Goal: Task Accomplishment & Management: Manage account settings

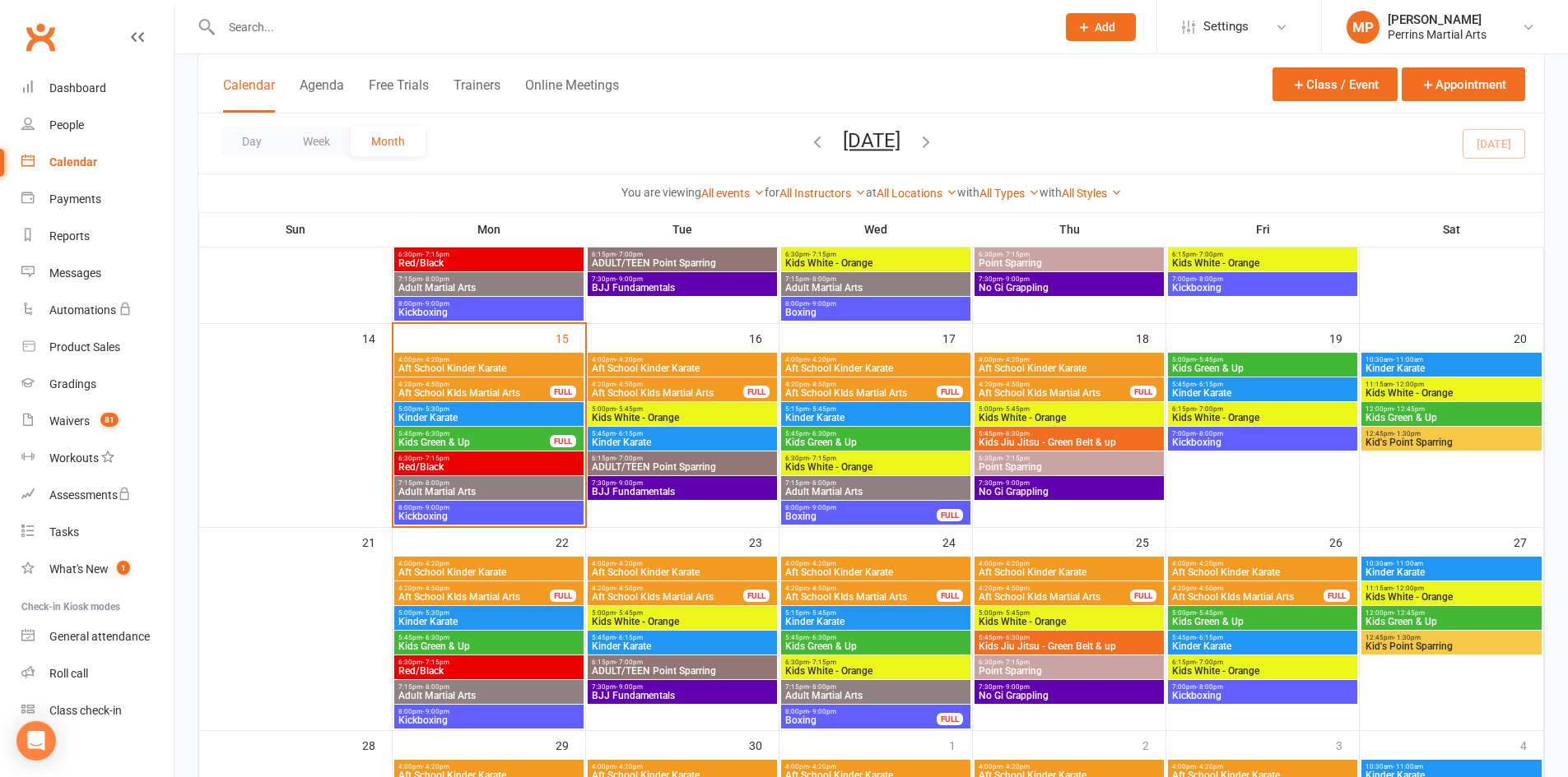
click at [518, 438] on span "Kids Green & Up" at bounding box center [474, 442] width 153 height 10
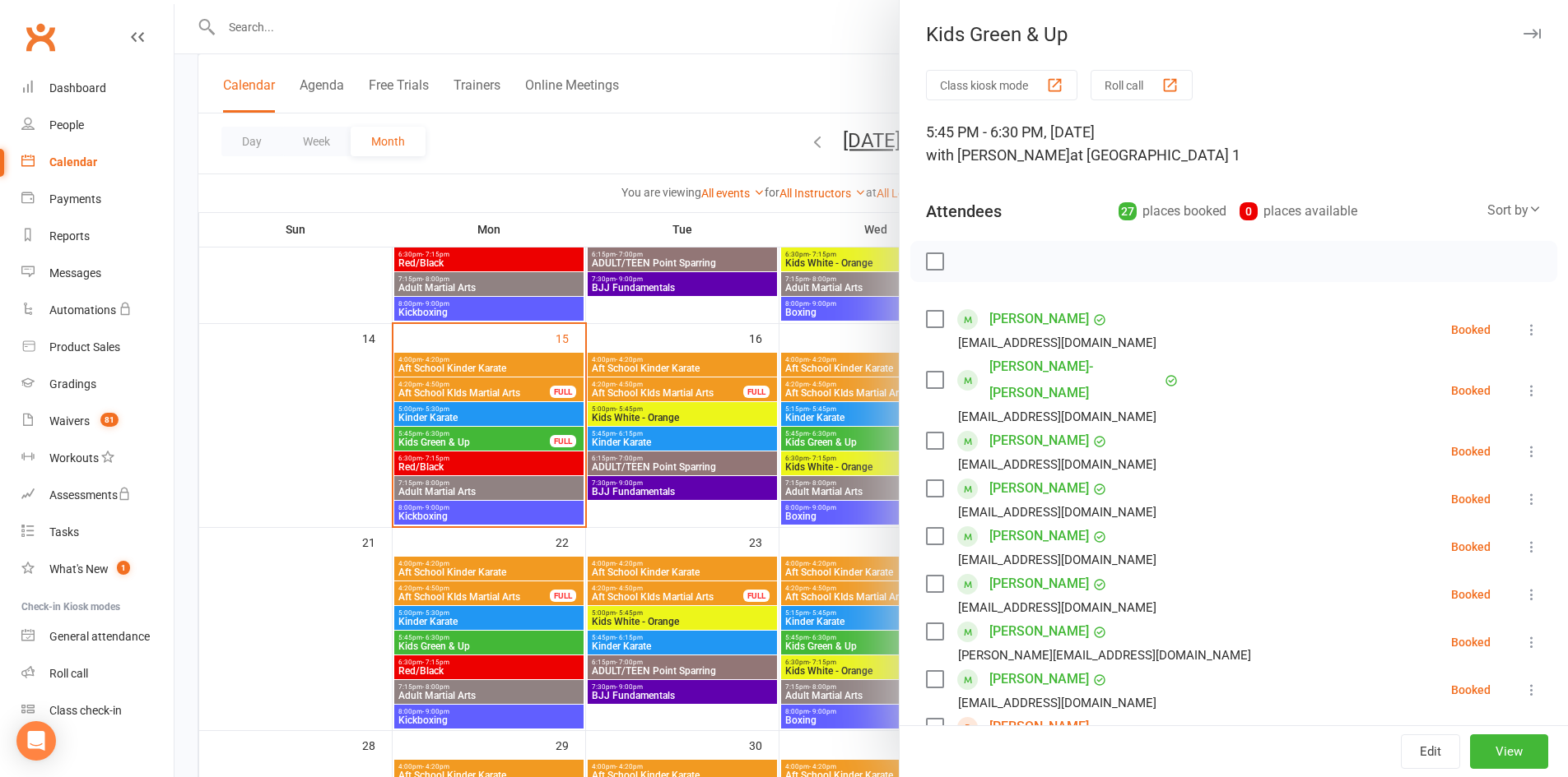
click at [1522, 28] on button "button" at bounding box center [1531, 34] width 20 height 20
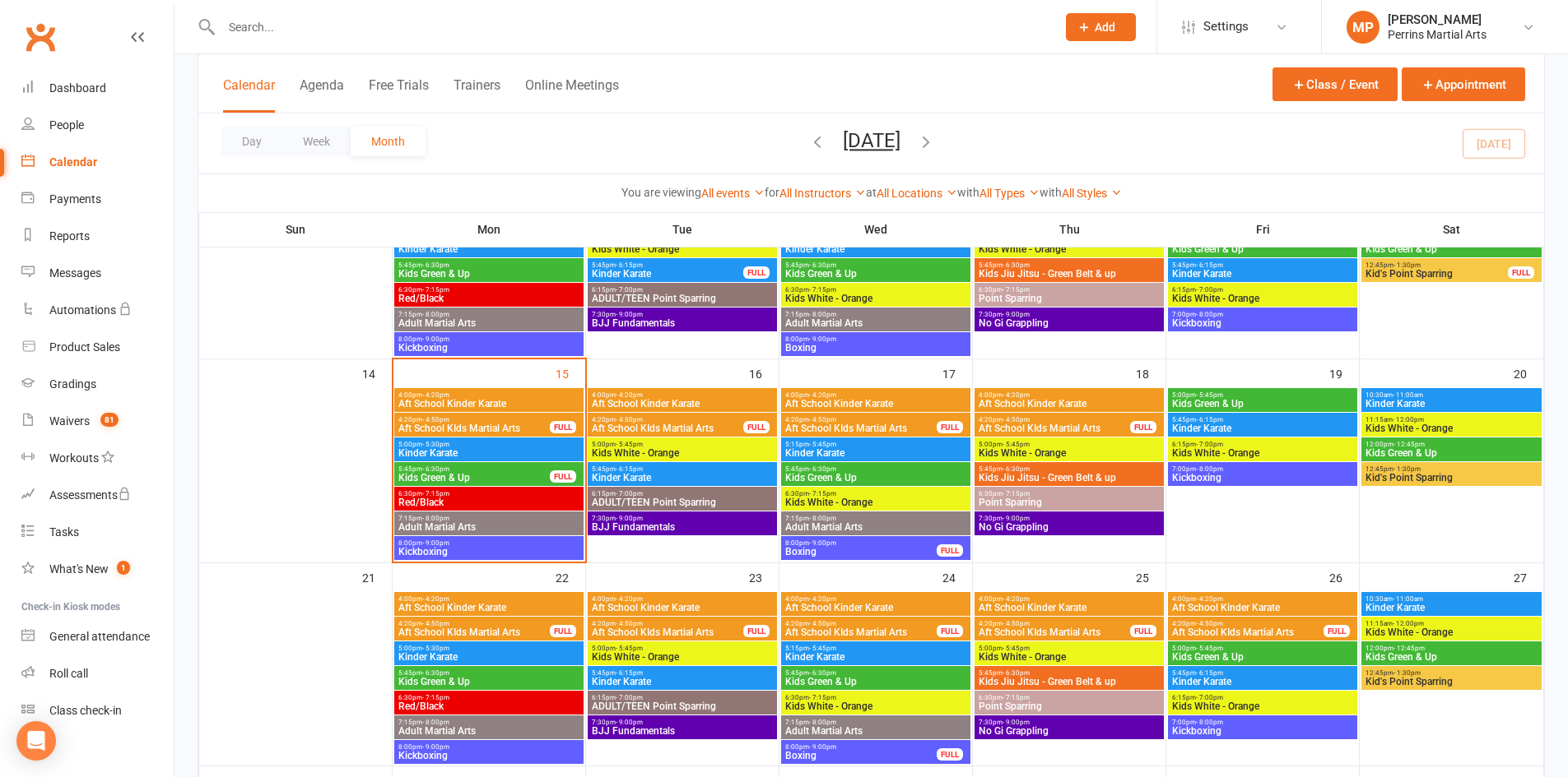
scroll to position [453, 0]
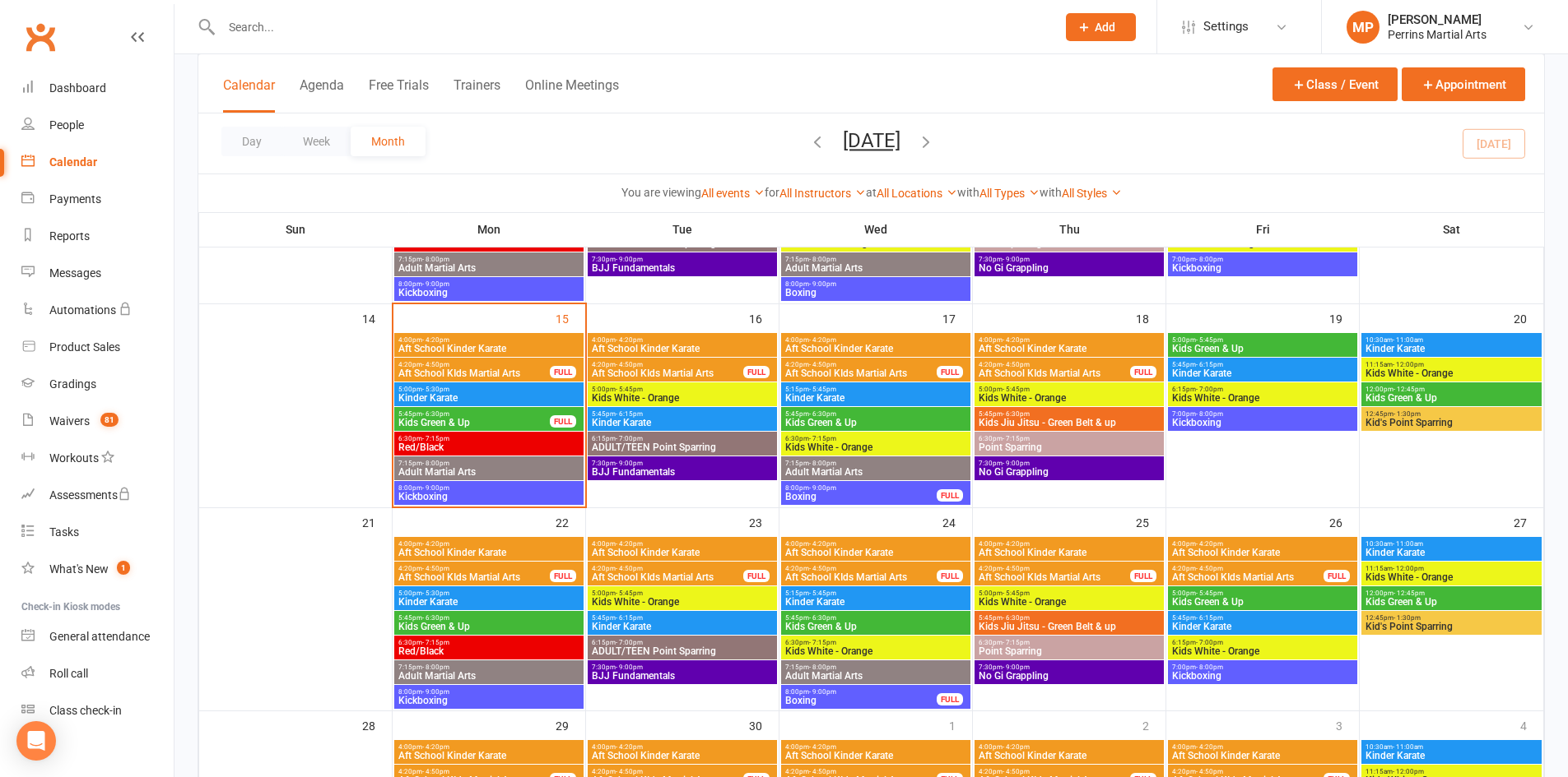
click at [896, 497] on span "Boxing" at bounding box center [860, 497] width 153 height 10
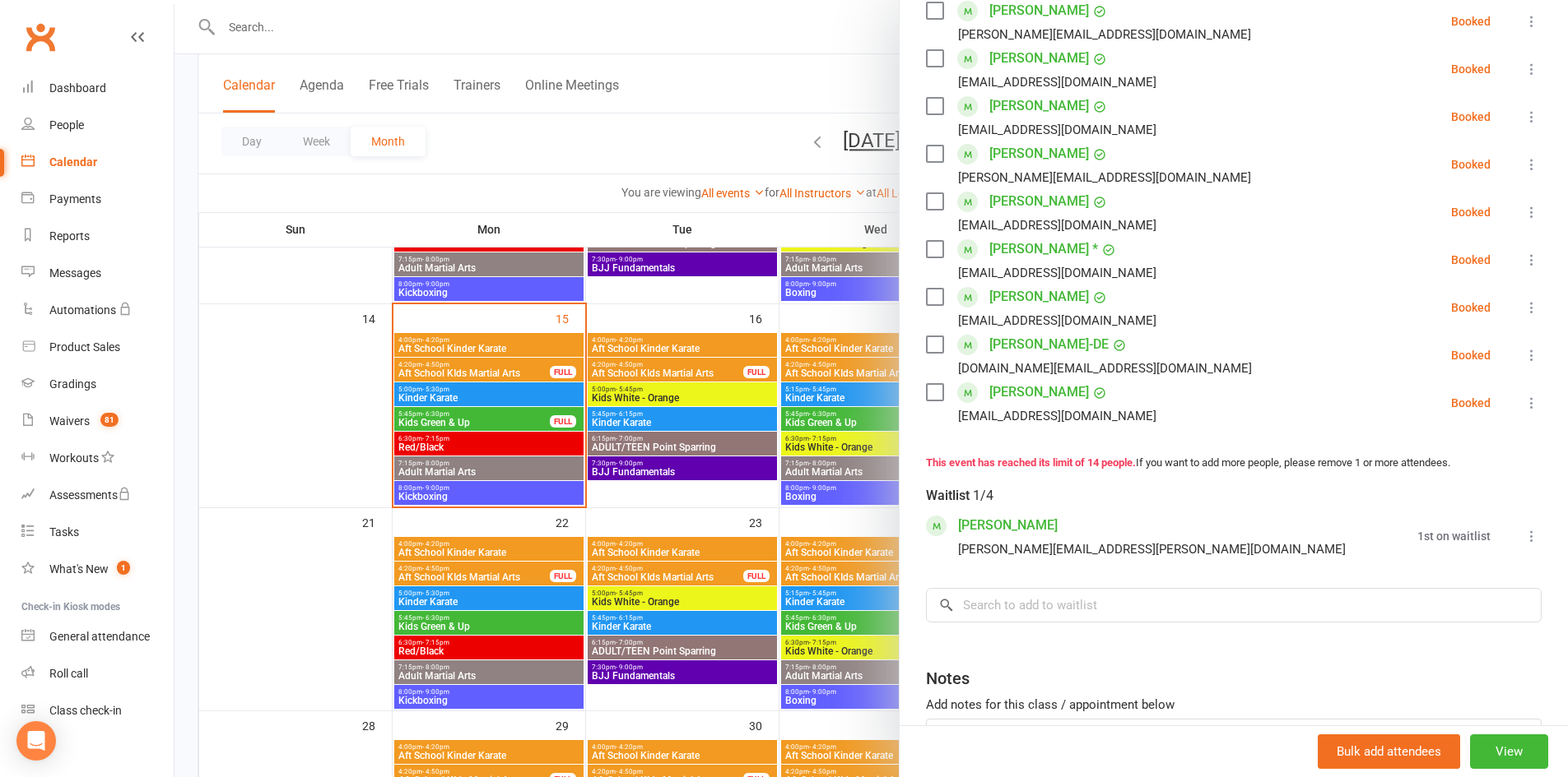
scroll to position [548, 0]
click at [1498, 756] on button "View" at bounding box center [1509, 752] width 79 height 35
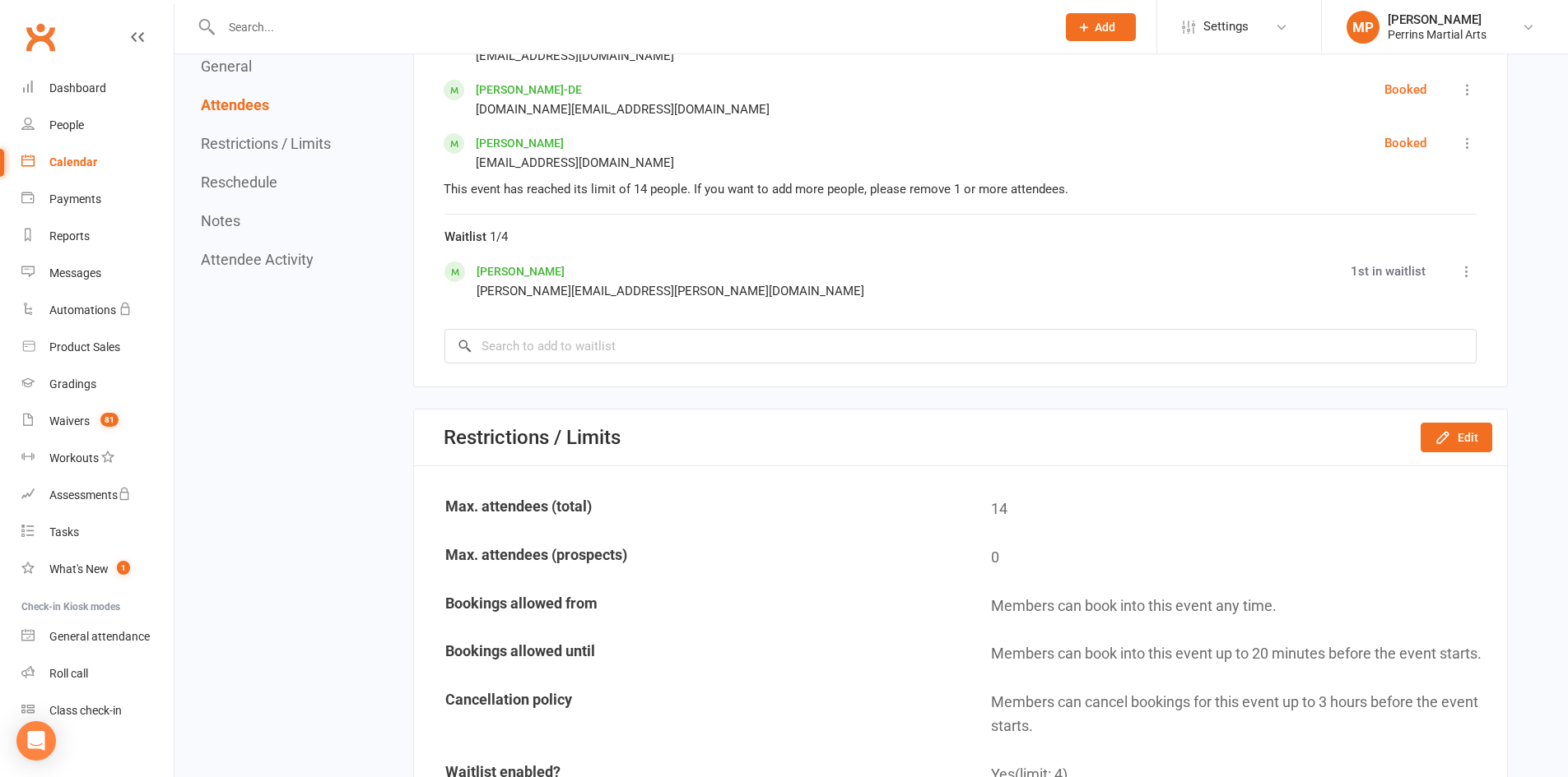
scroll to position [1521, 0]
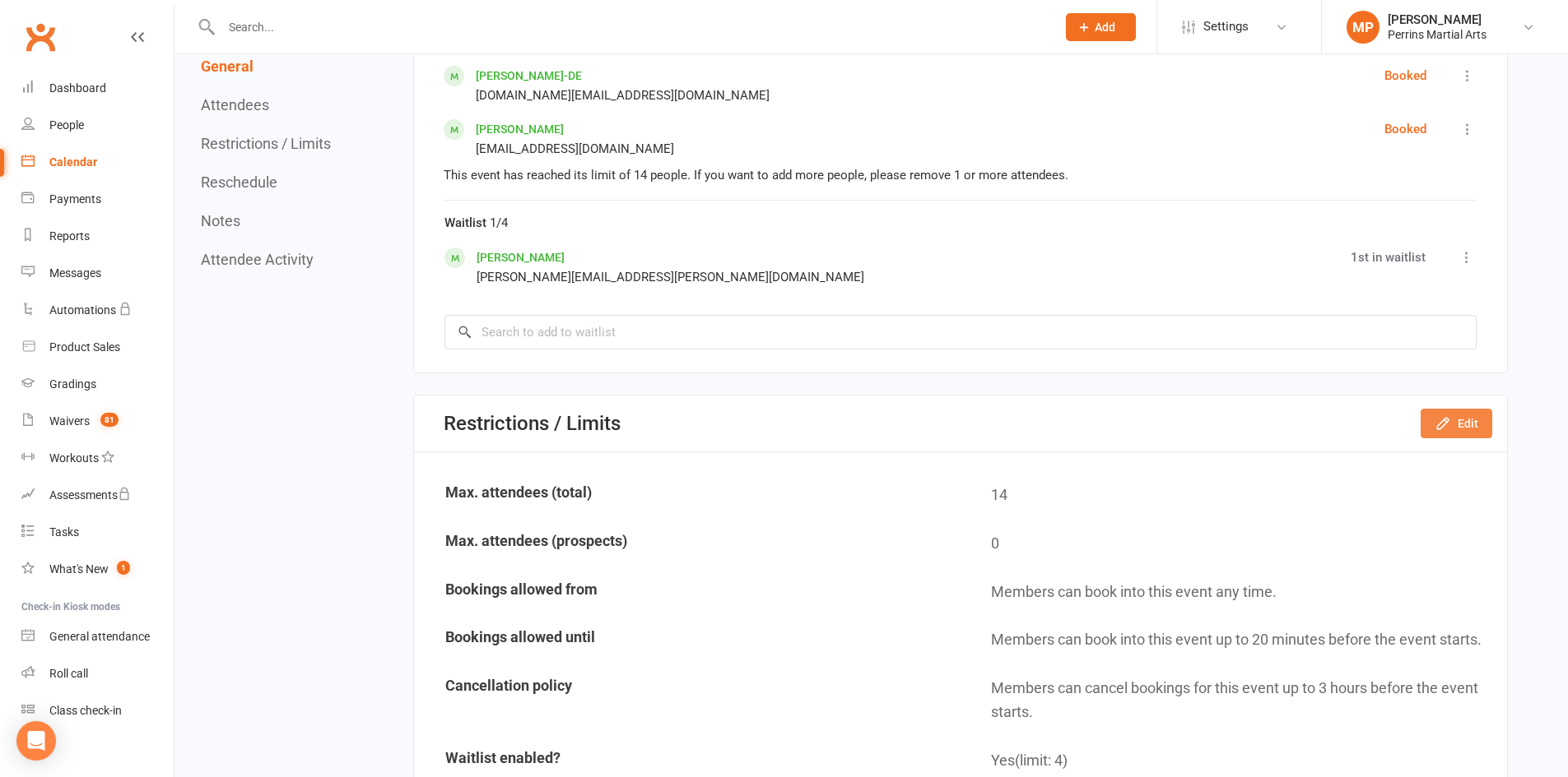
click at [1455, 419] on button "Edit" at bounding box center [1456, 423] width 71 height 29
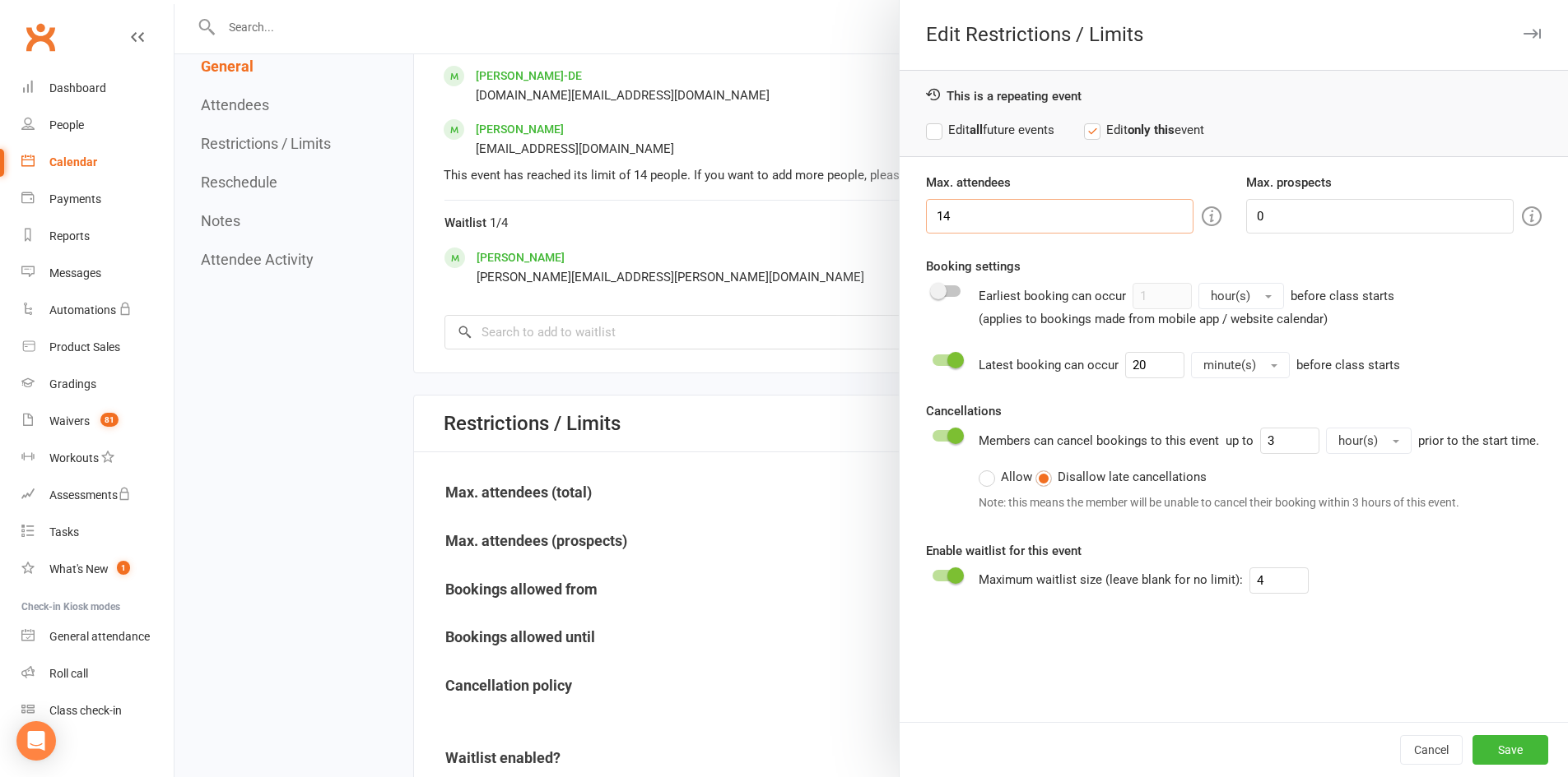
drag, startPoint x: 979, startPoint y: 208, endPoint x: 913, endPoint y: 215, distance: 66.4
click at [914, 215] on div "Max. attendees 14" at bounding box center [1073, 203] width 320 height 61
type input "16"
click at [1518, 747] on button "Save" at bounding box center [1510, 749] width 76 height 29
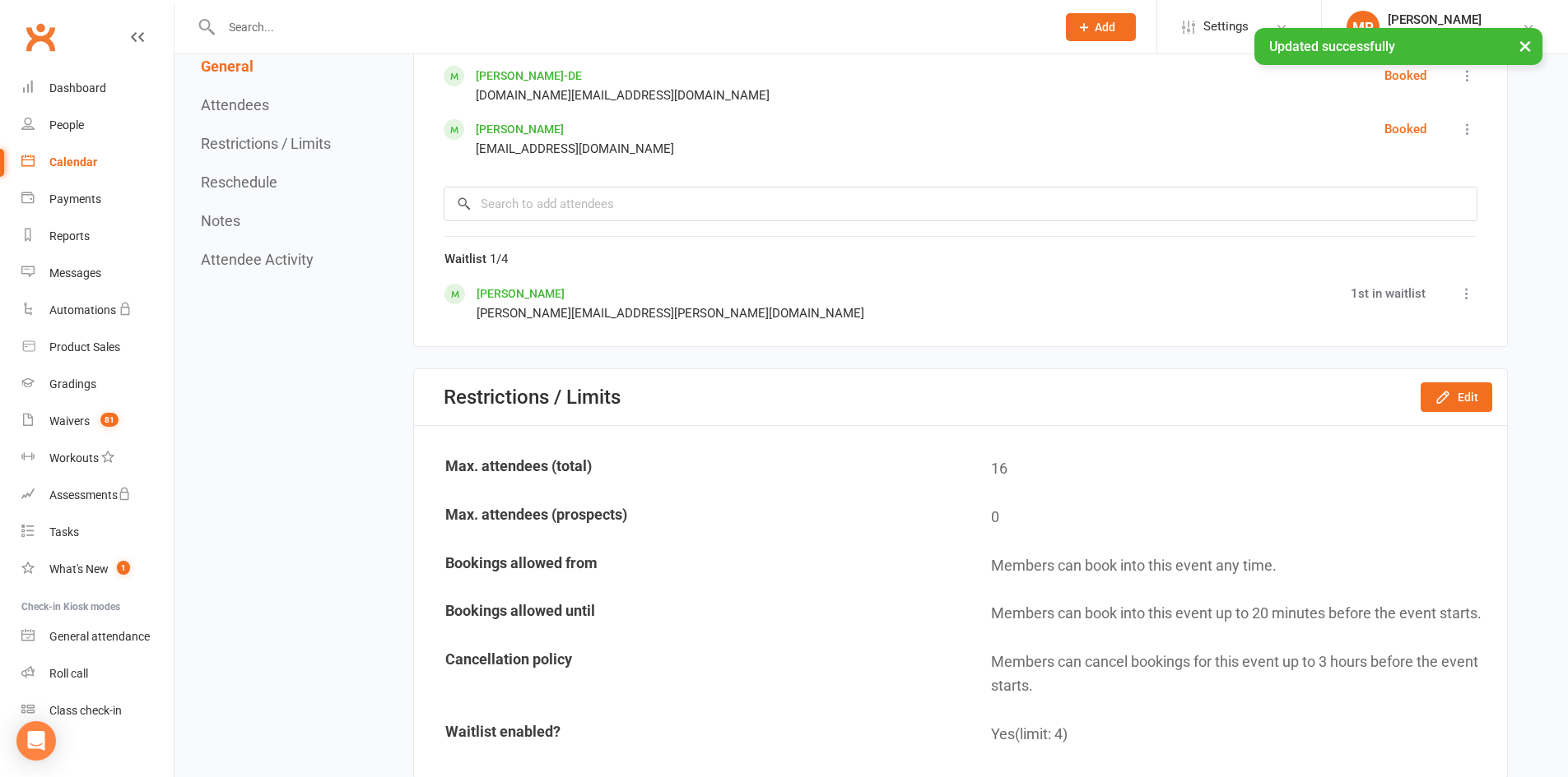
click at [76, 162] on div "Calendar" at bounding box center [72, 162] width 47 height 13
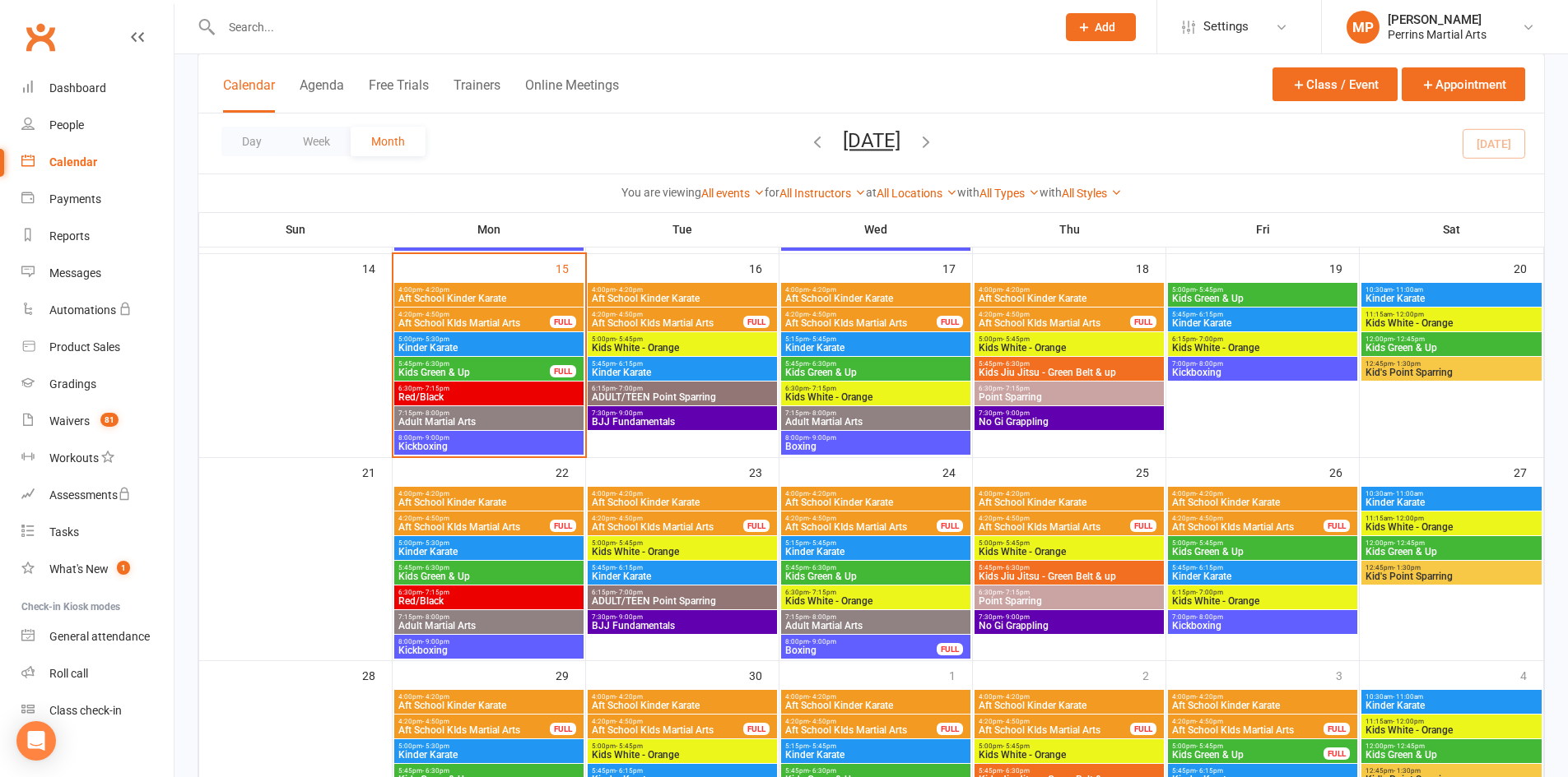
scroll to position [507, 0]
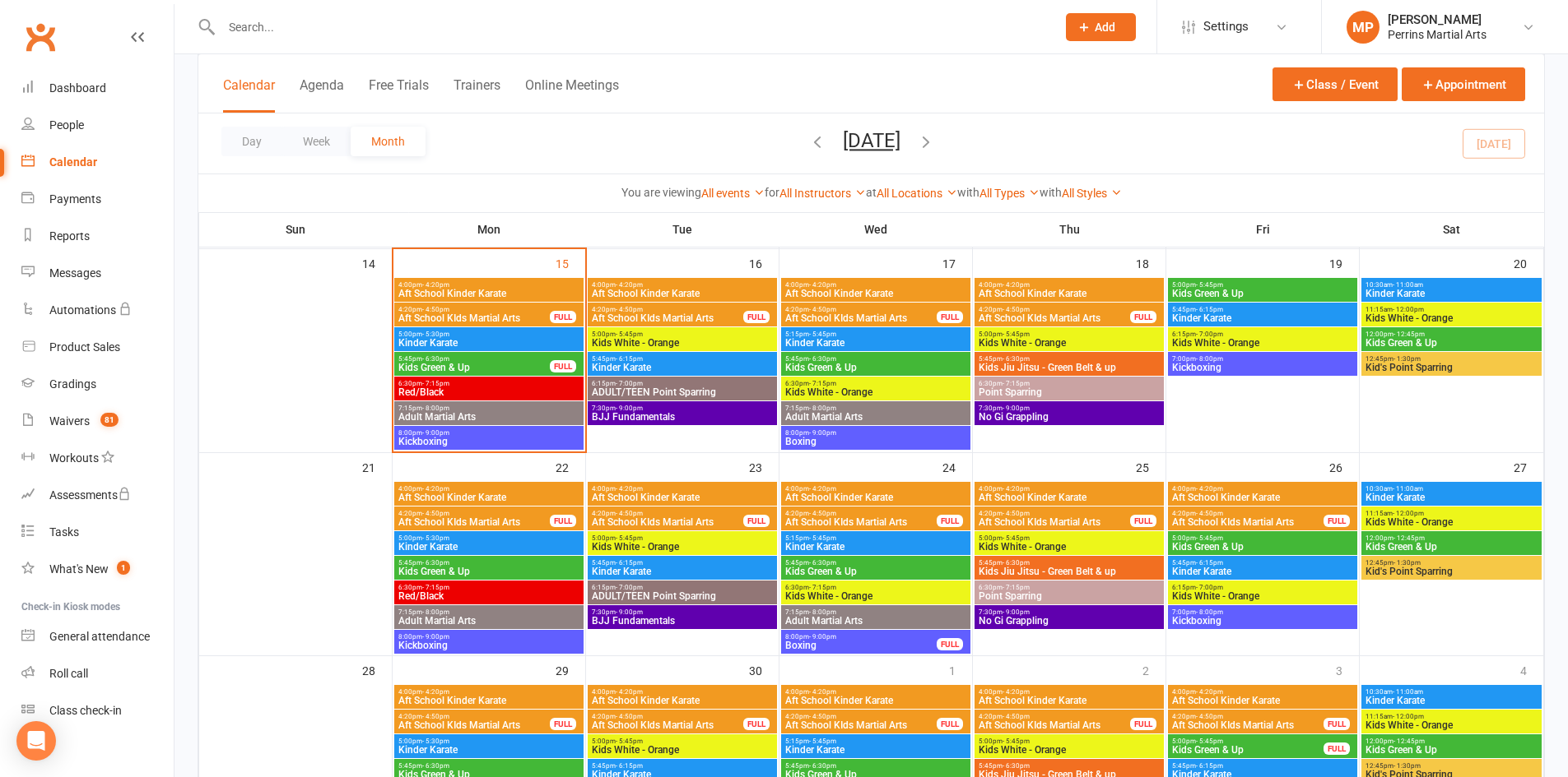
click at [894, 644] on span "Boxing" at bounding box center [860, 646] width 153 height 10
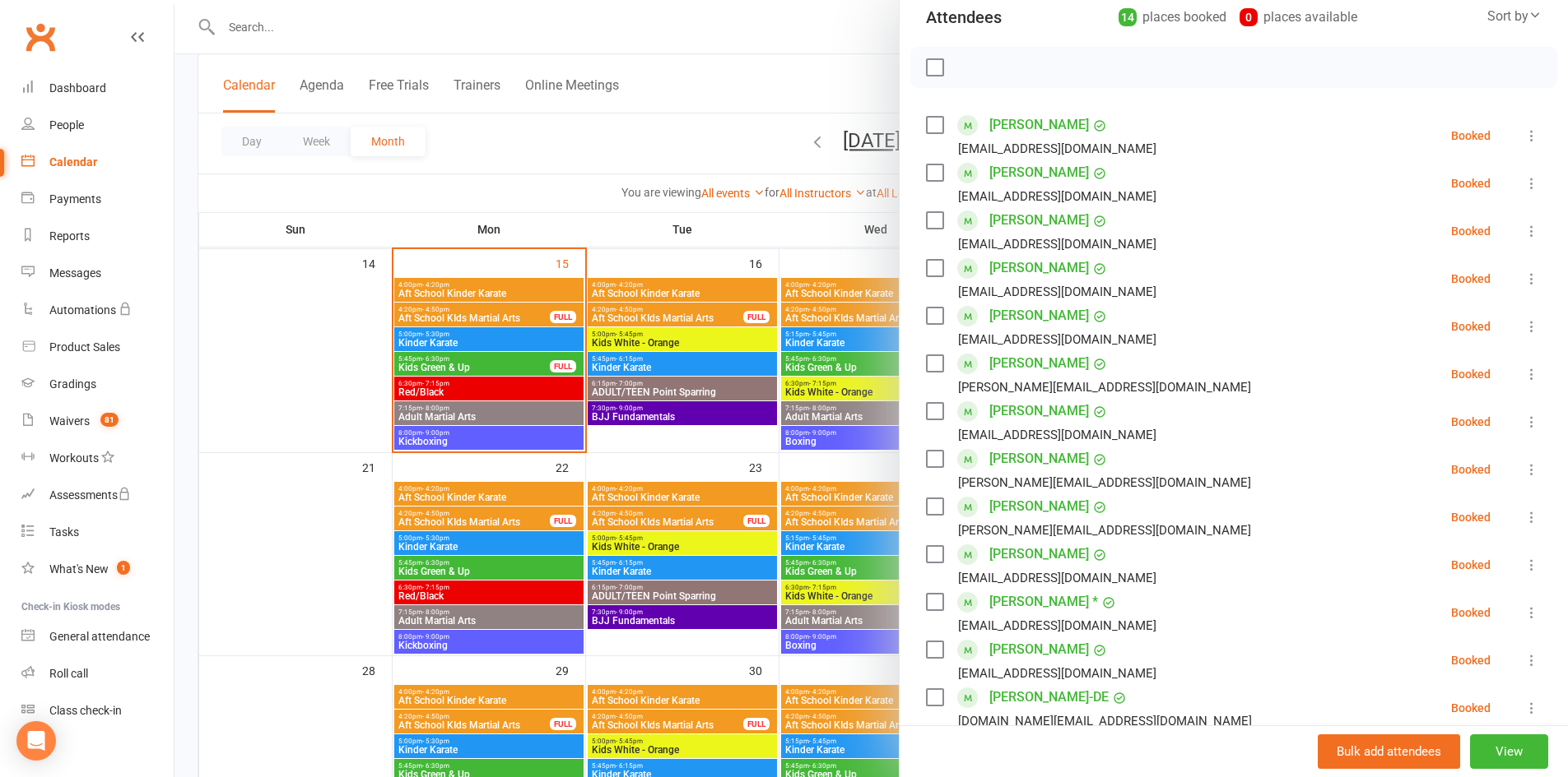
scroll to position [0, 0]
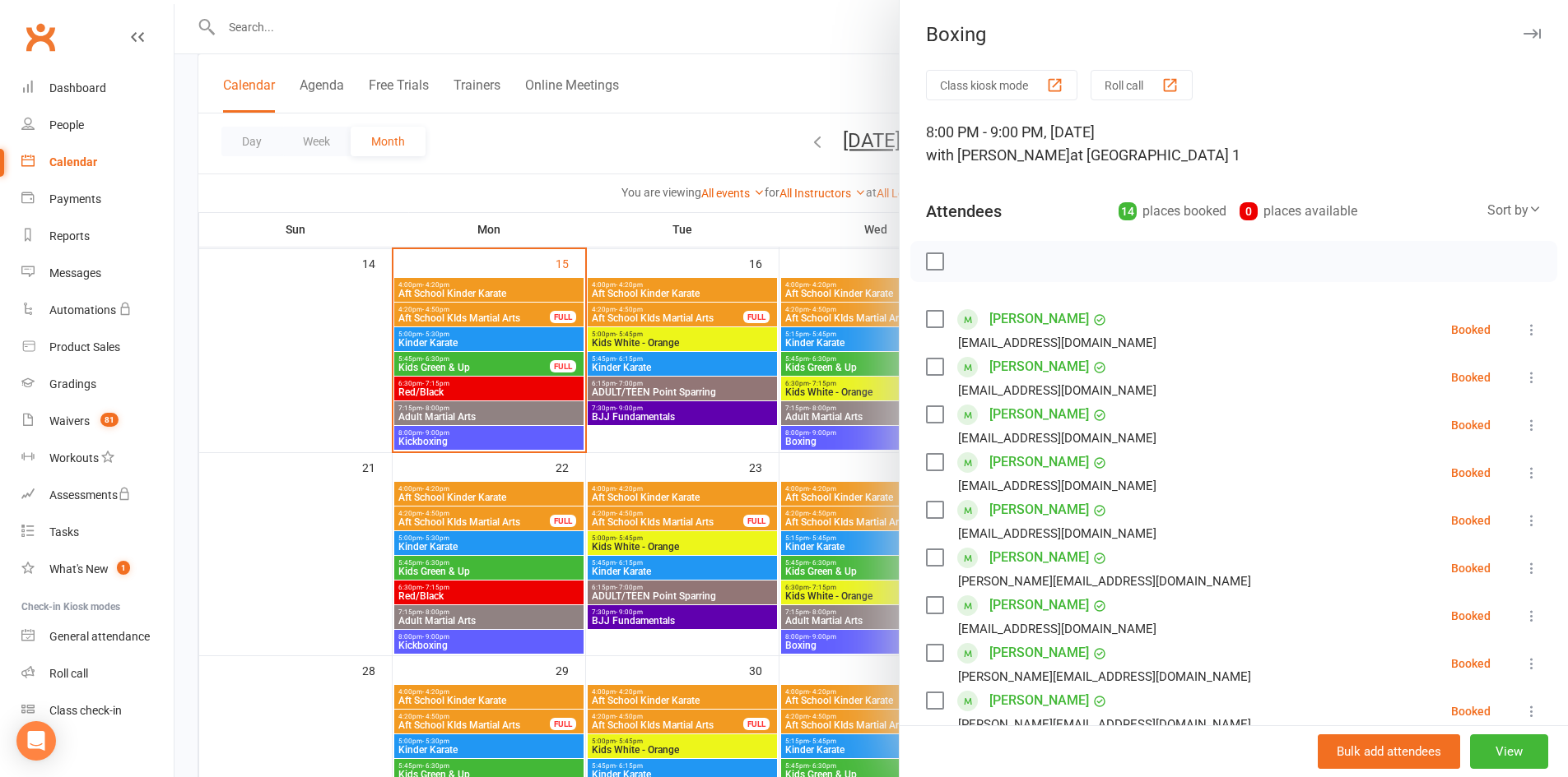
click at [1522, 27] on button "button" at bounding box center [1531, 34] width 20 height 20
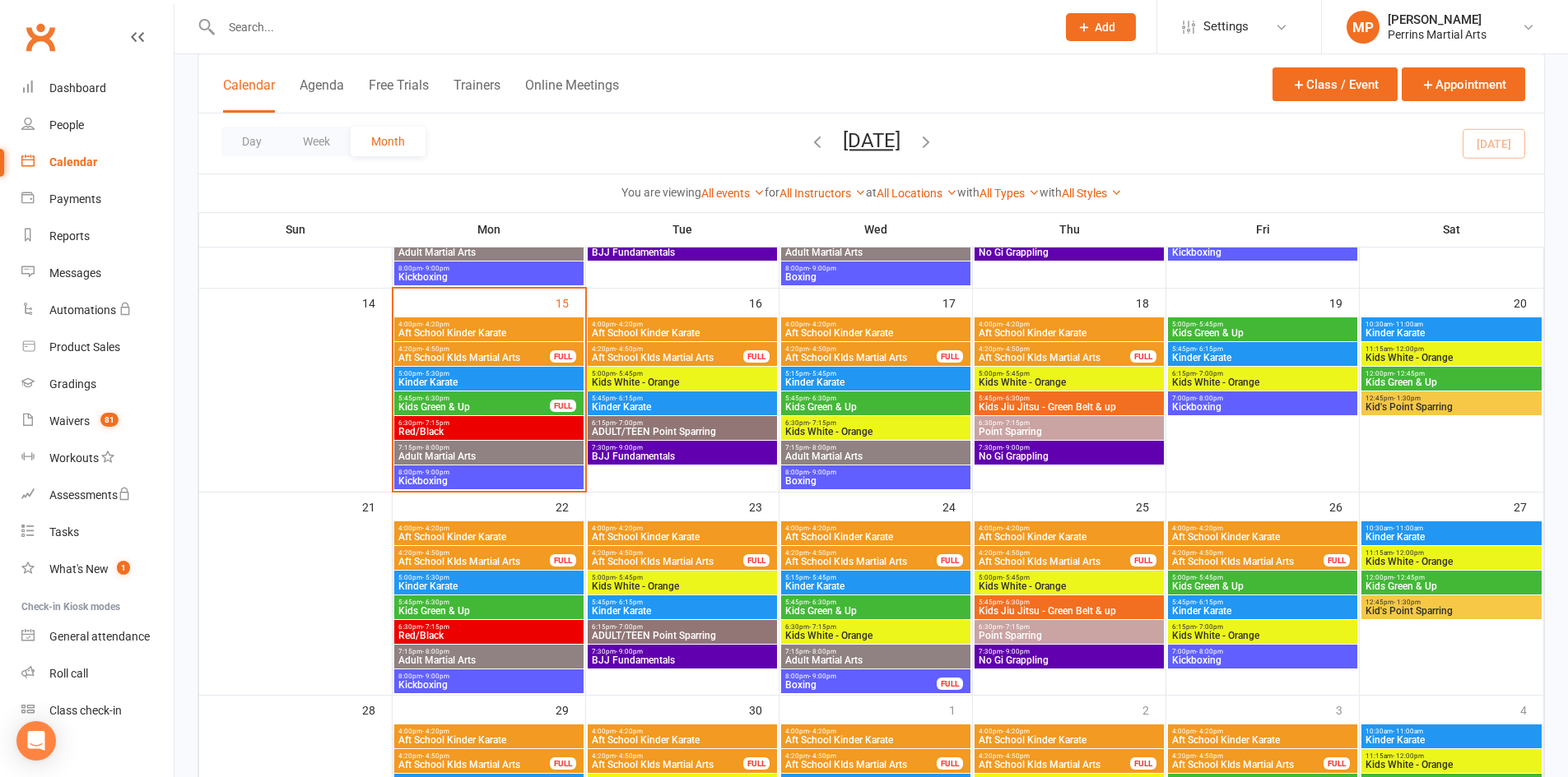
scroll to position [483, 0]
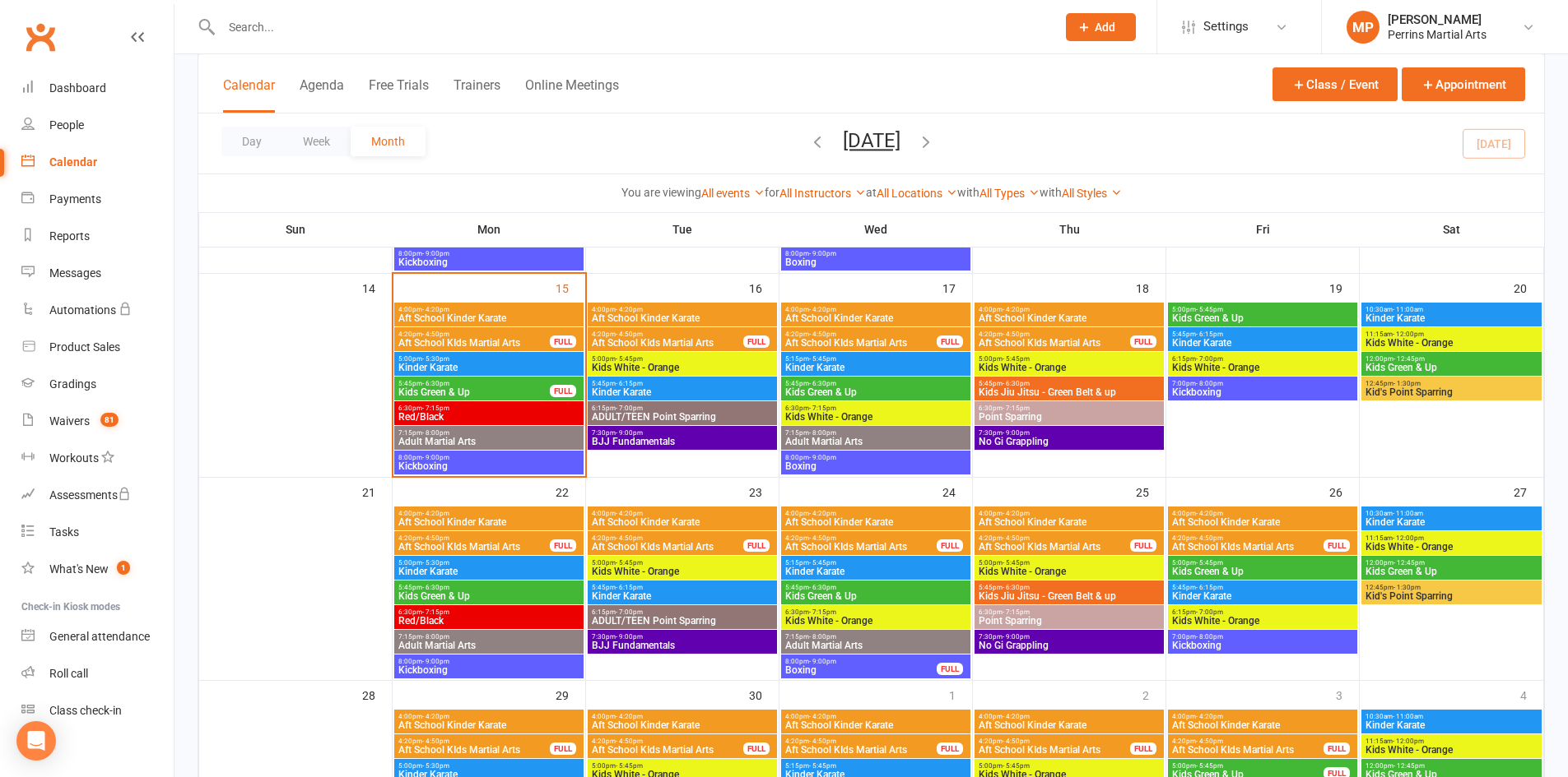
click at [901, 365] on span "Kinder Karate" at bounding box center [876, 367] width 182 height 10
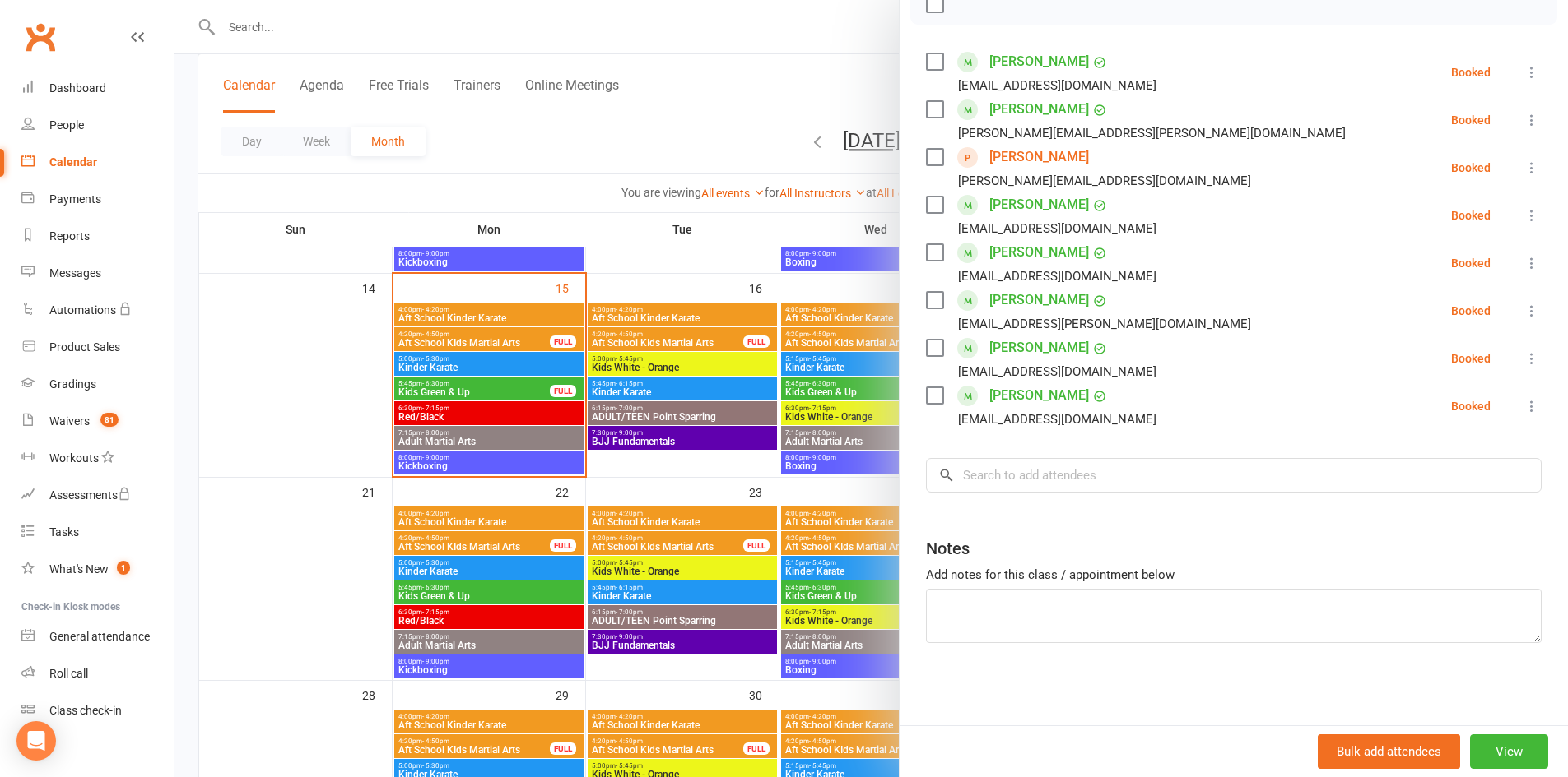
scroll to position [0, 0]
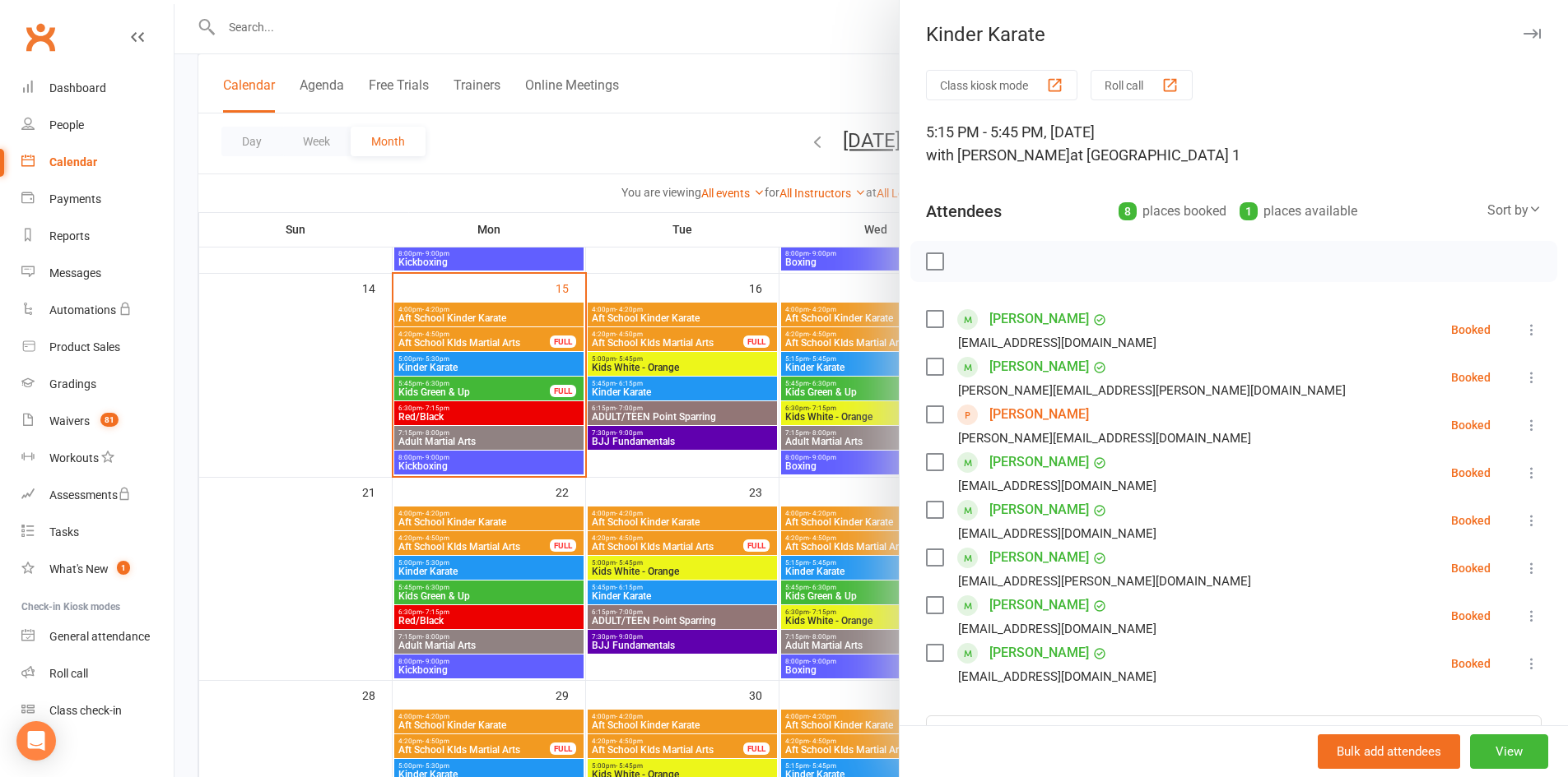
click at [1523, 30] on icon "button" at bounding box center [1531, 33] width 17 height 10
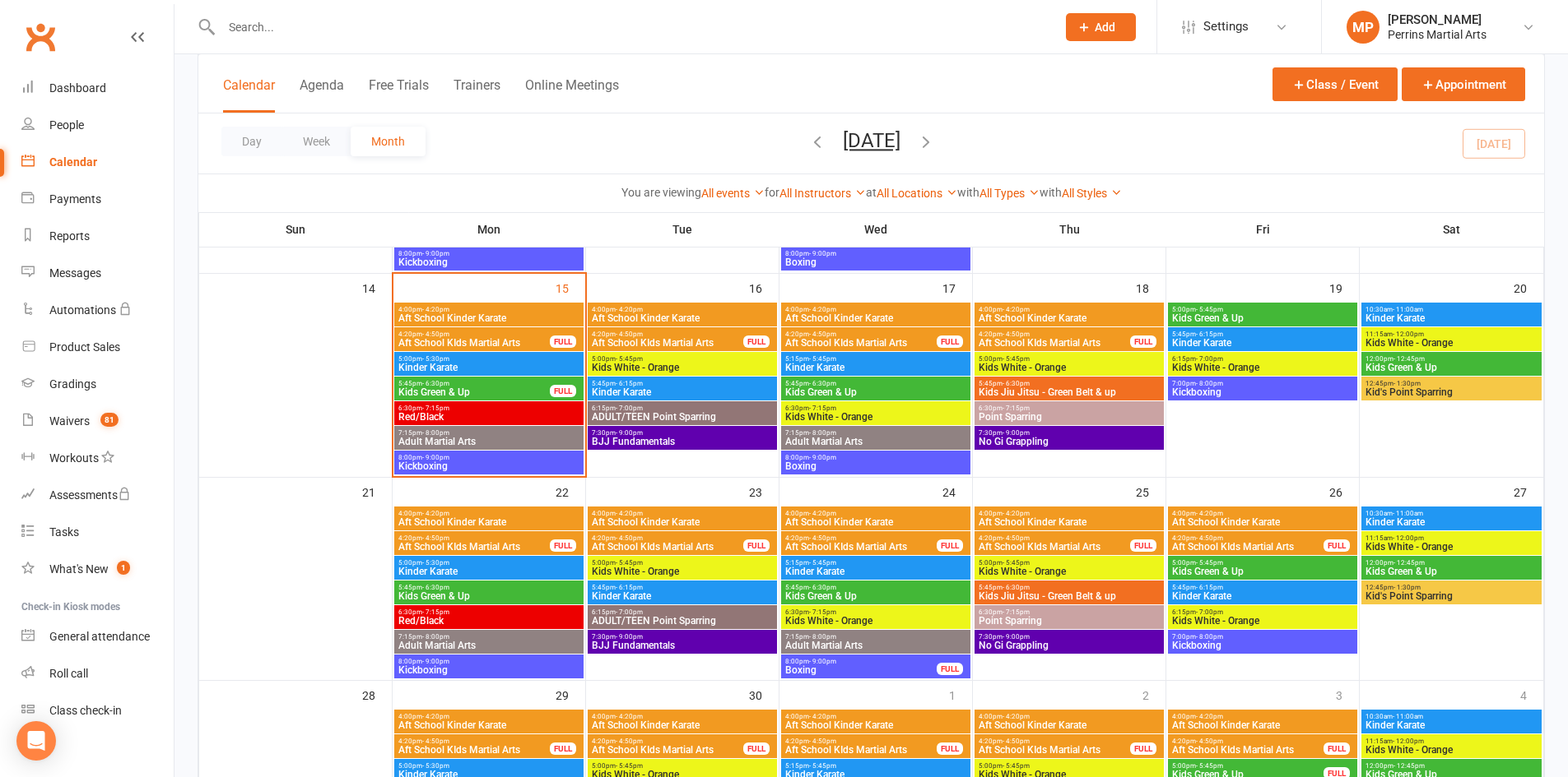
click at [470, 360] on span "5:00pm - 5:30pm" at bounding box center [489, 359] width 182 height 7
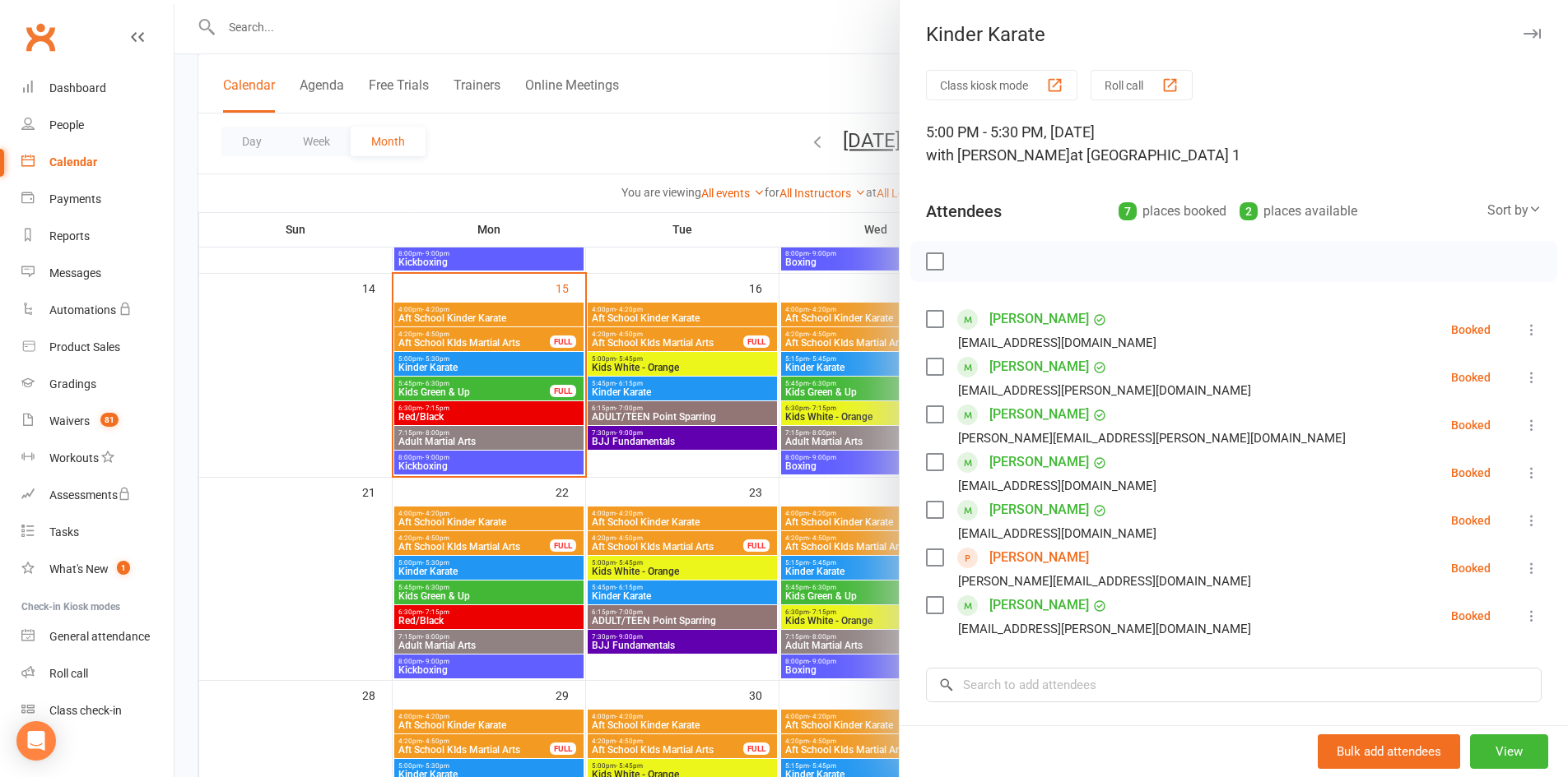
click at [1522, 26] on button "button" at bounding box center [1531, 34] width 20 height 20
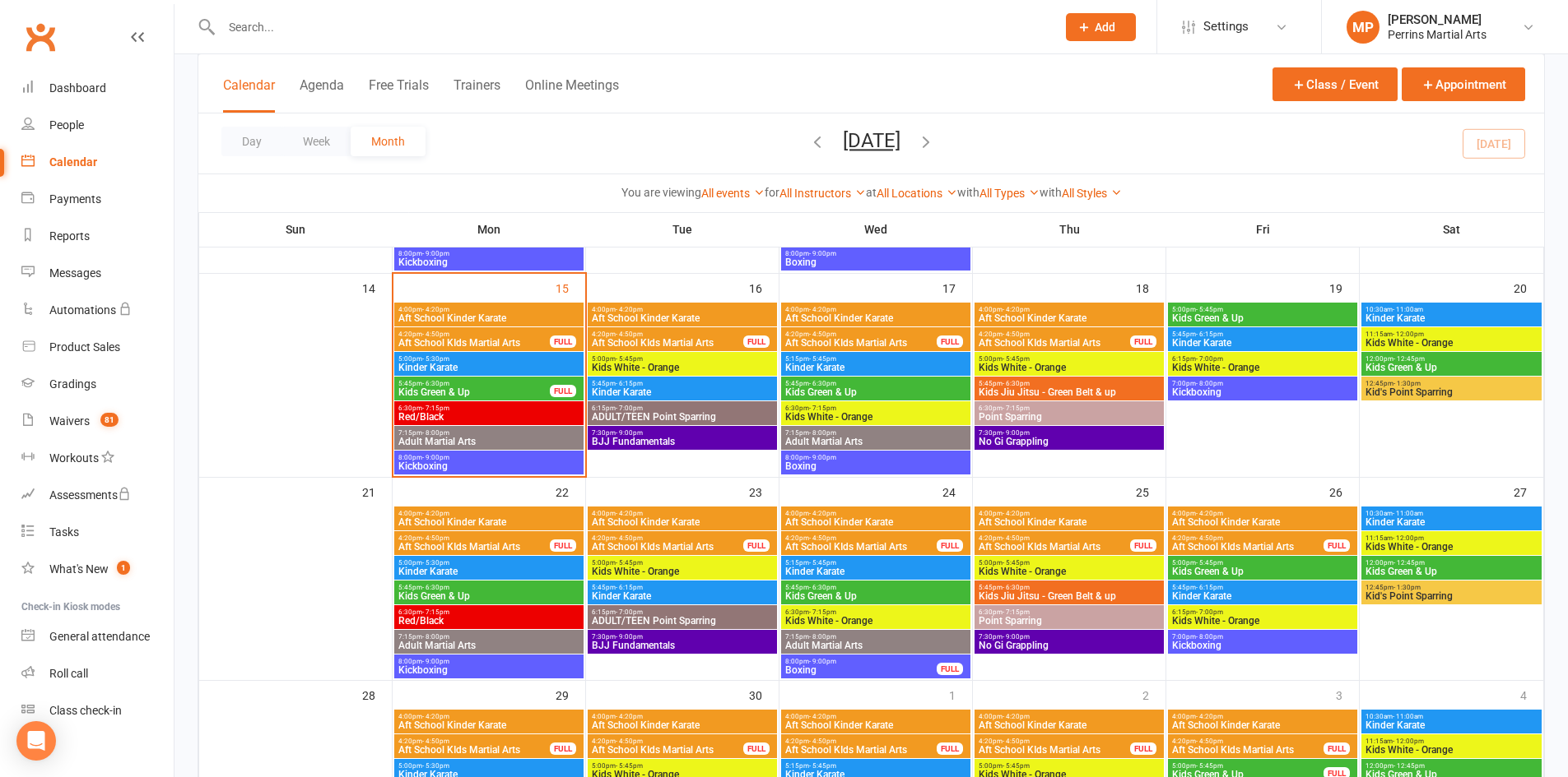
click at [692, 383] on span "5:45pm - 6:15pm" at bounding box center [682, 384] width 182 height 7
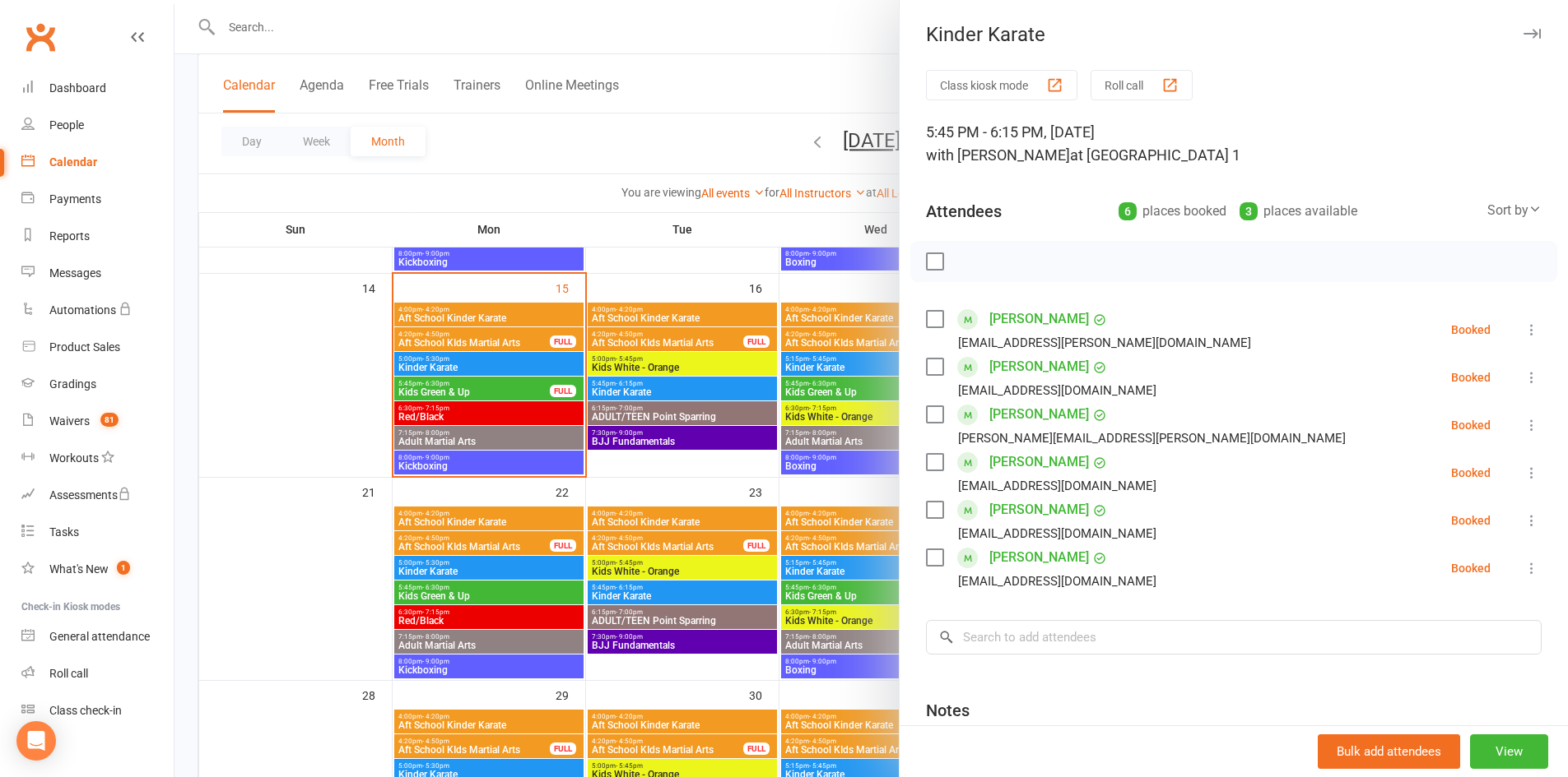
click at [1523, 33] on icon "button" at bounding box center [1531, 33] width 17 height 10
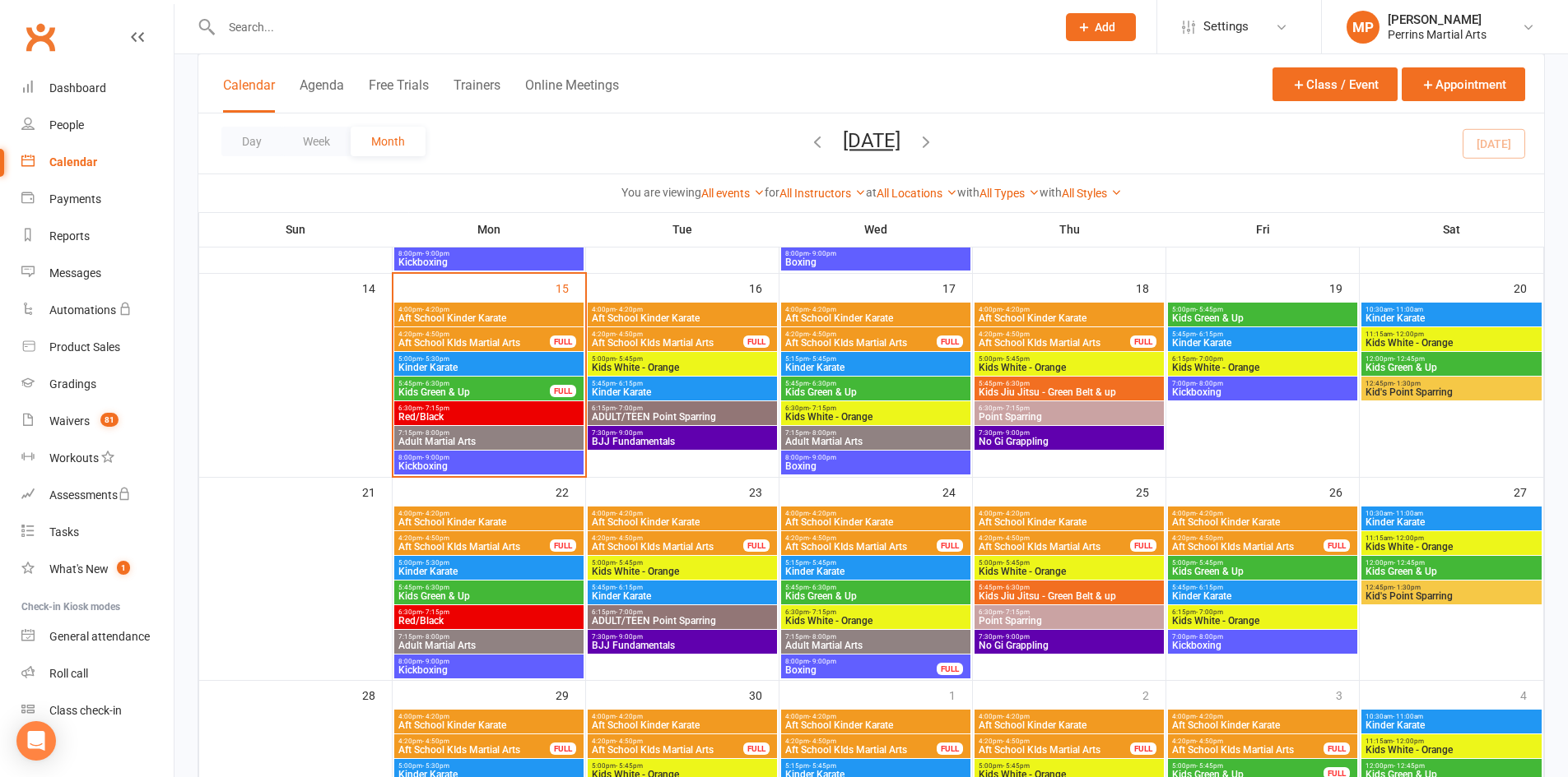
click at [902, 359] on span "5:15pm - 5:45pm" at bounding box center [876, 359] width 182 height 7
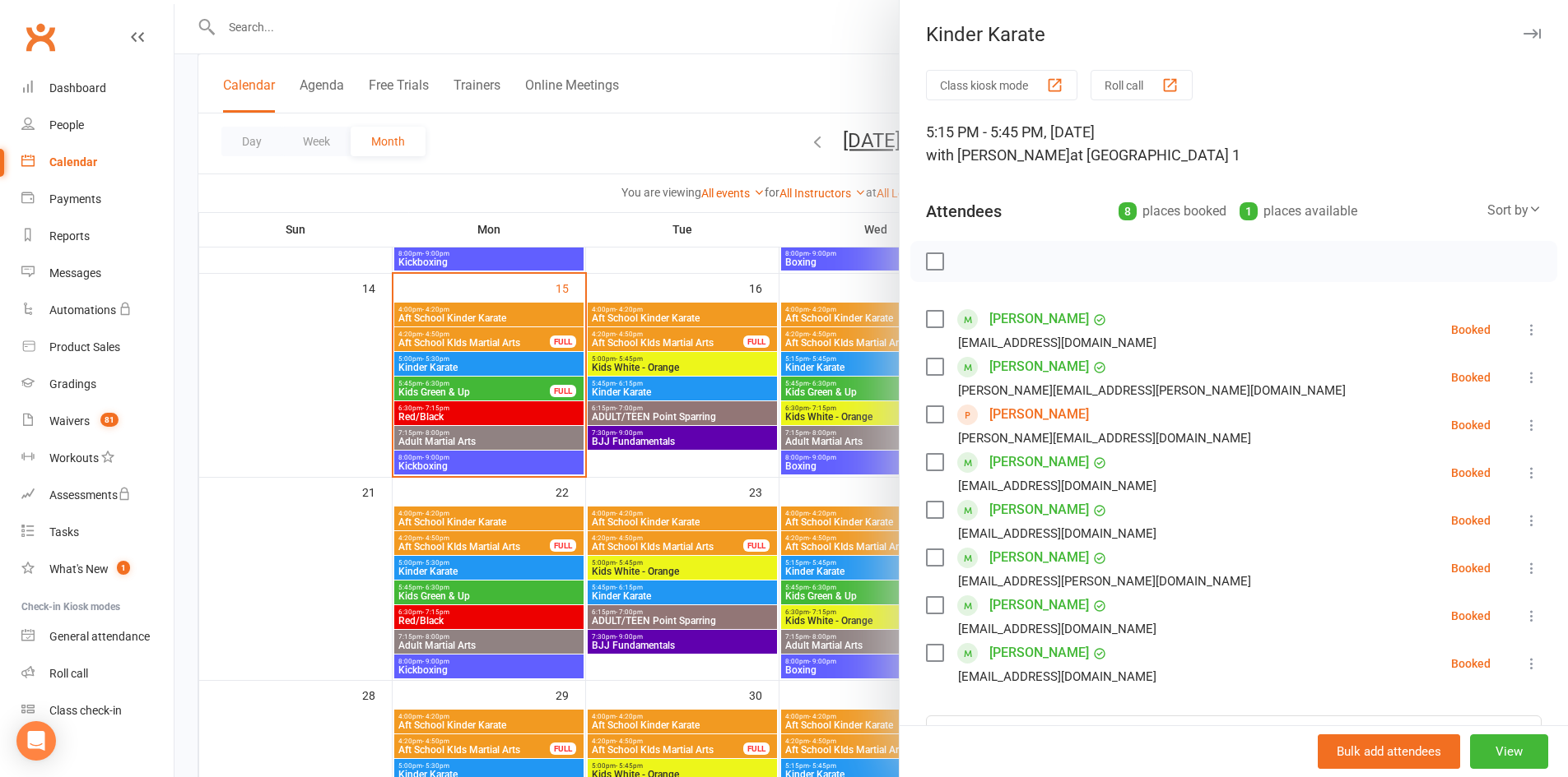
click at [1523, 31] on icon "button" at bounding box center [1531, 33] width 17 height 10
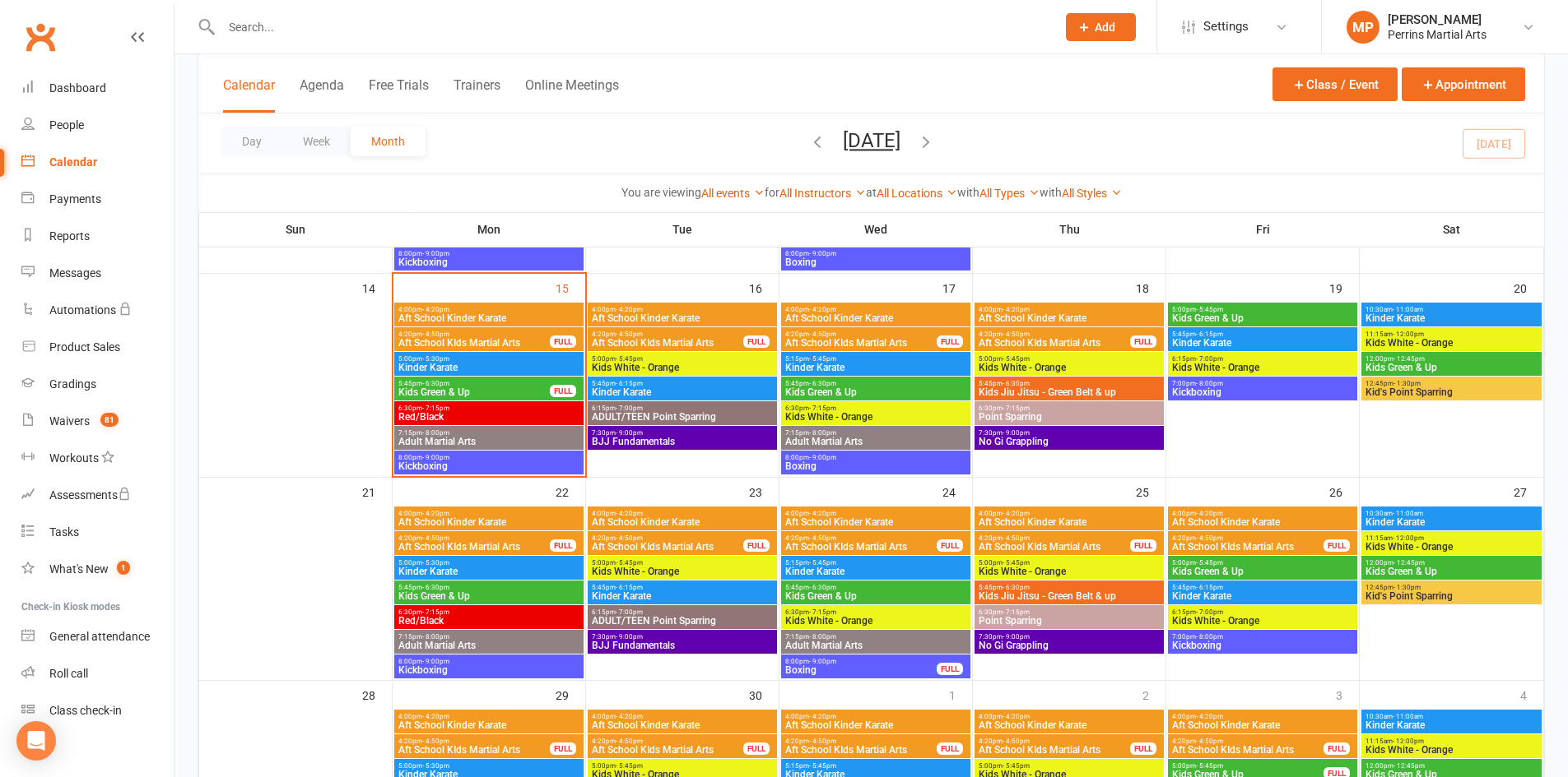
click at [515, 310] on span "4:00pm - 4:20pm" at bounding box center [489, 310] width 182 height 7
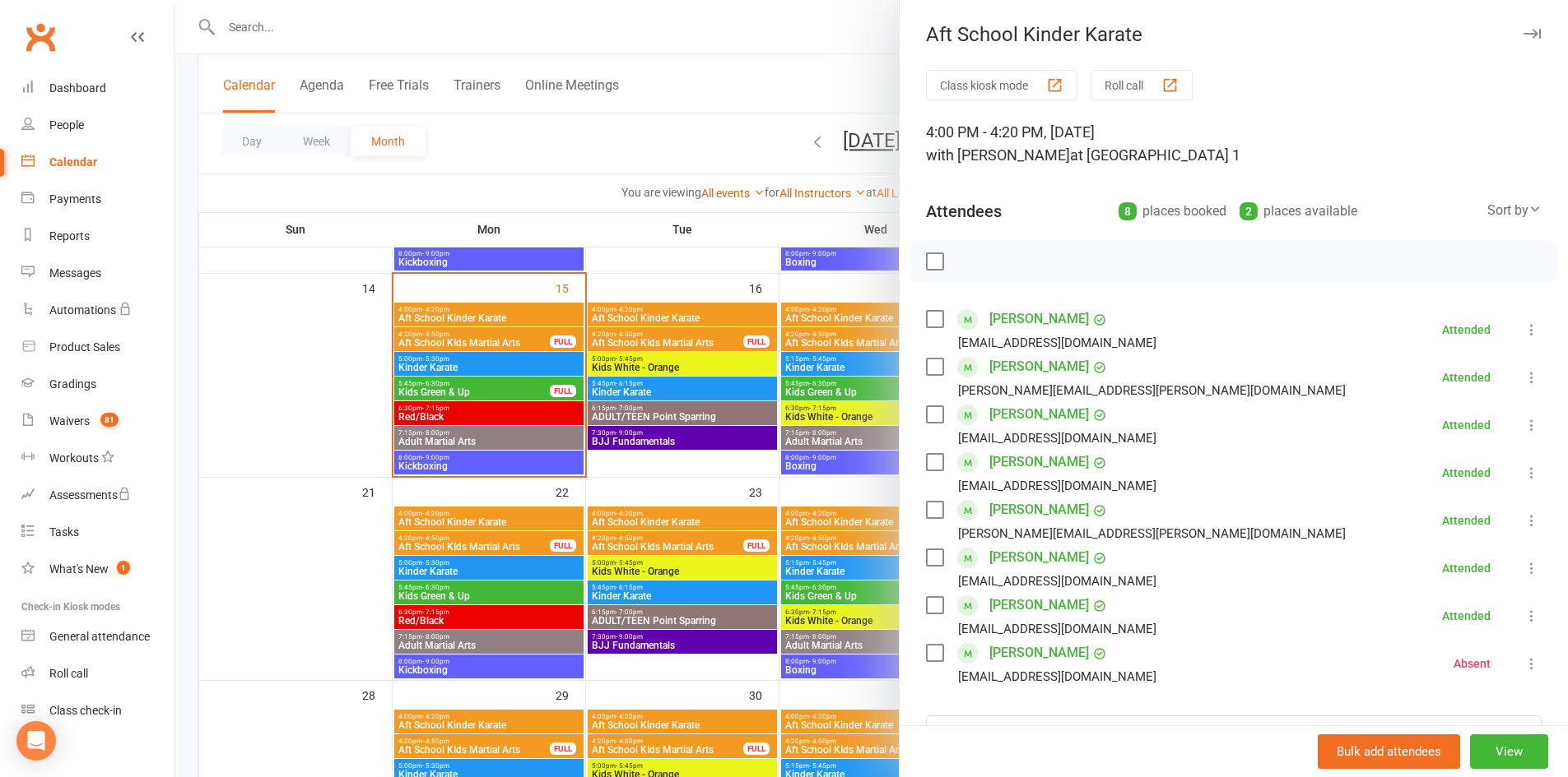
click at [1523, 29] on icon "button" at bounding box center [1531, 33] width 17 height 10
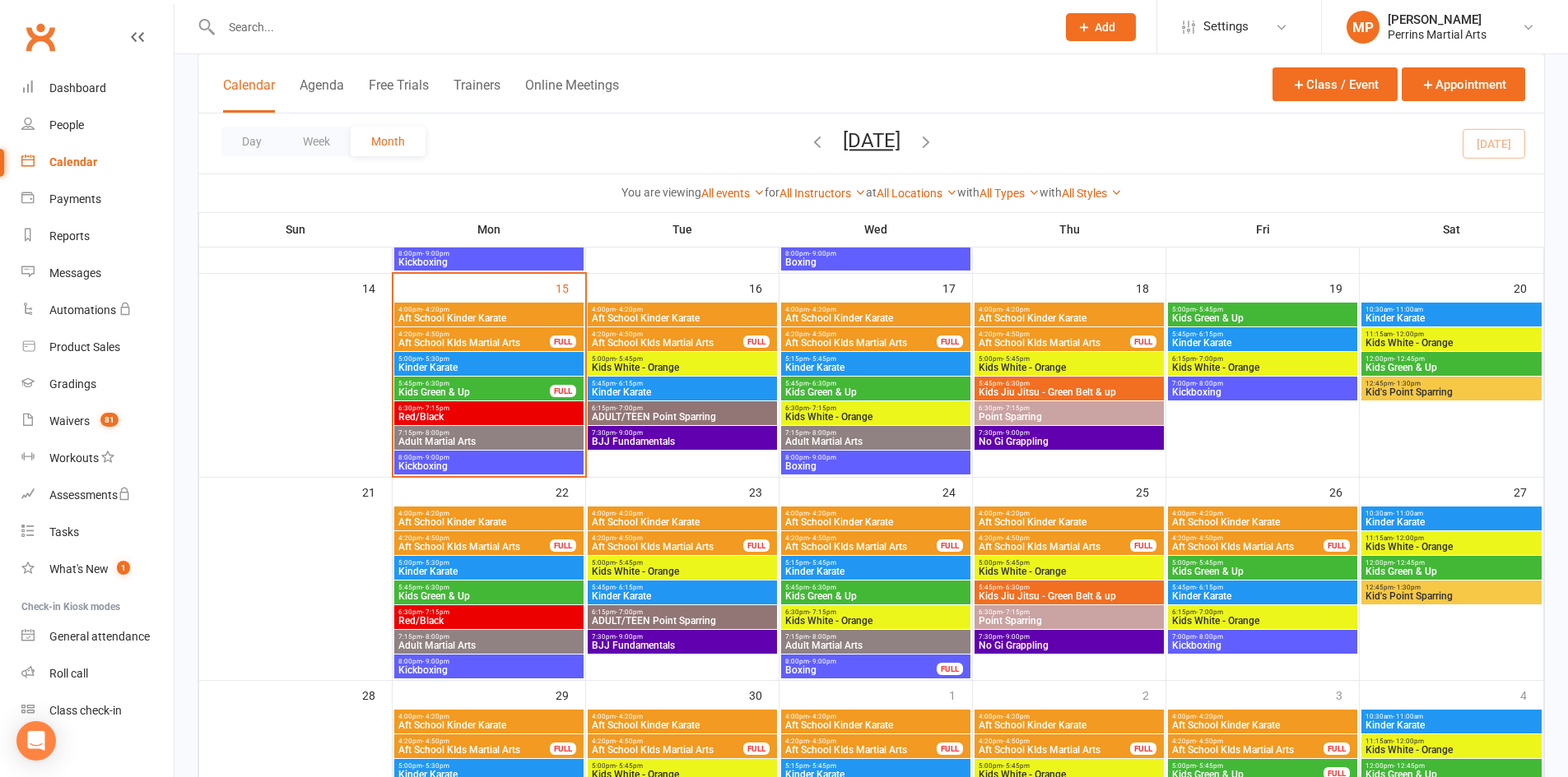
click at [487, 317] on span "Aft School Kinder Karate" at bounding box center [489, 318] width 182 height 10
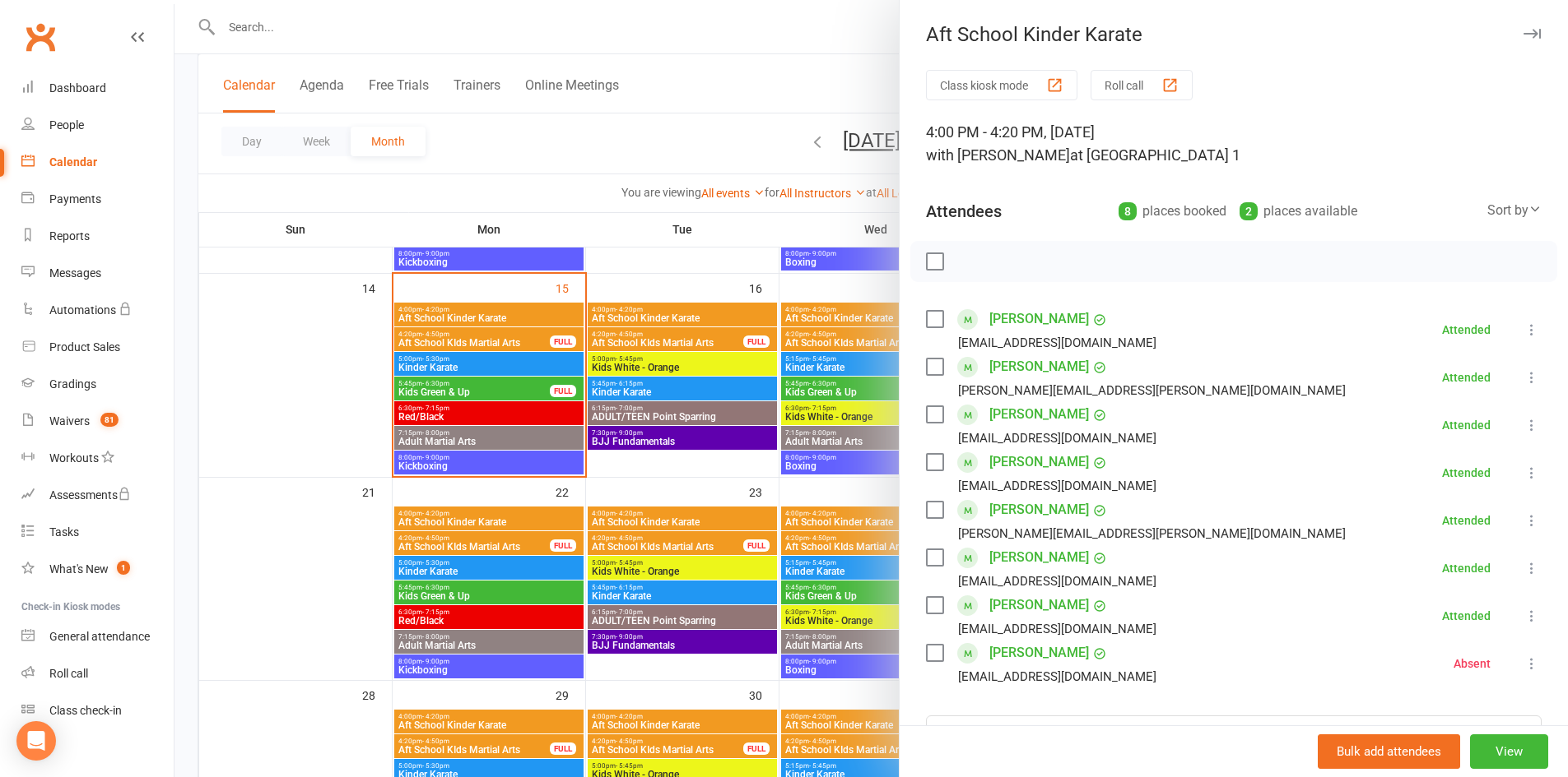
click at [1523, 662] on icon at bounding box center [1531, 664] width 16 height 16
click at [1425, 756] on link "Check in" at bounding box center [1452, 762] width 177 height 33
click at [1522, 26] on button "button" at bounding box center [1531, 34] width 20 height 20
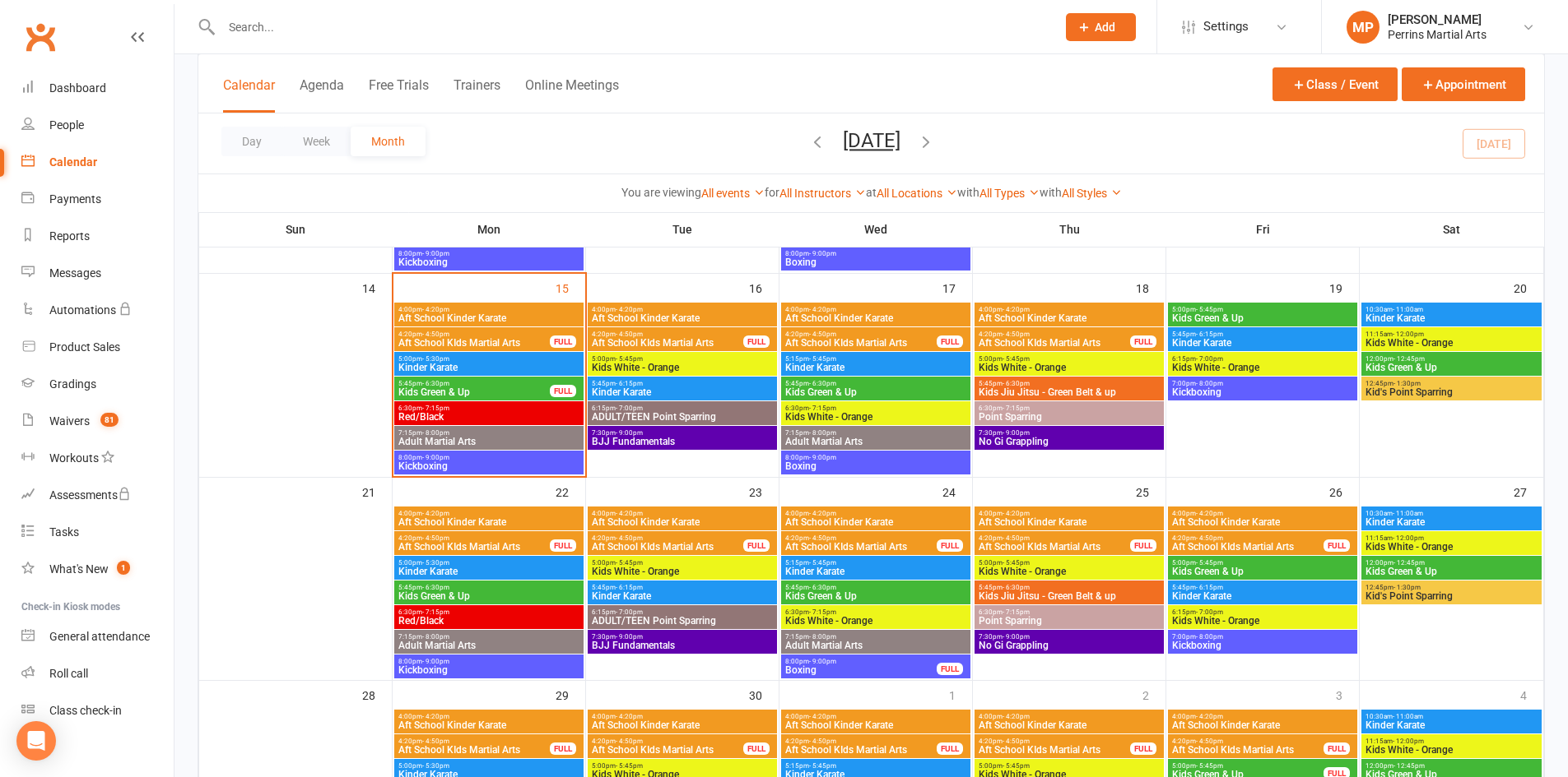
click at [482, 338] on span "Aft School KIds Martial Arts" at bounding box center [474, 343] width 153 height 10
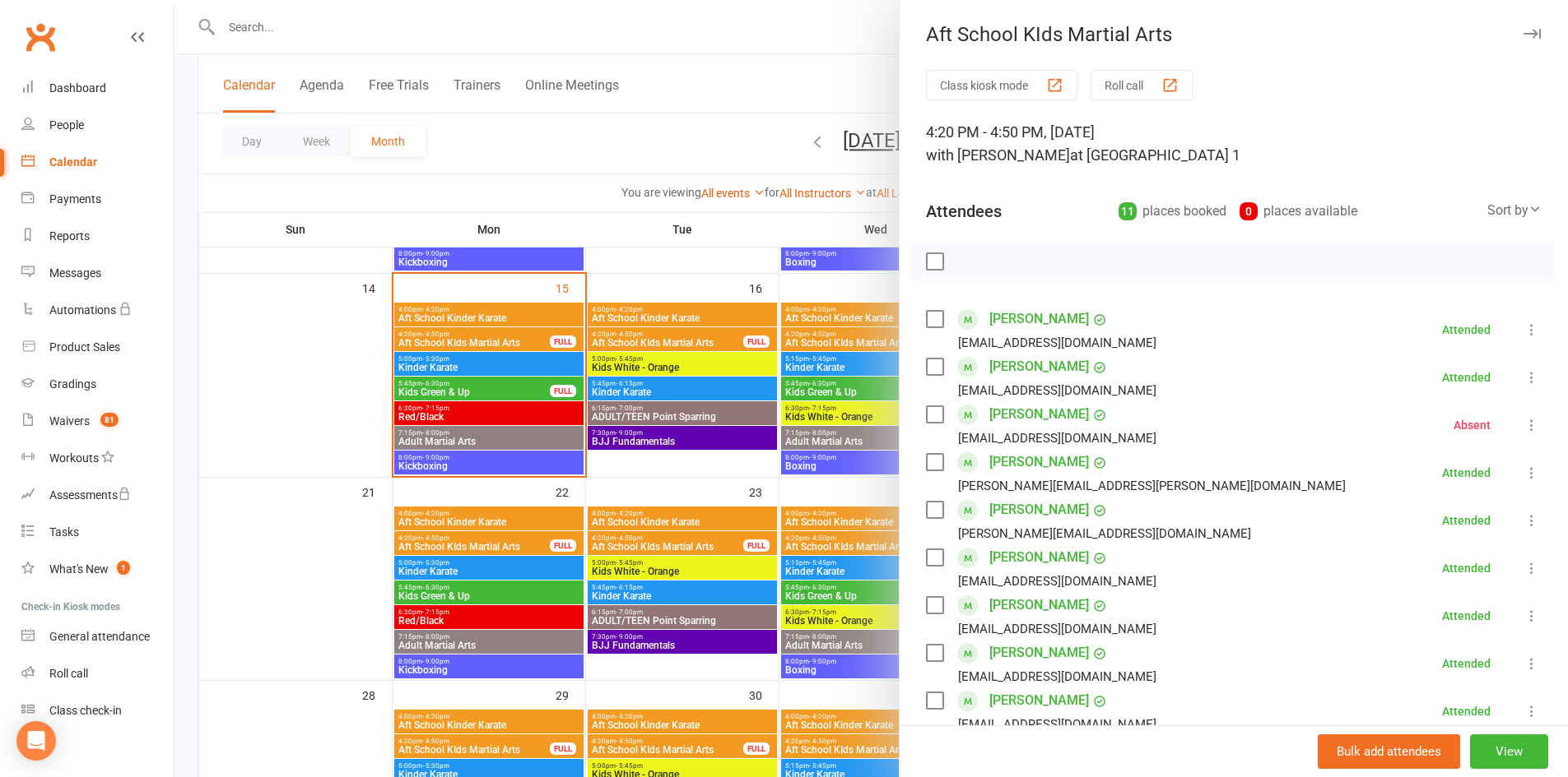
click at [1522, 28] on button "button" at bounding box center [1531, 34] width 20 height 20
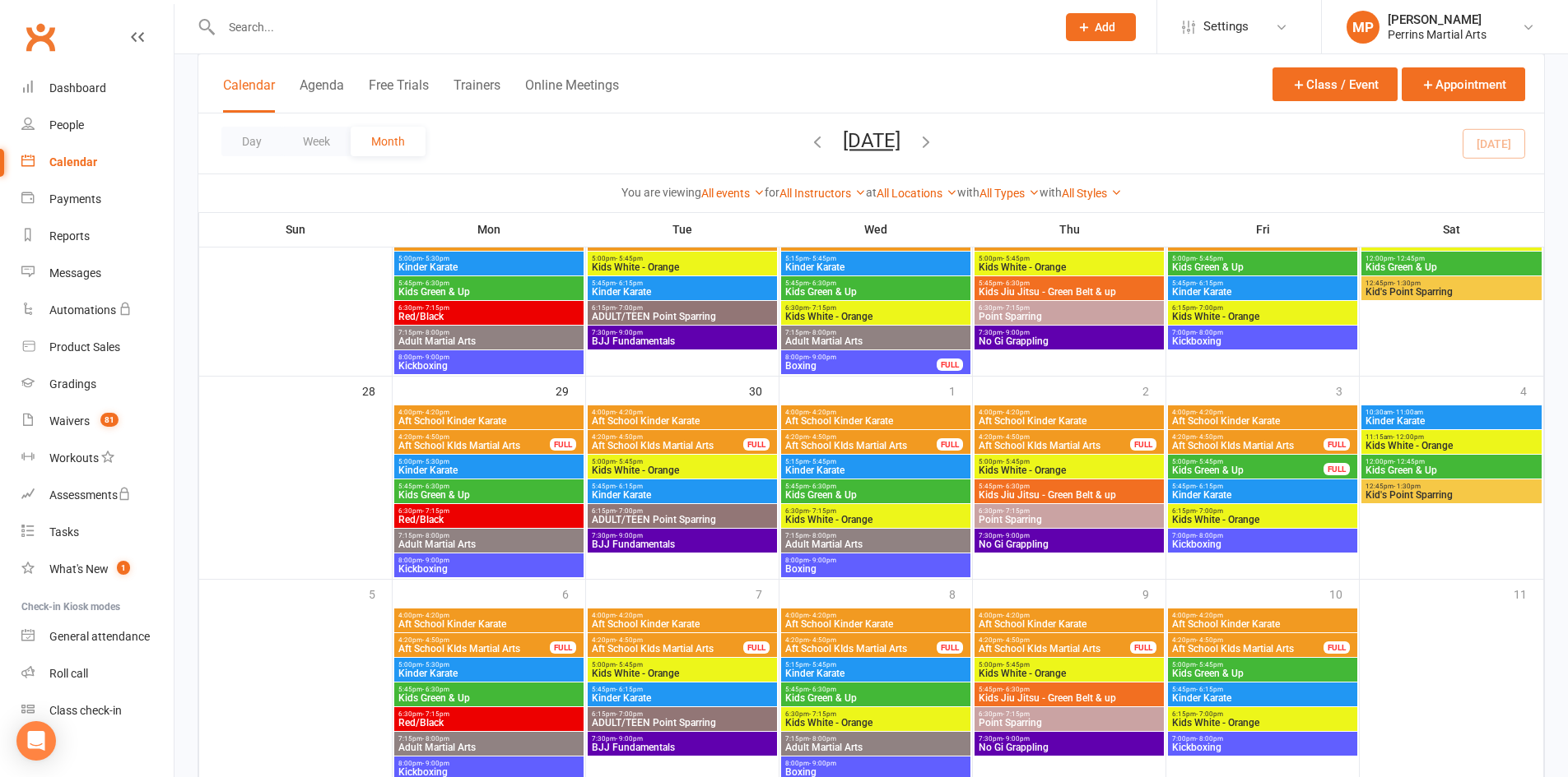
scroll to position [790, 0]
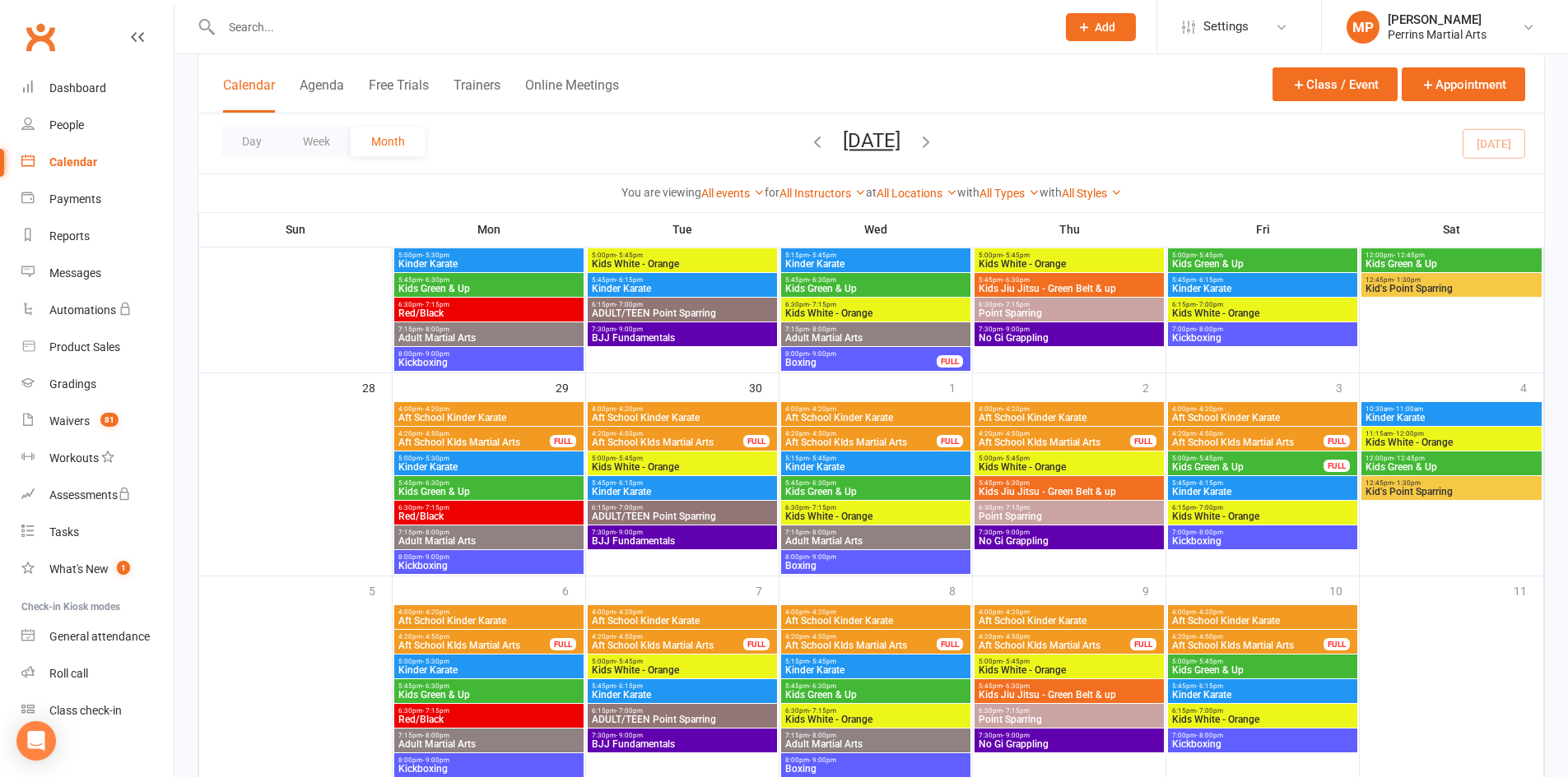
click at [1081, 485] on span "5:45pm - 6:30pm" at bounding box center [1069, 483] width 182 height 7
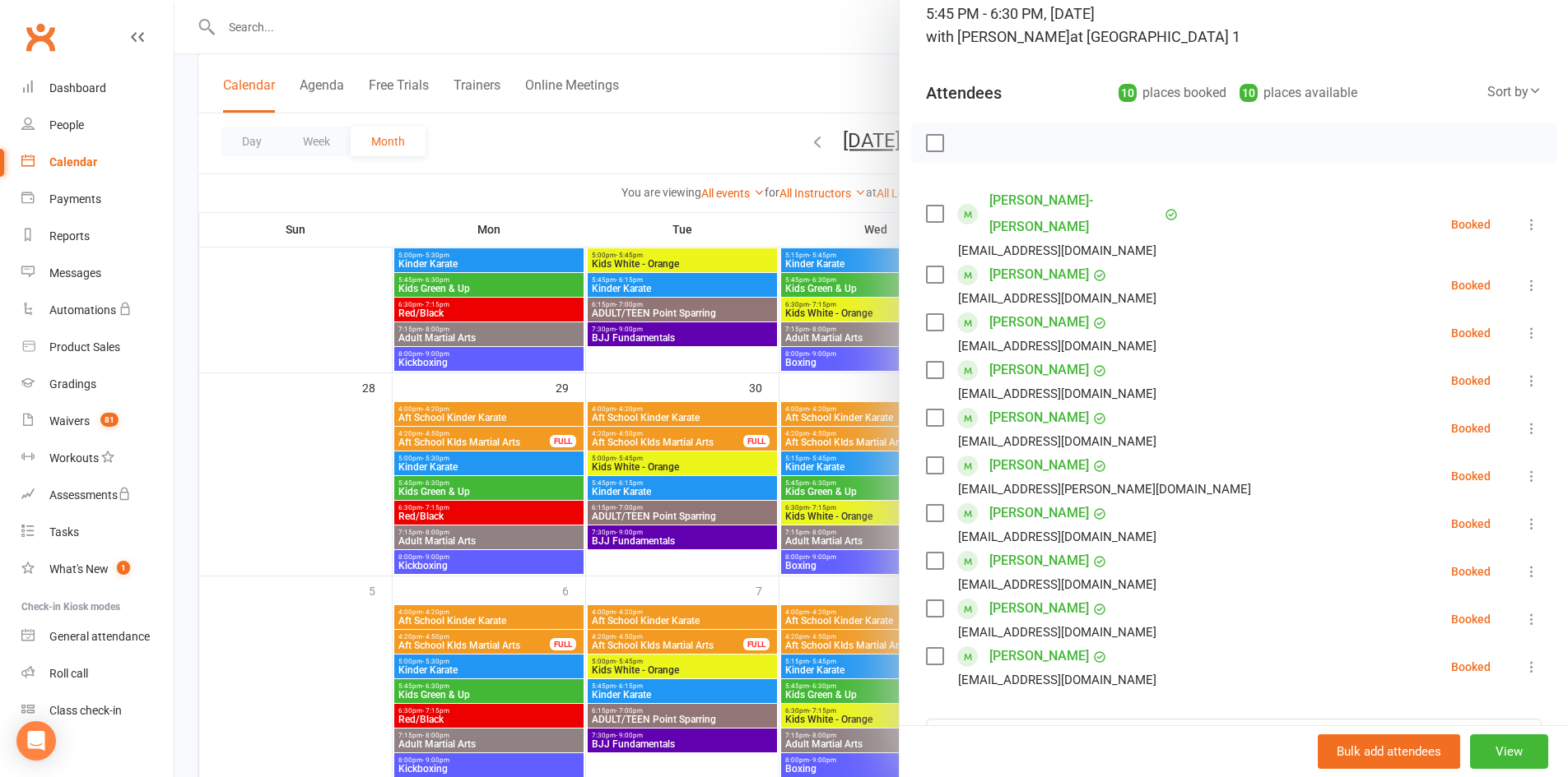
scroll to position [121, 0]
click at [1073, 716] on input "search" at bounding box center [1233, 733] width 616 height 35
type input "thomas"
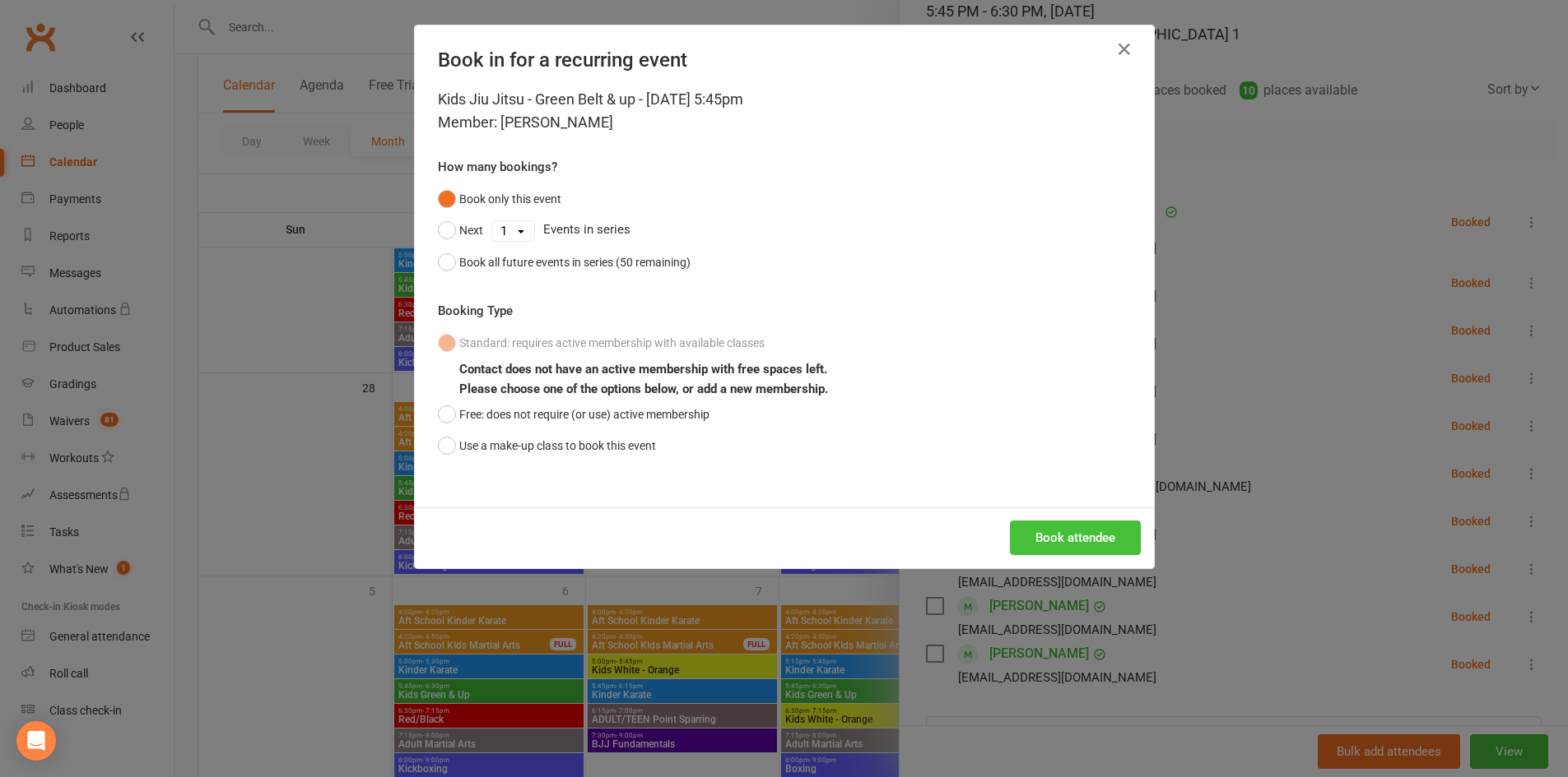
click at [1093, 539] on button "Book attendee" at bounding box center [1075, 538] width 130 height 35
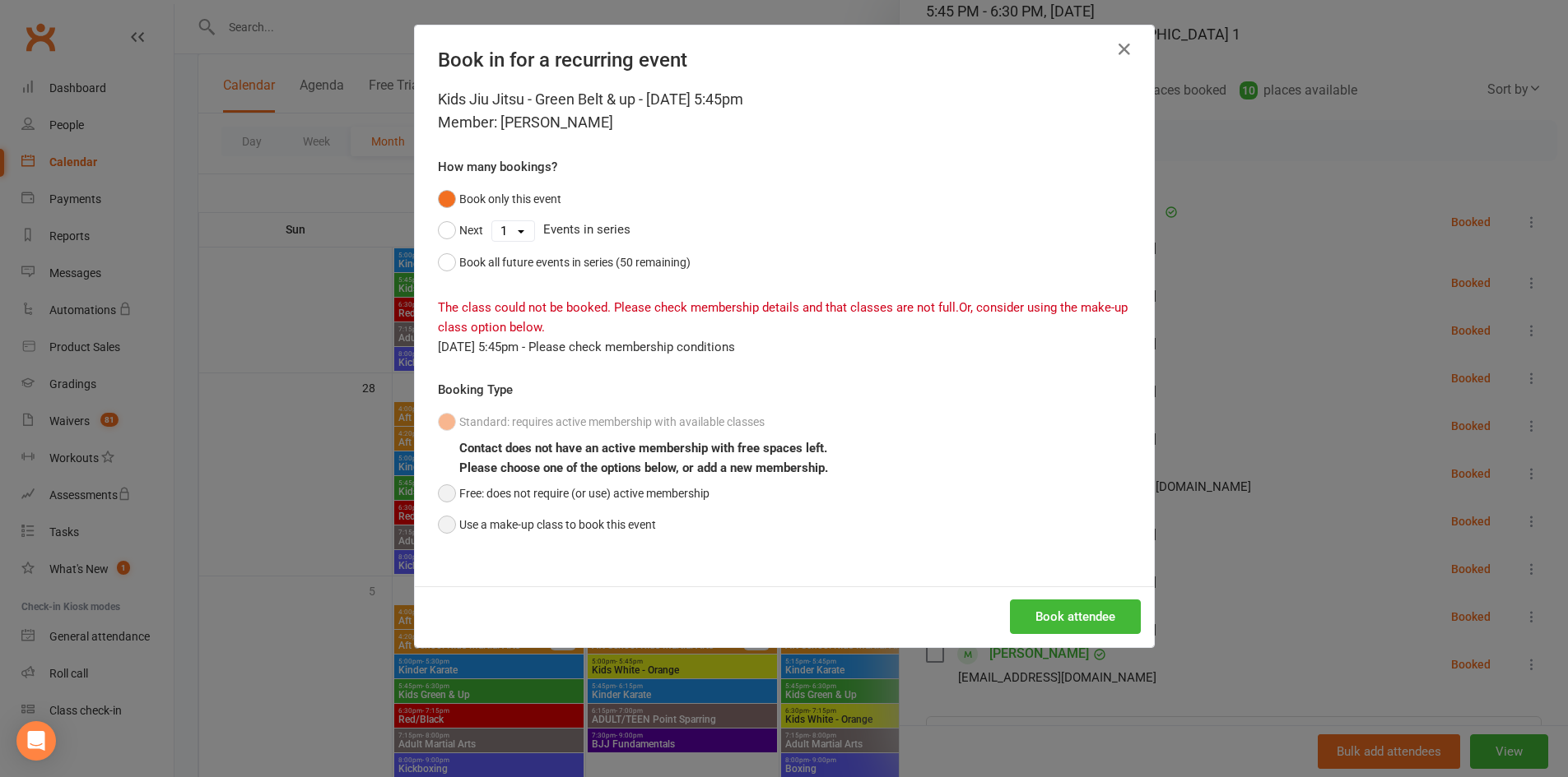
drag, startPoint x: 438, startPoint y: 492, endPoint x: 579, endPoint y: 514, distance: 142.7
click at [444, 492] on button "Free: does not require (or use) active membership" at bounding box center [574, 493] width 272 height 31
click at [1077, 609] on button "Book attendee" at bounding box center [1075, 616] width 130 height 35
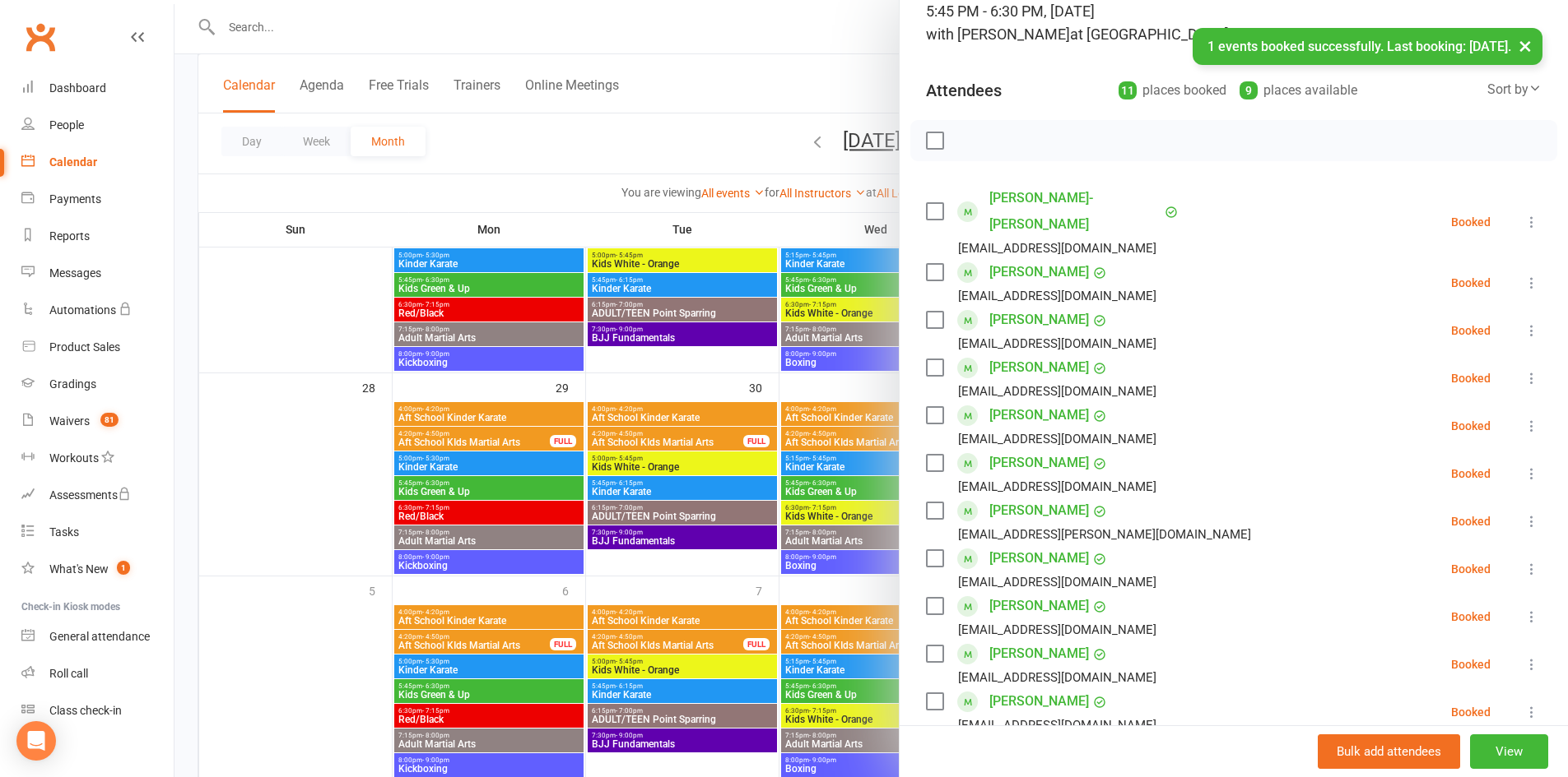
click at [1529, 45] on button "×" at bounding box center [1524, 46] width 29 height 36
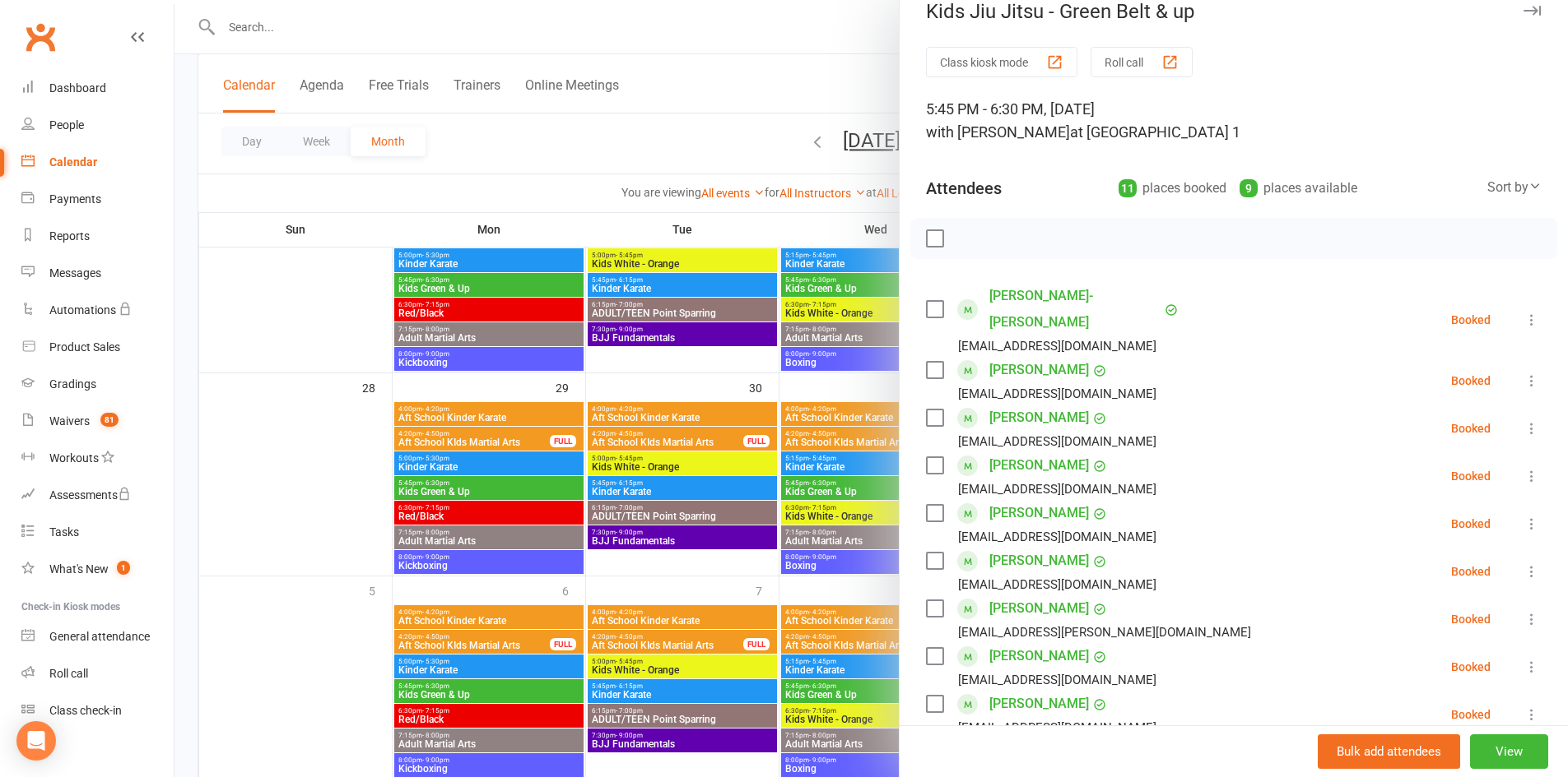
scroll to position [0, 0]
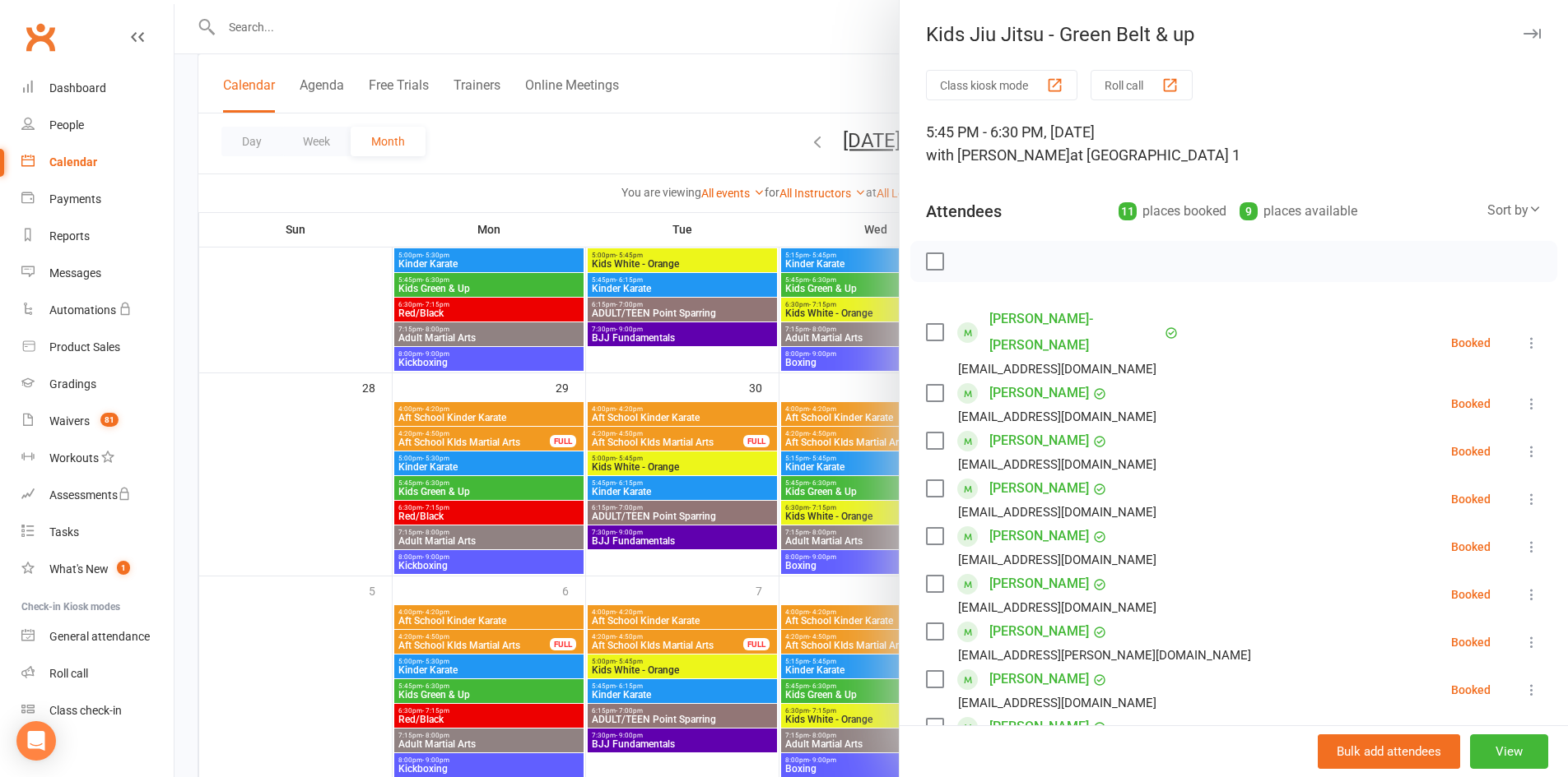
click at [1522, 34] on button "button" at bounding box center [1531, 34] width 20 height 20
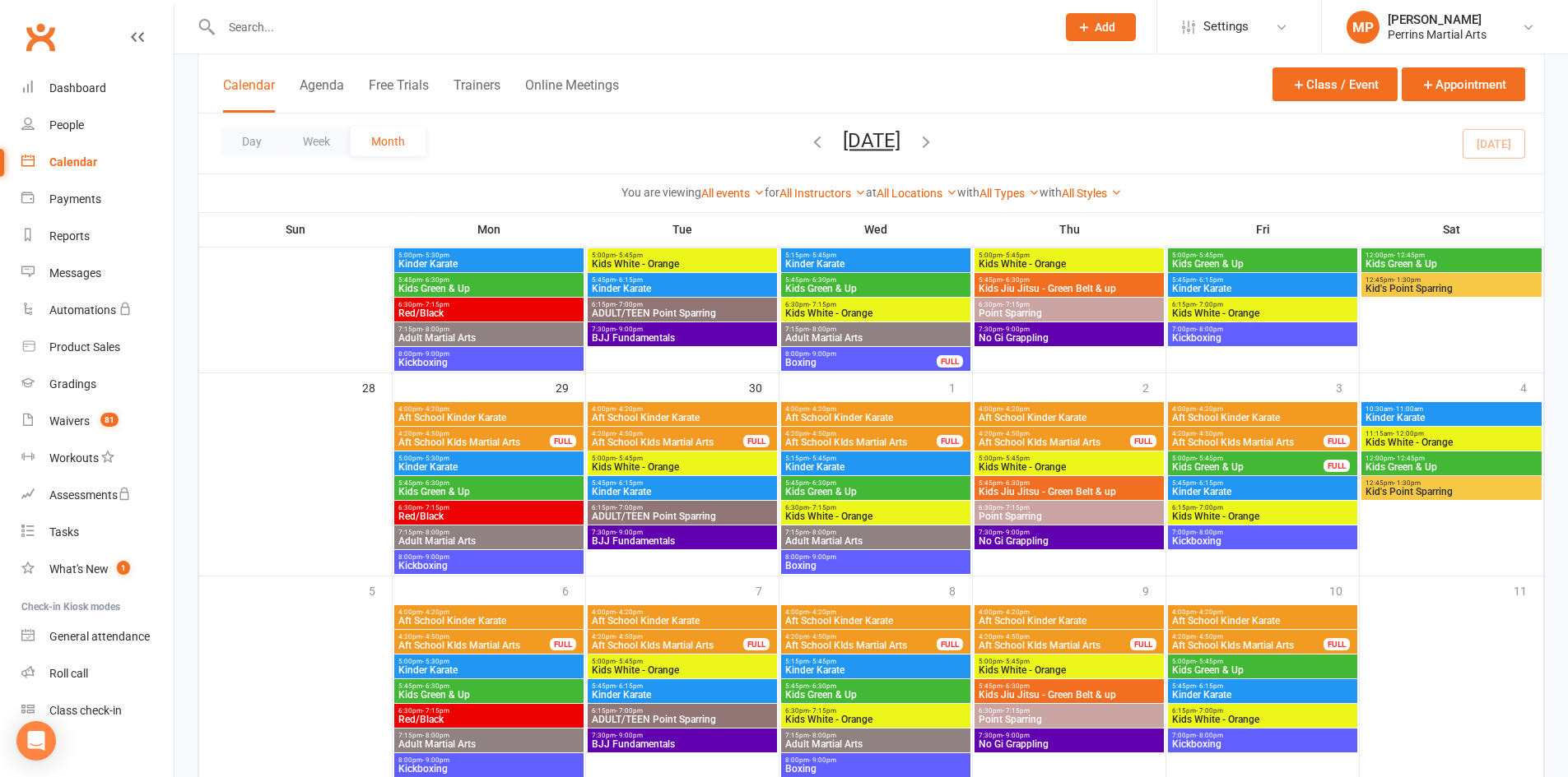
click at [1271, 668] on span "Kids Green & Up" at bounding box center [1262, 670] width 182 height 10
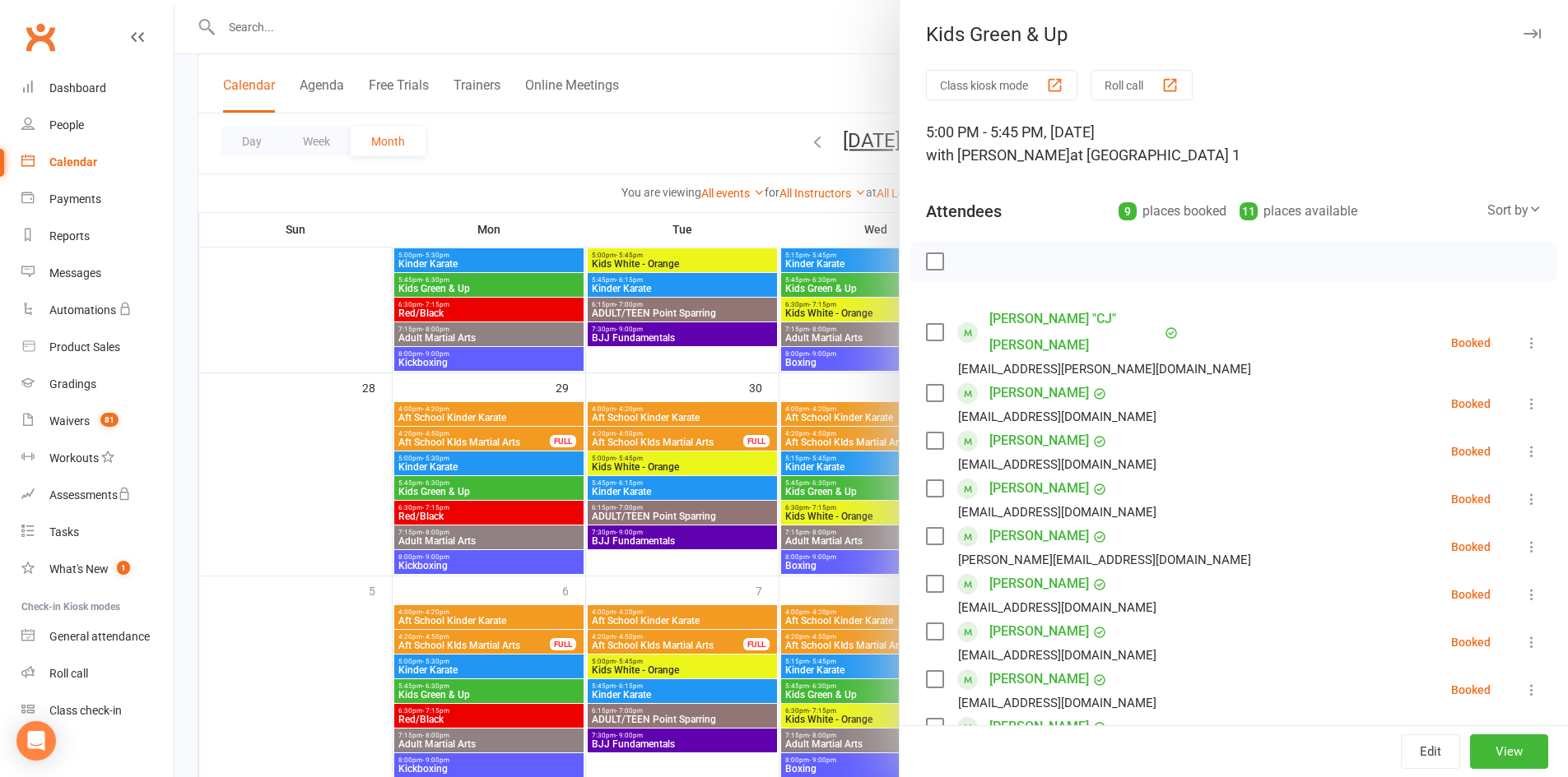
click at [1522, 26] on button "button" at bounding box center [1531, 34] width 20 height 20
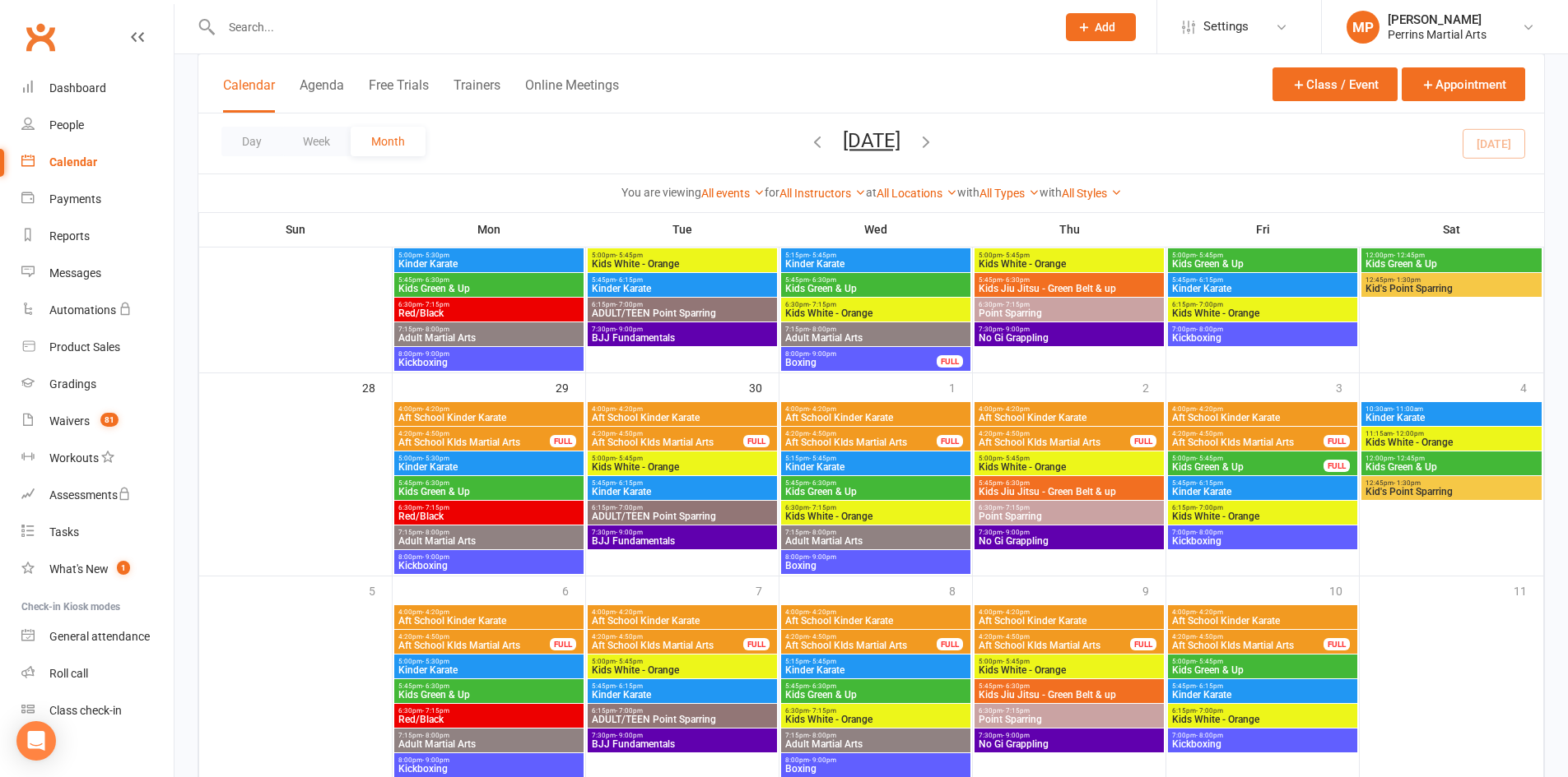
scroll to position [840, 0]
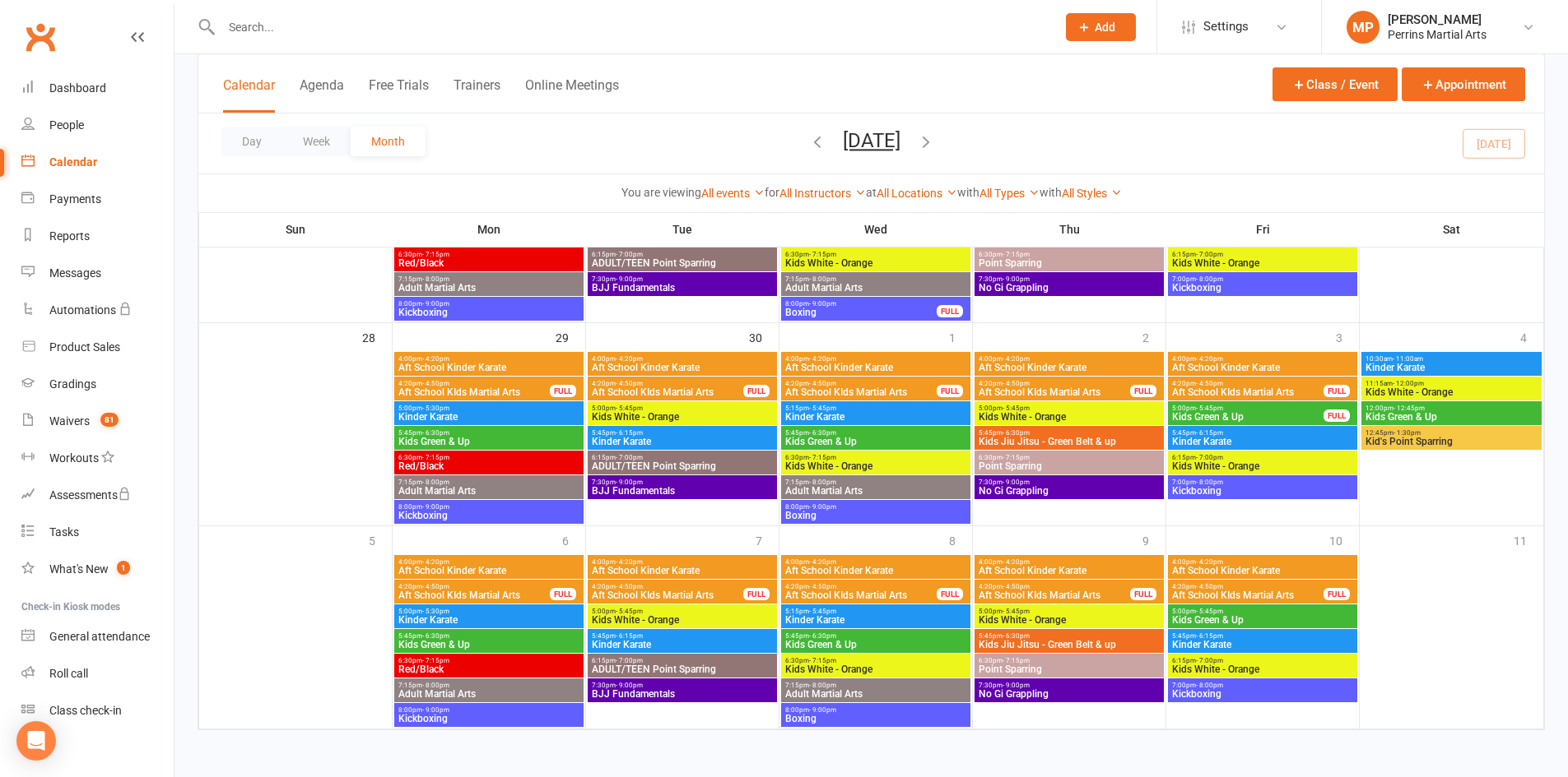
click at [1087, 665] on span "Point Sparring" at bounding box center [1069, 669] width 182 height 10
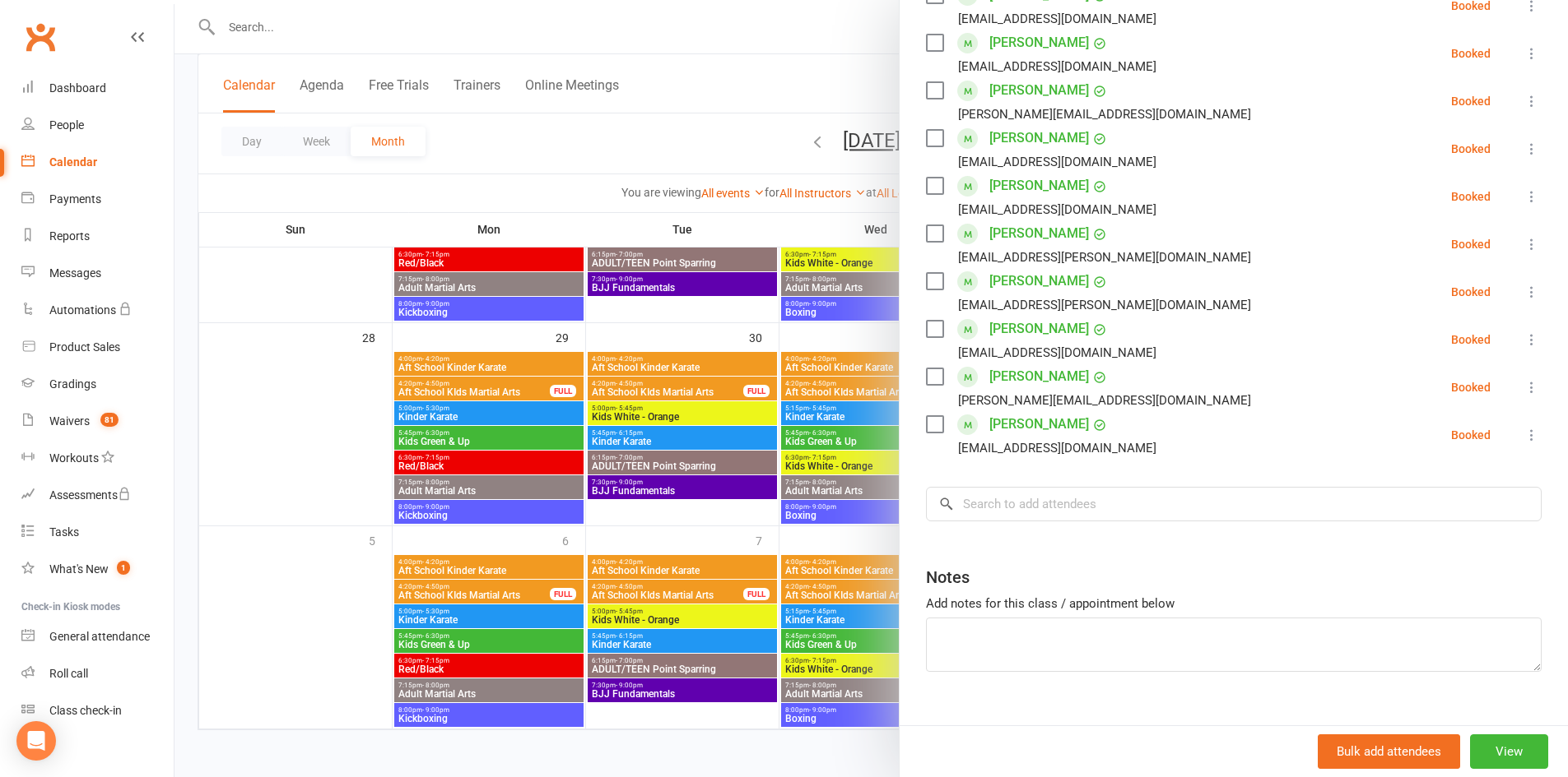
scroll to position [353, 0]
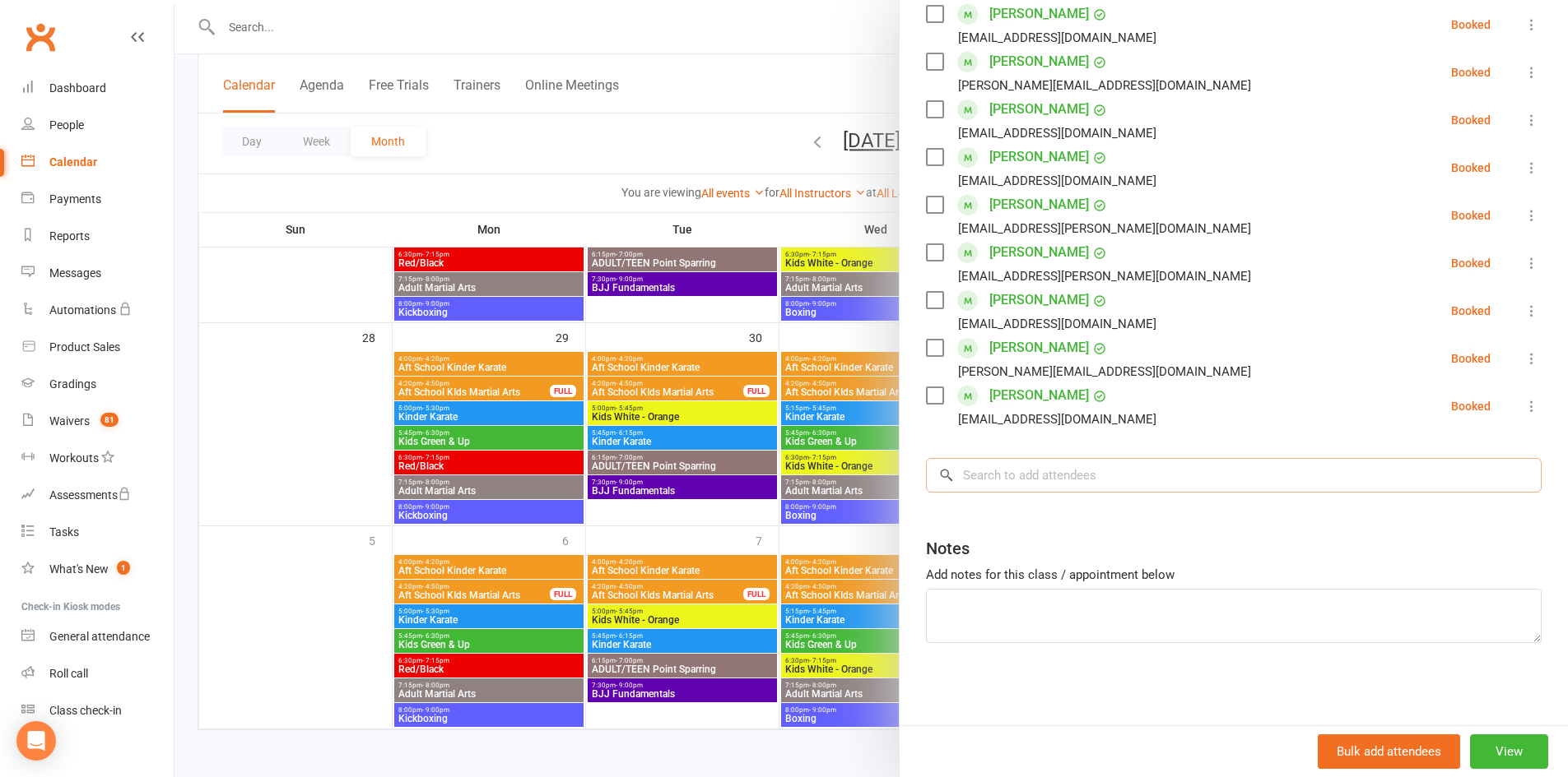
click at [1068, 480] on input "search" at bounding box center [1233, 475] width 616 height 35
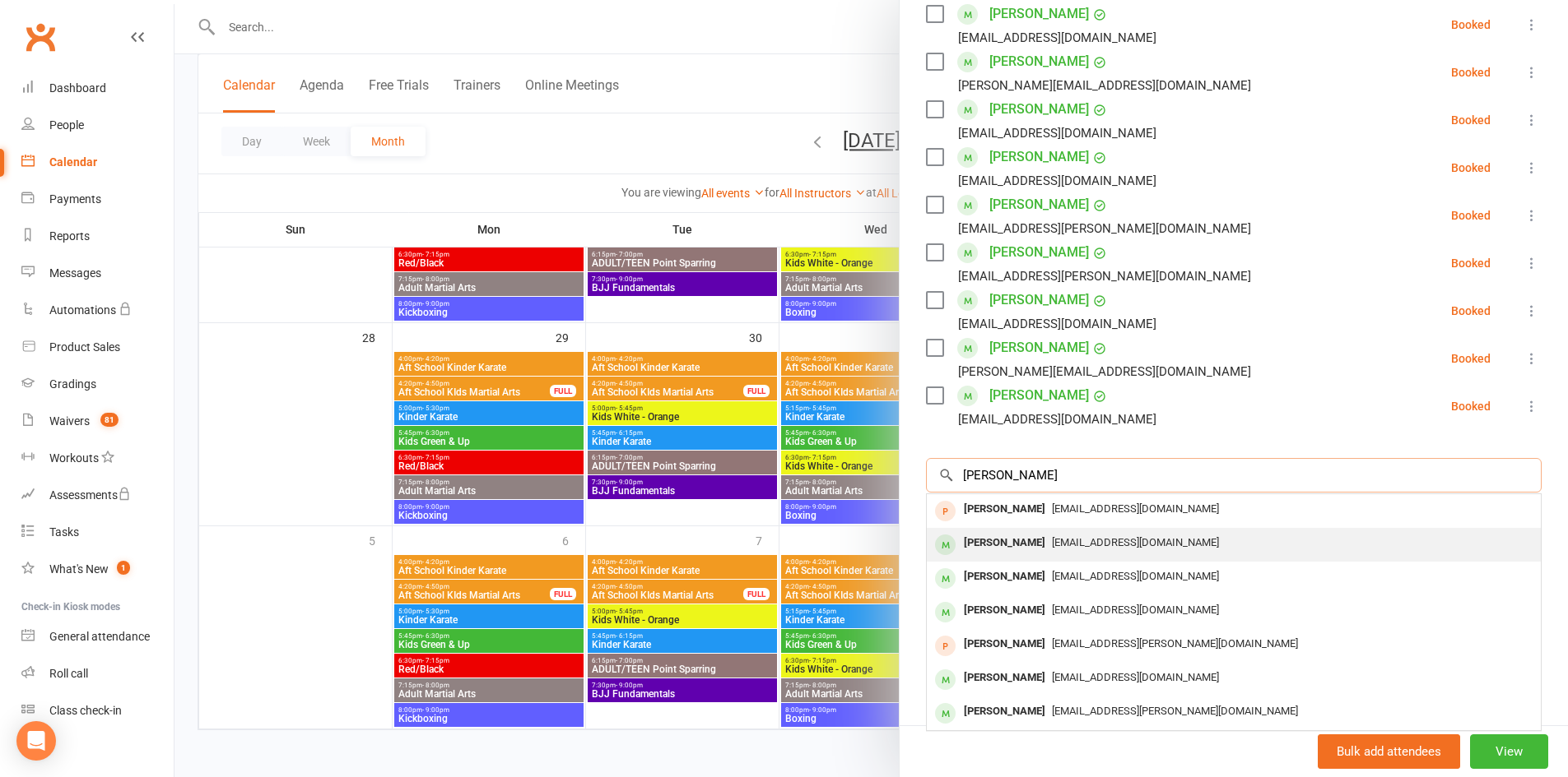
type input "thomas"
click at [1052, 537] on div "[PERSON_NAME]" at bounding box center [1004, 543] width 95 height 24
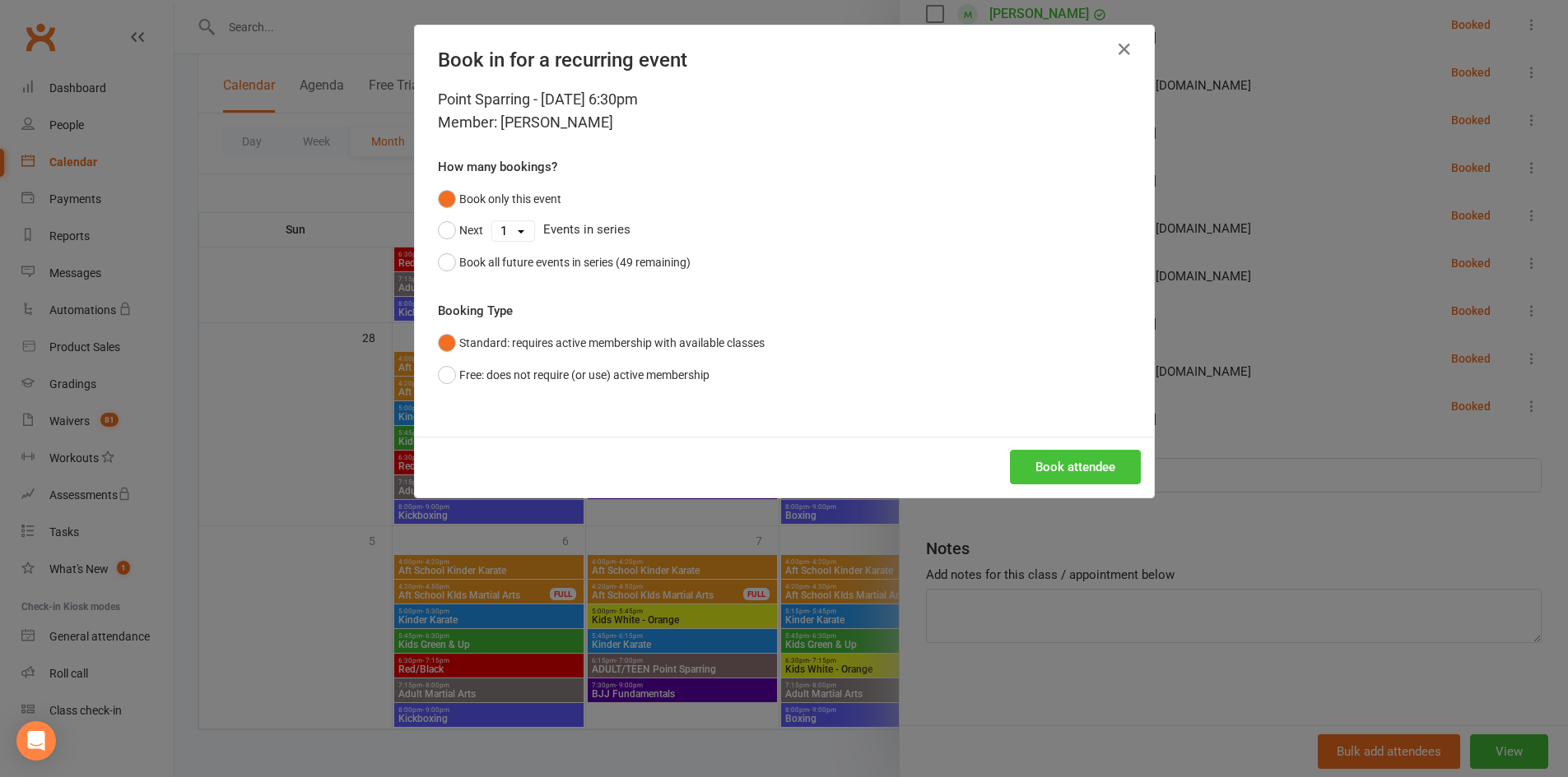
click at [1048, 465] on button "Book attendee" at bounding box center [1075, 467] width 130 height 35
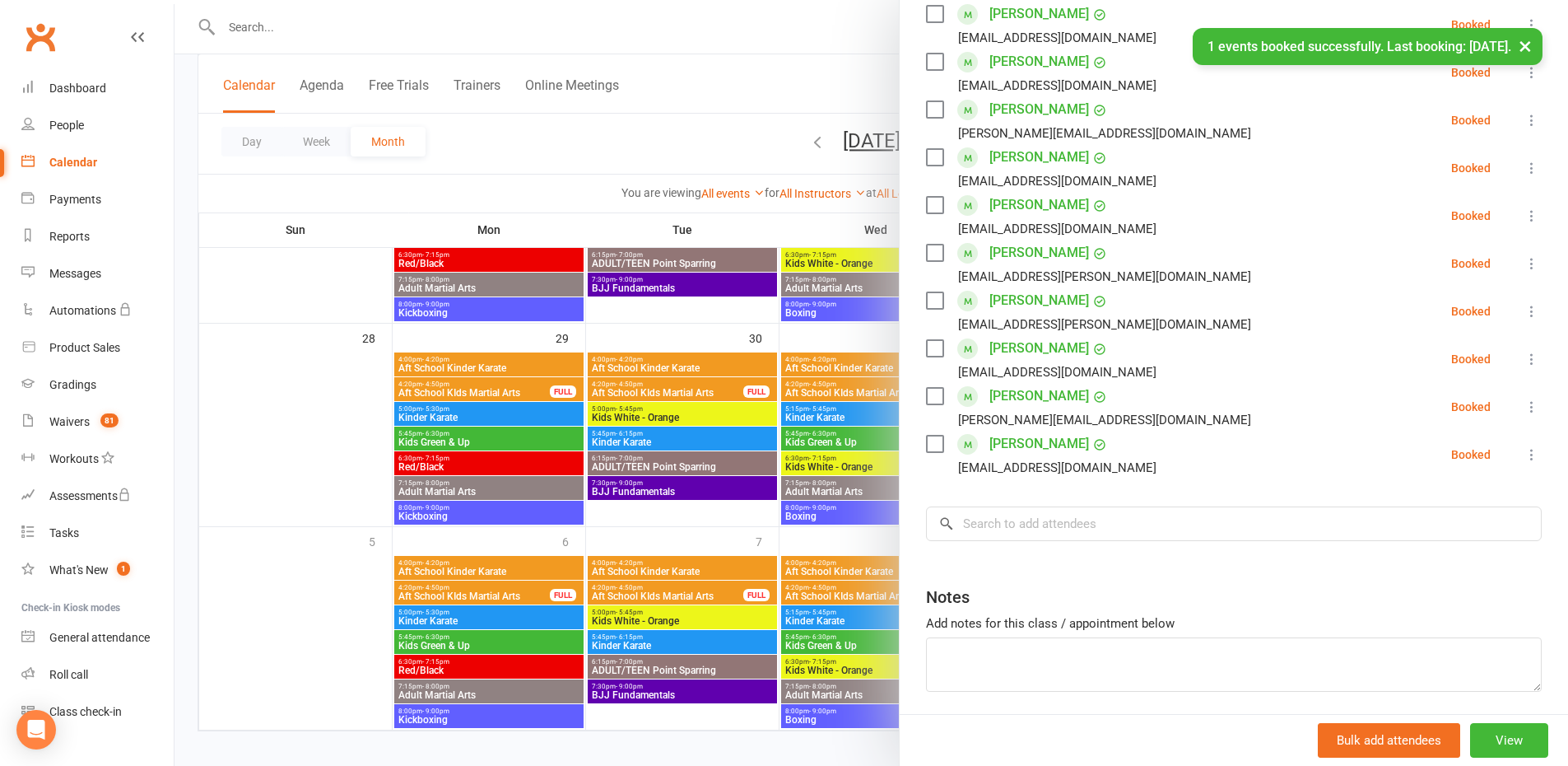
click at [1529, 46] on button "×" at bounding box center [1524, 46] width 29 height 36
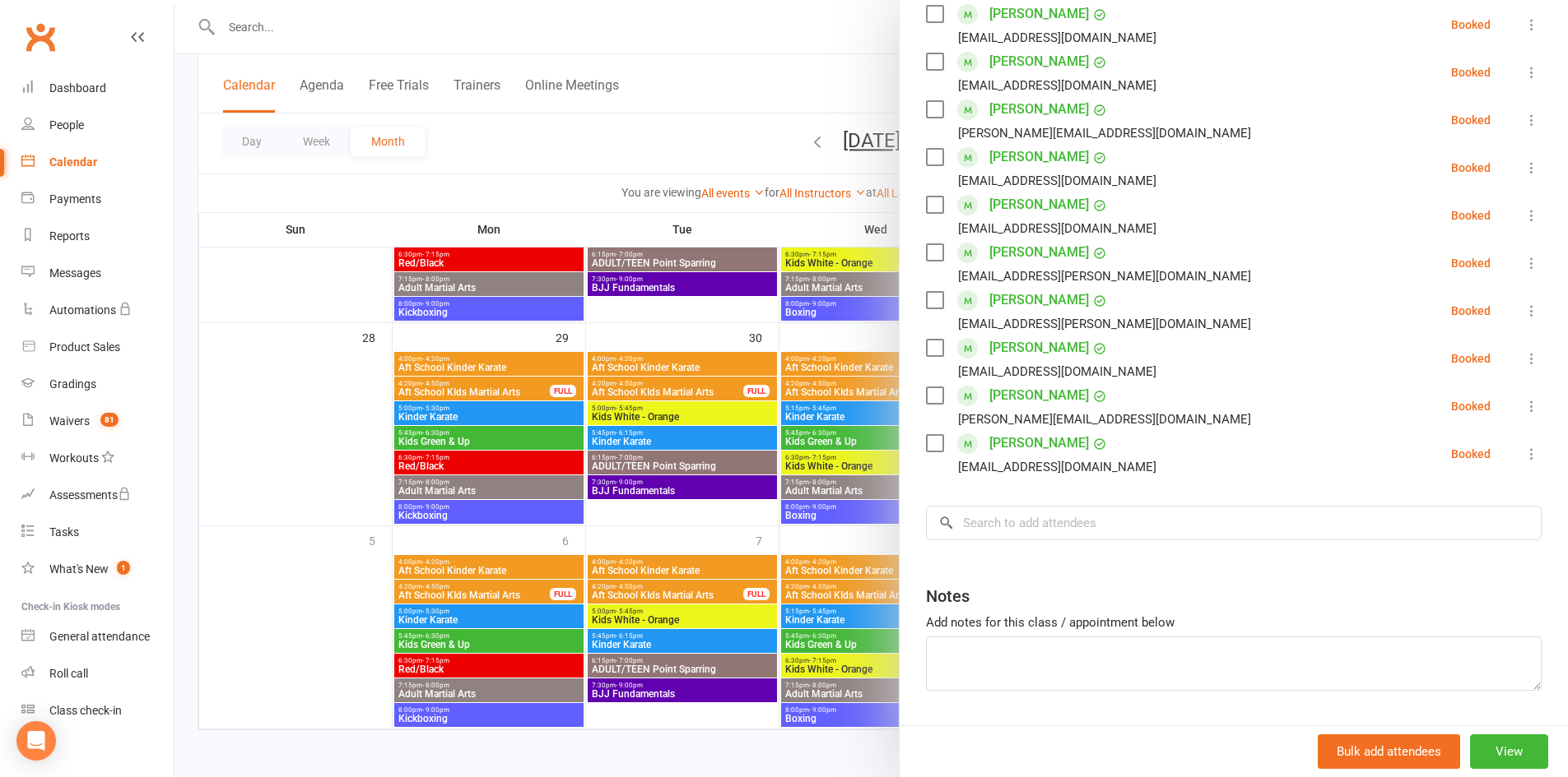
scroll to position [0, 0]
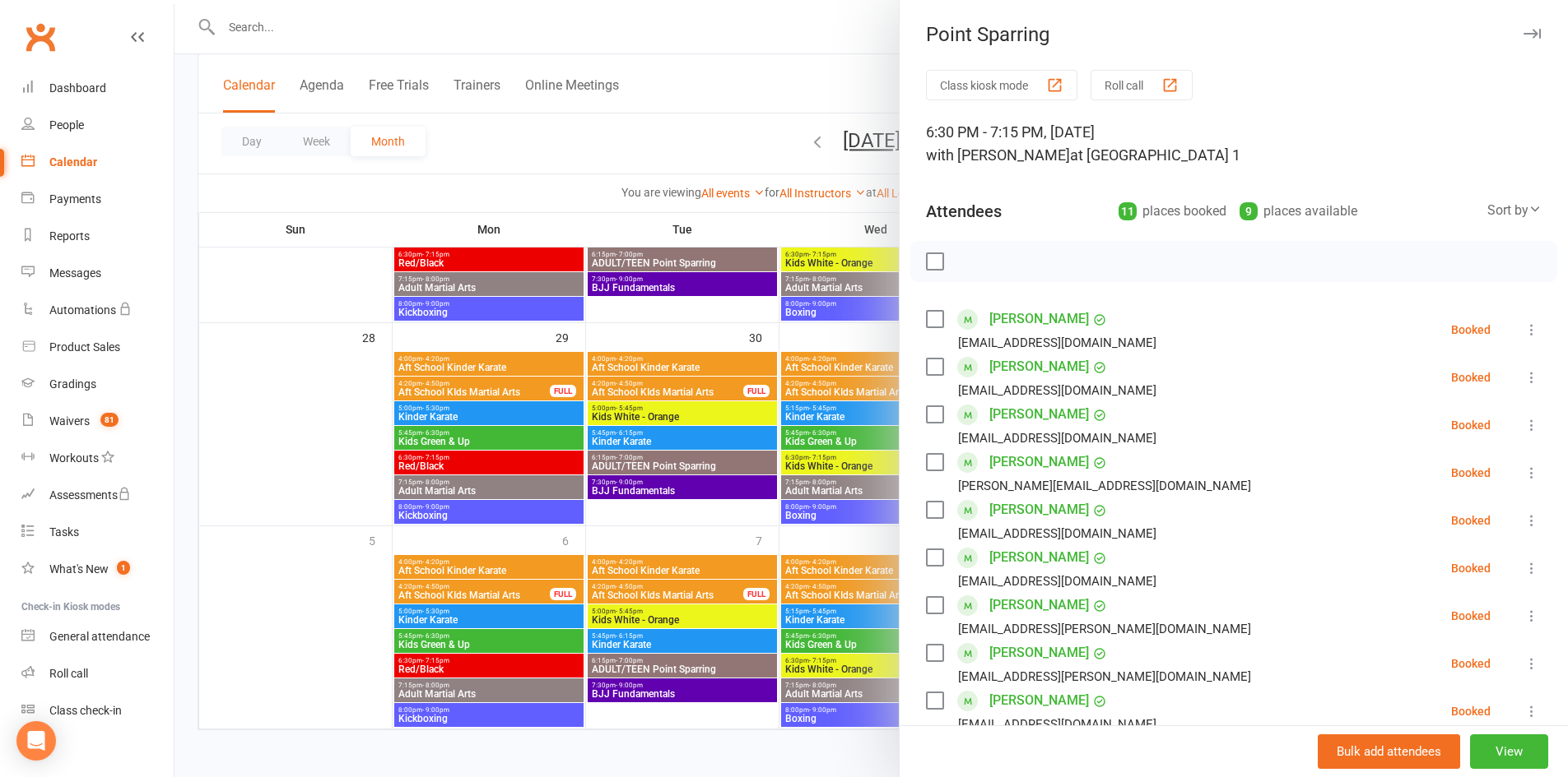
click at [1522, 28] on button "button" at bounding box center [1531, 34] width 20 height 20
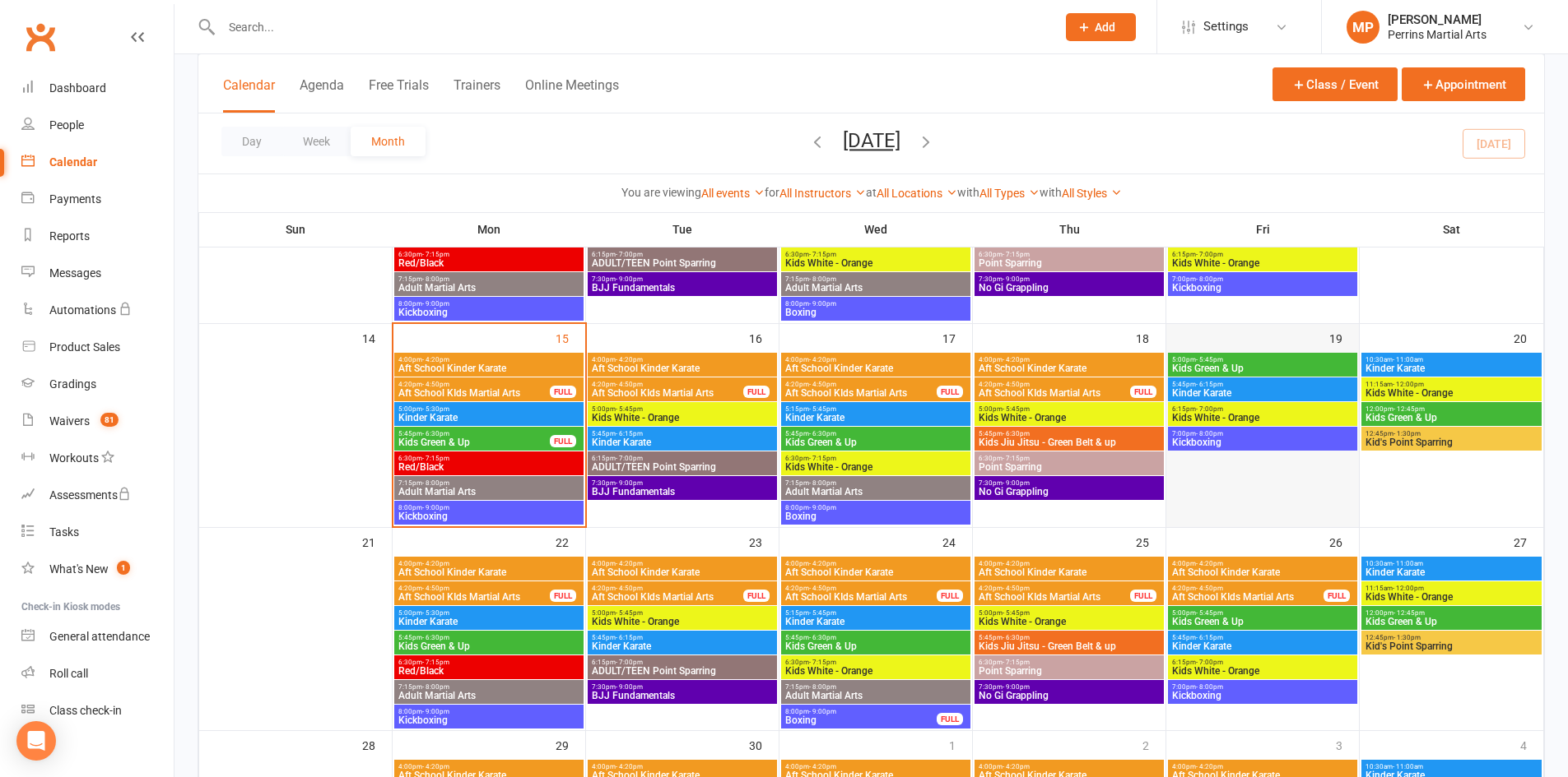
scroll to position [840, 0]
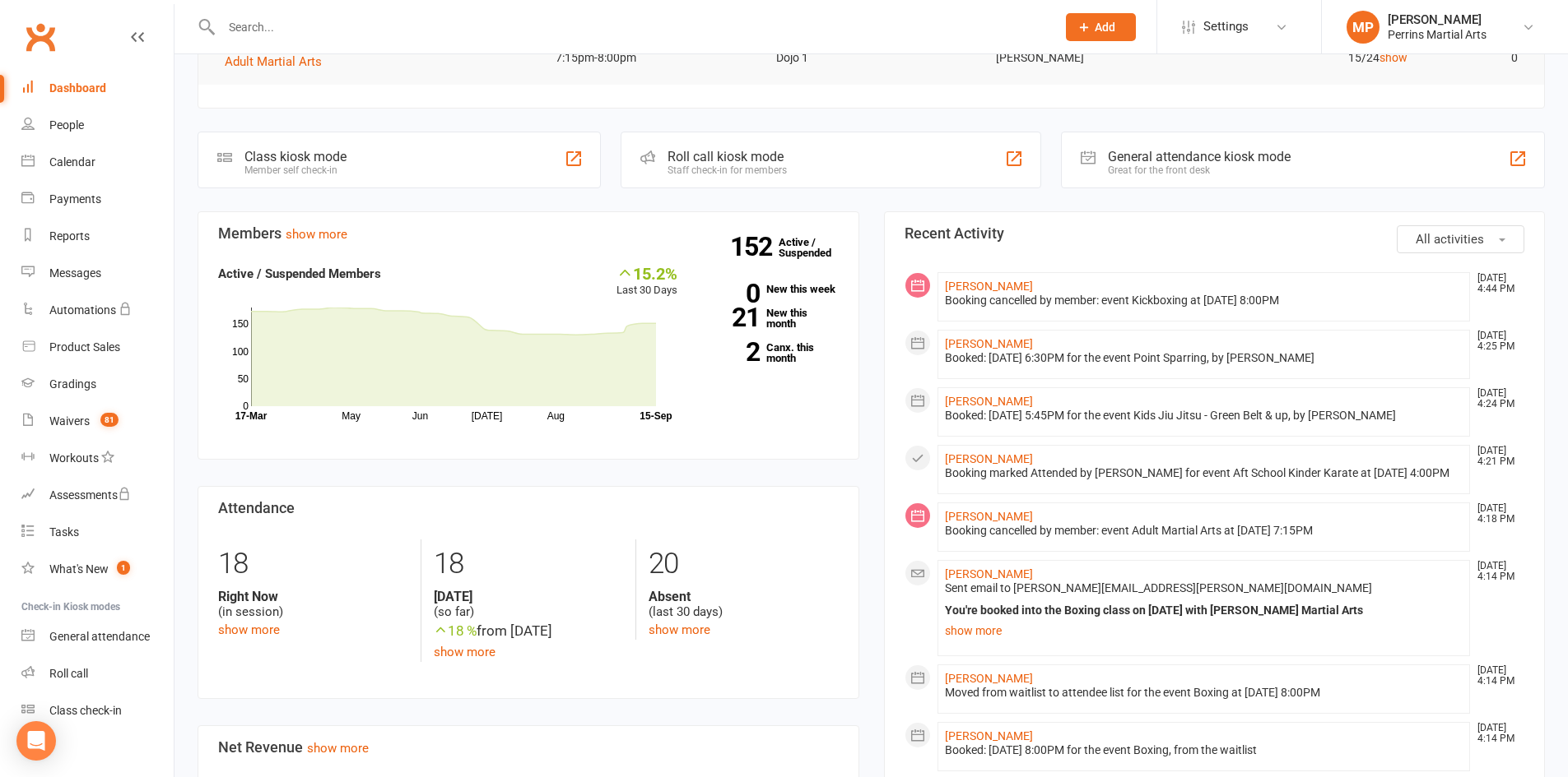
scroll to position [402, 0]
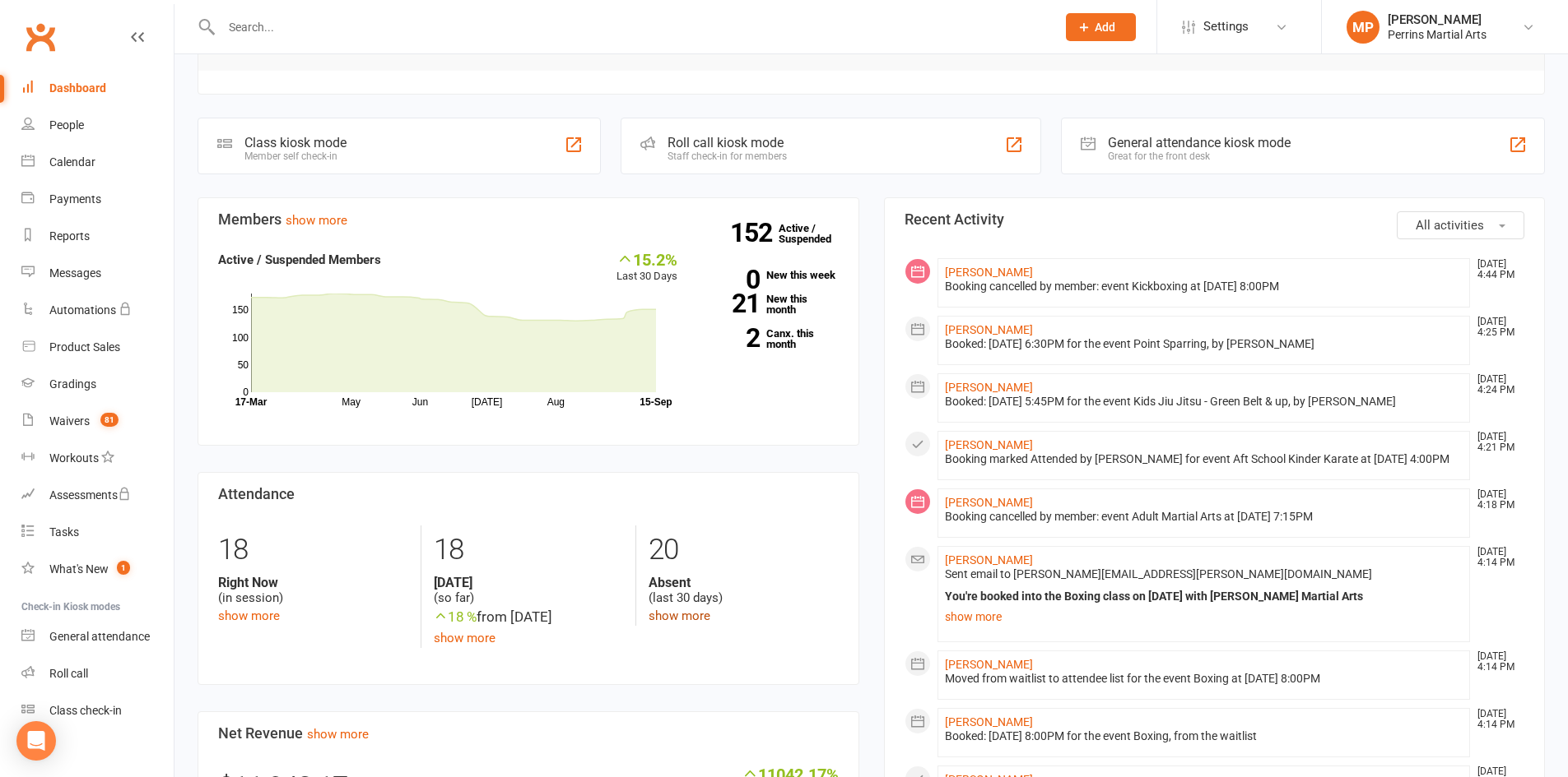
click at [662, 613] on link "show more" at bounding box center [679, 616] width 62 height 15
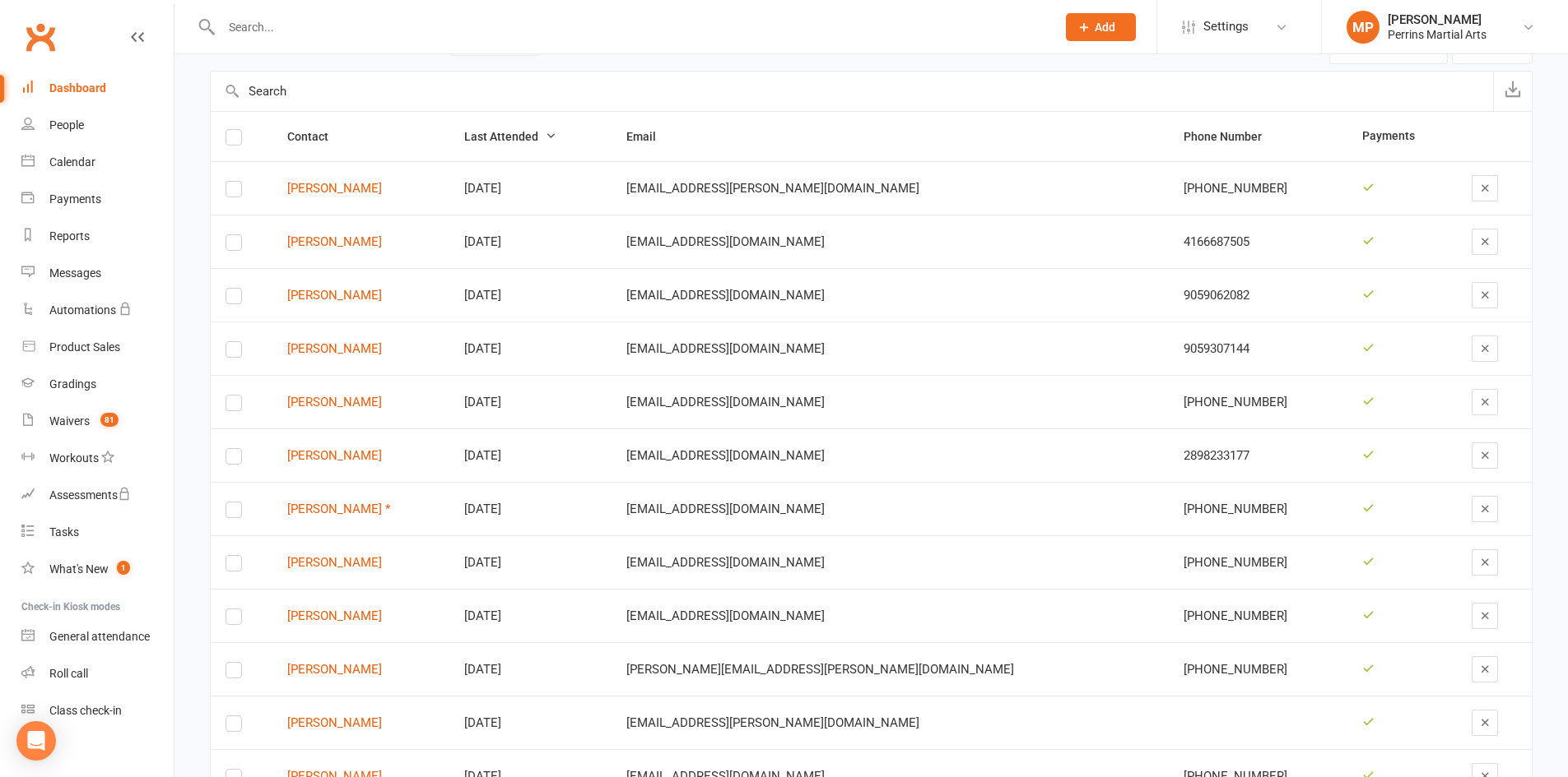
scroll to position [186, 0]
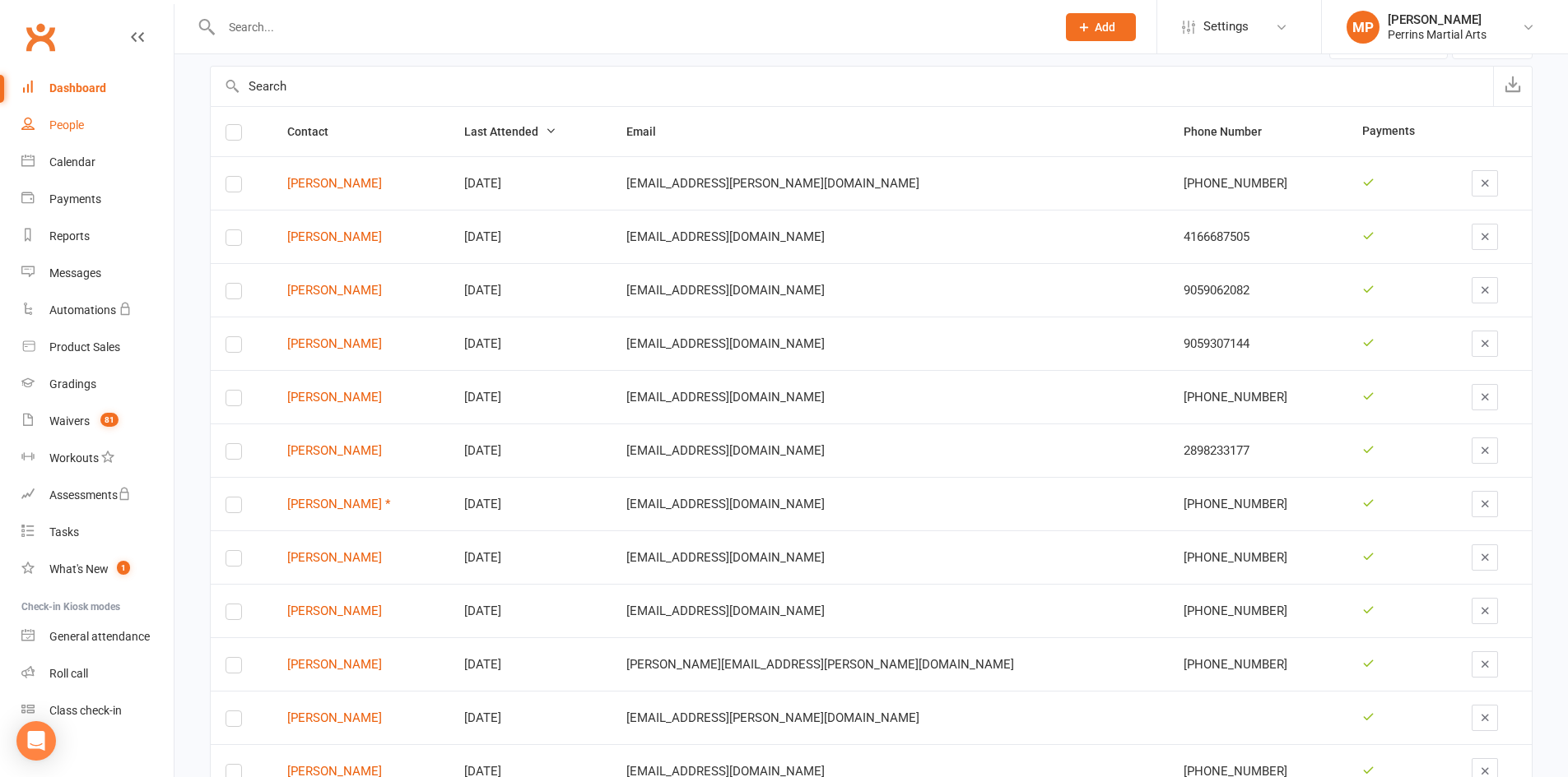
click at [68, 122] on div "People" at bounding box center [66, 125] width 35 height 13
select select "100"
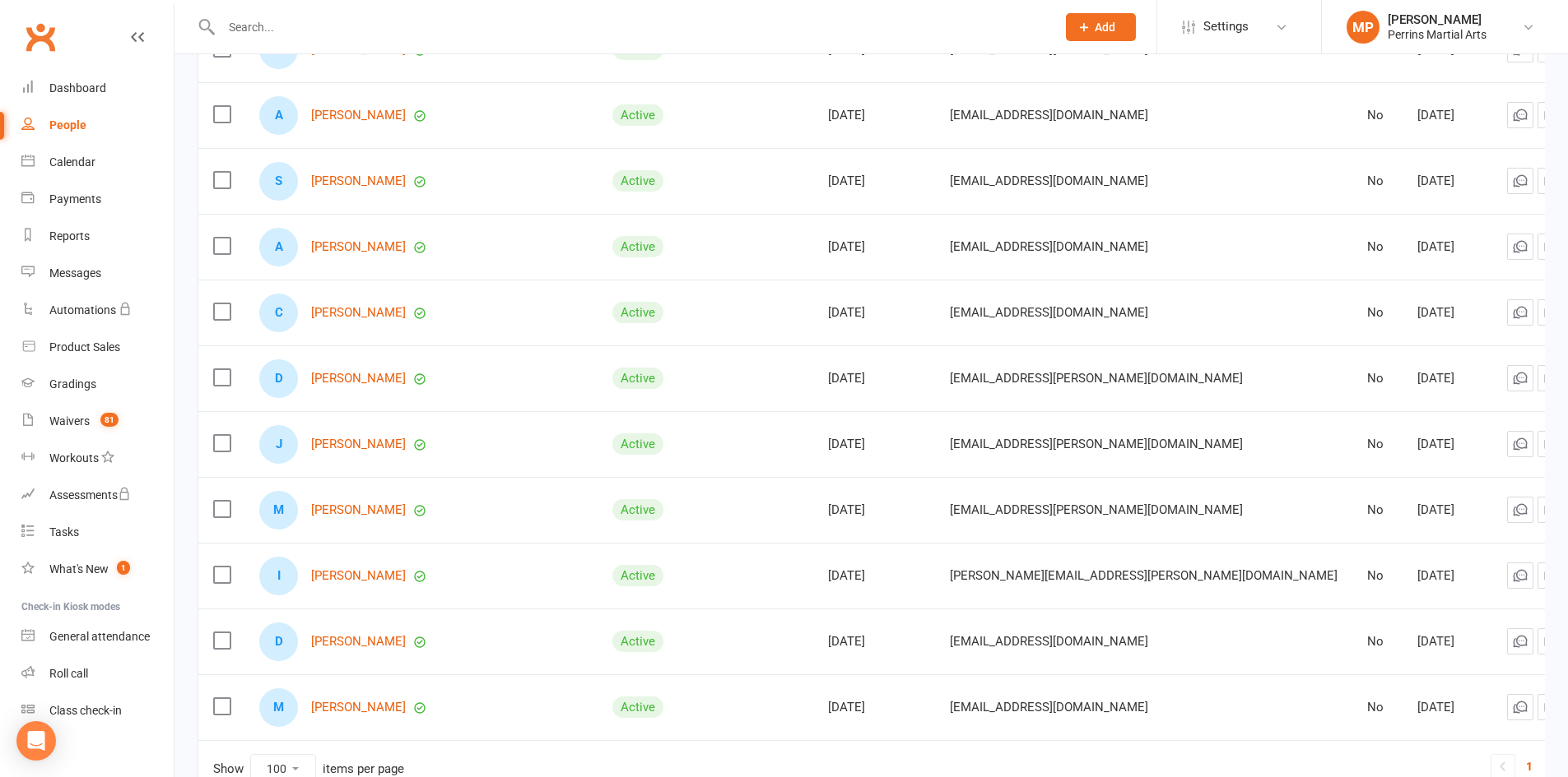
scroll to position [6238, 0]
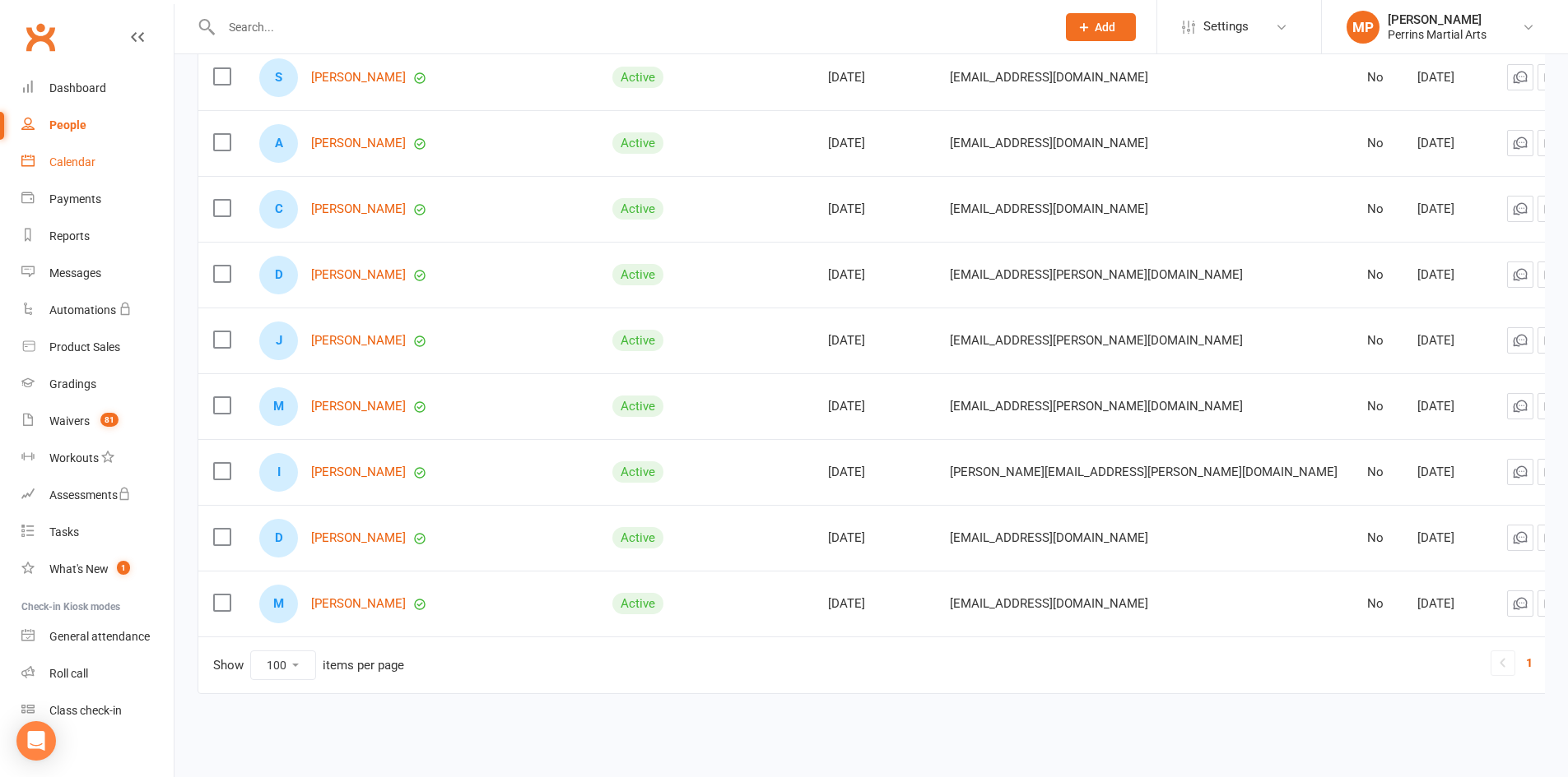
click at [70, 159] on div "Calendar" at bounding box center [72, 162] width 46 height 13
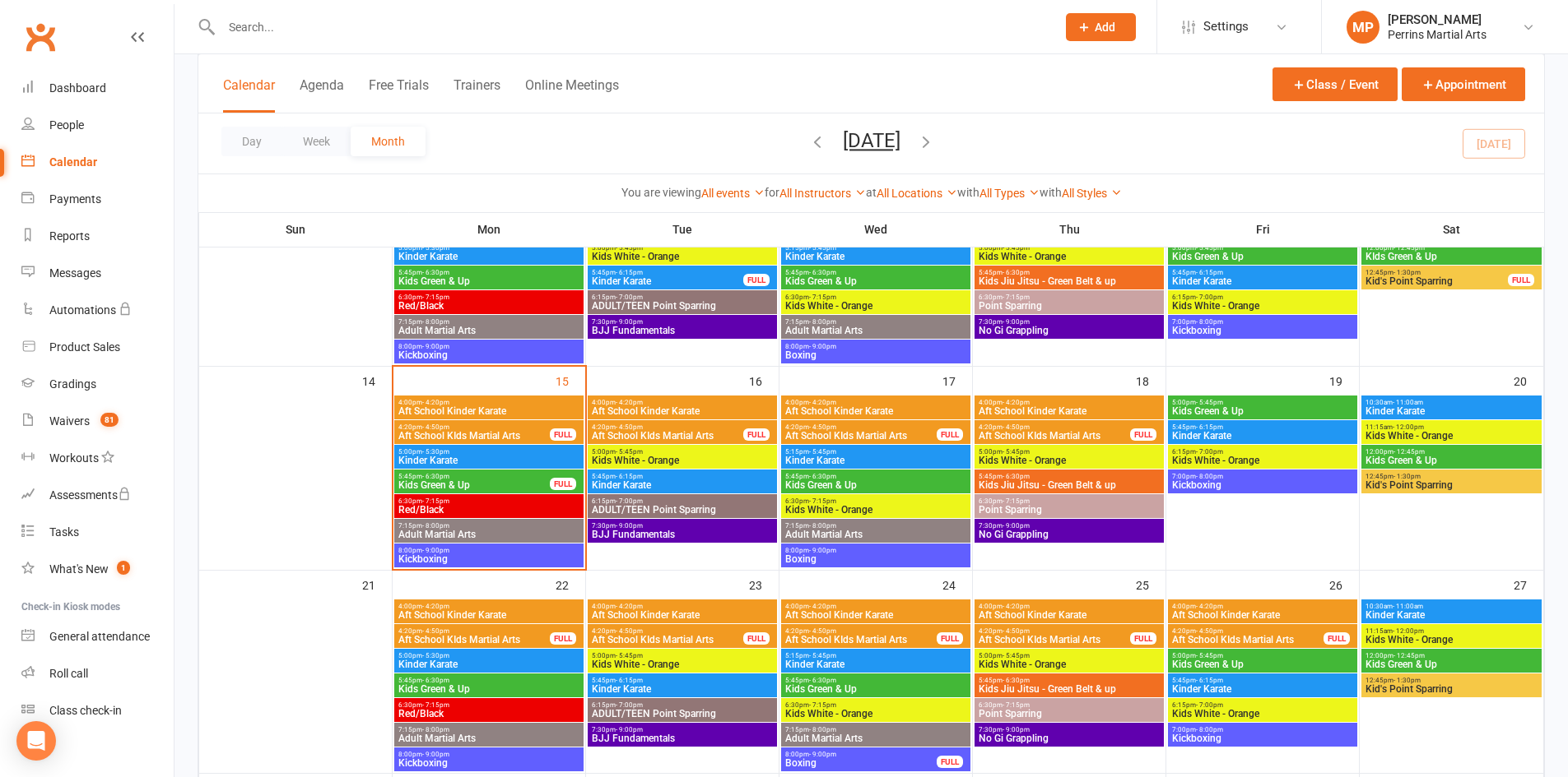
scroll to position [405, 0]
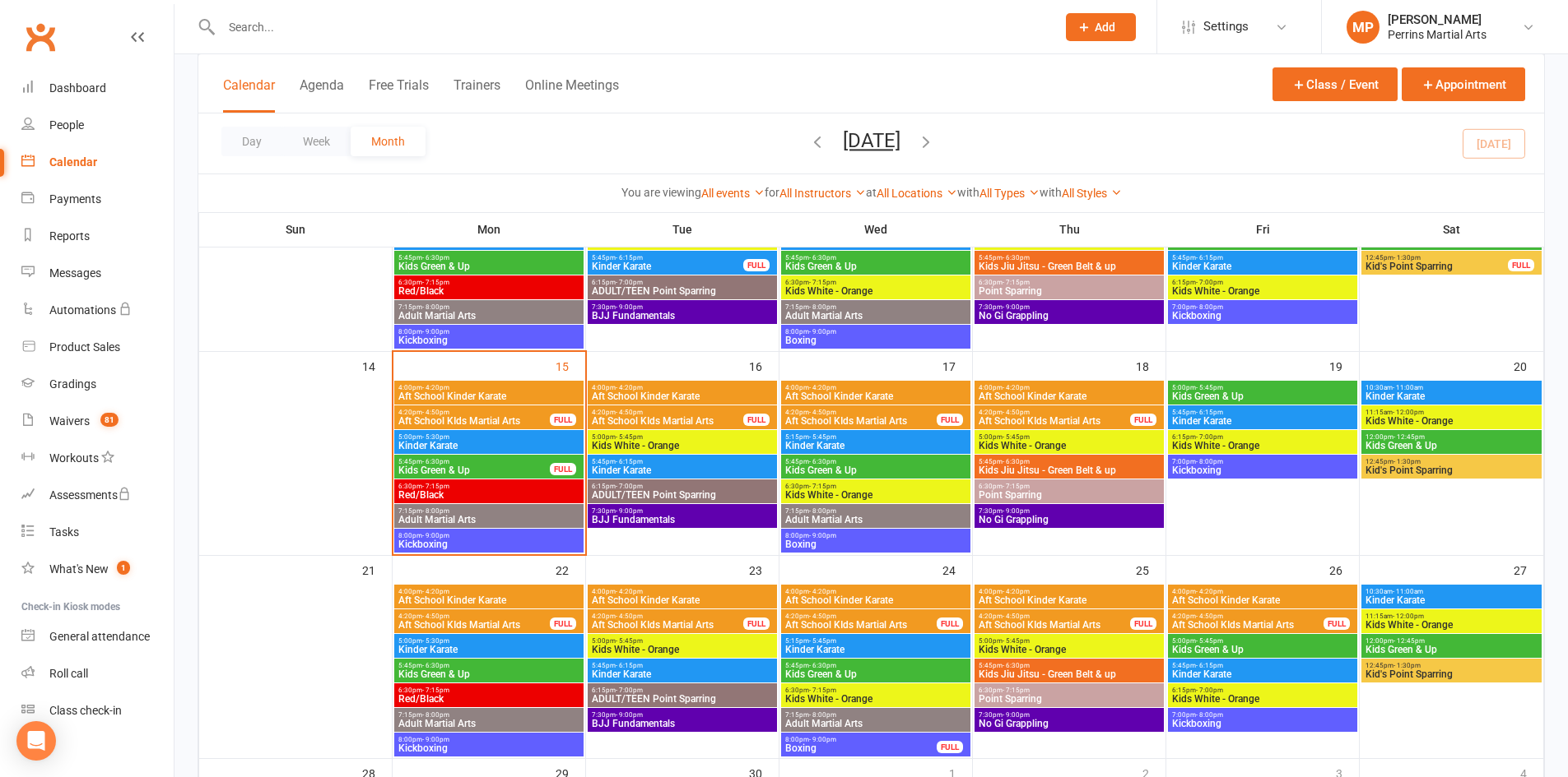
click at [476, 467] on span "Kids Green & Up" at bounding box center [474, 470] width 153 height 10
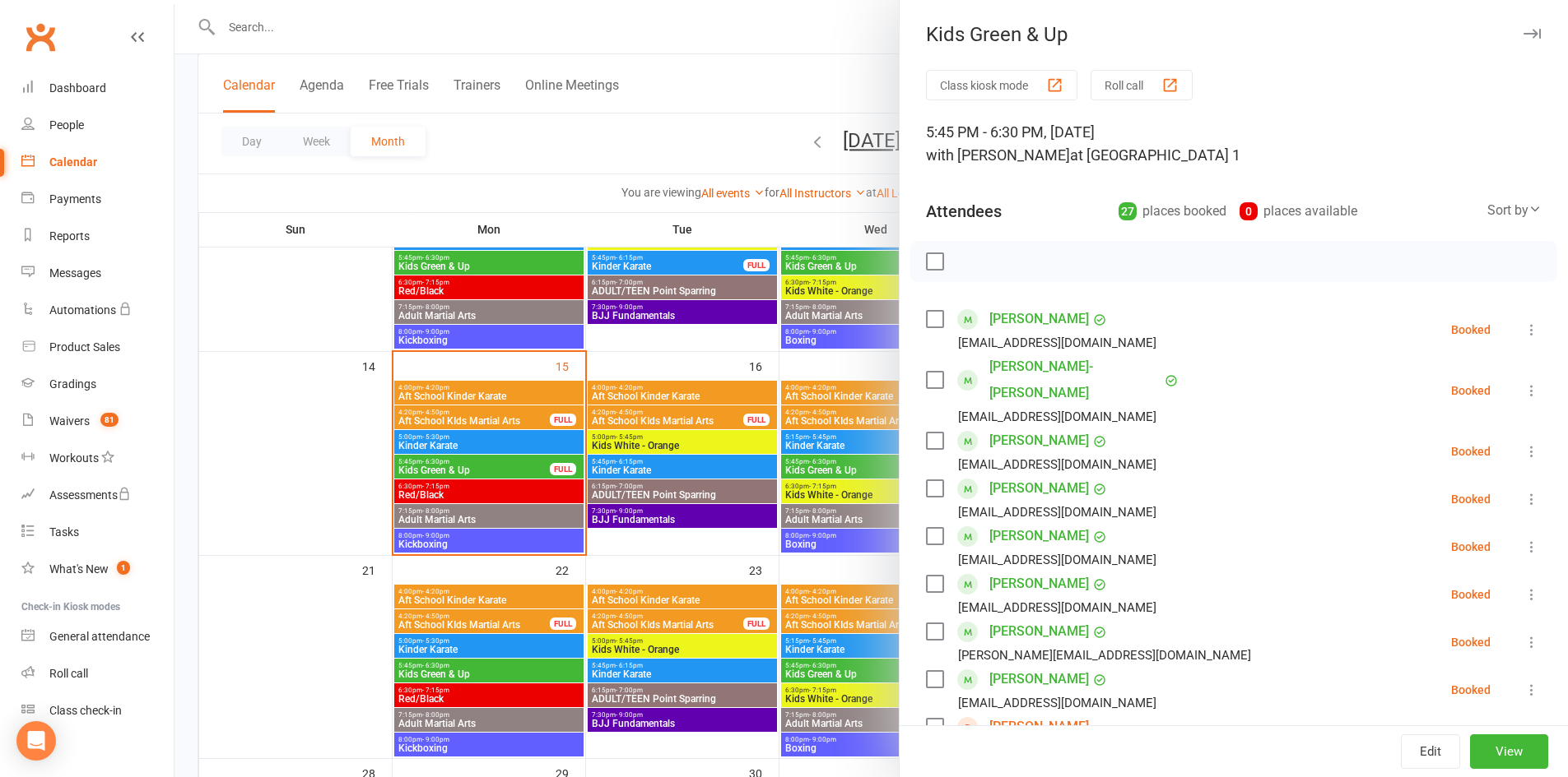
click at [1523, 33] on icon "button" at bounding box center [1531, 33] width 17 height 10
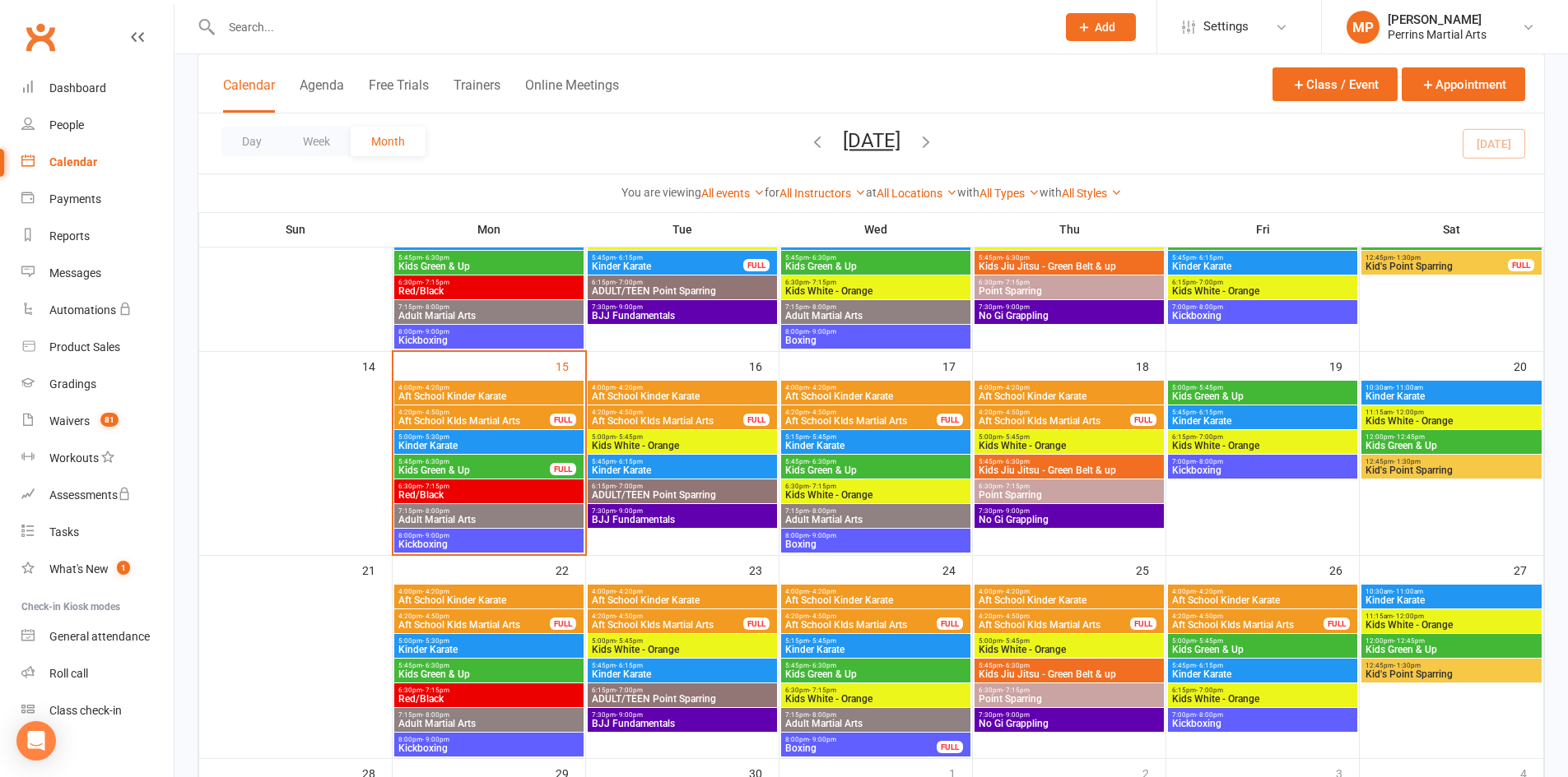
click at [502, 494] on span "Red/Black" at bounding box center [489, 495] width 182 height 10
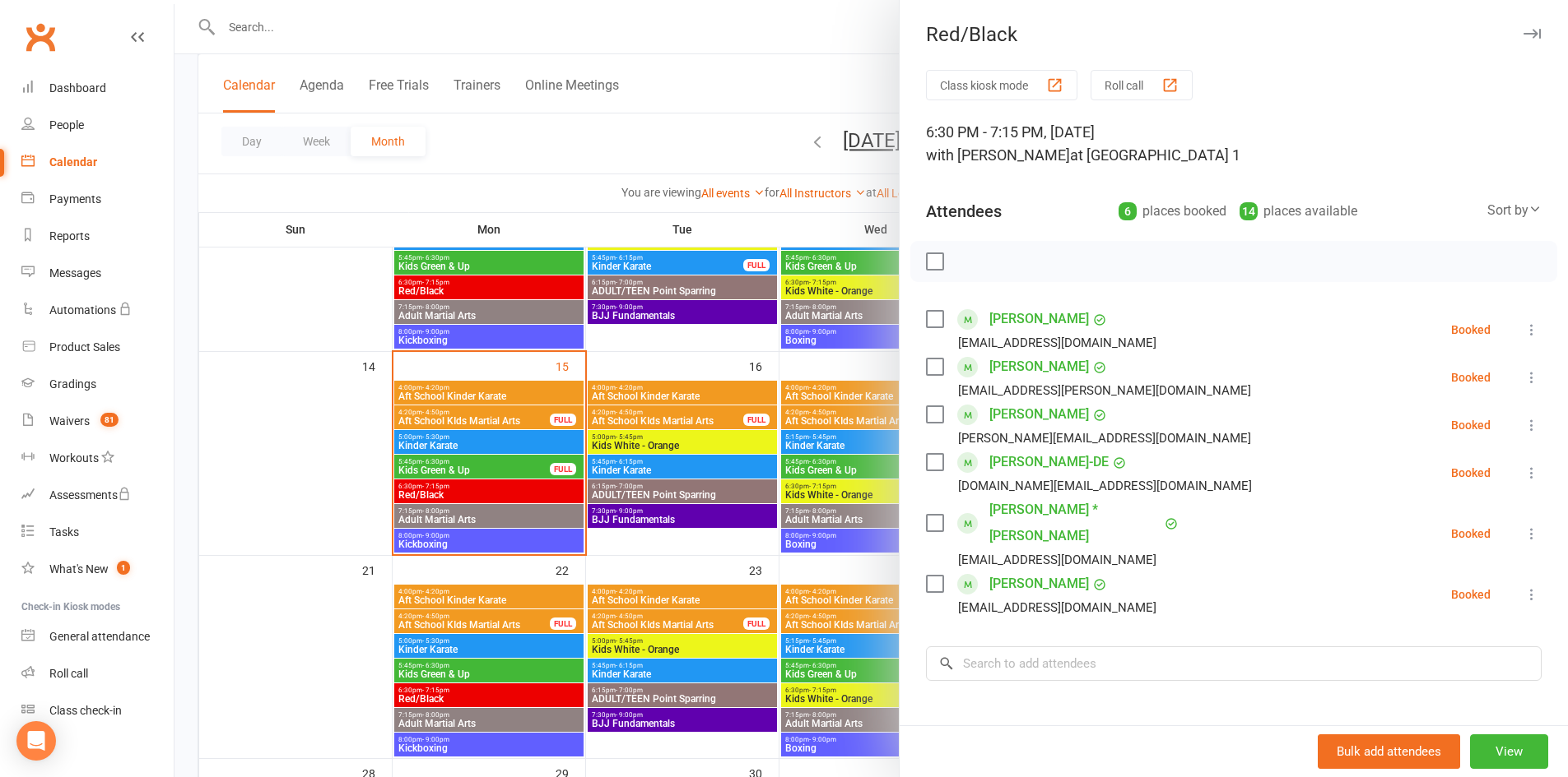
click at [1523, 32] on icon "button" at bounding box center [1531, 33] width 17 height 10
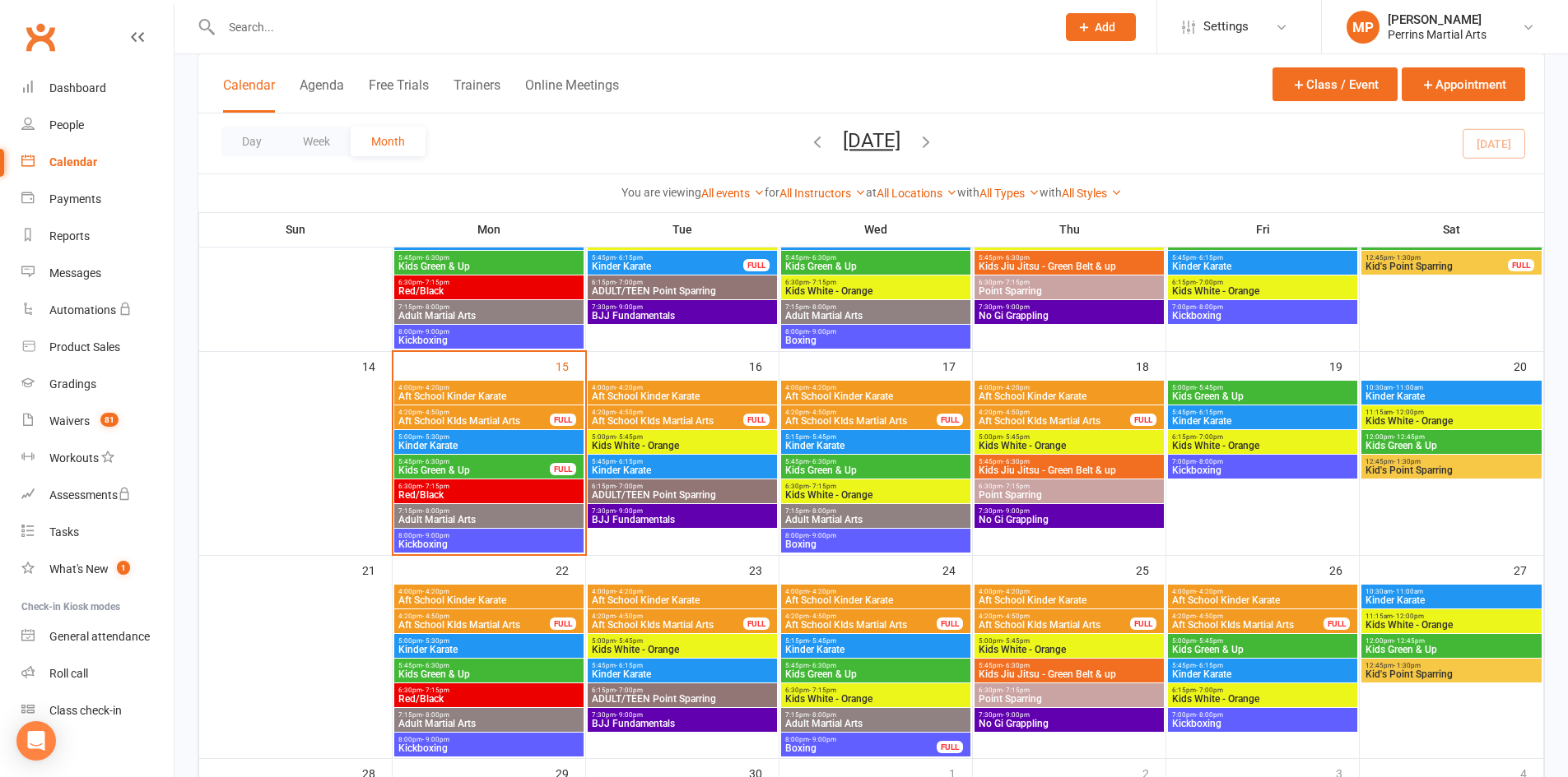
click at [530, 536] on span "8:00pm - 9:00pm" at bounding box center [489, 536] width 182 height 7
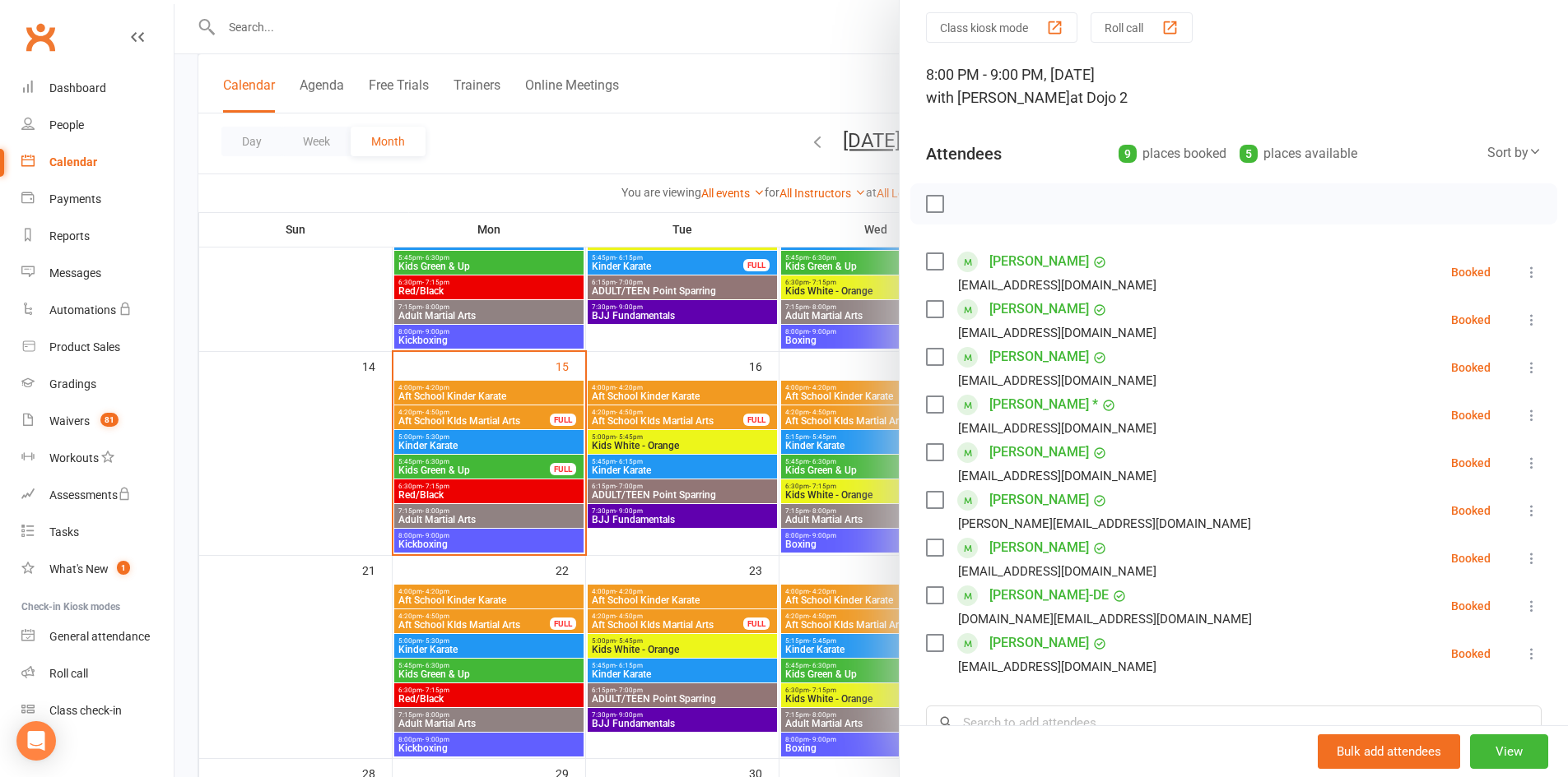
scroll to position [0, 0]
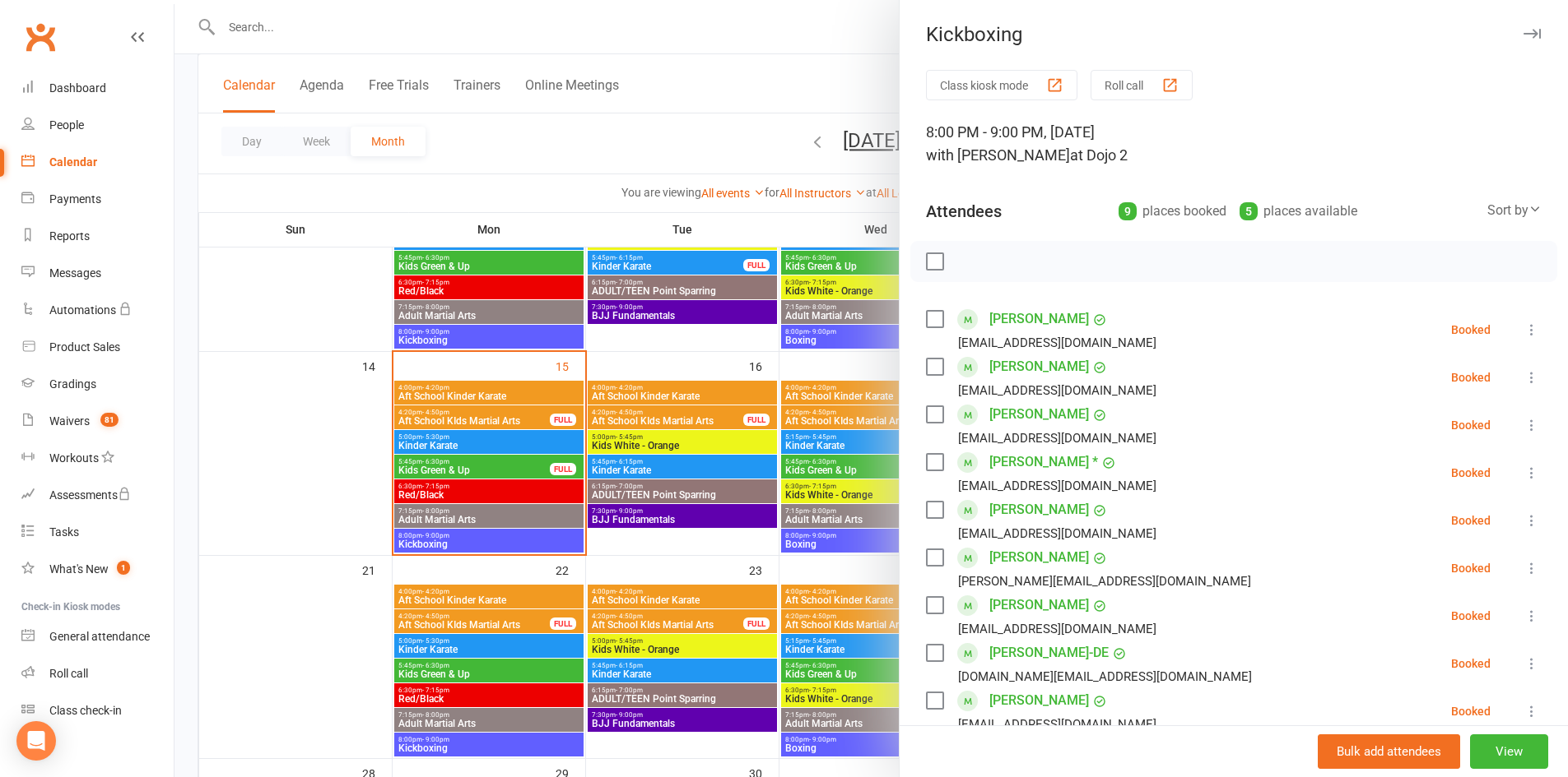
click at [1523, 35] on icon "button" at bounding box center [1531, 33] width 17 height 10
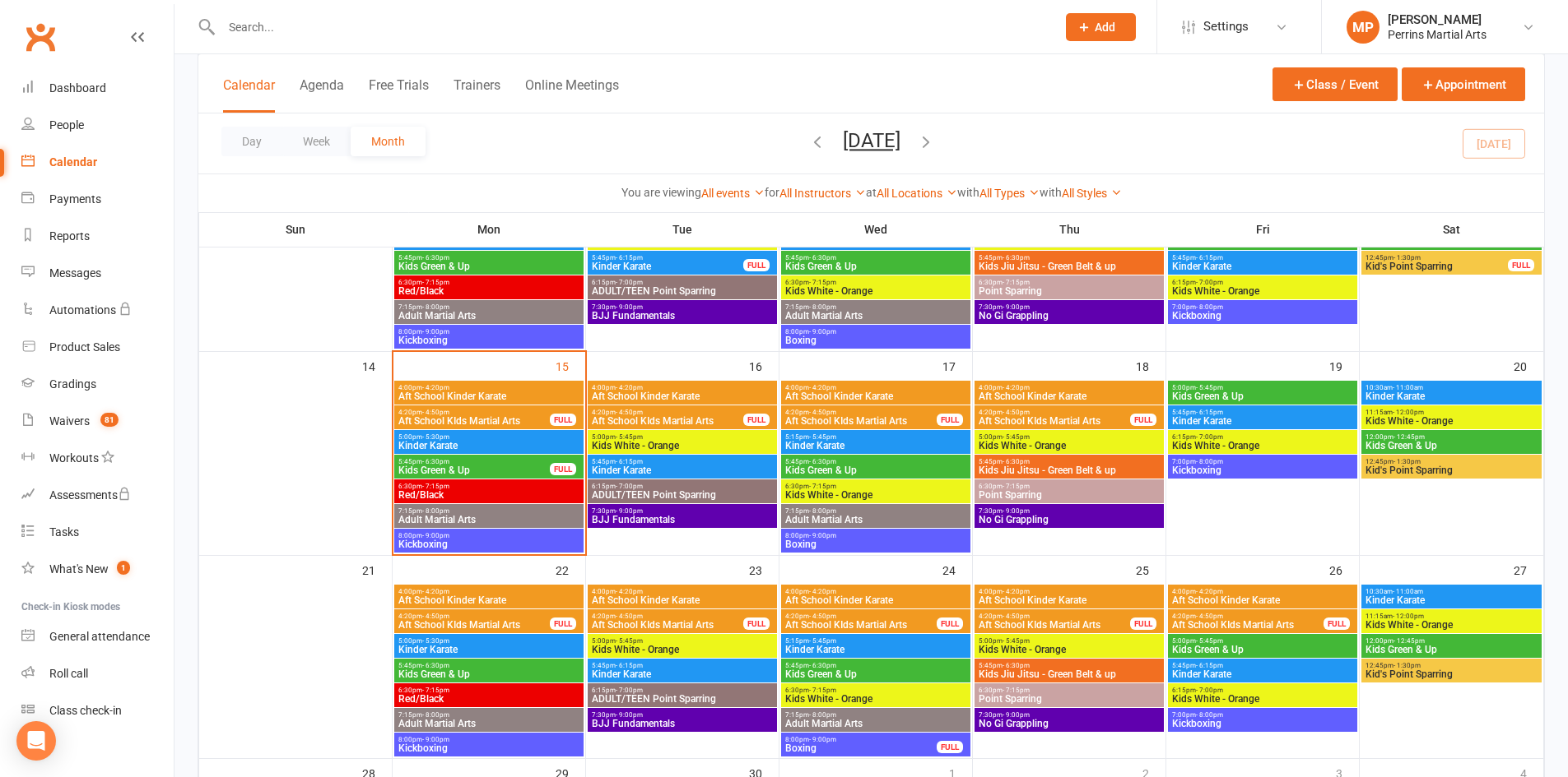
click at [533, 513] on span "7:15pm - 8:00pm" at bounding box center [489, 511] width 182 height 7
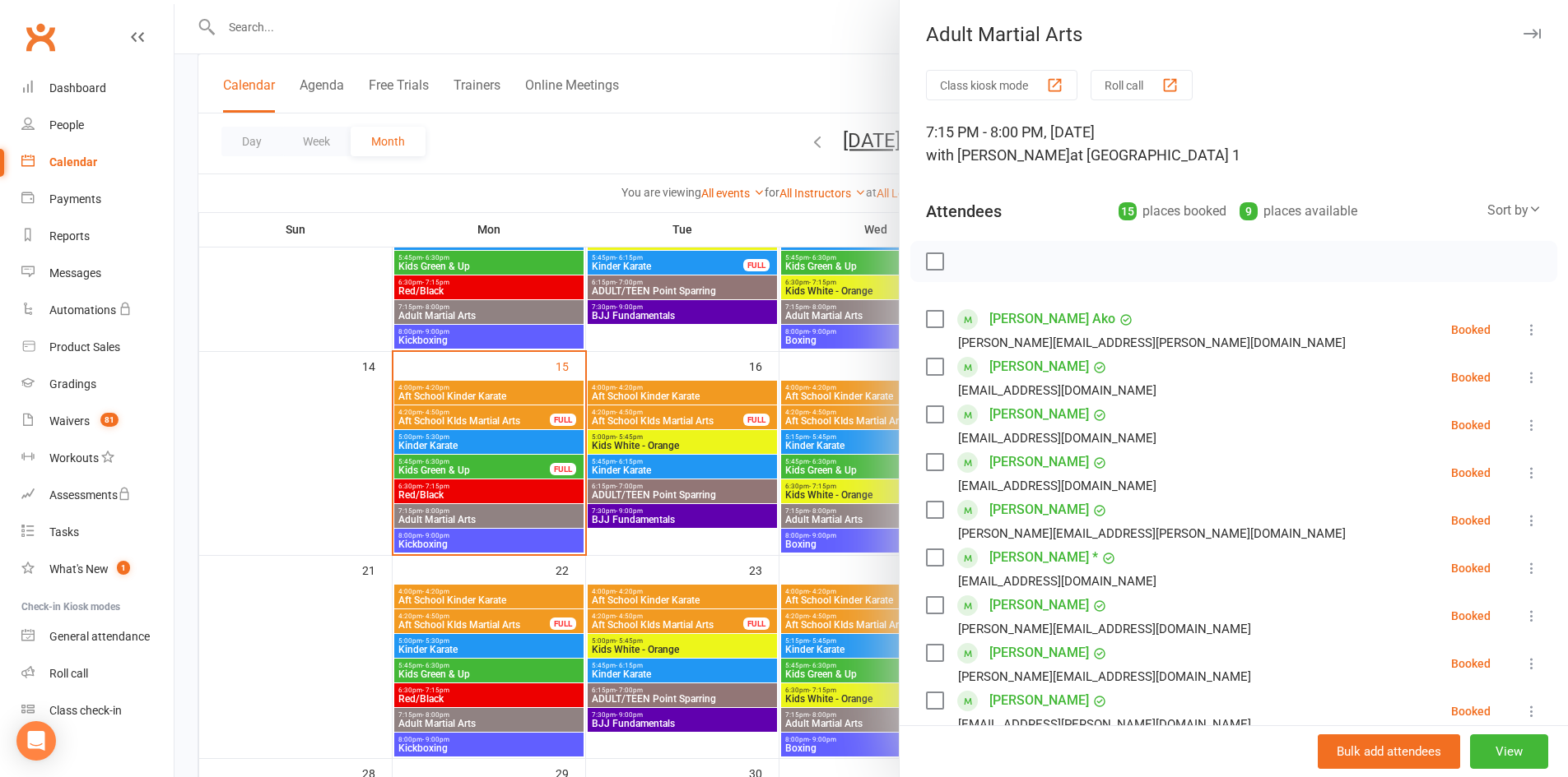
click at [1523, 31] on icon "button" at bounding box center [1531, 33] width 17 height 10
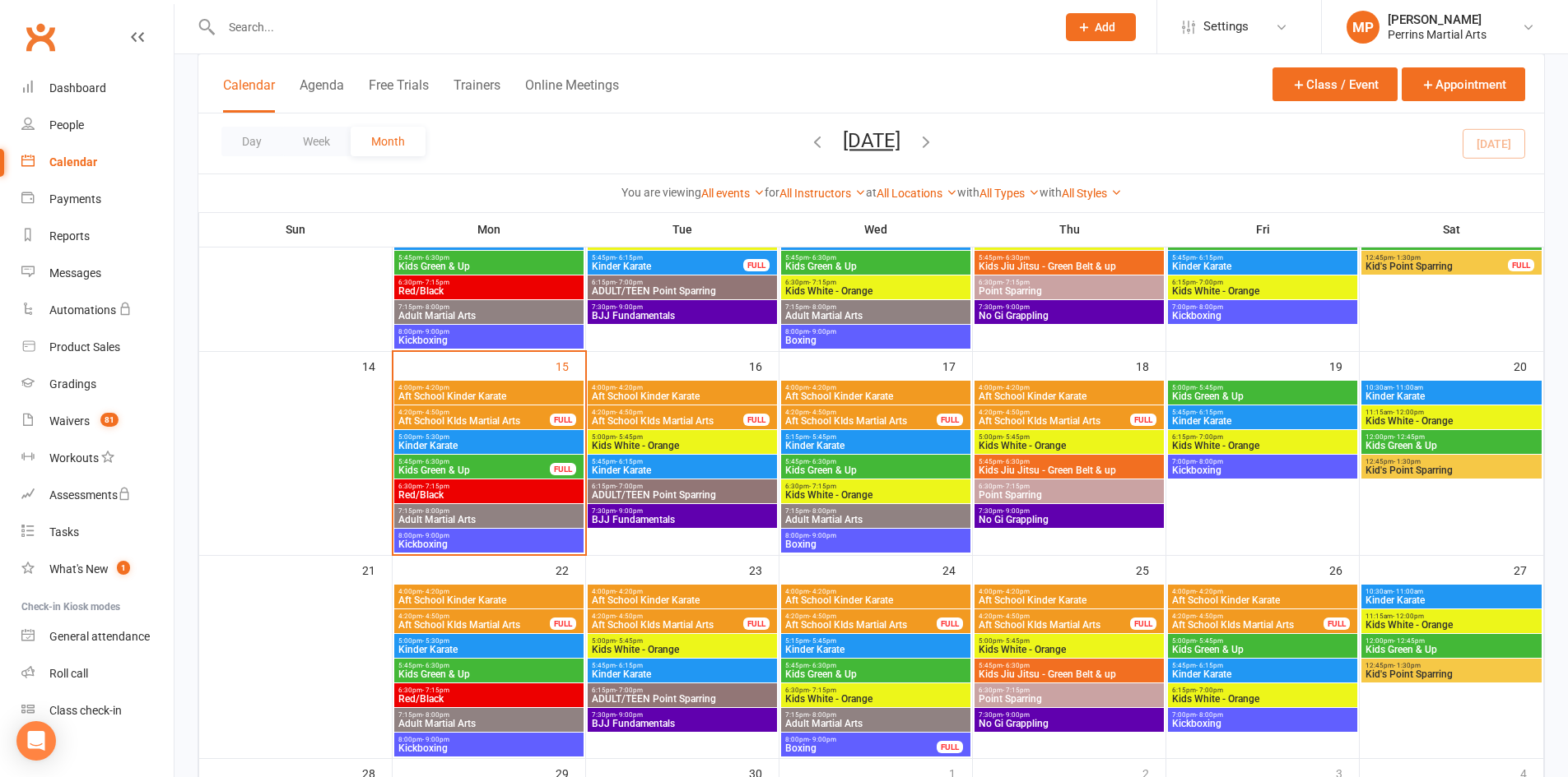
click at [531, 449] on span "Kinder Karate" at bounding box center [489, 446] width 182 height 10
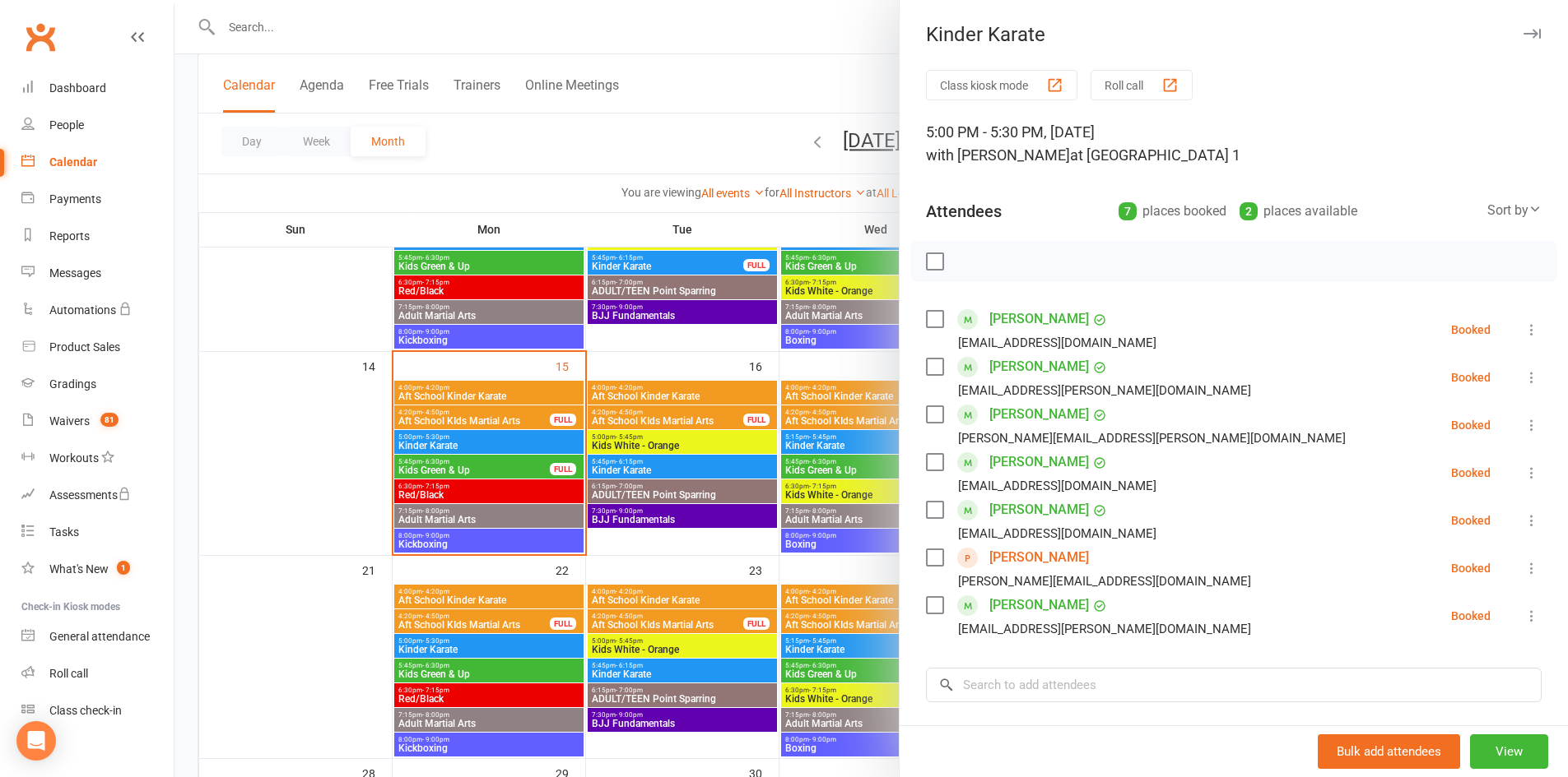
click at [1523, 30] on icon "button" at bounding box center [1531, 33] width 17 height 10
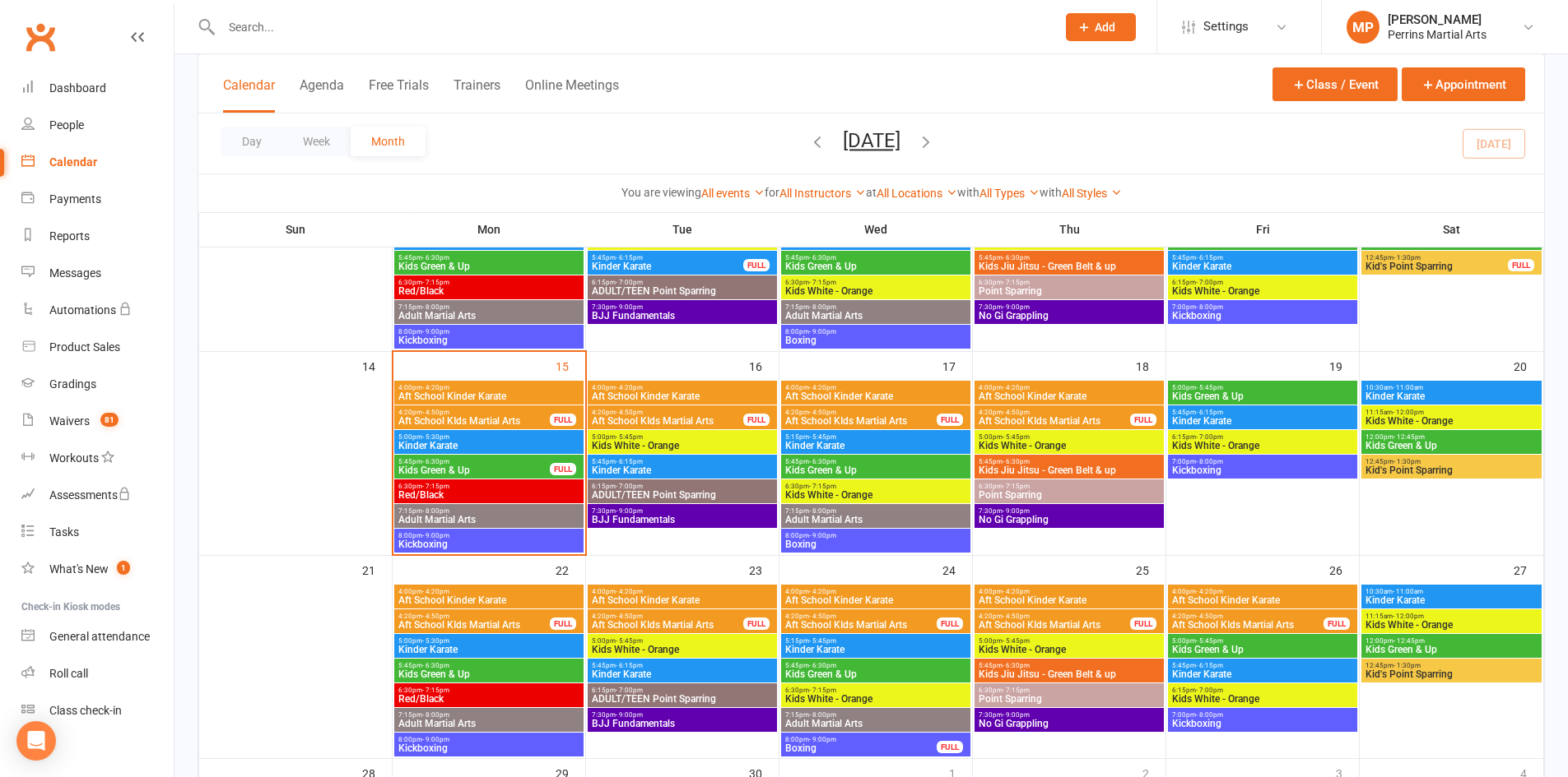
click at [480, 465] on span "Kids Green & Up" at bounding box center [474, 470] width 153 height 10
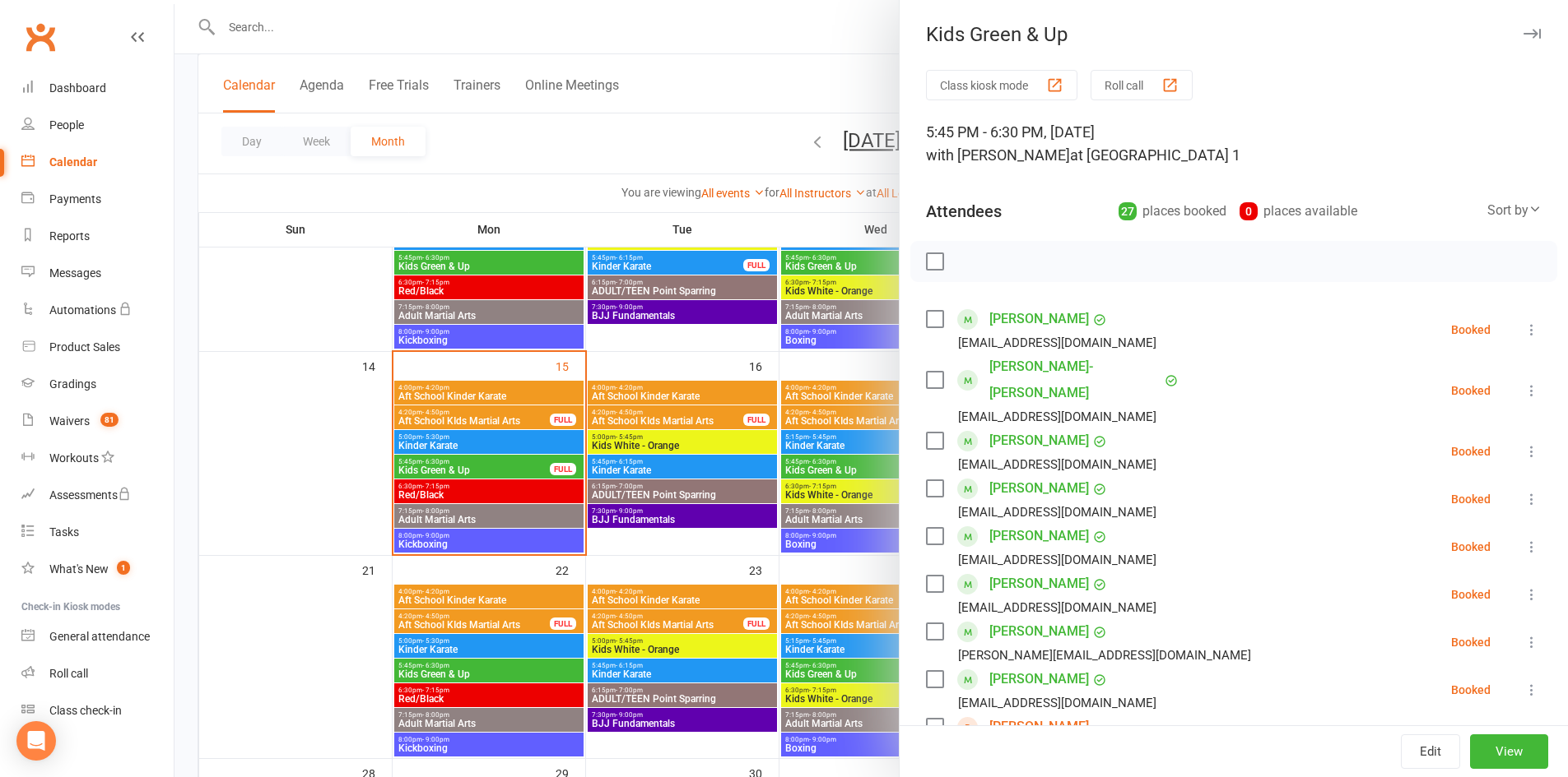
click at [1522, 25] on button "button" at bounding box center [1531, 34] width 20 height 20
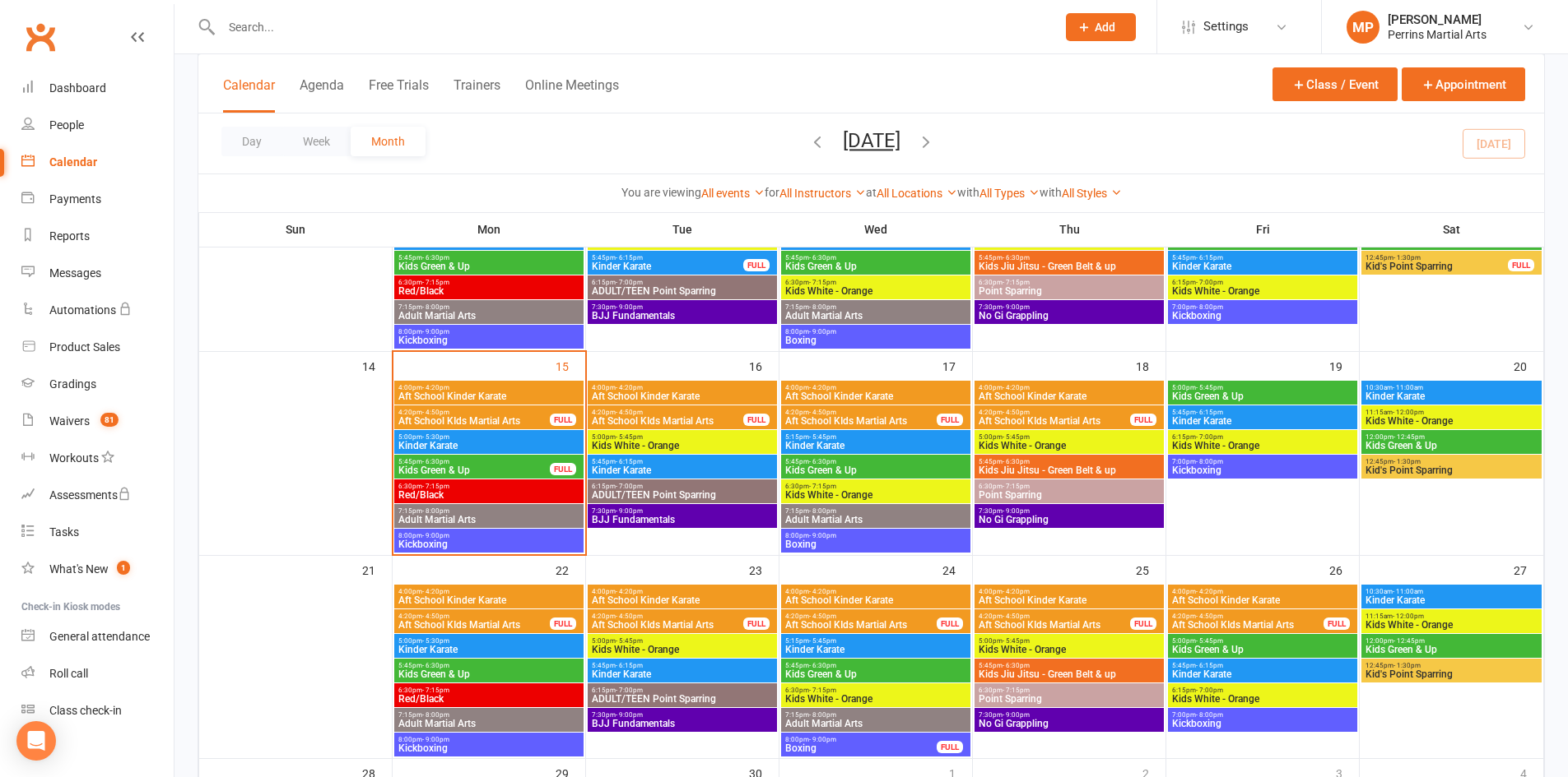
click at [490, 488] on span "6:30pm - 7:15pm" at bounding box center [489, 487] width 182 height 7
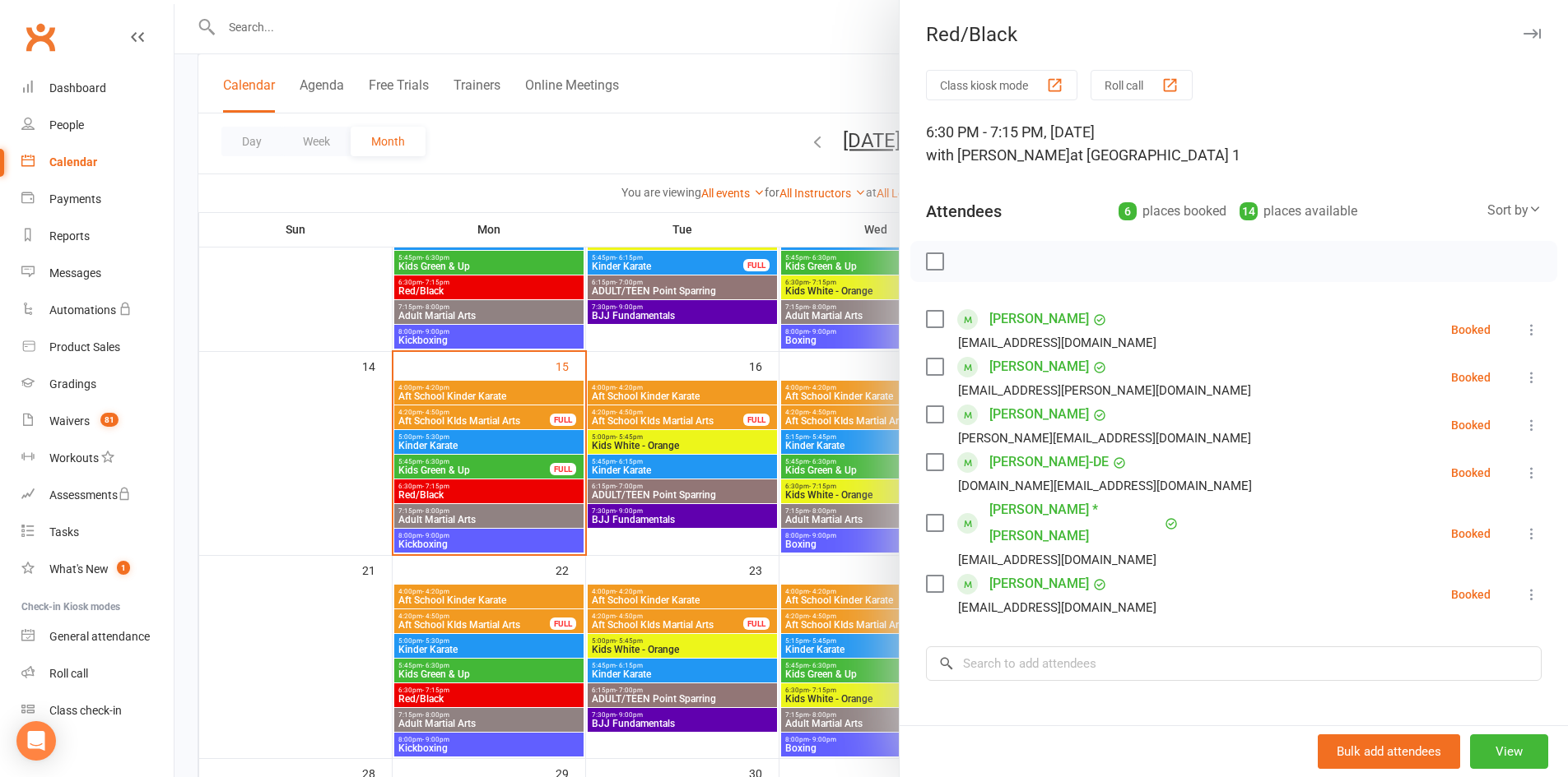
click at [1523, 31] on icon "button" at bounding box center [1531, 33] width 17 height 10
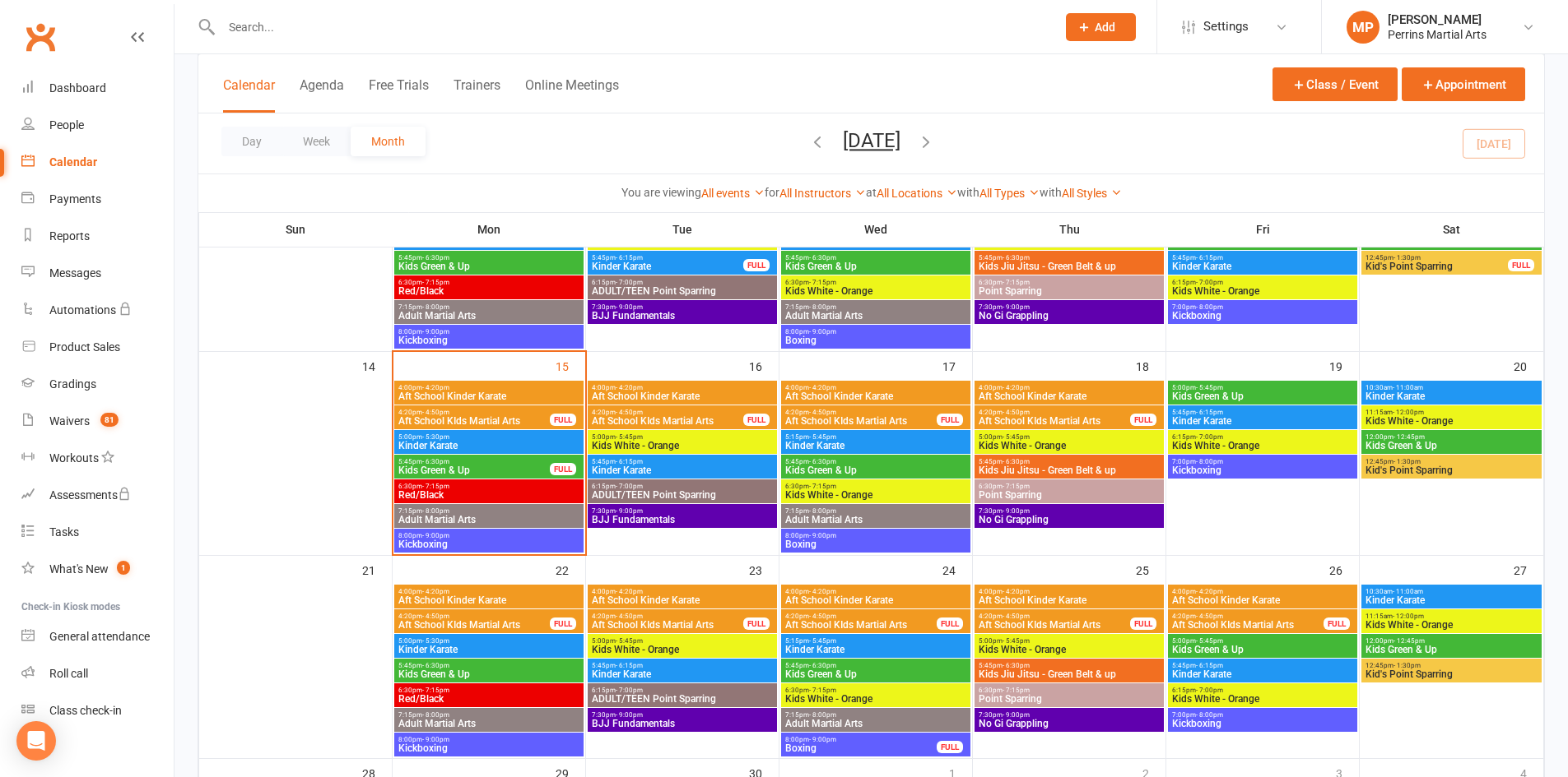
click at [868, 436] on span "5:15pm - 5:45pm" at bounding box center [876, 437] width 182 height 7
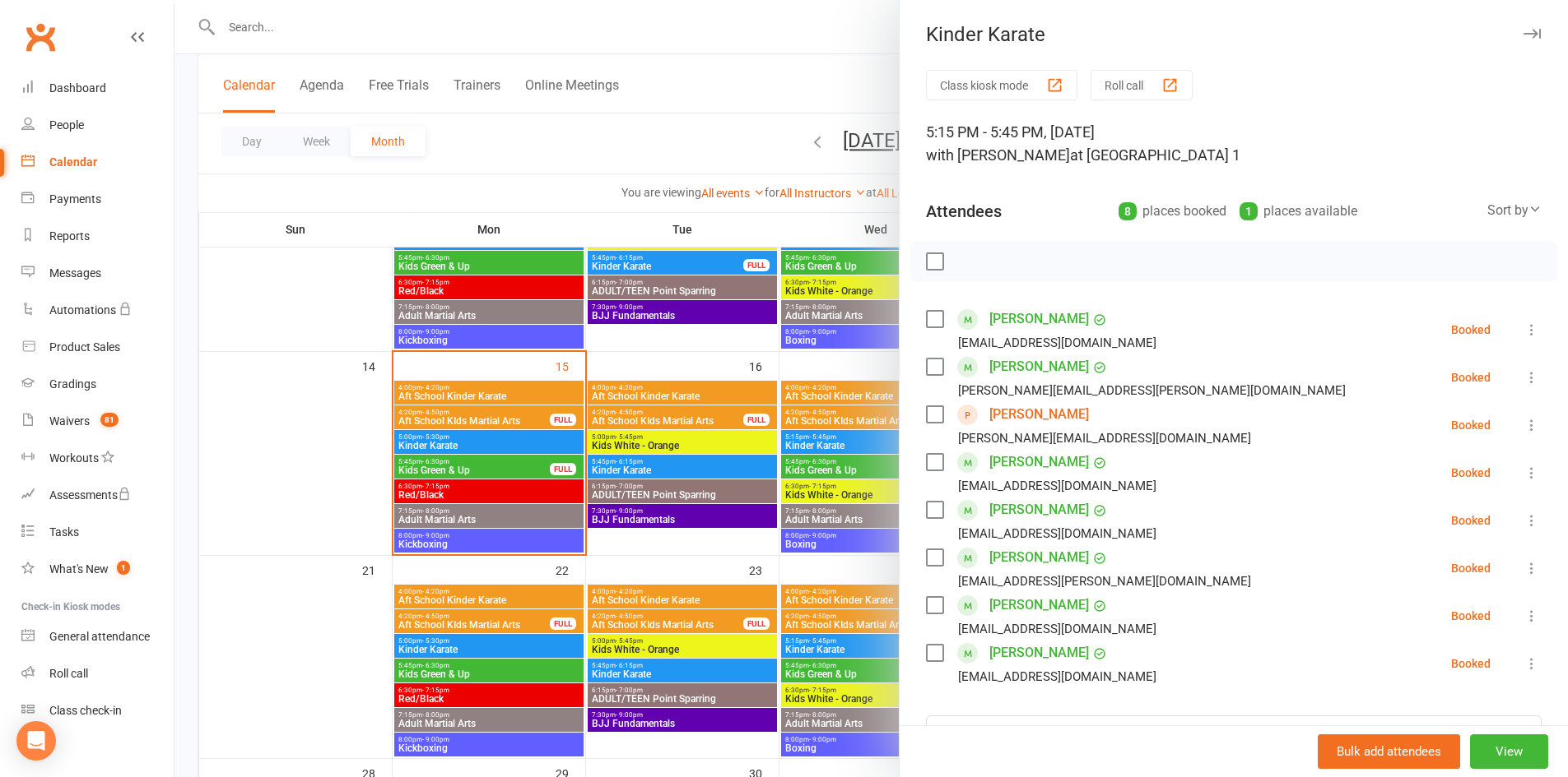
click at [1523, 31] on icon "button" at bounding box center [1531, 33] width 17 height 10
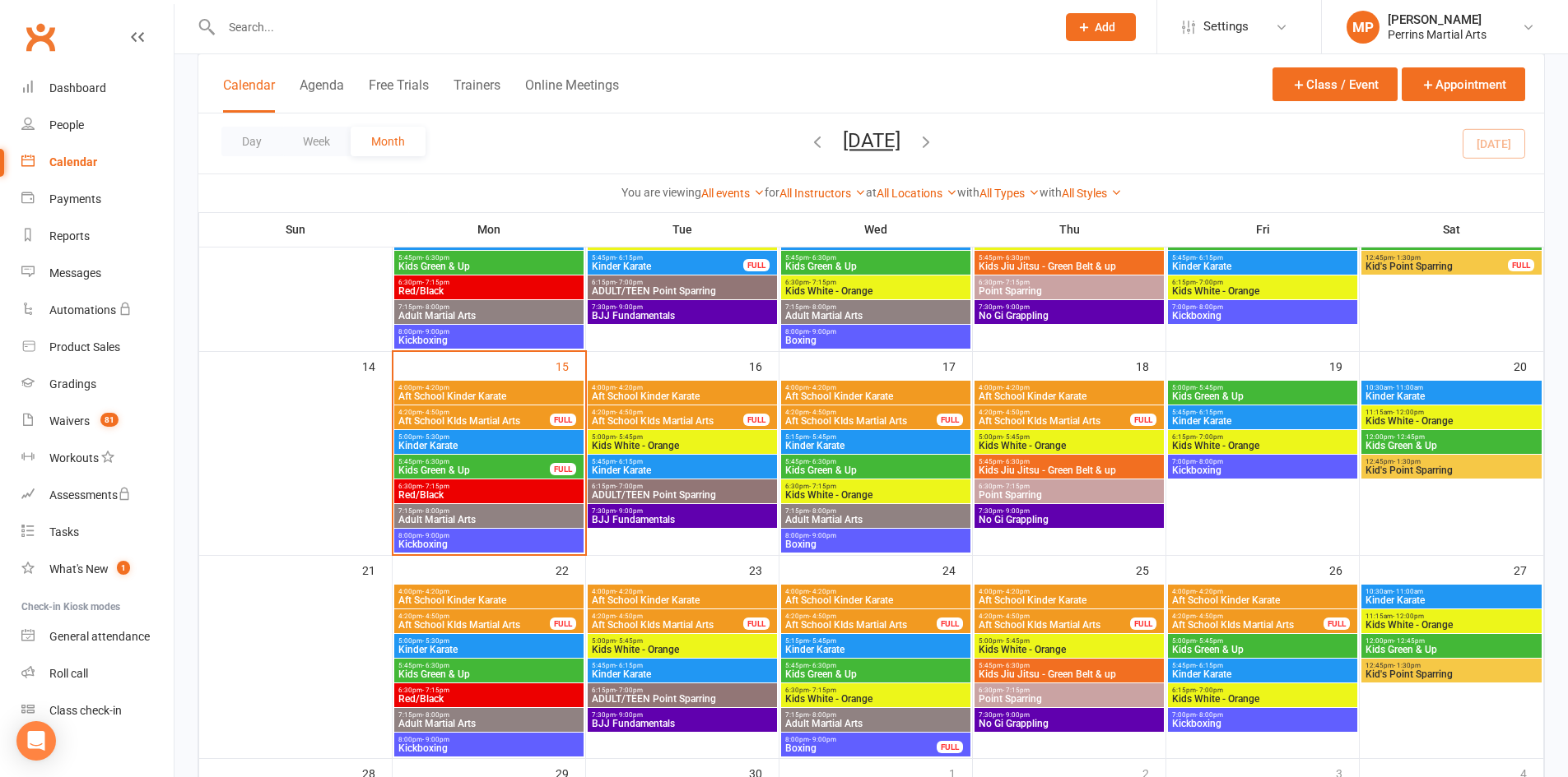
click at [502, 439] on span "5:00pm - 5:30pm" at bounding box center [489, 437] width 182 height 7
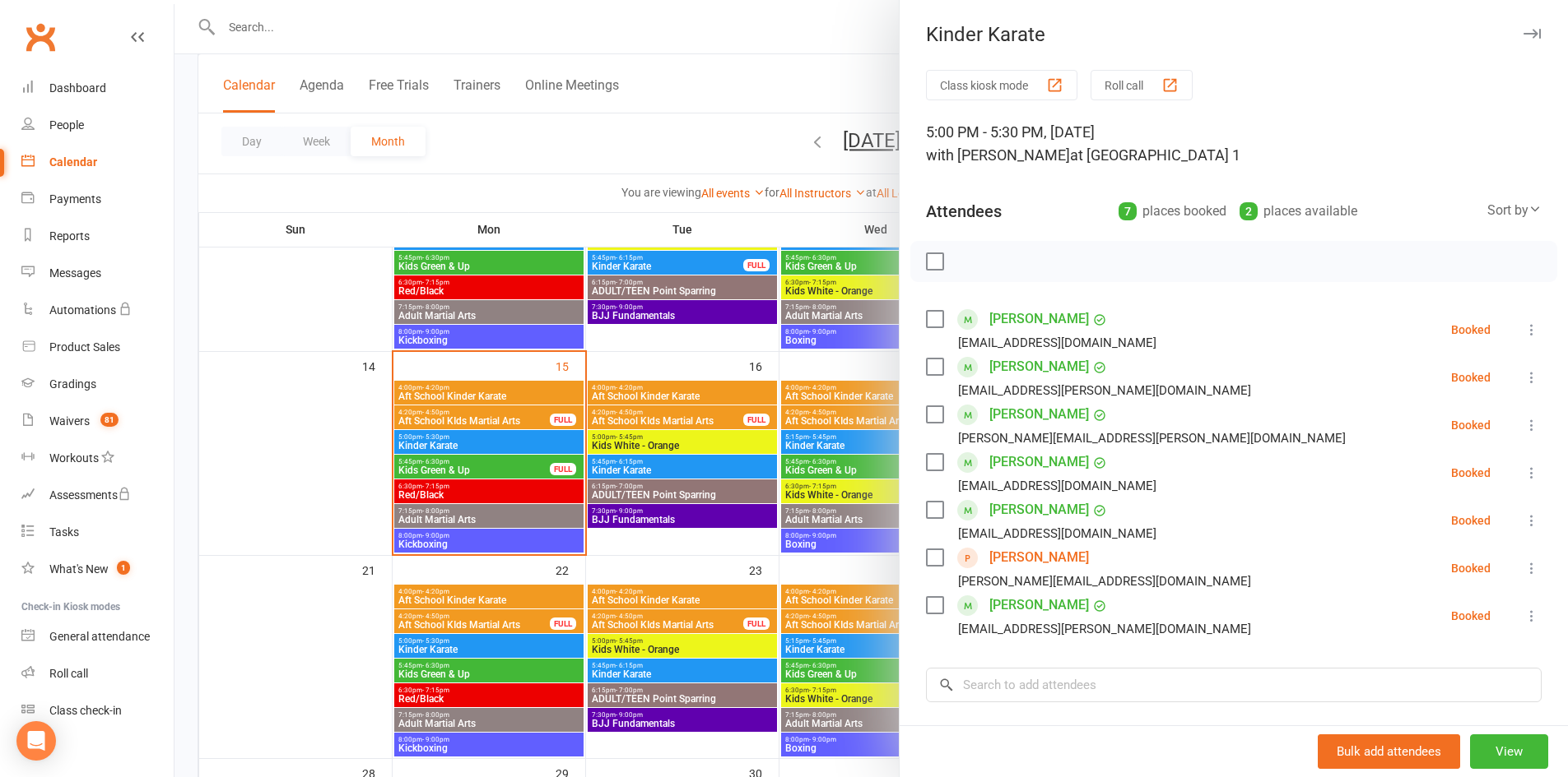
click at [1523, 471] on icon at bounding box center [1531, 472] width 16 height 16
click at [1404, 561] on link "Check in" at bounding box center [1452, 571] width 177 height 33
click at [1523, 34] on icon "button" at bounding box center [1531, 33] width 17 height 10
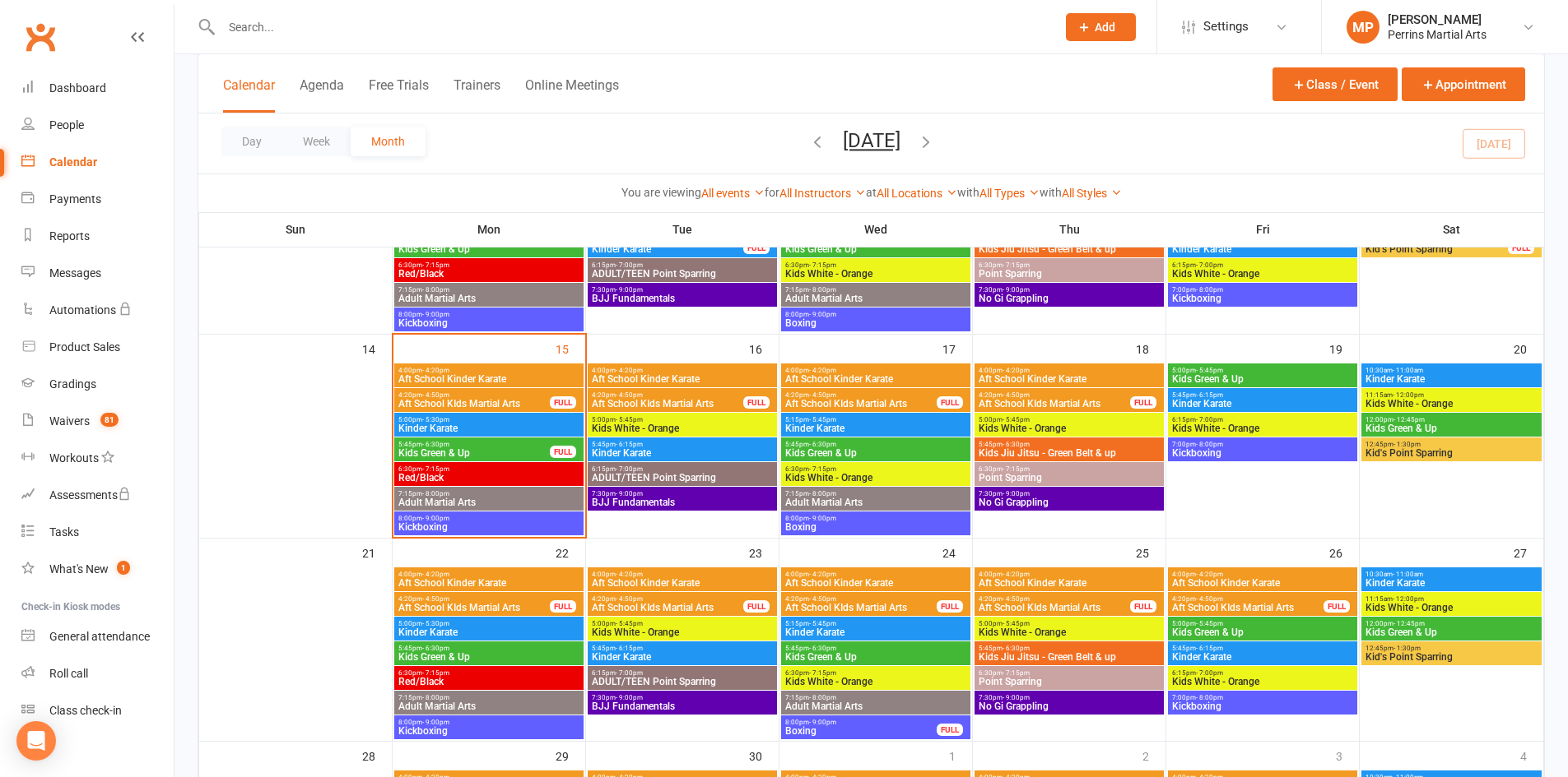
scroll to position [410, 0]
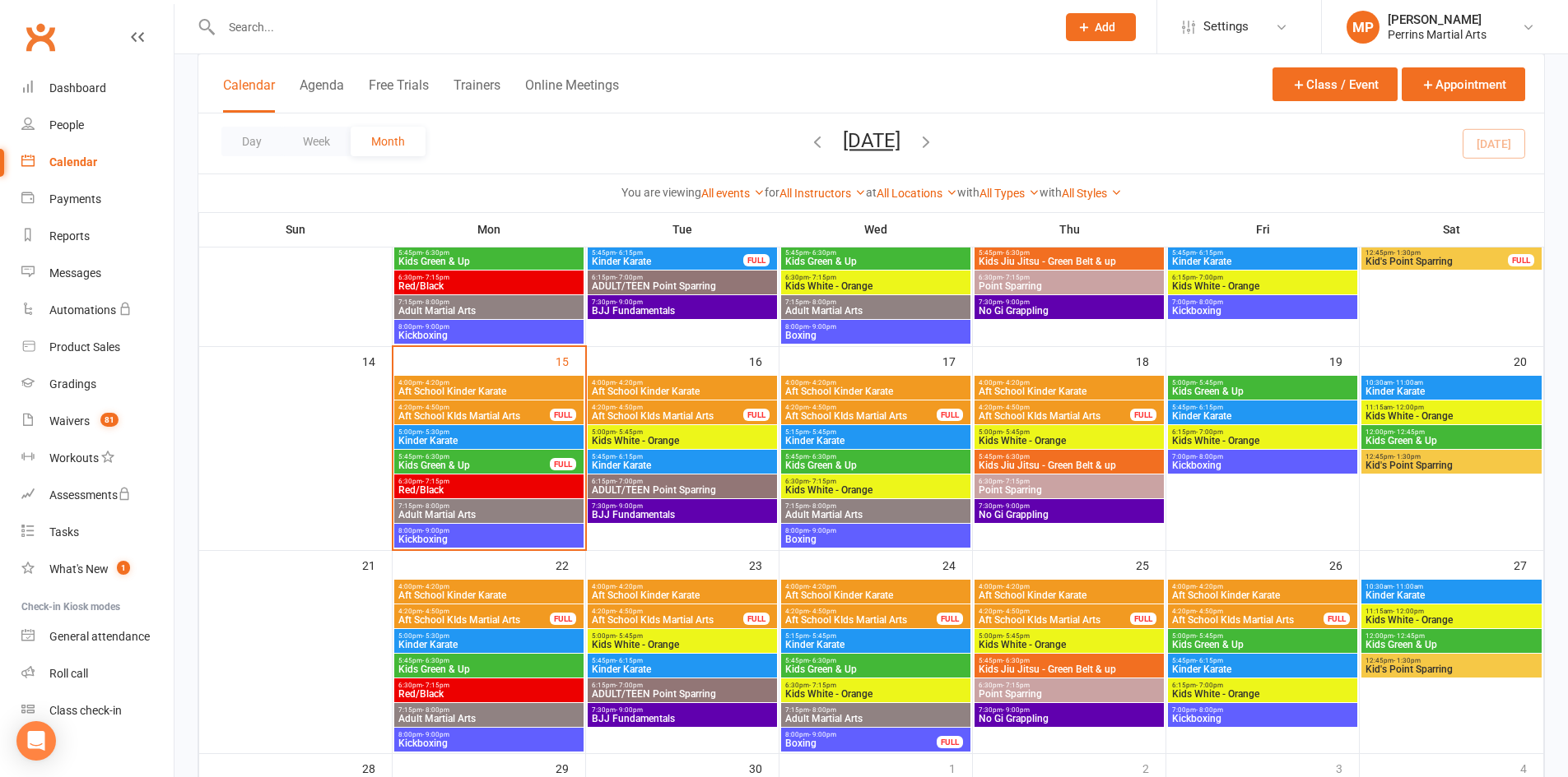
click at [499, 436] on span "Kinder Karate" at bounding box center [489, 440] width 182 height 10
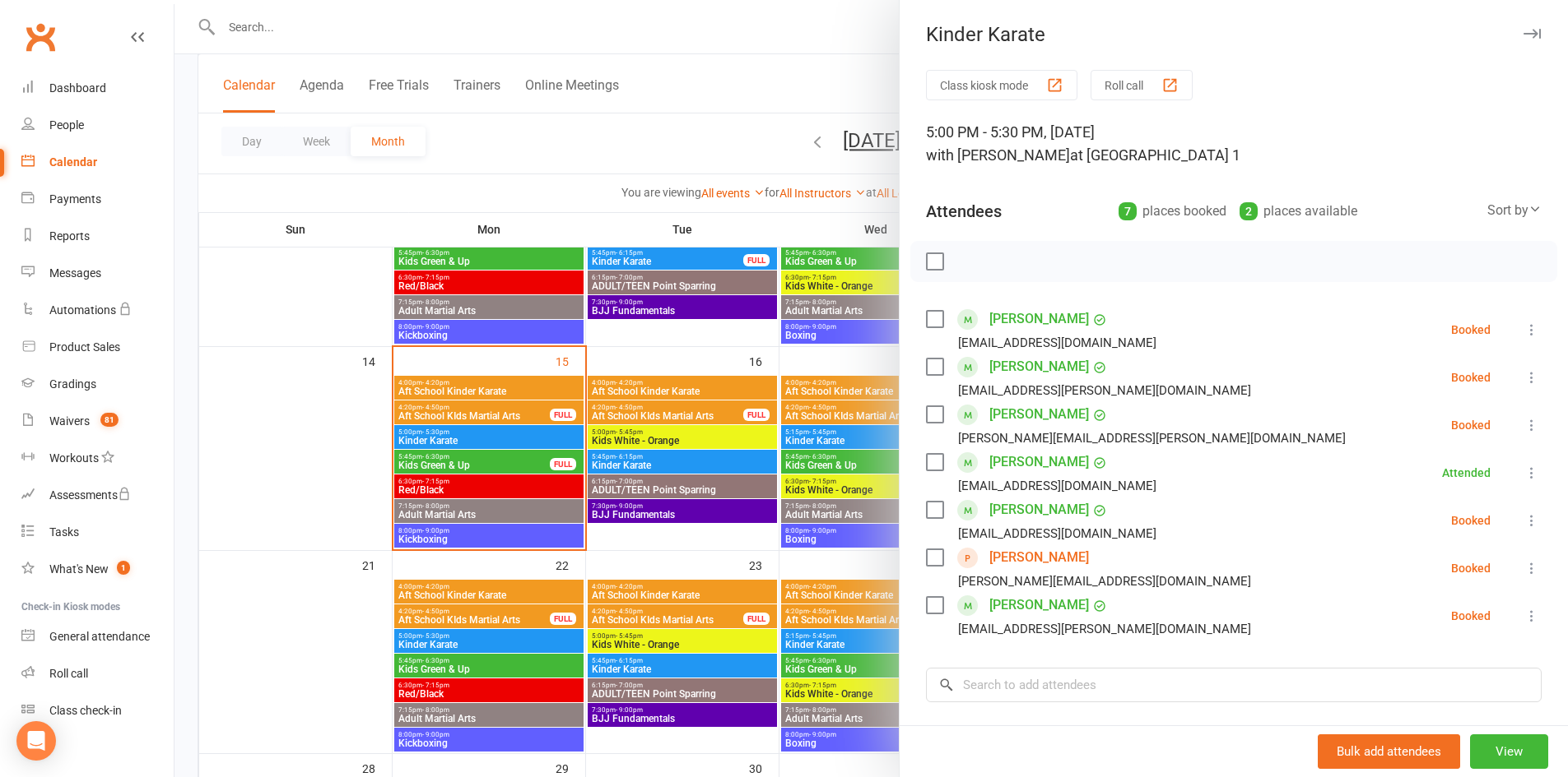
click at [1523, 422] on icon at bounding box center [1531, 425] width 16 height 16
click at [1392, 524] on link "Check in" at bounding box center [1452, 522] width 177 height 33
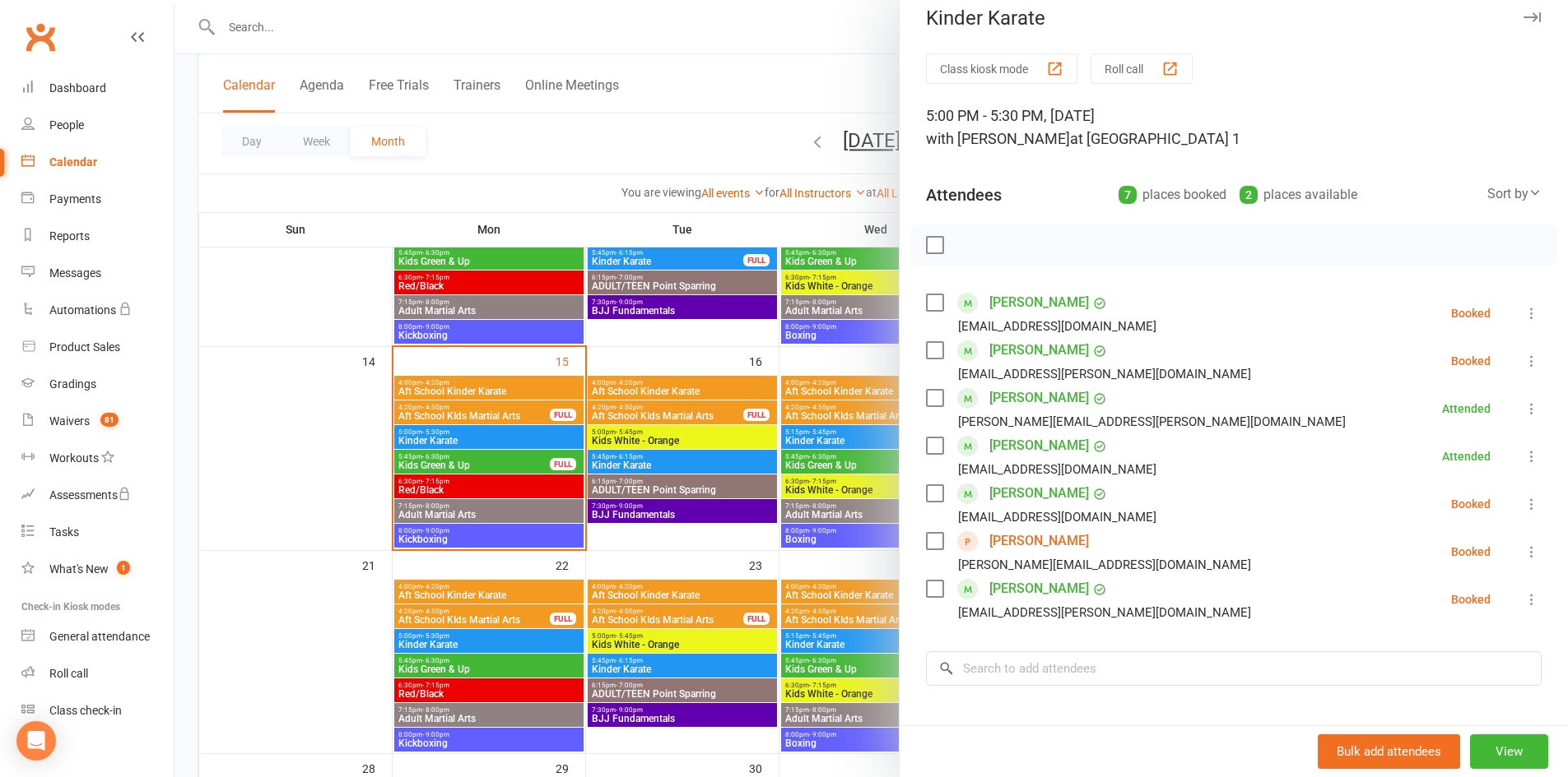
click at [1523, 13] on icon "button" at bounding box center [1531, 17] width 17 height 10
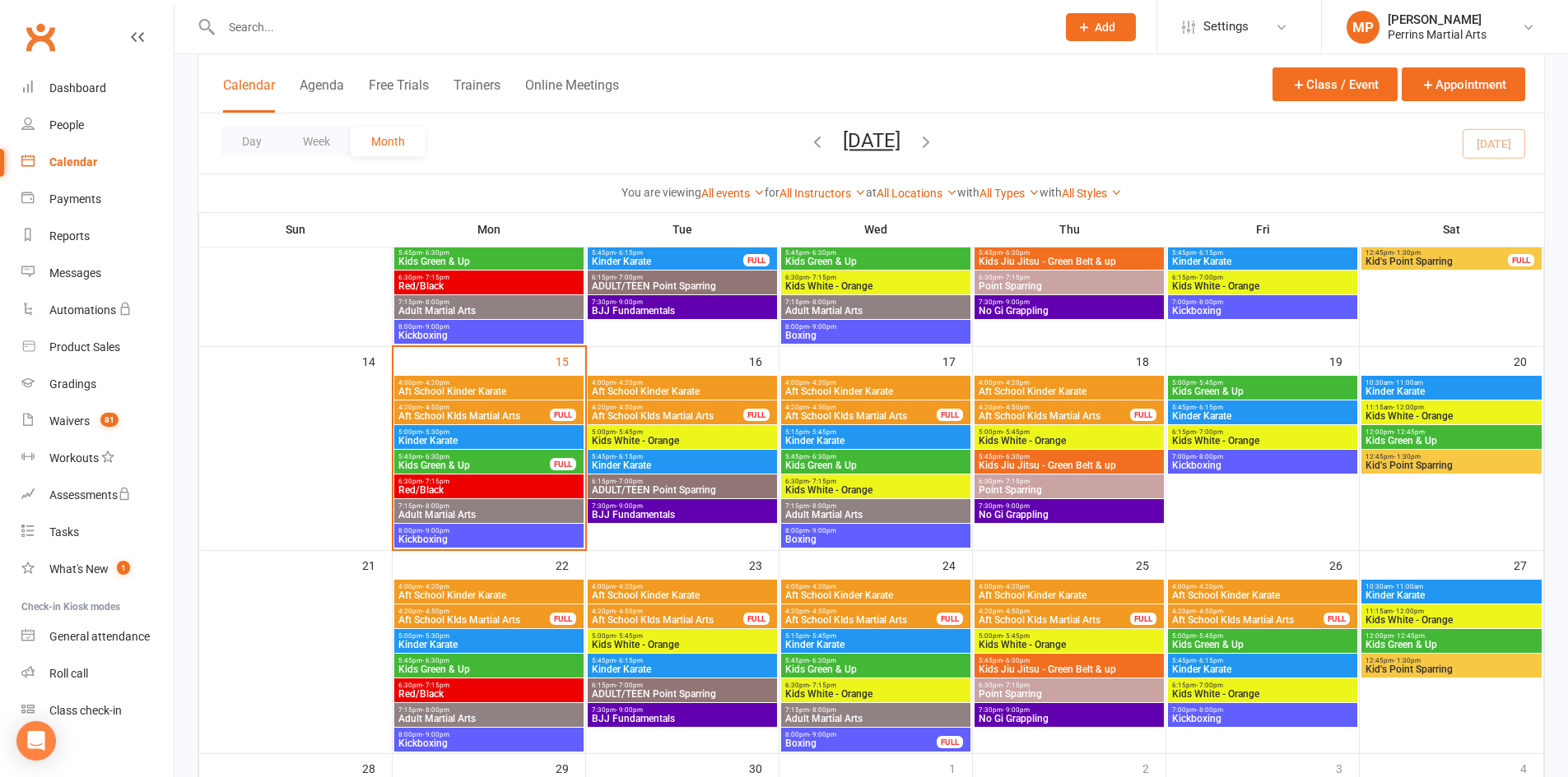
drag, startPoint x: 470, startPoint y: 455, endPoint x: 480, endPoint y: 459, distance: 10.8
click at [480, 459] on span "5:45pm - 6:30pm" at bounding box center [474, 457] width 153 height 7
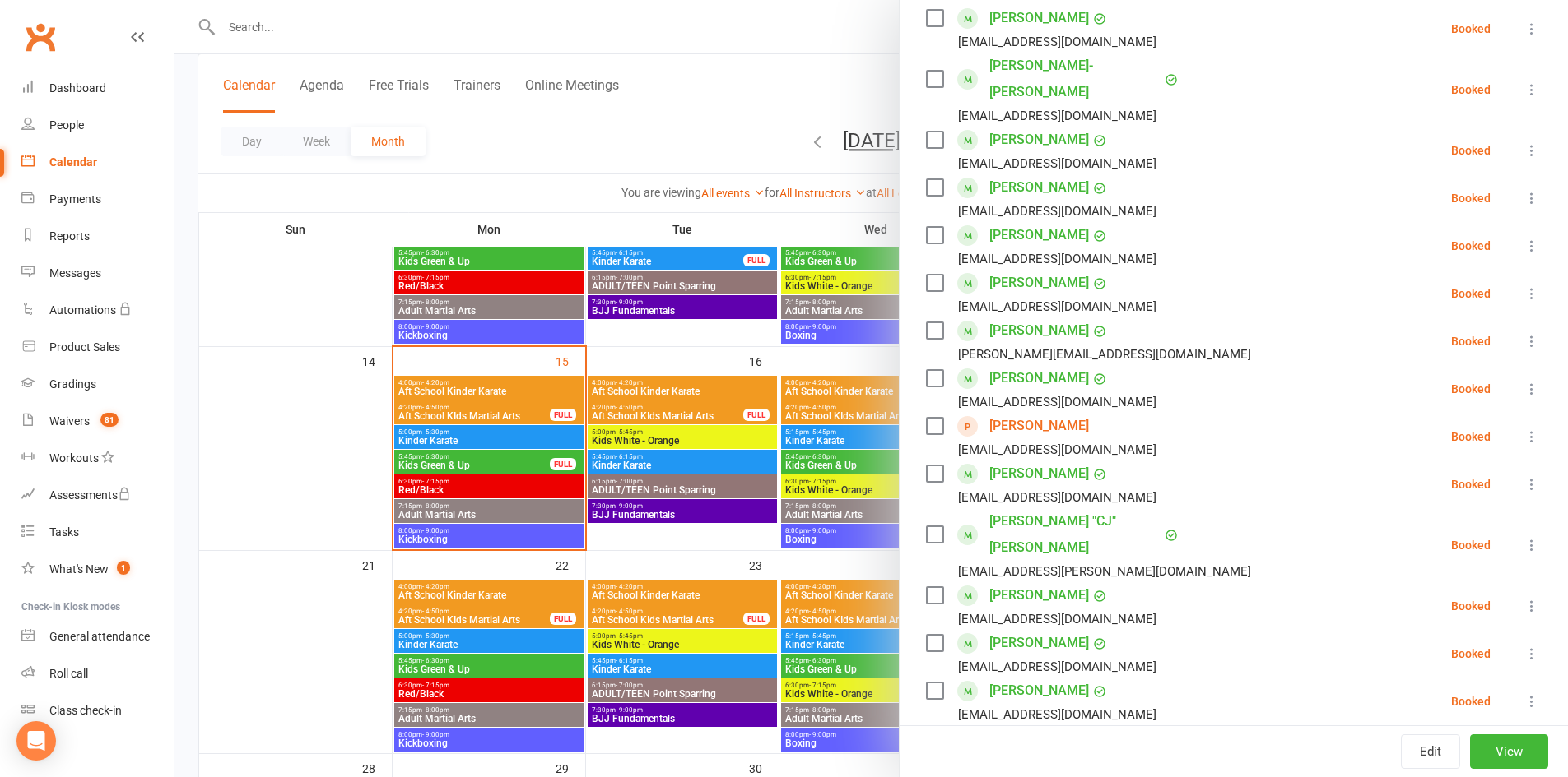
scroll to position [0, 0]
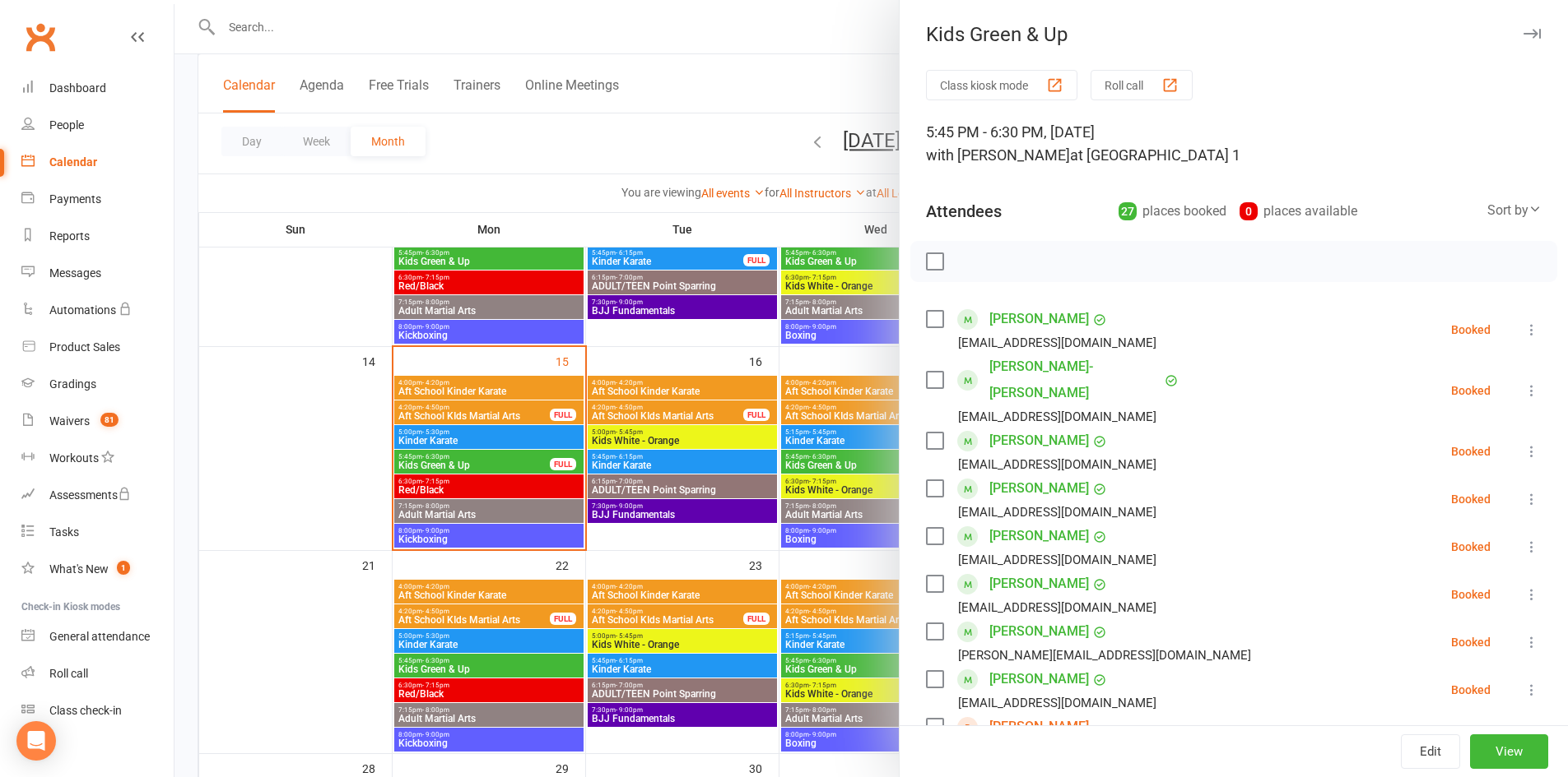
click at [1522, 26] on button "button" at bounding box center [1531, 34] width 20 height 20
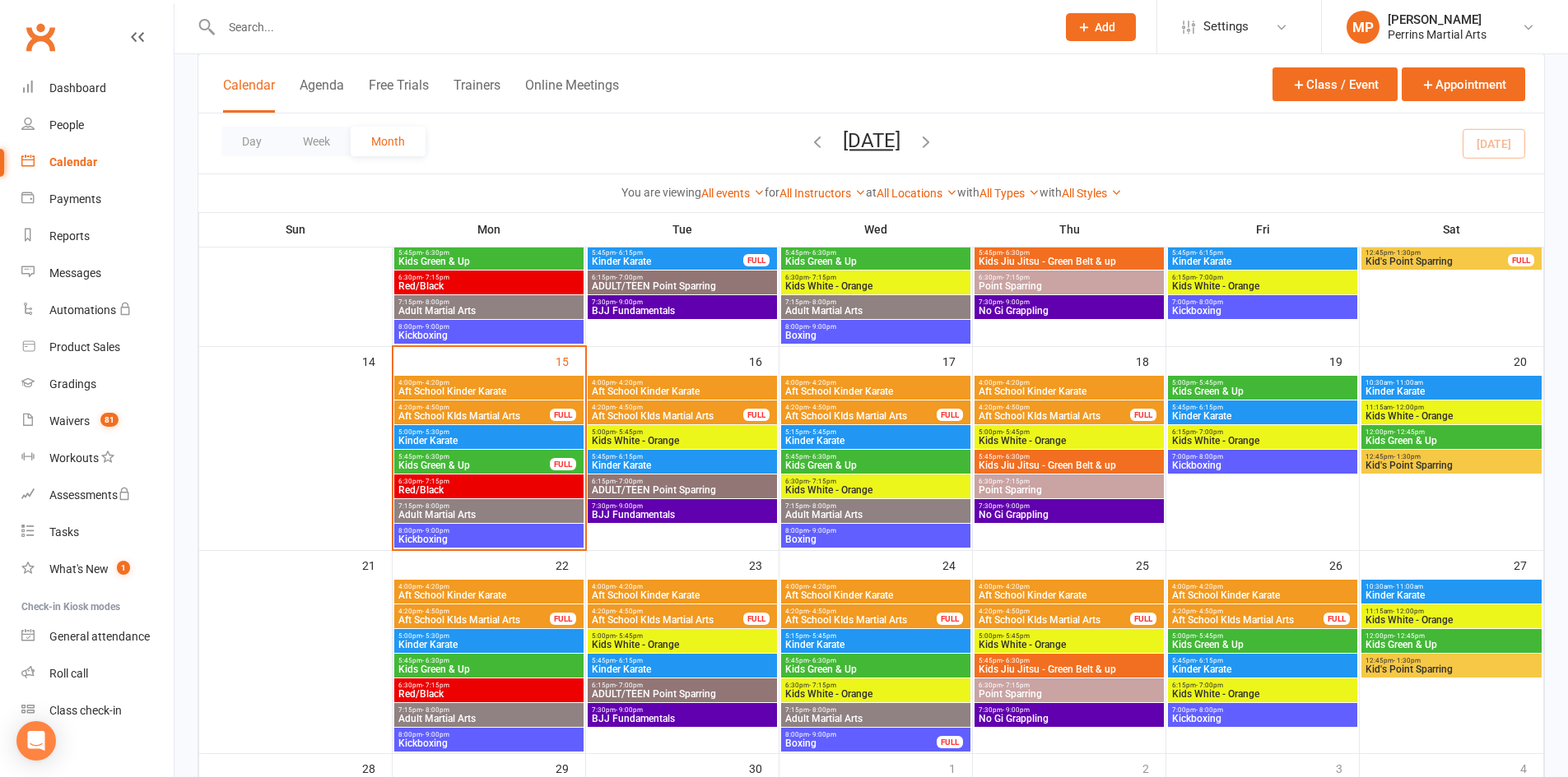
click at [893, 464] on span "Kids Green & Up" at bounding box center [876, 465] width 182 height 10
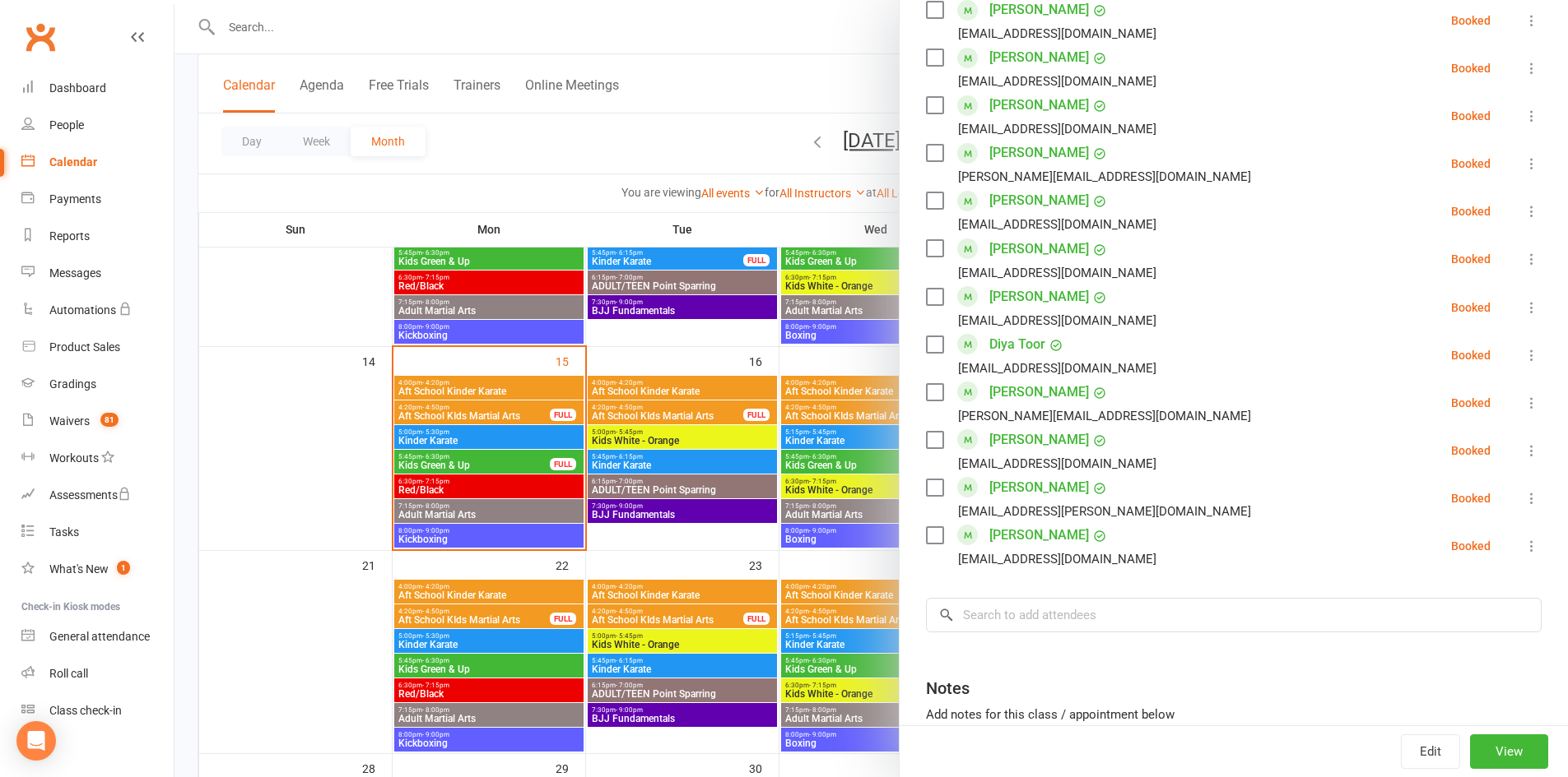
scroll to position [866, 0]
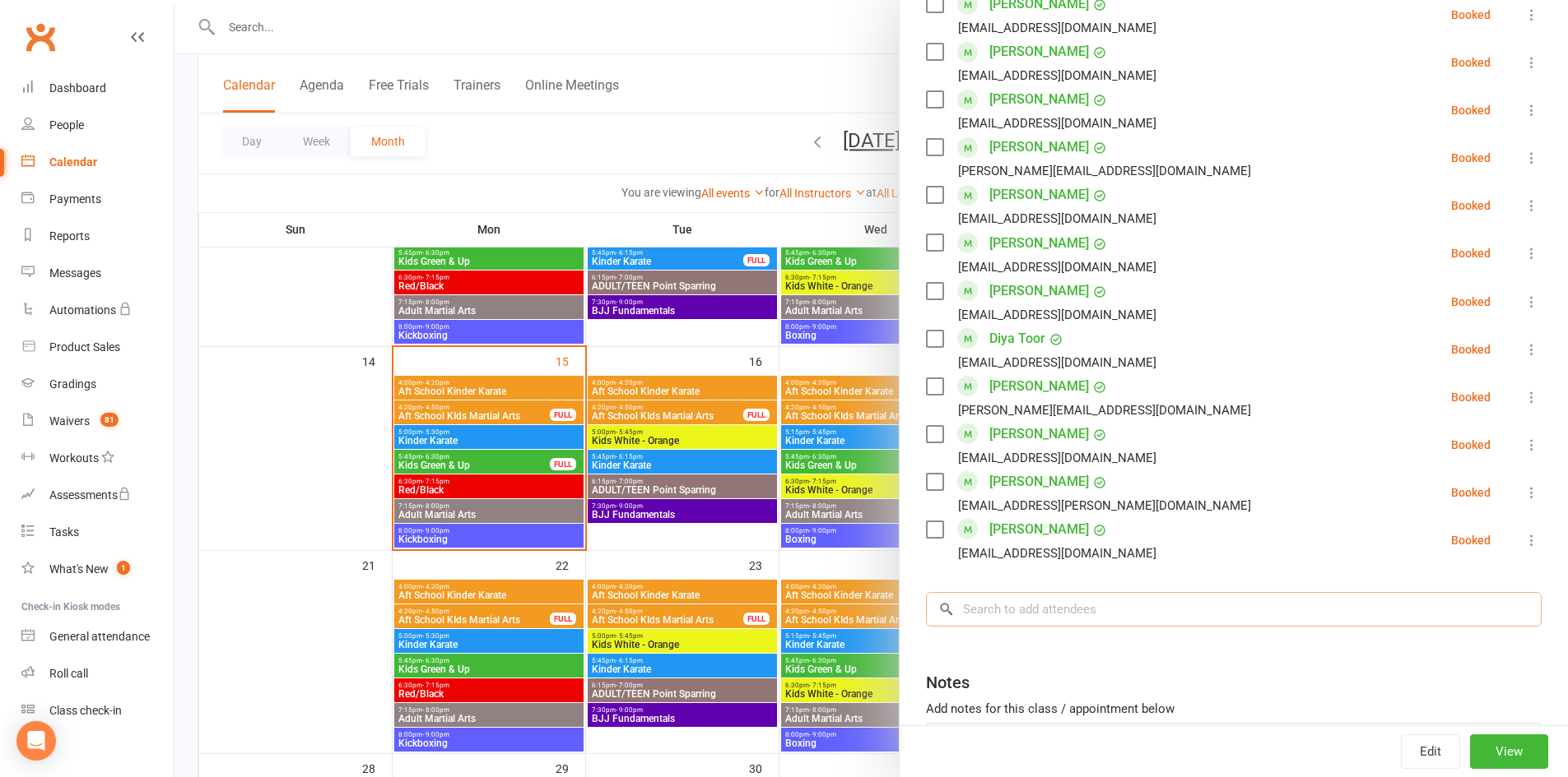
click at [1046, 592] on input "search" at bounding box center [1233, 609] width 616 height 35
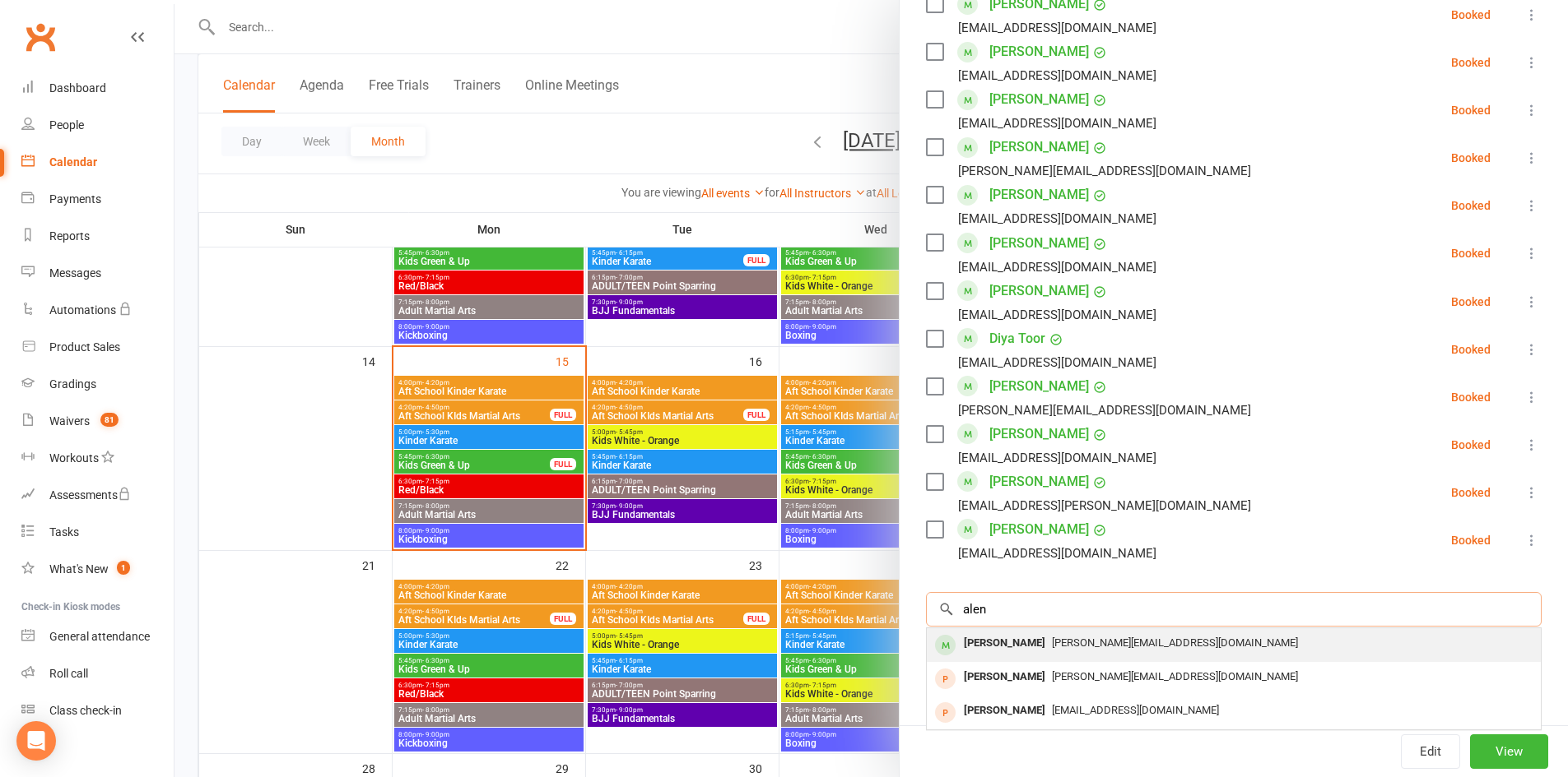
type input "alen"
click at [1040, 631] on div "[PERSON_NAME][EMAIL_ADDRESS][DOMAIN_NAME]" at bounding box center [1234, 643] width 600 height 24
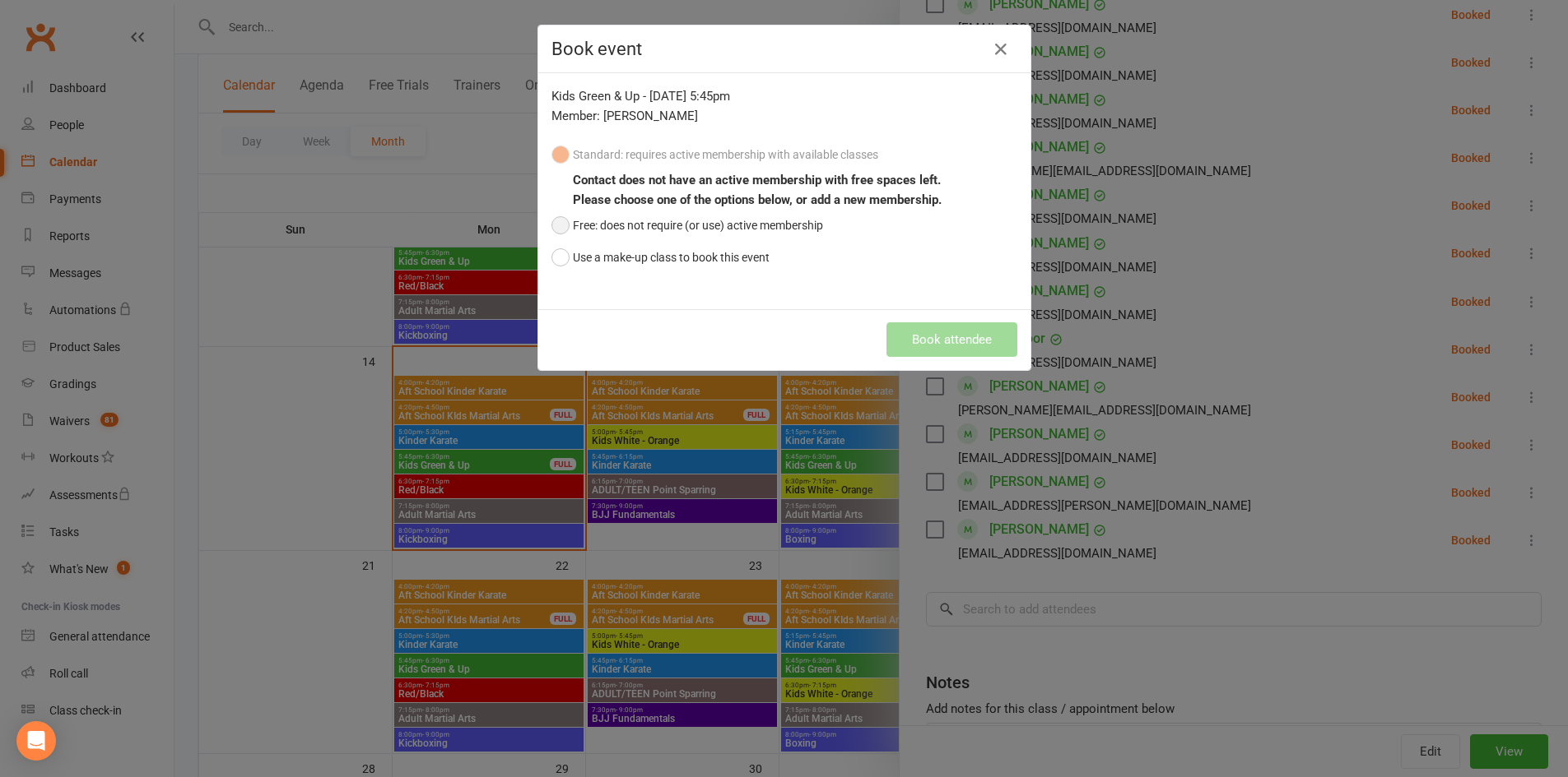
click at [545, 224] on div "Kids Green & Up - [DATE] 5:45pm Member: [PERSON_NAME] Standard: requires active…" at bounding box center [784, 191] width 492 height 236
click at [553, 224] on button "Free: does not require (or use) active membership" at bounding box center [687, 225] width 272 height 31
click at [962, 337] on button "Book attendee" at bounding box center [952, 339] width 130 height 35
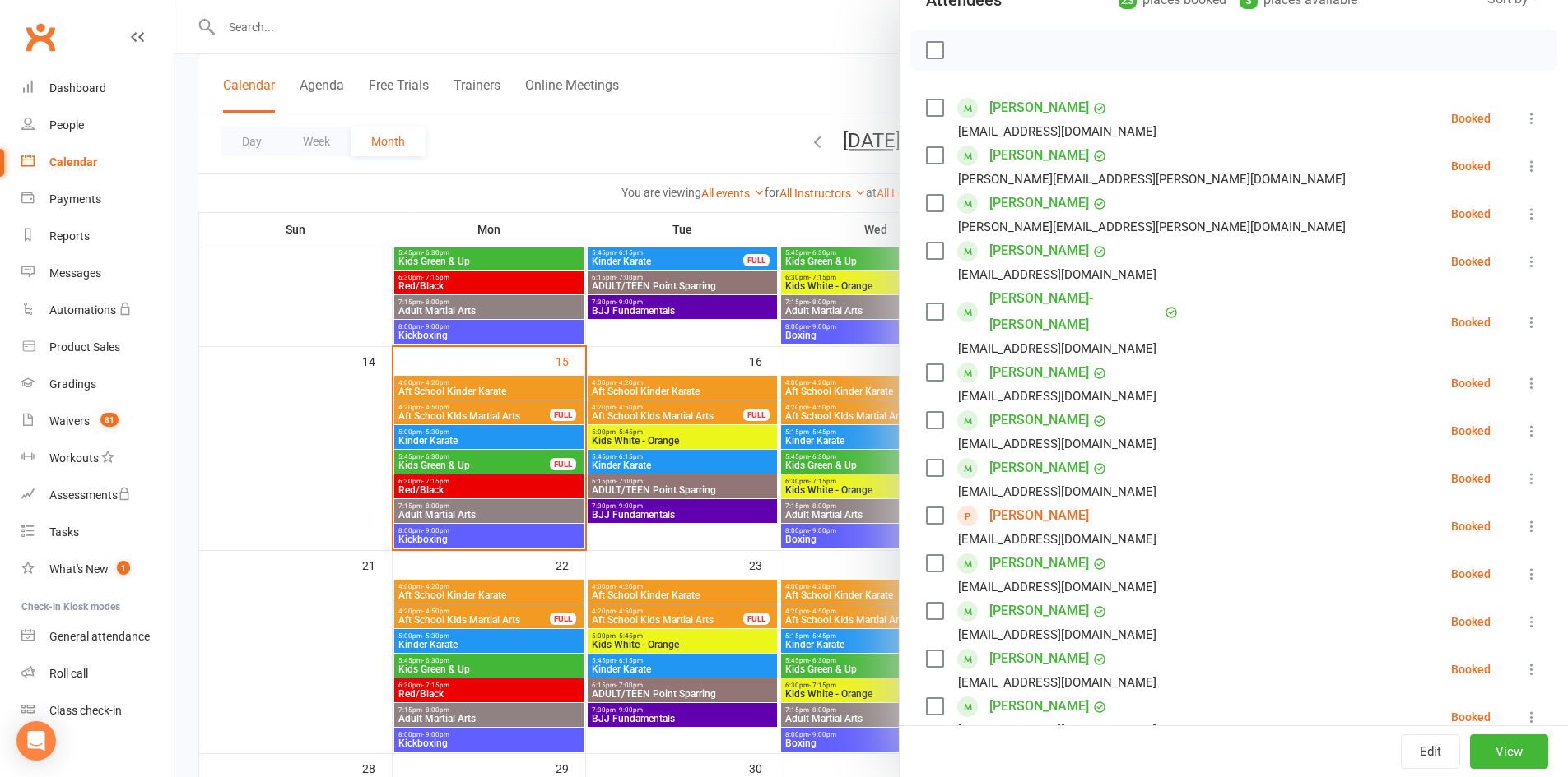
scroll to position [0, 0]
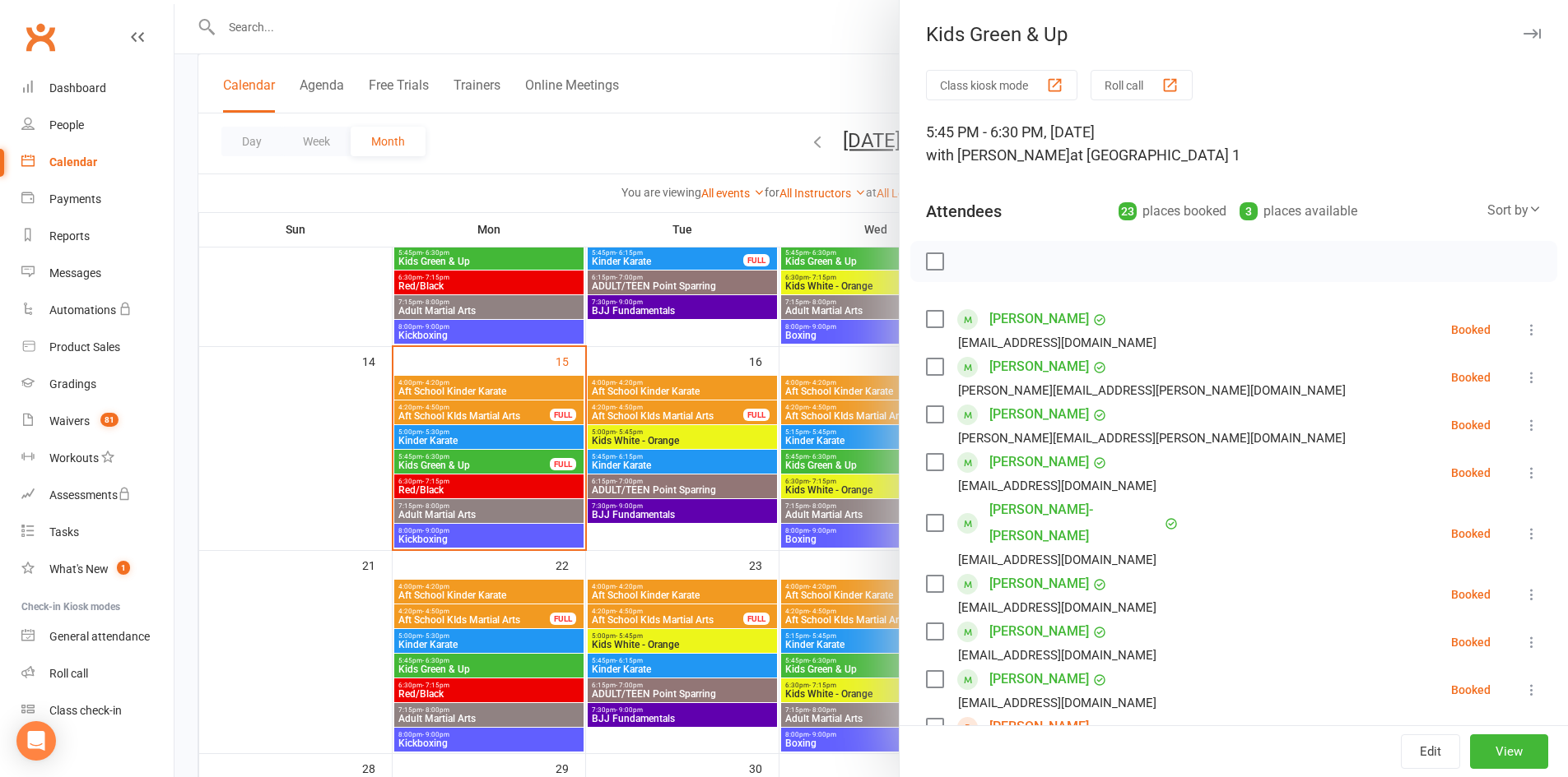
click at [1523, 34] on icon "button" at bounding box center [1531, 33] width 17 height 10
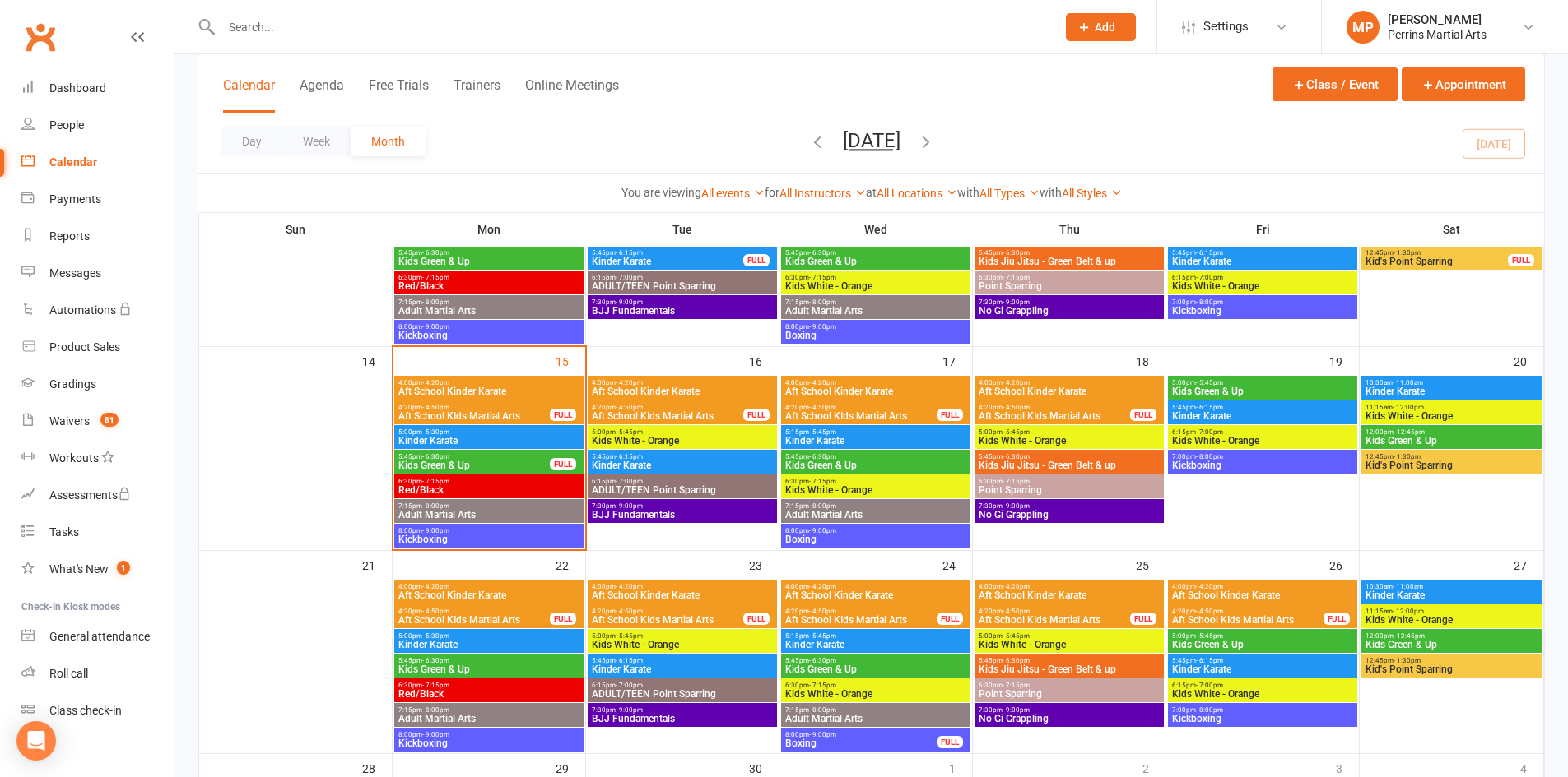
click at [497, 461] on span "Kids Green & Up" at bounding box center [474, 465] width 153 height 10
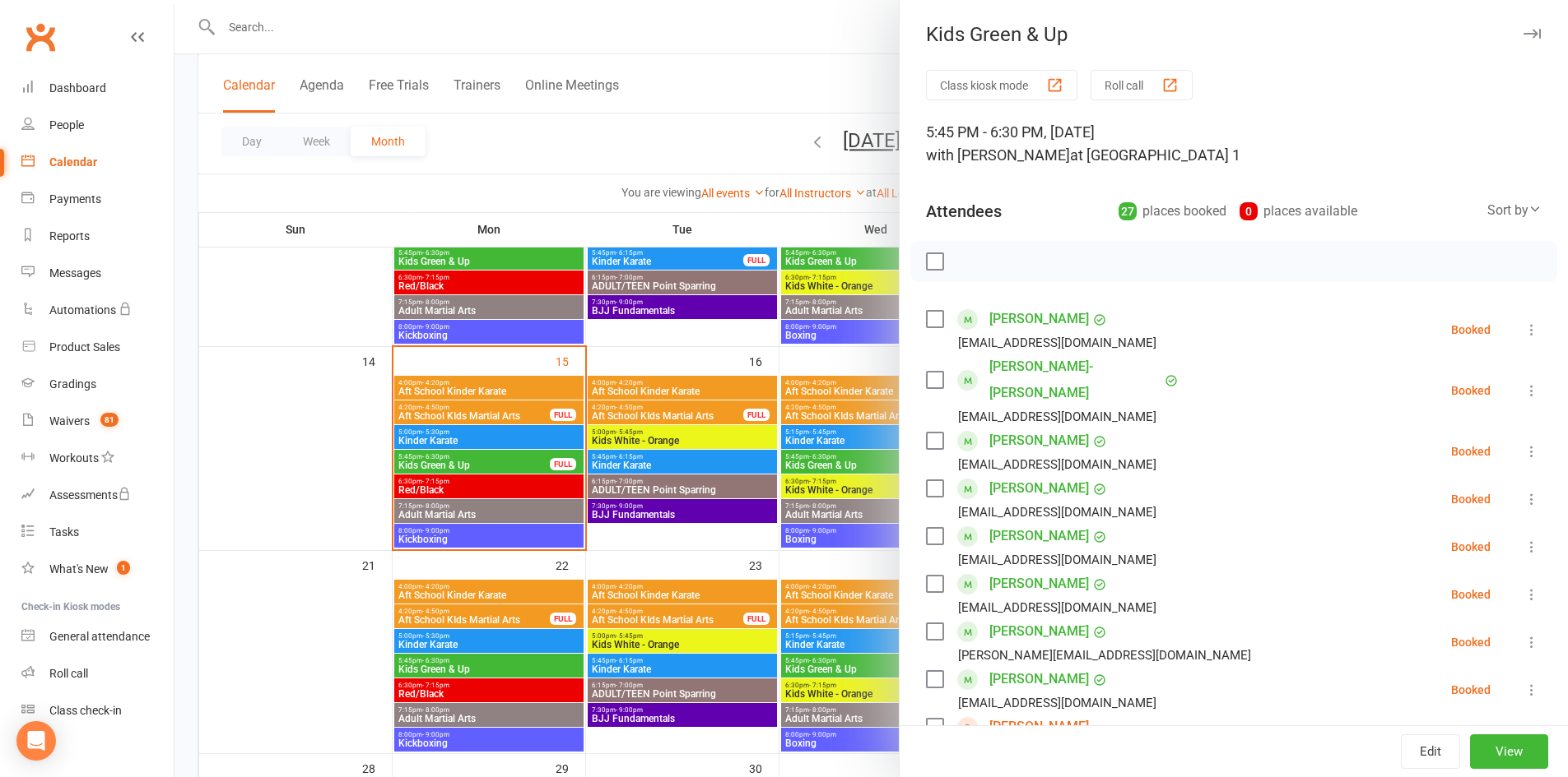
click at [1523, 36] on icon "button" at bounding box center [1531, 33] width 17 height 10
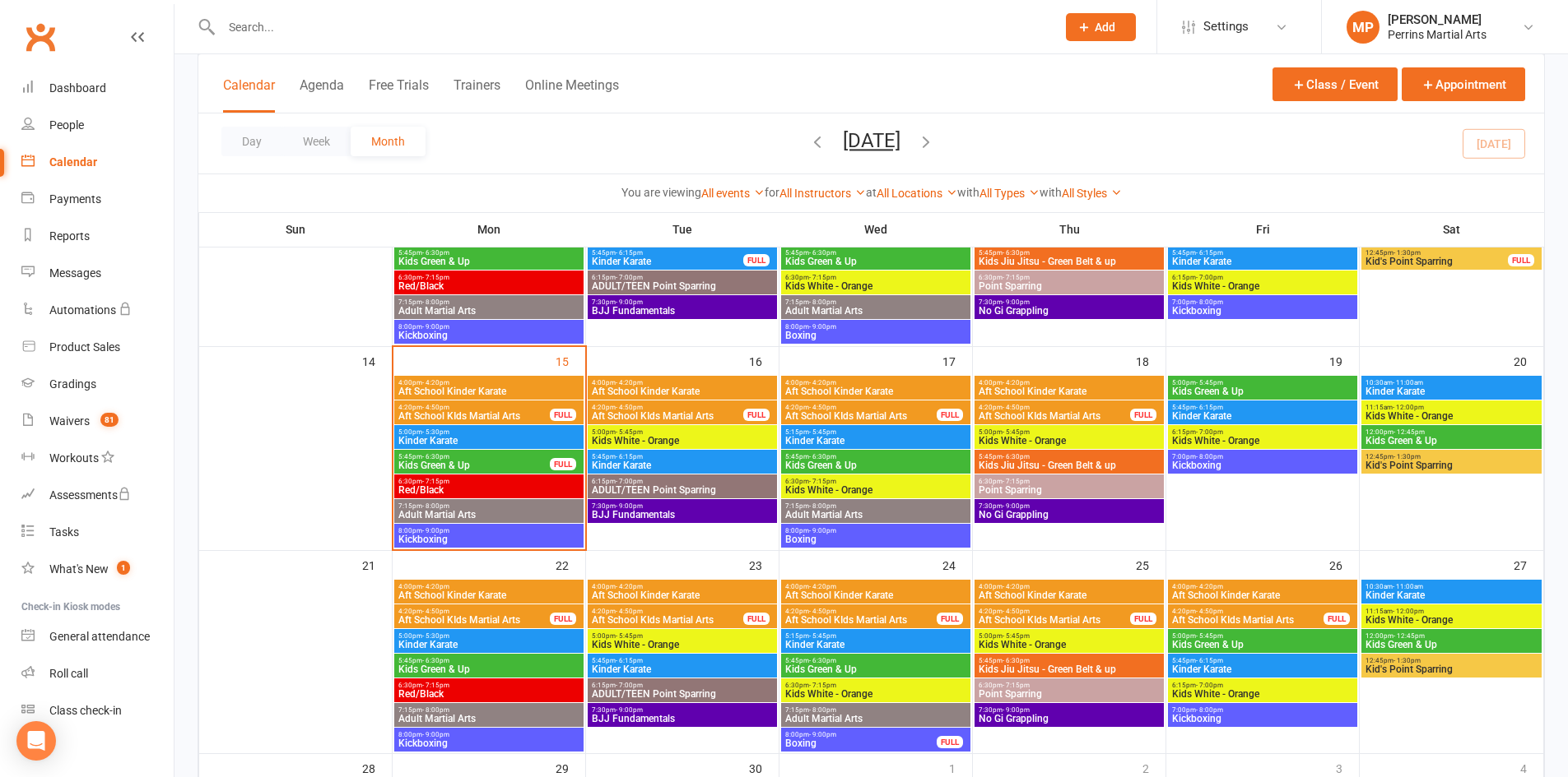
click at [519, 434] on span "5:00pm - 5:30pm" at bounding box center [489, 432] width 182 height 7
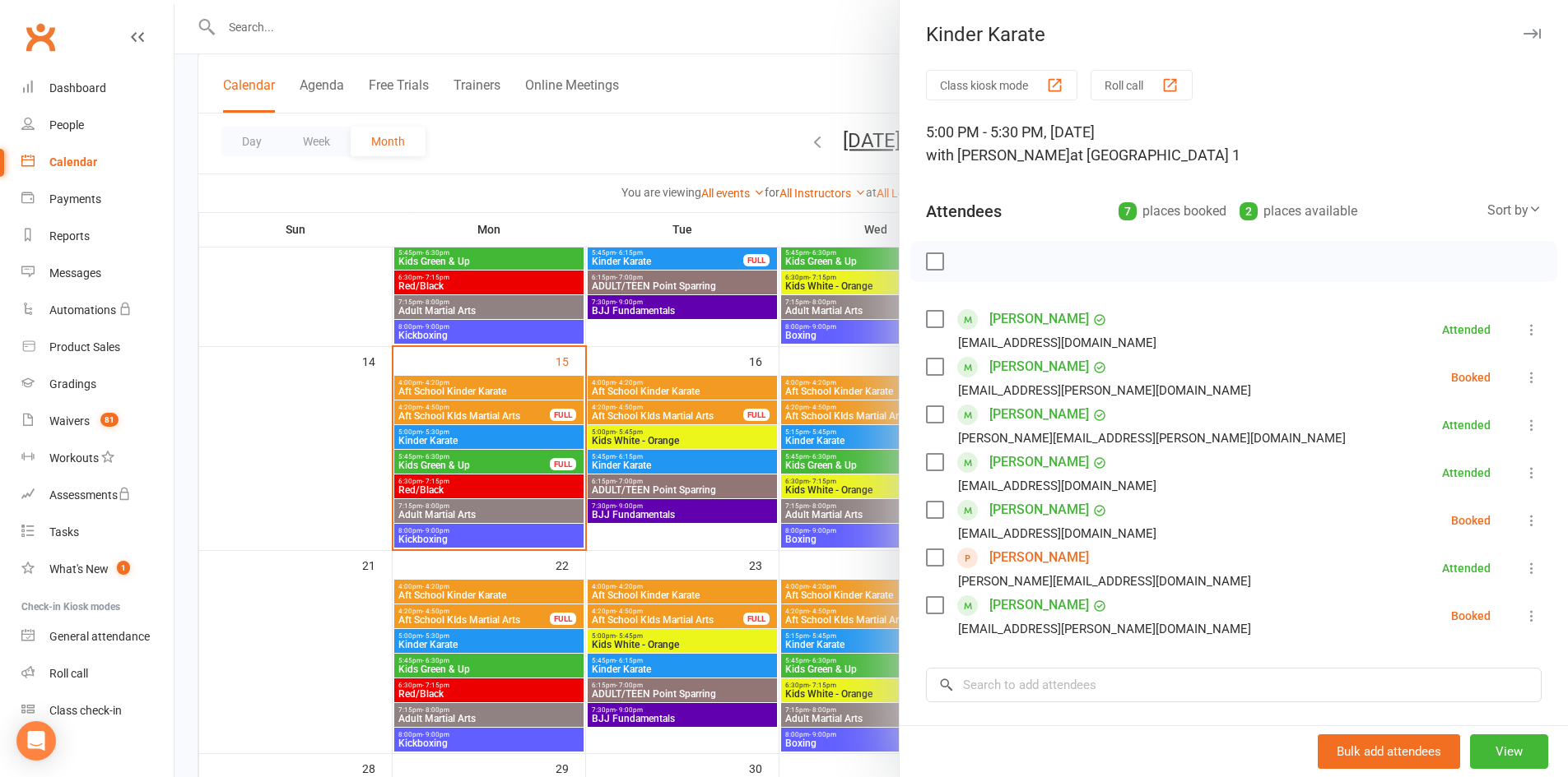
click at [1523, 32] on icon "button" at bounding box center [1531, 33] width 17 height 10
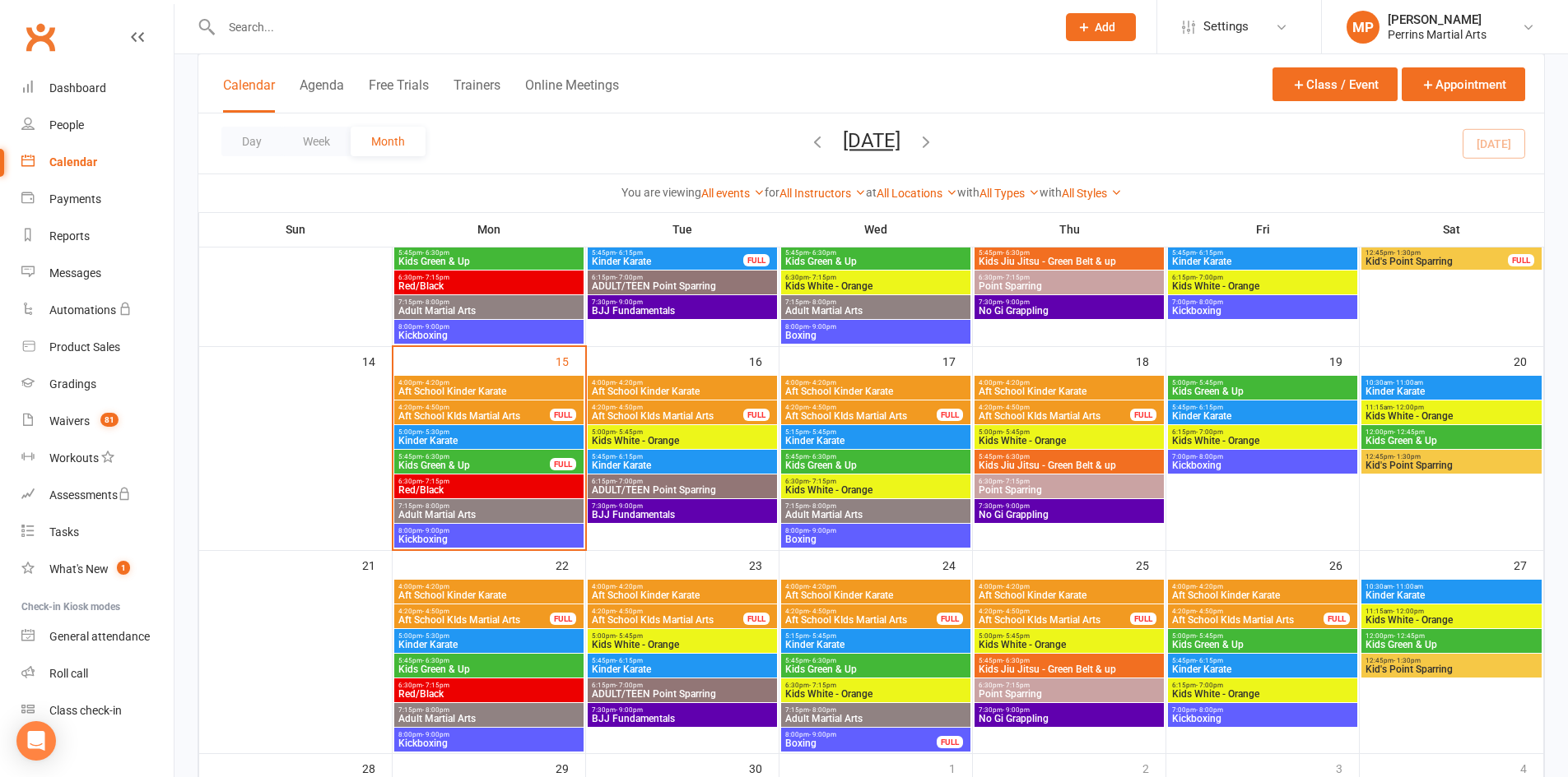
click at [718, 464] on span "Kinder Karate" at bounding box center [682, 465] width 182 height 10
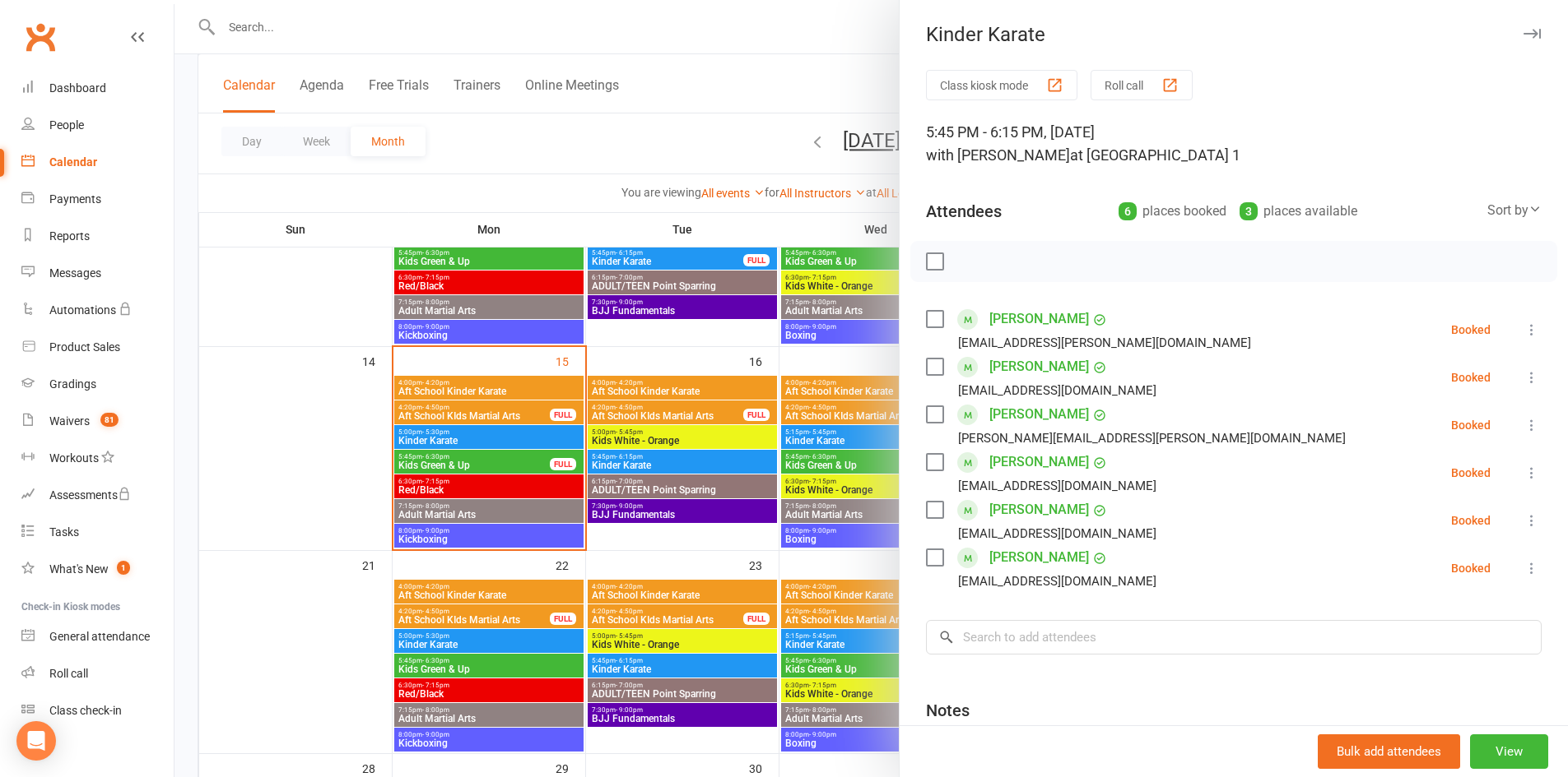
click at [1523, 33] on icon "button" at bounding box center [1531, 33] width 17 height 10
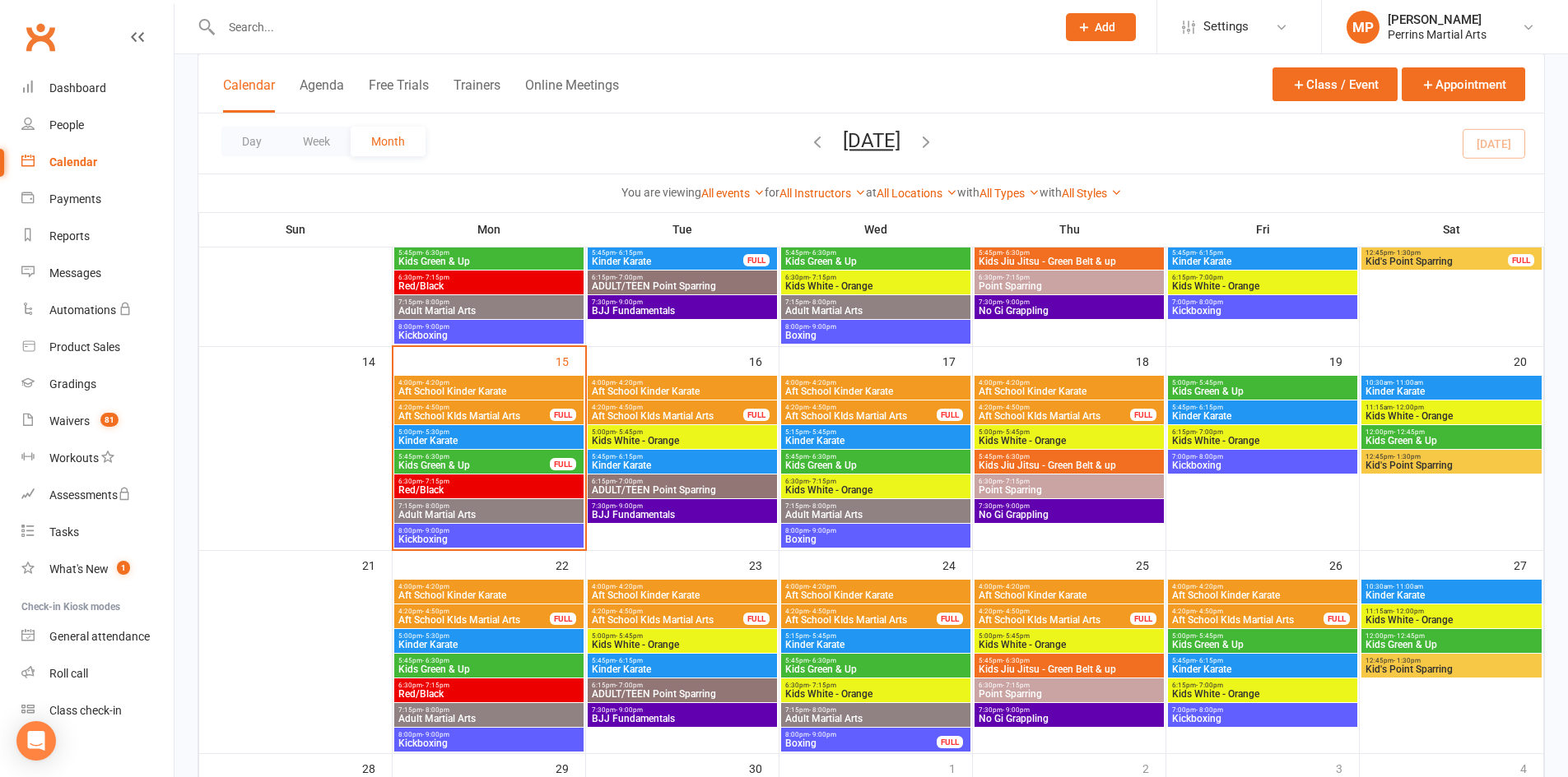
click at [514, 440] on span "Kinder Karate" at bounding box center [489, 440] width 182 height 10
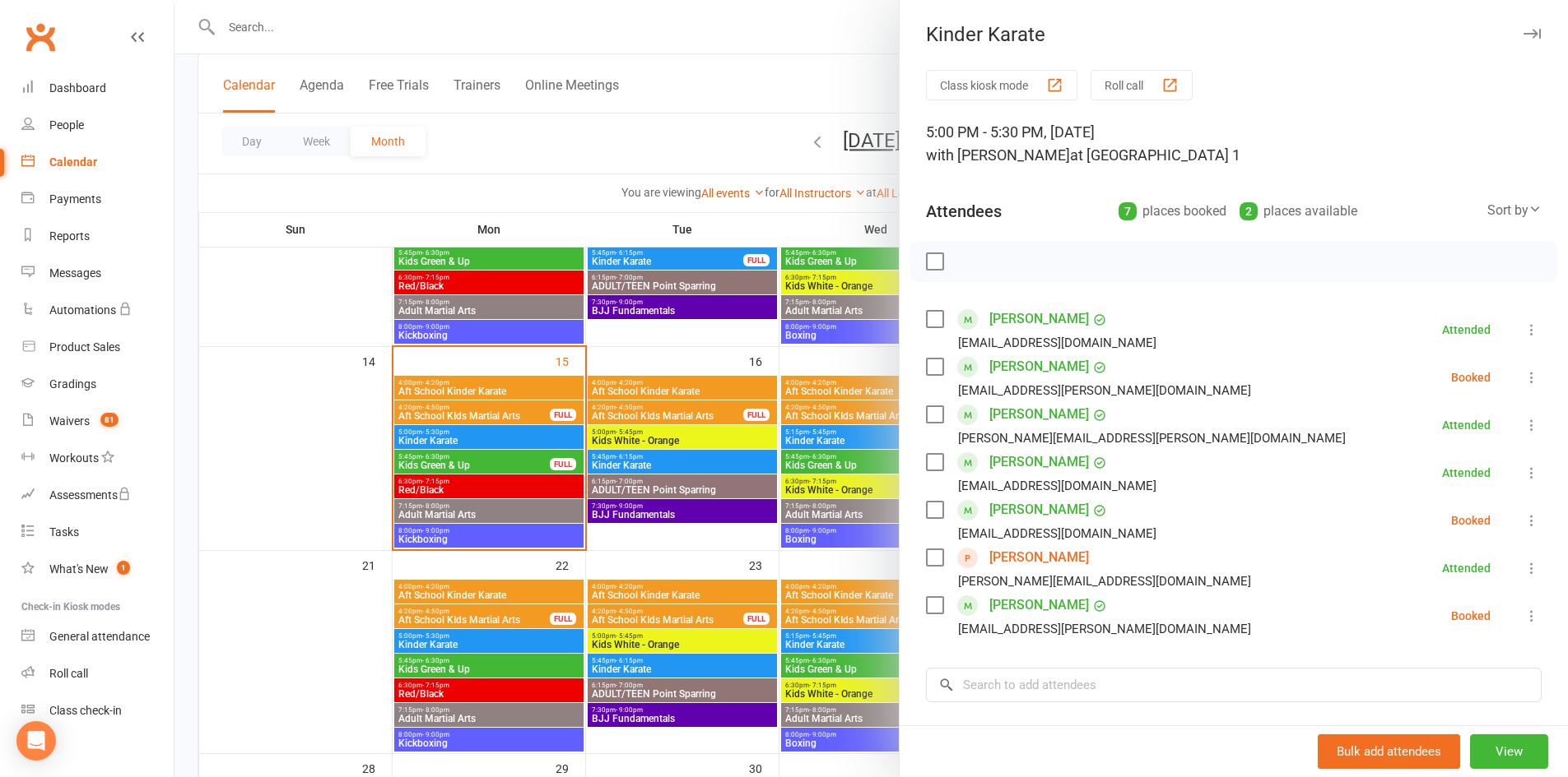
click at [1523, 518] on icon at bounding box center [1531, 521] width 16 height 16
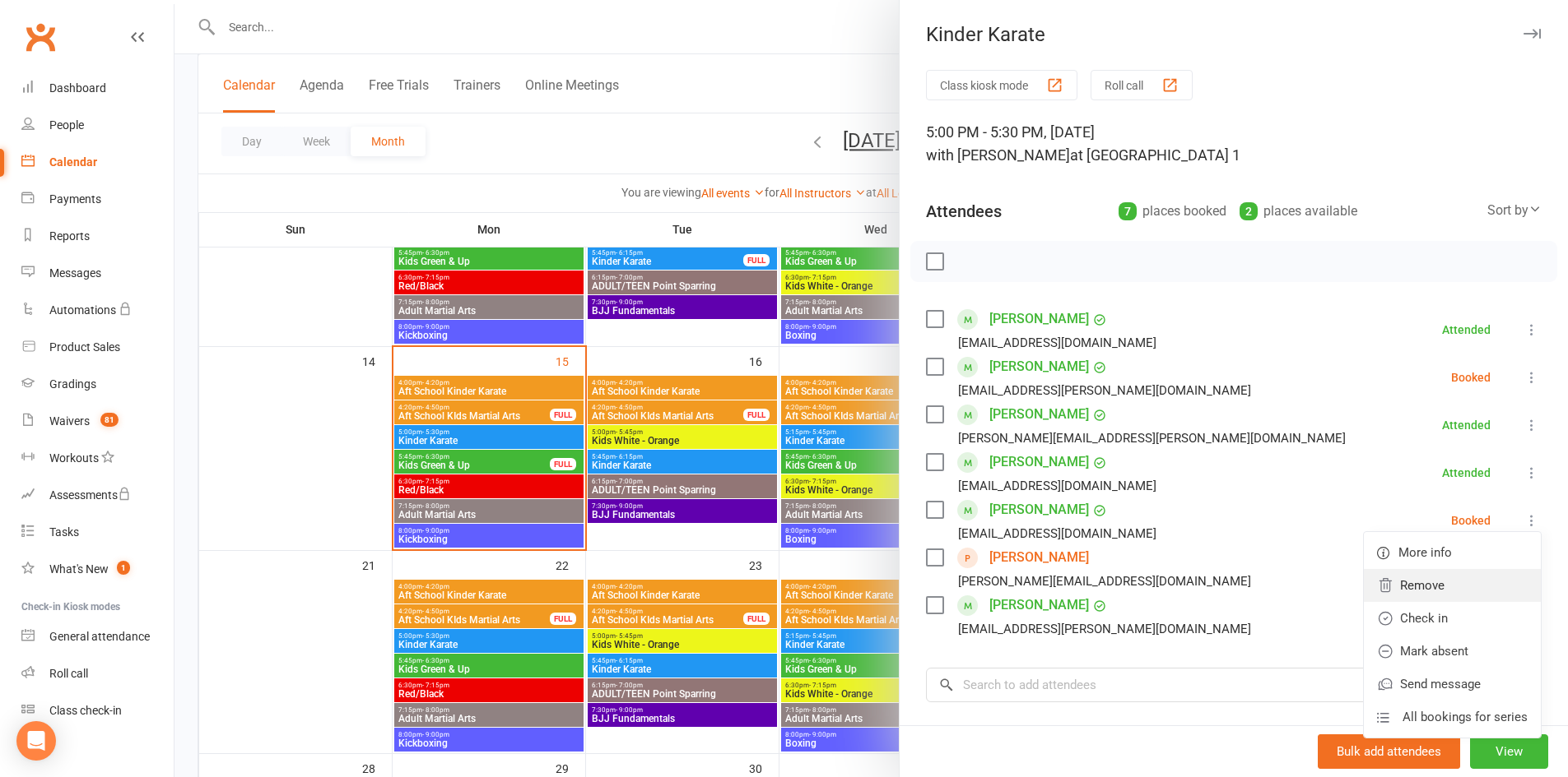
click at [1409, 573] on link "Remove" at bounding box center [1452, 585] width 177 height 33
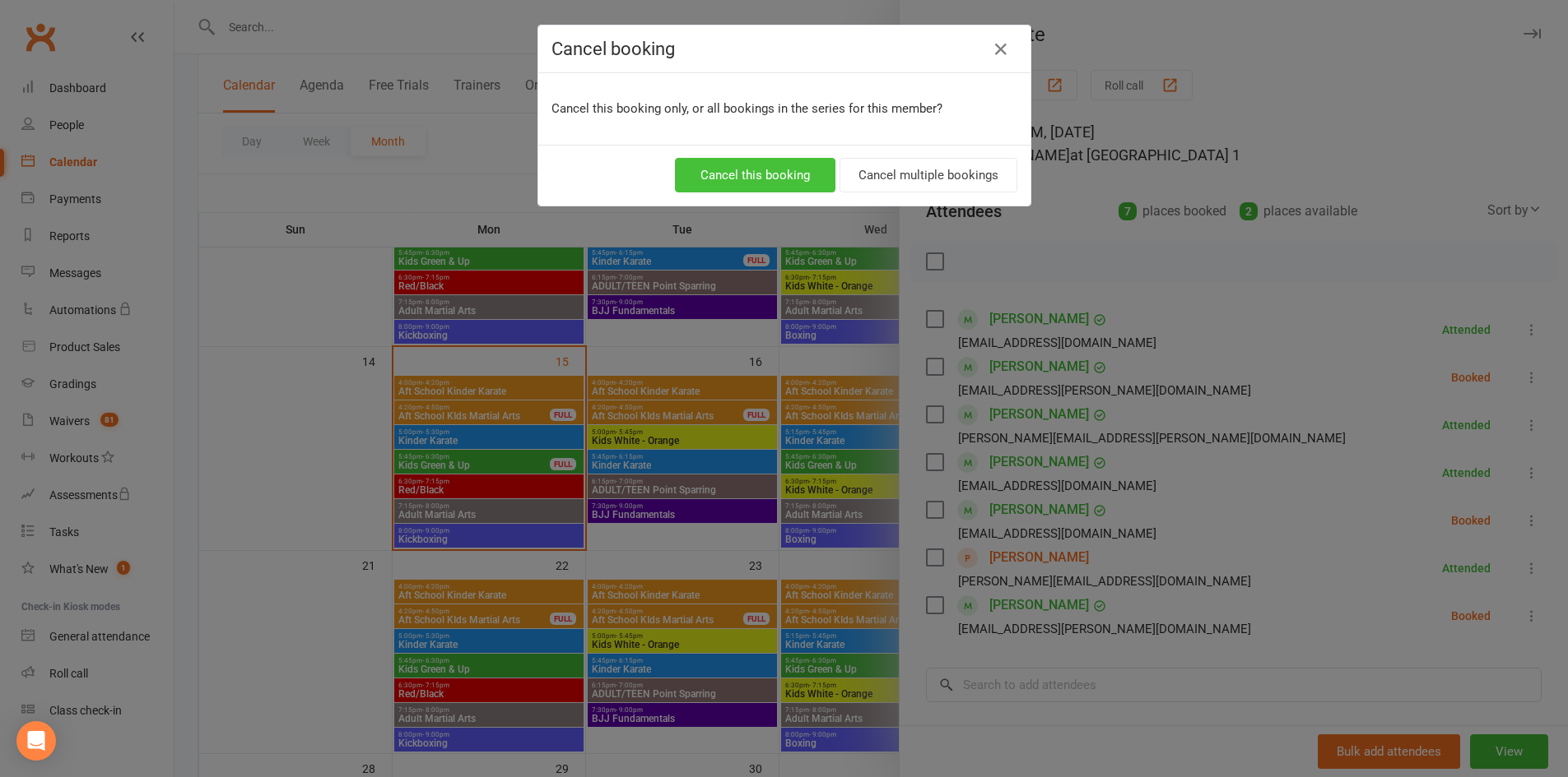
click at [704, 163] on button "Cancel this booking" at bounding box center [755, 175] width 161 height 35
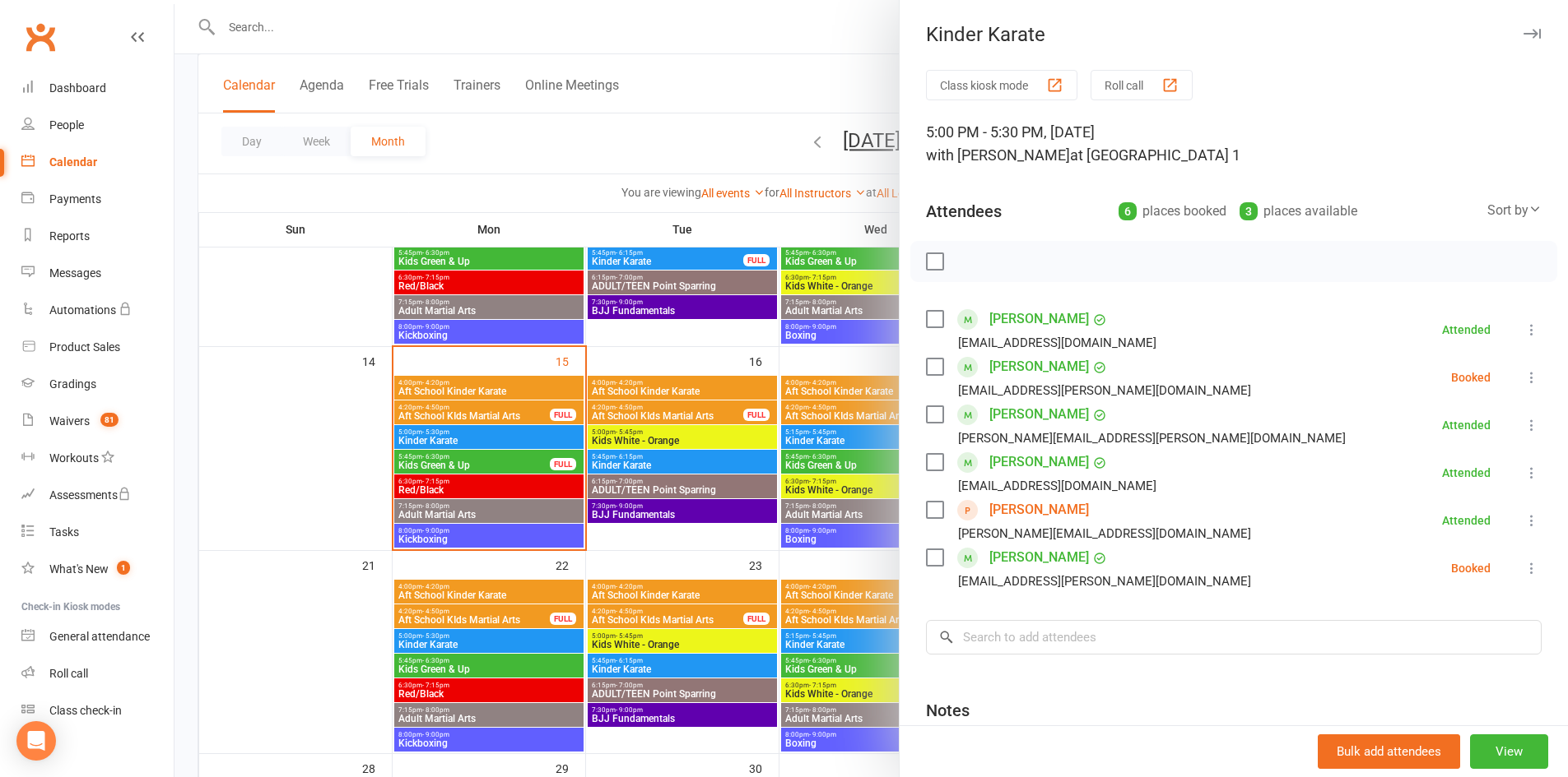
click at [1523, 29] on icon "button" at bounding box center [1531, 33] width 17 height 10
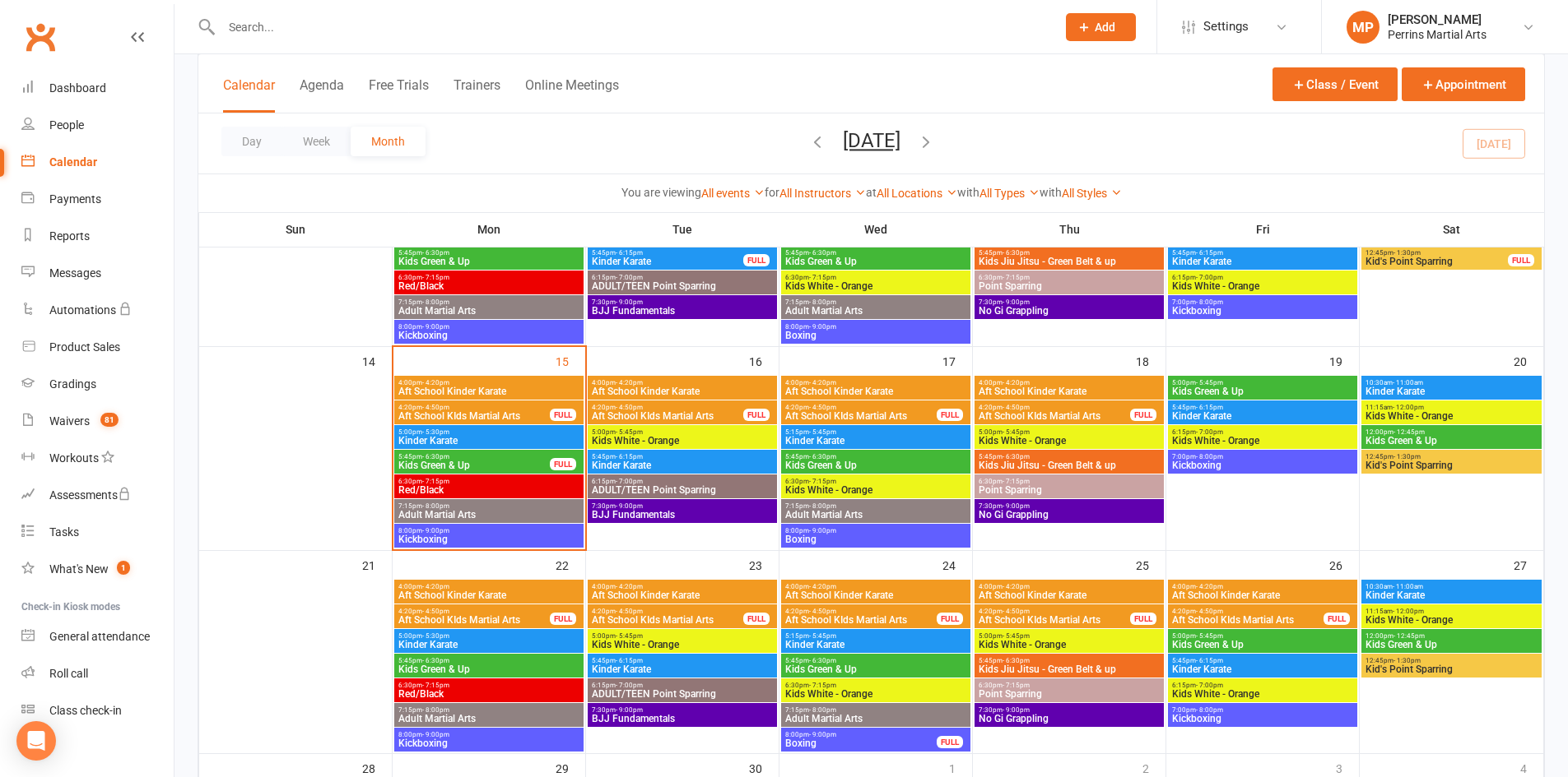
click at [869, 436] on span "Kinder Karate" at bounding box center [876, 440] width 182 height 10
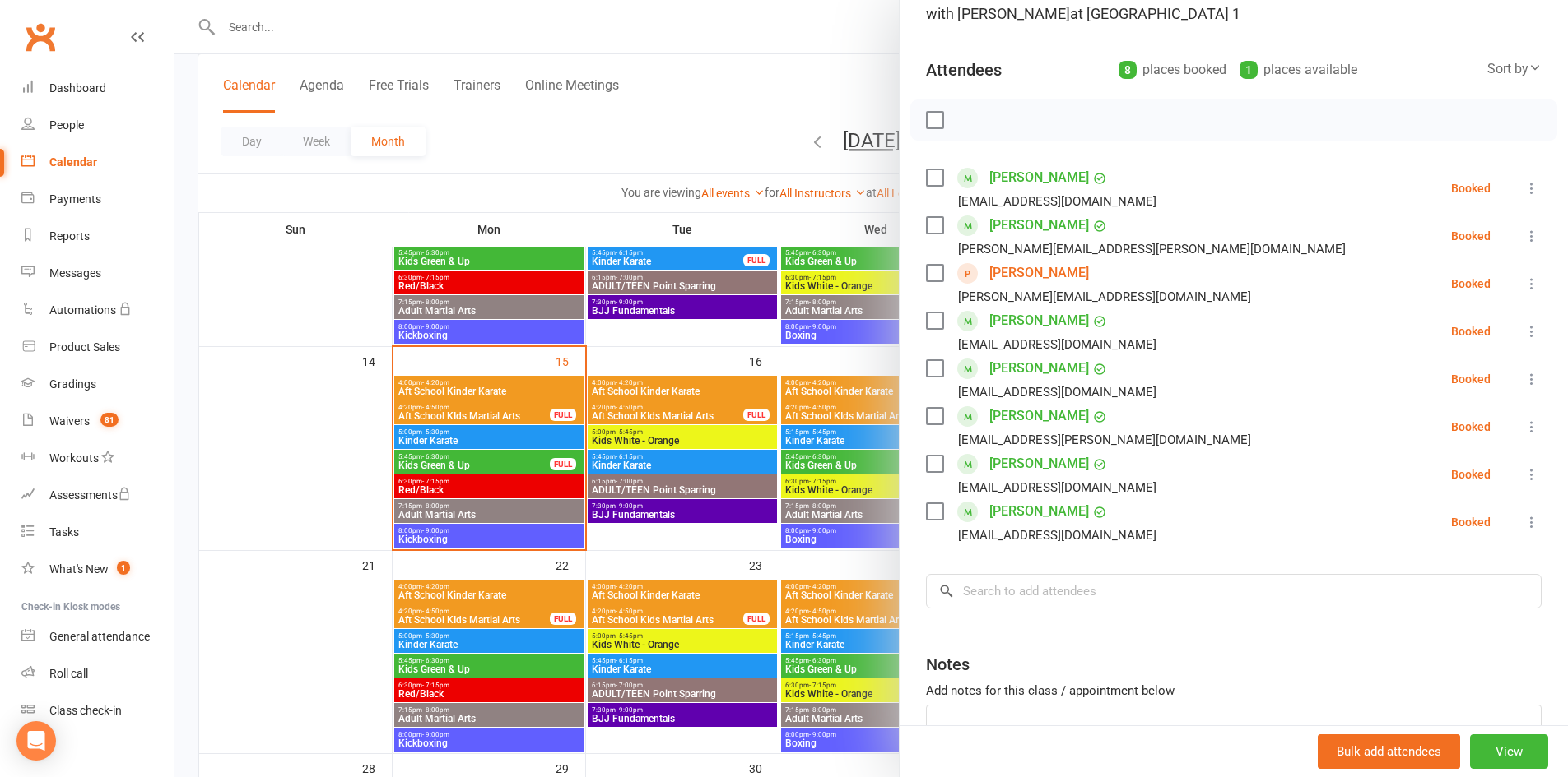
scroll to position [155, 0]
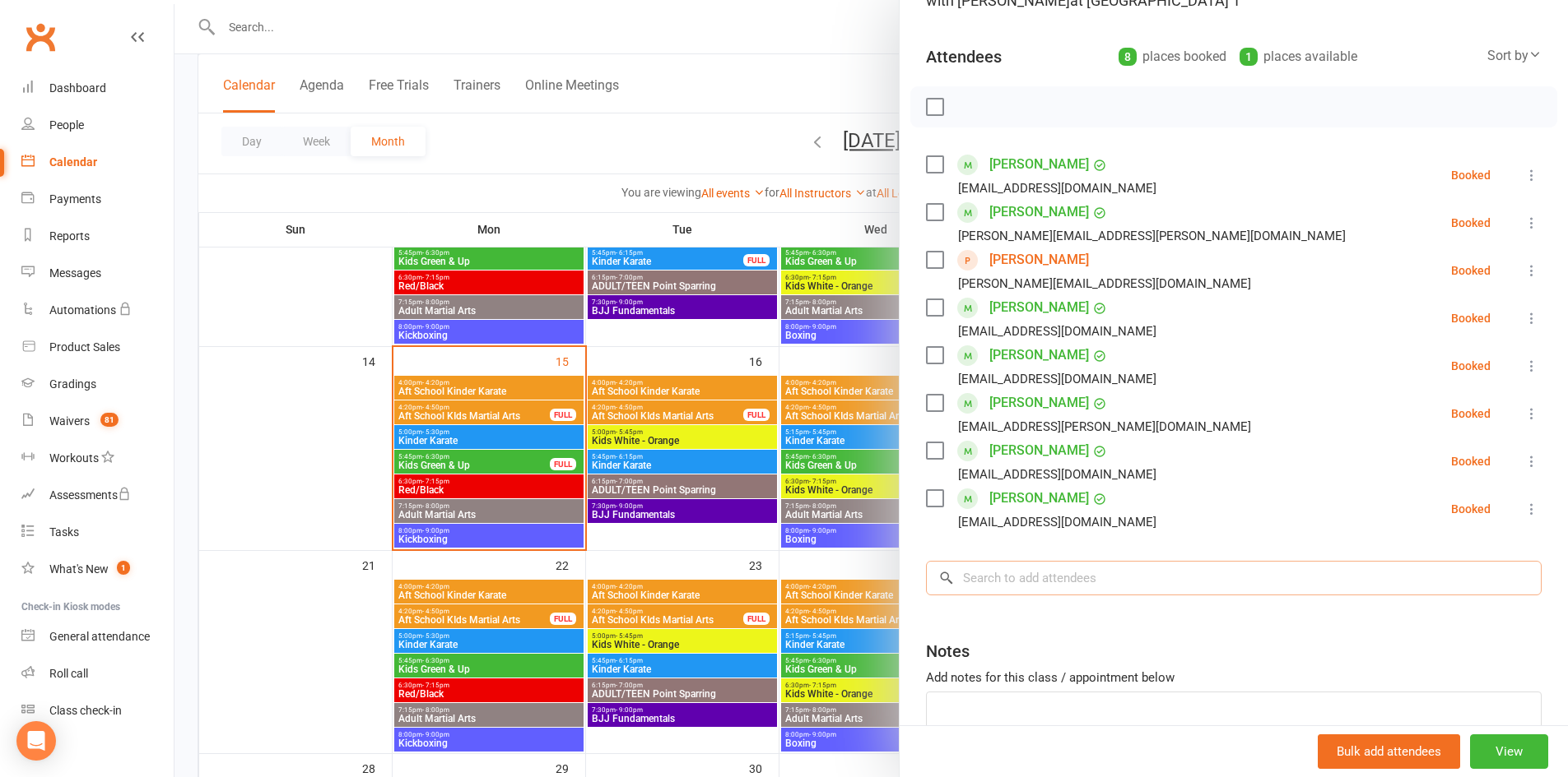
click at [1072, 582] on input "search" at bounding box center [1233, 578] width 616 height 35
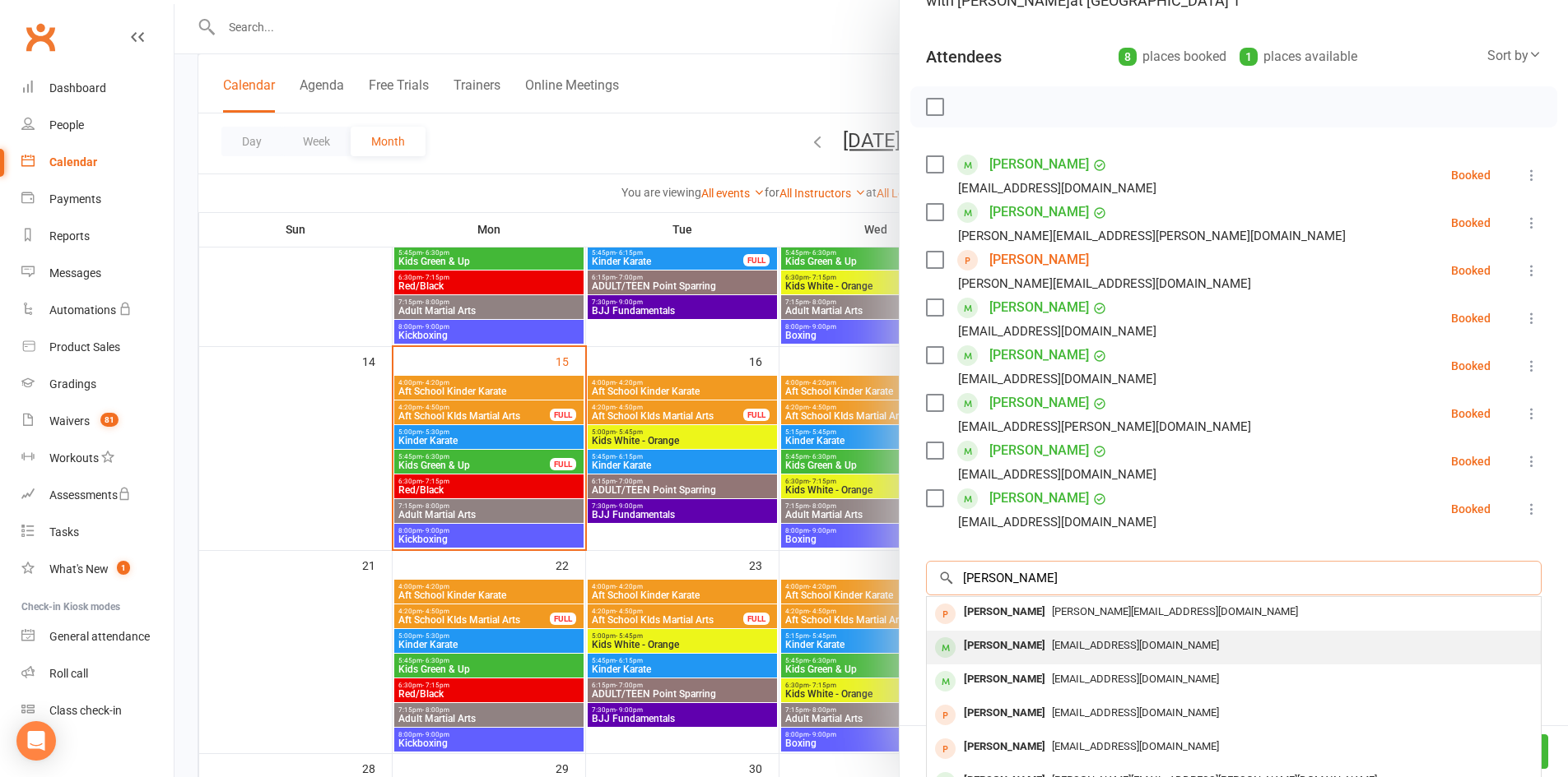
type input "[PERSON_NAME]"
click at [1075, 639] on div "[EMAIL_ADDRESS][DOMAIN_NAME]" at bounding box center [1234, 646] width 600 height 24
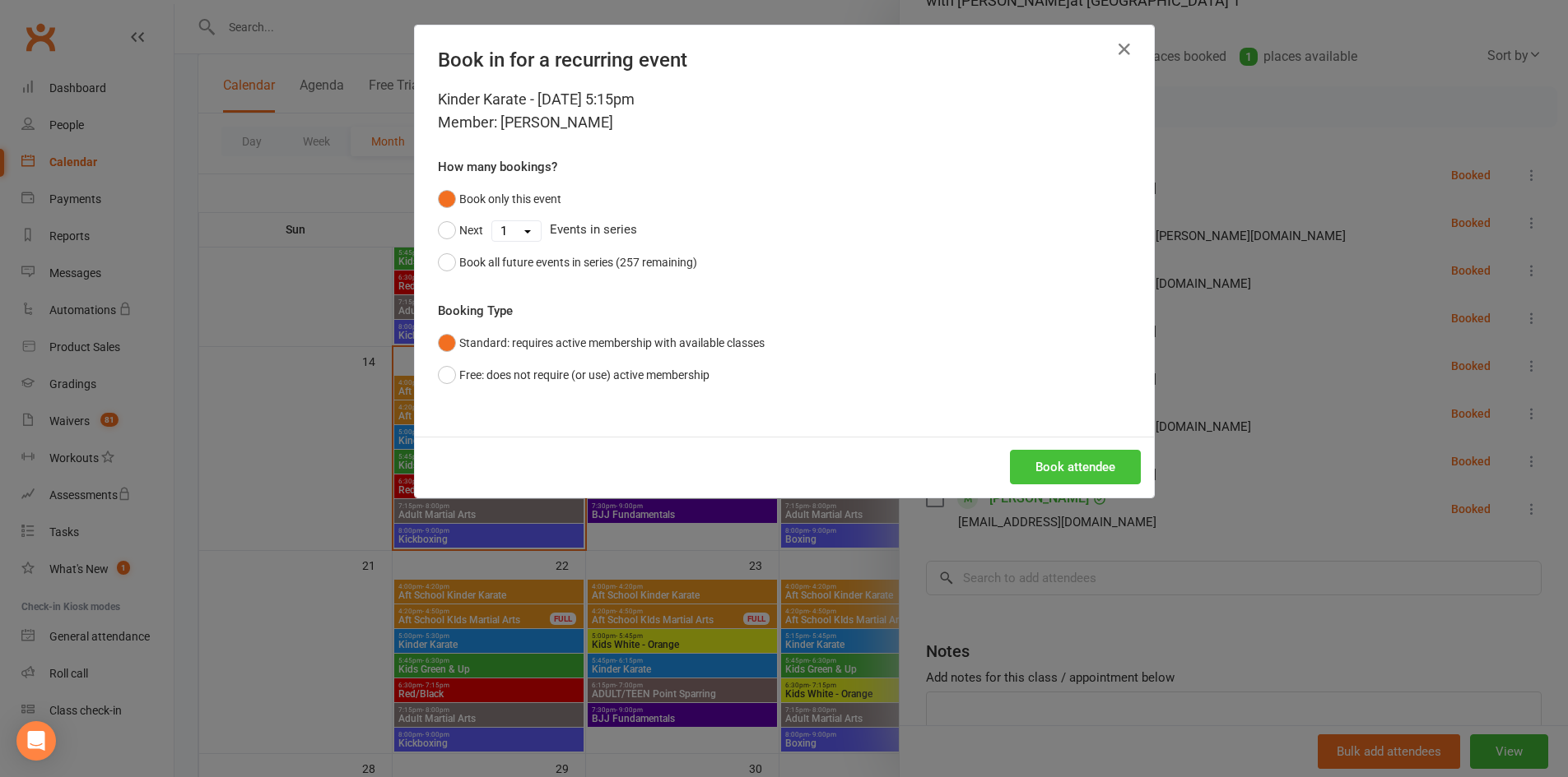
click at [1049, 464] on button "Book attendee" at bounding box center [1075, 467] width 130 height 35
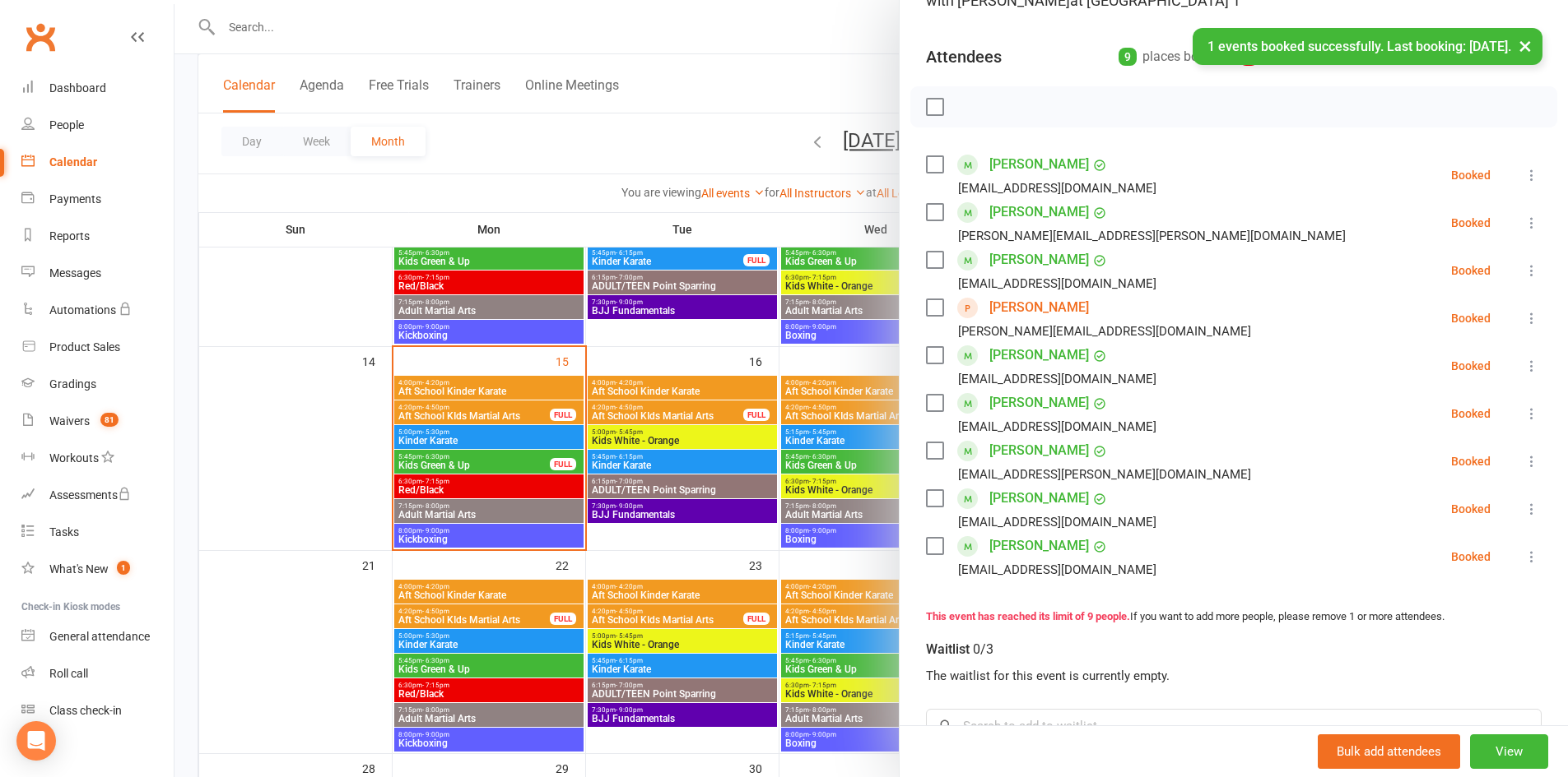
click at [1530, 46] on button "×" at bounding box center [1524, 46] width 29 height 36
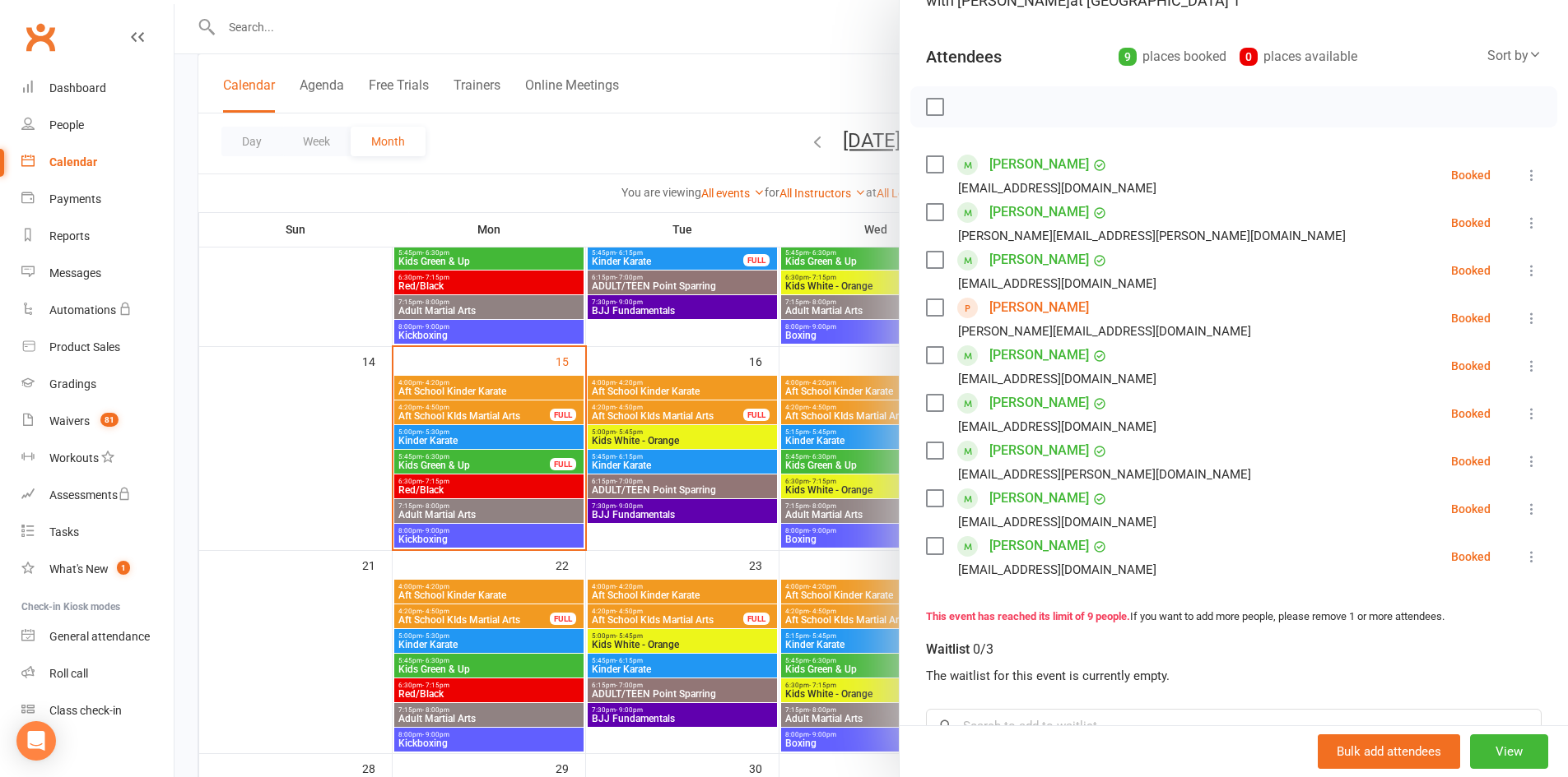
scroll to position [0, 0]
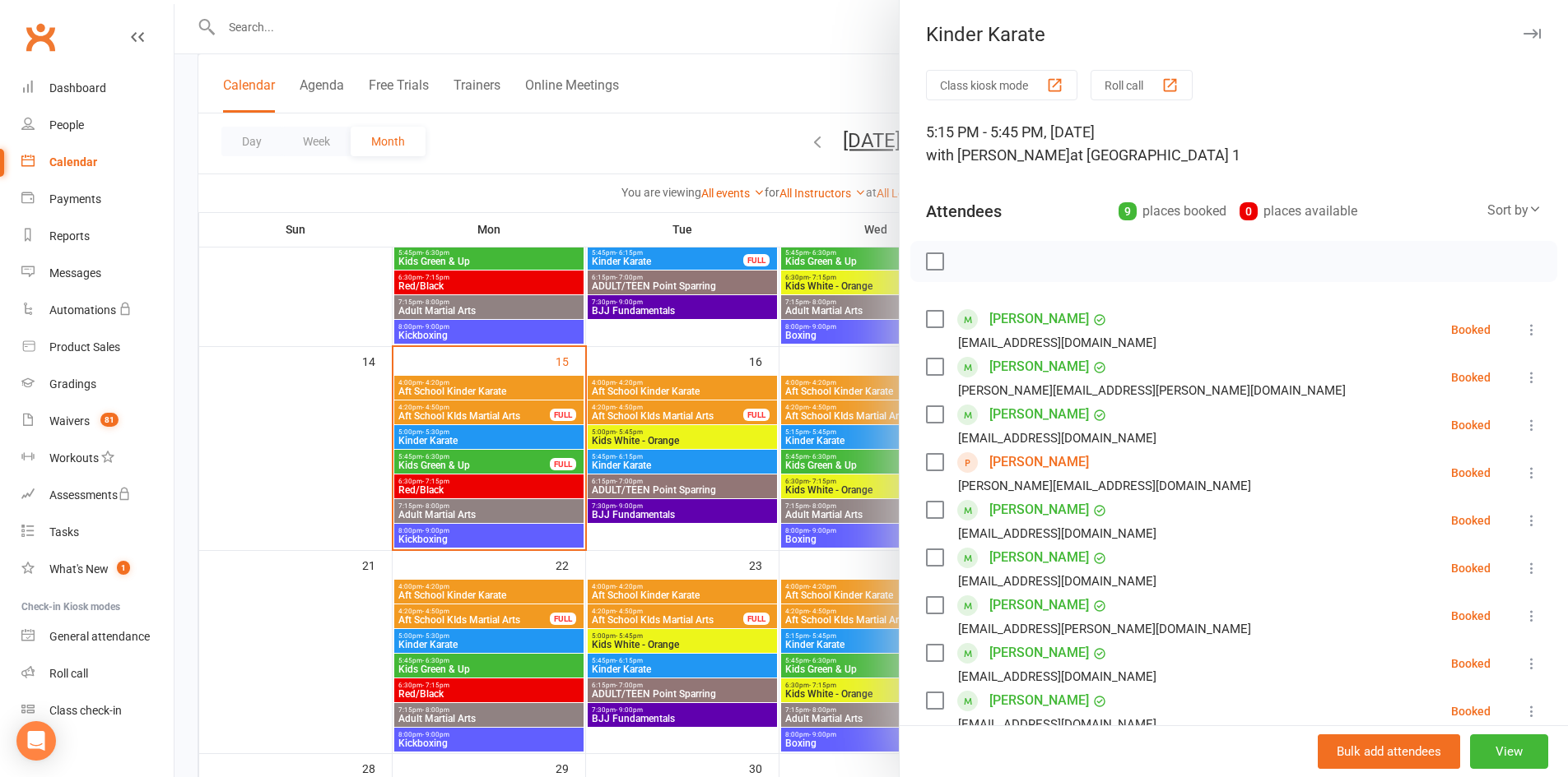
click at [1523, 31] on icon "button" at bounding box center [1531, 33] width 17 height 10
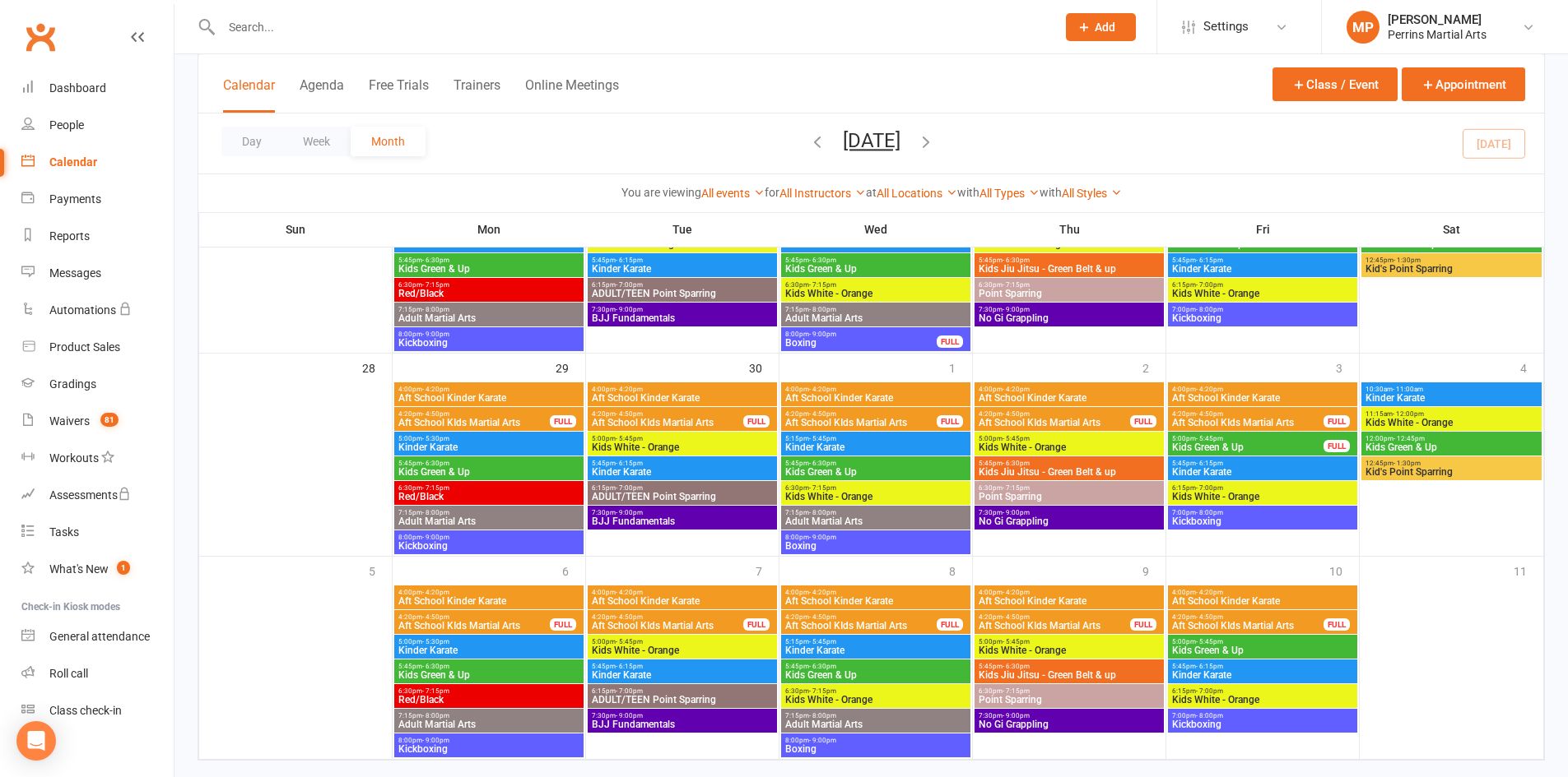
scroll to position [840, 0]
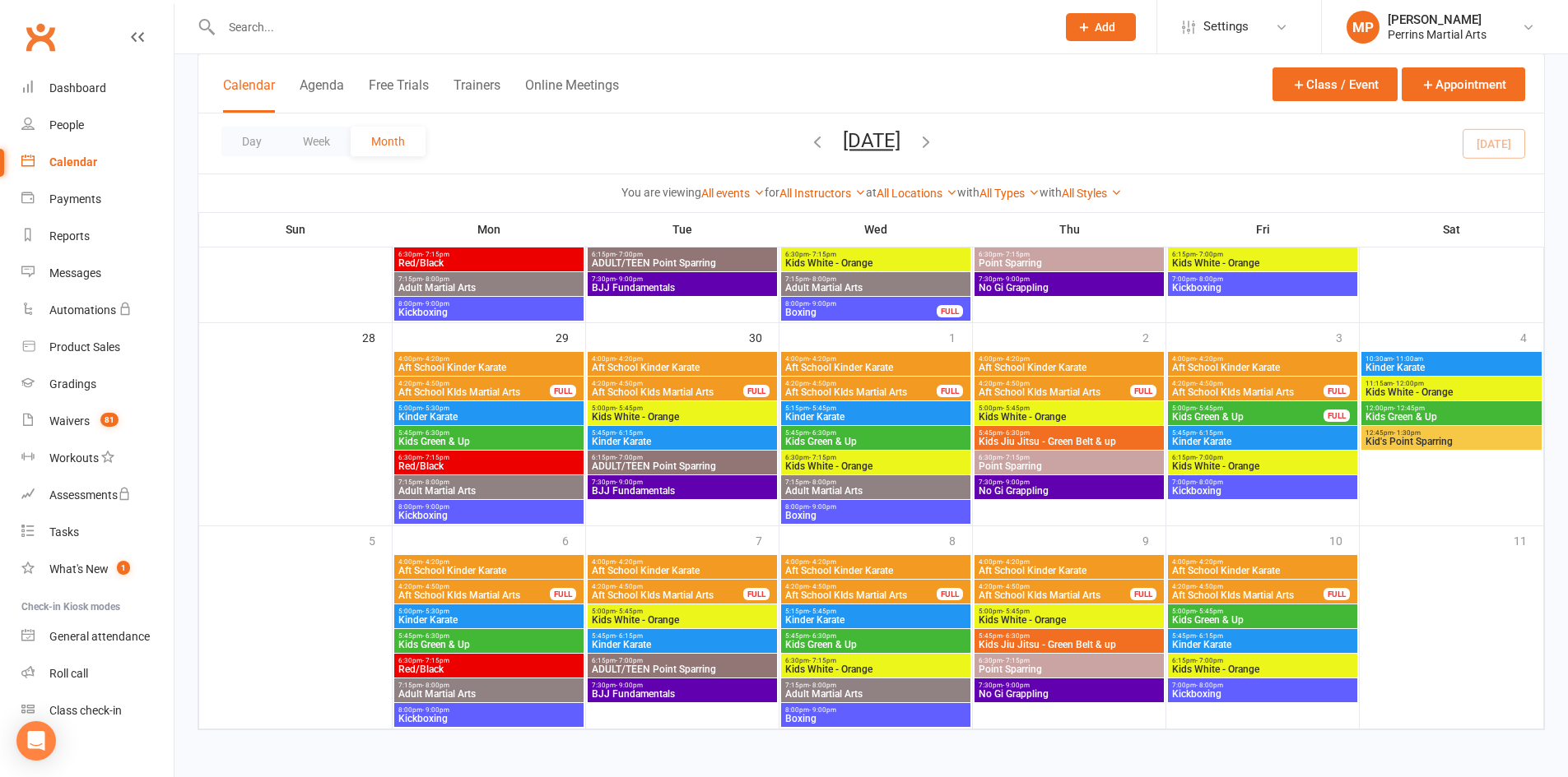
click at [1293, 412] on span "Kids Green & Up" at bounding box center [1247, 416] width 153 height 10
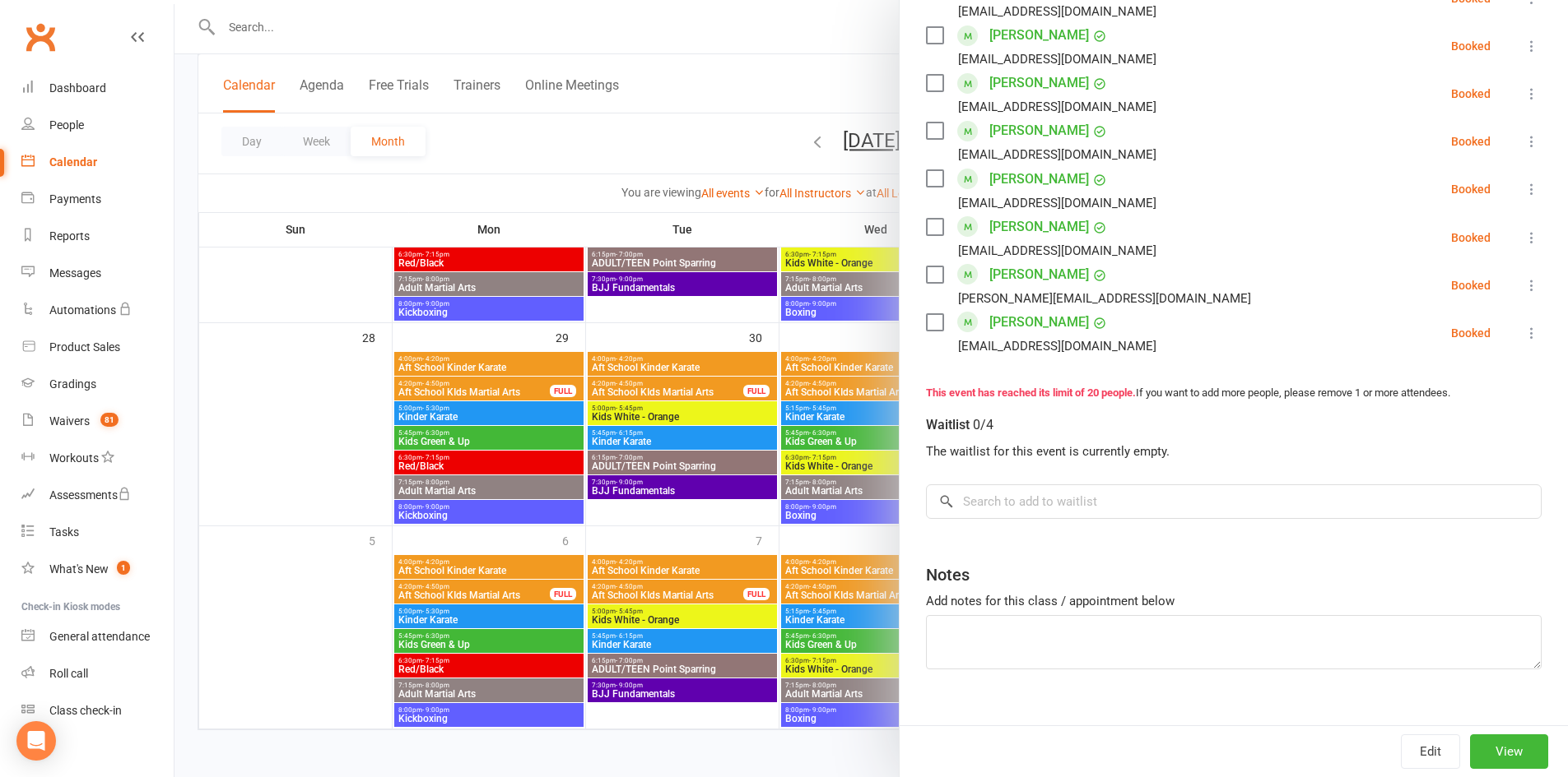
scroll to position [0, 0]
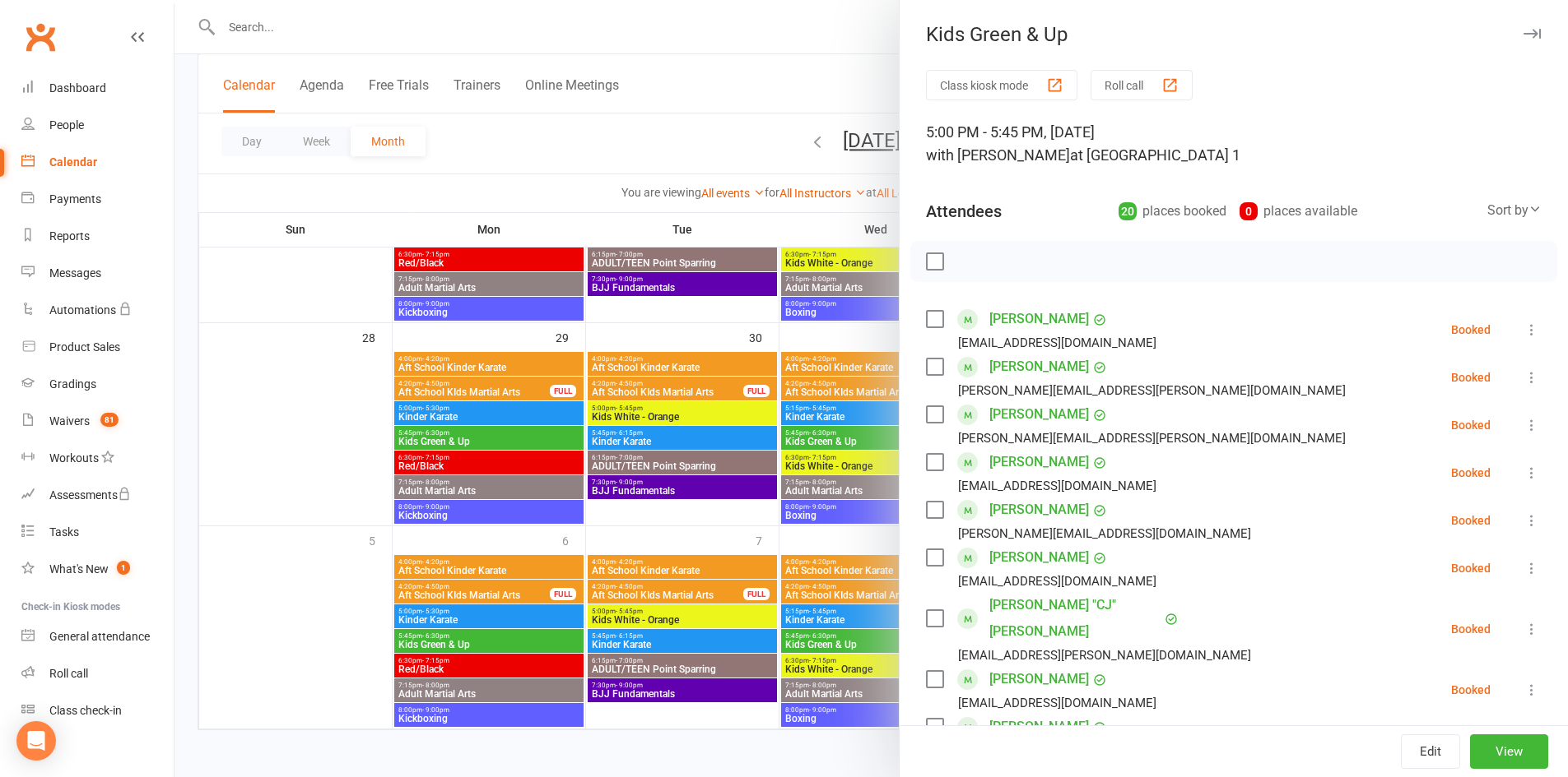
click at [1522, 27] on button "button" at bounding box center [1531, 34] width 20 height 20
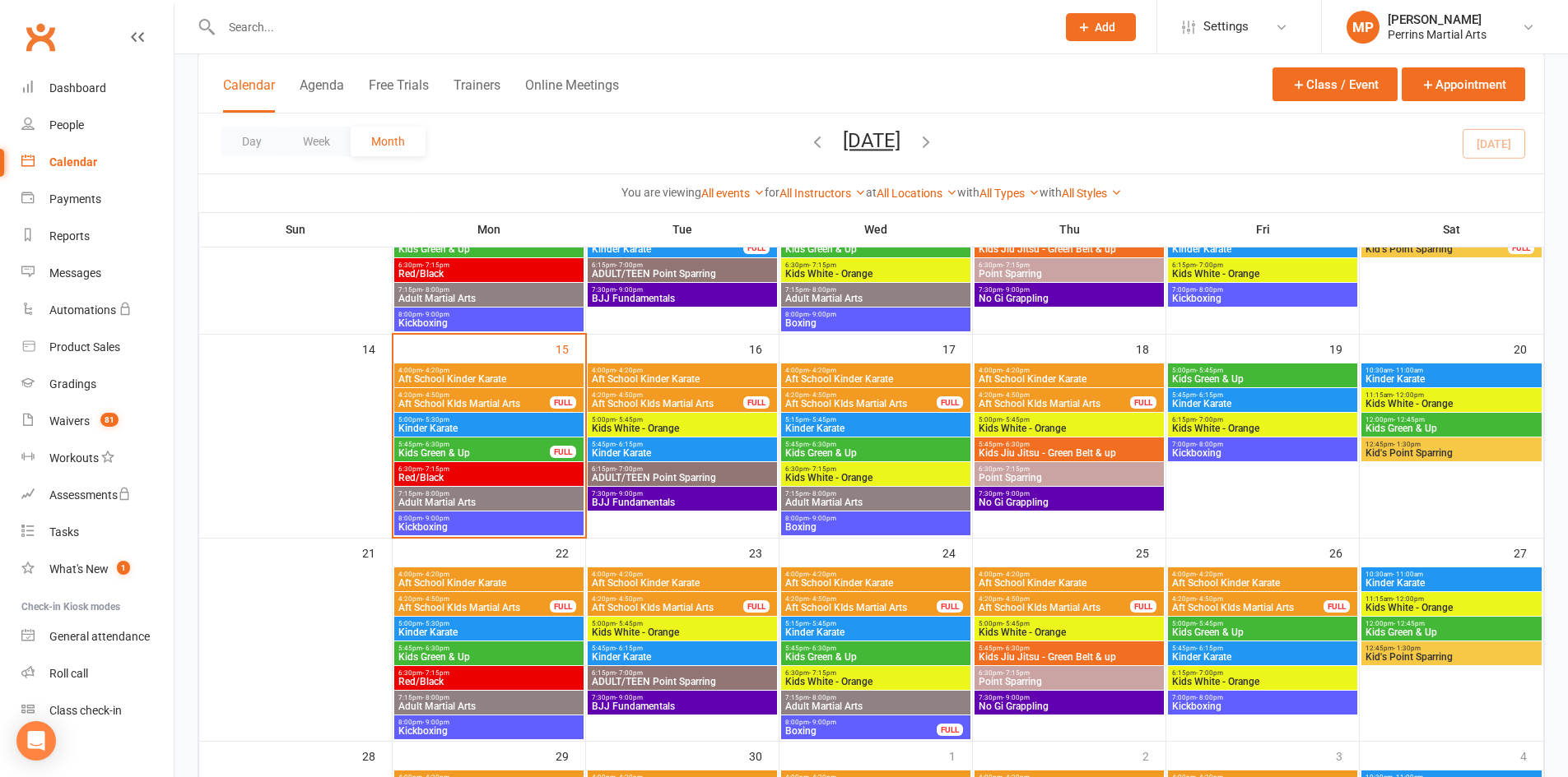
scroll to position [425, 0]
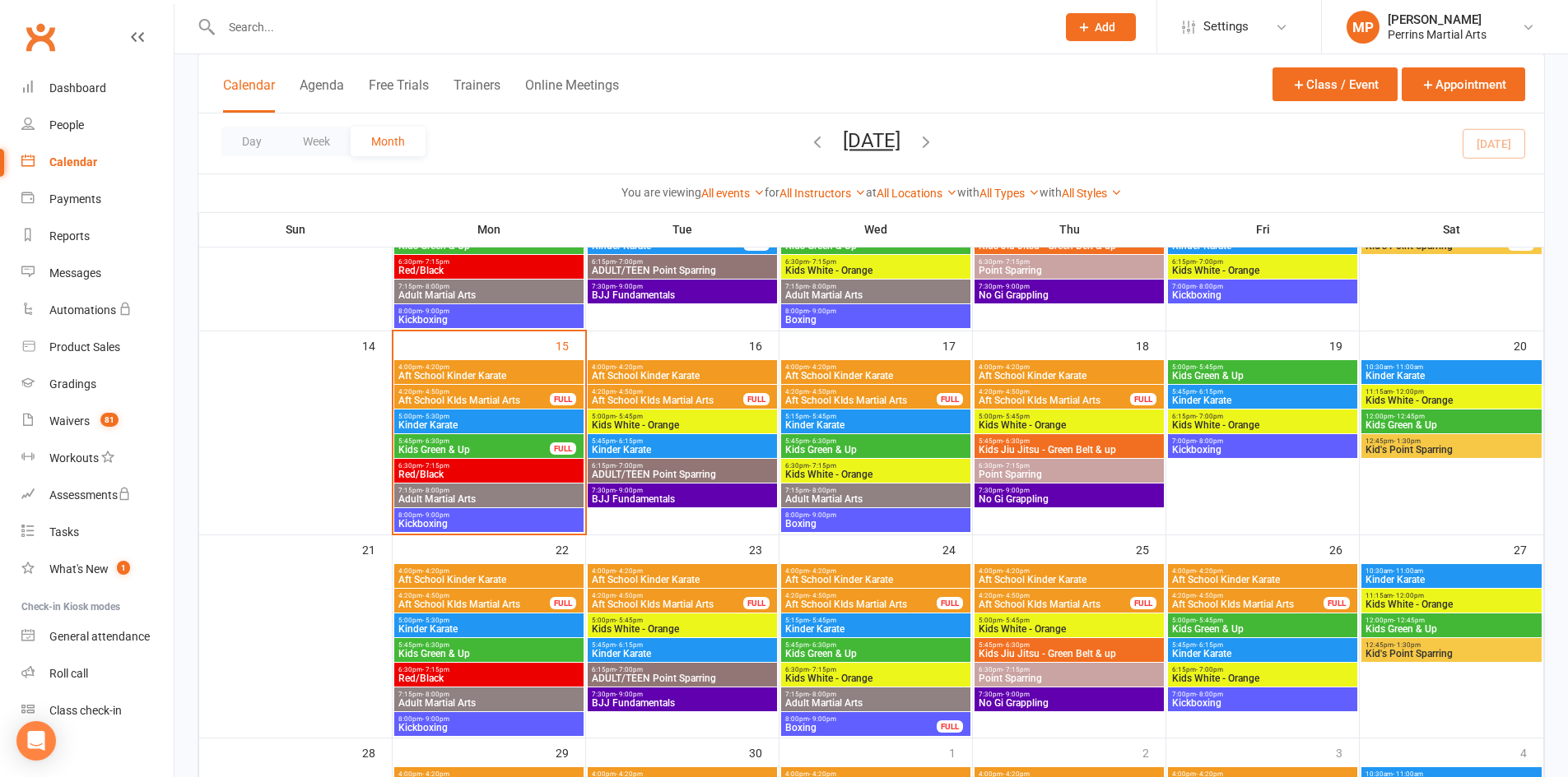
click at [501, 519] on span "Kickboxing" at bounding box center [489, 523] width 182 height 10
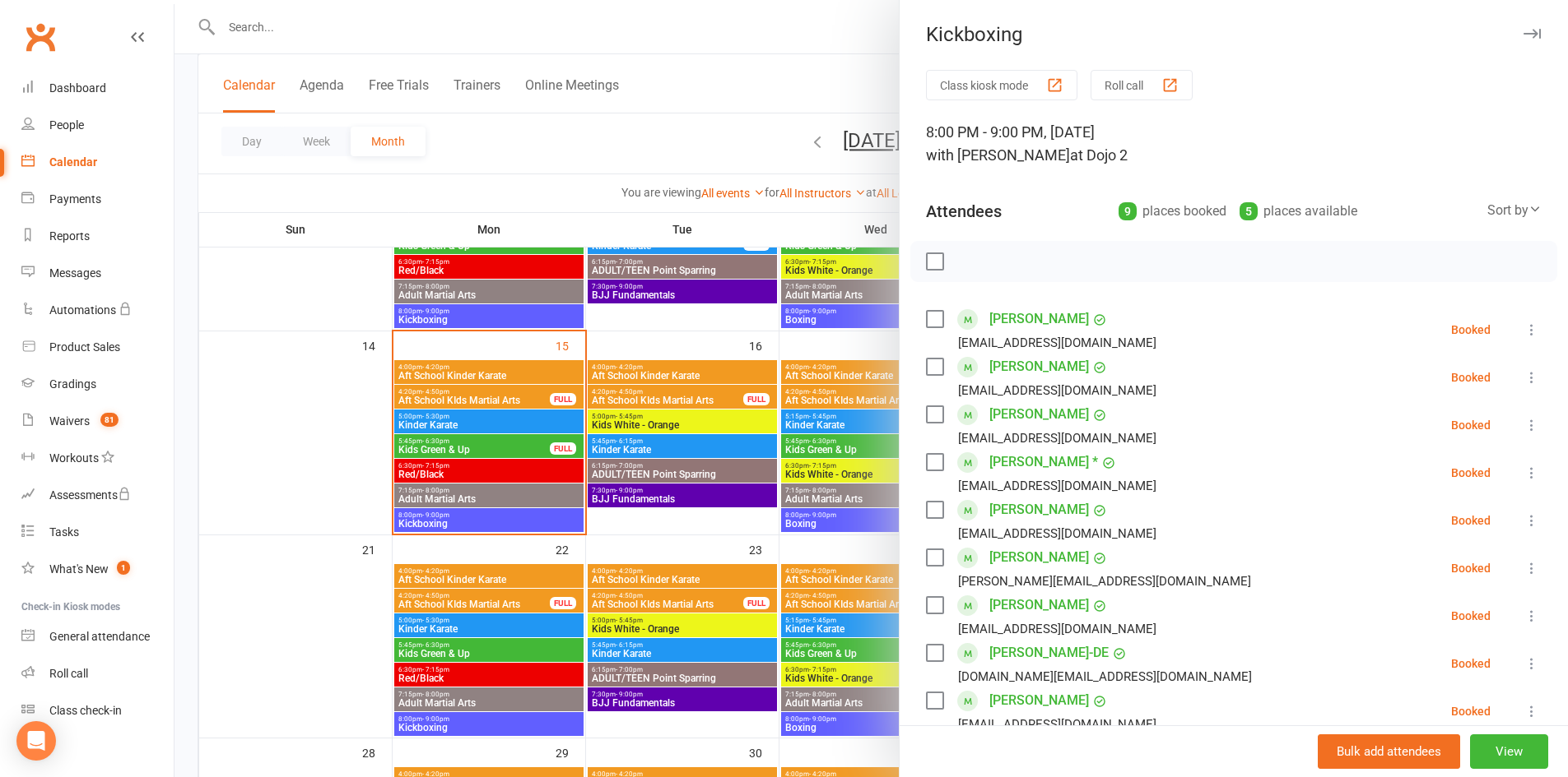
click at [1523, 32] on icon "button" at bounding box center [1531, 33] width 17 height 10
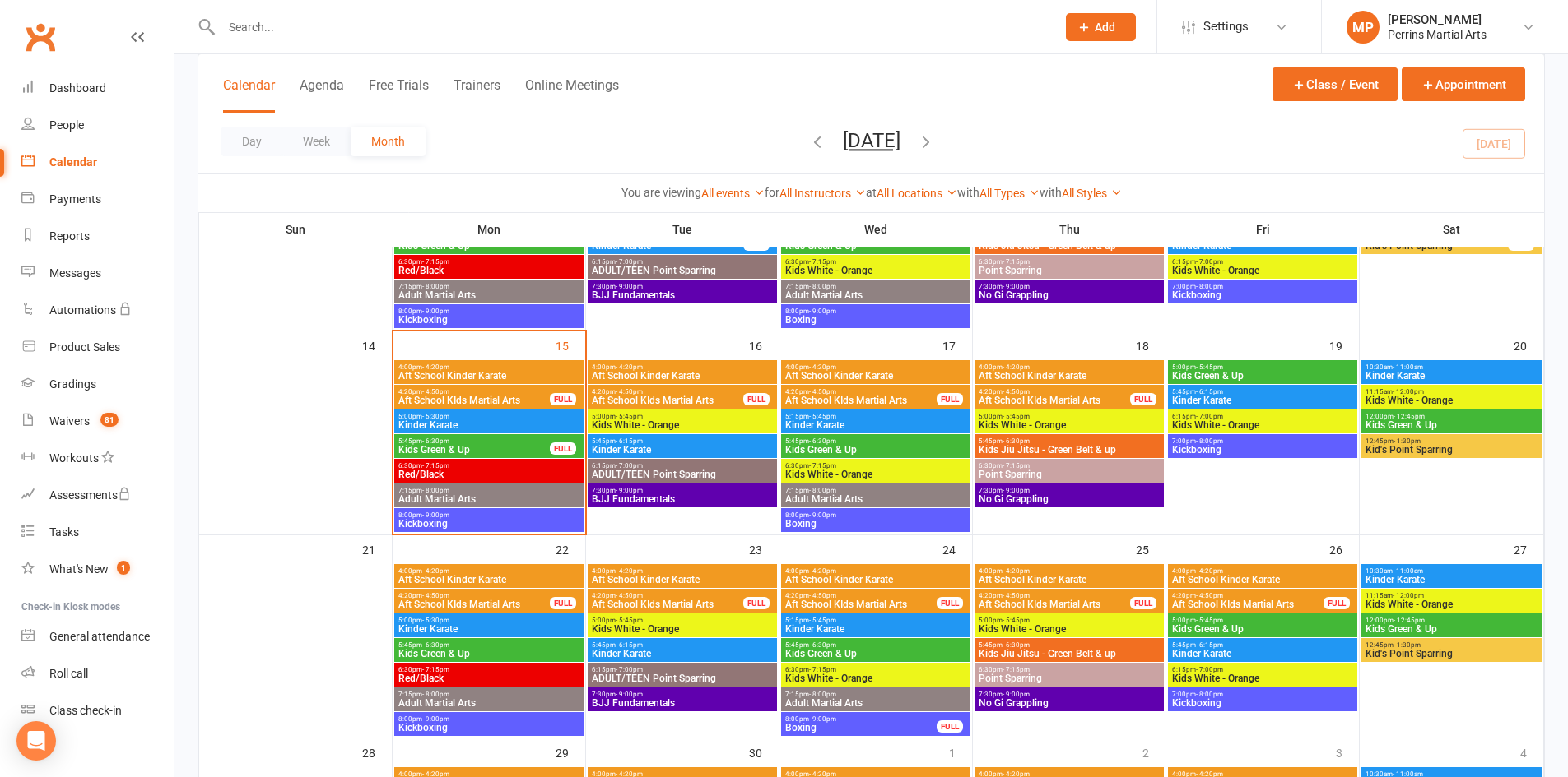
click at [877, 521] on span "Boxing" at bounding box center [876, 523] width 182 height 10
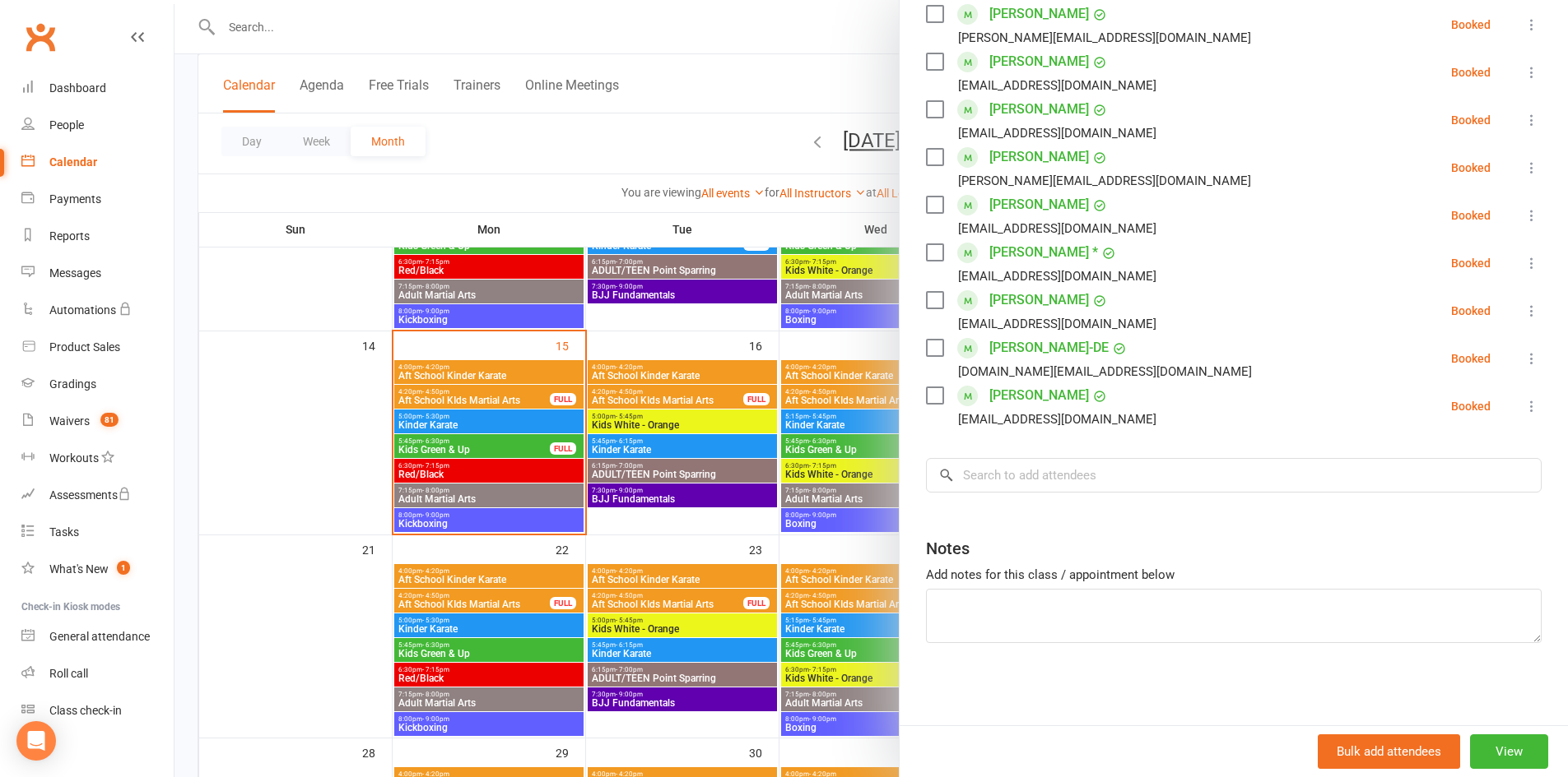
scroll to position [0, 0]
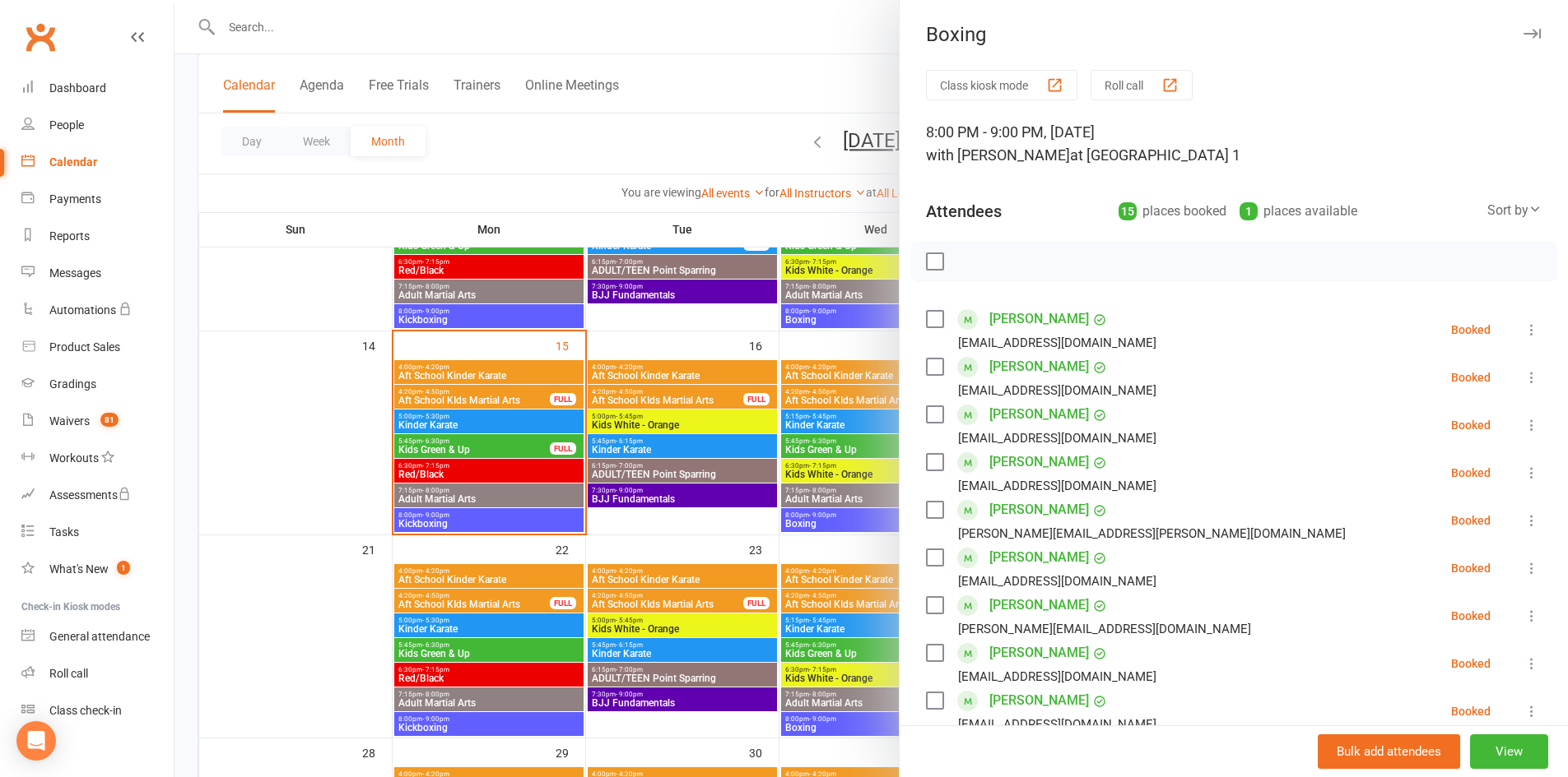
click at [1523, 30] on icon "button" at bounding box center [1531, 33] width 17 height 10
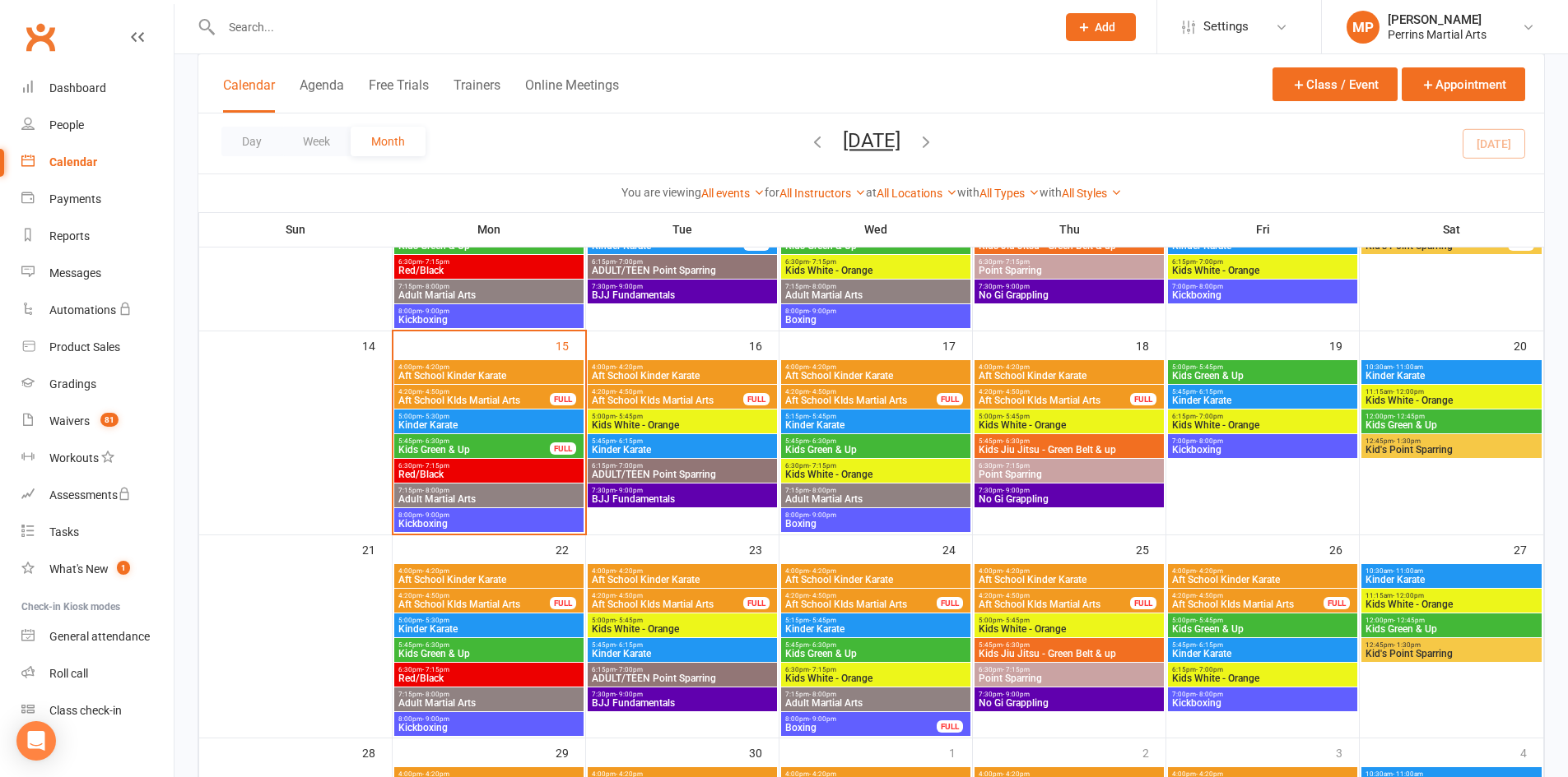
click at [1253, 452] on span "Kickboxing" at bounding box center [1262, 449] width 182 height 10
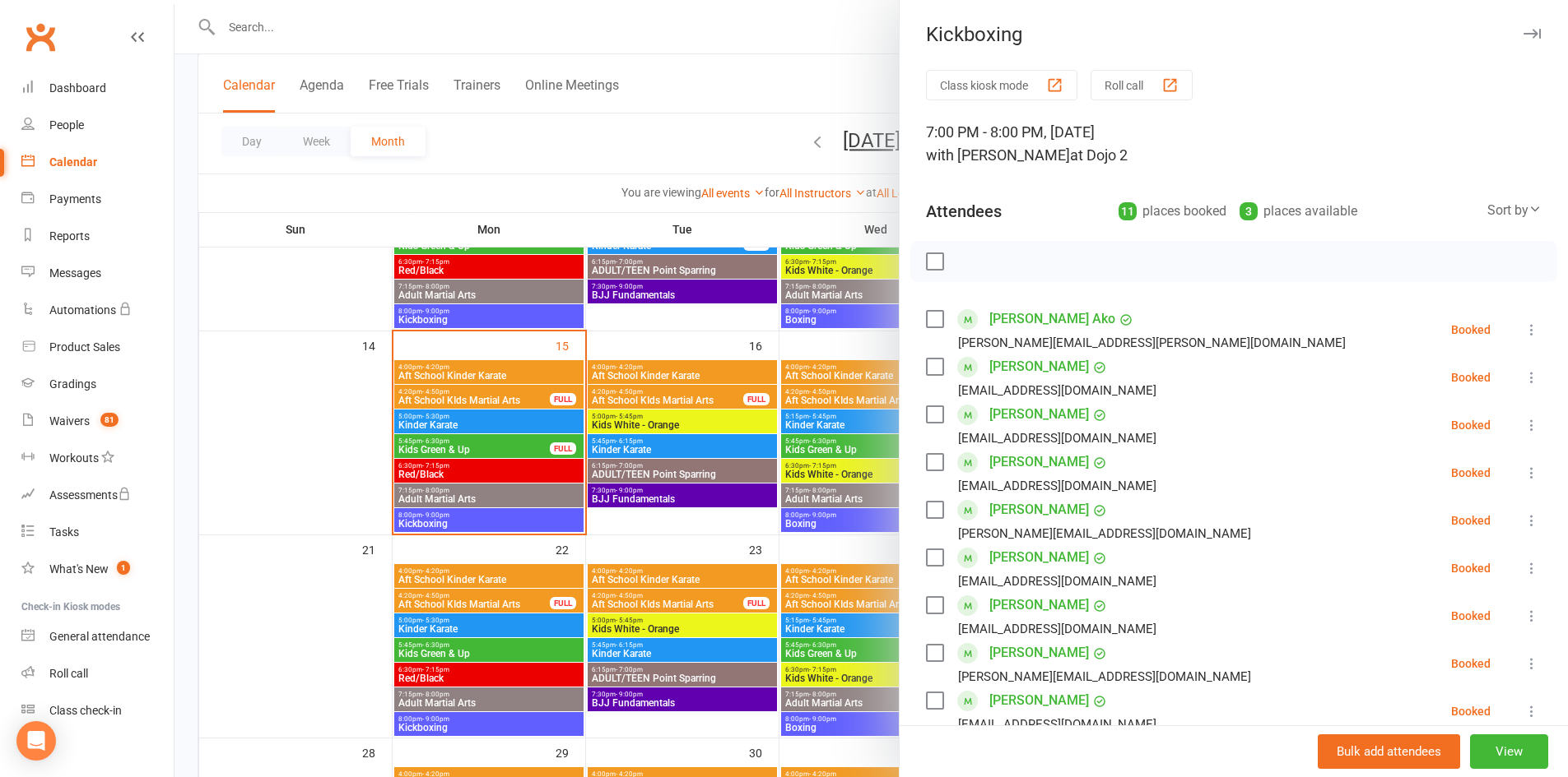
click at [1523, 30] on icon "button" at bounding box center [1531, 33] width 17 height 10
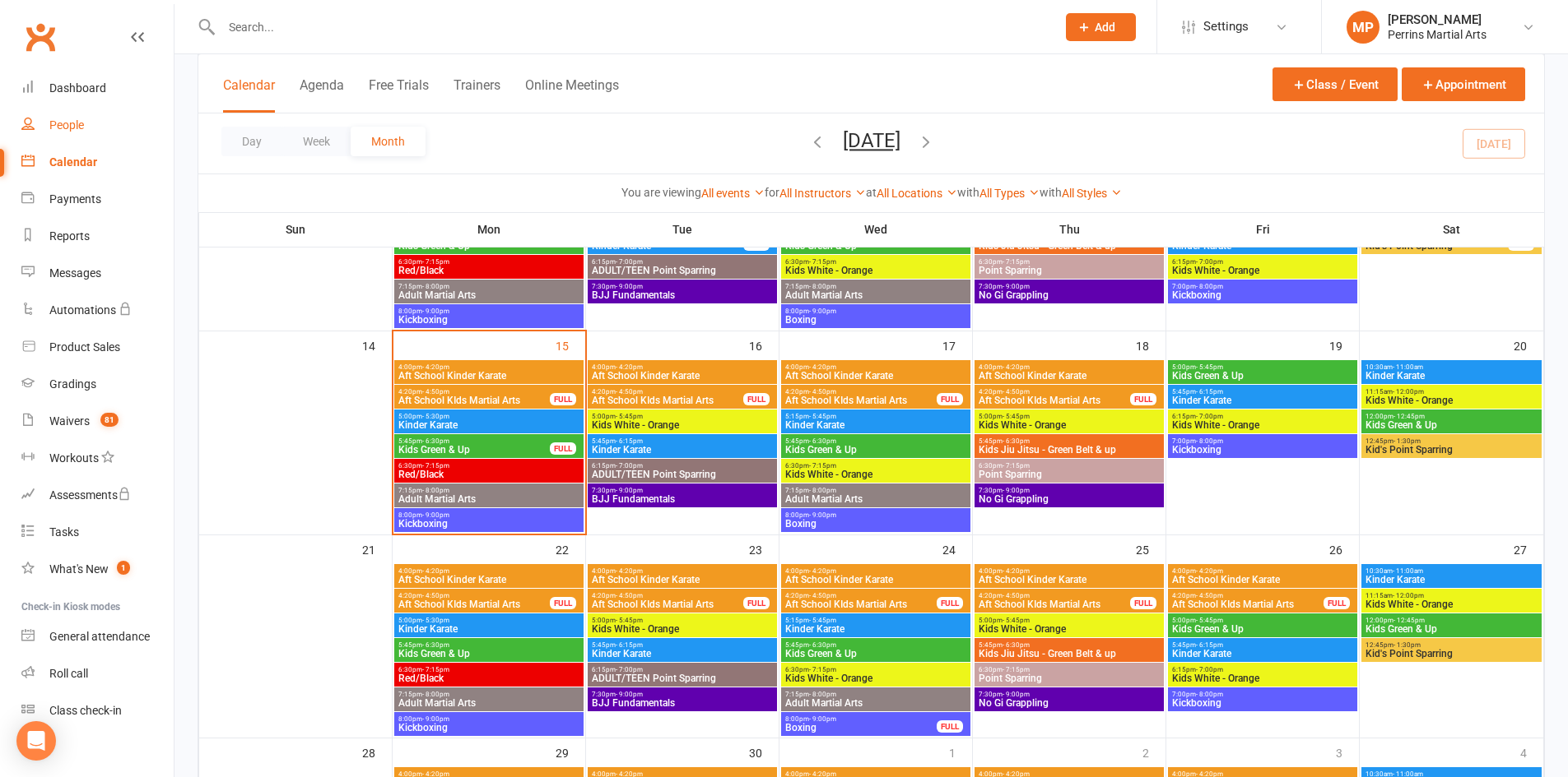
click at [68, 119] on div "People" at bounding box center [66, 125] width 35 height 13
select select "100"
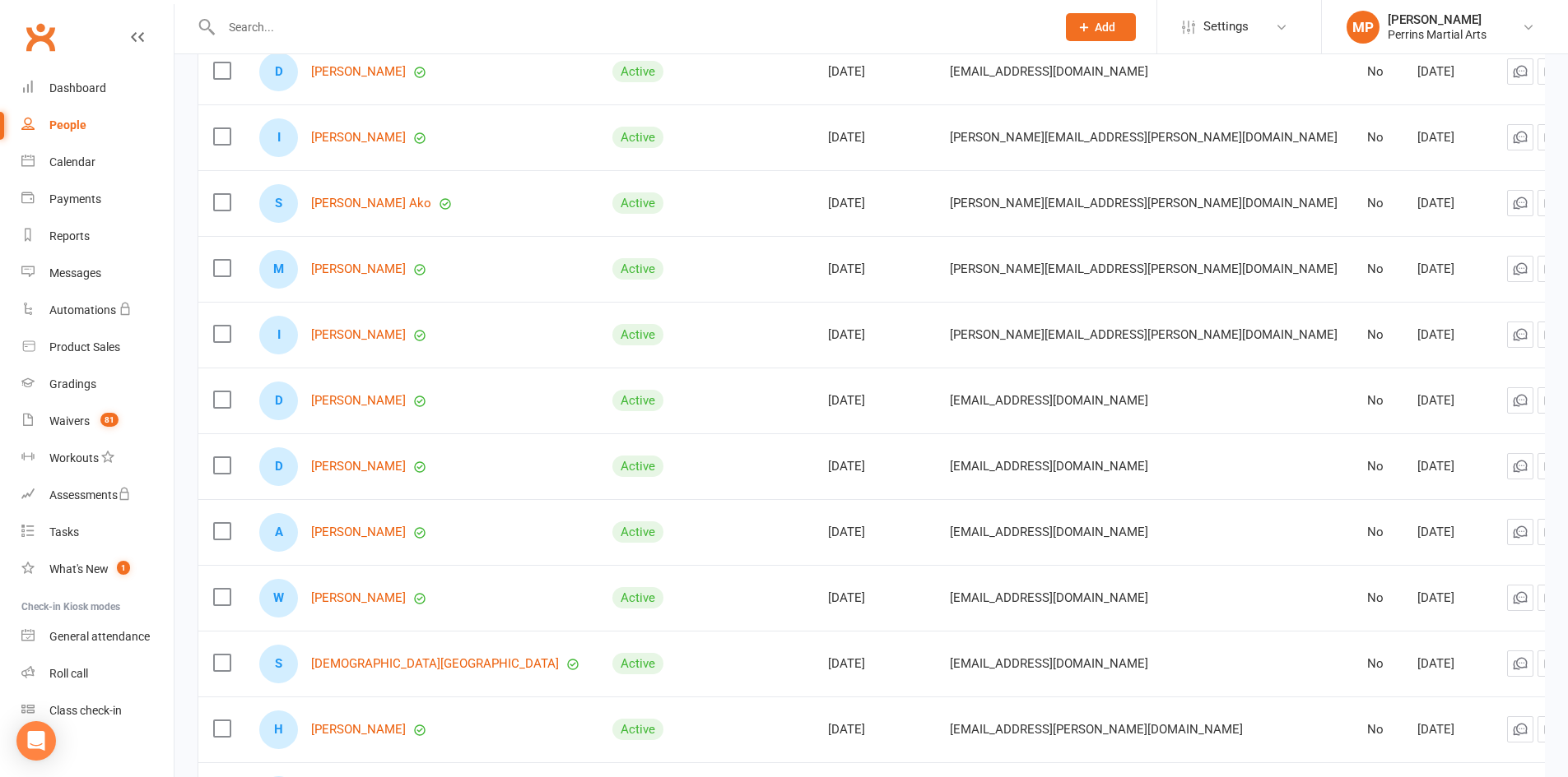
scroll to position [263, 0]
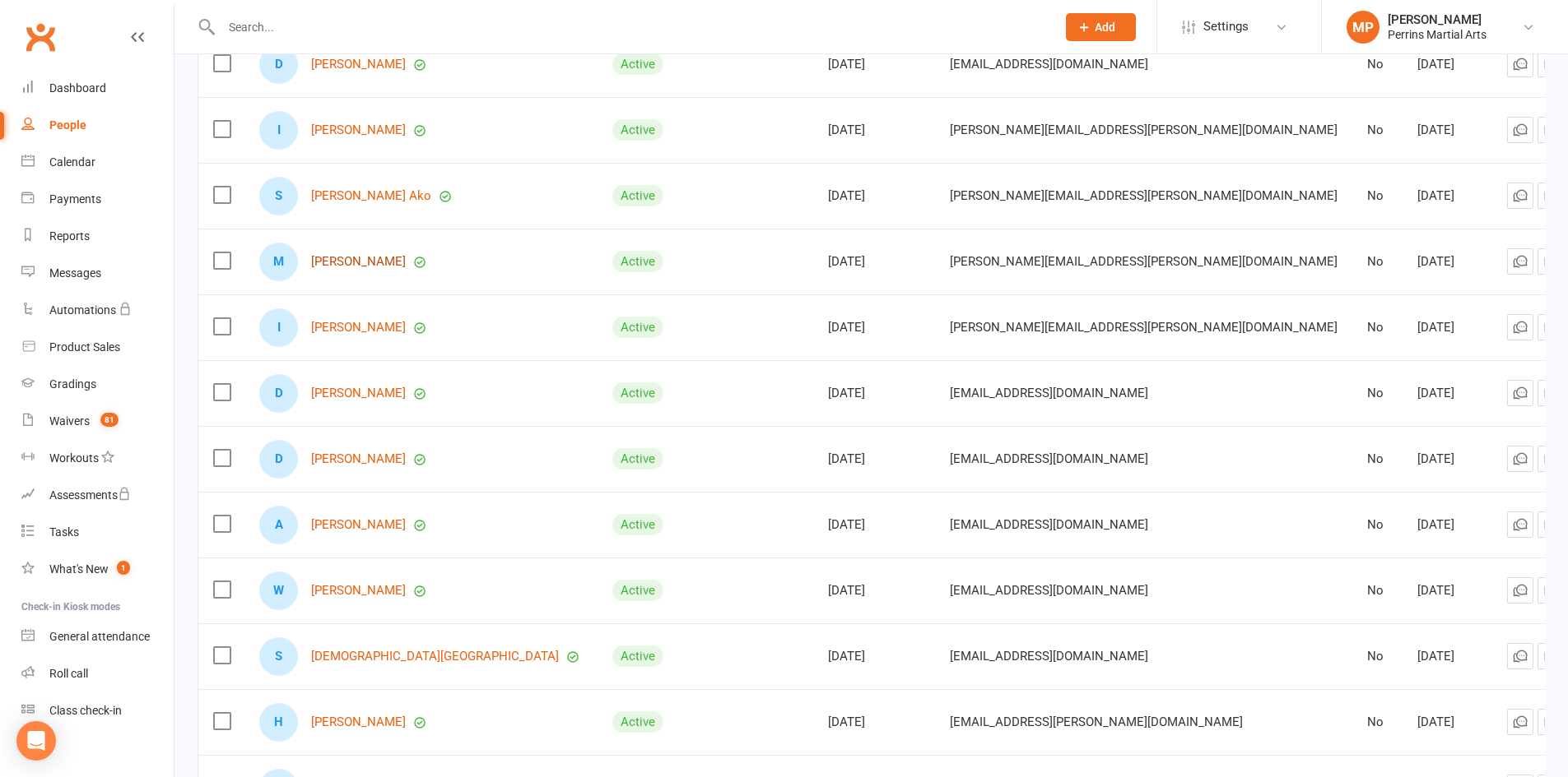
click at [368, 258] on link "[PERSON_NAME]" at bounding box center [358, 263] width 95 height 14
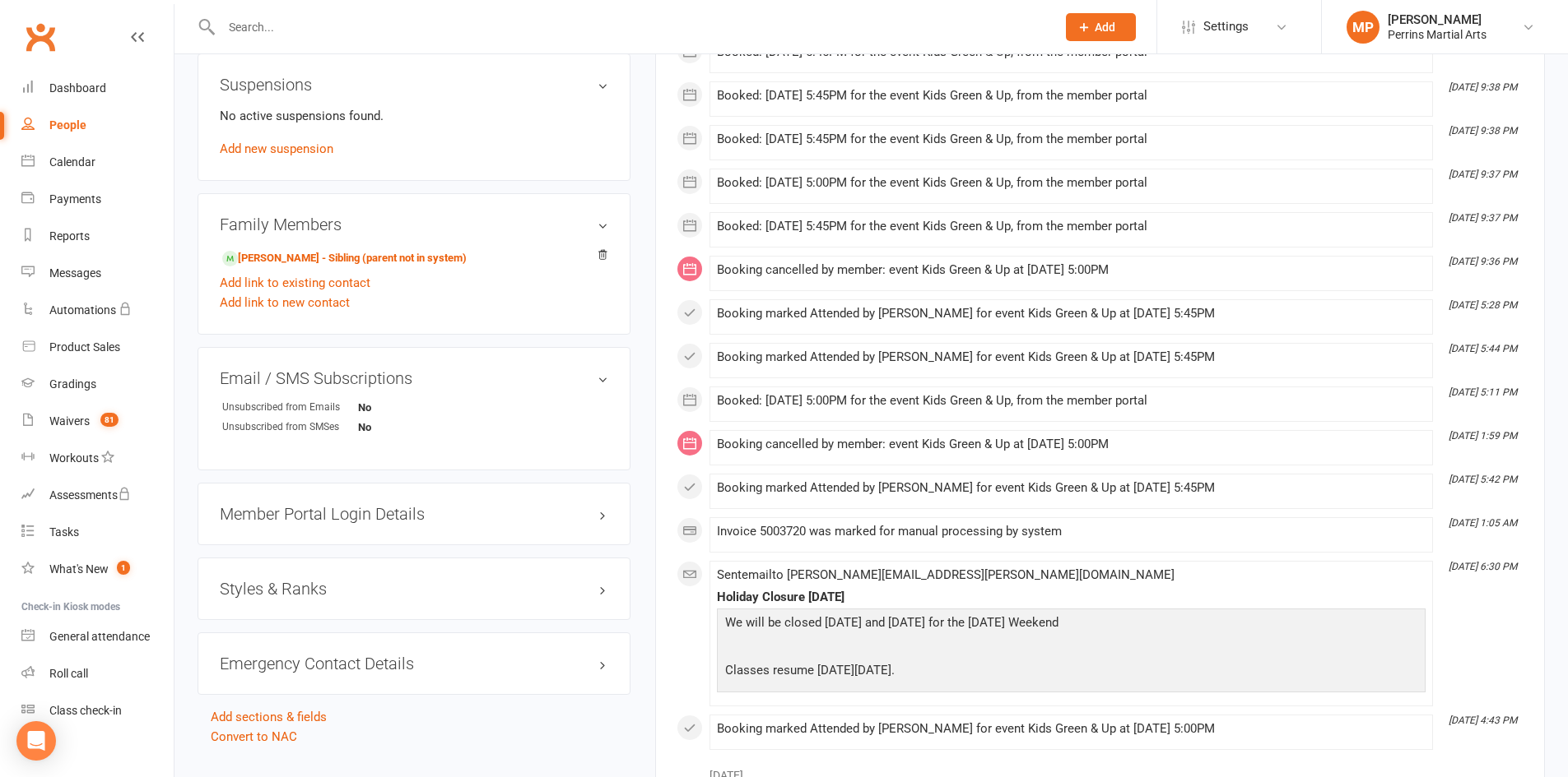
scroll to position [823, 0]
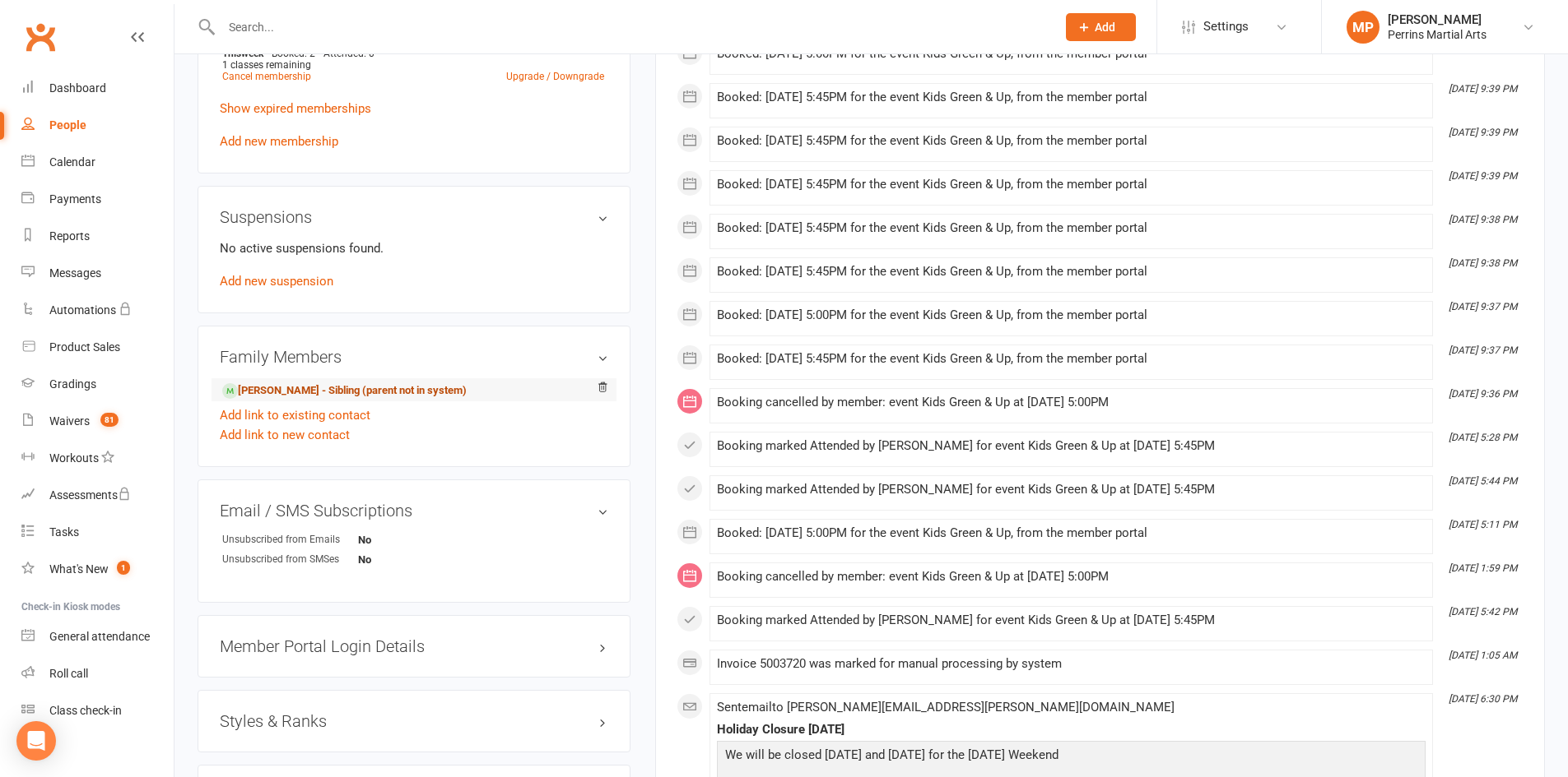
click at [286, 382] on link "[PERSON_NAME] - Sibling (parent not in system)" at bounding box center [345, 390] width 245 height 17
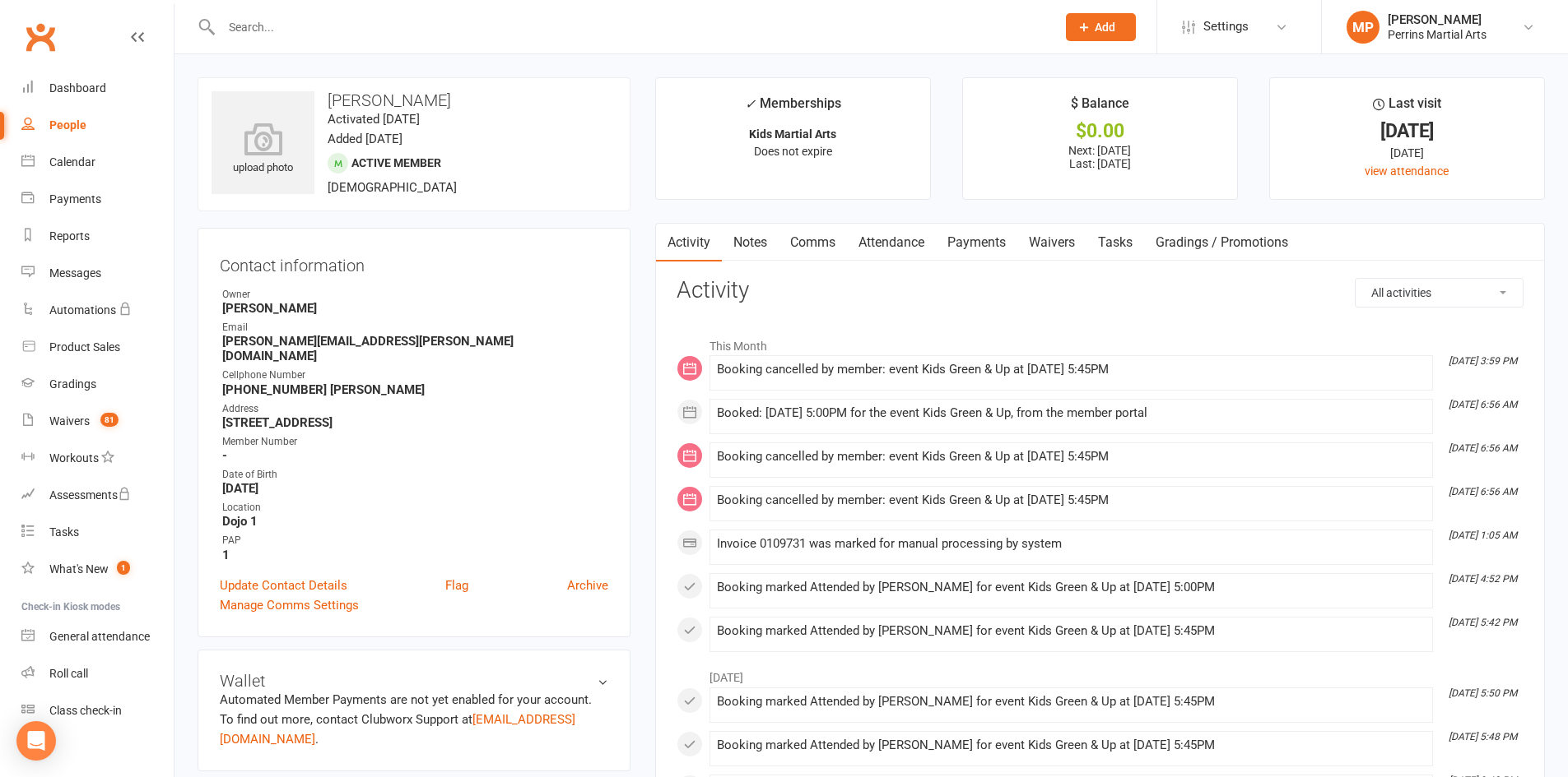
click at [71, 122] on div "People" at bounding box center [67, 125] width 37 height 13
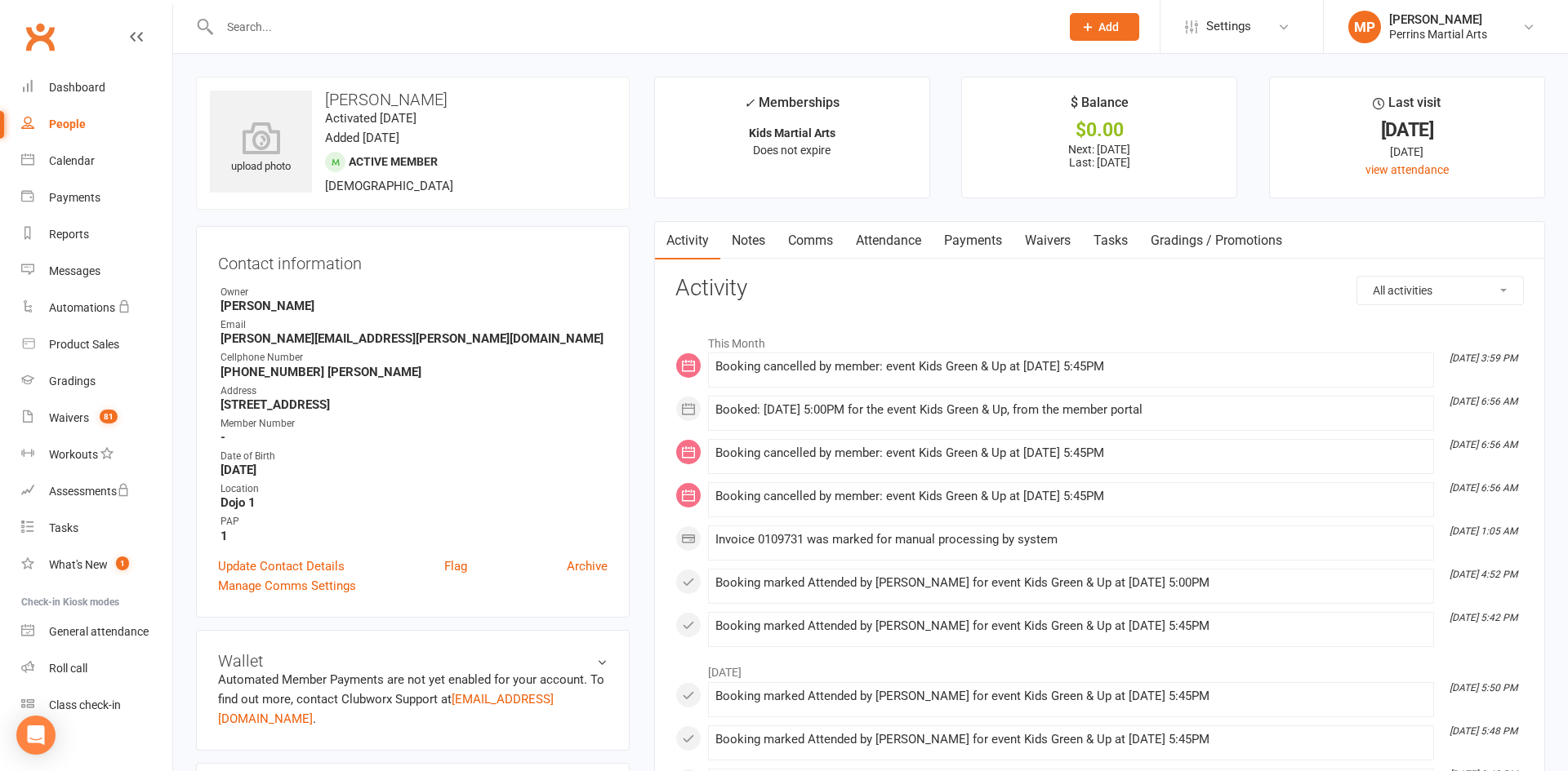
select select "100"
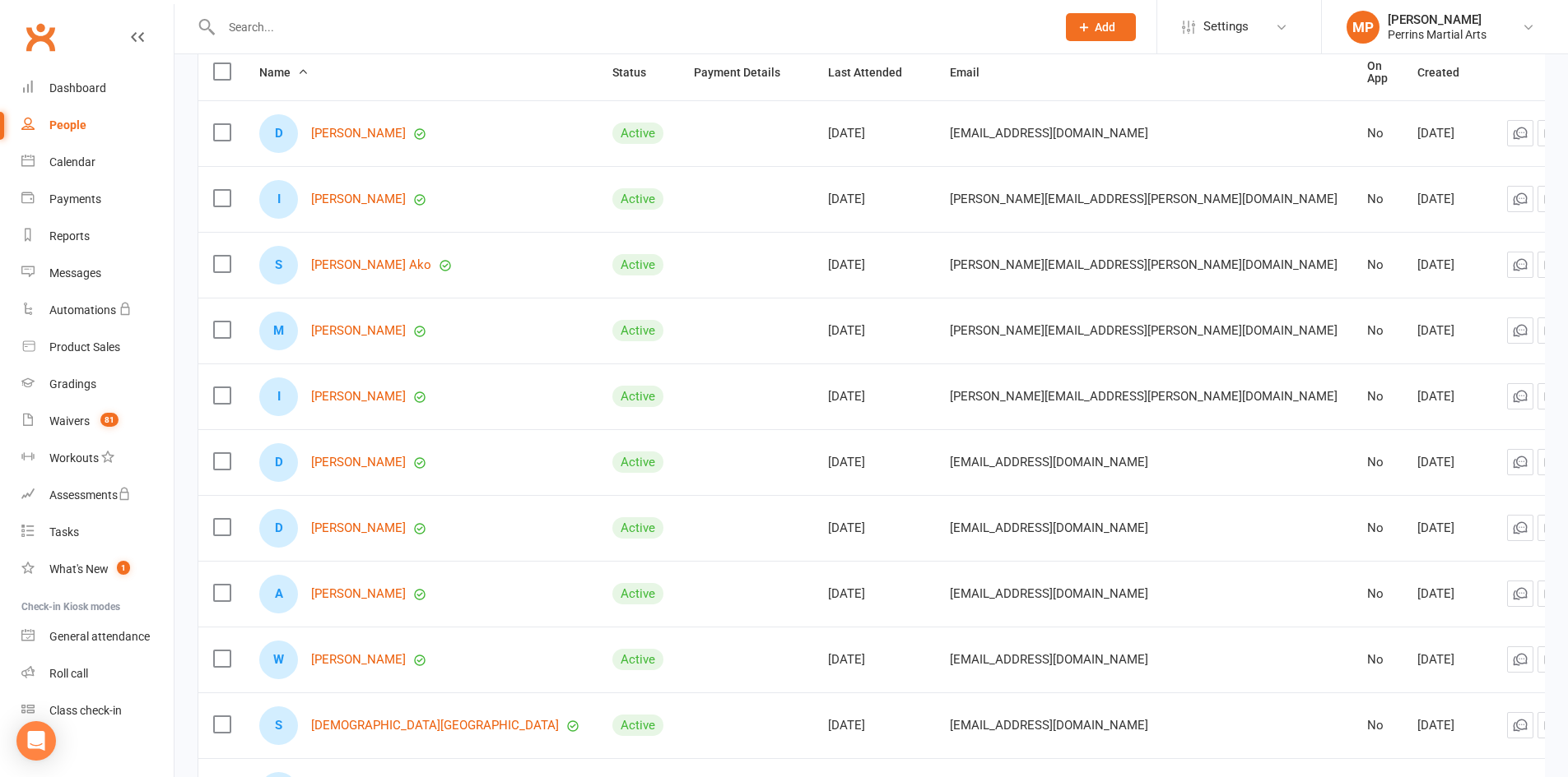
scroll to position [201, 0]
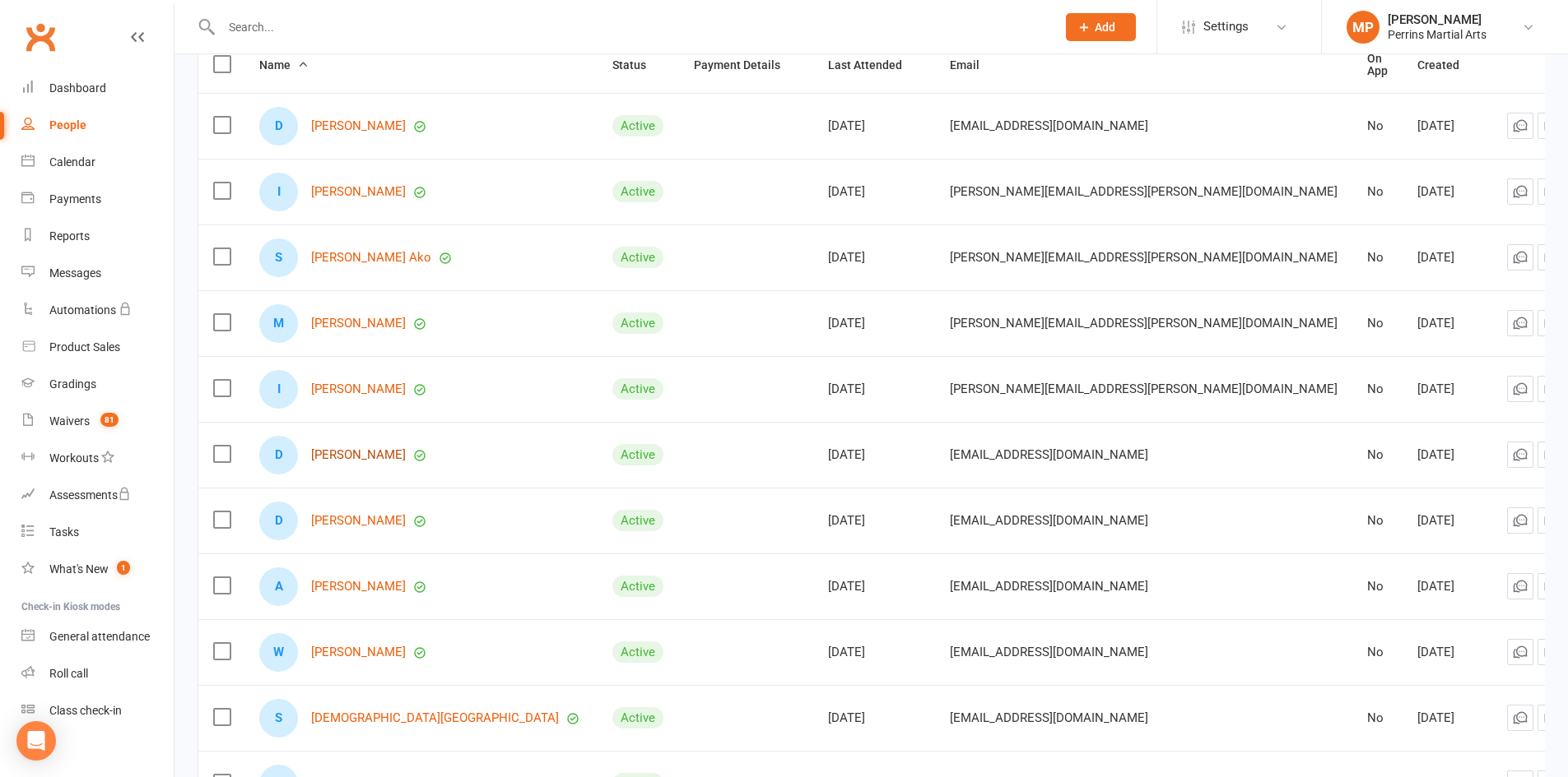
click at [349, 451] on link "[PERSON_NAME]" at bounding box center [358, 455] width 95 height 14
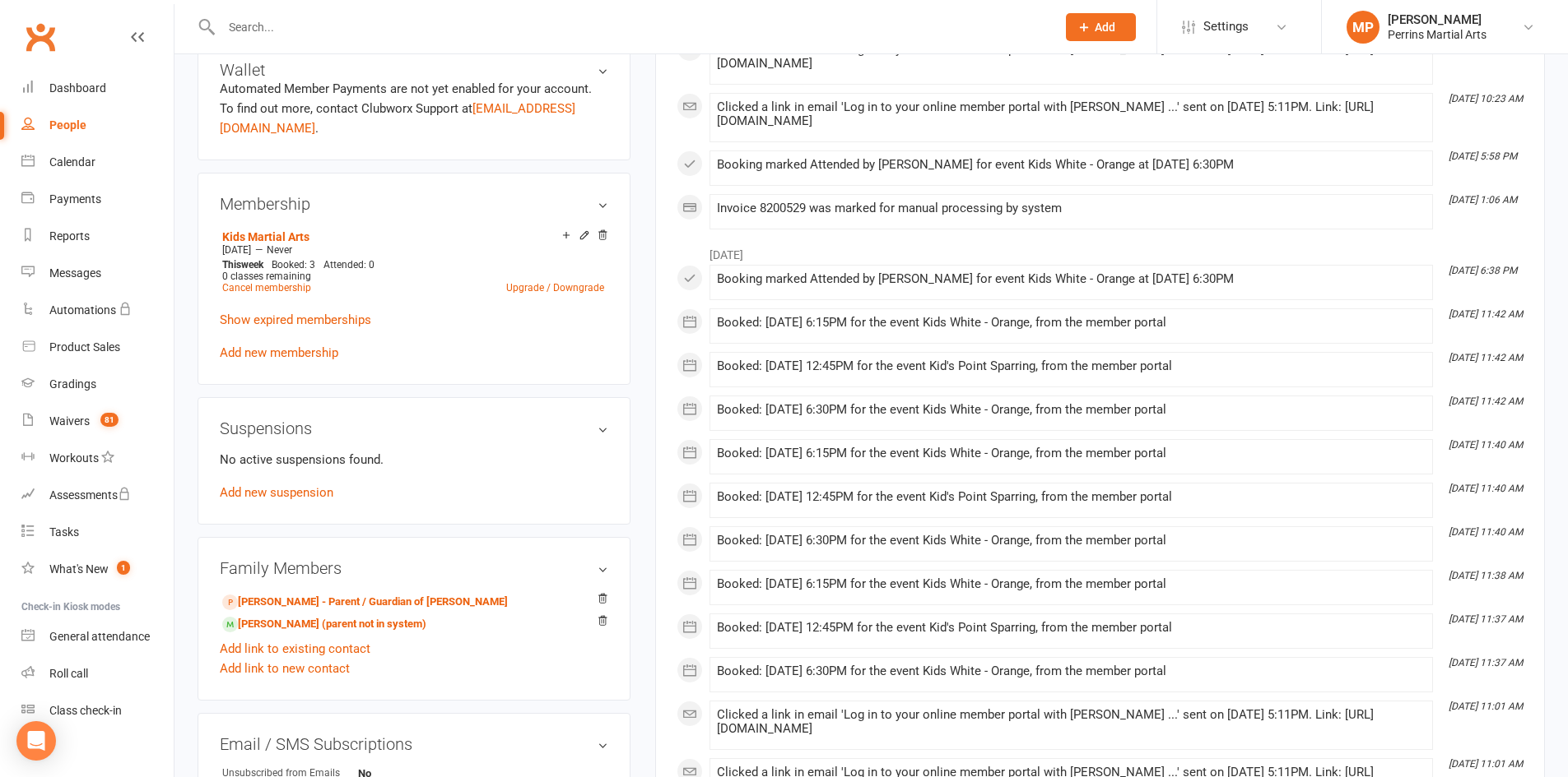
scroll to position [594, 0]
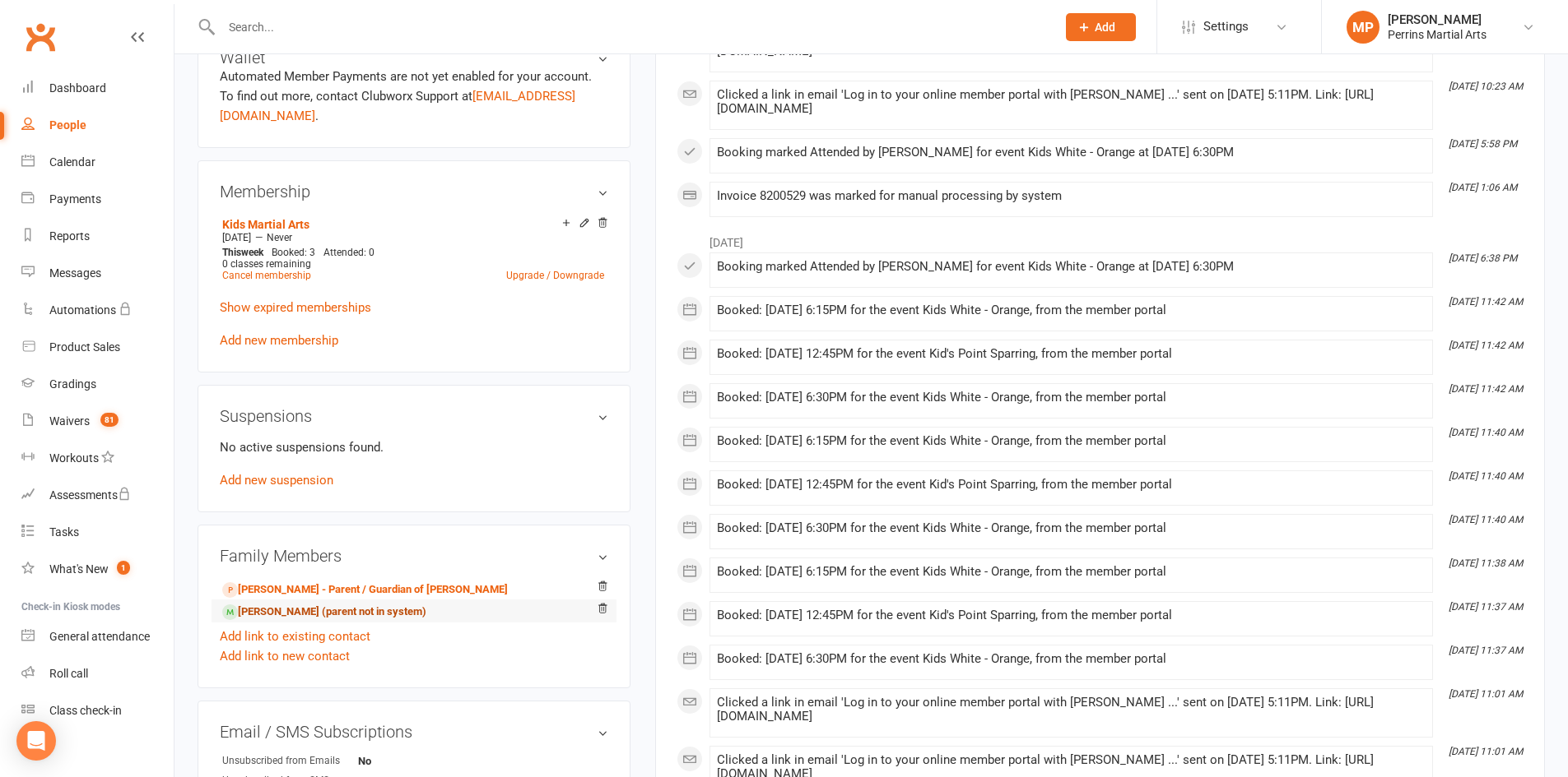
click at [281, 604] on link "[PERSON_NAME] (parent not in system)" at bounding box center [324, 612] width 204 height 17
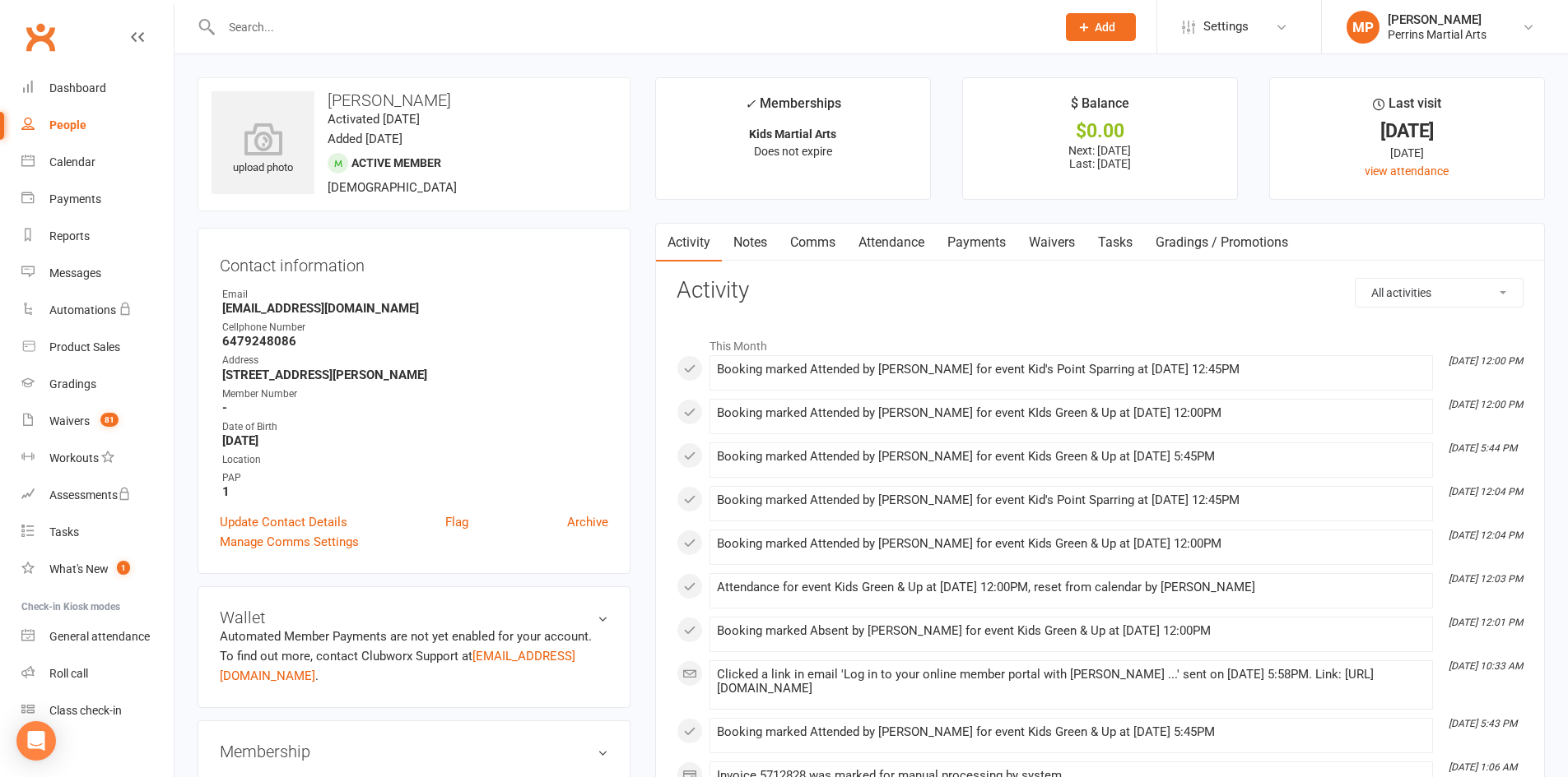
click at [68, 124] on div "People" at bounding box center [67, 125] width 37 height 13
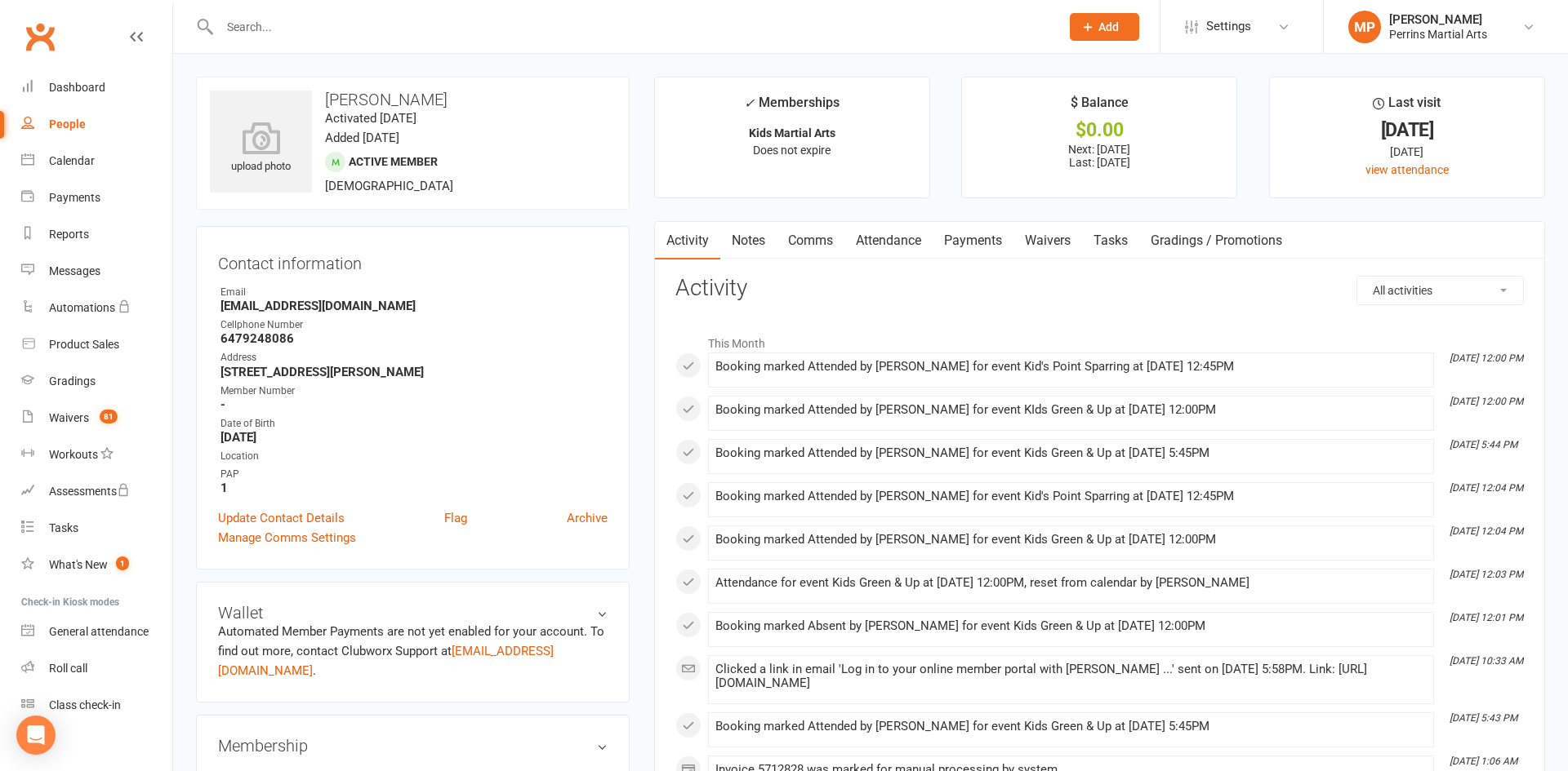
select select "100"
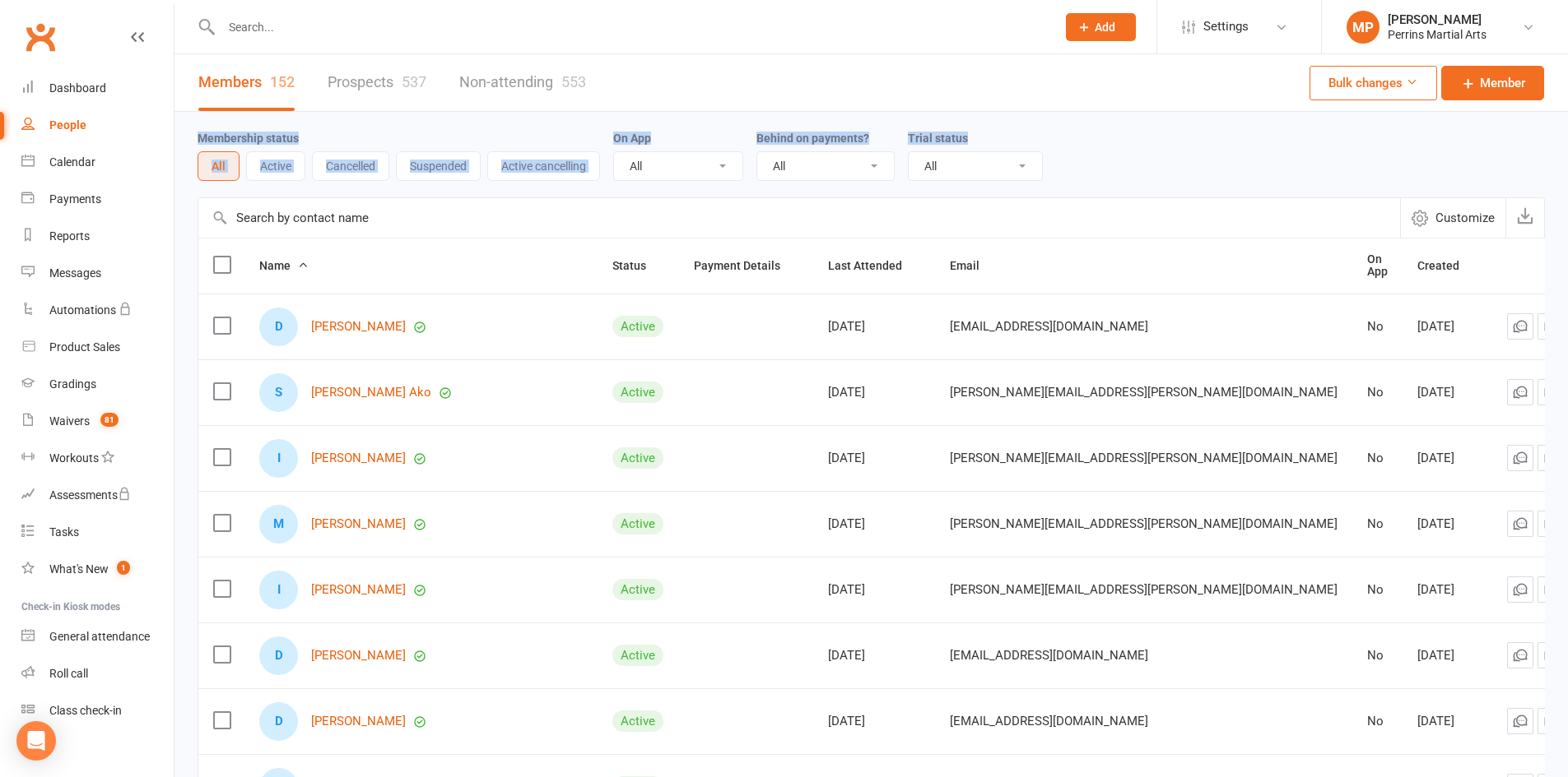
drag, startPoint x: 1566, startPoint y: 70, endPoint x: 1580, endPoint y: 126, distance: 57.7
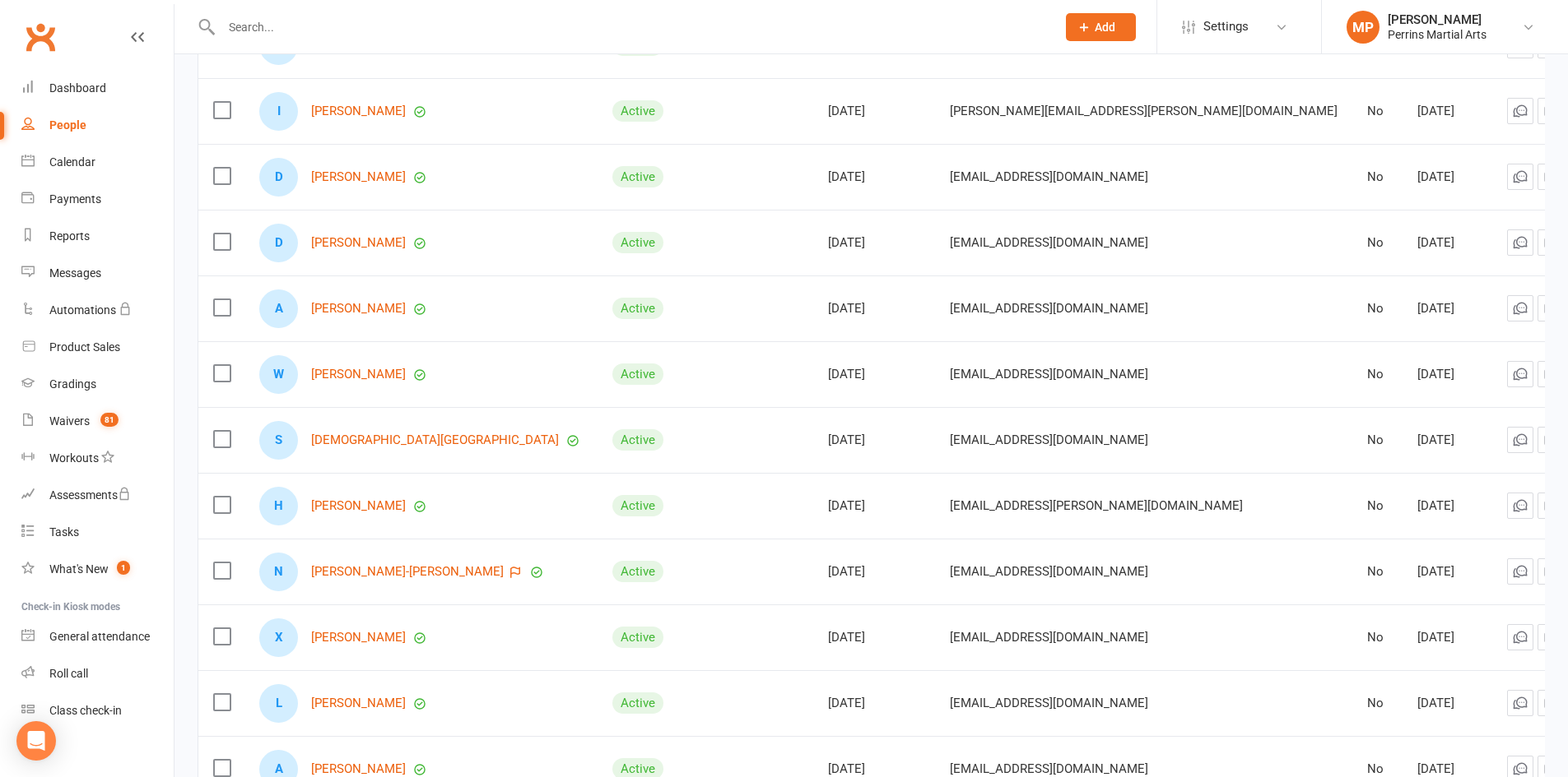
scroll to position [517, 0]
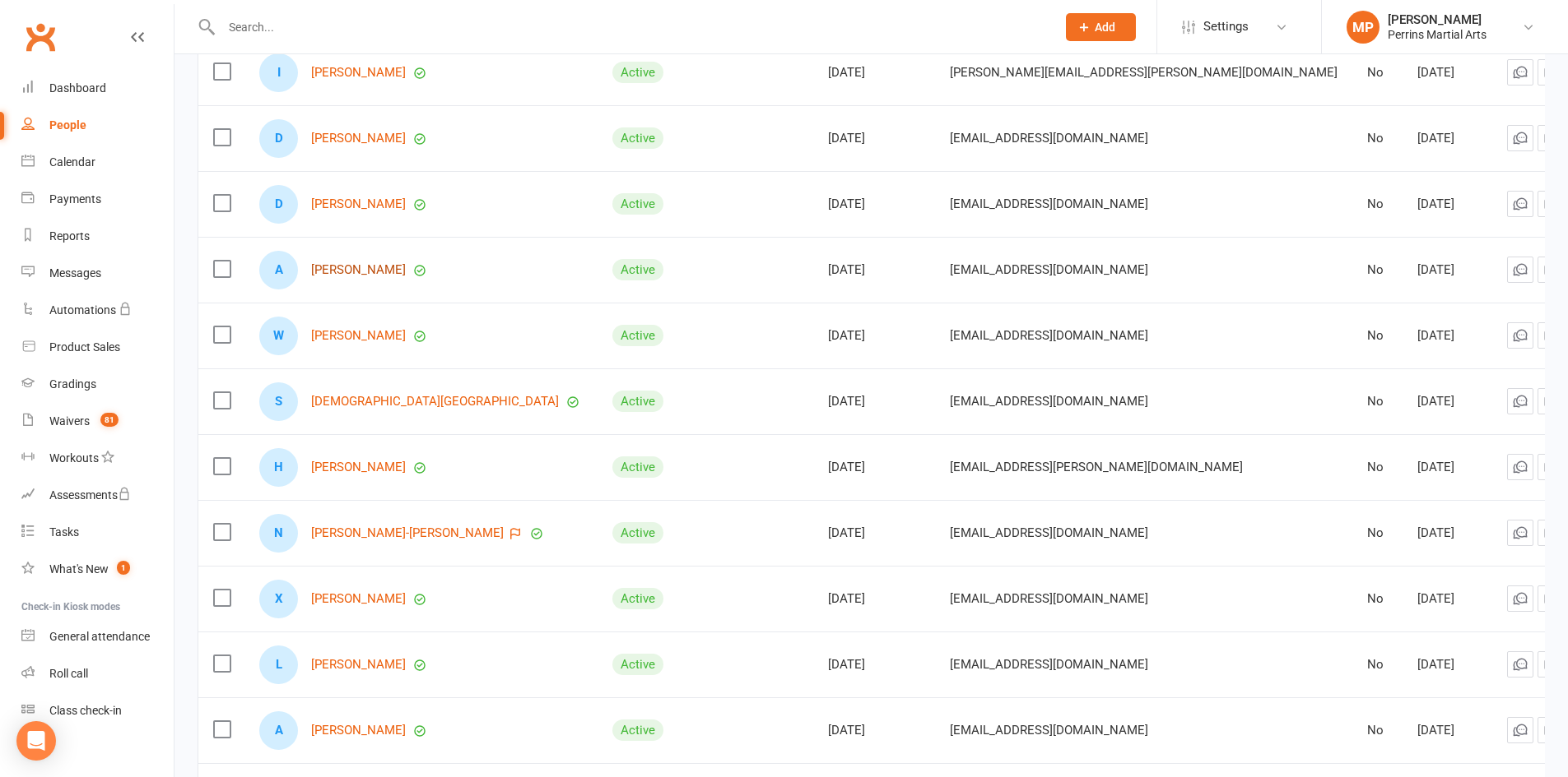
click at [364, 263] on link "[PERSON_NAME]" at bounding box center [358, 271] width 95 height 14
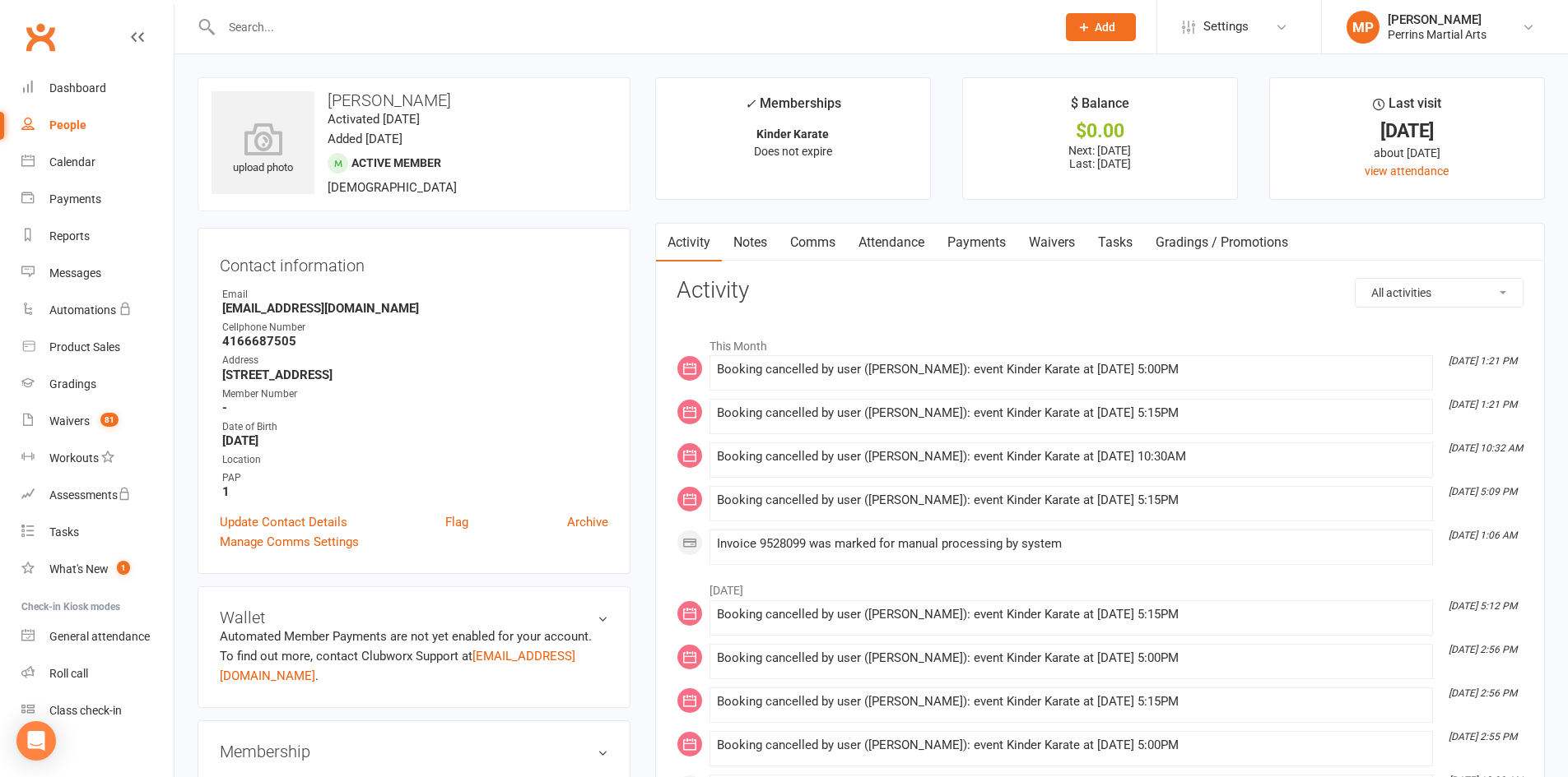
click at [69, 127] on div "People" at bounding box center [67, 125] width 37 height 13
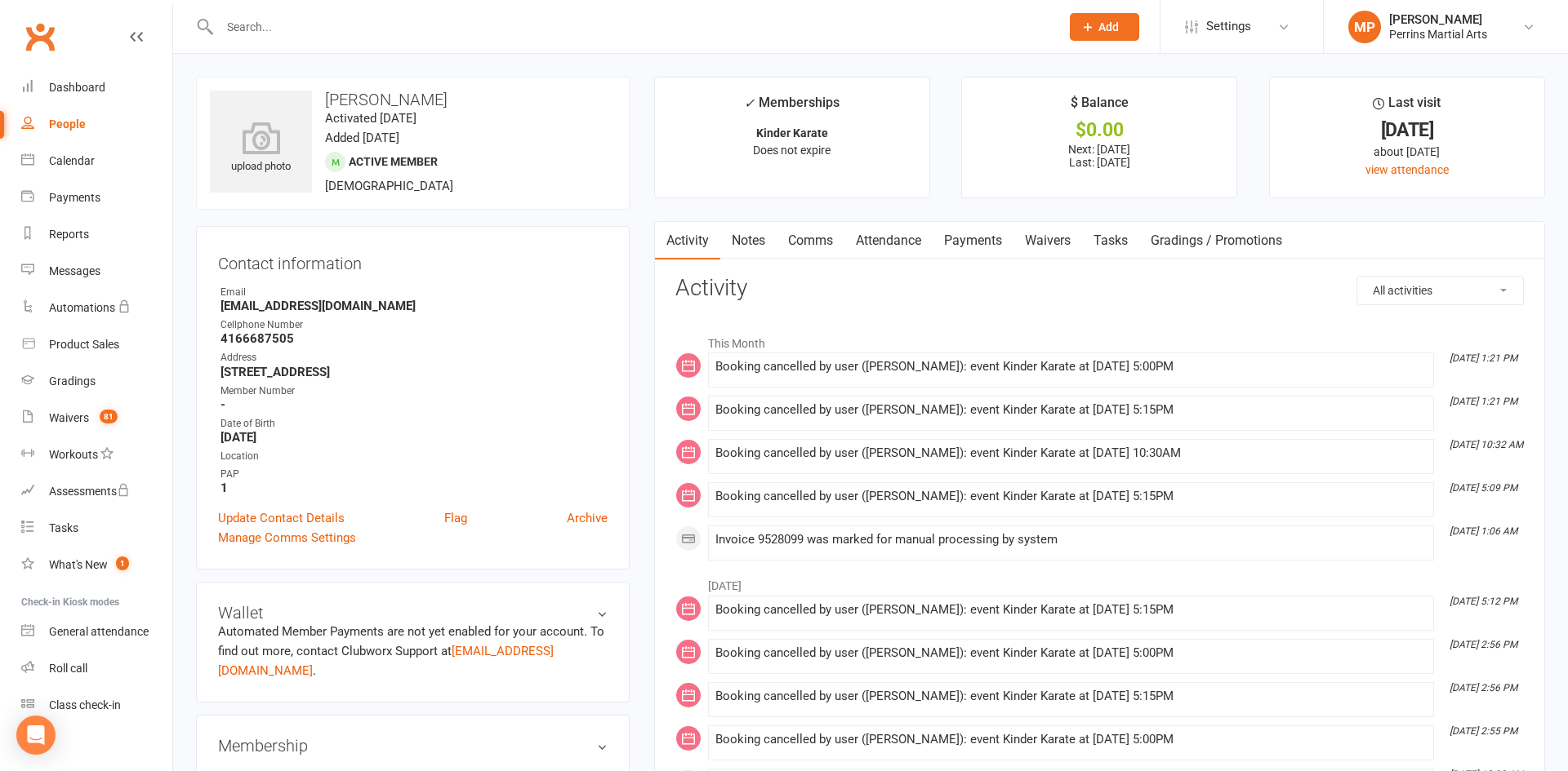
select select "100"
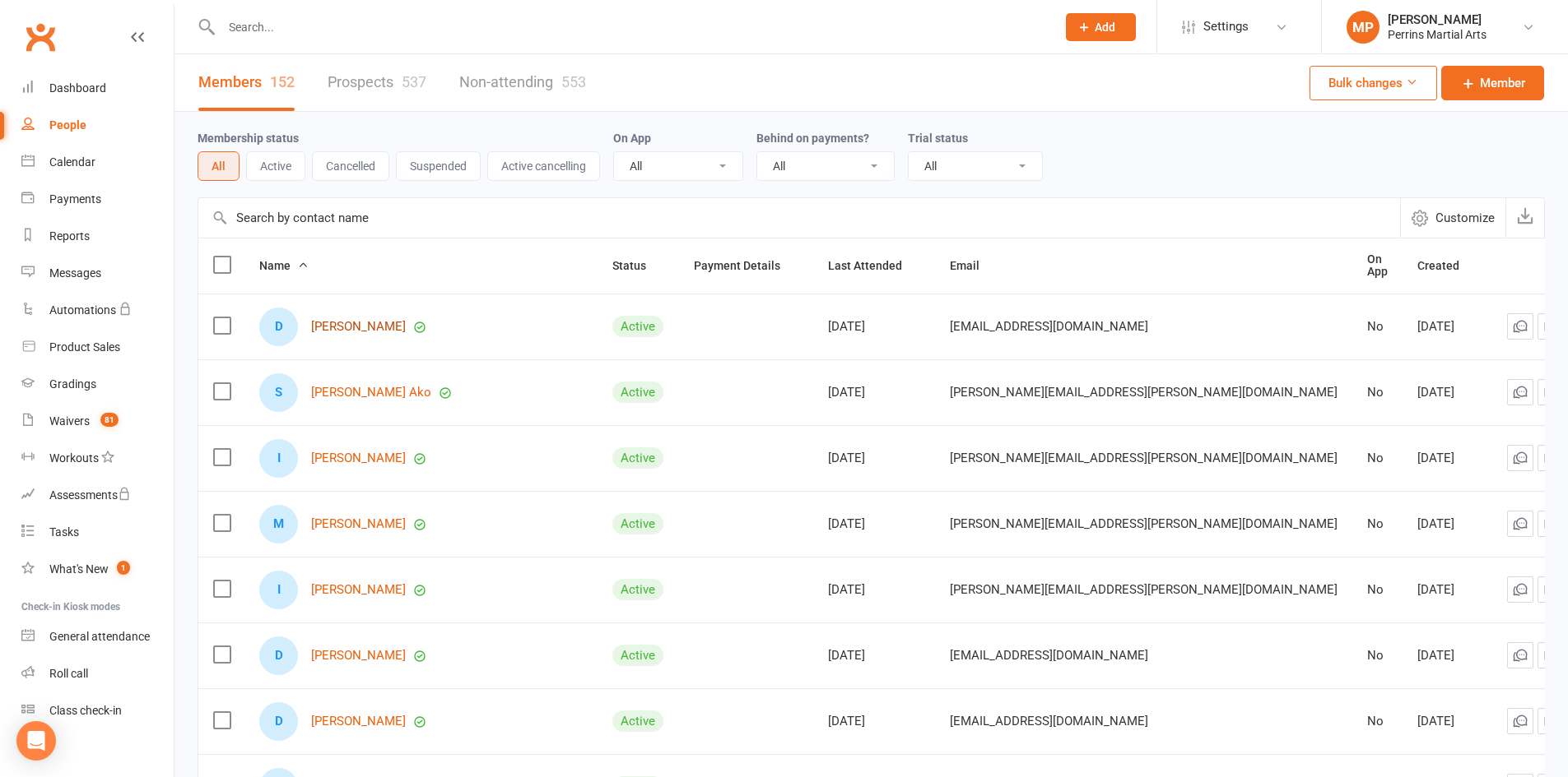
click at [336, 320] on link "[PERSON_NAME]" at bounding box center [358, 327] width 95 height 14
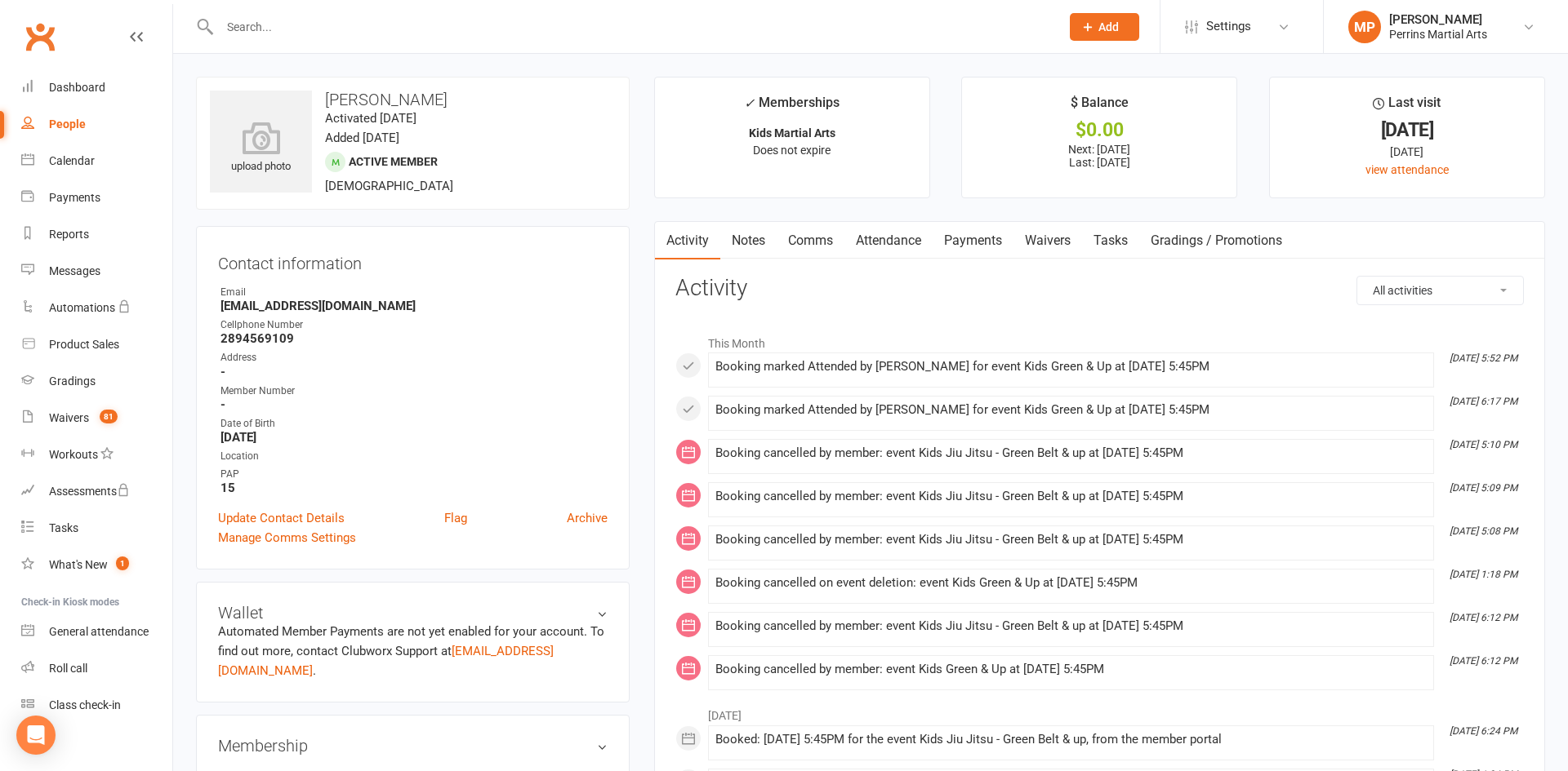
select select "100"
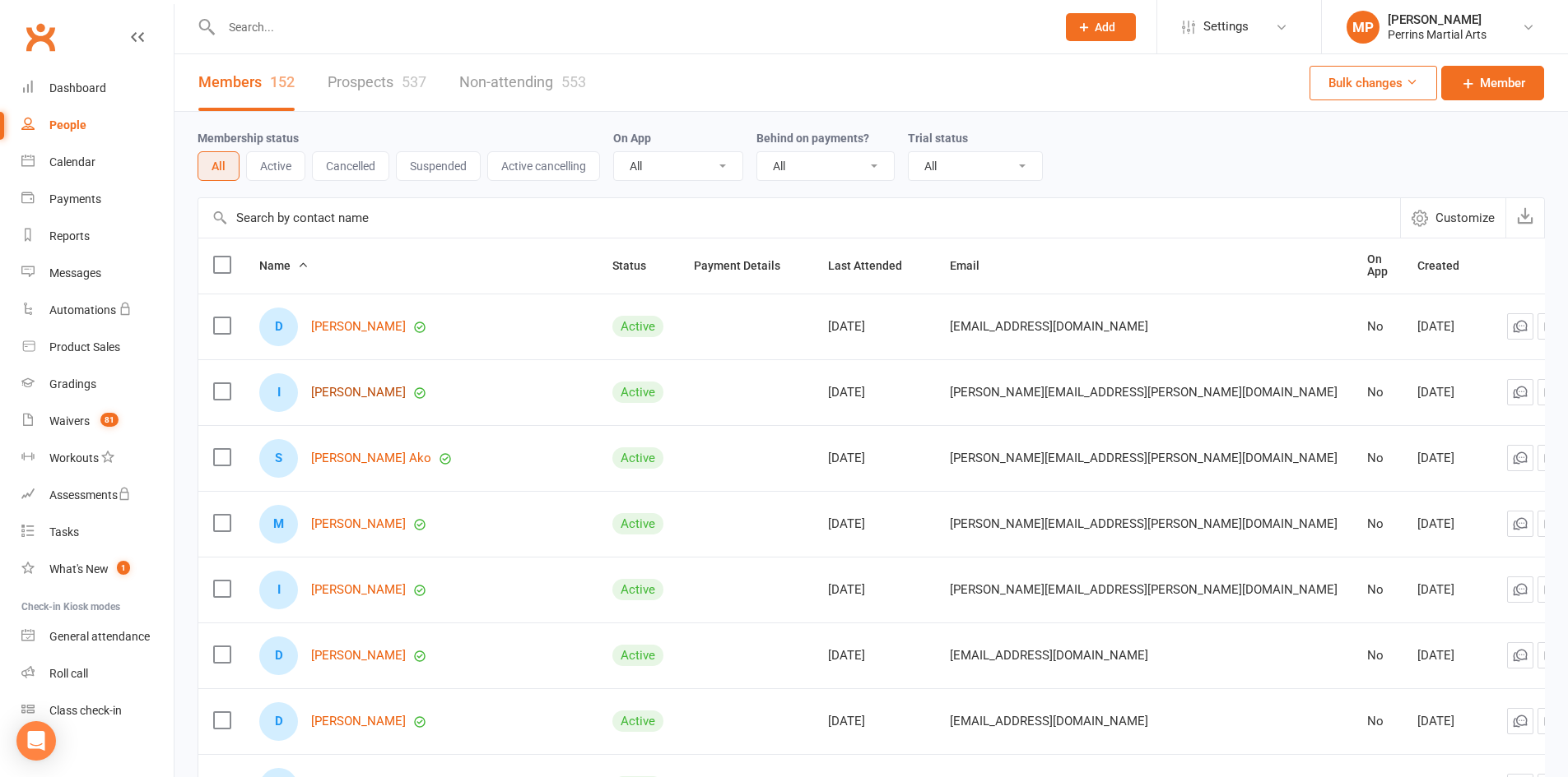
click at [345, 388] on link "[PERSON_NAME]" at bounding box center [358, 393] width 95 height 14
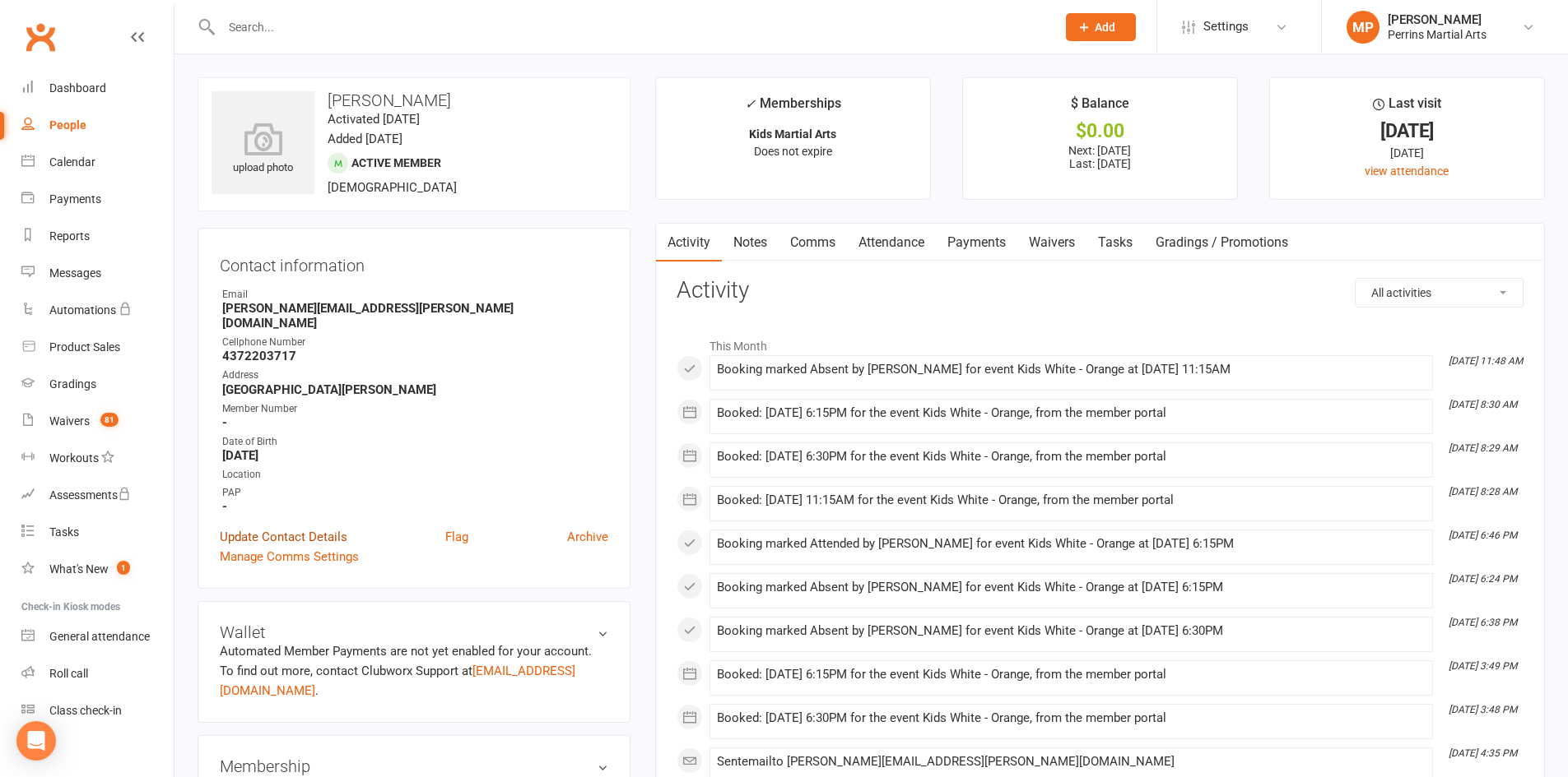
click at [301, 528] on link "Update Contact Details" at bounding box center [283, 537] width 128 height 20
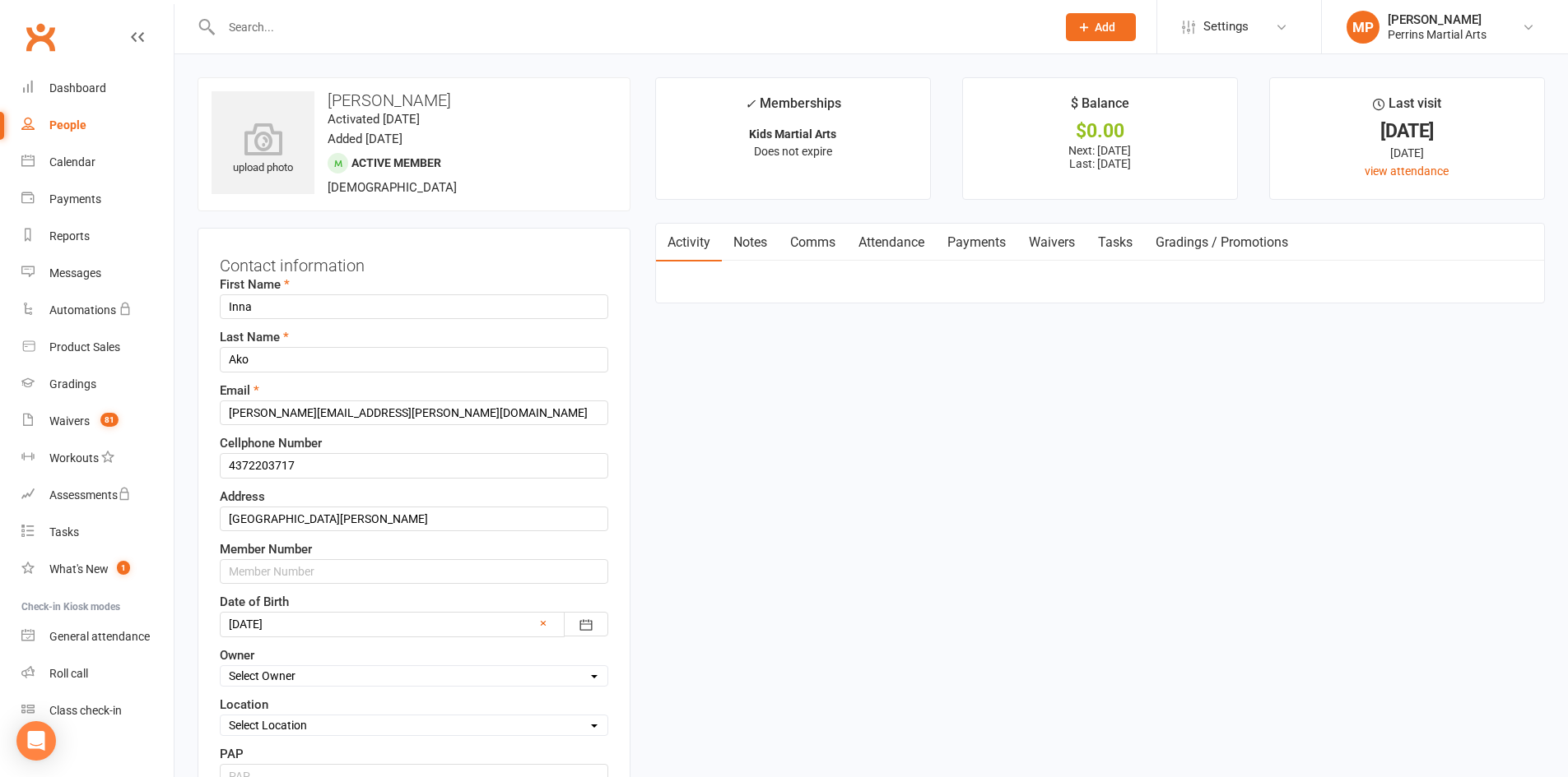
scroll to position [78, 0]
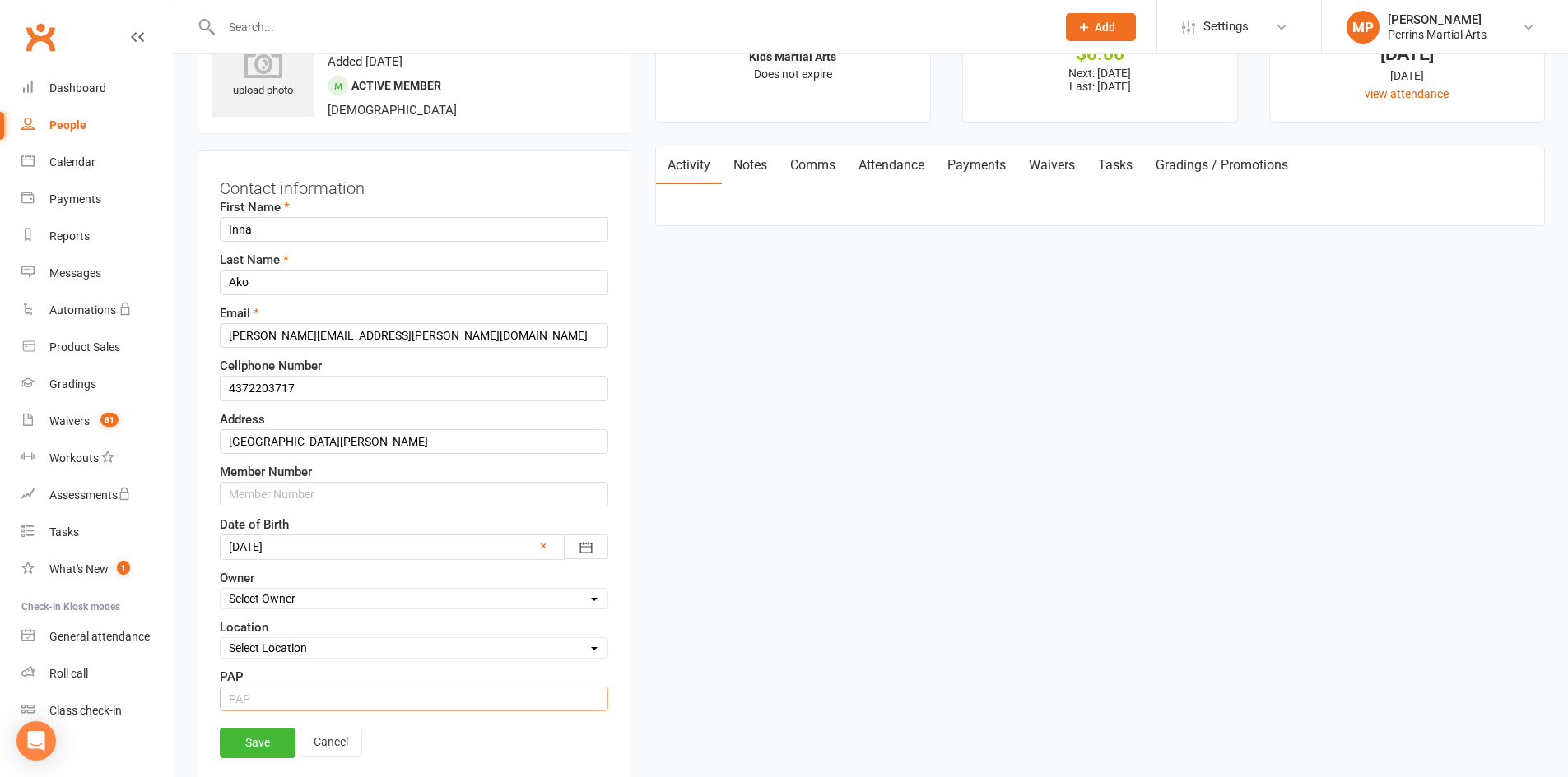
click at [278, 701] on input "string" at bounding box center [414, 699] width 389 height 25
type input "15"
click at [269, 741] on link "Save" at bounding box center [257, 742] width 76 height 29
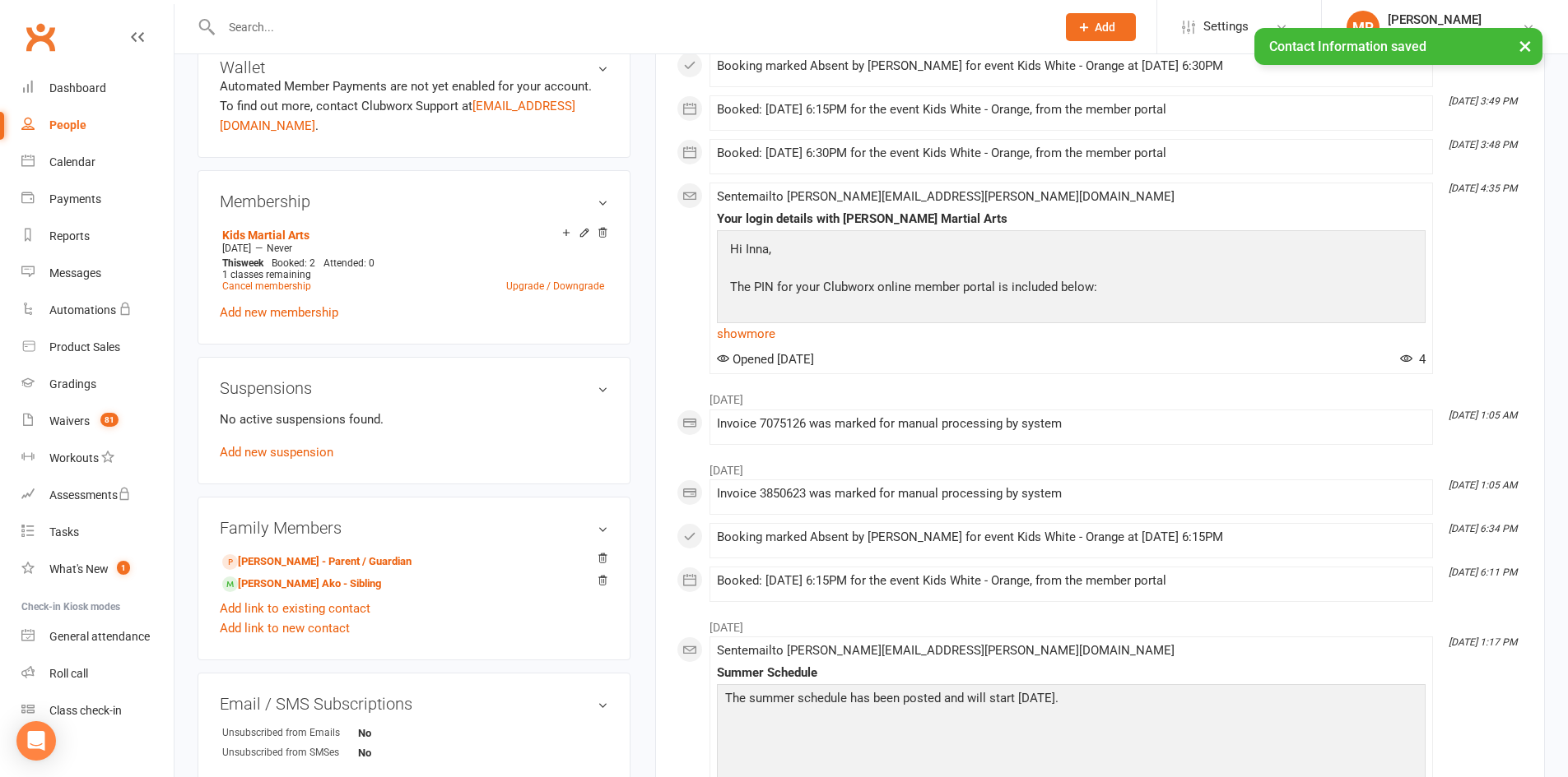
scroll to position [606, 0]
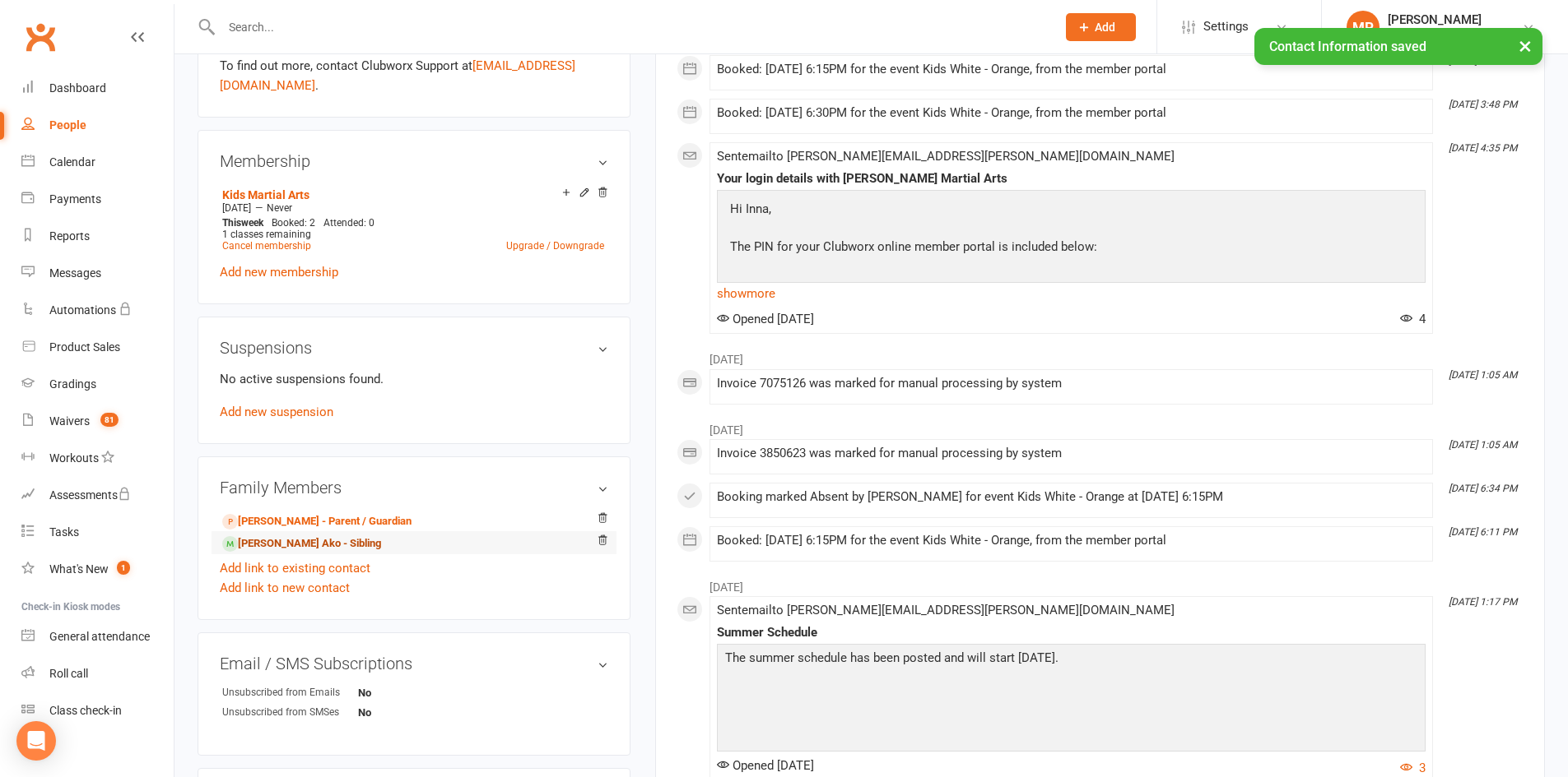
click at [294, 536] on link "[PERSON_NAME] Ako - Sibling" at bounding box center [302, 544] width 159 height 17
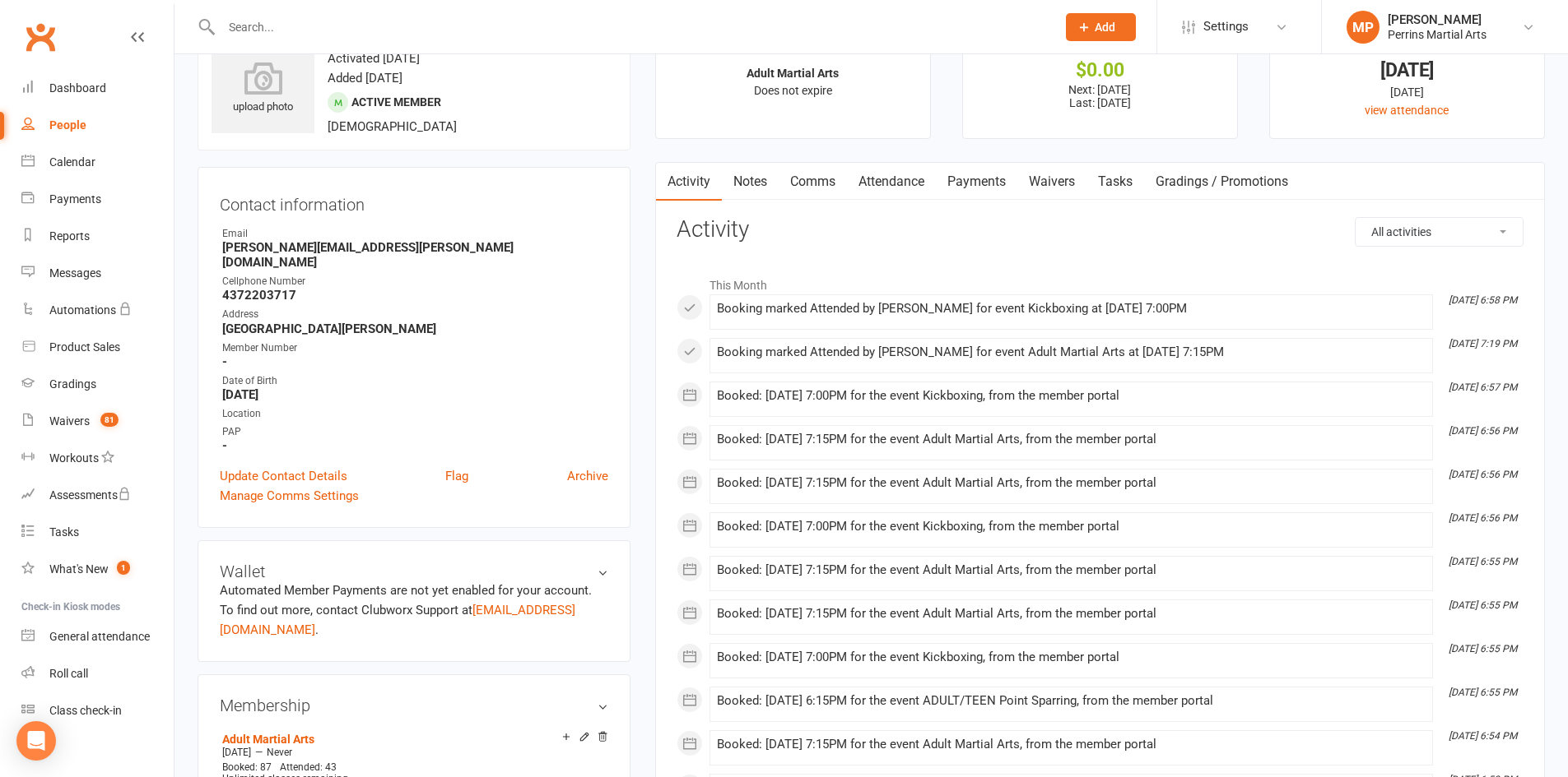
scroll to position [79, 0]
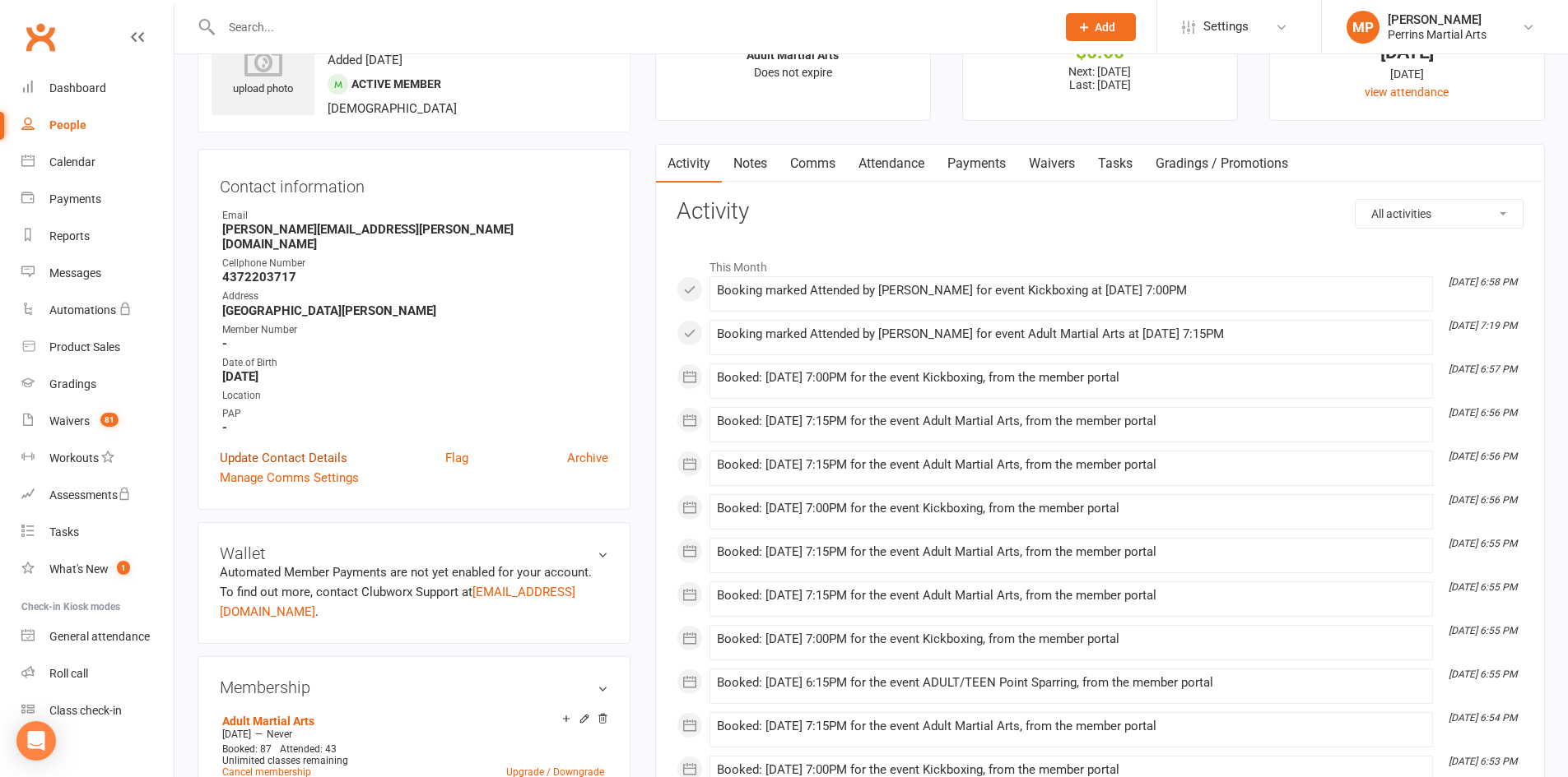
click at [287, 448] on link "Update Contact Details" at bounding box center [283, 458] width 128 height 20
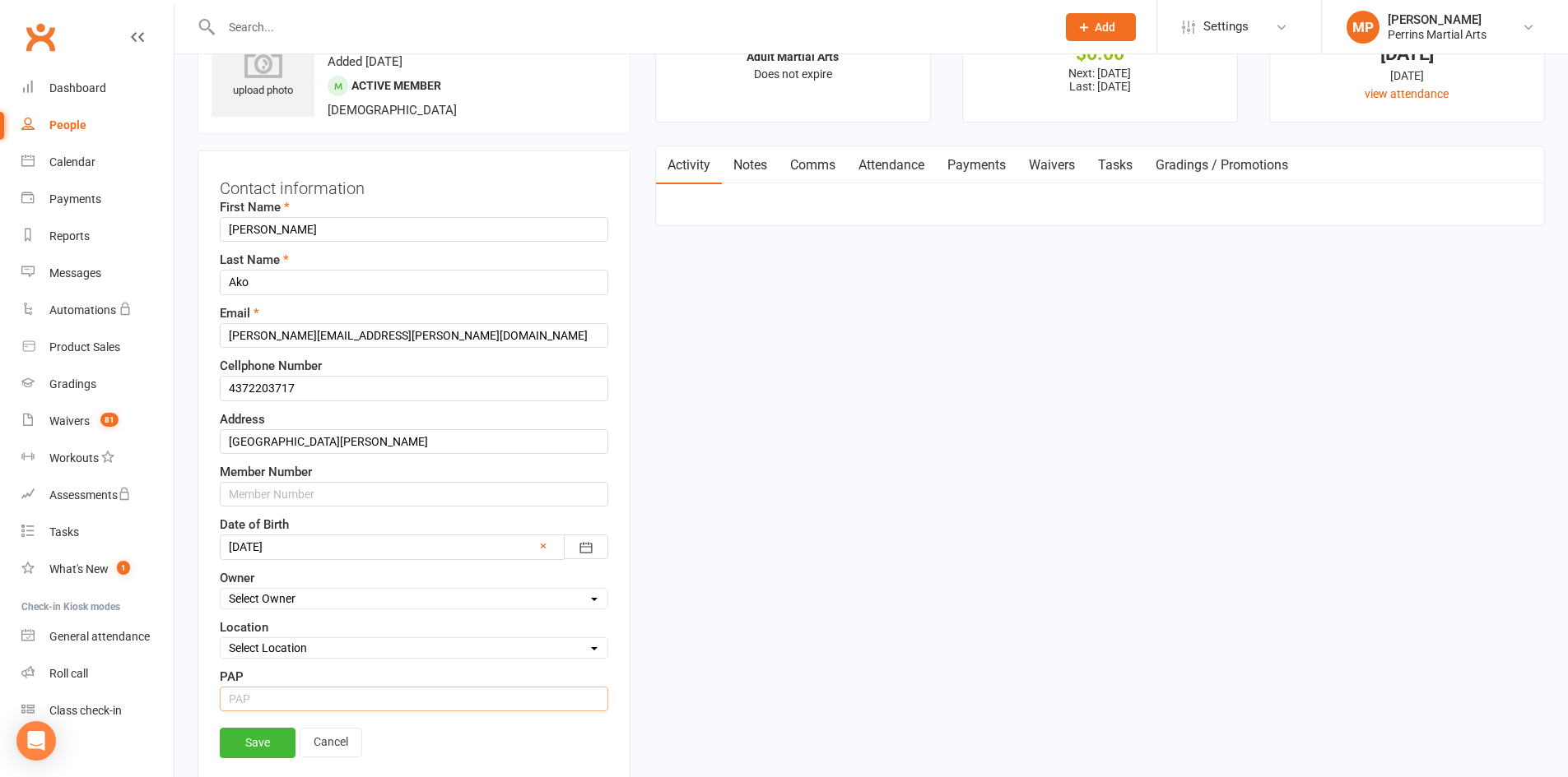
click at [258, 703] on input "string" at bounding box center [414, 699] width 389 height 25
type input "15"
click at [272, 745] on link "Save" at bounding box center [257, 742] width 76 height 29
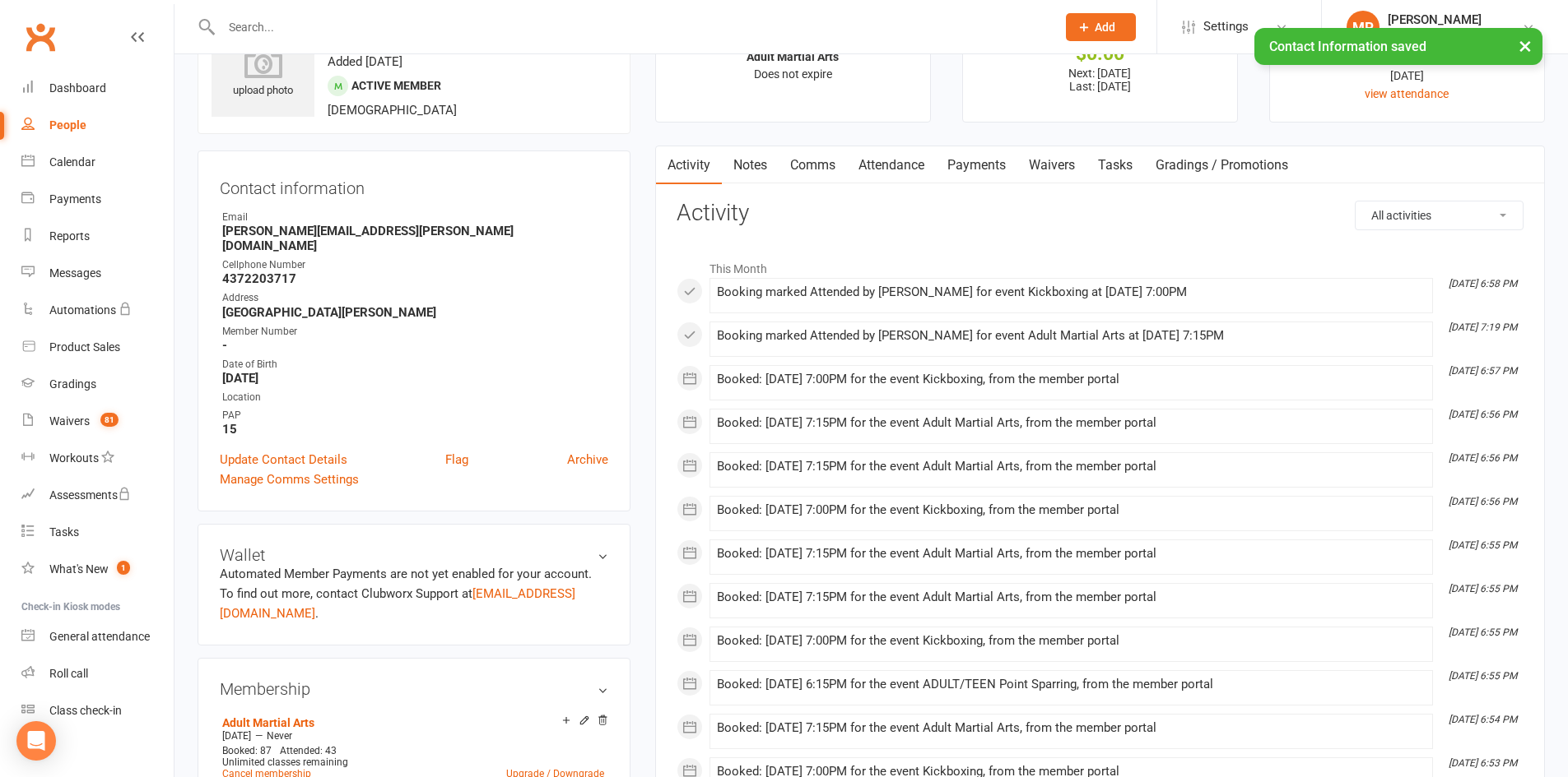
click at [71, 120] on div "People" at bounding box center [67, 125] width 37 height 13
select select "100"
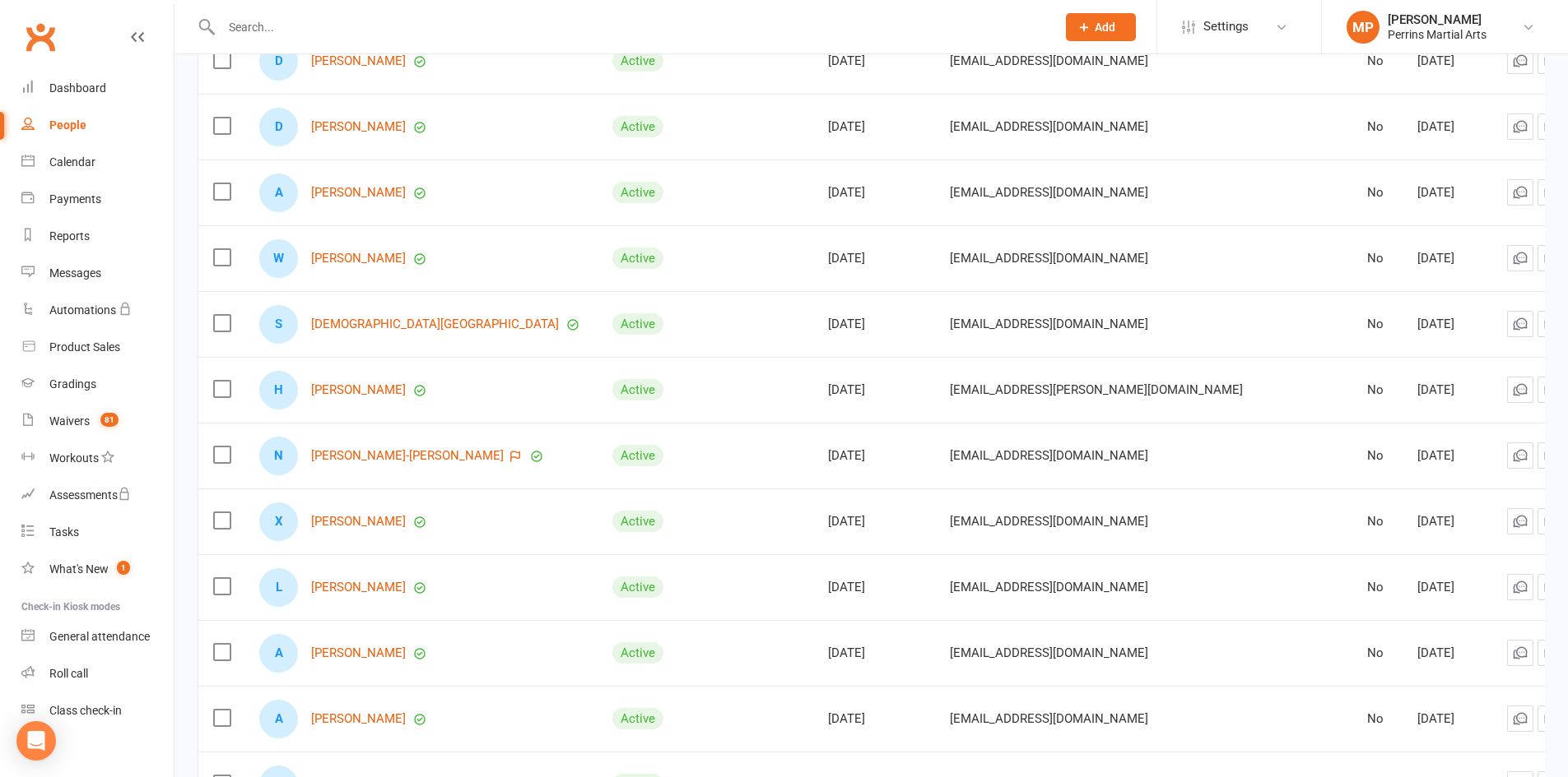
scroll to position [602, 0]
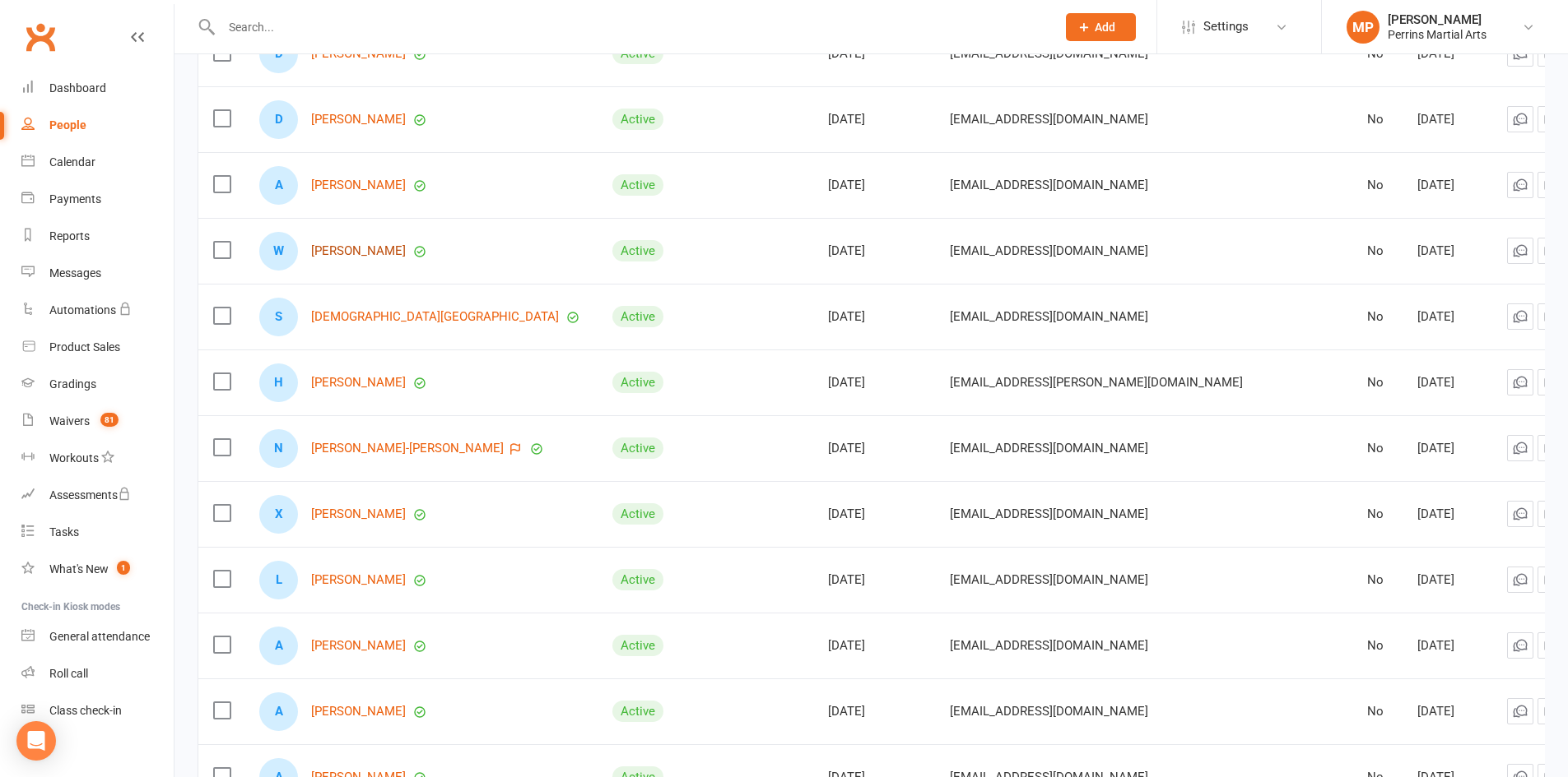
click at [362, 246] on link "[PERSON_NAME]" at bounding box center [358, 252] width 95 height 14
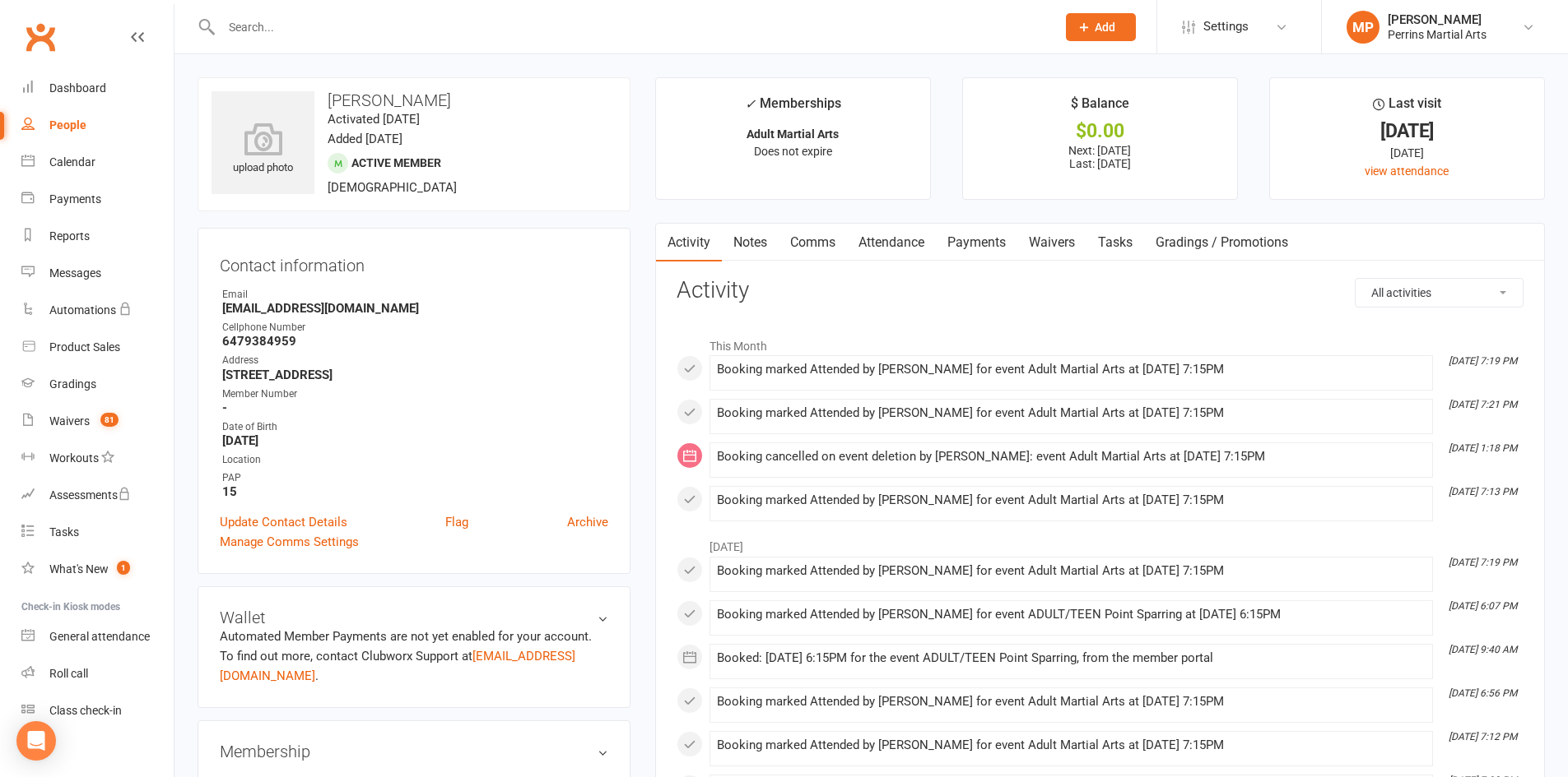
click at [57, 121] on div "People" at bounding box center [67, 125] width 37 height 13
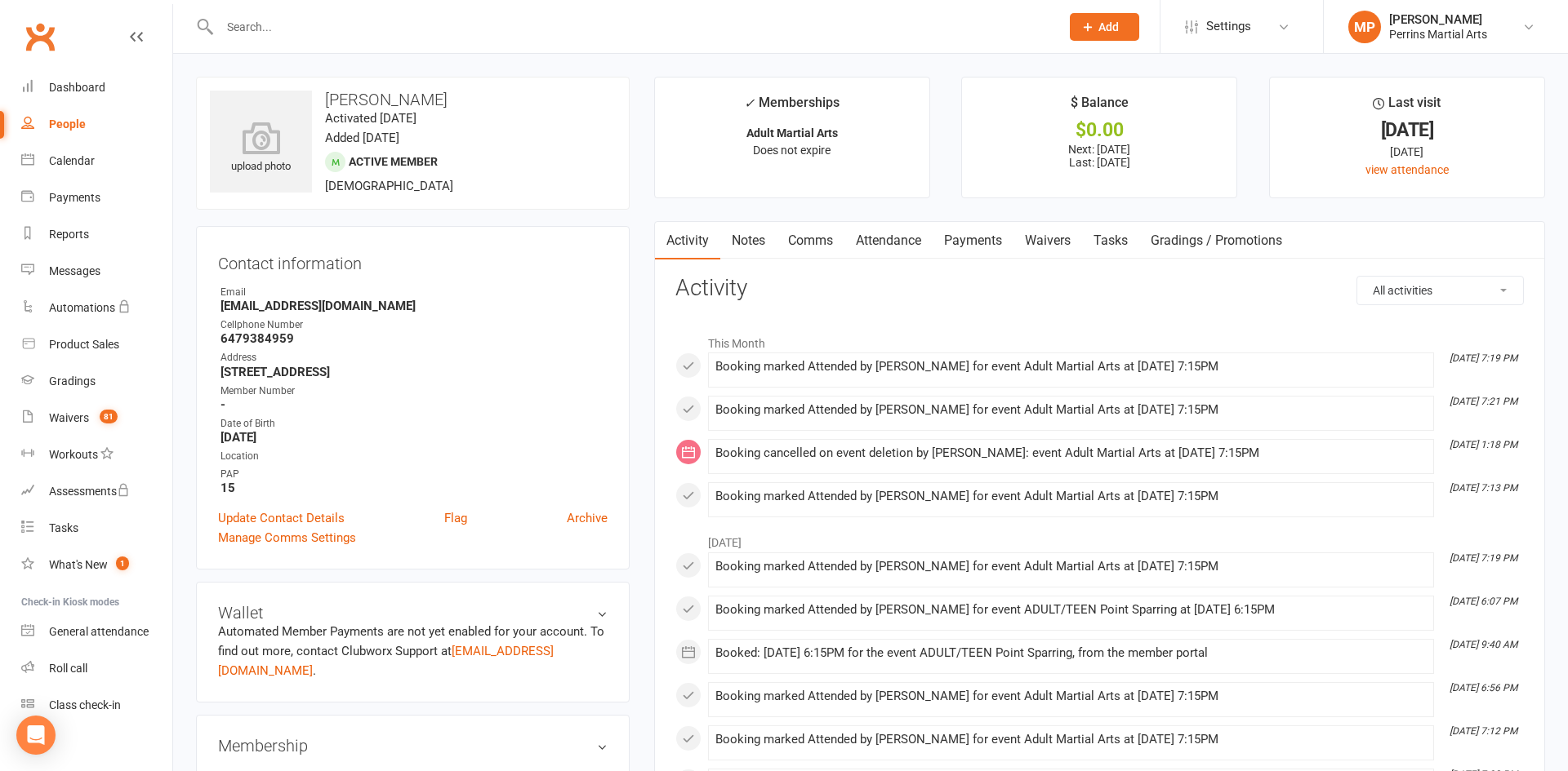
select select "100"
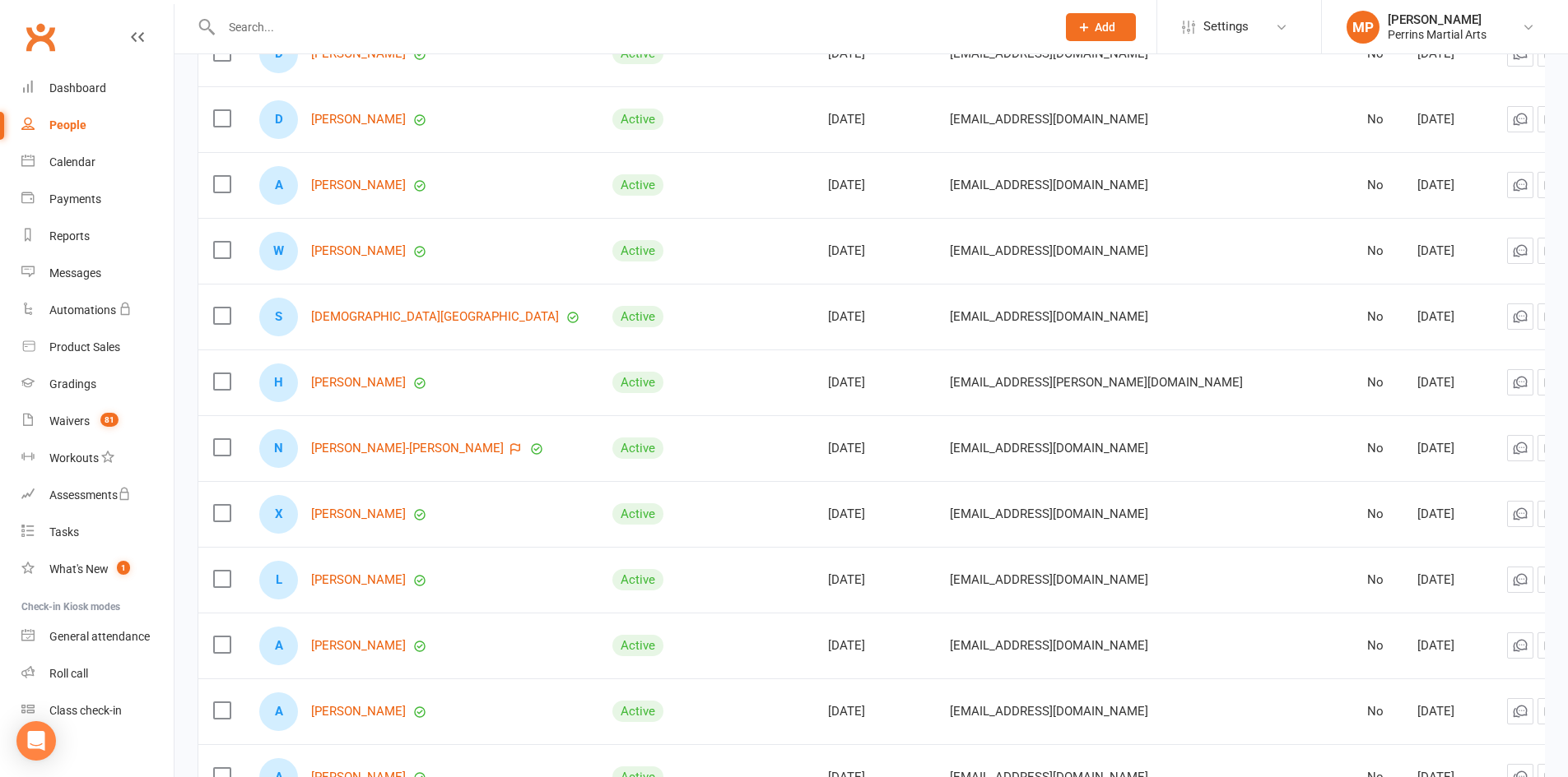
scroll to position [618, 0]
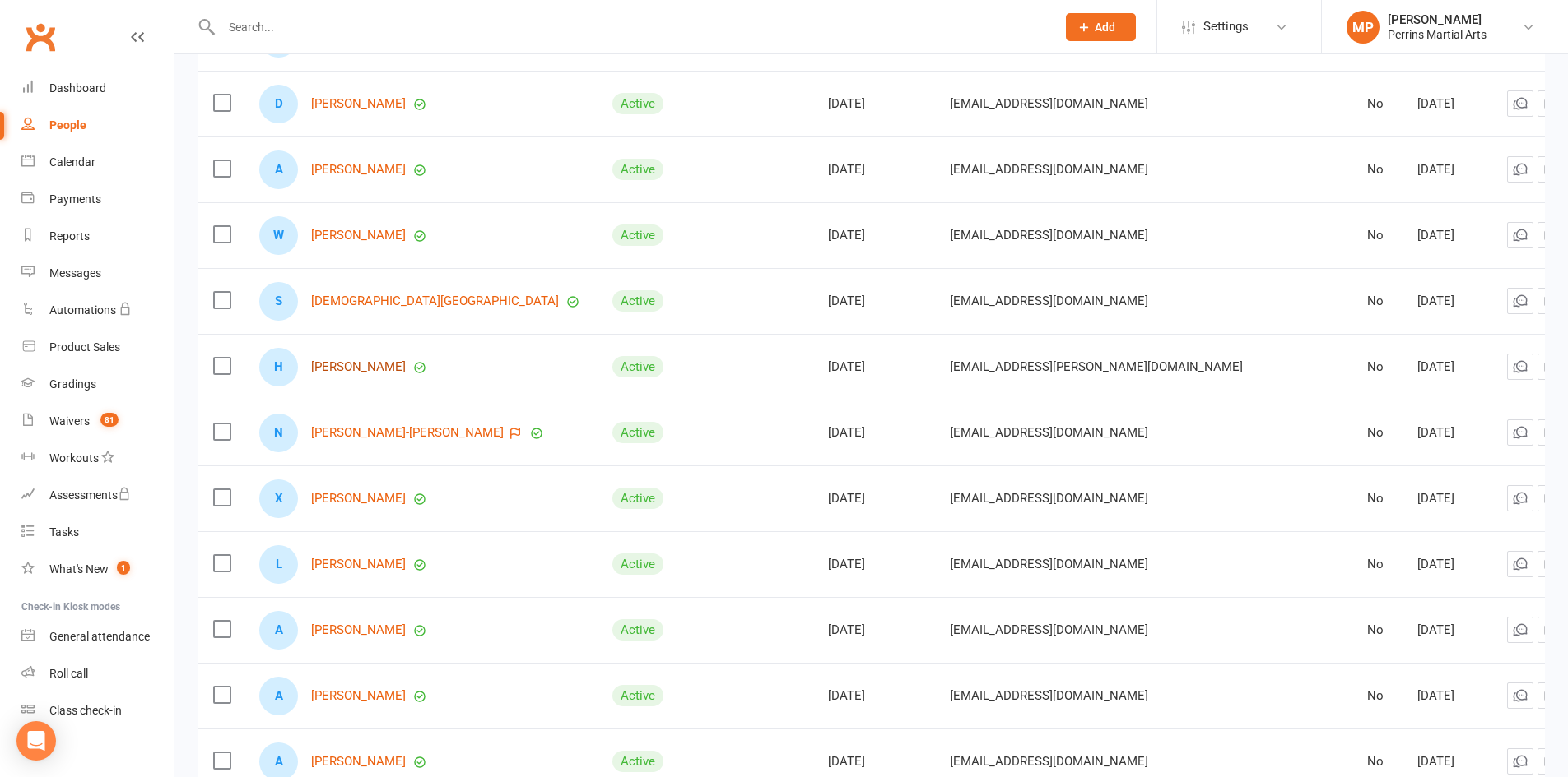
click at [354, 363] on link "[PERSON_NAME]" at bounding box center [358, 367] width 95 height 14
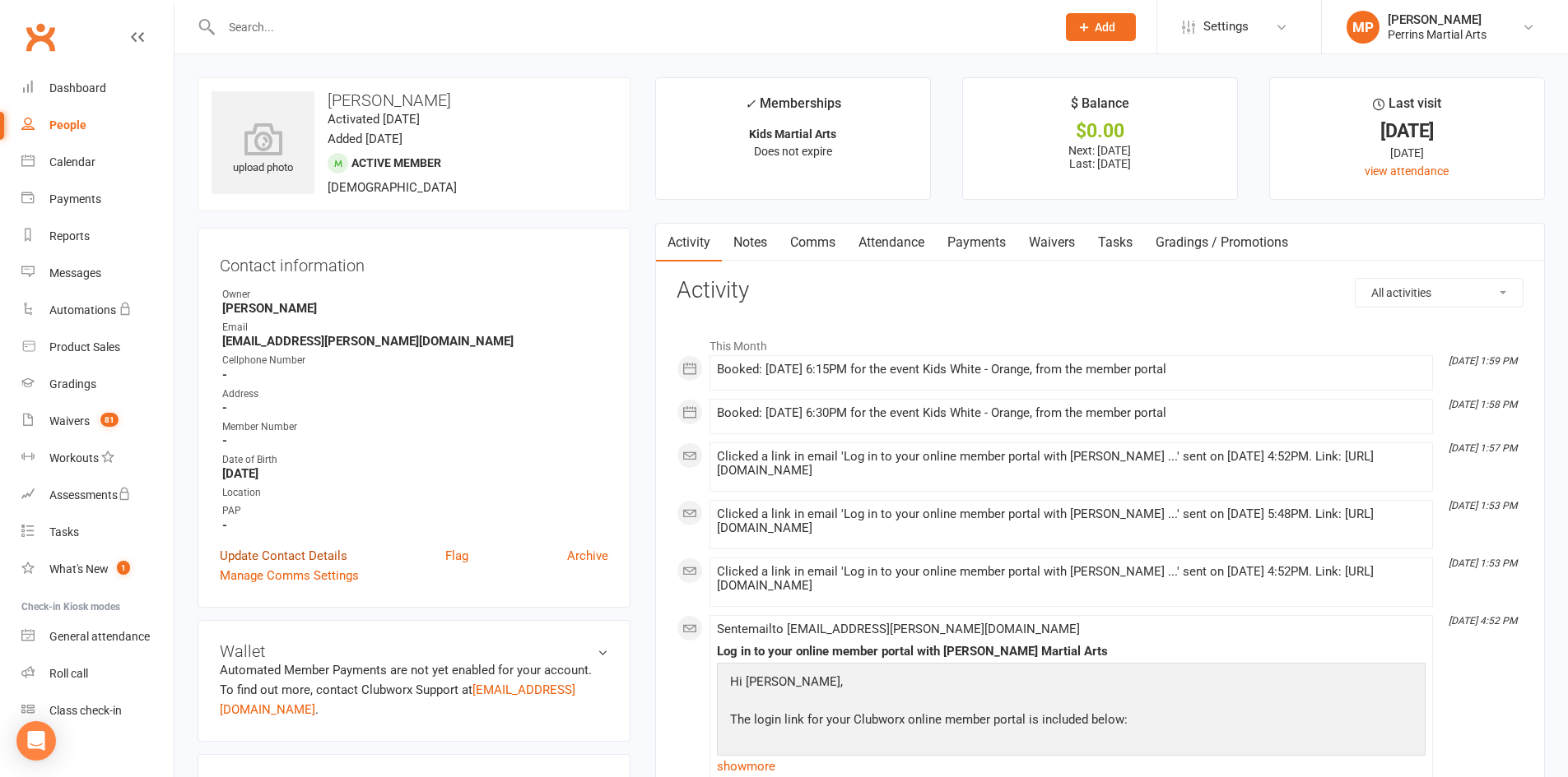
click at [292, 557] on link "Update Contact Details" at bounding box center [283, 556] width 128 height 20
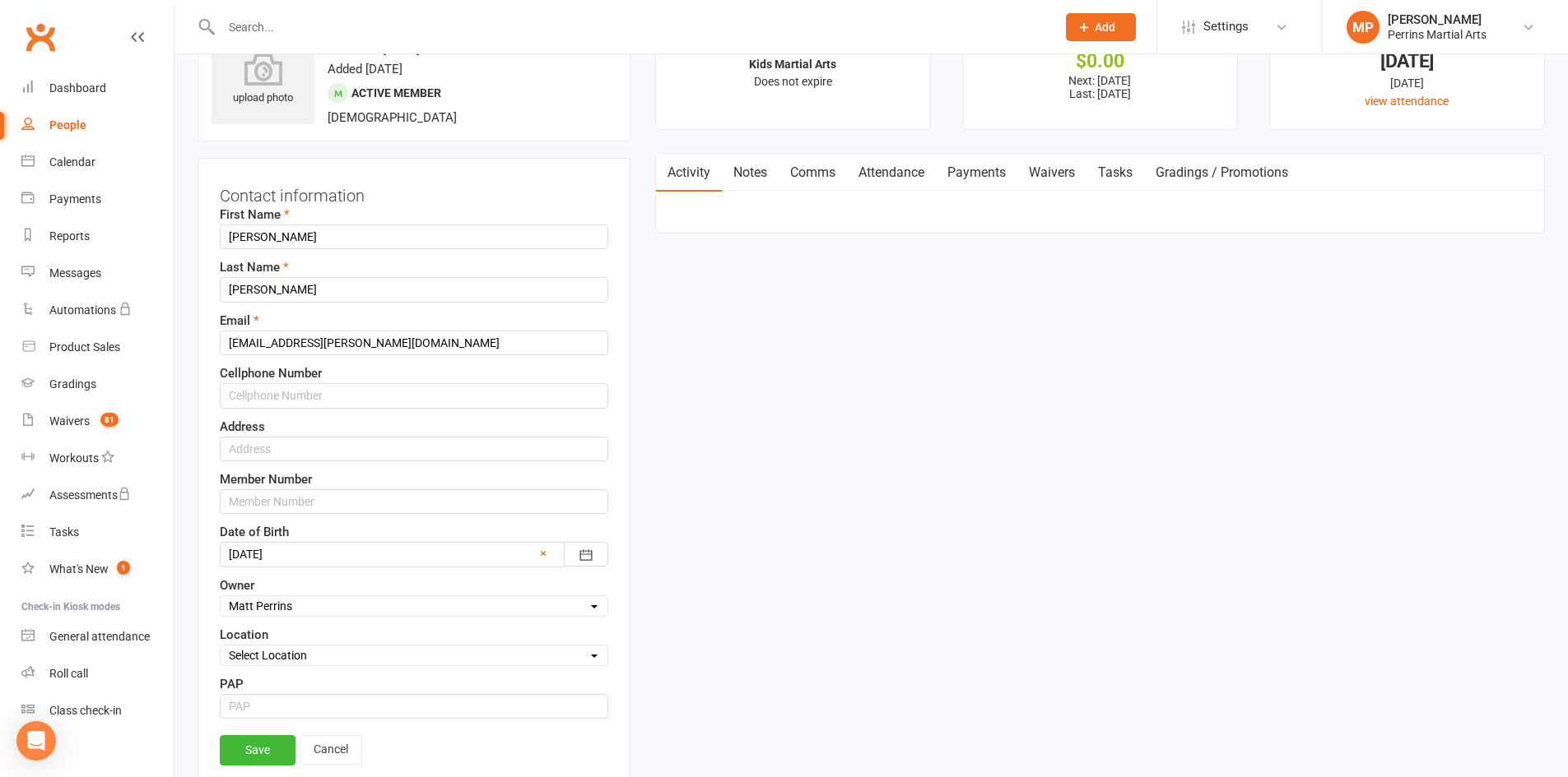
scroll to position [78, 0]
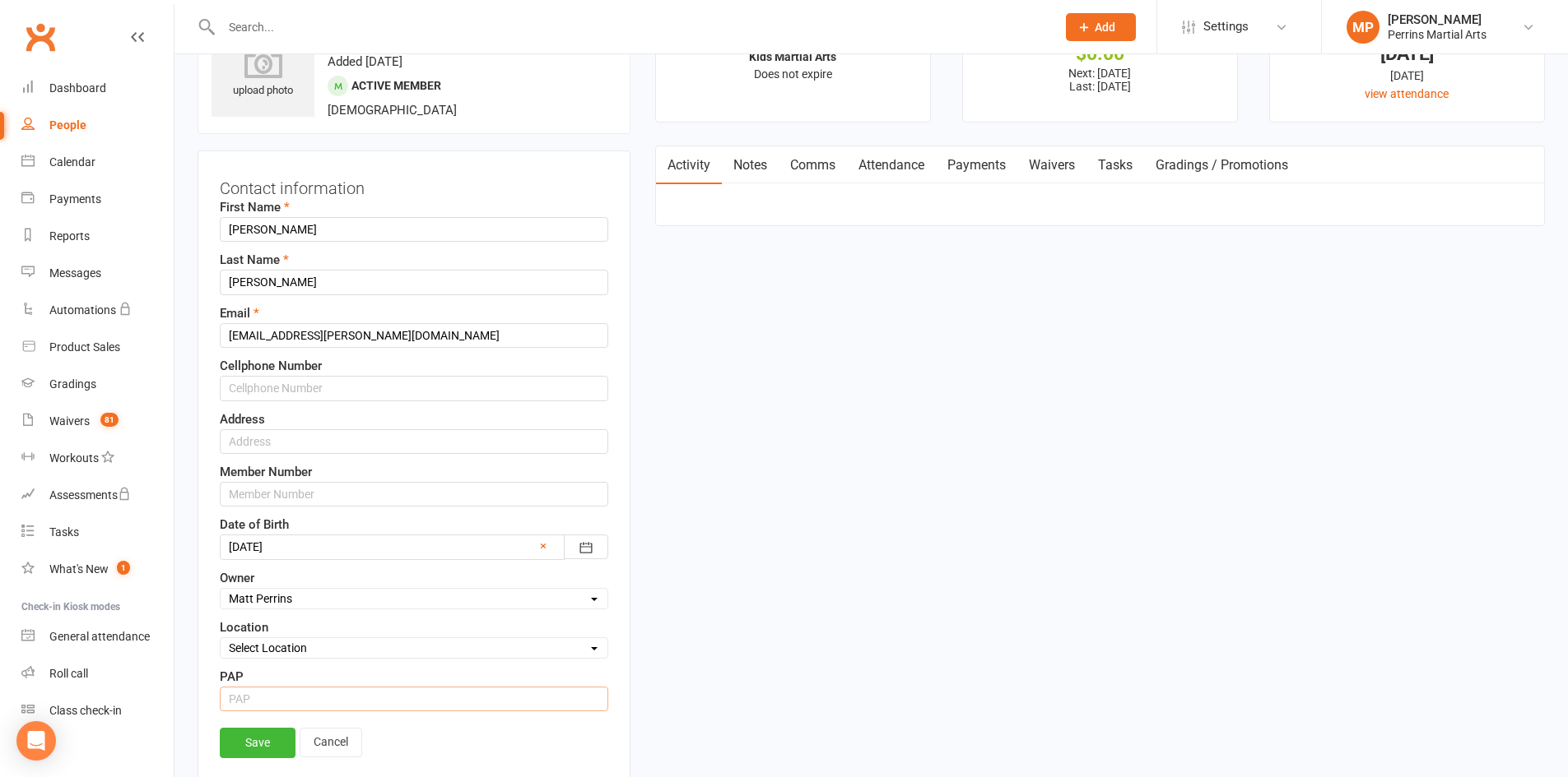
click at [302, 700] on input "string" at bounding box center [414, 699] width 389 height 25
type input "15"
click at [256, 746] on link "Save" at bounding box center [257, 742] width 76 height 29
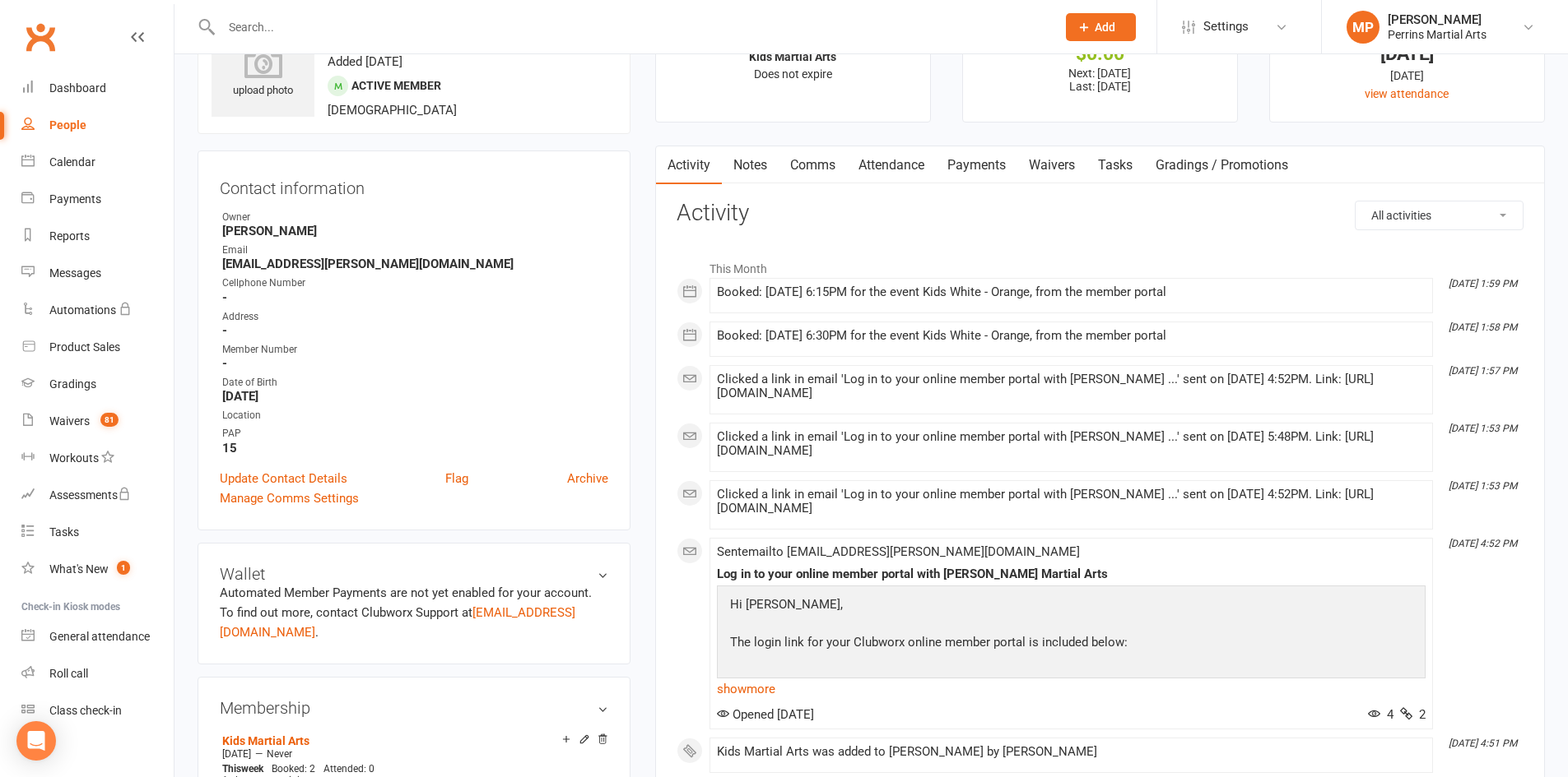
click at [77, 120] on div "People" at bounding box center [67, 125] width 37 height 13
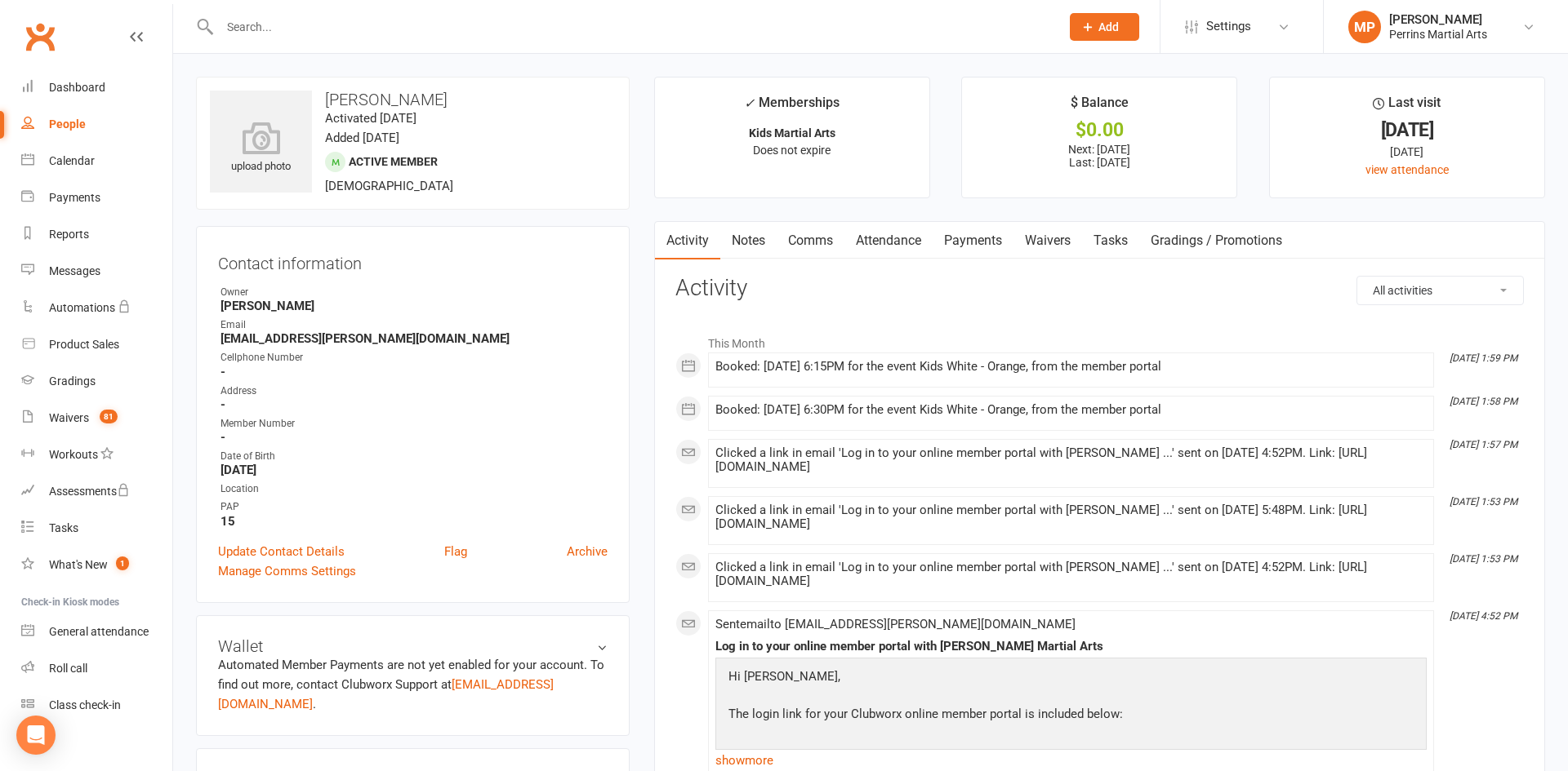
select select "100"
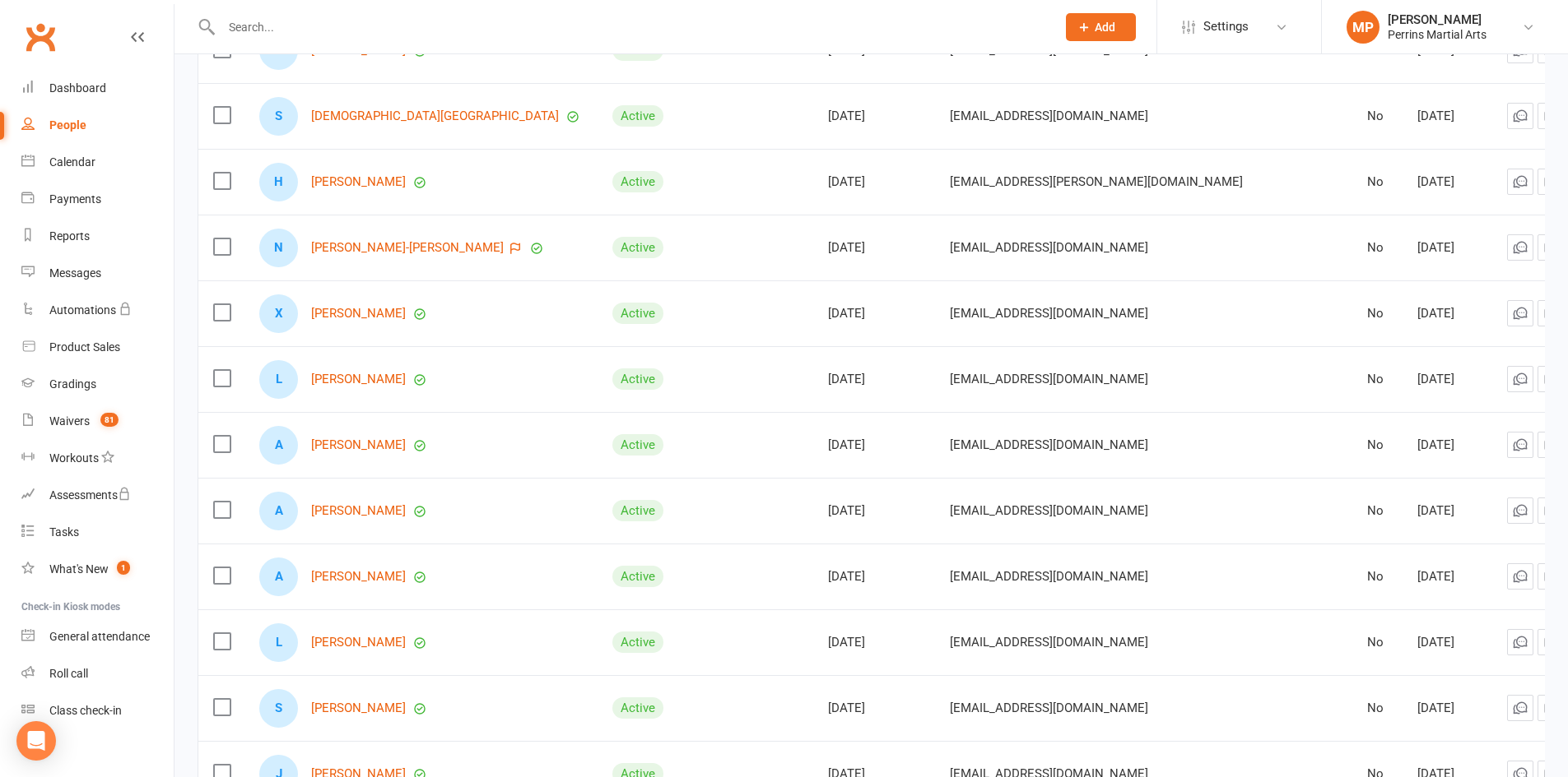
scroll to position [819, 0]
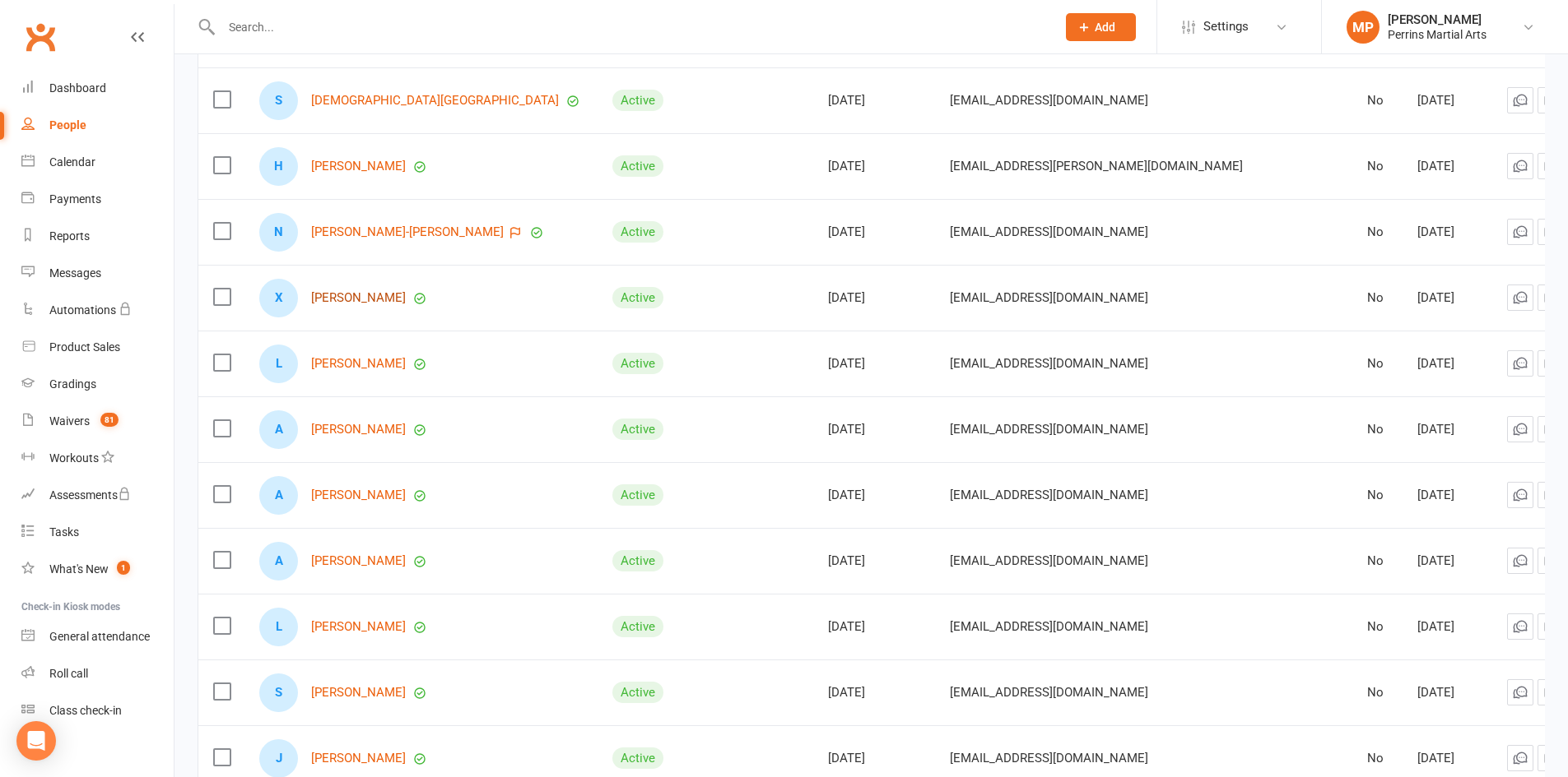
click at [377, 293] on link "[PERSON_NAME]" at bounding box center [358, 298] width 95 height 14
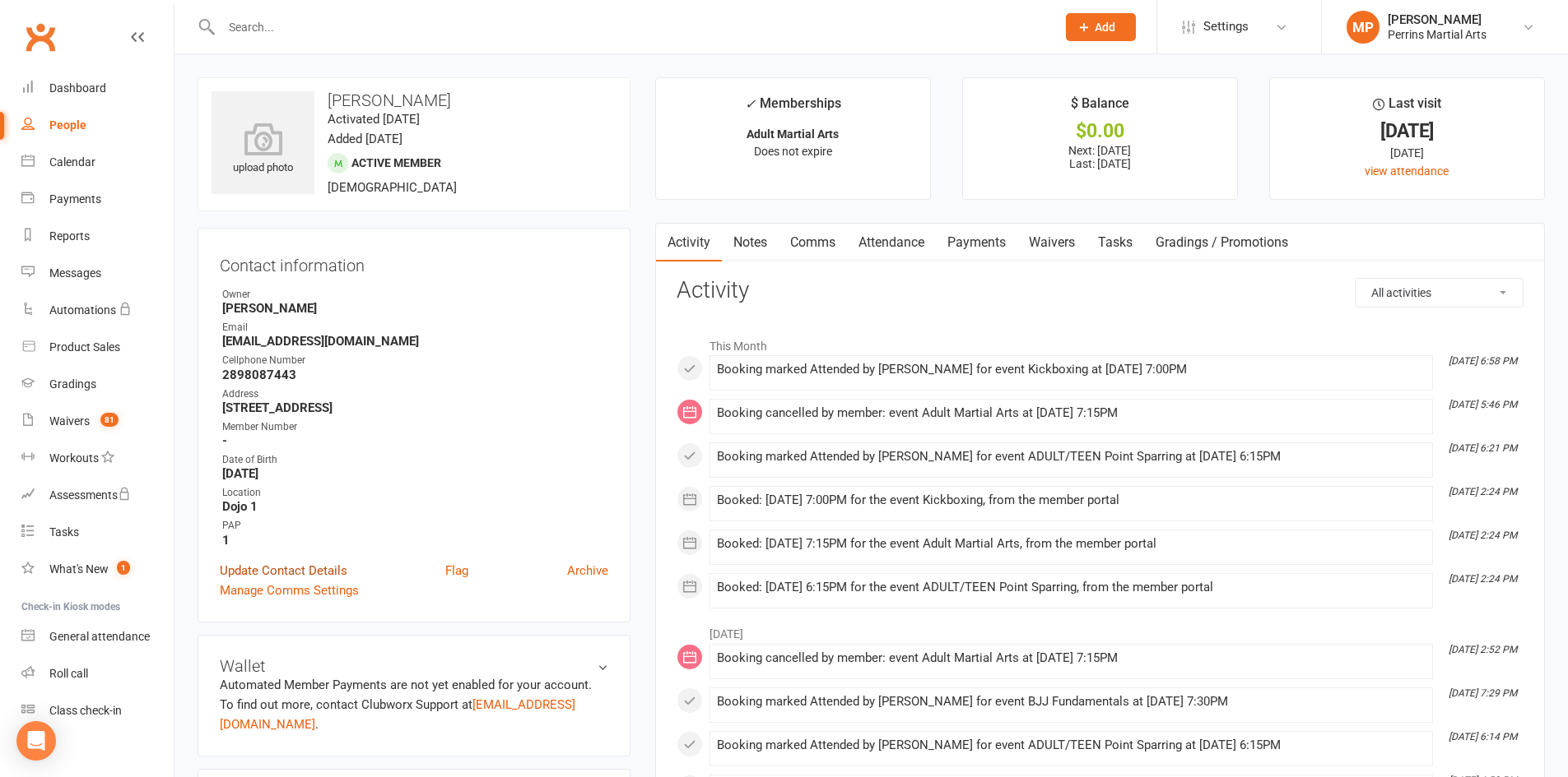
click at [290, 572] on link "Update Contact Details" at bounding box center [283, 571] width 128 height 20
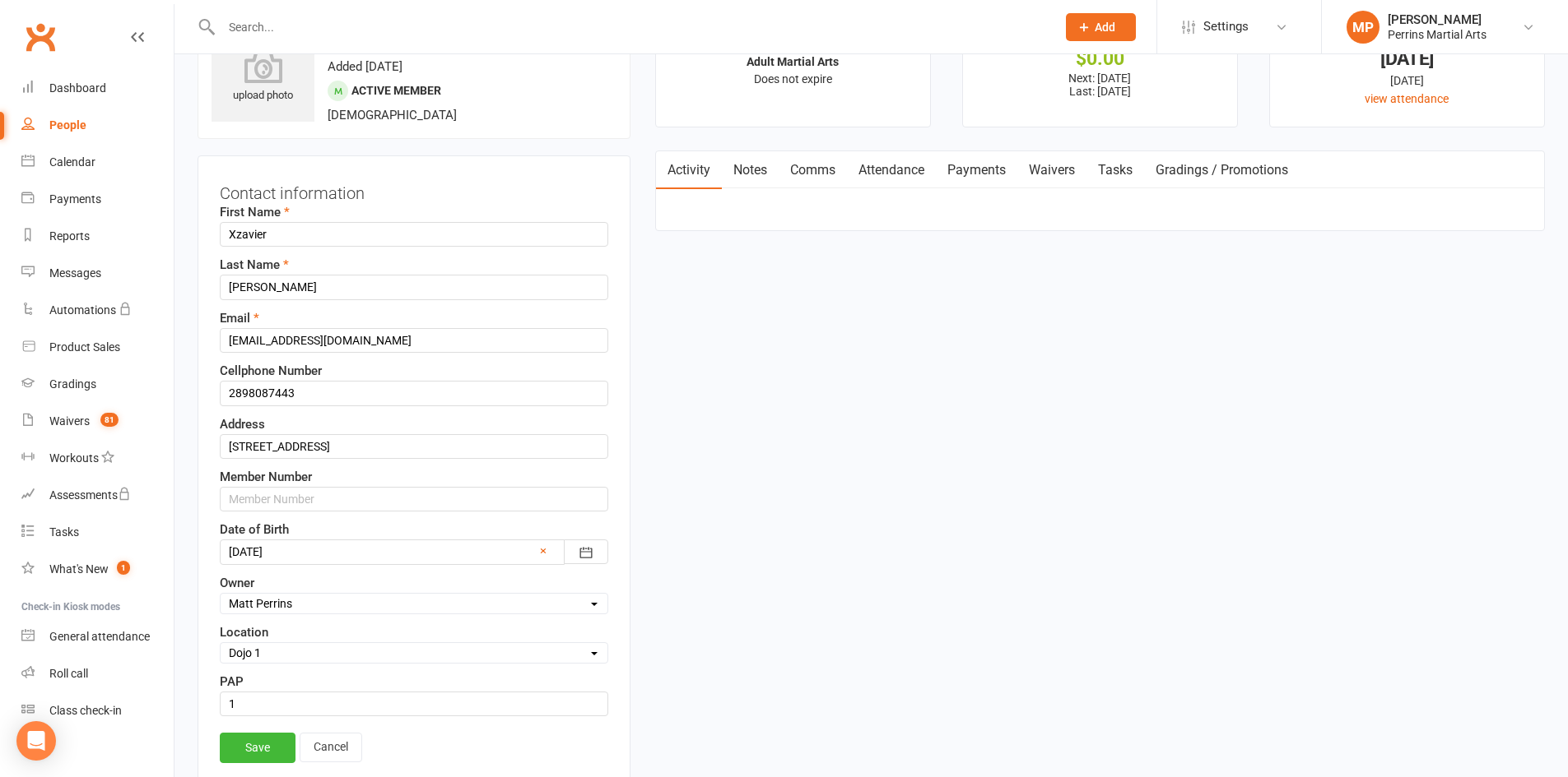
scroll to position [78, 0]
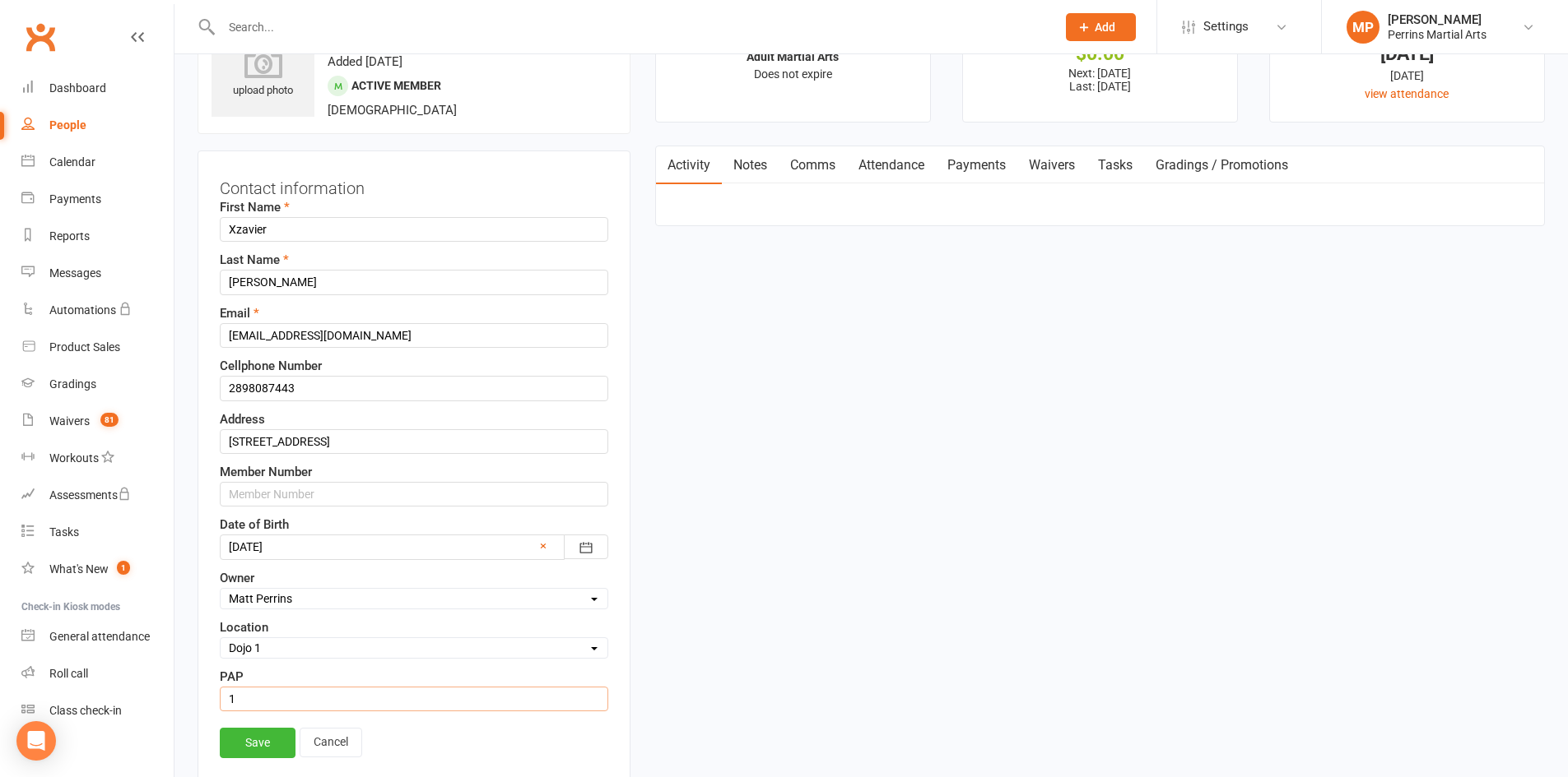
click at [257, 692] on input "string" at bounding box center [414, 699] width 389 height 25
type input "15"
click at [264, 742] on link "Save" at bounding box center [257, 742] width 76 height 29
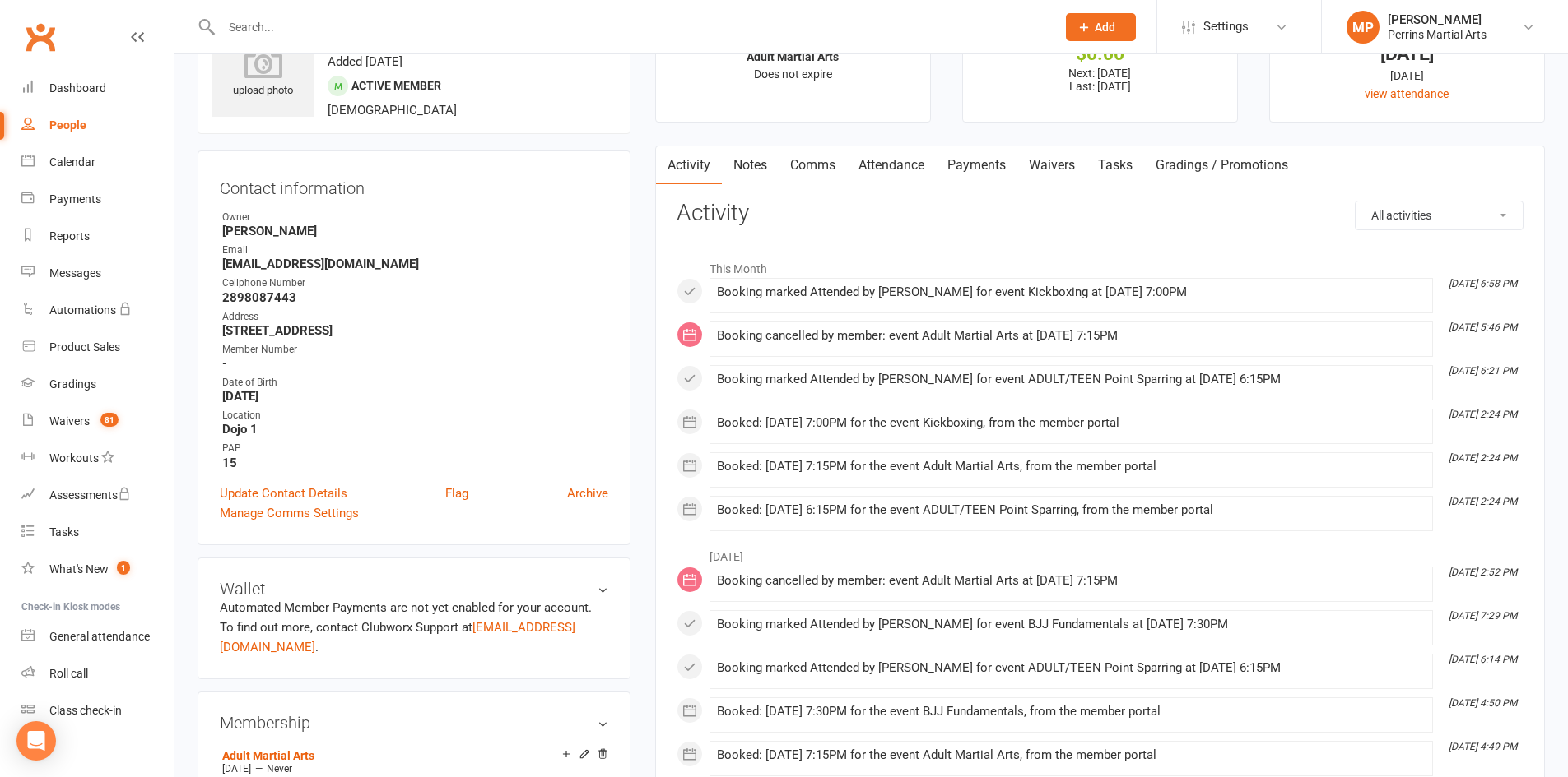
click at [55, 125] on div "People" at bounding box center [67, 125] width 37 height 13
select select "100"
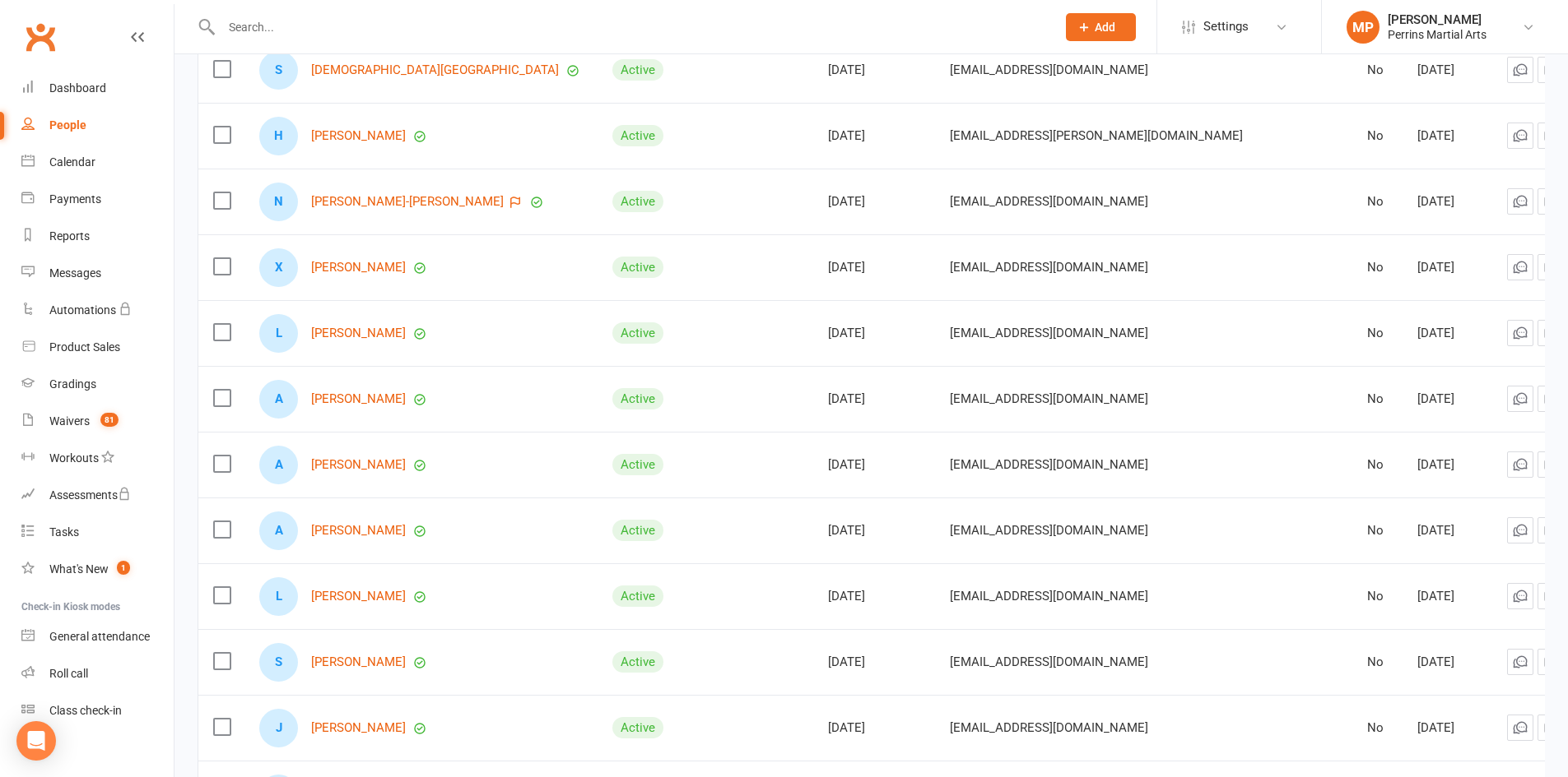
scroll to position [934, 0]
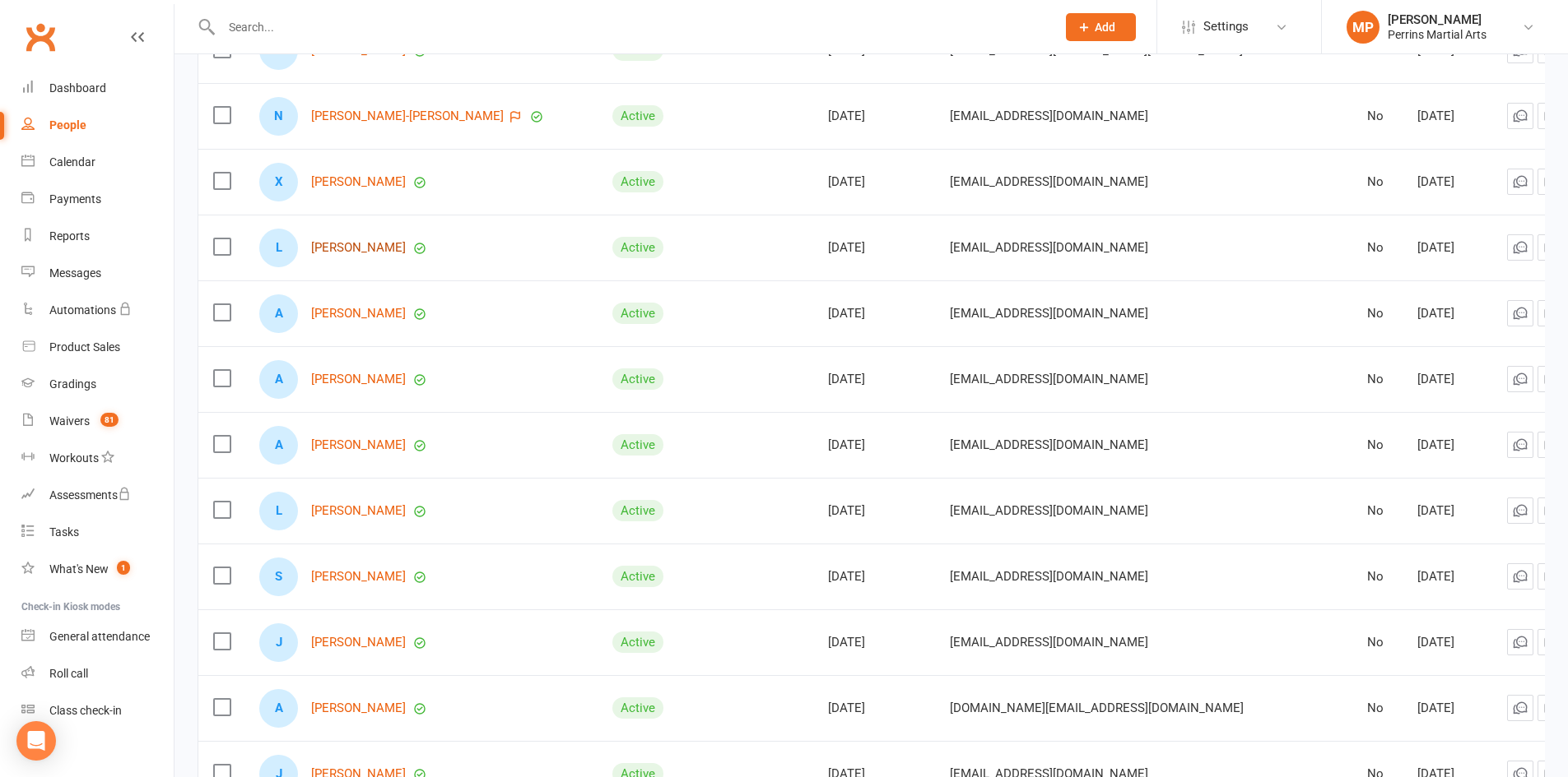
click at [377, 243] on link "[PERSON_NAME]" at bounding box center [358, 248] width 95 height 14
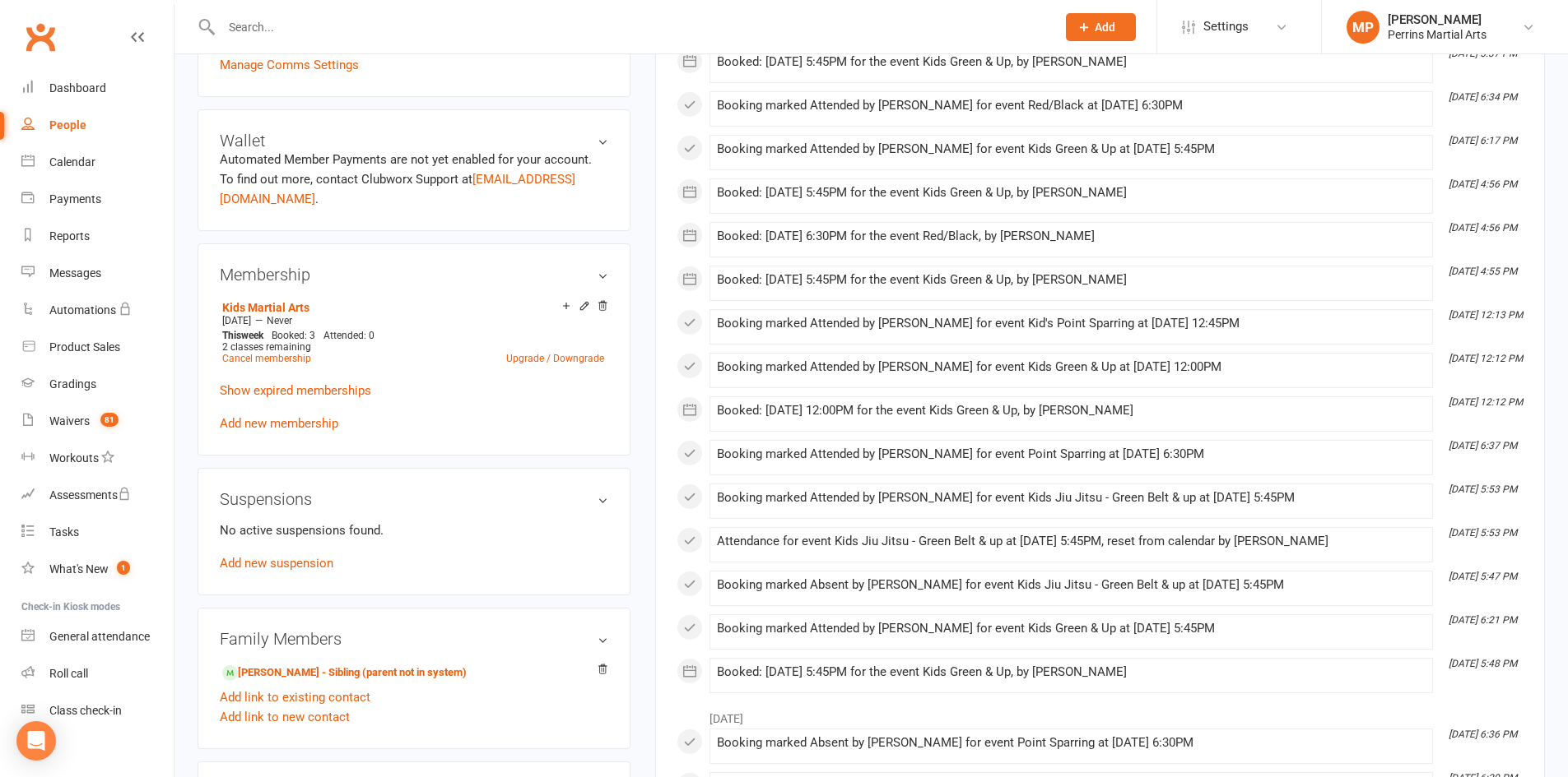
scroll to position [536, 0]
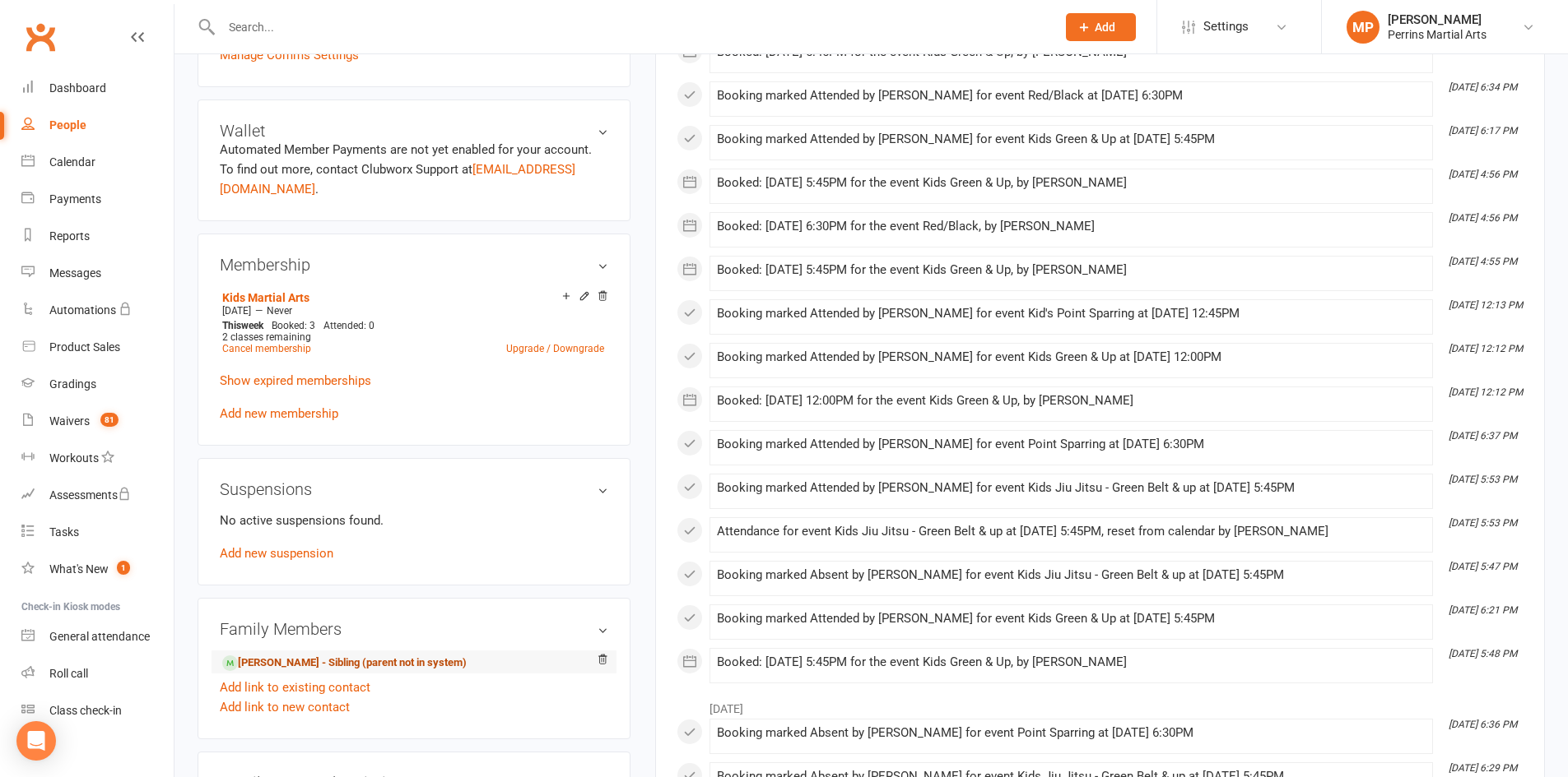
click at [287, 655] on link "[PERSON_NAME] - Sibling (parent not in system)" at bounding box center [345, 663] width 245 height 17
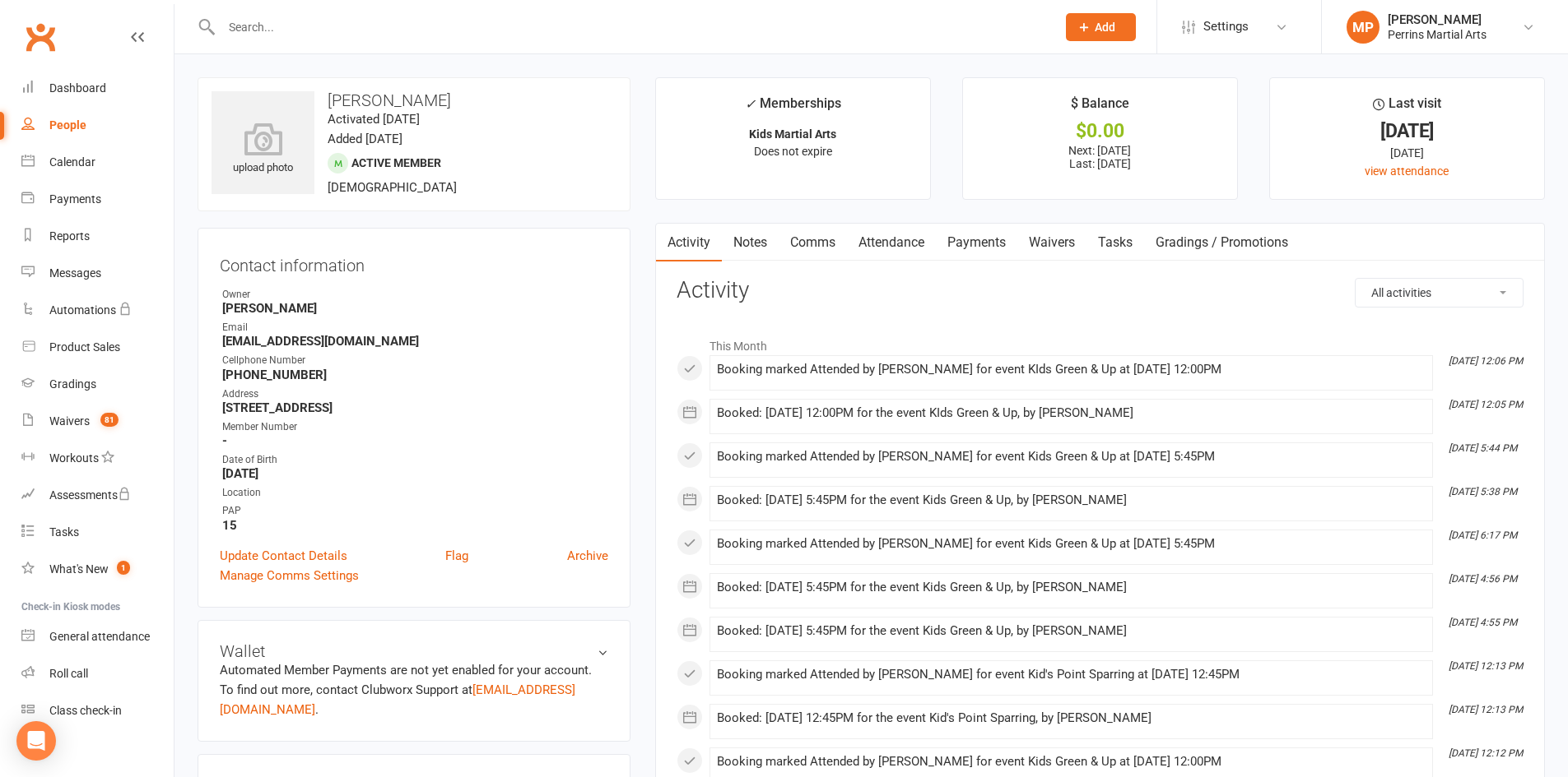
click at [63, 123] on div "People" at bounding box center [67, 125] width 37 height 13
select select "100"
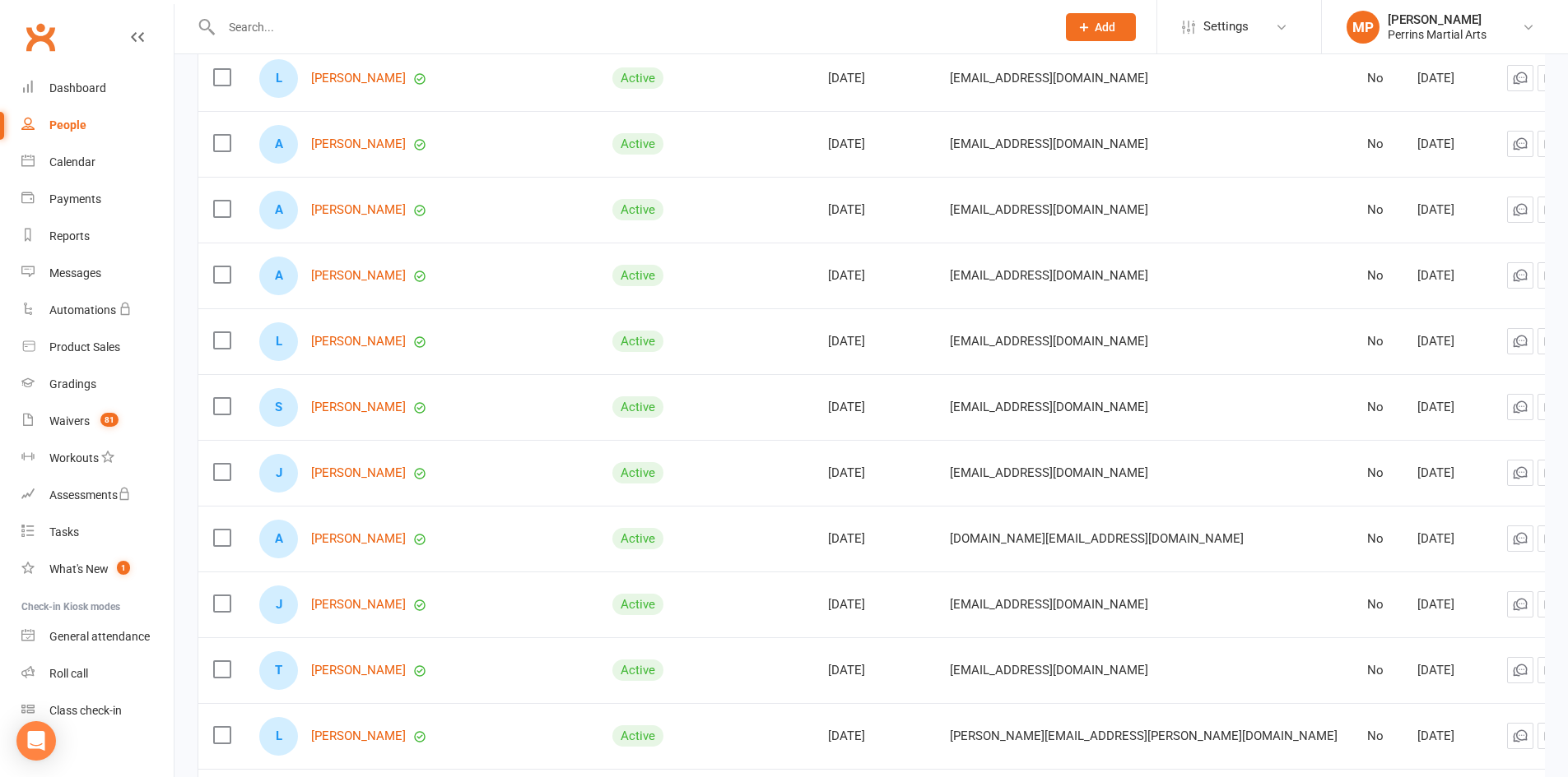
scroll to position [1135, 0]
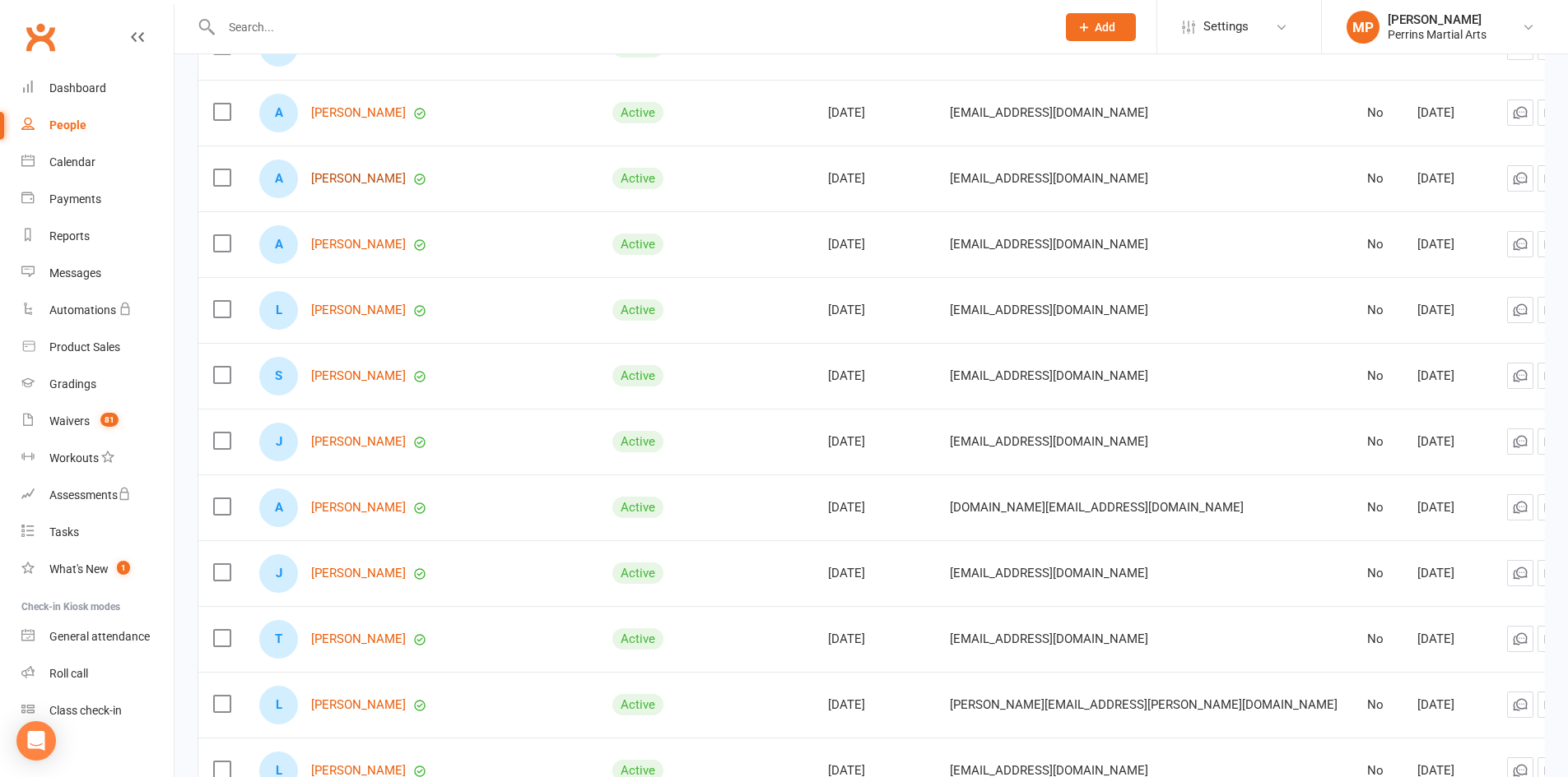
click at [355, 175] on link "[PERSON_NAME]" at bounding box center [358, 180] width 95 height 14
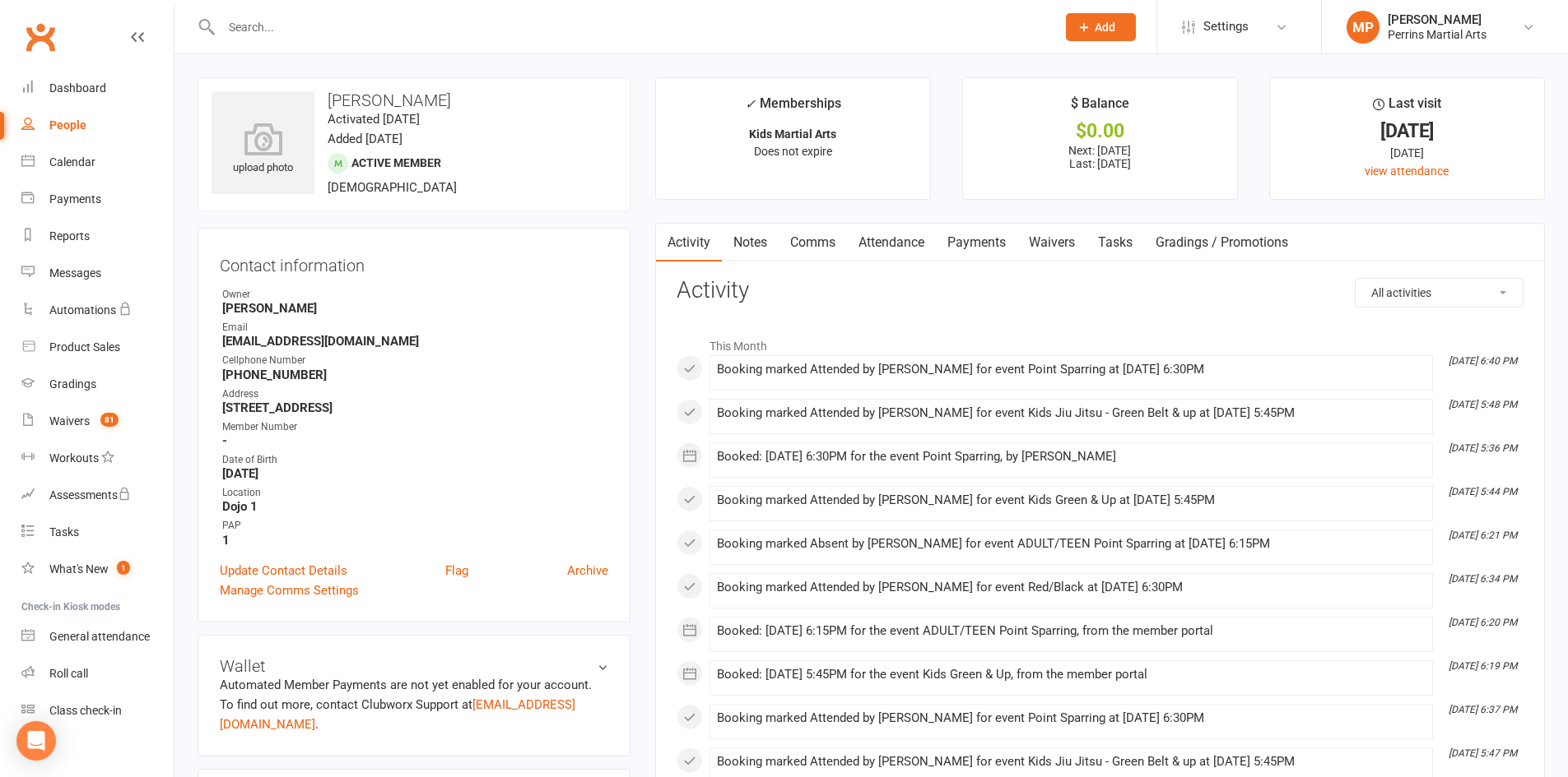
click at [71, 122] on div "People" at bounding box center [67, 125] width 37 height 13
select select "100"
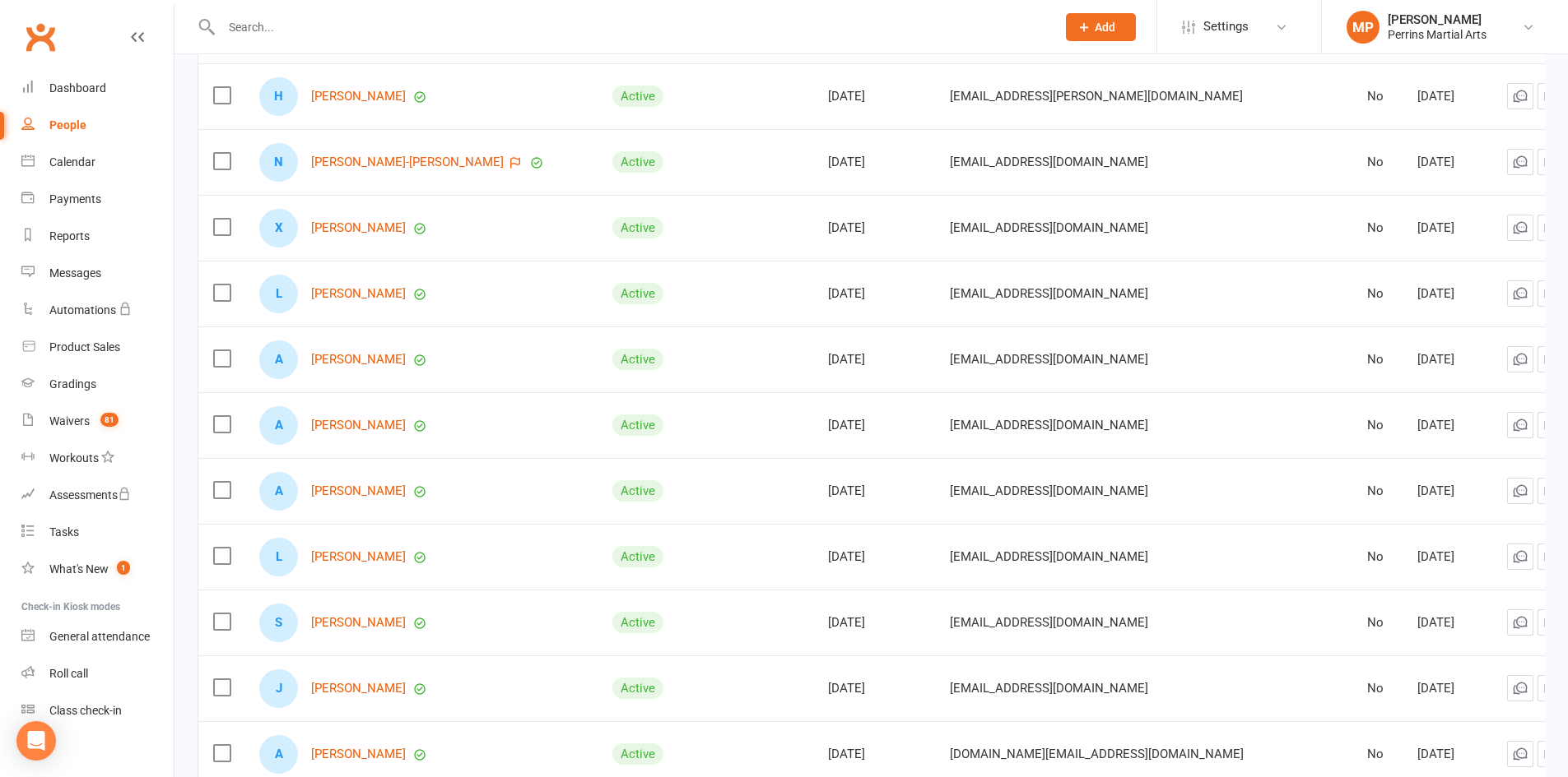
scroll to position [927, 0]
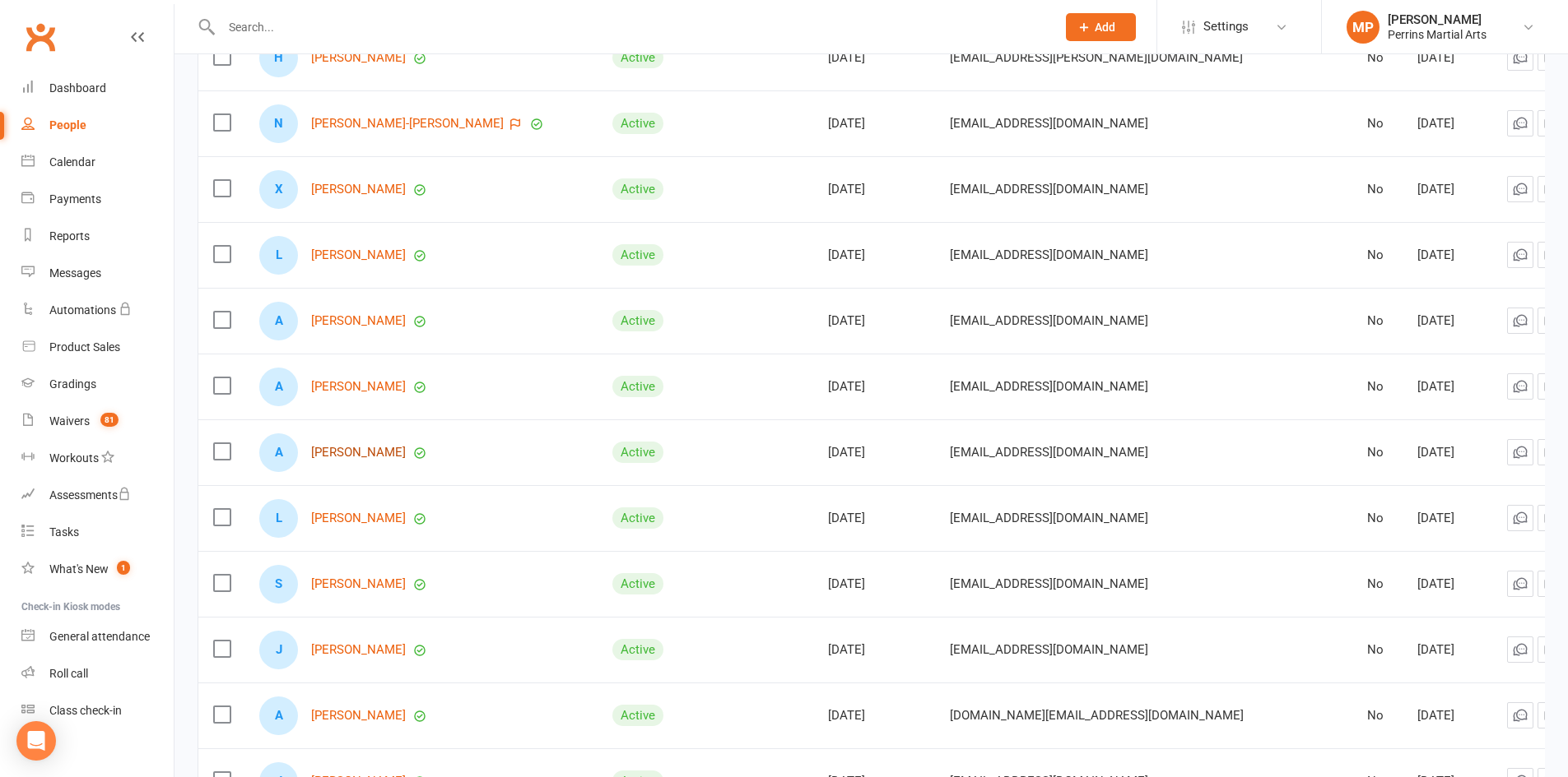
click at [375, 449] on link "[PERSON_NAME]" at bounding box center [358, 453] width 95 height 14
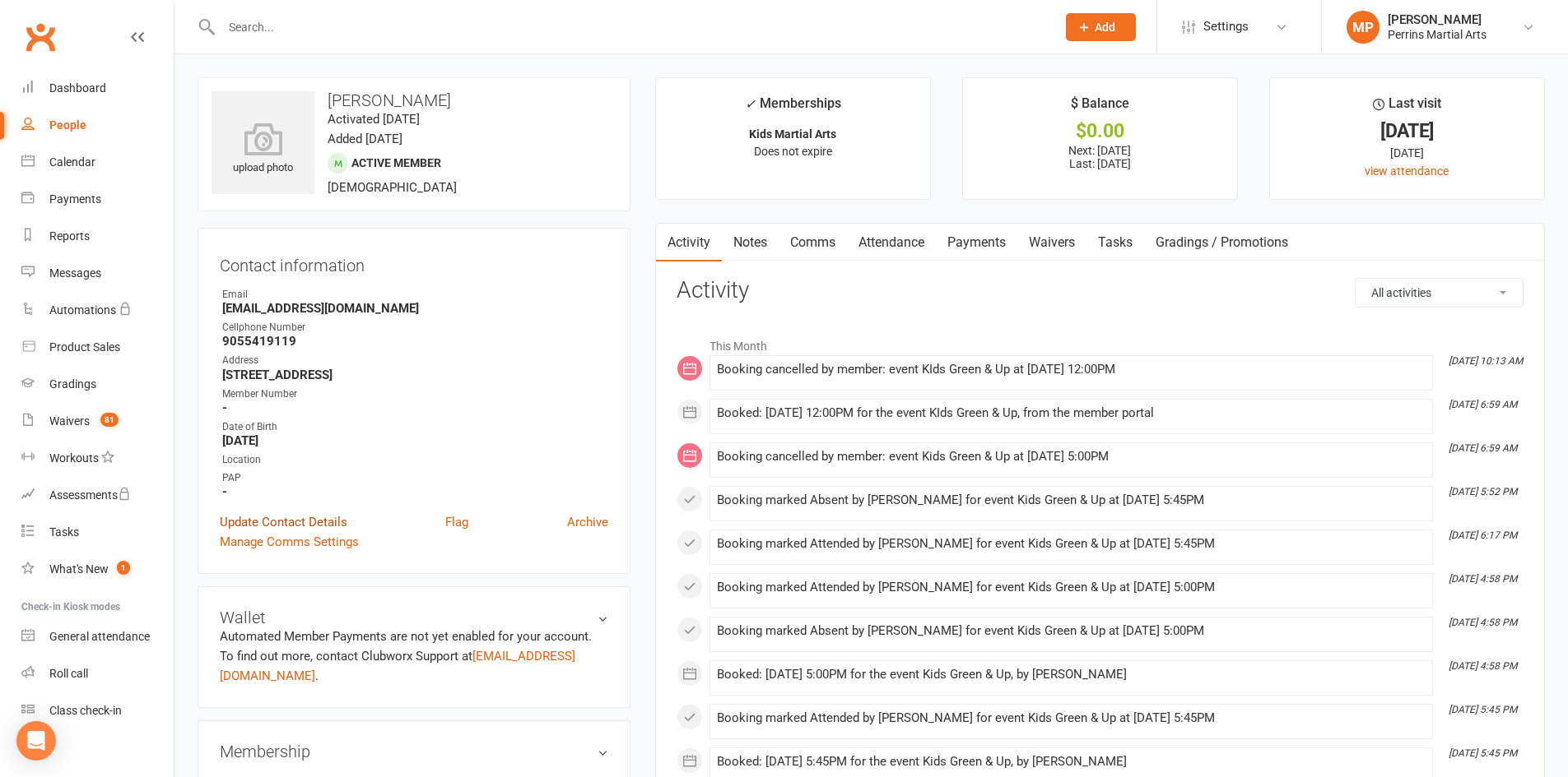
click at [298, 522] on link "Update Contact Details" at bounding box center [283, 522] width 128 height 20
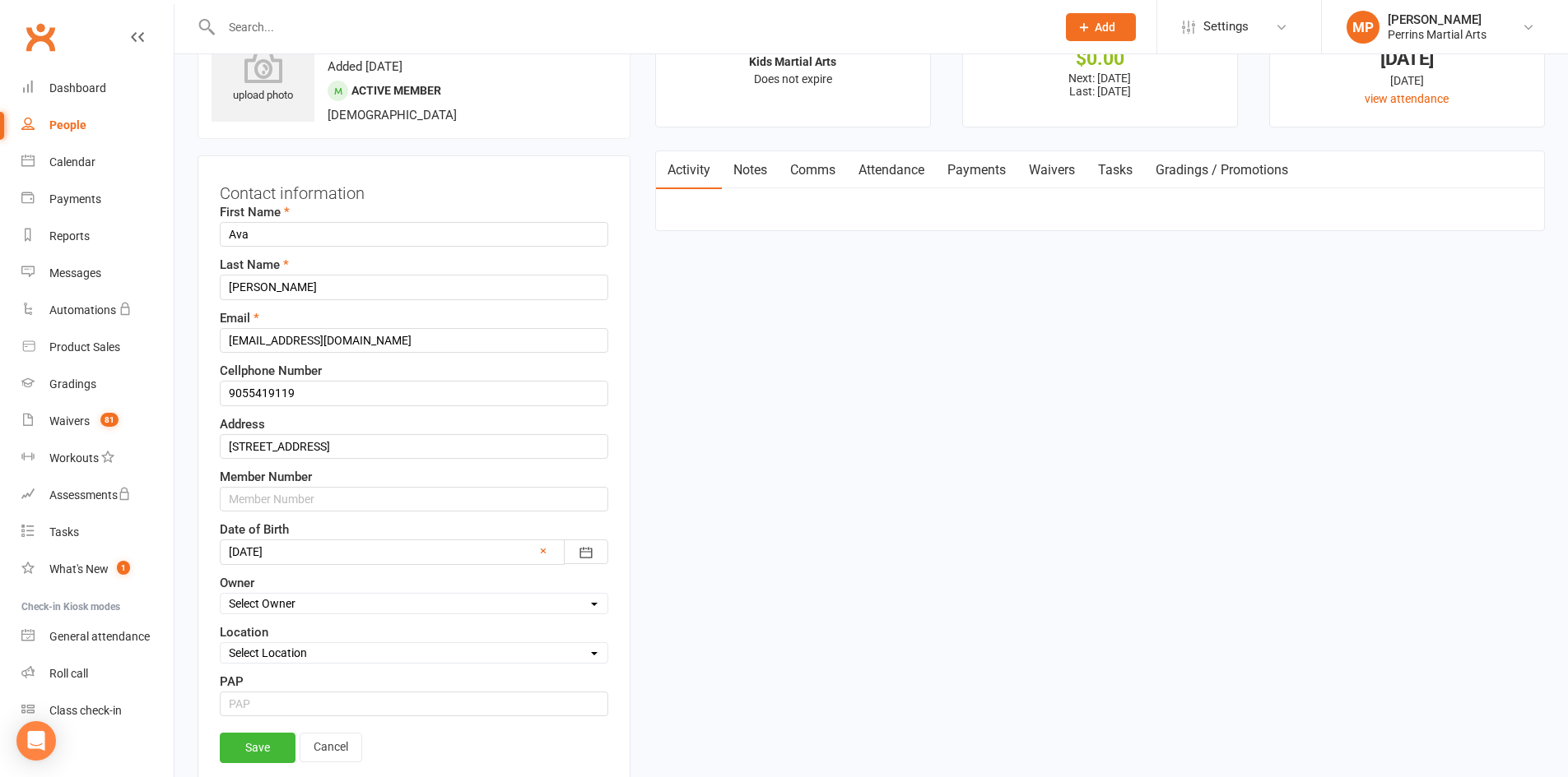
scroll to position [78, 0]
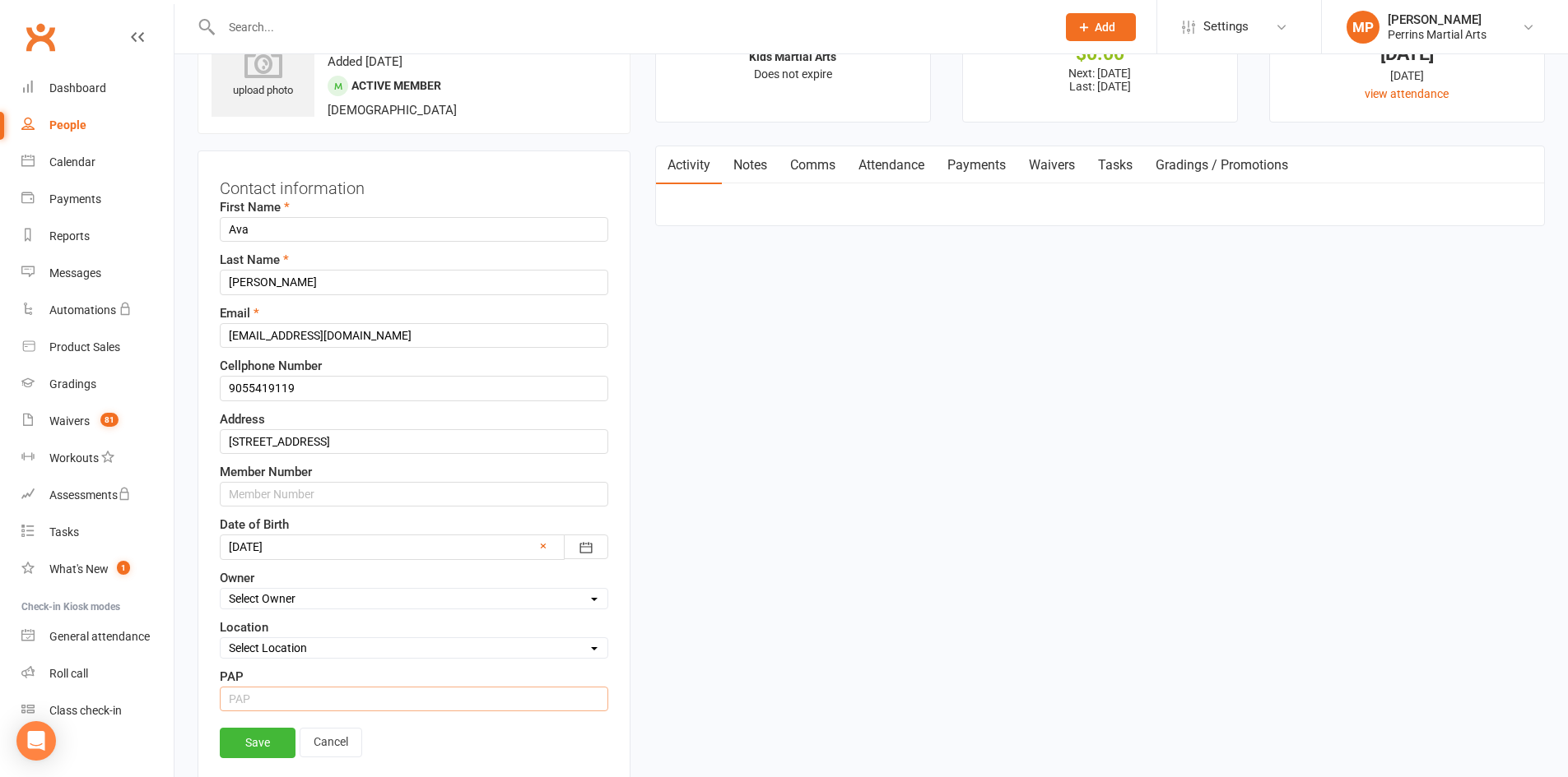
click at [285, 703] on input "string" at bounding box center [414, 699] width 389 height 25
type input "15"
click at [277, 743] on link "Save" at bounding box center [257, 742] width 76 height 29
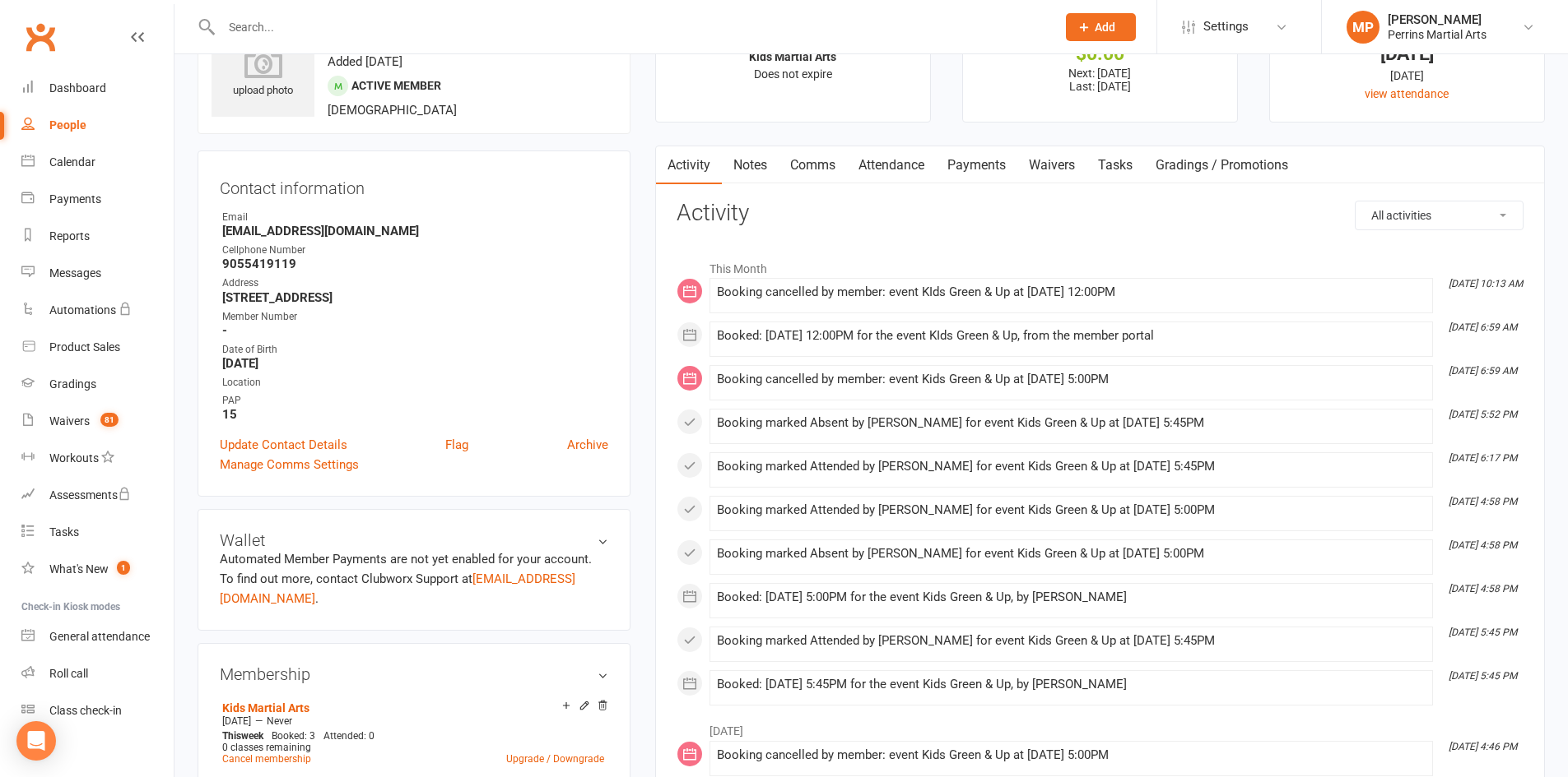
click at [76, 118] on link "People" at bounding box center [97, 125] width 152 height 37
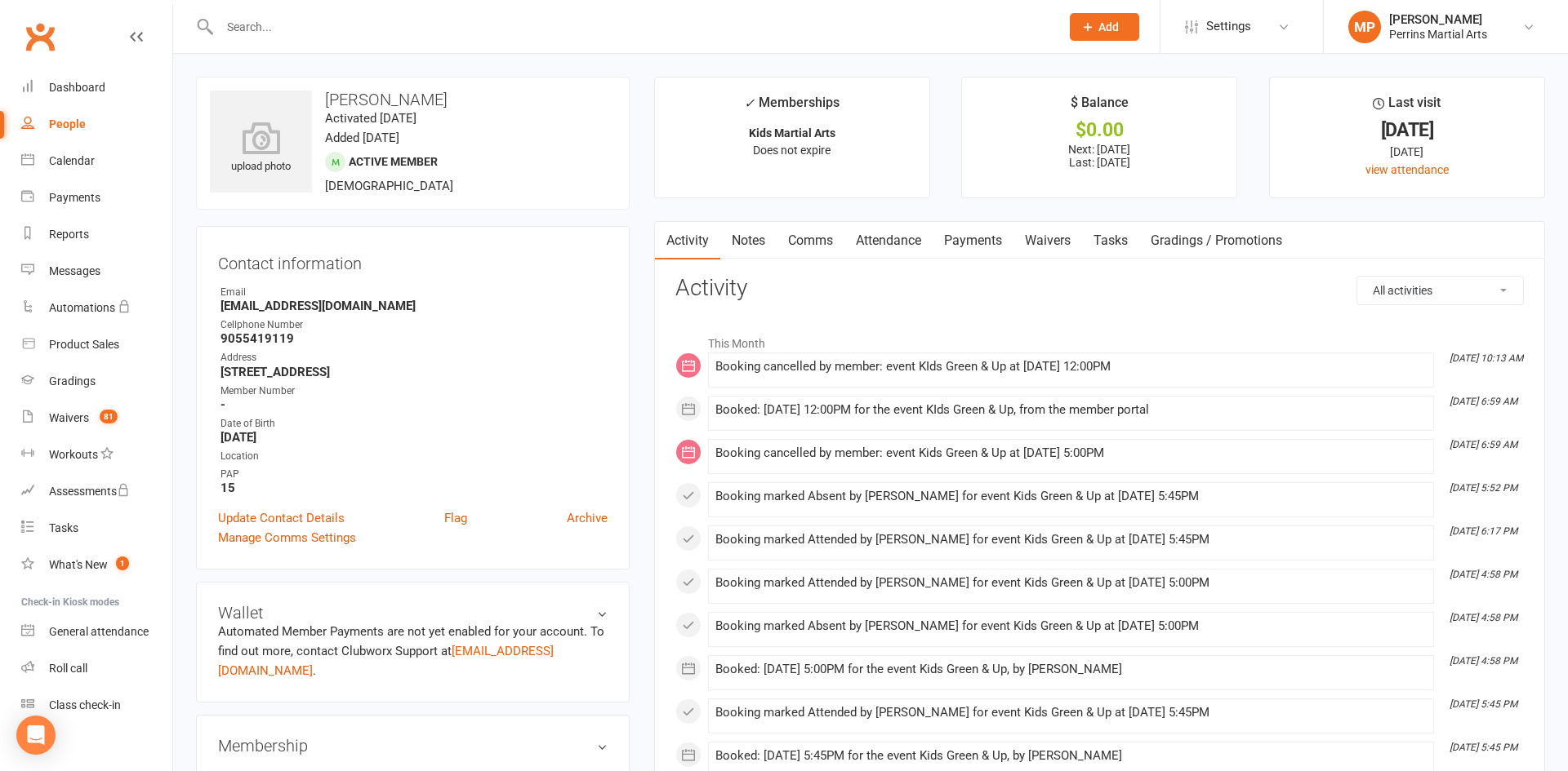
select select "100"
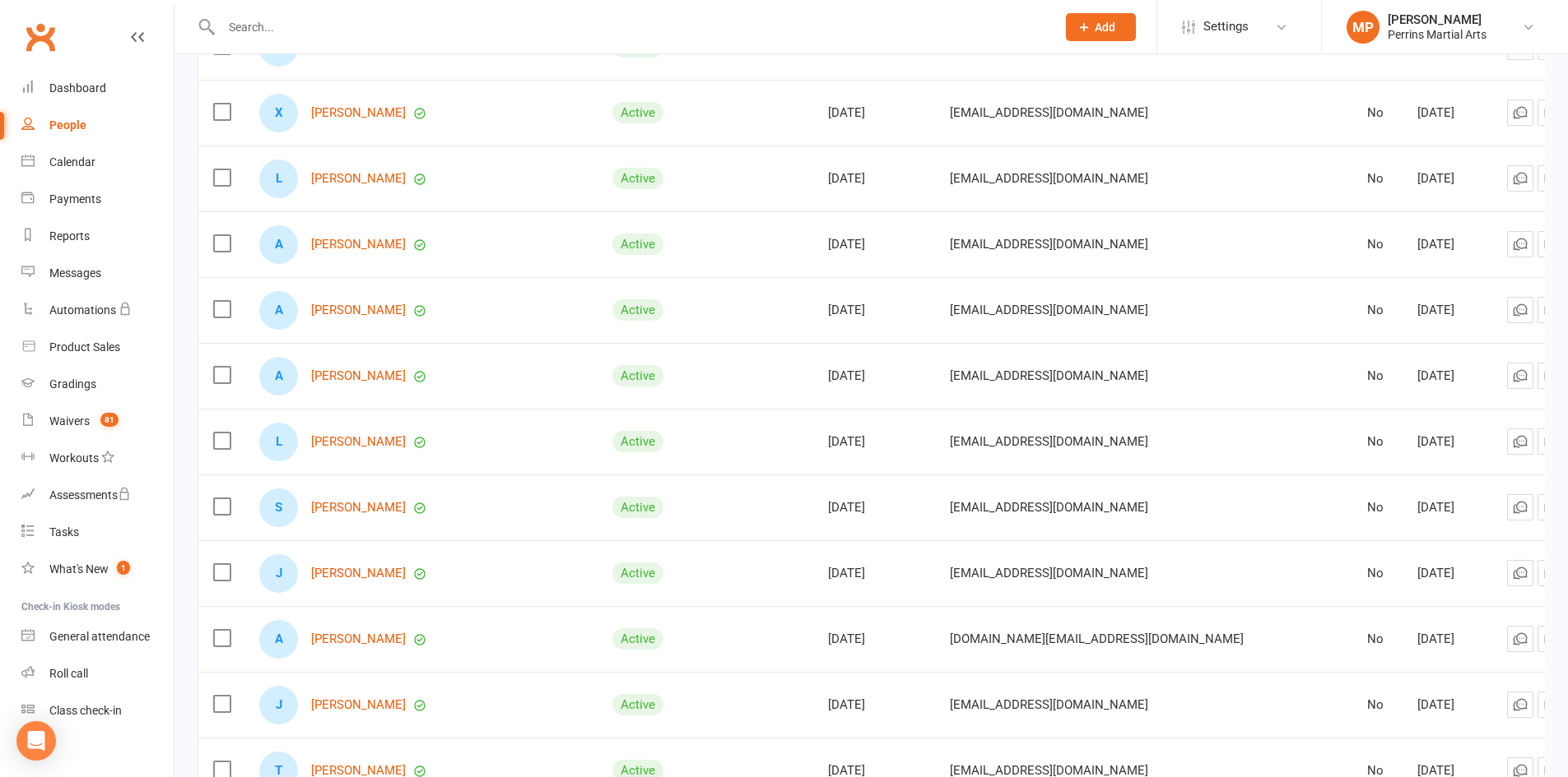
scroll to position [1011, 0]
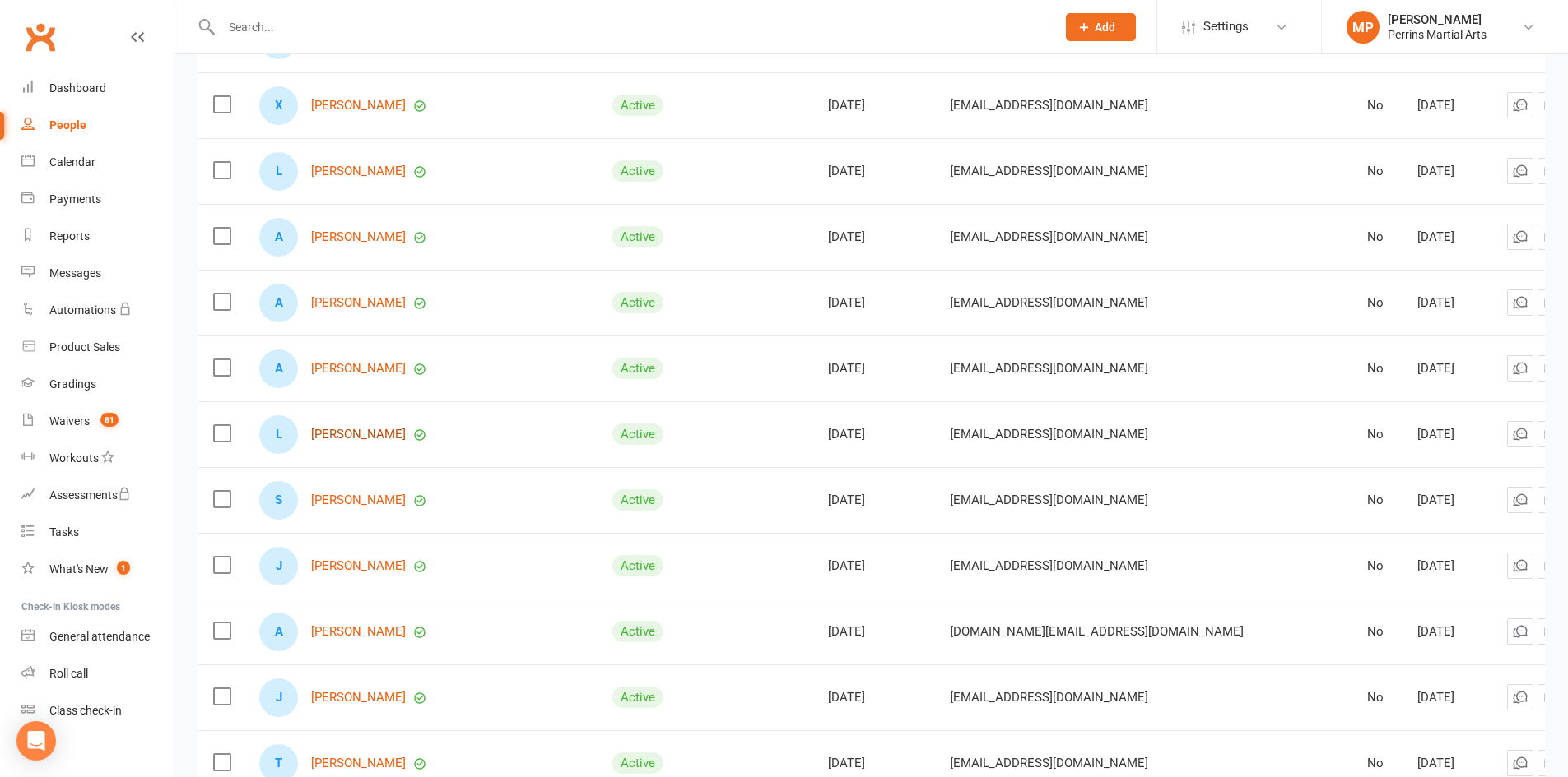
click at [356, 428] on link "[PERSON_NAME]" at bounding box center [358, 435] width 95 height 14
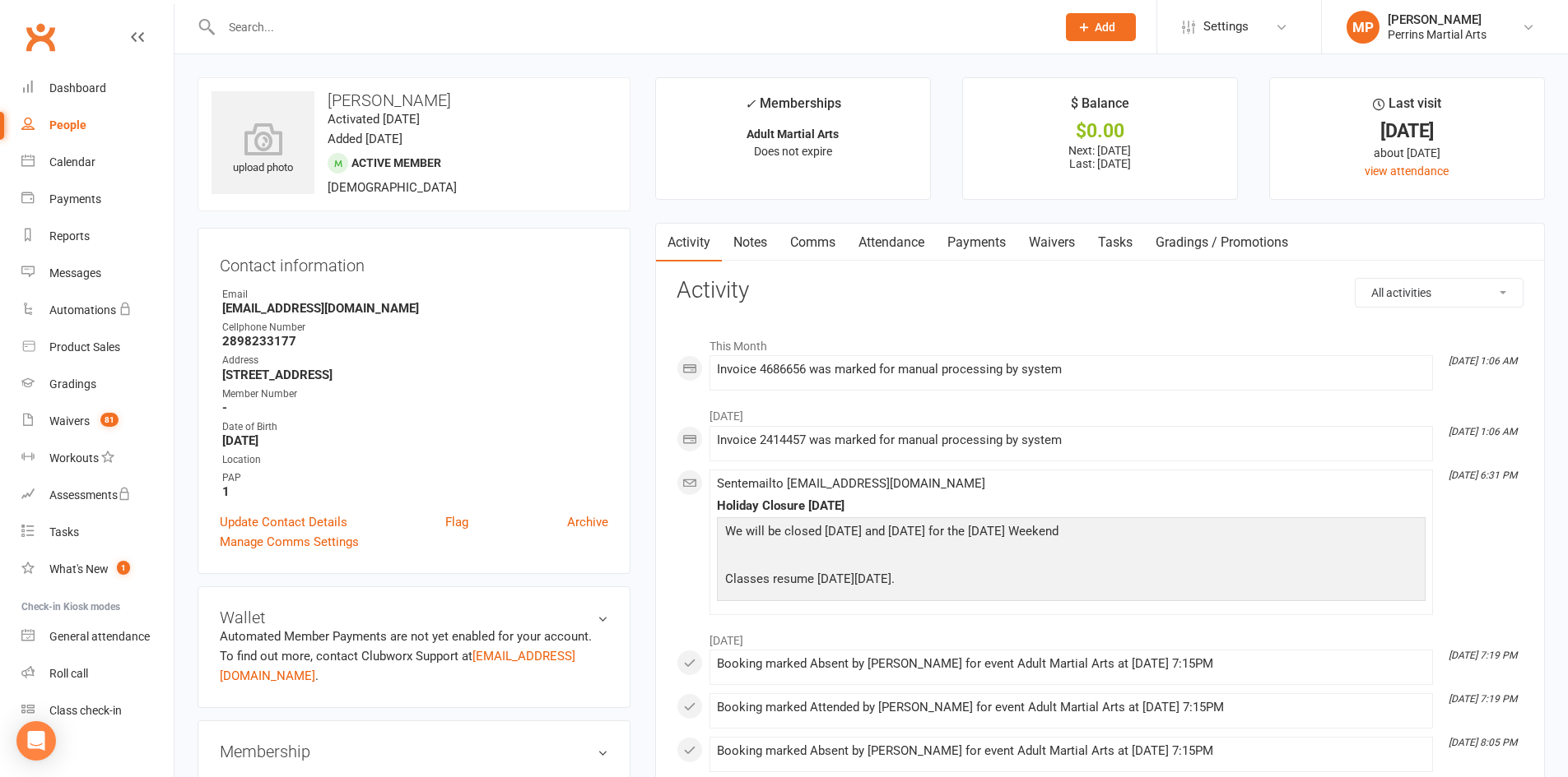
click at [68, 121] on div "People" at bounding box center [67, 125] width 37 height 13
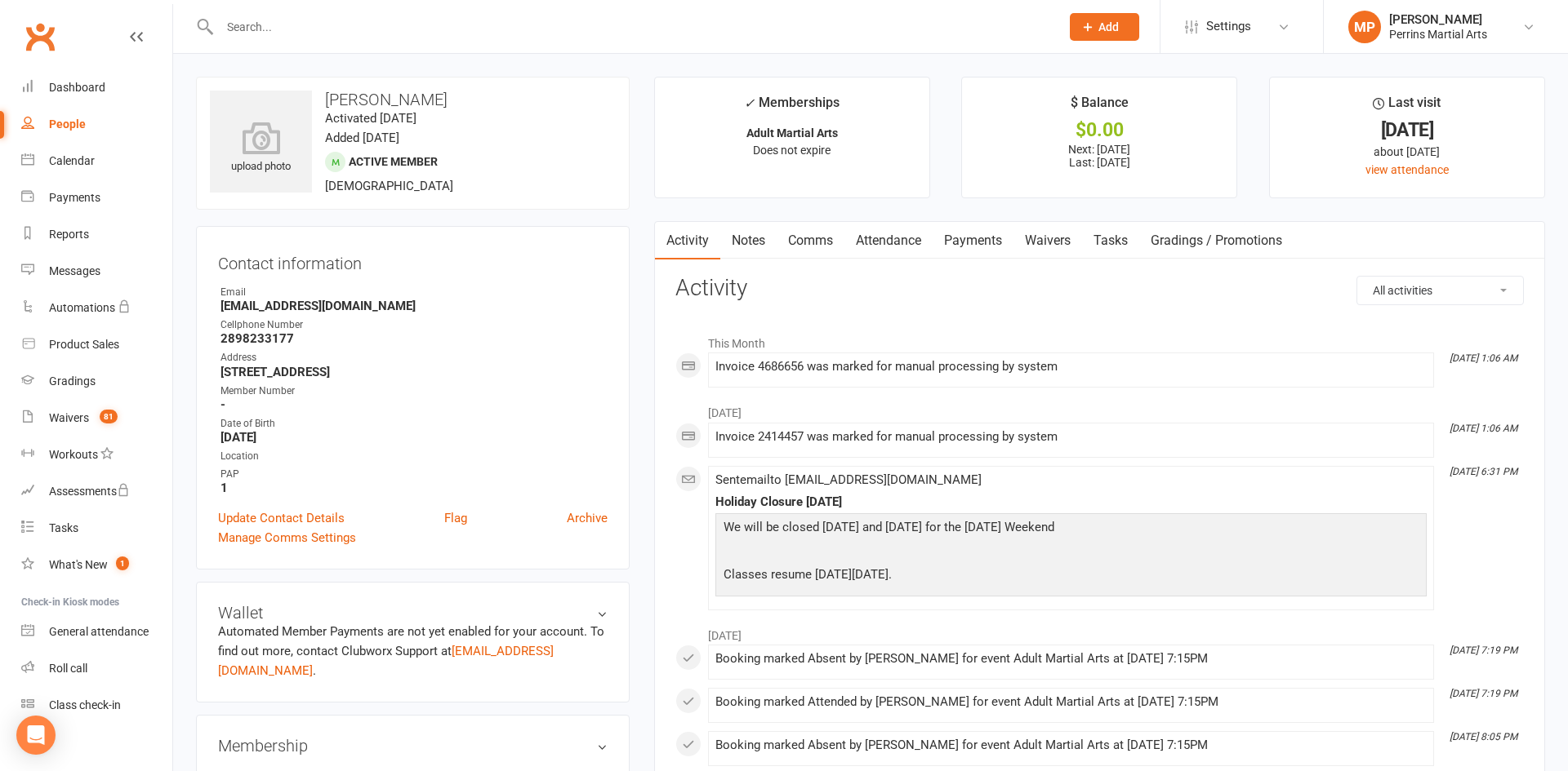
select select "100"
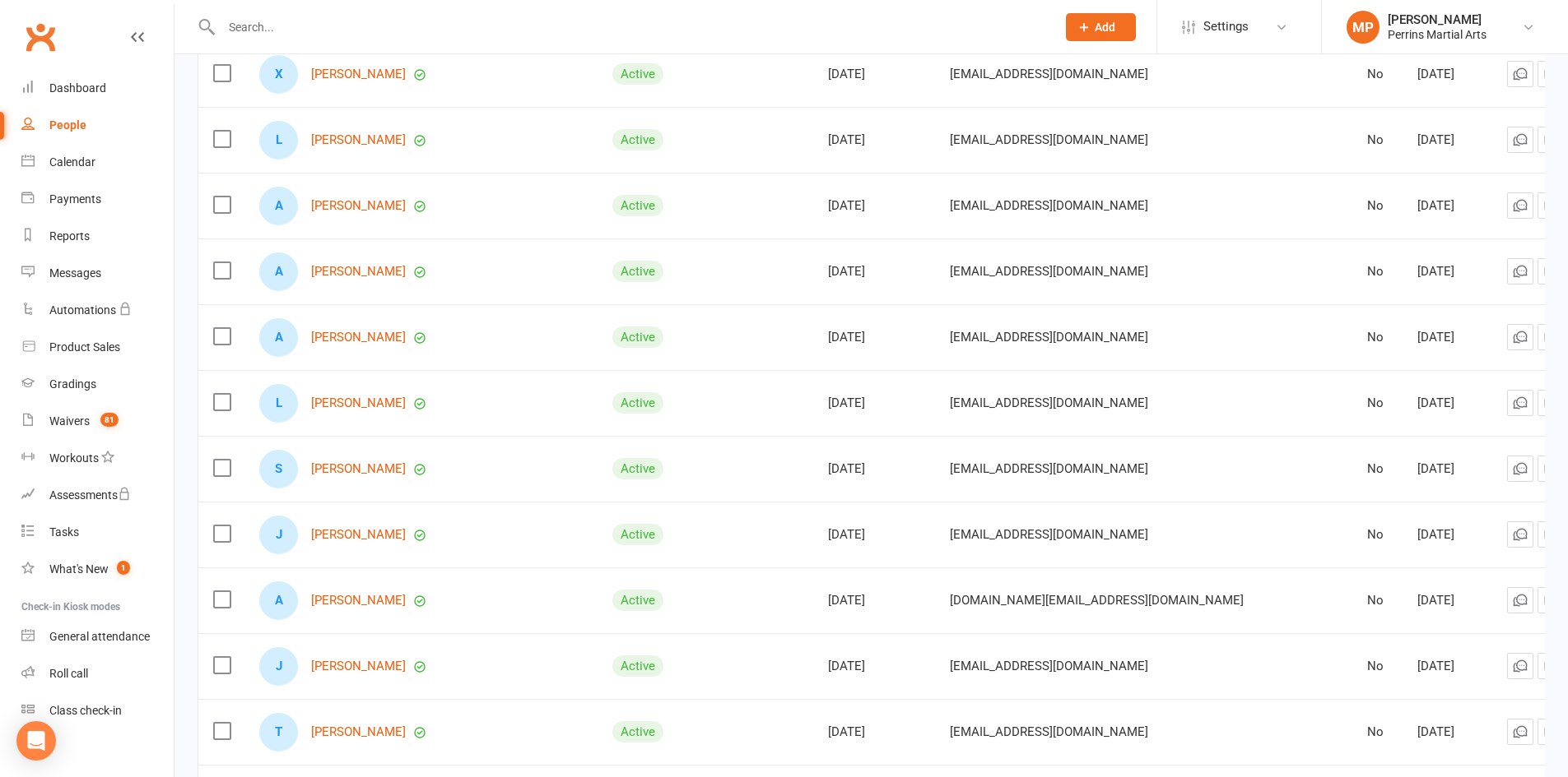
scroll to position [1205, 0]
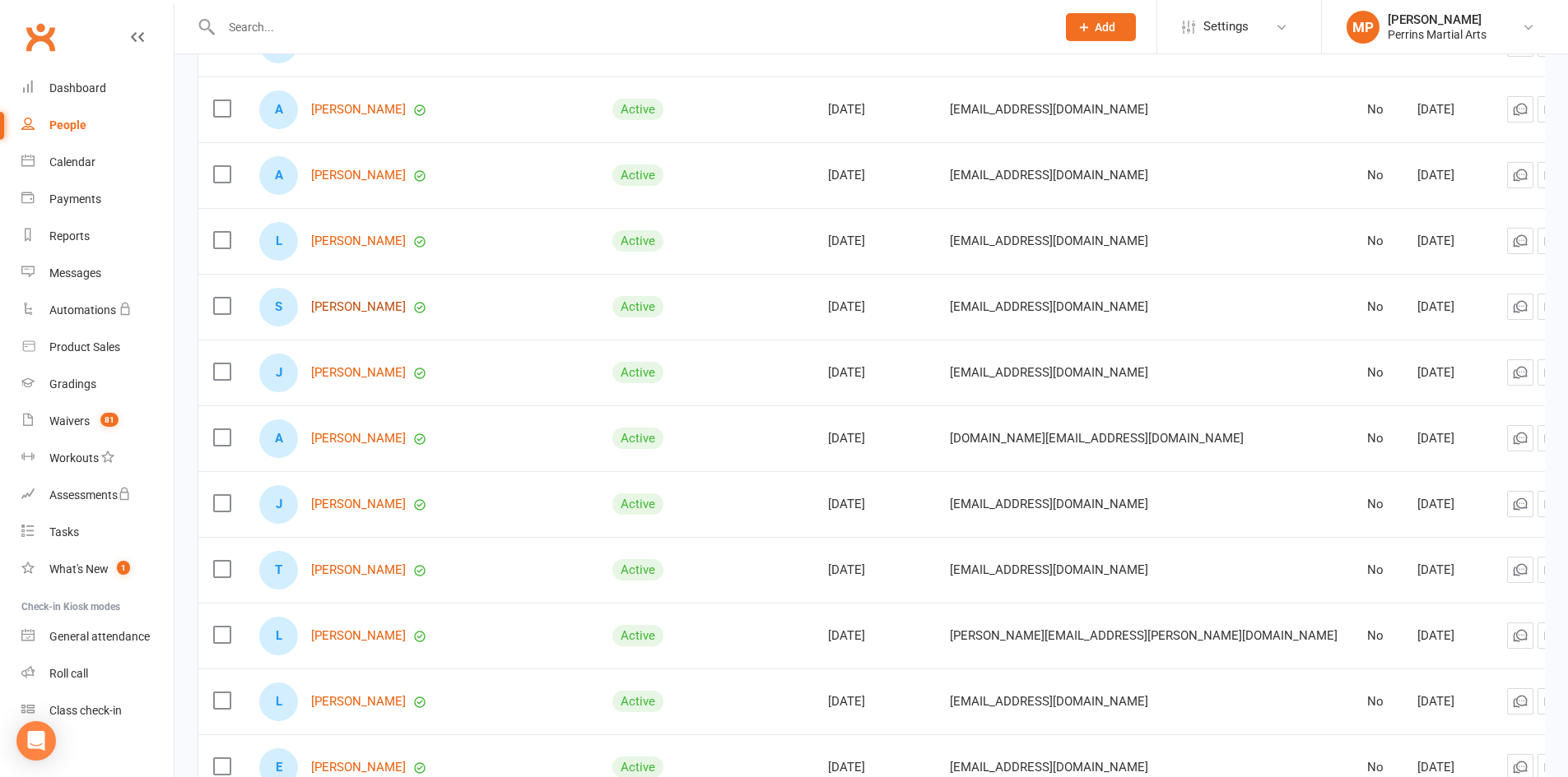
click at [345, 303] on link "[PERSON_NAME]" at bounding box center [358, 307] width 95 height 14
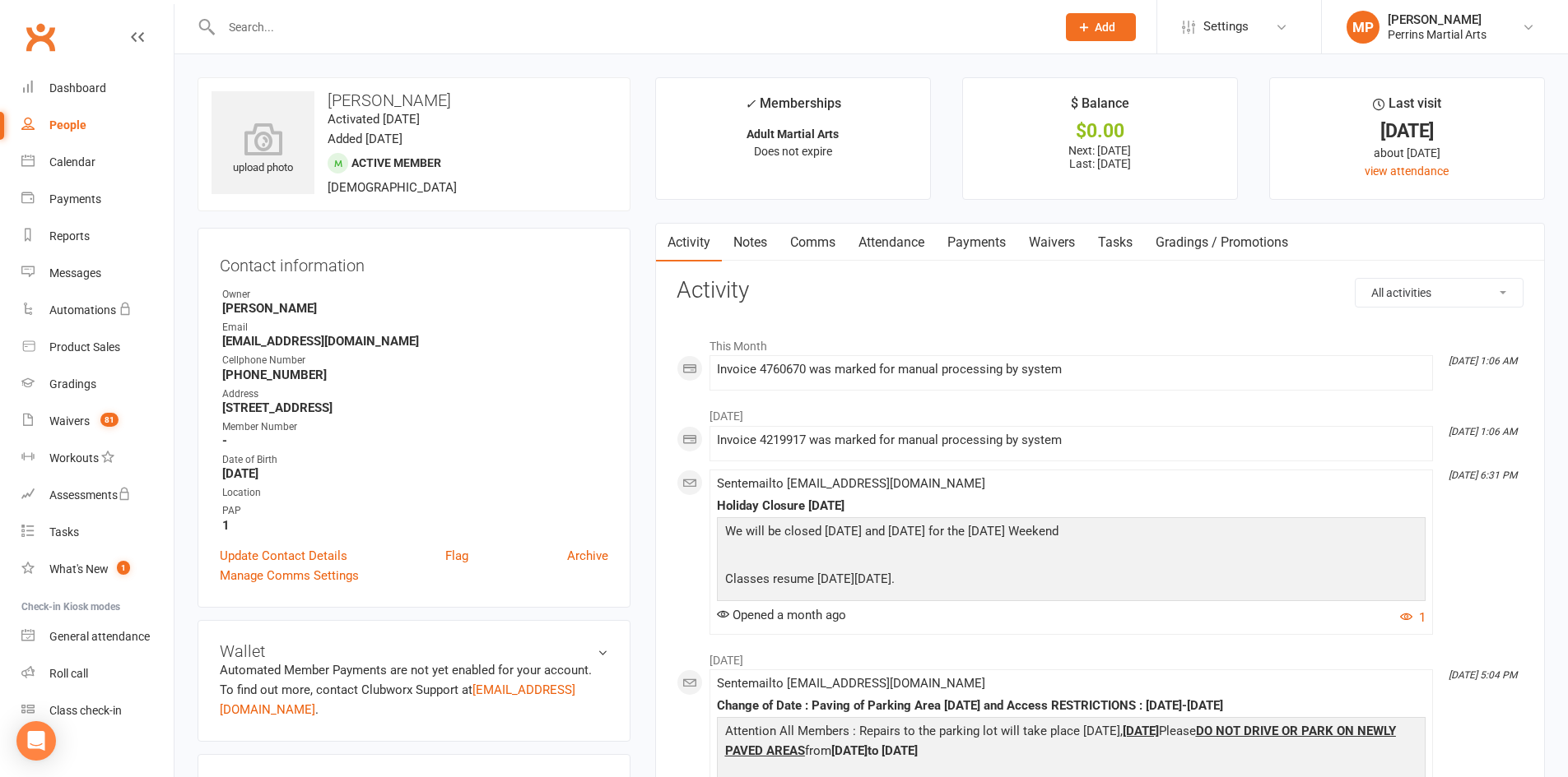
click at [70, 121] on div "People" at bounding box center [67, 125] width 37 height 13
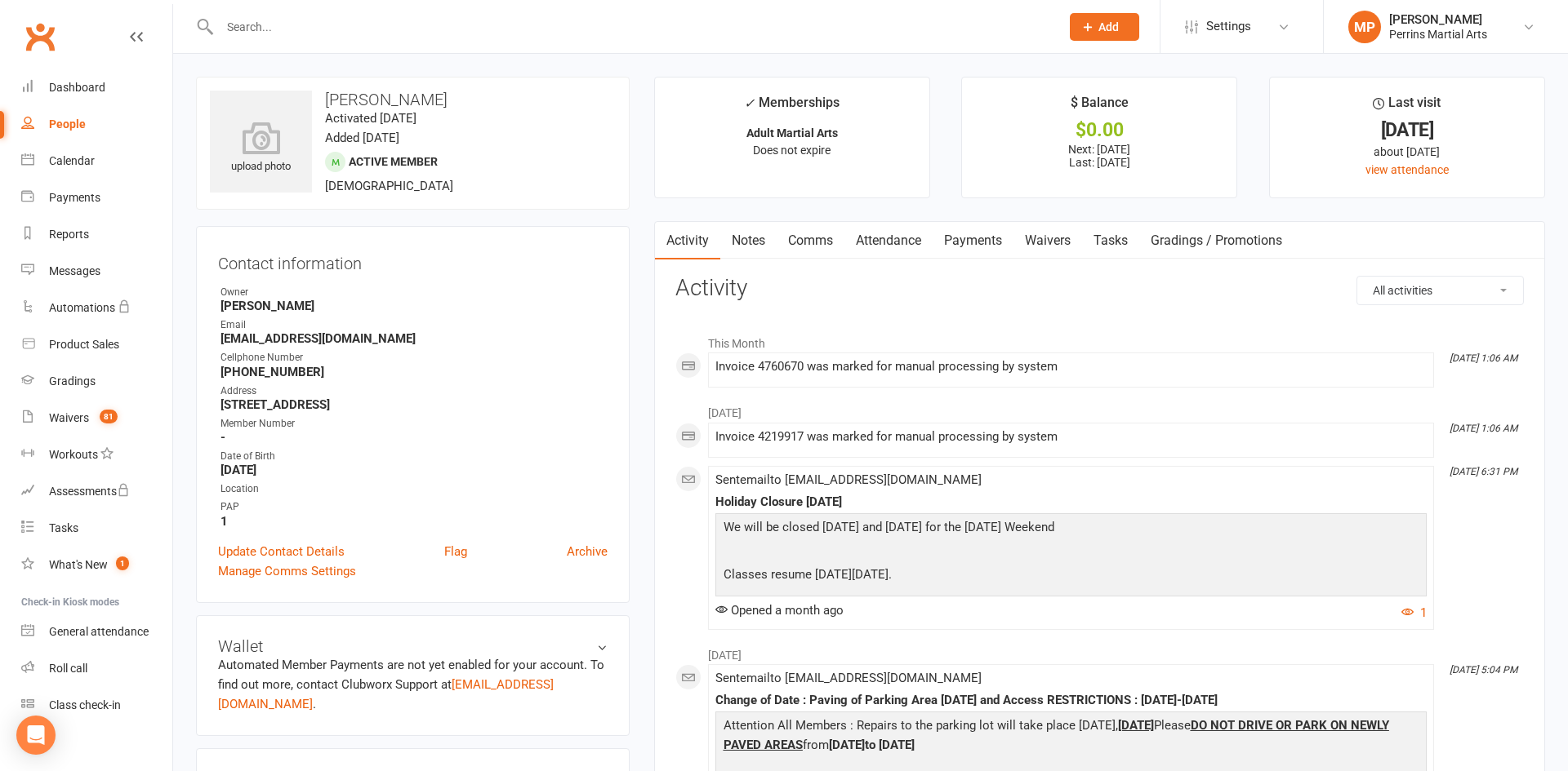
select select "100"
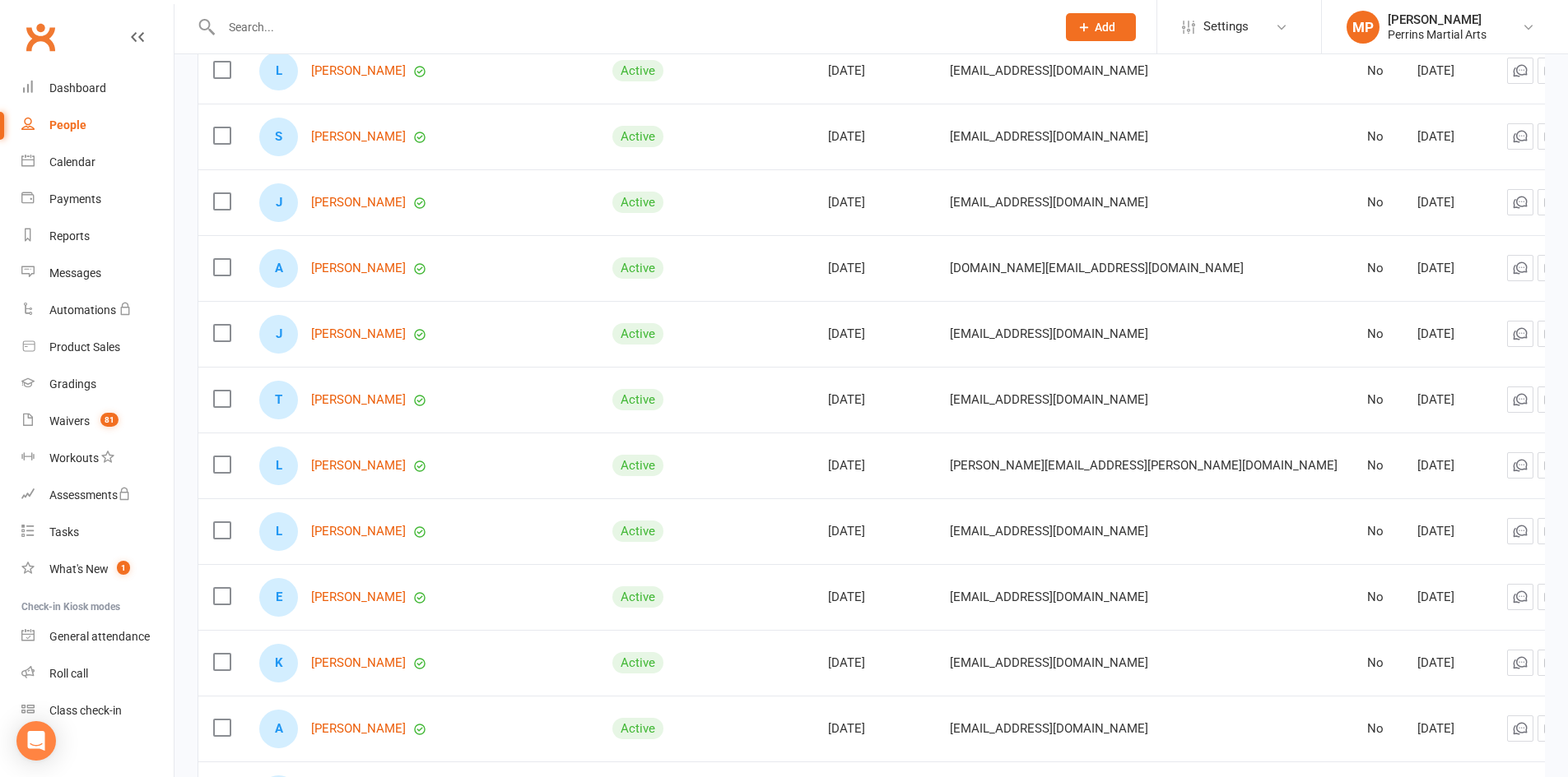
scroll to position [1382, 0]
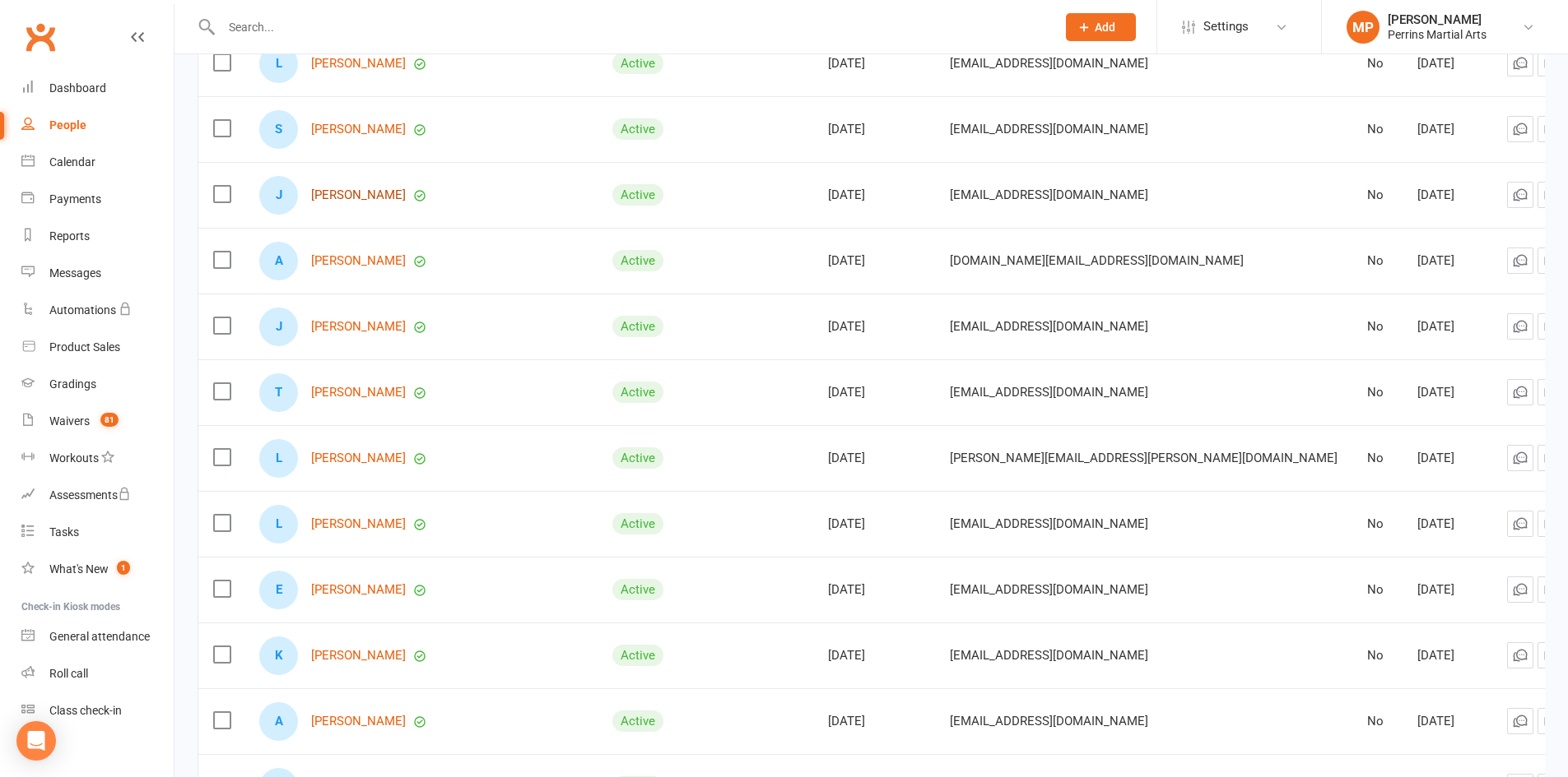
click at [353, 188] on link "[PERSON_NAME]" at bounding box center [358, 196] width 95 height 14
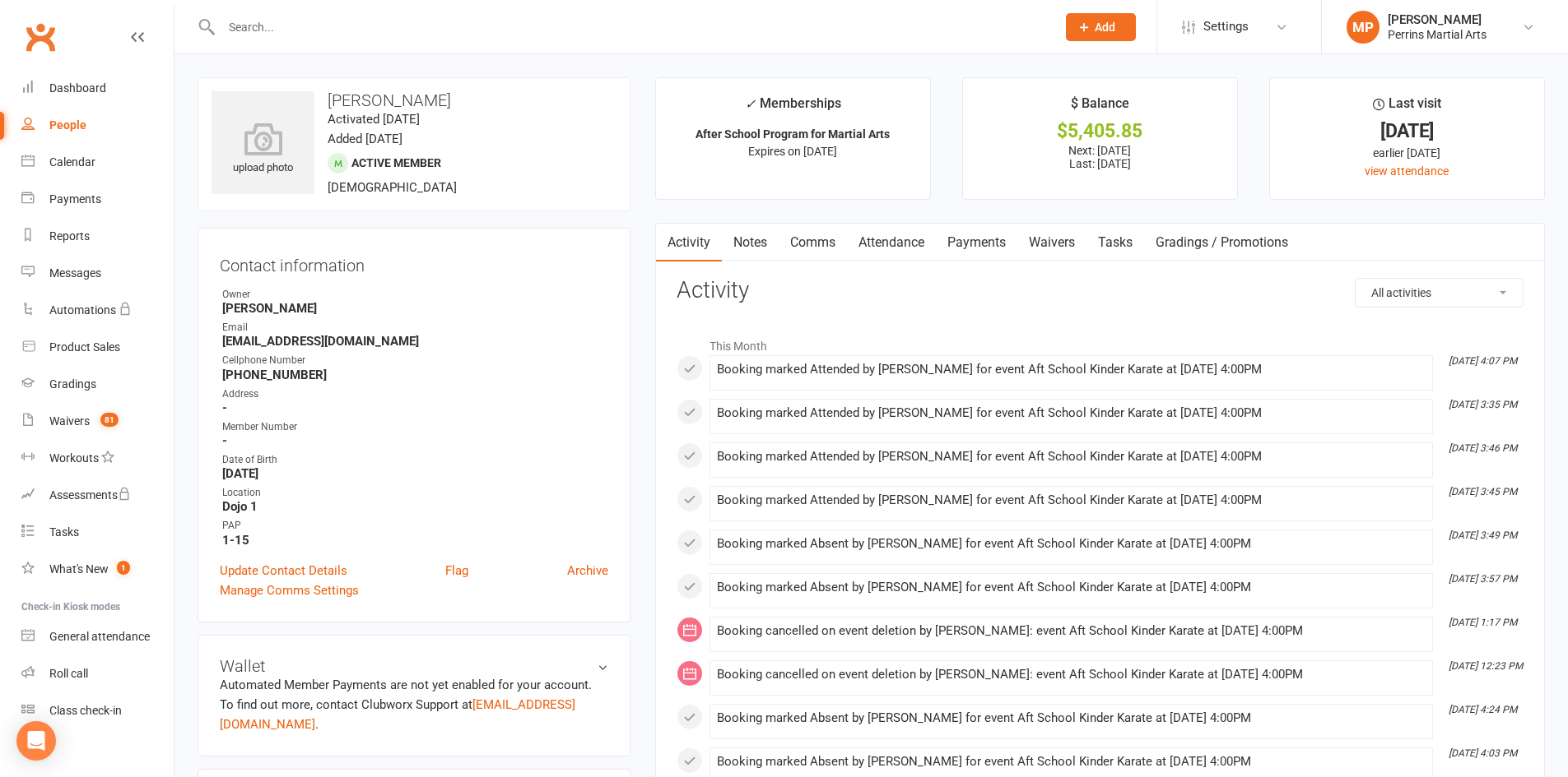
click at [63, 124] on div "People" at bounding box center [67, 125] width 37 height 13
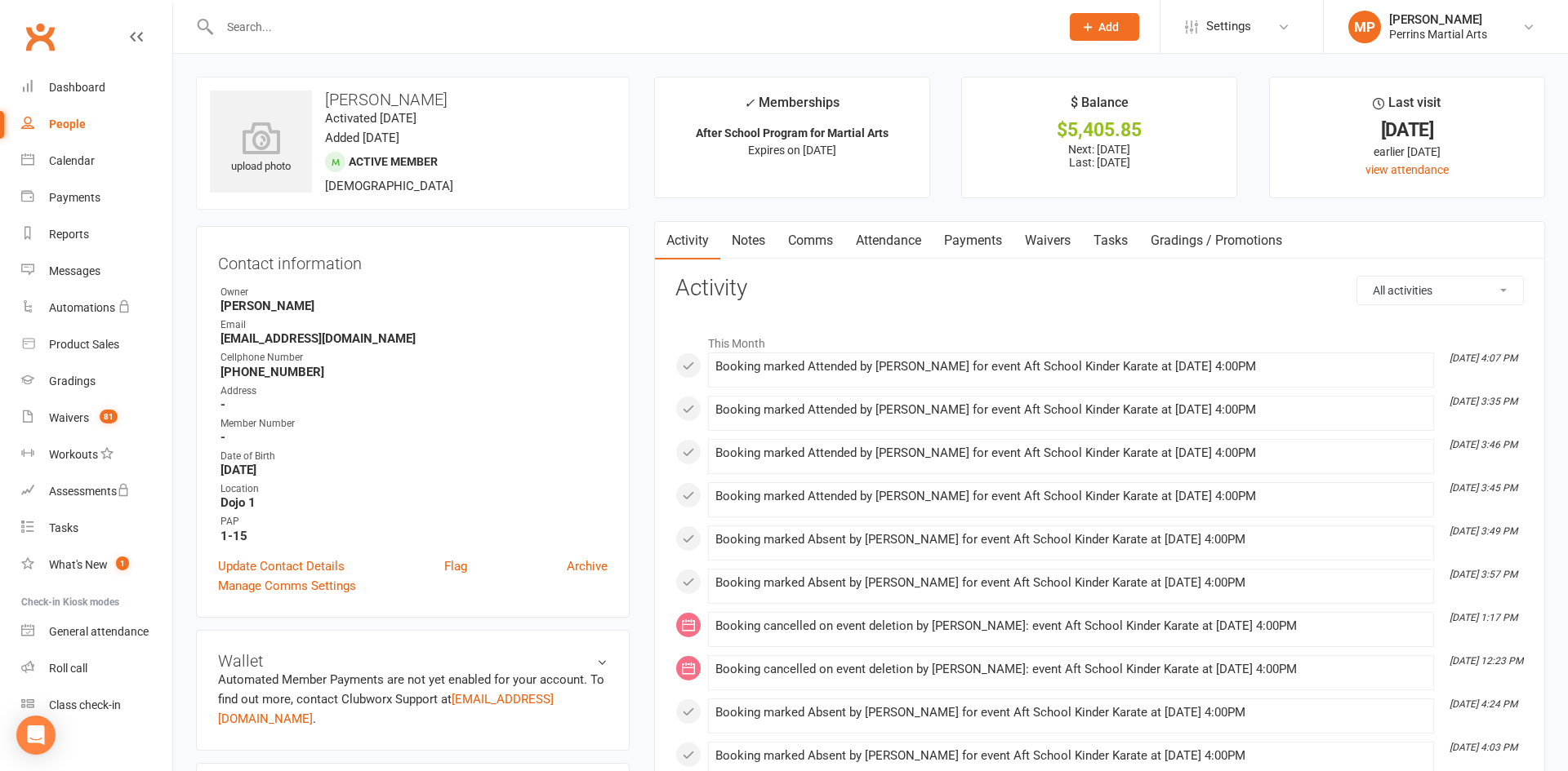
select select "100"
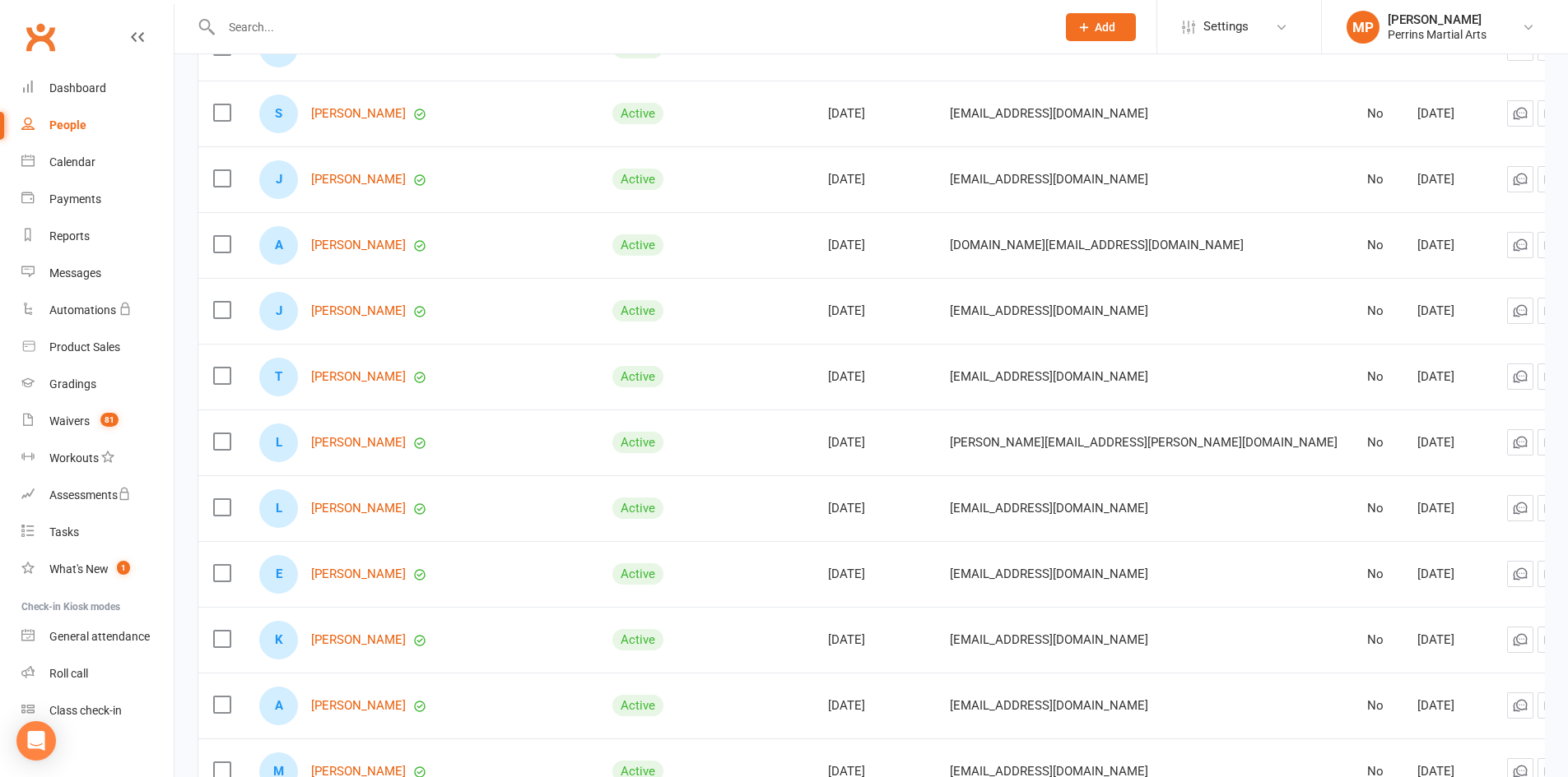
scroll to position [1428, 0]
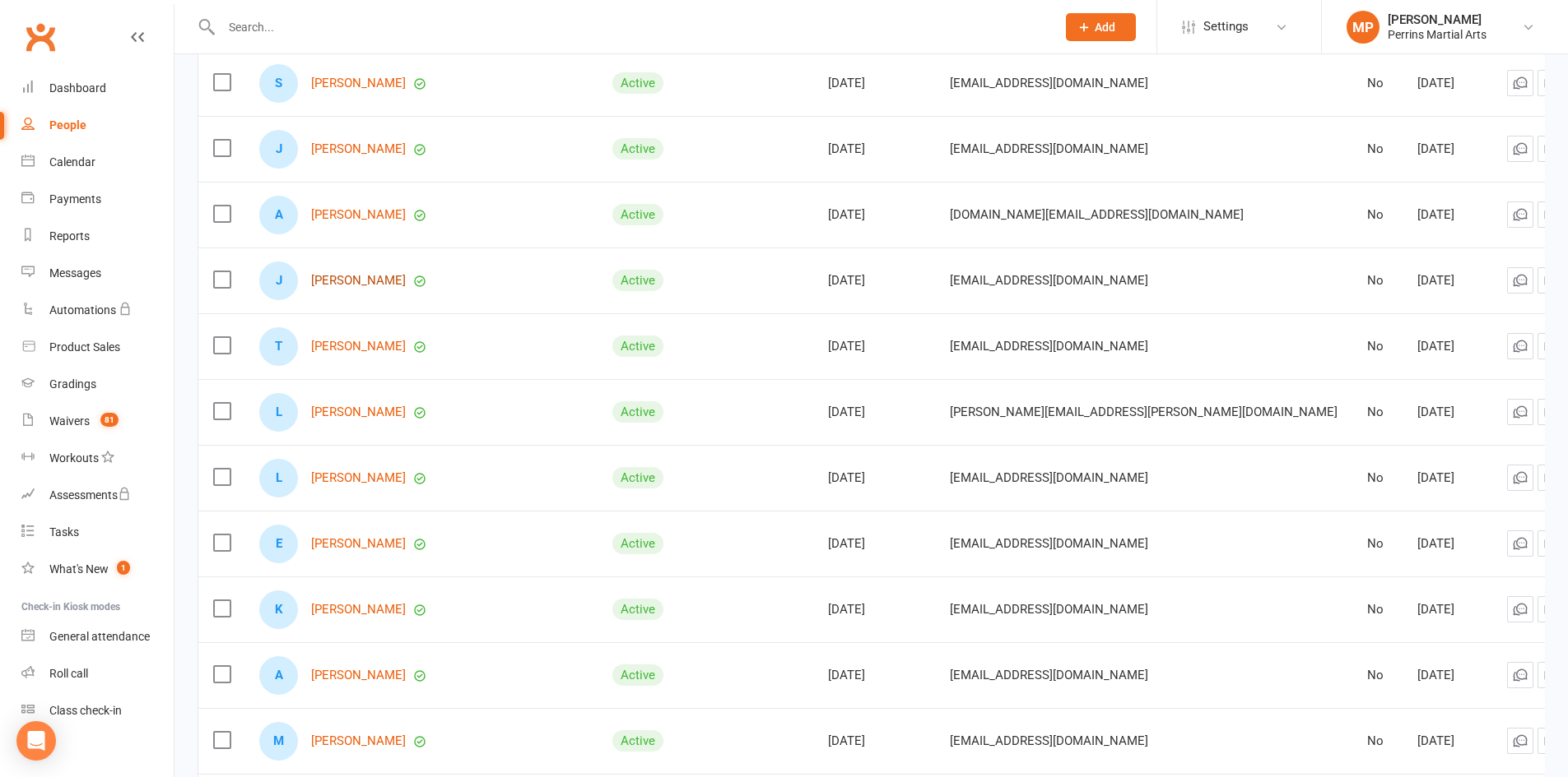
click at [380, 274] on link "[PERSON_NAME]" at bounding box center [358, 281] width 95 height 14
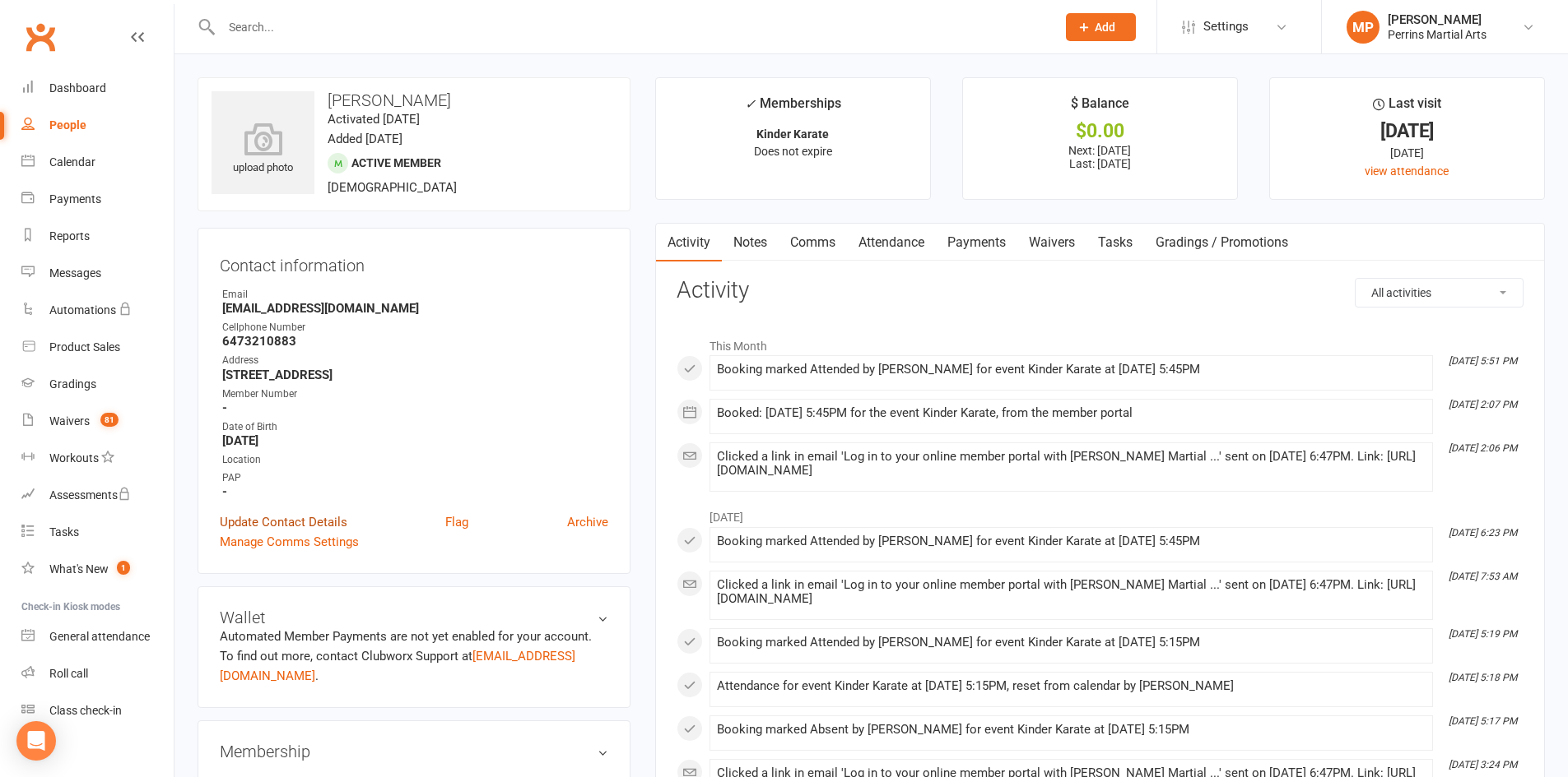
click at [280, 526] on link "Update Contact Details" at bounding box center [283, 522] width 128 height 20
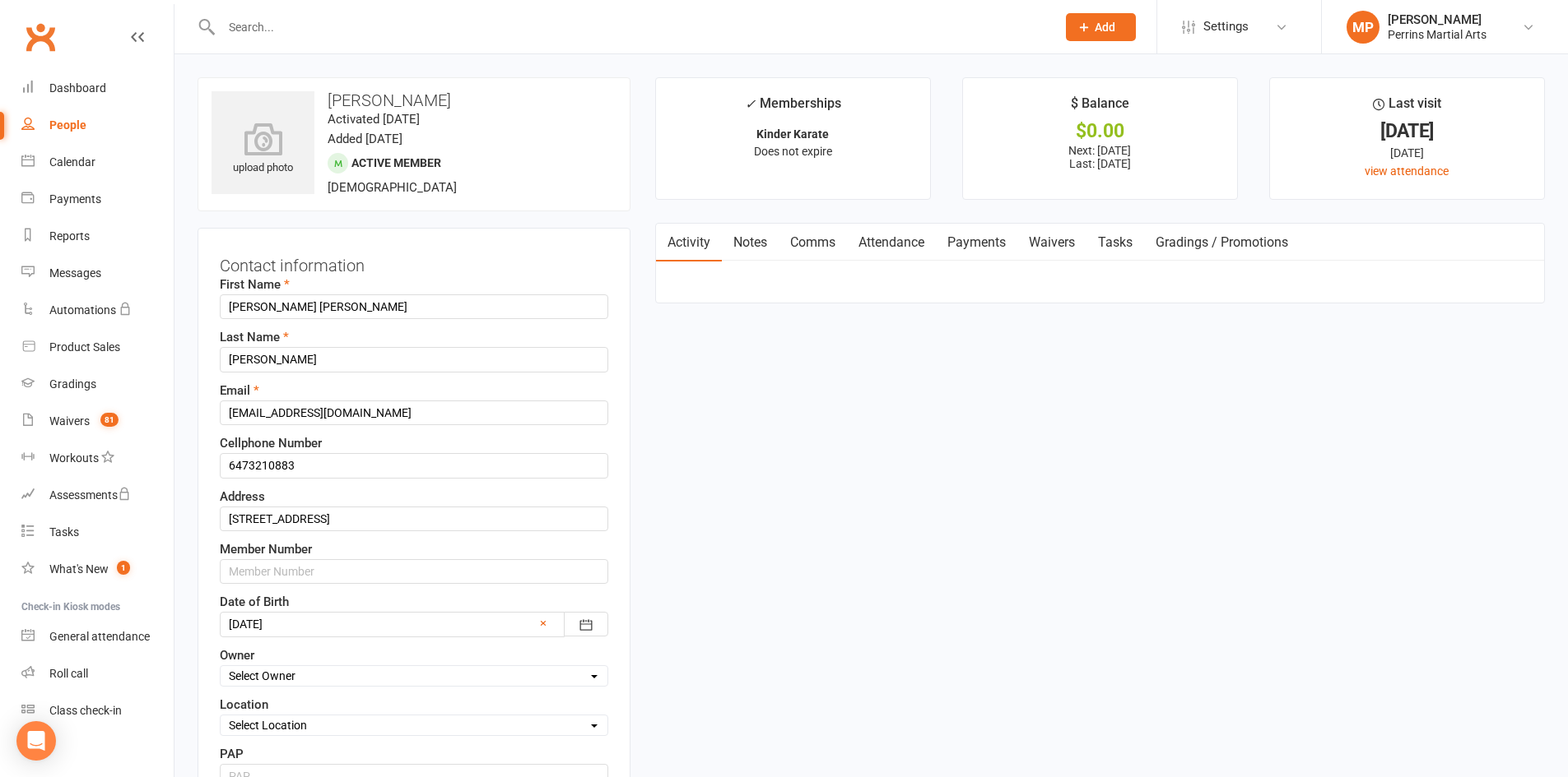
scroll to position [78, 0]
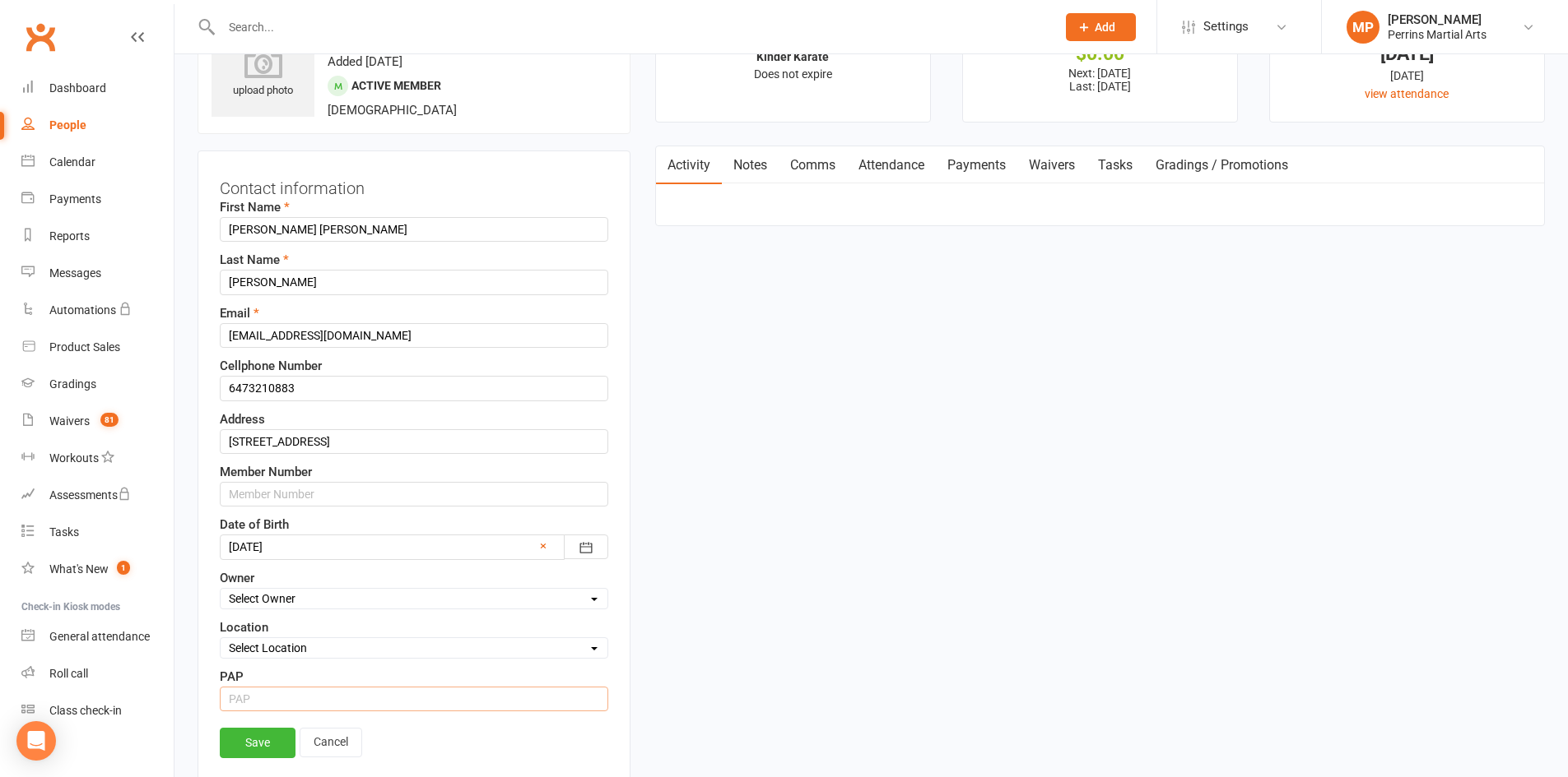
click at [276, 694] on input "string" at bounding box center [414, 699] width 389 height 25
type input "15"
click at [259, 739] on link "Save" at bounding box center [257, 742] width 76 height 29
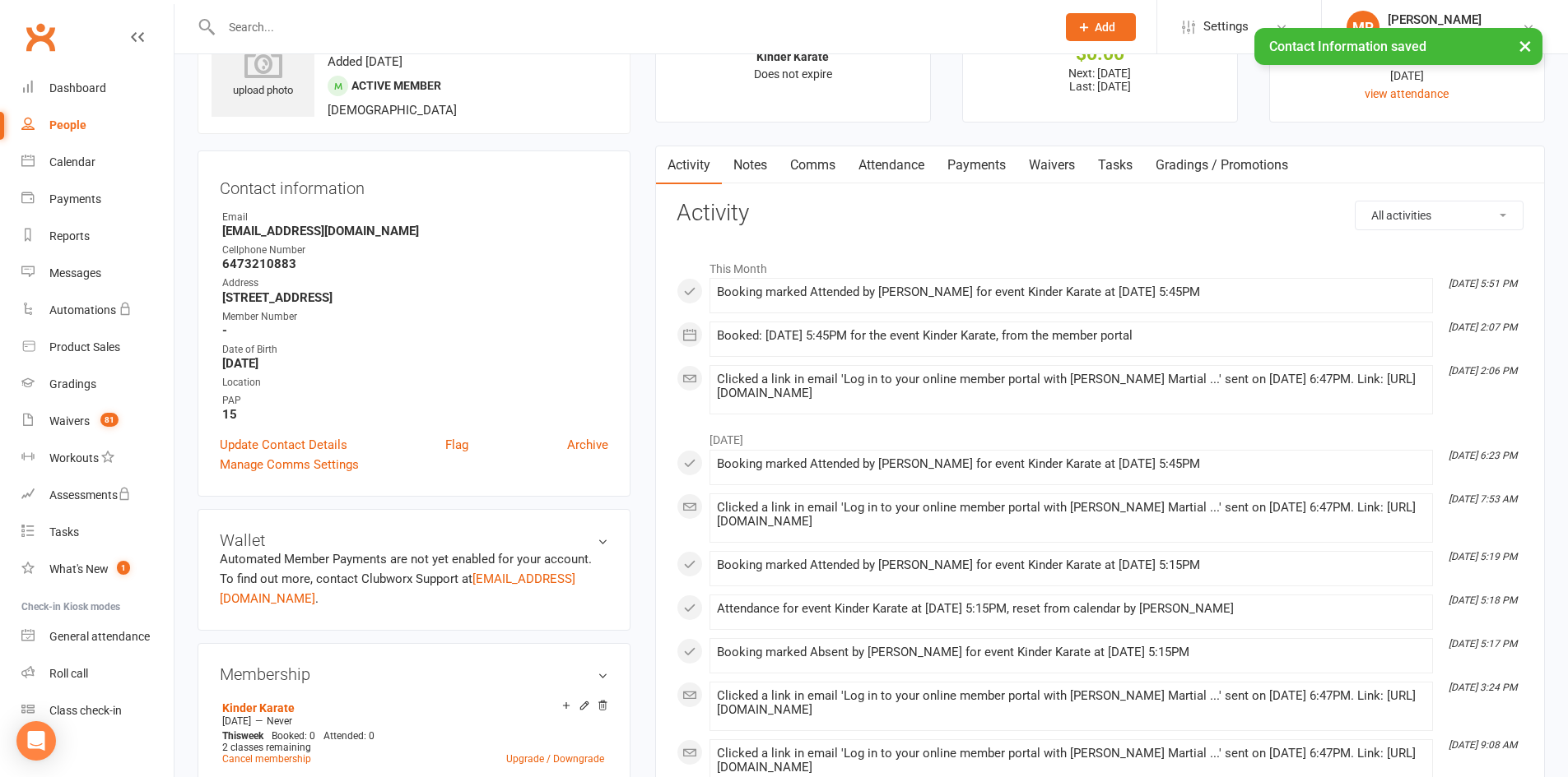
click at [69, 128] on div "People" at bounding box center [67, 125] width 37 height 13
select select "100"
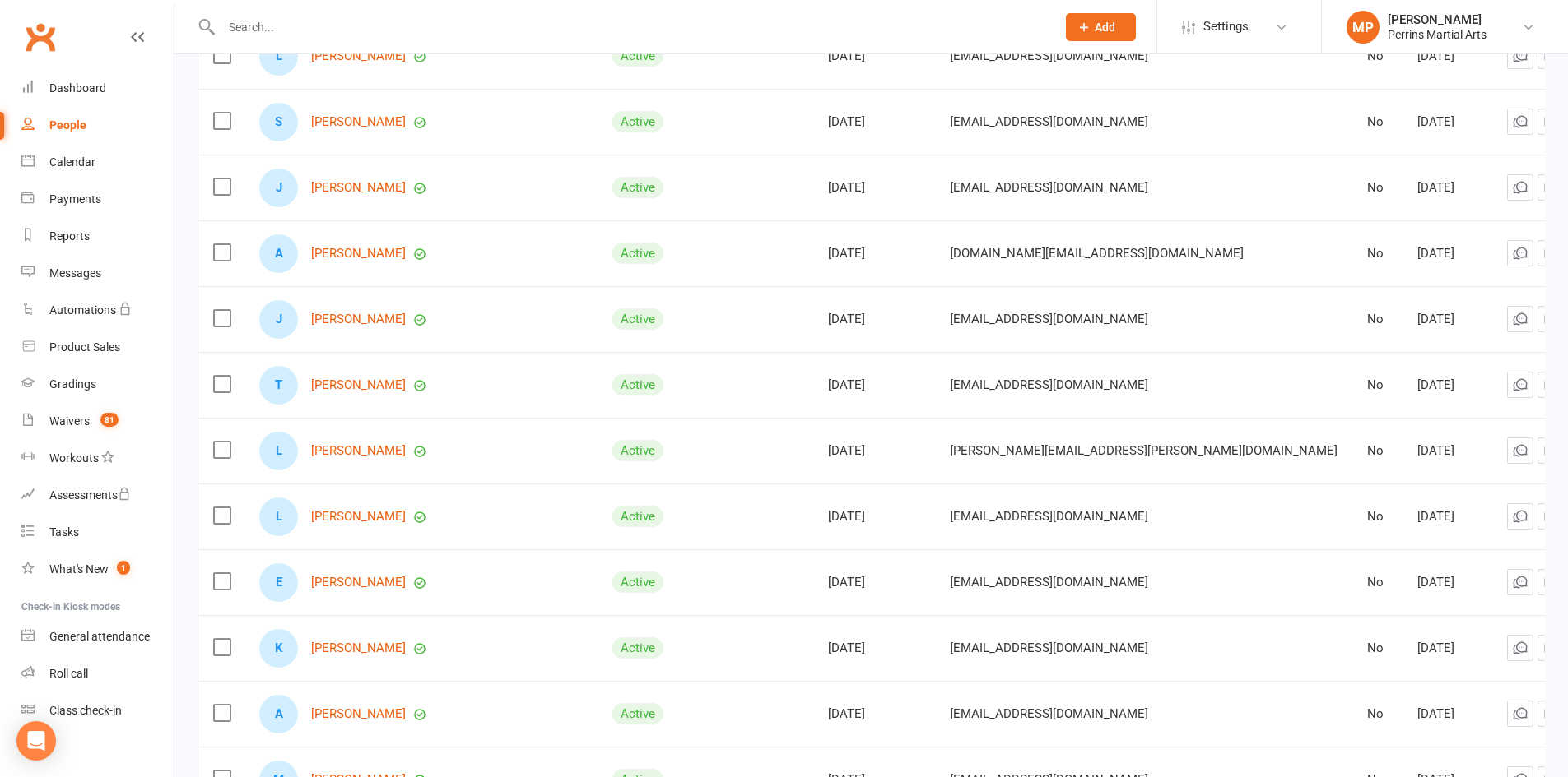
scroll to position [1421, 0]
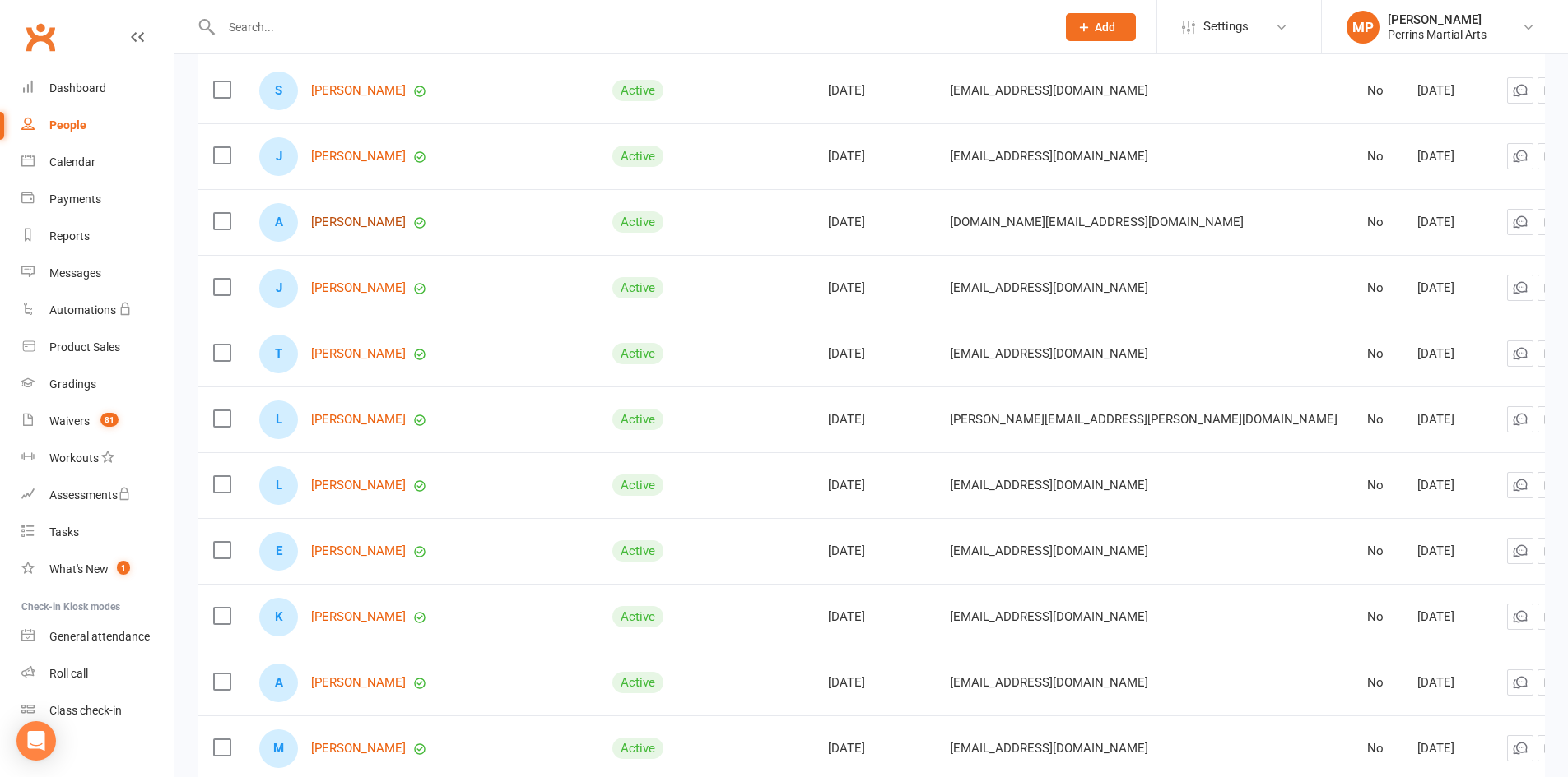
click at [378, 215] on link "[PERSON_NAME]" at bounding box center [358, 222] width 95 height 14
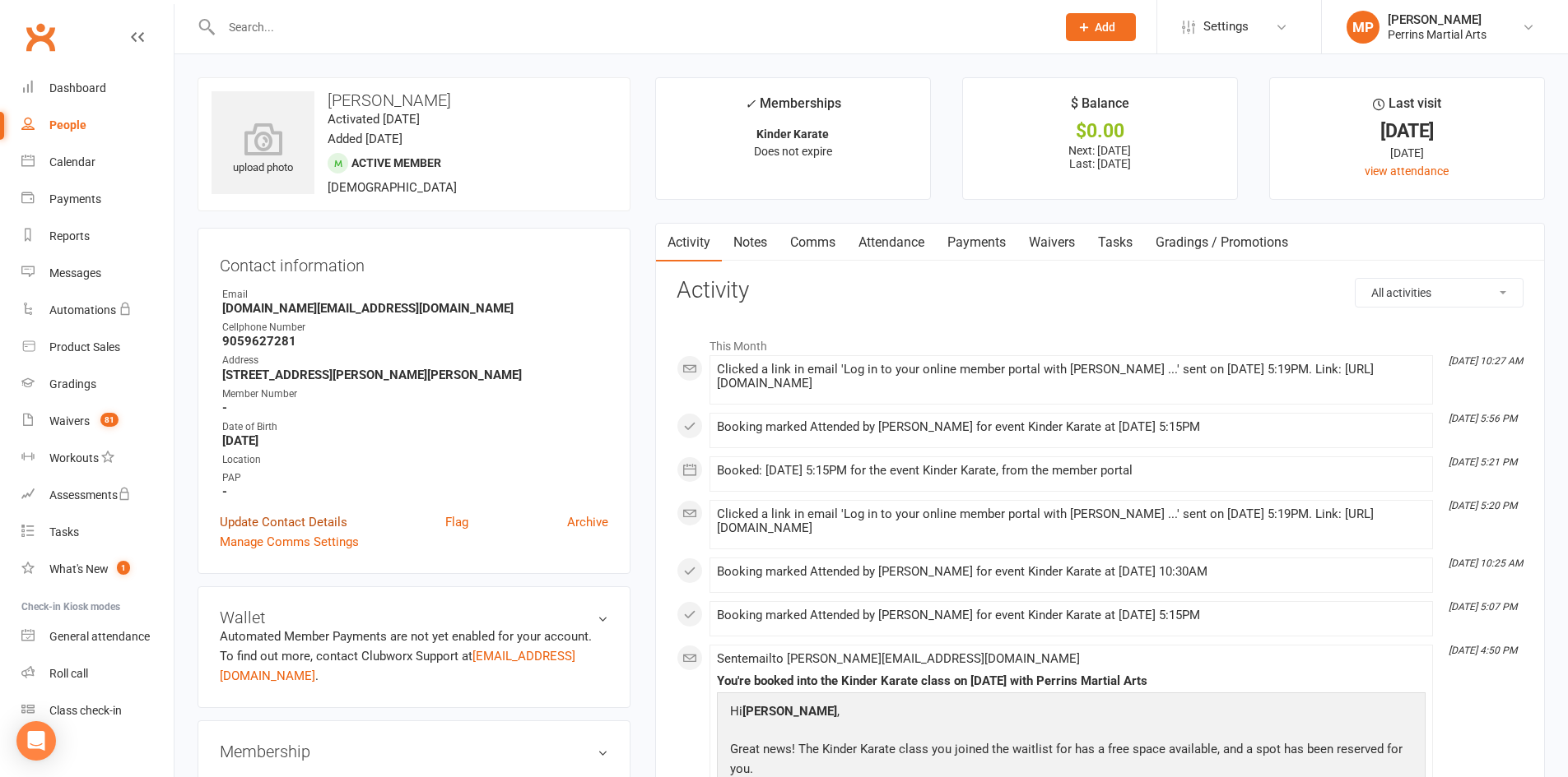
click at [266, 524] on link "Update Contact Details" at bounding box center [283, 522] width 128 height 20
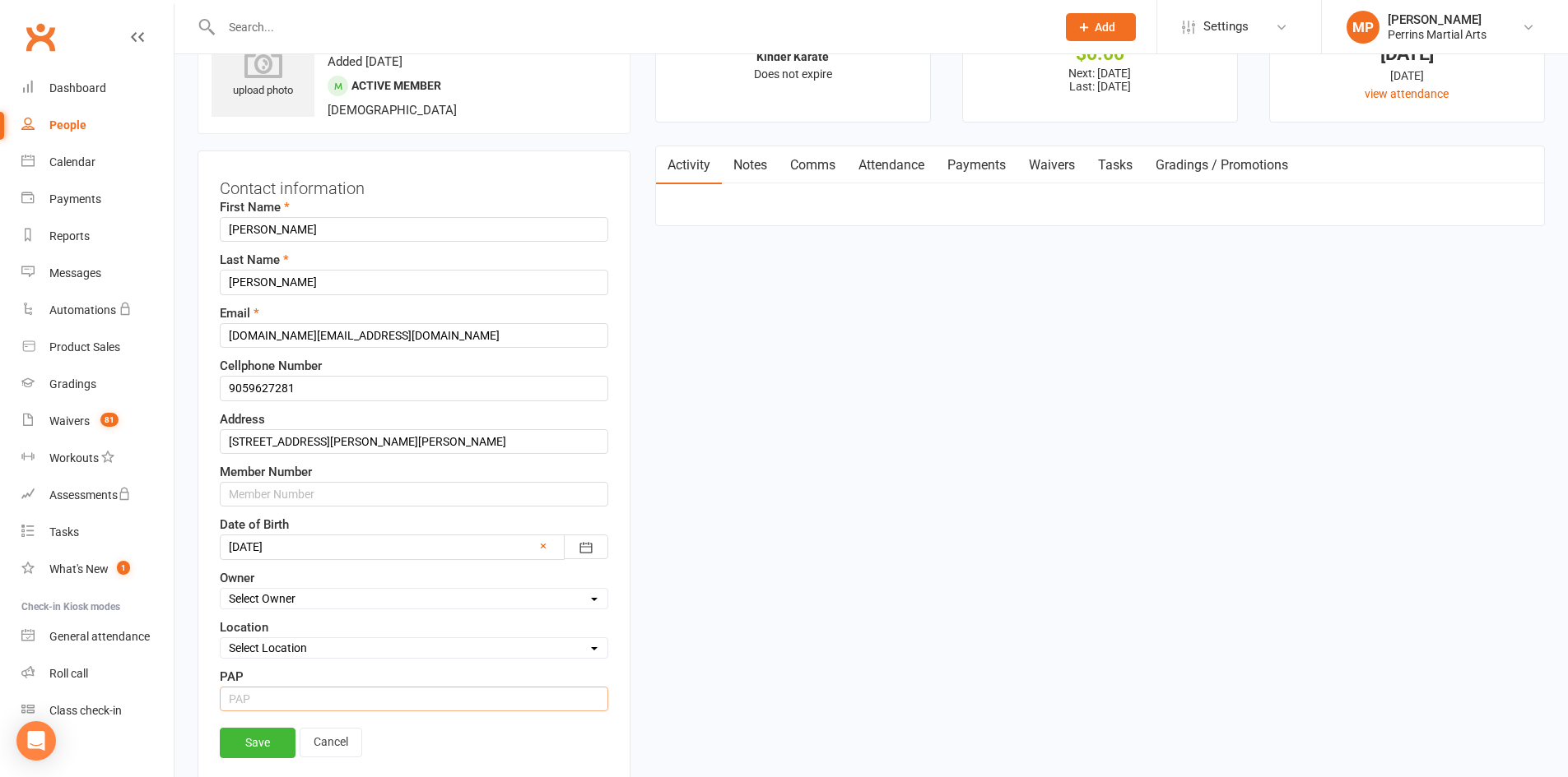
click at [279, 706] on input "string" at bounding box center [414, 699] width 389 height 25
type input "1"
click at [270, 739] on link "Save" at bounding box center [257, 742] width 76 height 29
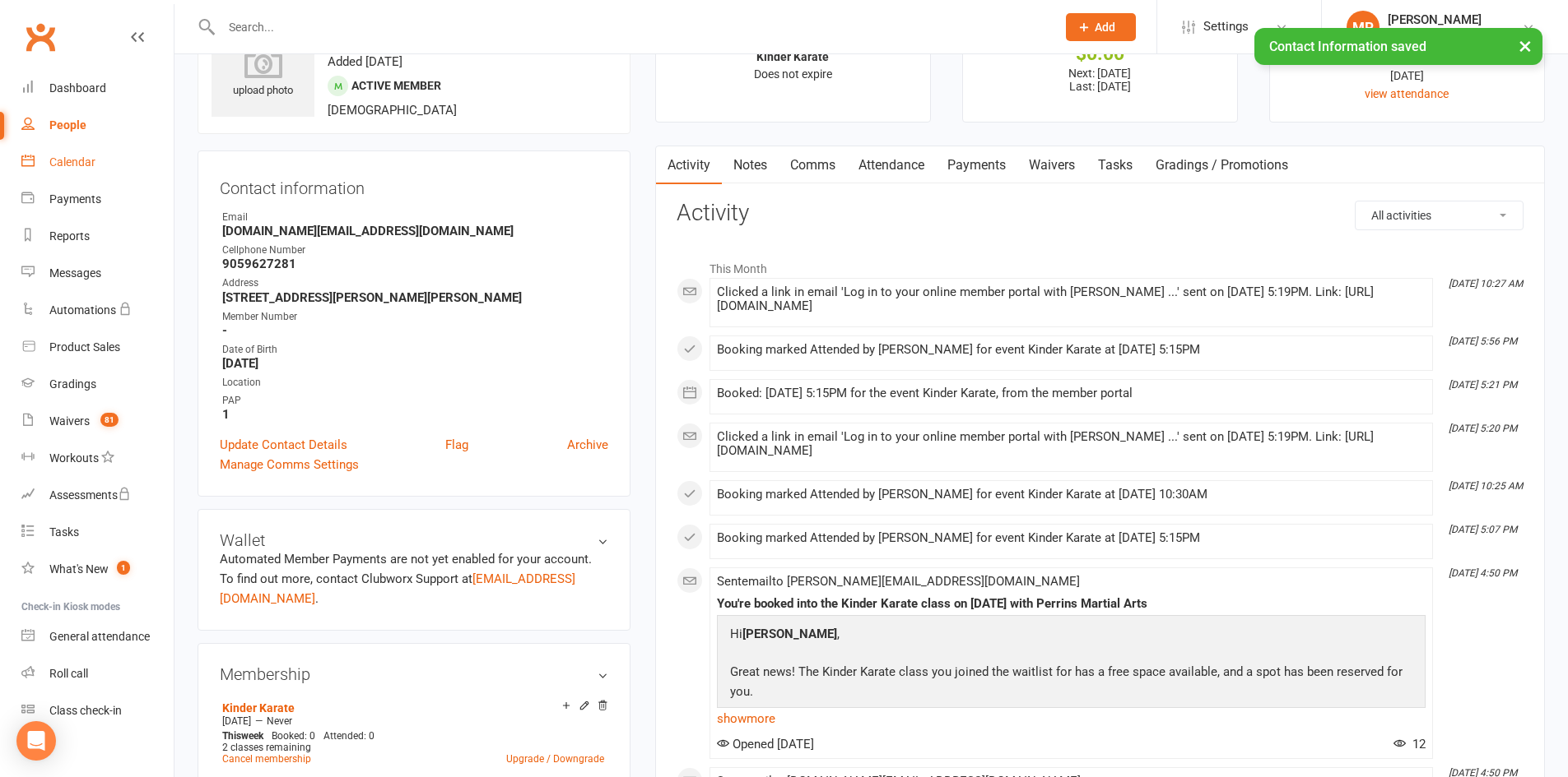
click at [73, 163] on div "Calendar" at bounding box center [72, 162] width 46 height 13
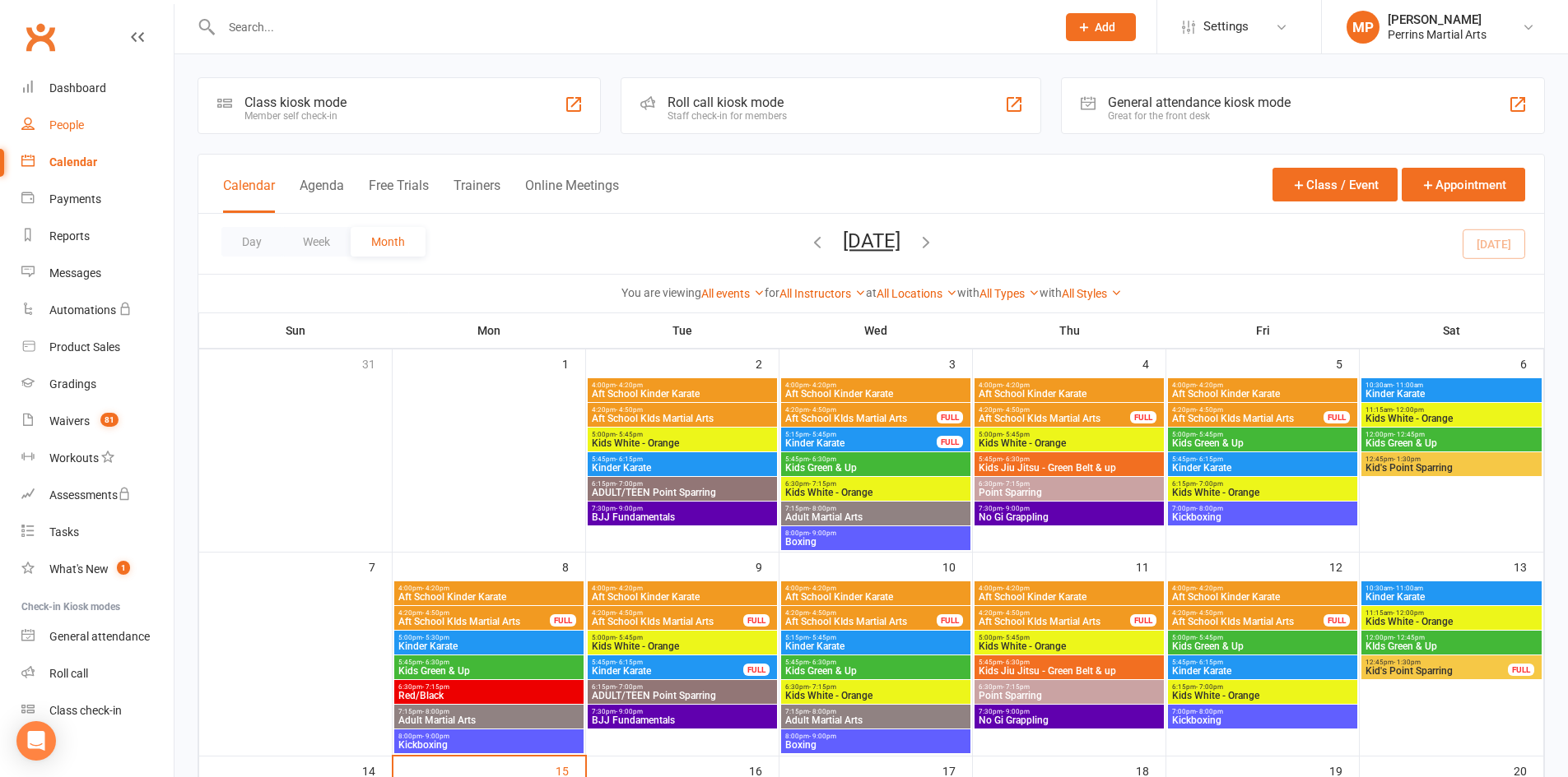
click at [74, 125] on div "People" at bounding box center [66, 125] width 35 height 13
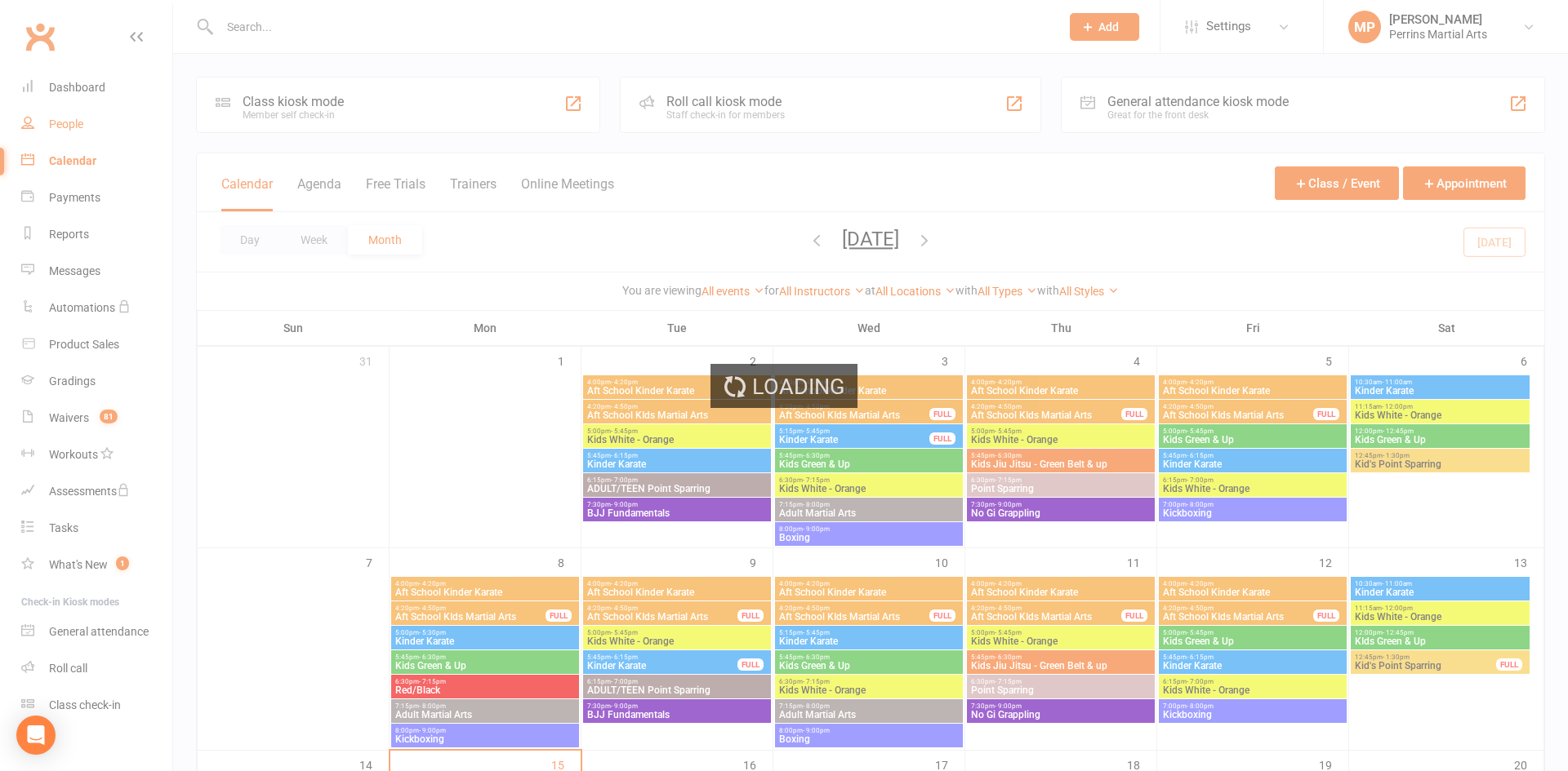
select select "100"
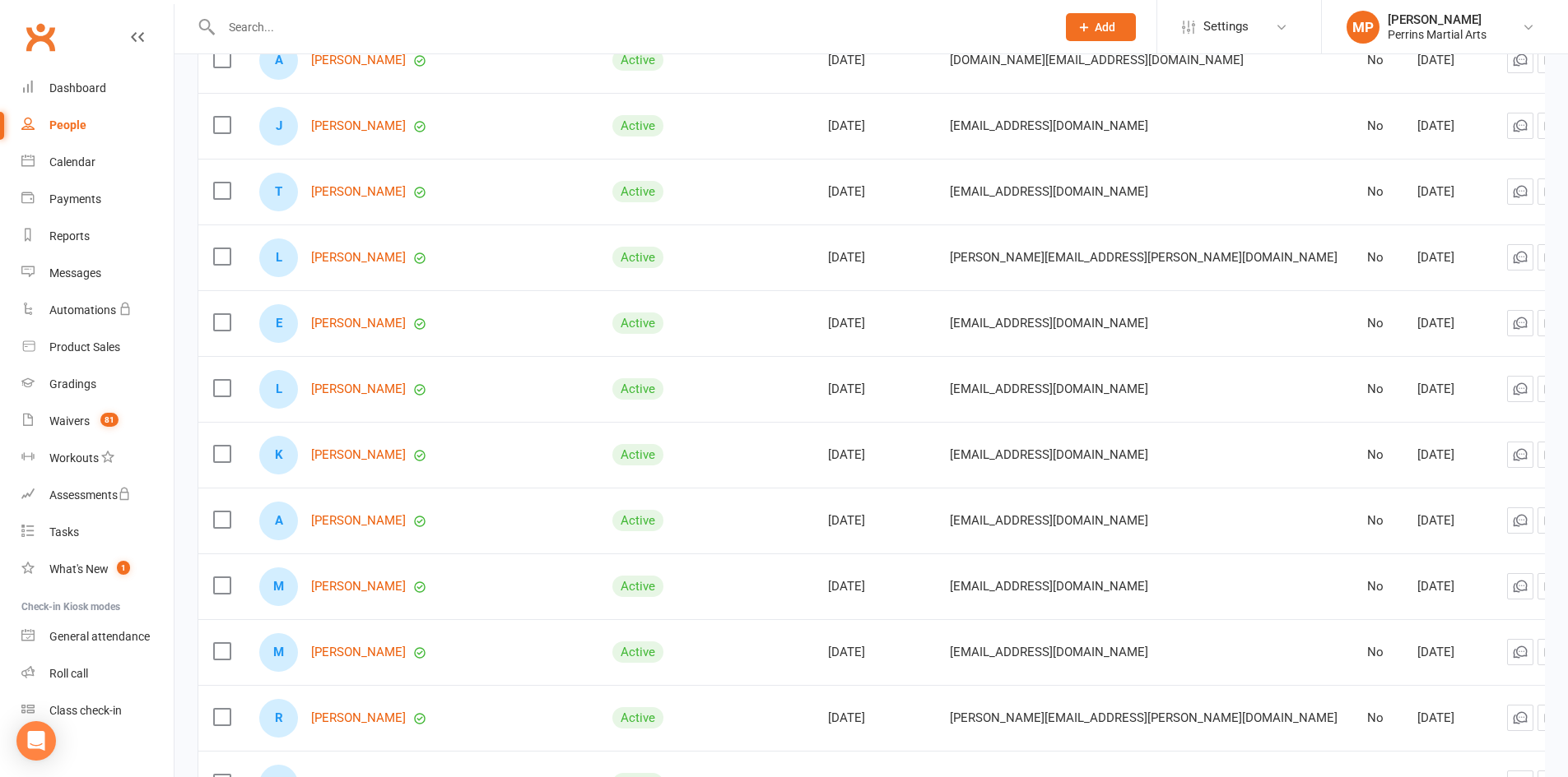
scroll to position [1599, 0]
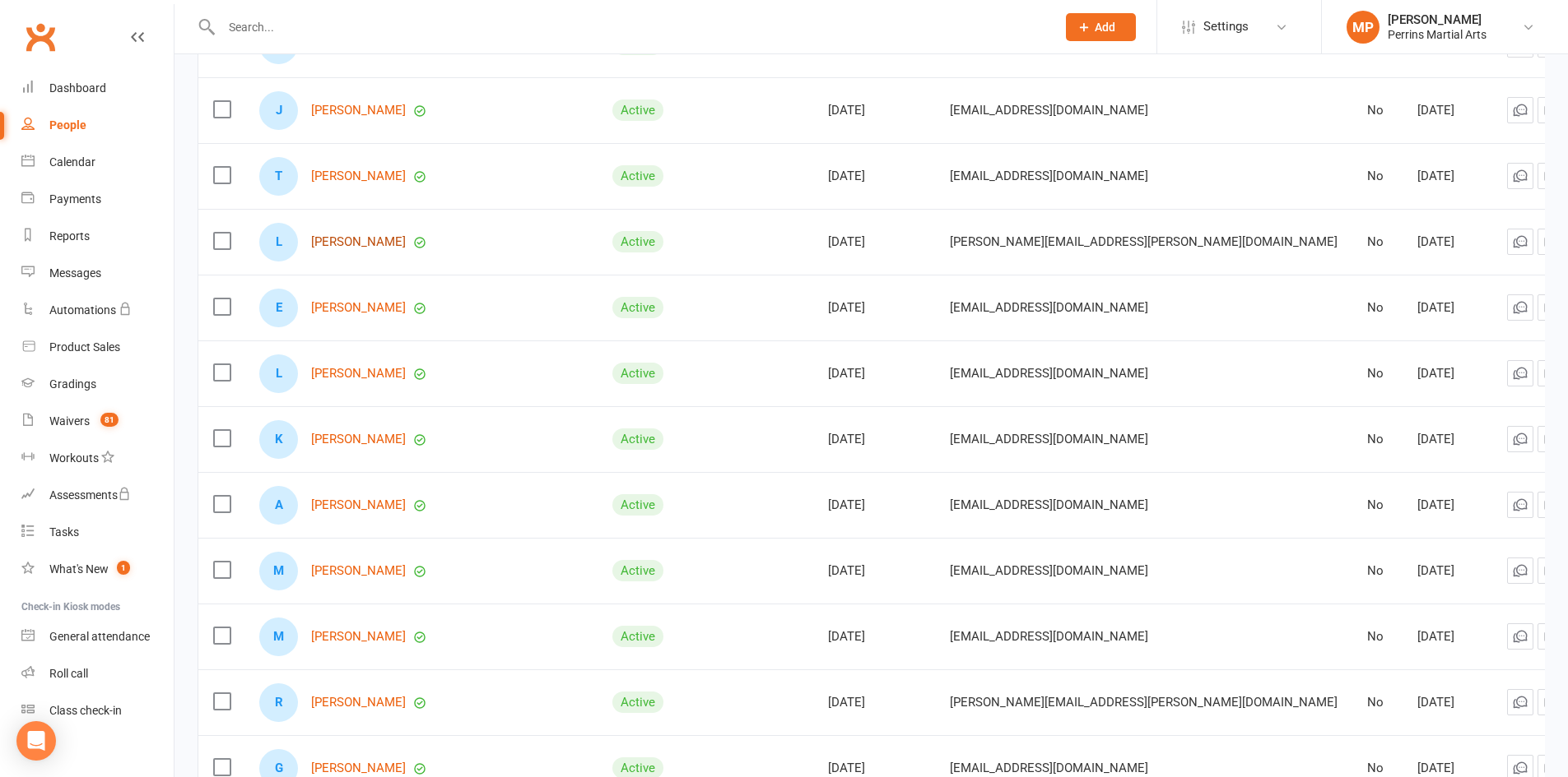
click at [357, 235] on link "[PERSON_NAME]" at bounding box center [358, 242] width 95 height 14
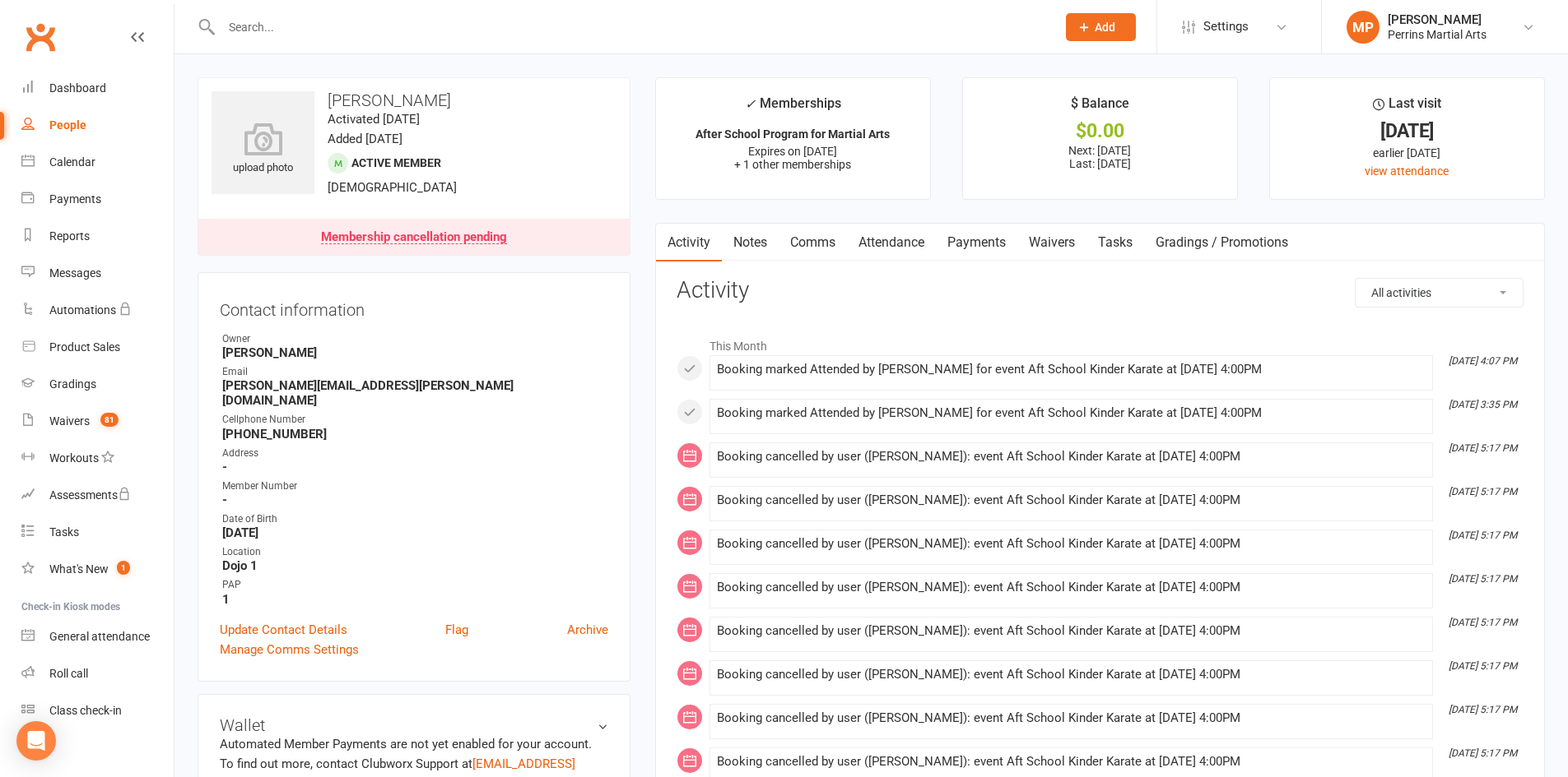
click at [63, 128] on div "People" at bounding box center [67, 125] width 37 height 13
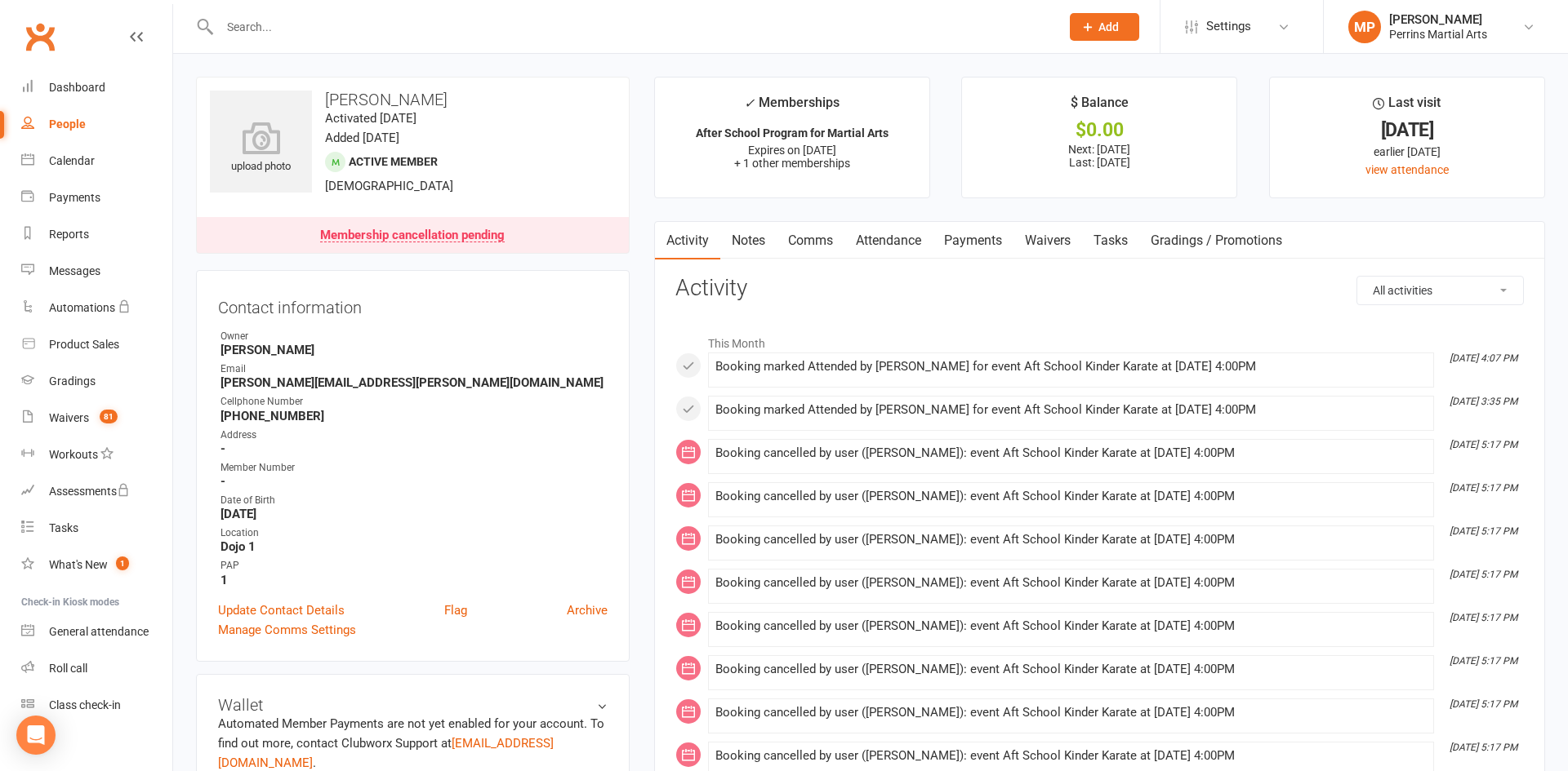
select select "100"
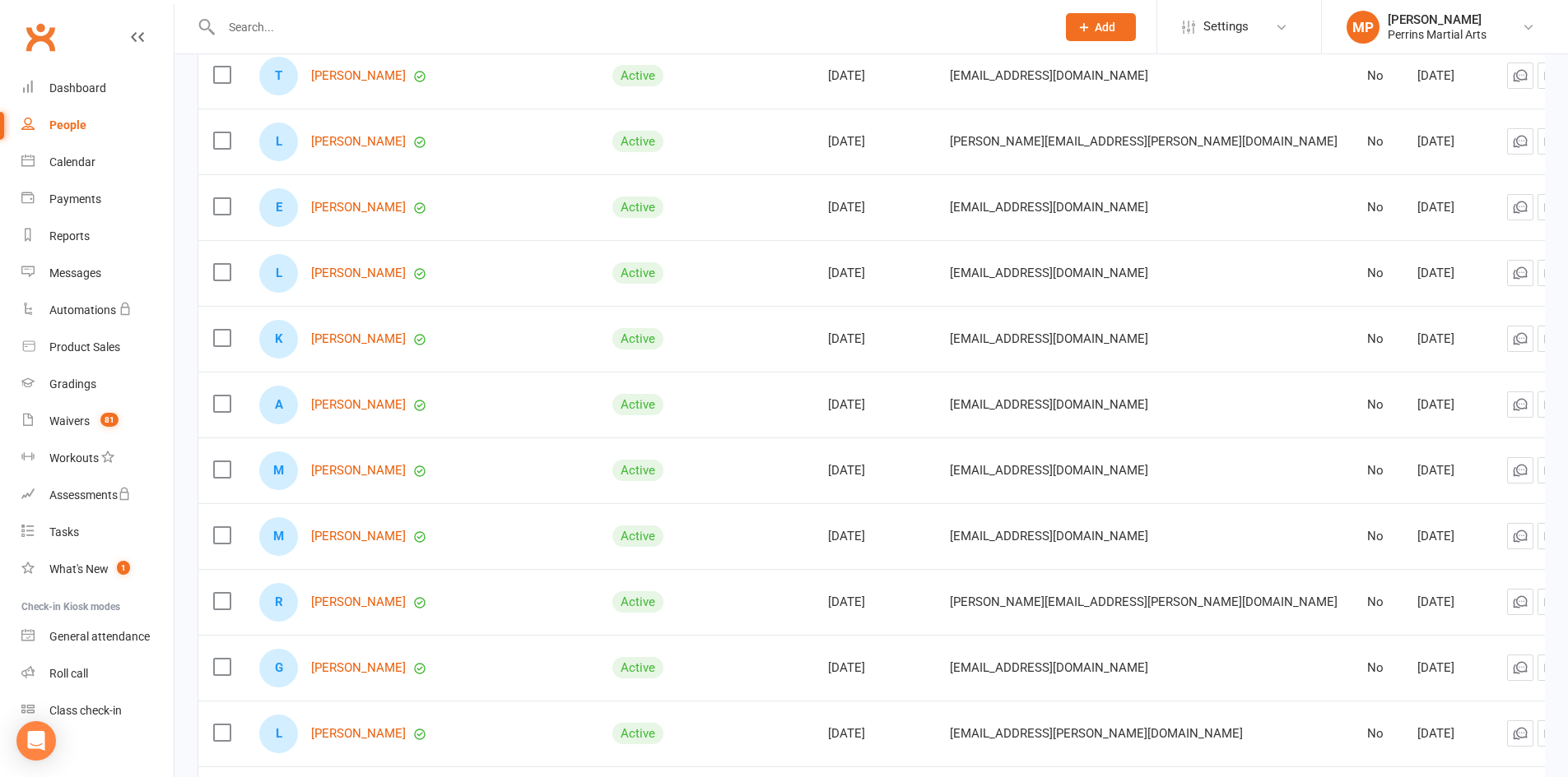
scroll to position [1684, 0]
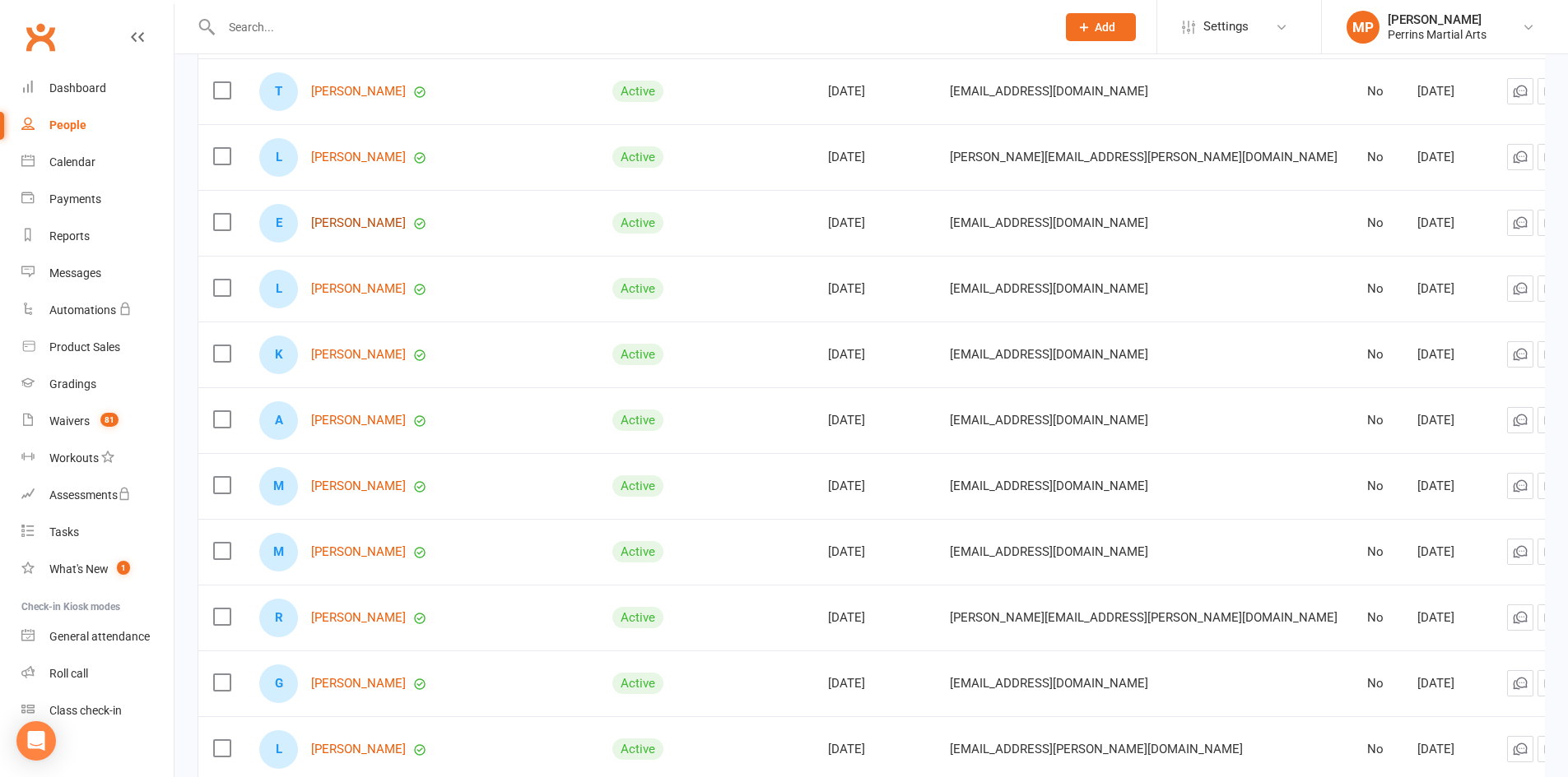
click at [359, 216] on link "[PERSON_NAME]" at bounding box center [358, 223] width 95 height 14
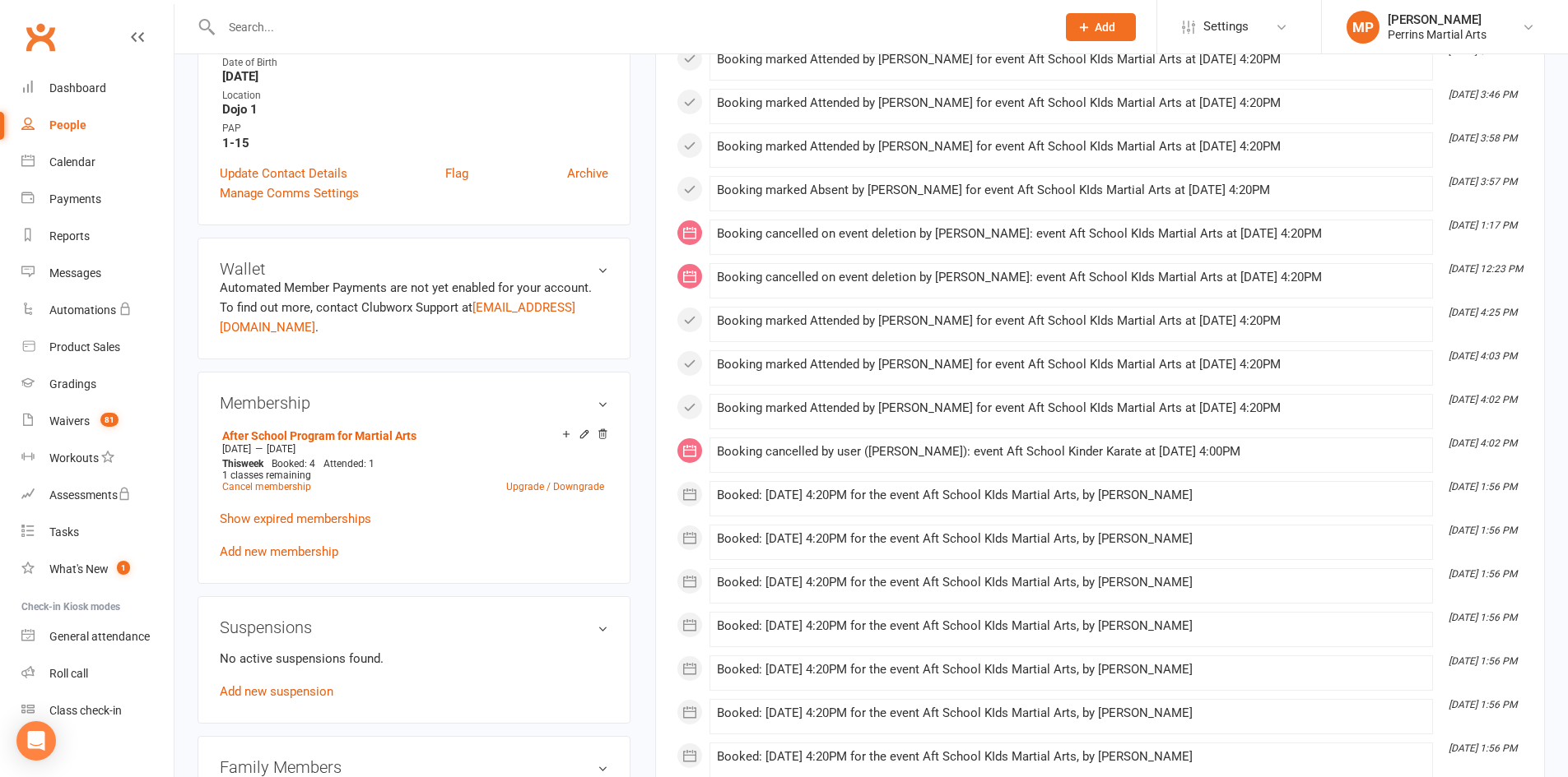
scroll to position [452, 0]
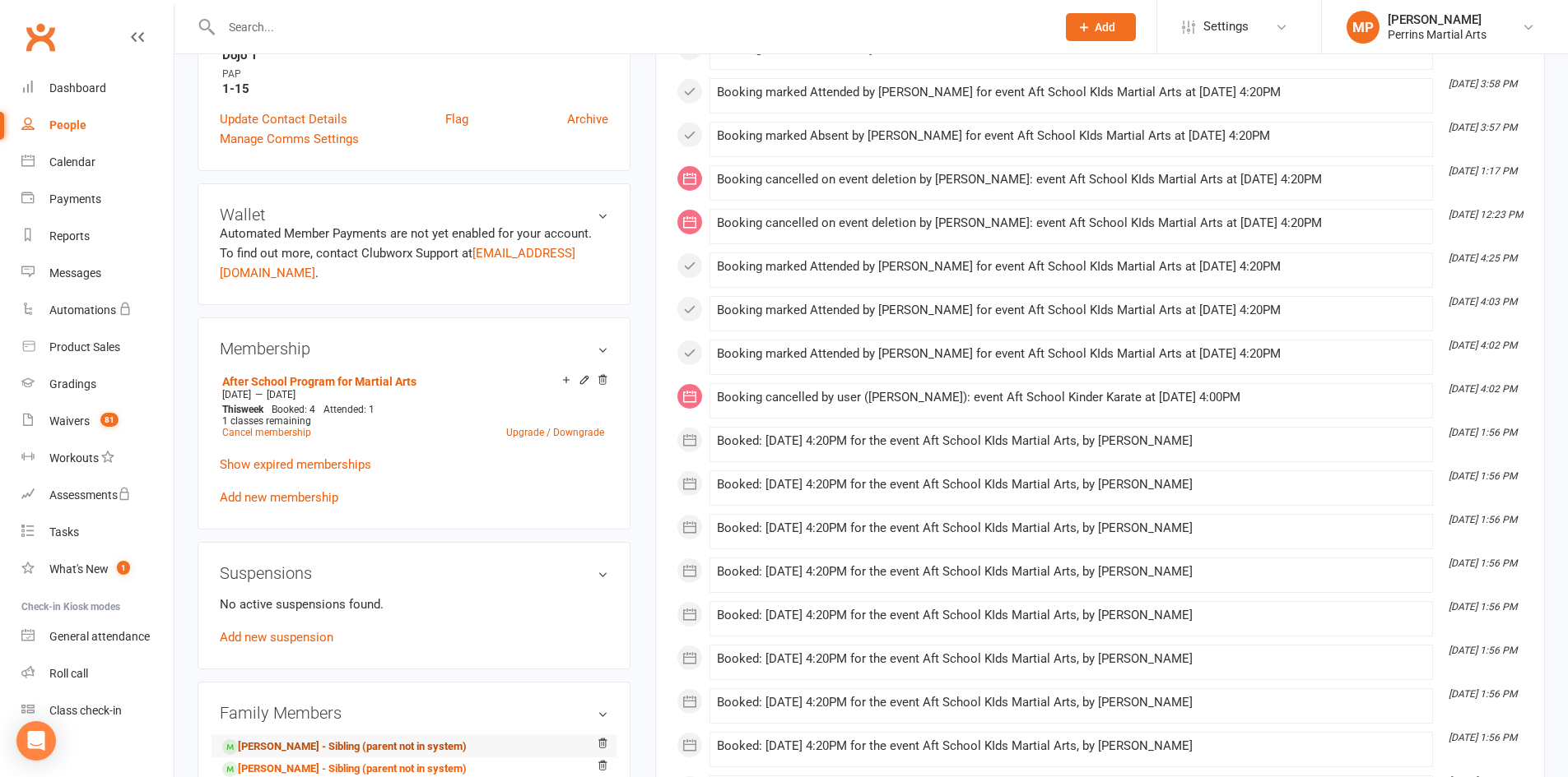
click at [348, 739] on link "[PERSON_NAME] - Sibling (parent not in system)" at bounding box center [345, 747] width 245 height 17
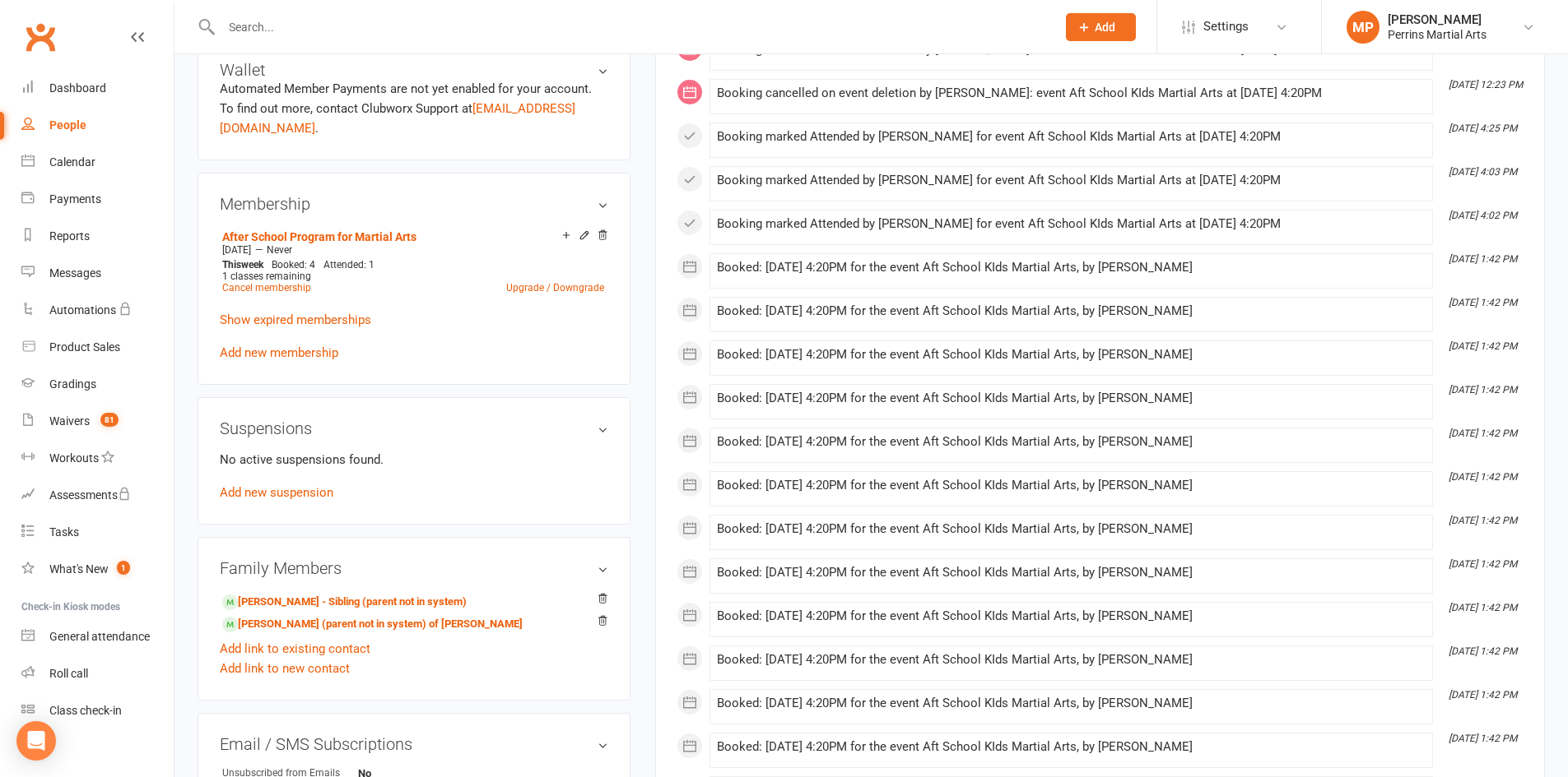
scroll to position [592, 0]
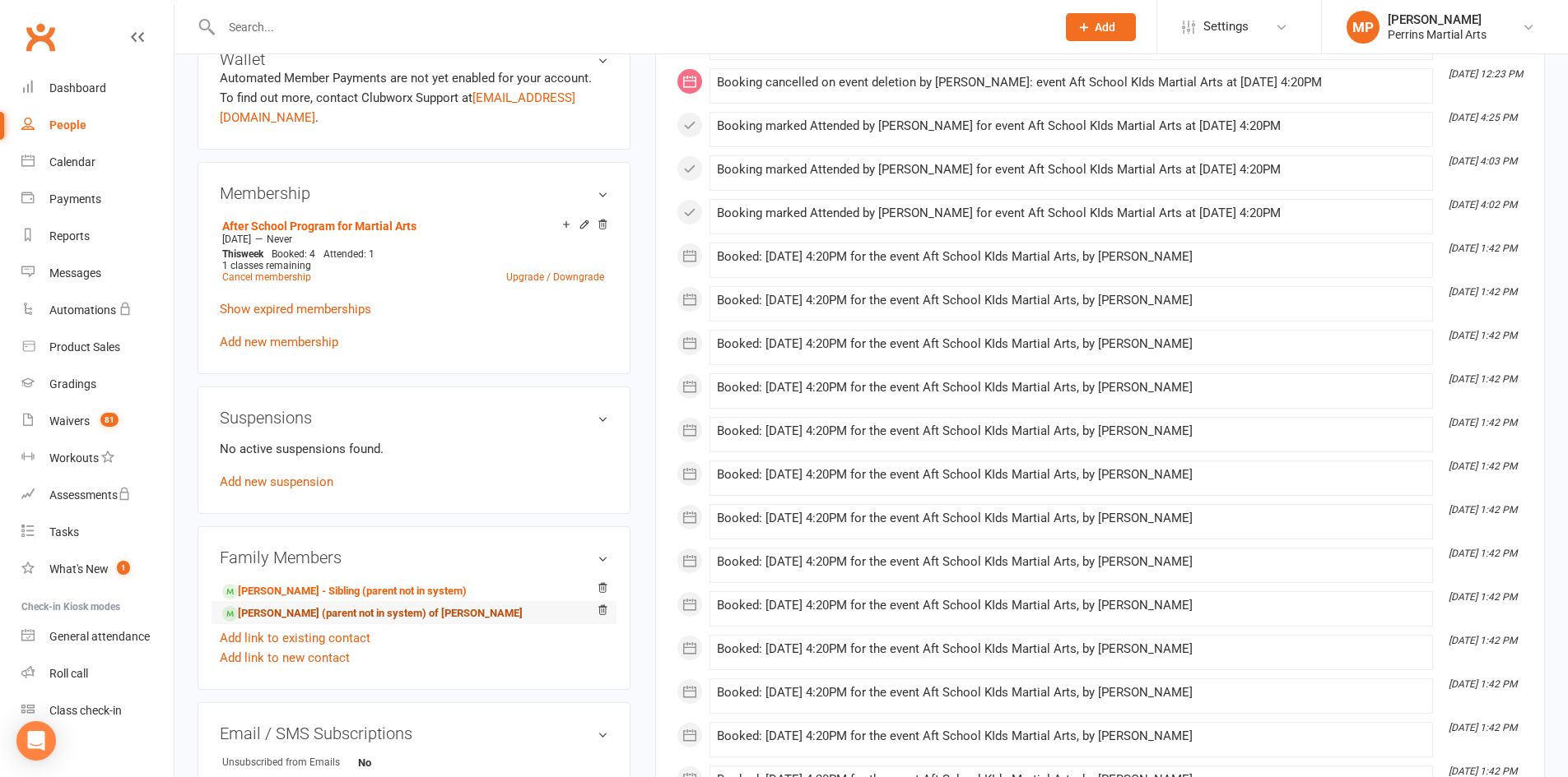
click at [288, 606] on link "[PERSON_NAME] (parent not in system) of [PERSON_NAME]" at bounding box center [373, 614] width 300 height 17
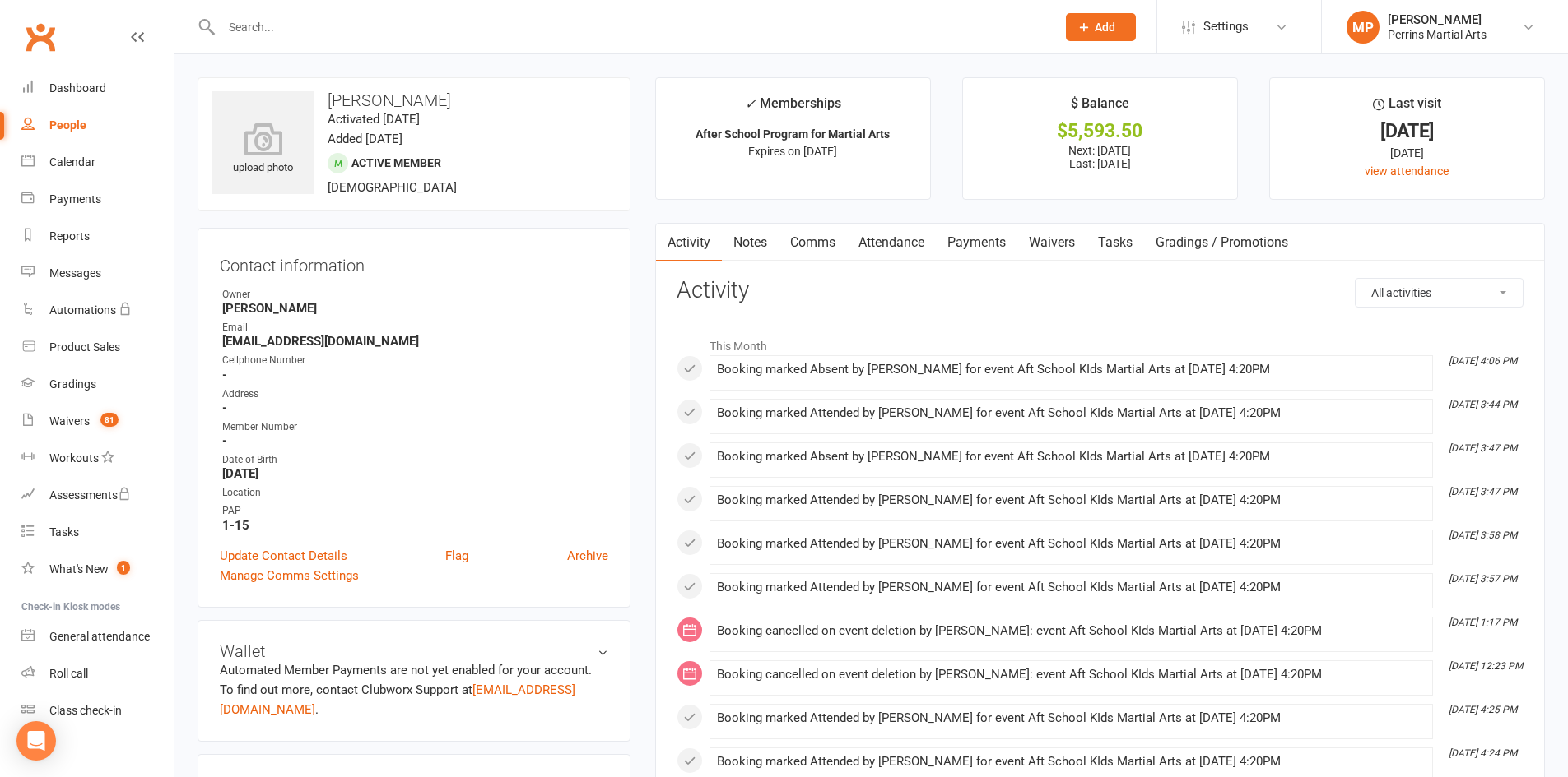
click at [73, 125] on div "People" at bounding box center [67, 125] width 37 height 13
select select "100"
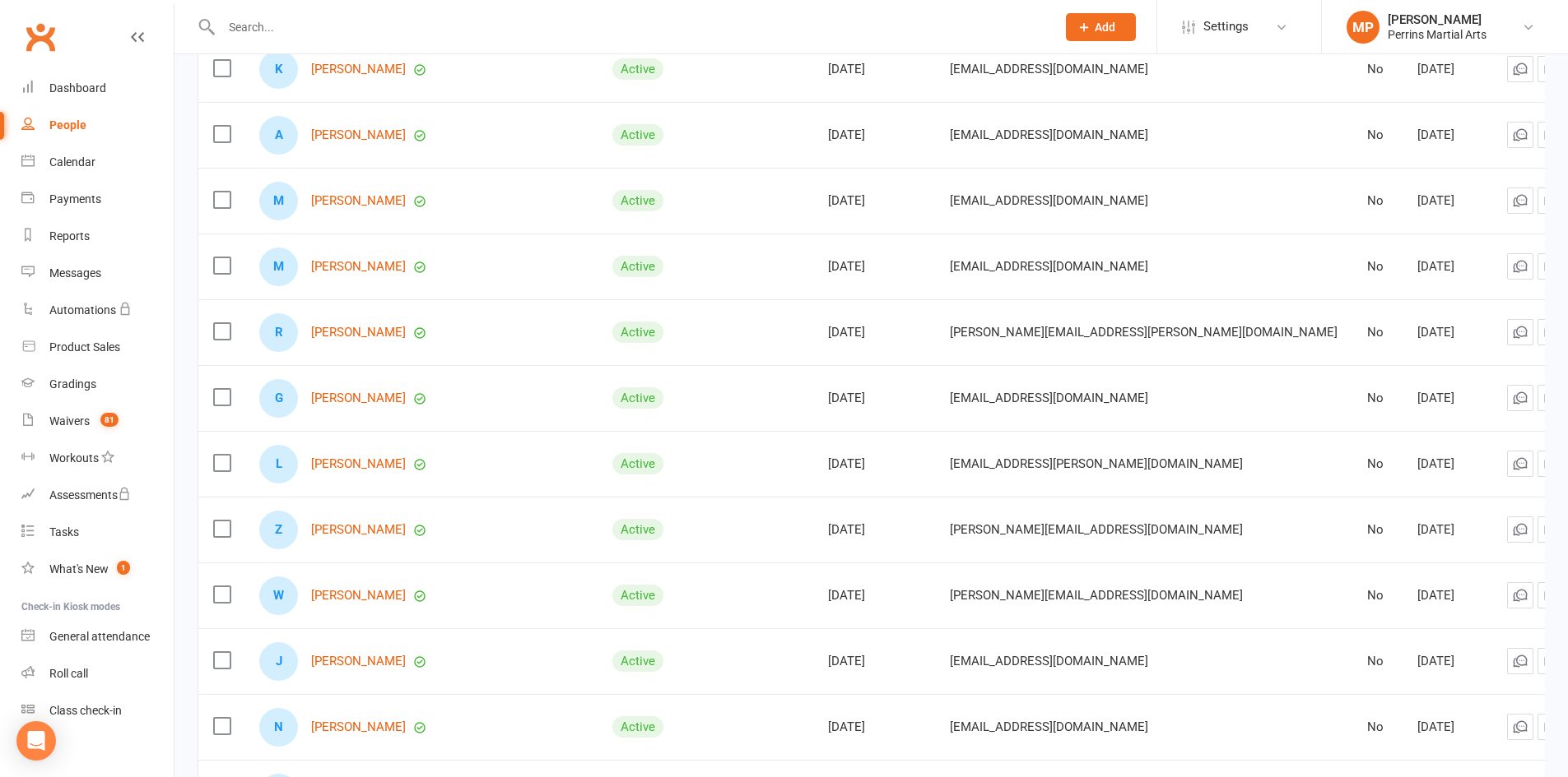
scroll to position [1992, 0]
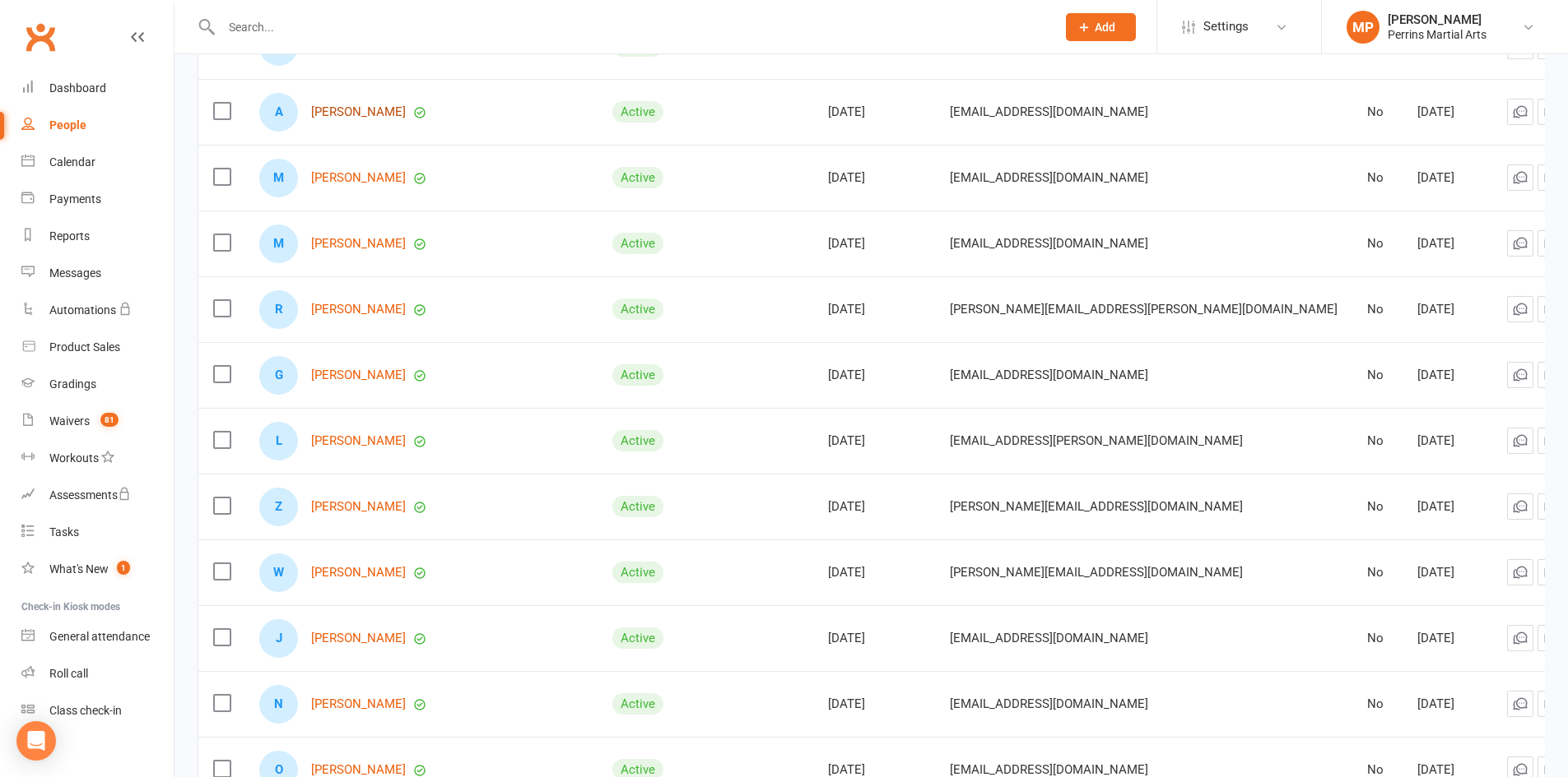
click at [353, 109] on link "[PERSON_NAME]" at bounding box center [358, 113] width 95 height 14
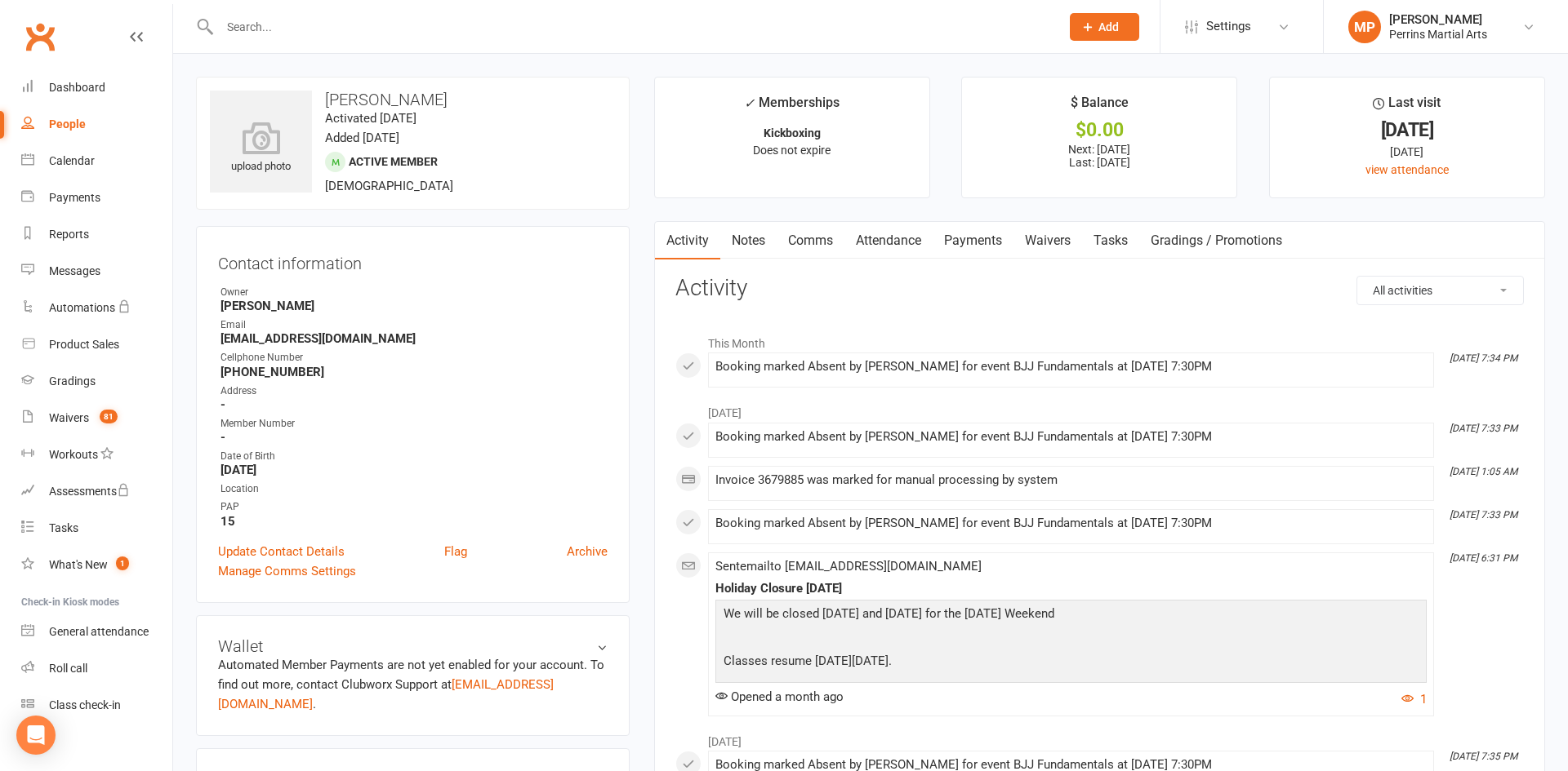
select select "100"
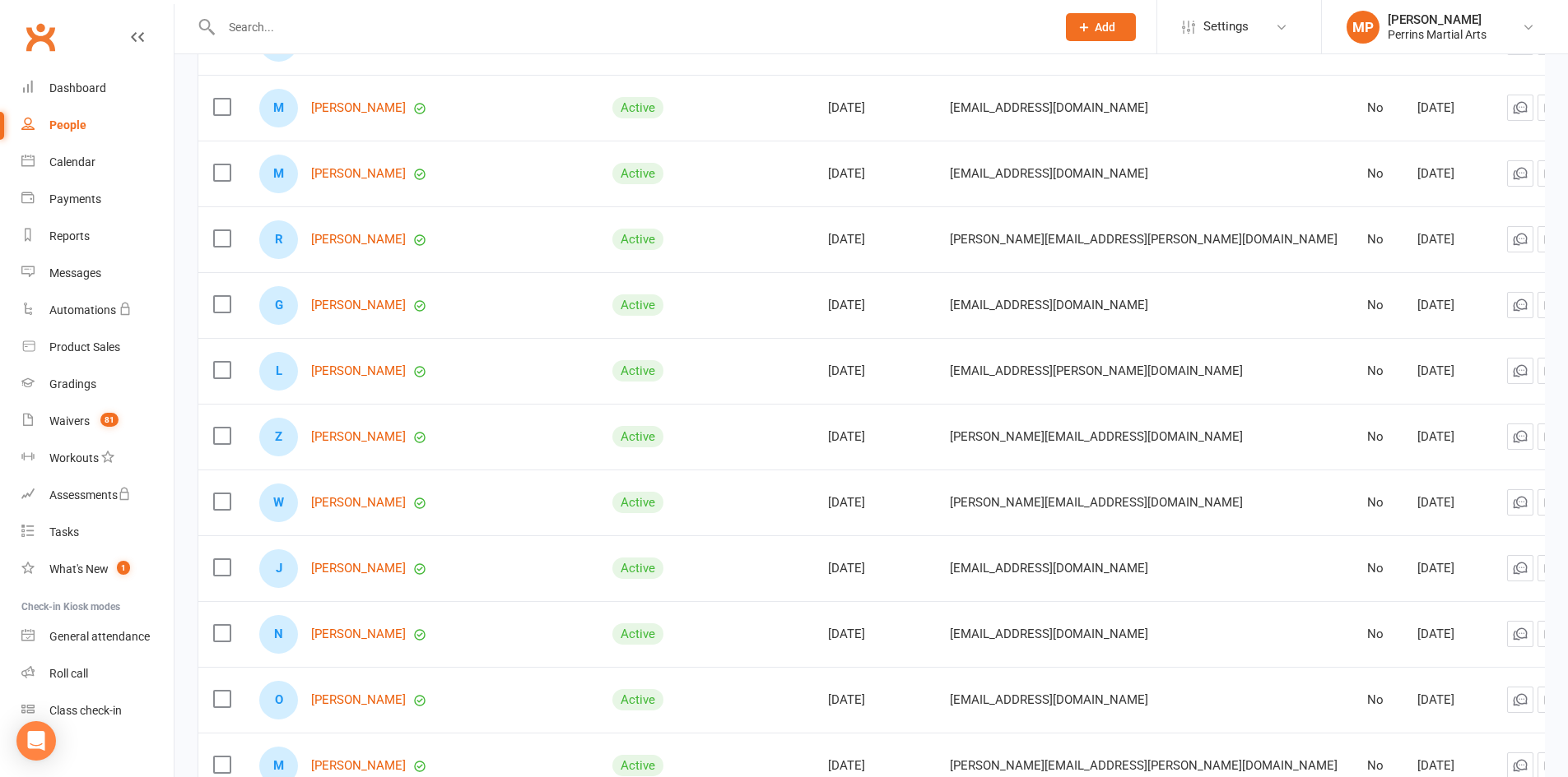
scroll to position [2053, 0]
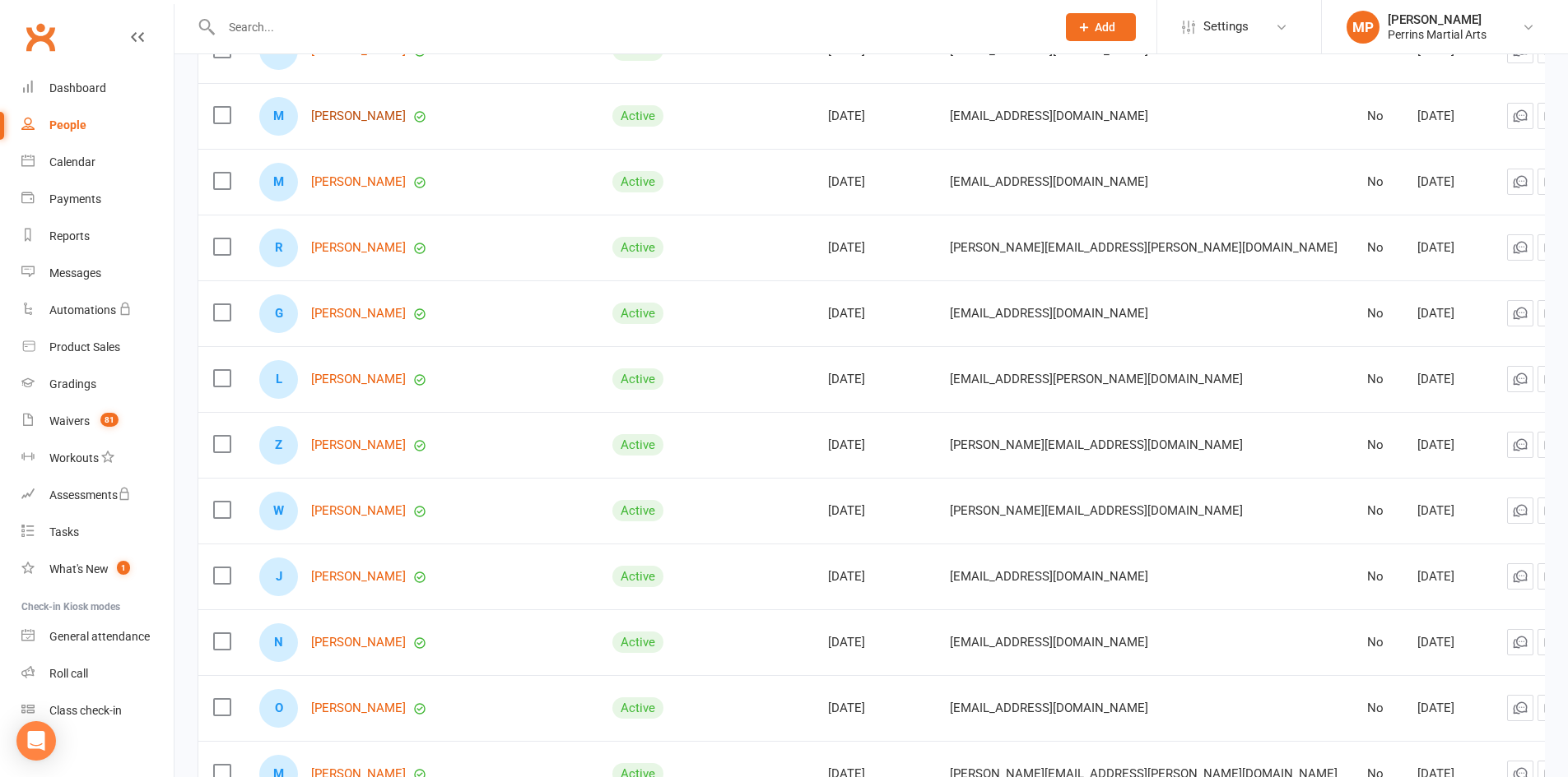
click at [372, 111] on link "[PERSON_NAME]" at bounding box center [358, 117] width 95 height 14
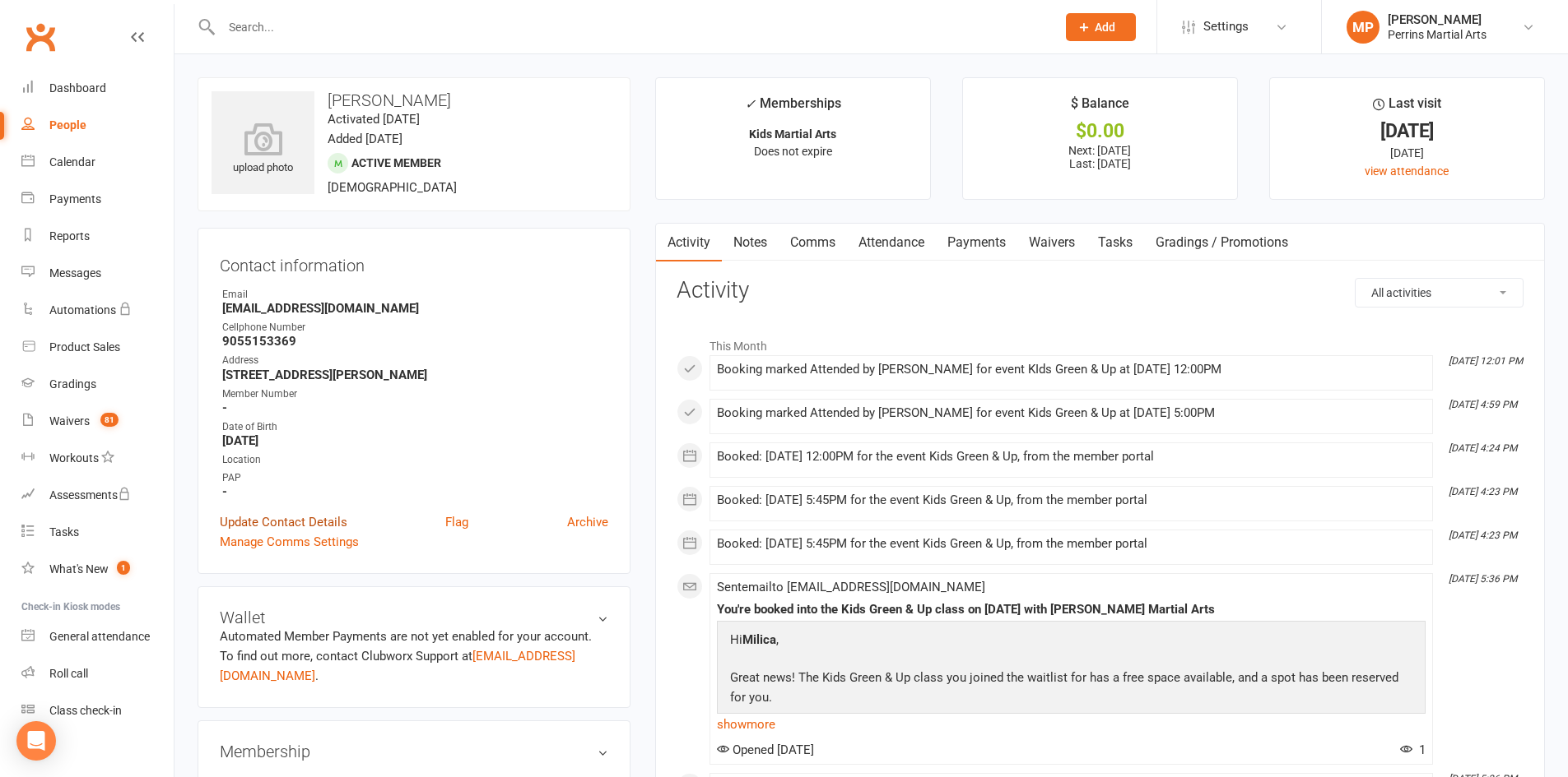
click at [263, 522] on link "Update Contact Details" at bounding box center [283, 522] width 128 height 20
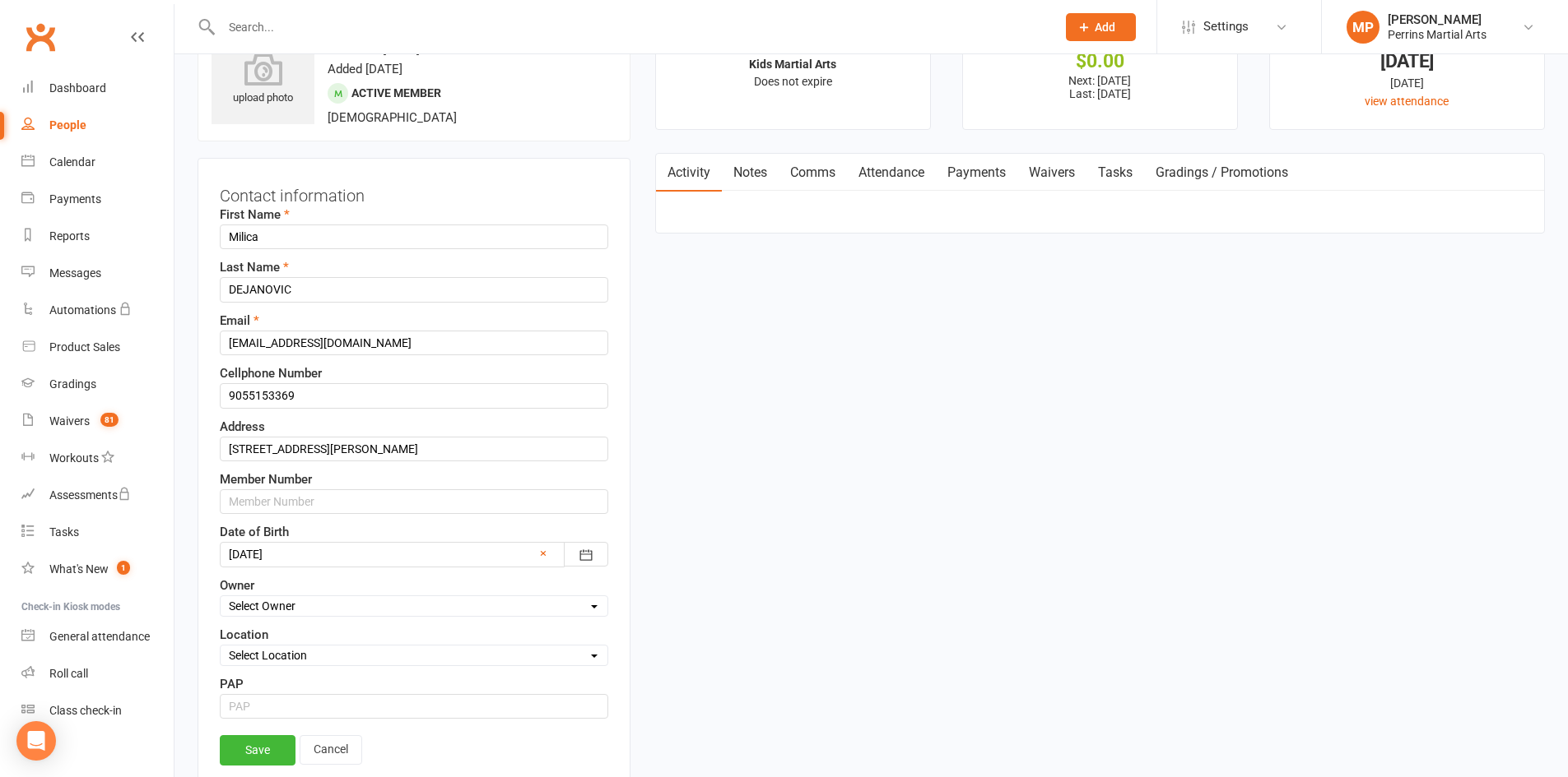
scroll to position [78, 0]
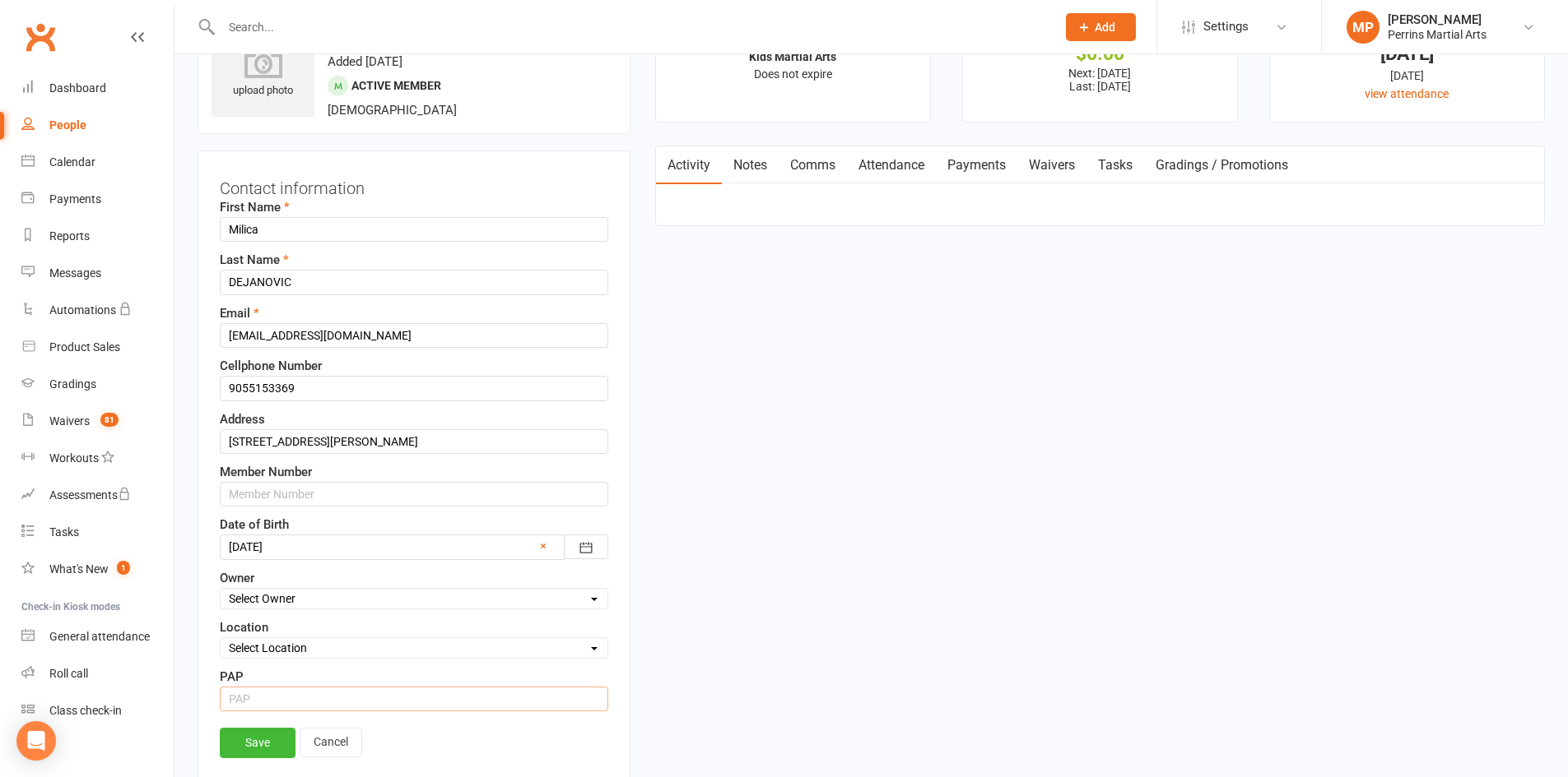
click at [259, 701] on input "string" at bounding box center [414, 699] width 389 height 25
type input "15"
click at [260, 741] on link "Save" at bounding box center [257, 742] width 76 height 29
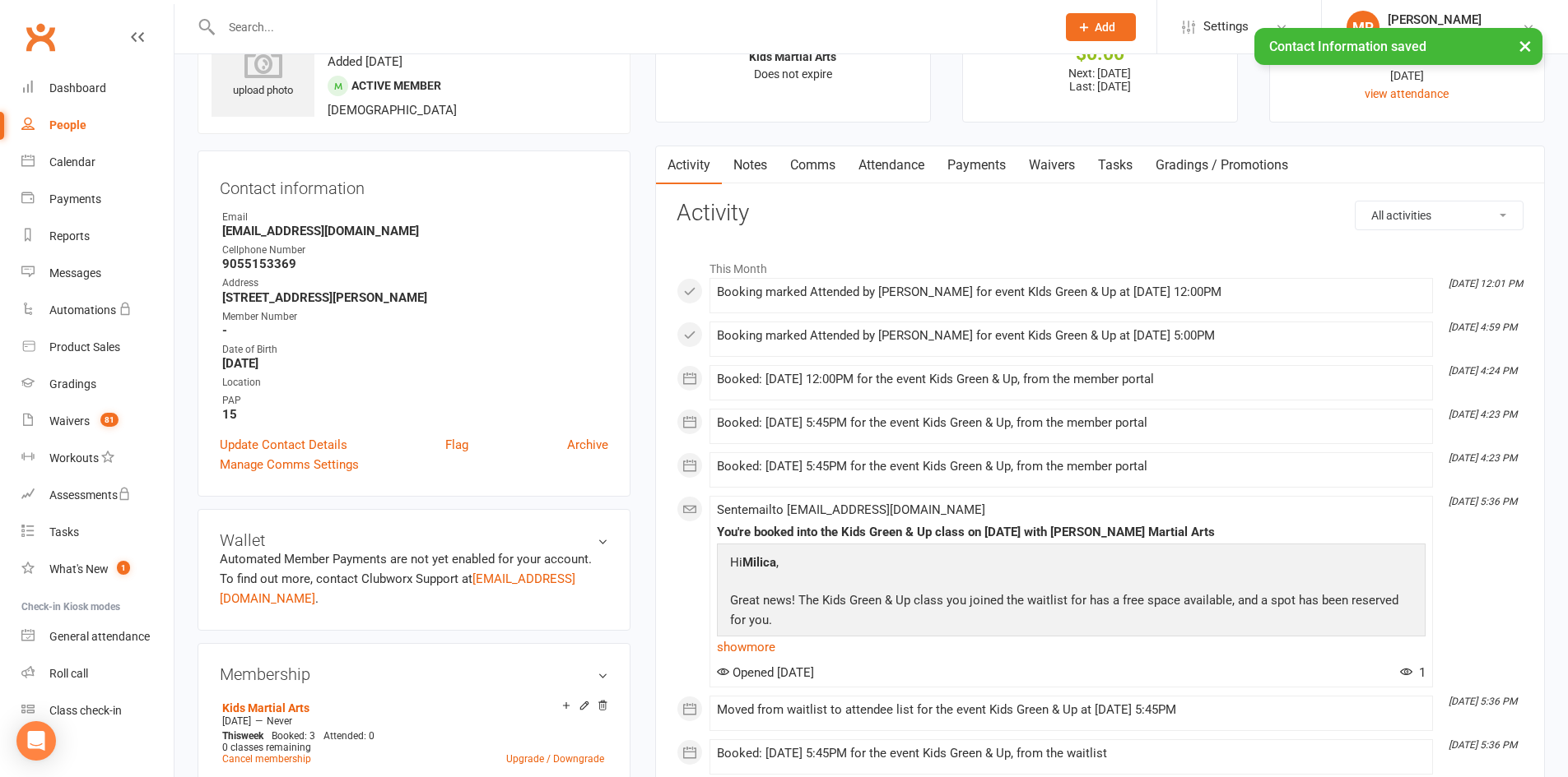
click at [66, 123] on div "People" at bounding box center [67, 125] width 37 height 13
select select "100"
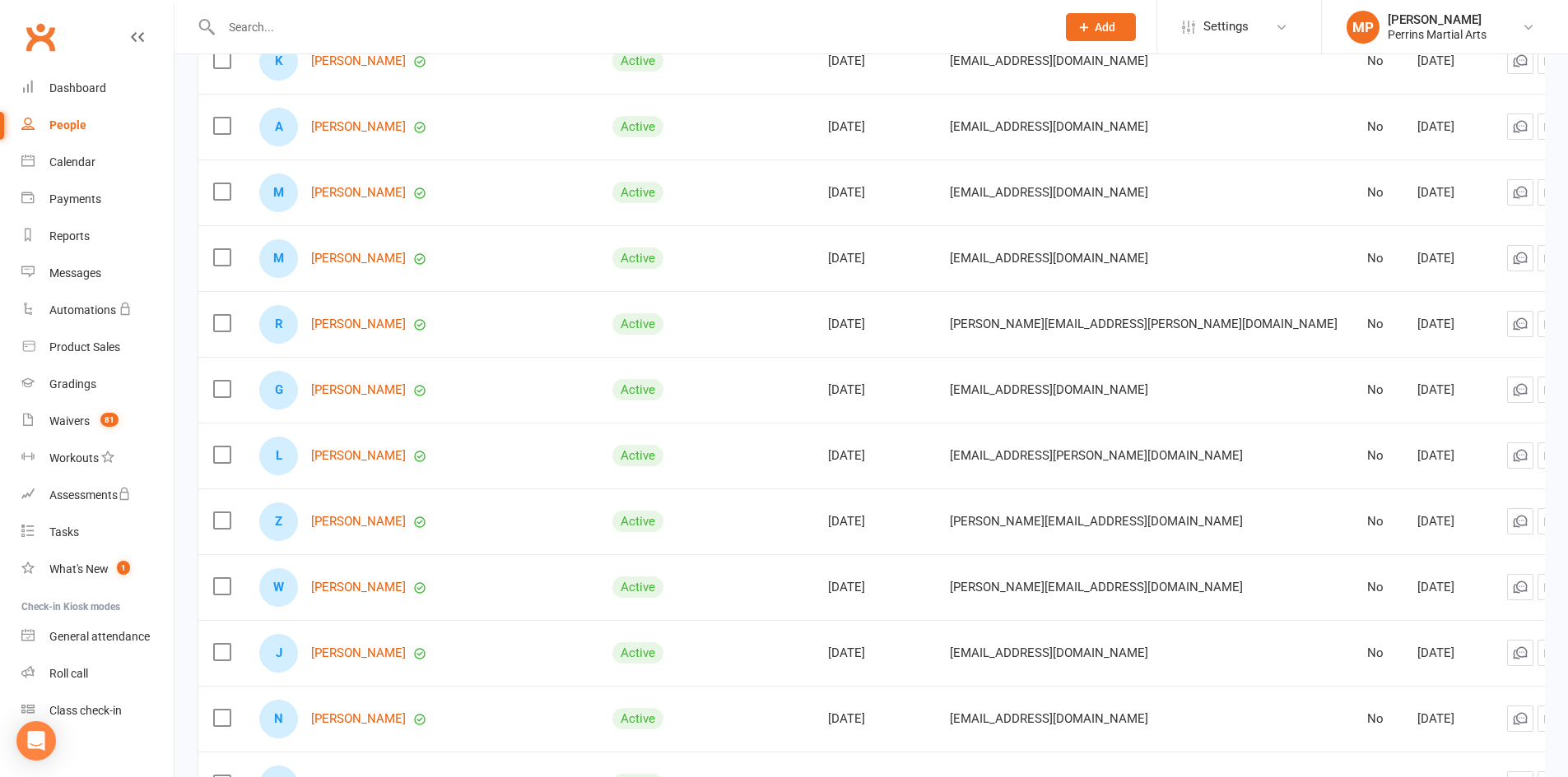
scroll to position [2030, 0]
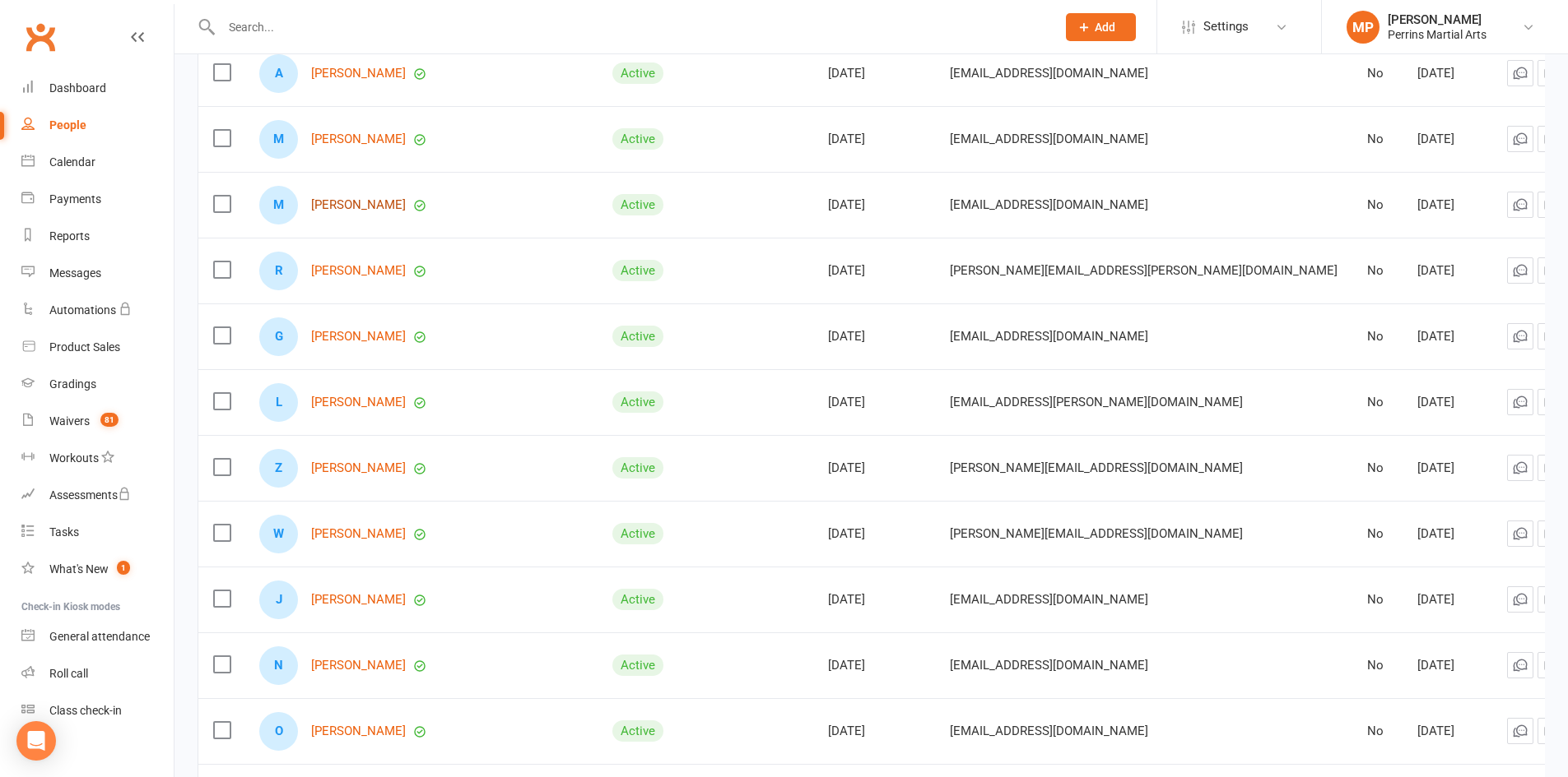
click at [348, 204] on link "[PERSON_NAME]" at bounding box center [358, 205] width 95 height 14
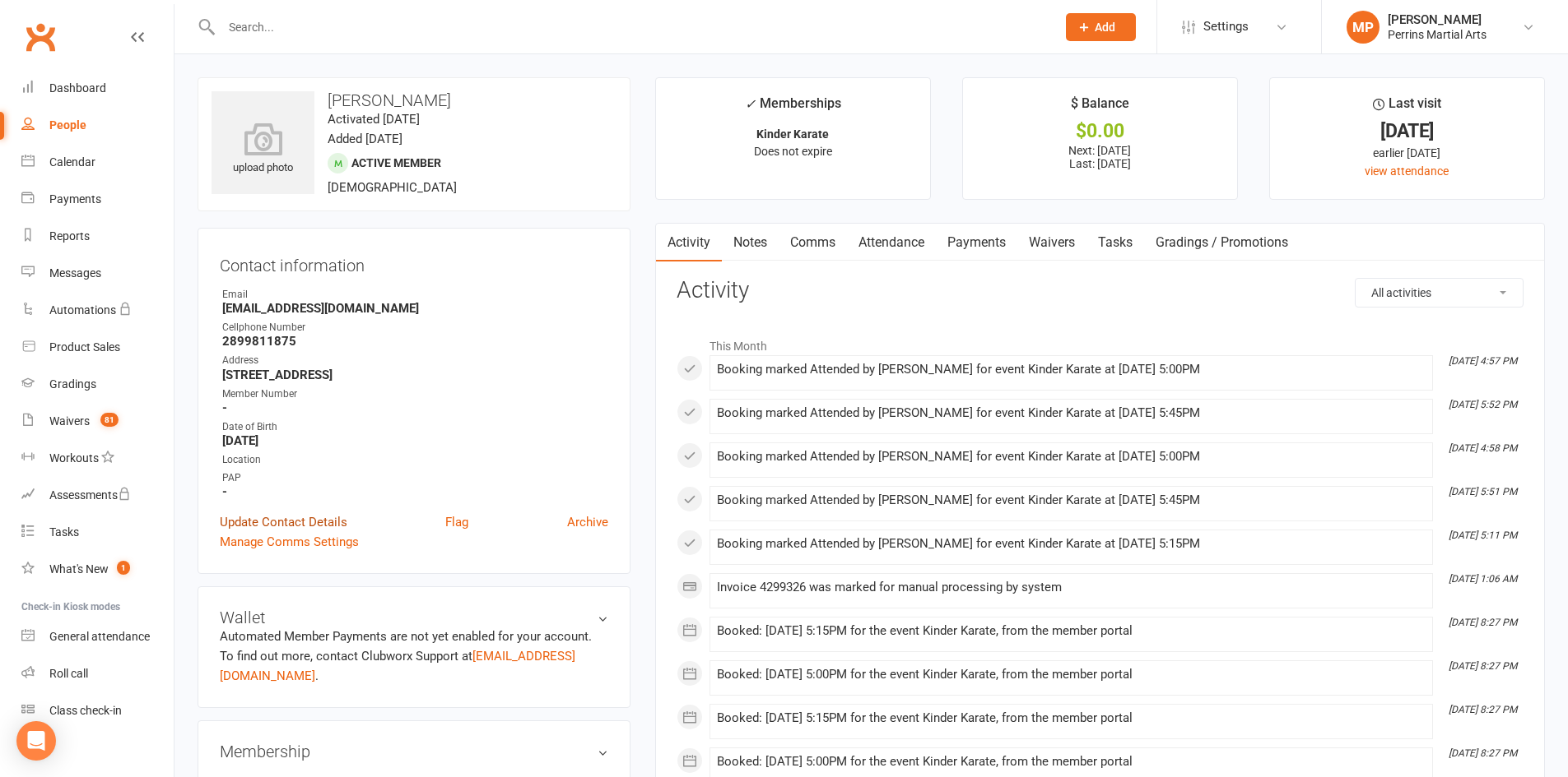
click at [317, 522] on link "Update Contact Details" at bounding box center [283, 522] width 128 height 20
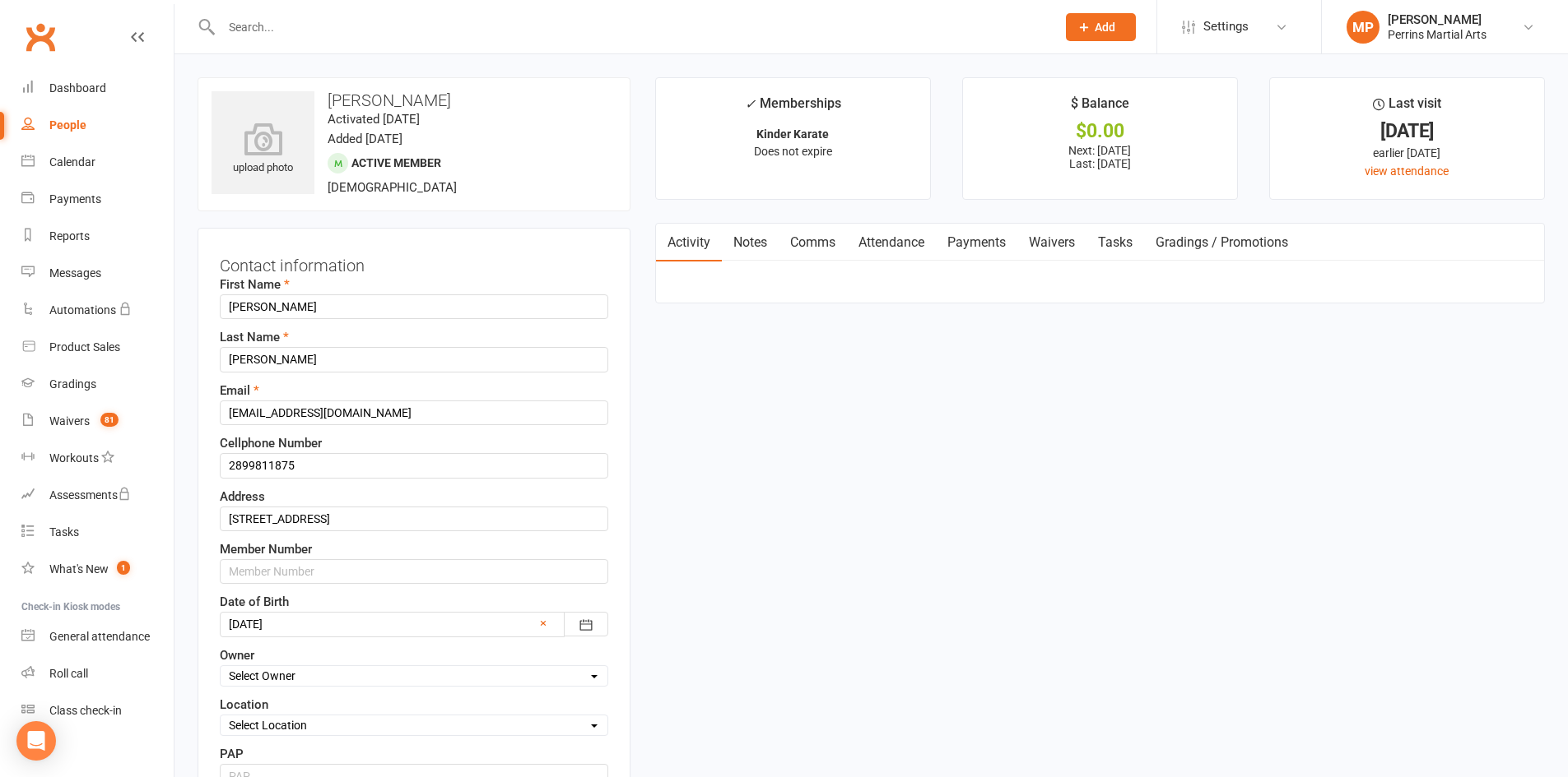
scroll to position [78, 0]
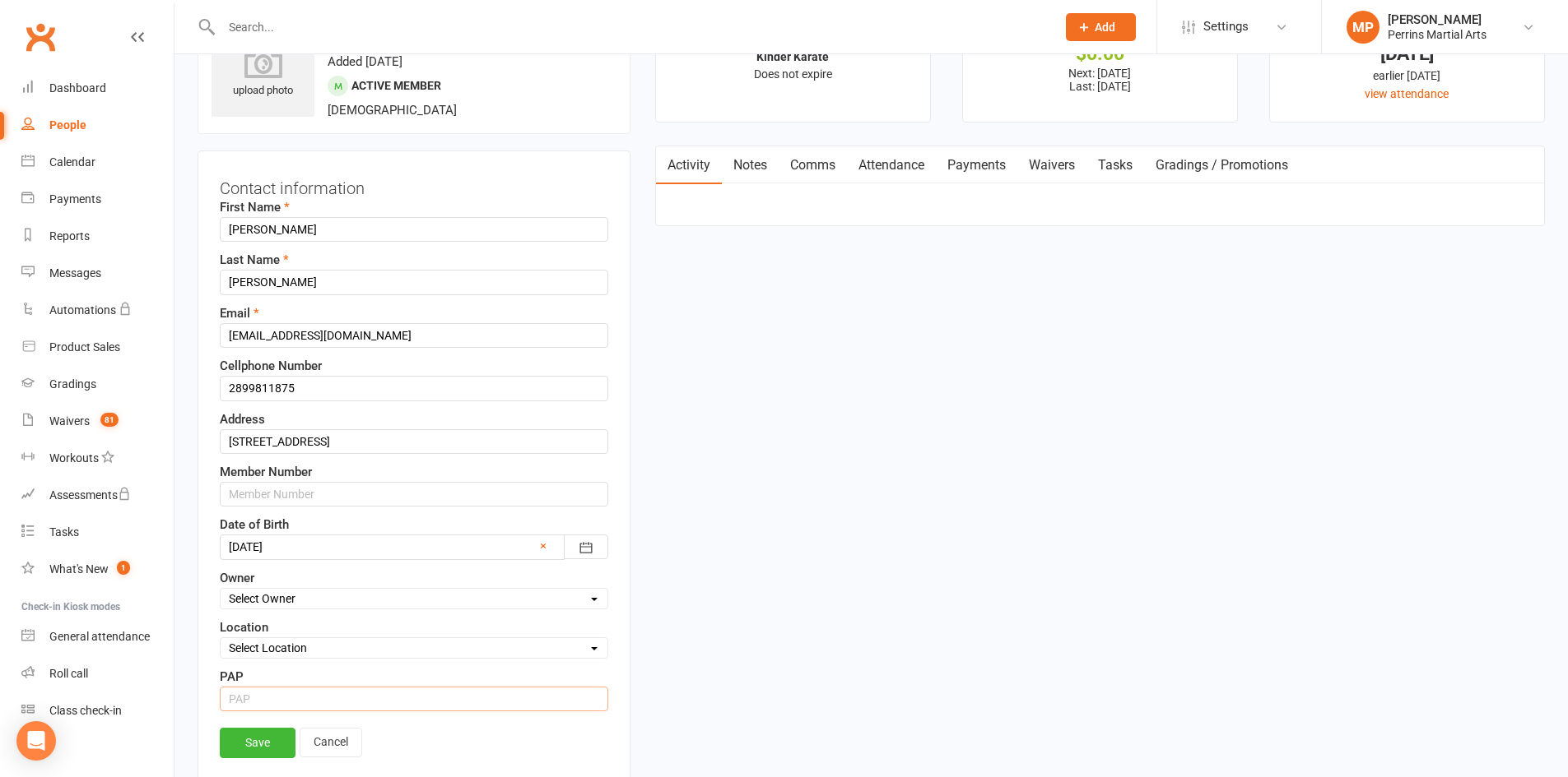
click at [283, 705] on input "string" at bounding box center [414, 699] width 389 height 25
type input "1"
click at [264, 746] on link "Save" at bounding box center [257, 742] width 76 height 29
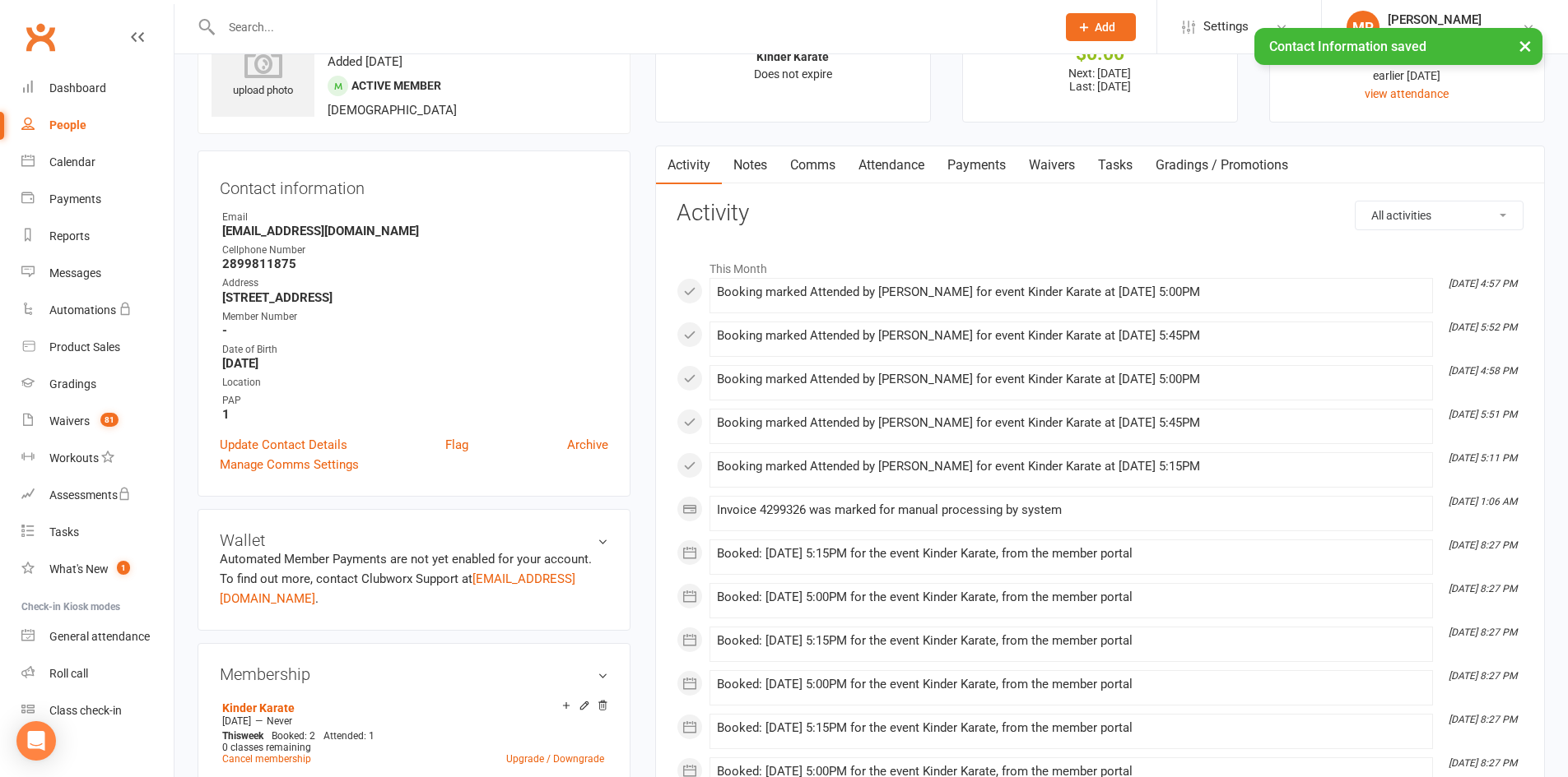
click at [68, 122] on div "People" at bounding box center [67, 125] width 37 height 13
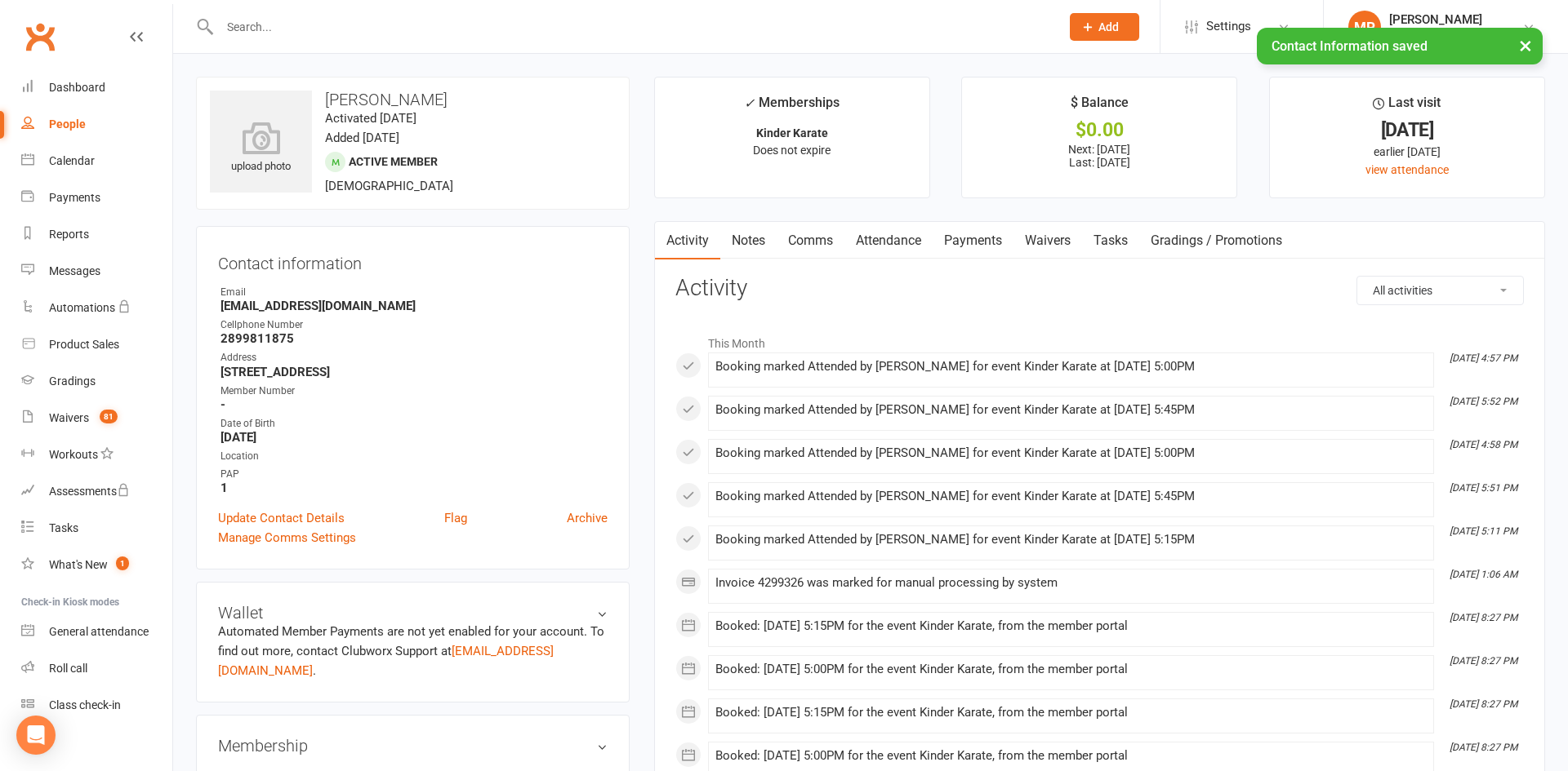
select select "100"
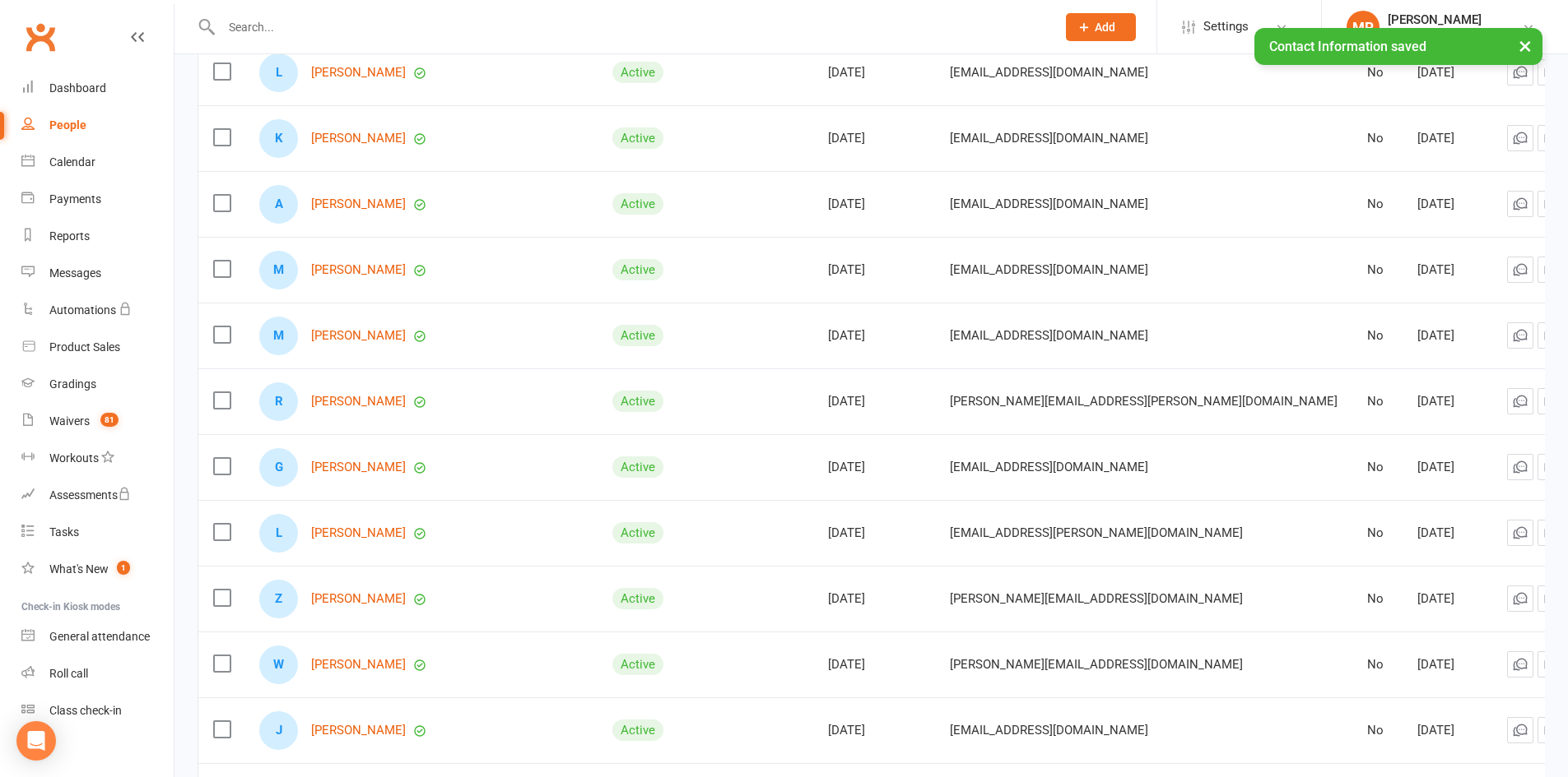
scroll to position [1868, 0]
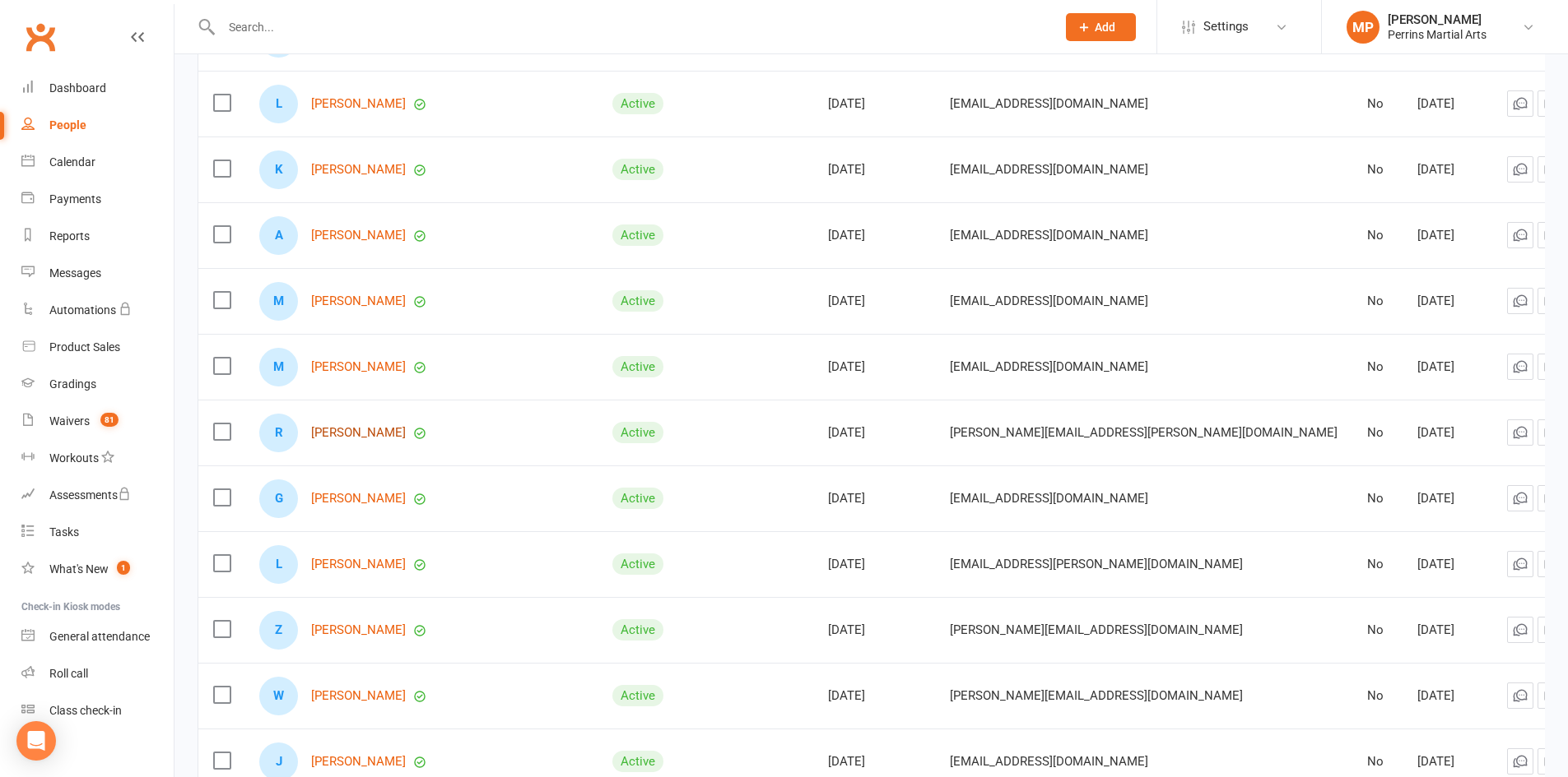
click at [357, 428] on link "[PERSON_NAME]" at bounding box center [358, 433] width 95 height 14
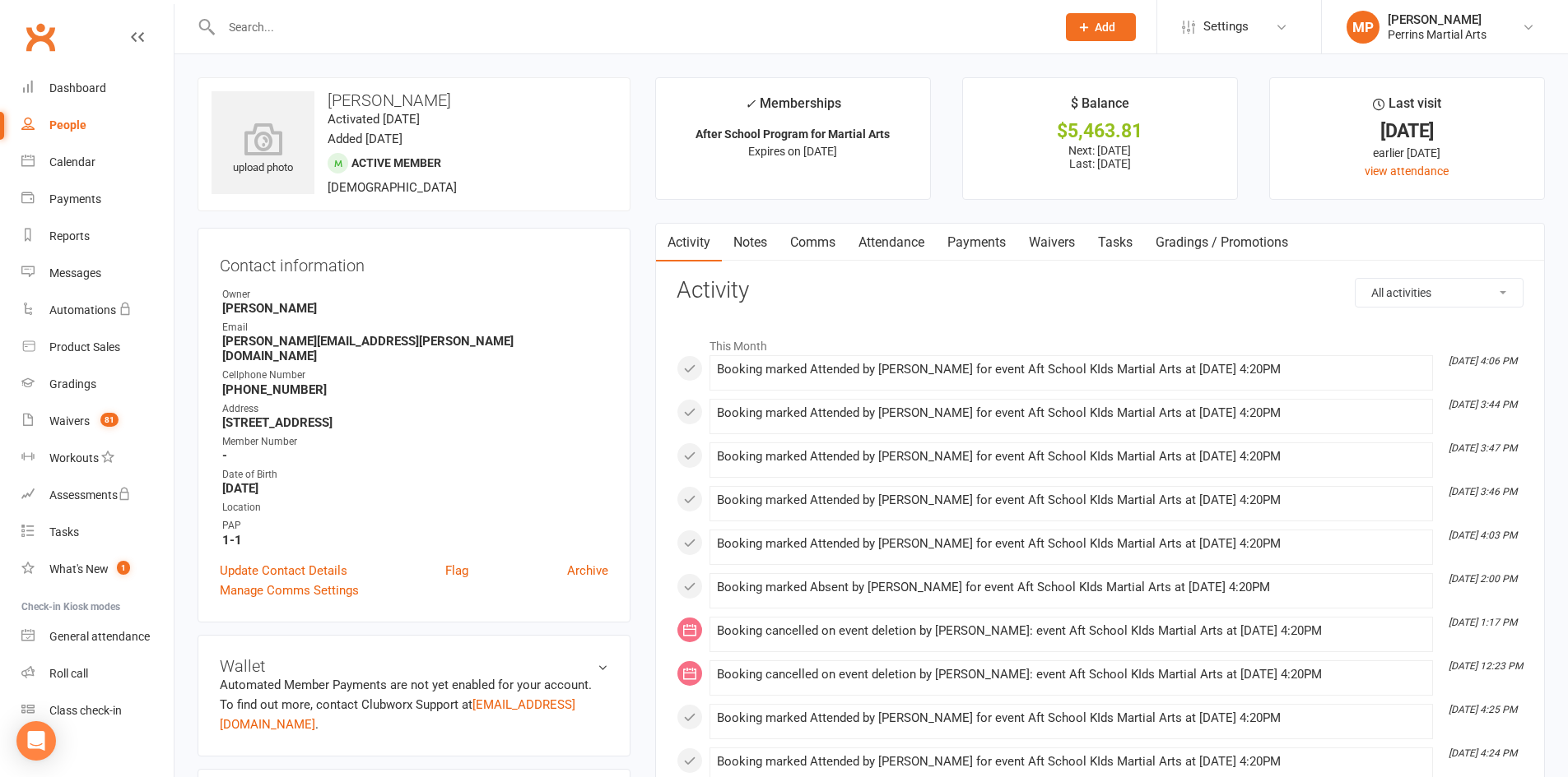
click at [66, 124] on div "People" at bounding box center [67, 125] width 37 height 13
select select "100"
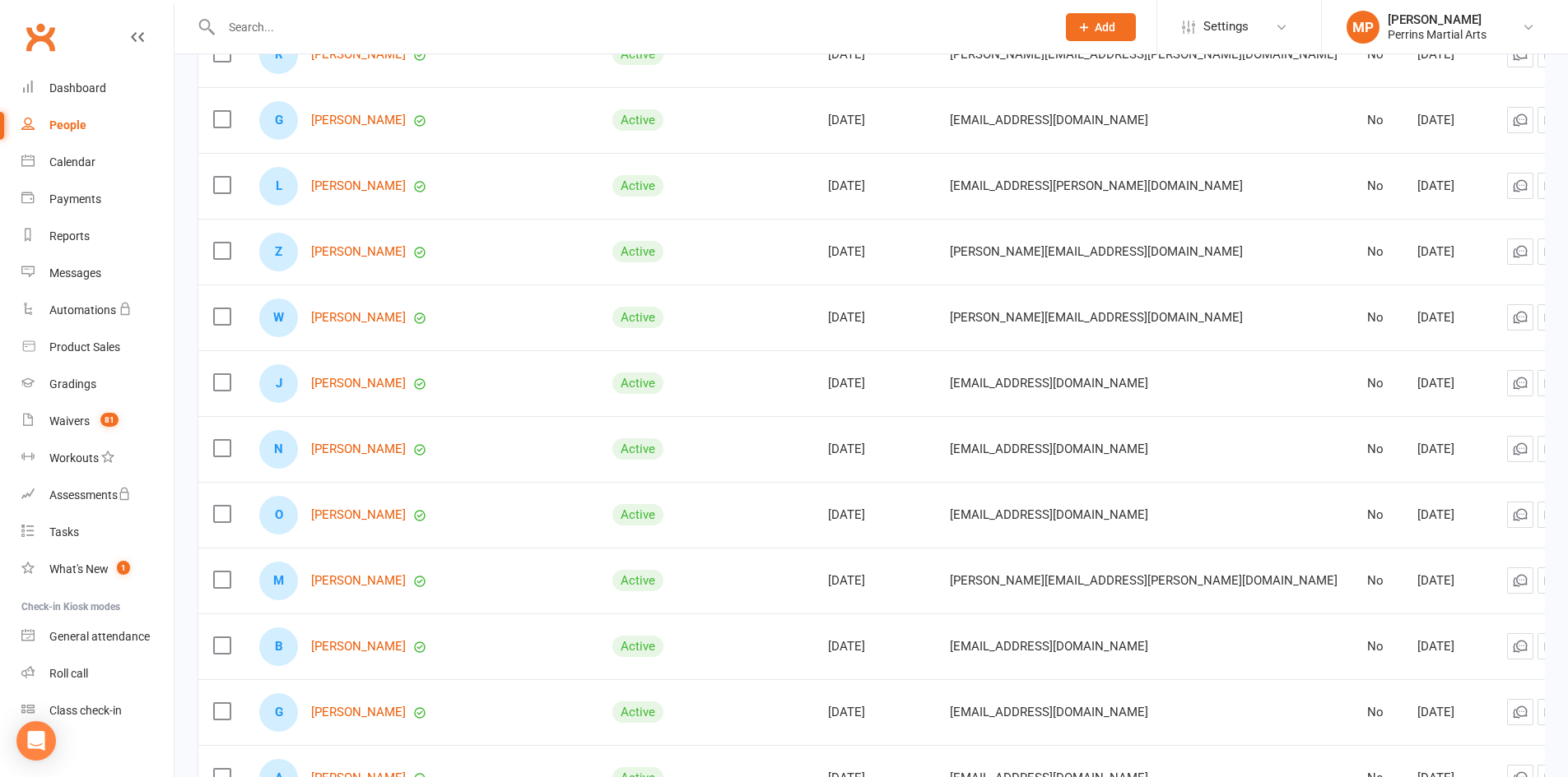
scroll to position [2293, 0]
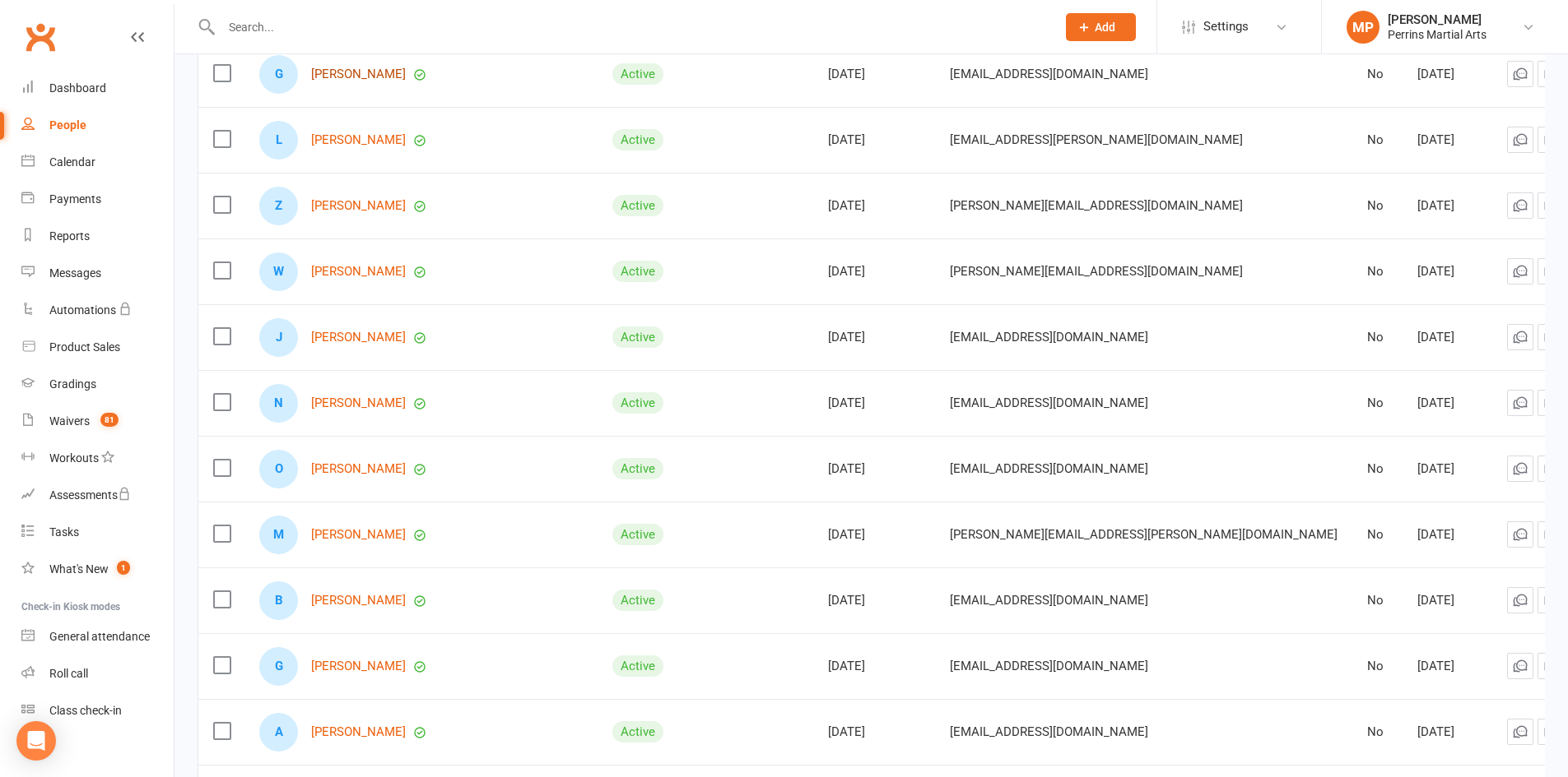
click at [374, 70] on link "[PERSON_NAME]" at bounding box center [358, 75] width 95 height 14
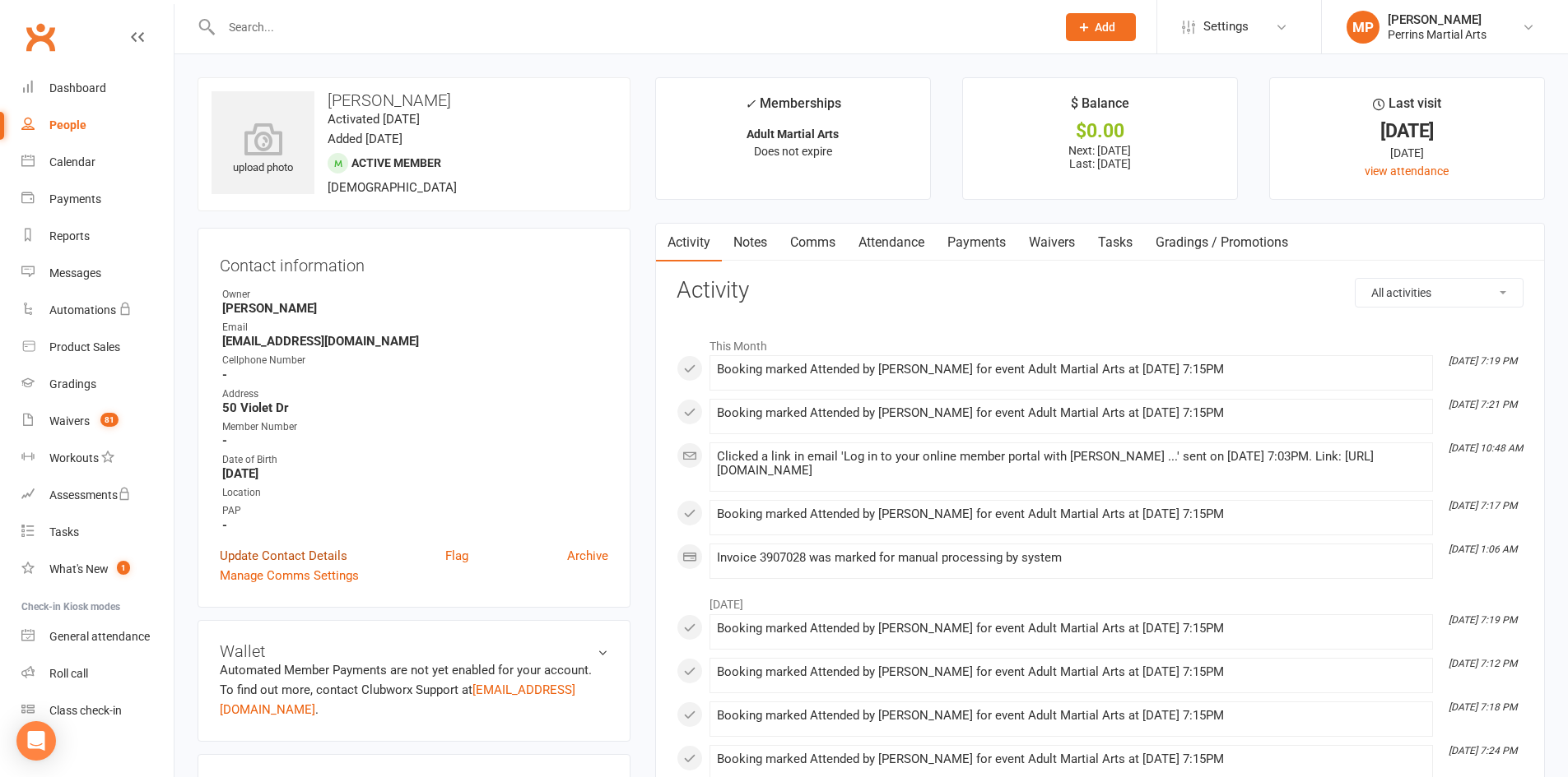
click at [287, 559] on link "Update Contact Details" at bounding box center [283, 556] width 128 height 20
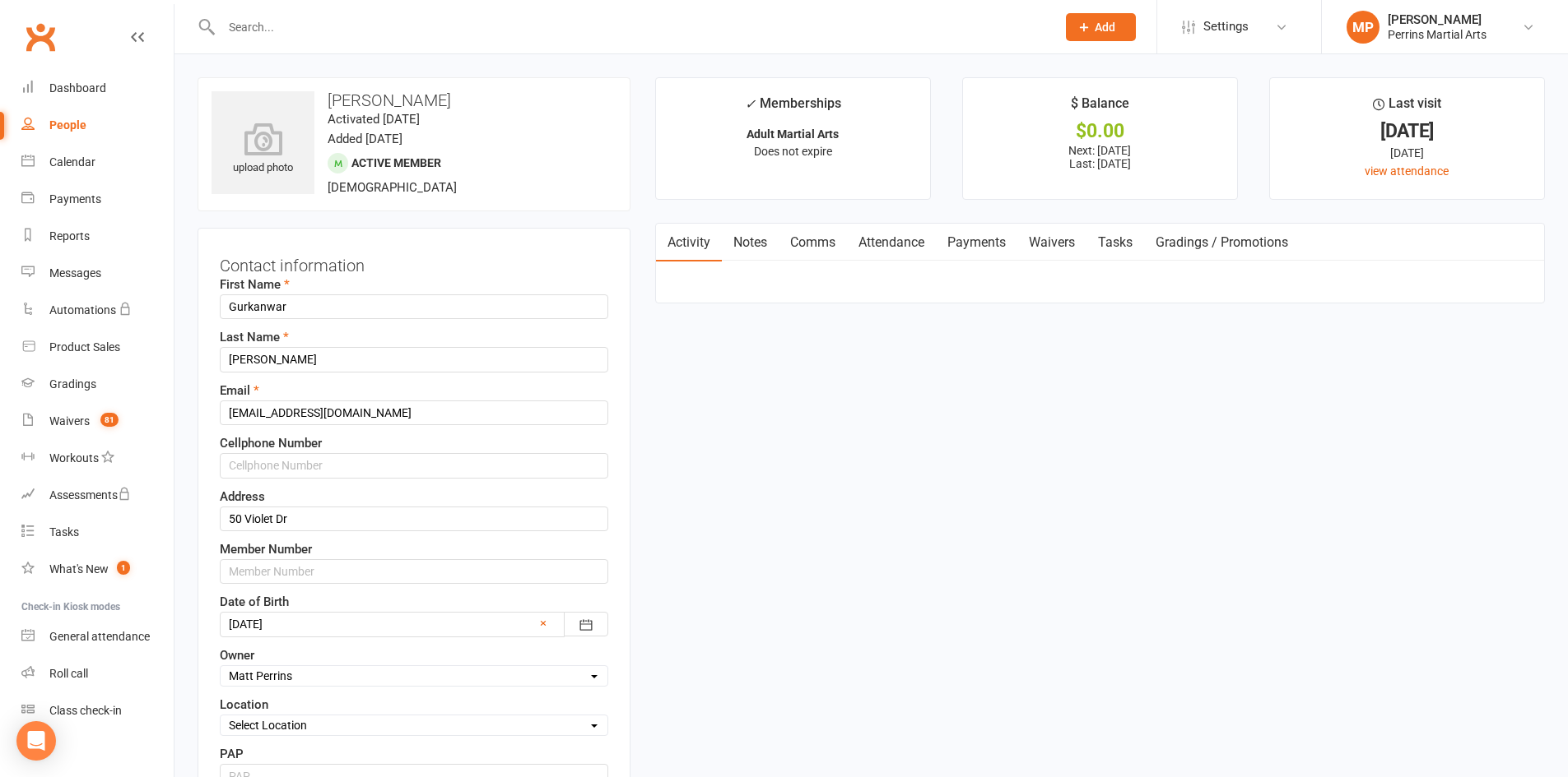
scroll to position [78, 0]
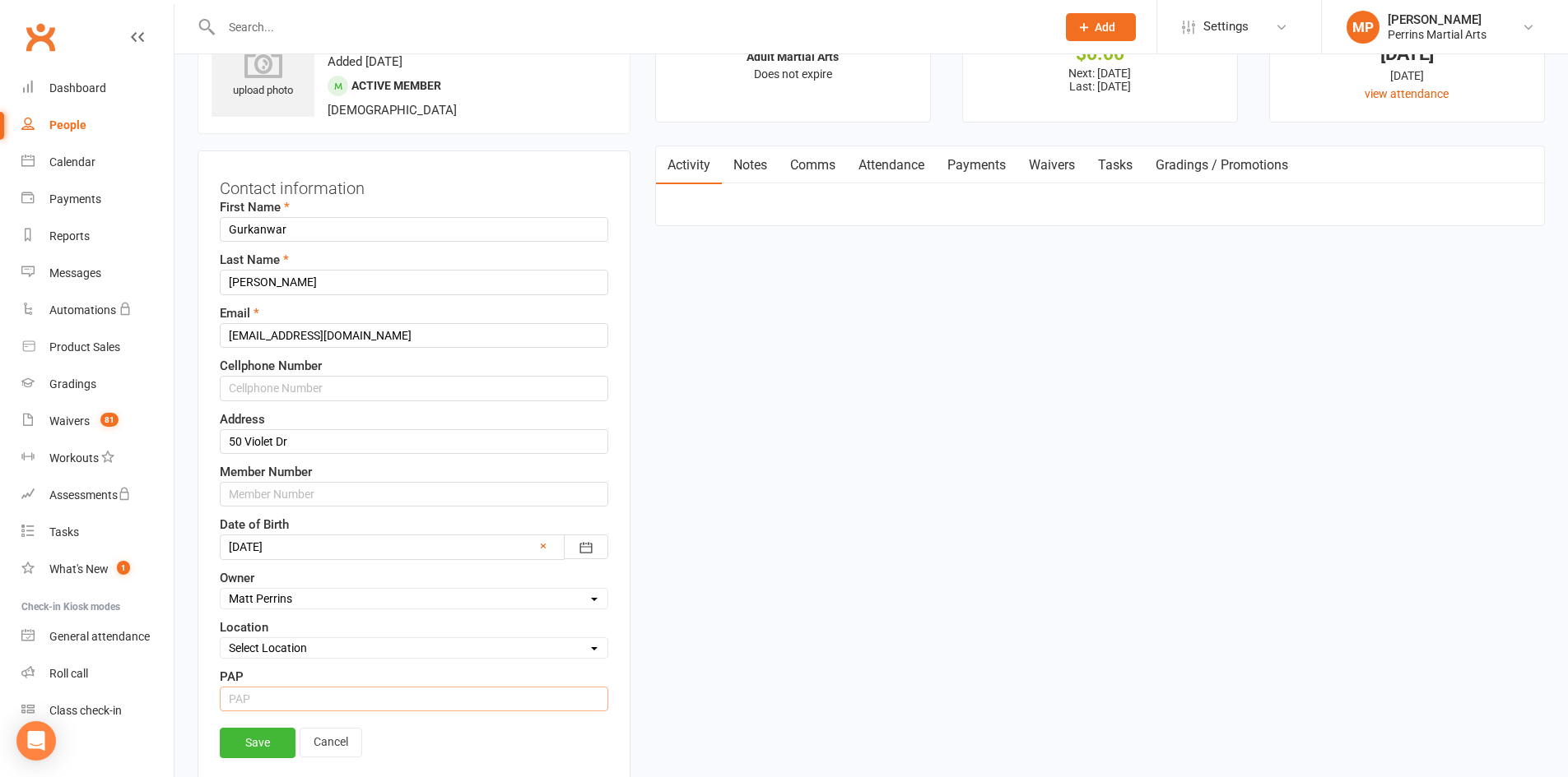
click at [307, 708] on input "string" at bounding box center [414, 699] width 389 height 25
type input "1"
click at [273, 751] on link "Save" at bounding box center [257, 742] width 76 height 29
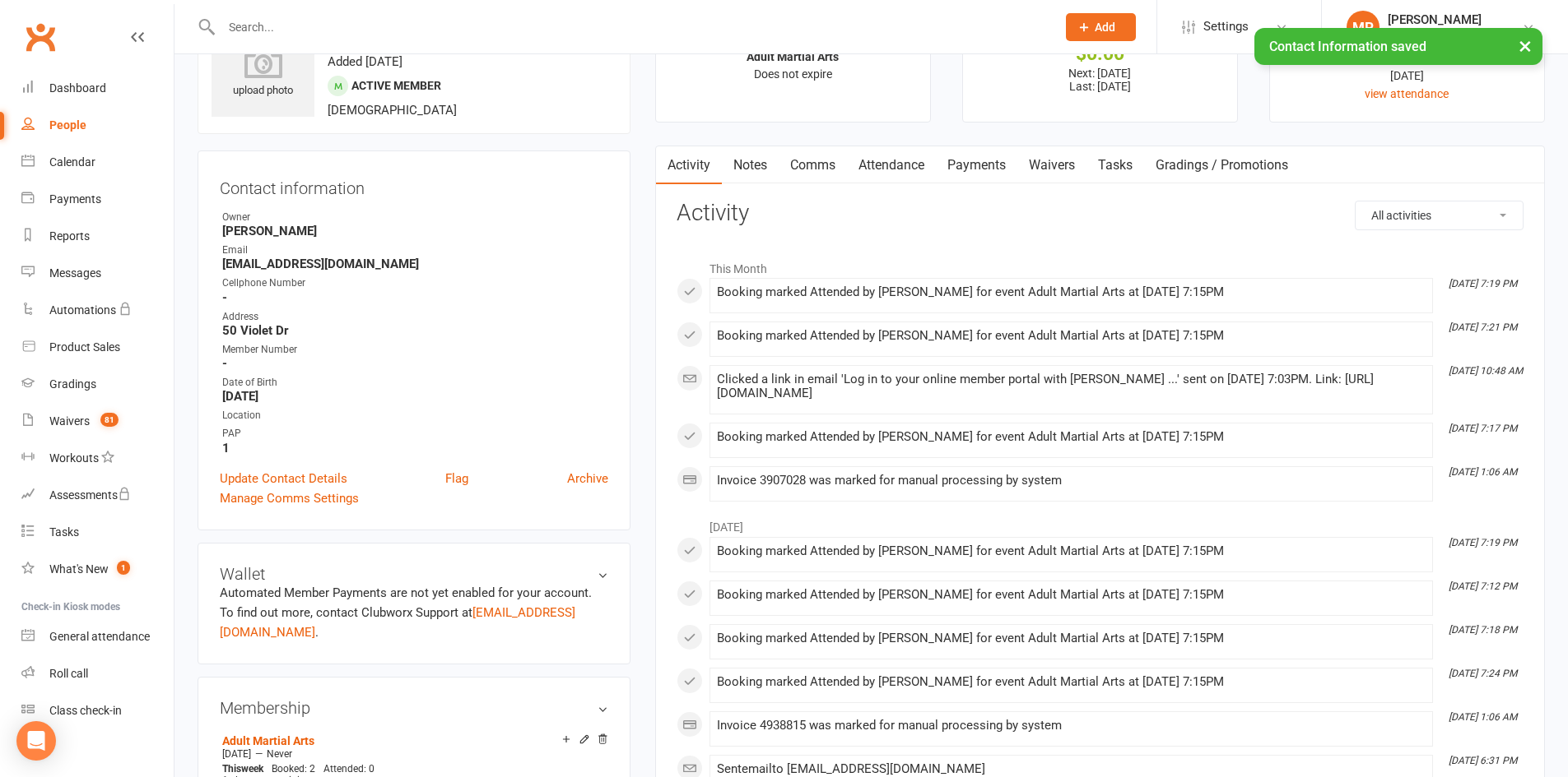
click at [65, 126] on div "People" at bounding box center [67, 125] width 37 height 13
select select "100"
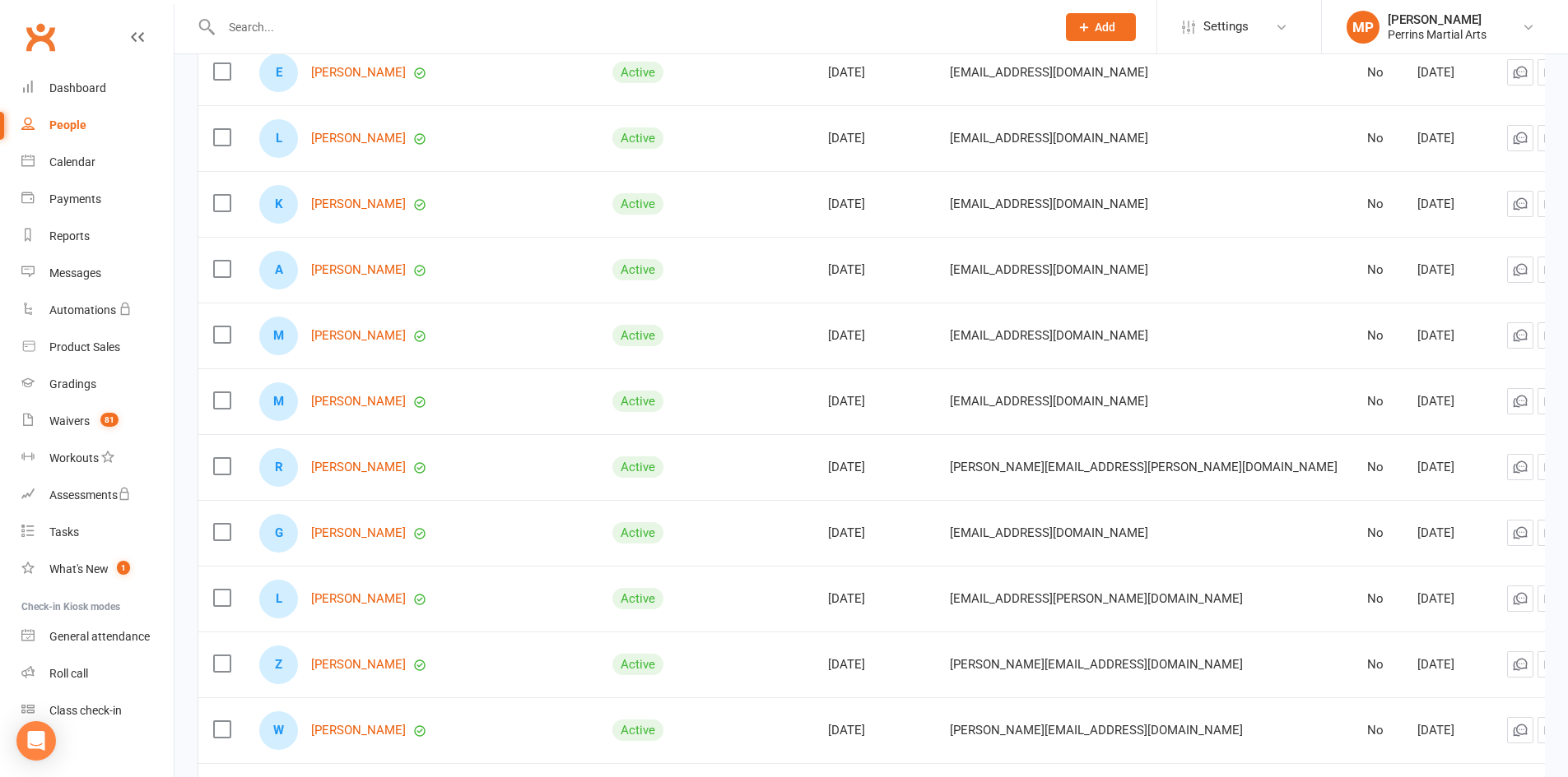
scroll to position [1850, 0]
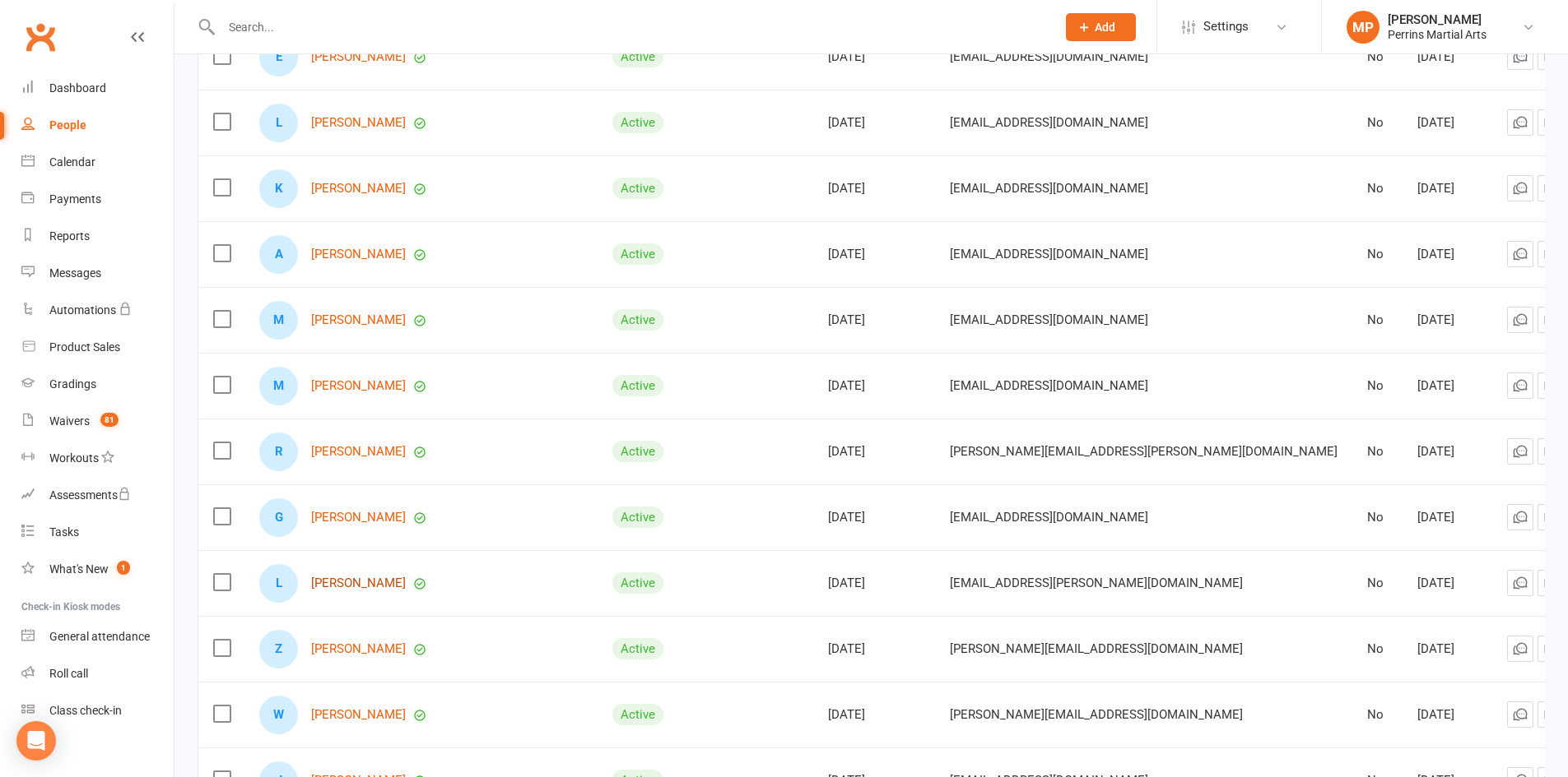
click at [375, 577] on link "[PERSON_NAME]" at bounding box center [358, 584] width 95 height 14
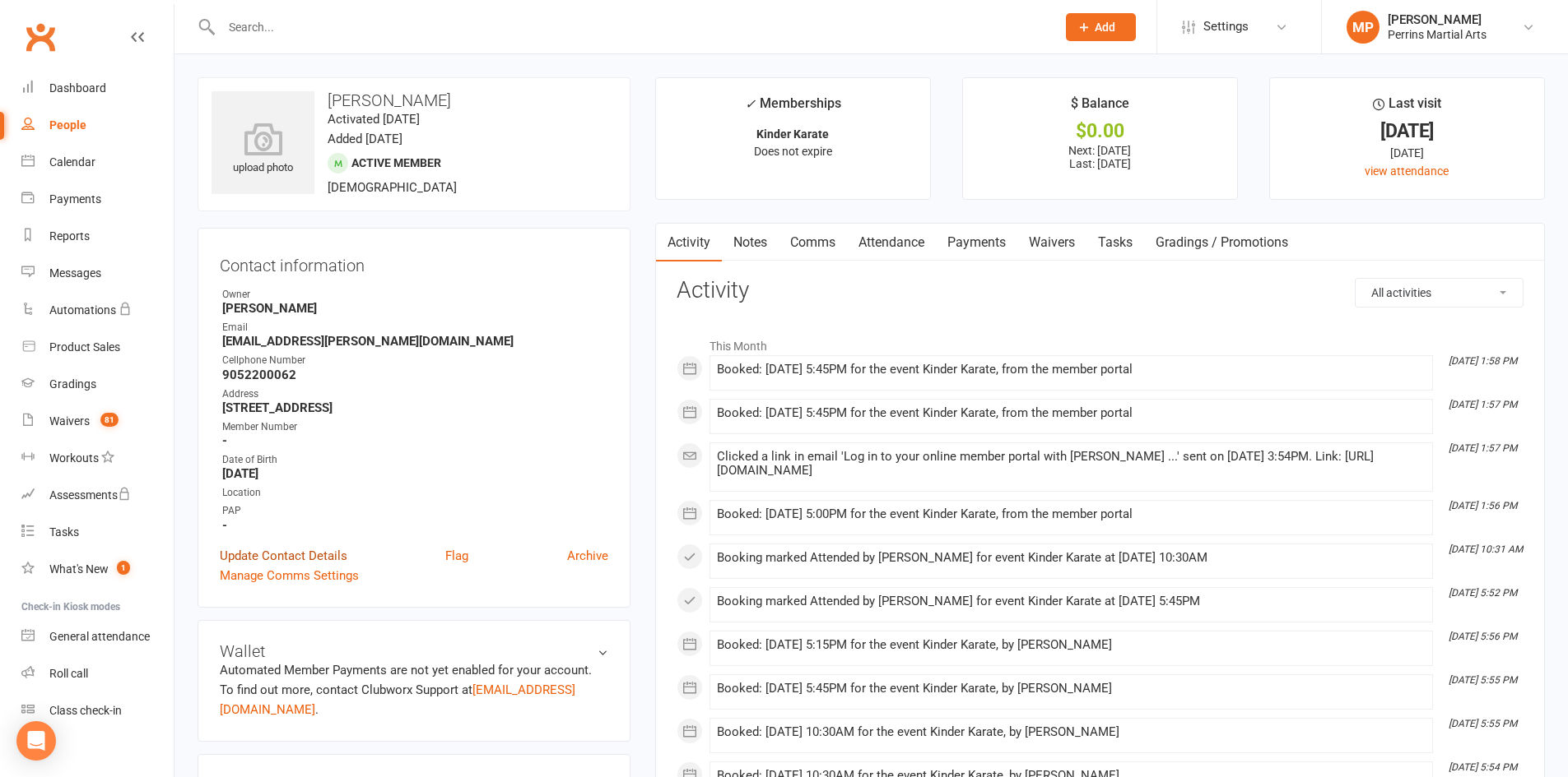
click at [251, 553] on link "Update Contact Details" at bounding box center [283, 556] width 128 height 20
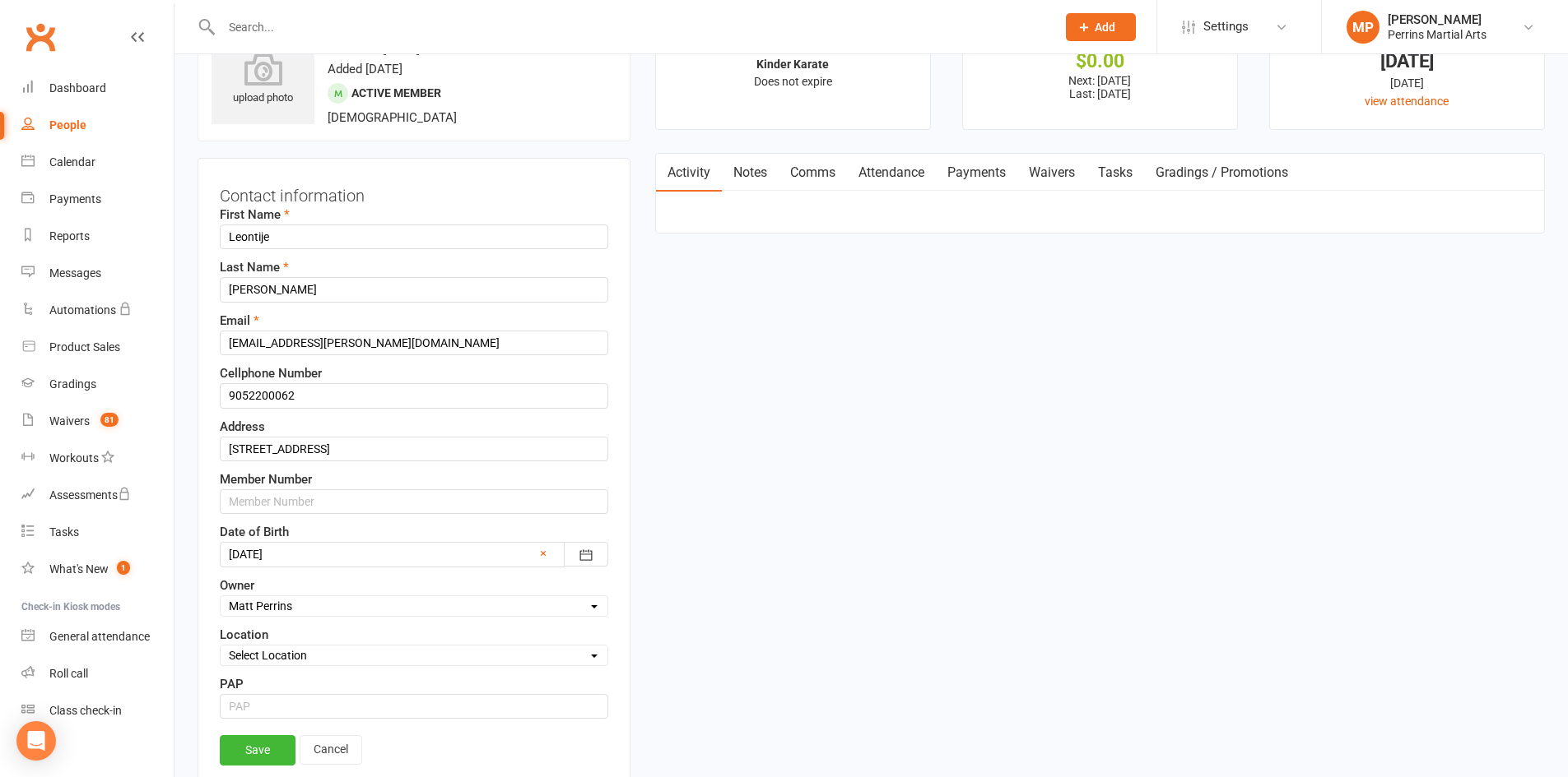
scroll to position [78, 0]
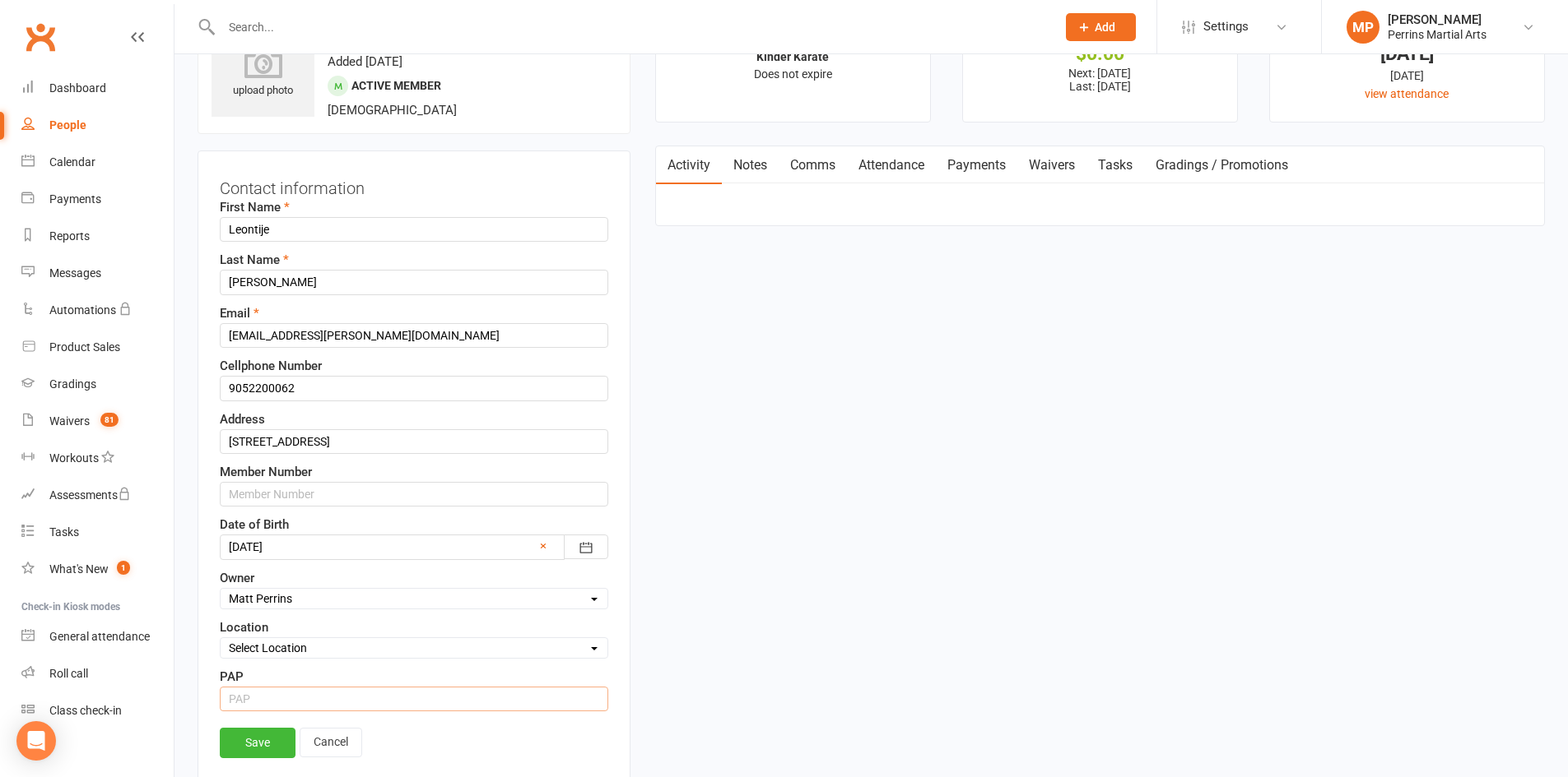
click at [276, 702] on input "string" at bounding box center [414, 699] width 389 height 25
type input "15"
click at [248, 740] on link "Save" at bounding box center [257, 742] width 76 height 29
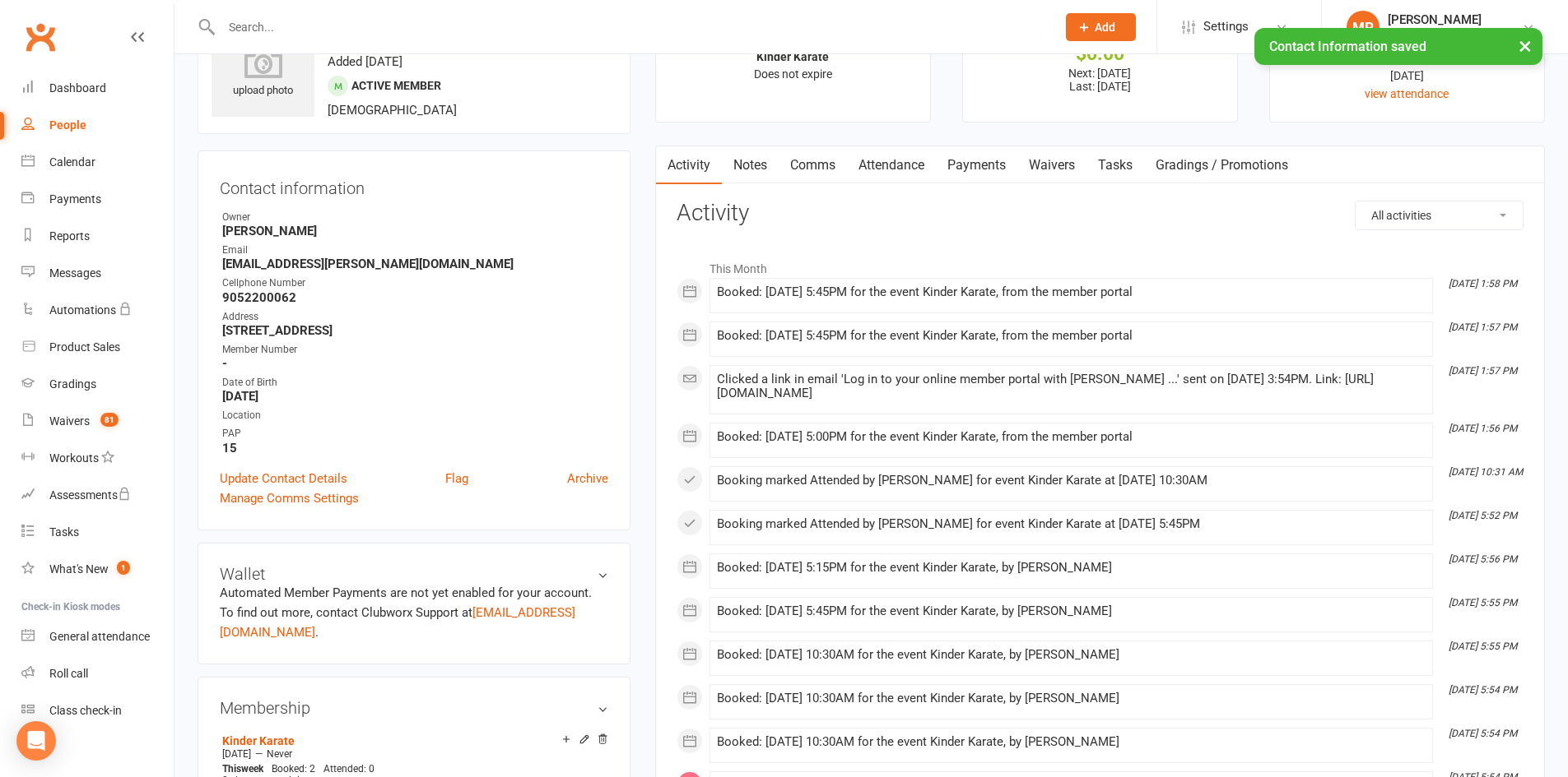
click at [65, 121] on div "People" at bounding box center [67, 125] width 37 height 13
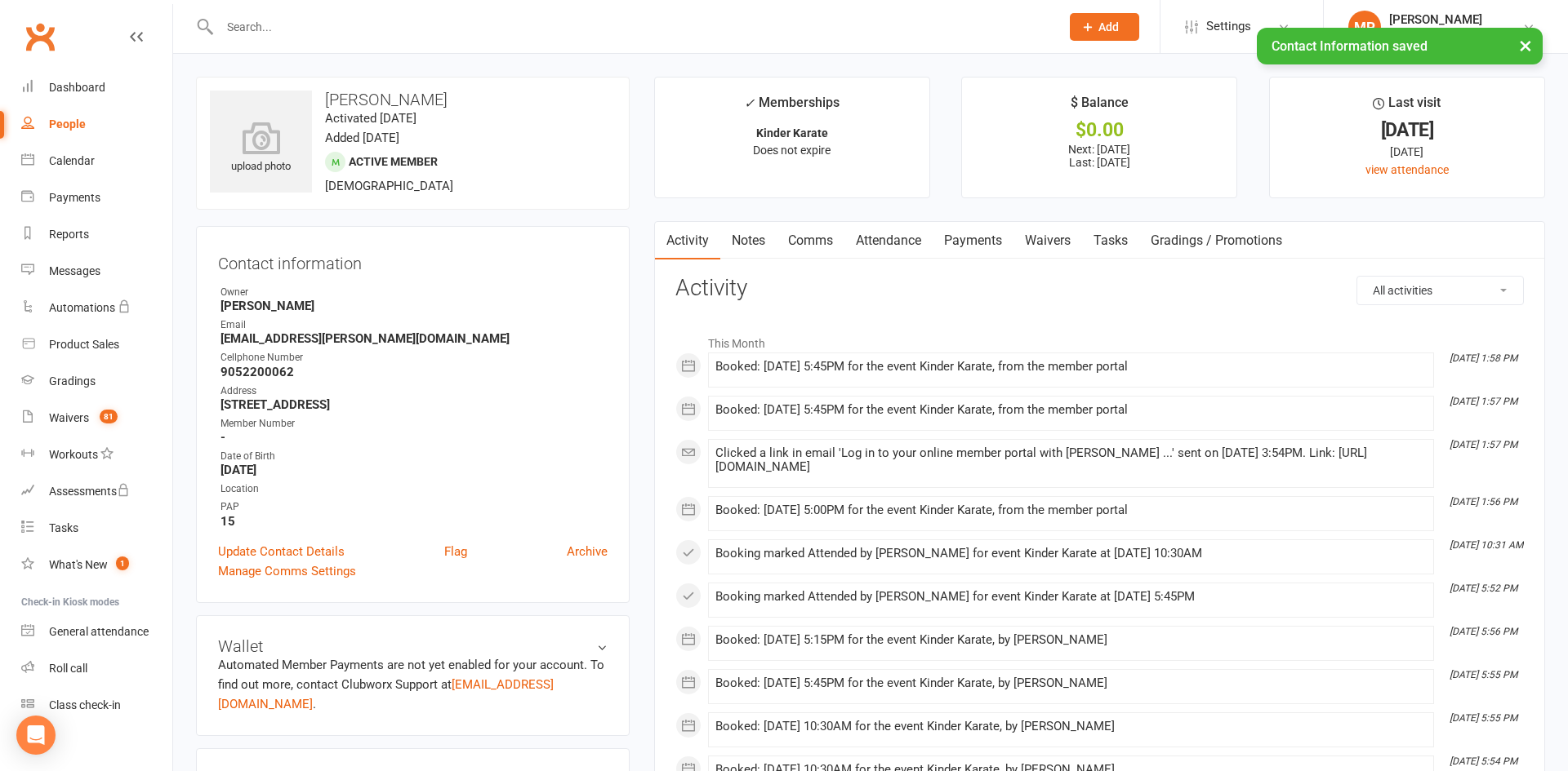
select select "100"
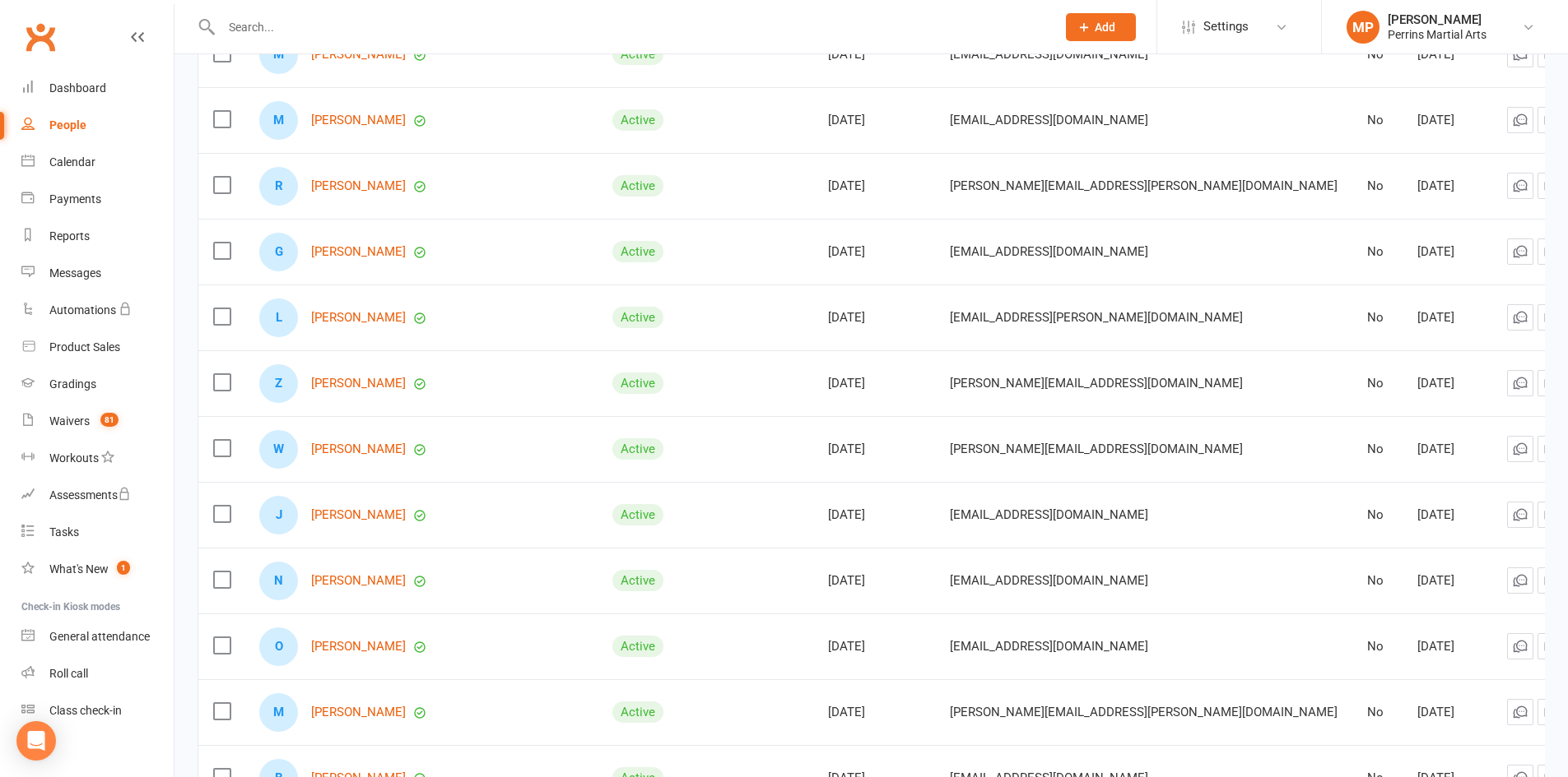
scroll to position [2069, 0]
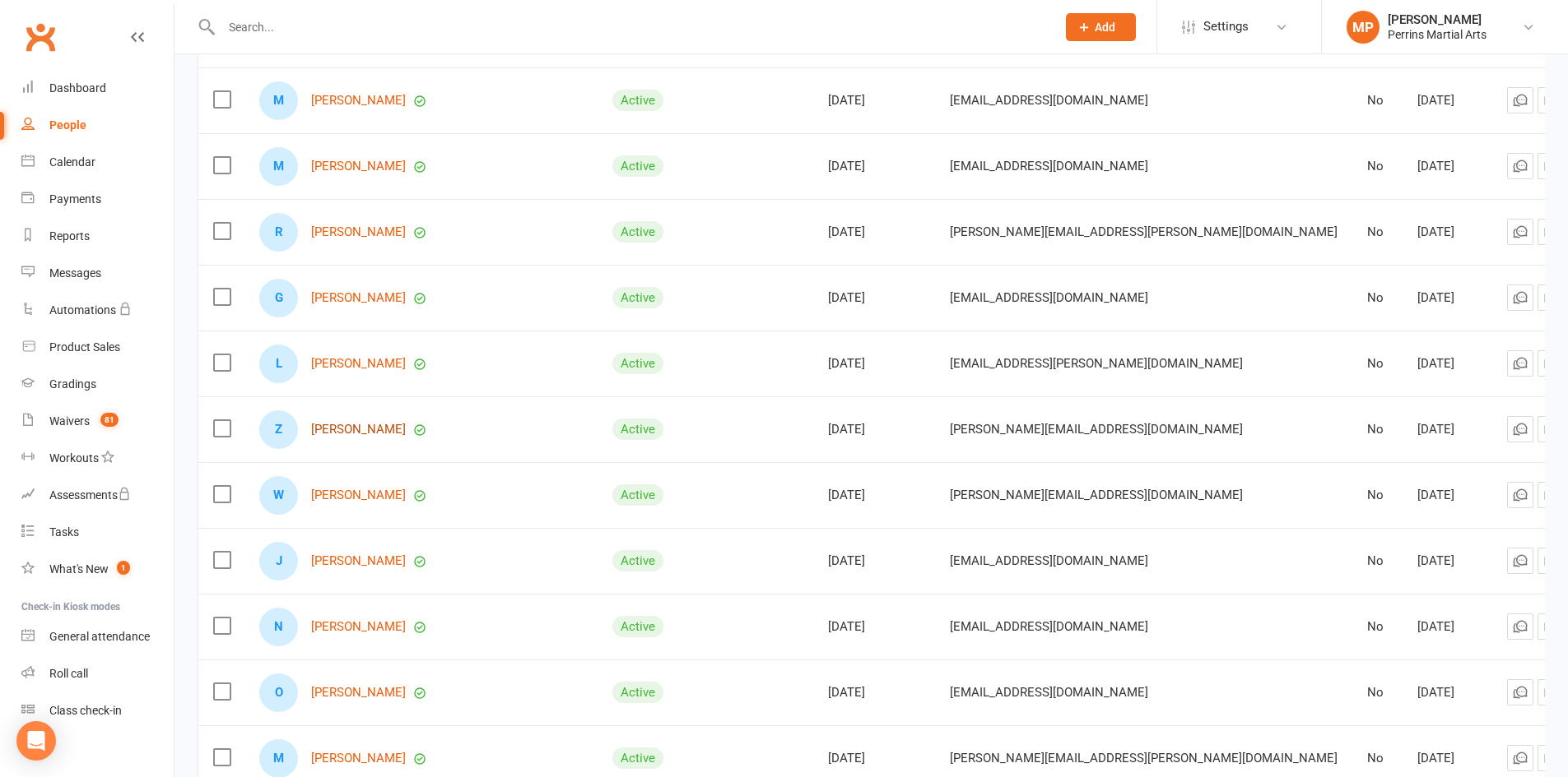
click at [349, 423] on link "[PERSON_NAME]" at bounding box center [358, 430] width 95 height 14
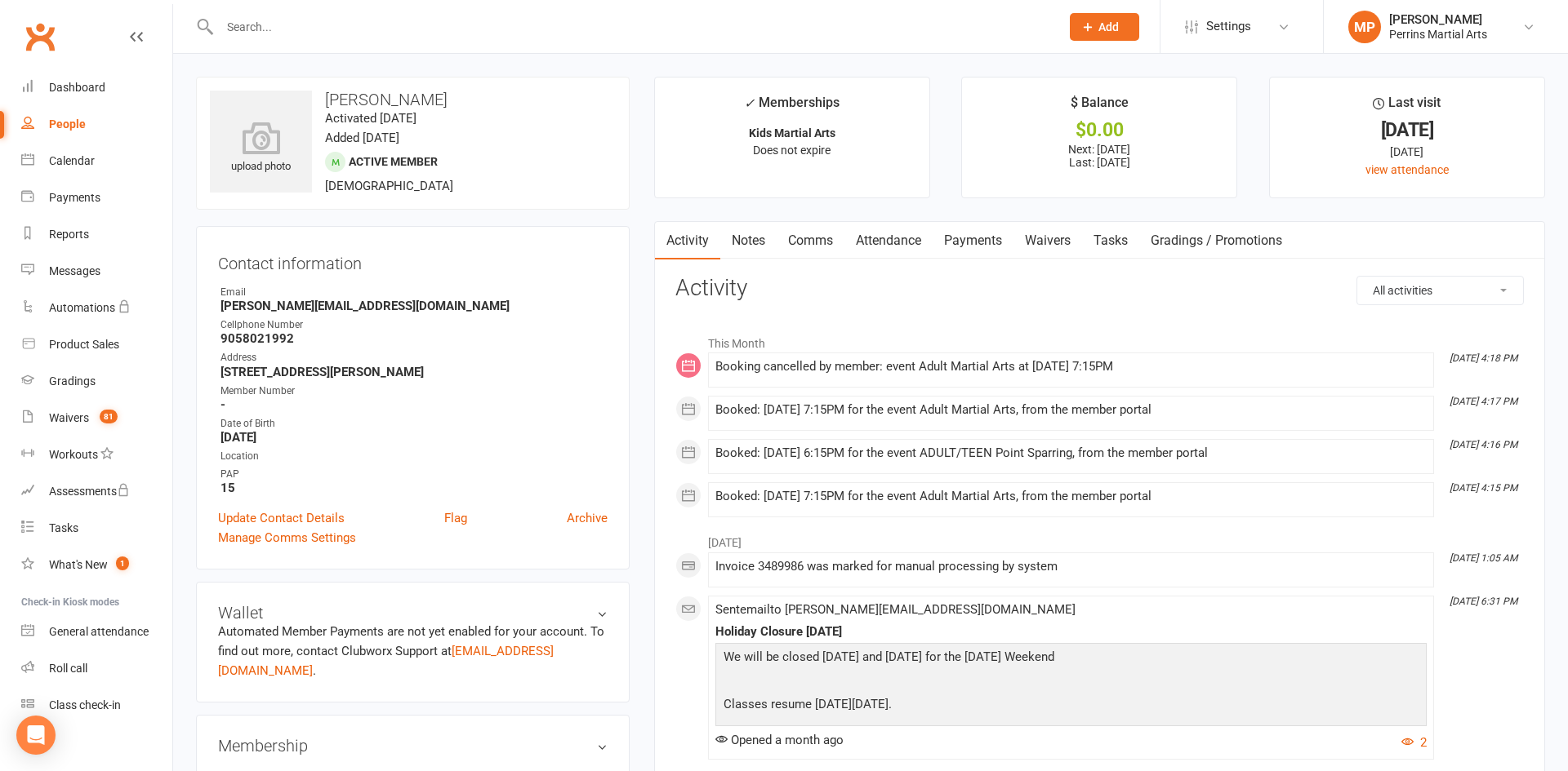
select select "100"
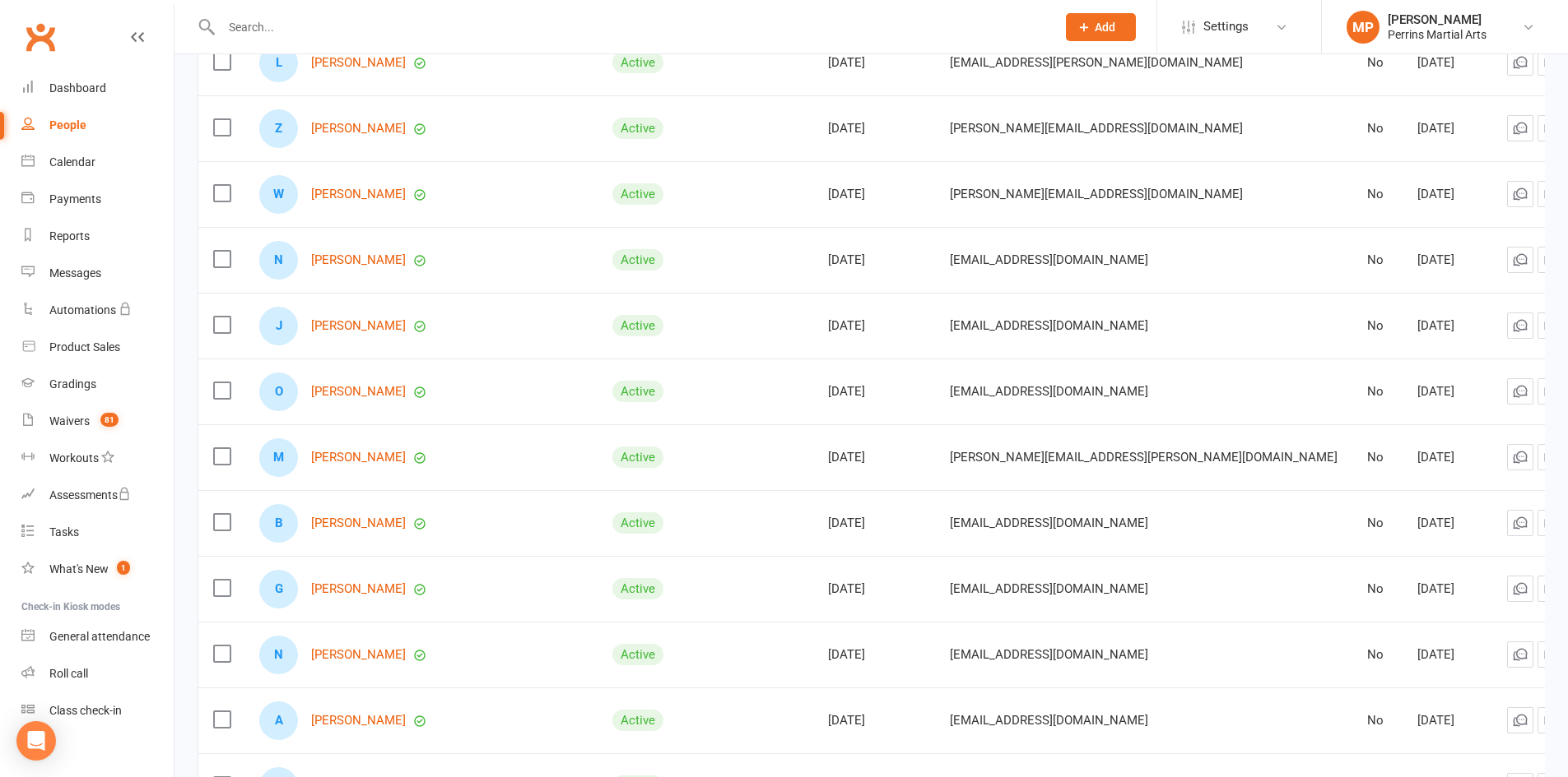
scroll to position [2394, 0]
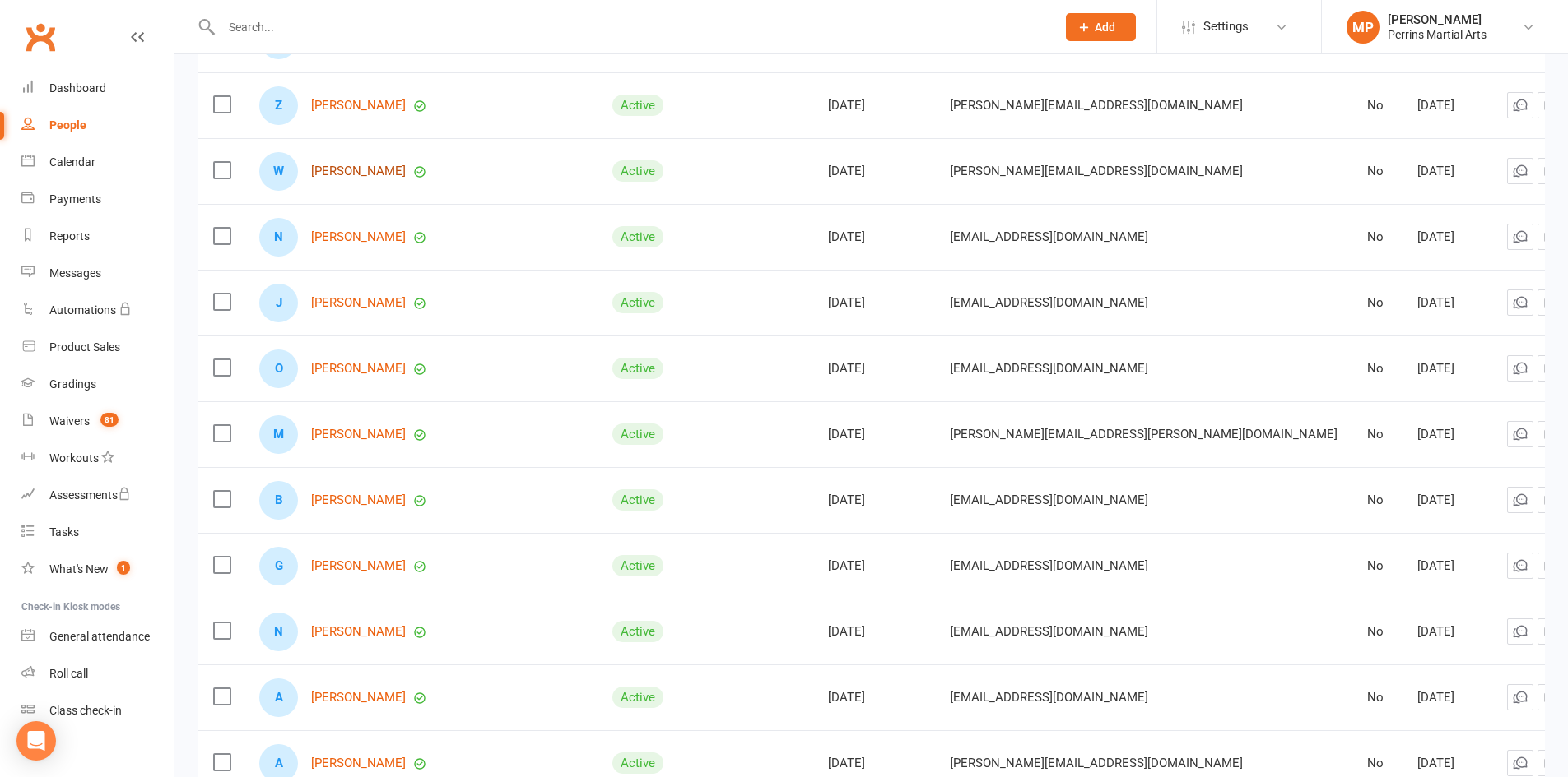
click at [386, 164] on link "[PERSON_NAME]" at bounding box center [358, 171] width 95 height 14
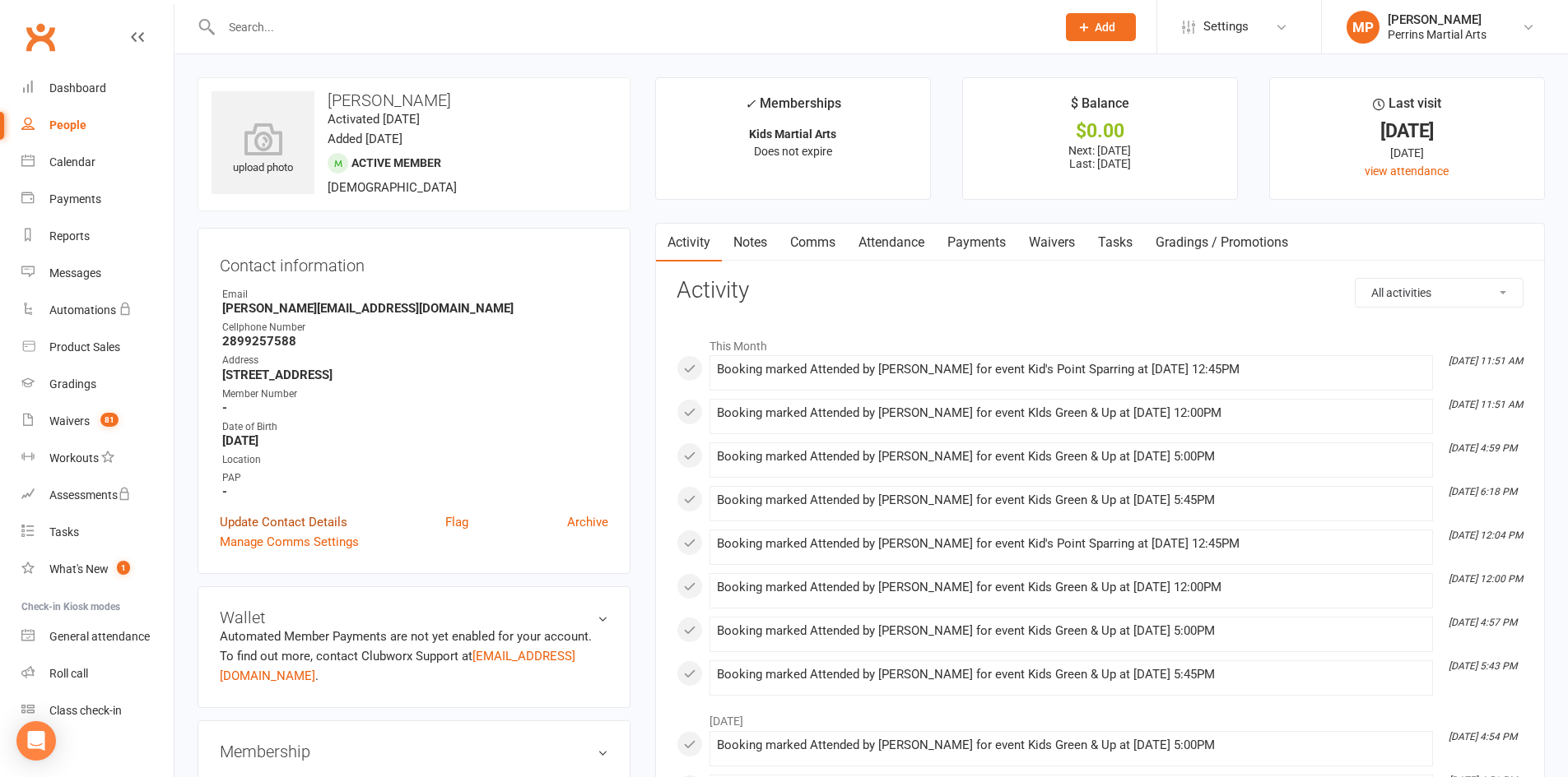
click at [307, 523] on link "Update Contact Details" at bounding box center [283, 522] width 128 height 20
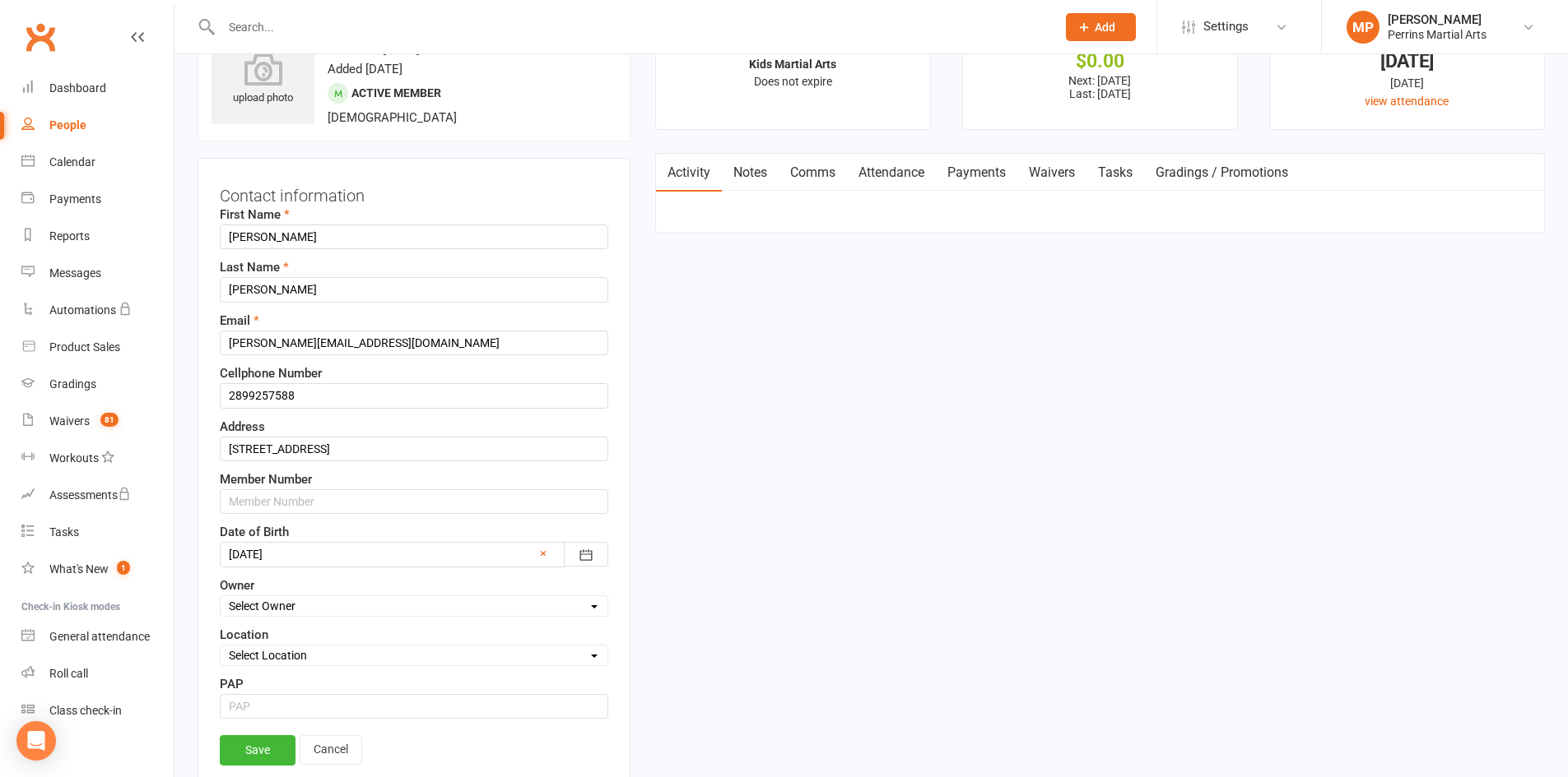
scroll to position [78, 0]
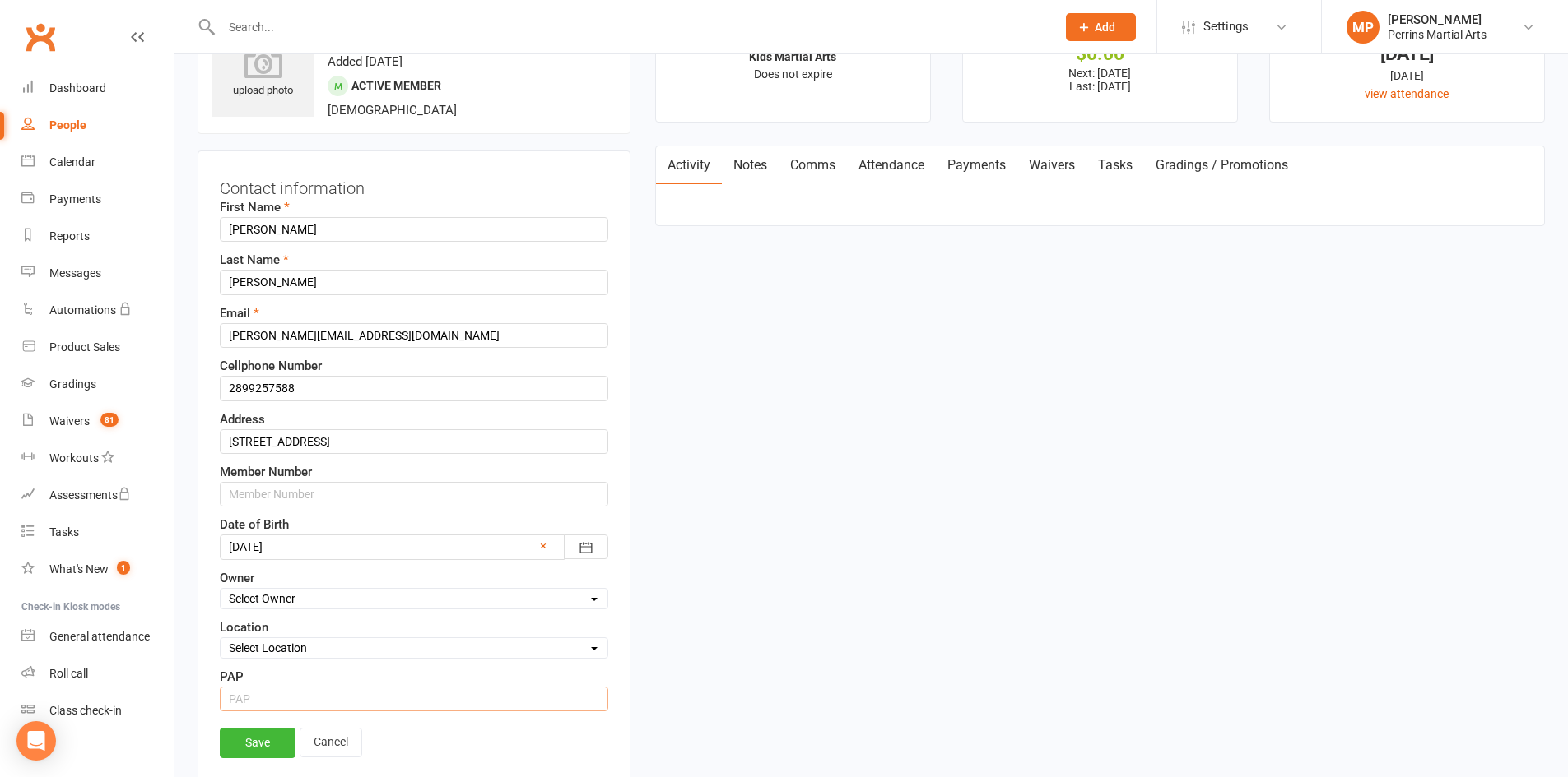
click at [293, 696] on input "string" at bounding box center [414, 699] width 389 height 25
type input "15"
click at [270, 740] on link "Save" at bounding box center [257, 742] width 76 height 29
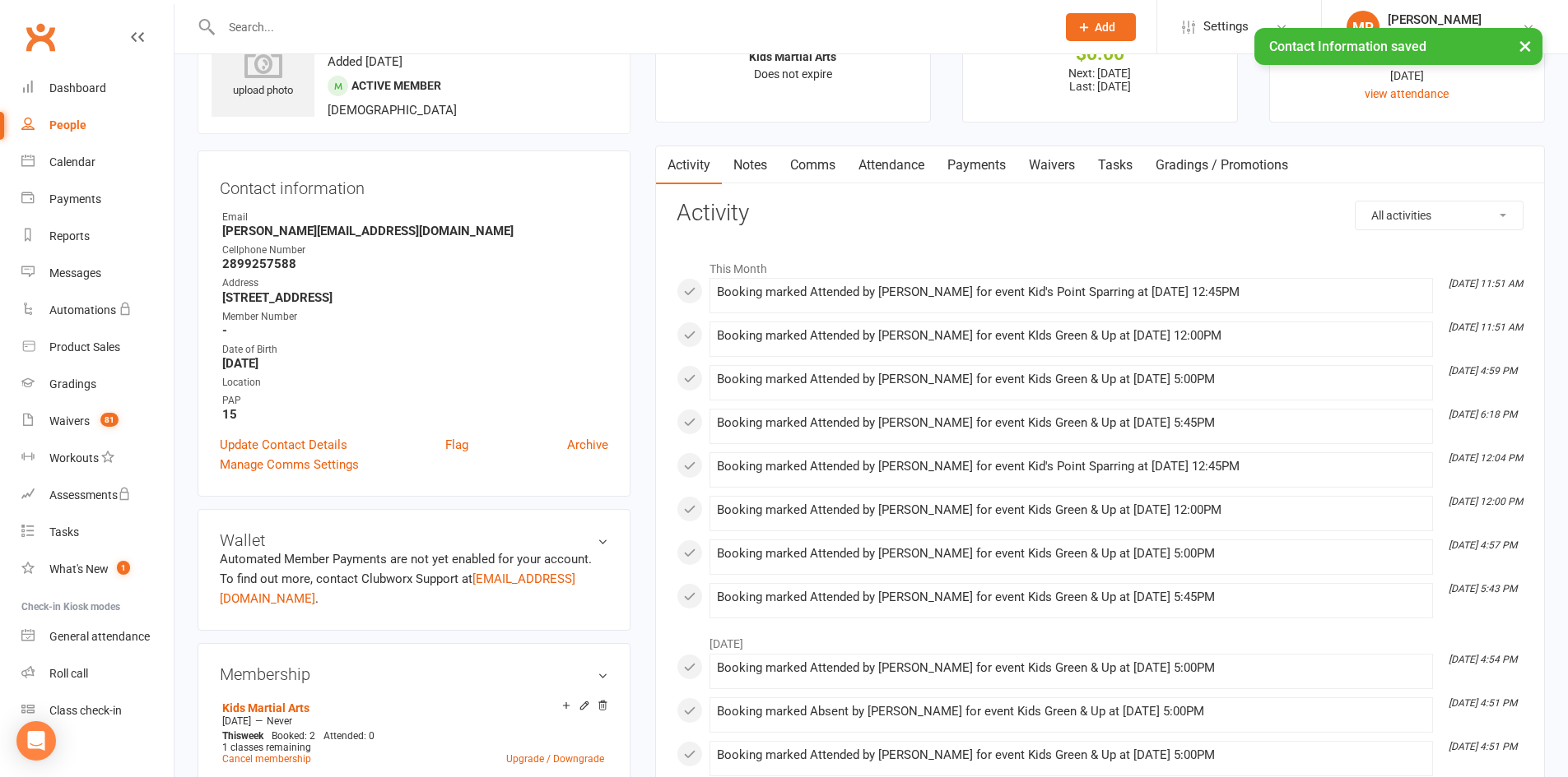
click at [72, 127] on div "People" at bounding box center [67, 125] width 37 height 13
select select "100"
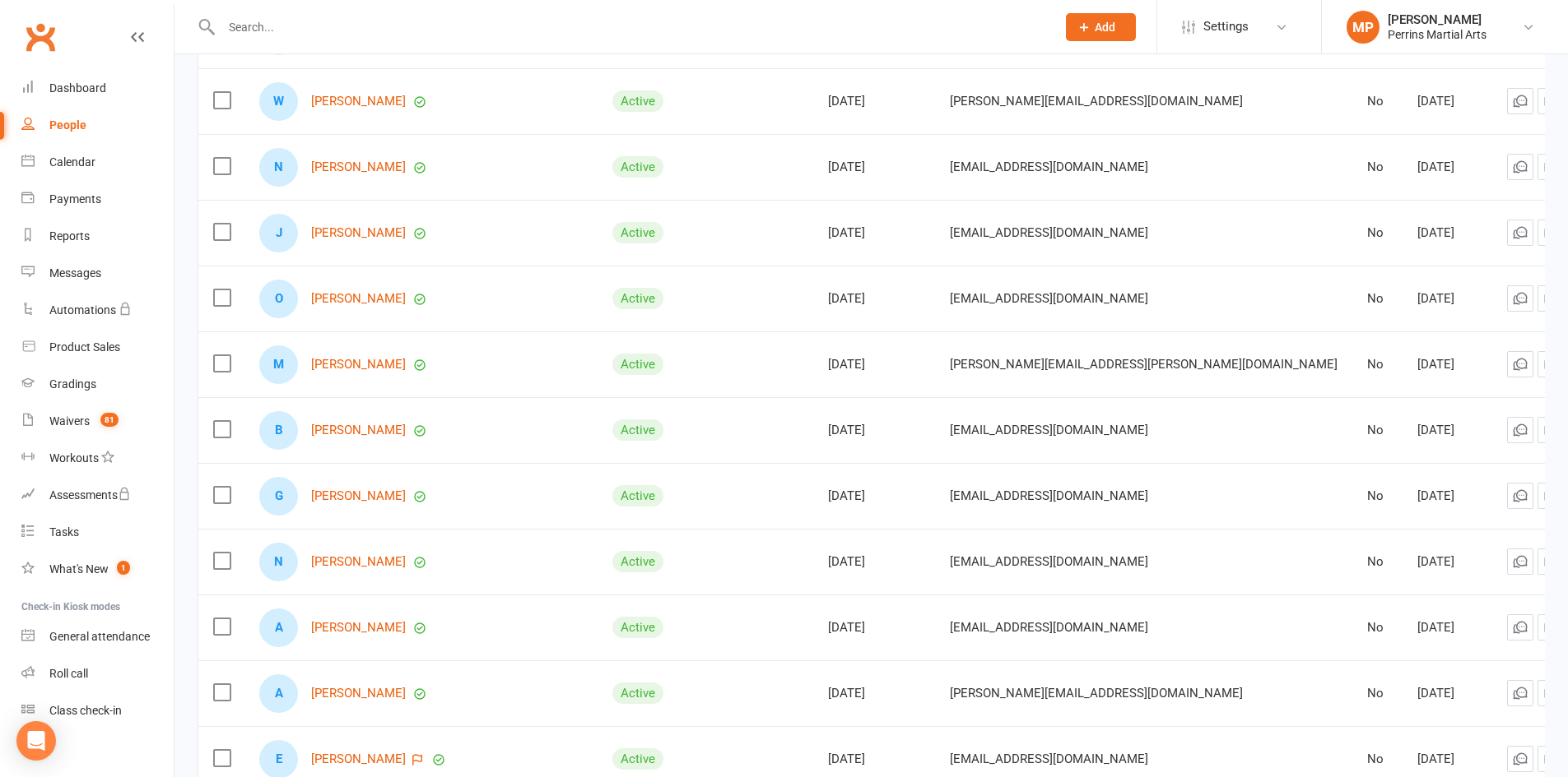
scroll to position [2385, 0]
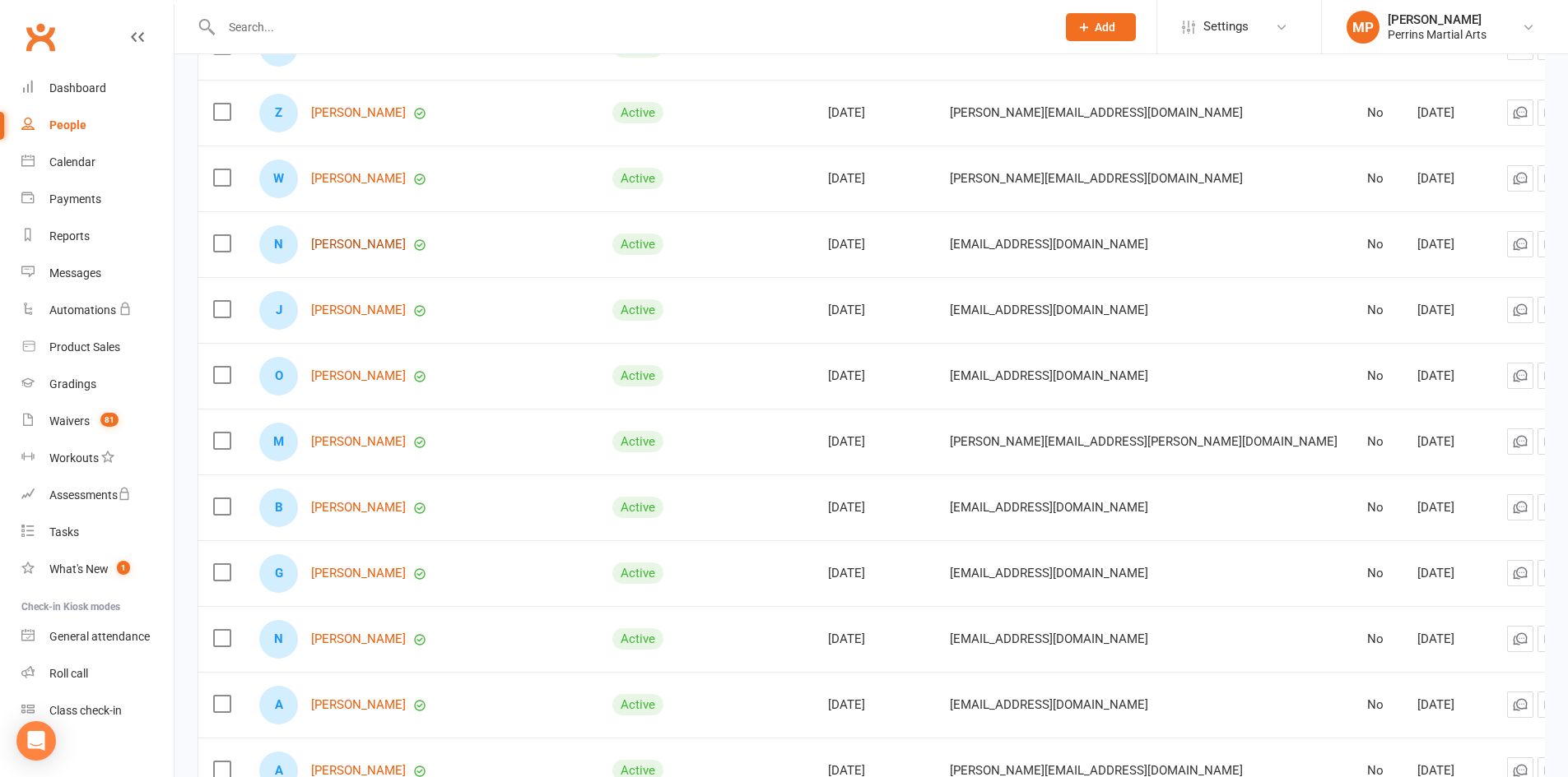
click at [341, 238] on link "[PERSON_NAME]" at bounding box center [358, 245] width 95 height 14
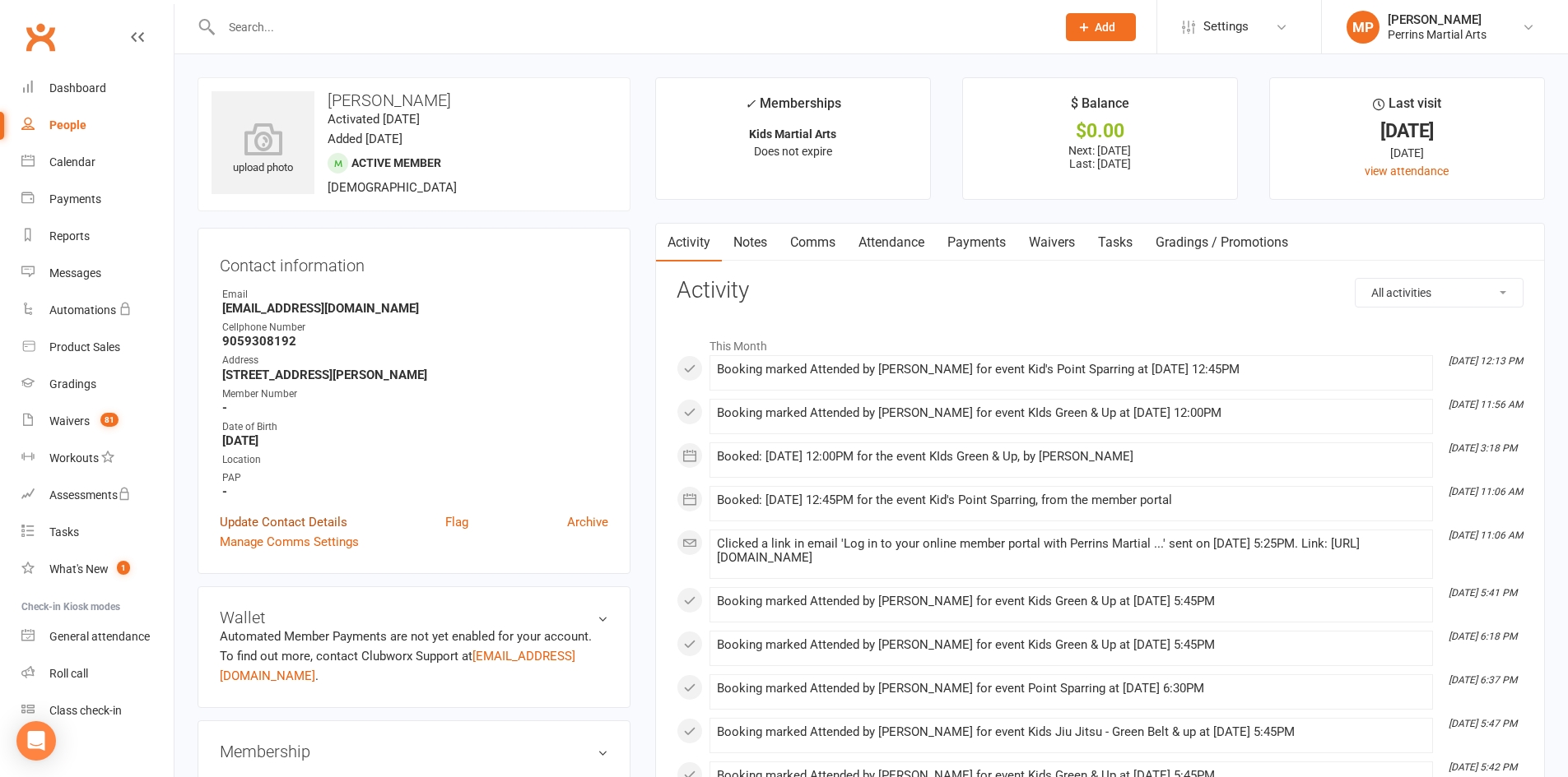
click at [276, 517] on link "Update Contact Details" at bounding box center [283, 522] width 128 height 20
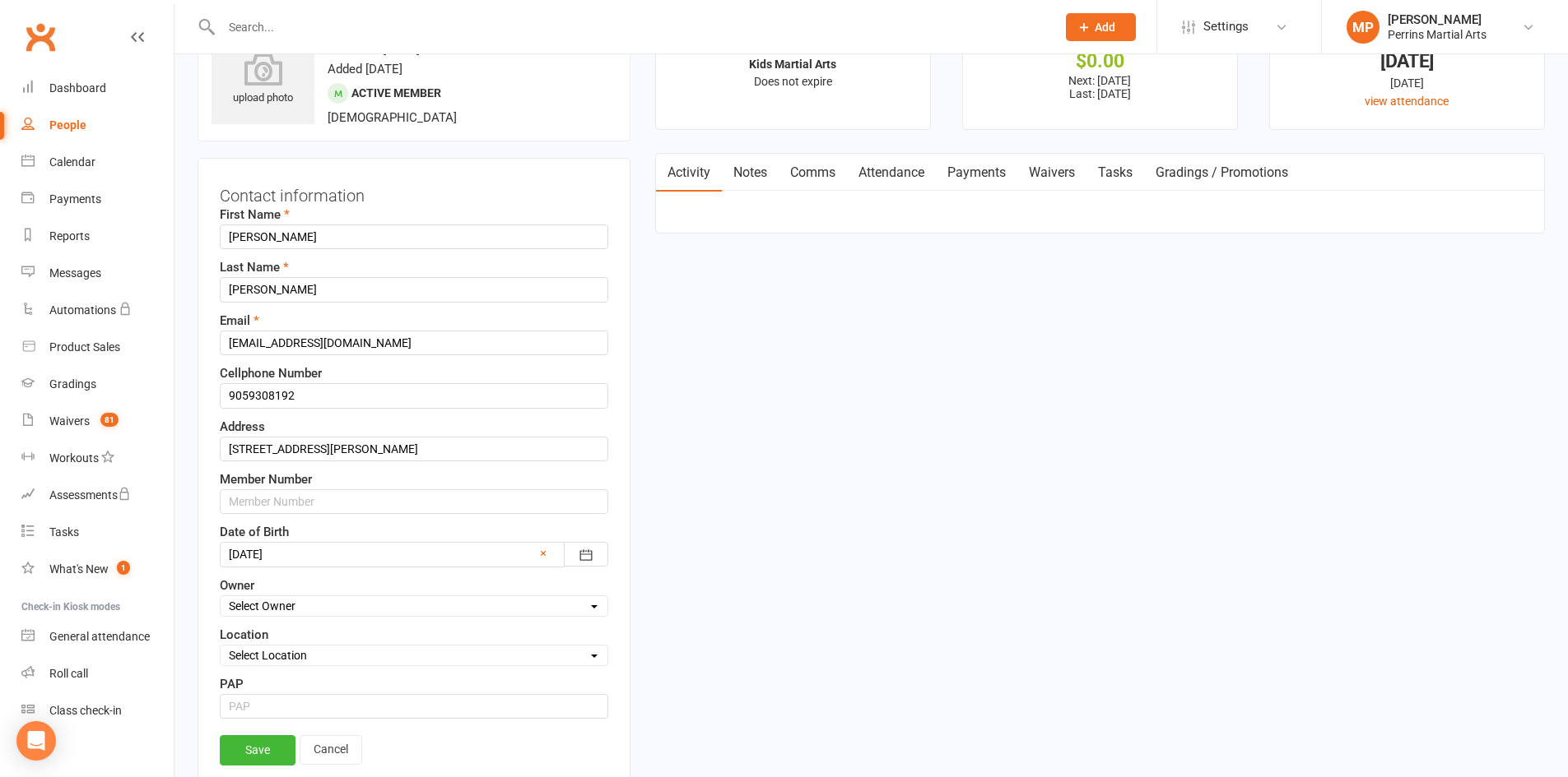
scroll to position [78, 0]
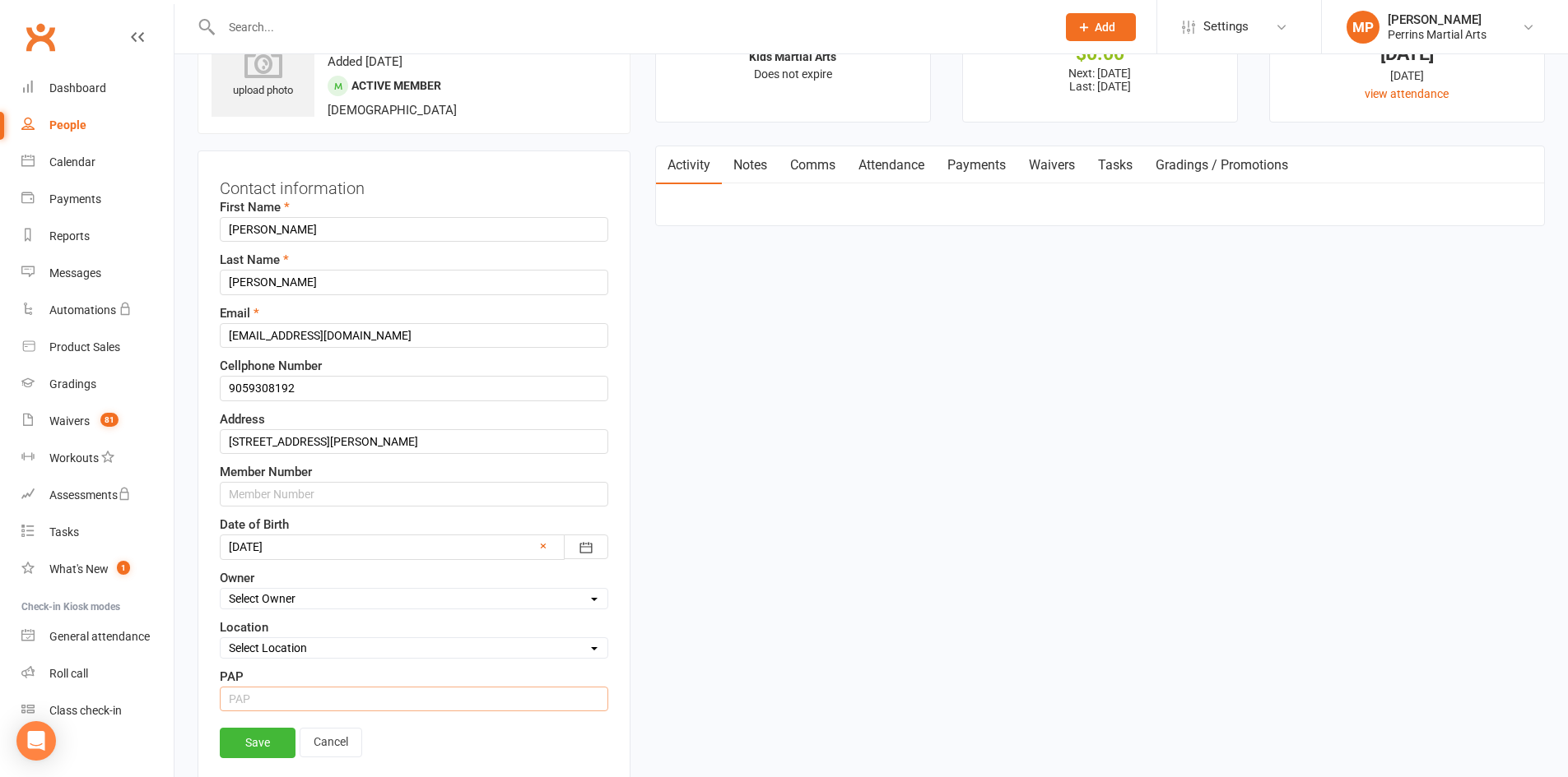
click at [268, 697] on input "string" at bounding box center [414, 699] width 389 height 25
type input "15"
click at [261, 744] on link "Save" at bounding box center [257, 742] width 76 height 29
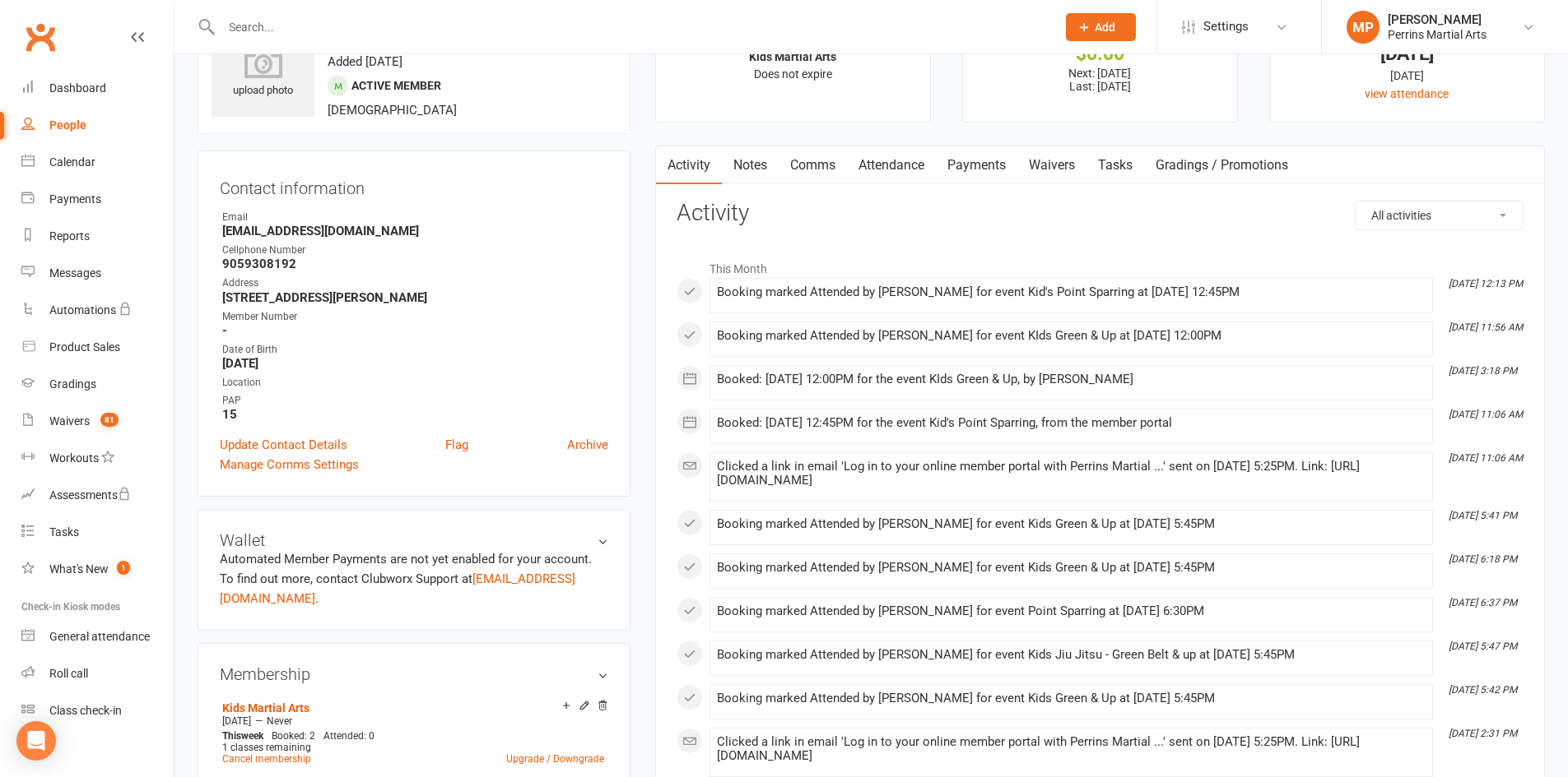
click at [53, 127] on div "People" at bounding box center [67, 125] width 37 height 13
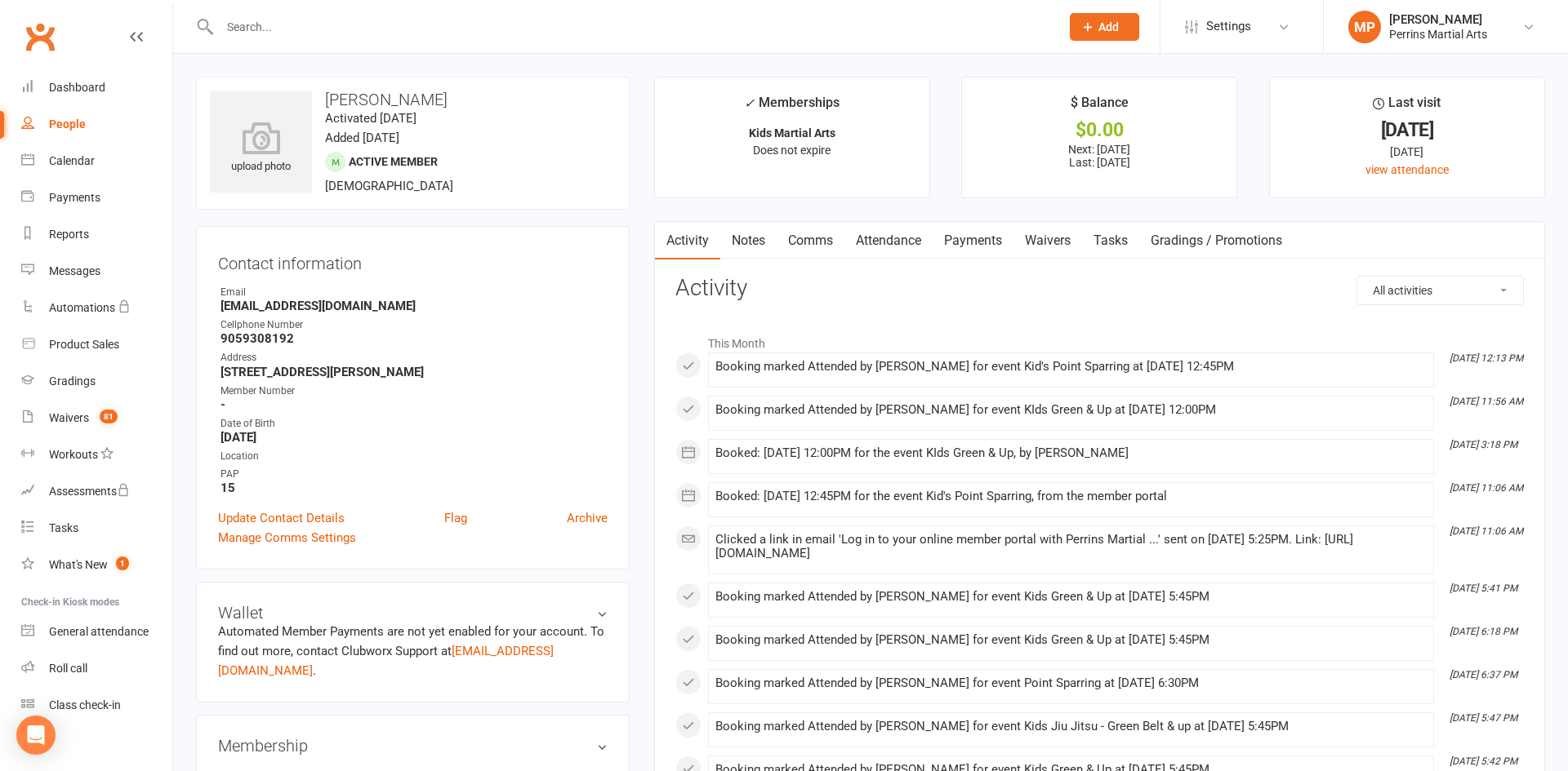
select select "100"
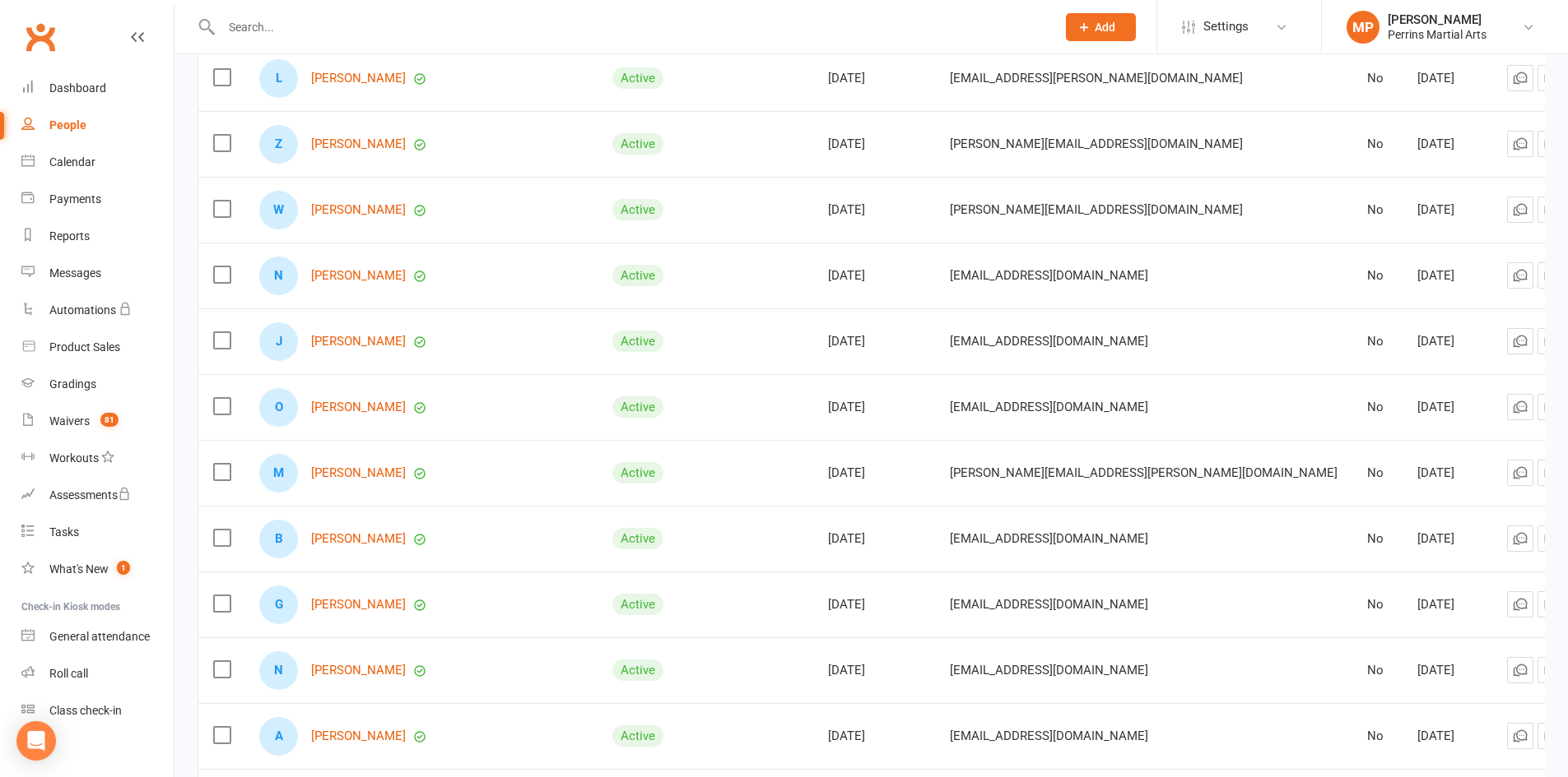
scroll to position [2394, 0]
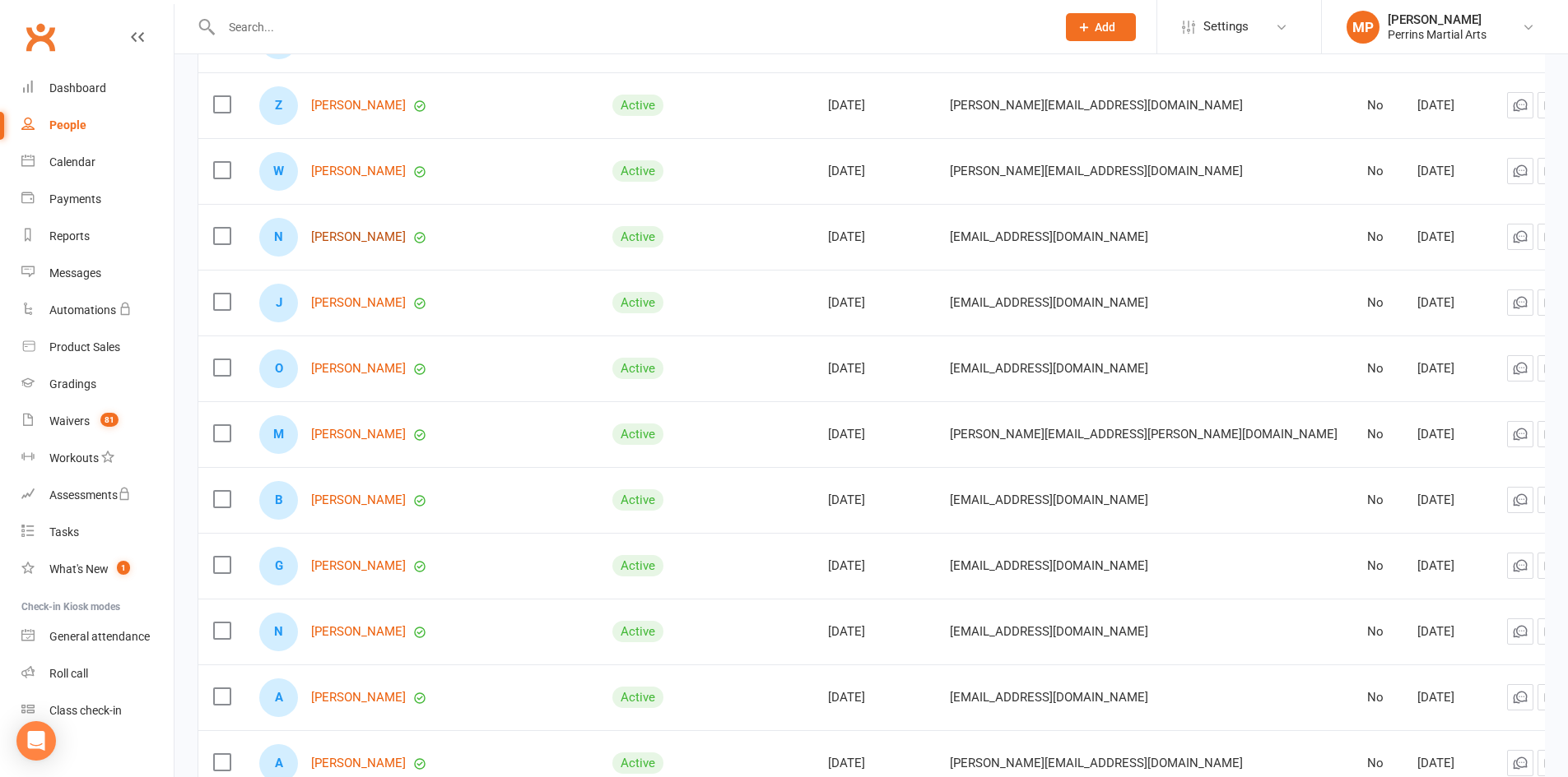
click at [360, 230] on link "[PERSON_NAME]" at bounding box center [358, 238] width 95 height 14
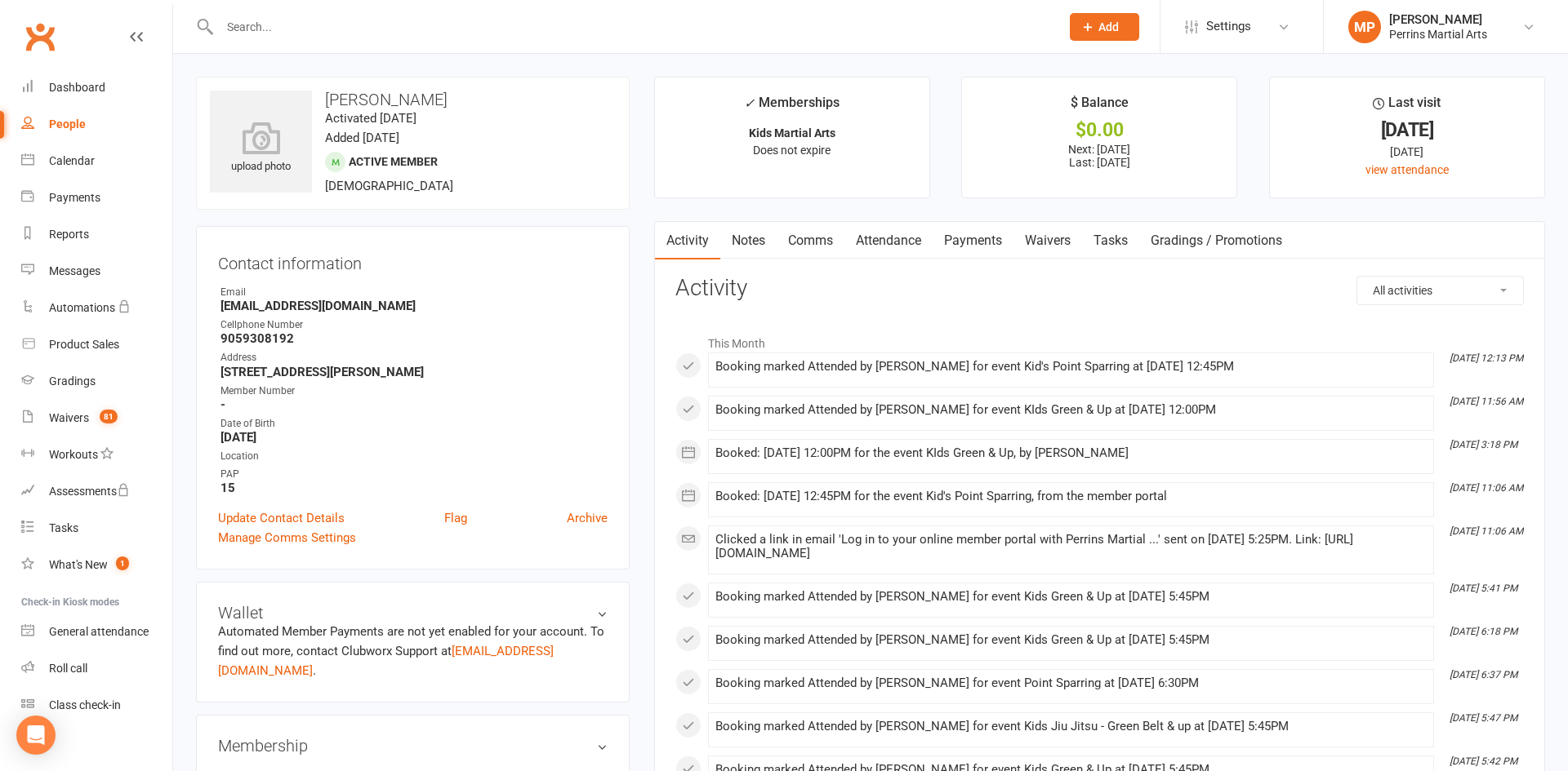
select select "100"
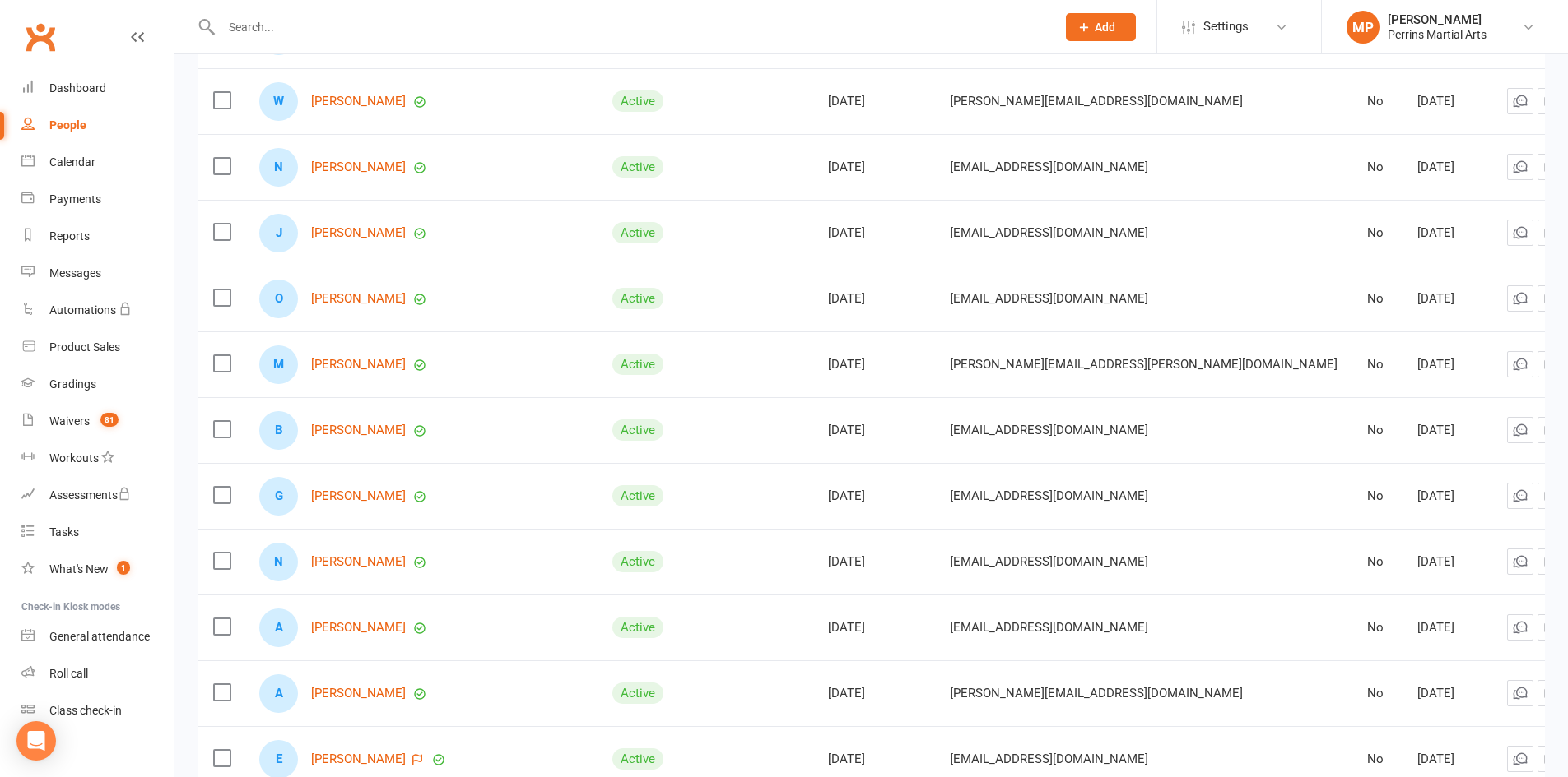
scroll to position [2470, 0]
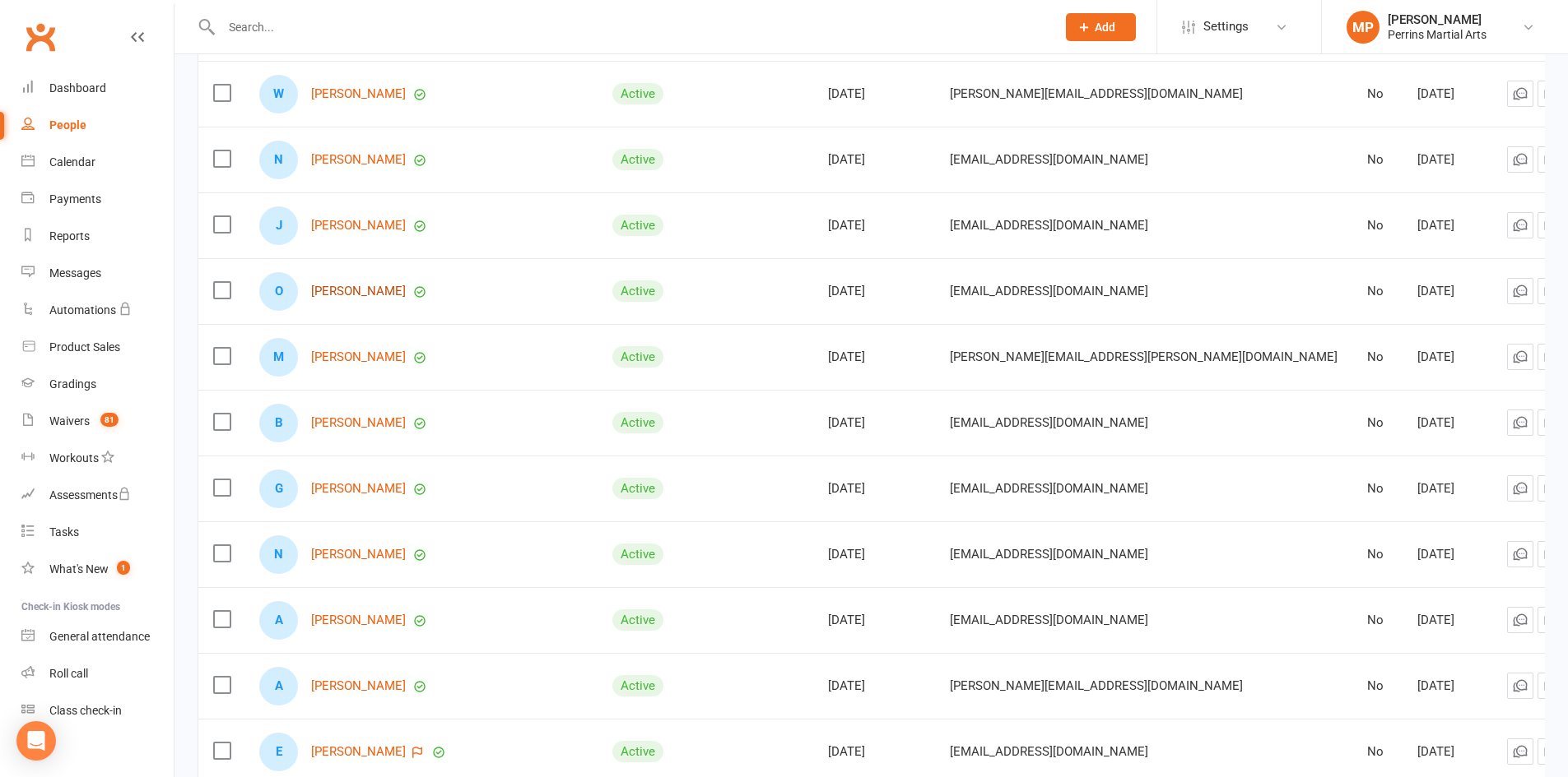
click at [346, 285] on link "[PERSON_NAME]" at bounding box center [358, 292] width 95 height 14
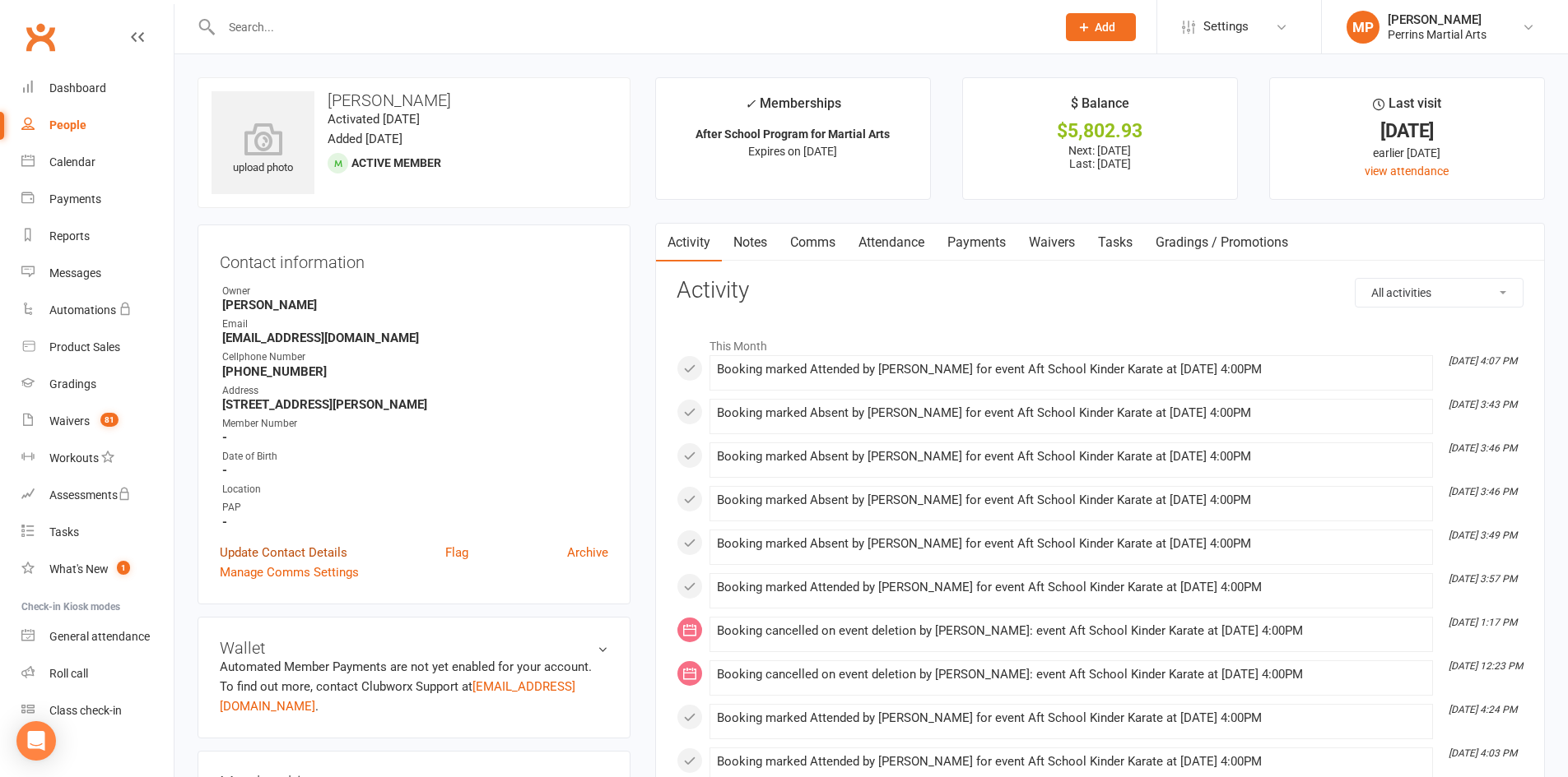
click at [257, 547] on link "Update Contact Details" at bounding box center [283, 553] width 128 height 20
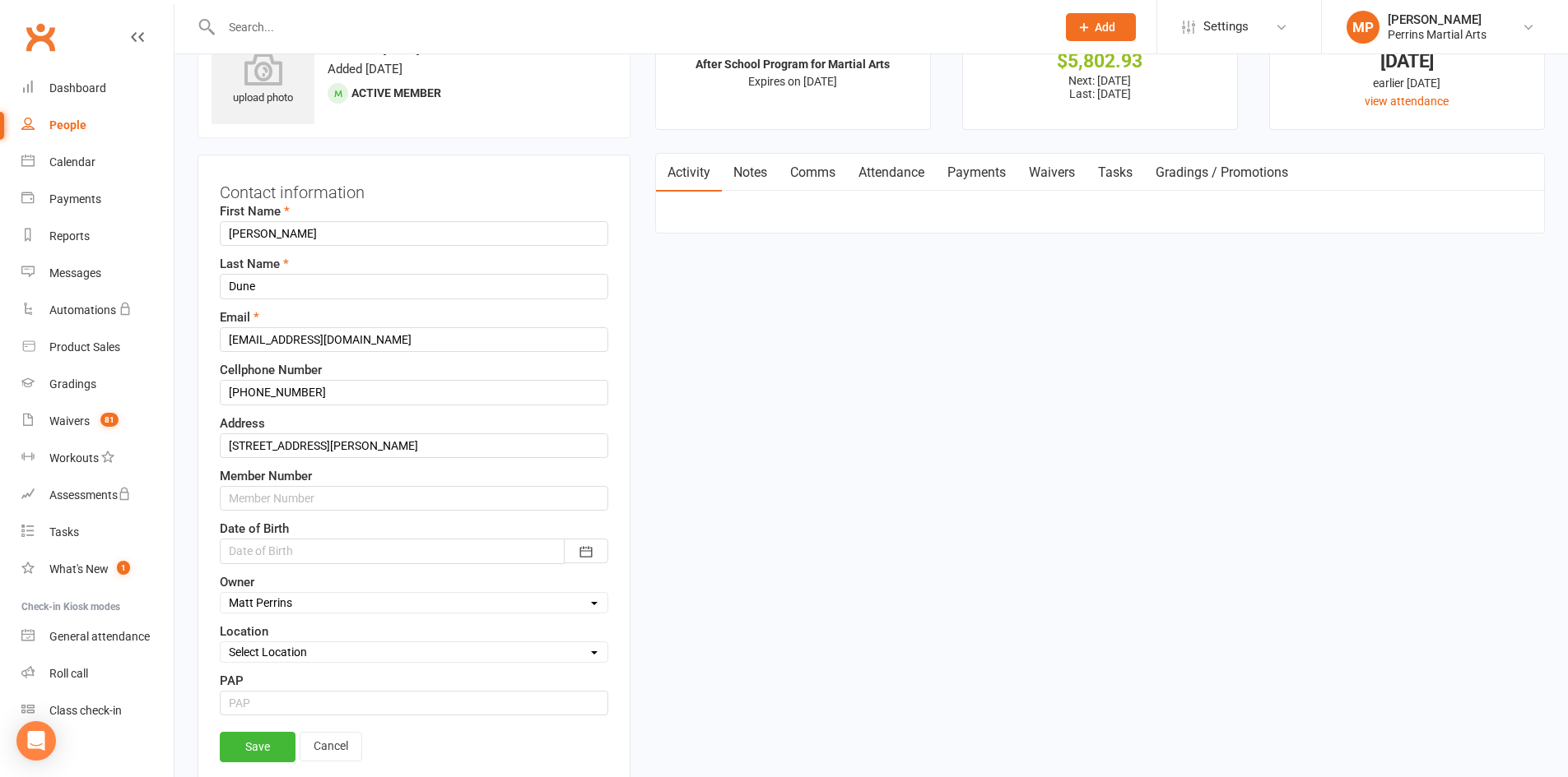
scroll to position [78, 0]
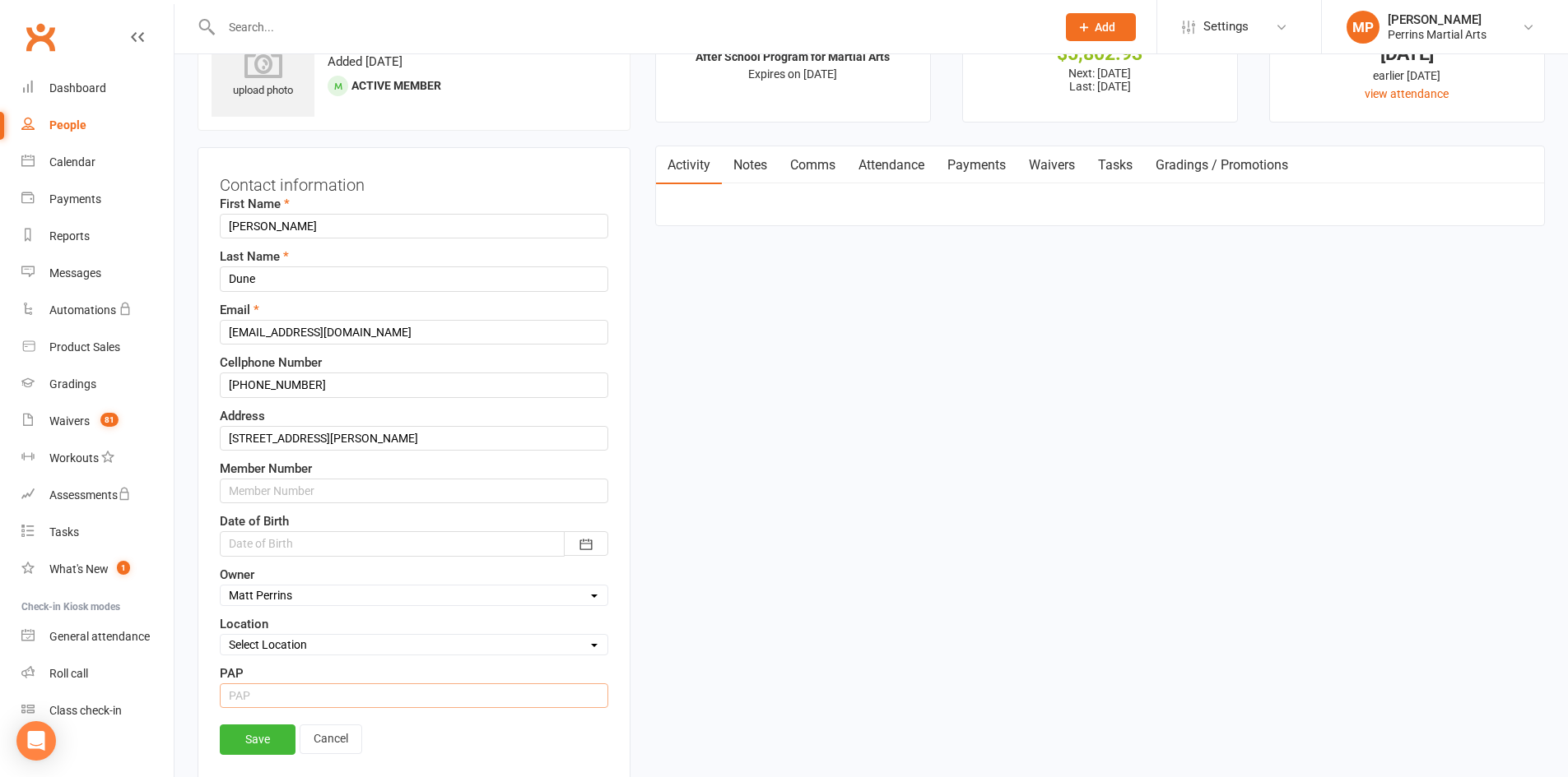
click at [278, 698] on input "string" at bounding box center [414, 696] width 389 height 25
type input "1"
click at [266, 733] on link "Save" at bounding box center [257, 739] width 76 height 29
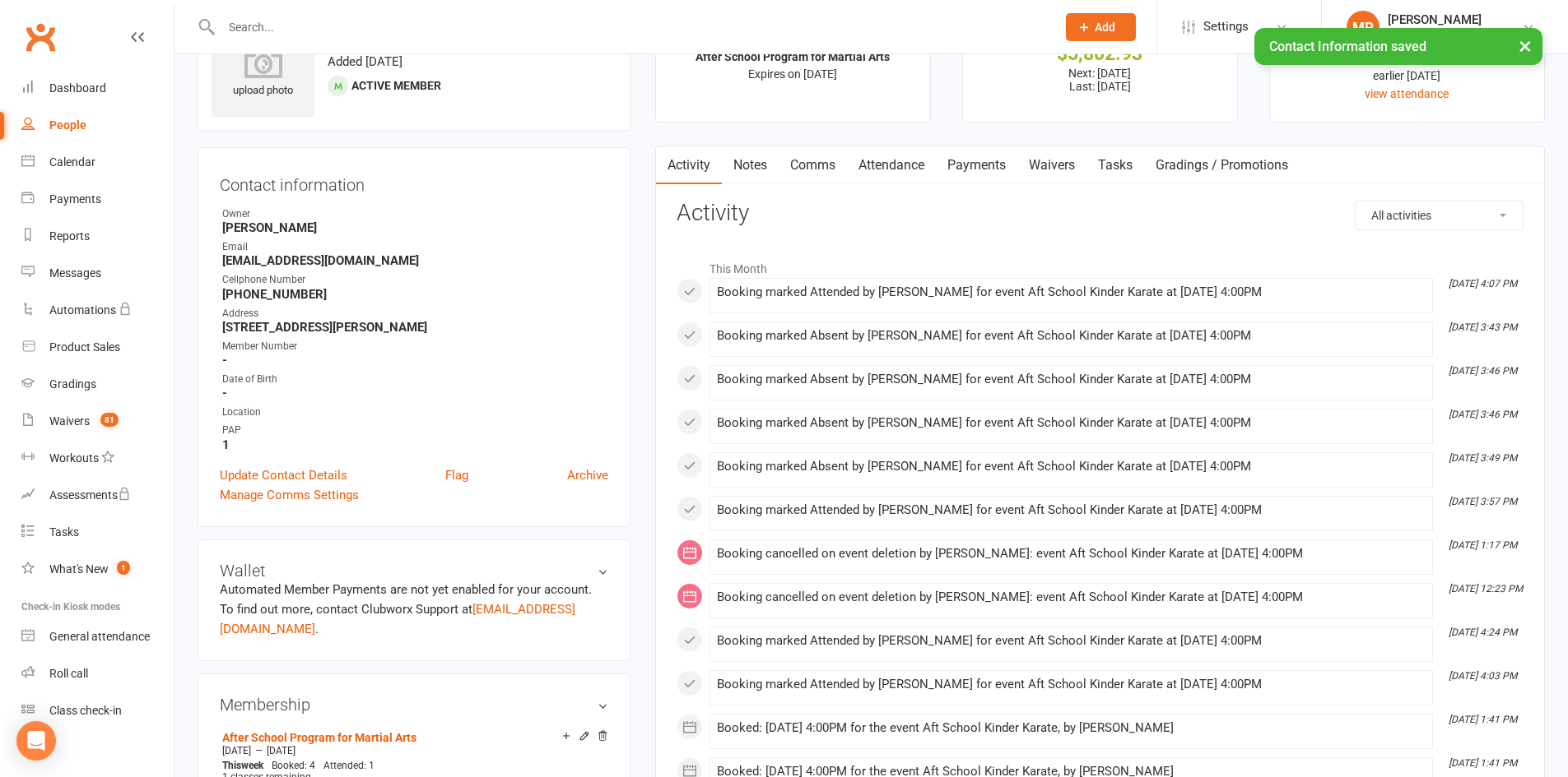
click at [70, 120] on div "People" at bounding box center [67, 125] width 37 height 13
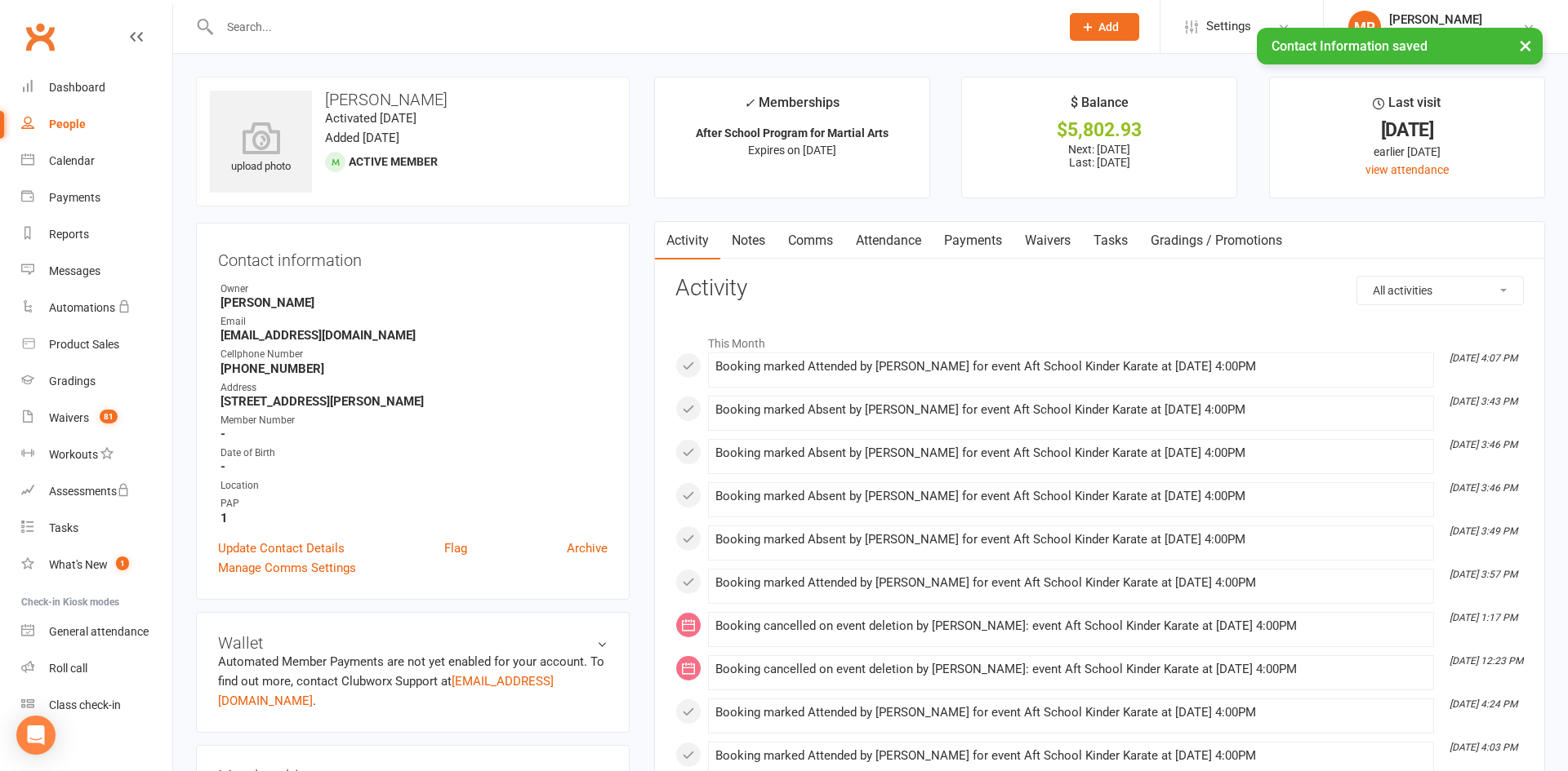
select select "100"
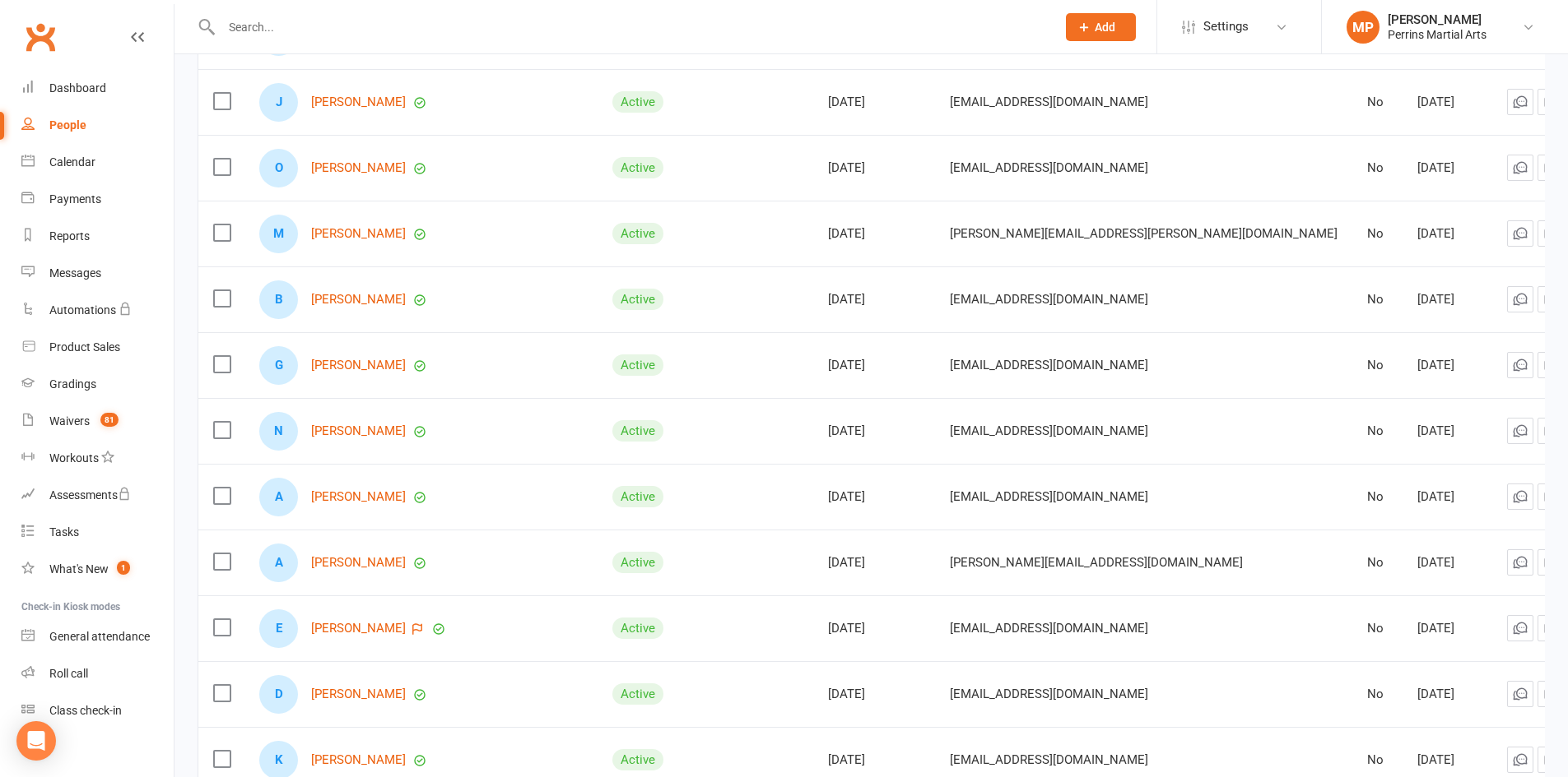
scroll to position [2586, 0]
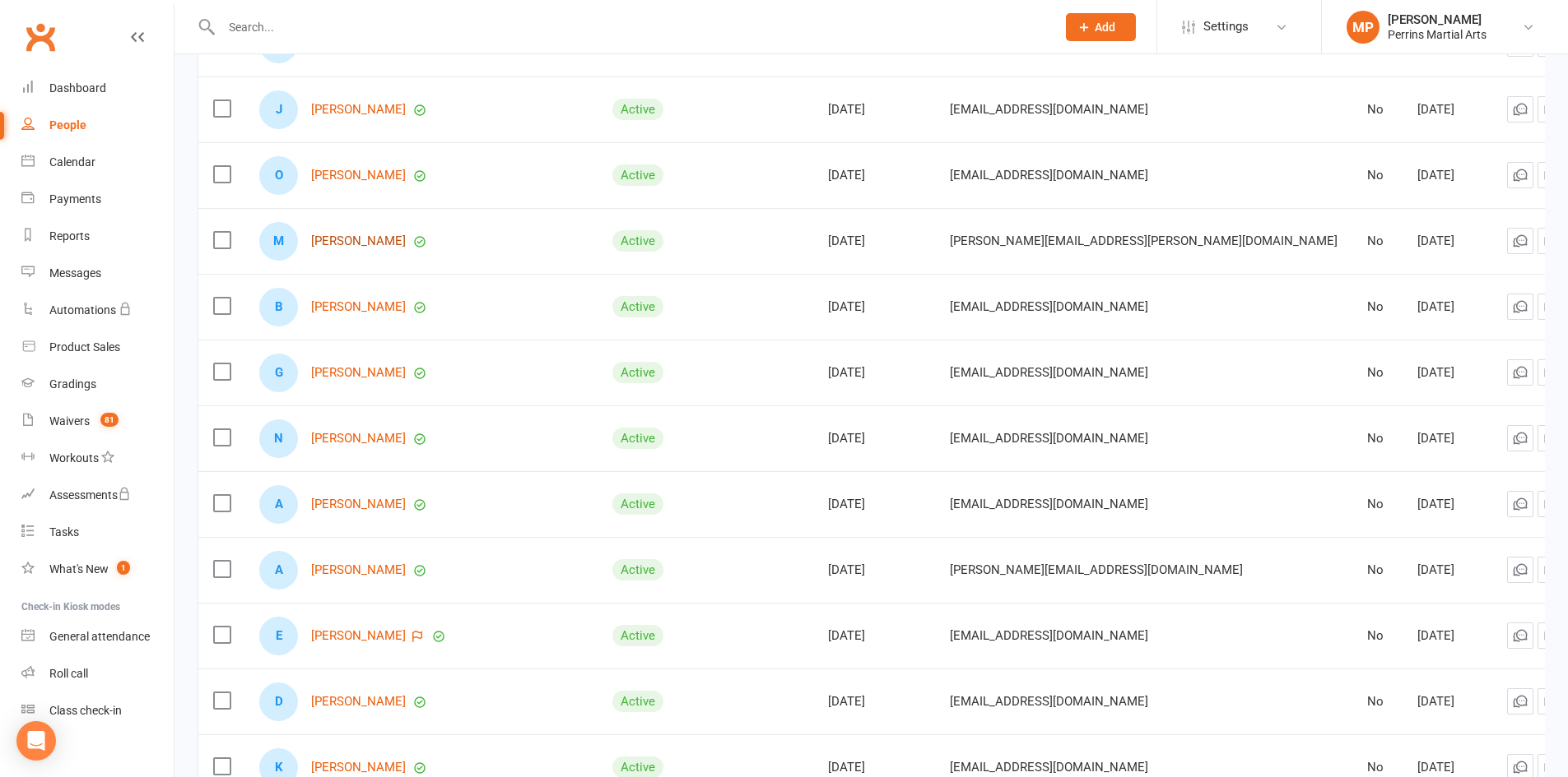
click at [359, 235] on link "[PERSON_NAME]" at bounding box center [358, 242] width 95 height 14
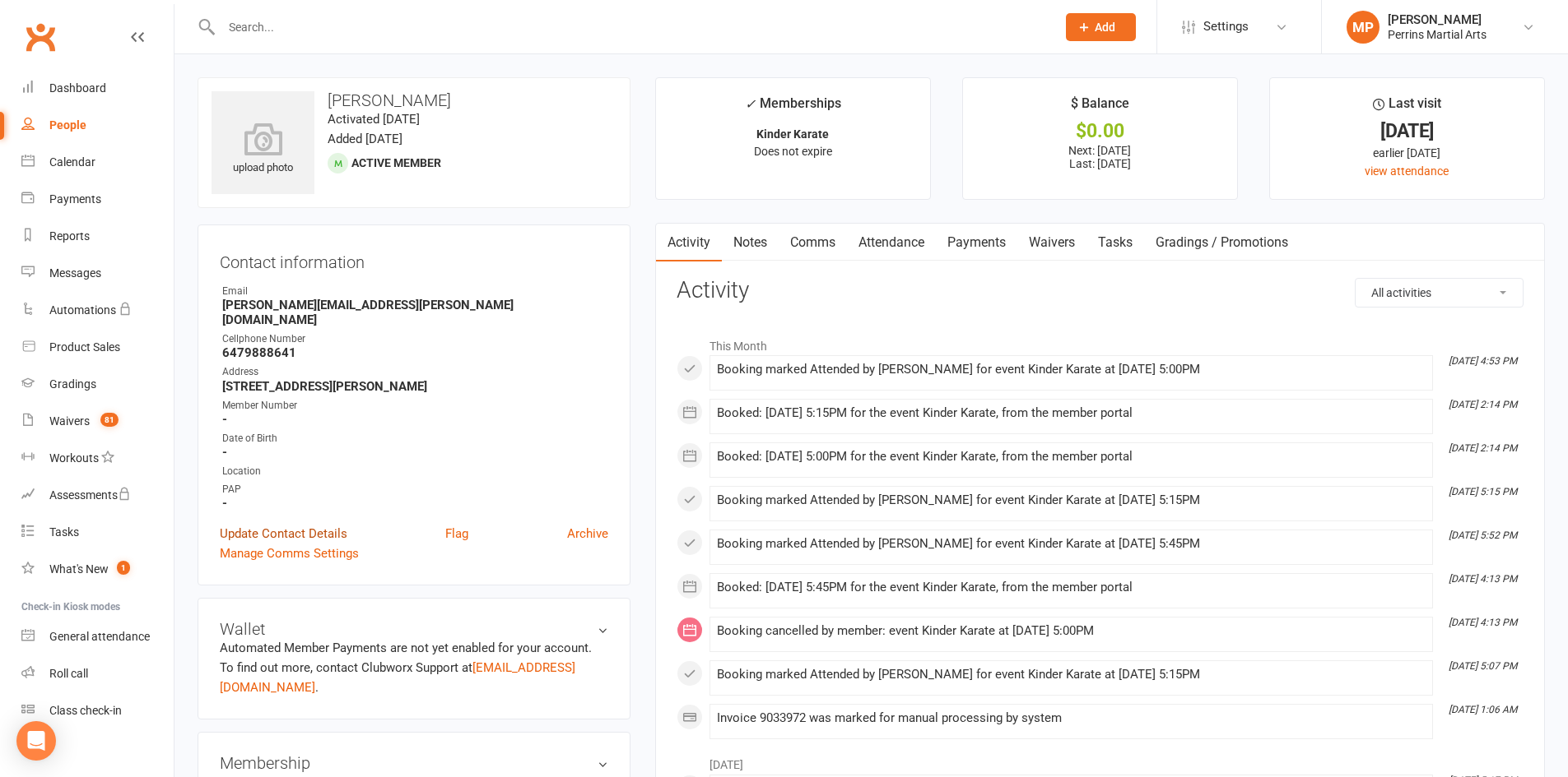
click at [318, 524] on link "Update Contact Details" at bounding box center [283, 534] width 128 height 20
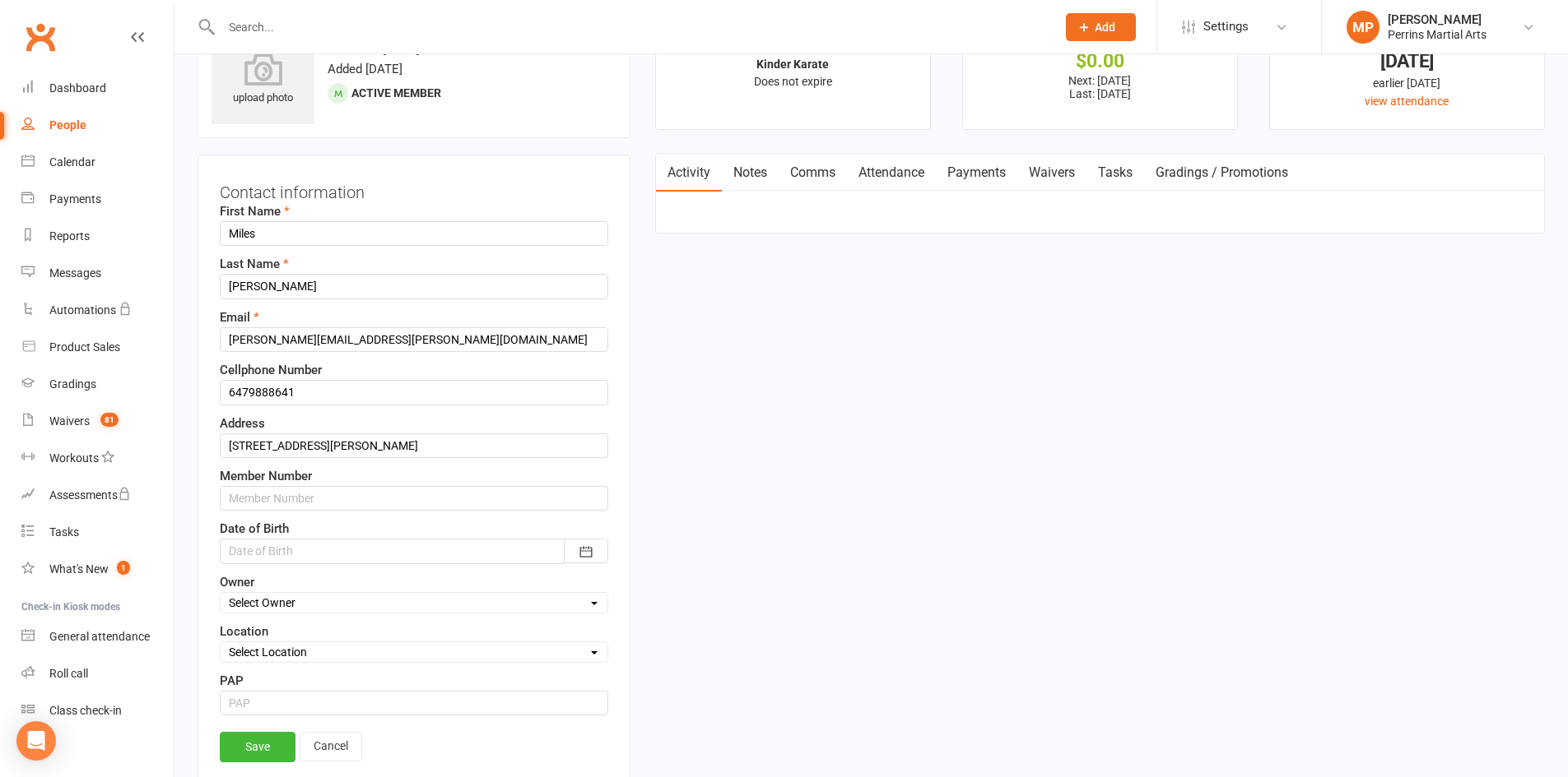
scroll to position [78, 0]
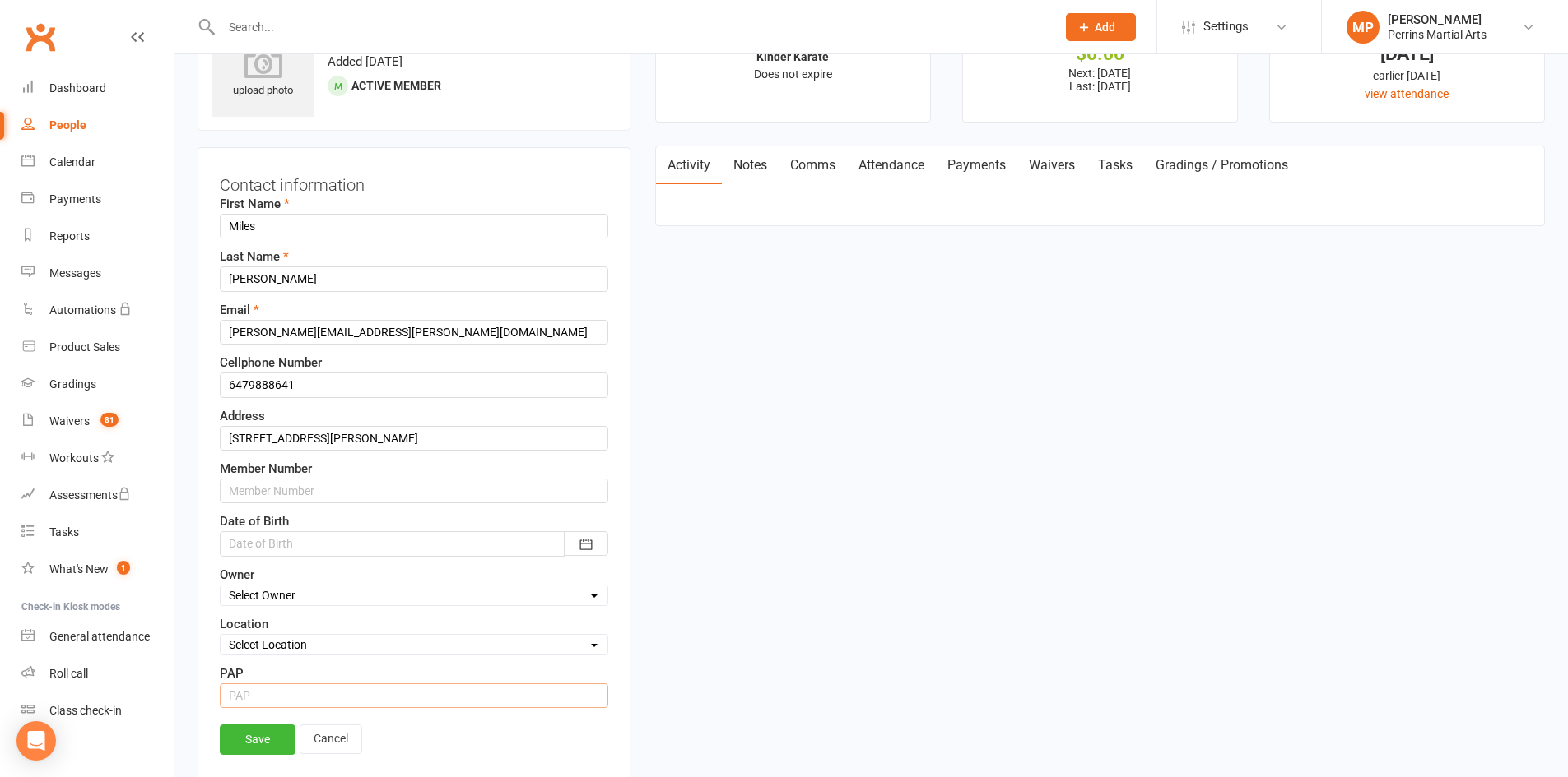
click at [266, 702] on input "string" at bounding box center [414, 696] width 389 height 25
type input "1"
click at [257, 738] on link "Save" at bounding box center [257, 739] width 76 height 29
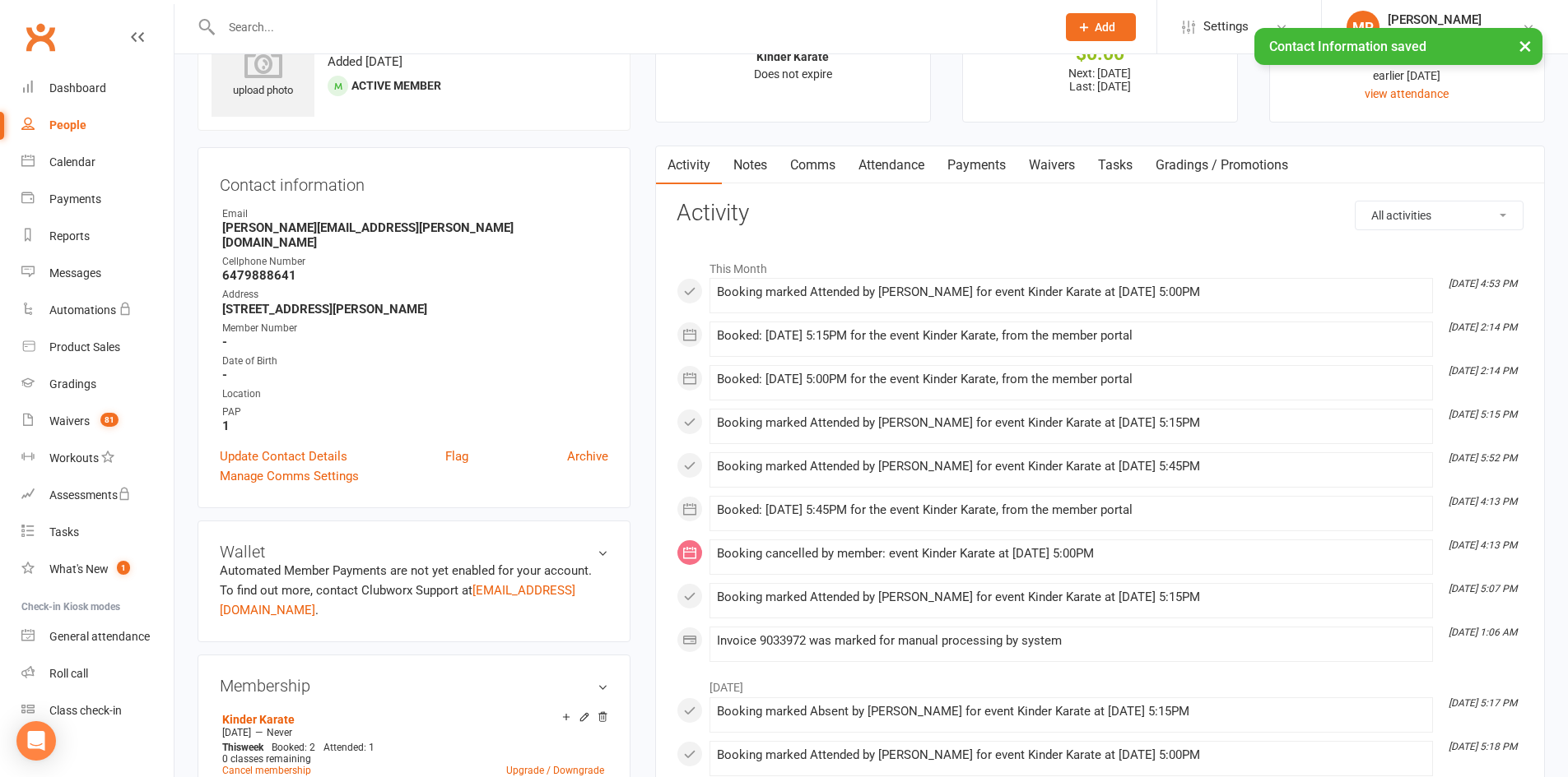
click at [67, 122] on div "People" at bounding box center [67, 125] width 37 height 13
select select "100"
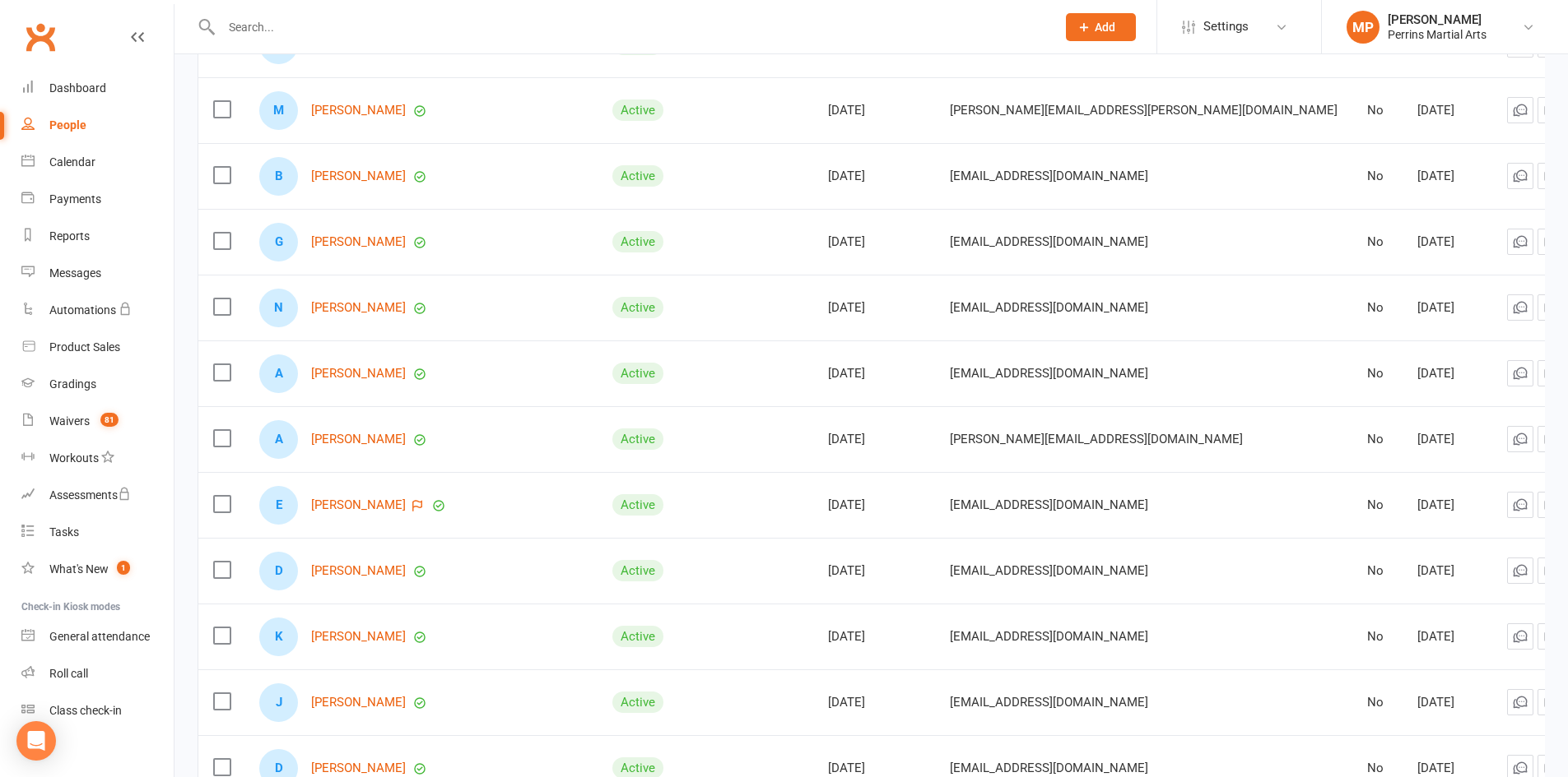
scroll to position [2748, 0]
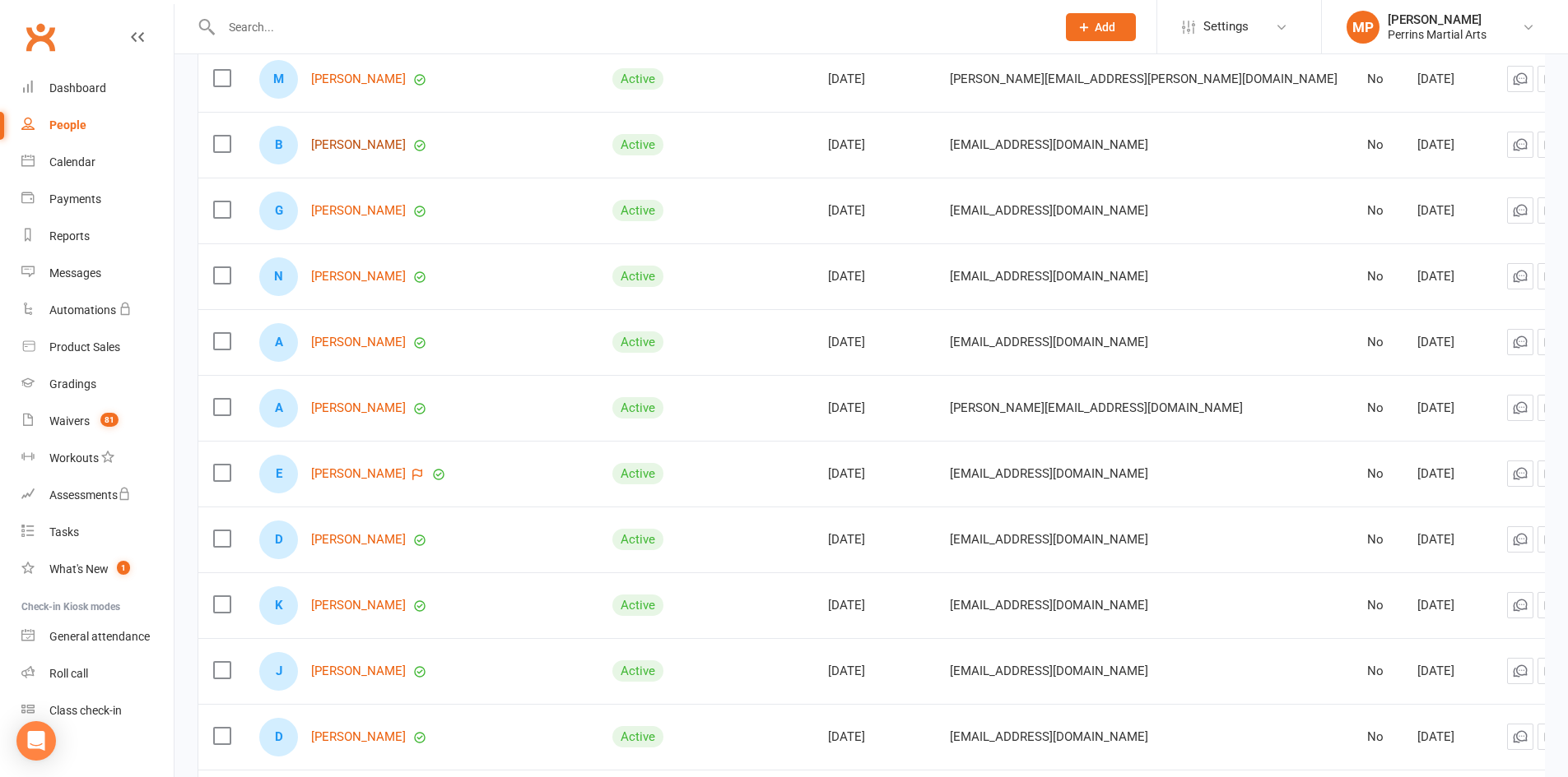
click at [365, 143] on link "[PERSON_NAME]" at bounding box center [358, 146] width 95 height 14
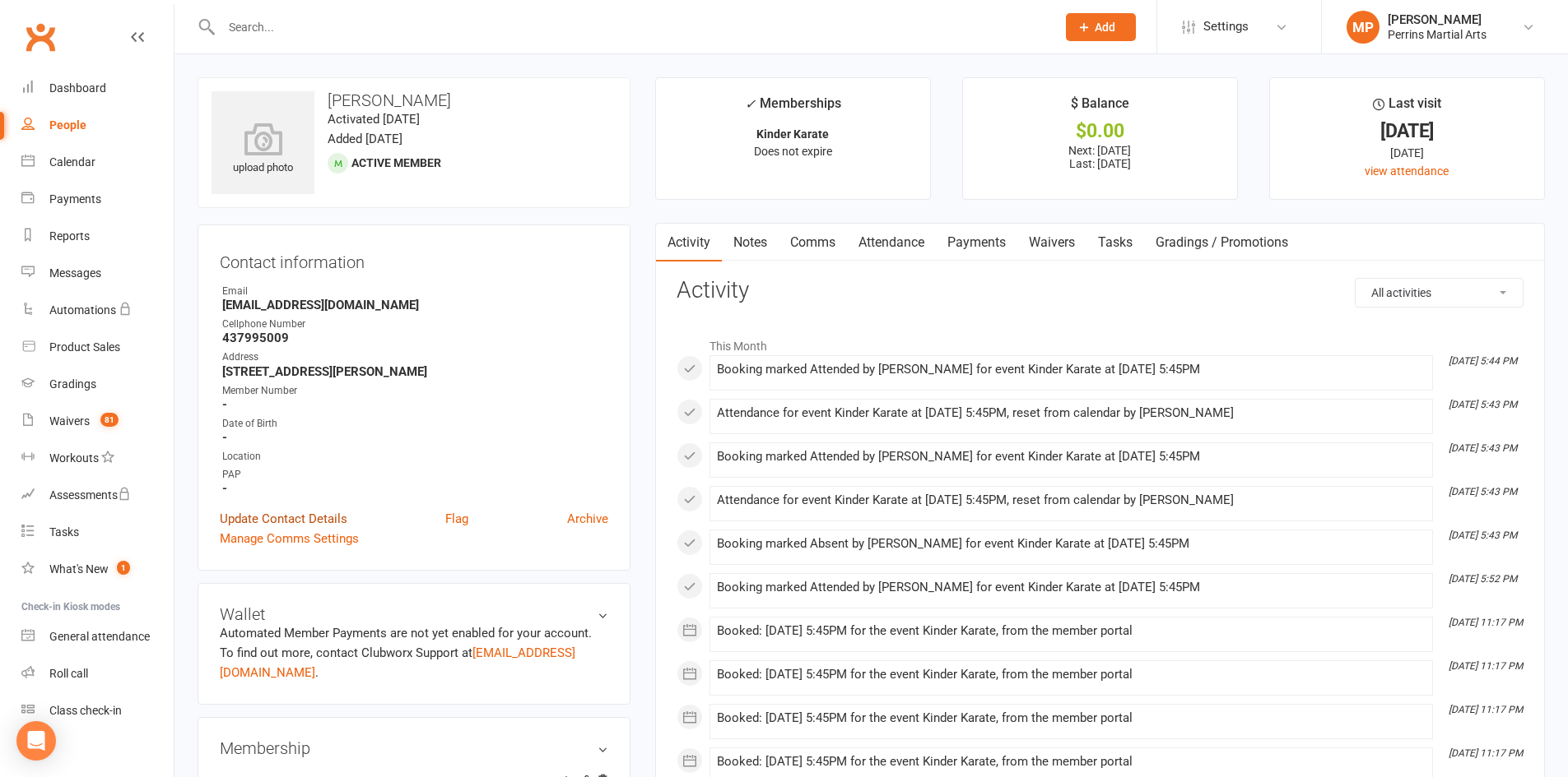
click at [281, 516] on link "Update Contact Details" at bounding box center [283, 519] width 128 height 20
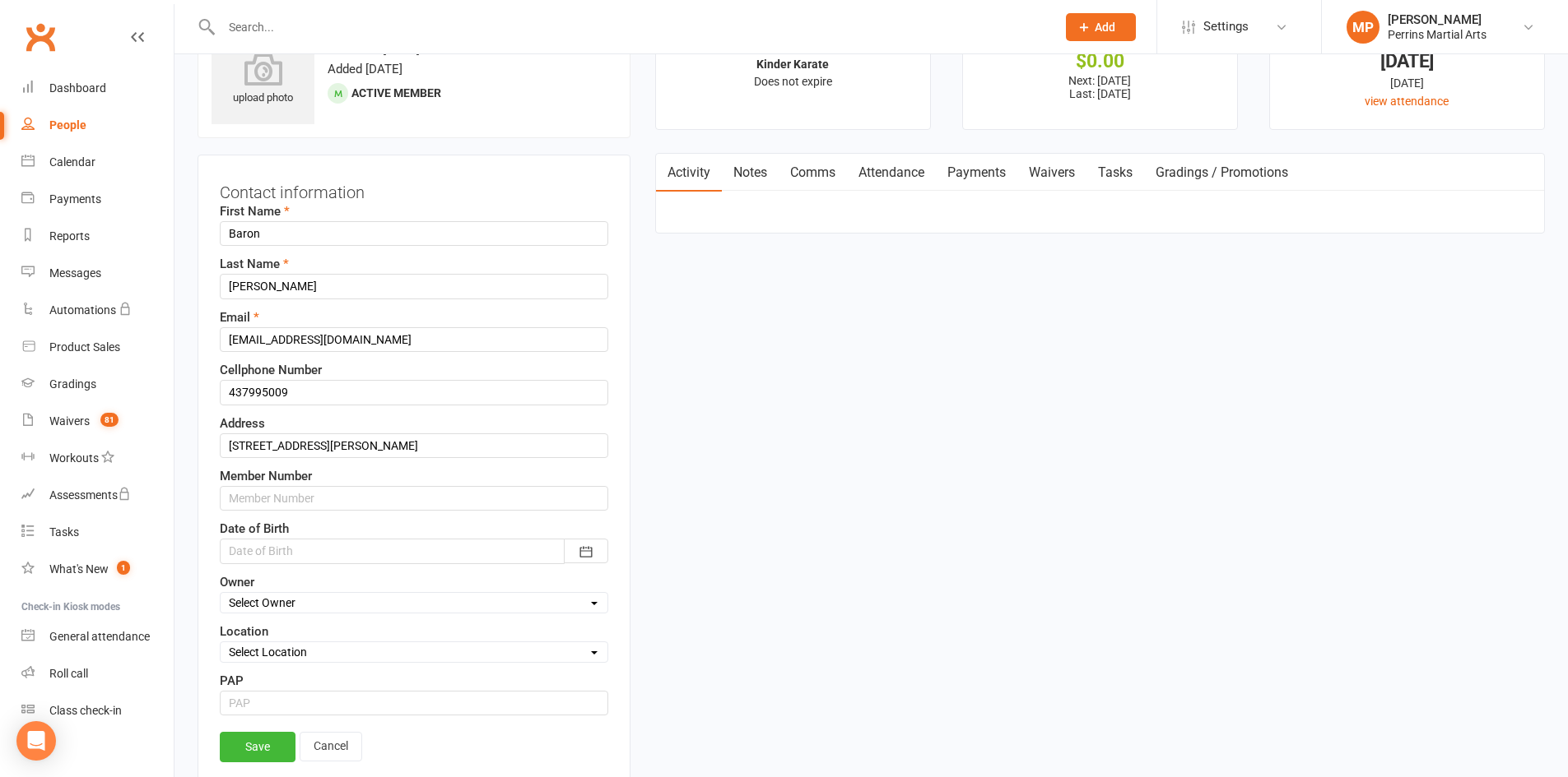
scroll to position [78, 0]
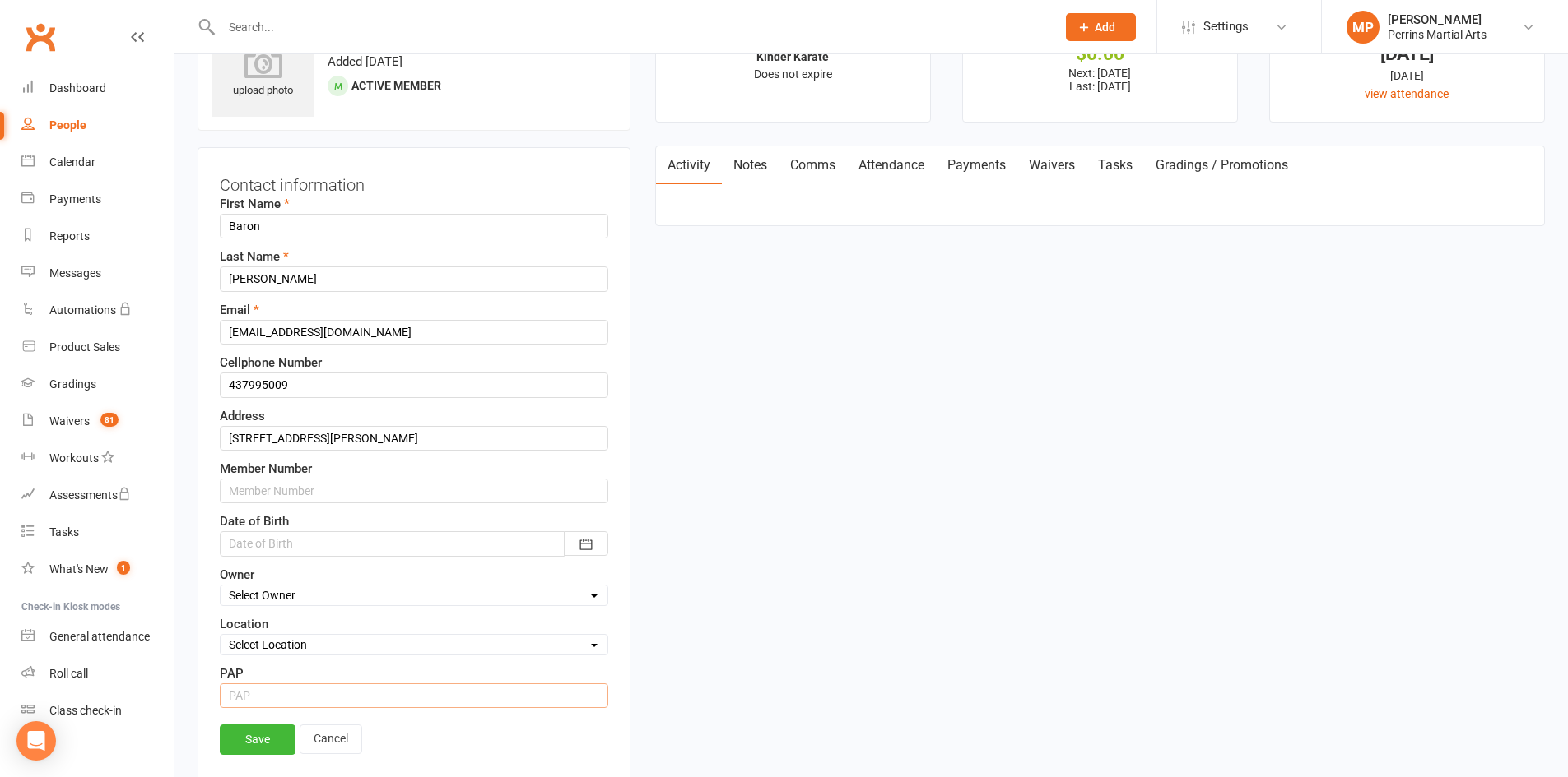
click at [433, 702] on input "string" at bounding box center [414, 696] width 389 height 25
type input "15"
click at [253, 737] on link "Save" at bounding box center [257, 739] width 76 height 29
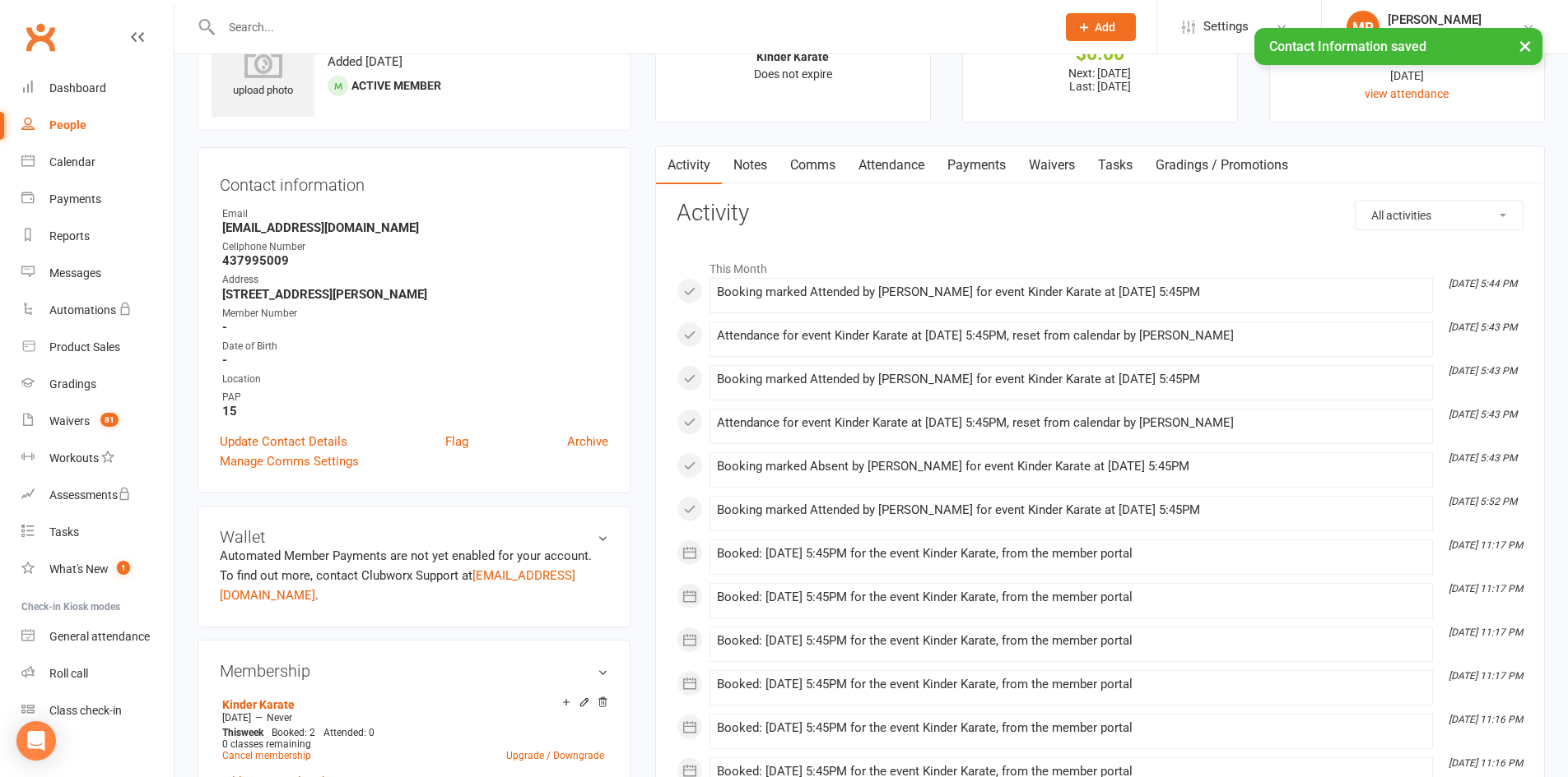
click at [71, 120] on div "People" at bounding box center [67, 125] width 37 height 13
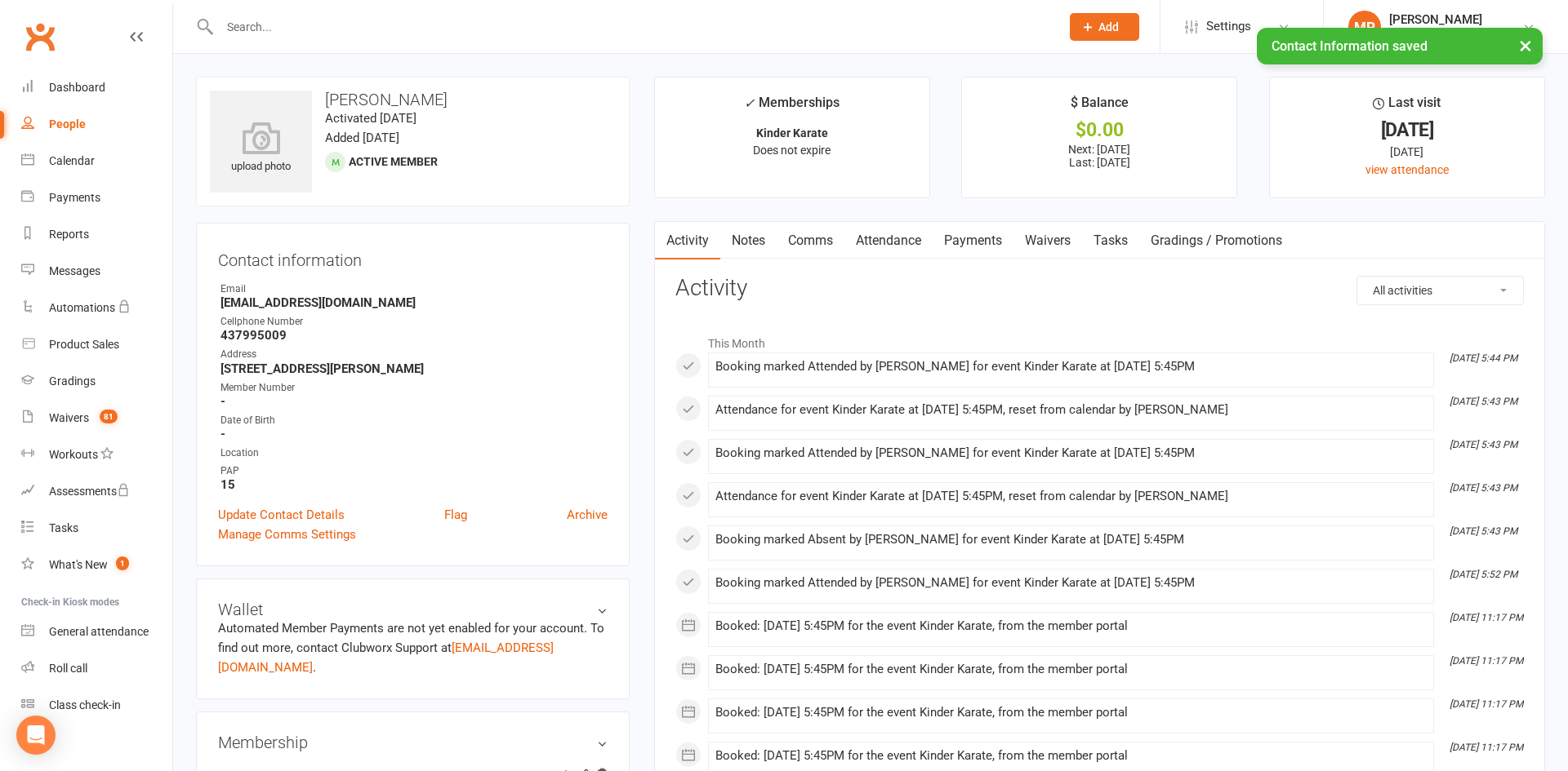
select select "100"
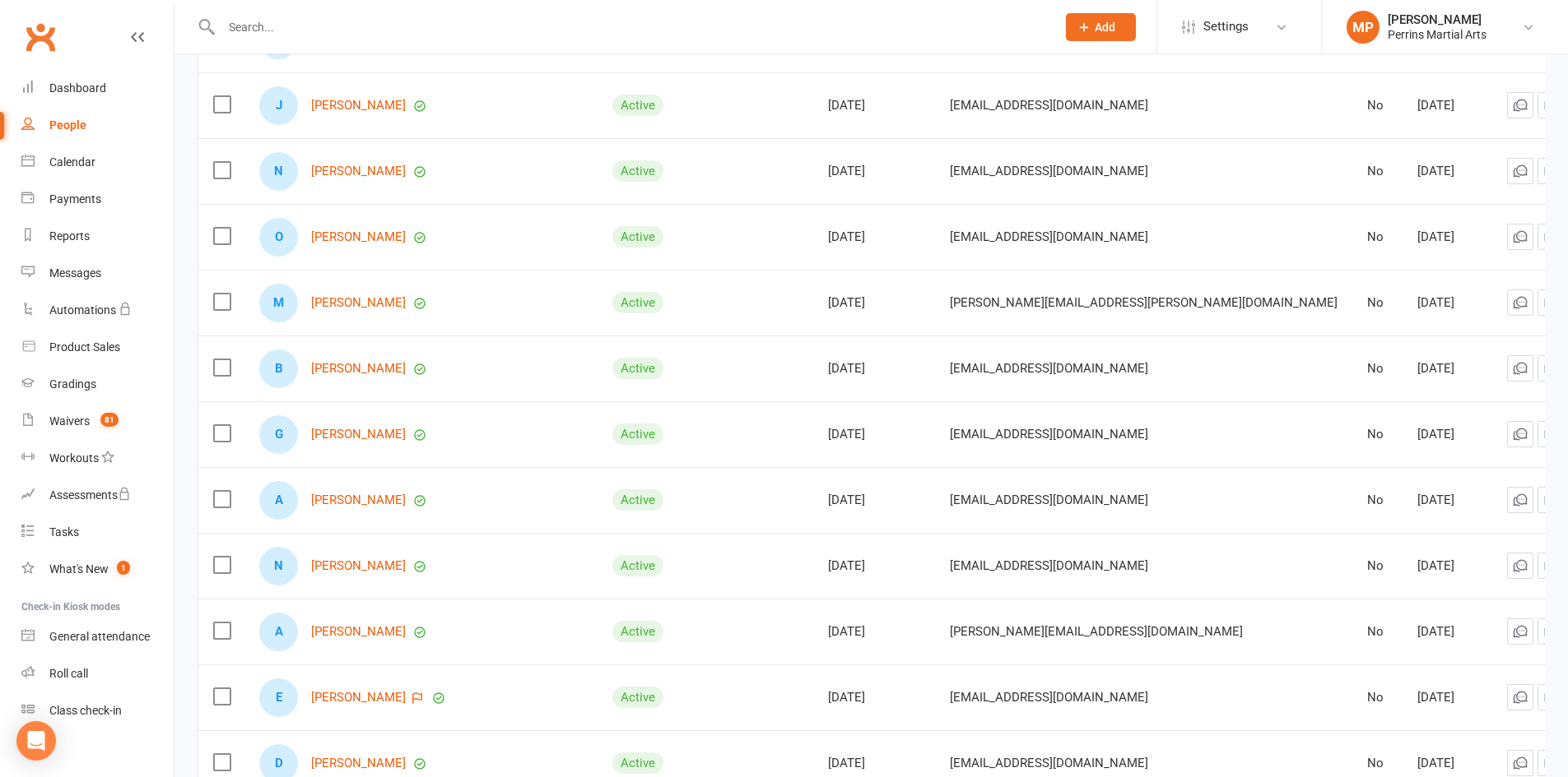
scroll to position [2633, 0]
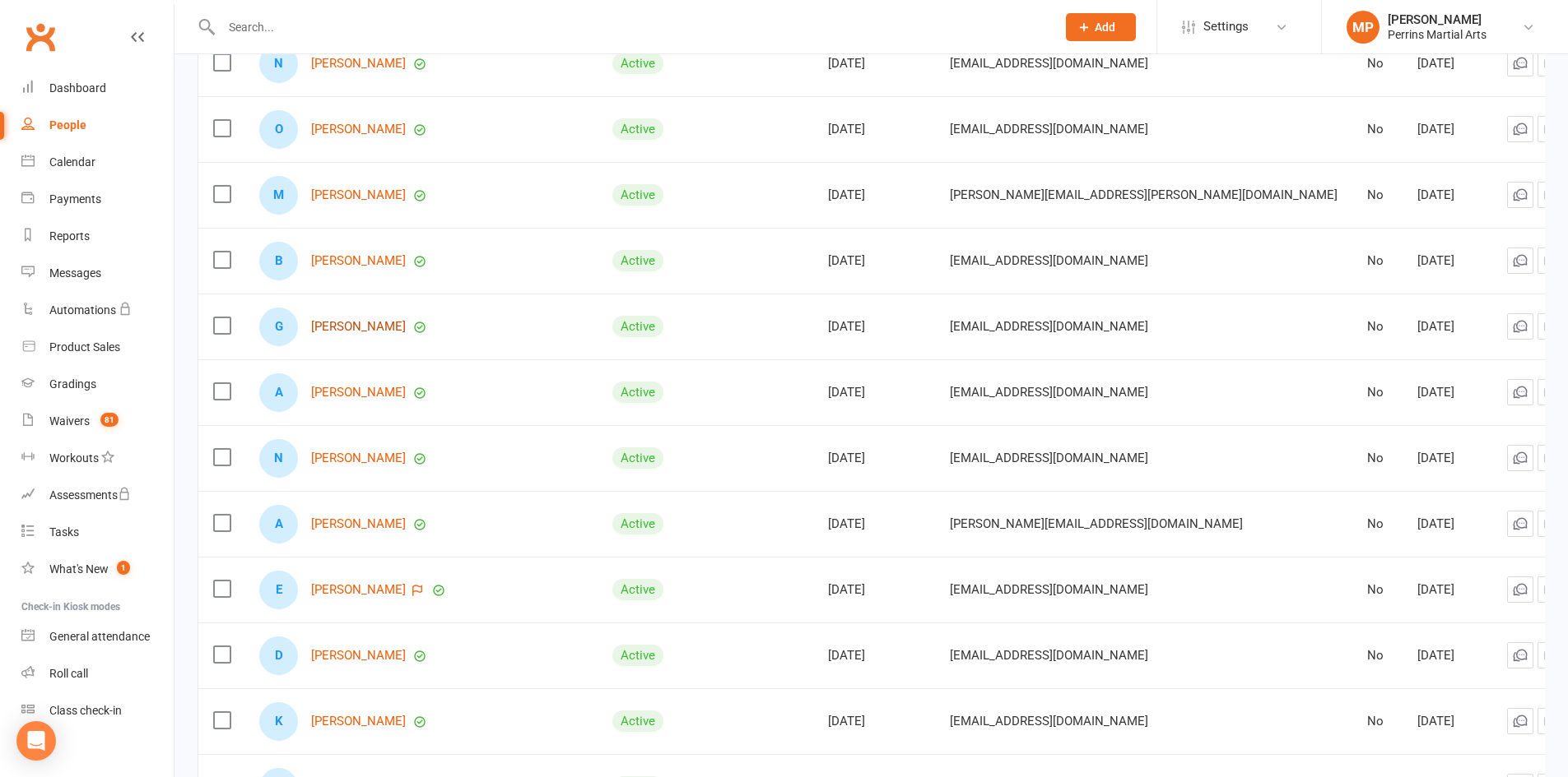
click at [360, 320] on link "[PERSON_NAME]" at bounding box center [358, 327] width 95 height 14
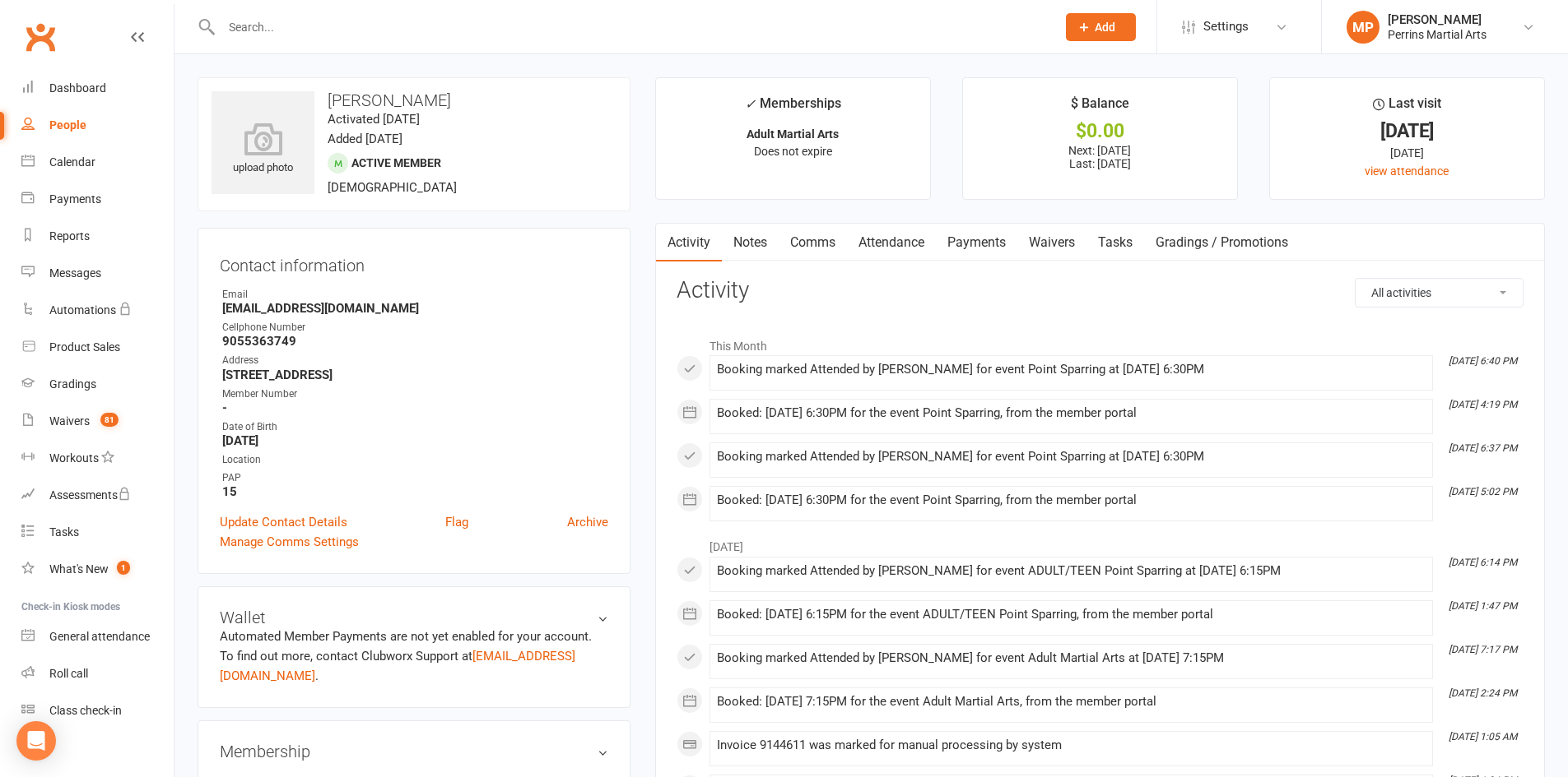
click at [59, 119] on div "People" at bounding box center [67, 125] width 37 height 13
select select "100"
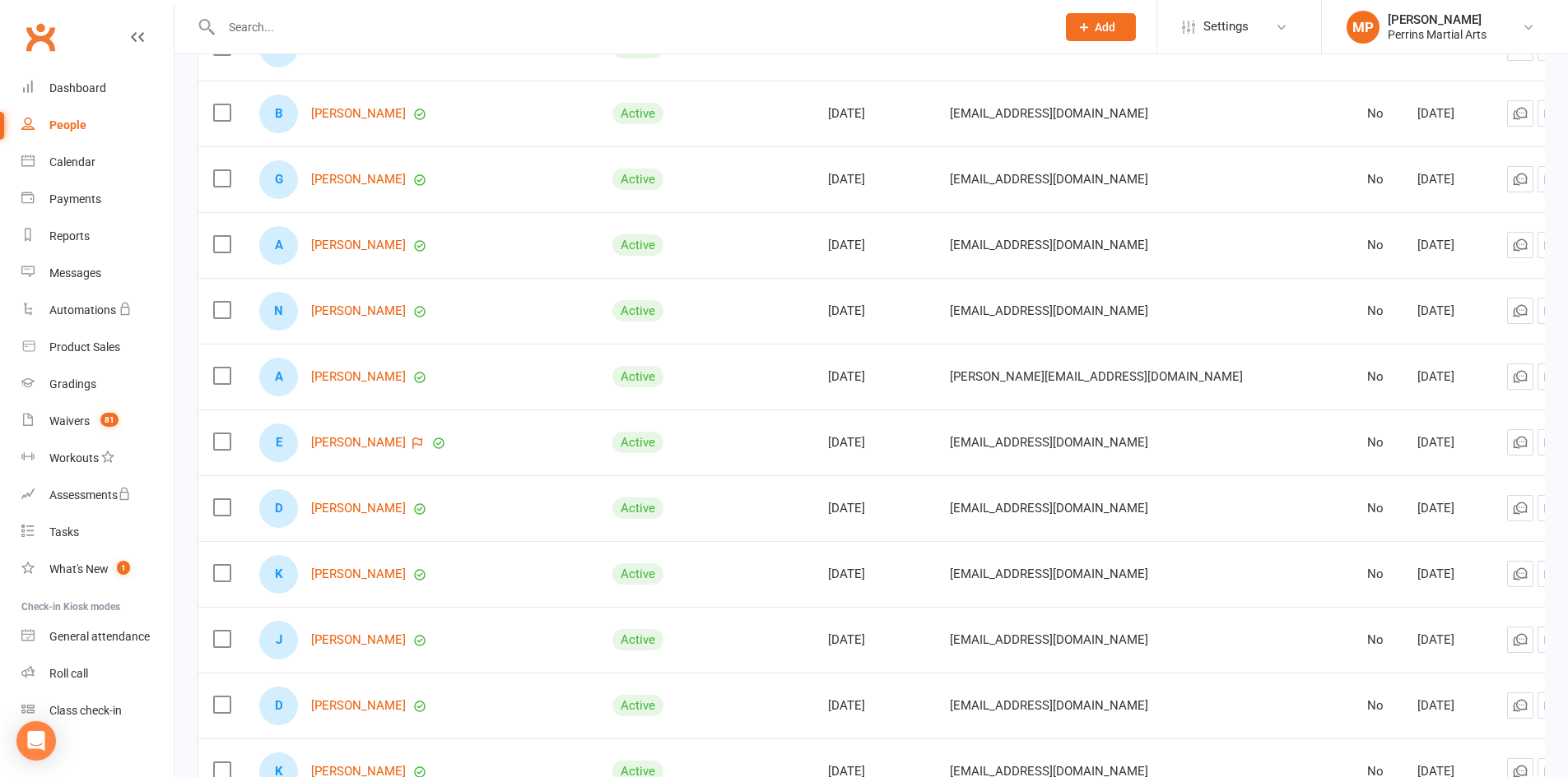
scroll to position [2787, 0]
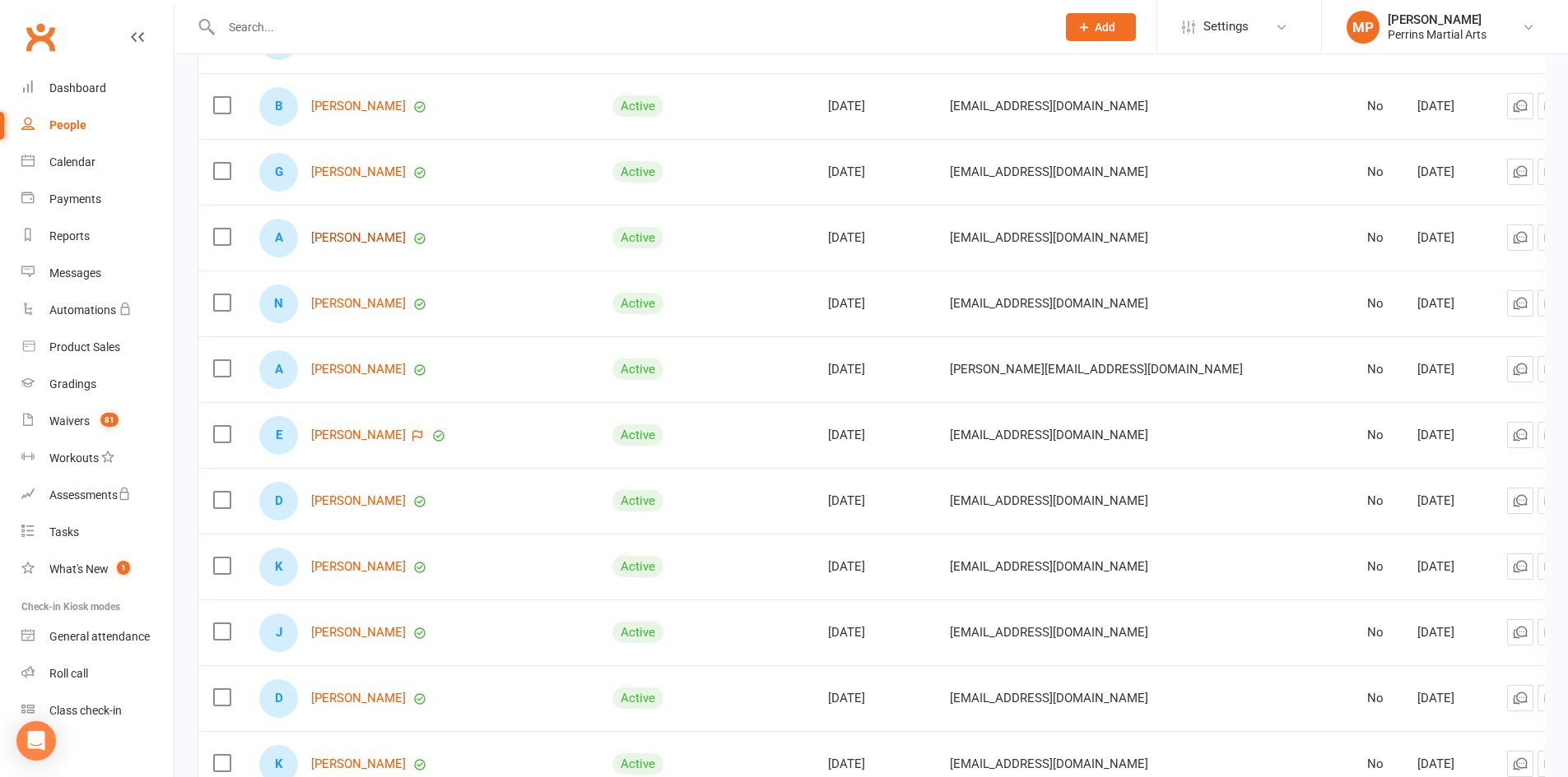
click at [356, 234] on link "[PERSON_NAME]" at bounding box center [358, 238] width 95 height 14
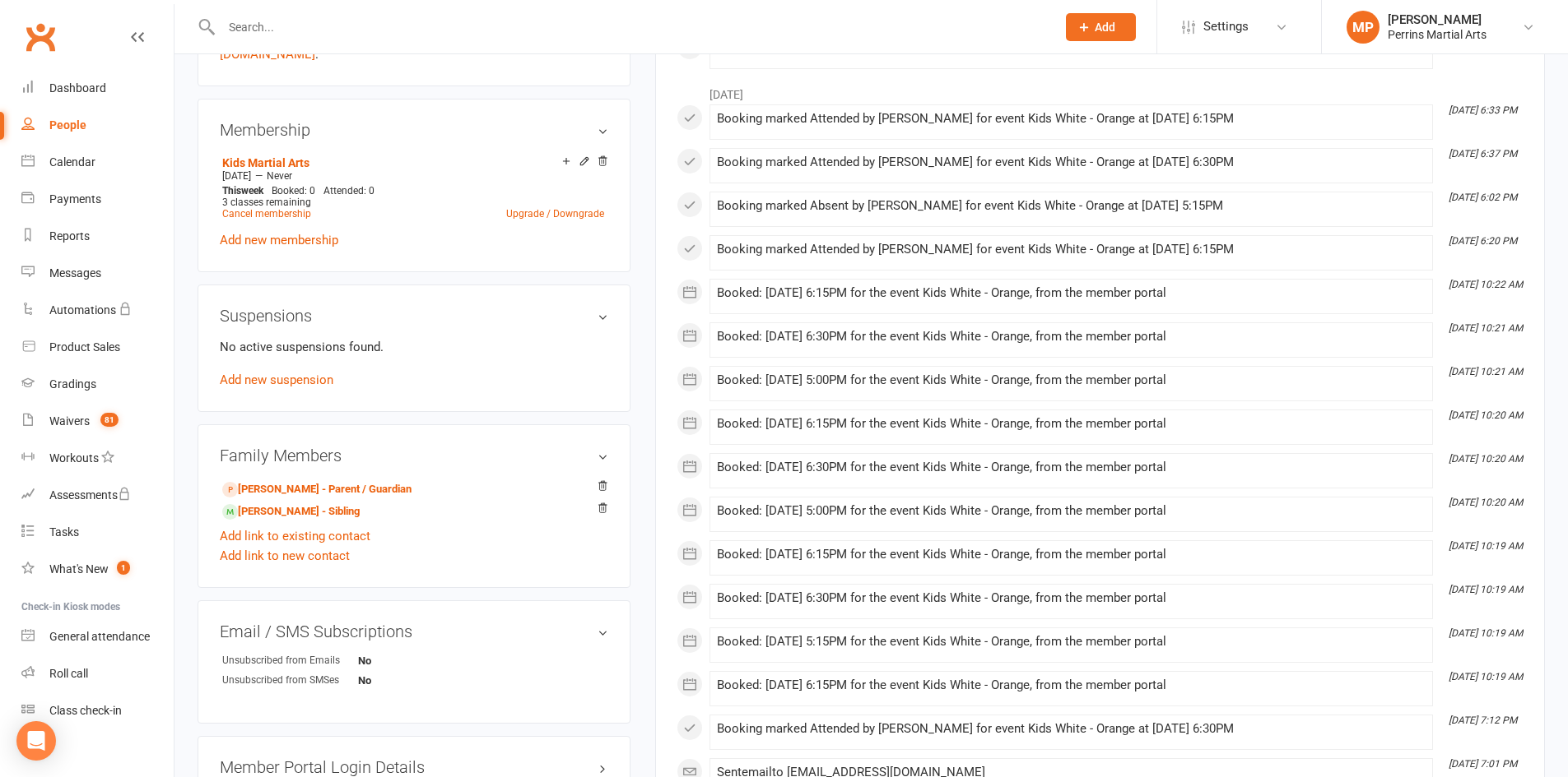
scroll to position [701, 0]
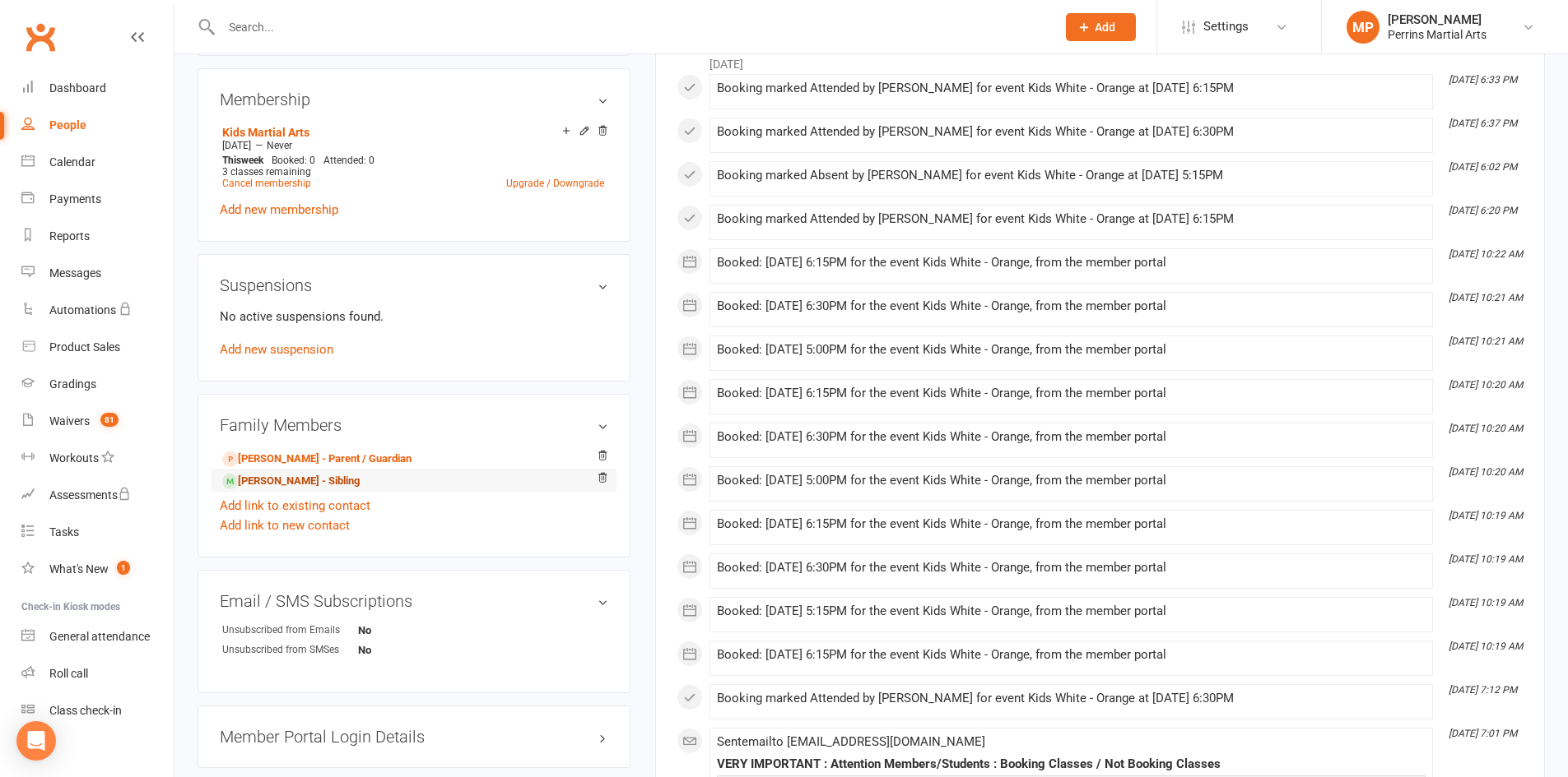
click at [292, 473] on link "[PERSON_NAME] - Sibling" at bounding box center [291, 481] width 138 height 17
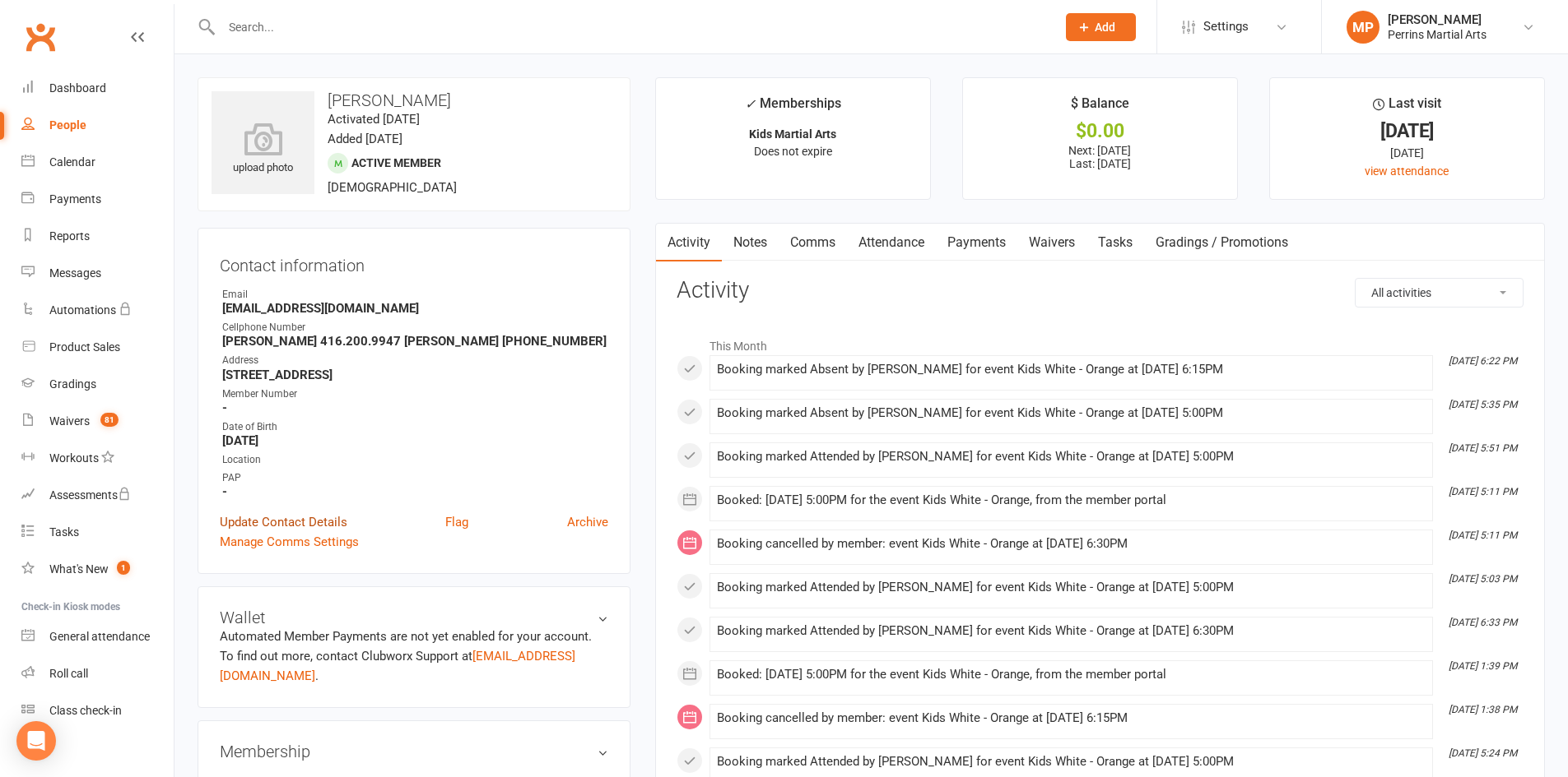
click at [290, 522] on link "Update Contact Details" at bounding box center [283, 522] width 128 height 20
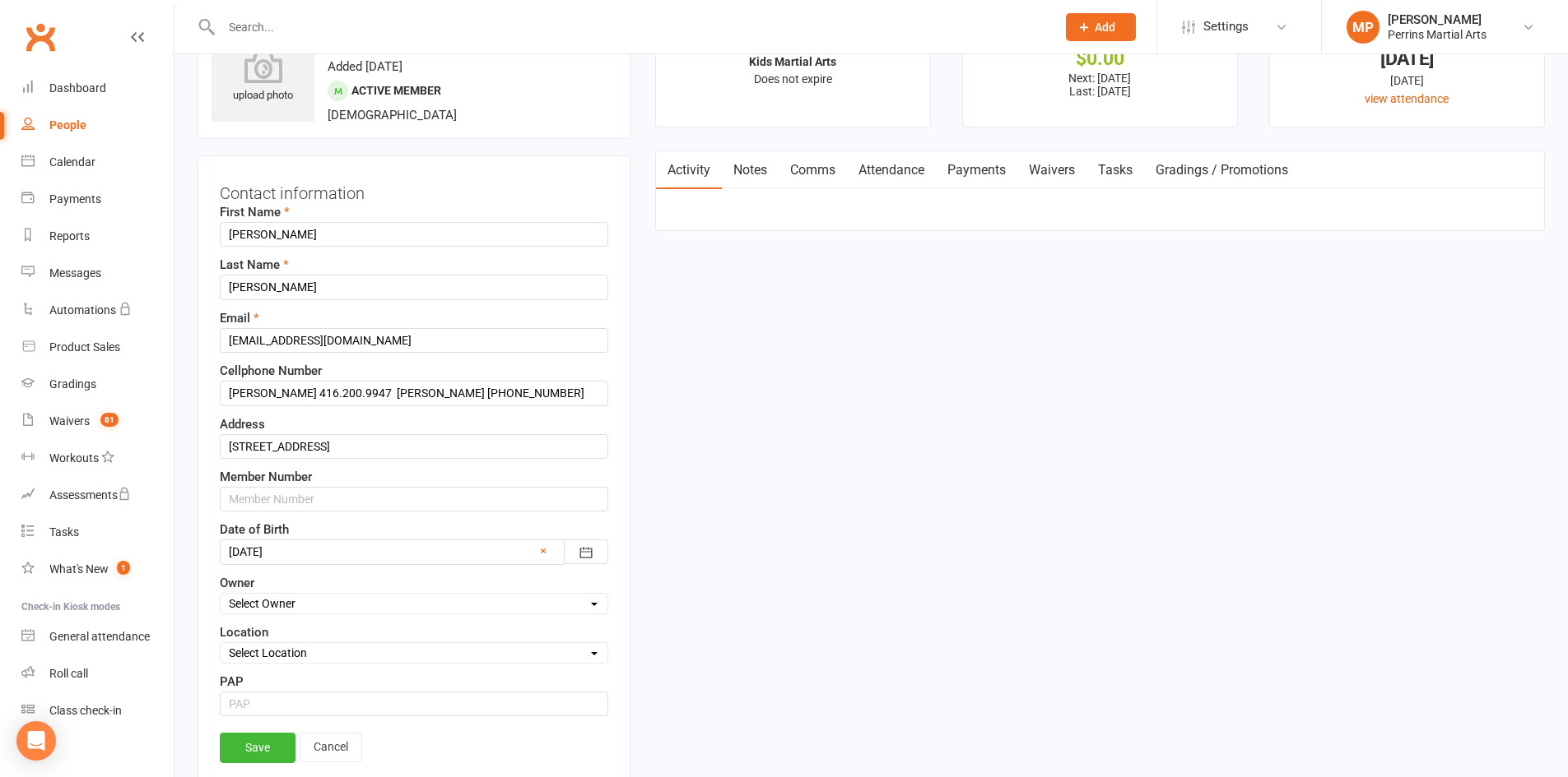
scroll to position [78, 0]
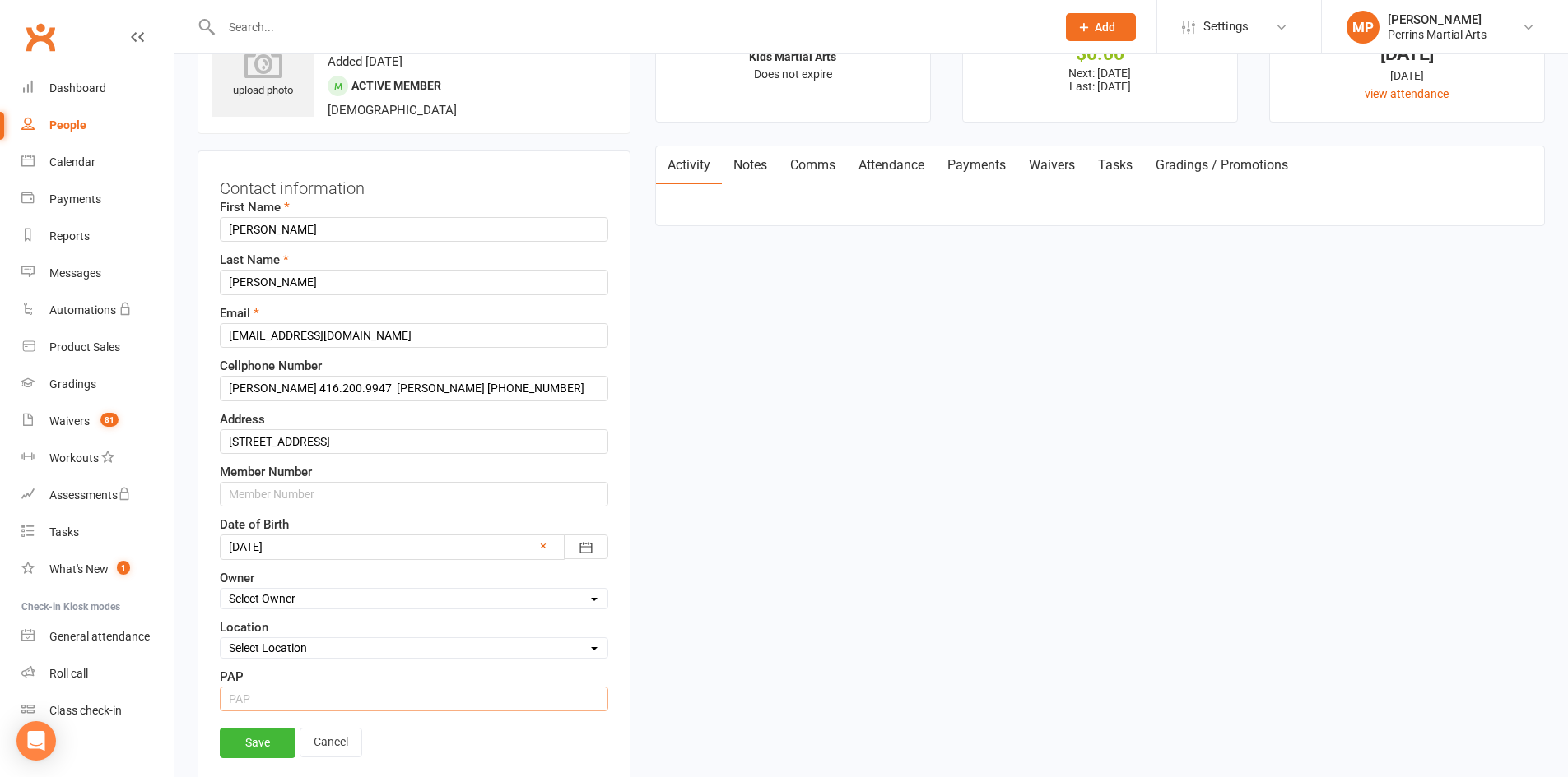
click at [261, 703] on input "string" at bounding box center [414, 699] width 389 height 25
type input "1"
click at [246, 740] on link "Save" at bounding box center [257, 742] width 76 height 29
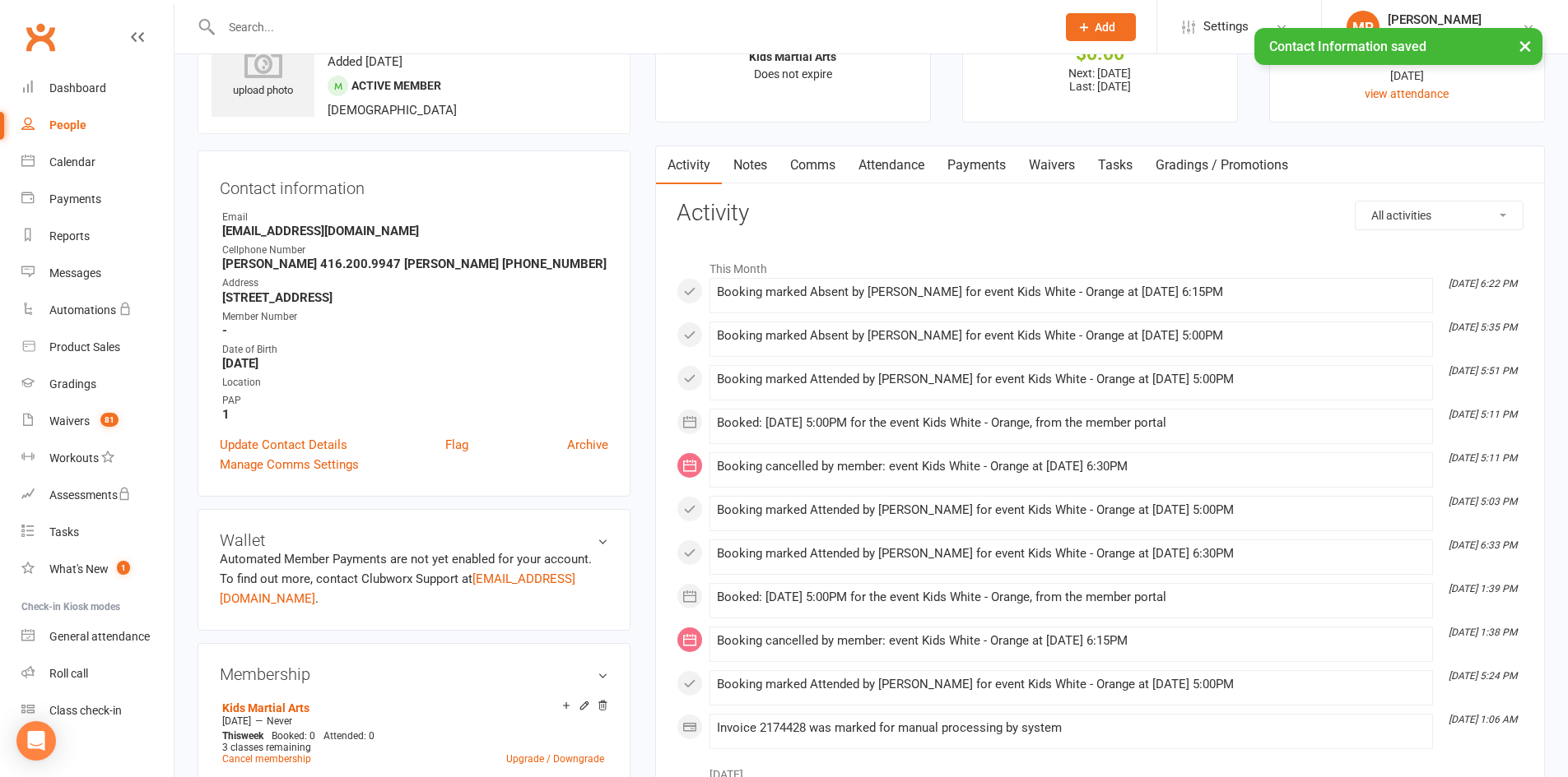
click at [67, 120] on div "People" at bounding box center [67, 125] width 37 height 13
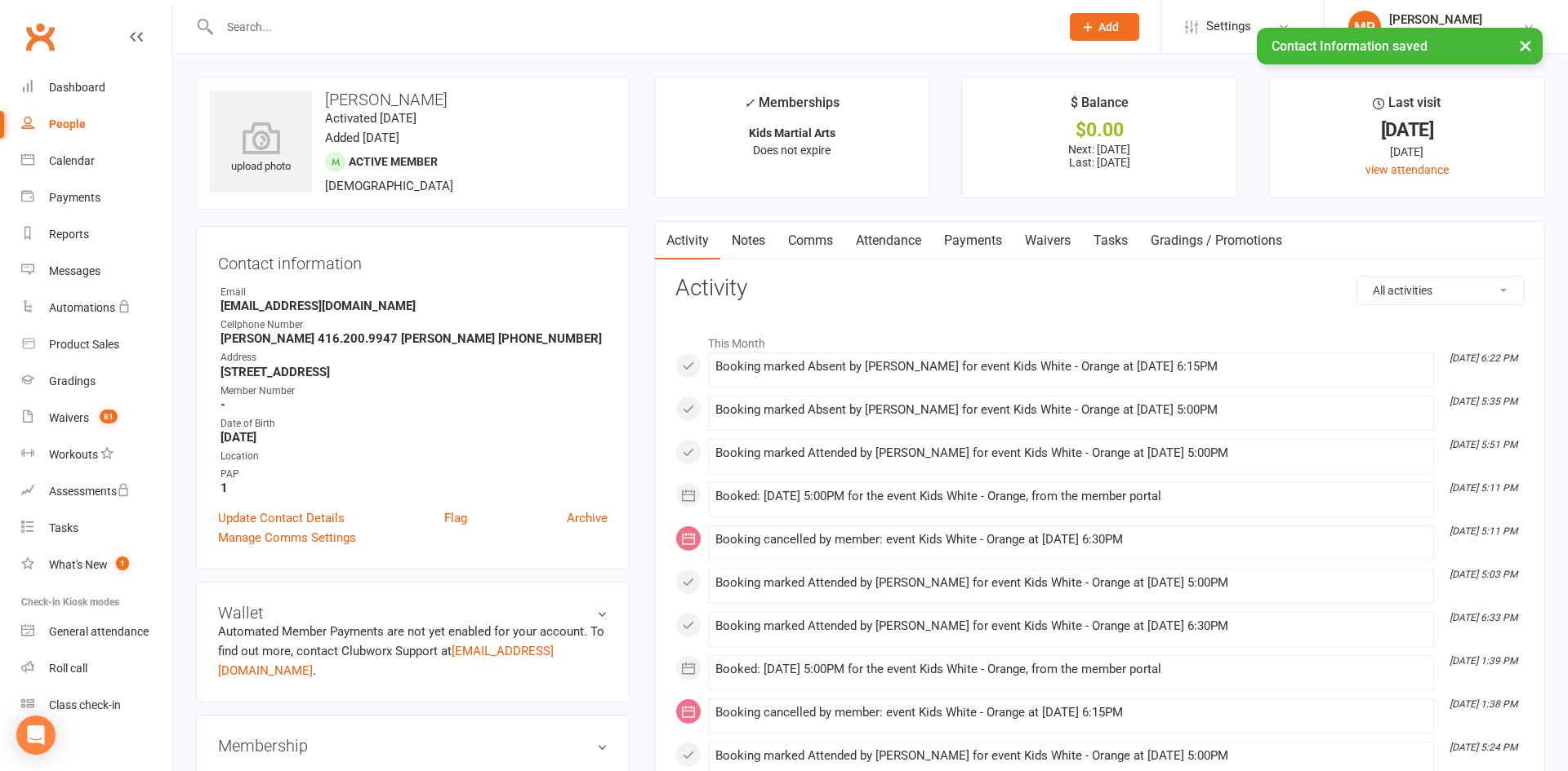
select select "100"
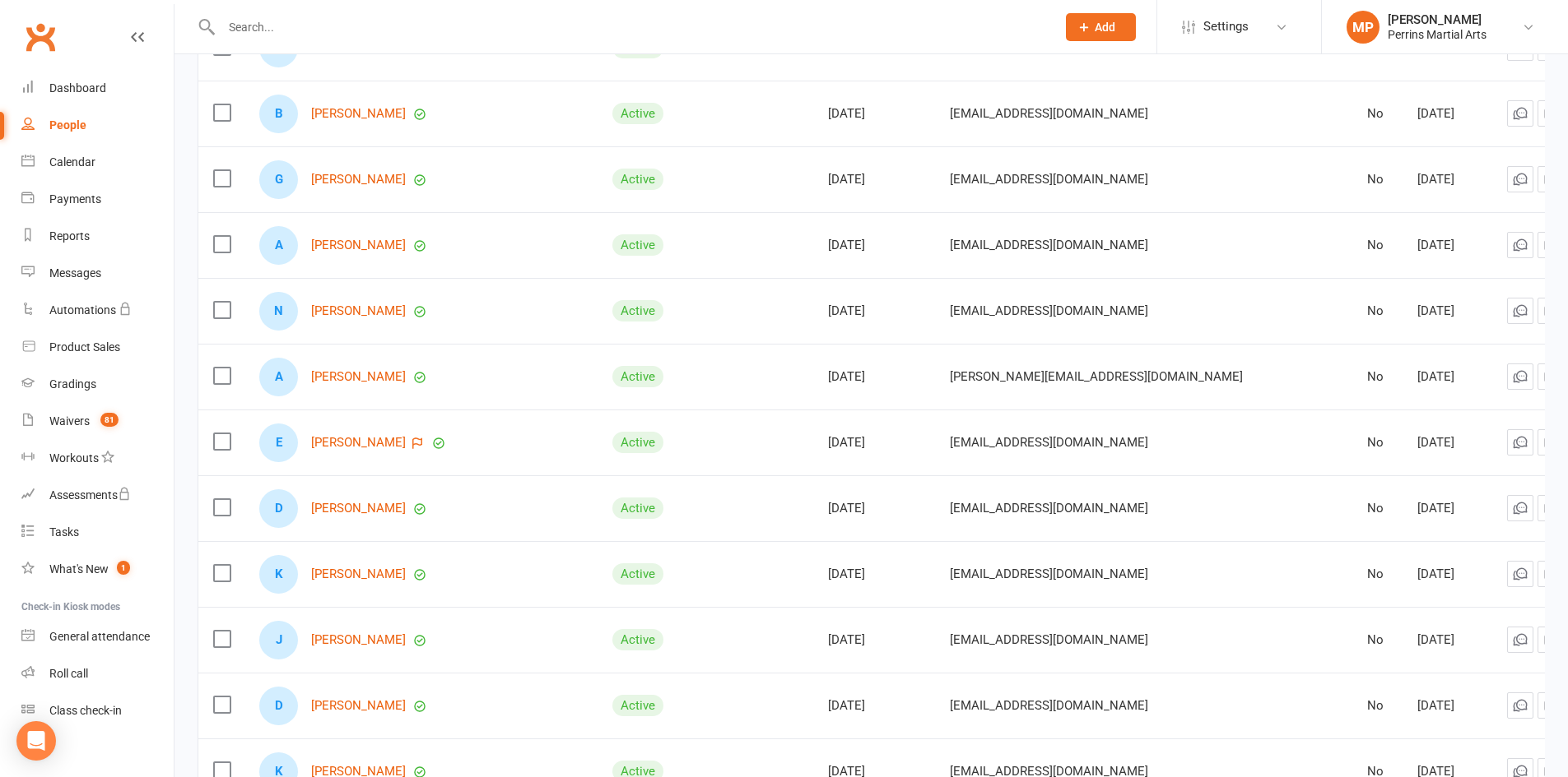
scroll to position [2842, 0]
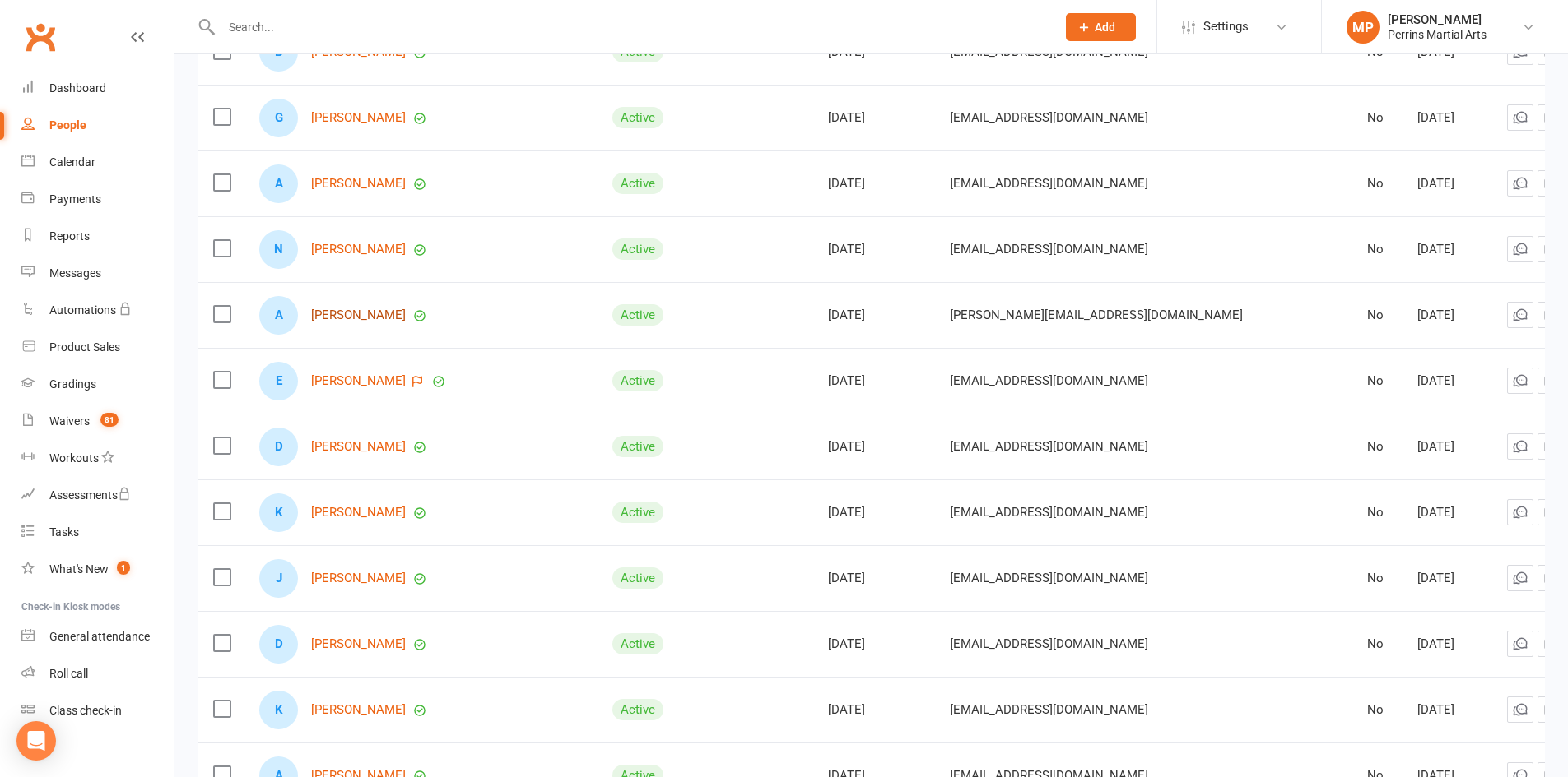
click at [359, 310] on link "[PERSON_NAME]" at bounding box center [358, 315] width 95 height 14
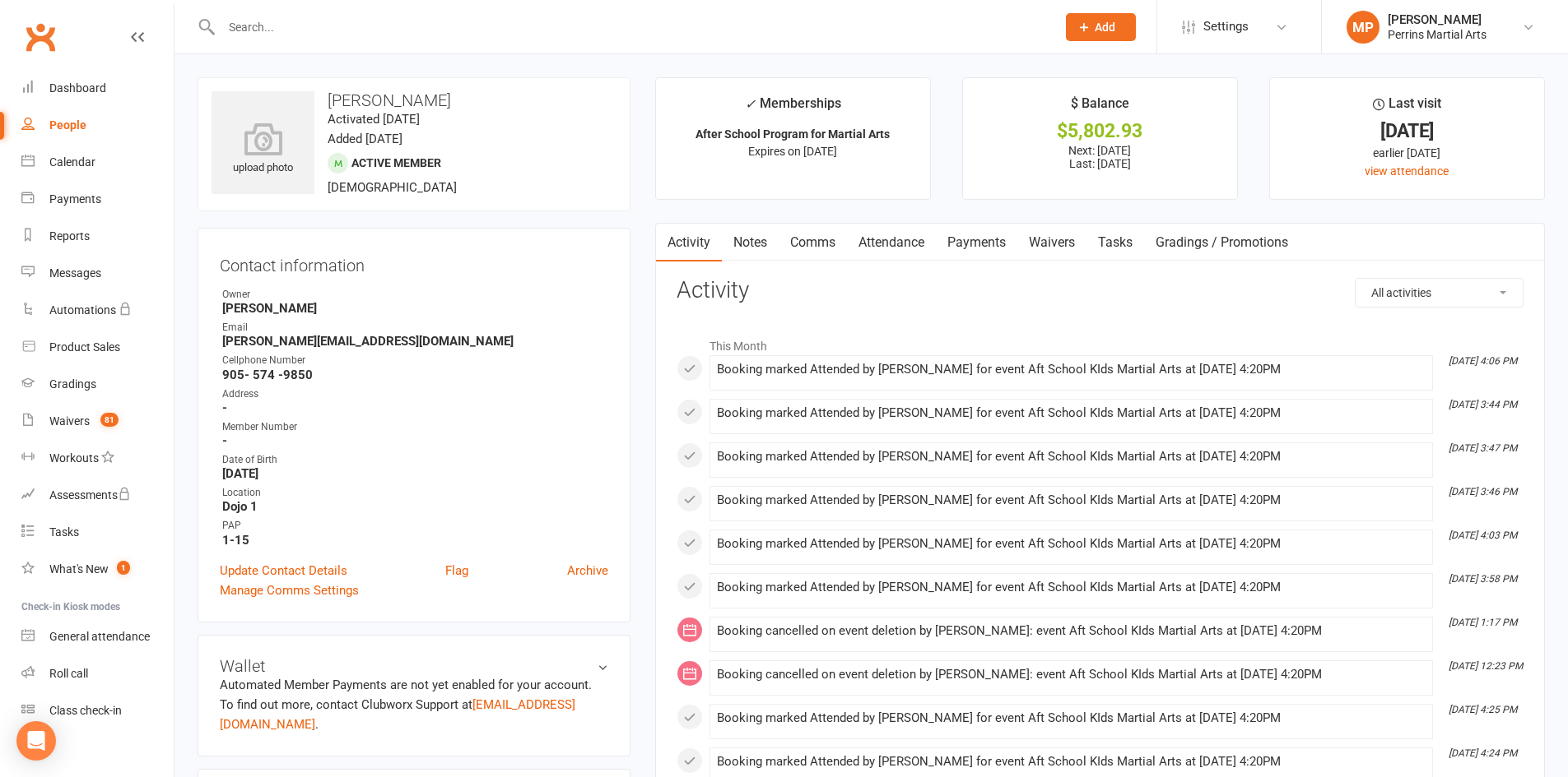
select select "100"
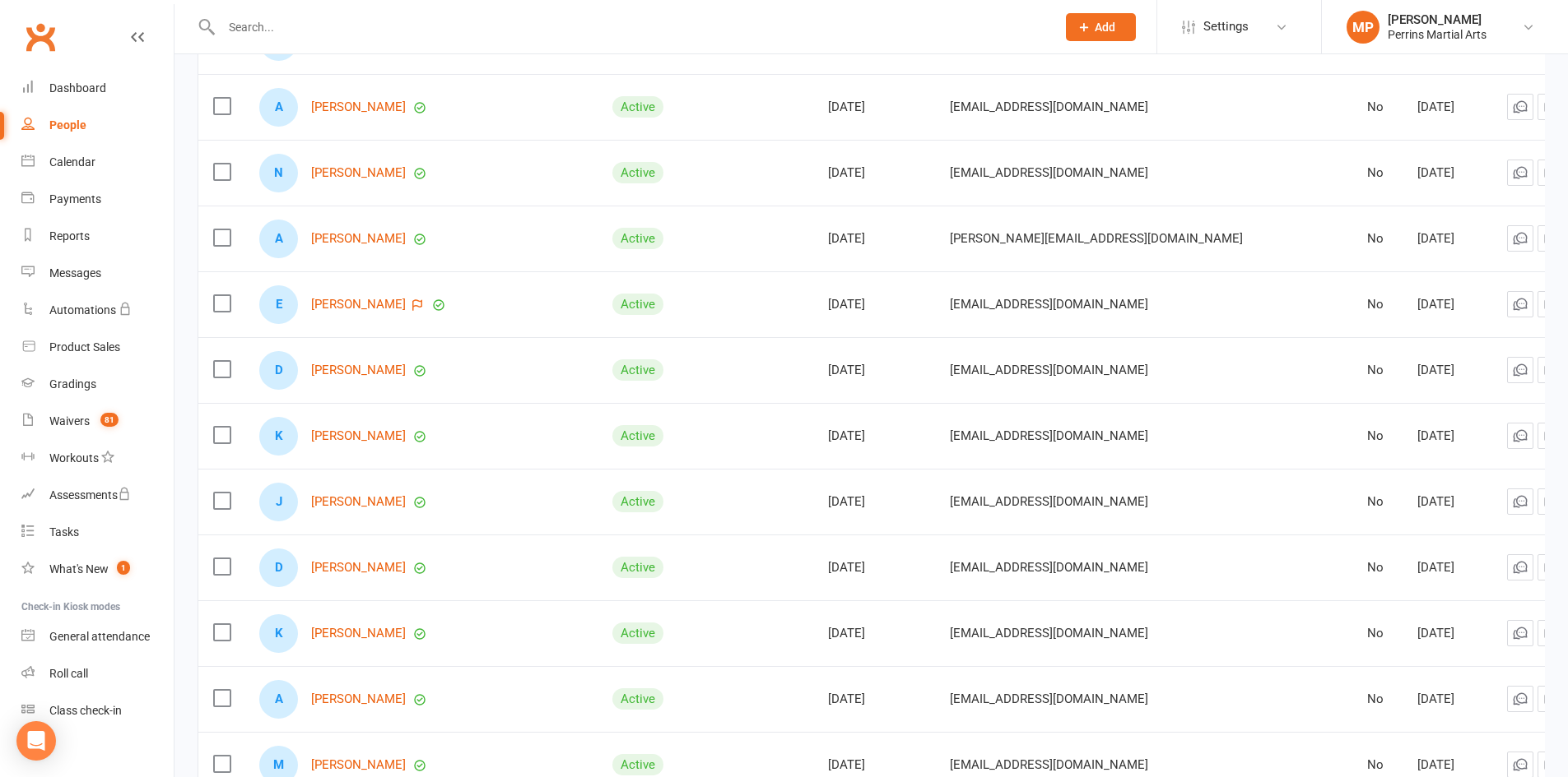
scroll to position [2926, 0]
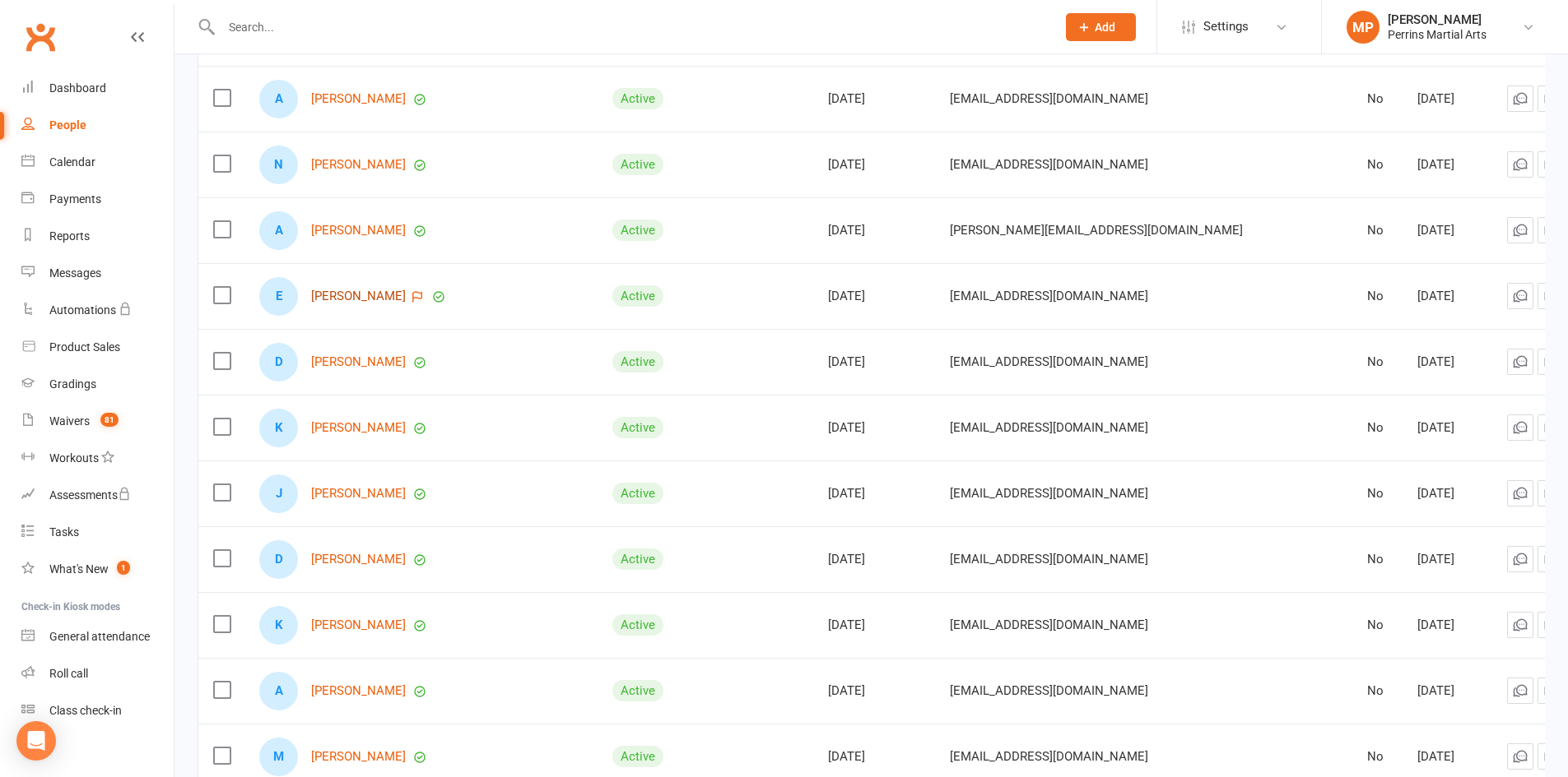
click at [352, 289] on link "[PERSON_NAME]" at bounding box center [358, 297] width 95 height 14
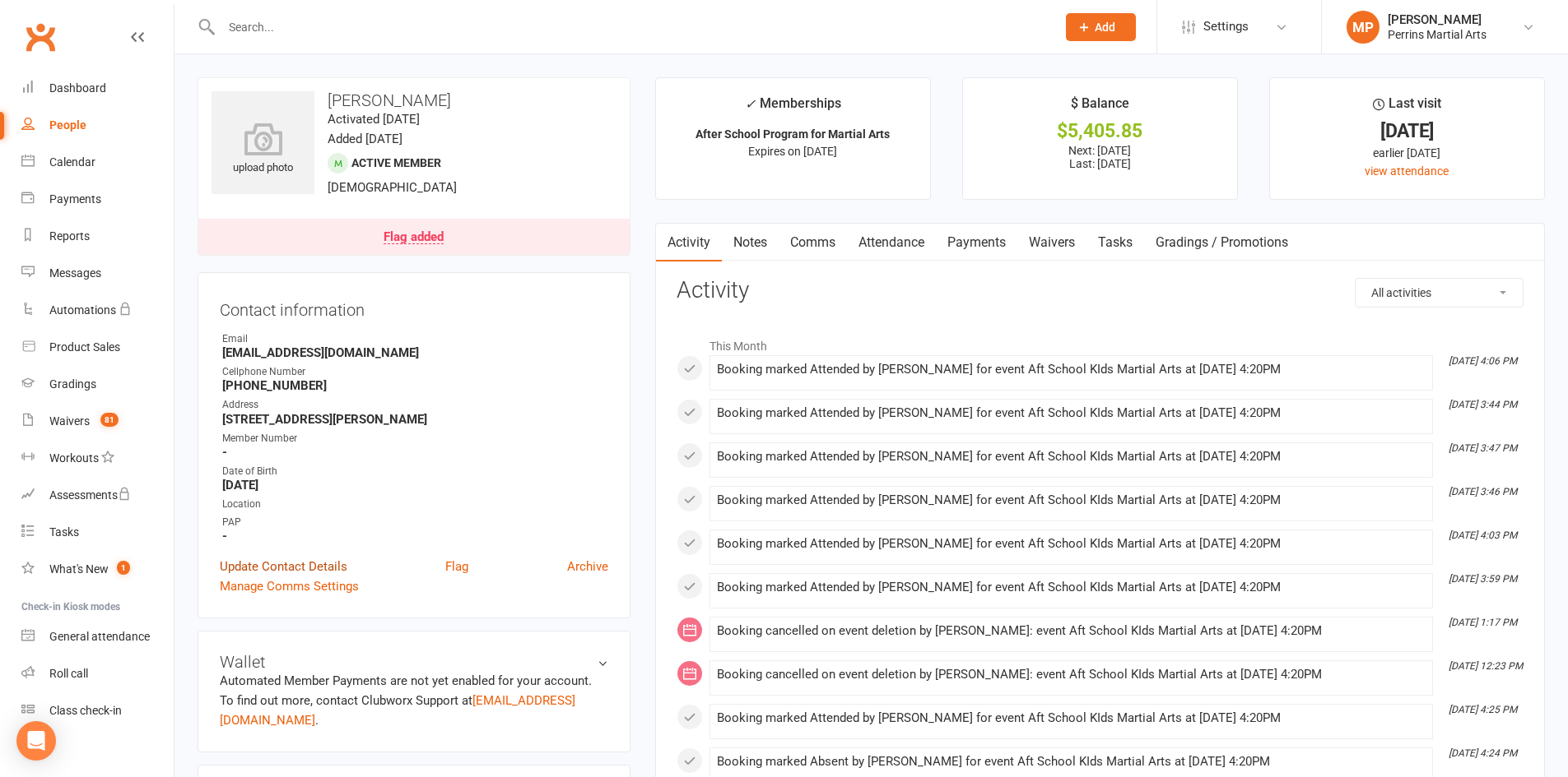
click at [293, 568] on link "Update Contact Details" at bounding box center [283, 567] width 128 height 20
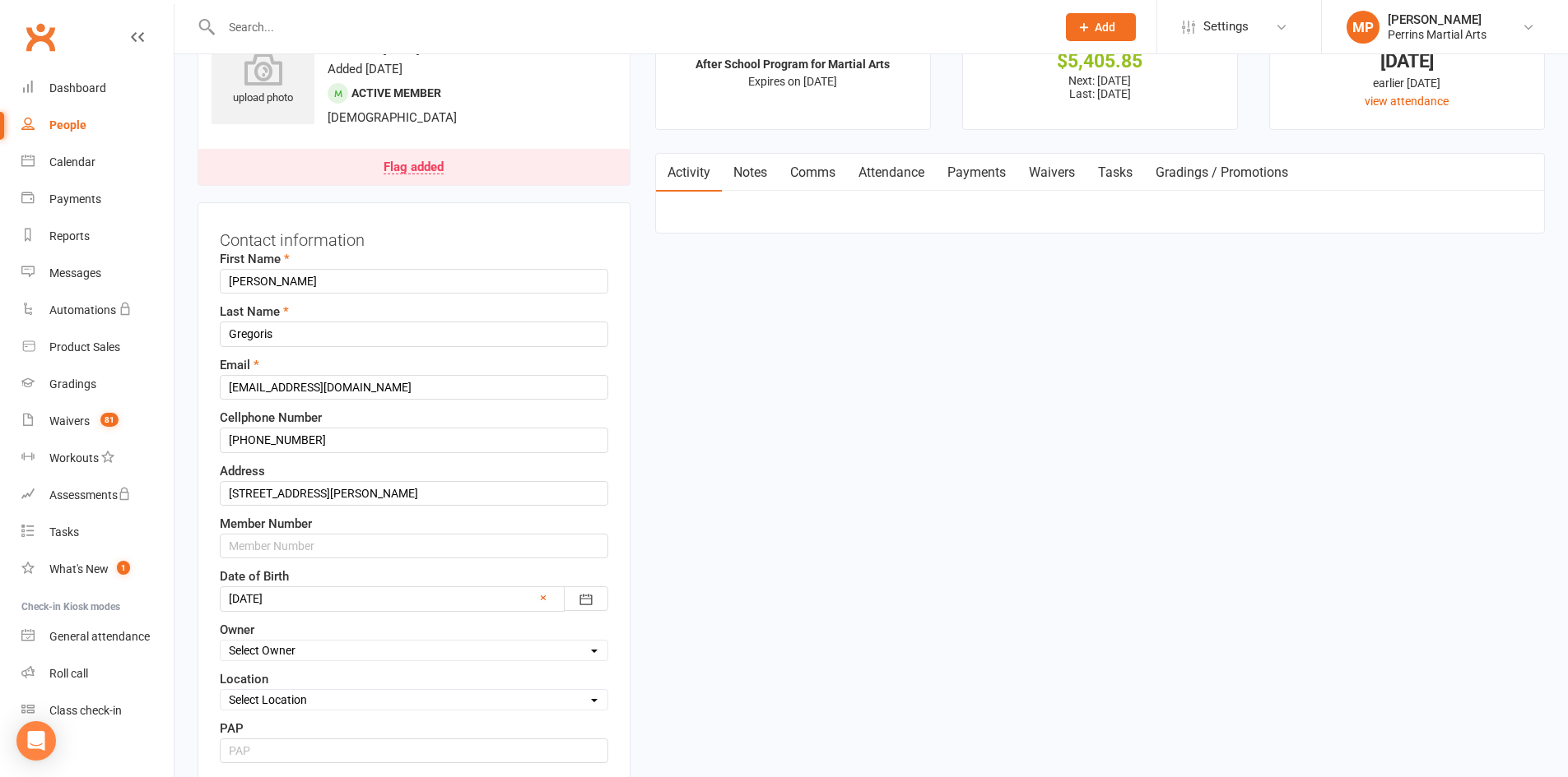
scroll to position [78, 0]
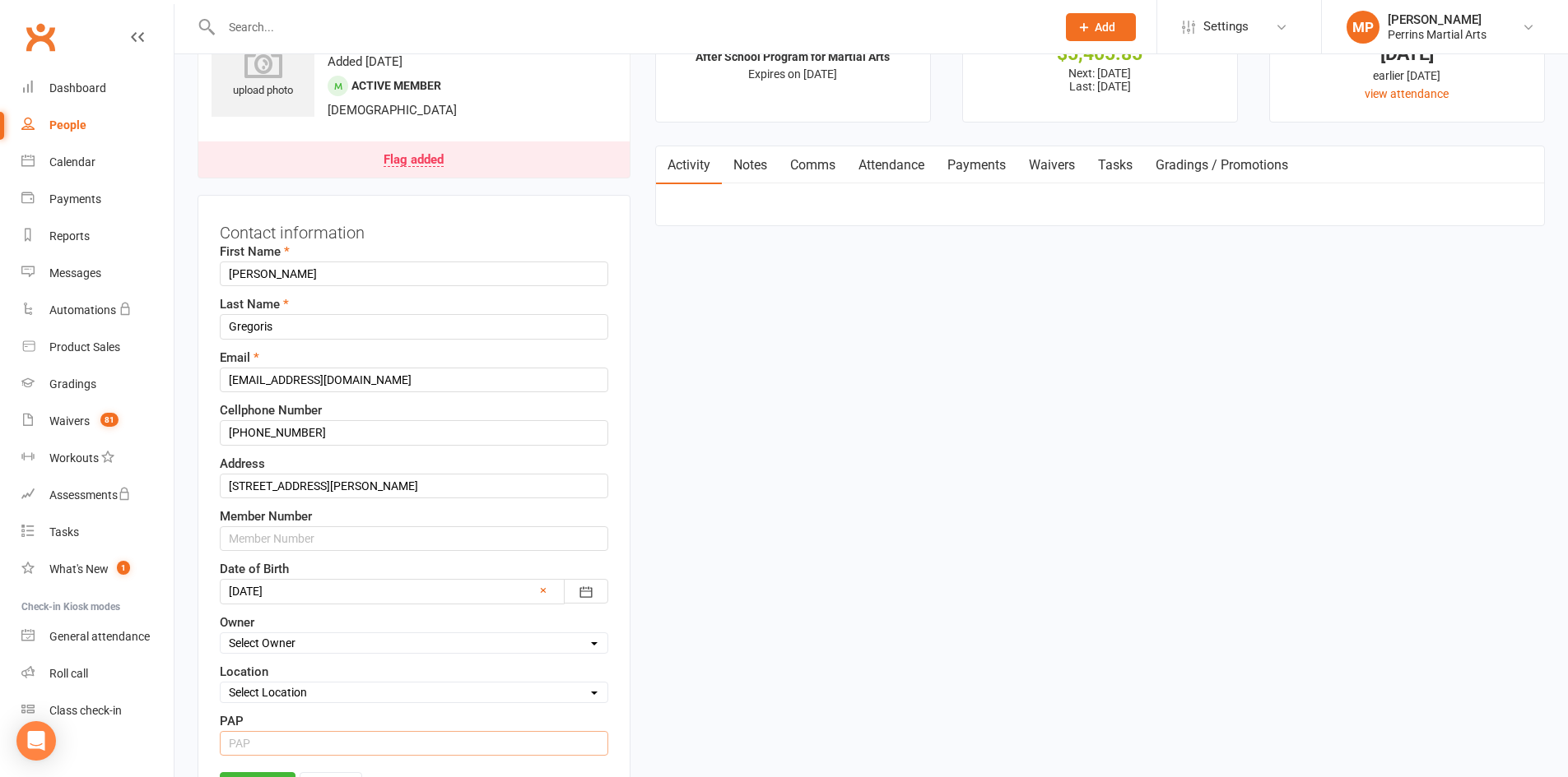
click at [569, 747] on input "string" at bounding box center [414, 744] width 389 height 25
type input "1-15"
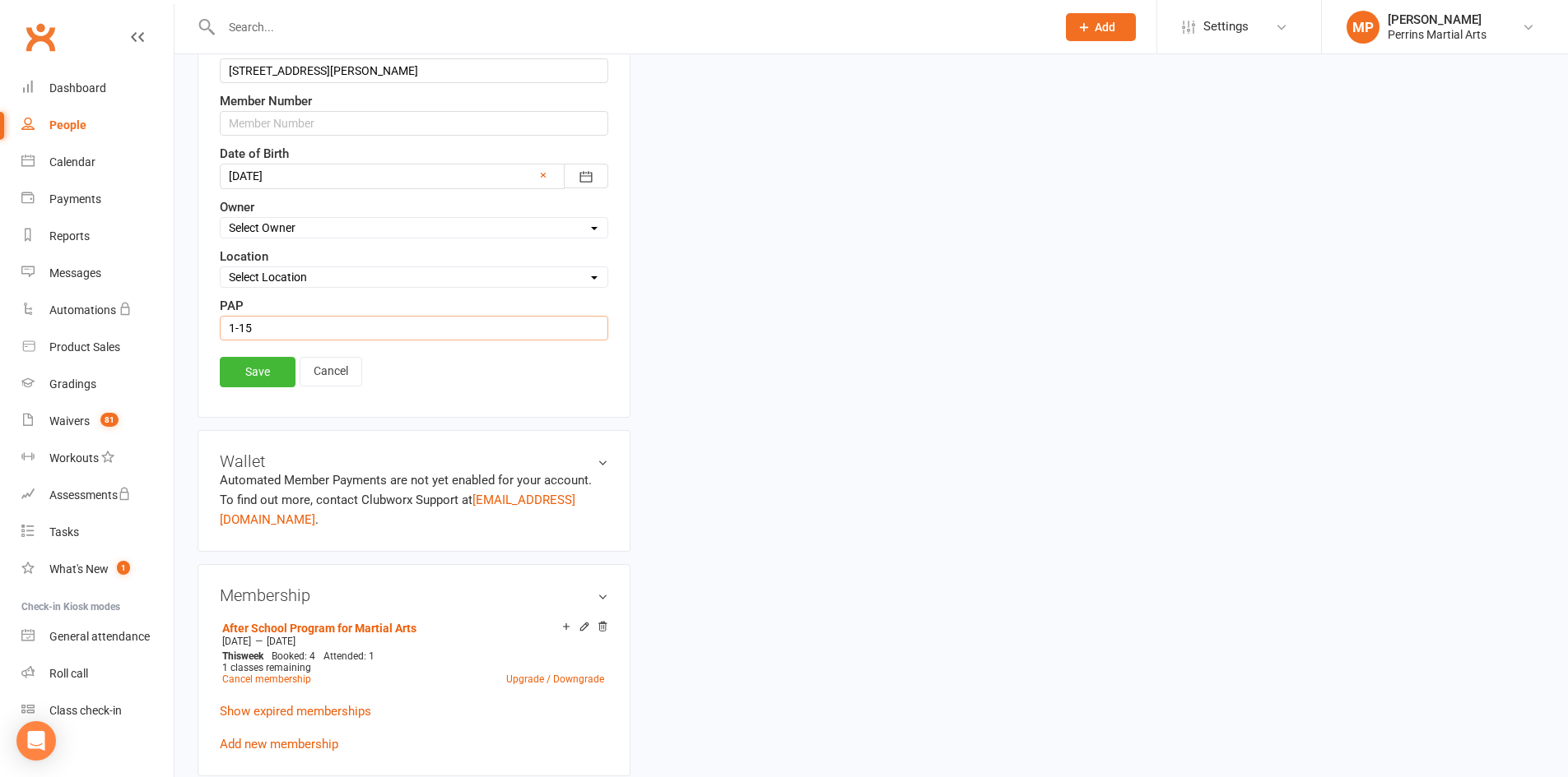
scroll to position [558, 0]
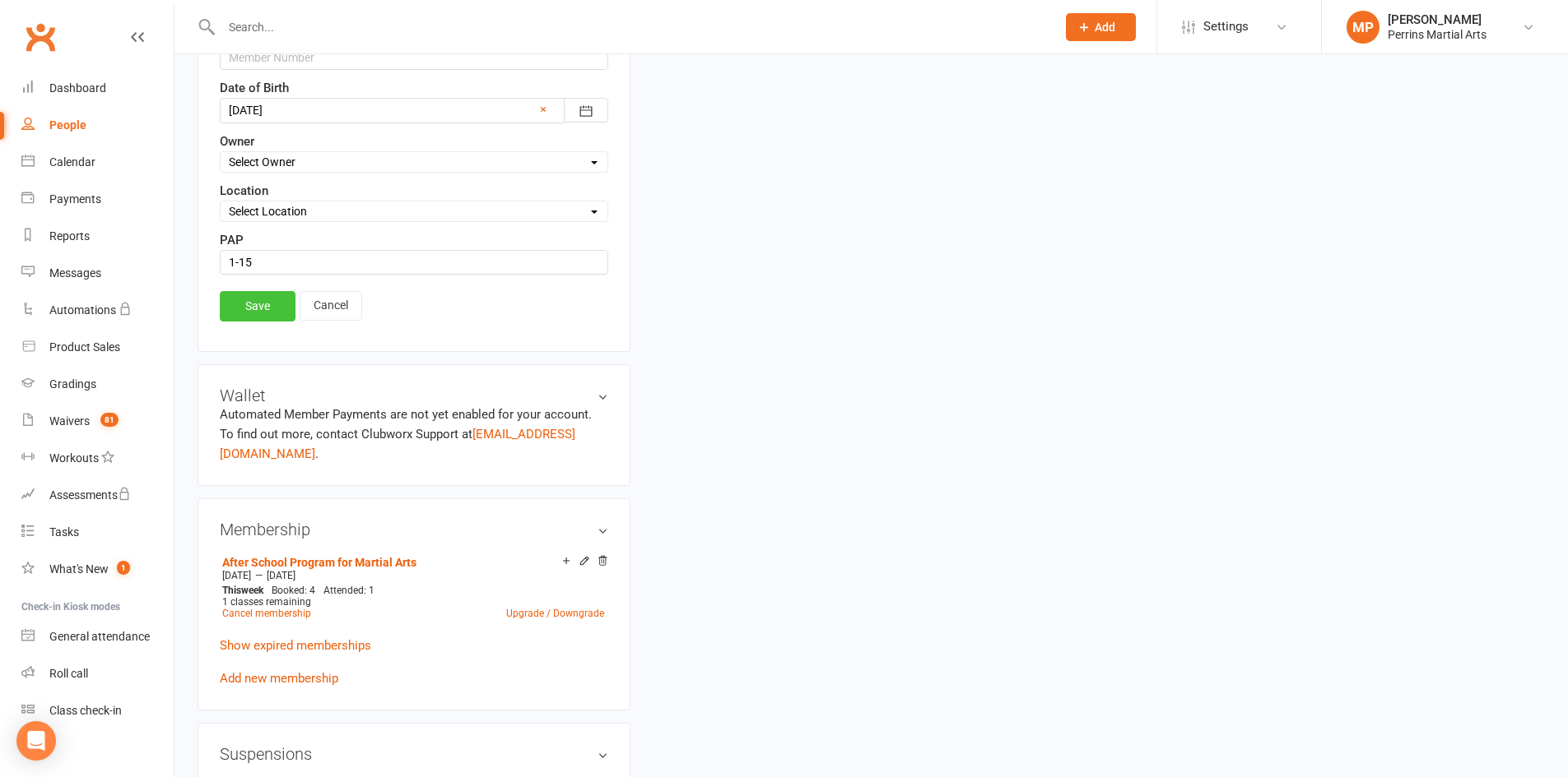
click at [251, 305] on link "Save" at bounding box center [257, 305] width 76 height 29
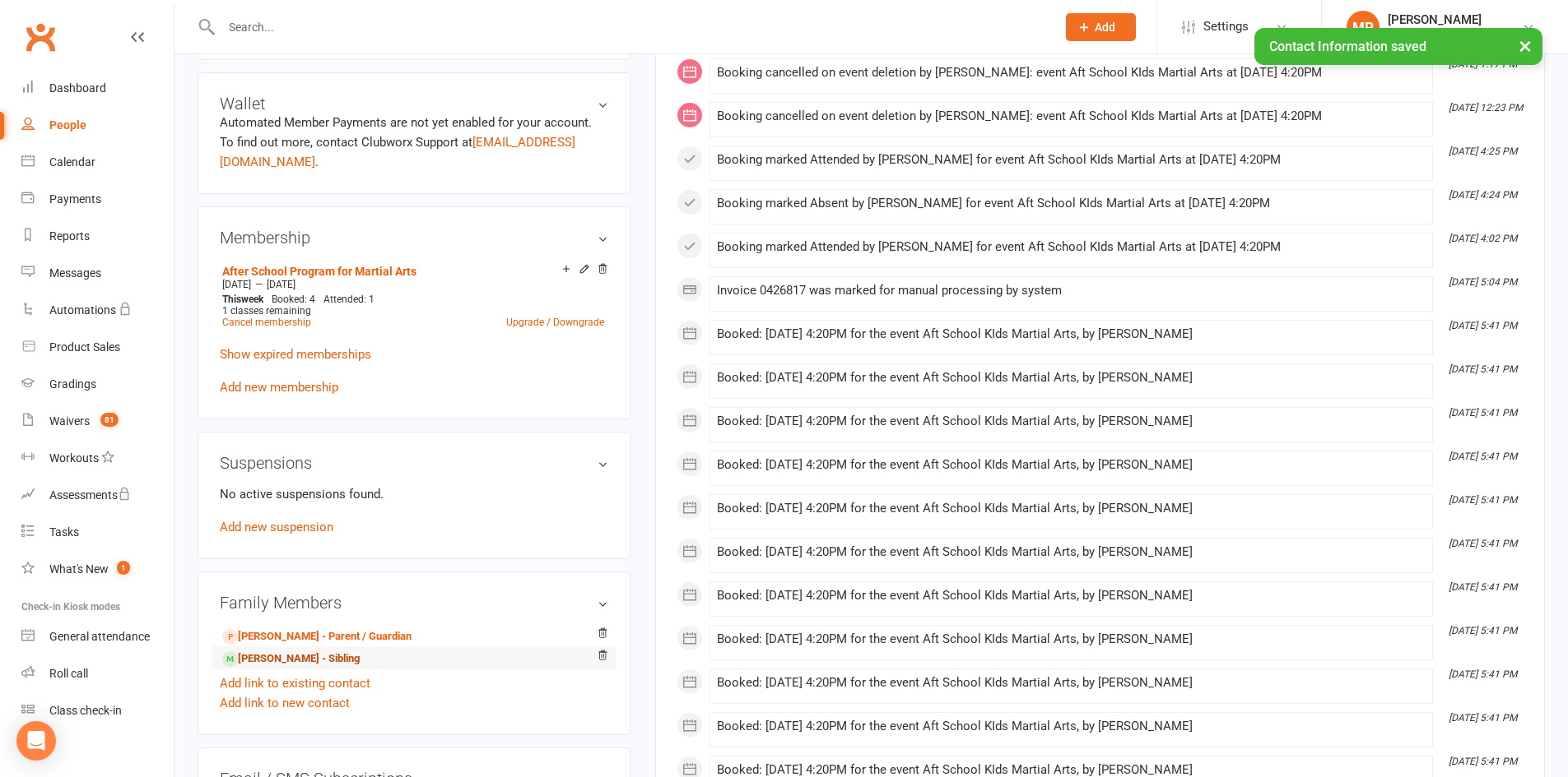
click at [283, 651] on link "[PERSON_NAME] - Sibling" at bounding box center [291, 659] width 138 height 17
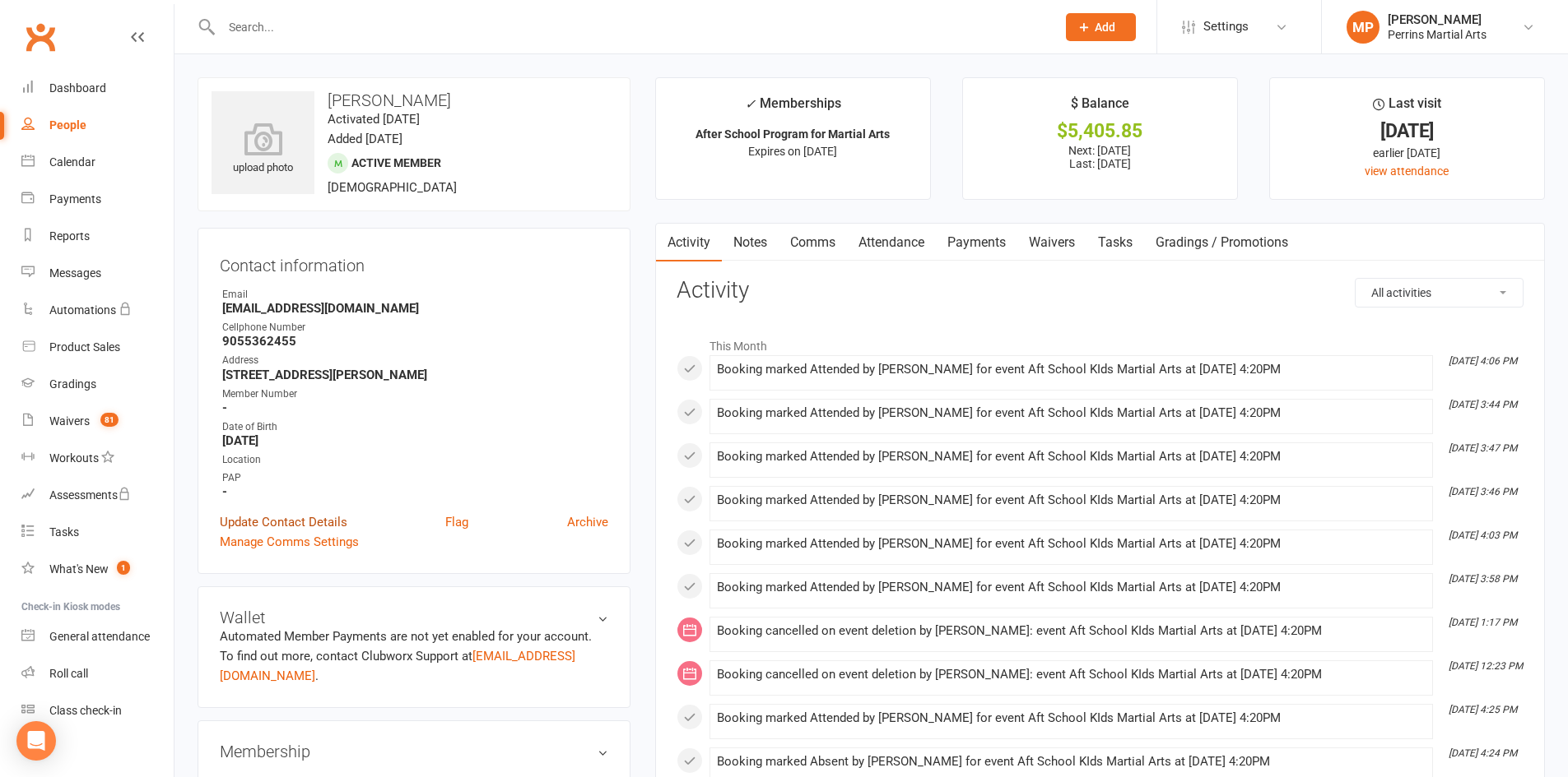
click at [272, 519] on link "Update Contact Details" at bounding box center [283, 522] width 128 height 20
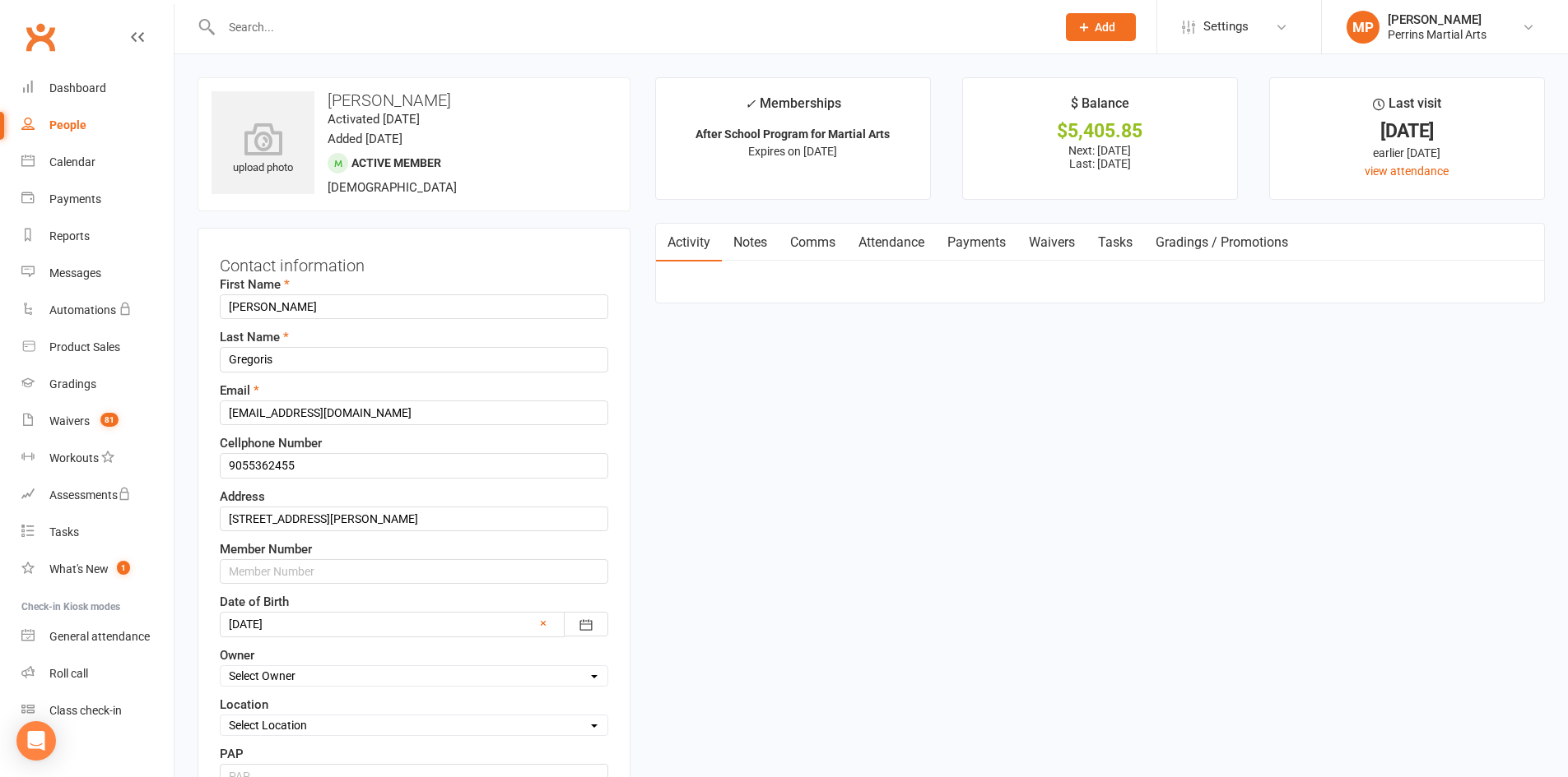
scroll to position [78, 0]
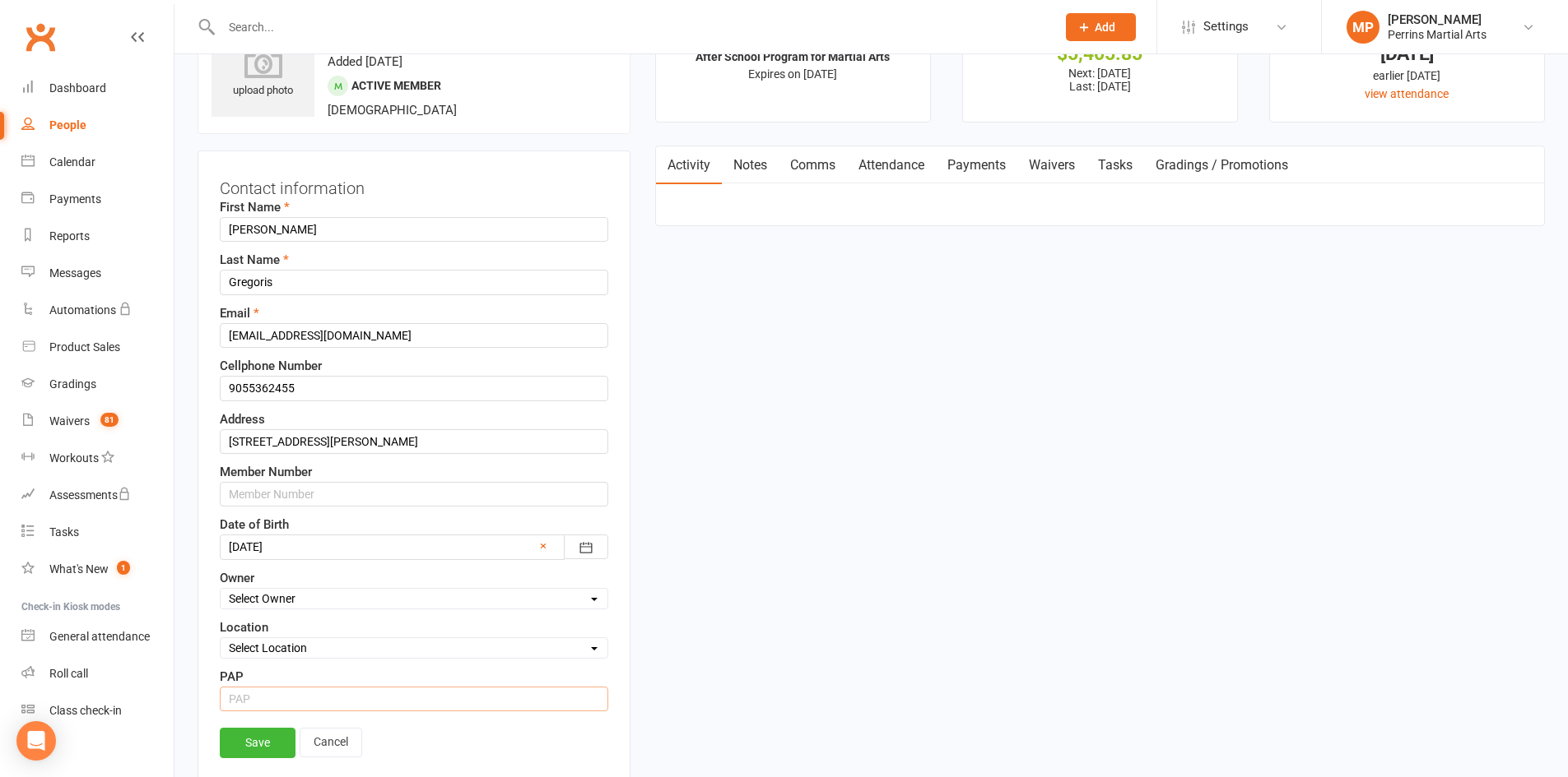
click at [291, 699] on input "string" at bounding box center [414, 699] width 389 height 25
type input "1-15"
click at [266, 742] on link "Save" at bounding box center [257, 742] width 76 height 29
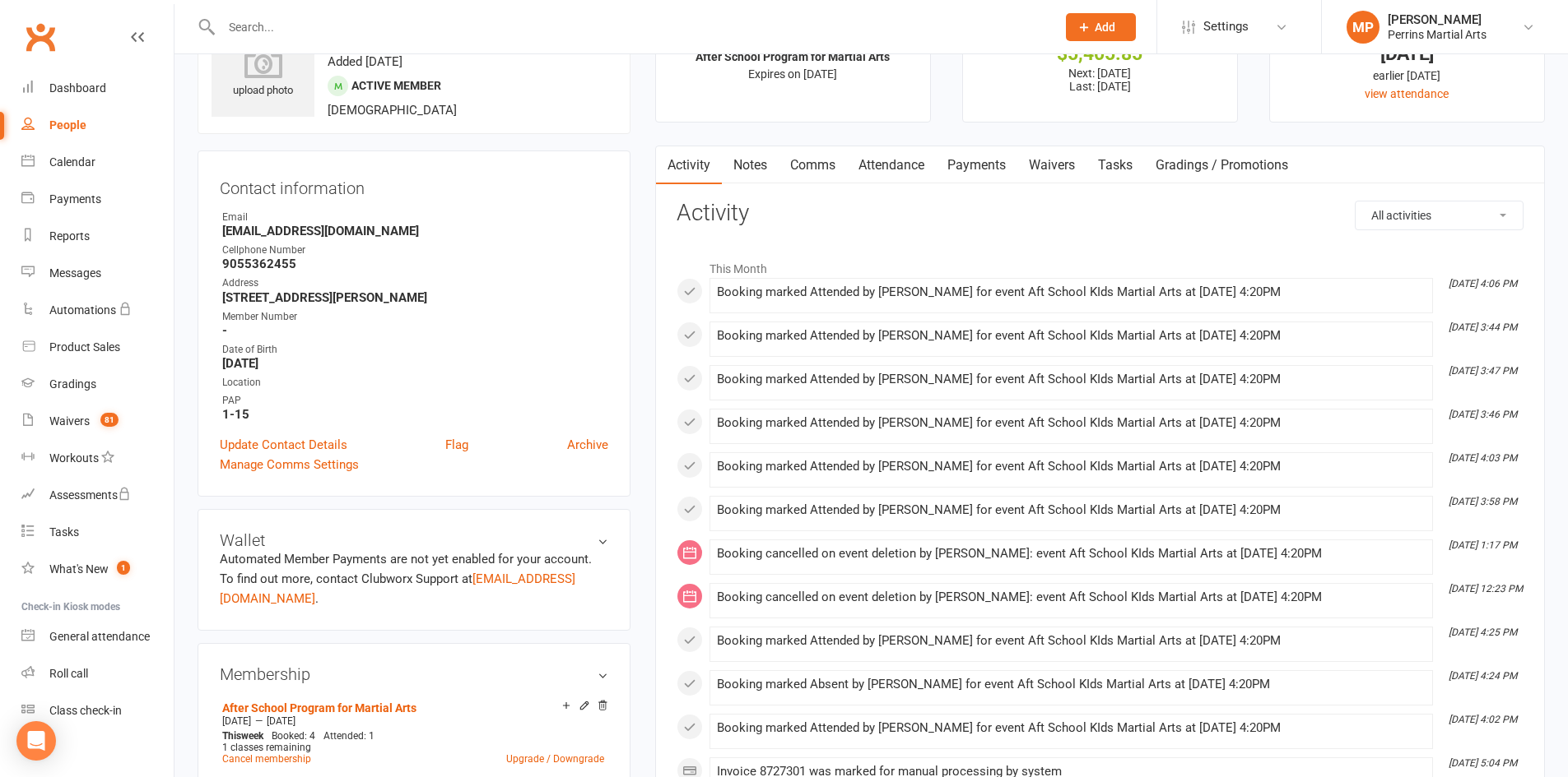
click at [72, 129] on div "People" at bounding box center [67, 125] width 37 height 13
select select "100"
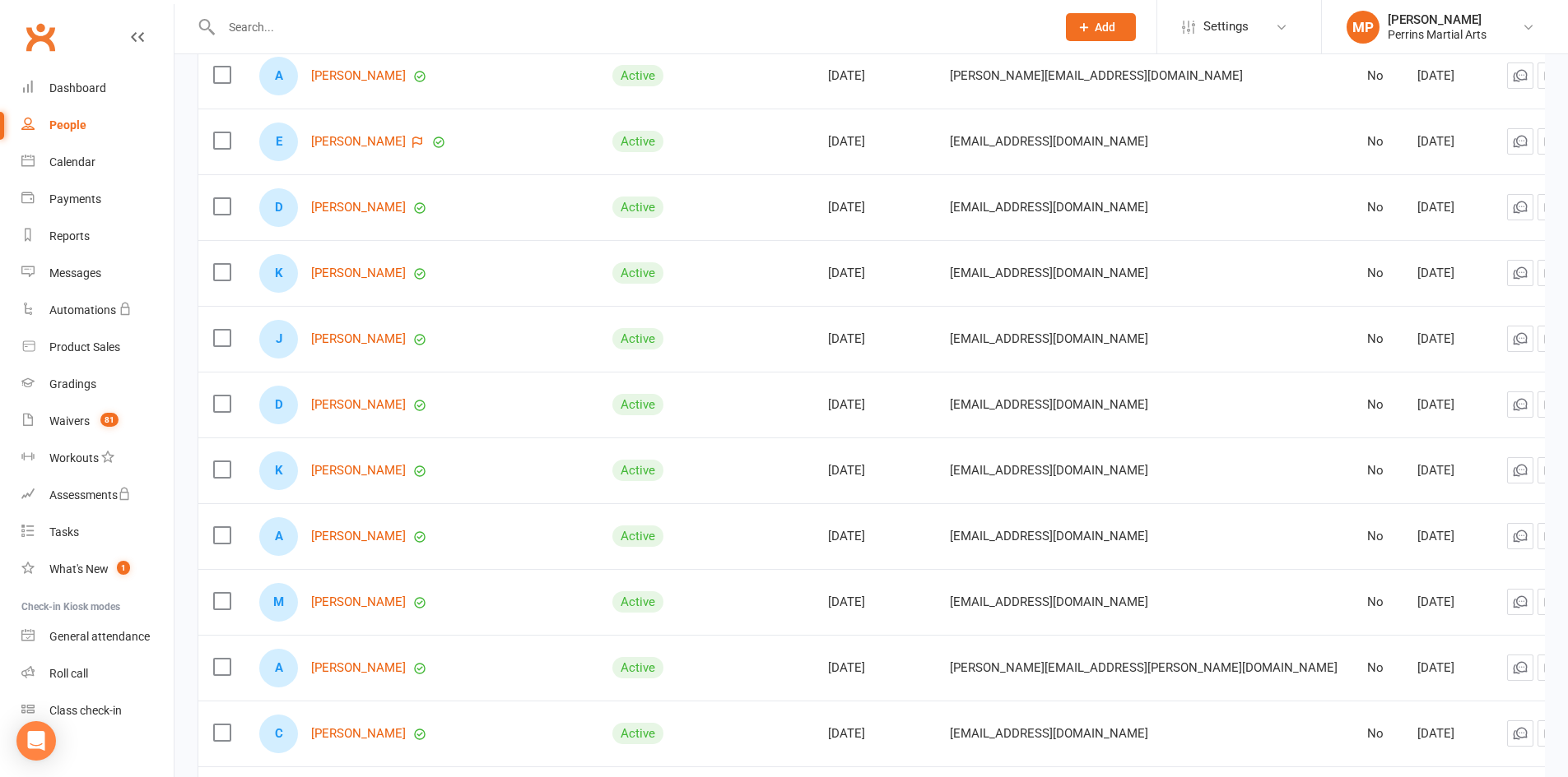
scroll to position [3050, 0]
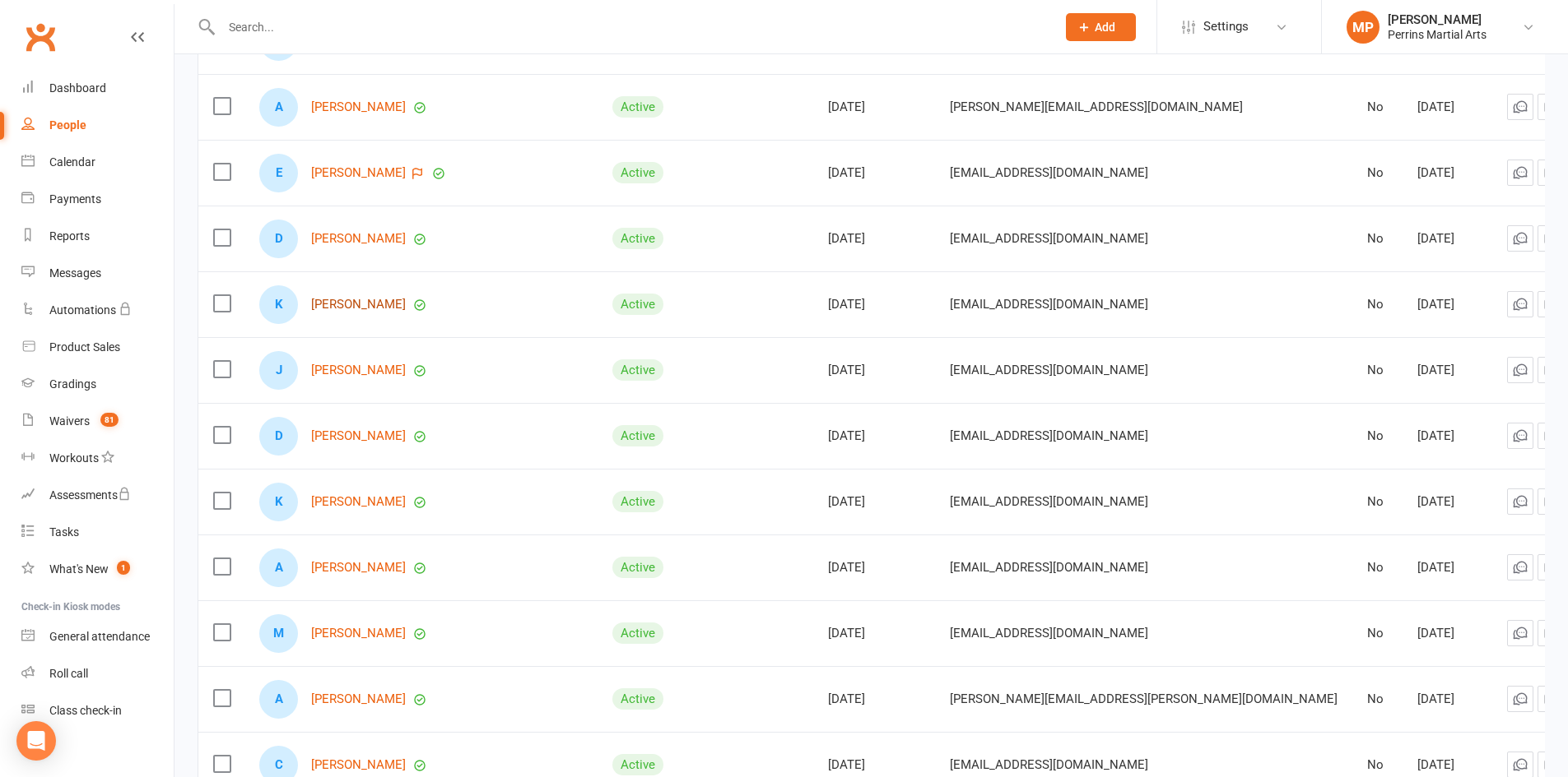
click at [355, 301] on link "[PERSON_NAME]" at bounding box center [358, 305] width 95 height 14
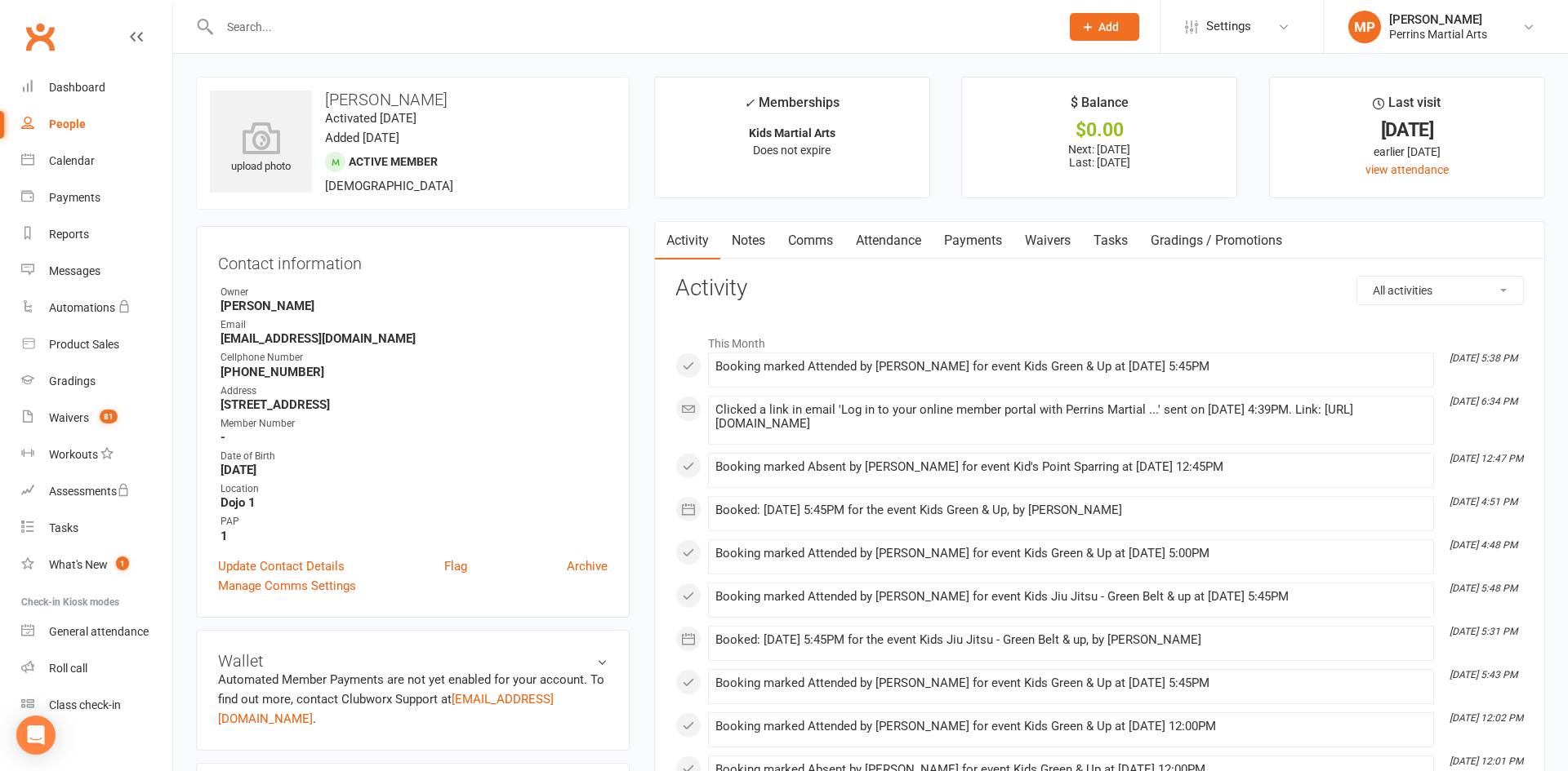
select select "100"
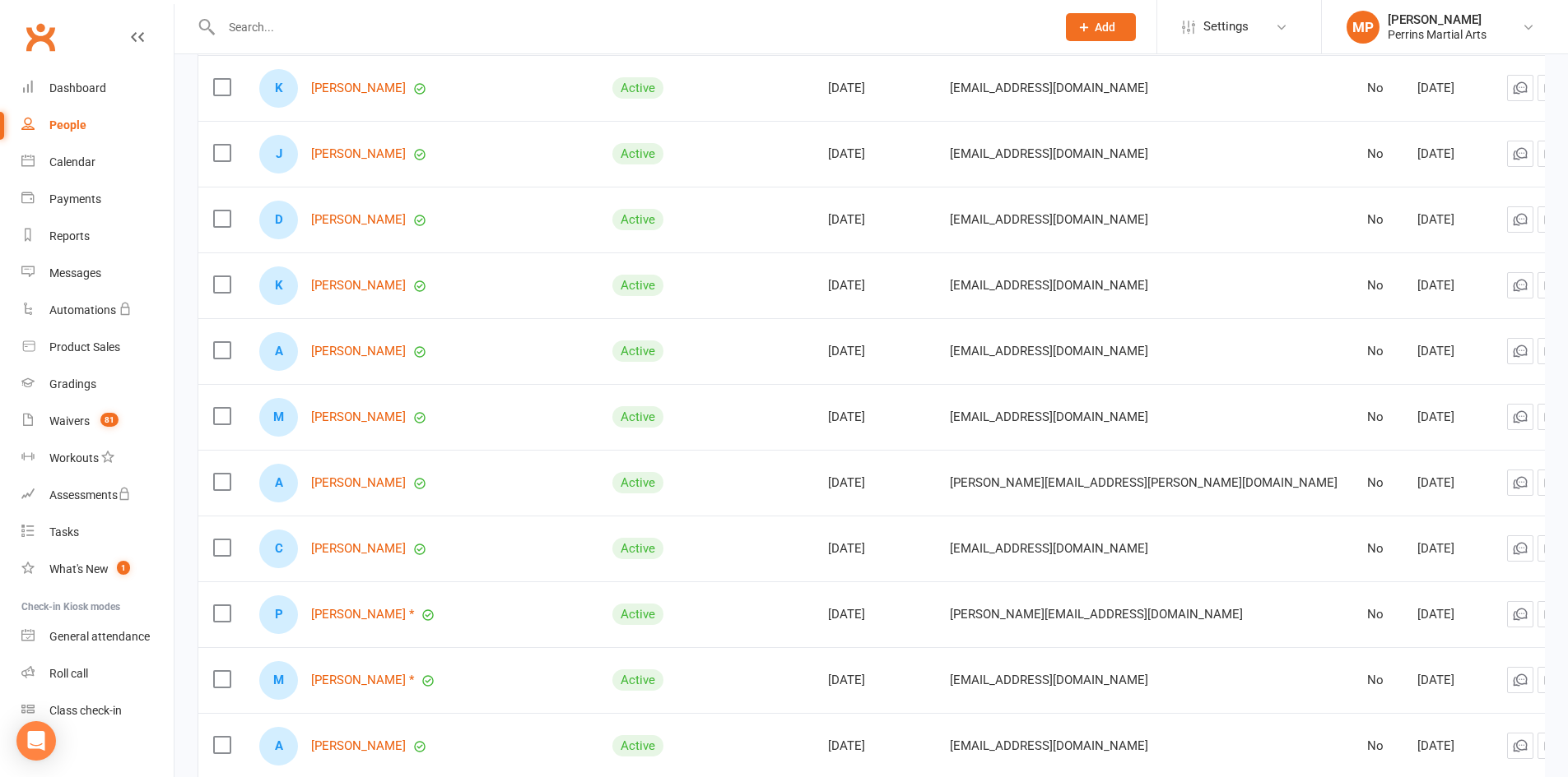
scroll to position [3188, 0]
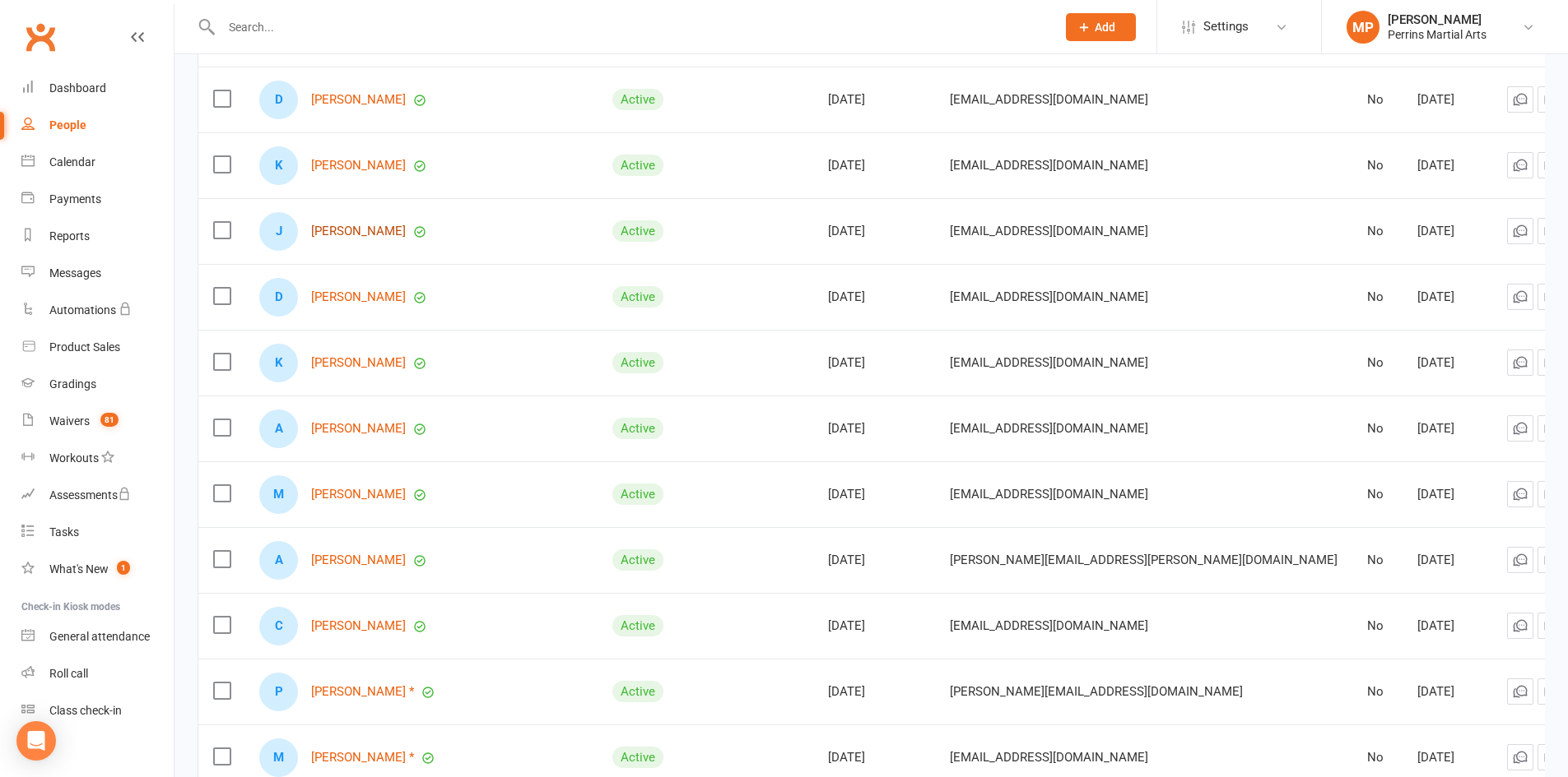
click at [368, 225] on link "[PERSON_NAME]" at bounding box center [358, 231] width 95 height 14
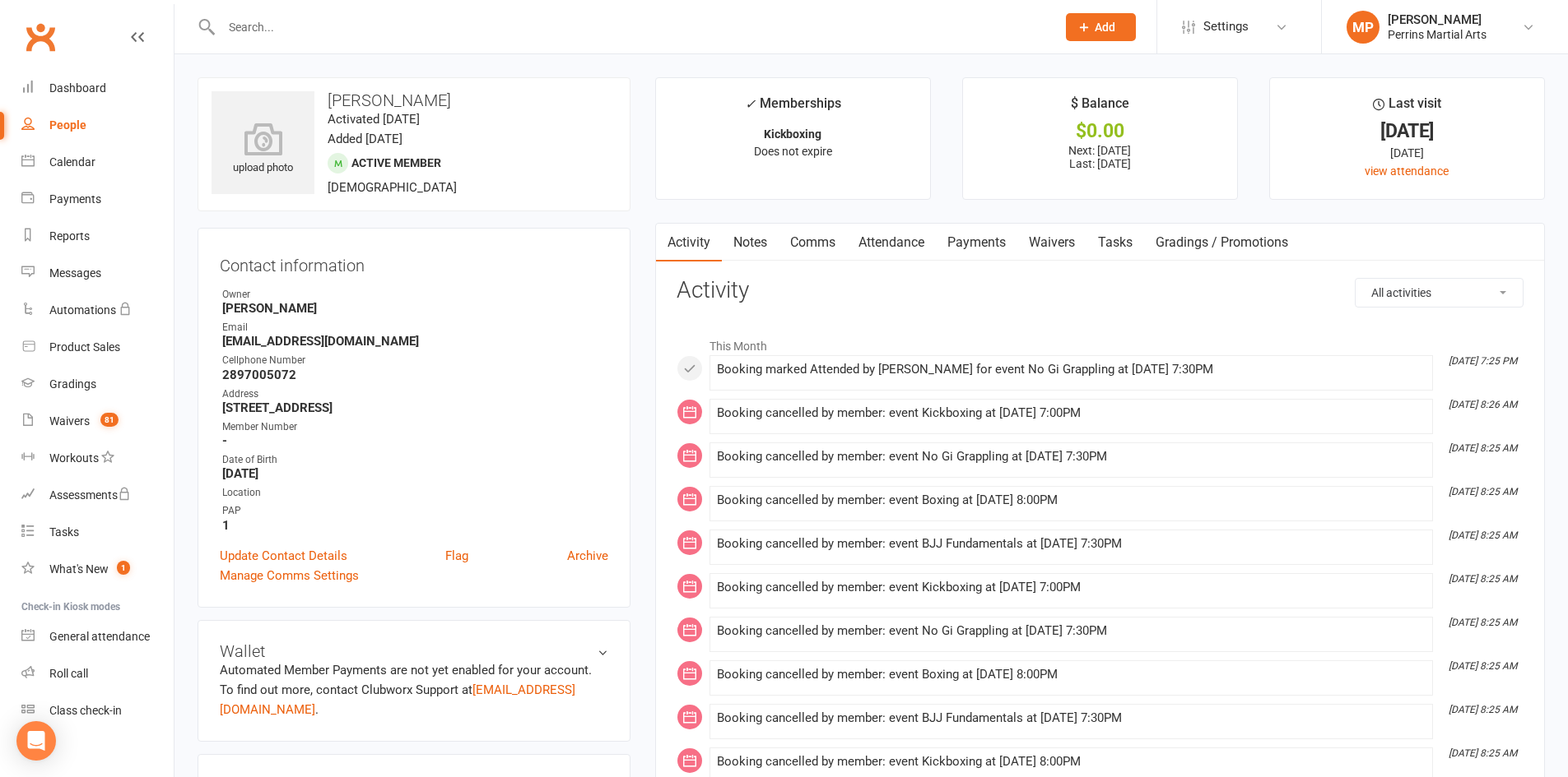
select select "100"
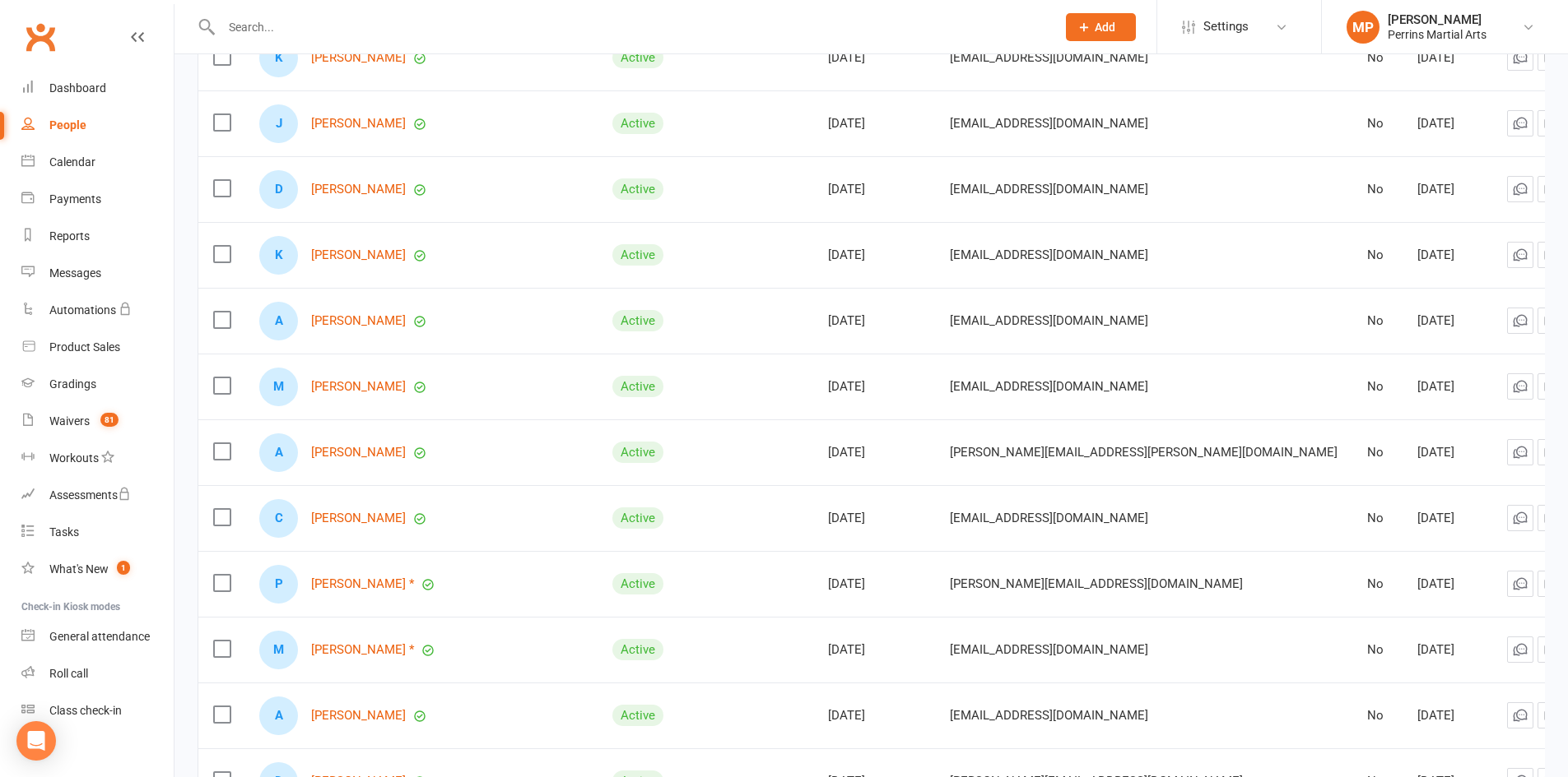
scroll to position [3321, 0]
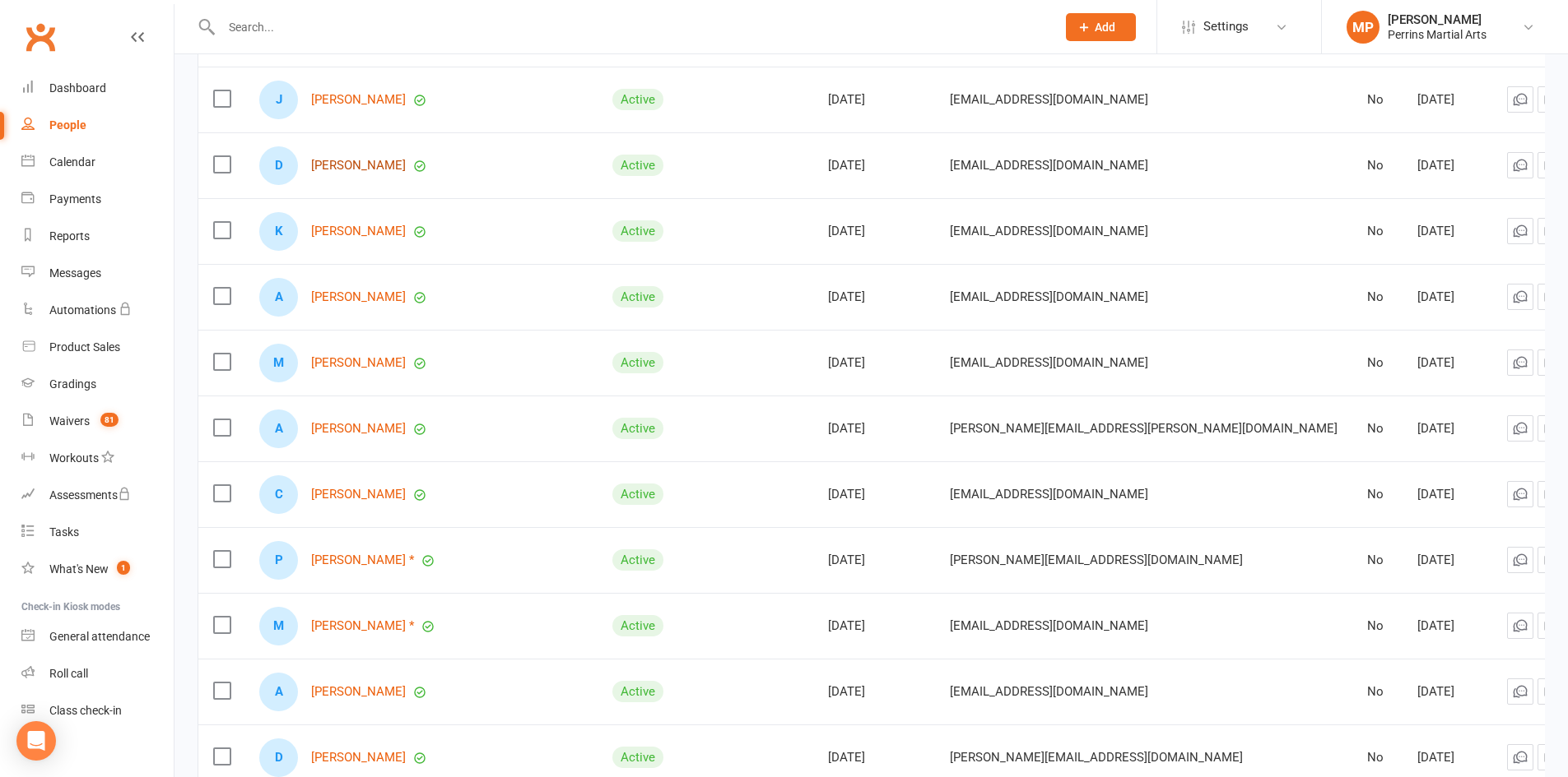
click at [371, 159] on link "[PERSON_NAME]" at bounding box center [358, 166] width 95 height 14
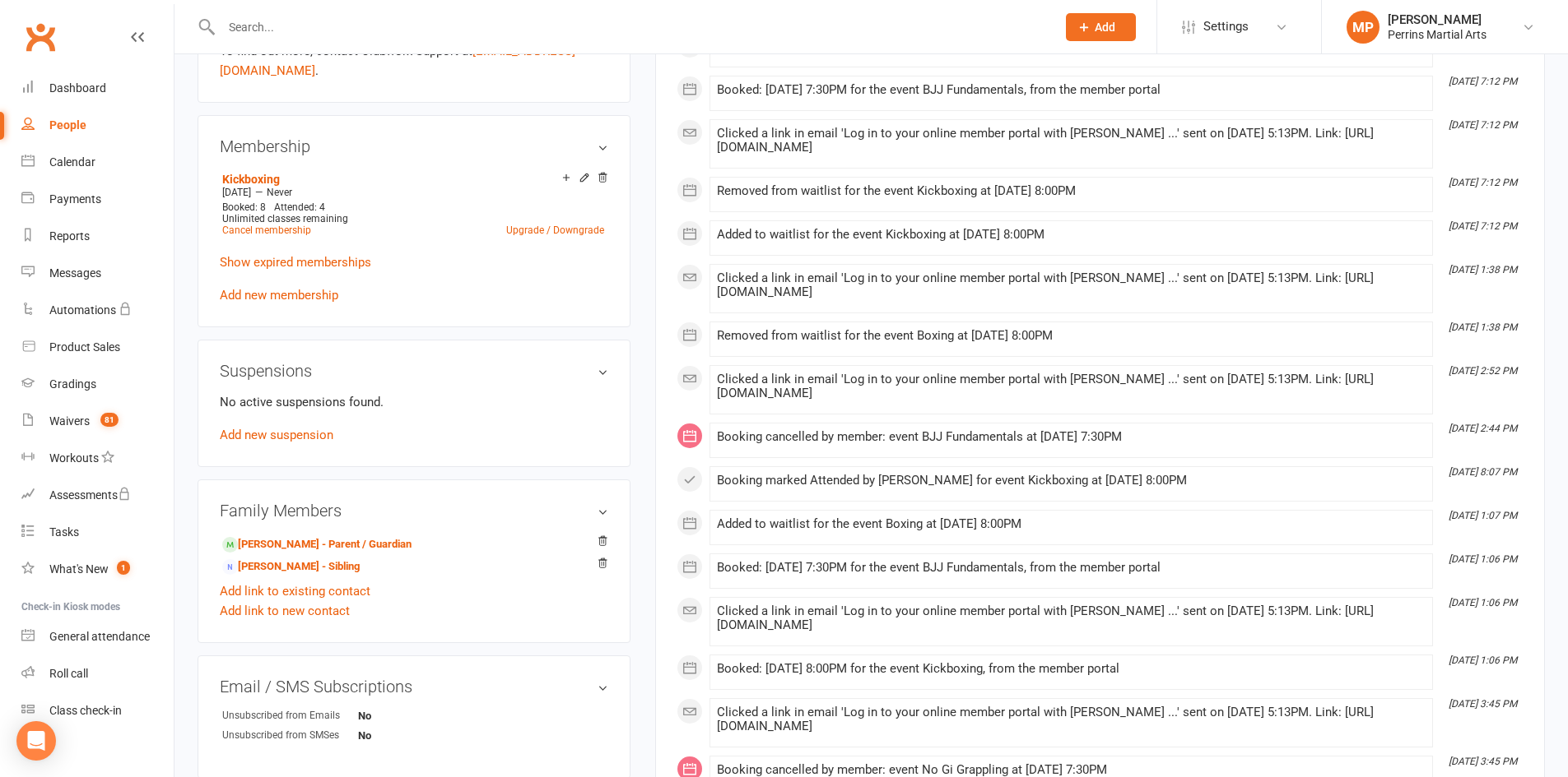
scroll to position [668, 0]
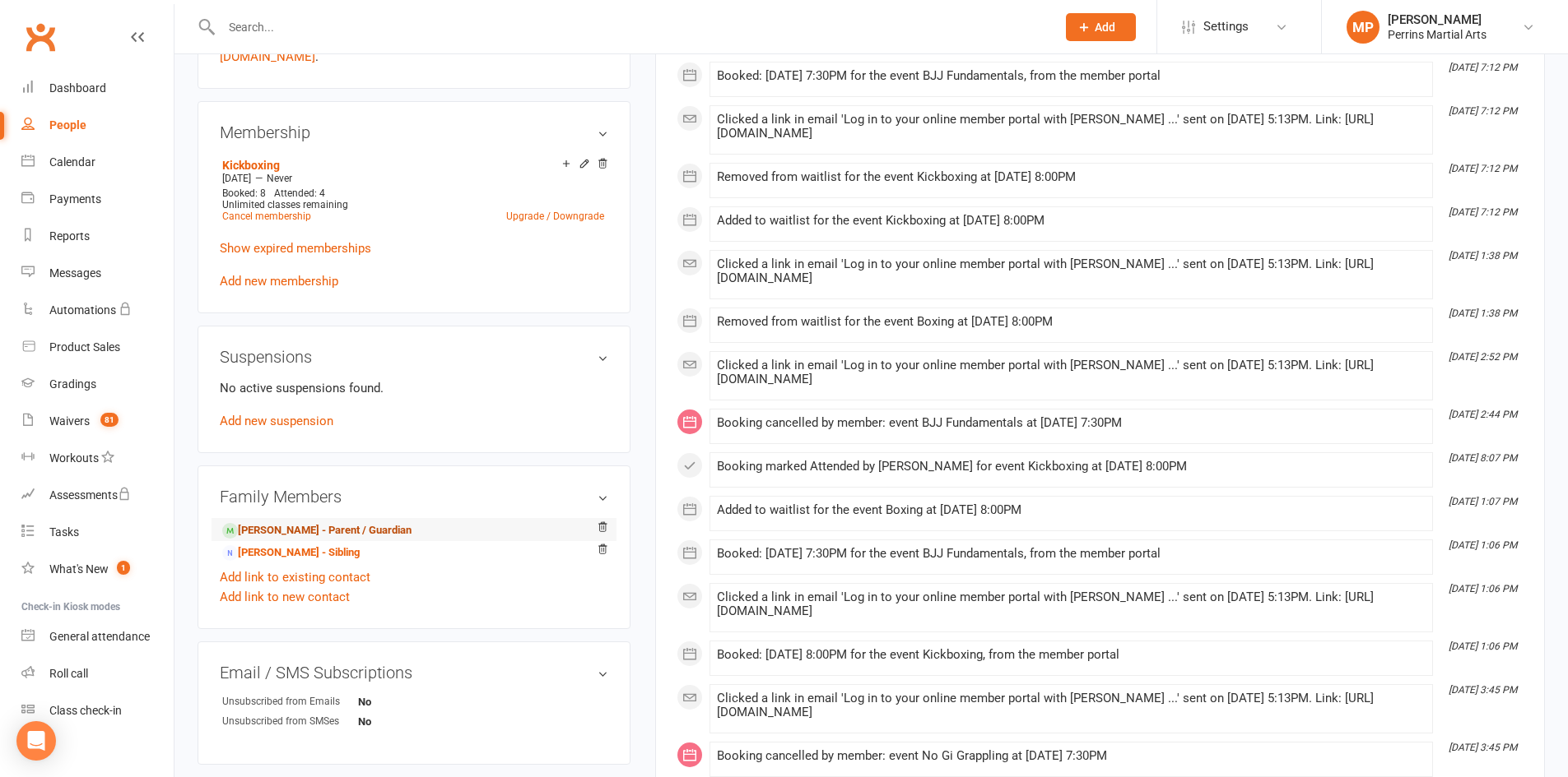
click at [276, 522] on link "[PERSON_NAME] - Parent / Guardian" at bounding box center [317, 531] width 189 height 17
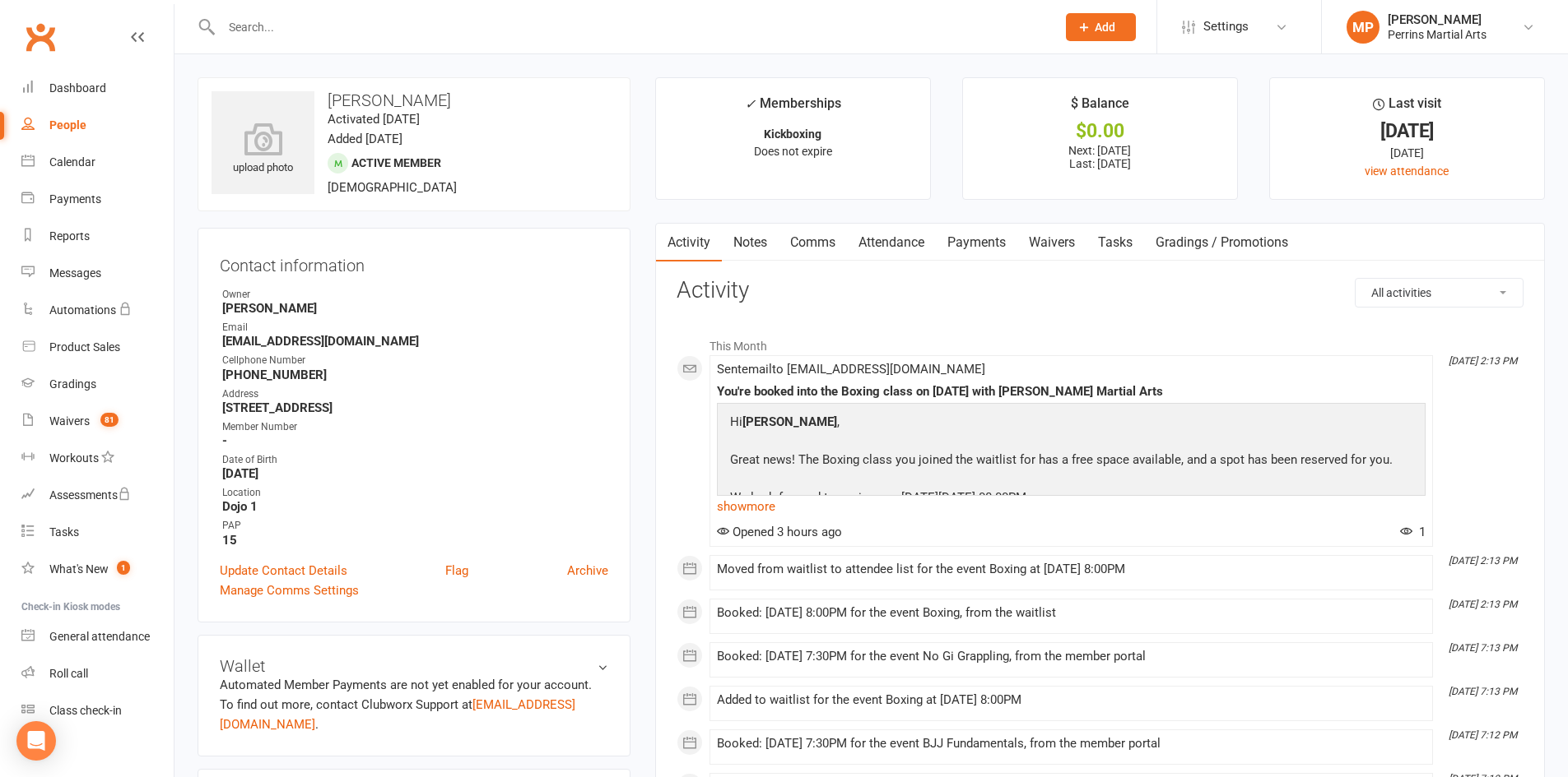
click at [61, 123] on div "People" at bounding box center [67, 125] width 37 height 13
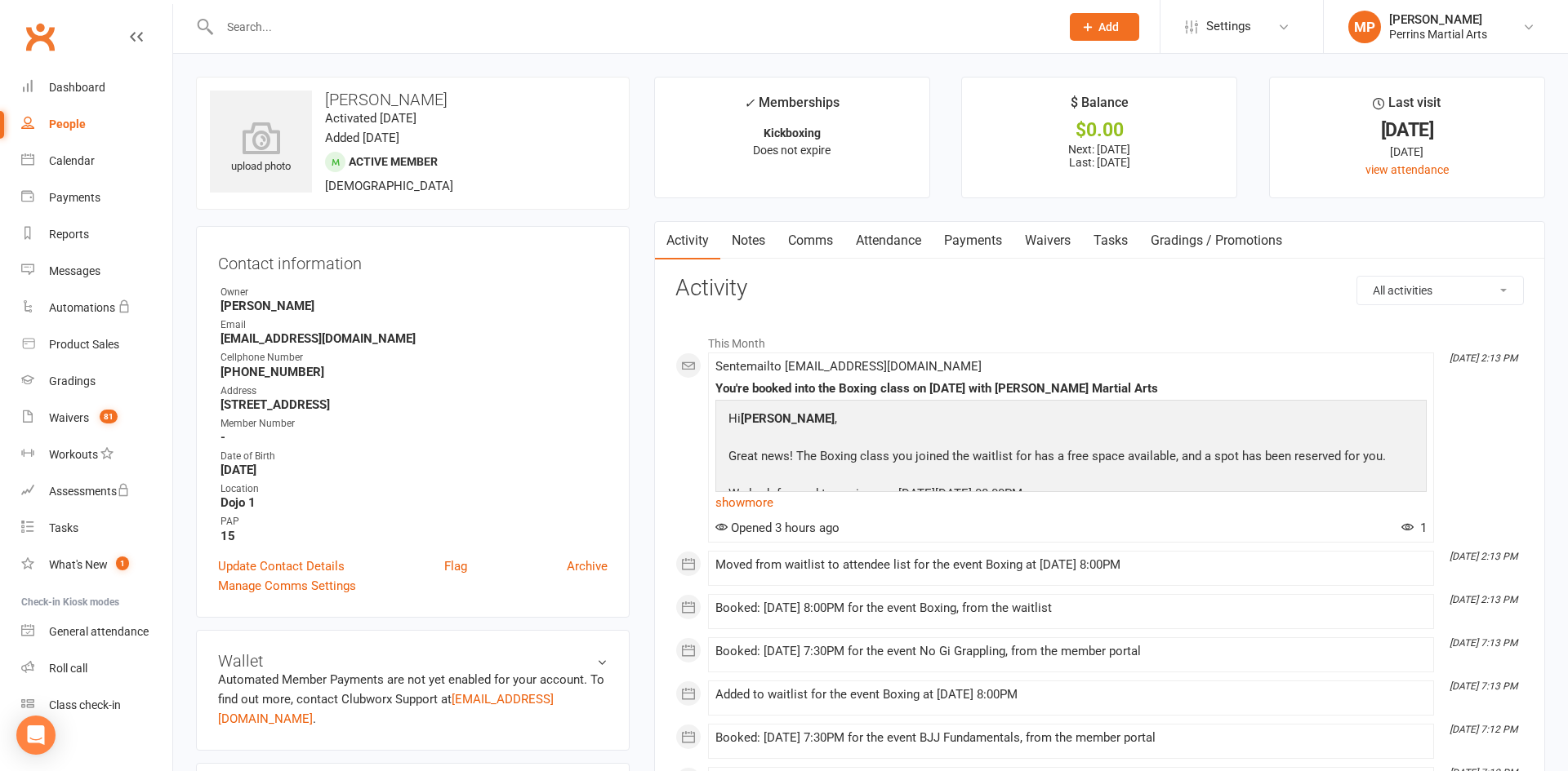
select select "100"
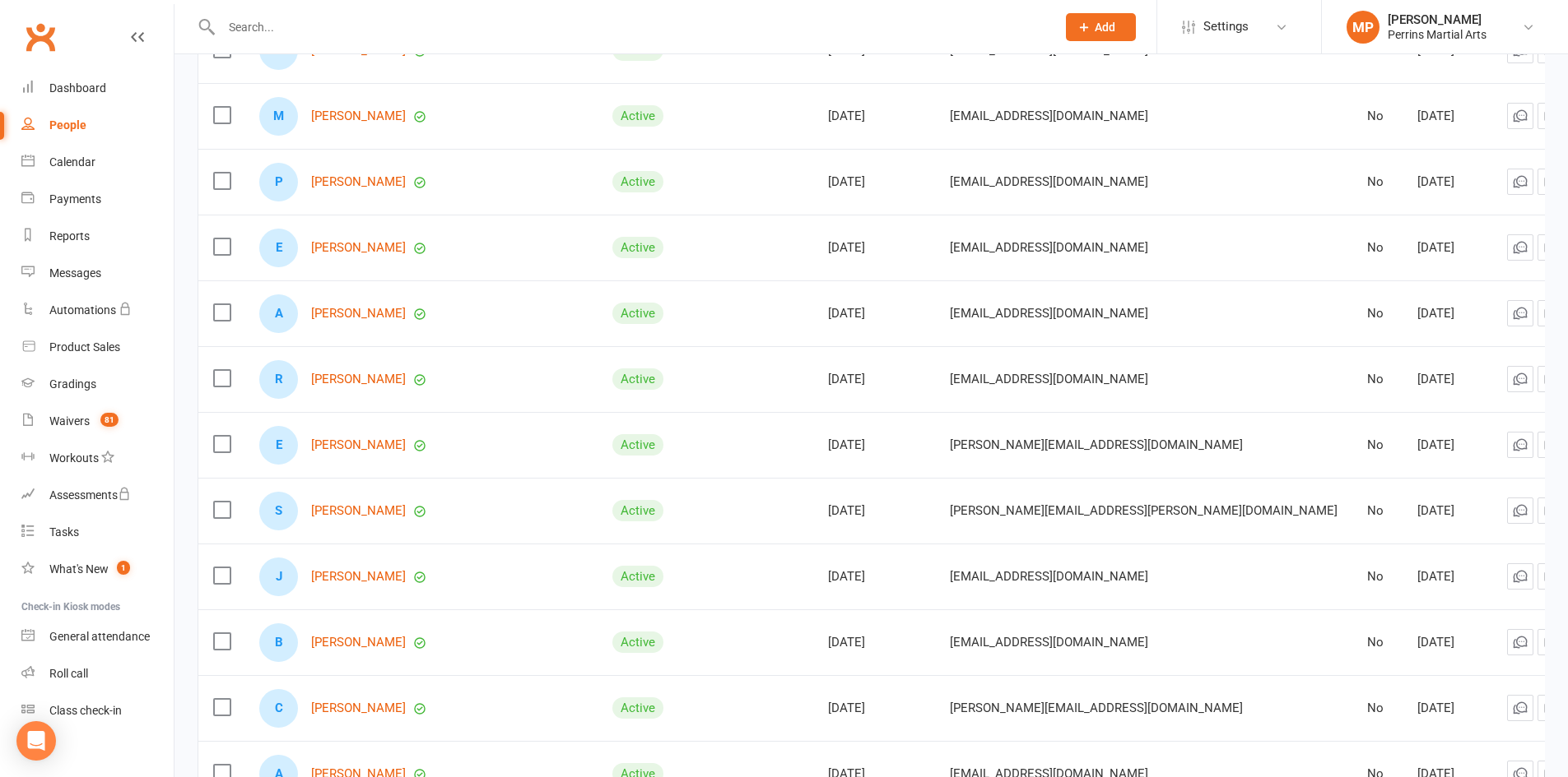
scroll to position [4926, 0]
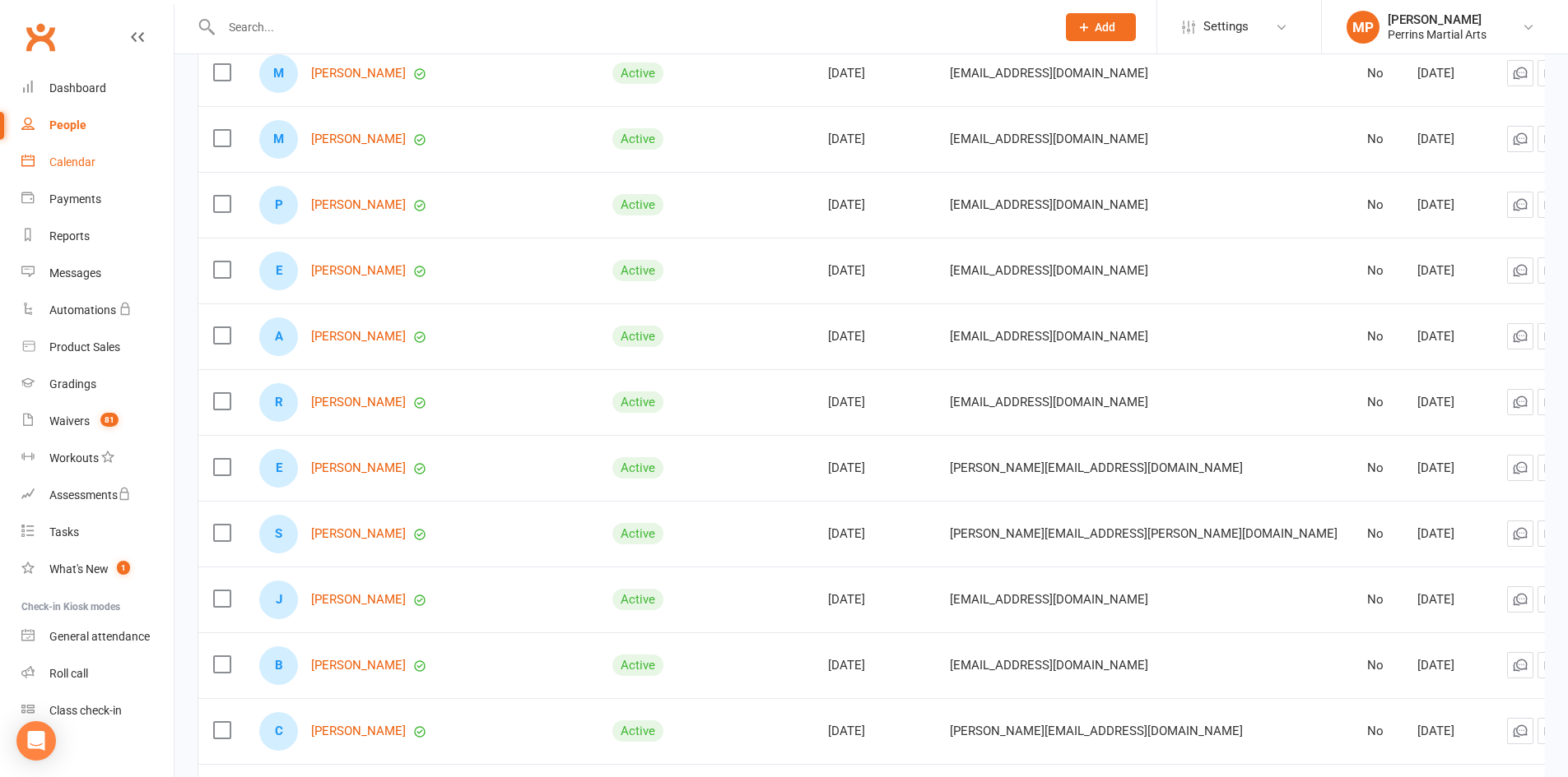
click at [85, 161] on div "Calendar" at bounding box center [72, 162] width 46 height 13
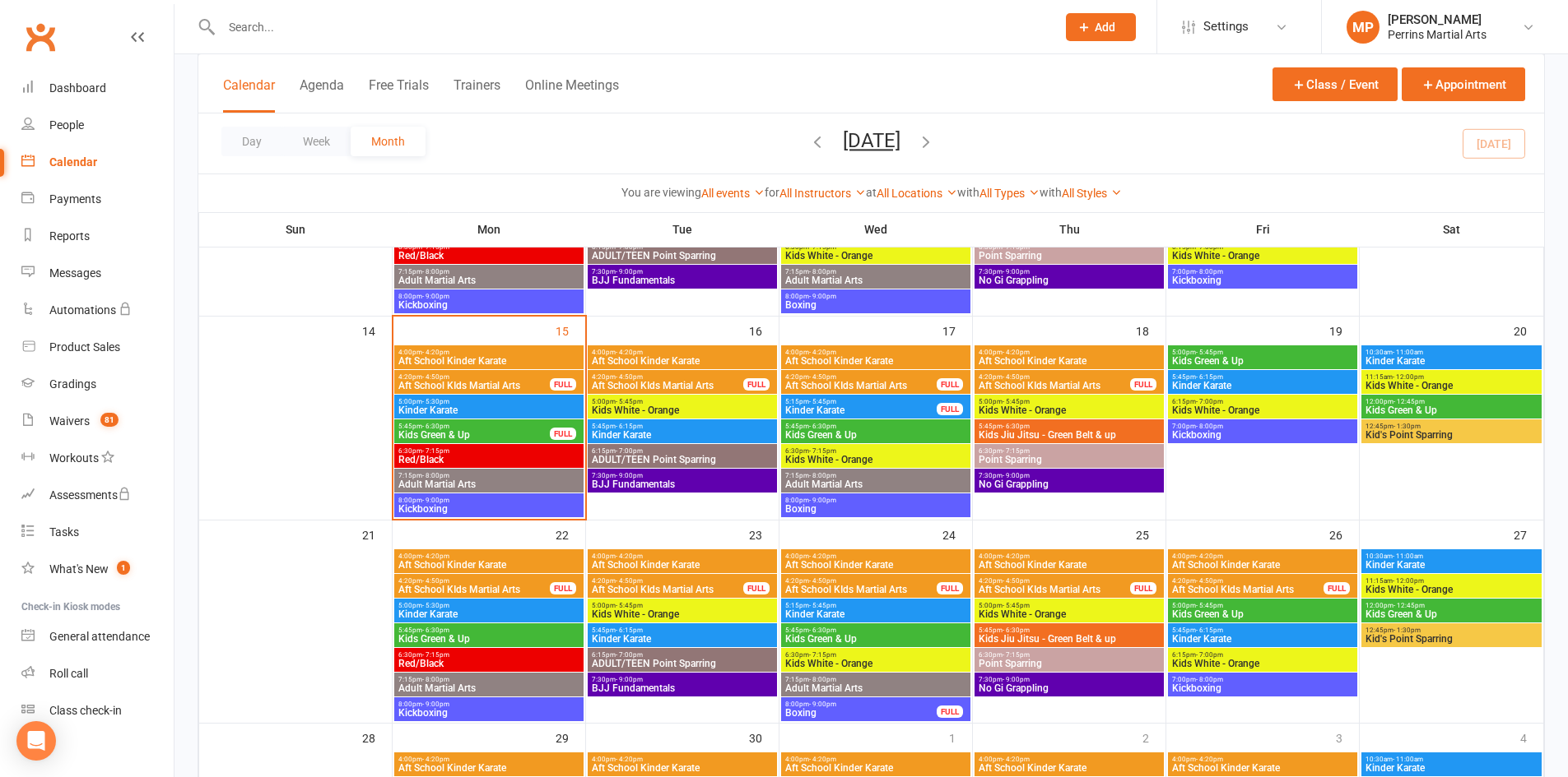
scroll to position [445, 0]
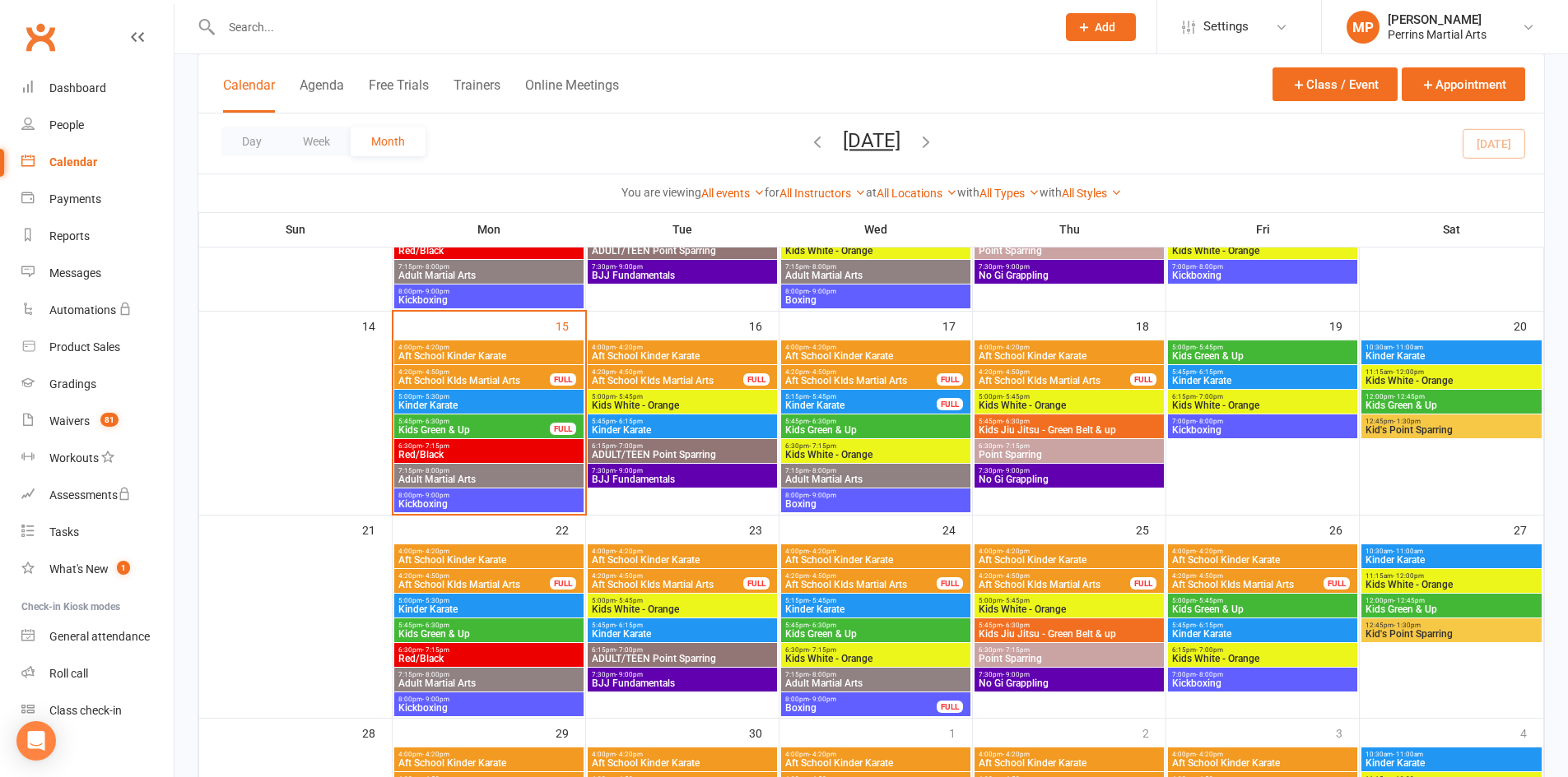
click at [466, 480] on span "Adult Martial Arts" at bounding box center [489, 479] width 182 height 10
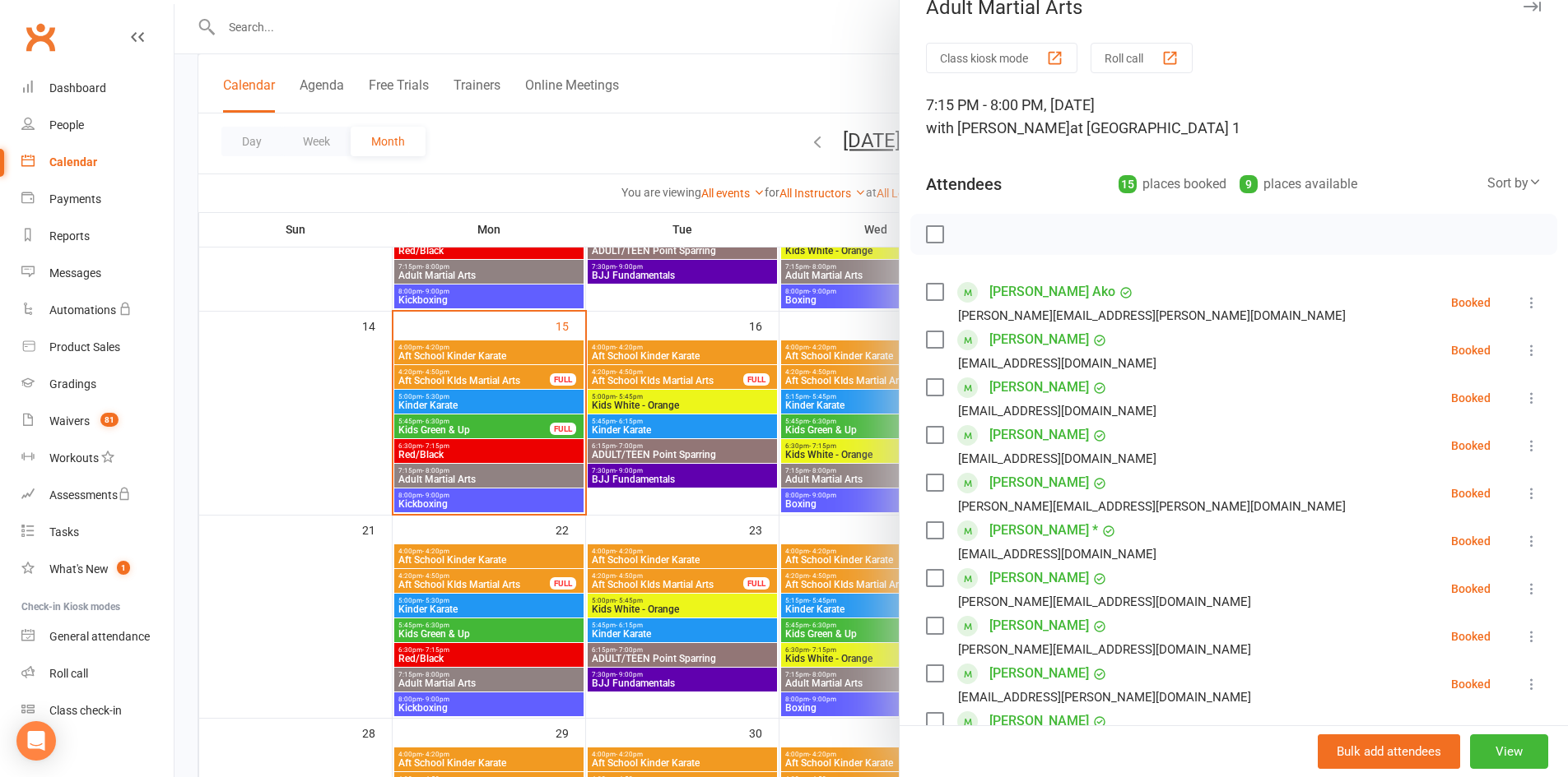
scroll to position [0, 0]
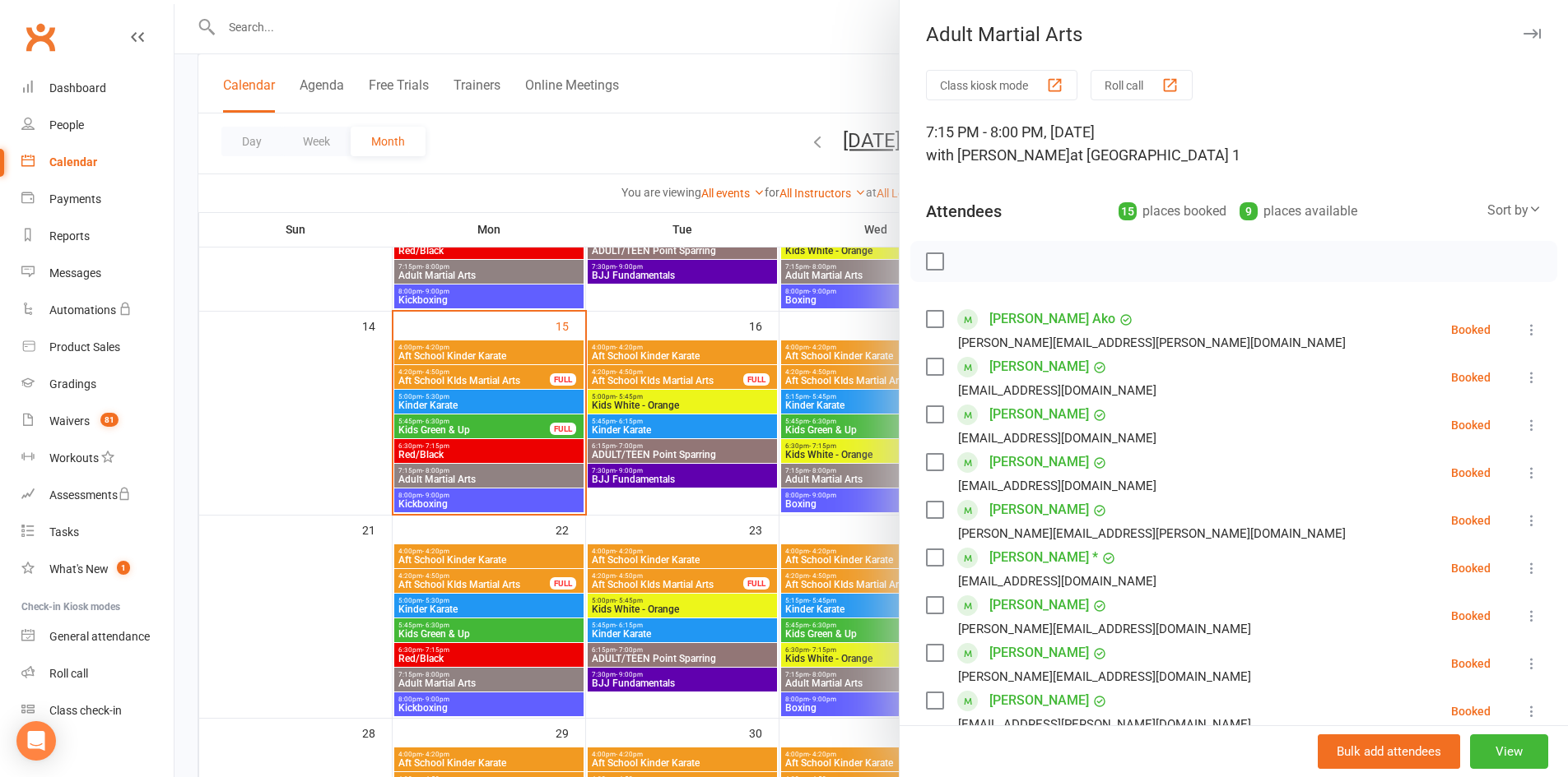
click at [1523, 30] on icon "button" at bounding box center [1531, 33] width 17 height 10
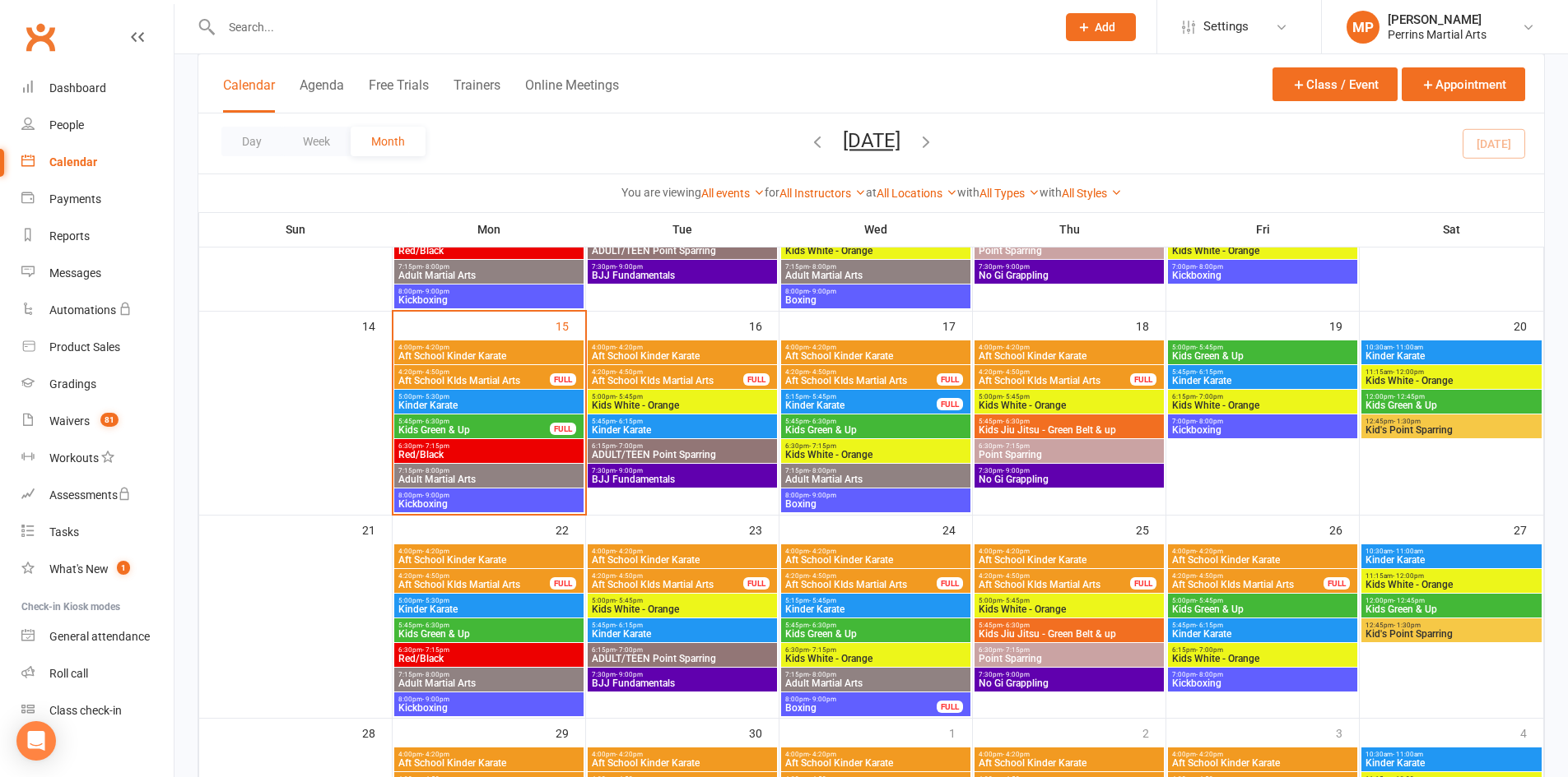
click at [485, 475] on span "Adult Martial Arts" at bounding box center [489, 479] width 182 height 10
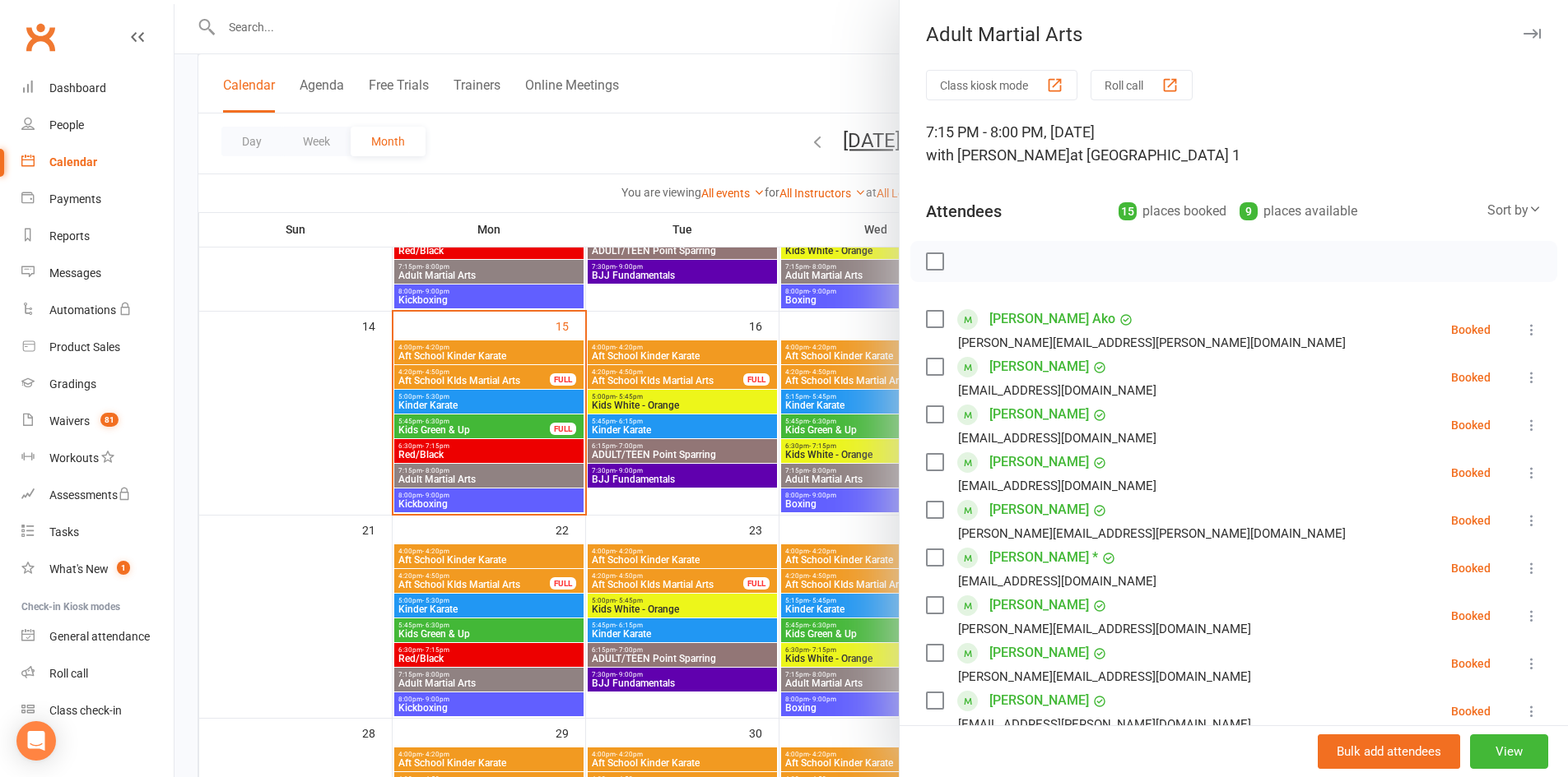
click at [1038, 464] on link "[PERSON_NAME]" at bounding box center [1038, 462] width 99 height 26
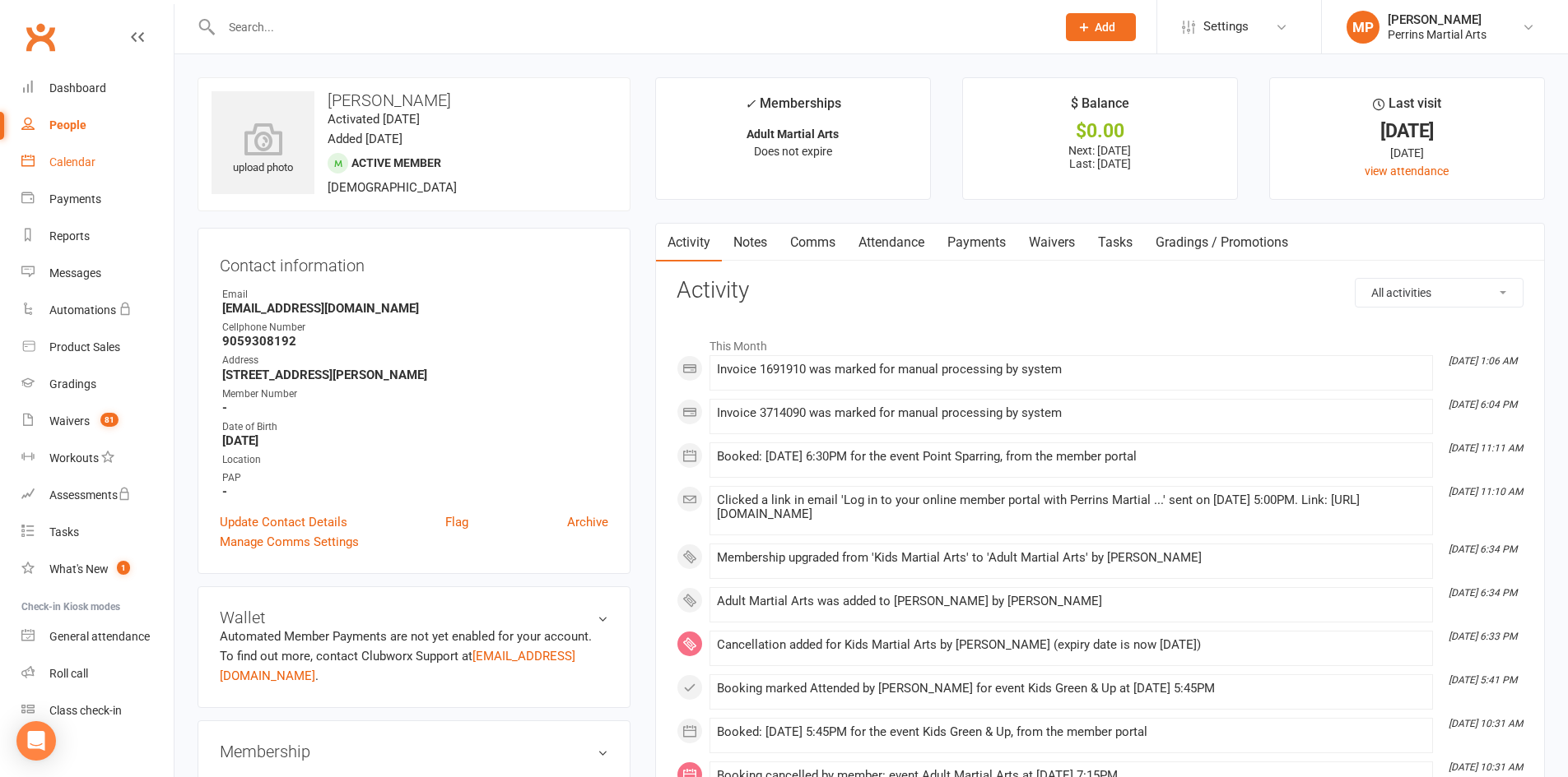
click at [72, 163] on div "Calendar" at bounding box center [72, 162] width 46 height 13
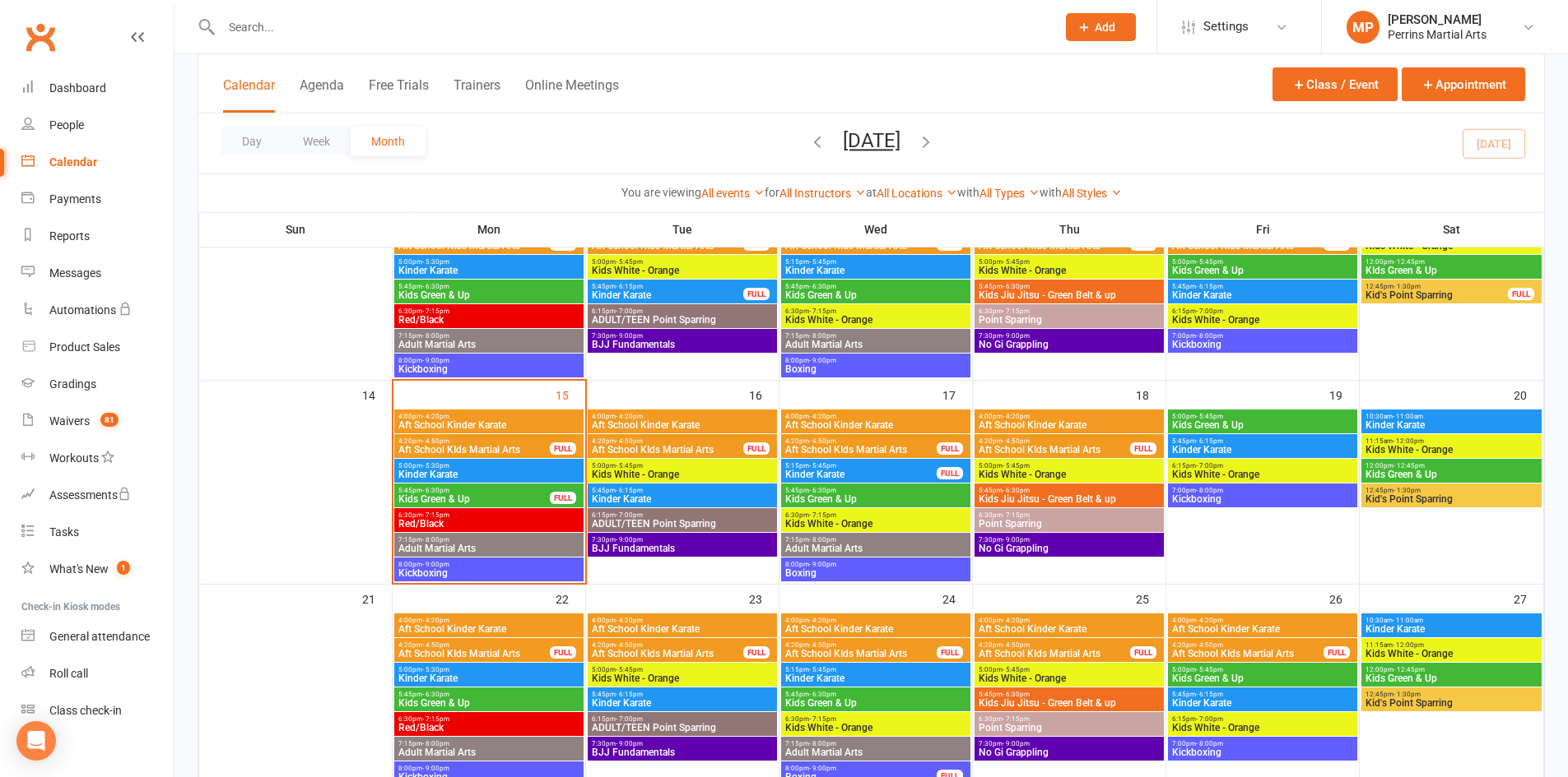
scroll to position [380, 0]
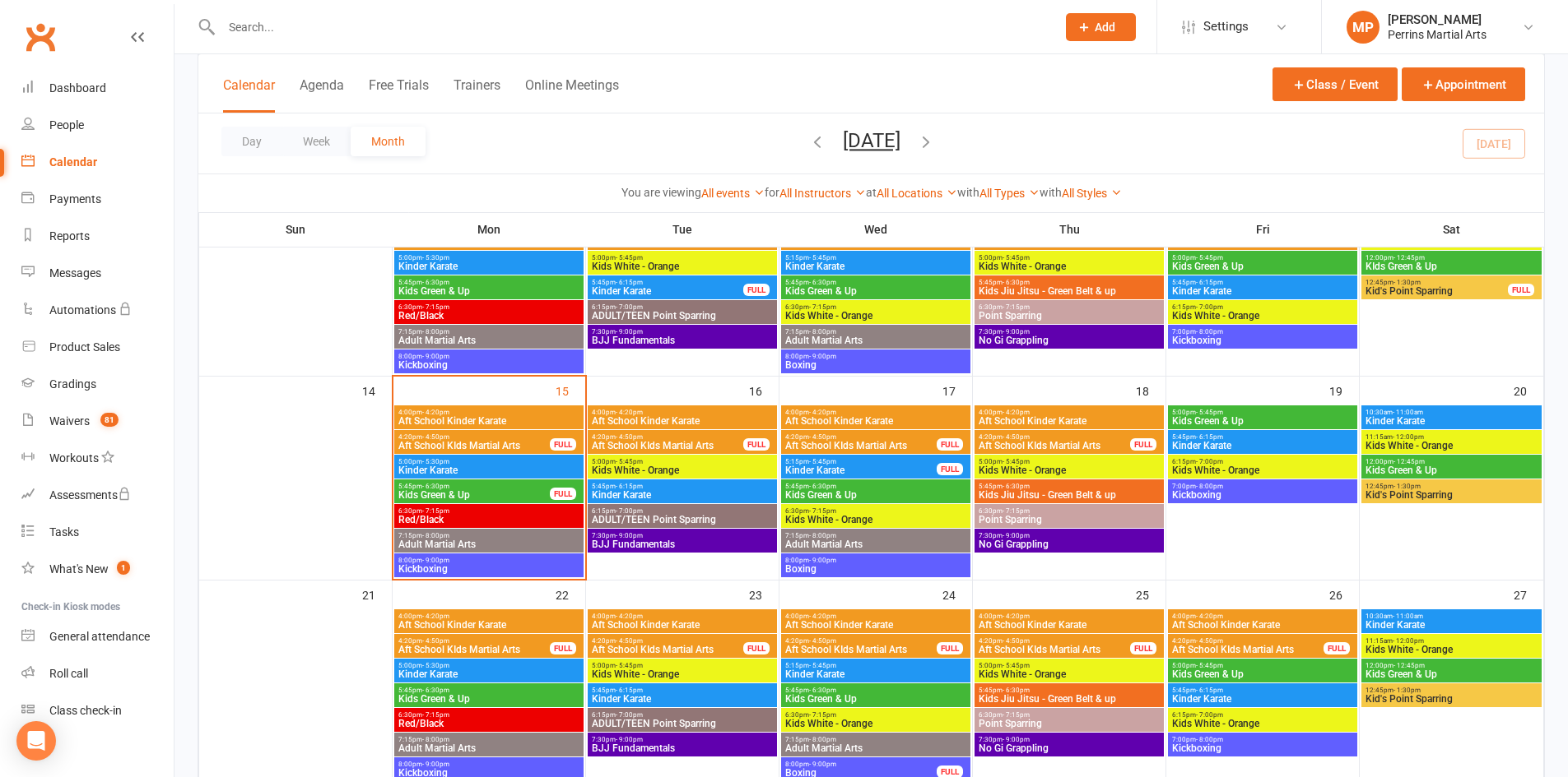
click at [485, 494] on span "Kids Green & Up" at bounding box center [474, 495] width 153 height 10
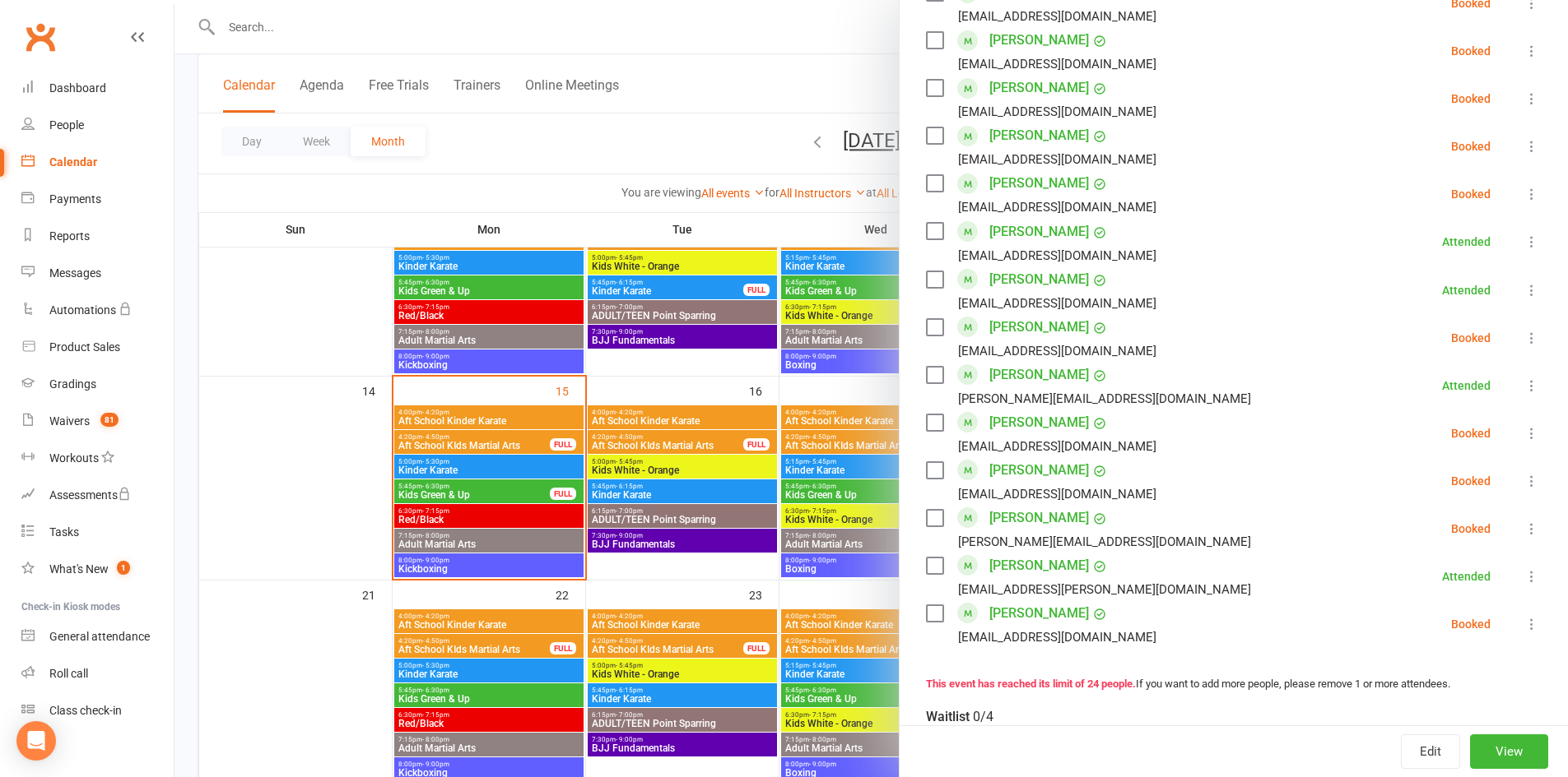
scroll to position [964, 0]
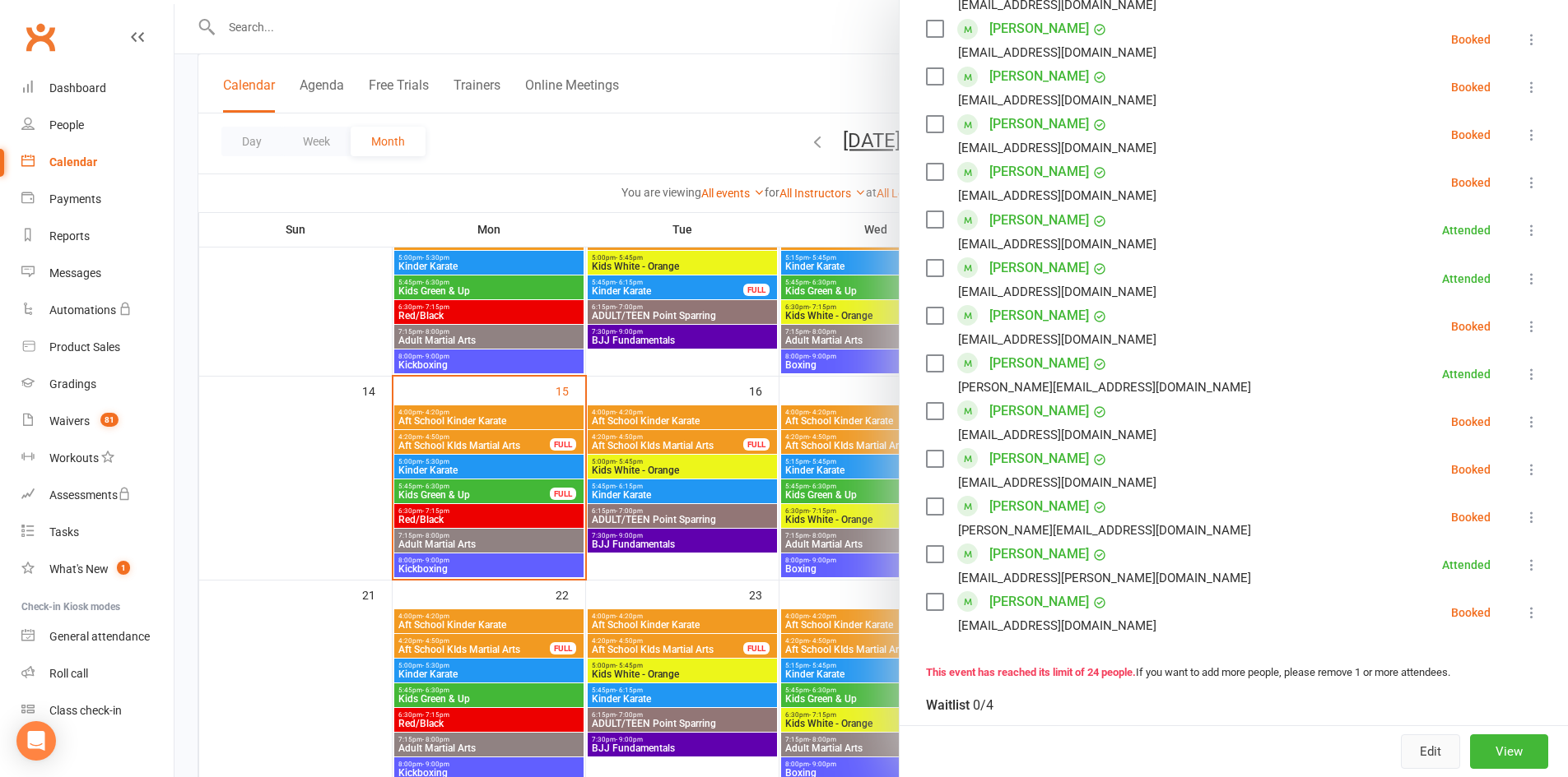
click at [1408, 745] on button "Edit" at bounding box center [1430, 752] width 59 height 35
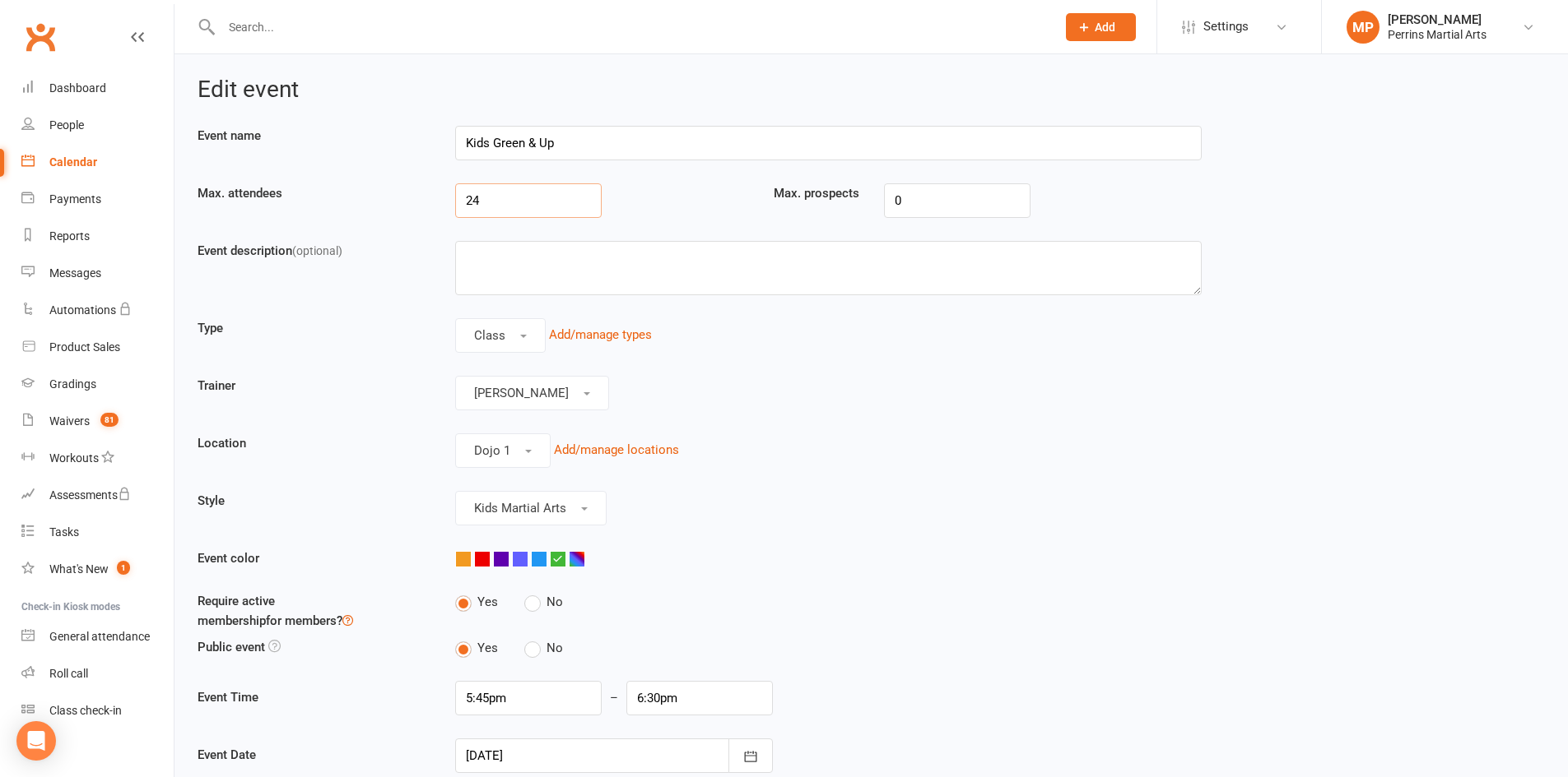
drag, startPoint x: 533, startPoint y: 204, endPoint x: 326, endPoint y: 143, distance: 215.8
click at [350, 204] on div "Max. attendees 24 Max. prospects 0" at bounding box center [699, 212] width 1028 height 57
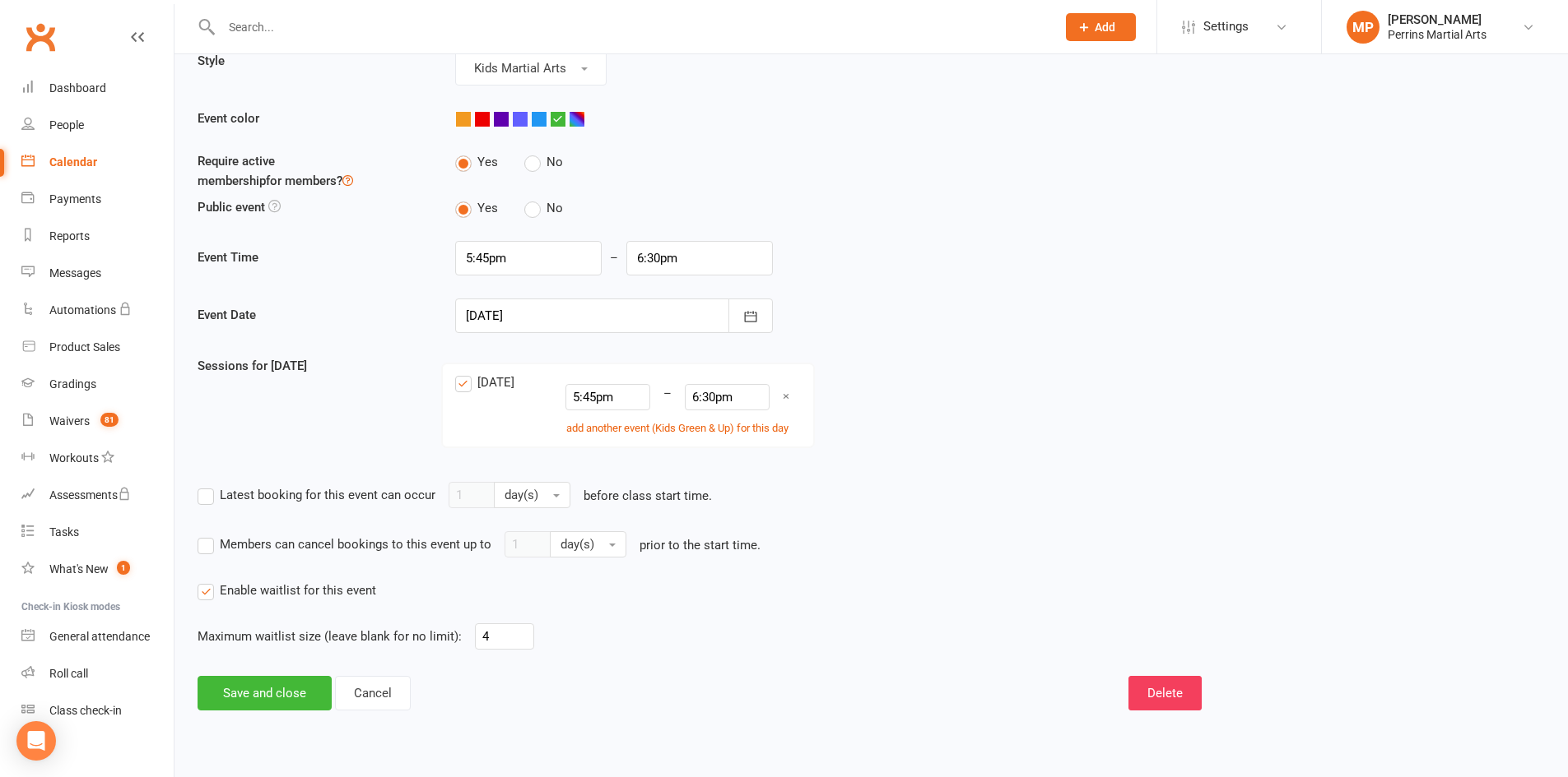
scroll to position [459, 0]
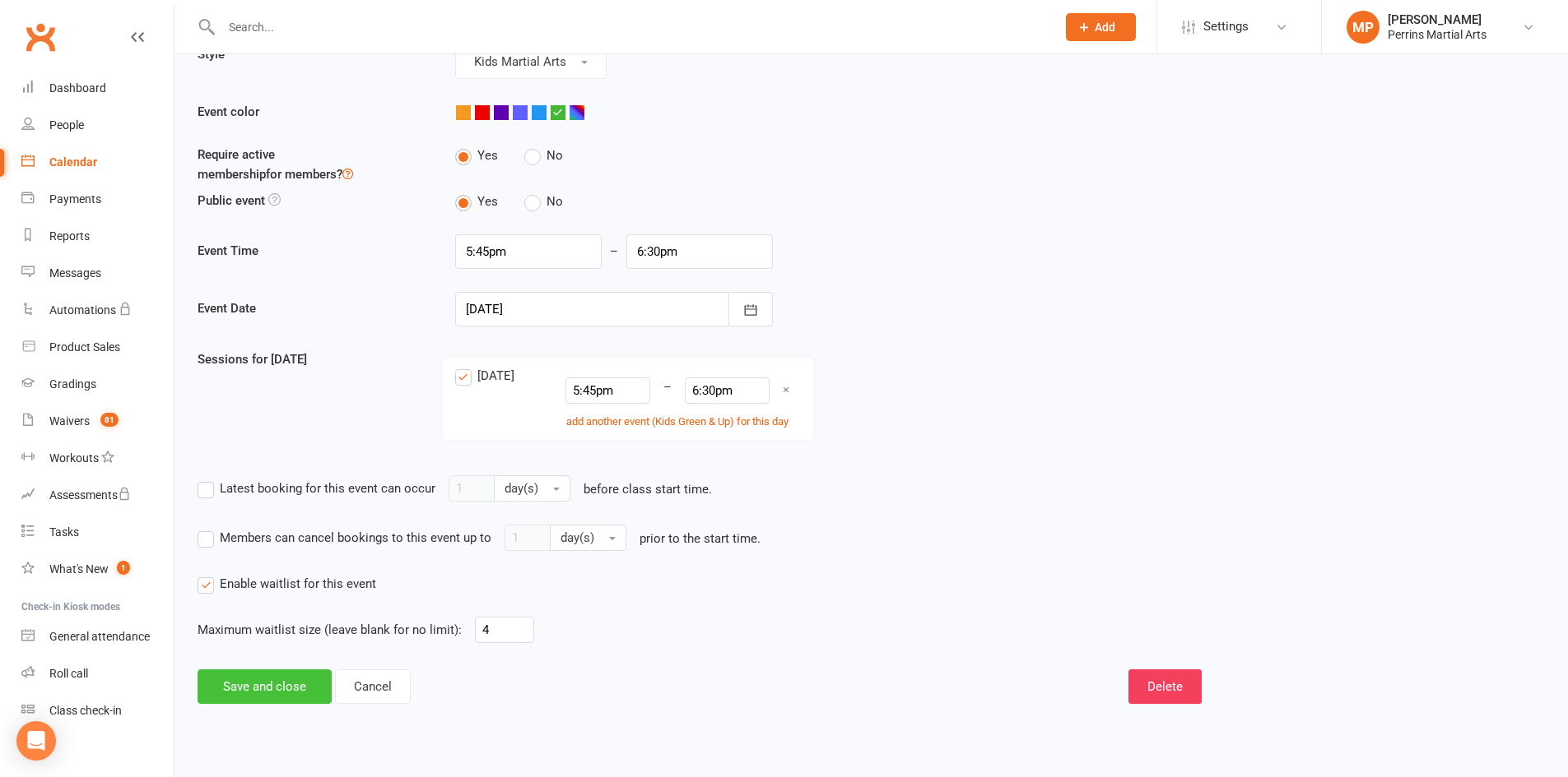
type input "29"
click at [267, 689] on button "Save and close" at bounding box center [264, 687] width 134 height 35
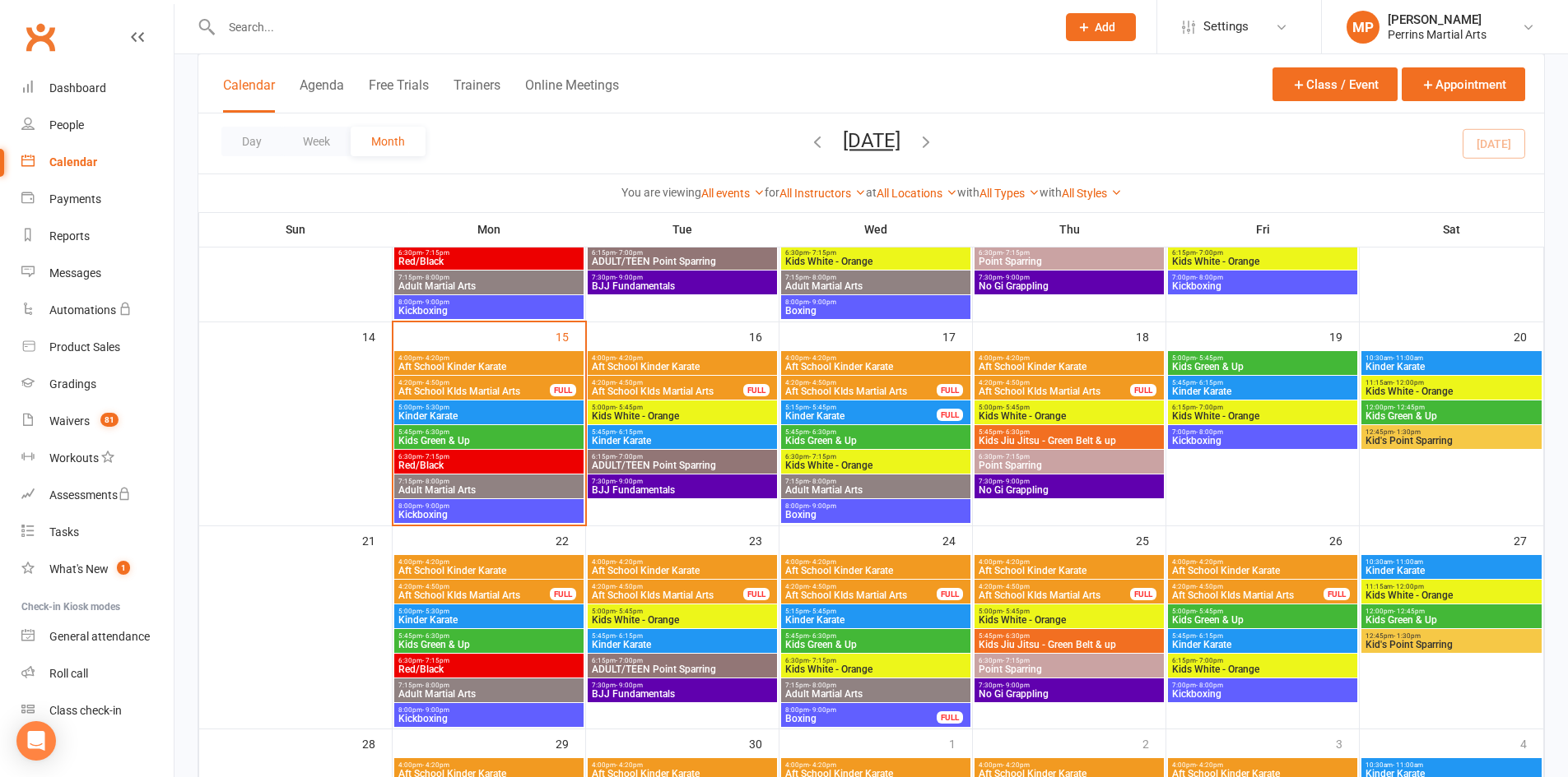
scroll to position [507, 0]
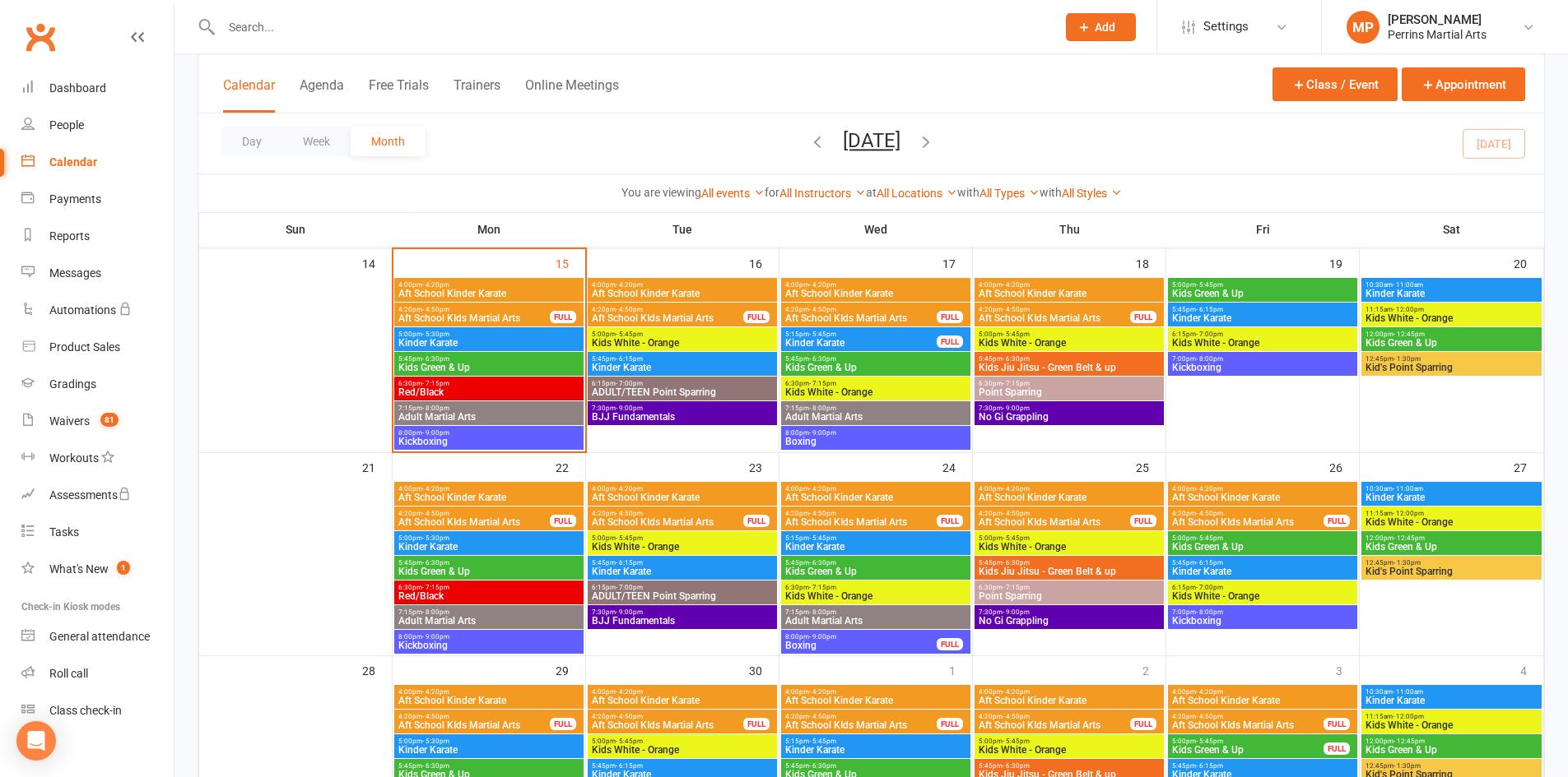
click at [486, 360] on span "5:45pm - 6:30pm" at bounding box center [489, 359] width 182 height 7
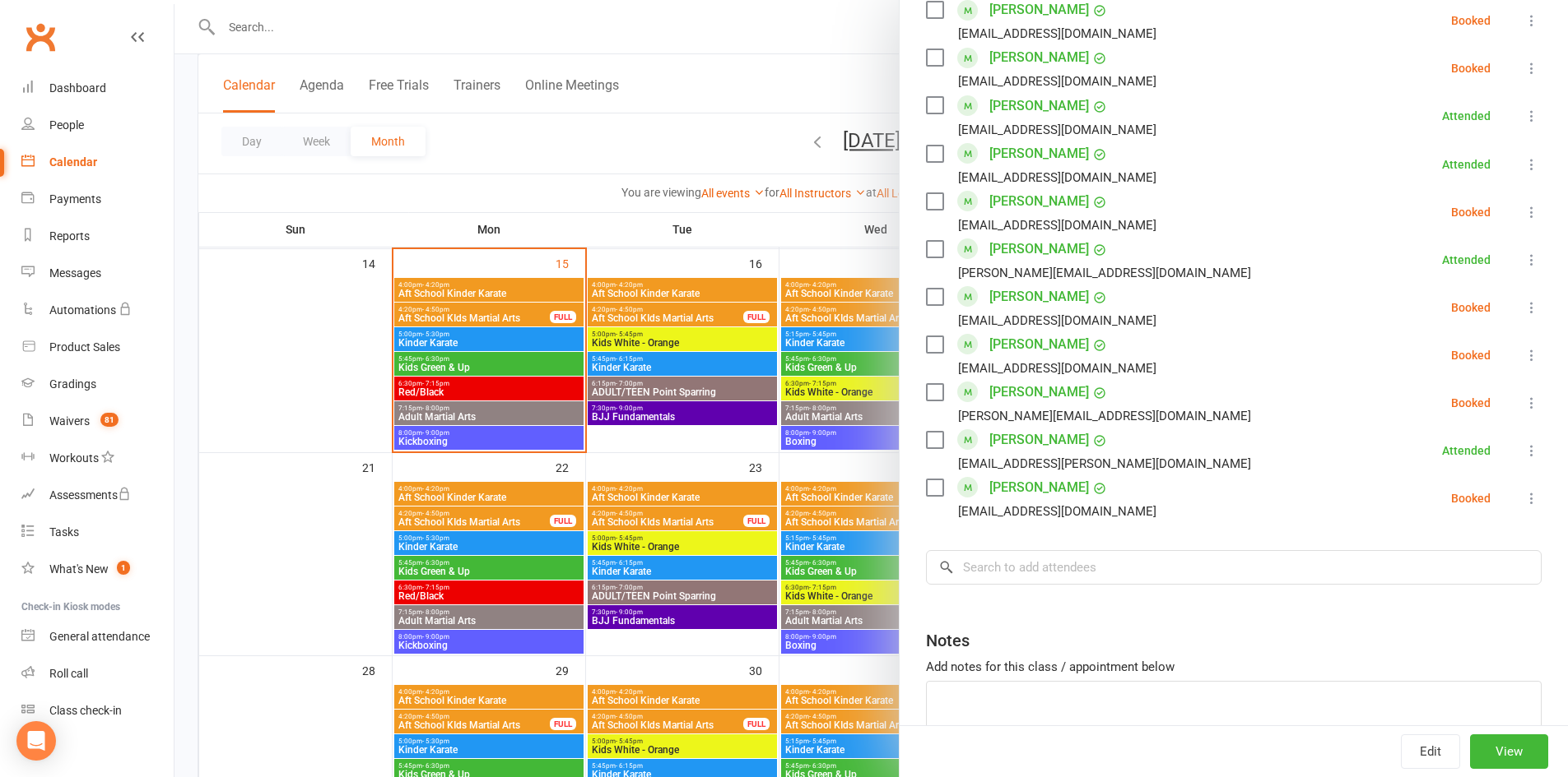
scroll to position [1100, 0]
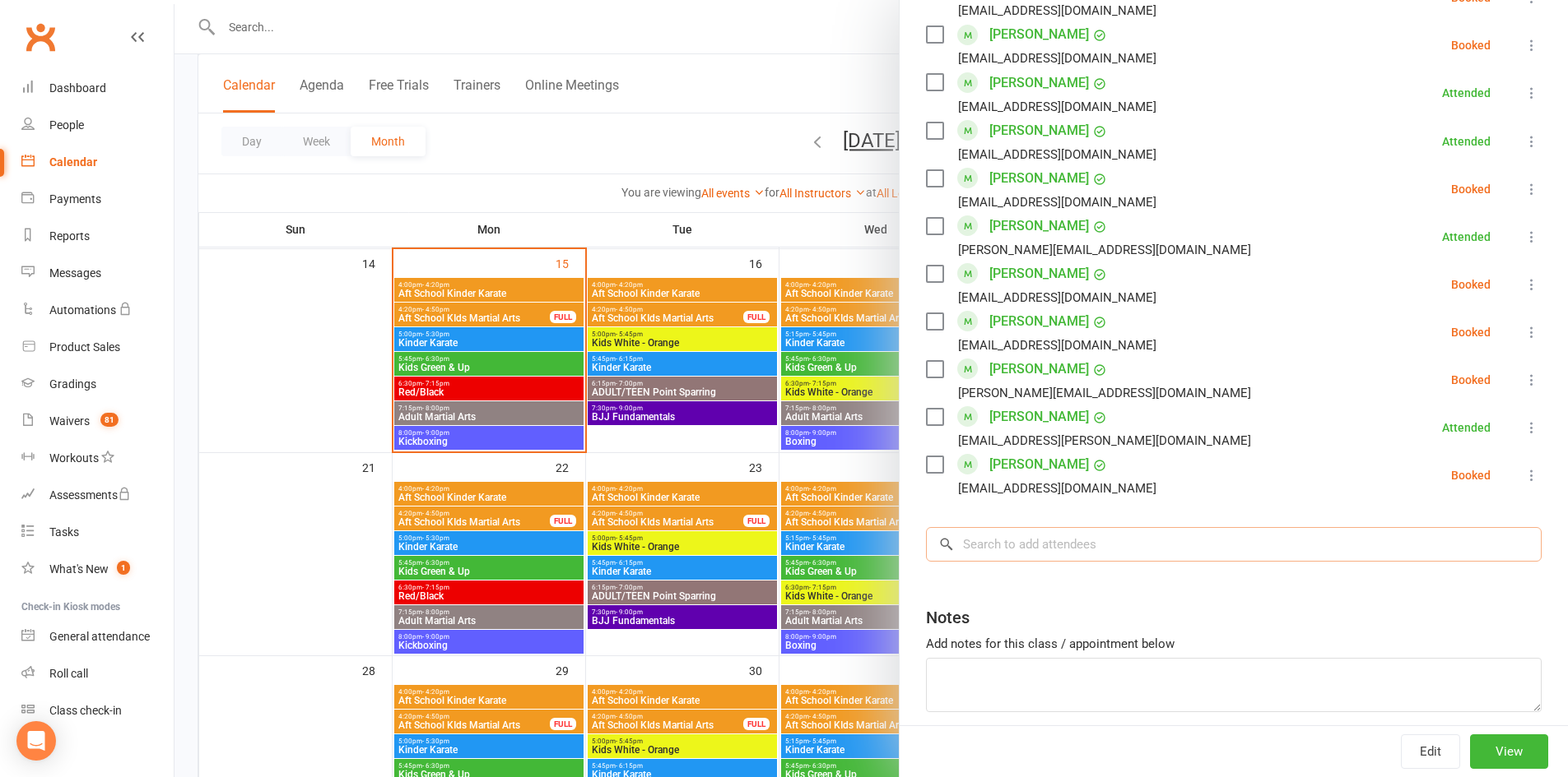
drag, startPoint x: 1105, startPoint y: 496, endPoint x: 1047, endPoint y: 490, distance: 58.3
click at [1101, 527] on input "search" at bounding box center [1233, 544] width 616 height 35
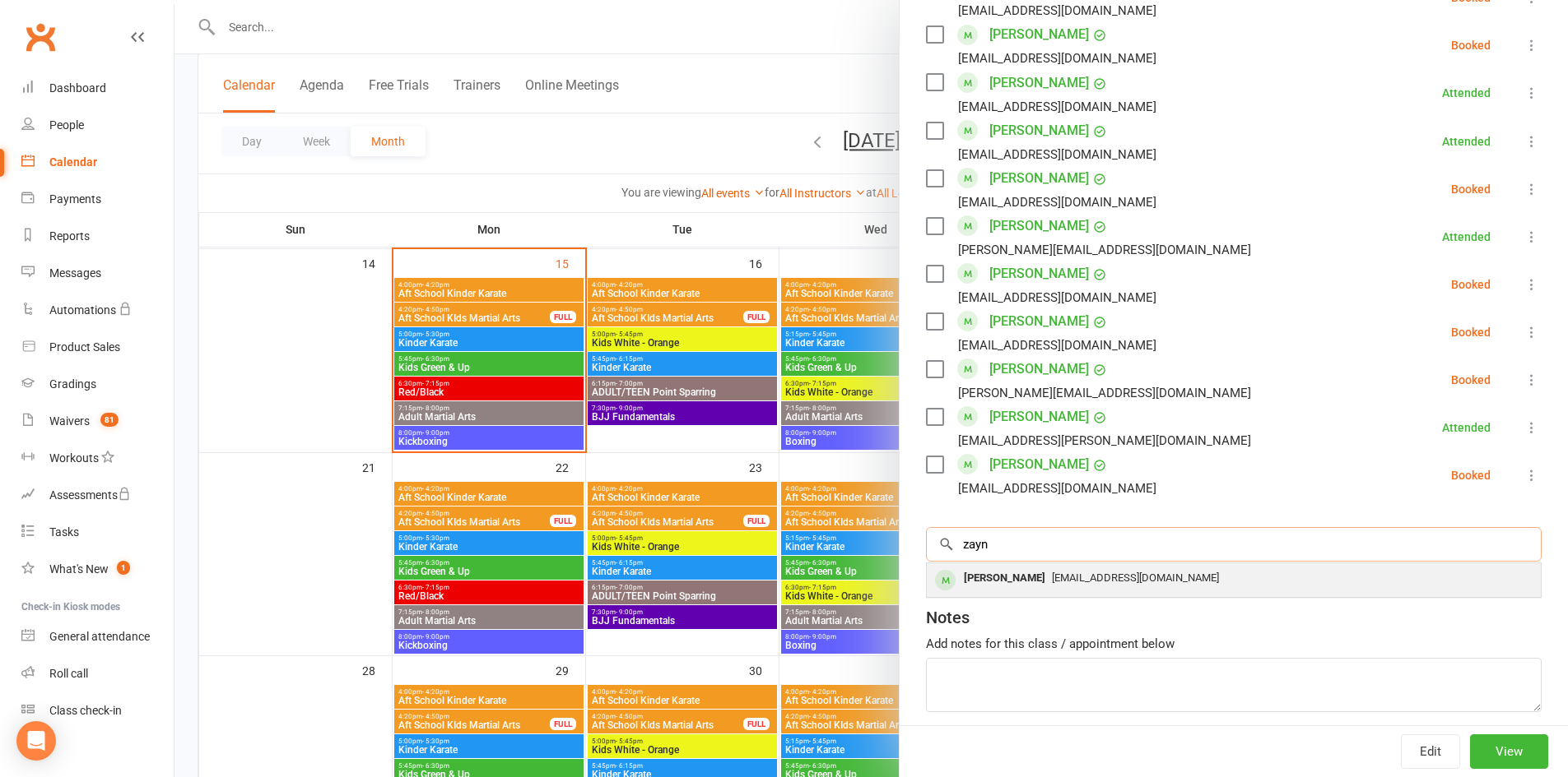
type input "zayn"
click at [1052, 572] on span "[EMAIL_ADDRESS][DOMAIN_NAME]" at bounding box center [1135, 578] width 167 height 13
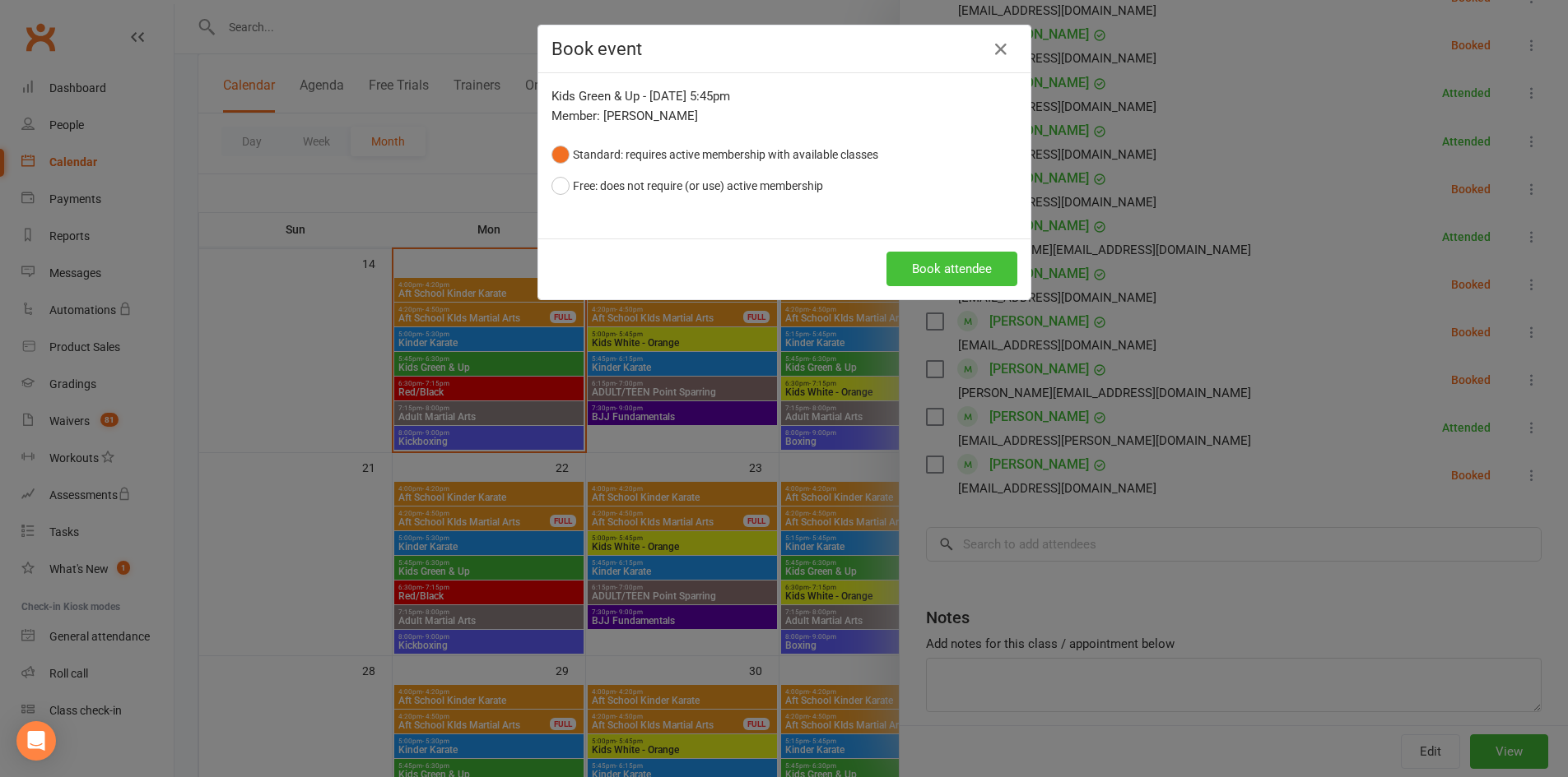
click at [934, 264] on button "Book attendee" at bounding box center [952, 269] width 130 height 35
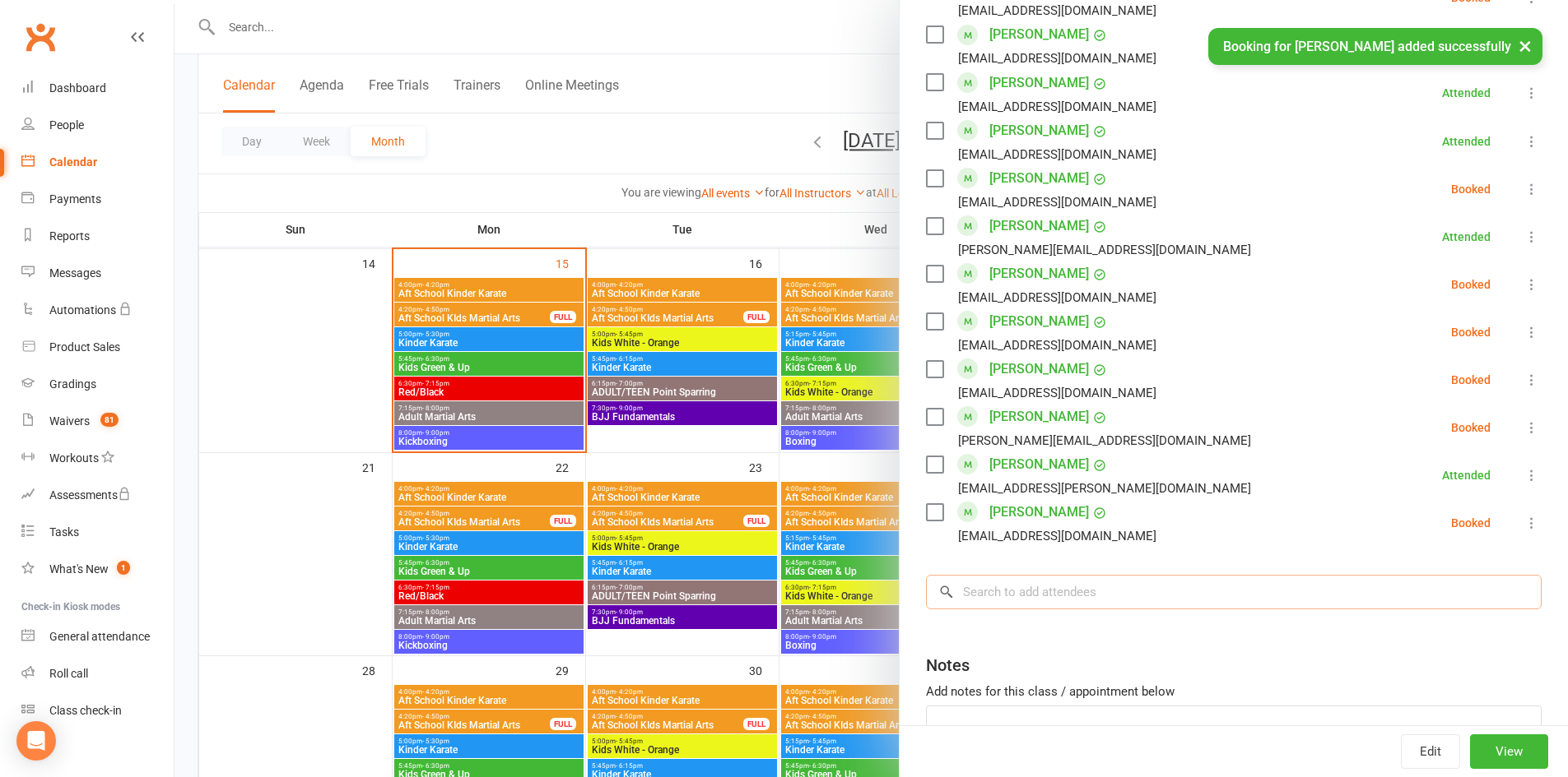
click at [999, 575] on input "search" at bounding box center [1233, 592] width 616 height 35
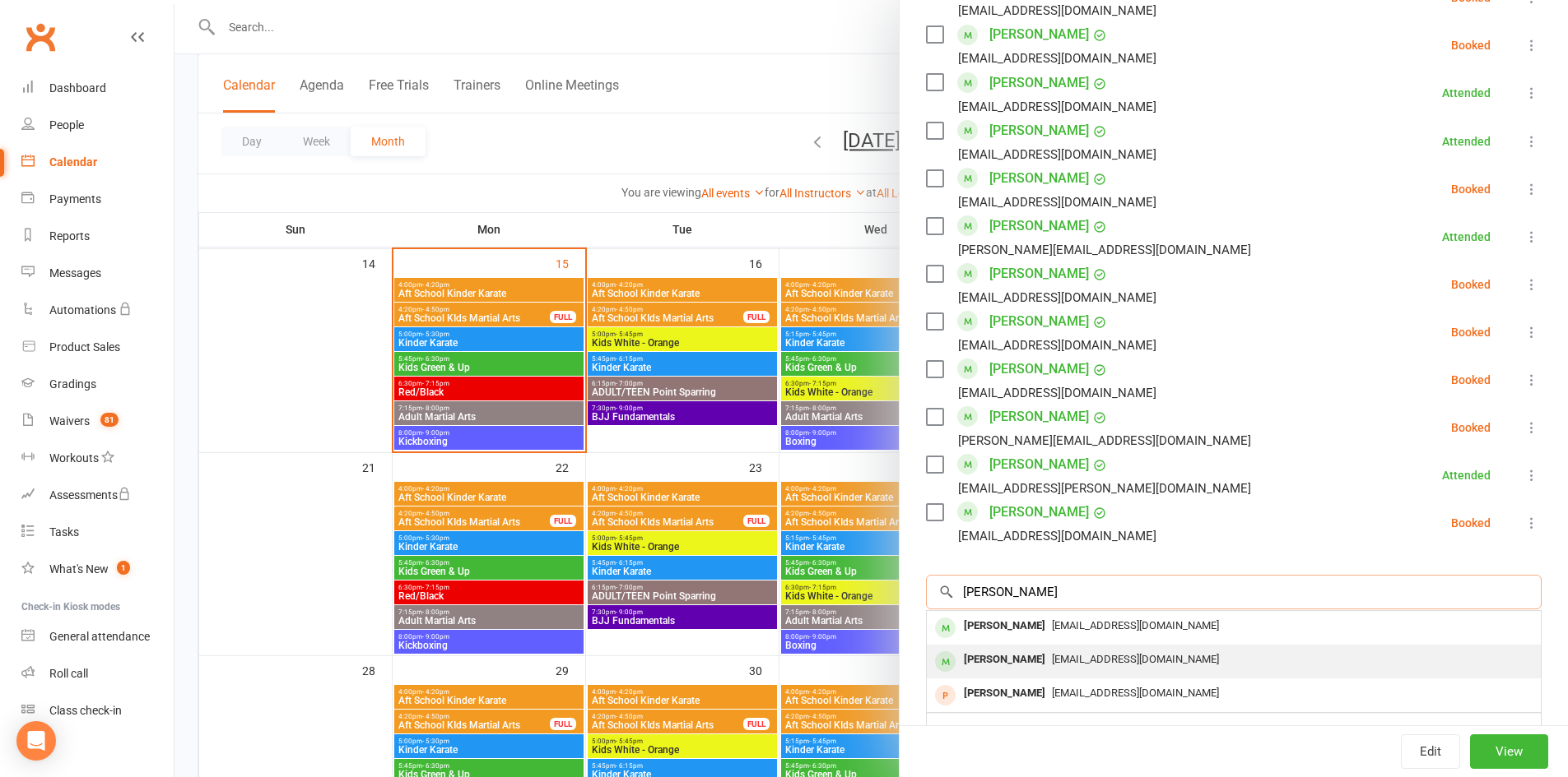
type input "[PERSON_NAME]"
click at [1003, 648] on div "[PERSON_NAME]" at bounding box center [1004, 660] width 95 height 24
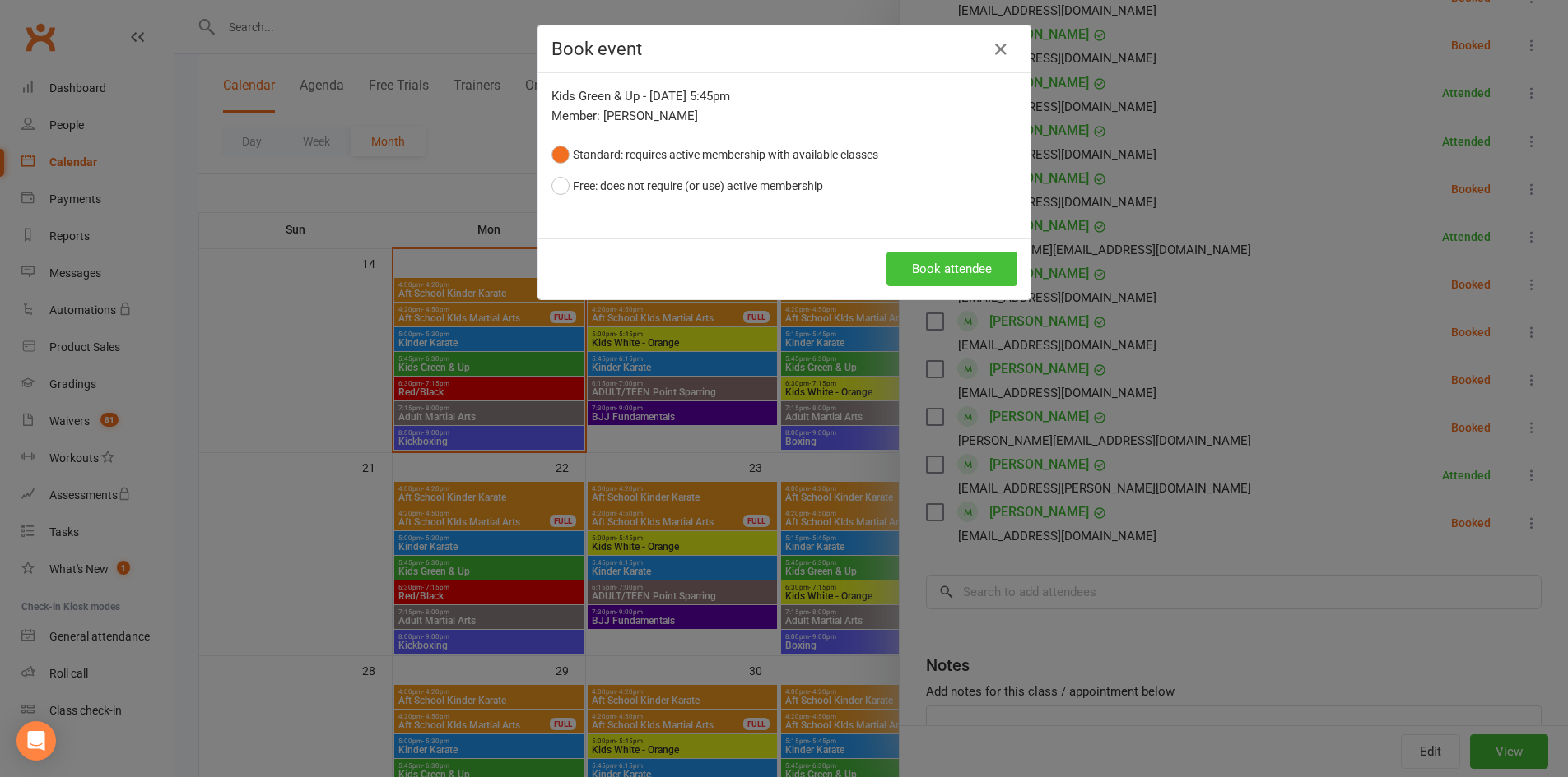
click at [952, 269] on button "Book attendee" at bounding box center [952, 269] width 130 height 35
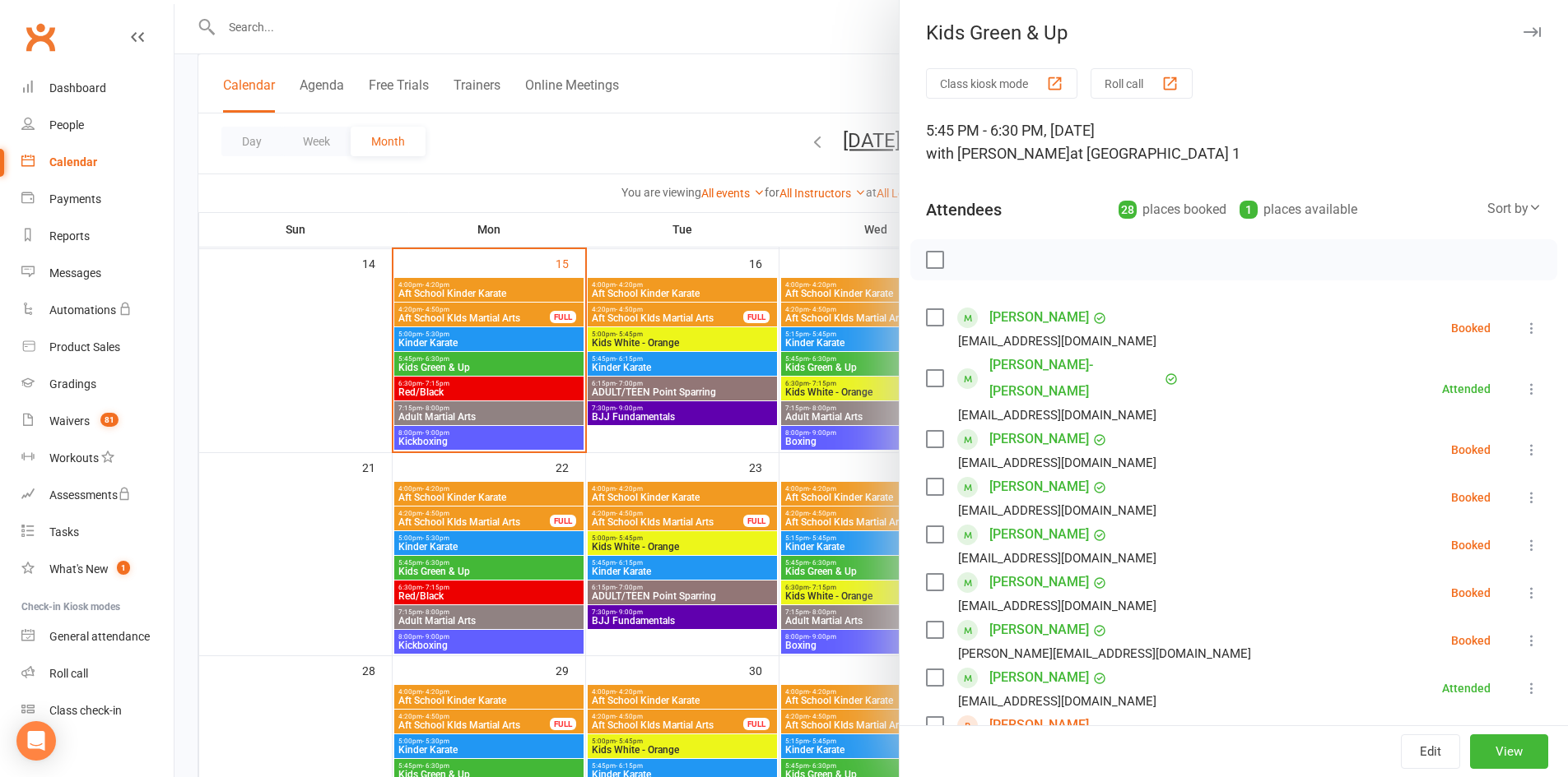
scroll to position [0, 0]
click at [1523, 31] on icon "button" at bounding box center [1531, 33] width 17 height 10
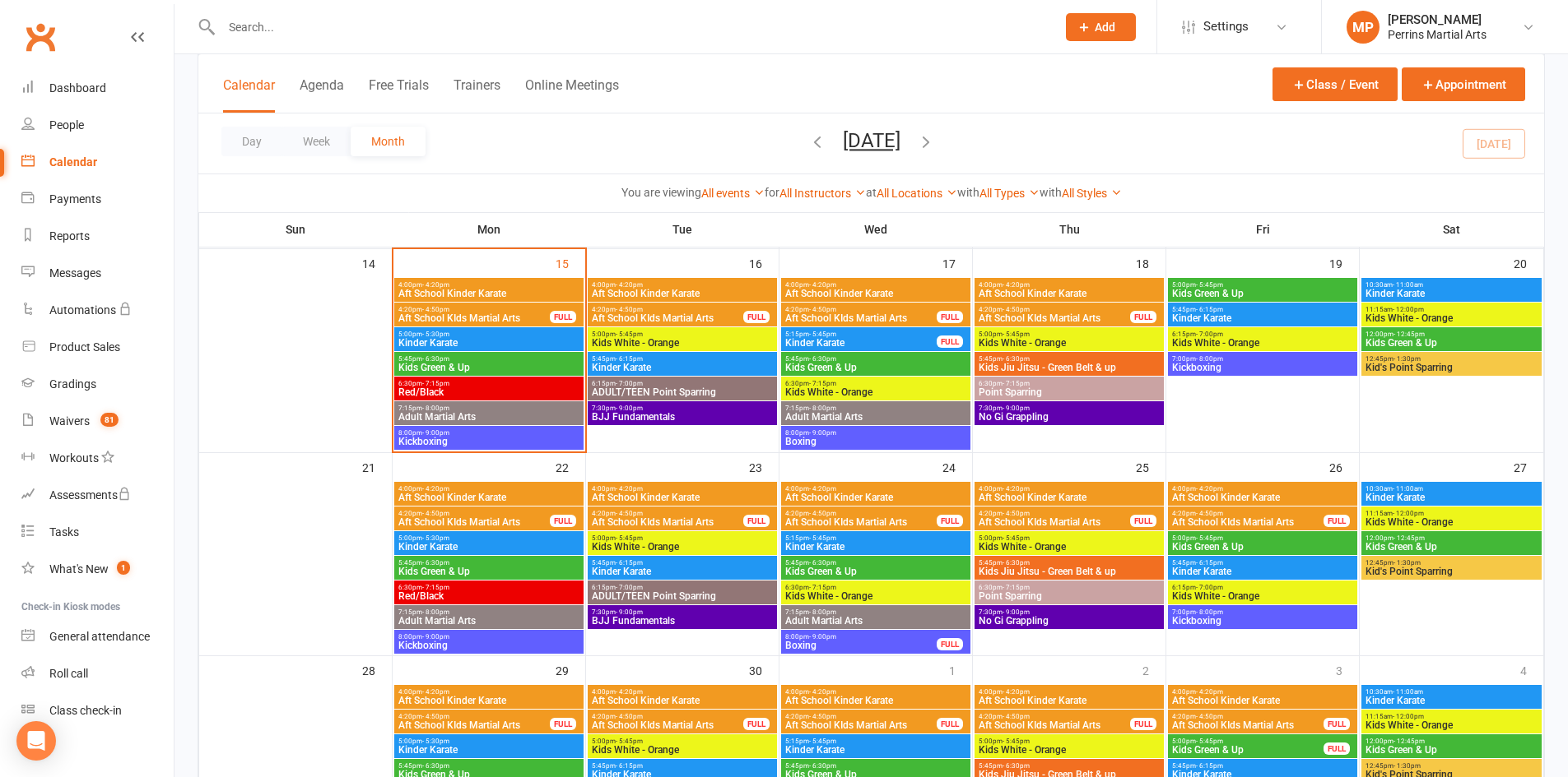
click at [511, 353] on div "5:45pm - 6:30pm Kids Green & Up" at bounding box center [489, 363] width 189 height 24
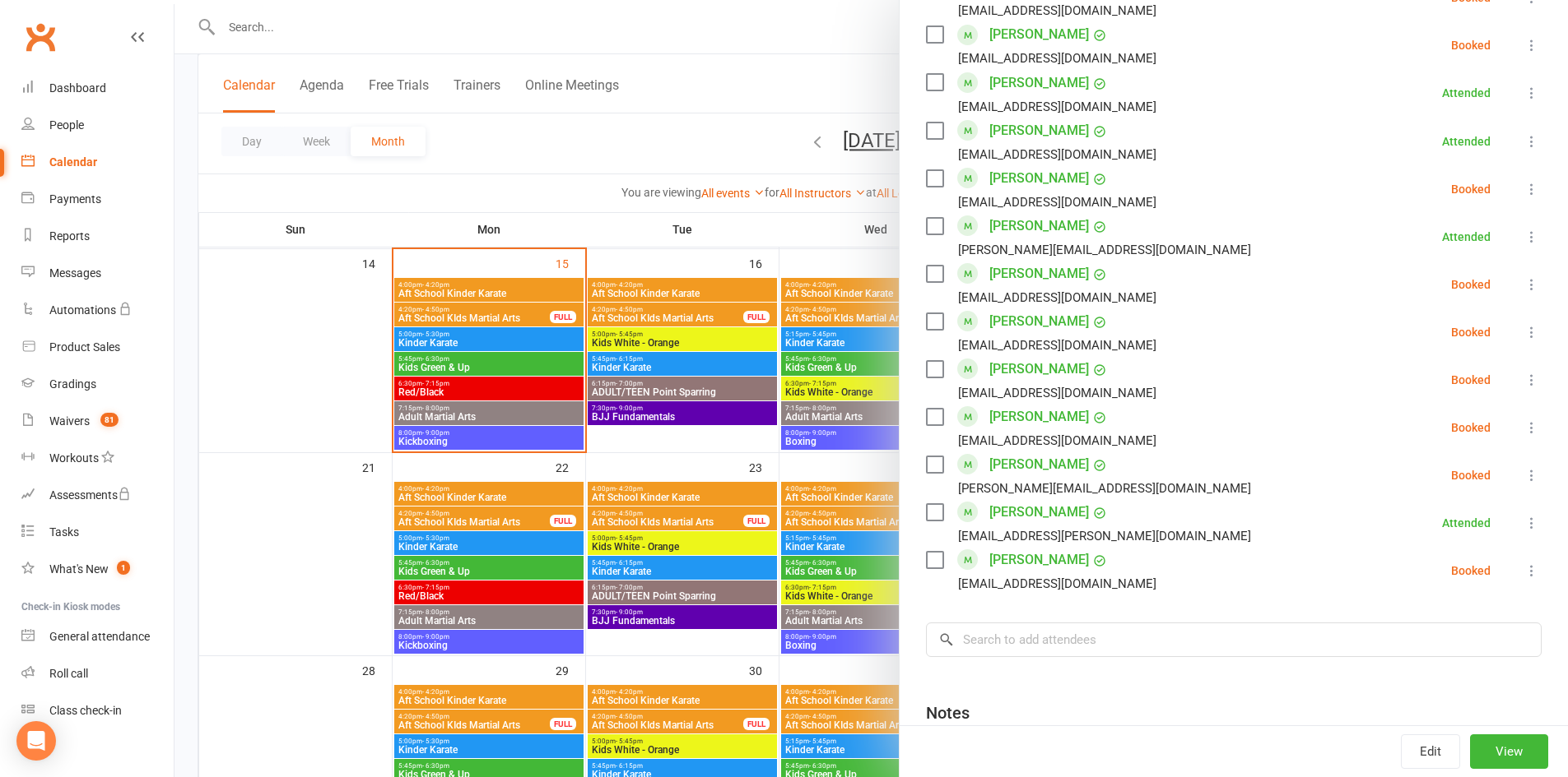
scroll to position [1106, 0]
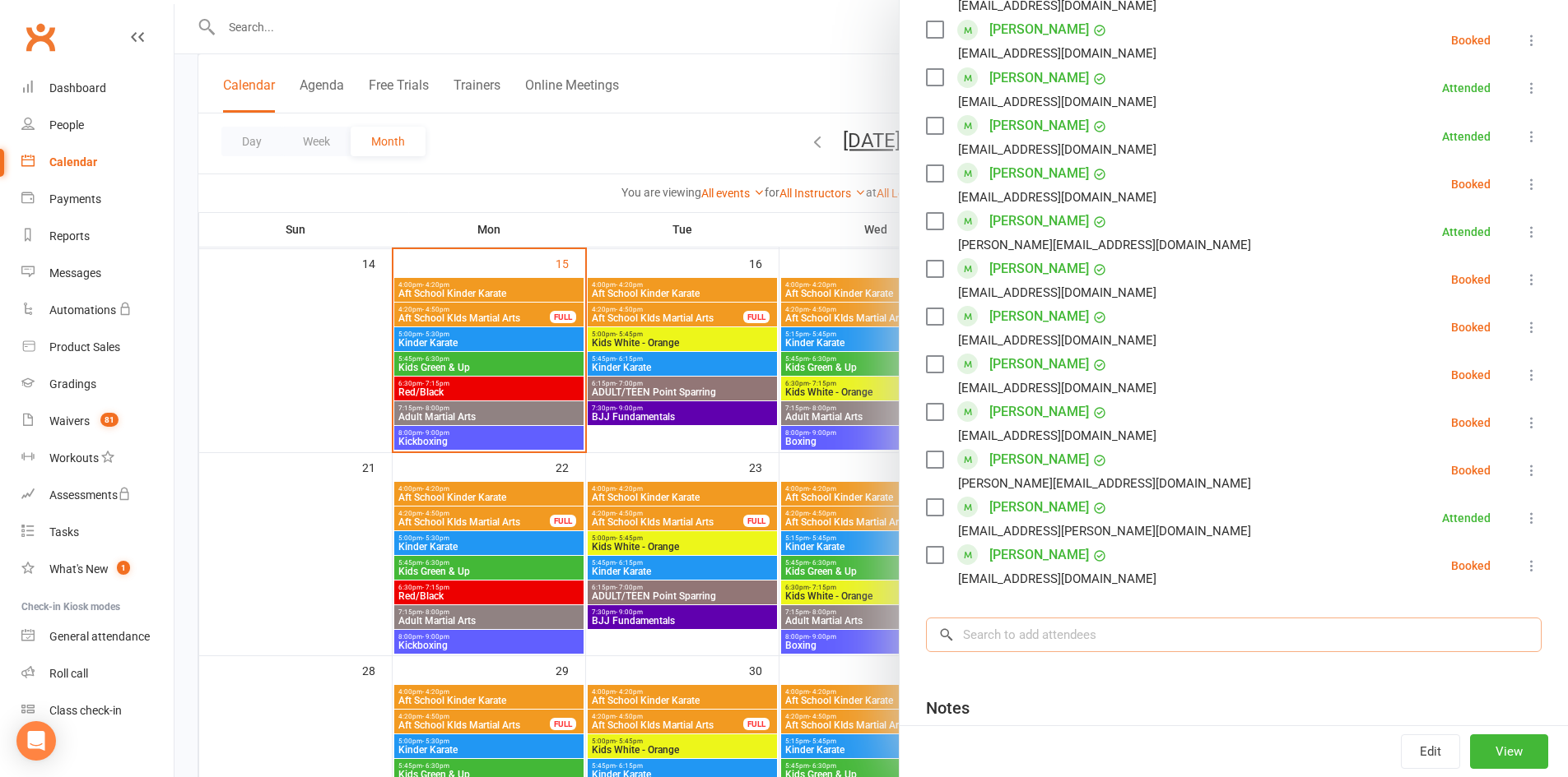
click at [1114, 618] on input "search" at bounding box center [1233, 635] width 616 height 35
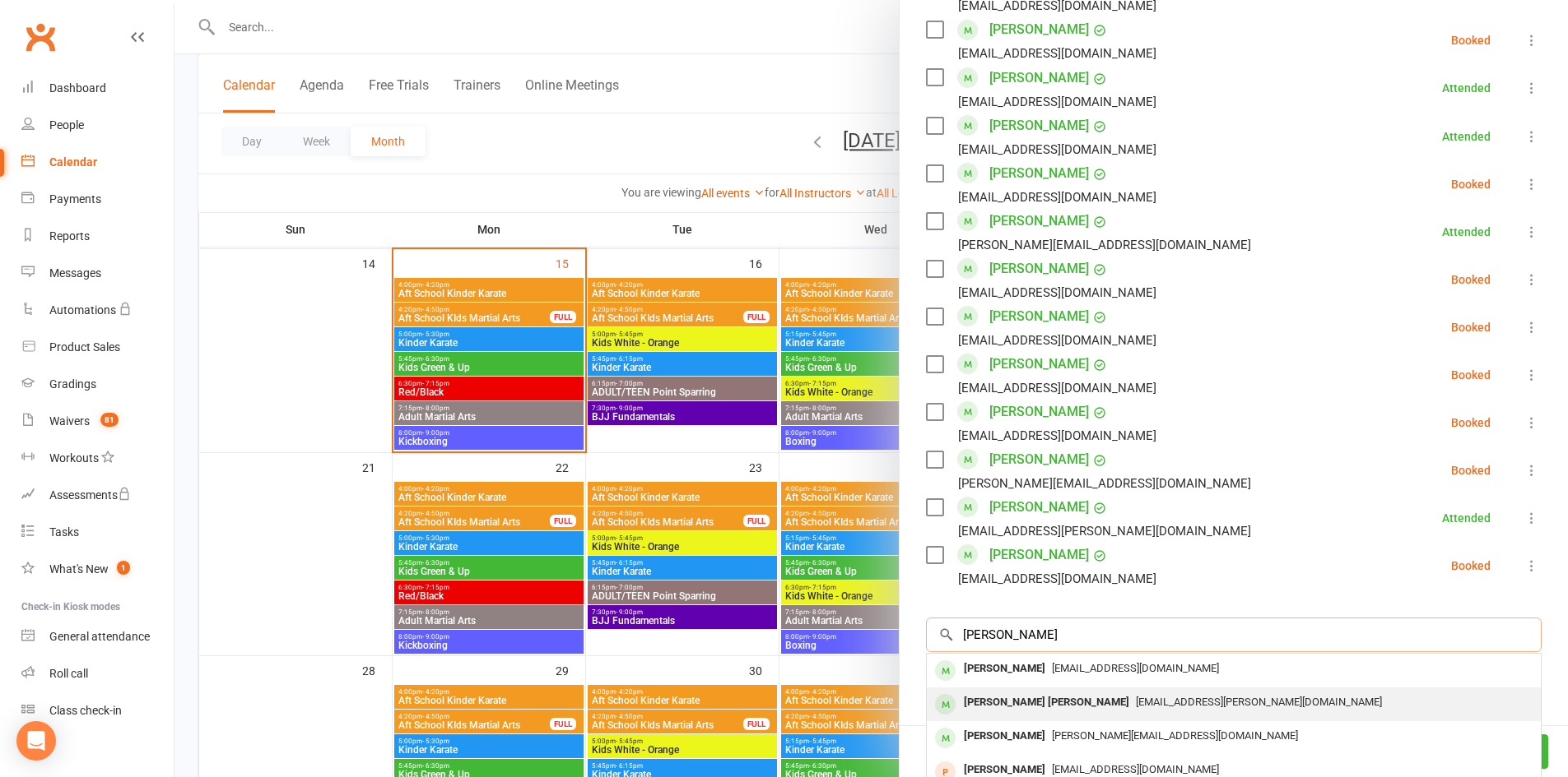
type input "[PERSON_NAME]"
click at [1054, 691] on div "[PERSON_NAME] [PERSON_NAME]" at bounding box center [1046, 703] width 179 height 24
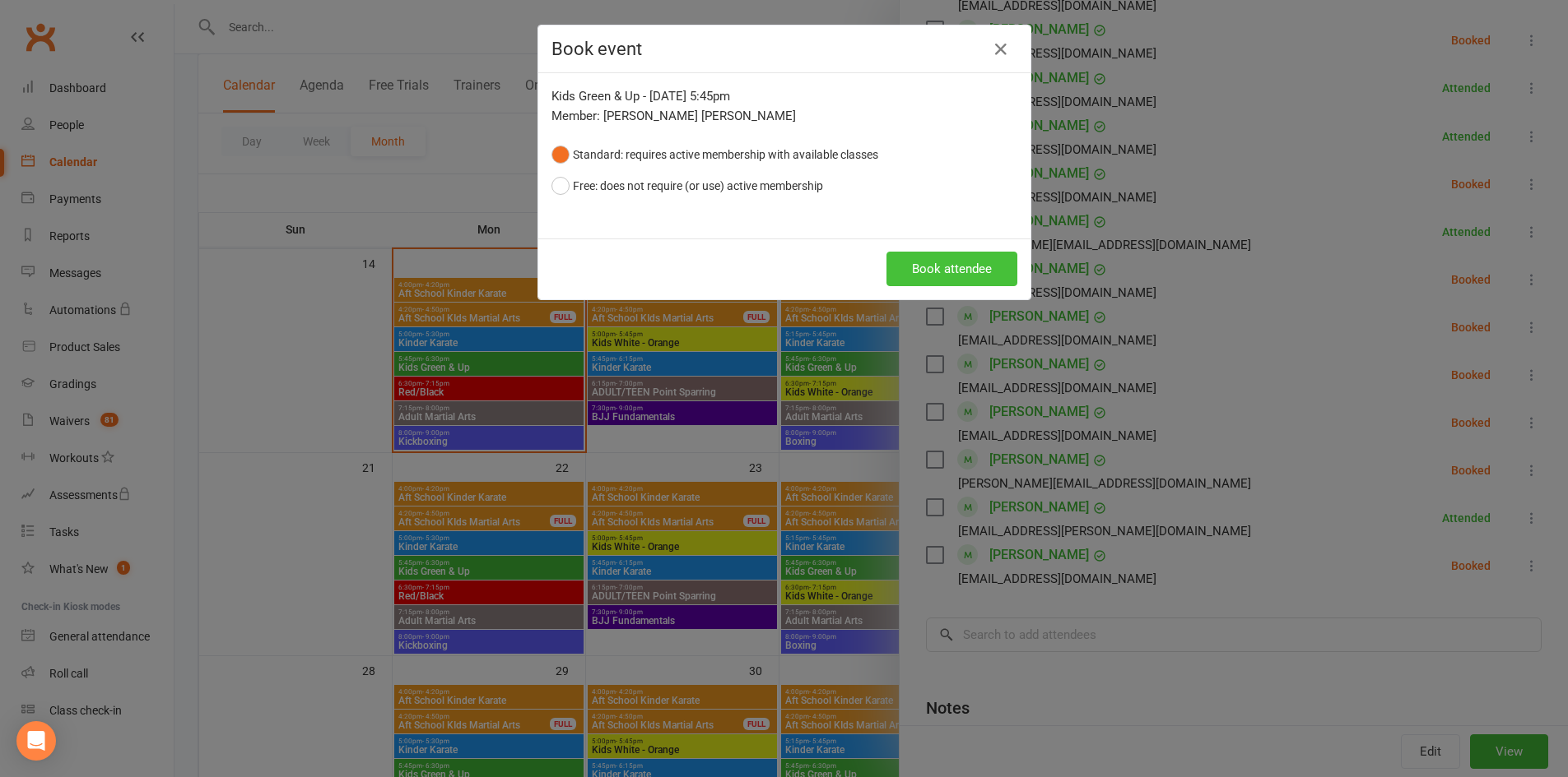
click at [949, 264] on button "Book attendee" at bounding box center [952, 269] width 130 height 35
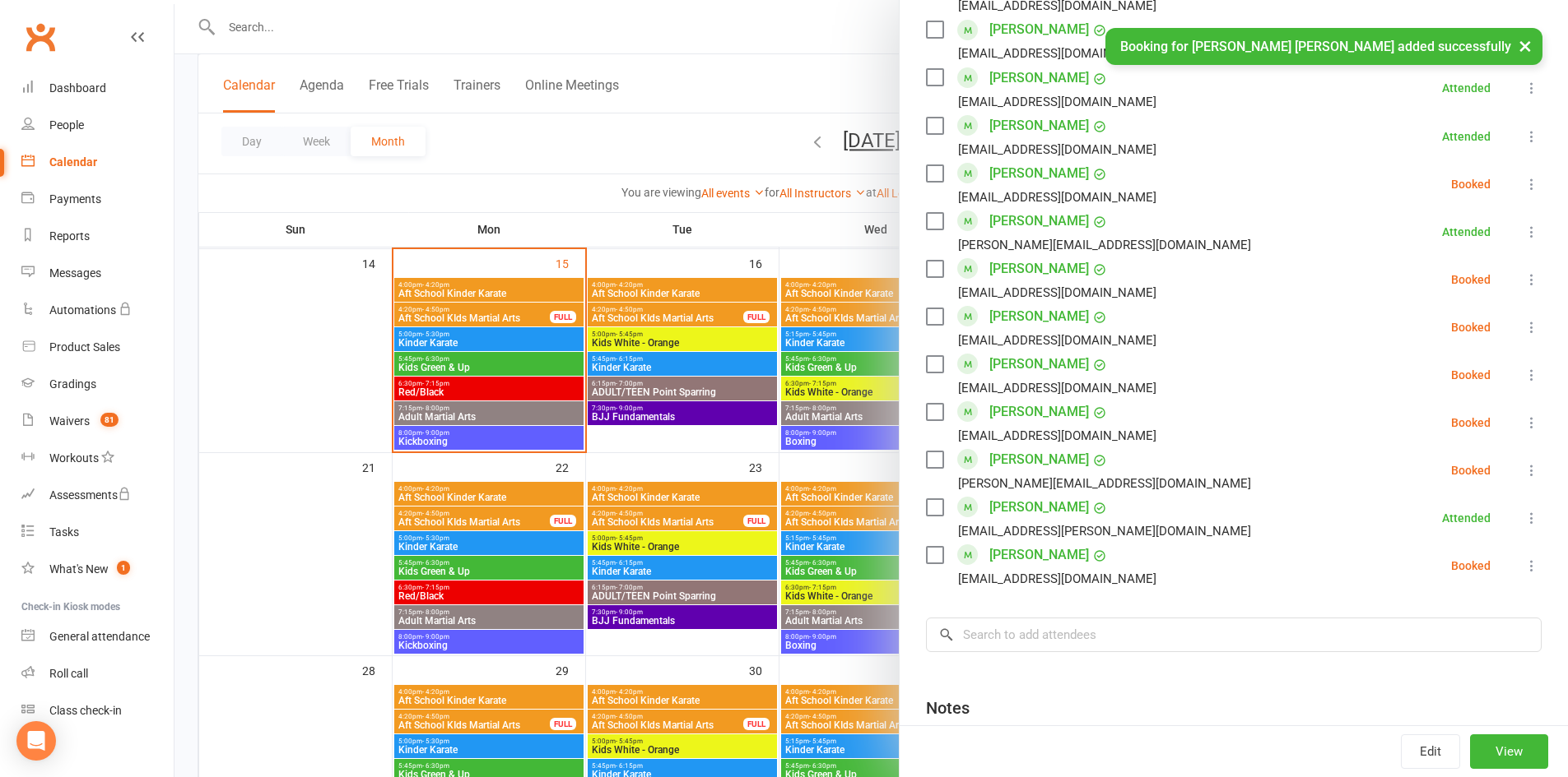
scroll to position [1153, 0]
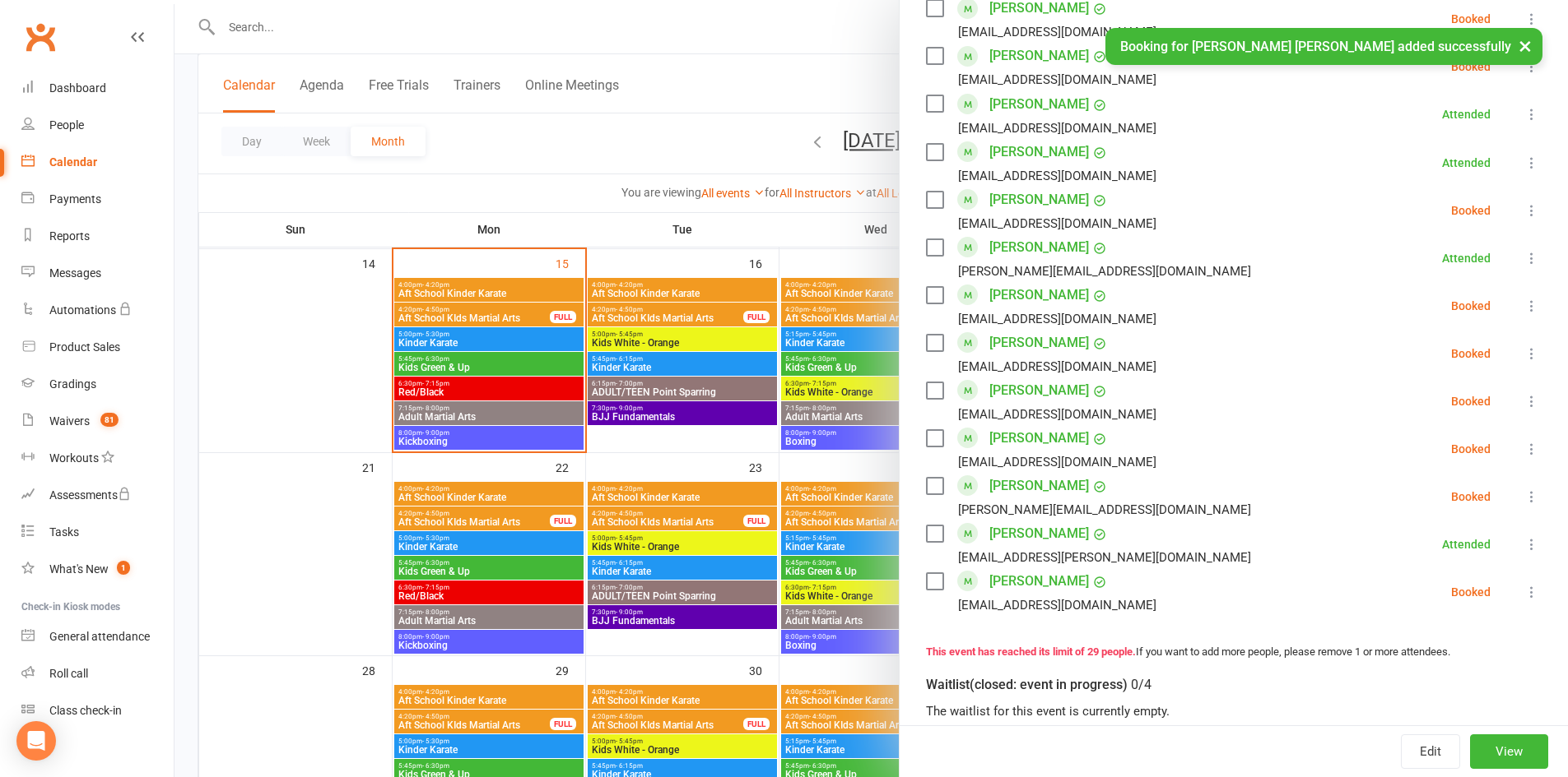
click at [1529, 45] on button "×" at bounding box center [1524, 46] width 29 height 36
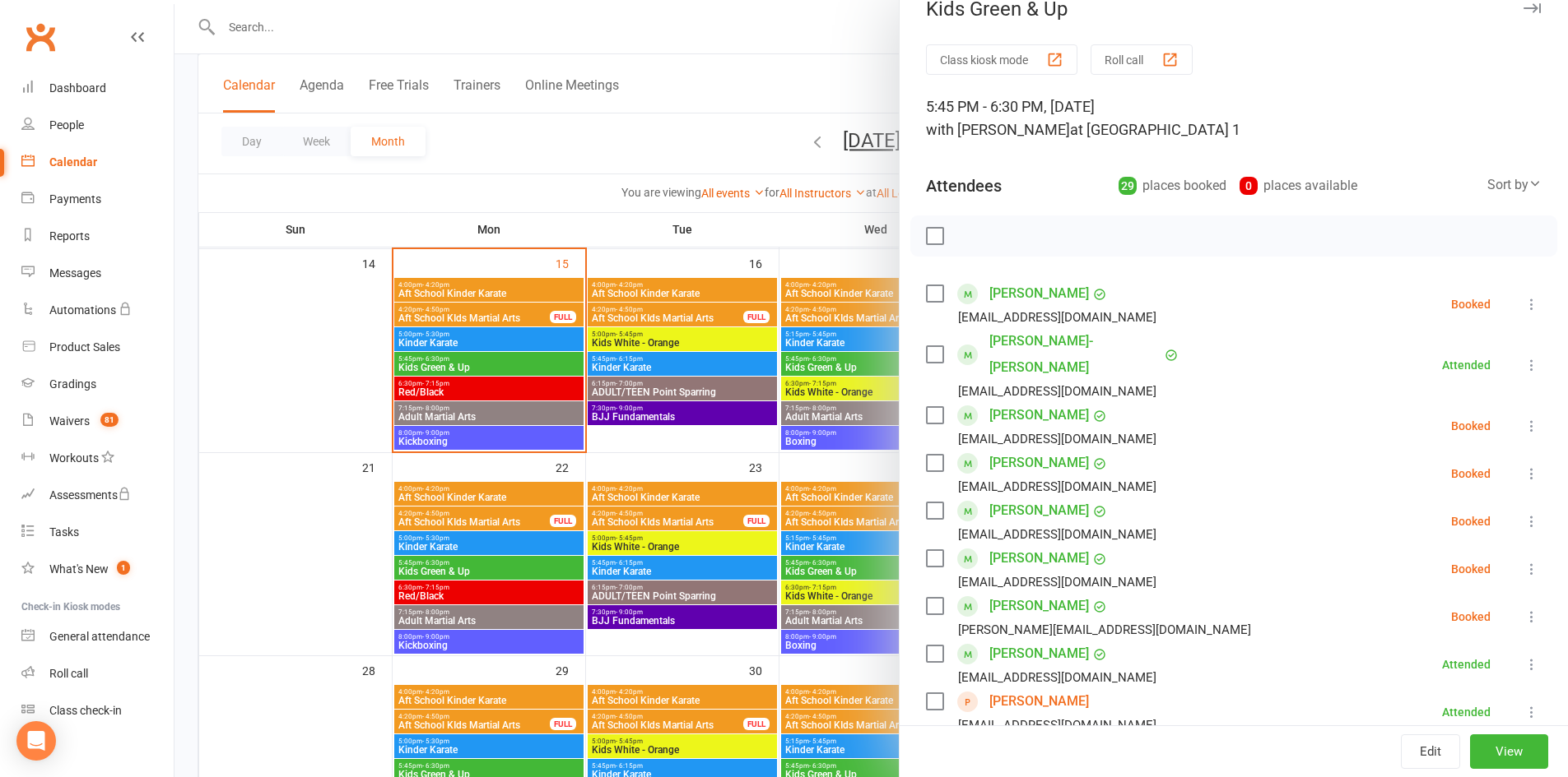
scroll to position [0, 0]
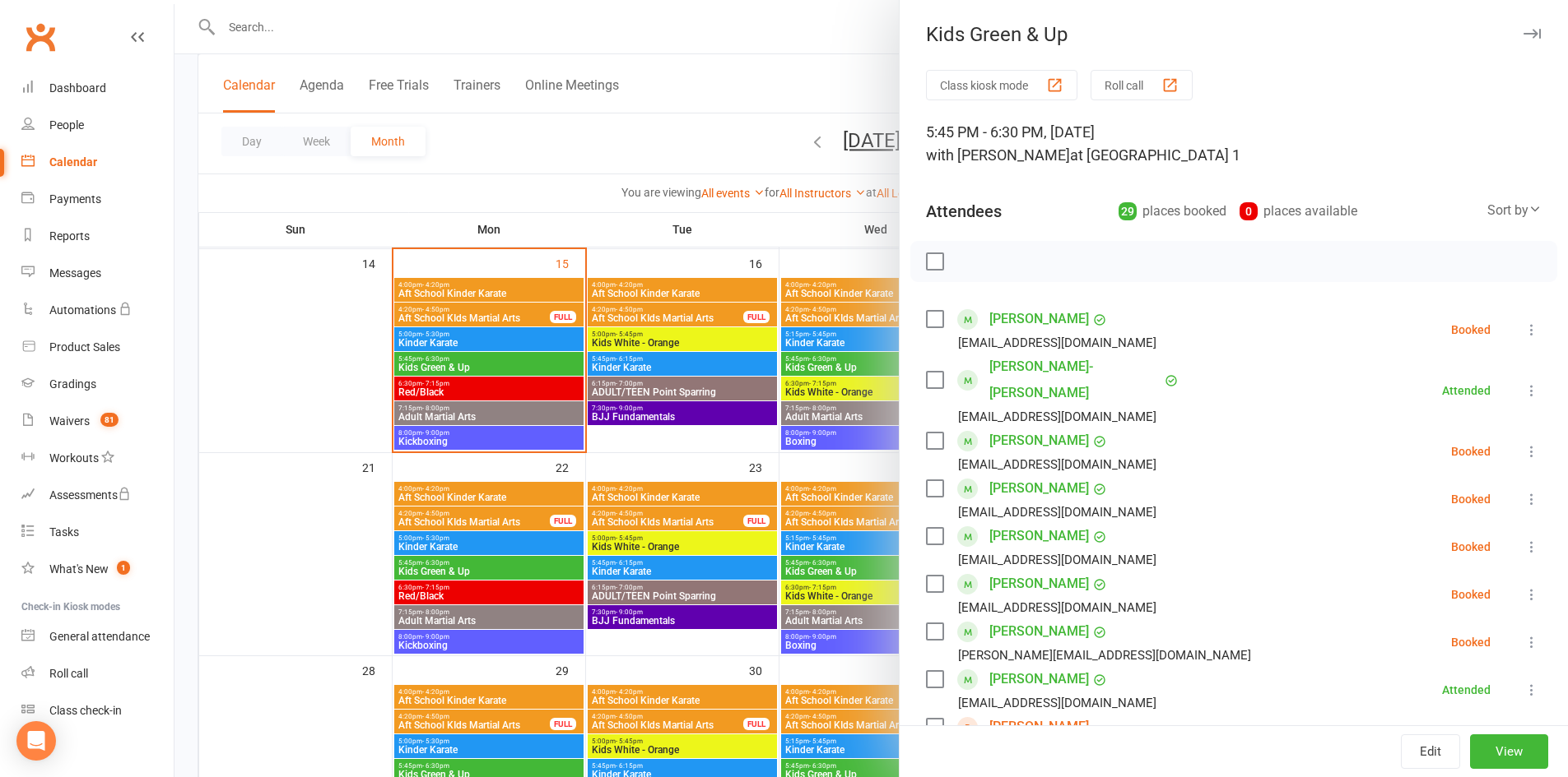
click at [1523, 33] on icon "button" at bounding box center [1531, 33] width 17 height 10
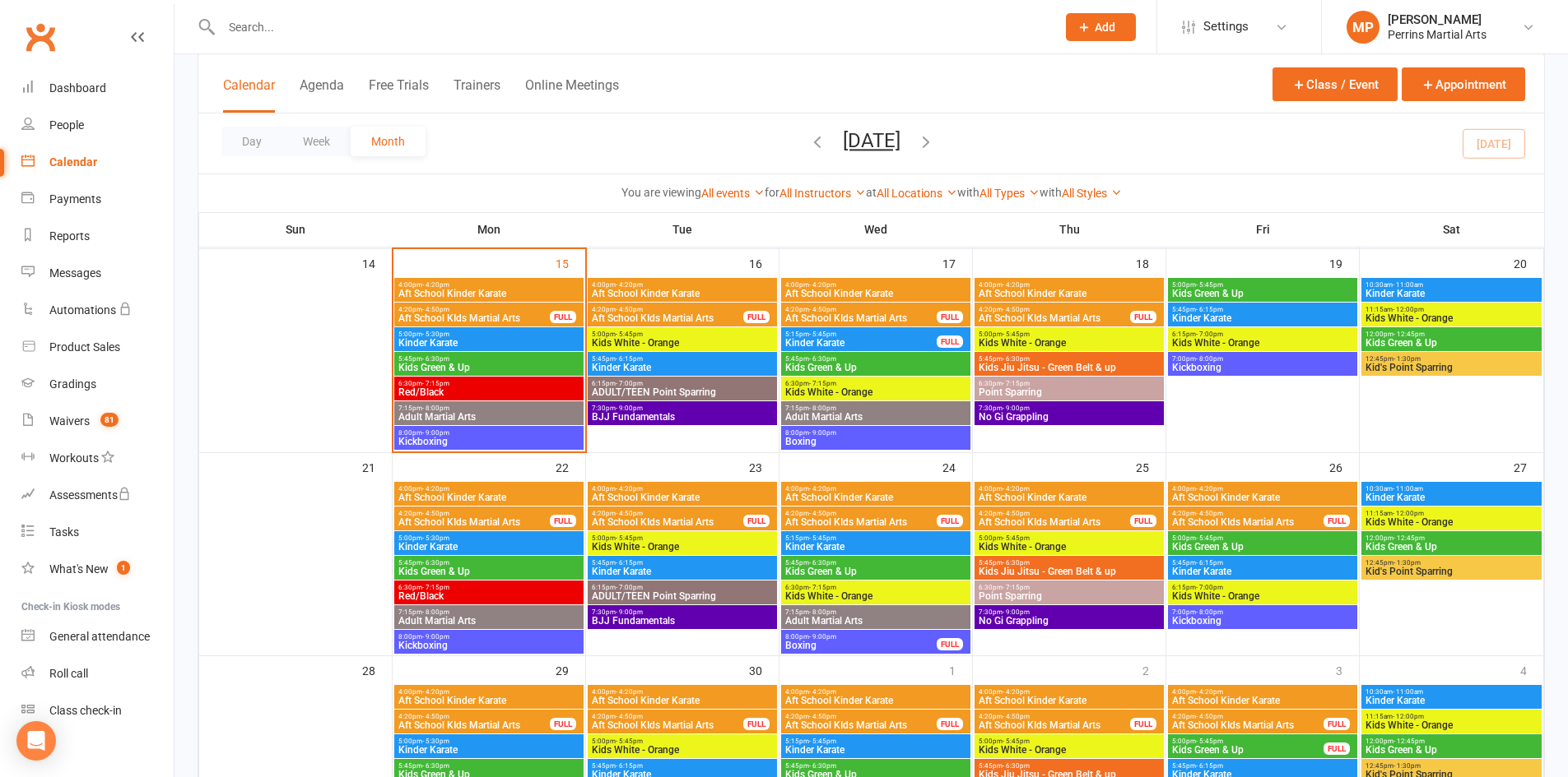
click at [1249, 367] on span "Kickboxing" at bounding box center [1262, 367] width 182 height 10
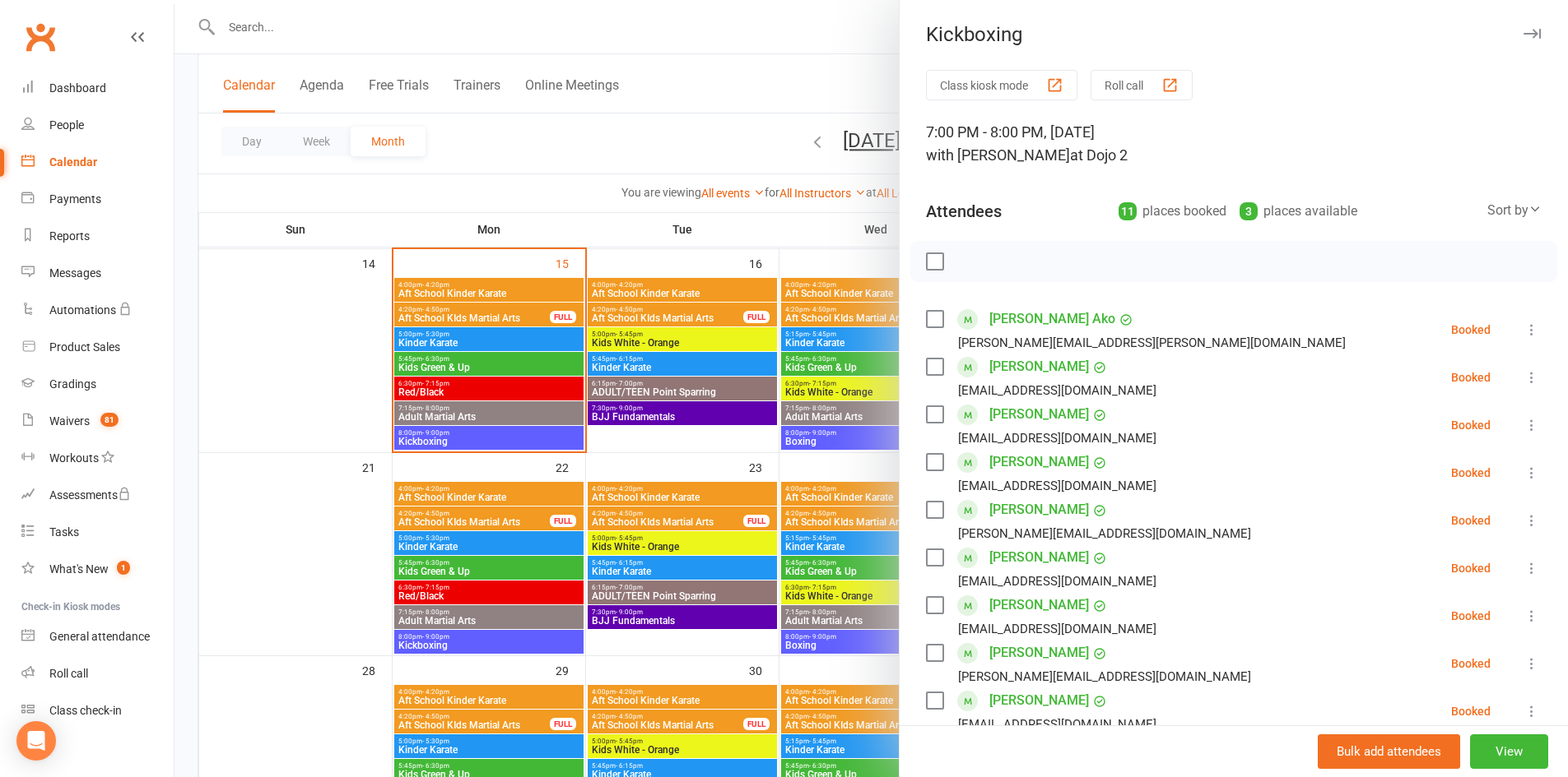
click at [1523, 30] on icon "button" at bounding box center [1531, 33] width 17 height 10
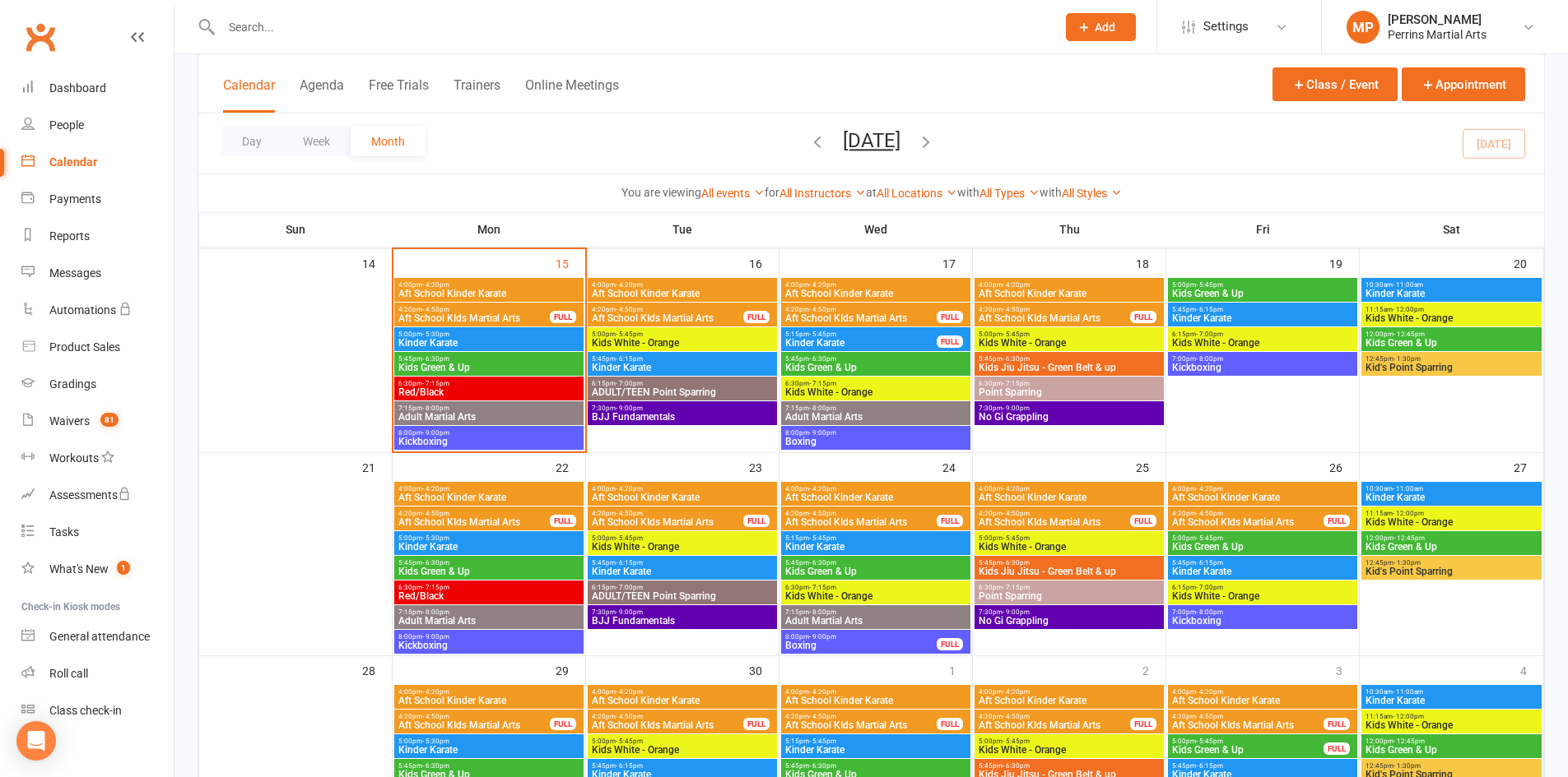
click at [526, 432] on span "8:00pm - 9:00pm" at bounding box center [489, 433] width 182 height 7
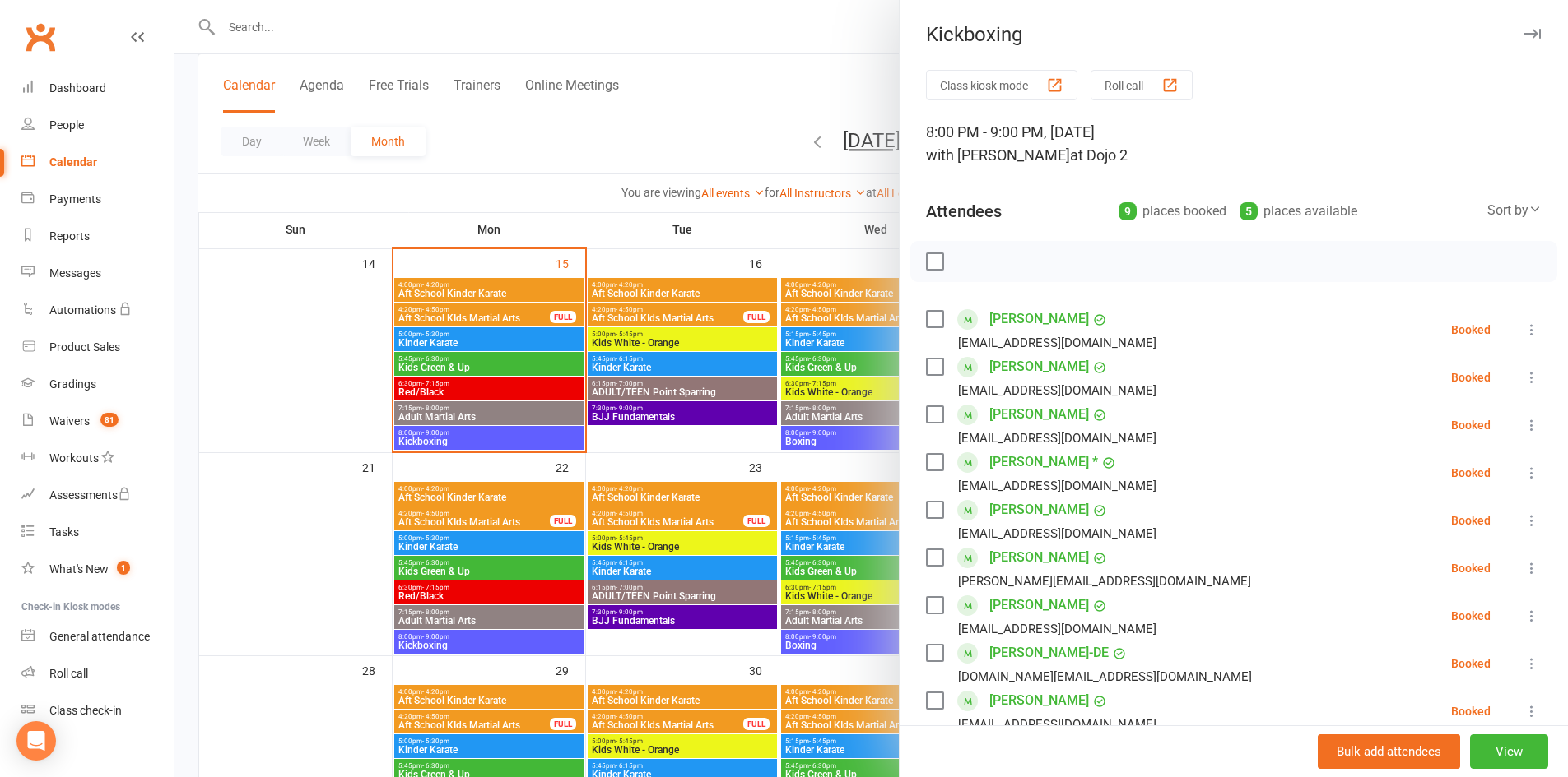
click at [1523, 34] on icon "button" at bounding box center [1531, 33] width 17 height 10
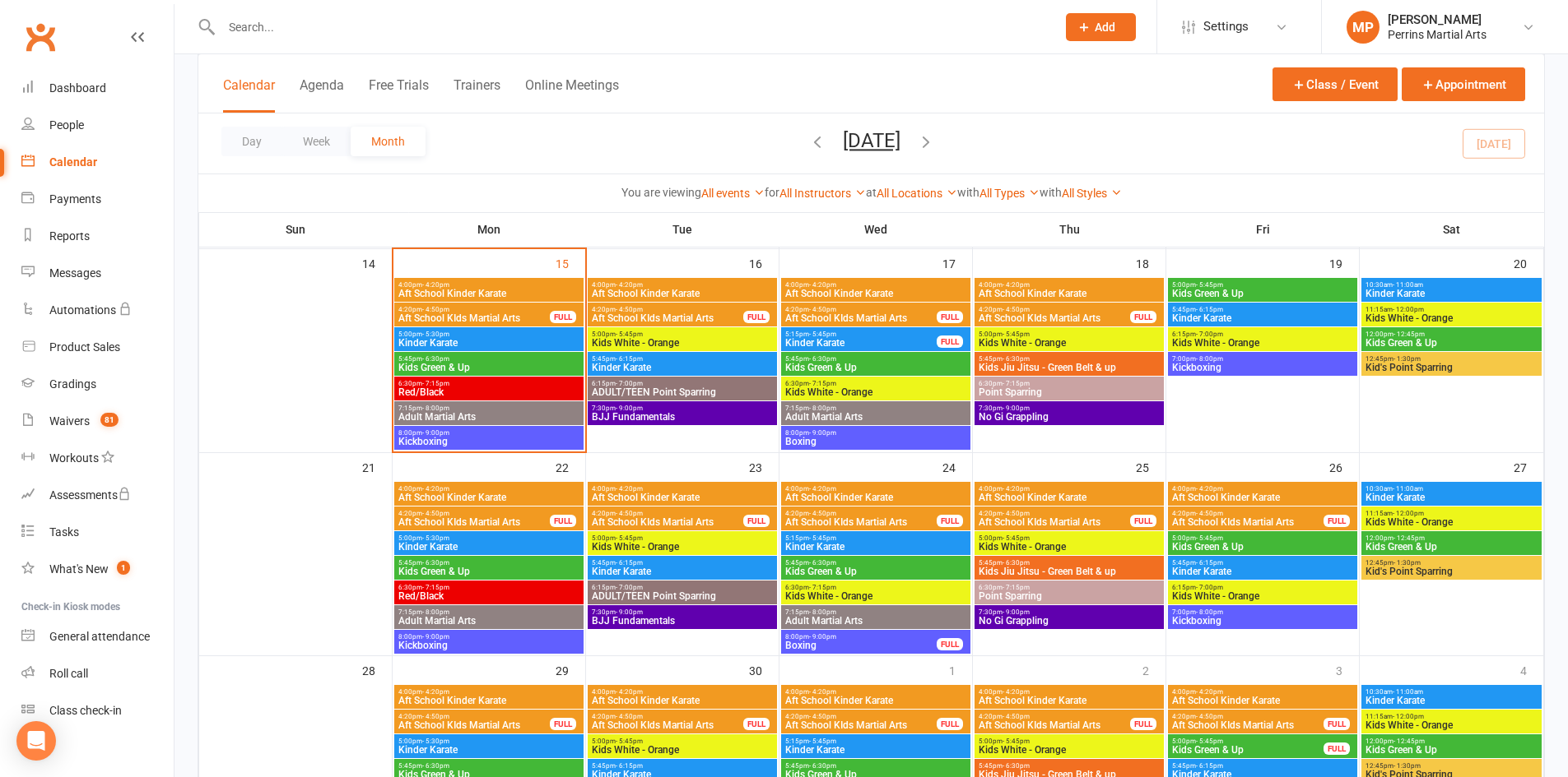
click at [462, 412] on span "Adult Martial Arts" at bounding box center [489, 416] width 182 height 10
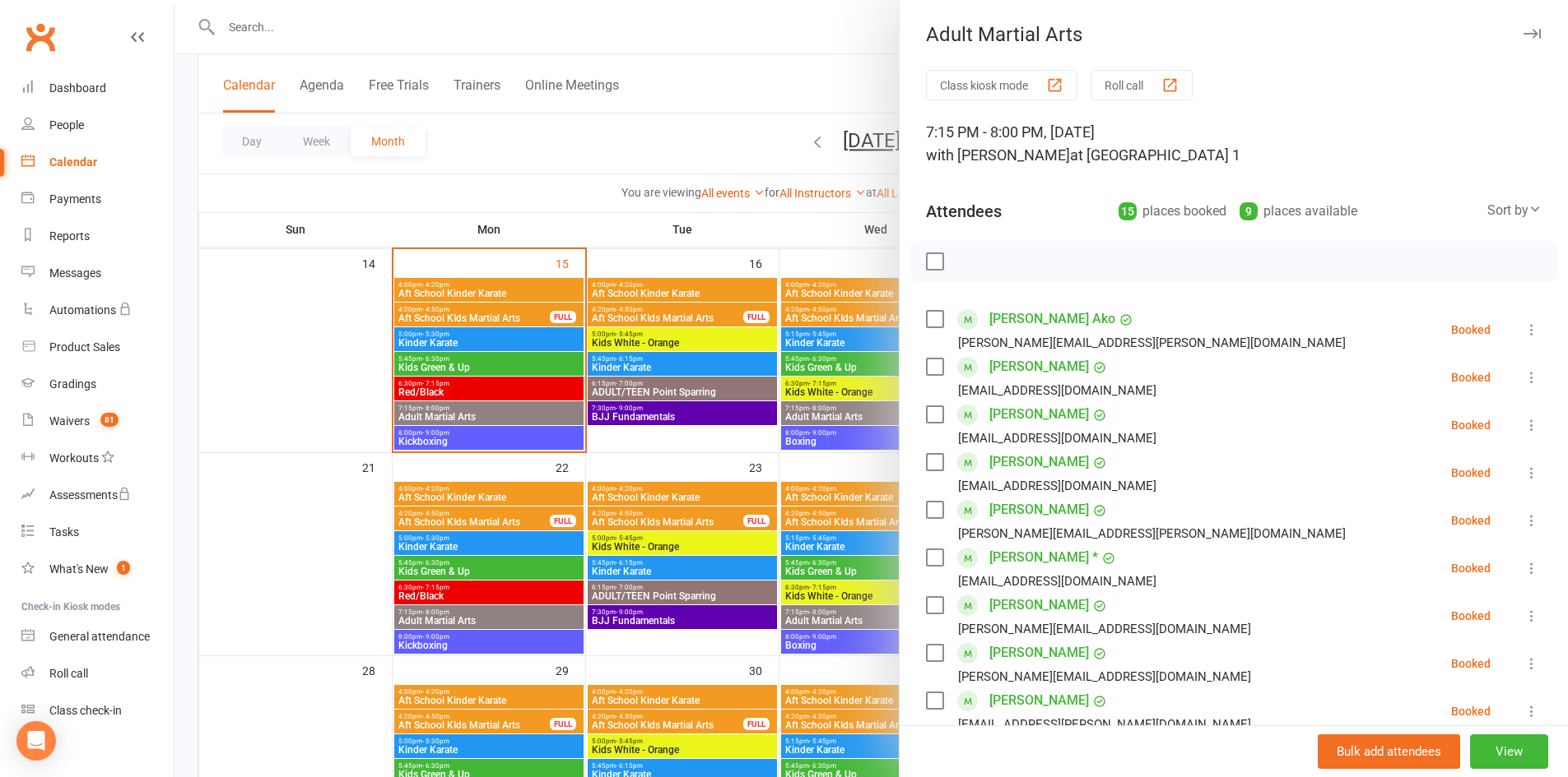
click at [1040, 463] on link "[PERSON_NAME]" at bounding box center [1038, 462] width 99 height 26
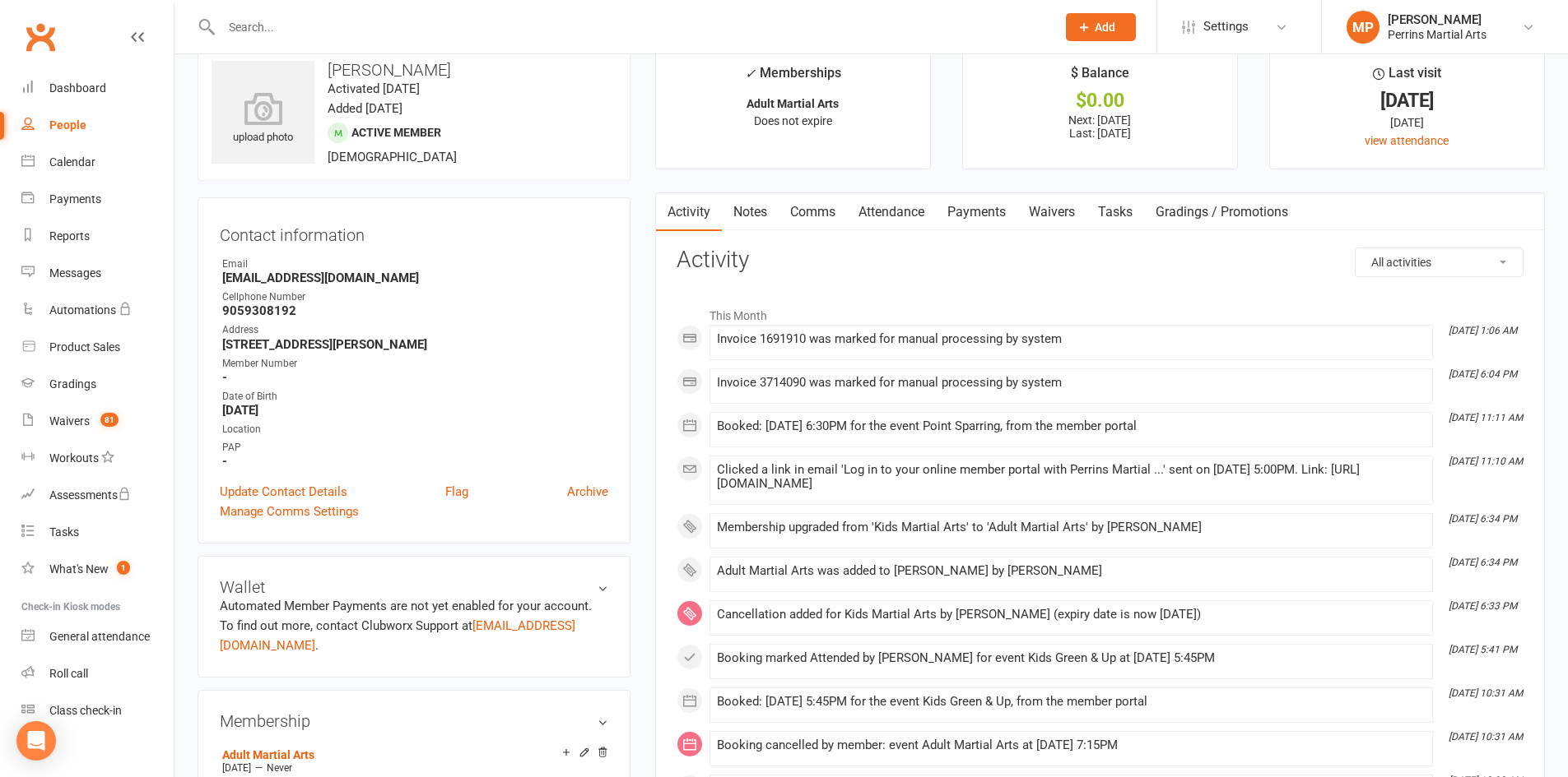
scroll to position [54, 0]
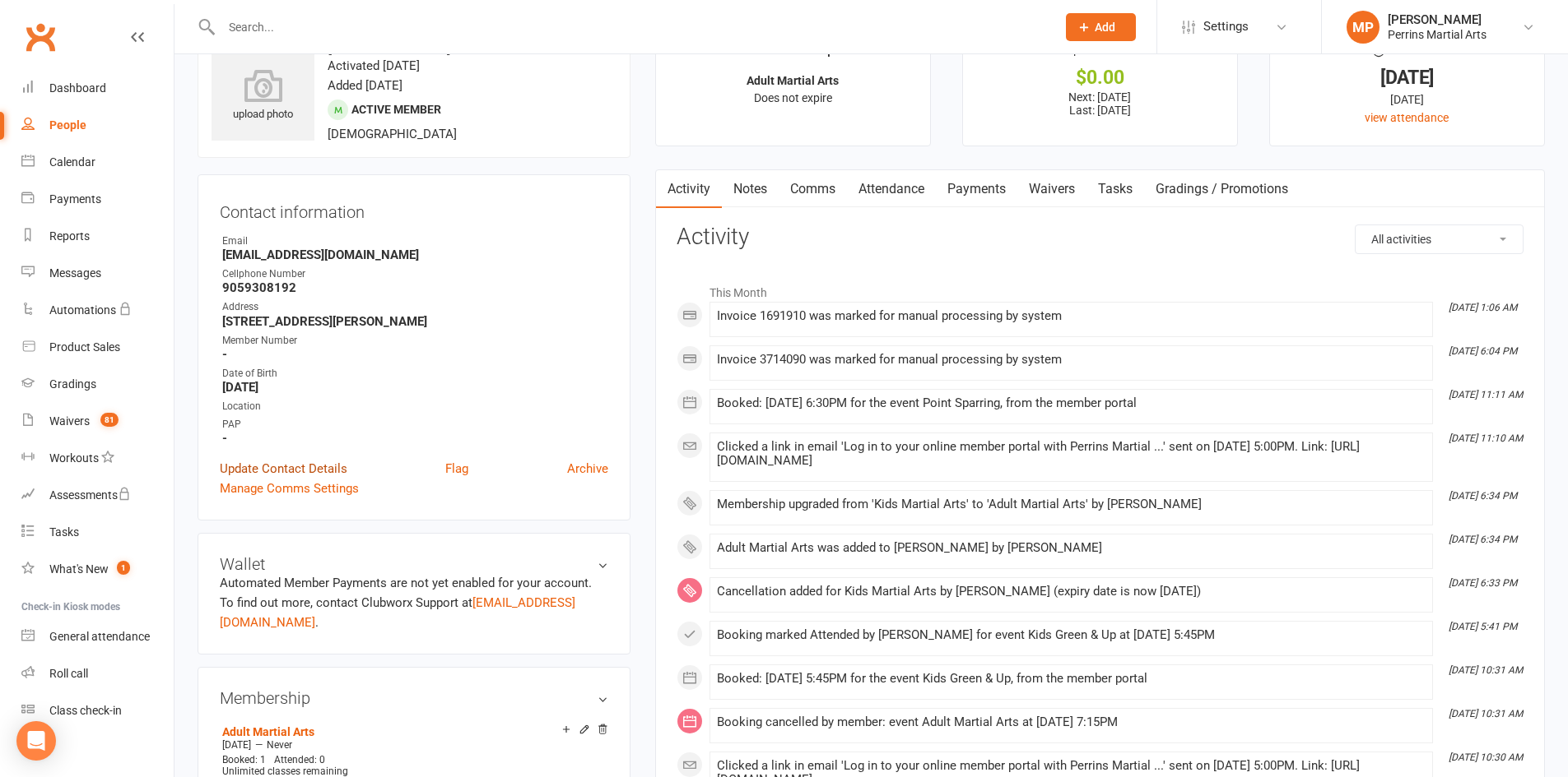
click at [255, 464] on link "Update Contact Details" at bounding box center [283, 469] width 128 height 20
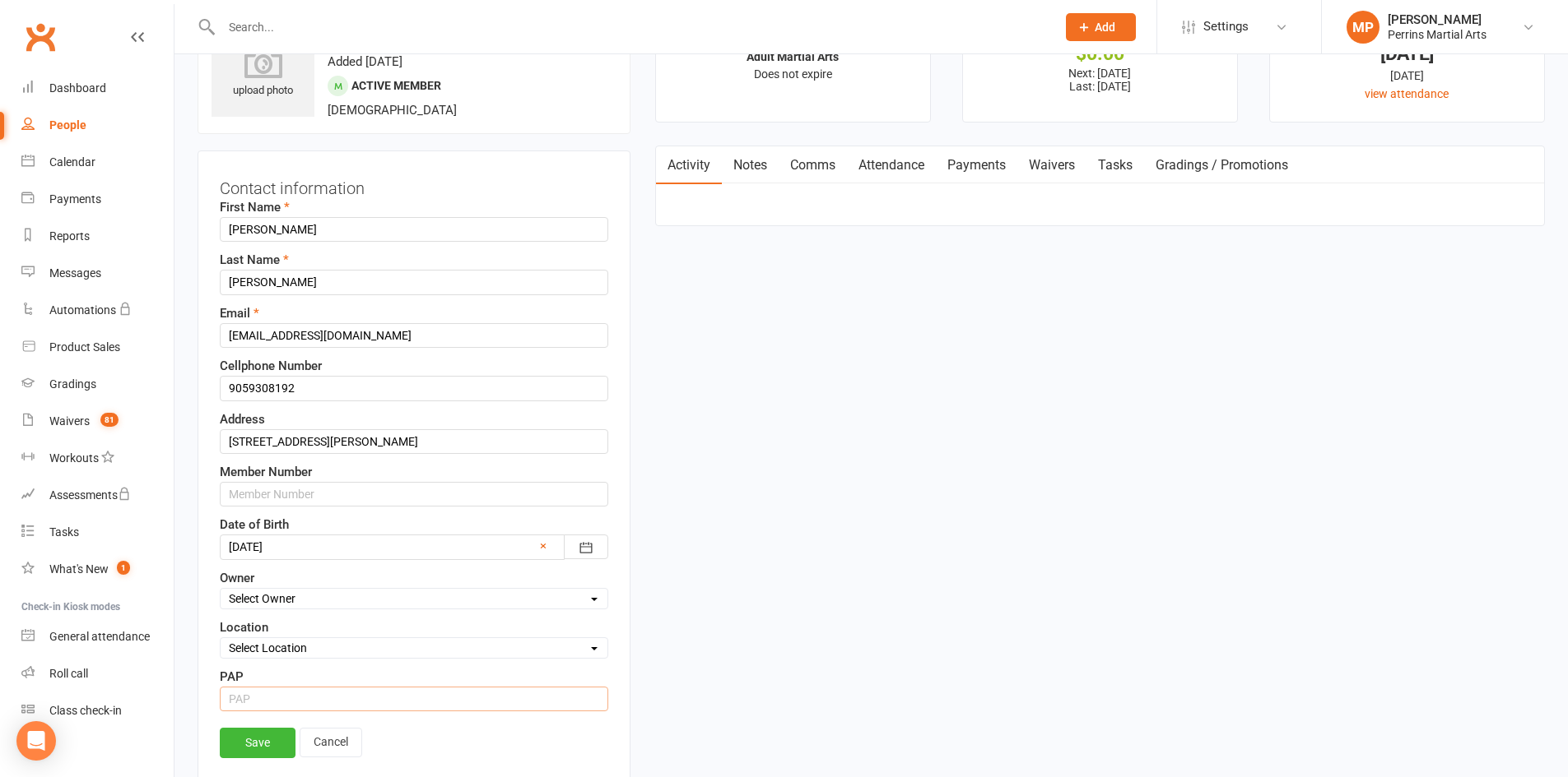
click at [322, 705] on input "string" at bounding box center [414, 699] width 389 height 25
type input "15"
click at [273, 742] on link "Save" at bounding box center [257, 742] width 76 height 29
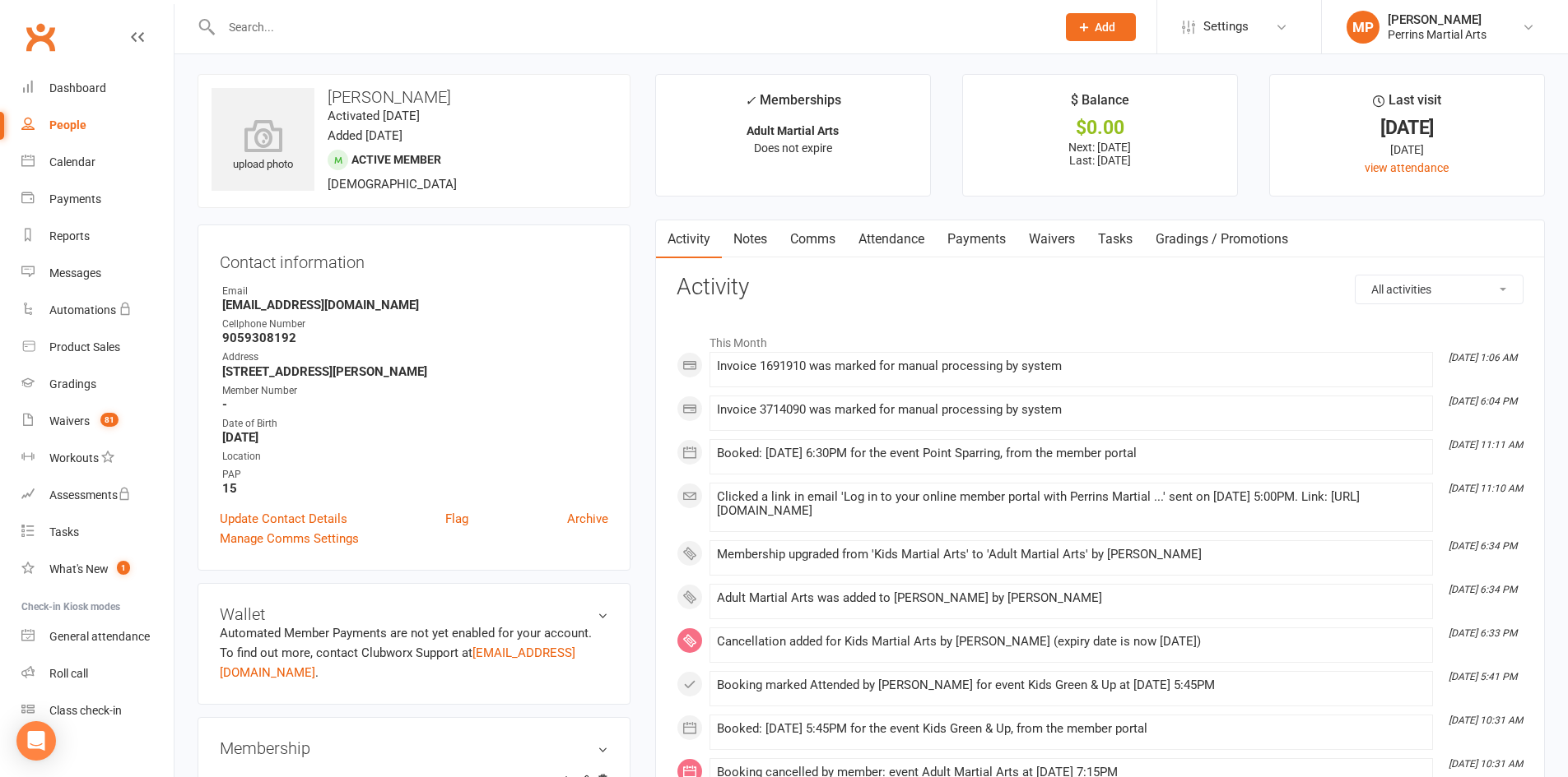
scroll to position [0, 0]
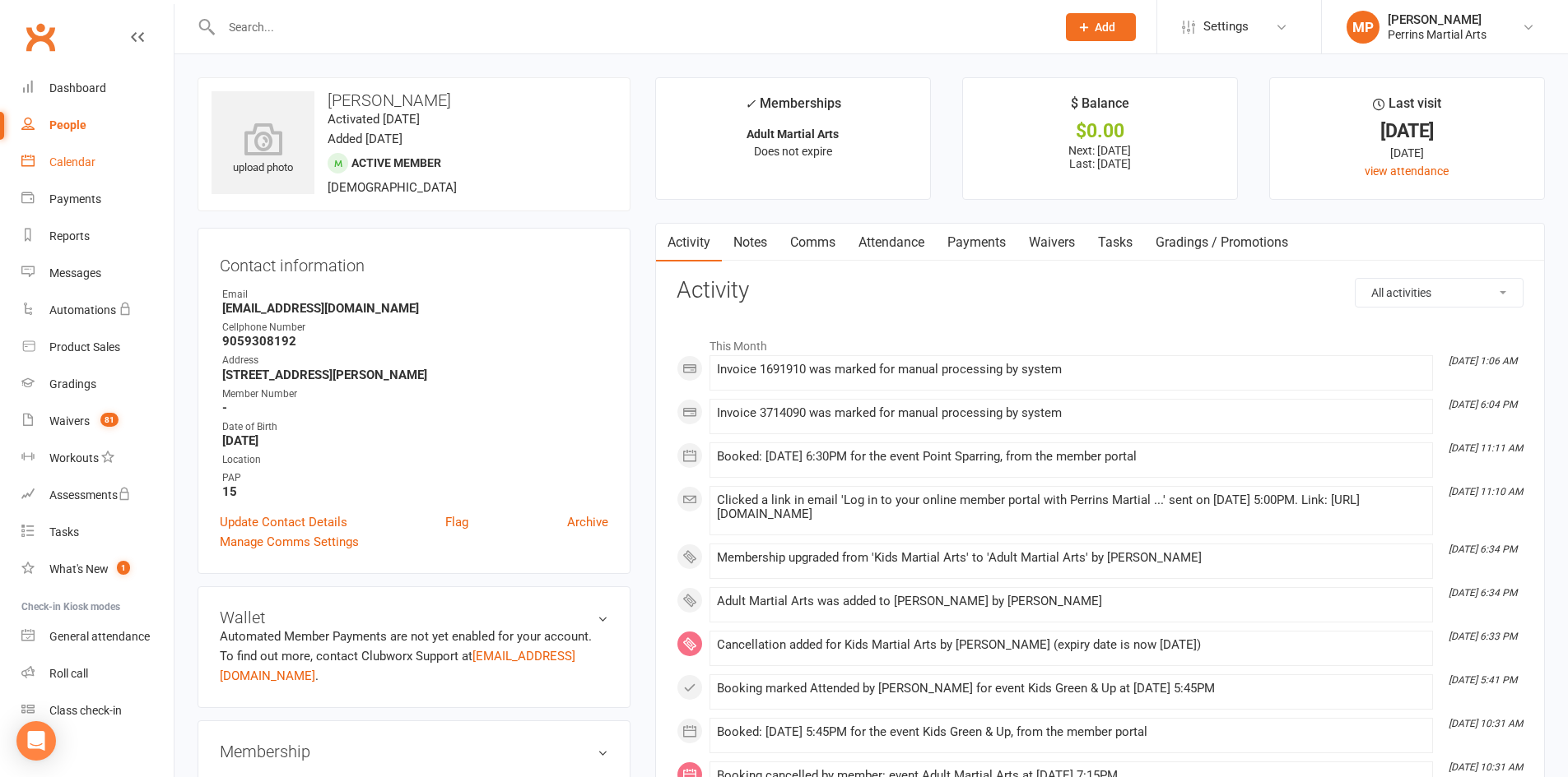
click at [58, 163] on div "Calendar" at bounding box center [72, 162] width 46 height 13
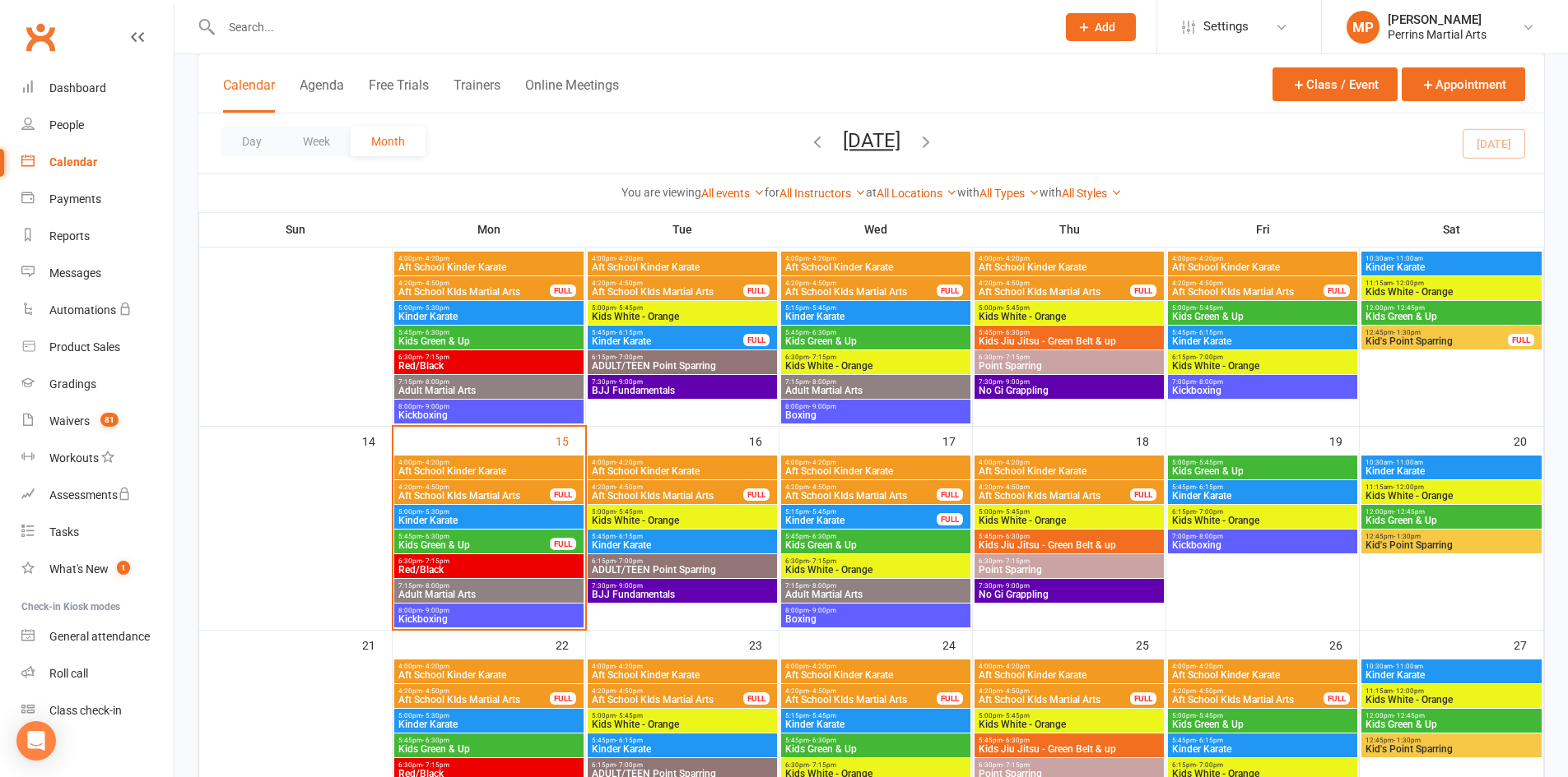
scroll to position [413, 0]
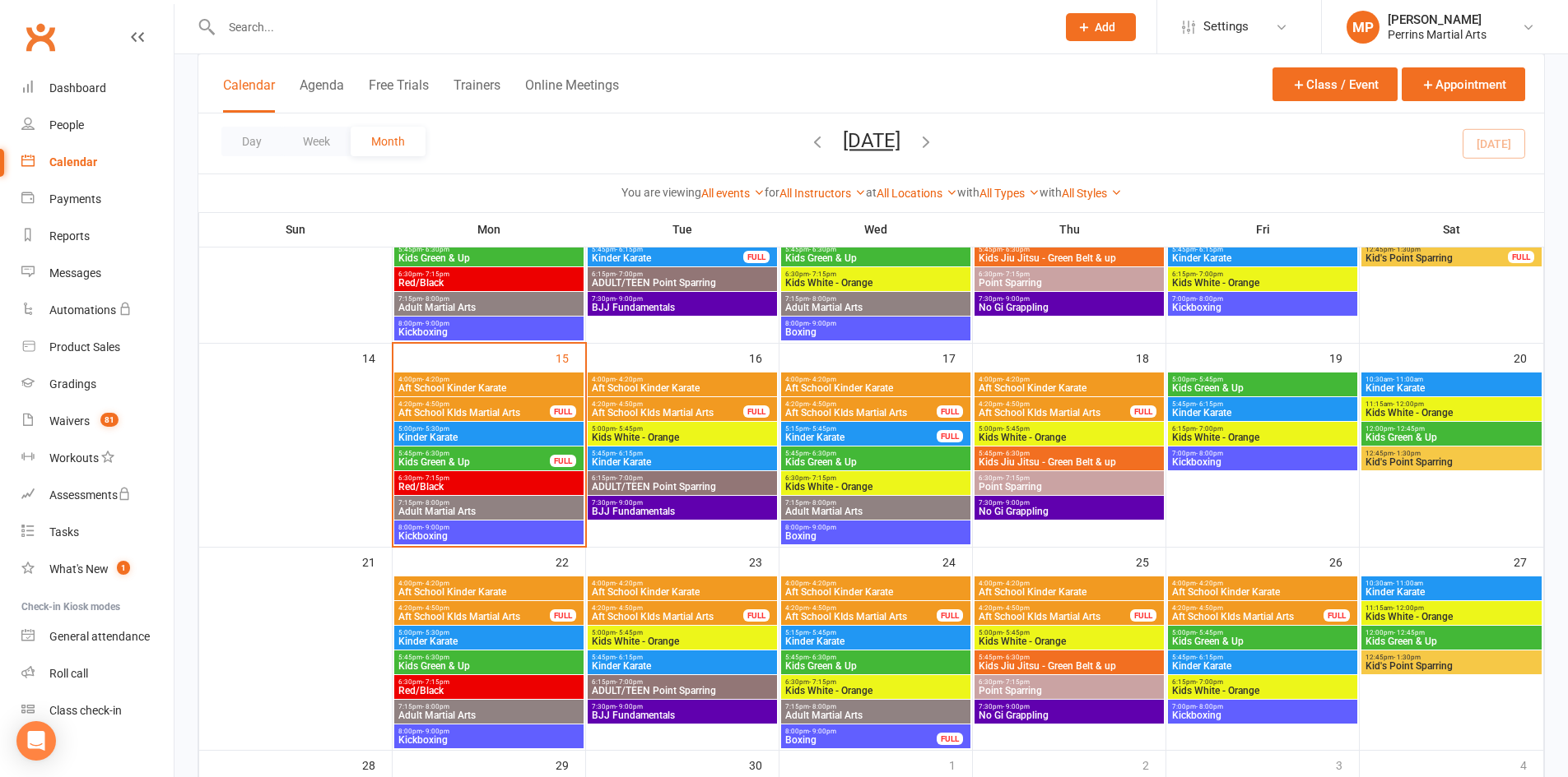
click at [482, 455] on span "5:45pm - 6:30pm" at bounding box center [474, 454] width 153 height 7
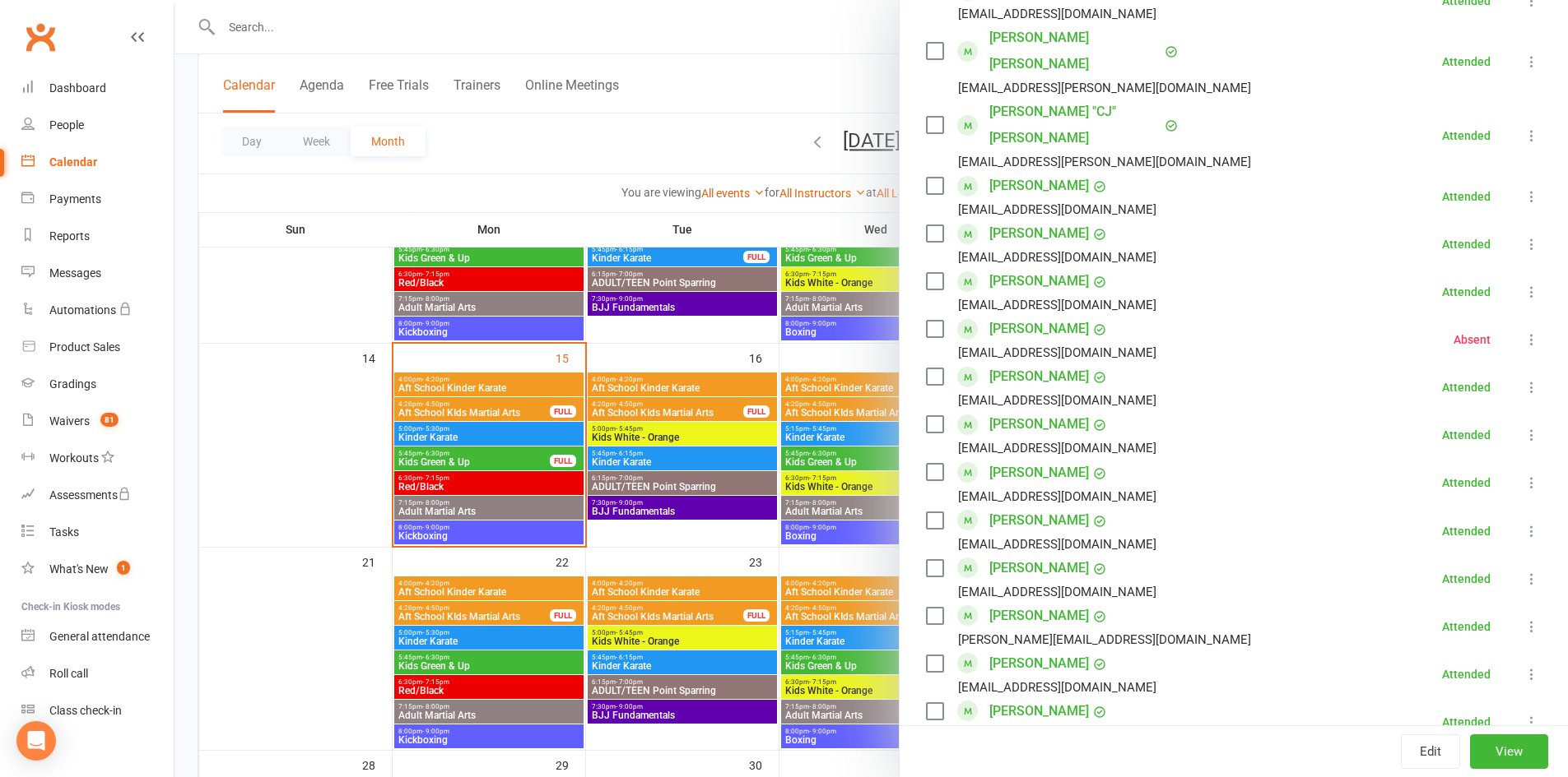
scroll to position [0, 0]
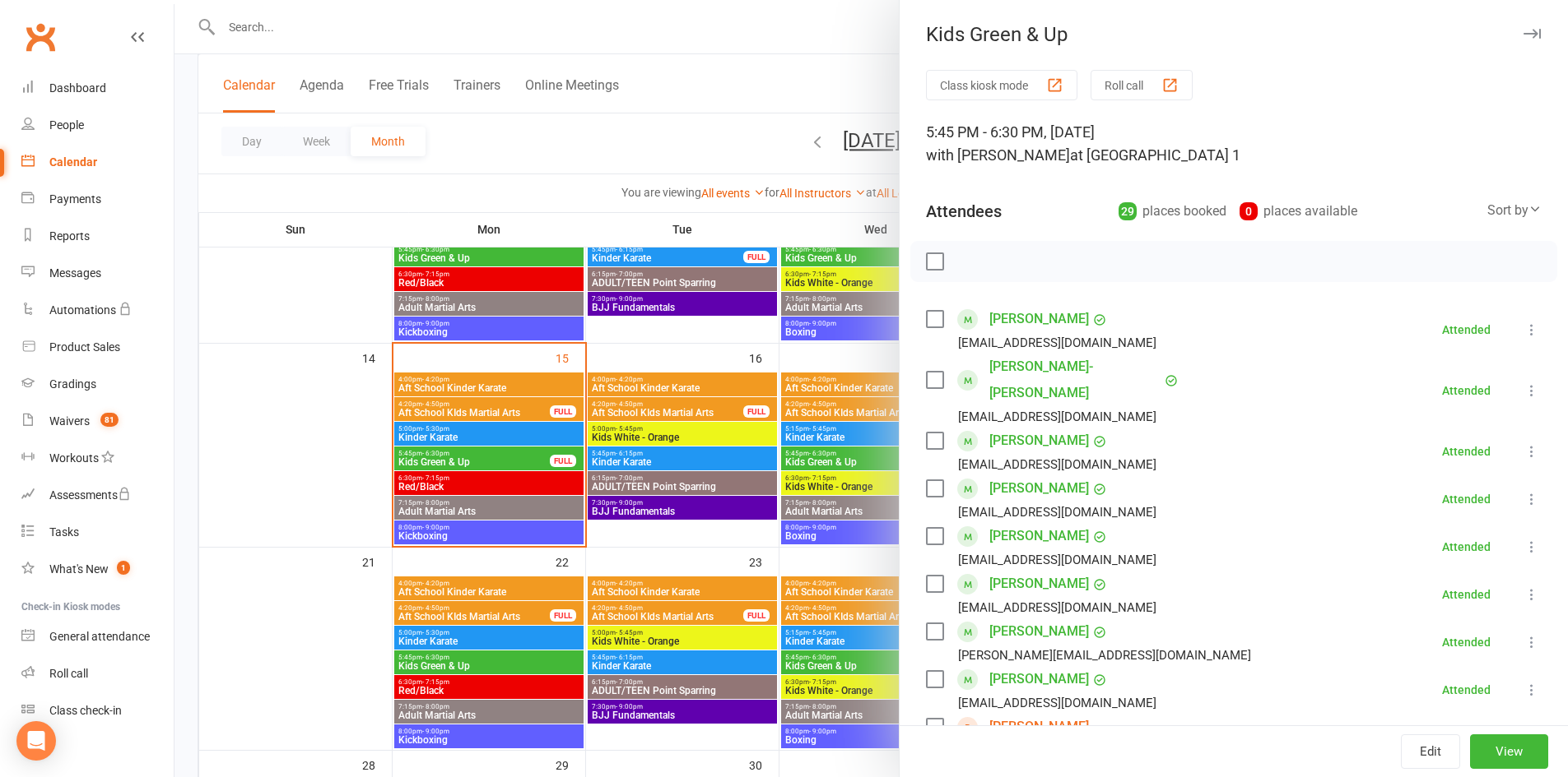
click at [1523, 33] on icon "button" at bounding box center [1531, 33] width 17 height 10
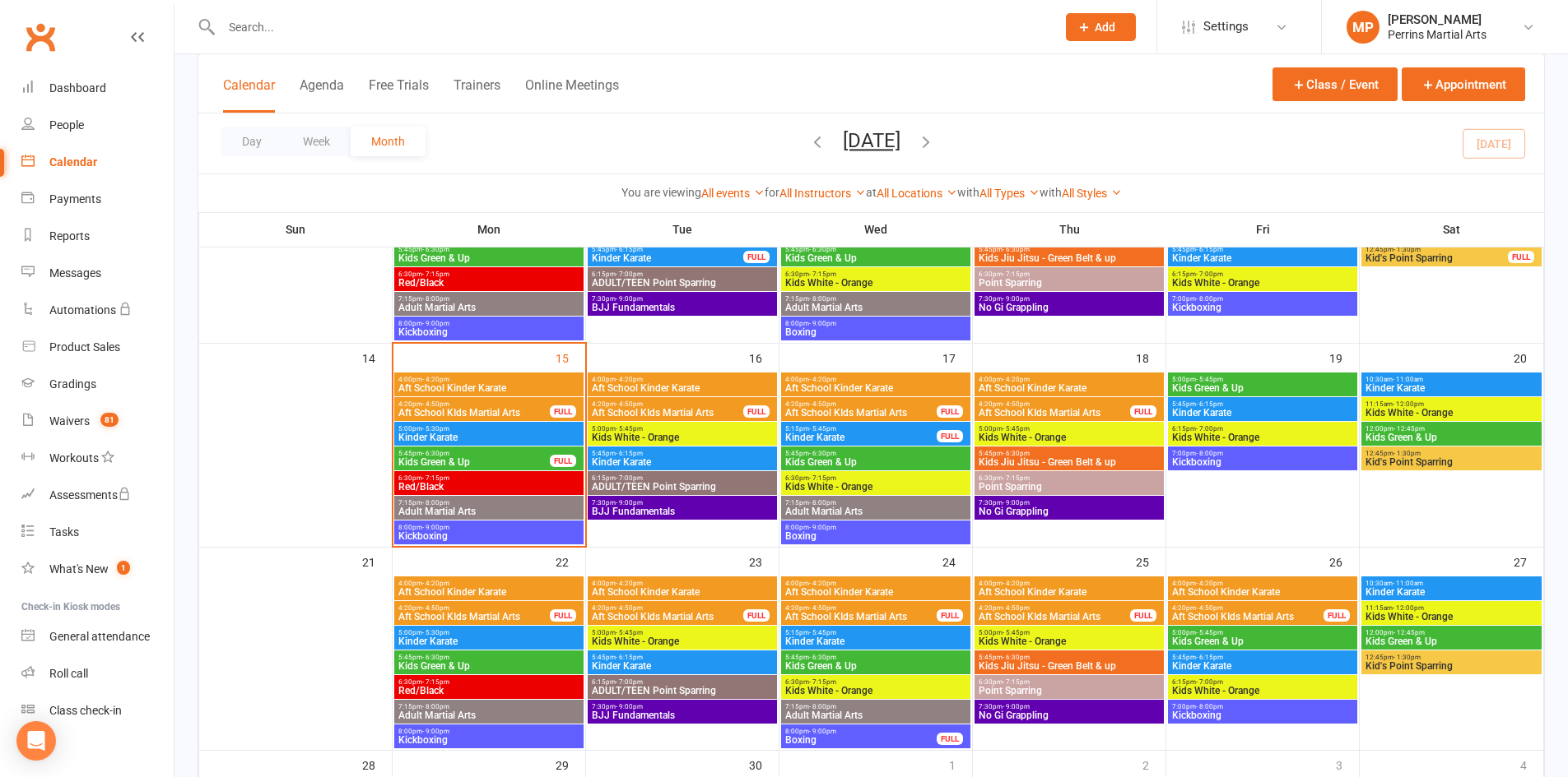
click at [505, 453] on span "5:45pm - 6:30pm" at bounding box center [474, 454] width 153 height 7
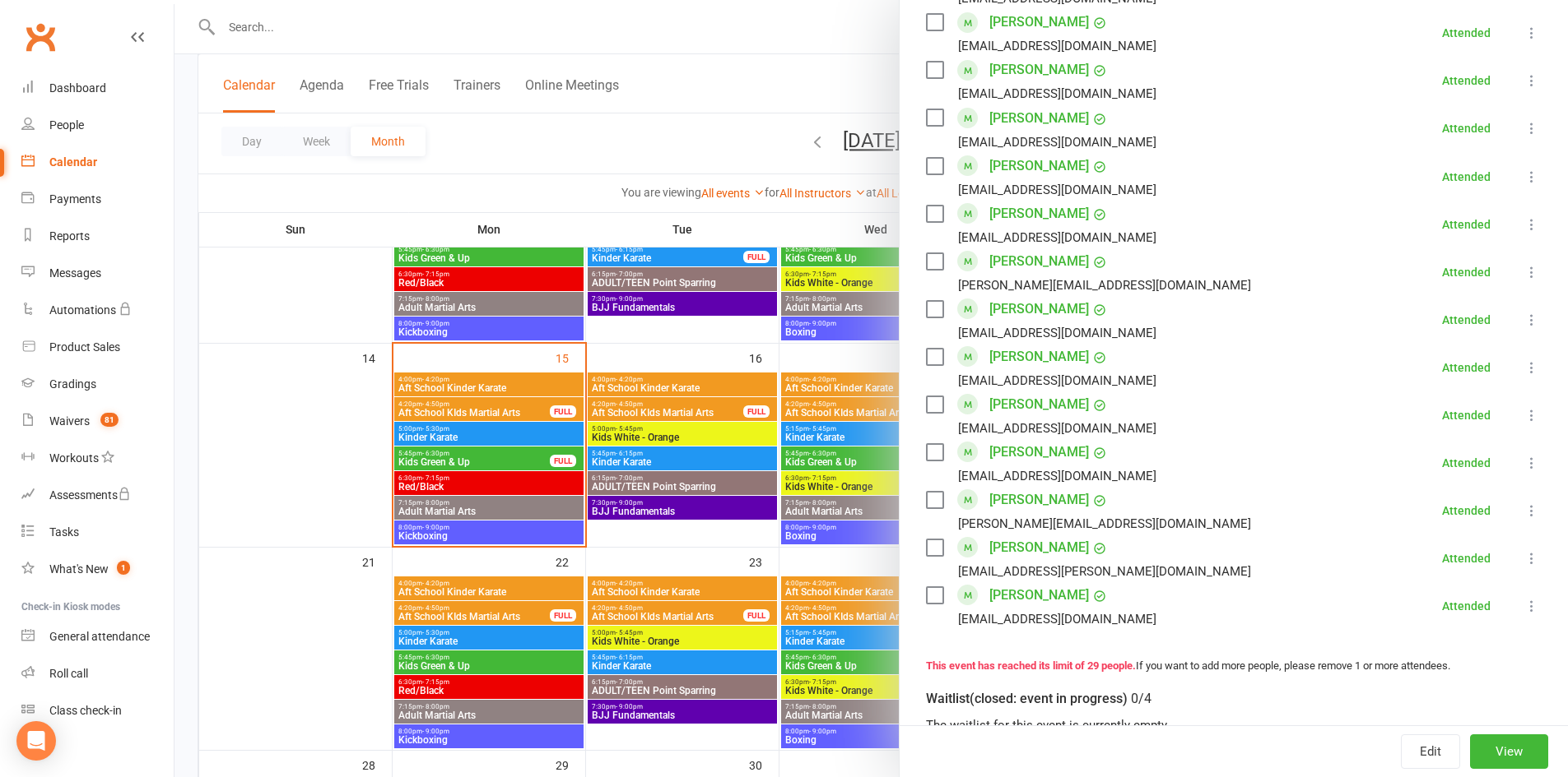
scroll to position [1165, 0]
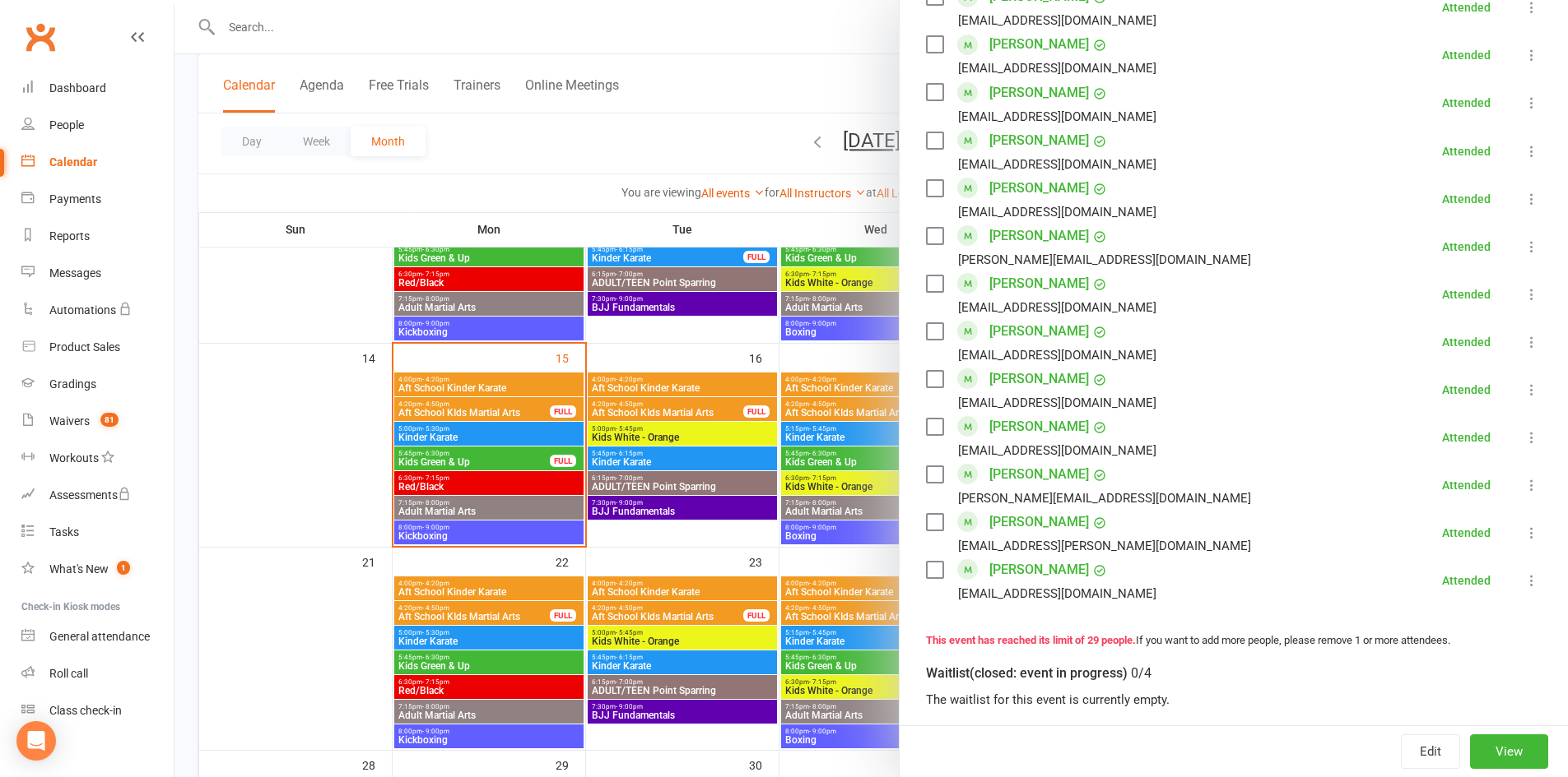
click at [1022, 462] on link "[PERSON_NAME]" at bounding box center [1038, 474] width 99 height 26
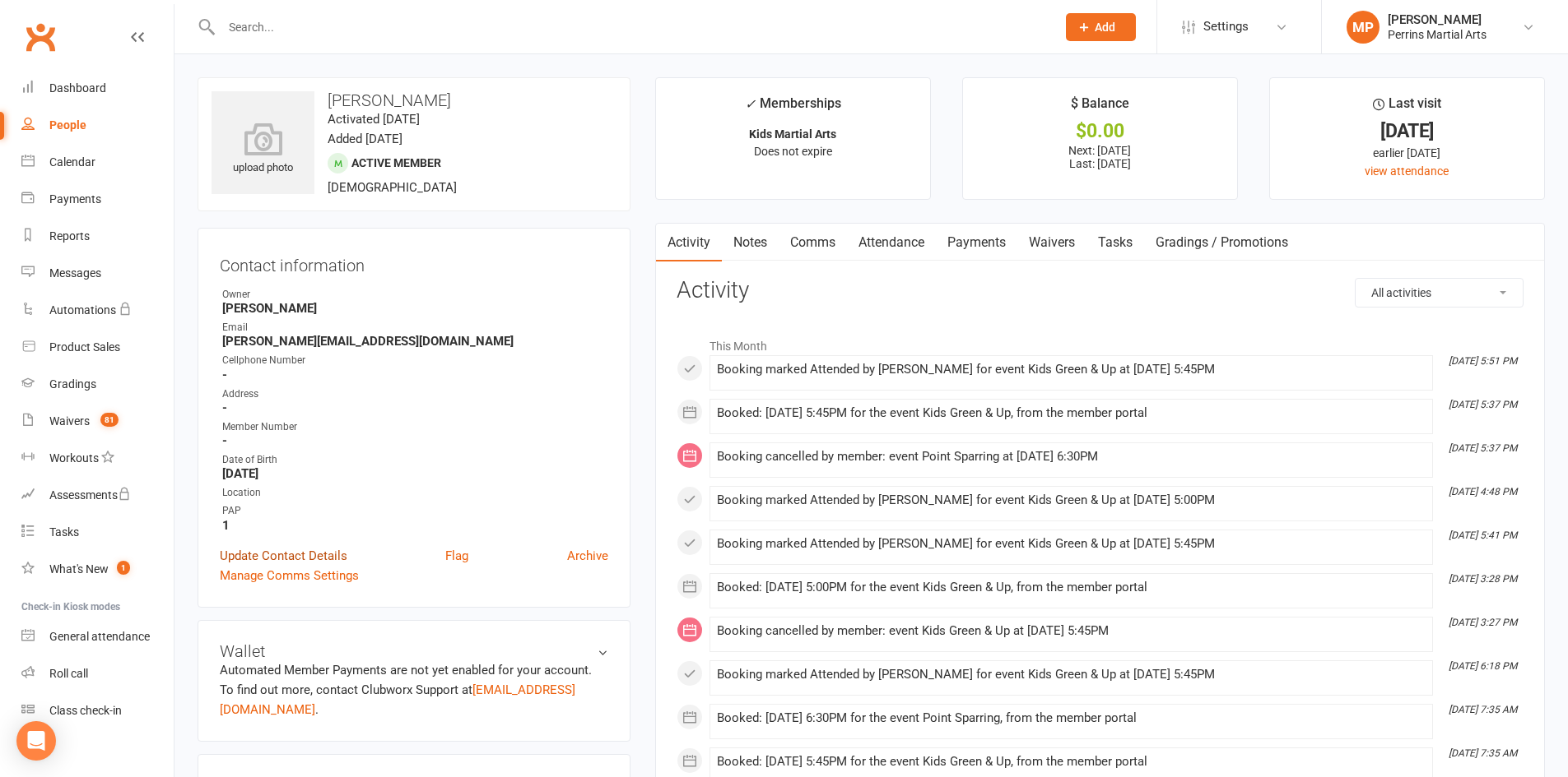
click at [291, 559] on link "Update Contact Details" at bounding box center [283, 556] width 128 height 20
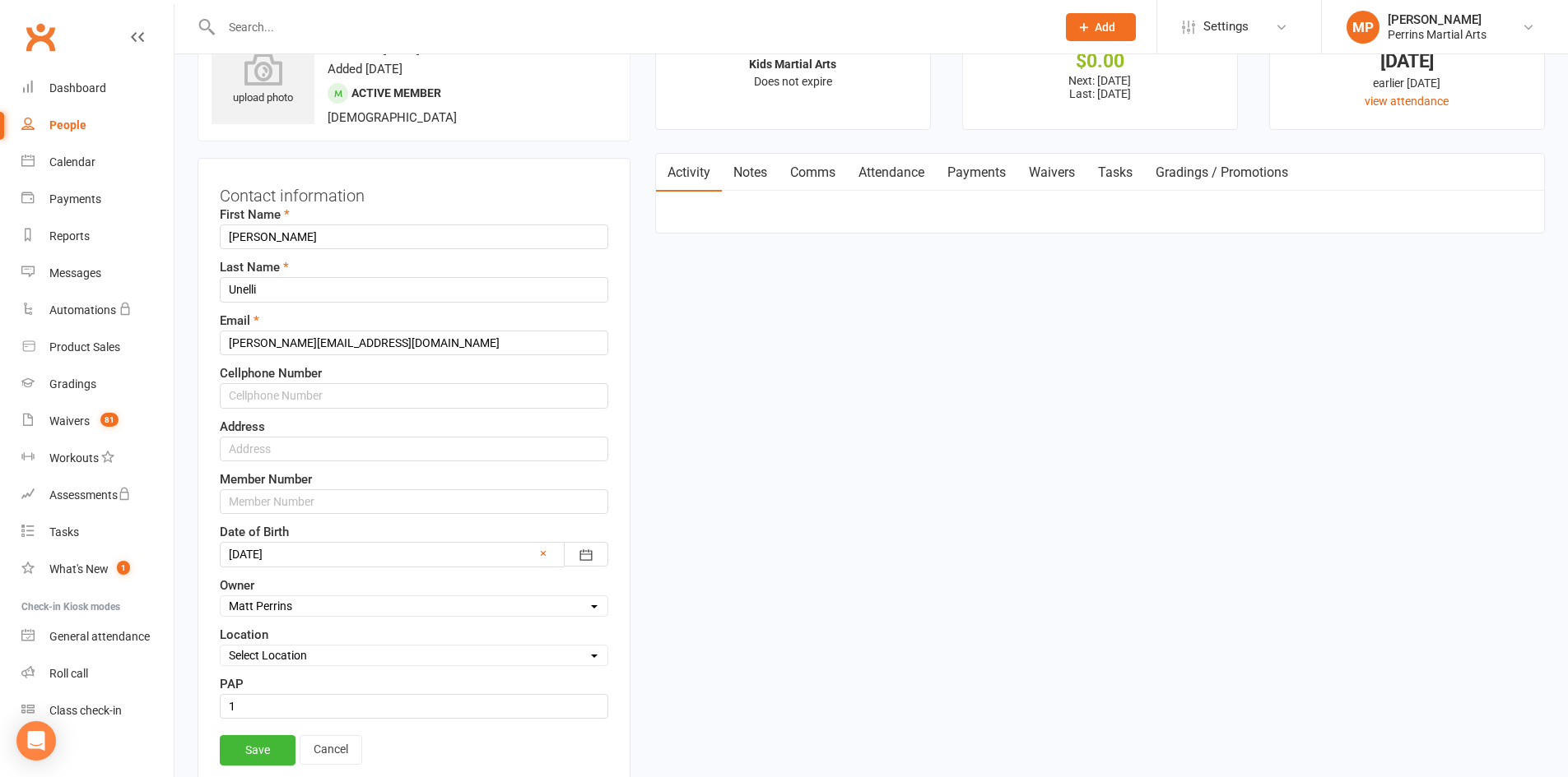
scroll to position [78, 0]
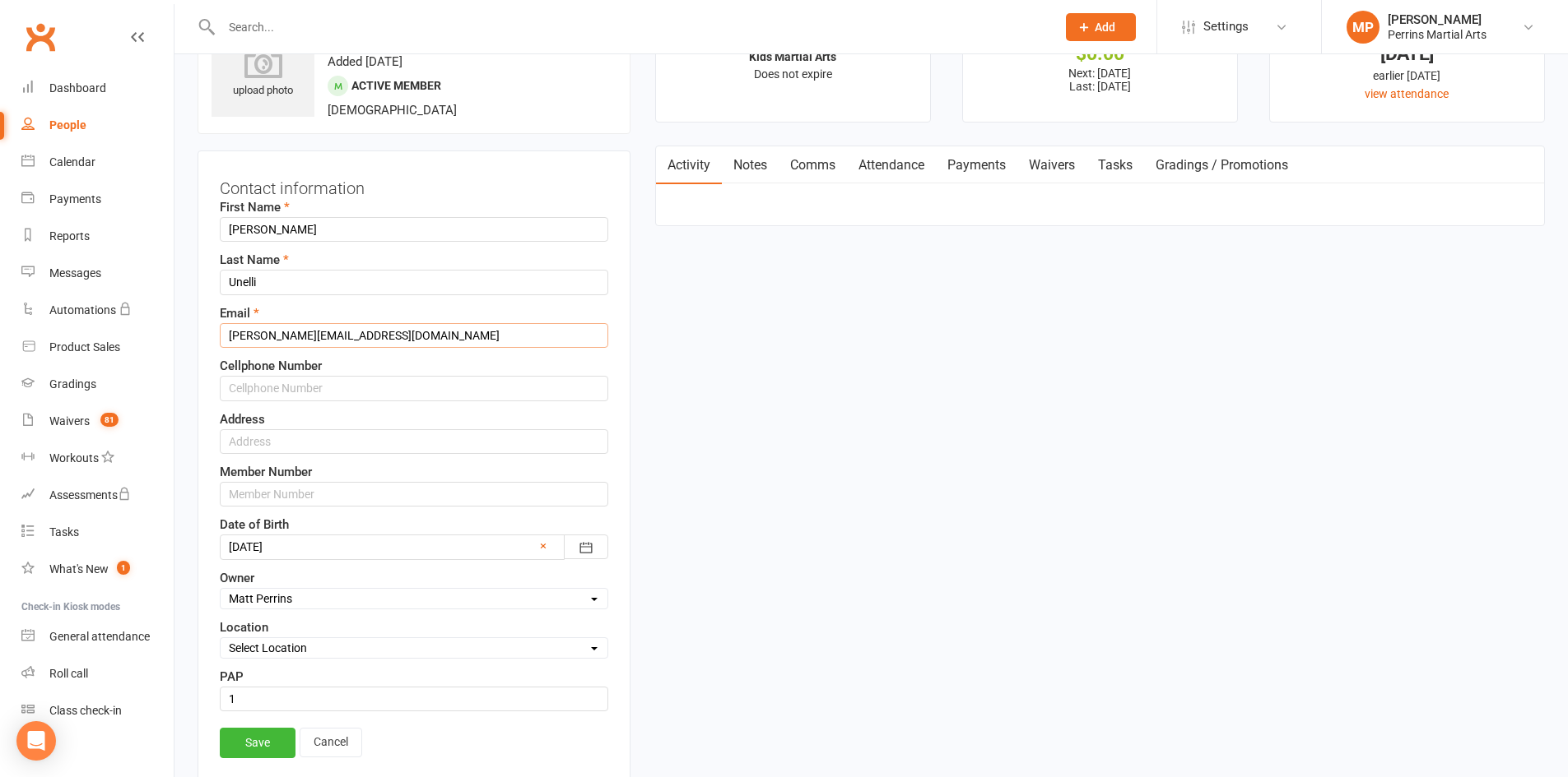
drag, startPoint x: 307, startPoint y: 331, endPoint x: 218, endPoint y: 307, distance: 92.2
click at [217, 322] on div "Contact information First Name [PERSON_NAME] Last Name Unelli Email [PERSON_NAM…" at bounding box center [414, 470] width 433 height 639
type input "[EMAIL_ADDRESS][DOMAIN_NAME]"
click at [258, 747] on link "Save" at bounding box center [257, 742] width 76 height 29
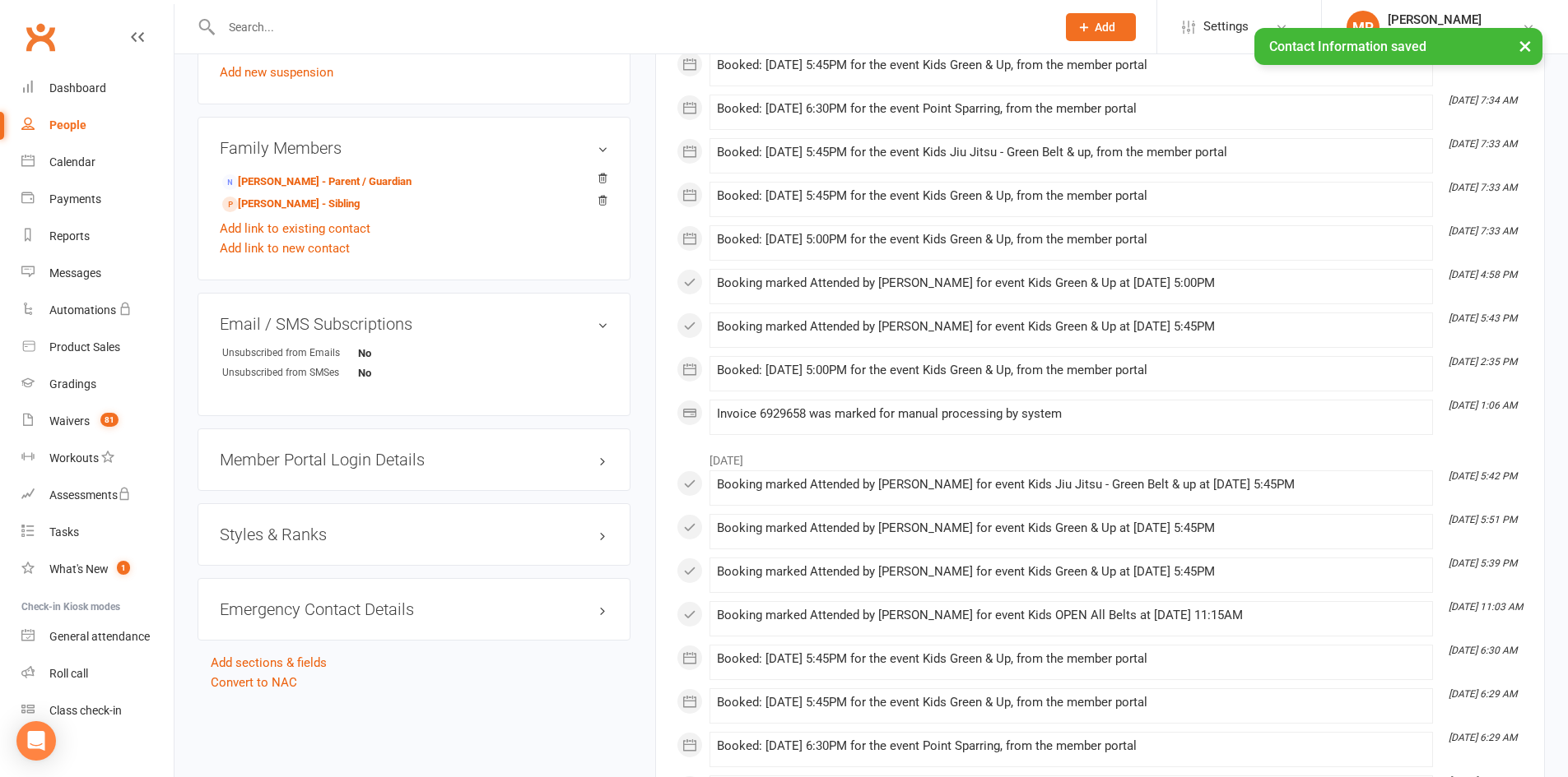
scroll to position [1026, 0]
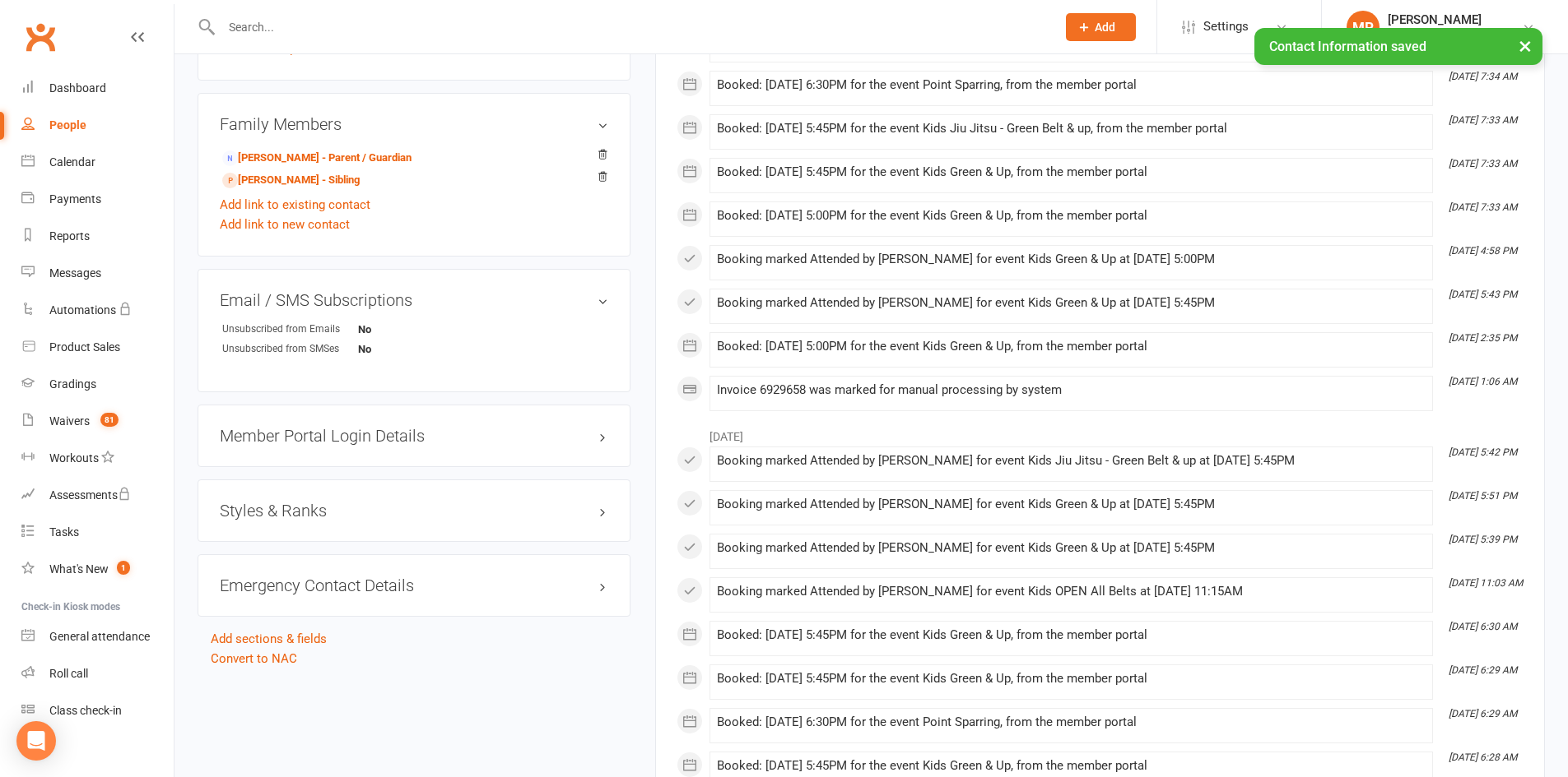
click at [381, 427] on h3 "Member Portal Login Details" at bounding box center [414, 436] width 389 height 18
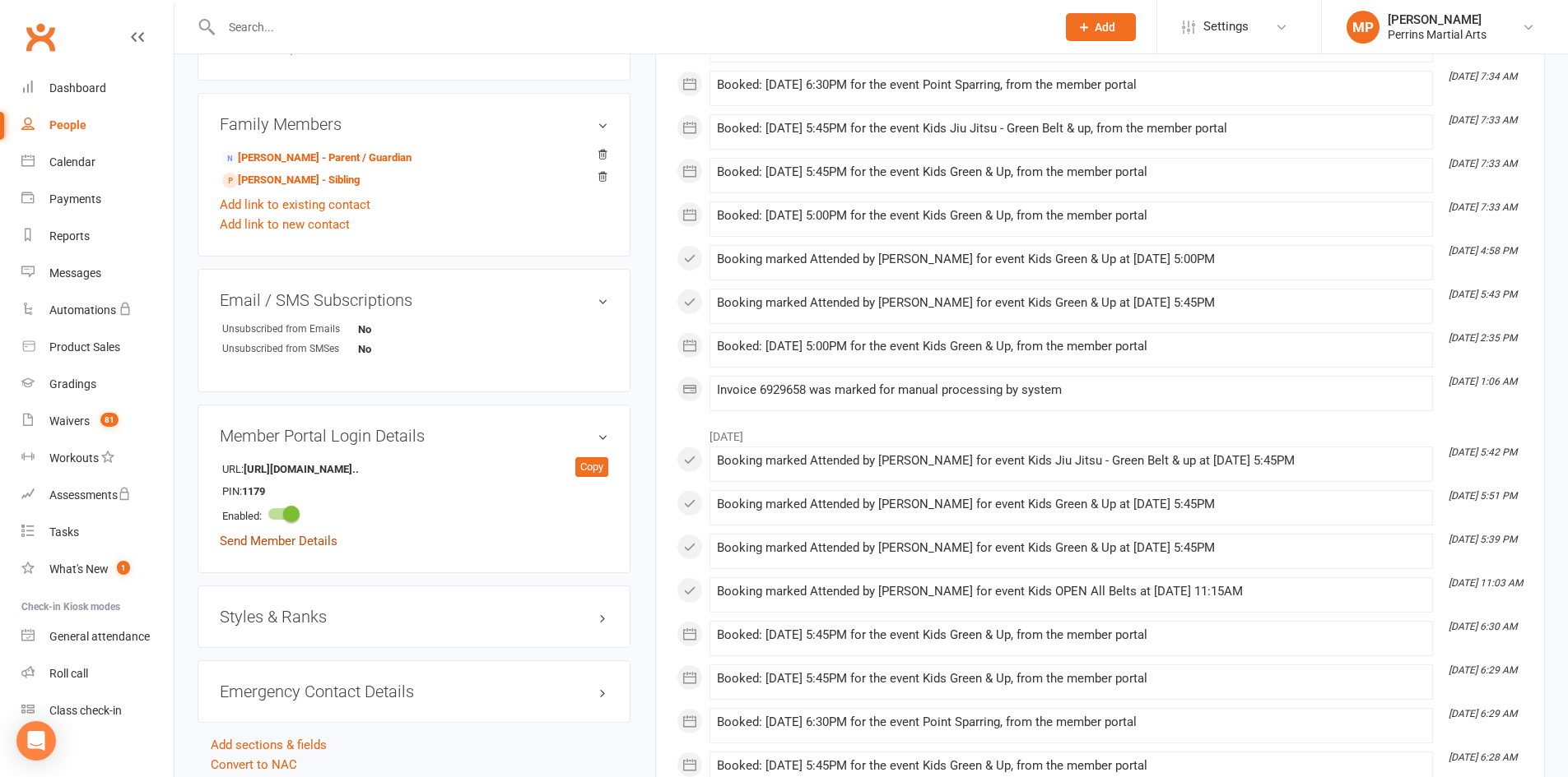
click at [273, 534] on link "Send Member Details" at bounding box center [279, 541] width 118 height 15
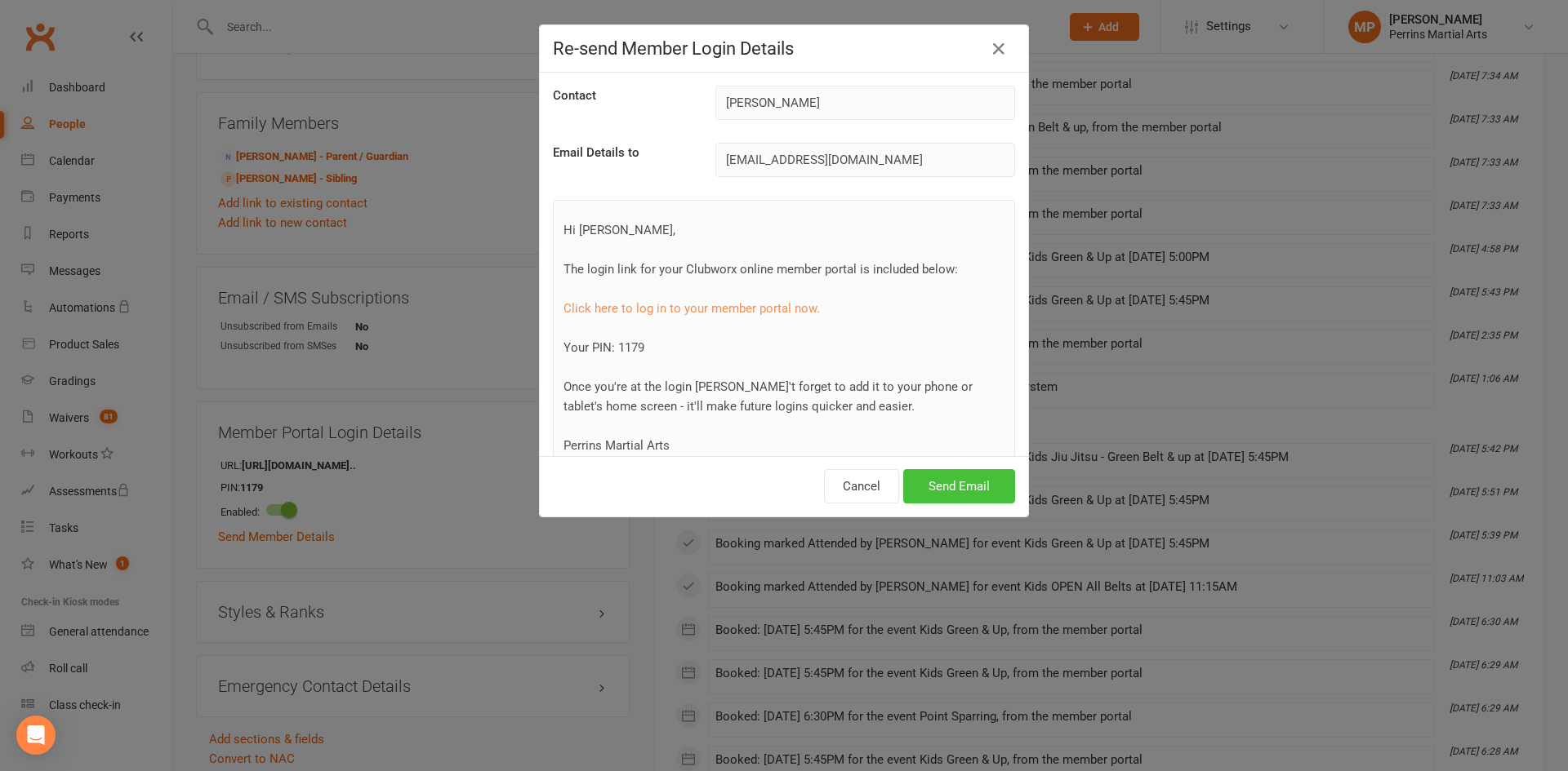
click at [954, 483] on button "Send Email" at bounding box center [959, 487] width 112 height 35
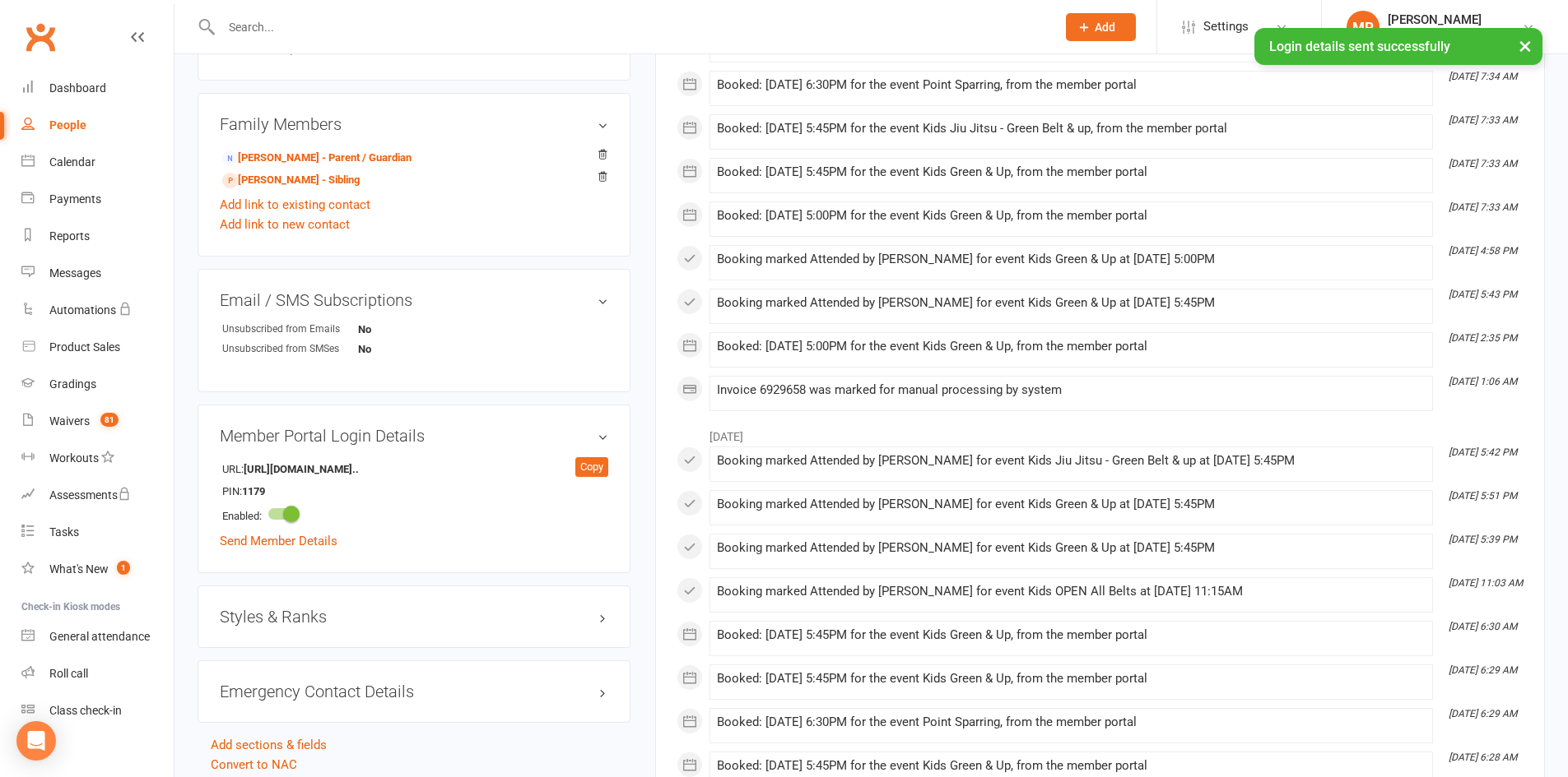
click at [72, 125] on div "People" at bounding box center [67, 125] width 37 height 13
select select "100"
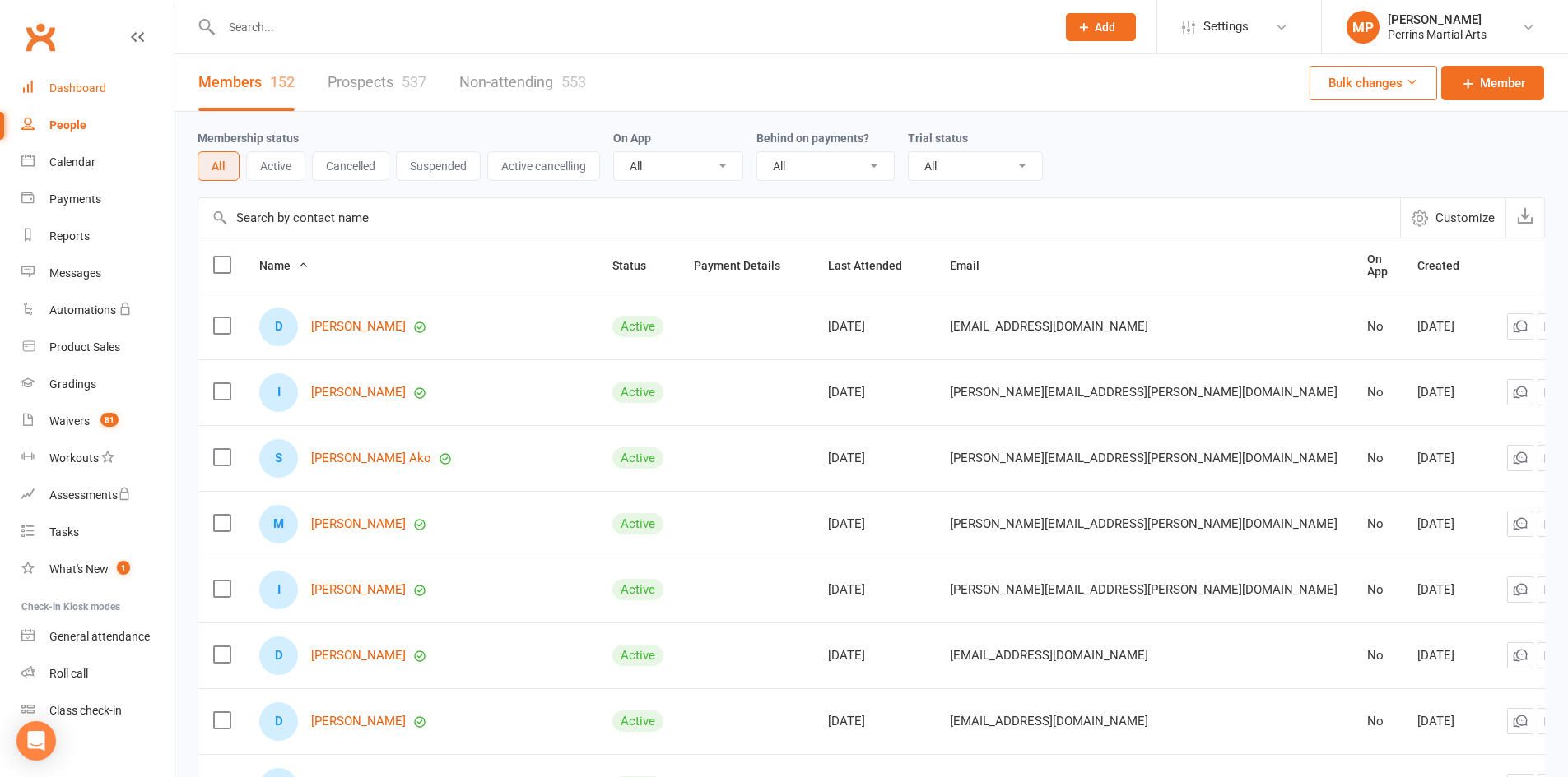
click at [79, 86] on div "Dashboard" at bounding box center [78, 88] width 57 height 13
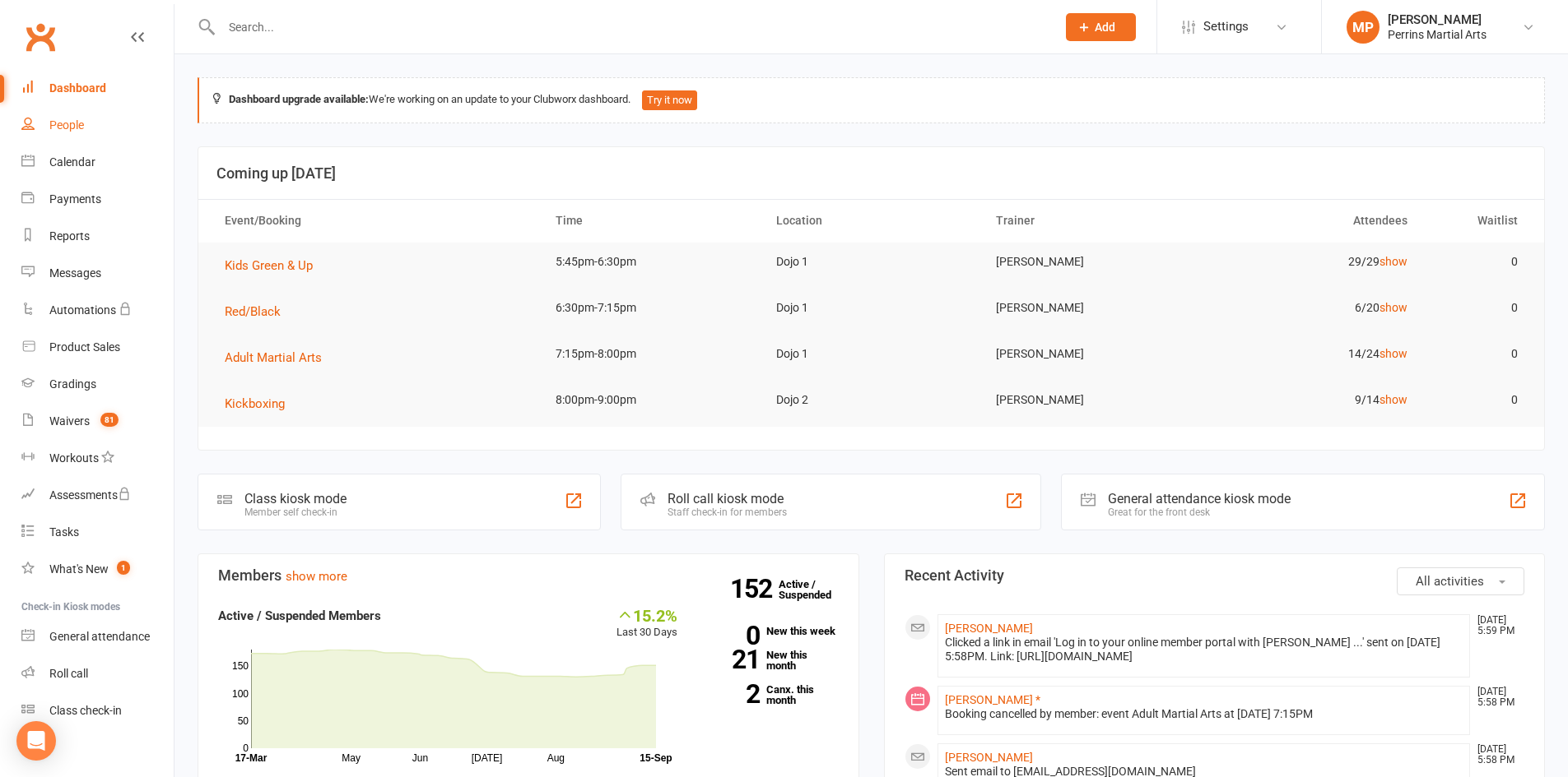
click at [70, 129] on div "People" at bounding box center [66, 125] width 35 height 13
select select "100"
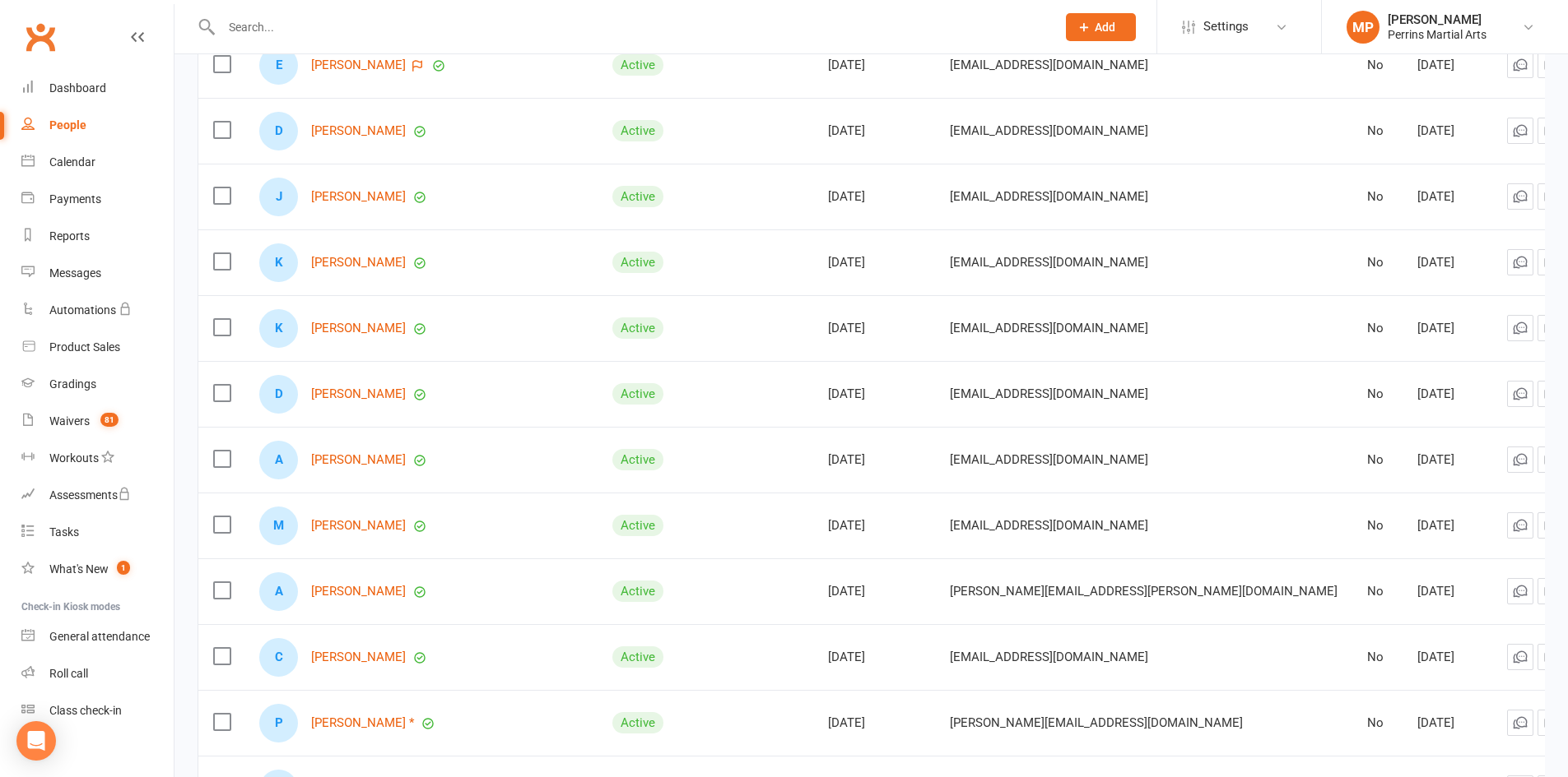
scroll to position [3228, 0]
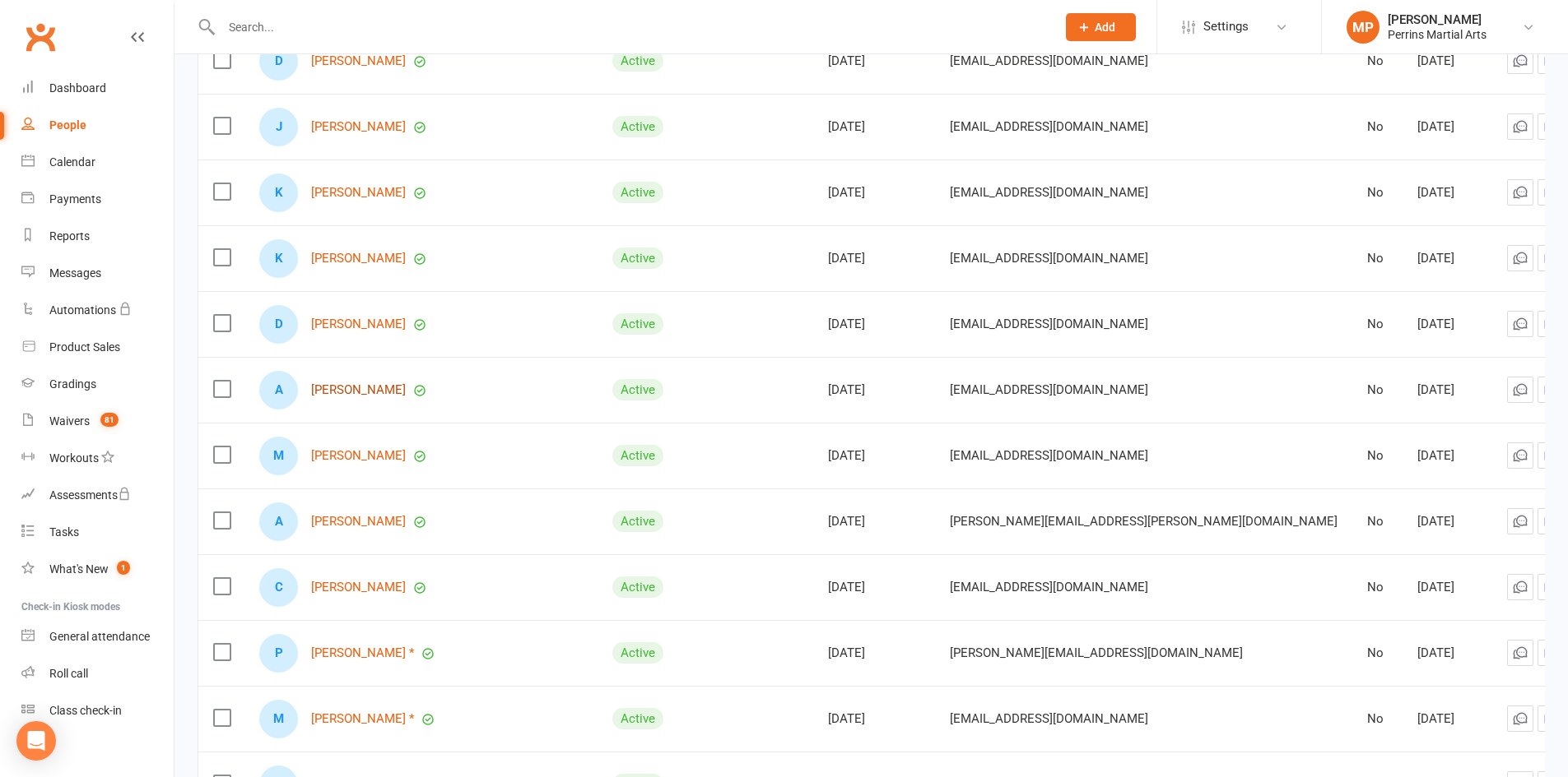
click at [366, 388] on link "[PERSON_NAME]" at bounding box center [358, 390] width 95 height 14
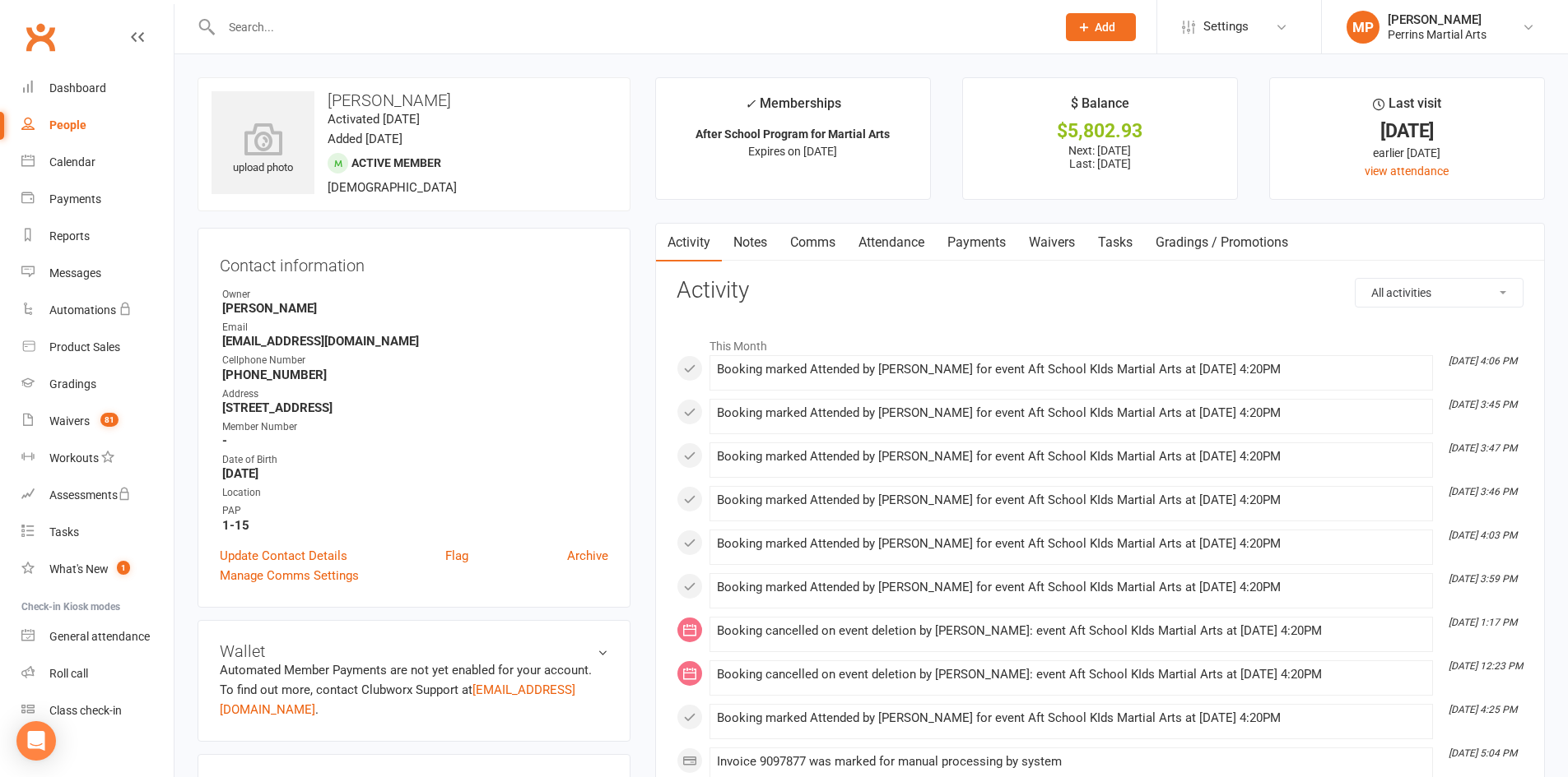
click at [70, 126] on div "People" at bounding box center [67, 125] width 37 height 13
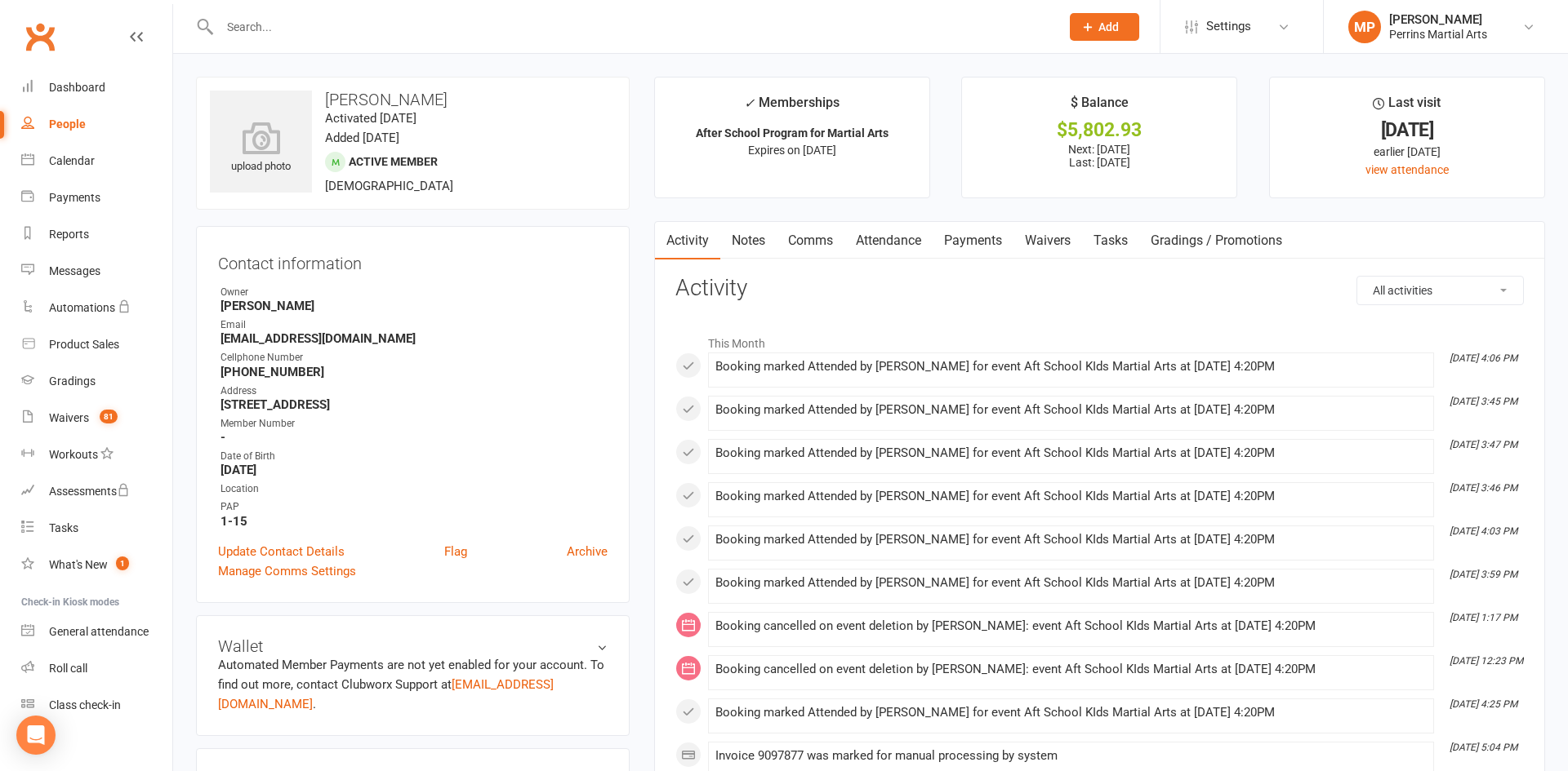
select select "100"
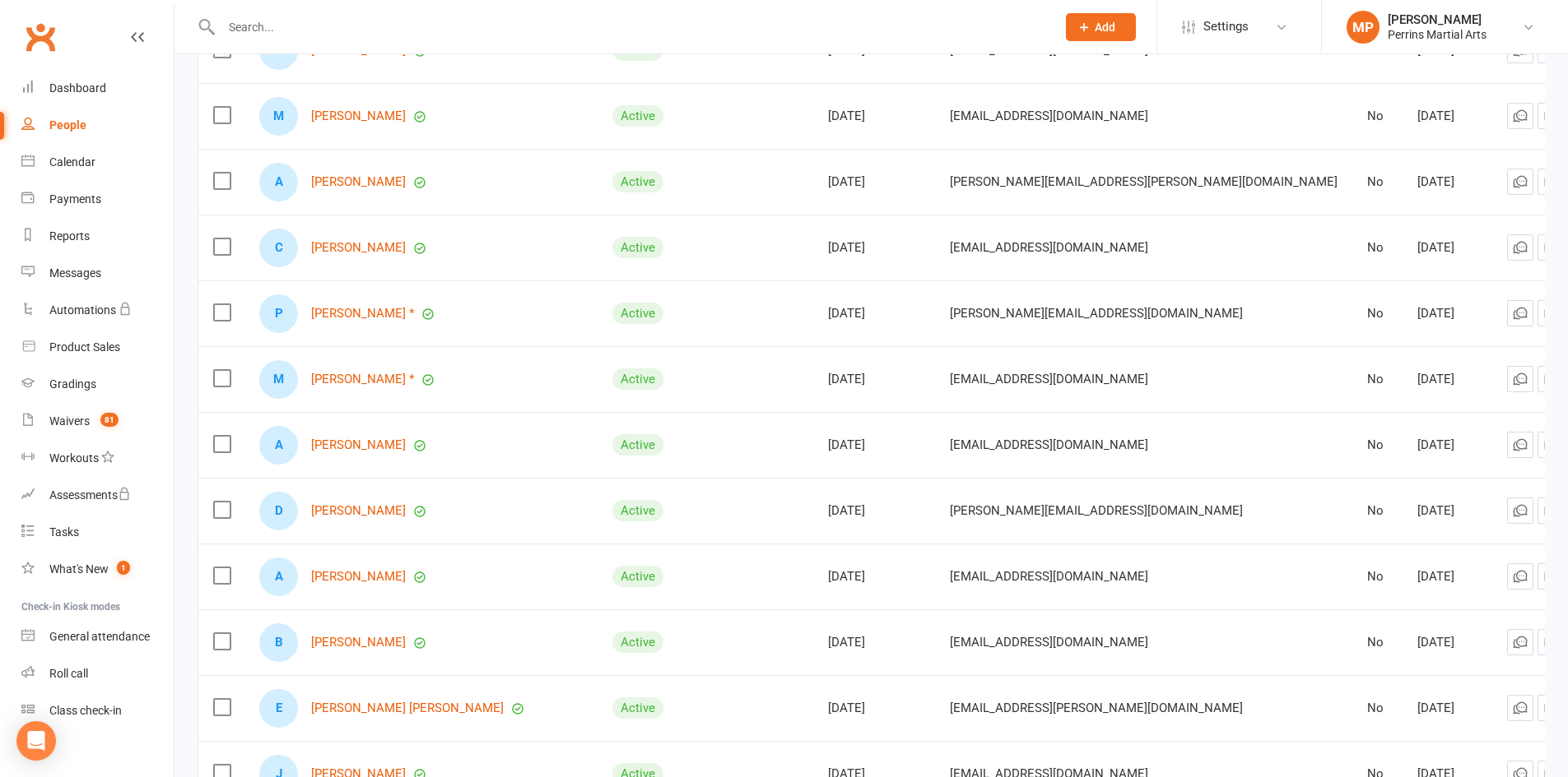
scroll to position [3574, 0]
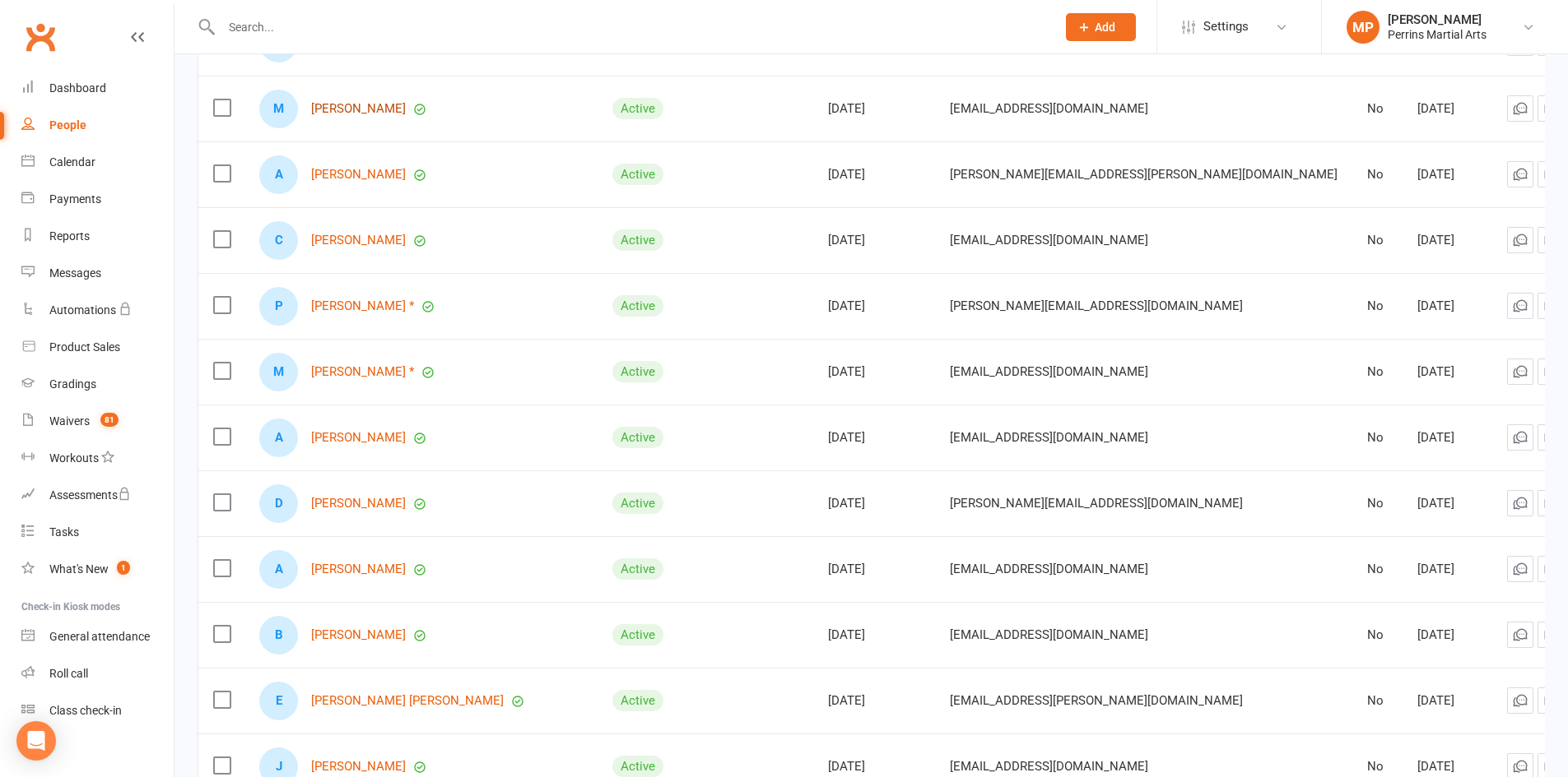
click at [363, 102] on link "[PERSON_NAME]" at bounding box center [358, 109] width 95 height 14
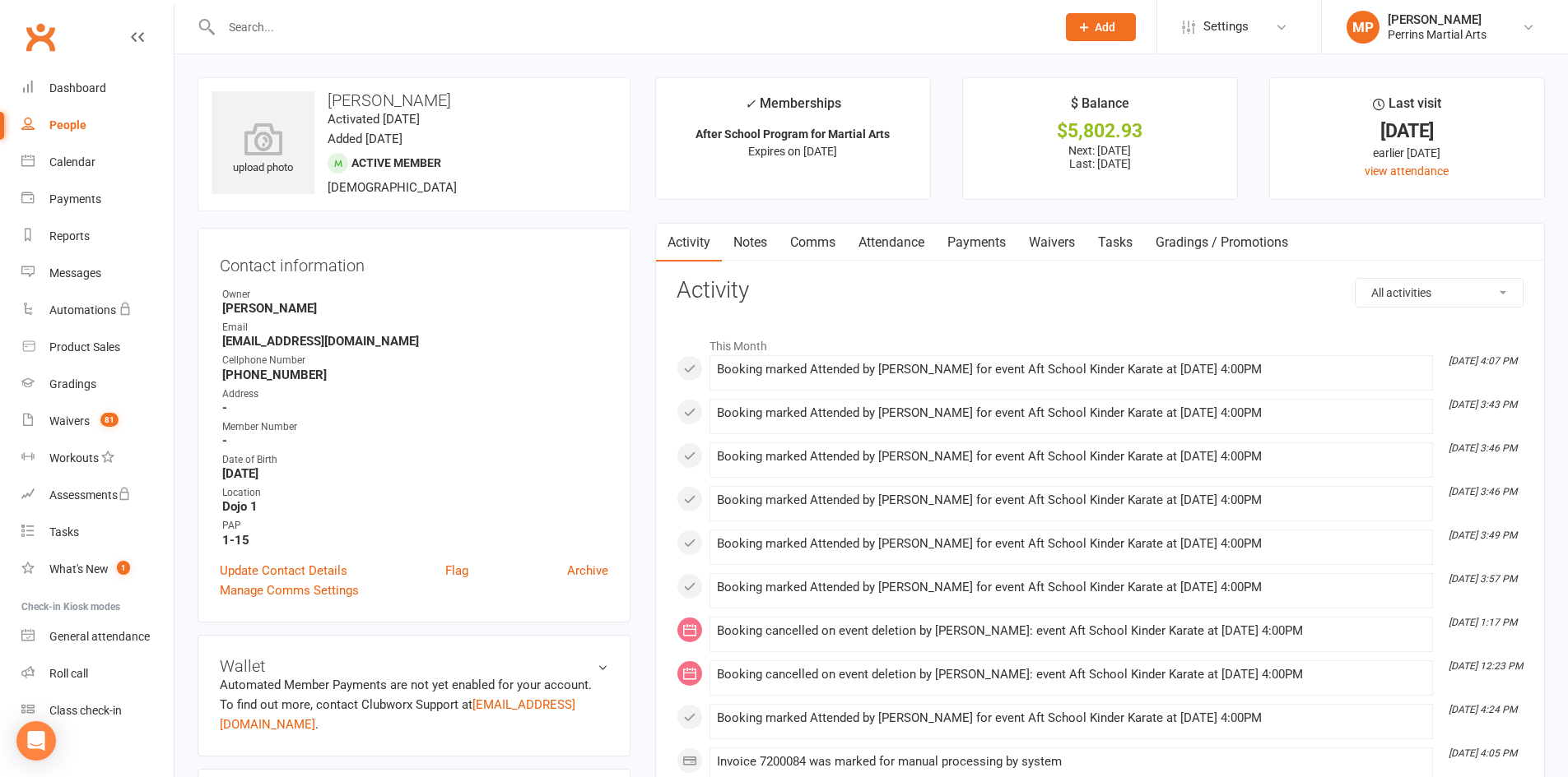
select select "100"
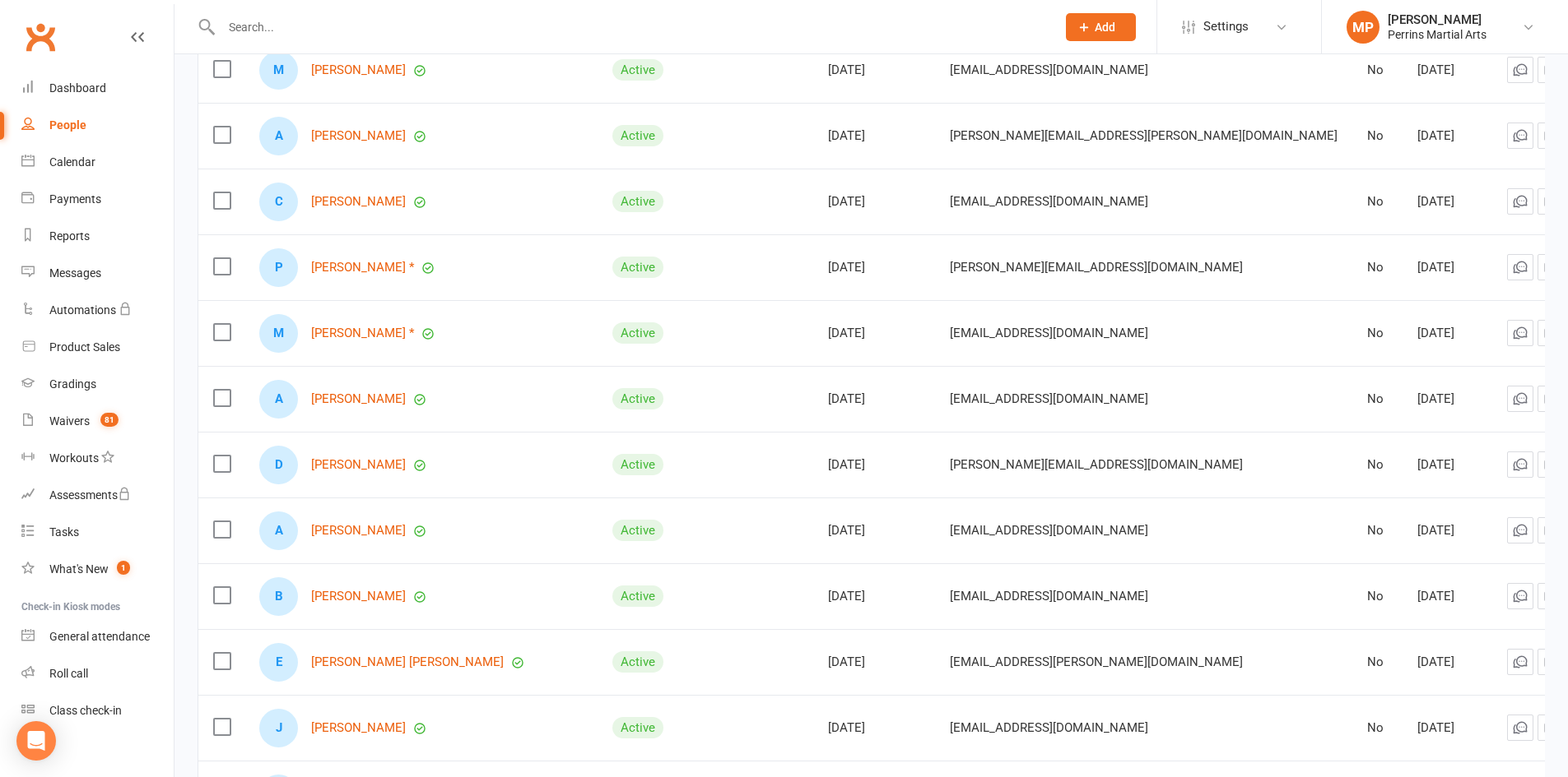
scroll to position [3629, 0]
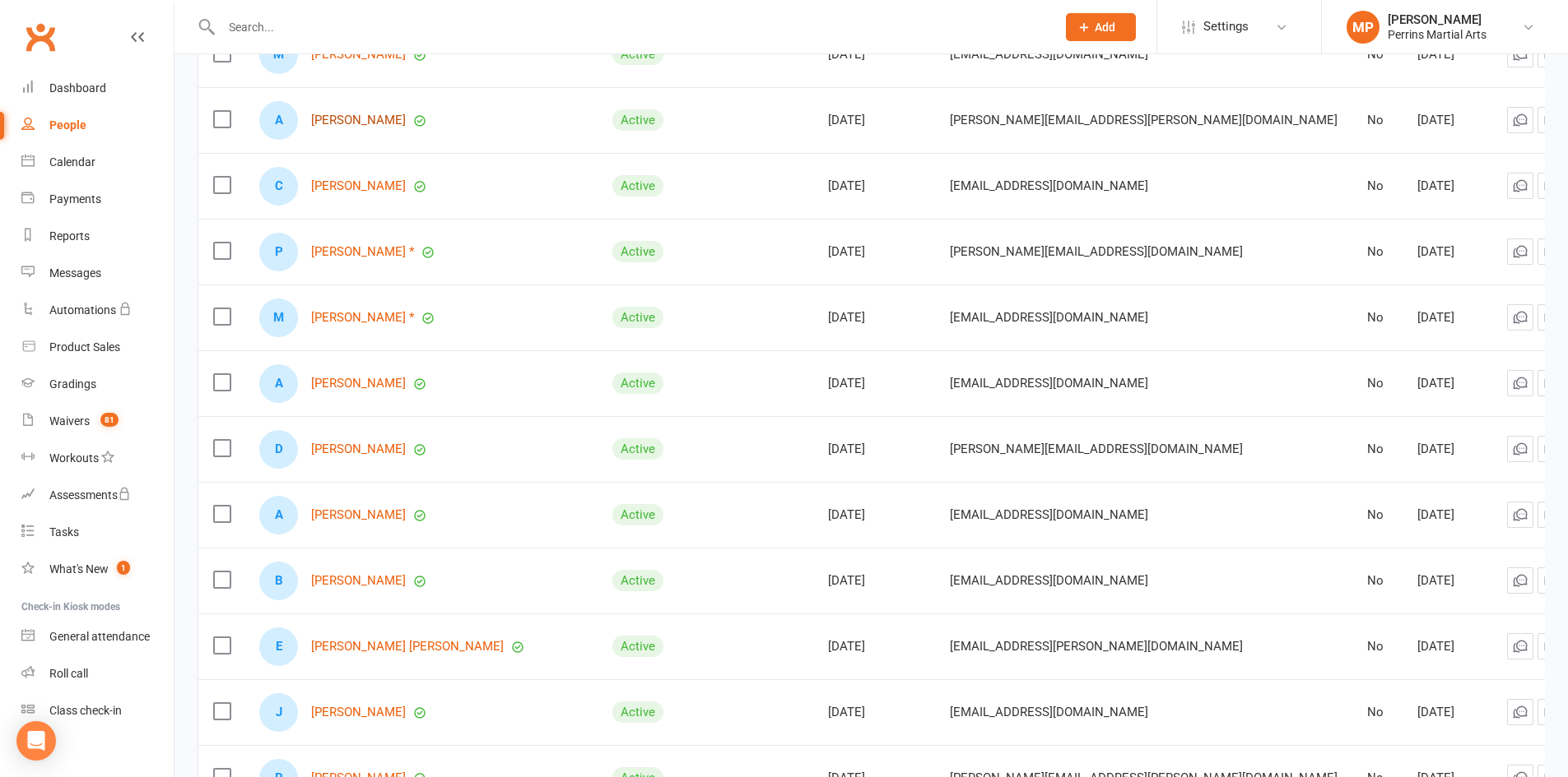
click at [358, 118] on link "[PERSON_NAME]" at bounding box center [358, 121] width 95 height 14
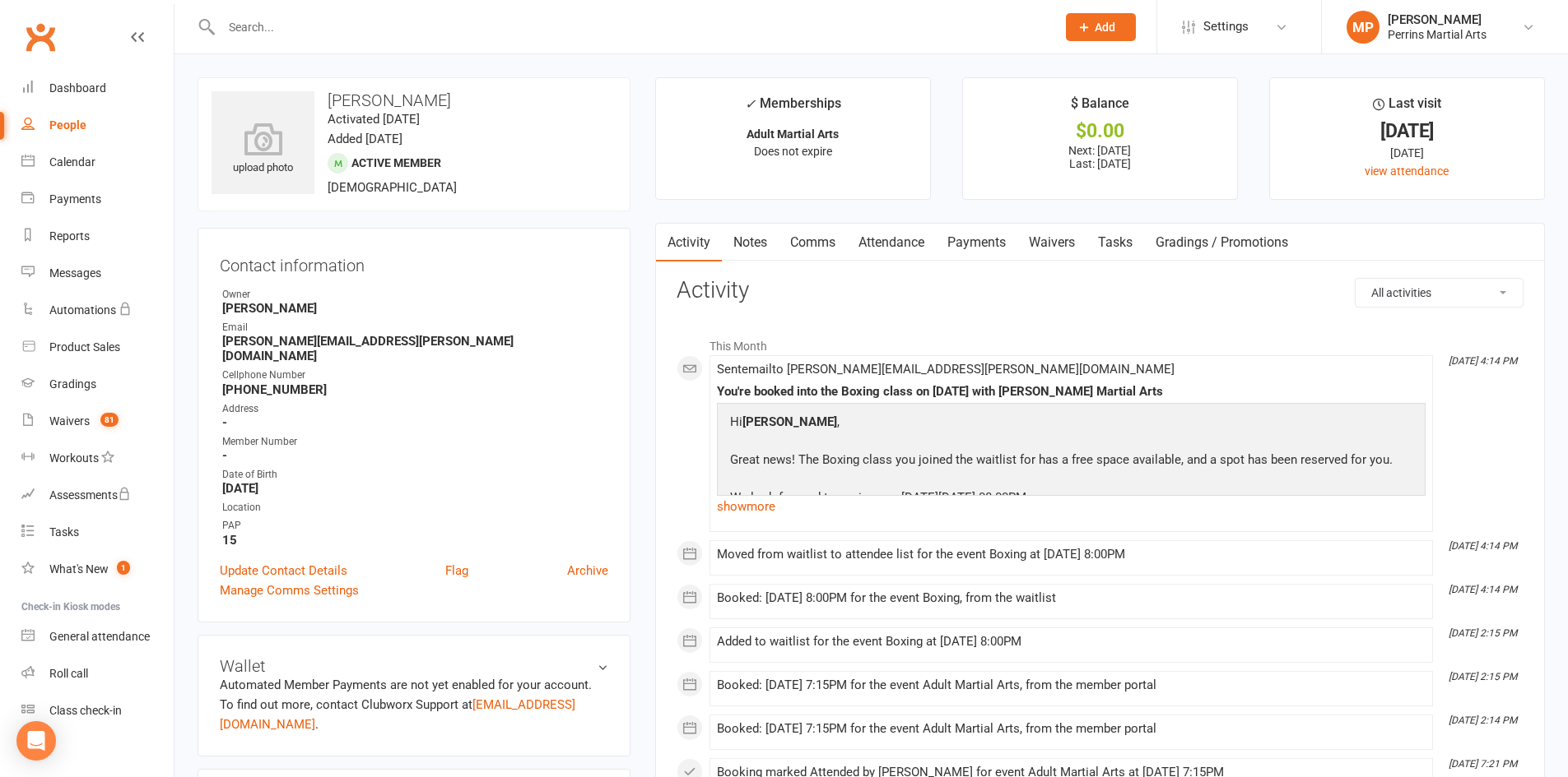
select select "100"
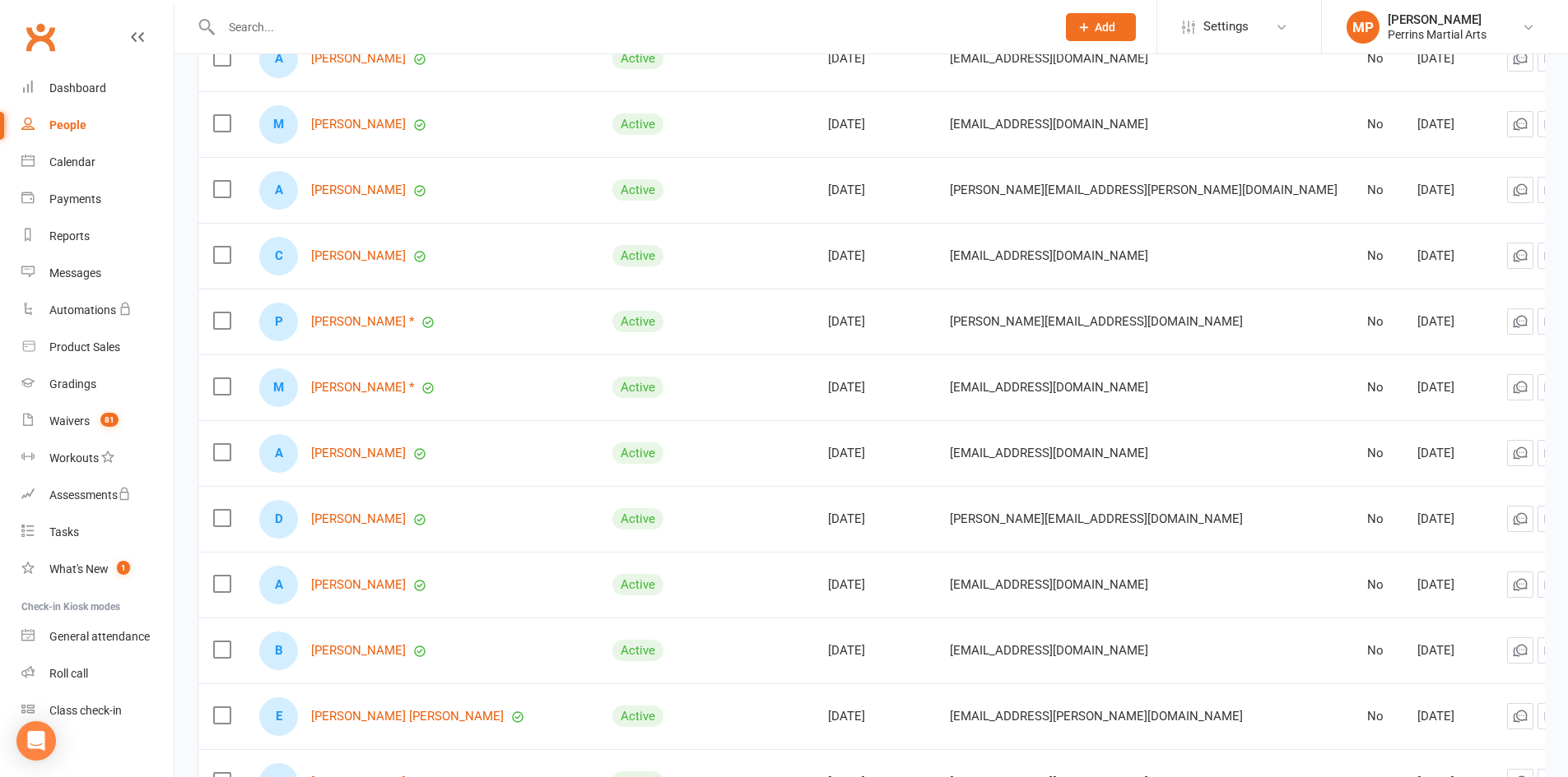
scroll to position [3574, 0]
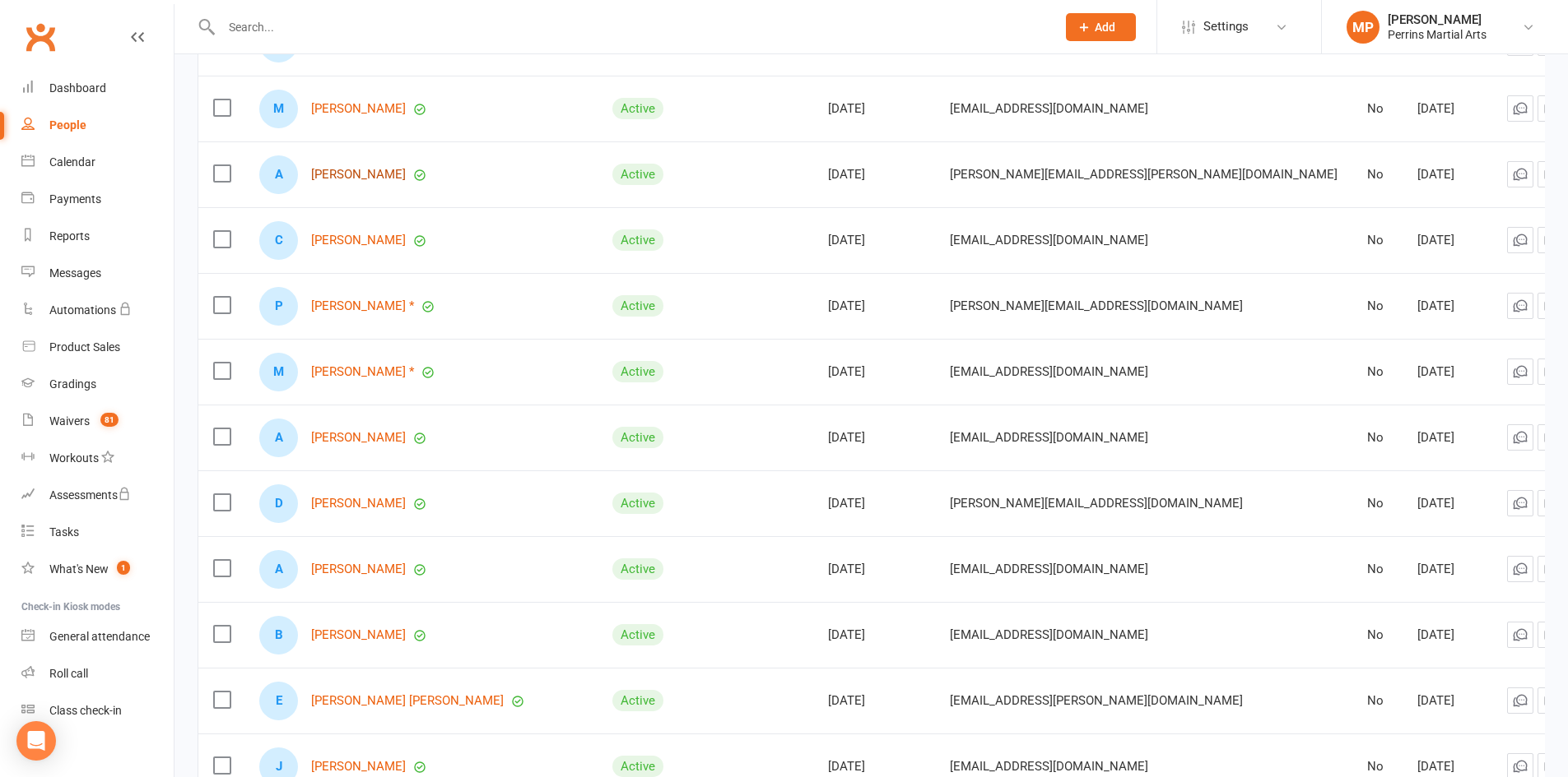
click at [358, 168] on link "[PERSON_NAME]" at bounding box center [358, 175] width 95 height 14
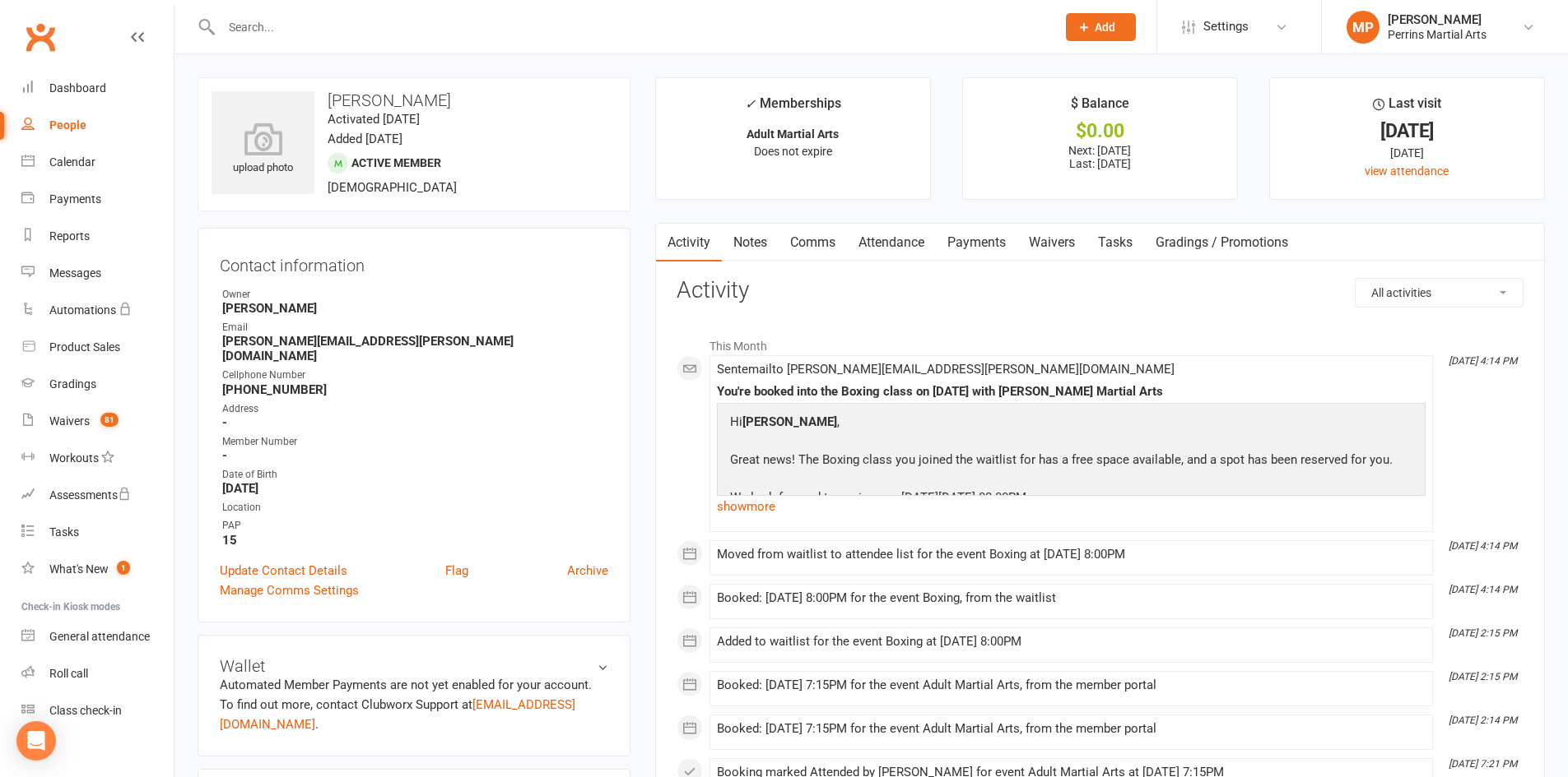
select select "100"
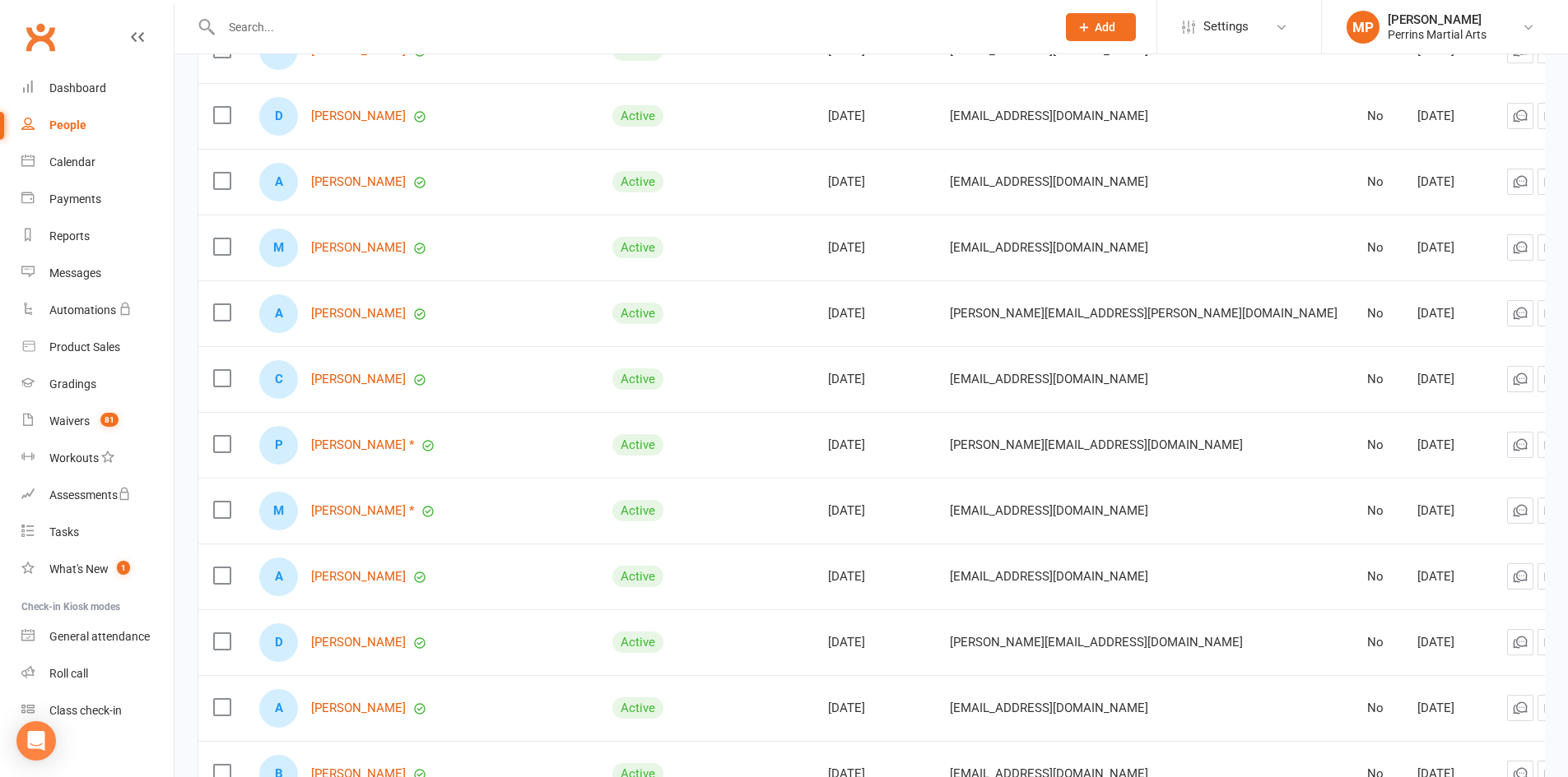
scroll to position [3513, 0]
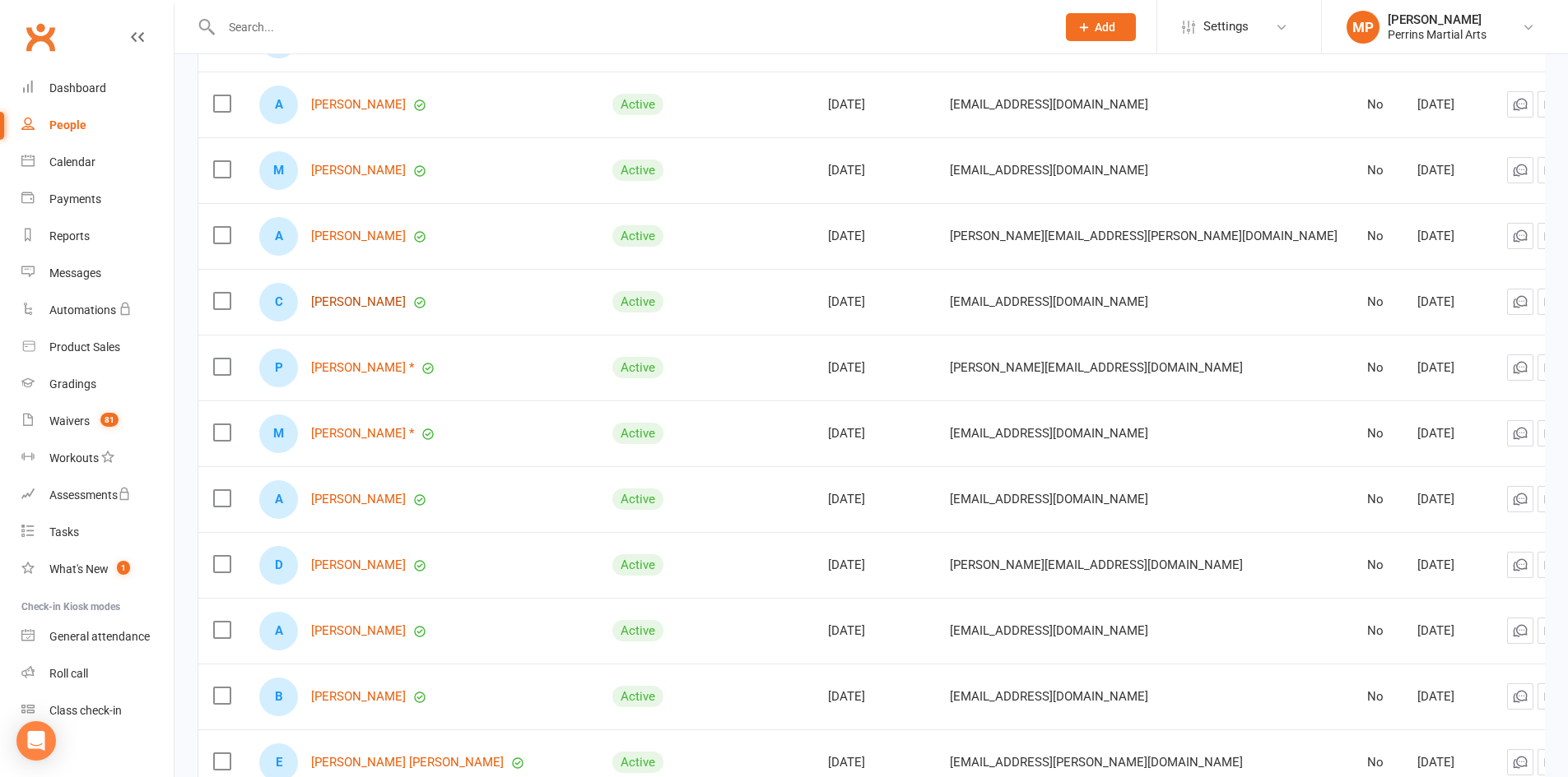
click at [363, 297] on link "[PERSON_NAME]" at bounding box center [358, 303] width 95 height 14
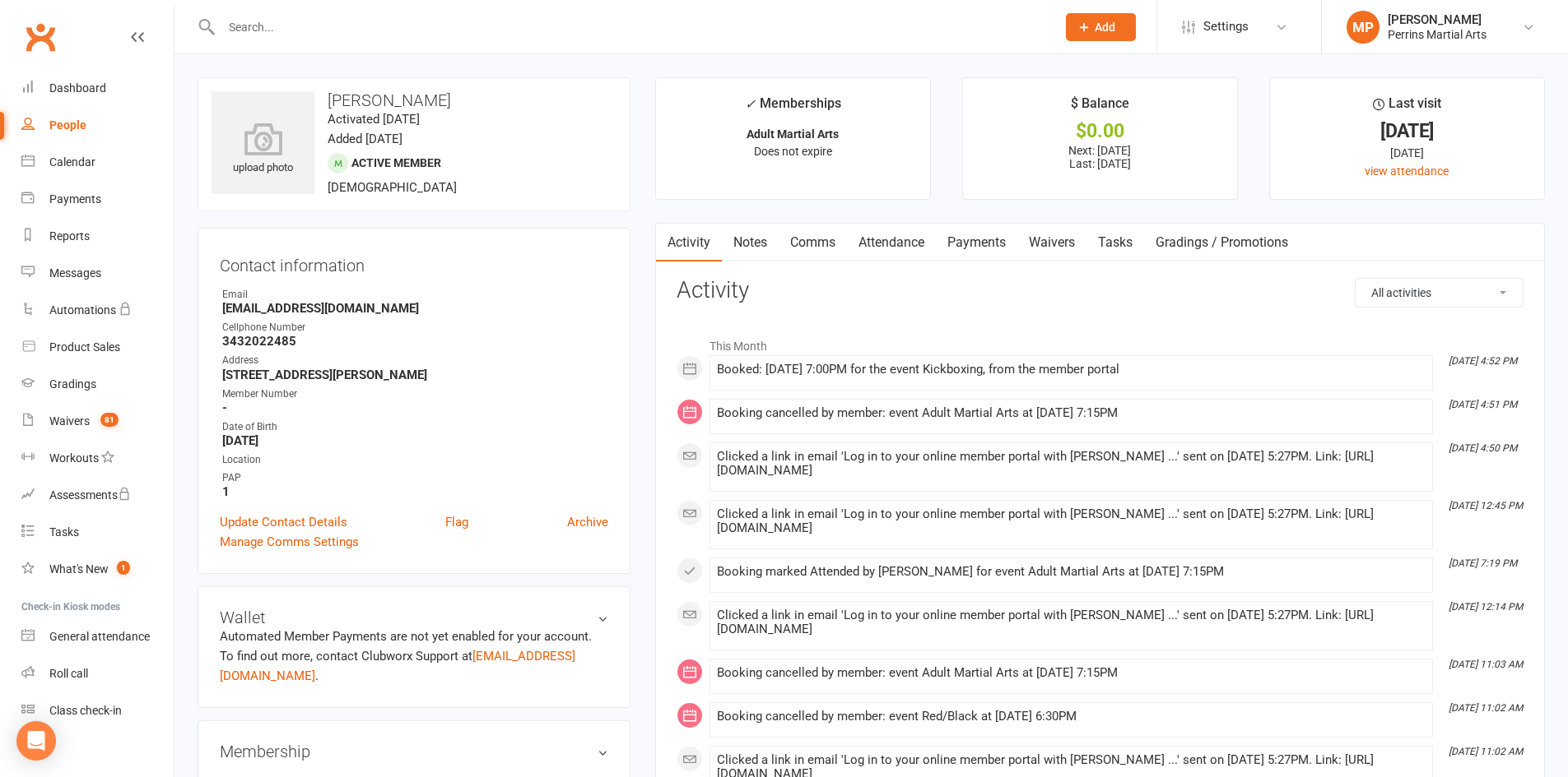
select select "100"
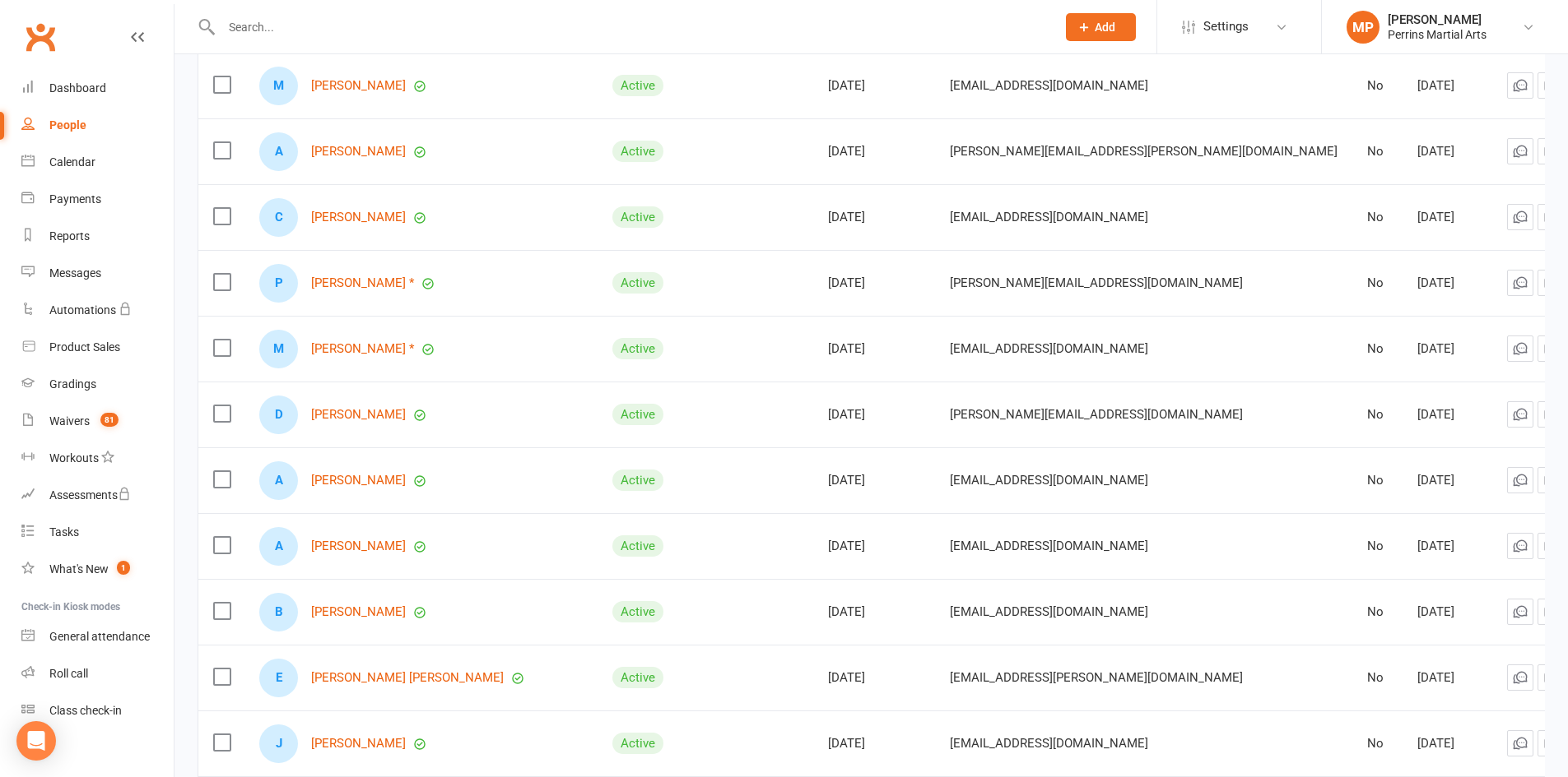
scroll to position [3636, 0]
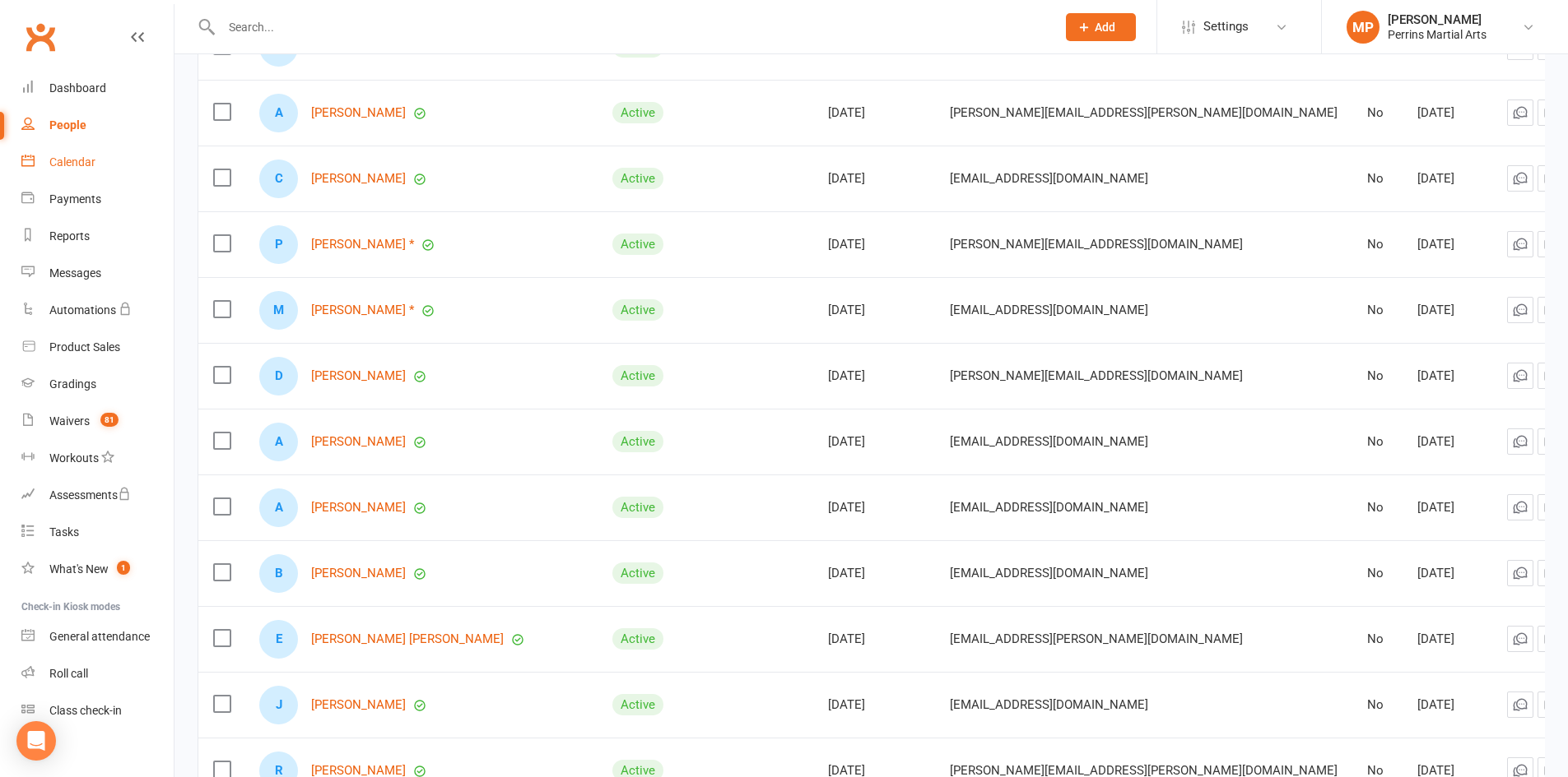
click at [56, 162] on div "Calendar" at bounding box center [72, 162] width 46 height 13
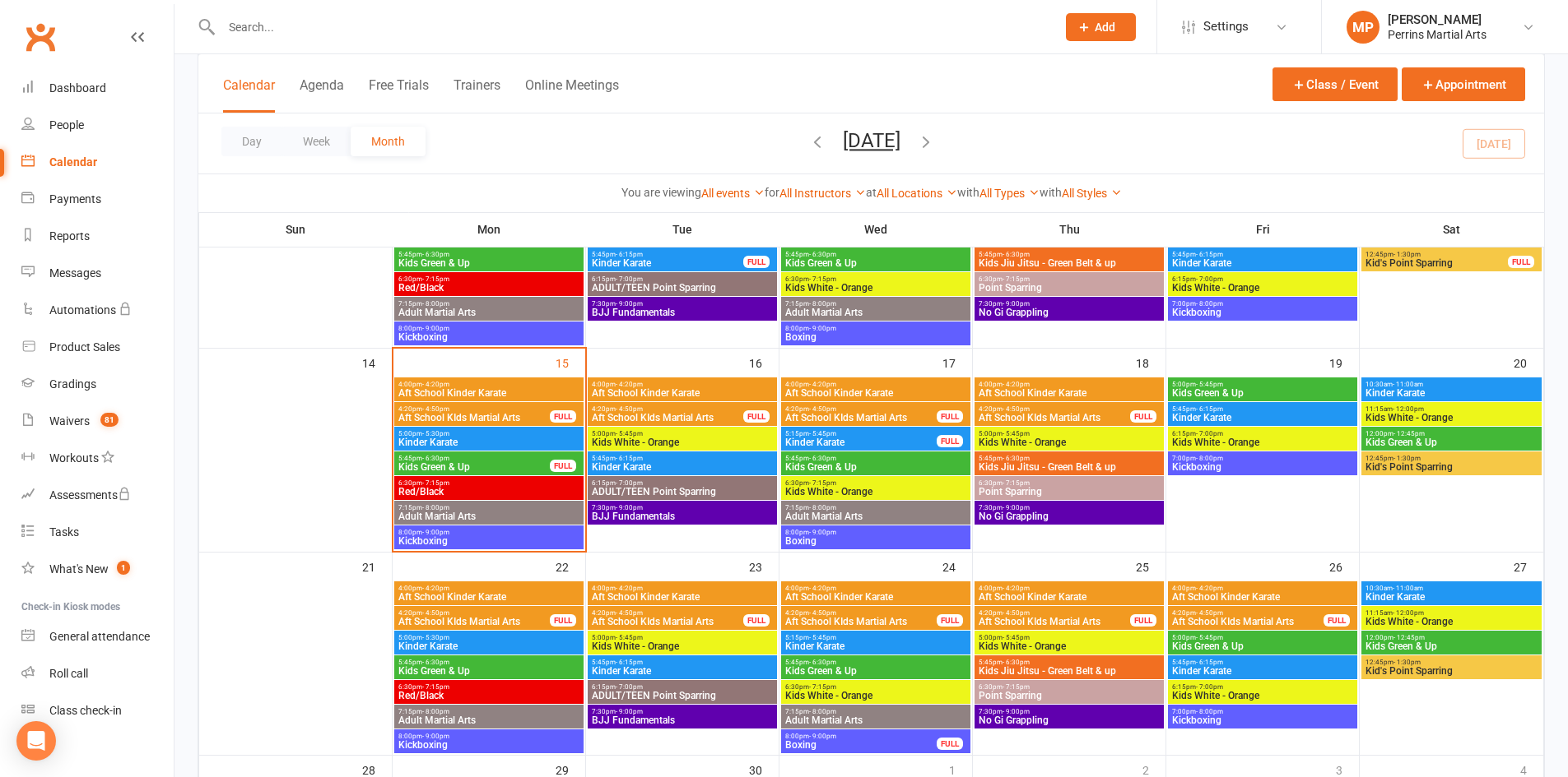
scroll to position [422, 0]
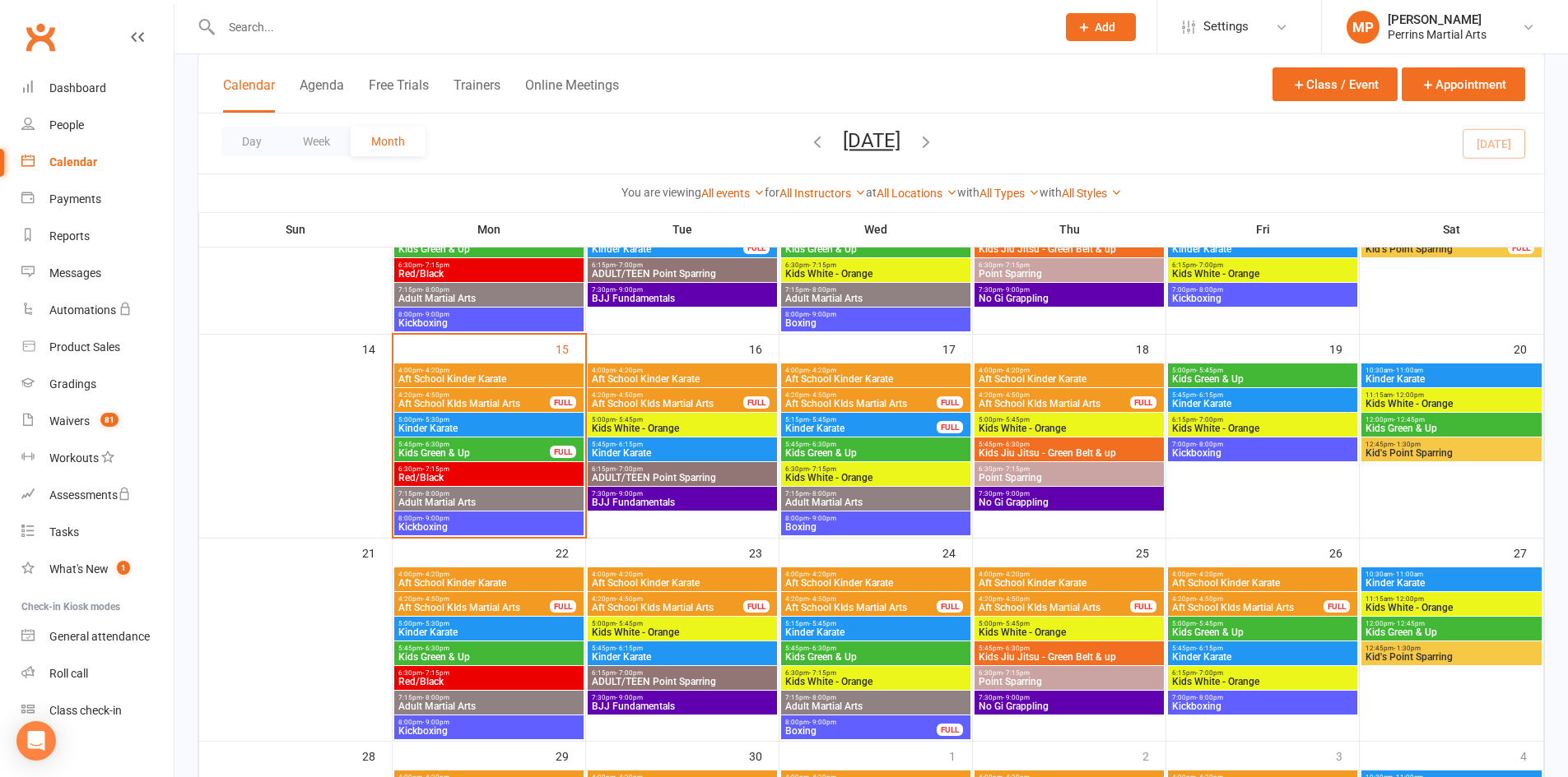
click at [522, 498] on span "Adult Martial Arts" at bounding box center [489, 502] width 182 height 10
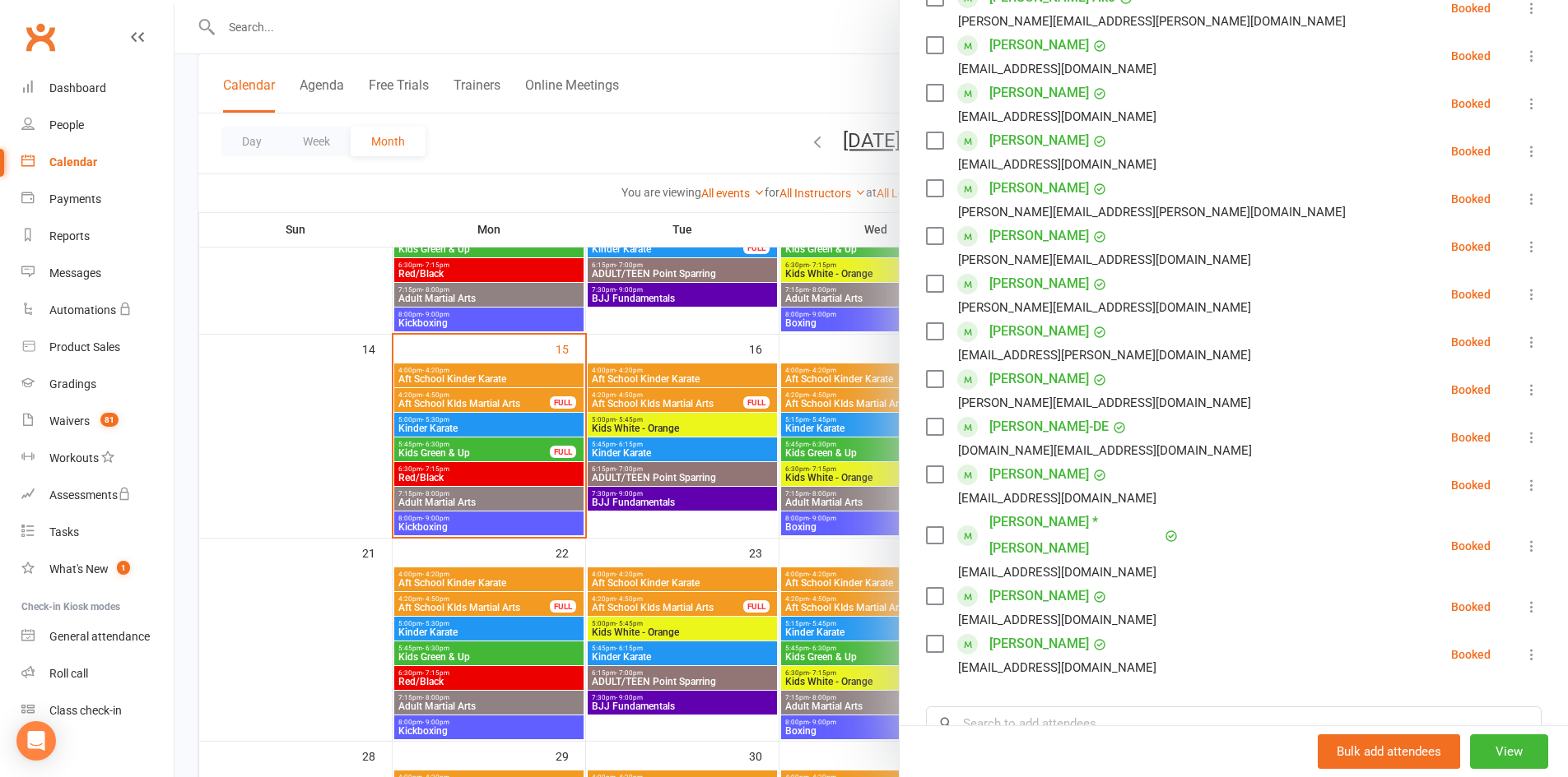
scroll to position [0, 0]
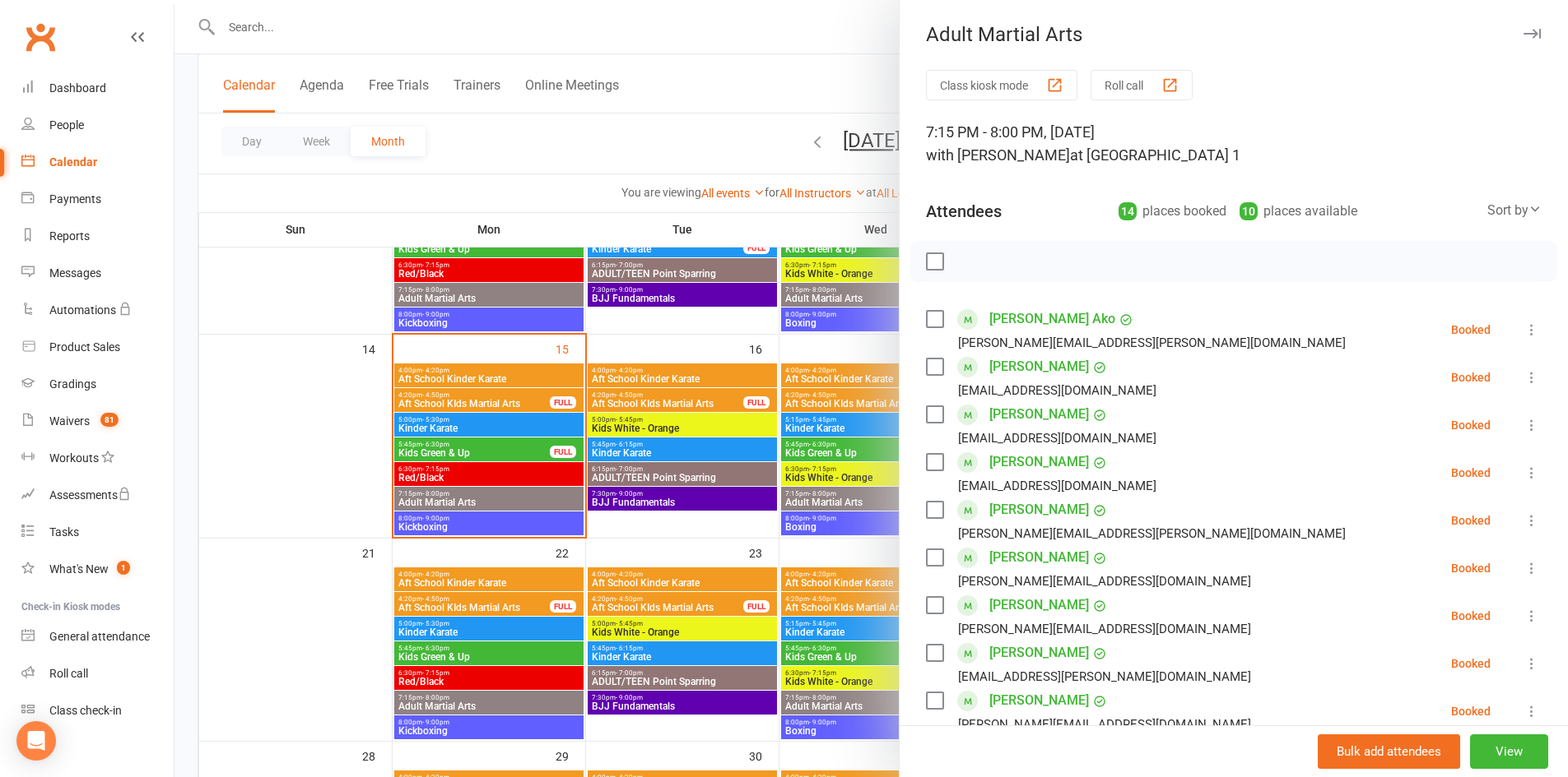
click at [1523, 31] on icon "button" at bounding box center [1531, 33] width 17 height 10
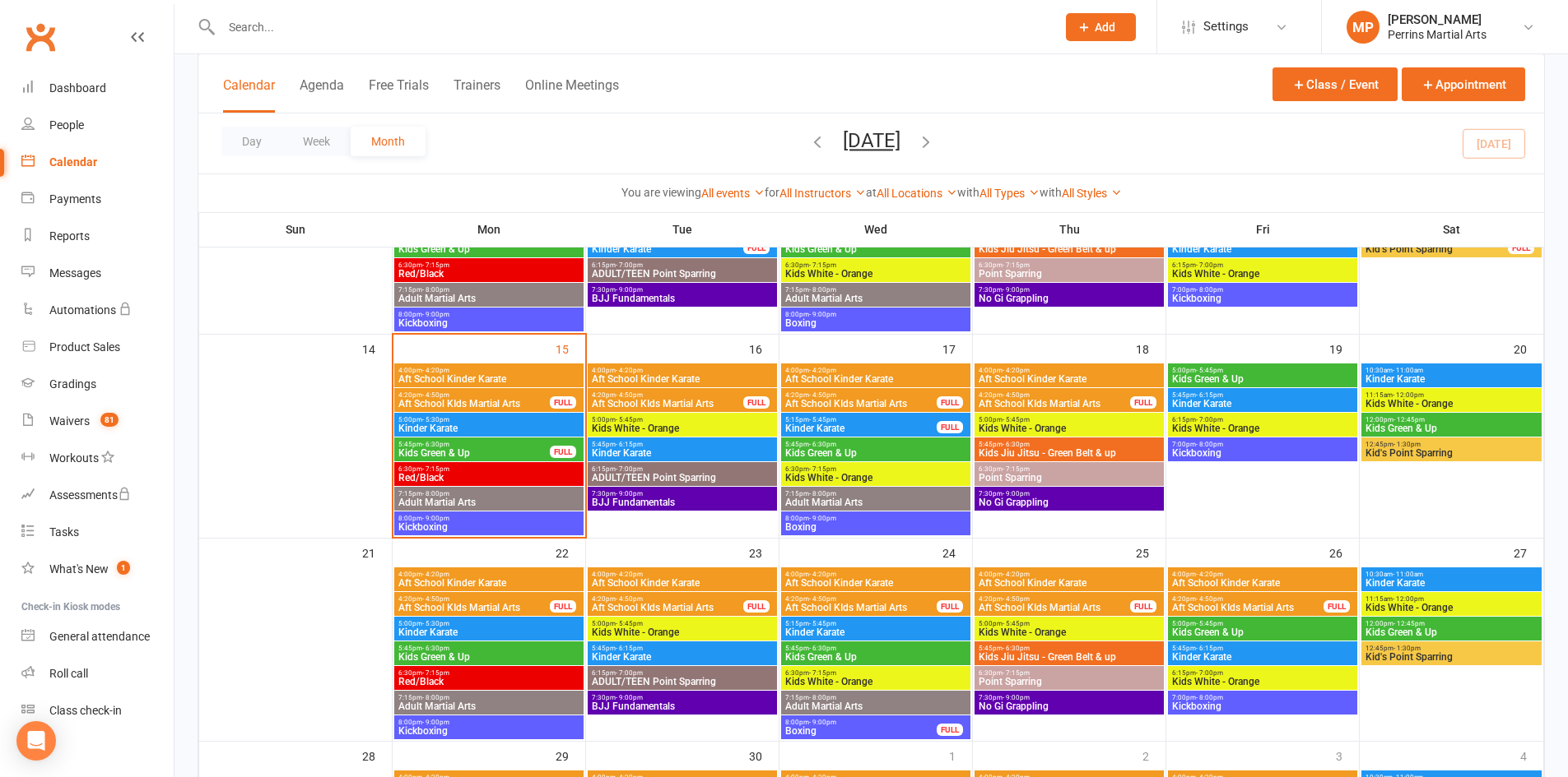
click at [537, 516] on span "8:00pm - 9:00pm" at bounding box center [489, 519] width 182 height 7
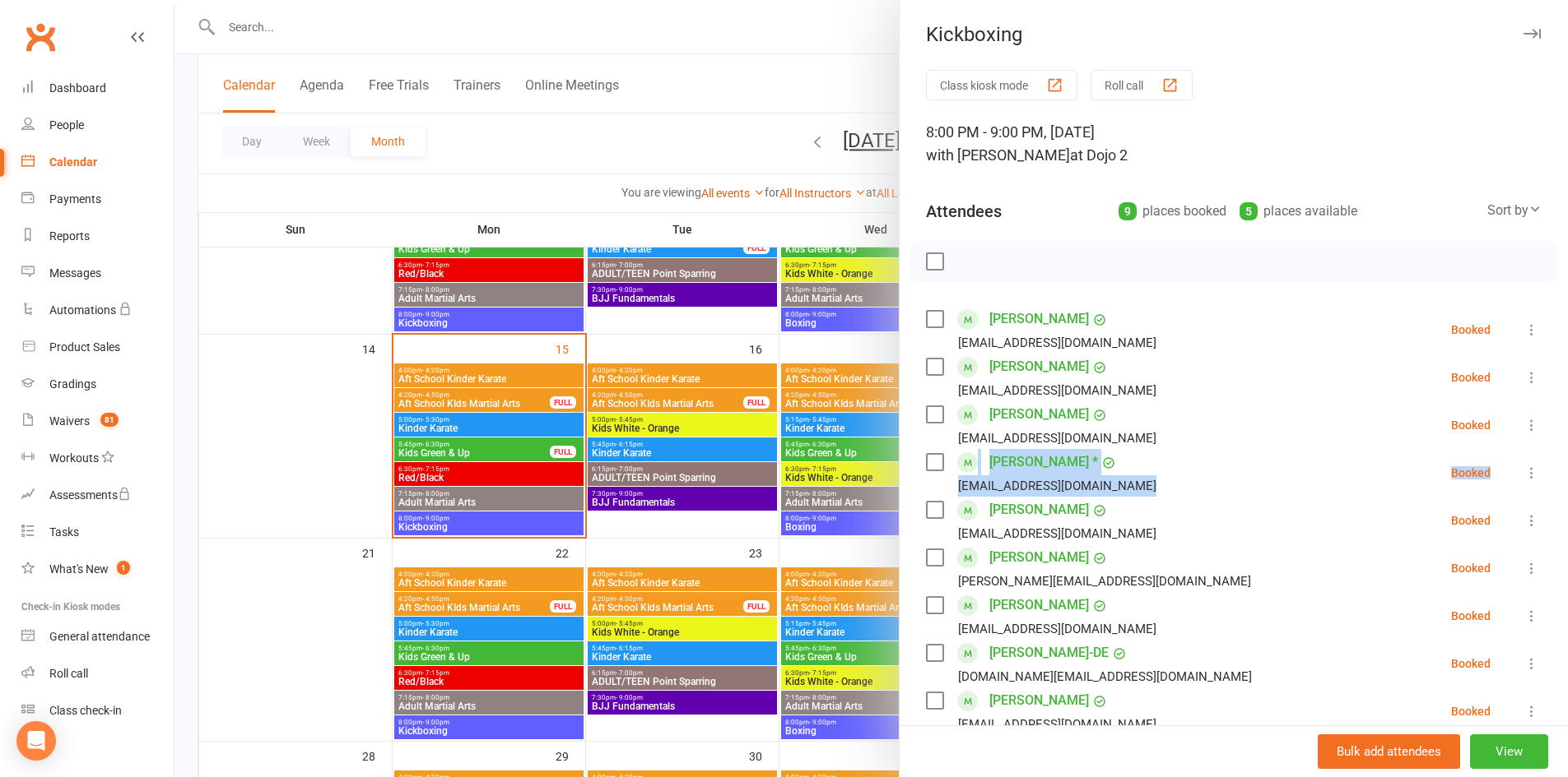
drag, startPoint x: 1542, startPoint y: 429, endPoint x: 1554, endPoint y: 483, distance: 55.3
click at [1554, 483] on div "Kickboxing Class kiosk mode Roll call 8:00 PM - 9:00 PM, [DATE] with [PERSON_NA…" at bounding box center [1233, 388] width 669 height 777
click at [1253, 541] on li "[PERSON_NAME] [PERSON_NAME][EMAIL_ADDRESS][DOMAIN_NAME] Booked More info Remove…" at bounding box center [1233, 520] width 616 height 47
click at [1523, 469] on icon at bounding box center [1531, 472] width 16 height 16
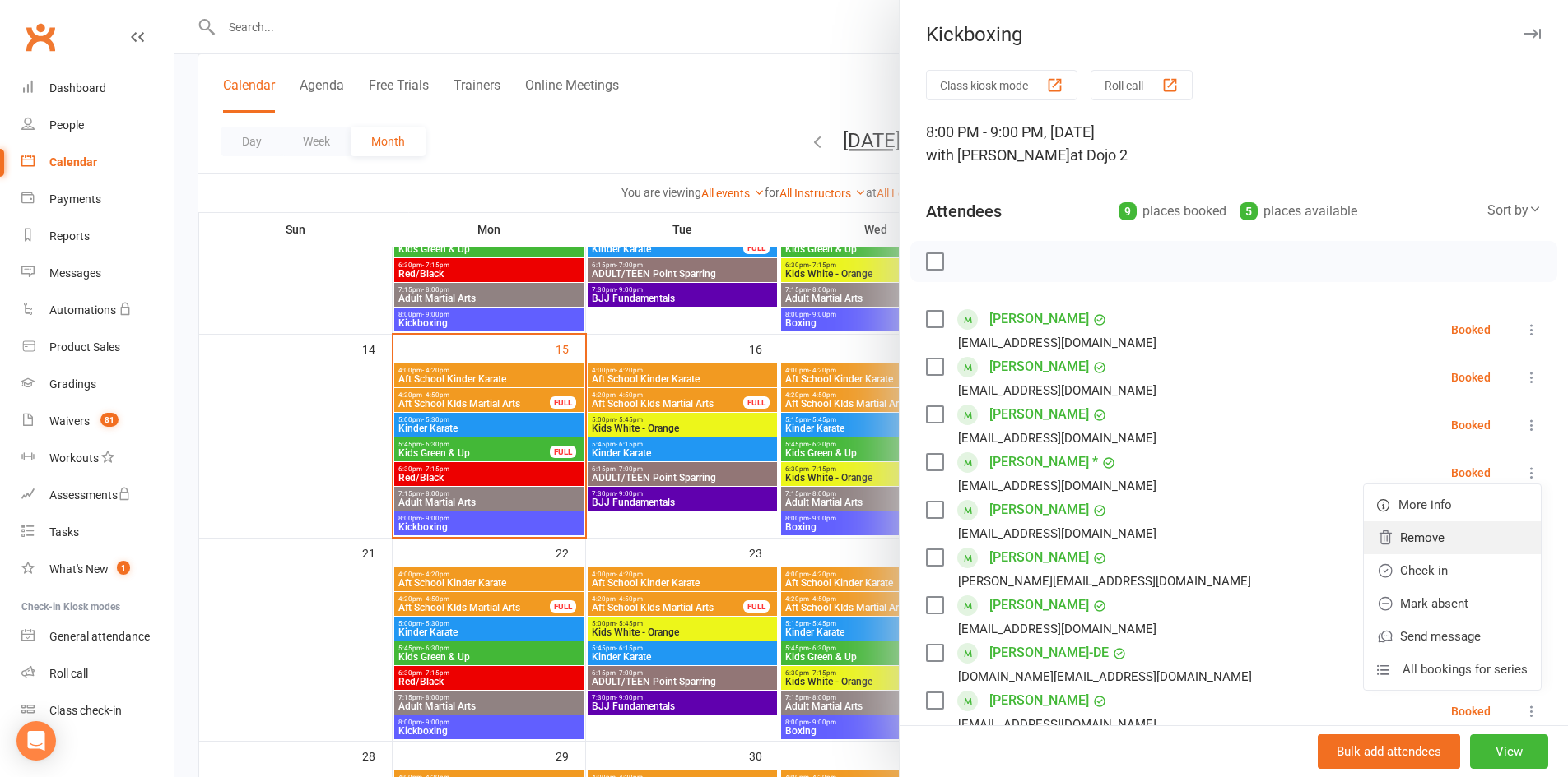
click at [1430, 531] on link "Remove" at bounding box center [1452, 538] width 177 height 33
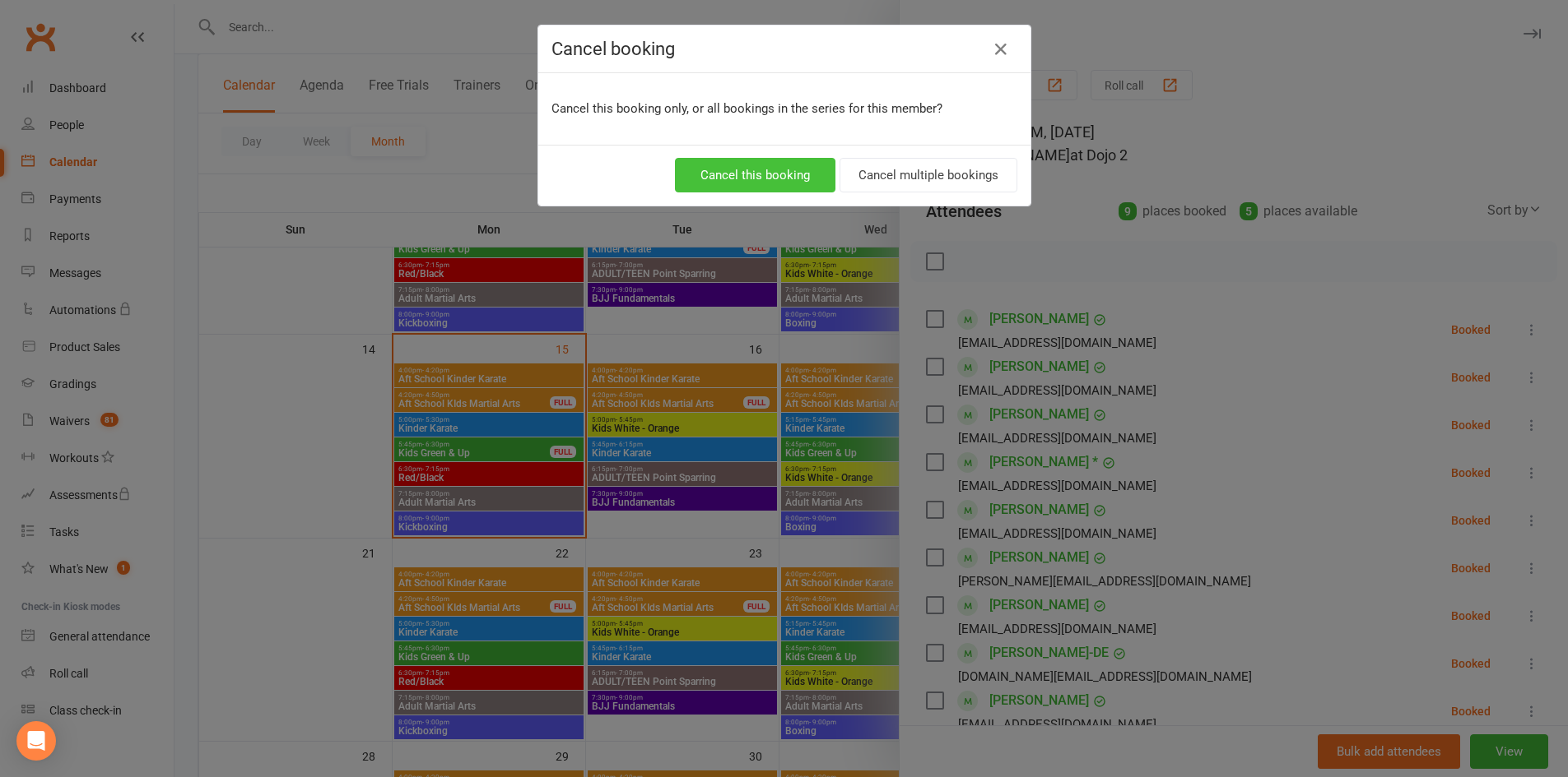
click at [735, 182] on button "Cancel this booking" at bounding box center [755, 175] width 161 height 35
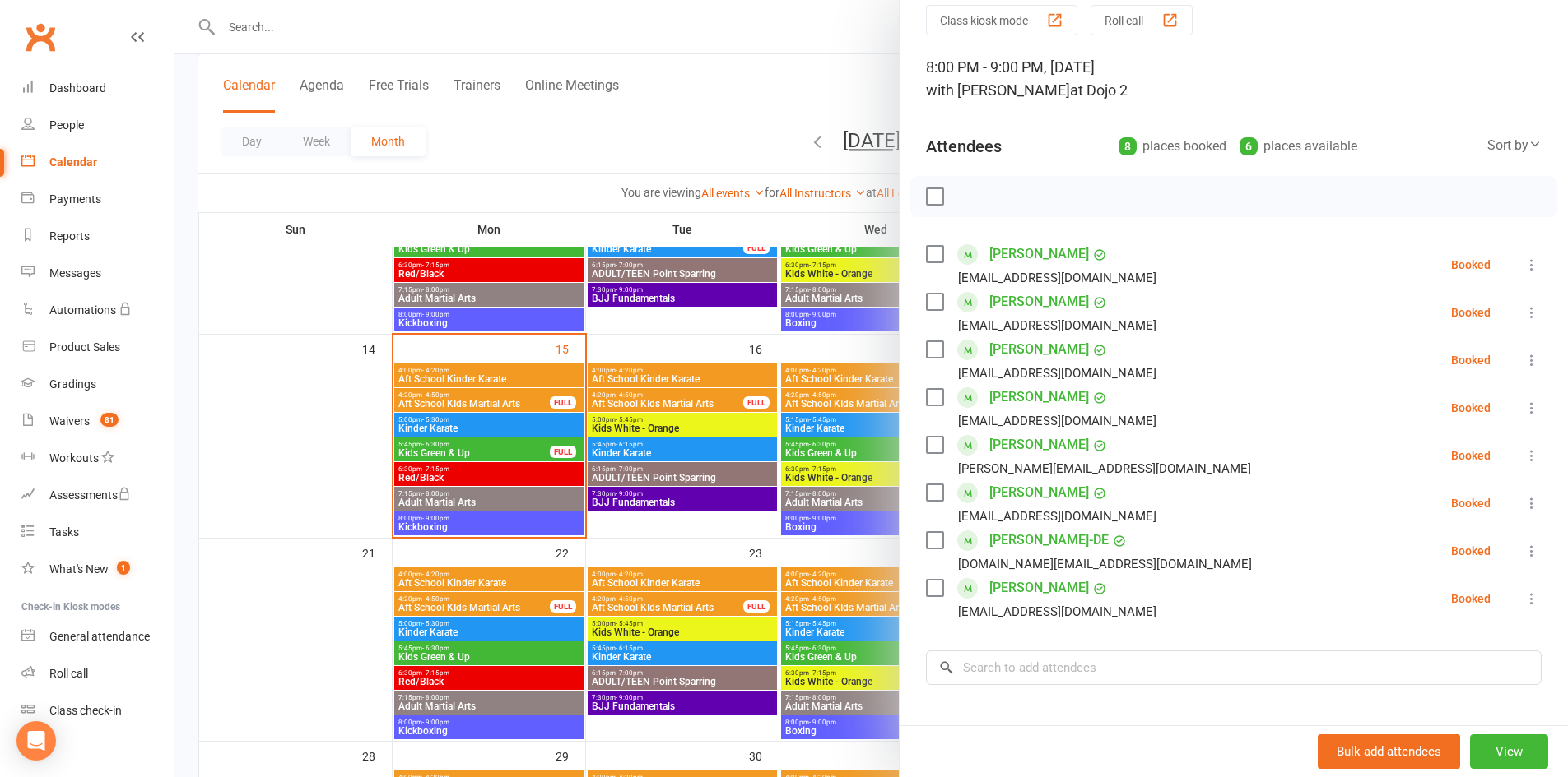
scroll to position [68, 0]
click at [1523, 547] on icon at bounding box center [1531, 548] width 16 height 16
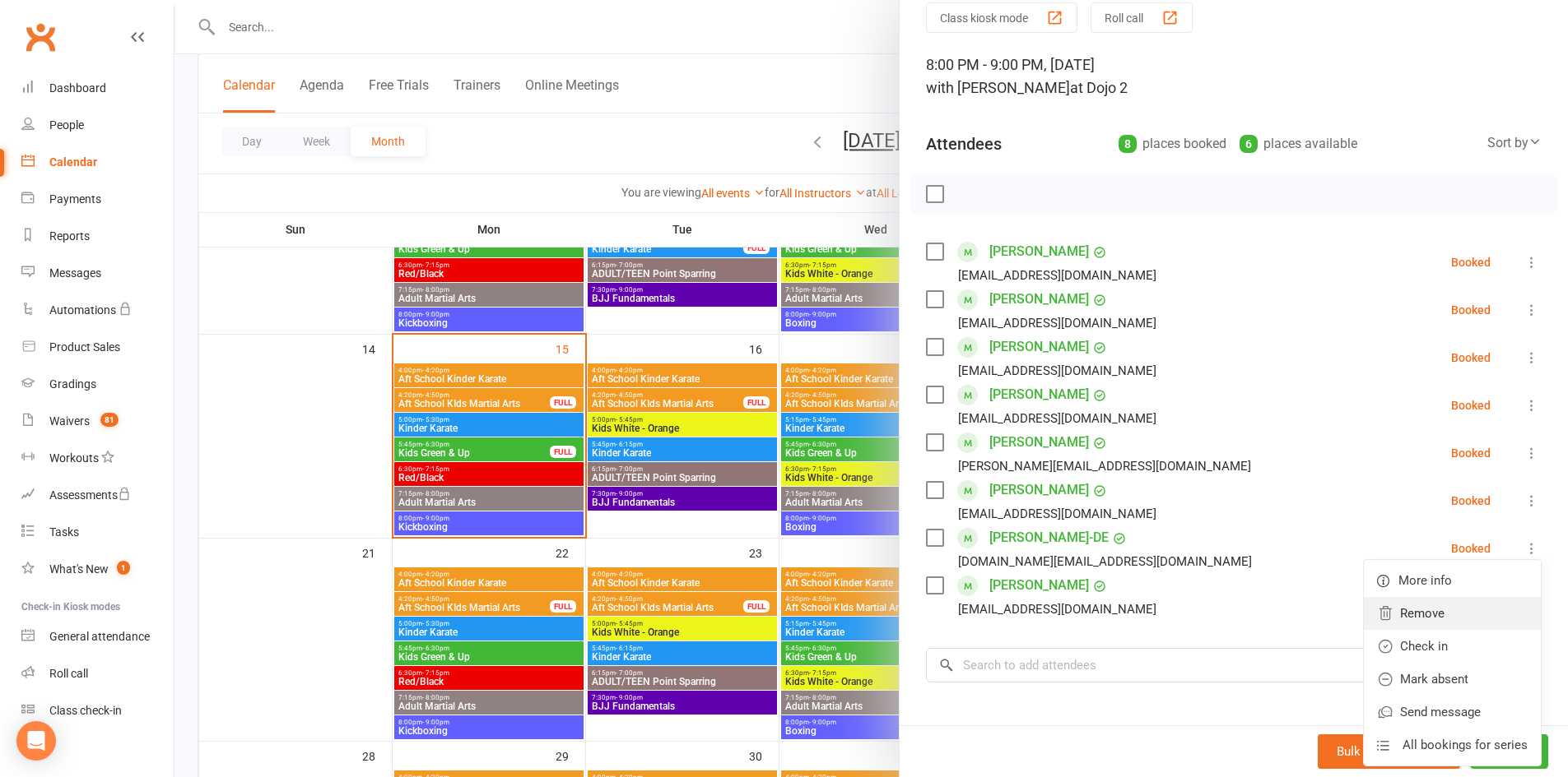
click at [1409, 614] on link "Remove" at bounding box center [1452, 614] width 177 height 33
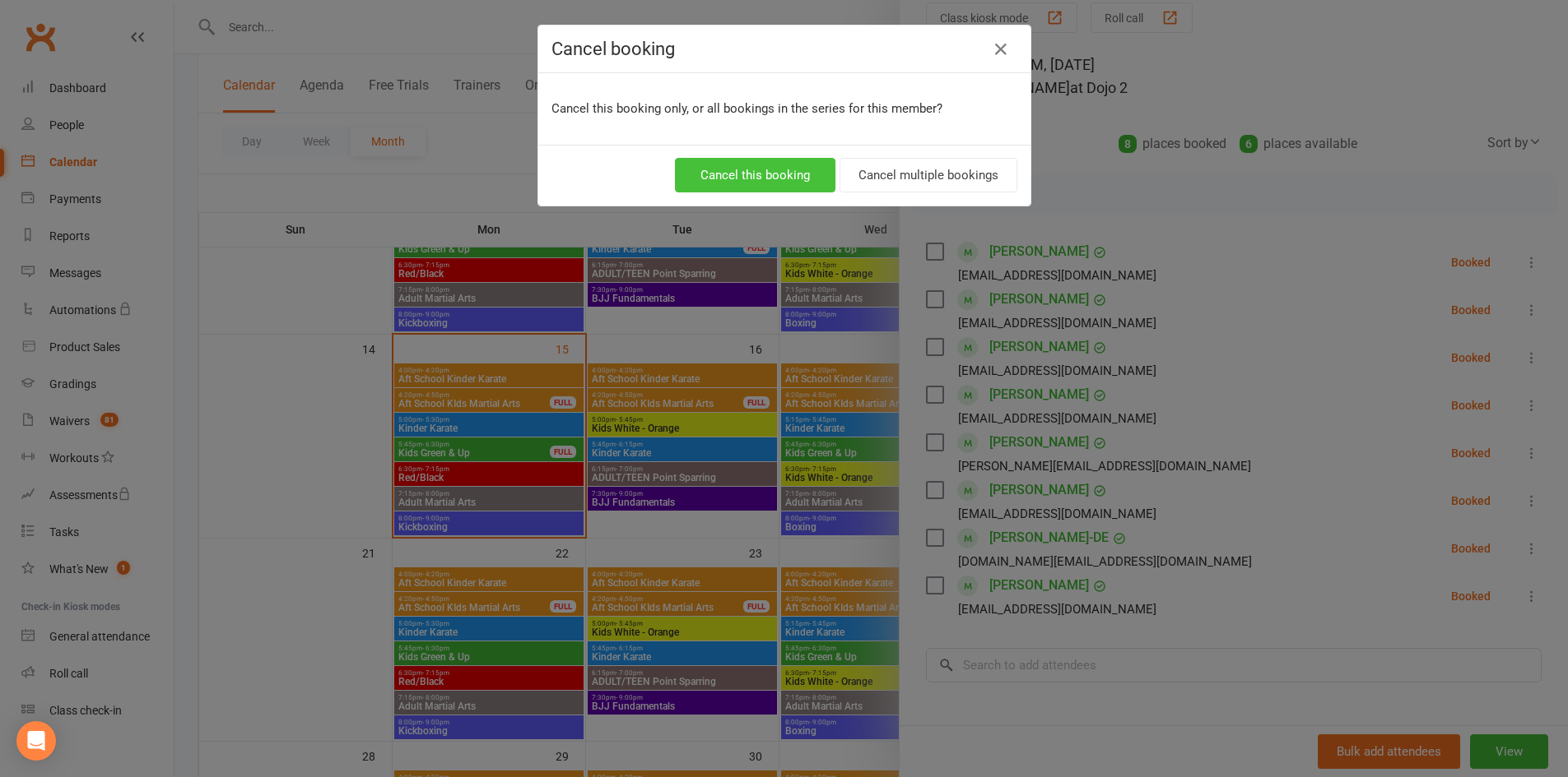
click at [730, 188] on button "Cancel this booking" at bounding box center [755, 175] width 161 height 35
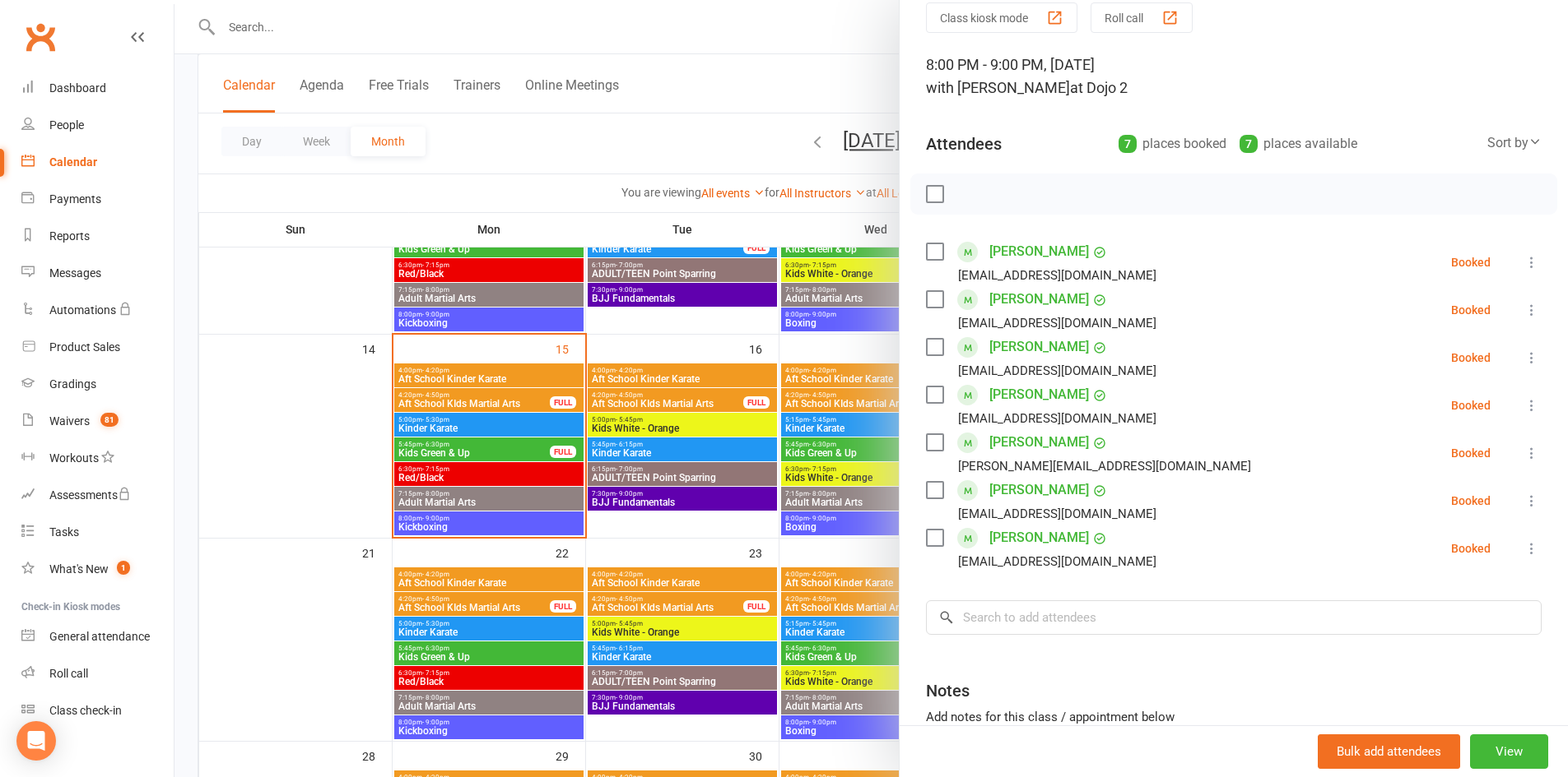
scroll to position [0, 0]
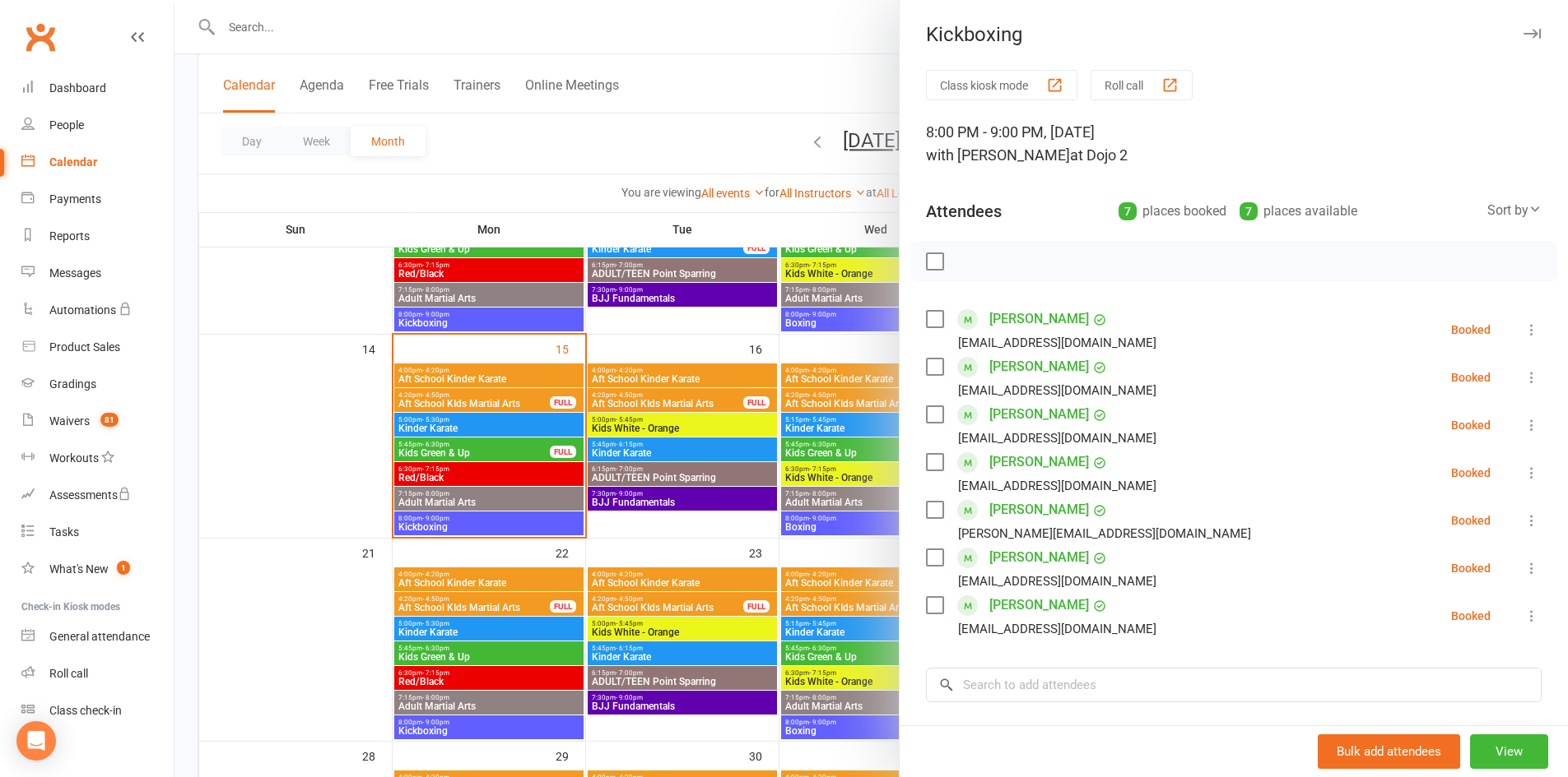
click at [1523, 37] on icon "button" at bounding box center [1531, 33] width 17 height 10
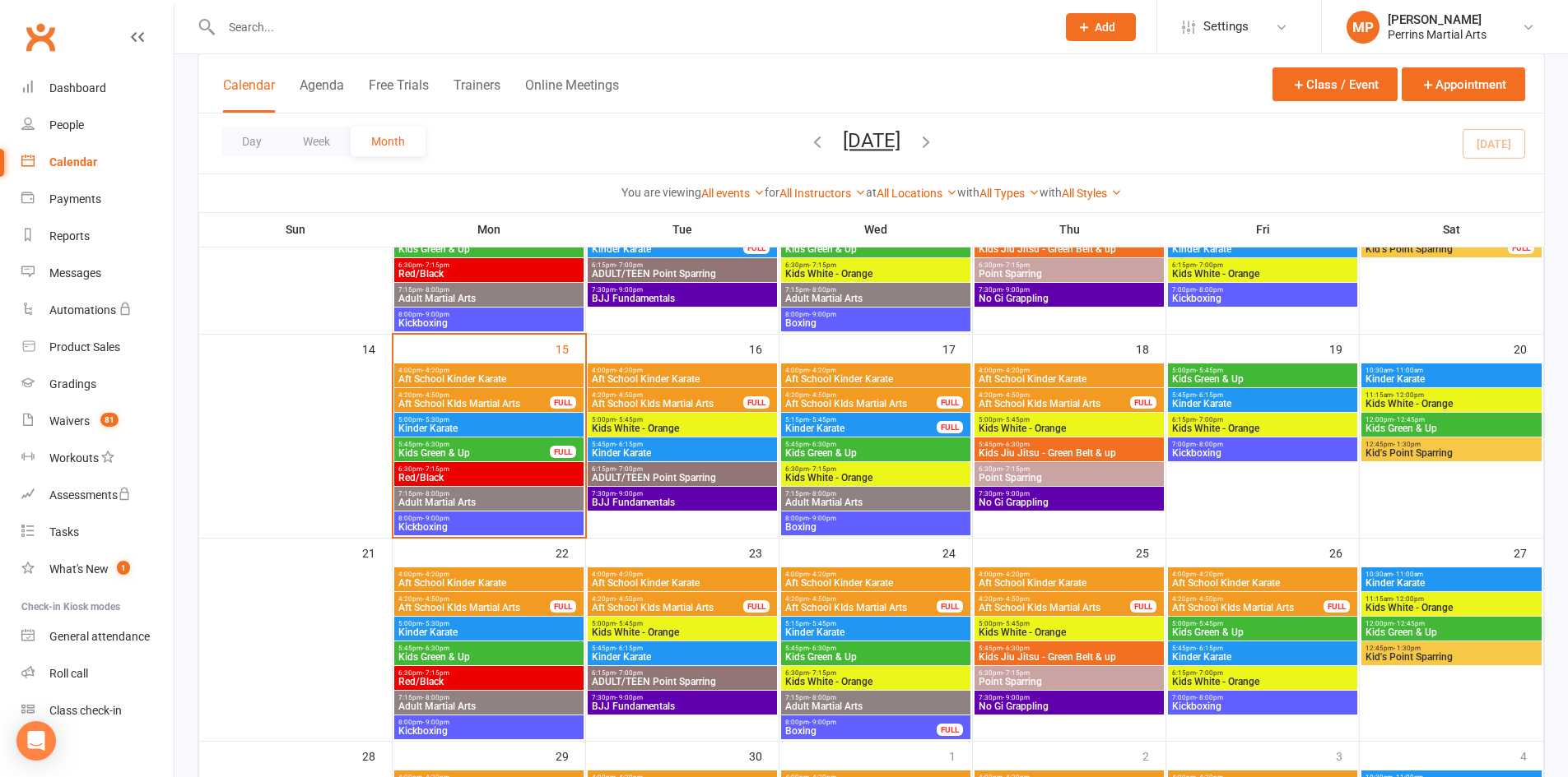
click at [497, 447] on span "5:45pm - 6:30pm" at bounding box center [474, 445] width 153 height 7
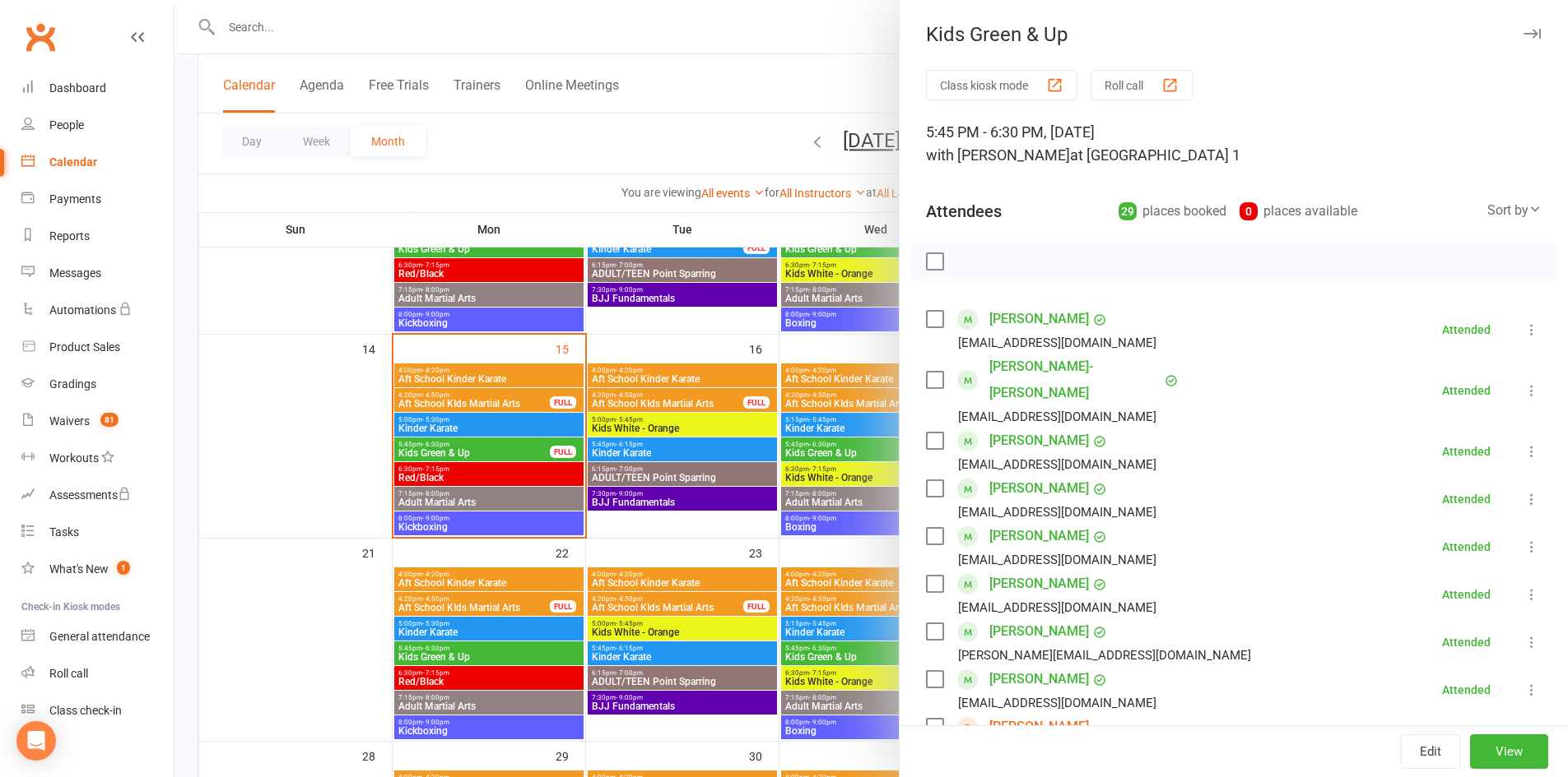
click at [1523, 30] on icon "button" at bounding box center [1531, 33] width 17 height 10
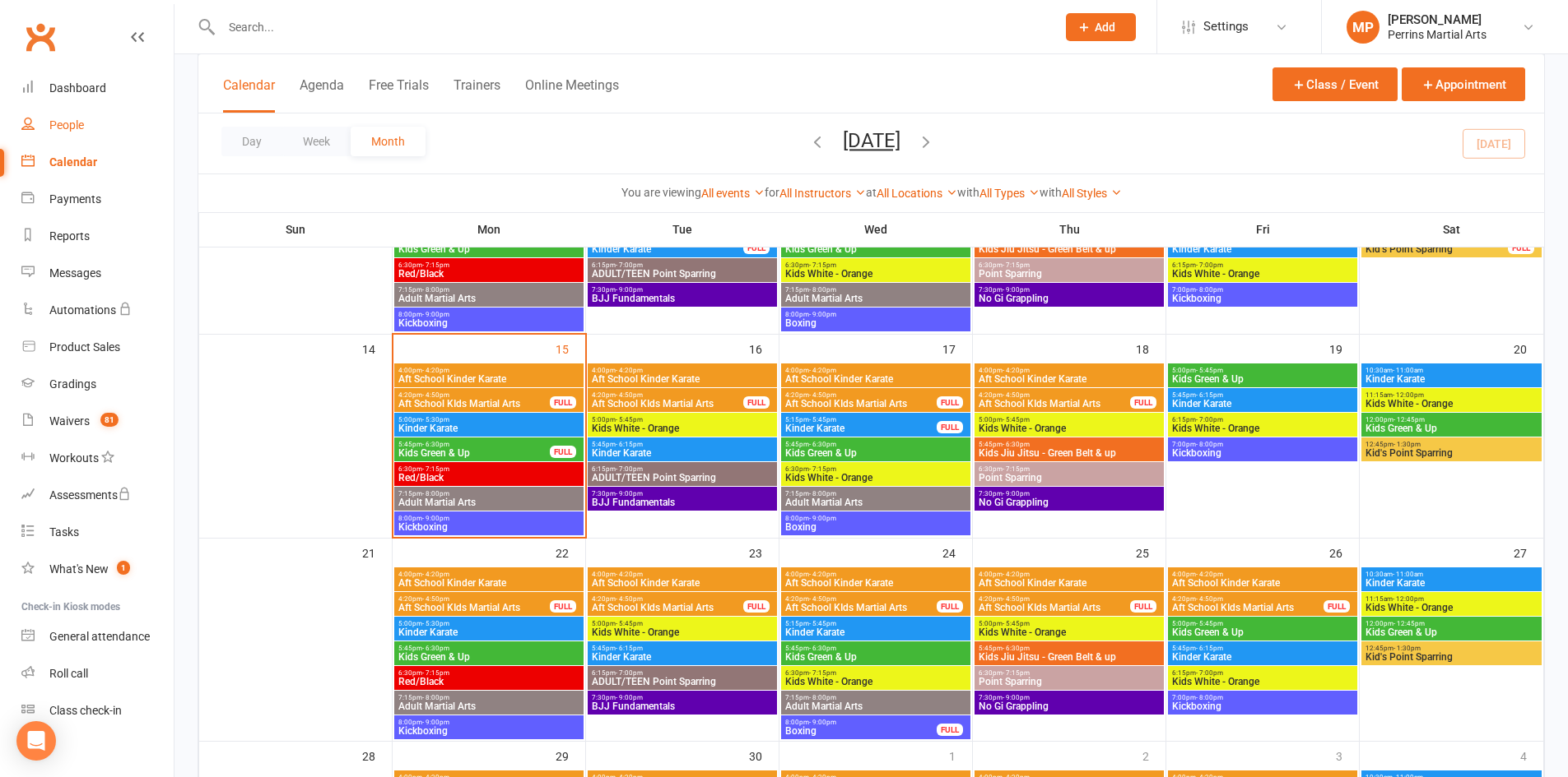
click at [62, 125] on div "People" at bounding box center [66, 125] width 35 height 13
select select "100"
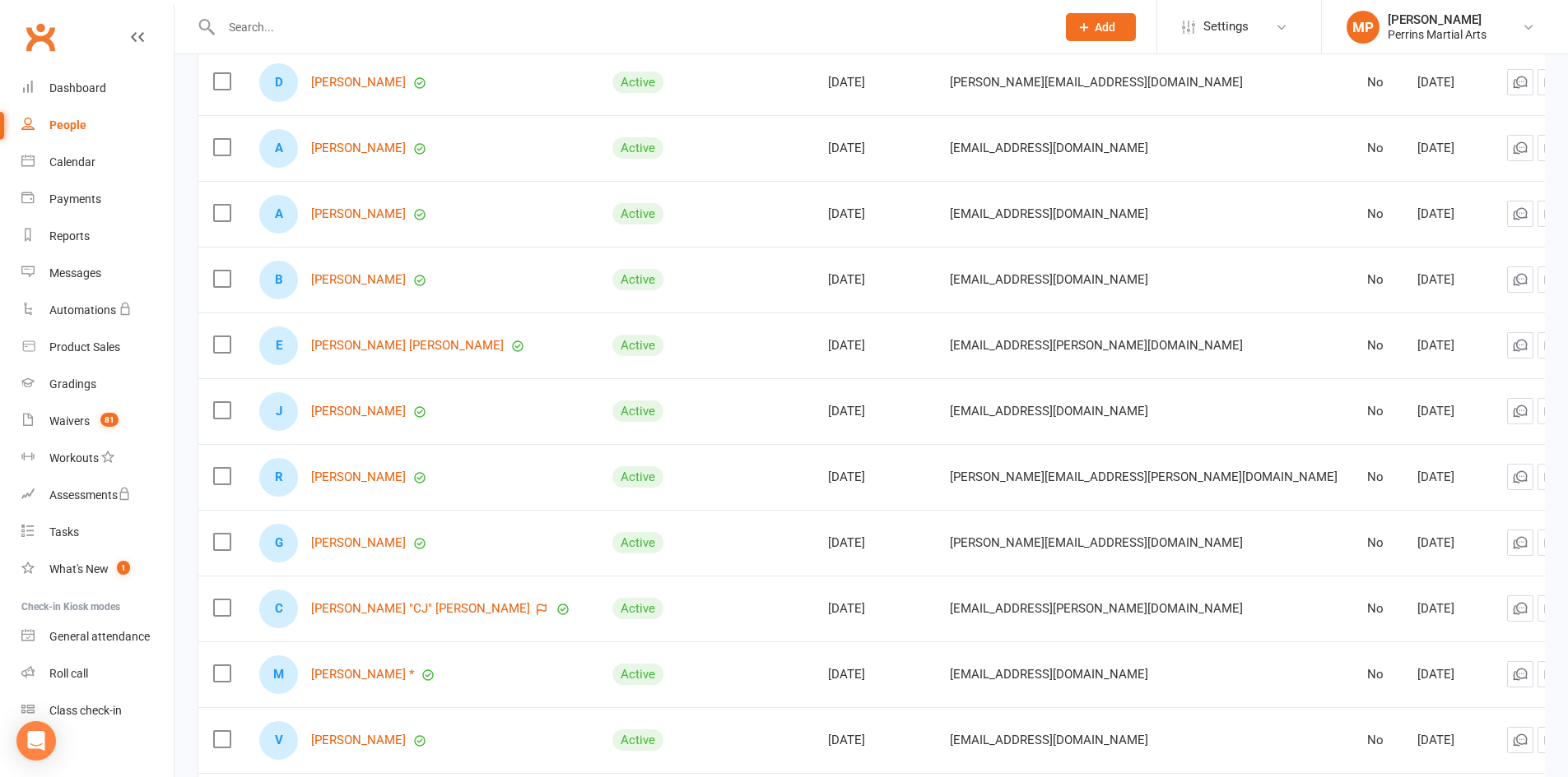
scroll to position [4014, 0]
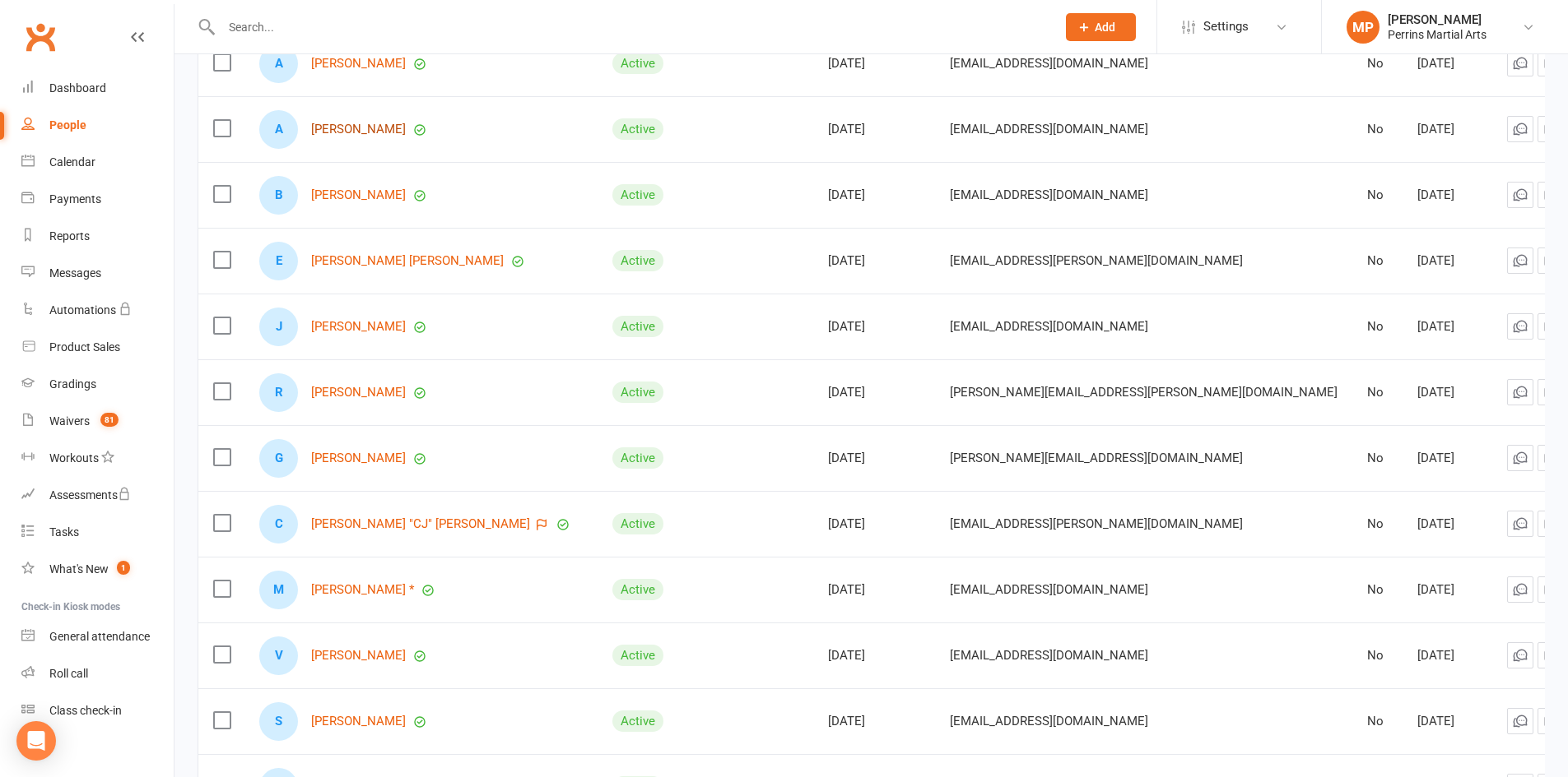
click at [371, 129] on link "[PERSON_NAME]" at bounding box center [358, 130] width 95 height 14
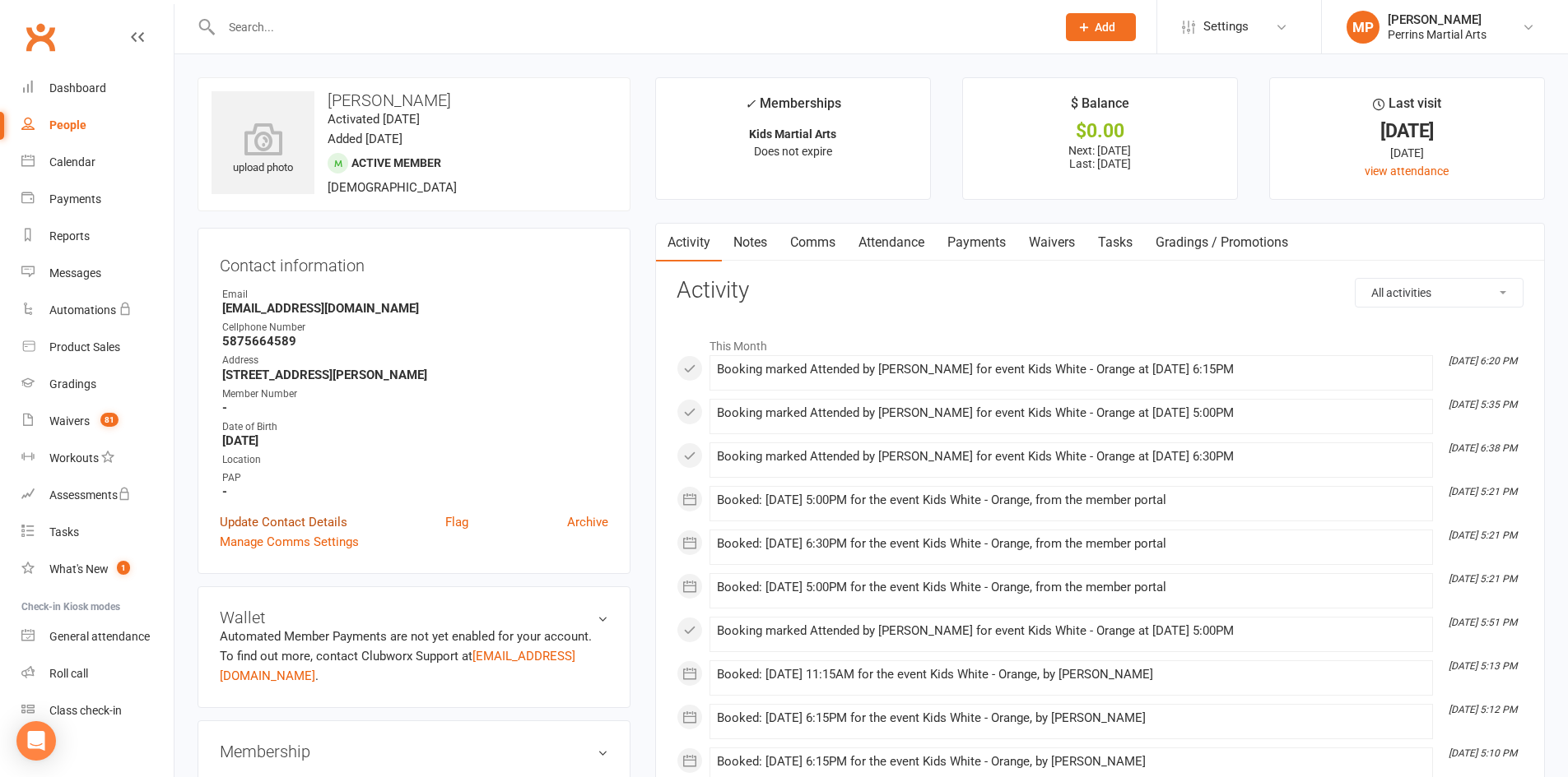
click at [258, 520] on link "Update Contact Details" at bounding box center [283, 522] width 128 height 20
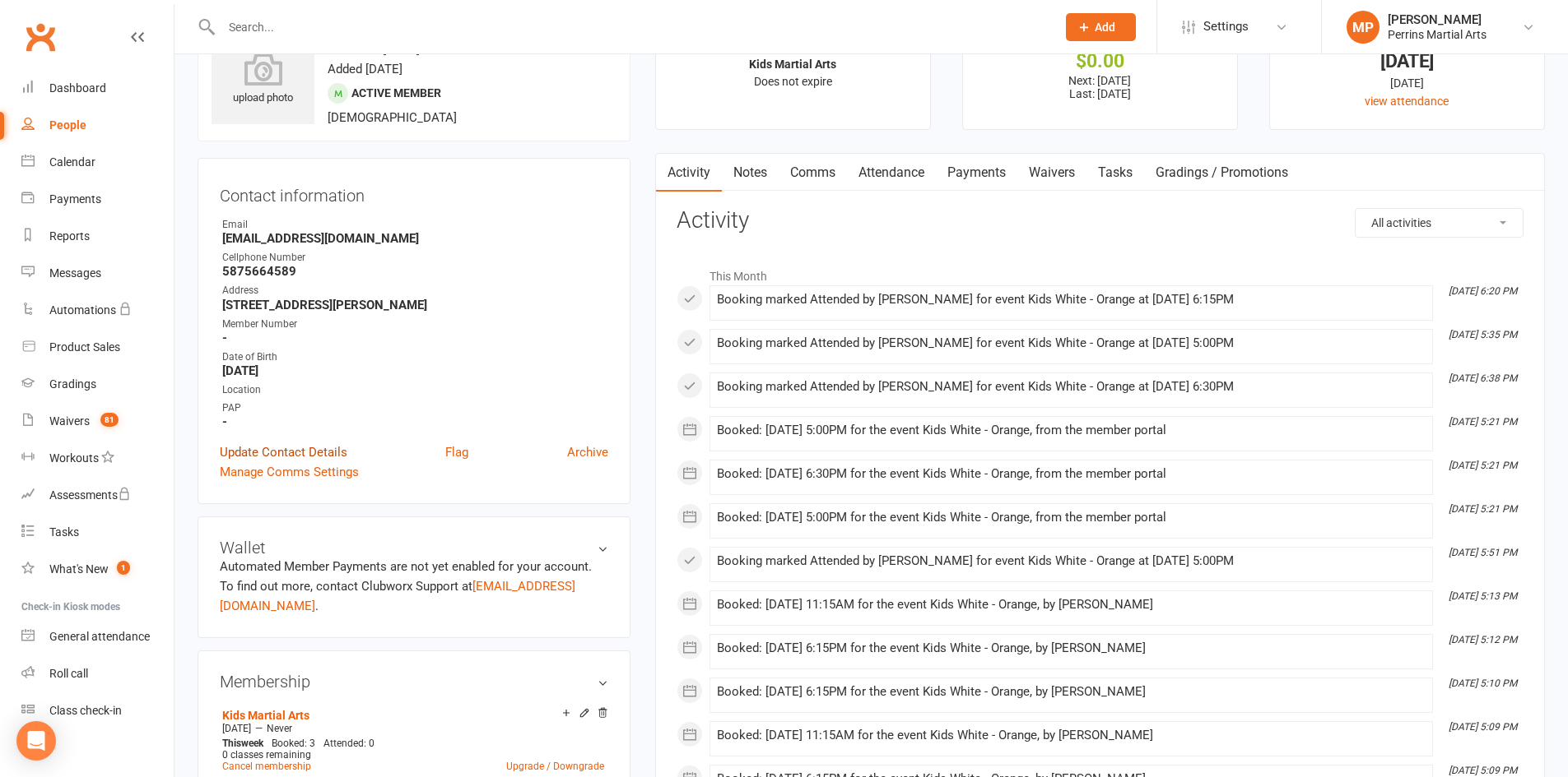
scroll to position [78, 0]
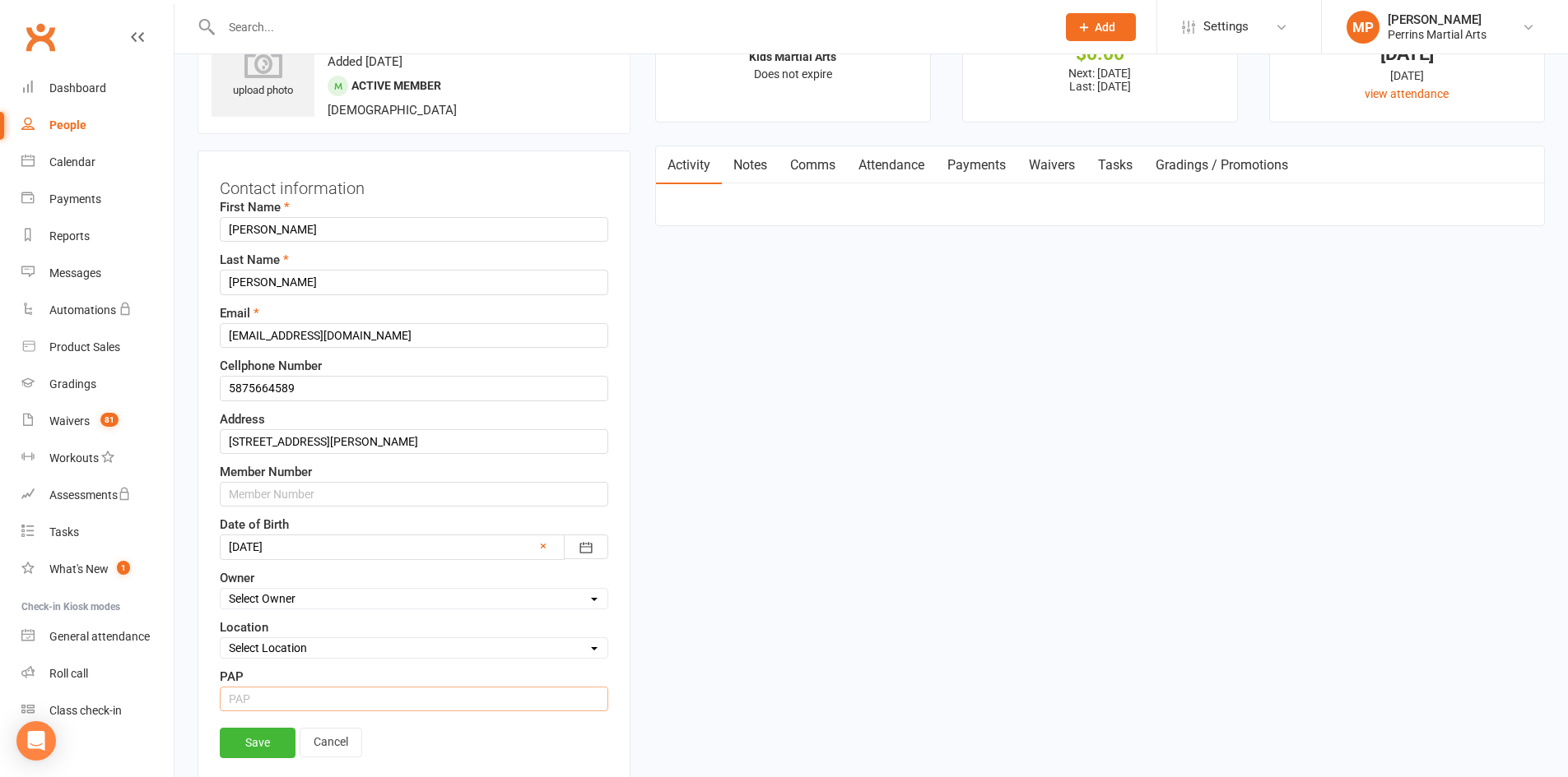
click at [515, 699] on input "string" at bounding box center [414, 699] width 389 height 25
type input "15"
click at [258, 742] on link "Save" at bounding box center [257, 742] width 76 height 29
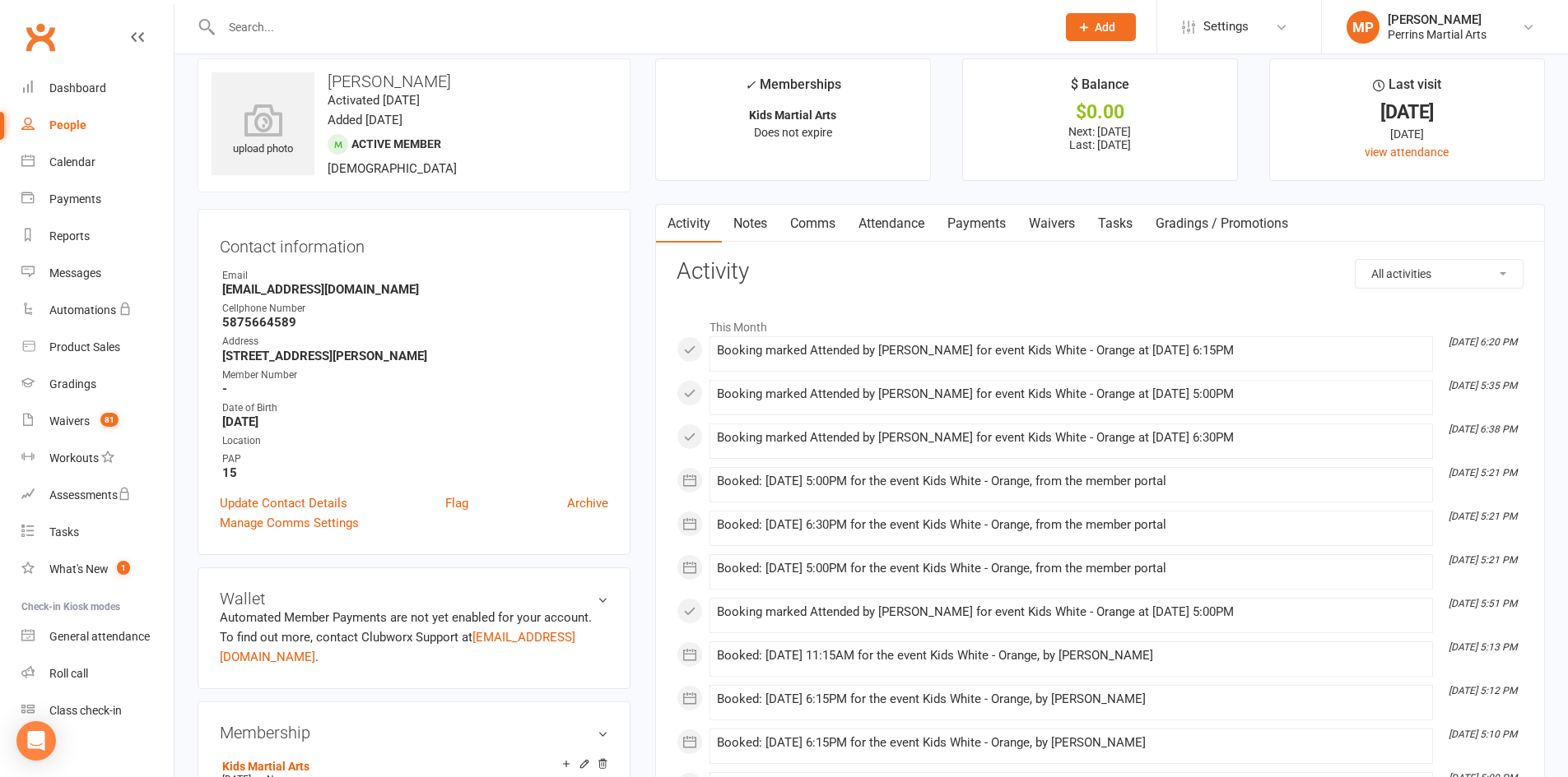
scroll to position [0, 0]
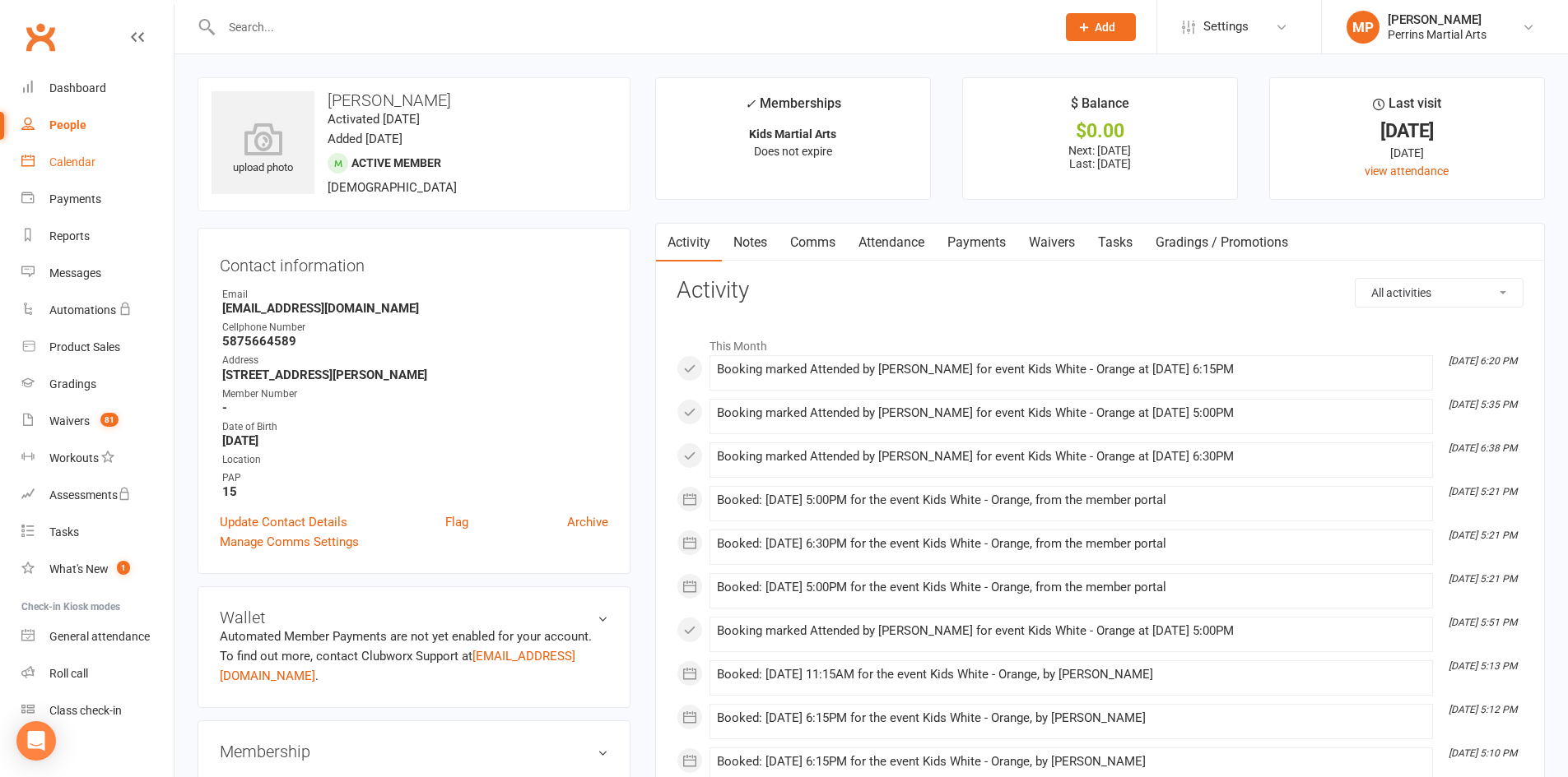
click at [75, 164] on div "Calendar" at bounding box center [72, 162] width 46 height 13
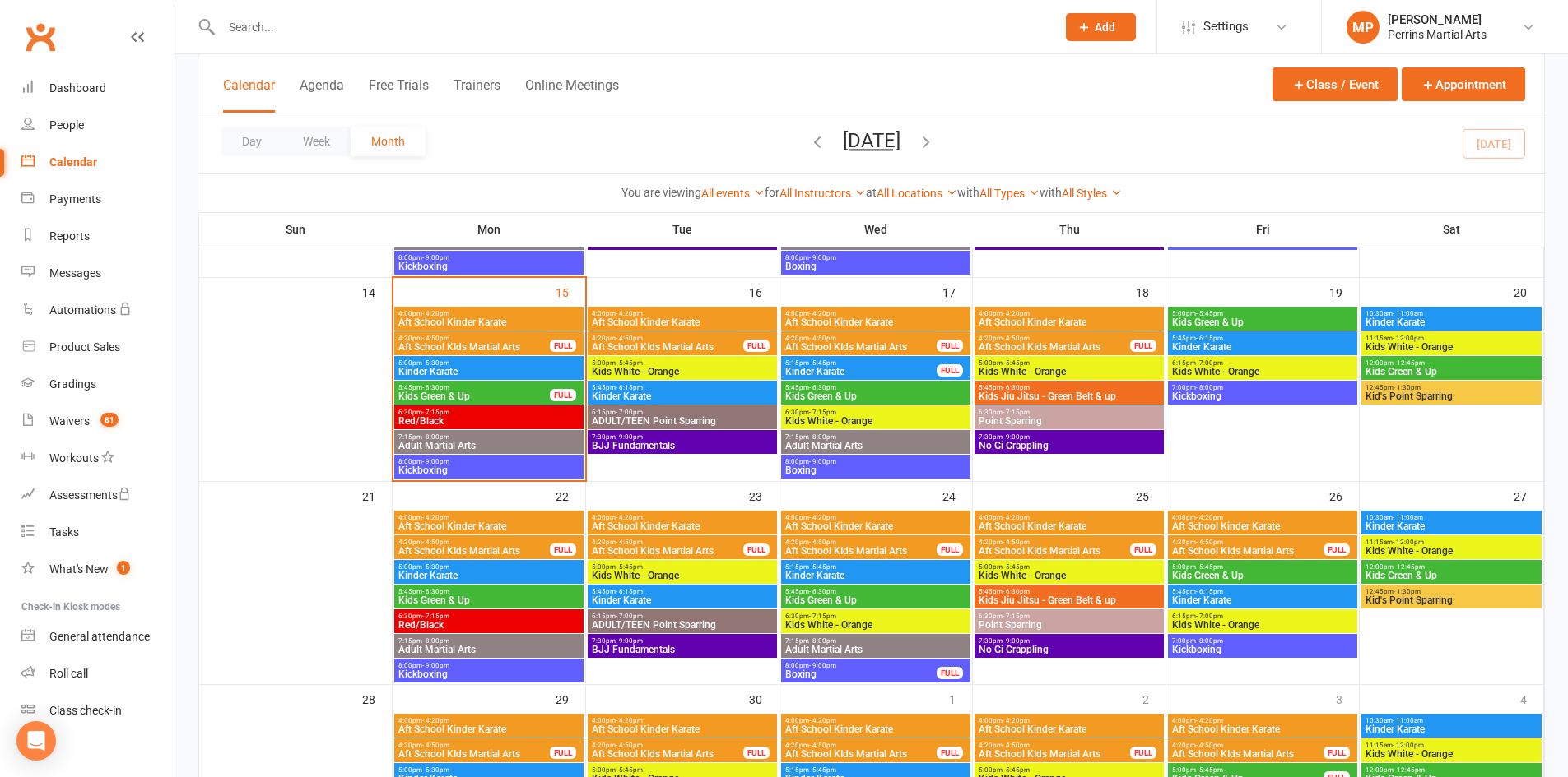
scroll to position [514, 0]
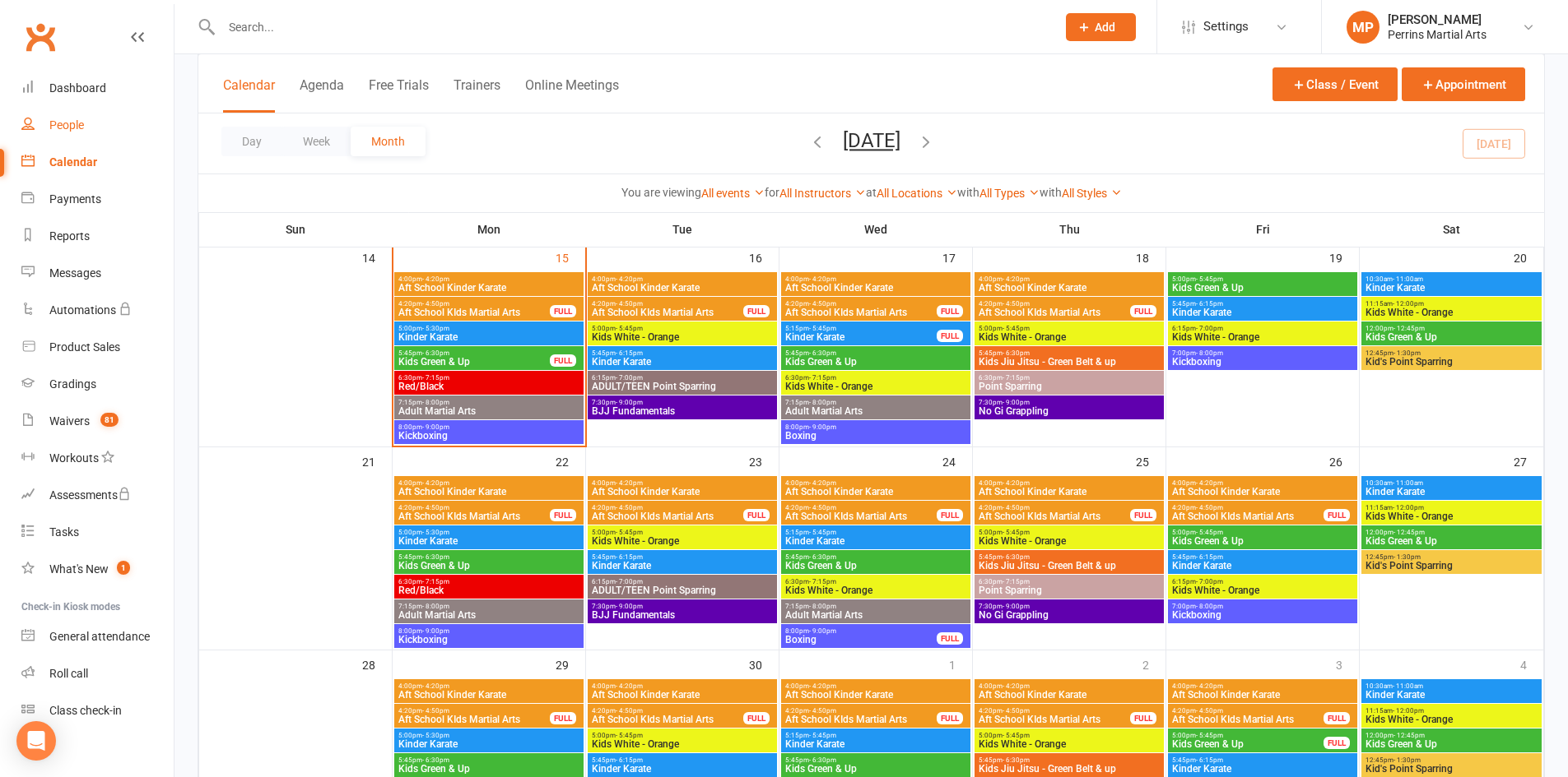
click at [57, 124] on div "People" at bounding box center [66, 125] width 35 height 13
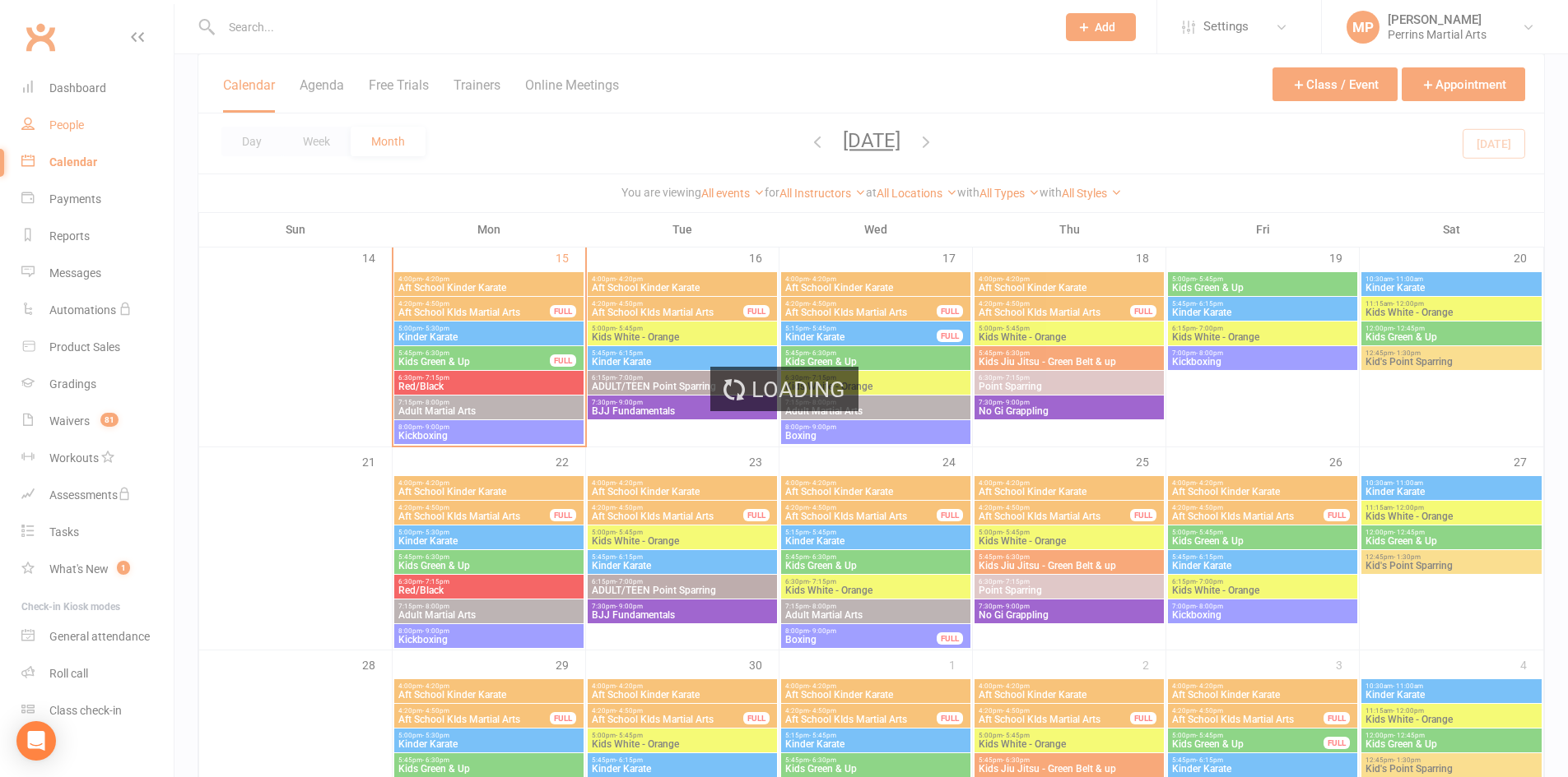
select select "100"
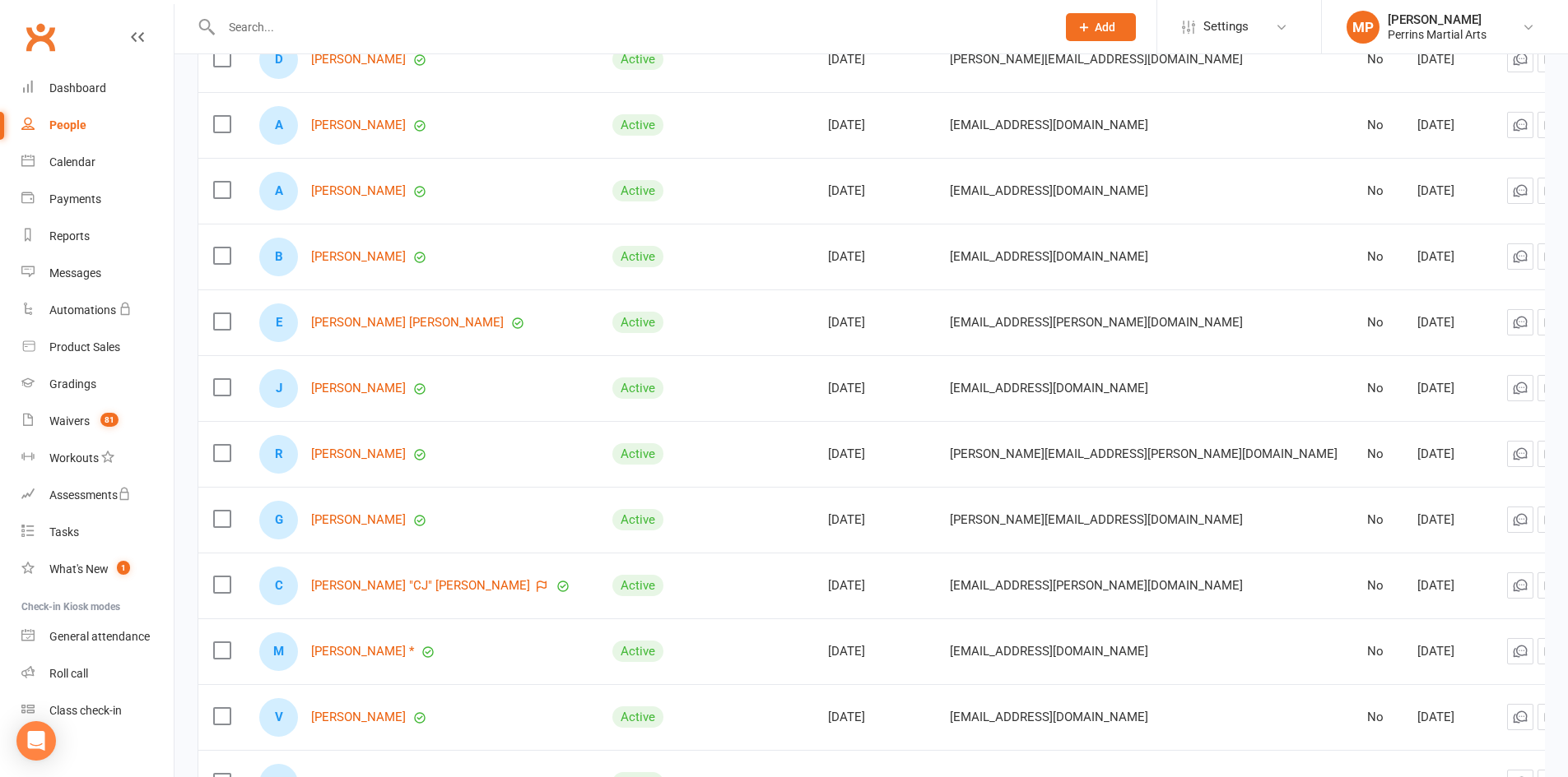
scroll to position [3984, 0]
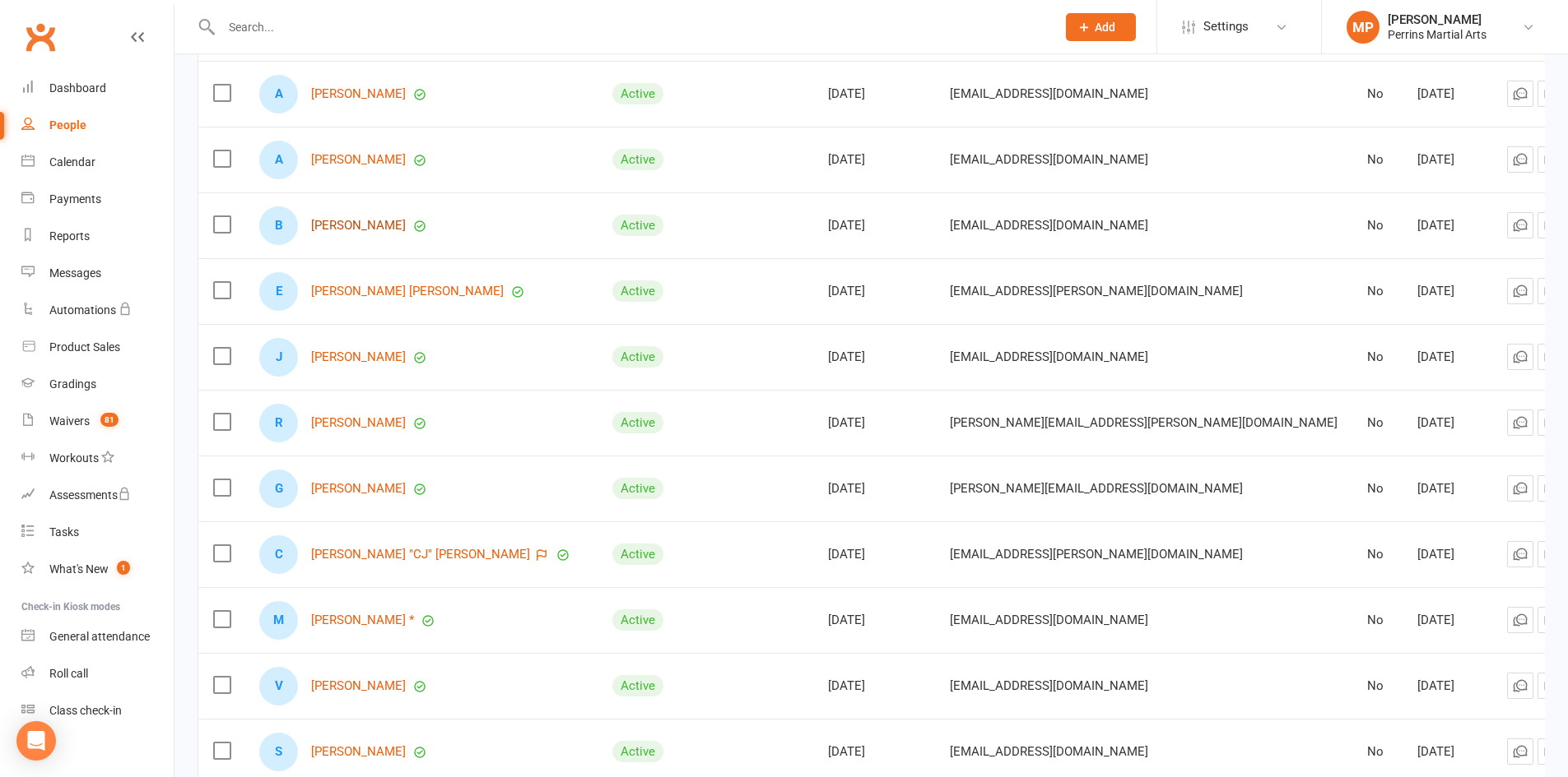
click at [359, 223] on link "[PERSON_NAME]" at bounding box center [358, 226] width 95 height 14
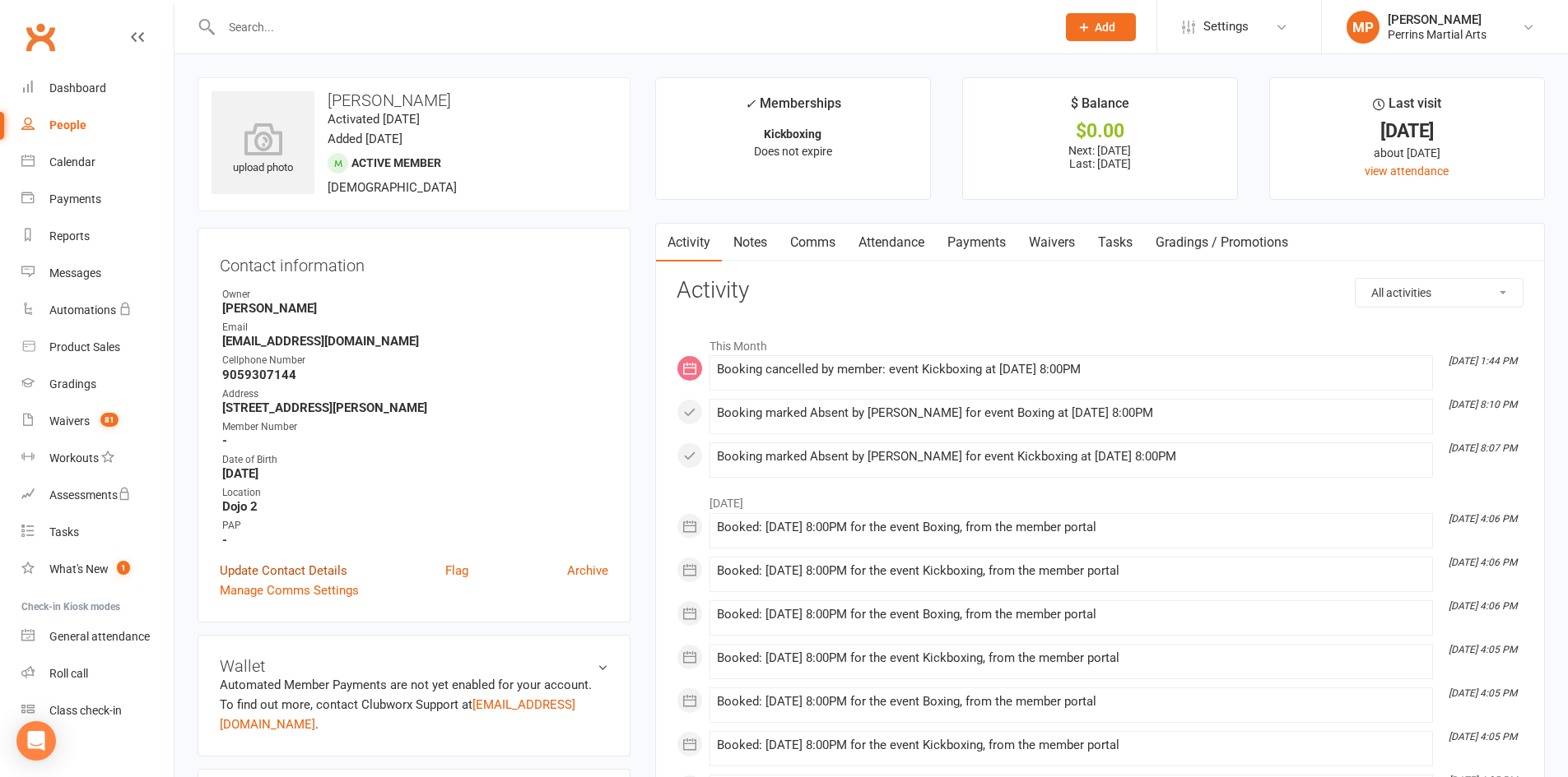
click at [294, 573] on link "Update Contact Details" at bounding box center [283, 571] width 128 height 20
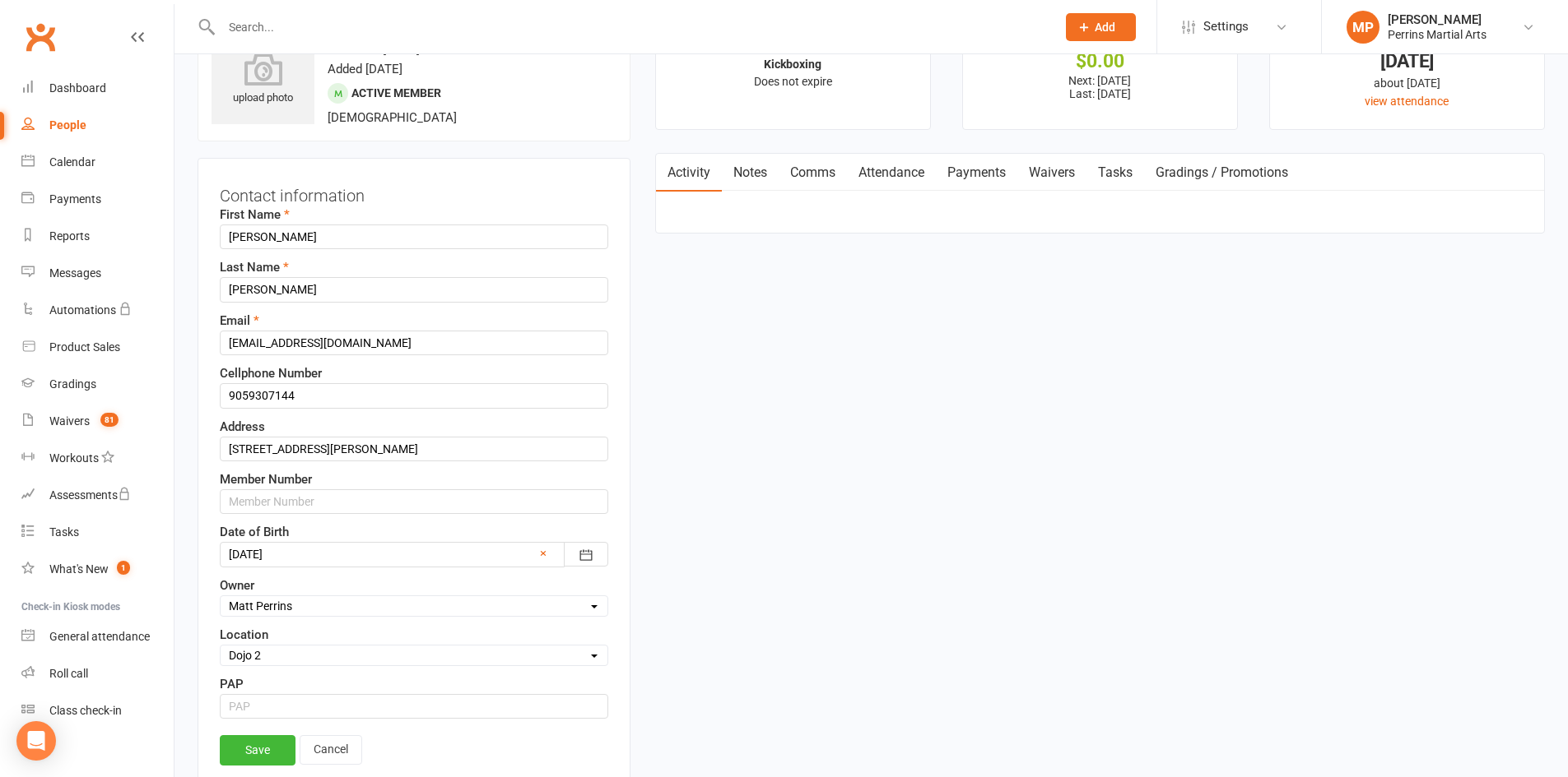
scroll to position [78, 0]
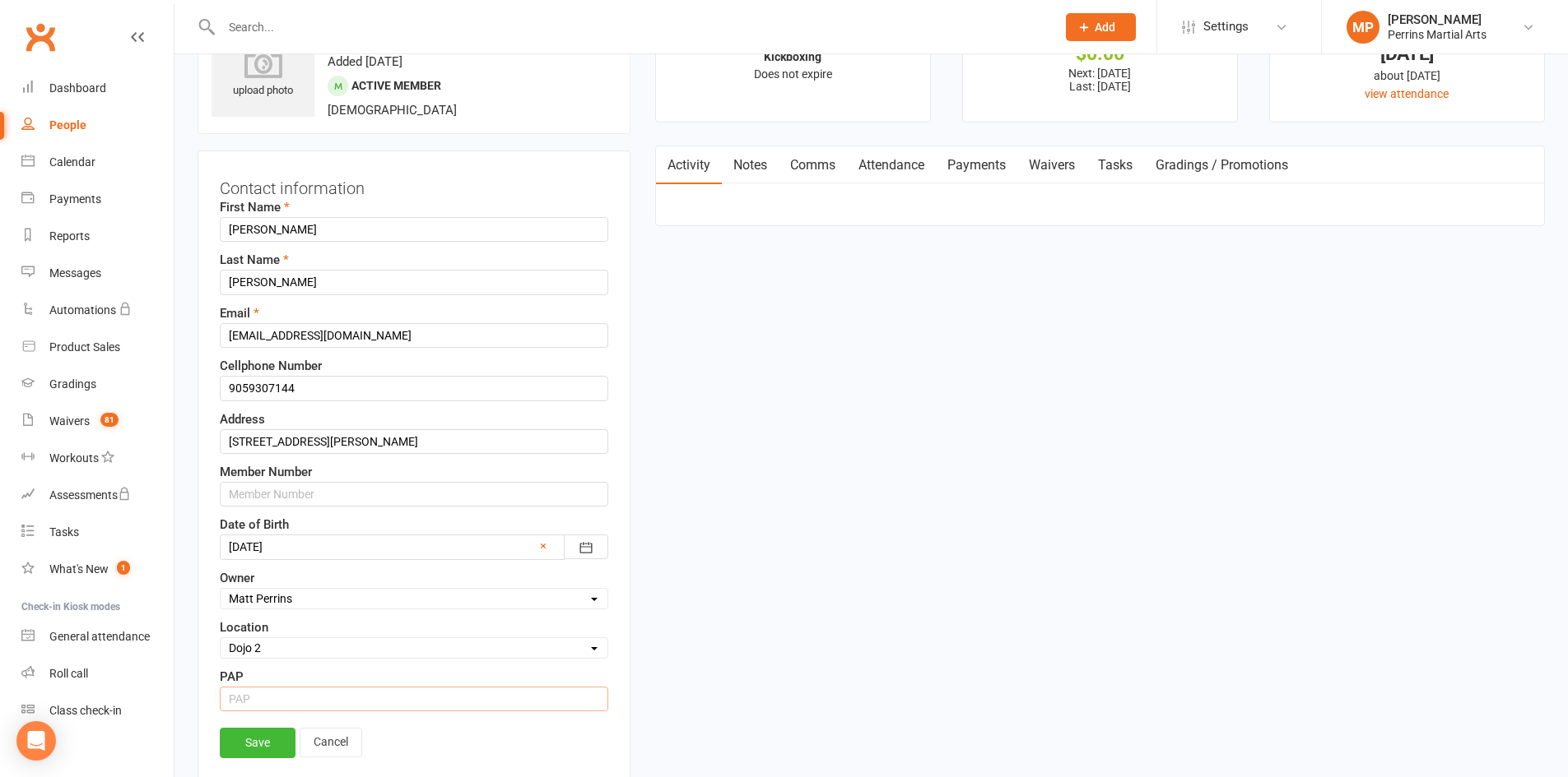
click at [492, 705] on input "string" at bounding box center [414, 699] width 389 height 25
type input "15"
click at [256, 741] on link "Save" at bounding box center [257, 742] width 76 height 29
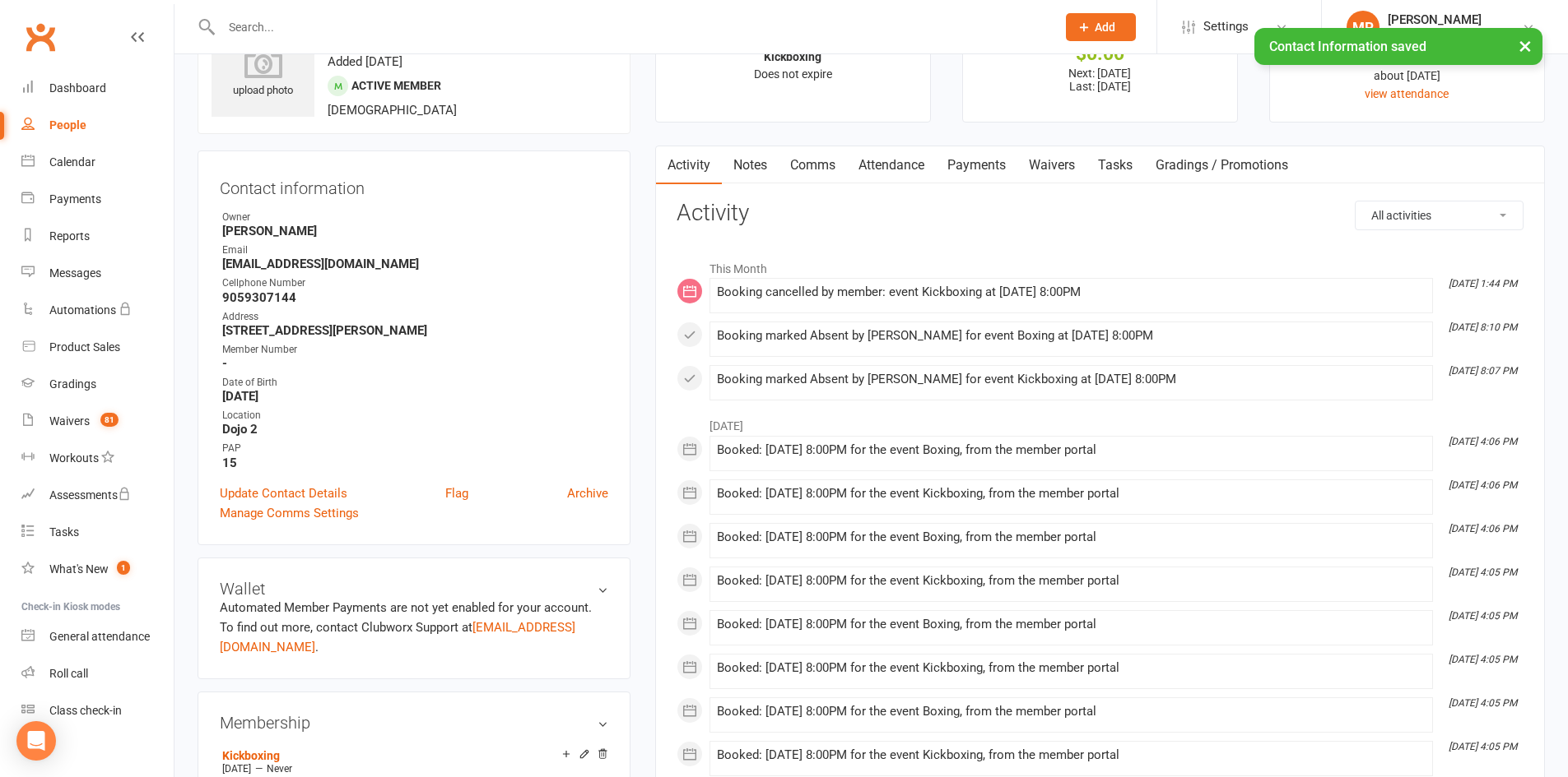
click at [71, 124] on div "People" at bounding box center [67, 125] width 37 height 13
select select "100"
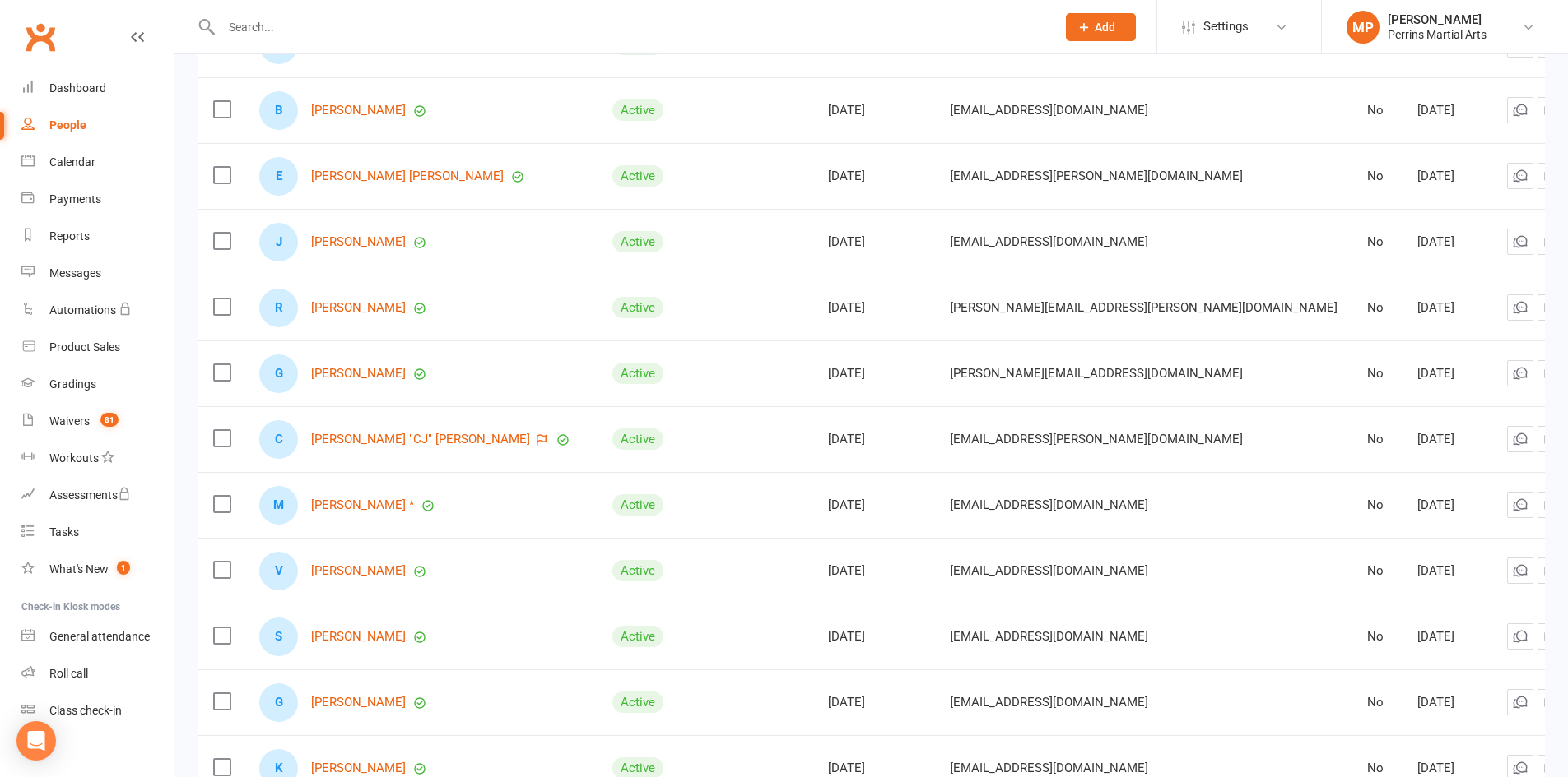
scroll to position [4131, 0]
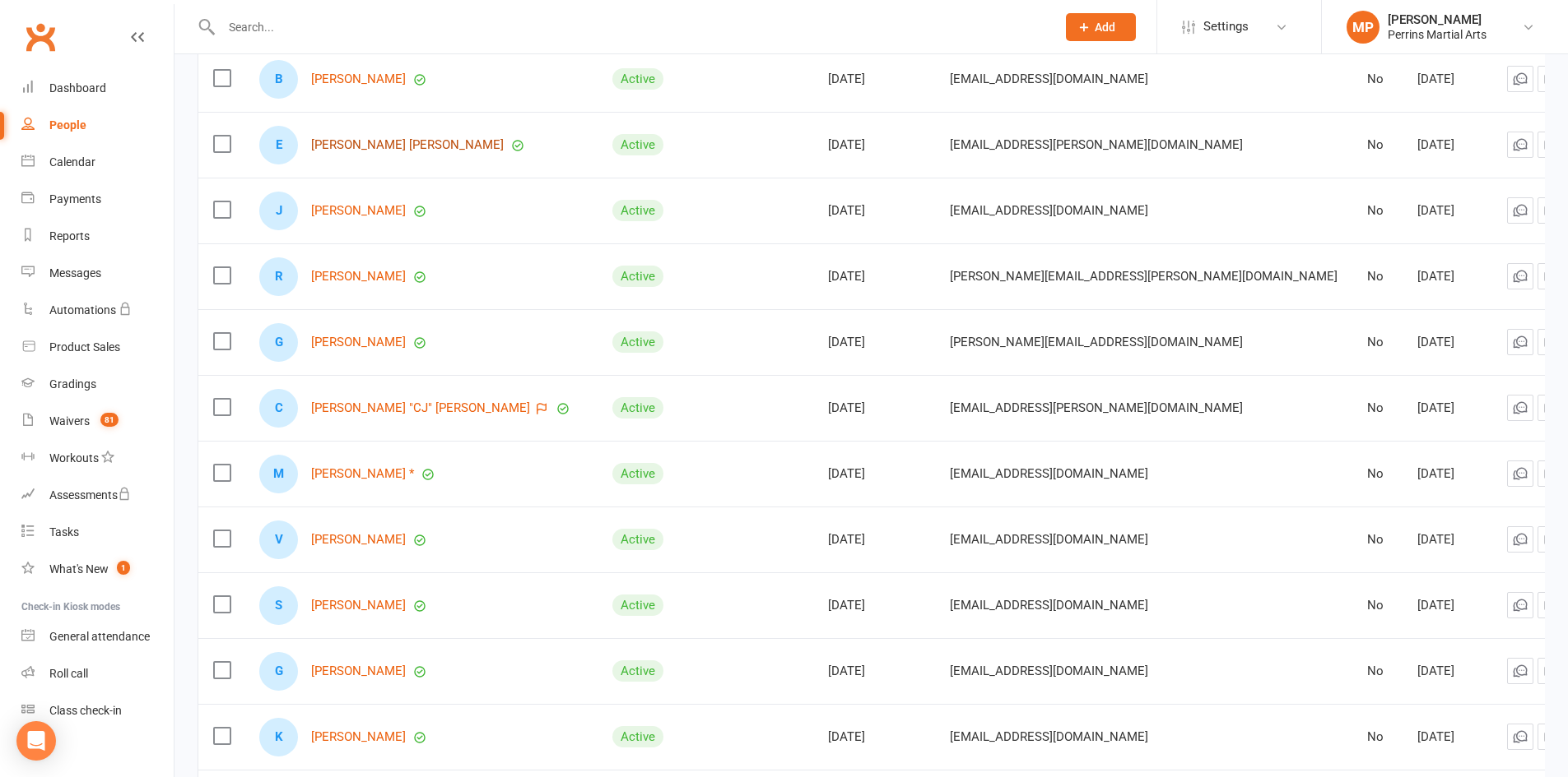
click at [366, 138] on link "[PERSON_NAME] [PERSON_NAME]" at bounding box center [407, 146] width 193 height 14
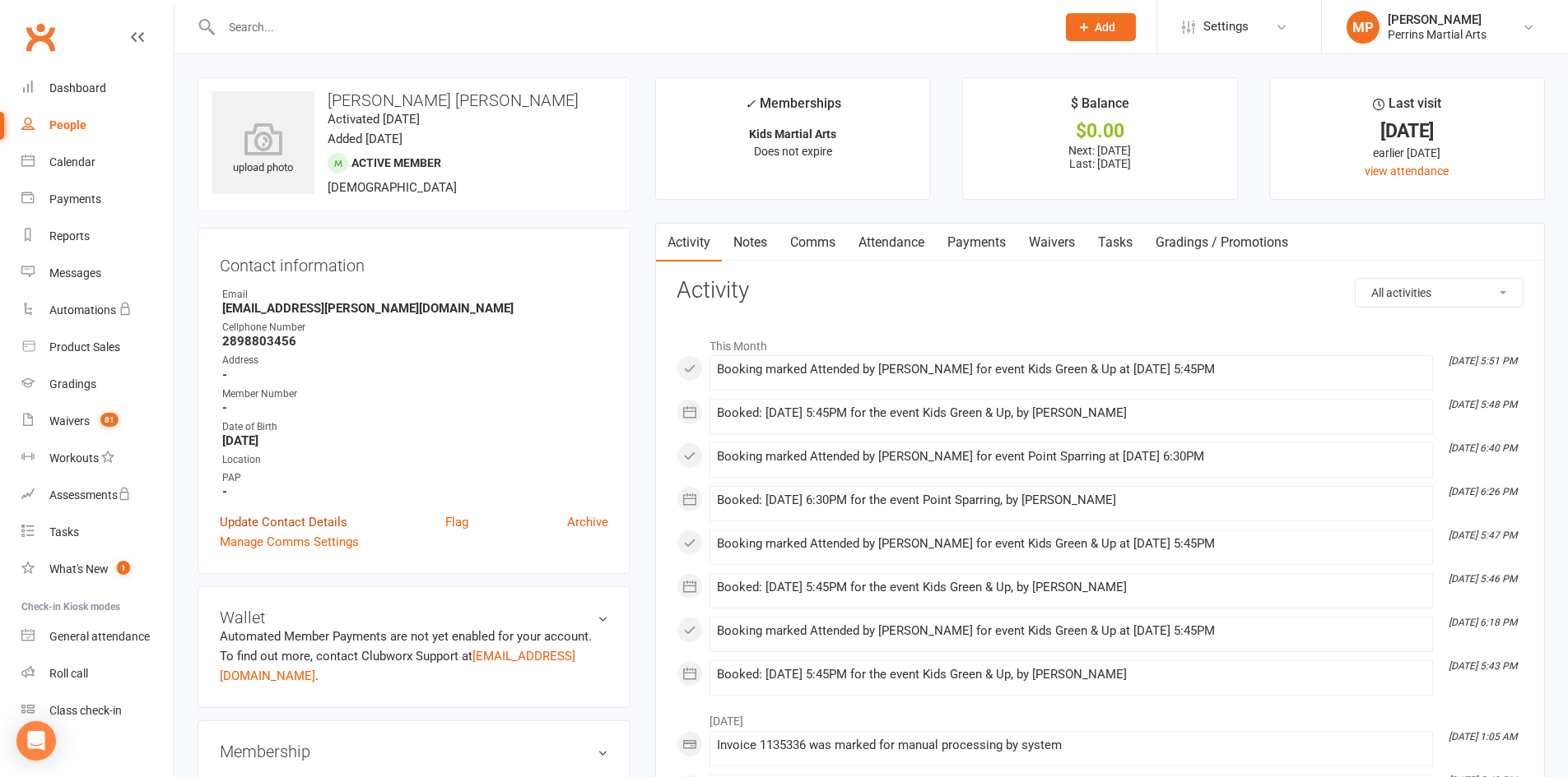
click at [295, 517] on link "Update Contact Details" at bounding box center [283, 522] width 128 height 20
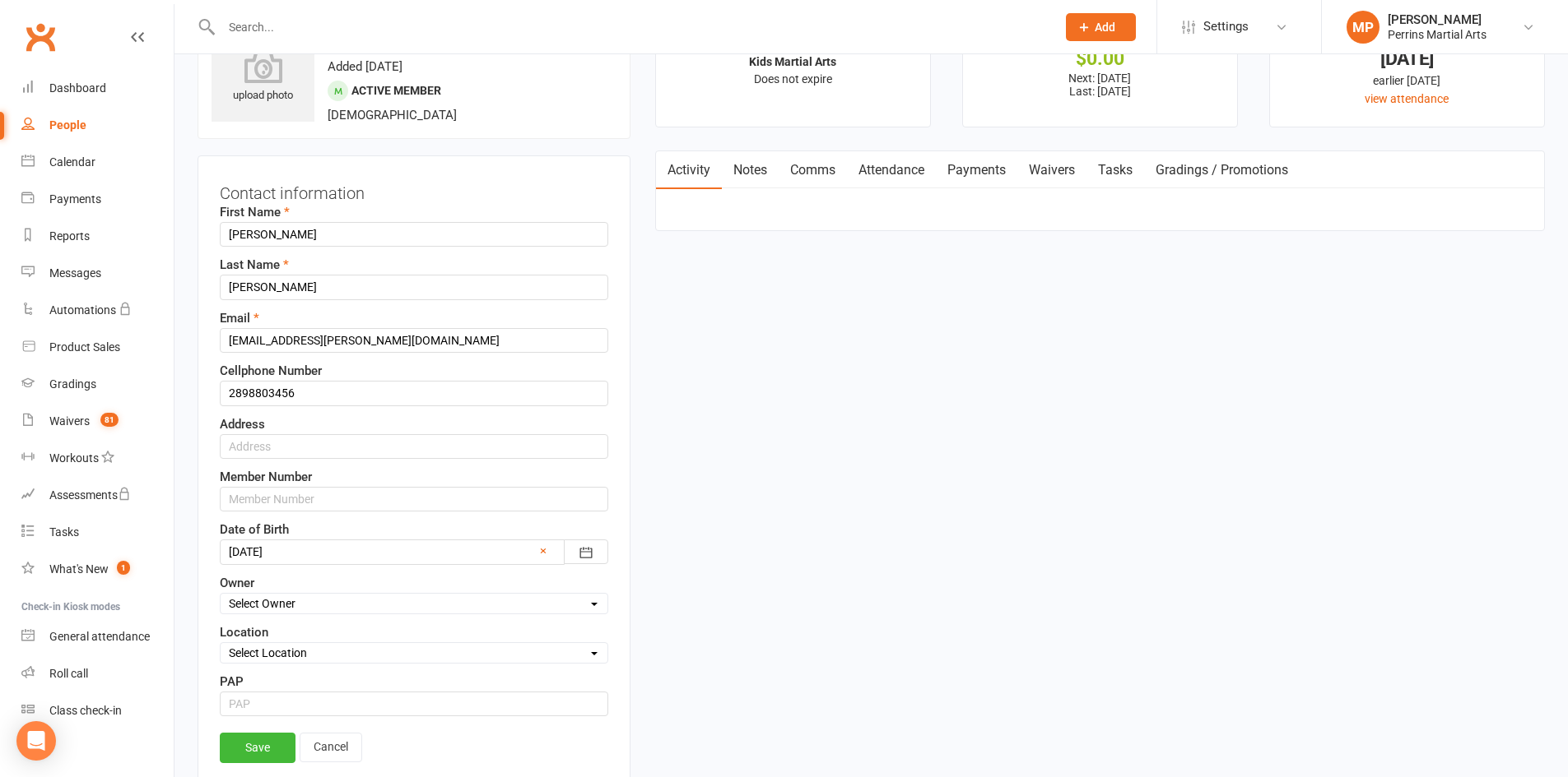
scroll to position [78, 0]
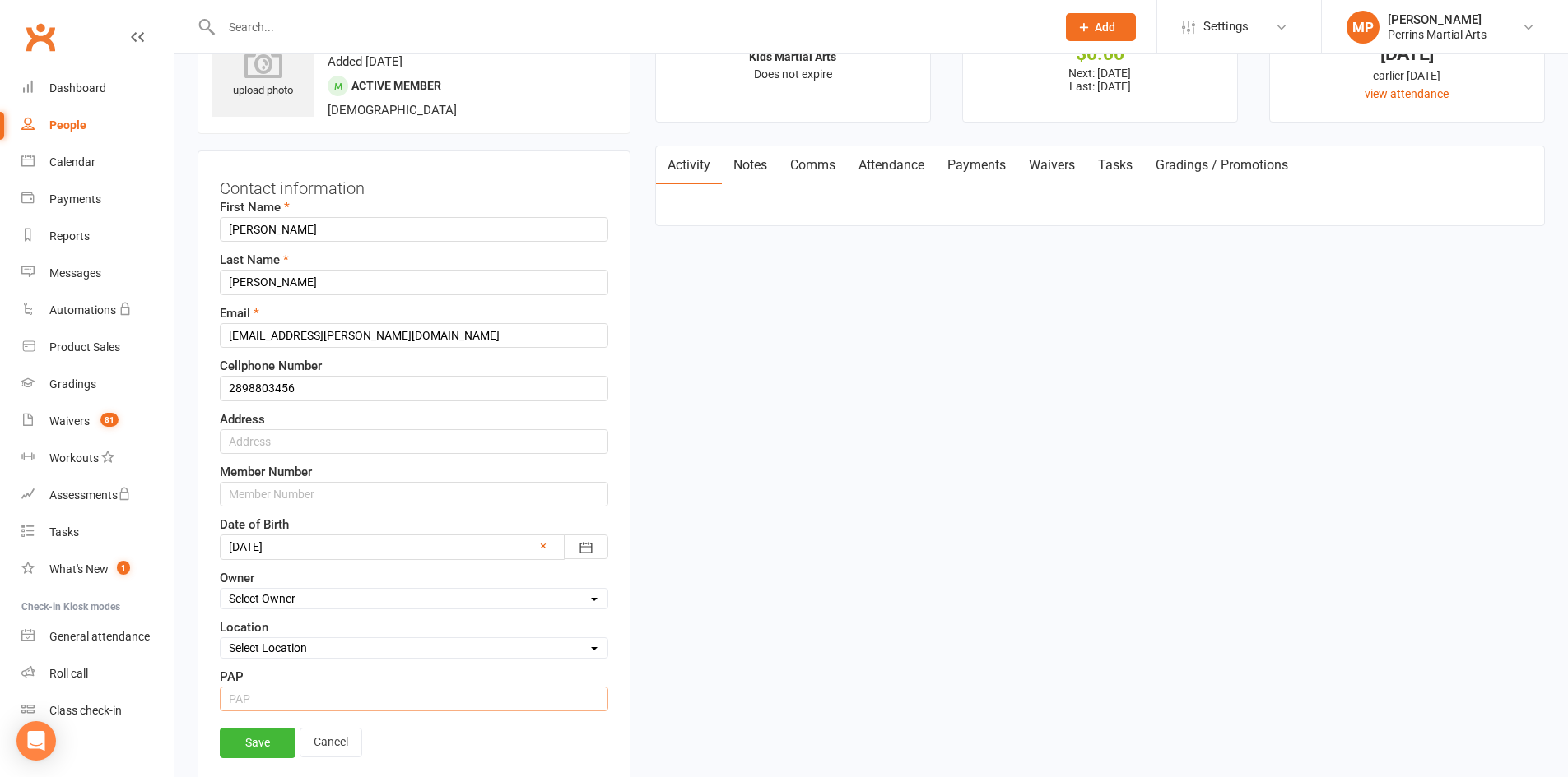
click at [336, 710] on input "string" at bounding box center [414, 699] width 389 height 25
type input "15"
click at [264, 747] on link "Save" at bounding box center [257, 742] width 76 height 29
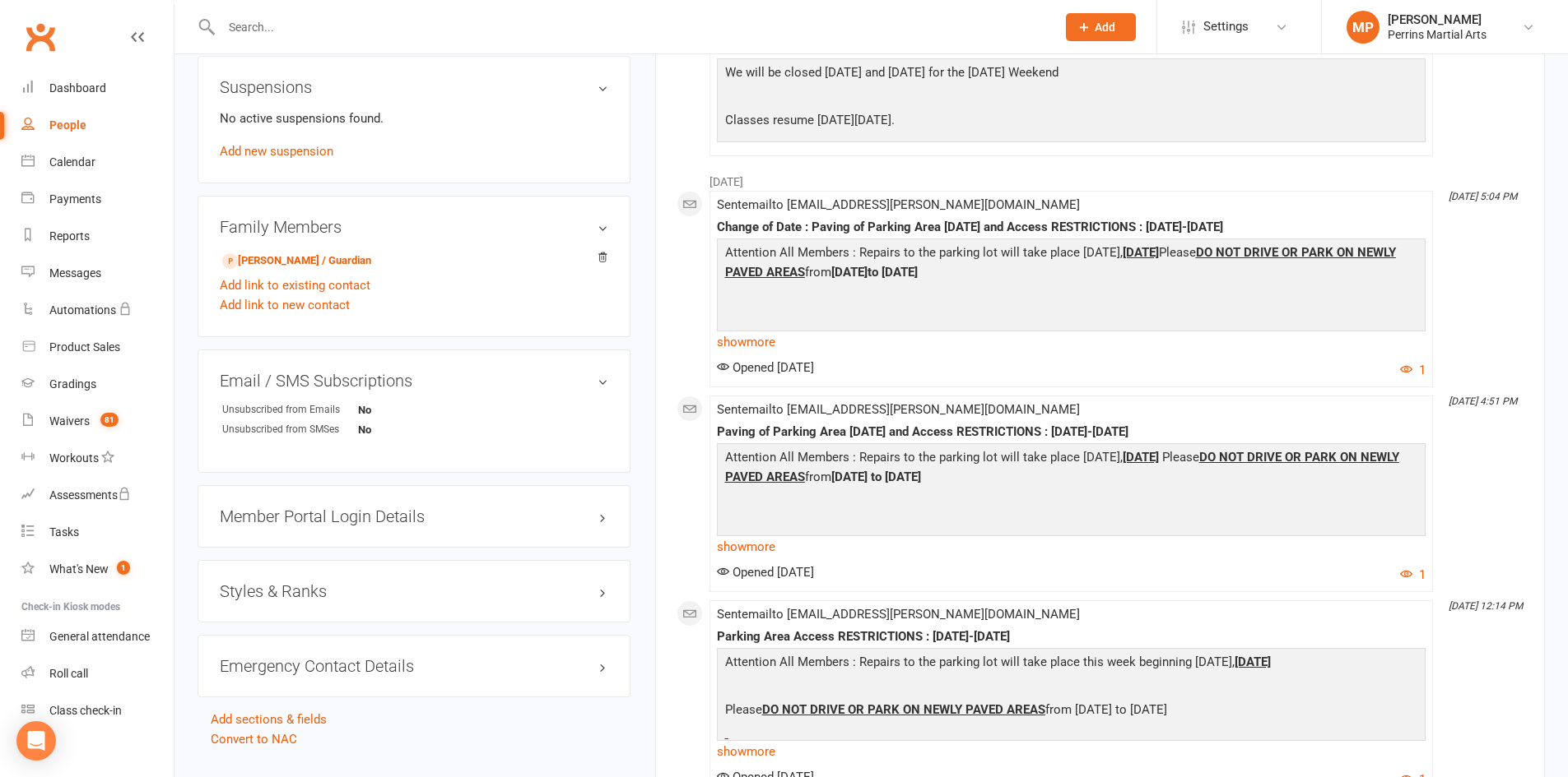
scroll to position [1436, 0]
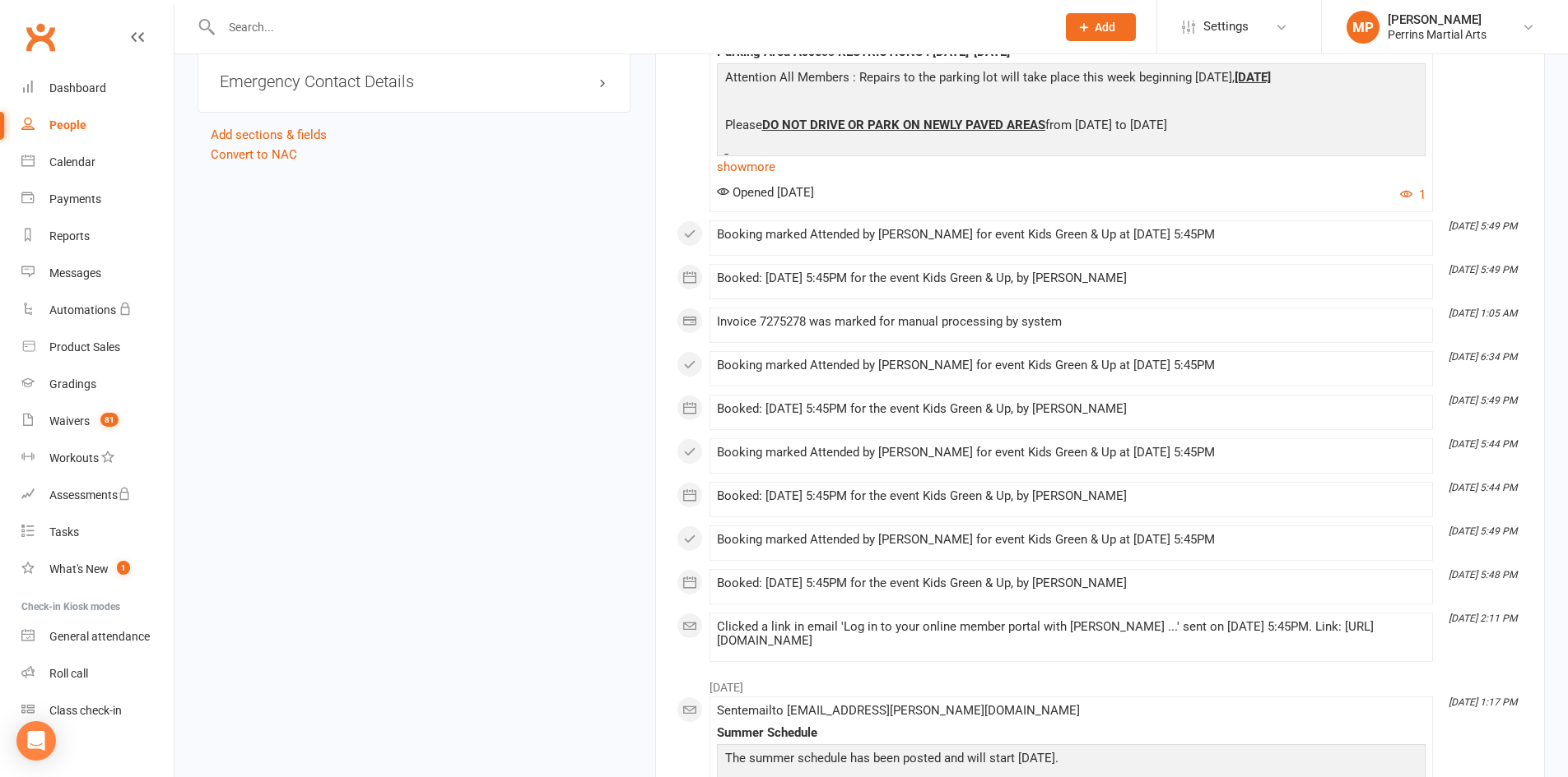
click at [72, 124] on div "People" at bounding box center [67, 125] width 37 height 13
select select "100"
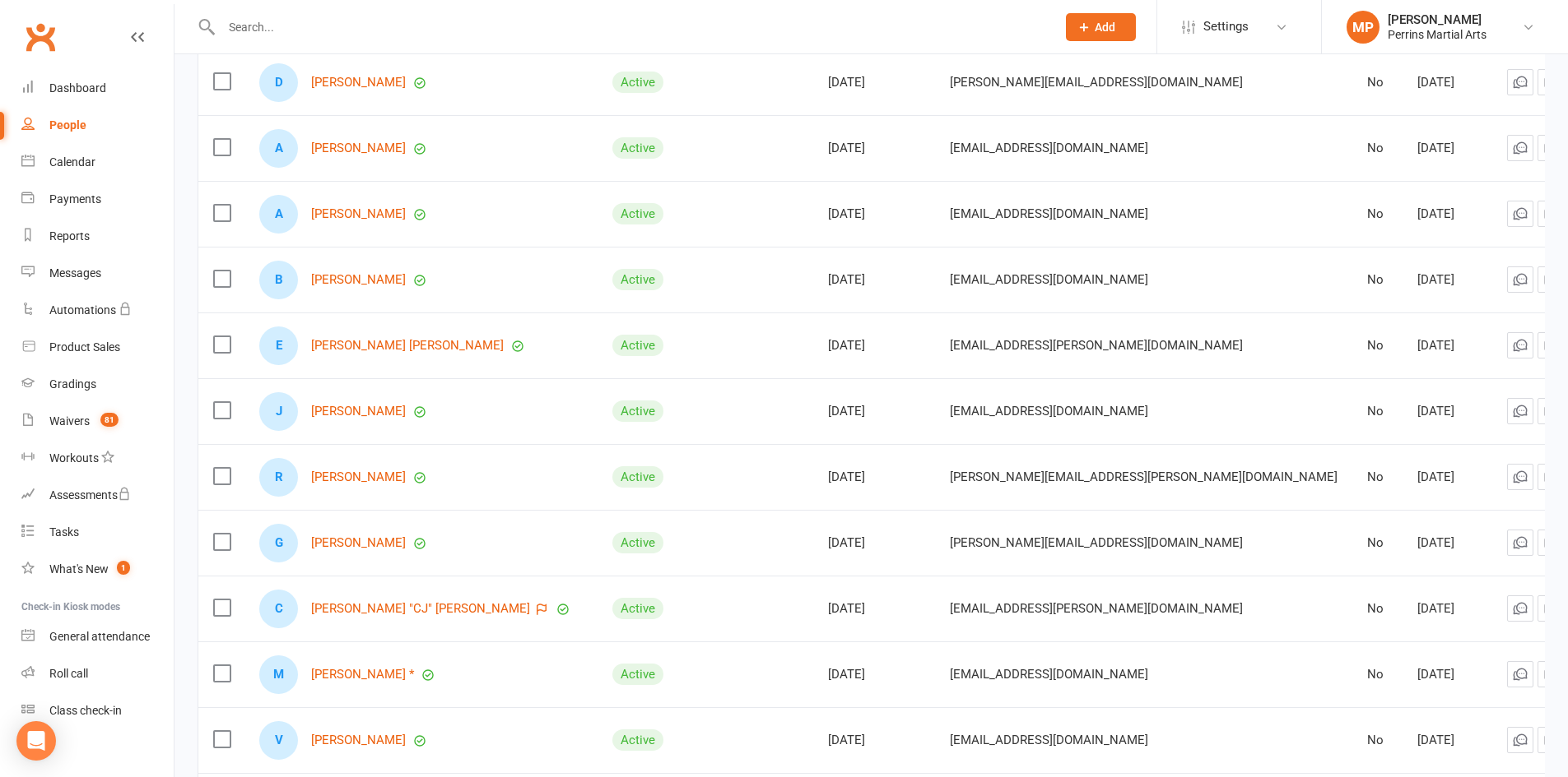
scroll to position [3937, 0]
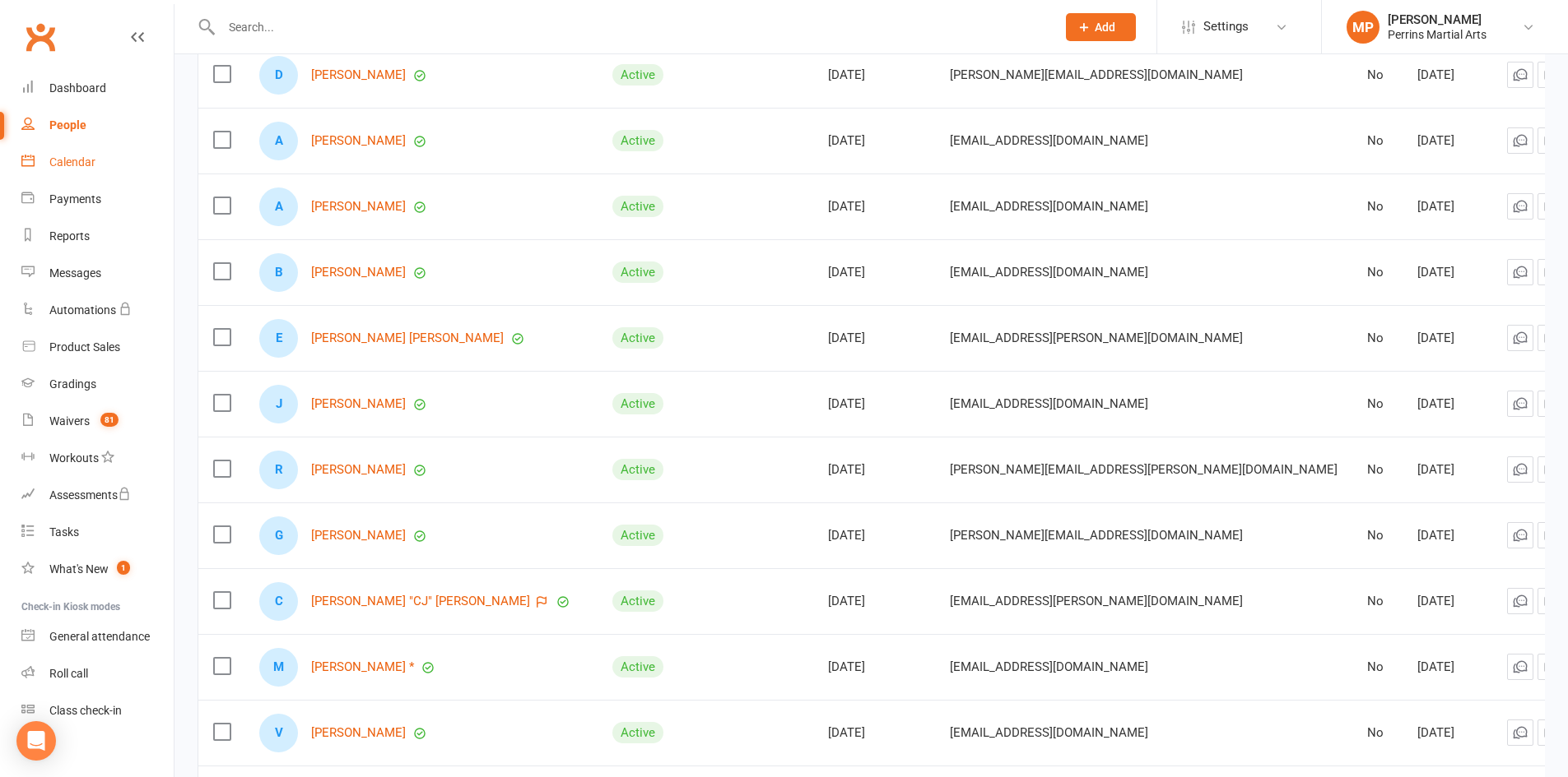
click at [77, 156] on div "Calendar" at bounding box center [72, 162] width 46 height 13
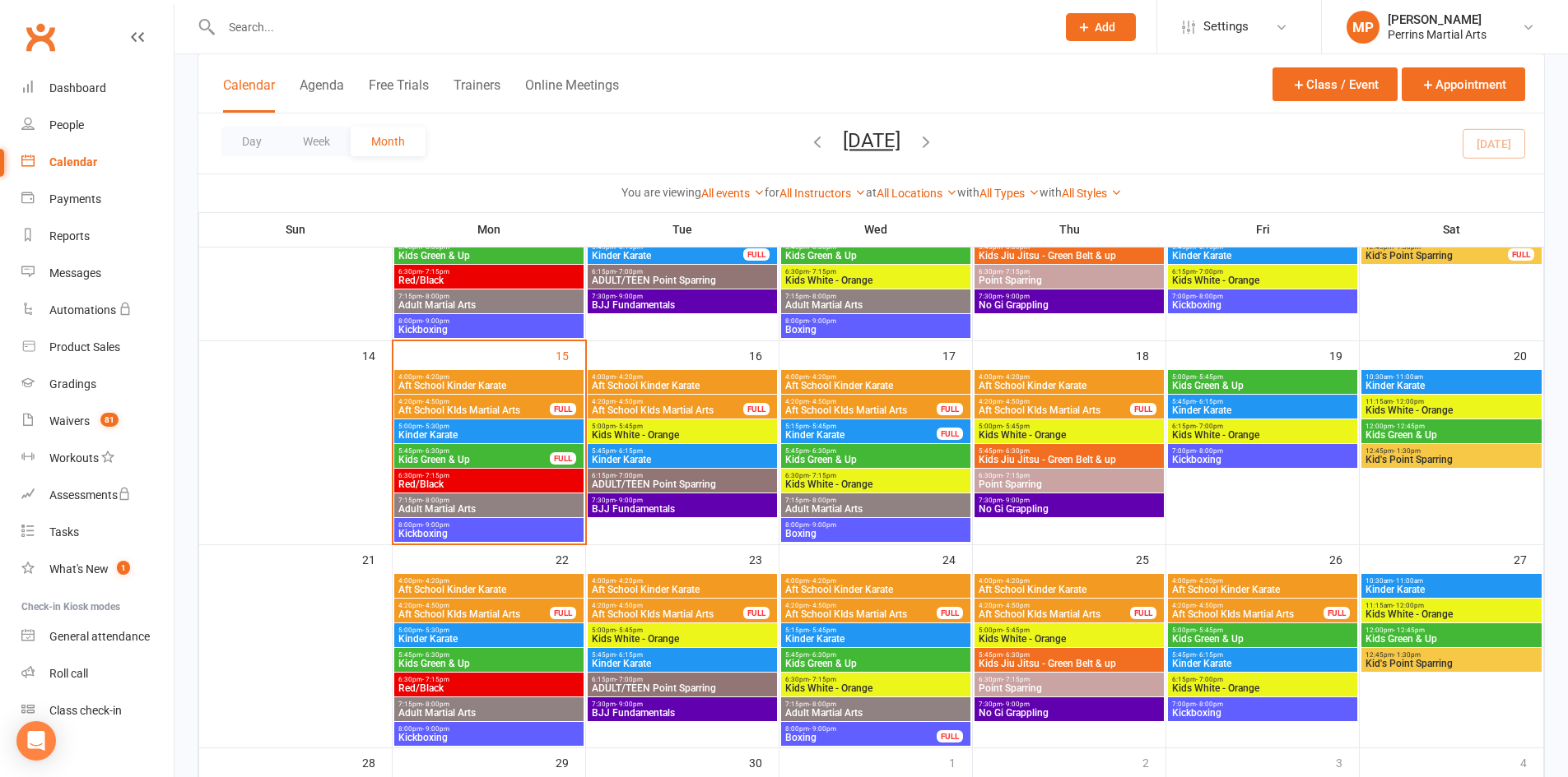
scroll to position [516, 0]
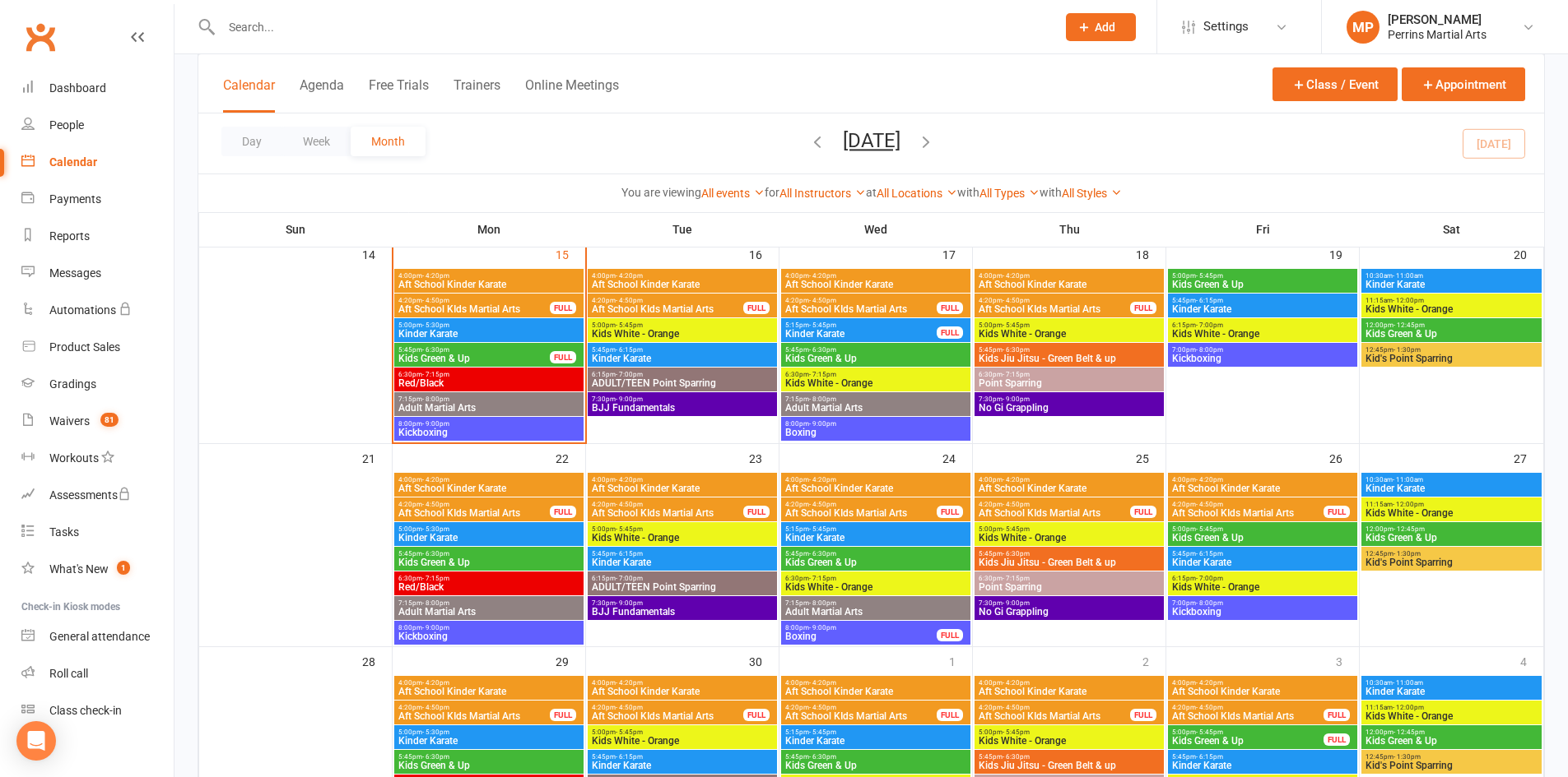
click at [566, 400] on span "7:15pm - 8:00pm" at bounding box center [489, 399] width 182 height 7
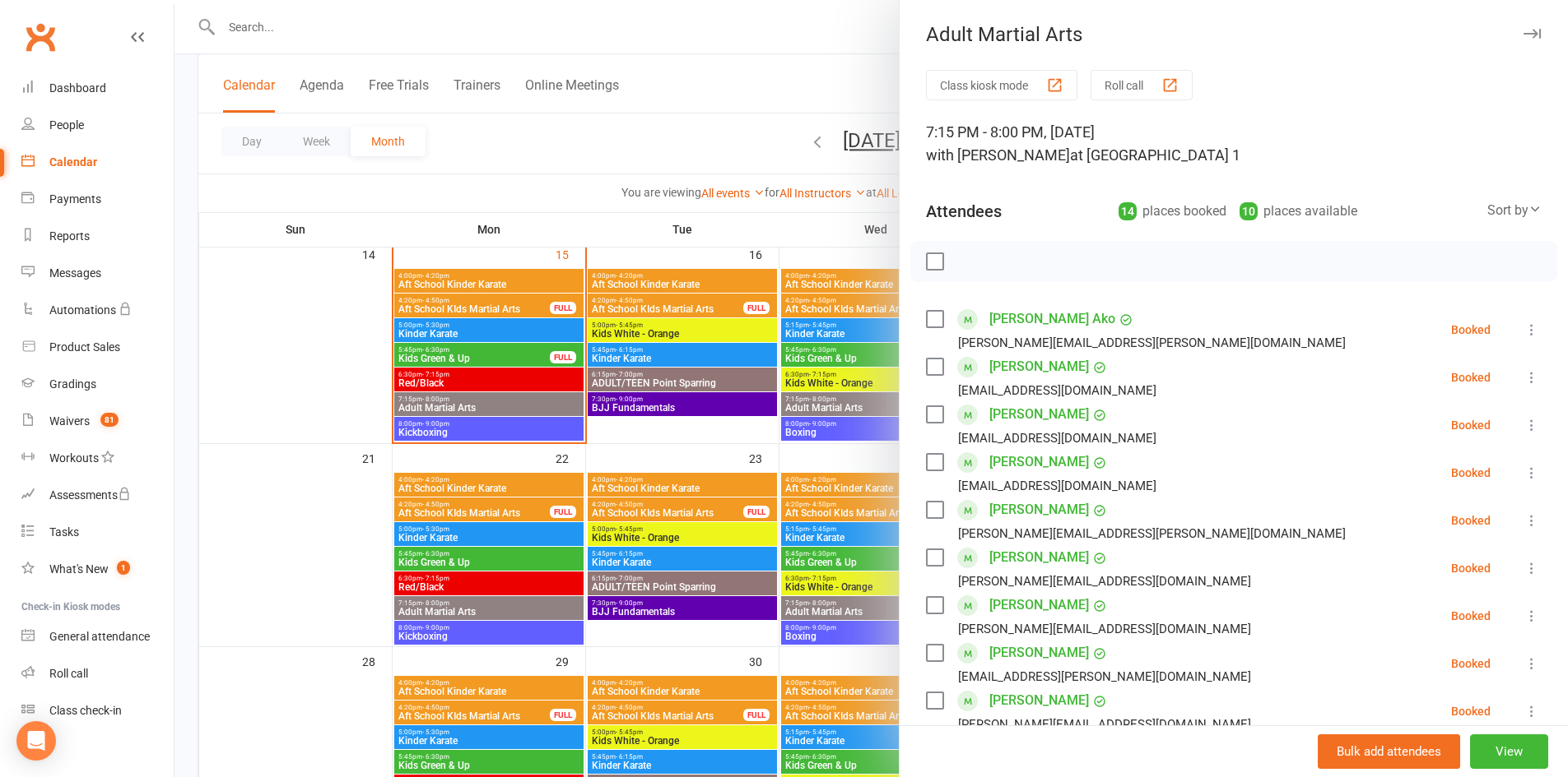
click at [1523, 32] on icon "button" at bounding box center [1531, 33] width 17 height 10
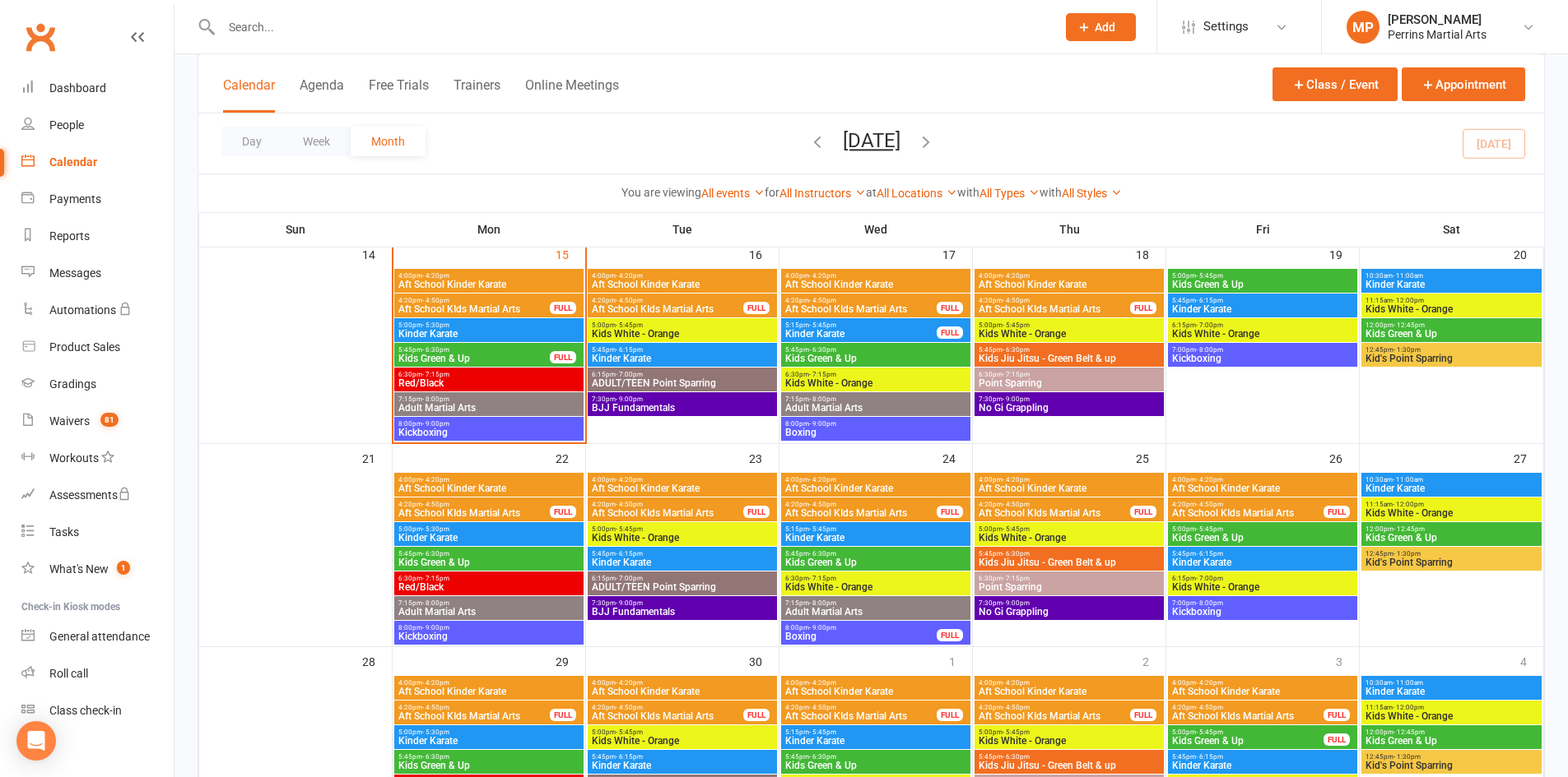
click at [927, 404] on span "Adult Martial Arts" at bounding box center [876, 407] width 182 height 10
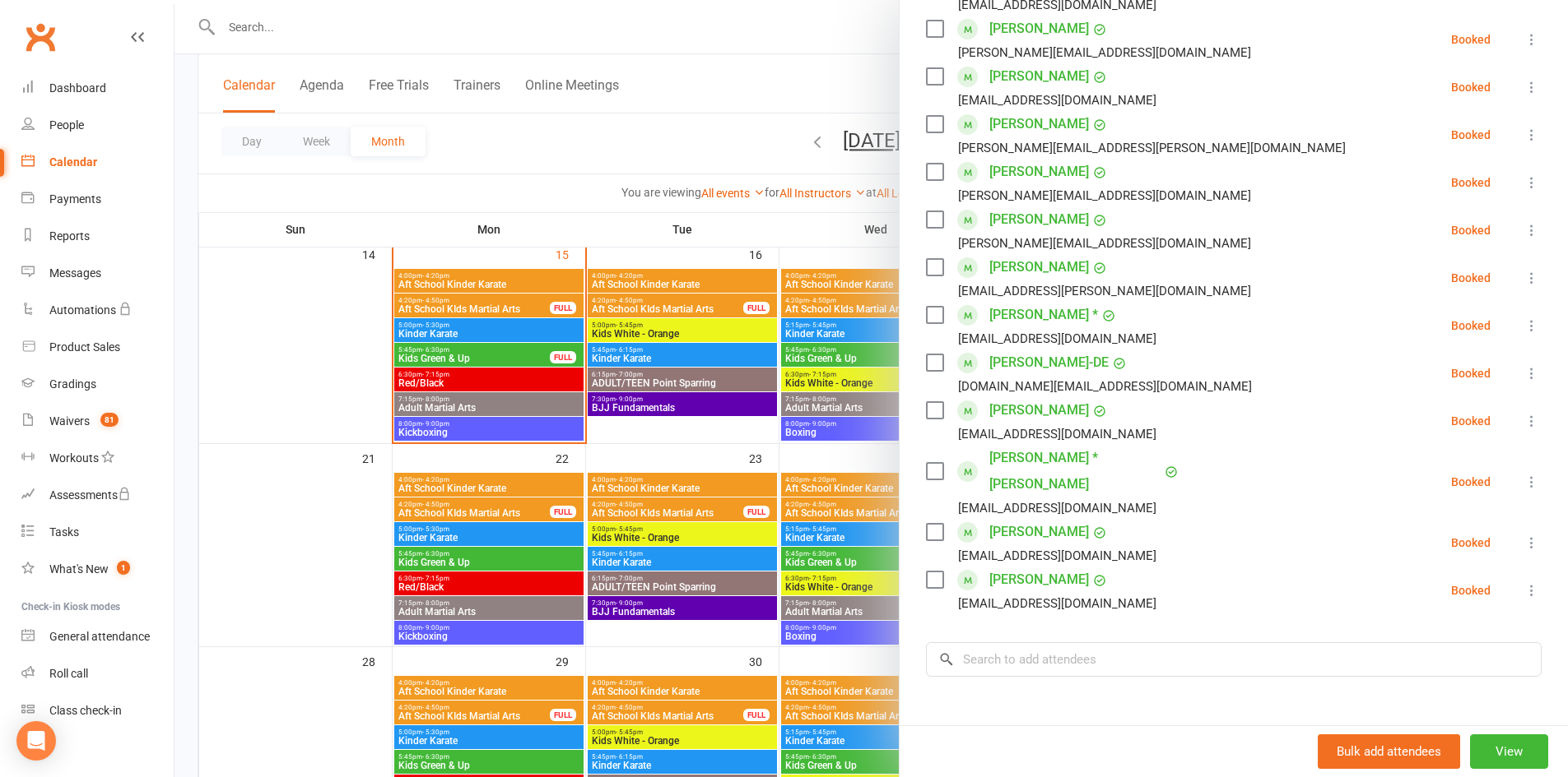
scroll to position [0, 0]
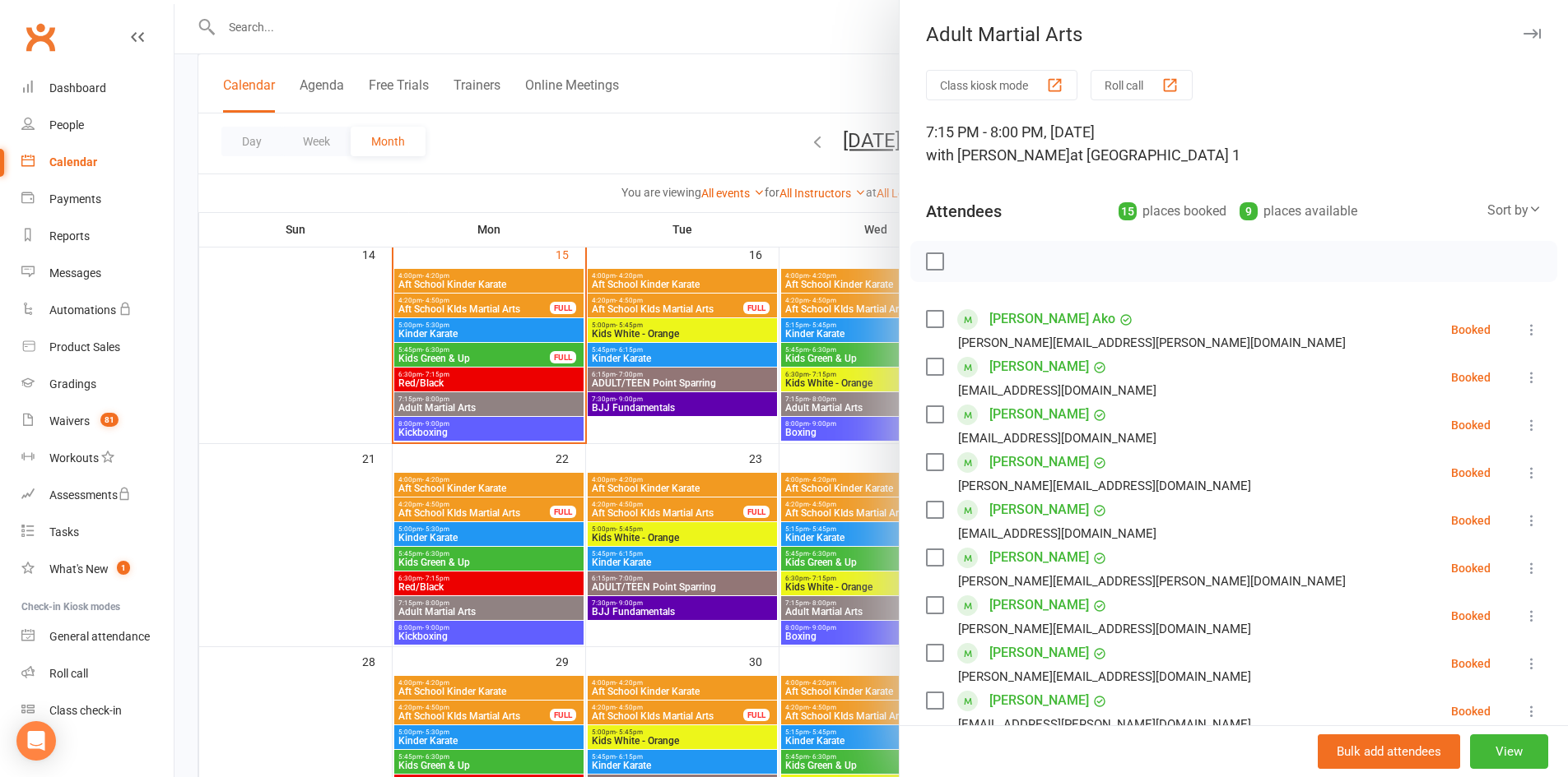
click at [1523, 30] on icon "button" at bounding box center [1531, 33] width 17 height 10
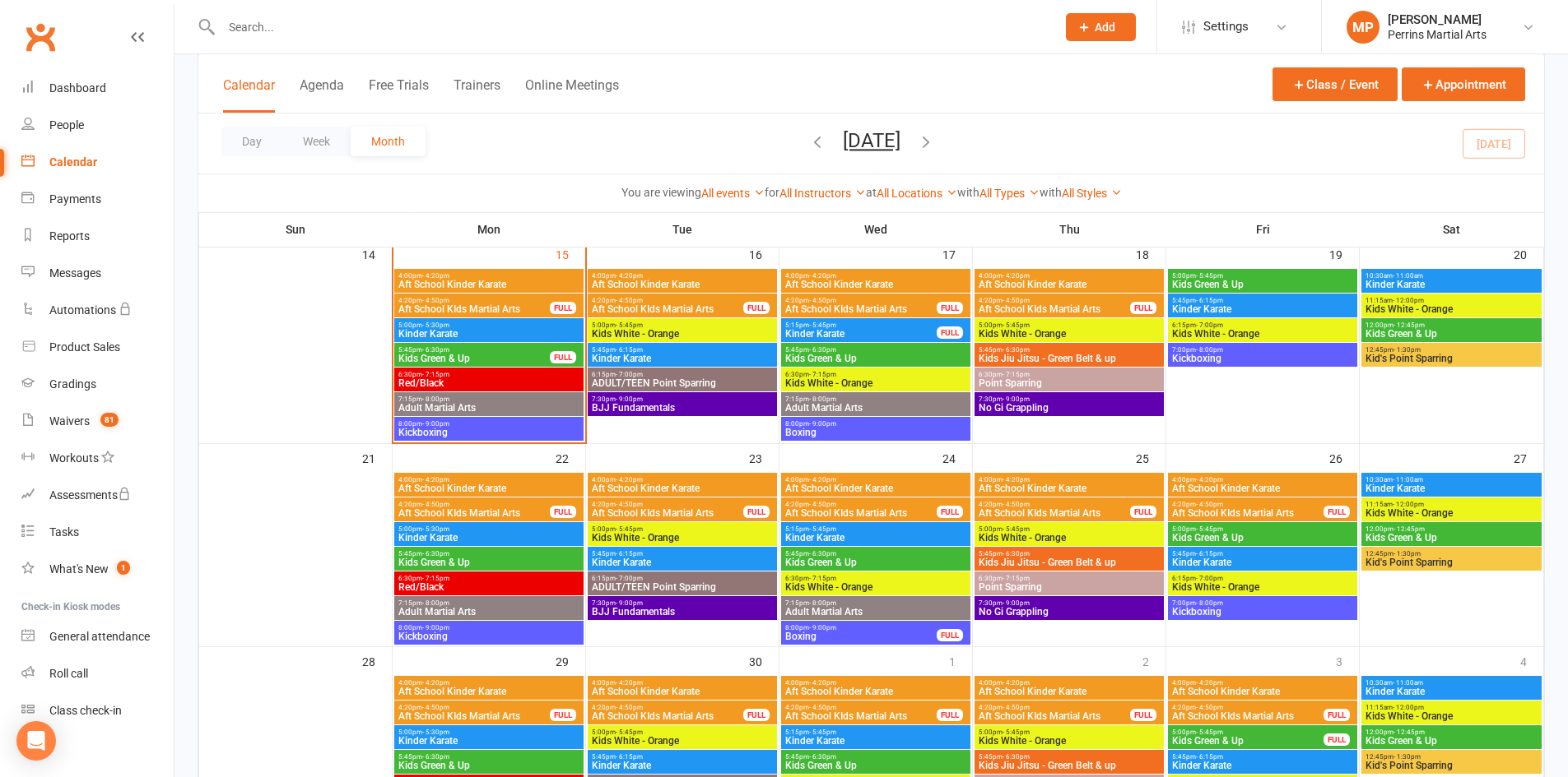
click at [839, 403] on span "Adult Martial Arts" at bounding box center [876, 407] width 182 height 10
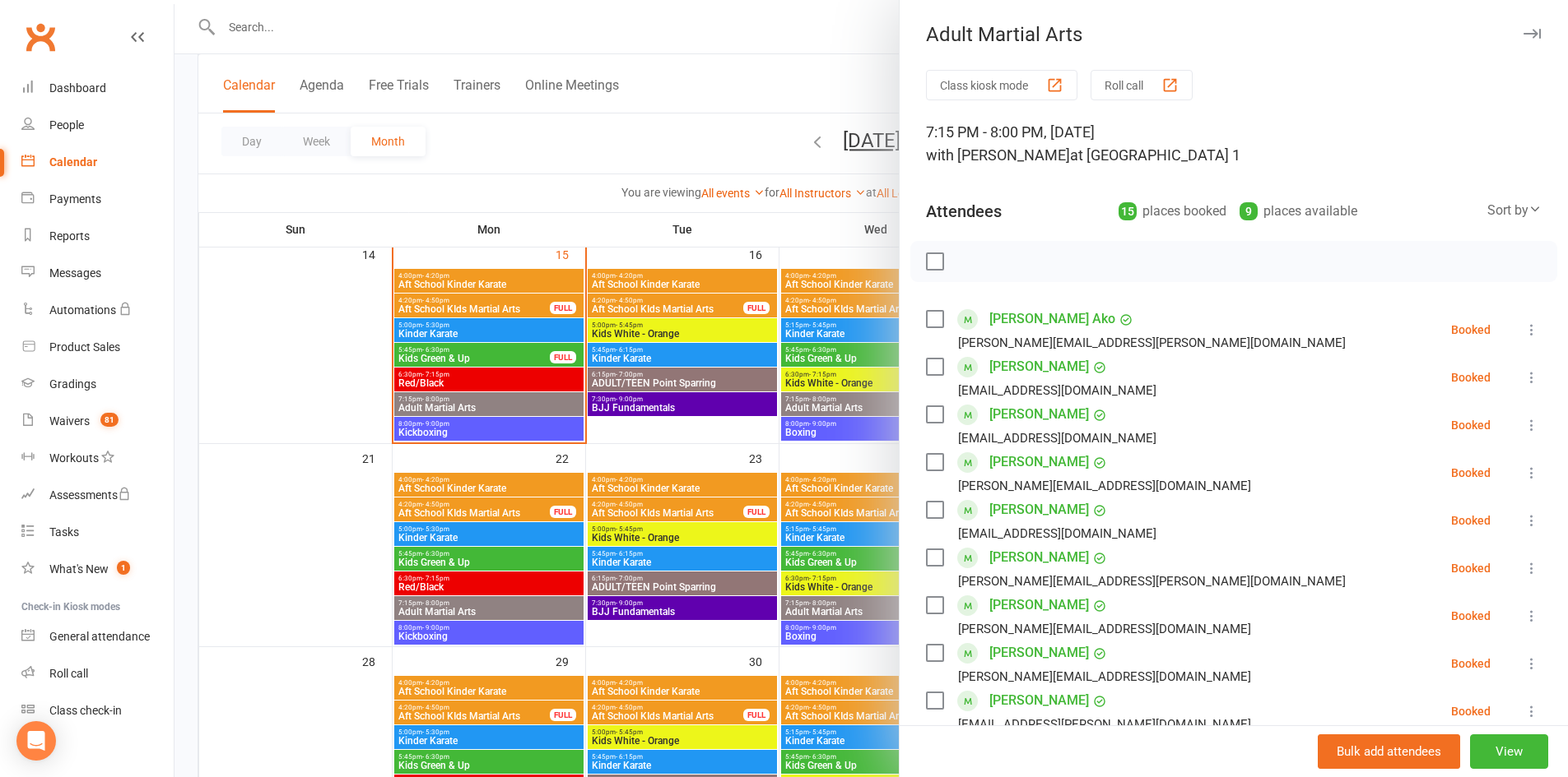
click at [1523, 31] on icon "button" at bounding box center [1531, 33] width 17 height 10
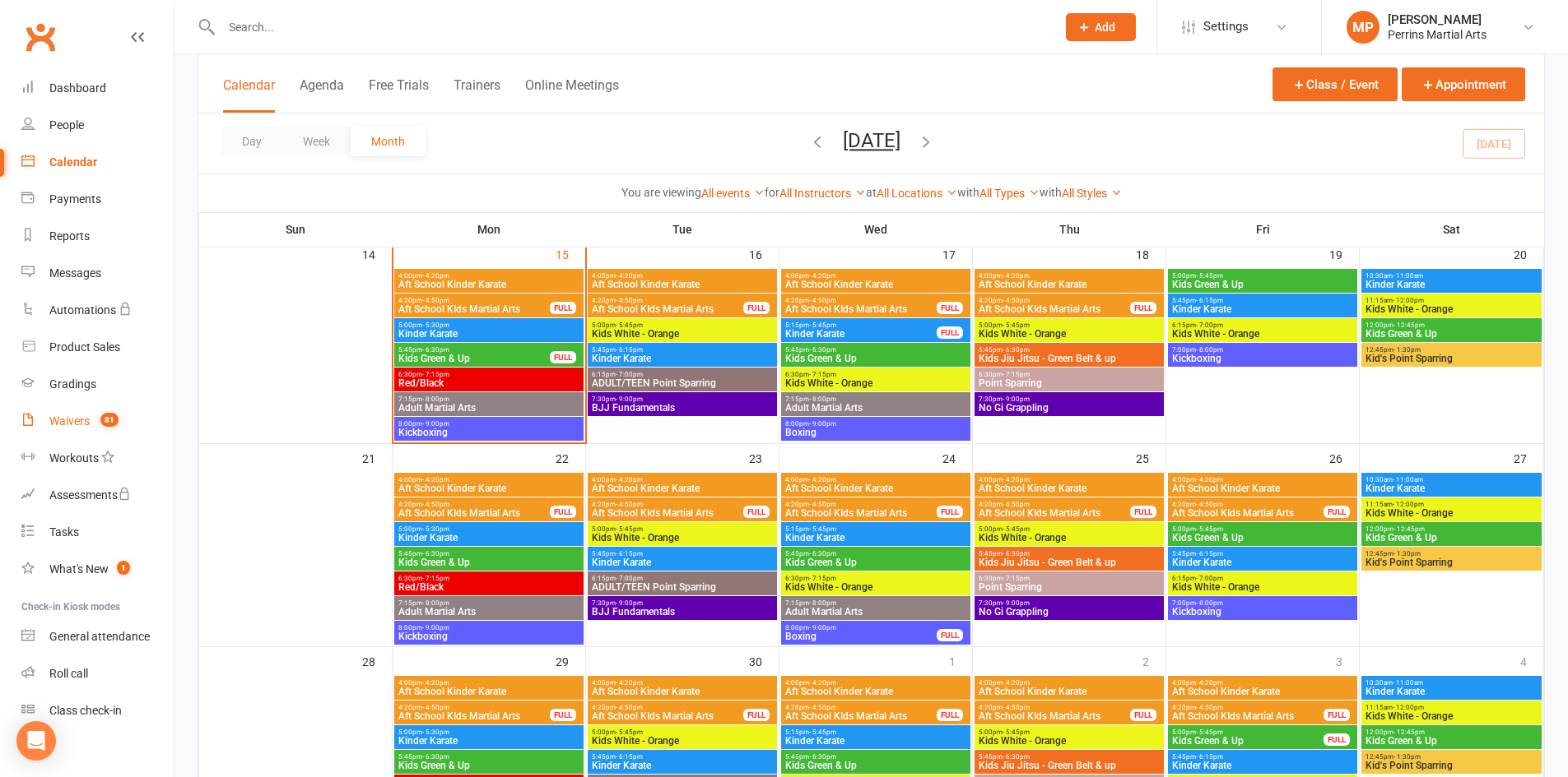
click at [71, 422] on div "Waivers" at bounding box center [69, 421] width 40 height 13
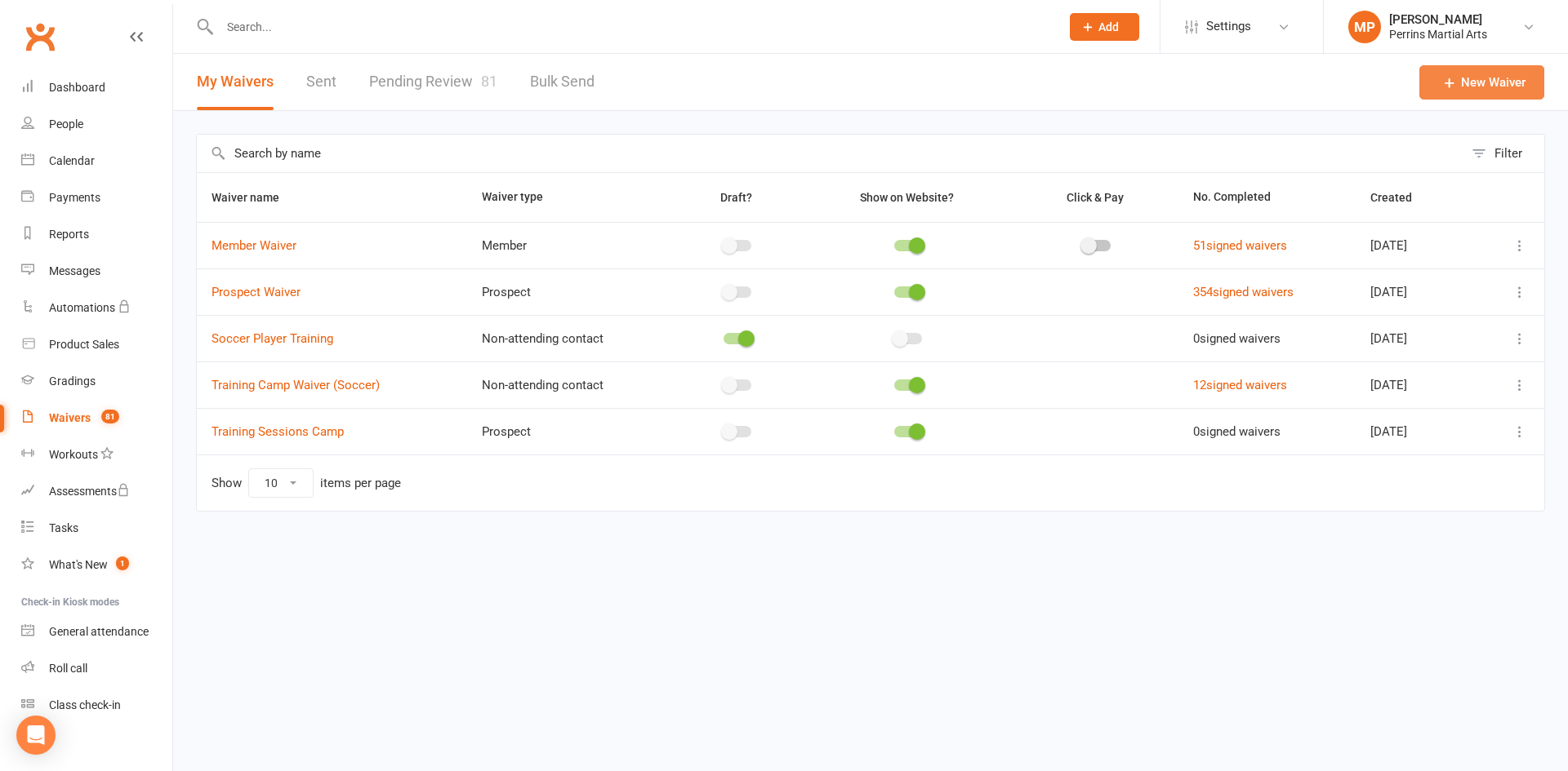
click at [1481, 78] on link "New Waiver" at bounding box center [1481, 82] width 125 height 35
click at [66, 121] on div "People" at bounding box center [66, 124] width 35 height 13
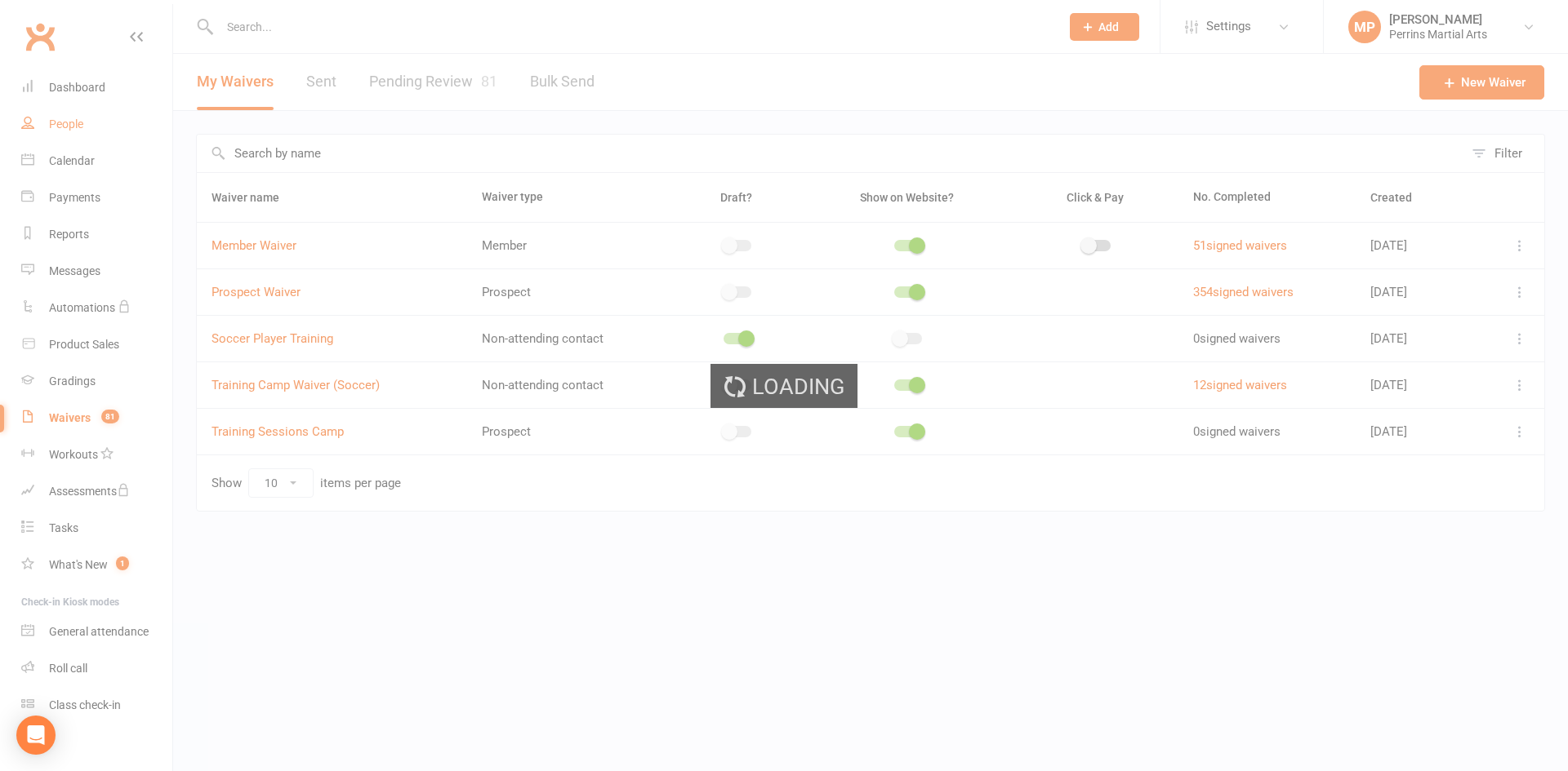
select select "100"
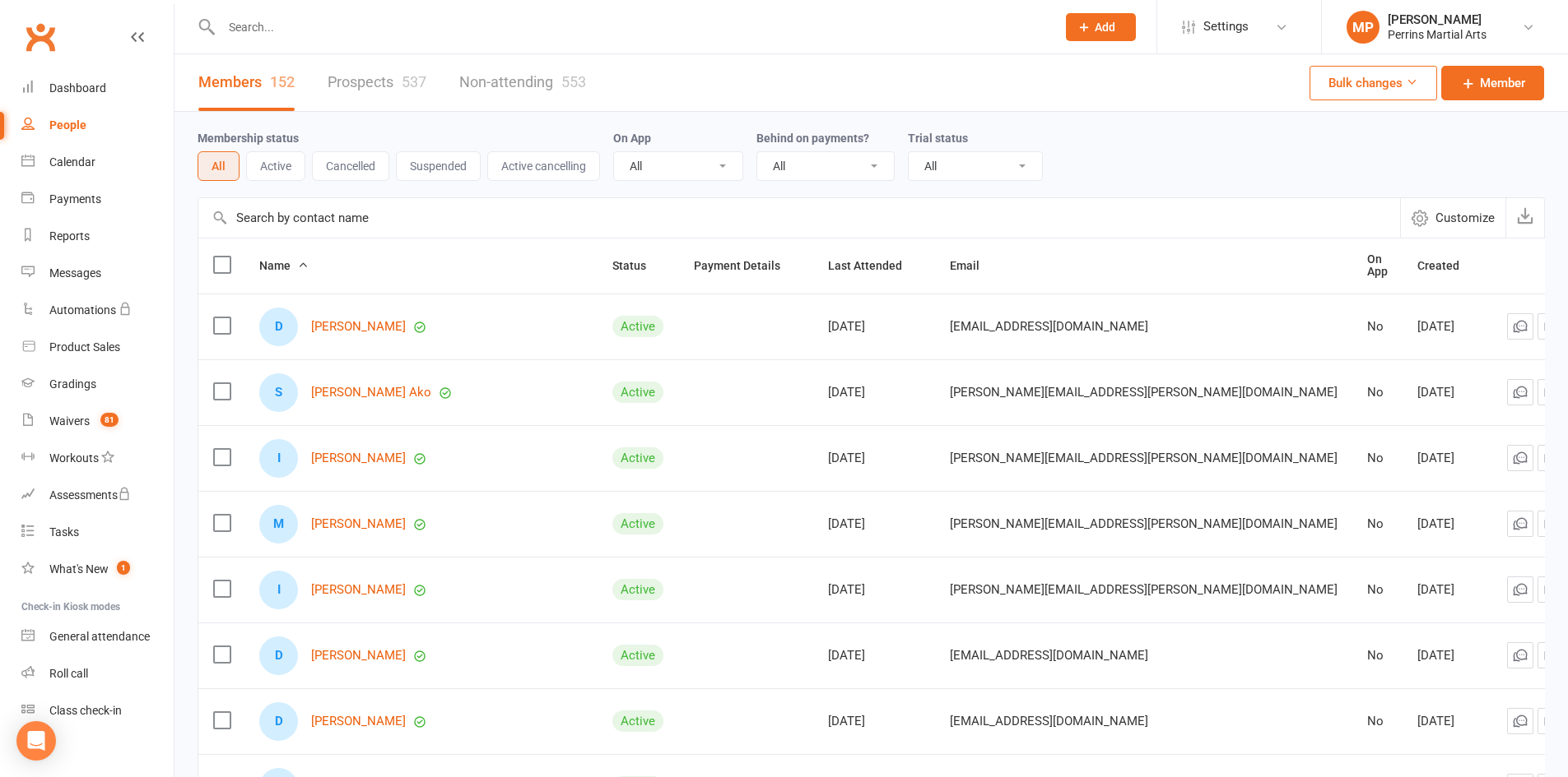
select select "100"
click at [71, 162] on div "Calendar" at bounding box center [72, 162] width 46 height 13
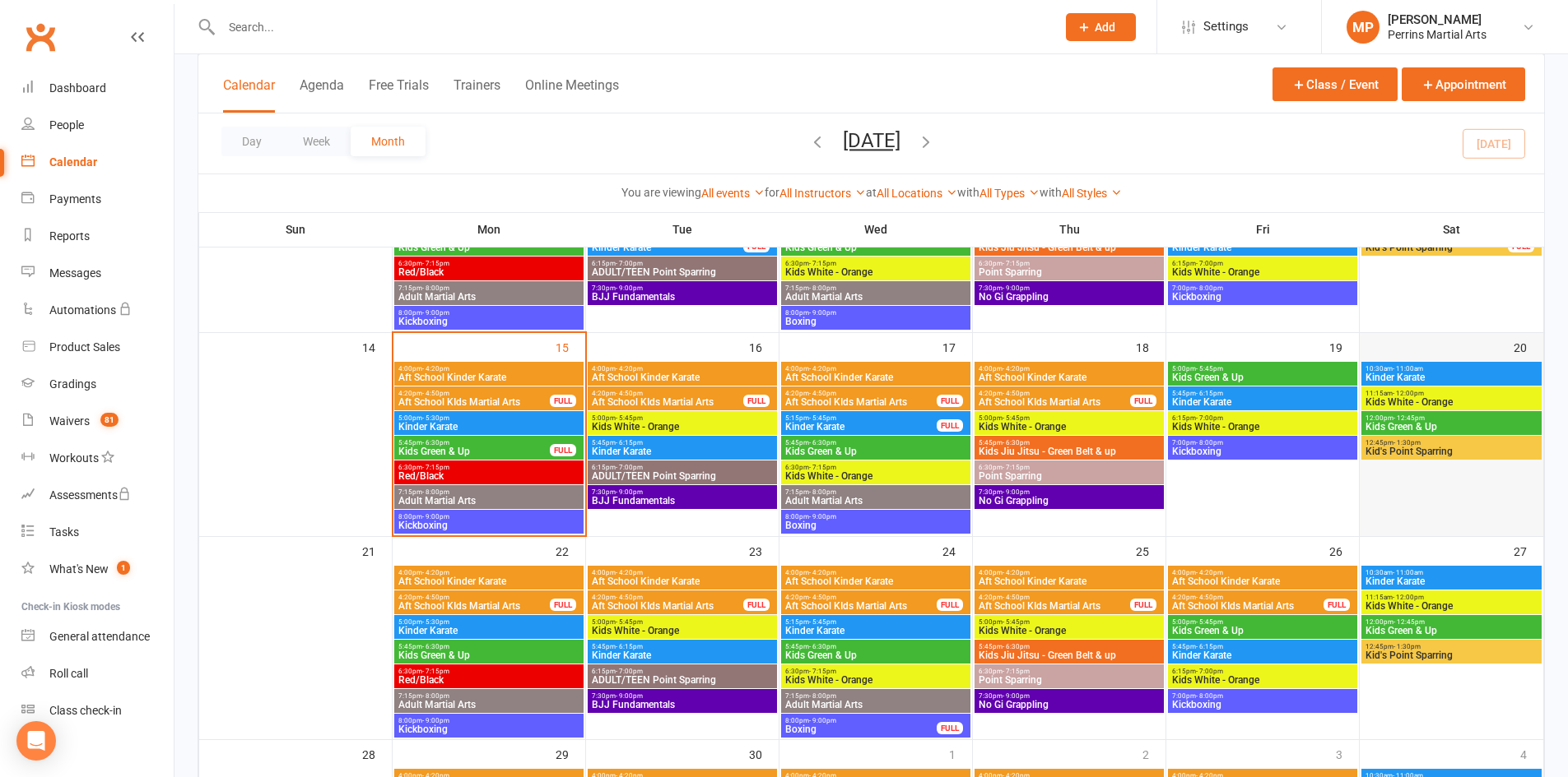
scroll to position [483, 0]
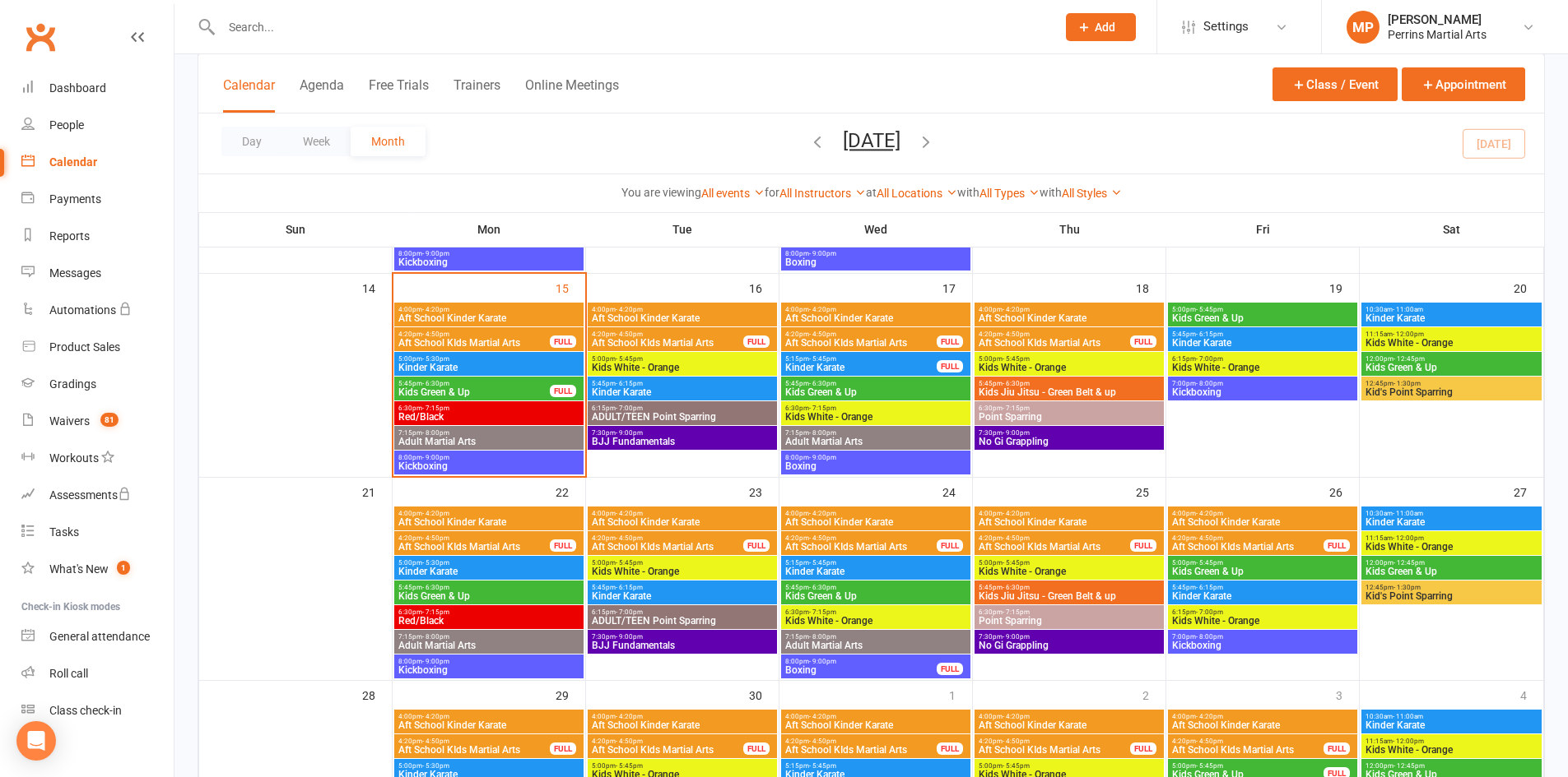
click at [501, 439] on span "Adult Martial Arts" at bounding box center [489, 441] width 182 height 10
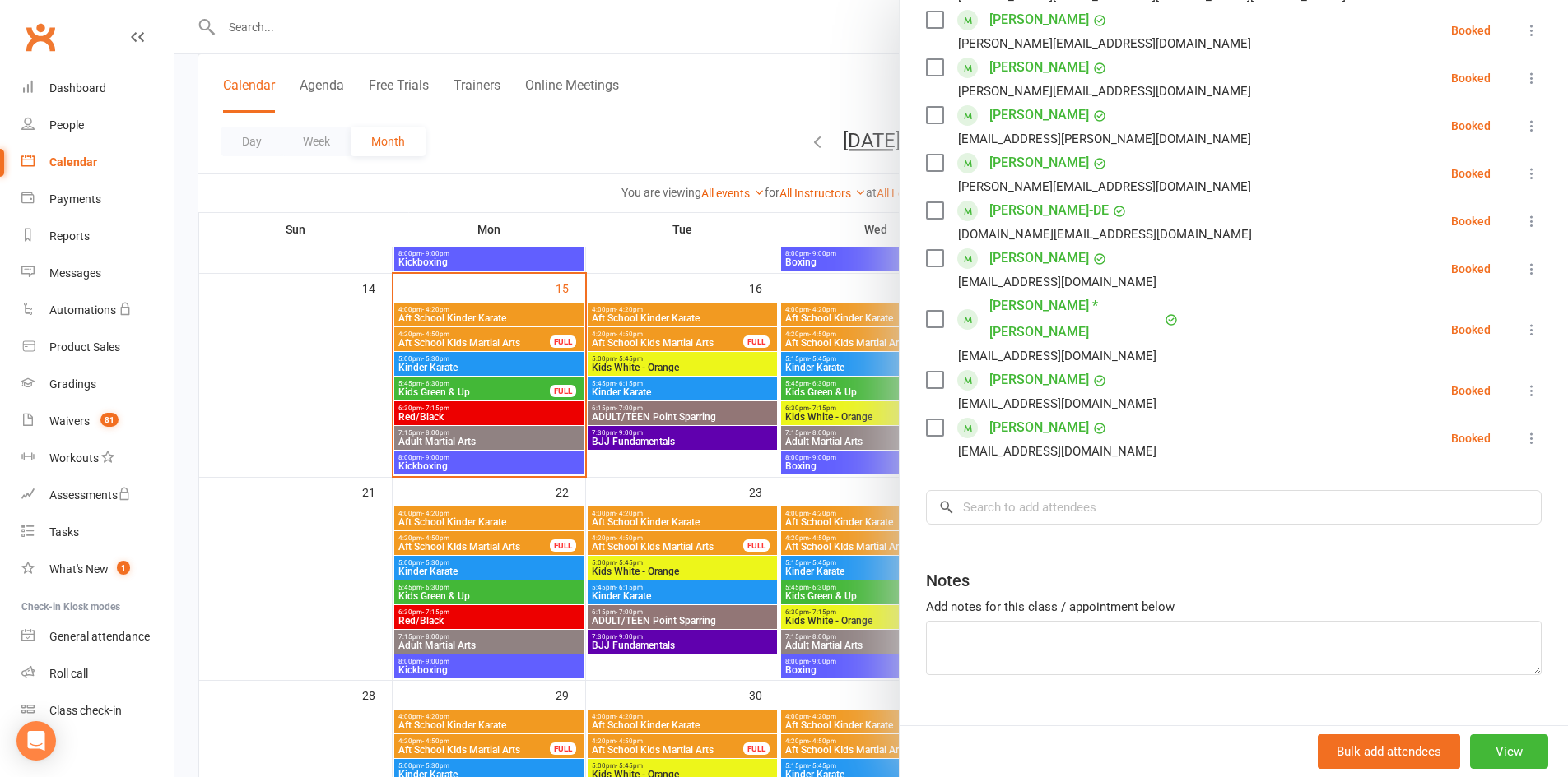
scroll to position [544, 0]
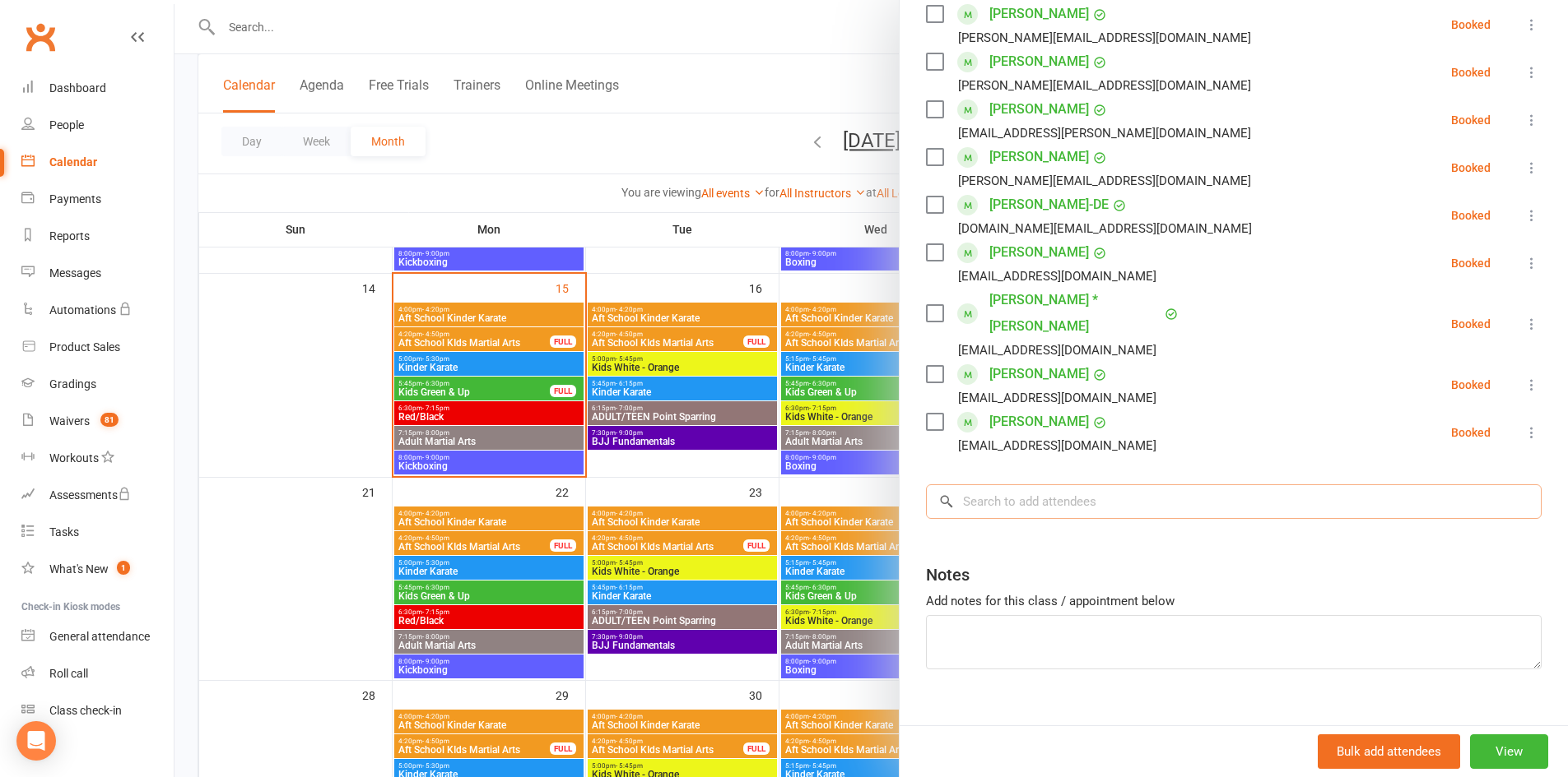
click at [1035, 485] on input "search" at bounding box center [1233, 502] width 616 height 35
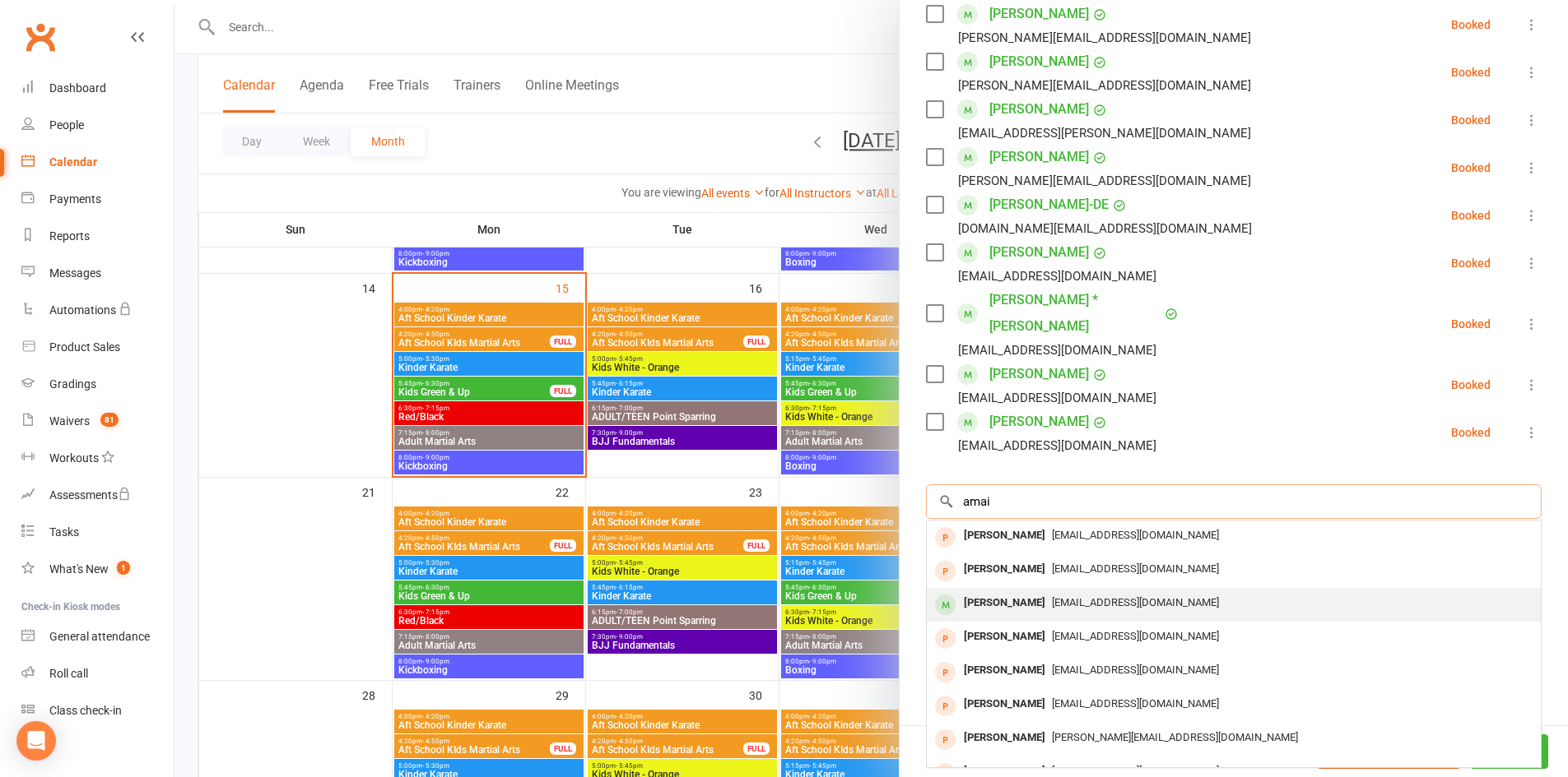
type input "amai"
click at [1052, 597] on span "amarsihra@hotmail.com" at bounding box center [1135, 603] width 167 height 13
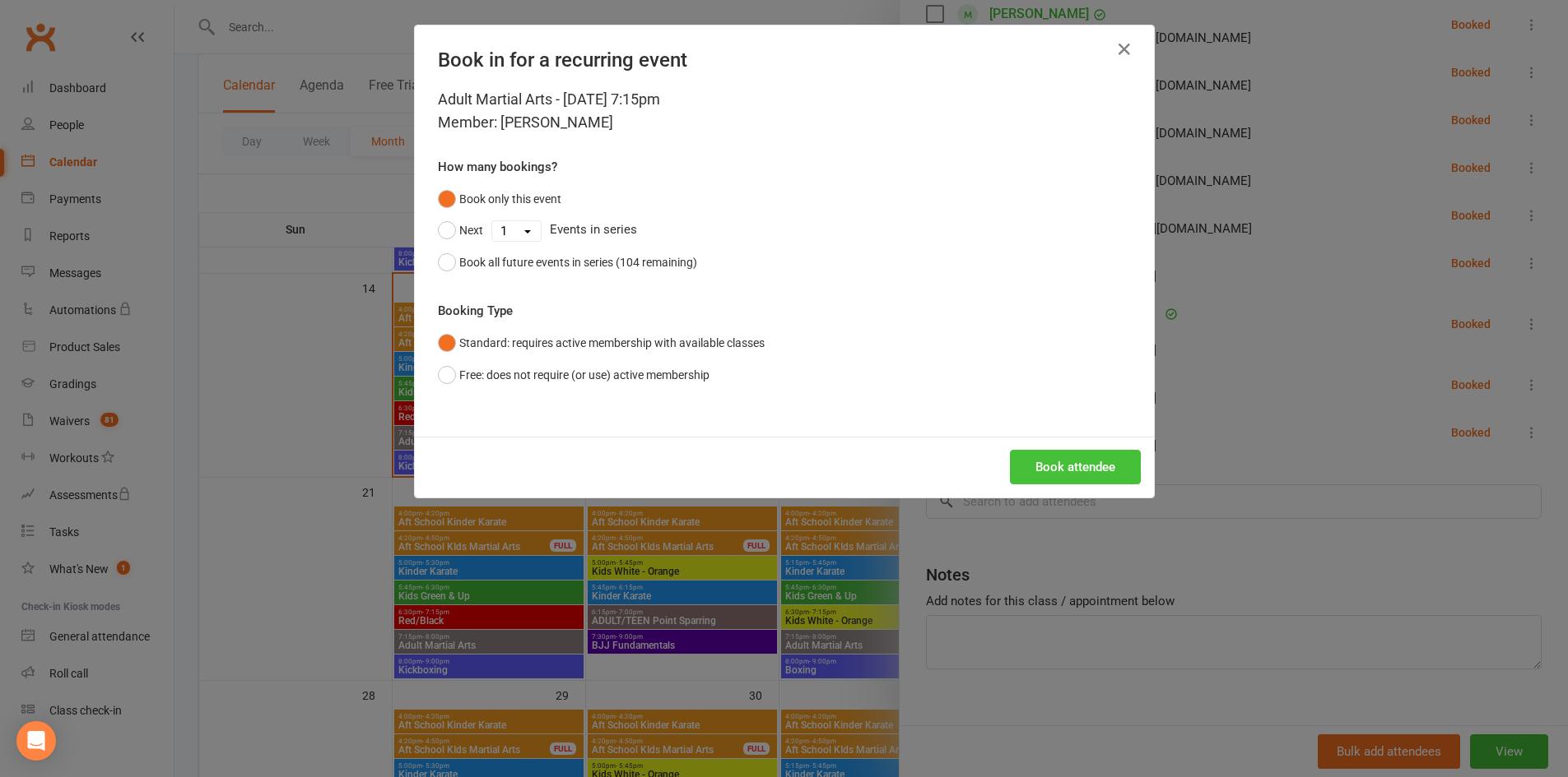
click at [1052, 455] on button "Book attendee" at bounding box center [1075, 467] width 130 height 35
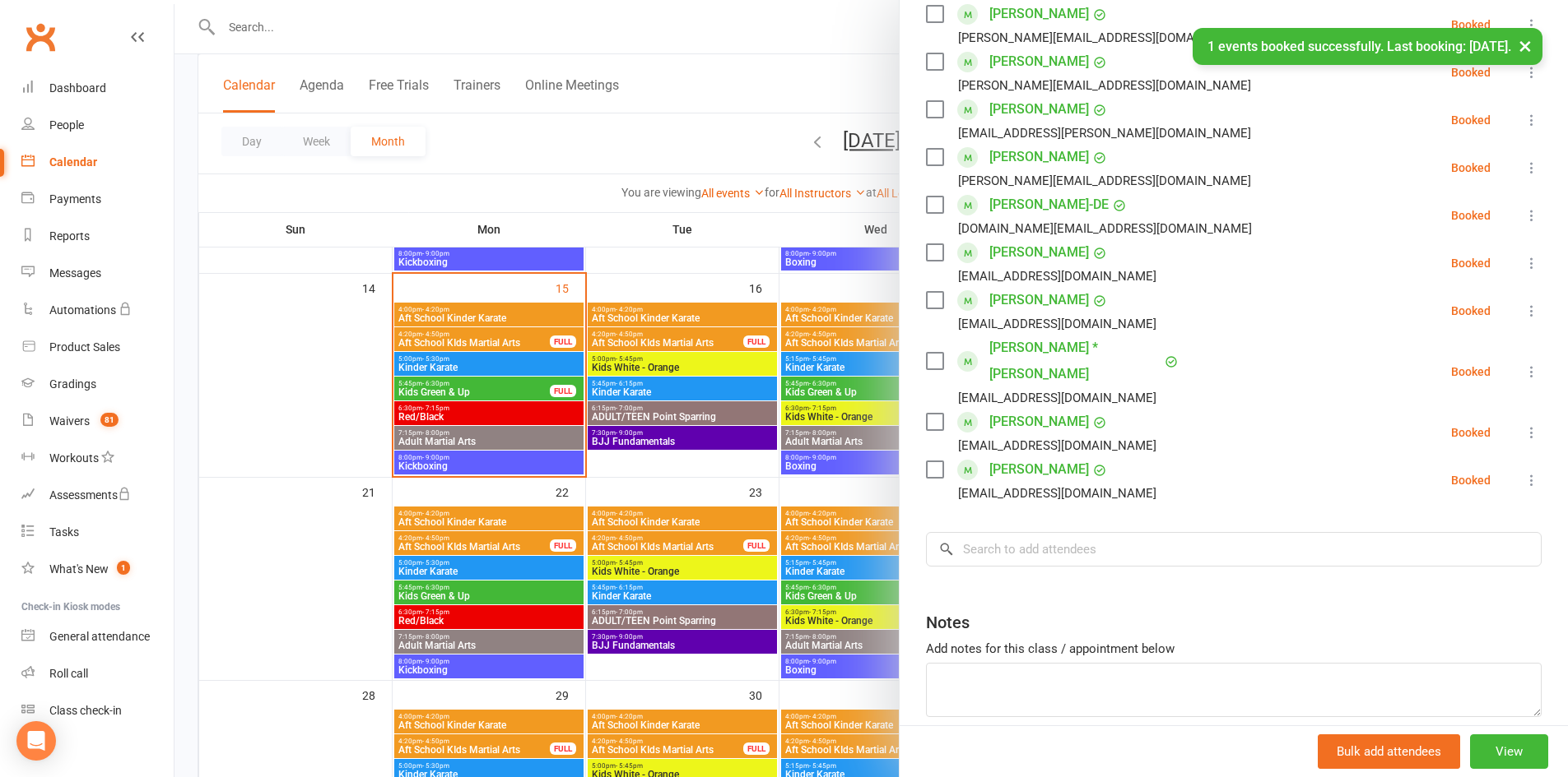
click at [1524, 46] on button "×" at bounding box center [1524, 46] width 29 height 36
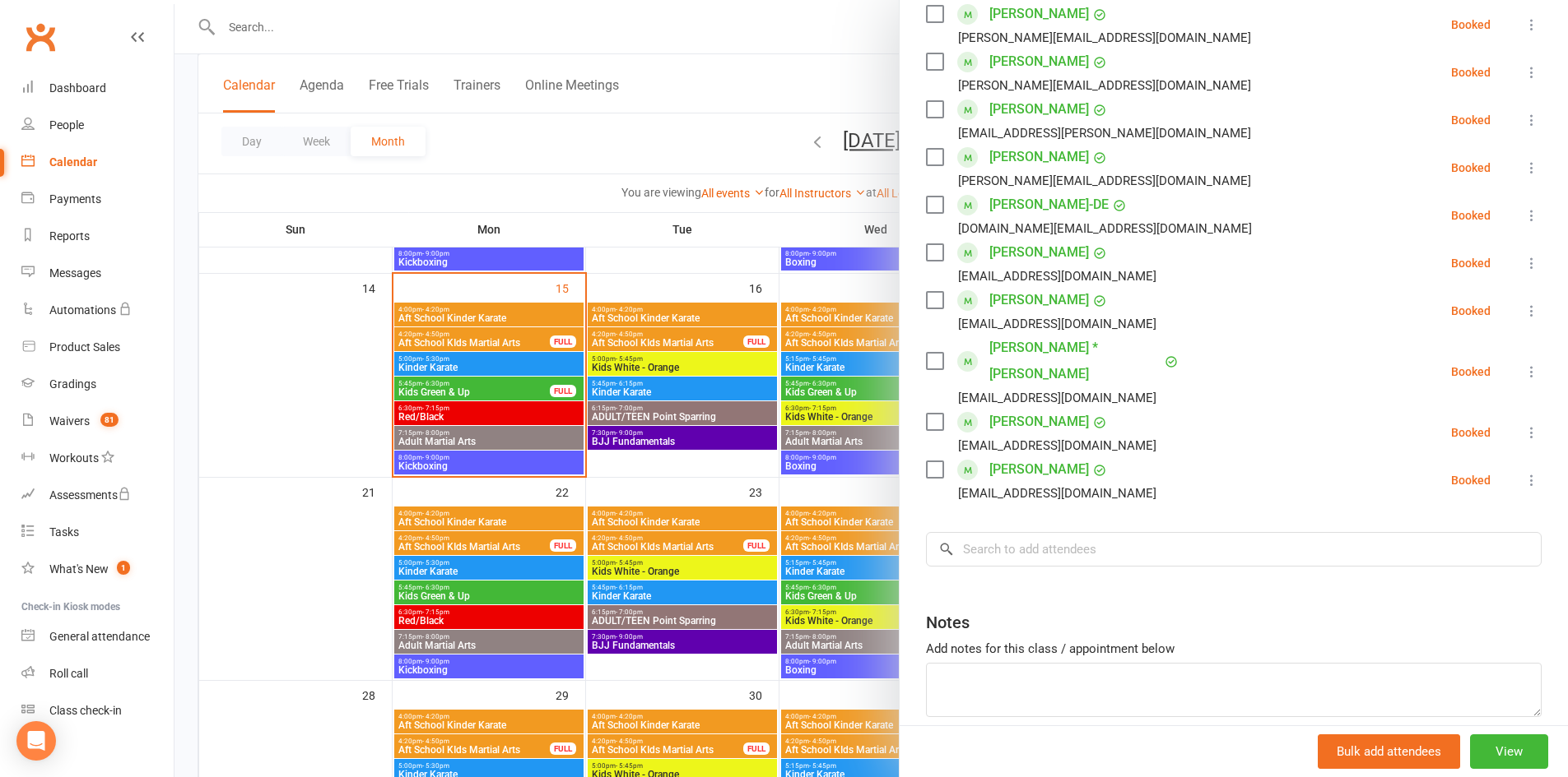
scroll to position [0, 0]
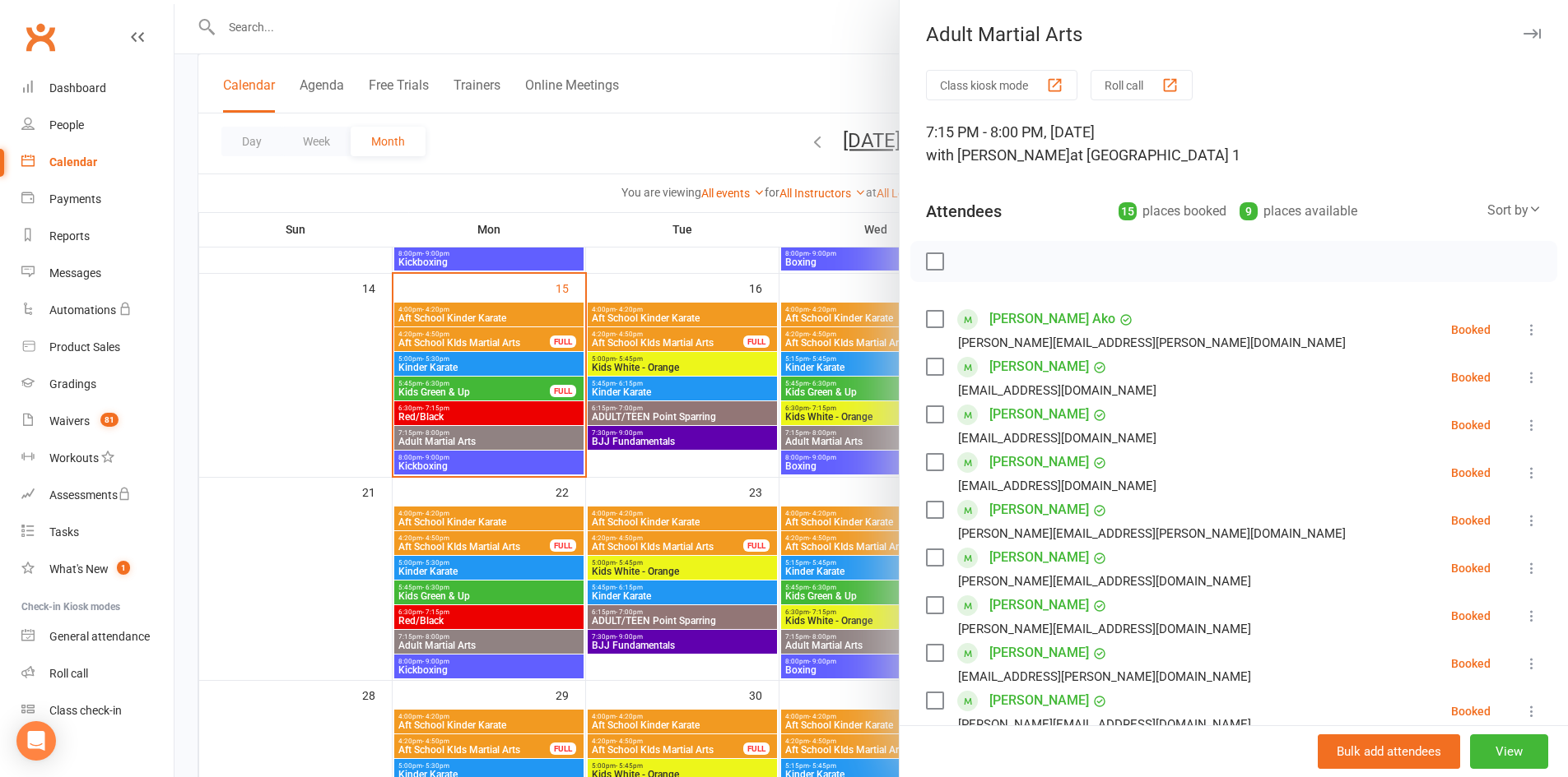
click at [1522, 26] on button "button" at bounding box center [1531, 34] width 20 height 20
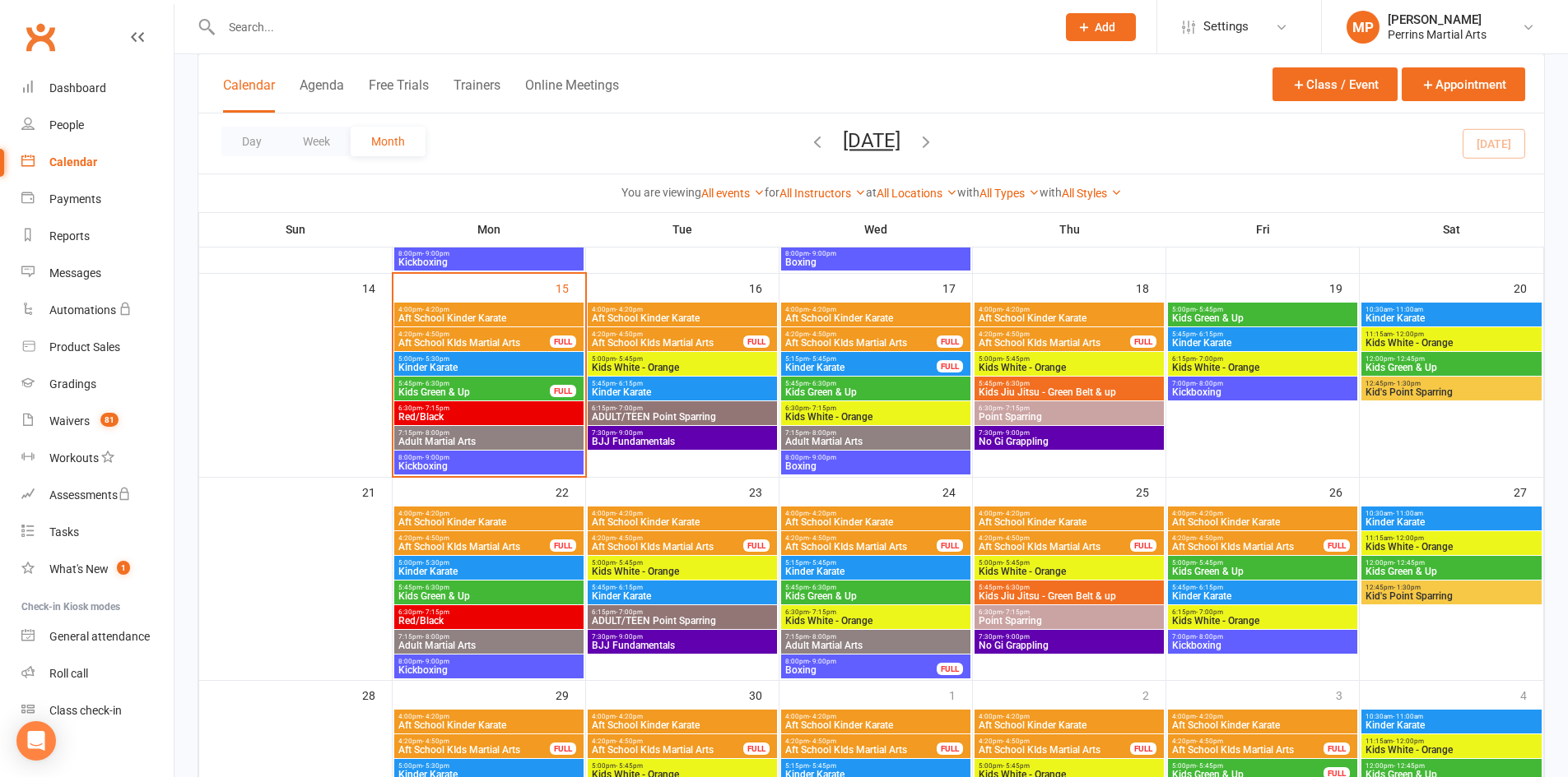
scroll to position [840, 0]
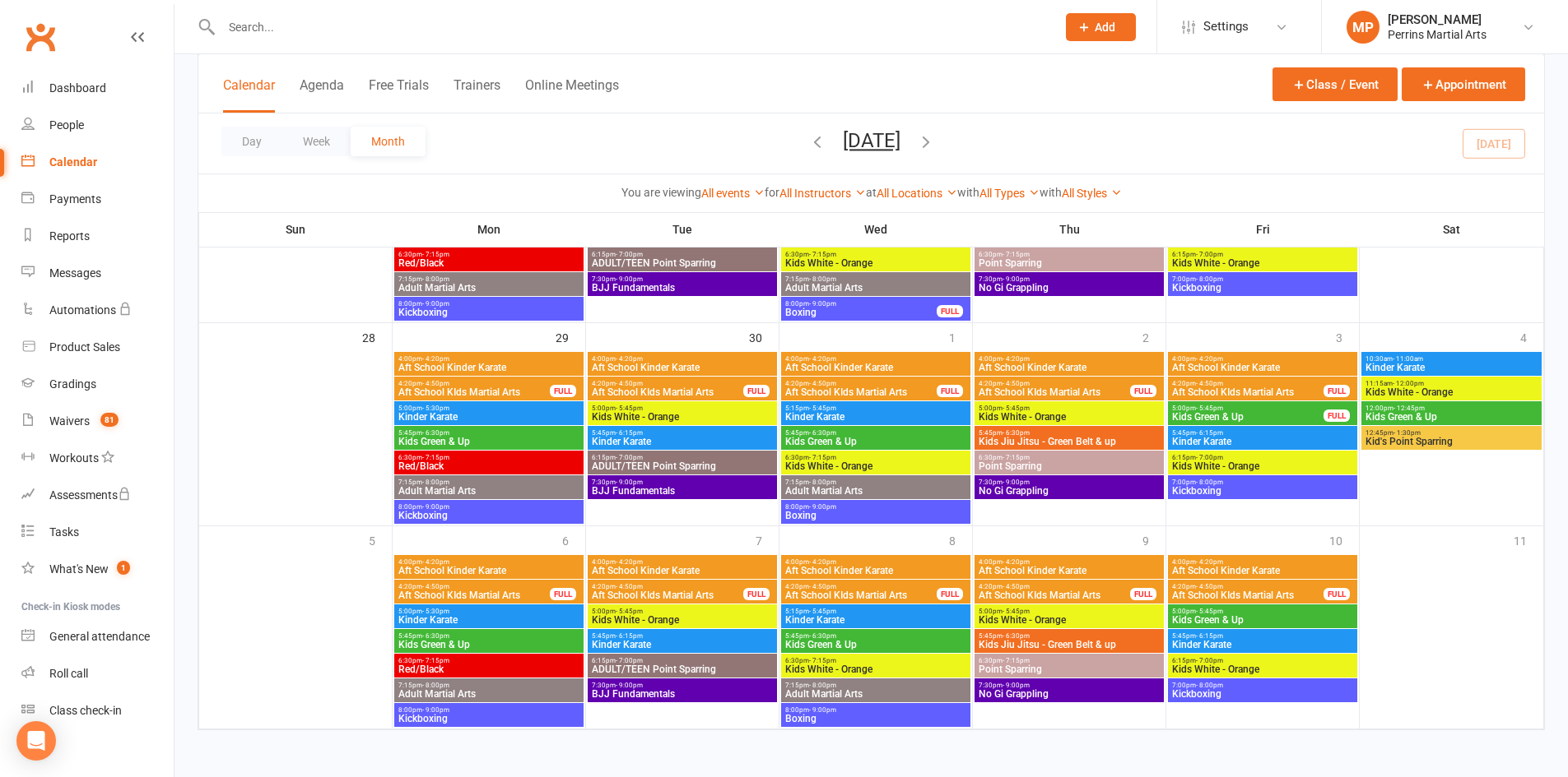
click at [935, 141] on icon "button" at bounding box center [926, 141] width 18 height 18
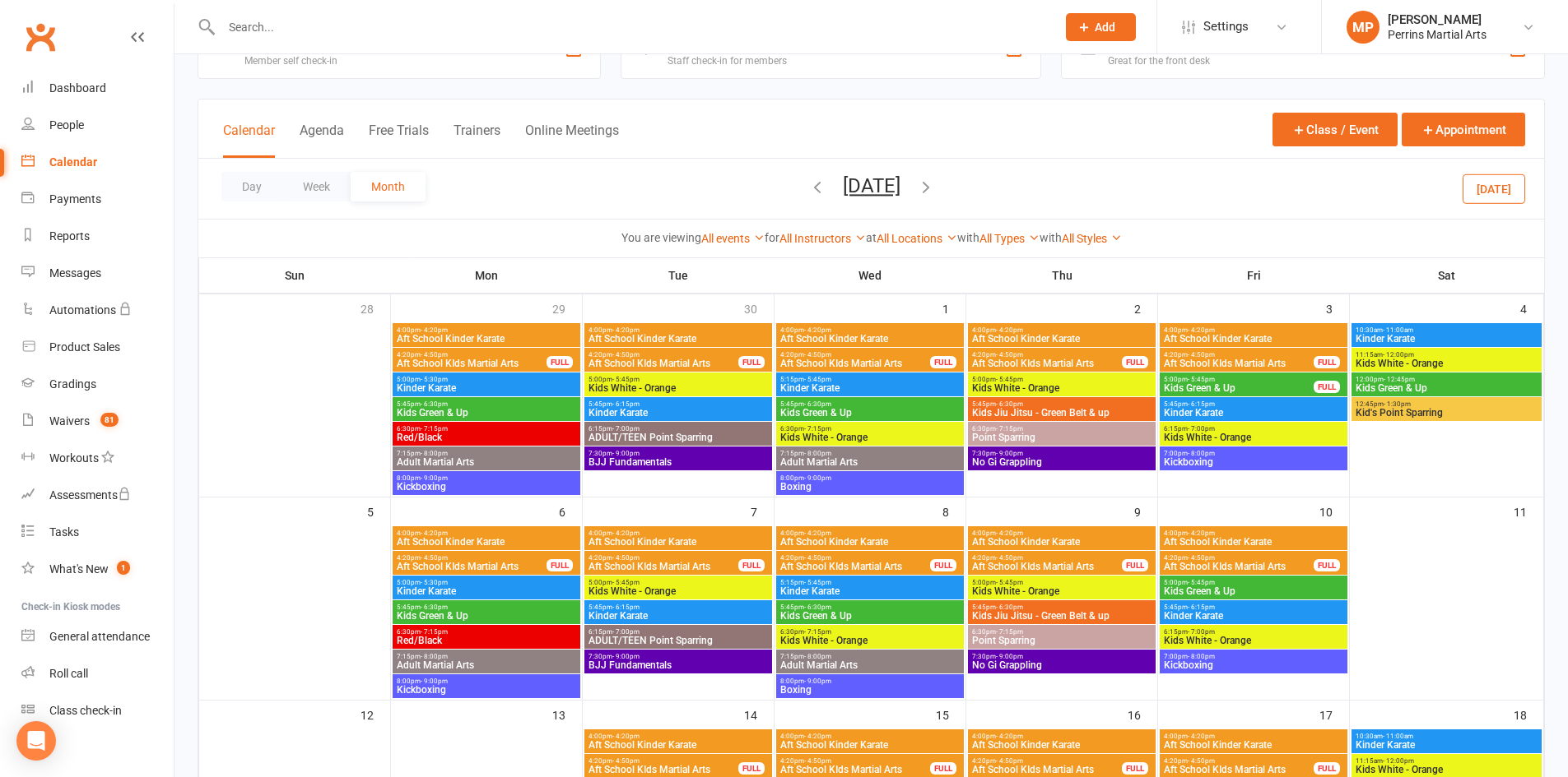
scroll to position [46, 0]
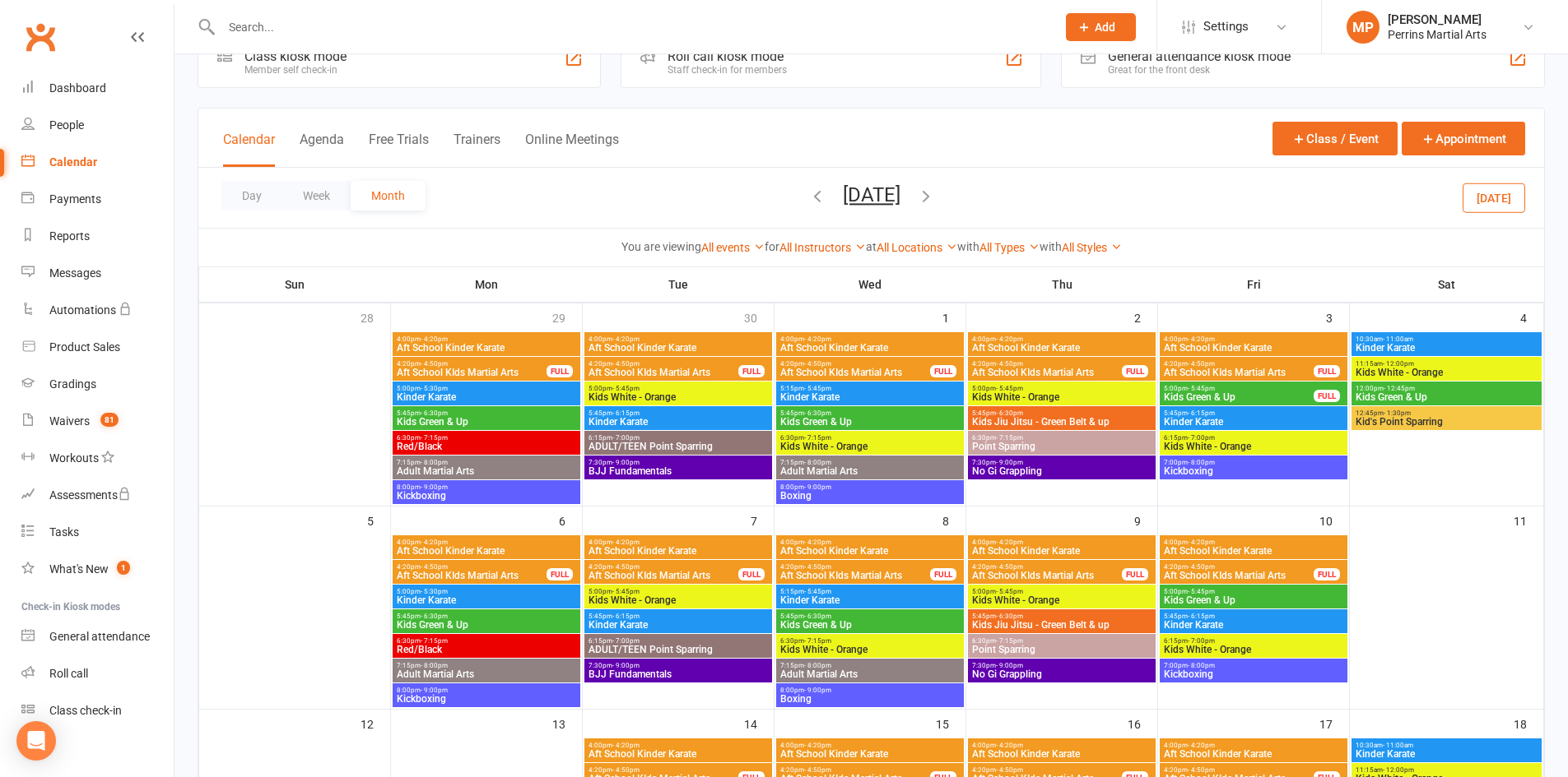
click at [809, 193] on icon "button" at bounding box center [818, 196] width 18 height 18
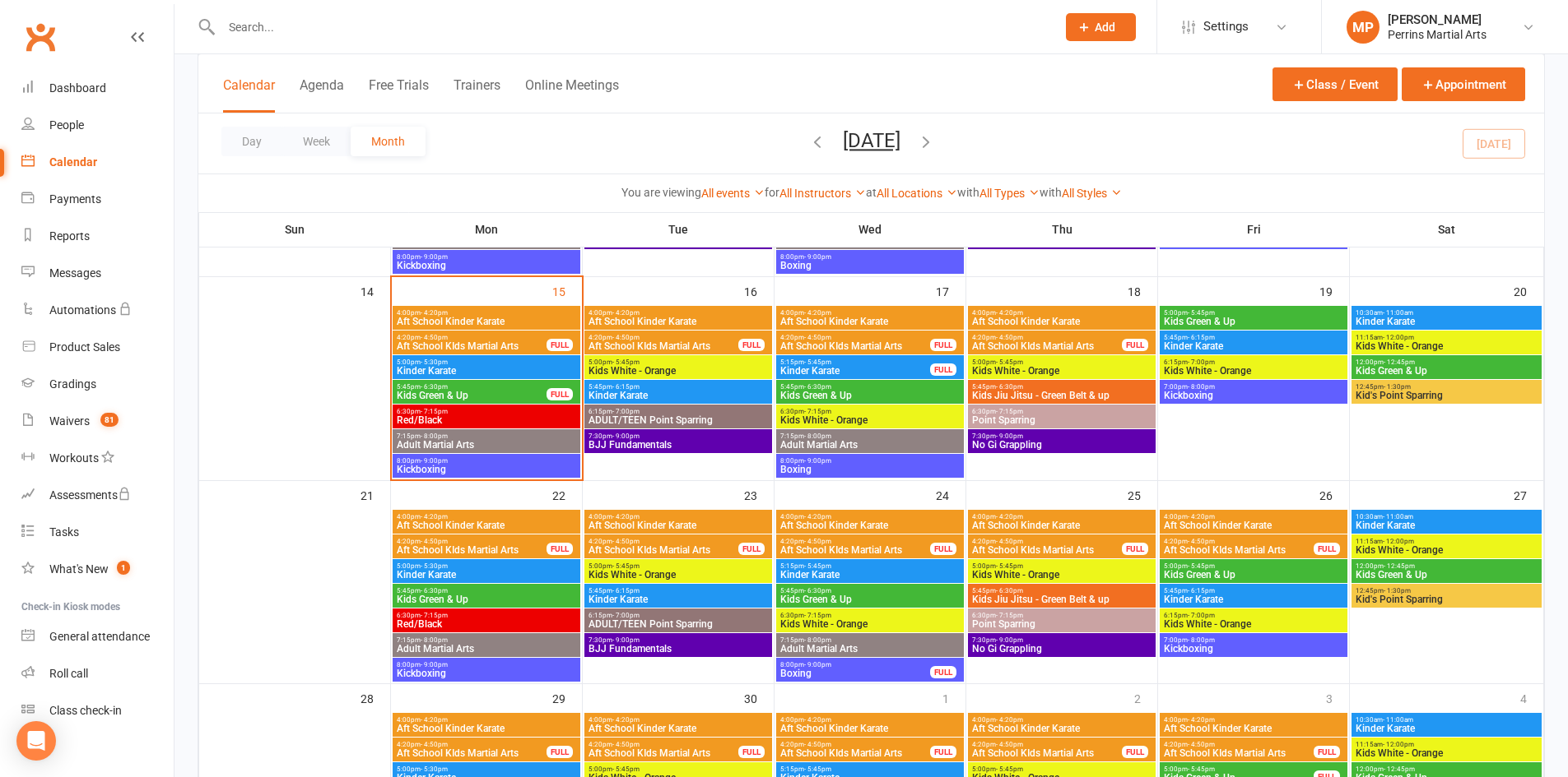
scroll to position [486, 0]
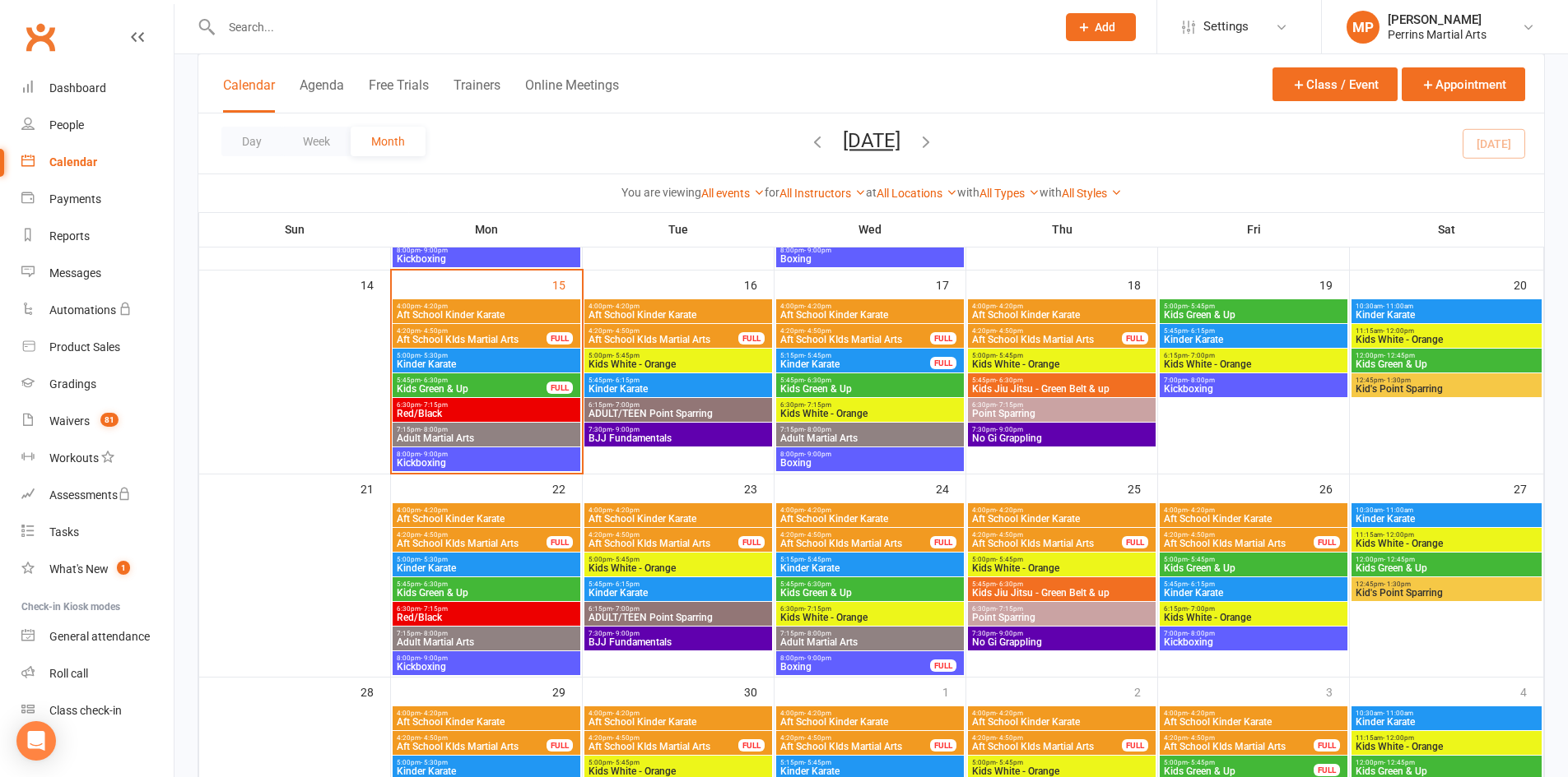
click at [1451, 511] on span "10:30am - 11:00am" at bounding box center [1446, 510] width 183 height 7
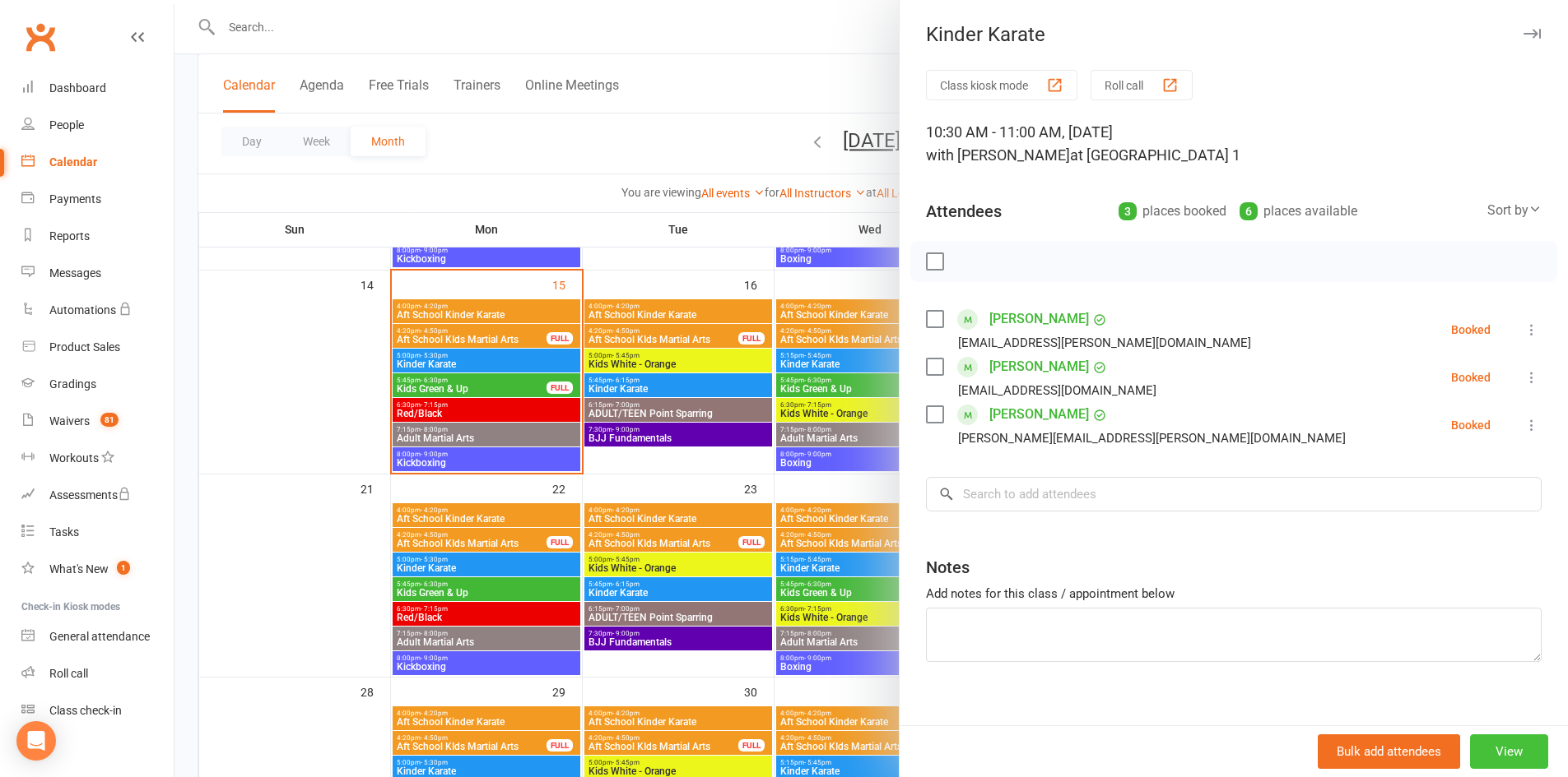
click at [1478, 754] on button "View" at bounding box center [1509, 752] width 79 height 35
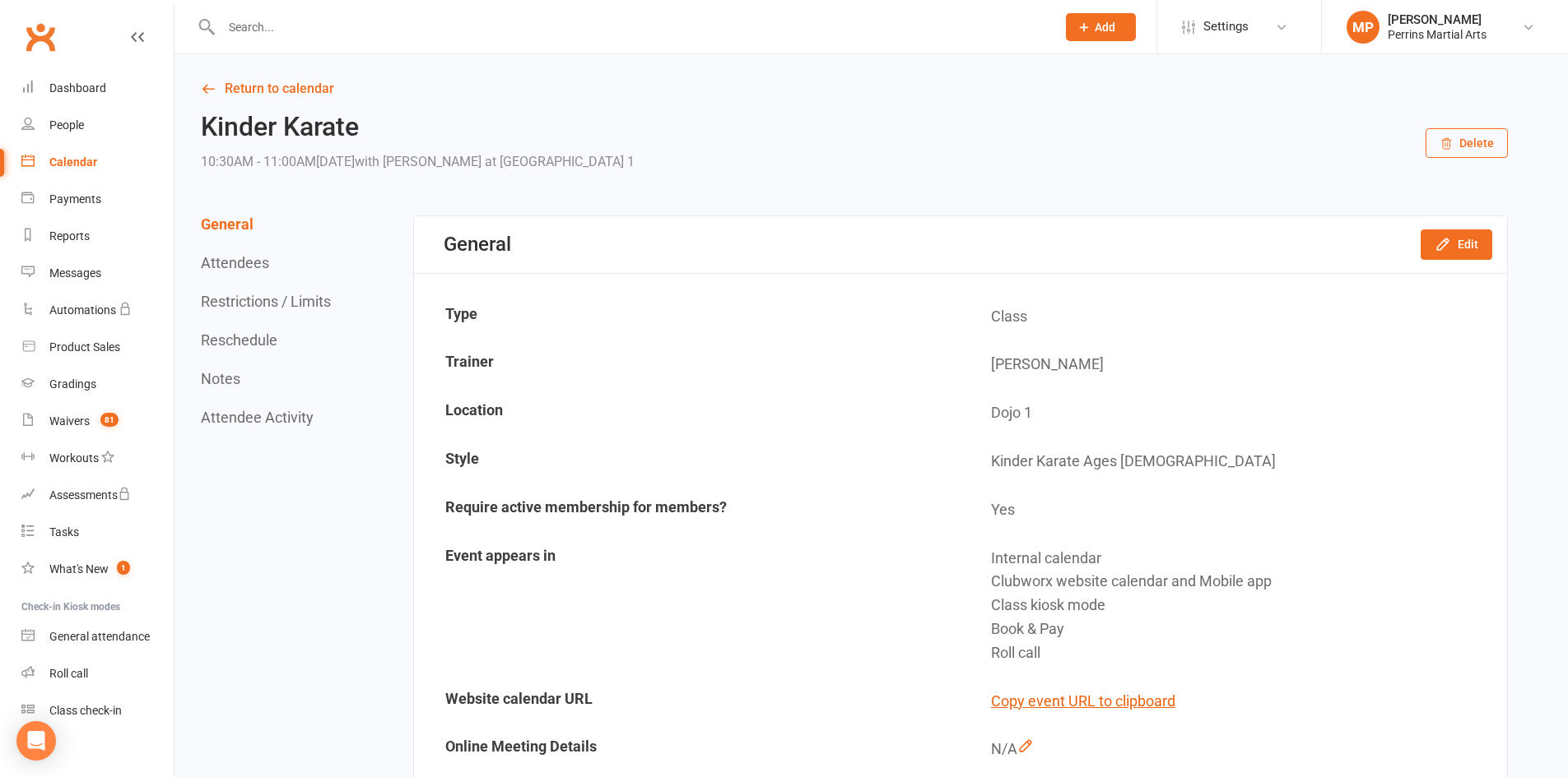
click at [1480, 146] on button "Delete" at bounding box center [1466, 143] width 82 height 29
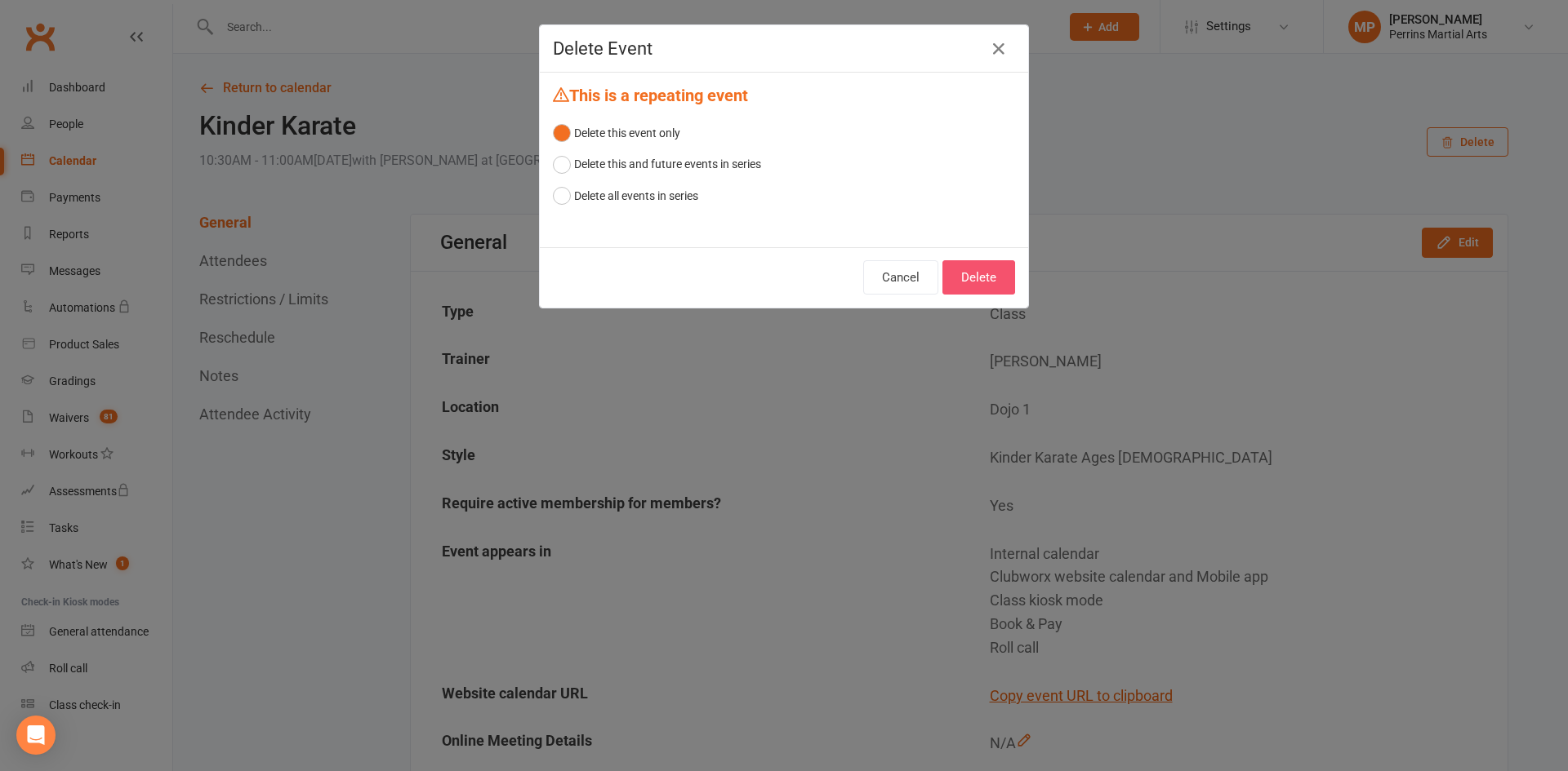
click at [986, 274] on button "Delete" at bounding box center [979, 277] width 73 height 35
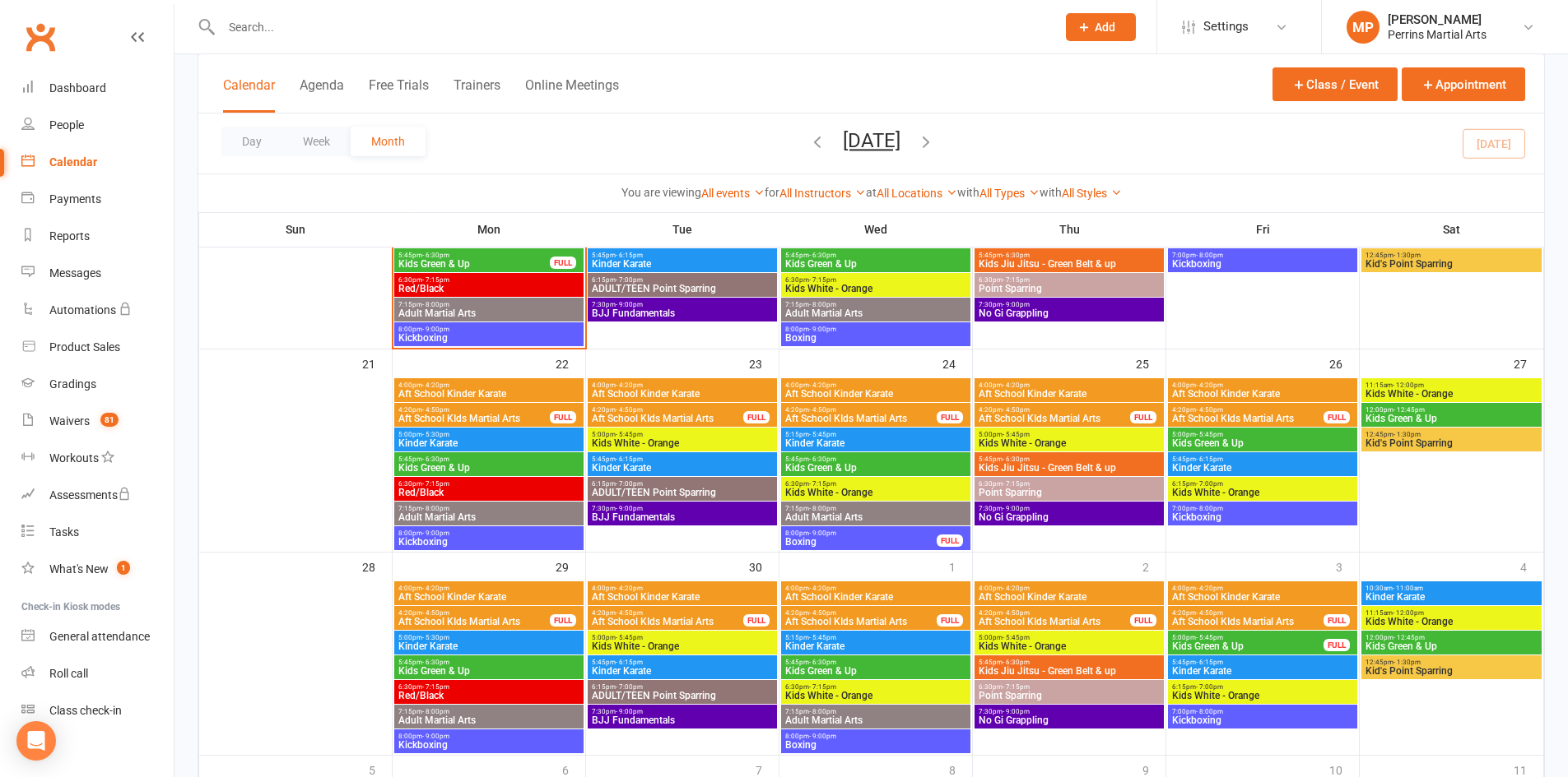
scroll to position [608, 0]
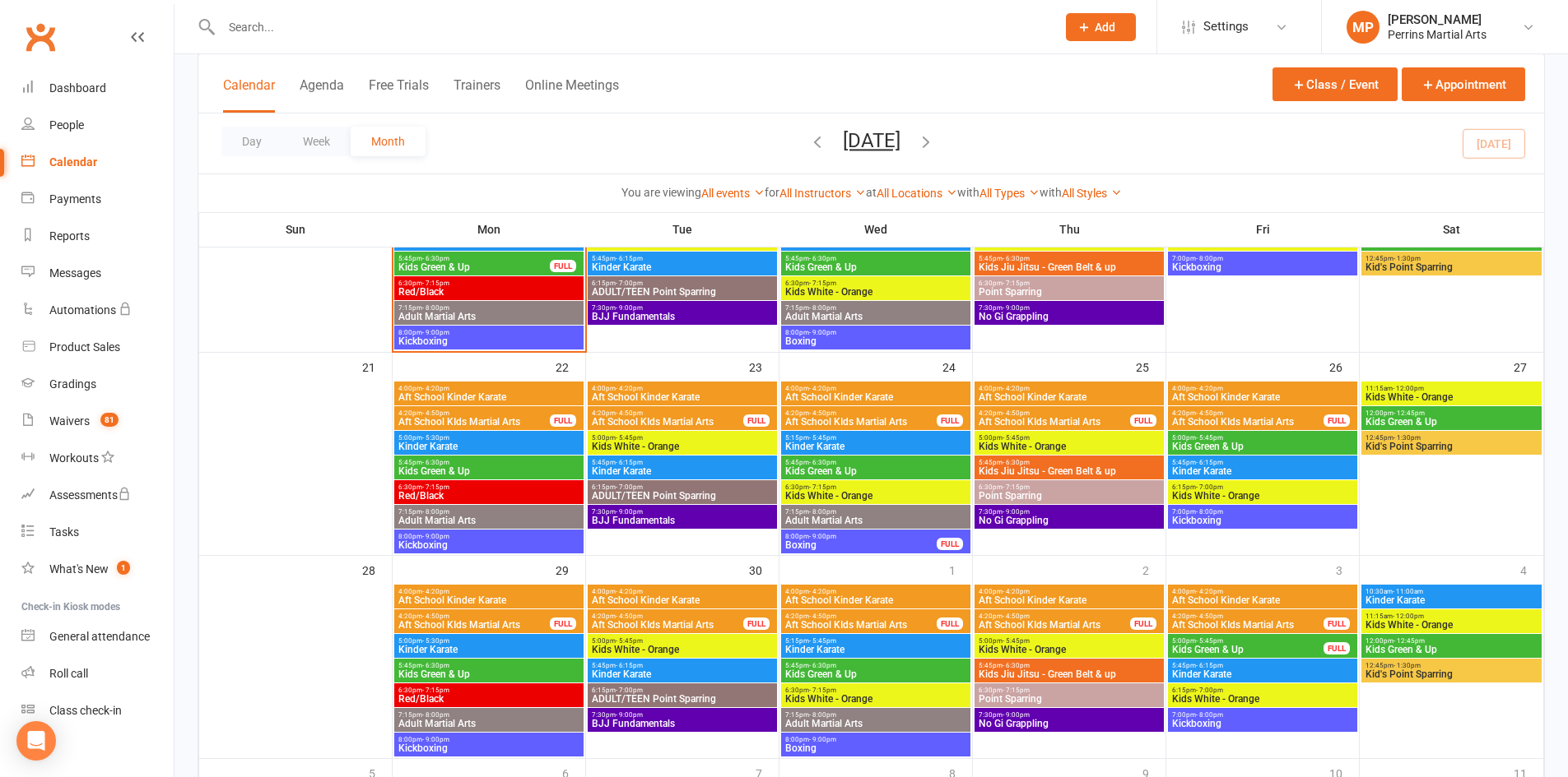
click at [1488, 389] on span "11:15am - 12:00pm" at bounding box center [1451, 388] width 173 height 7
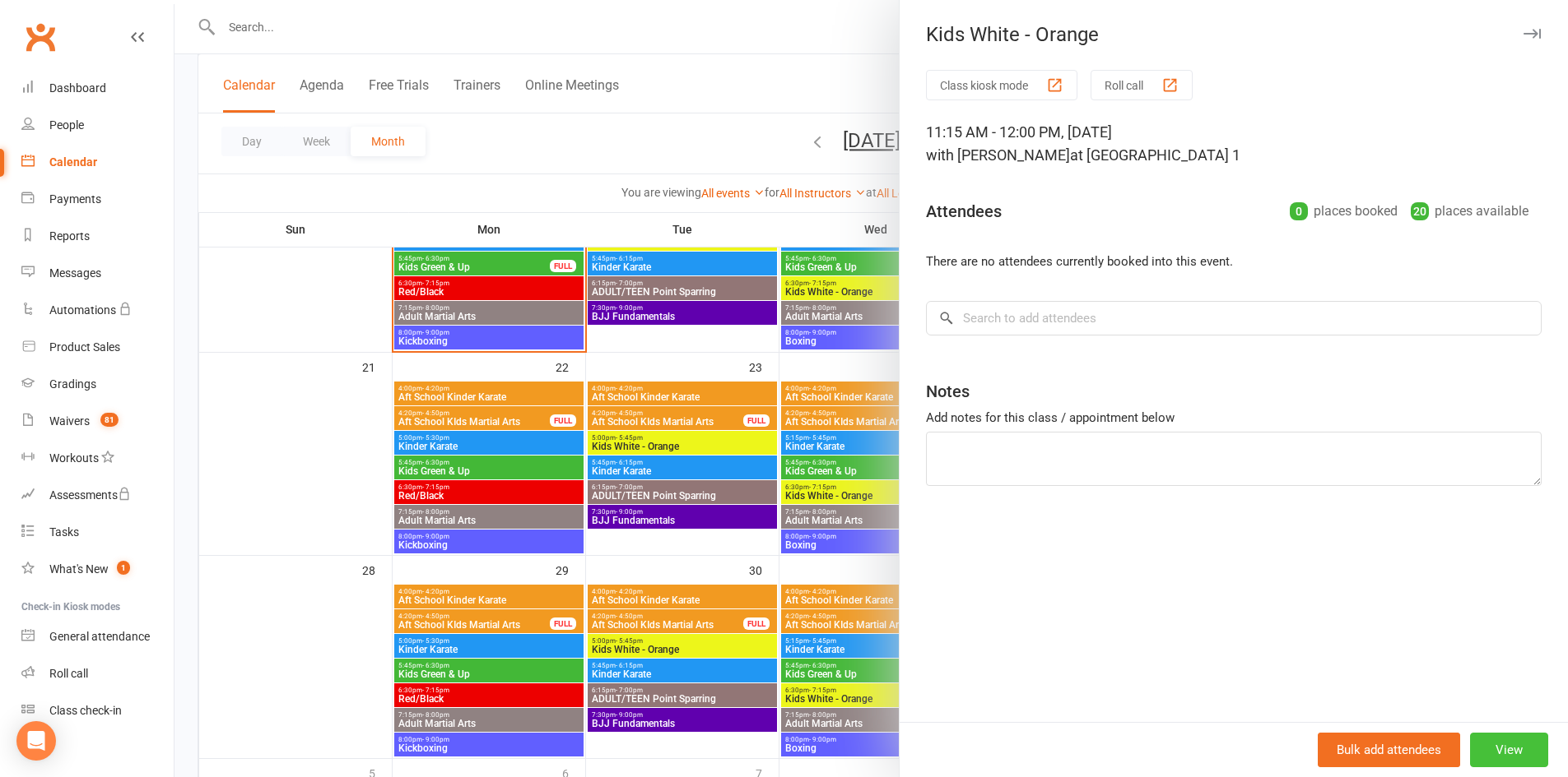
click at [1503, 752] on button "View" at bounding box center [1509, 750] width 79 height 35
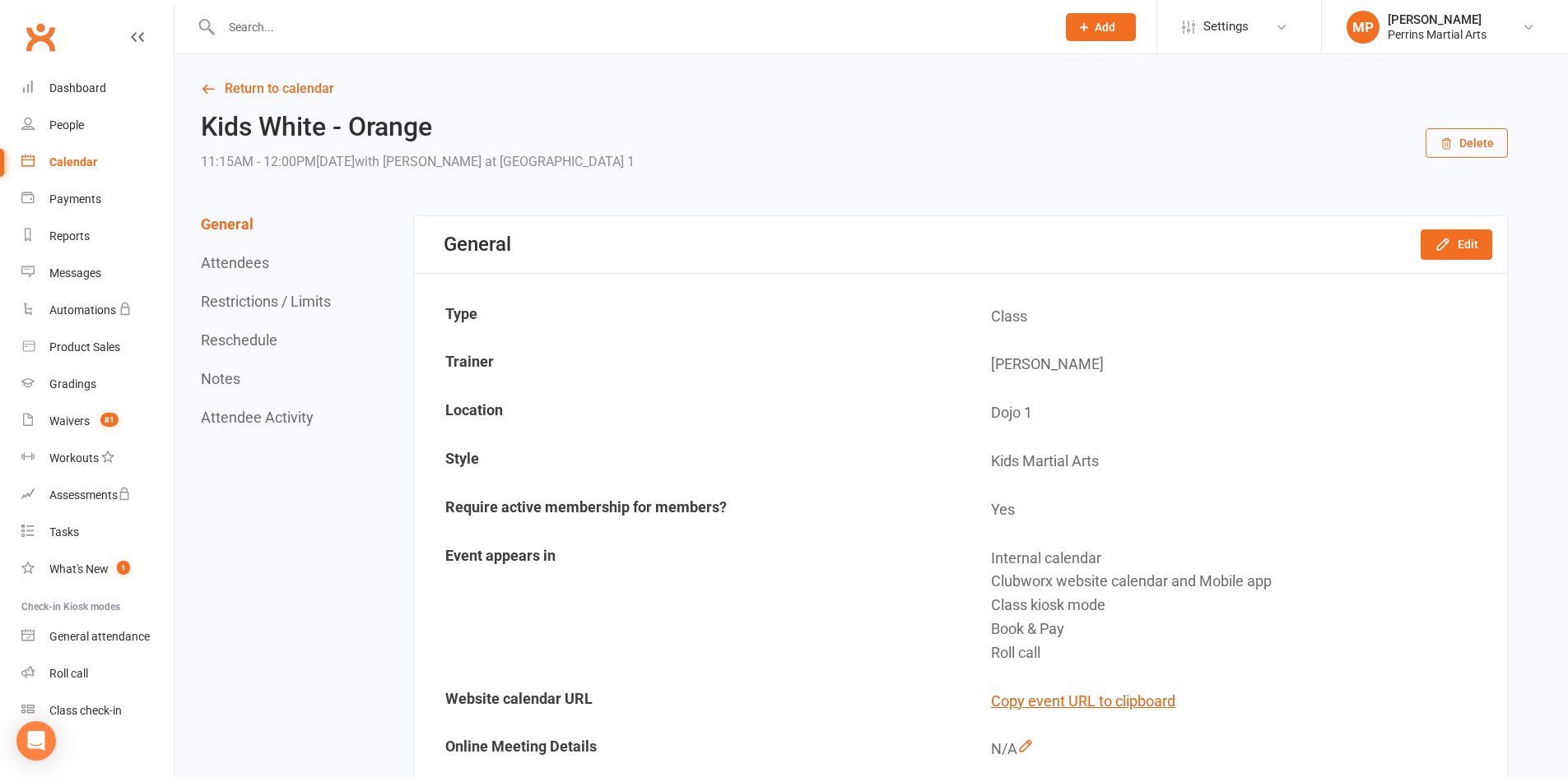
click at [1472, 138] on button "Delete" at bounding box center [1466, 143] width 82 height 29
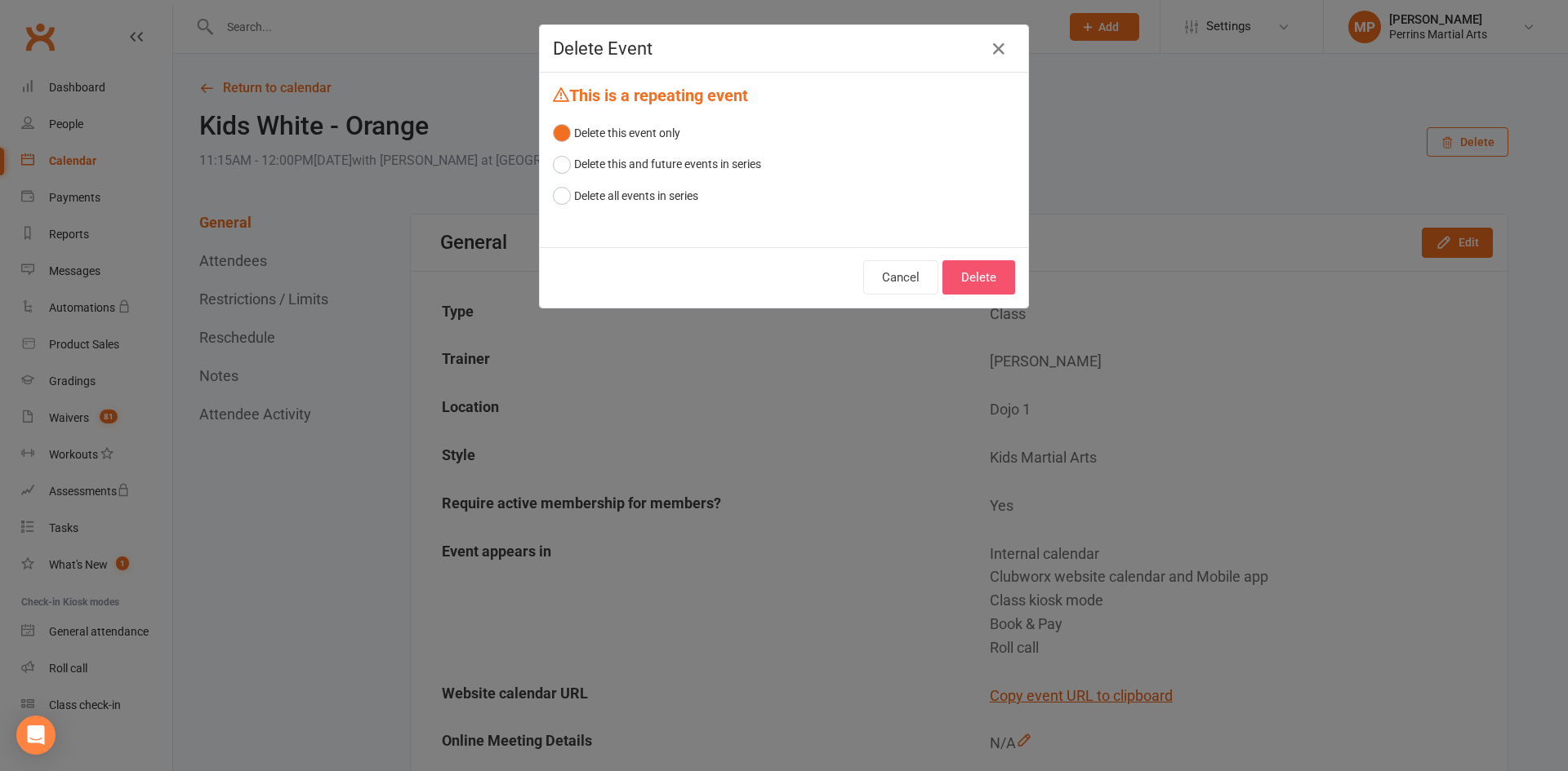
click at [983, 274] on button "Delete" at bounding box center [979, 277] width 73 height 35
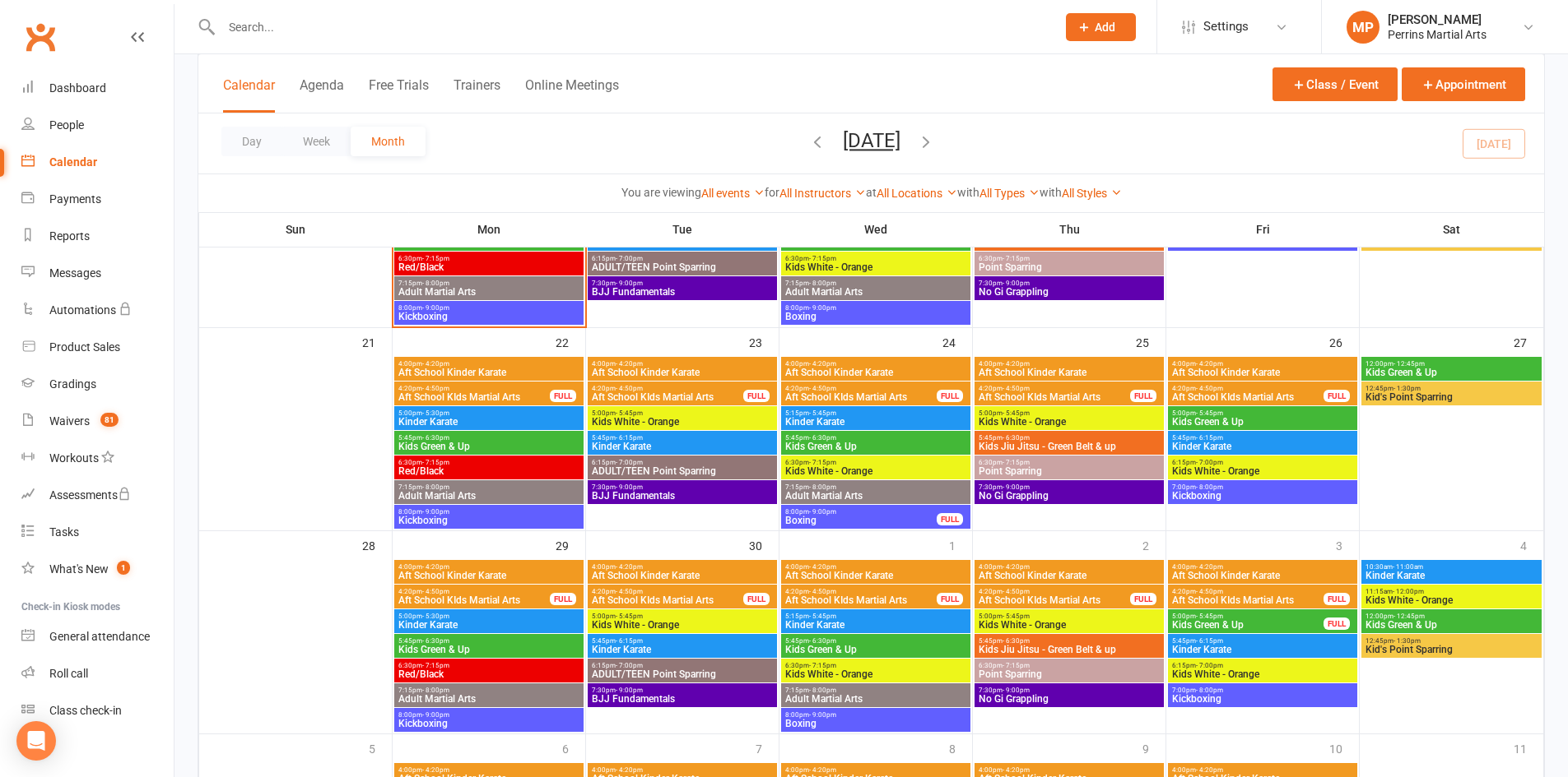
scroll to position [589, 0]
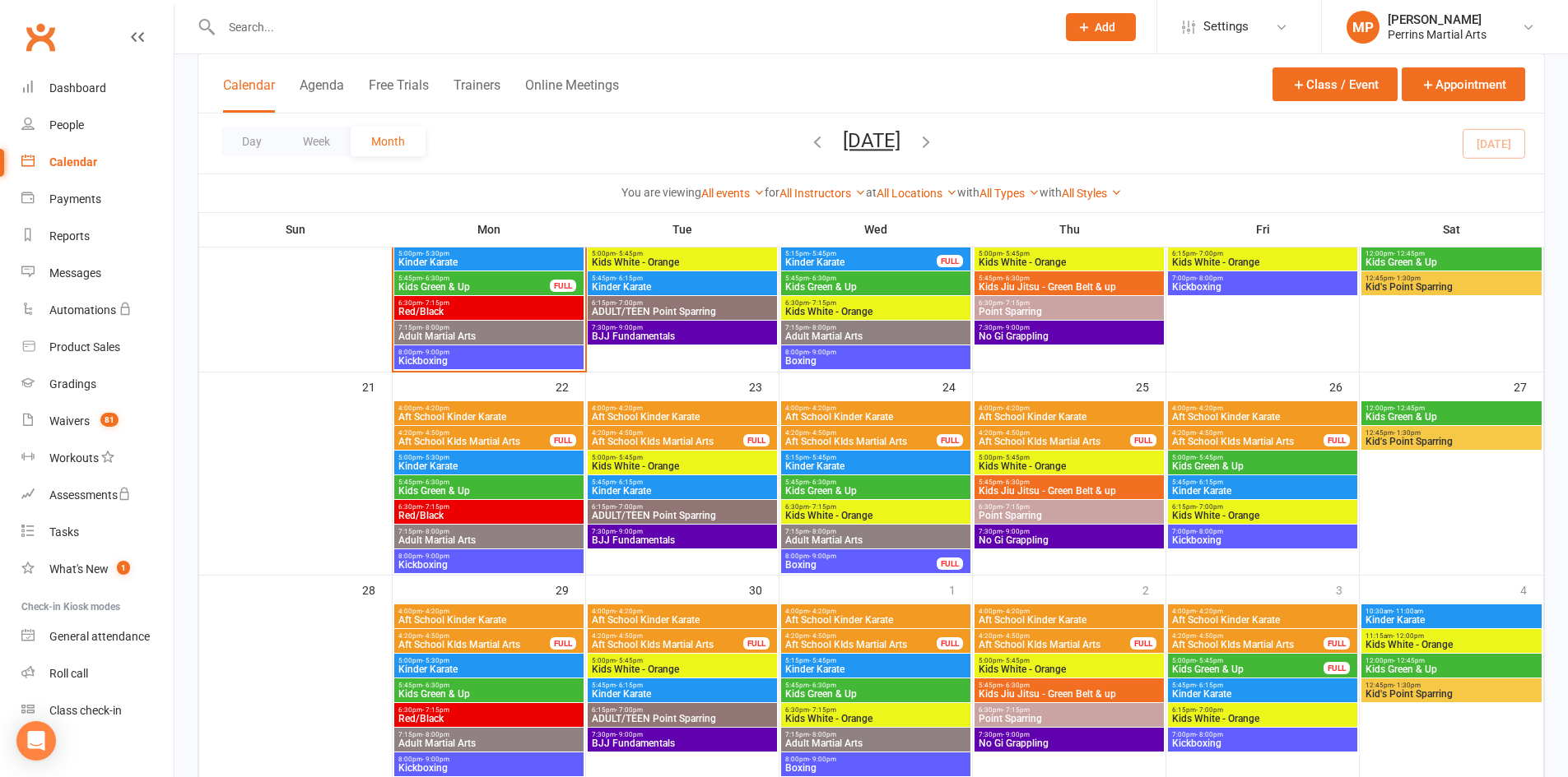
click at [1472, 413] on span "Kids Green & Up" at bounding box center [1451, 416] width 173 height 10
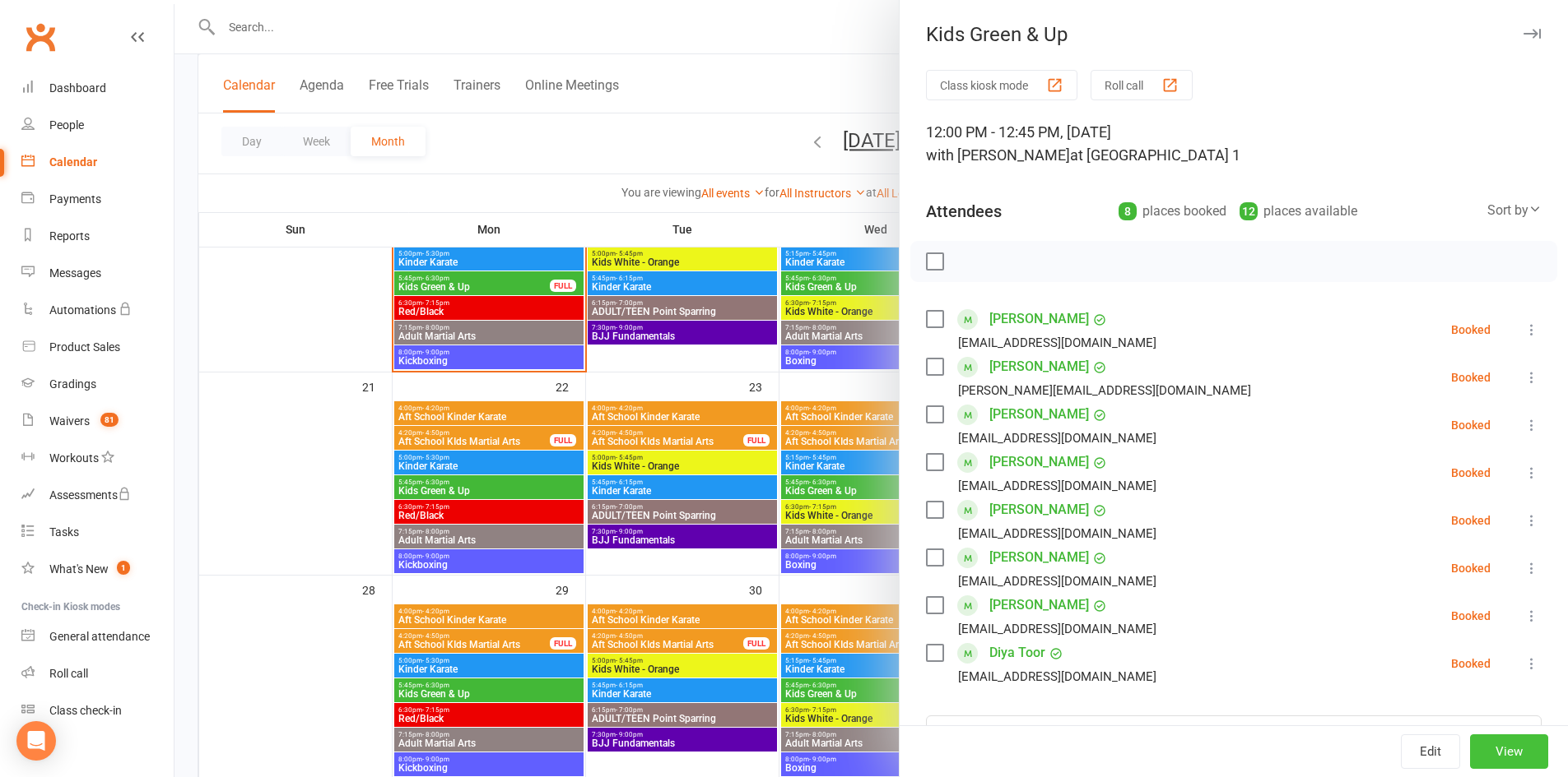
click at [1499, 750] on button "View" at bounding box center [1509, 752] width 79 height 35
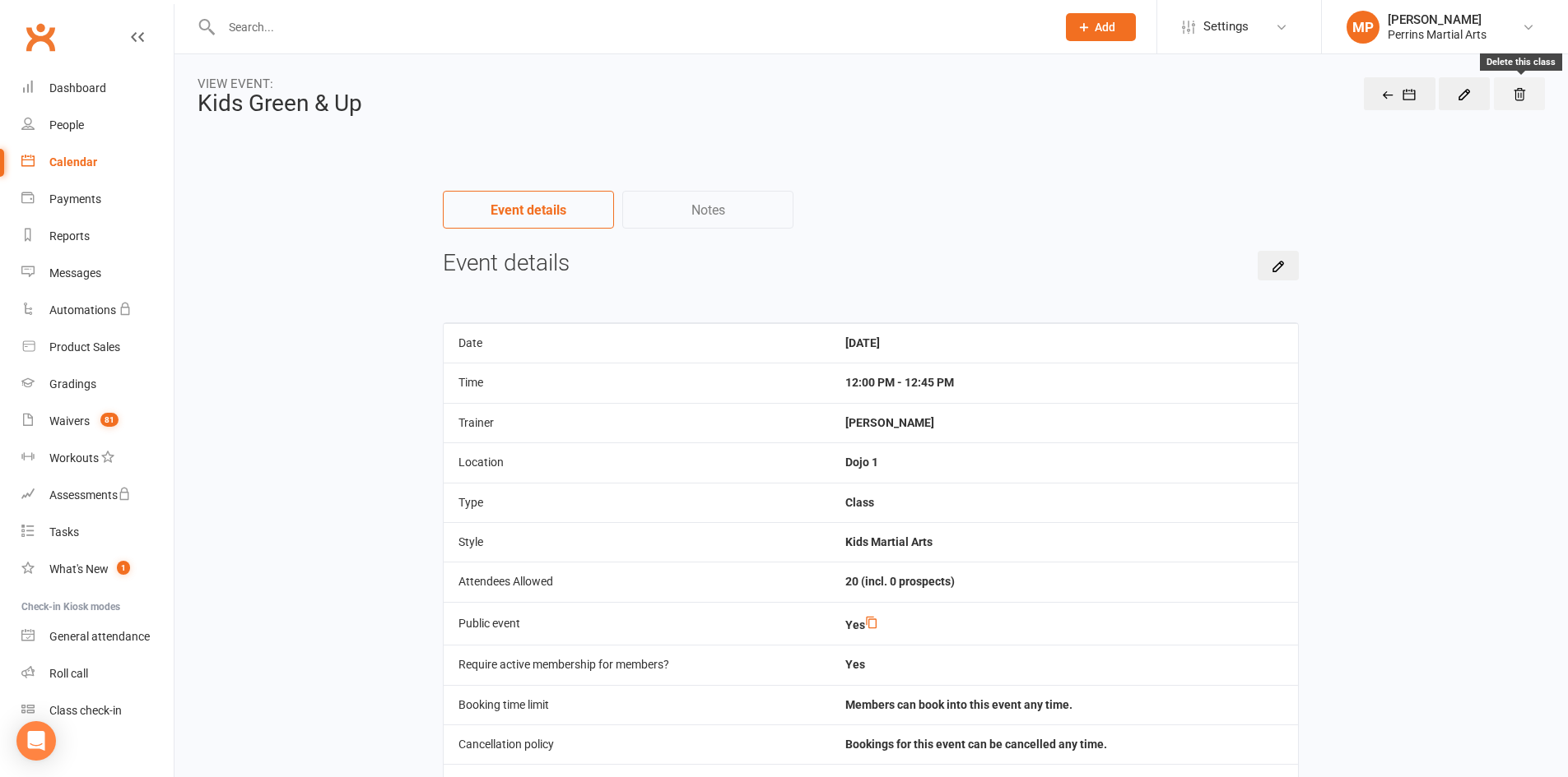
click at [1521, 92] on icon "button" at bounding box center [1519, 95] width 15 height 15
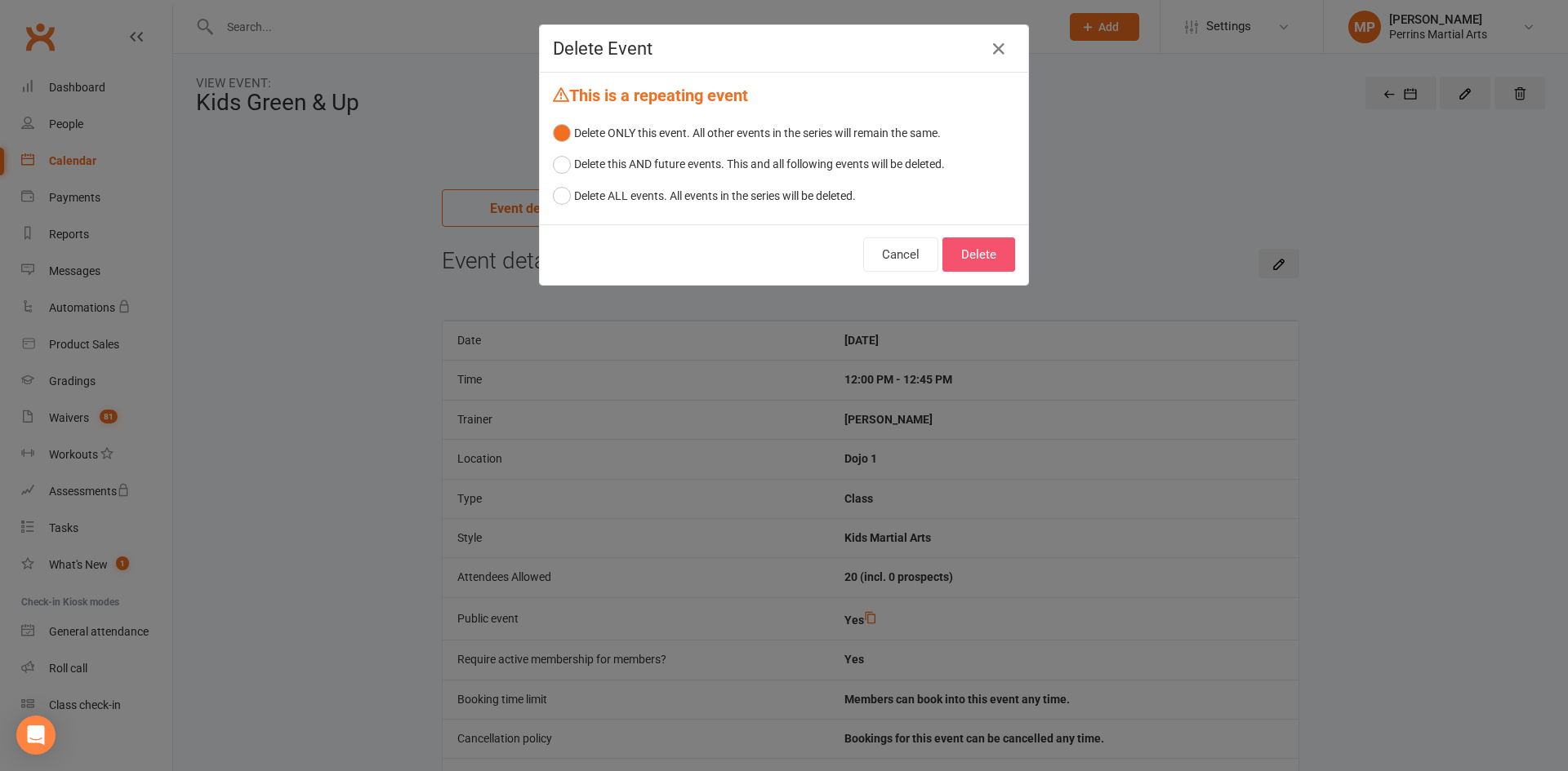
click at [950, 251] on button "Delete" at bounding box center [979, 254] width 73 height 35
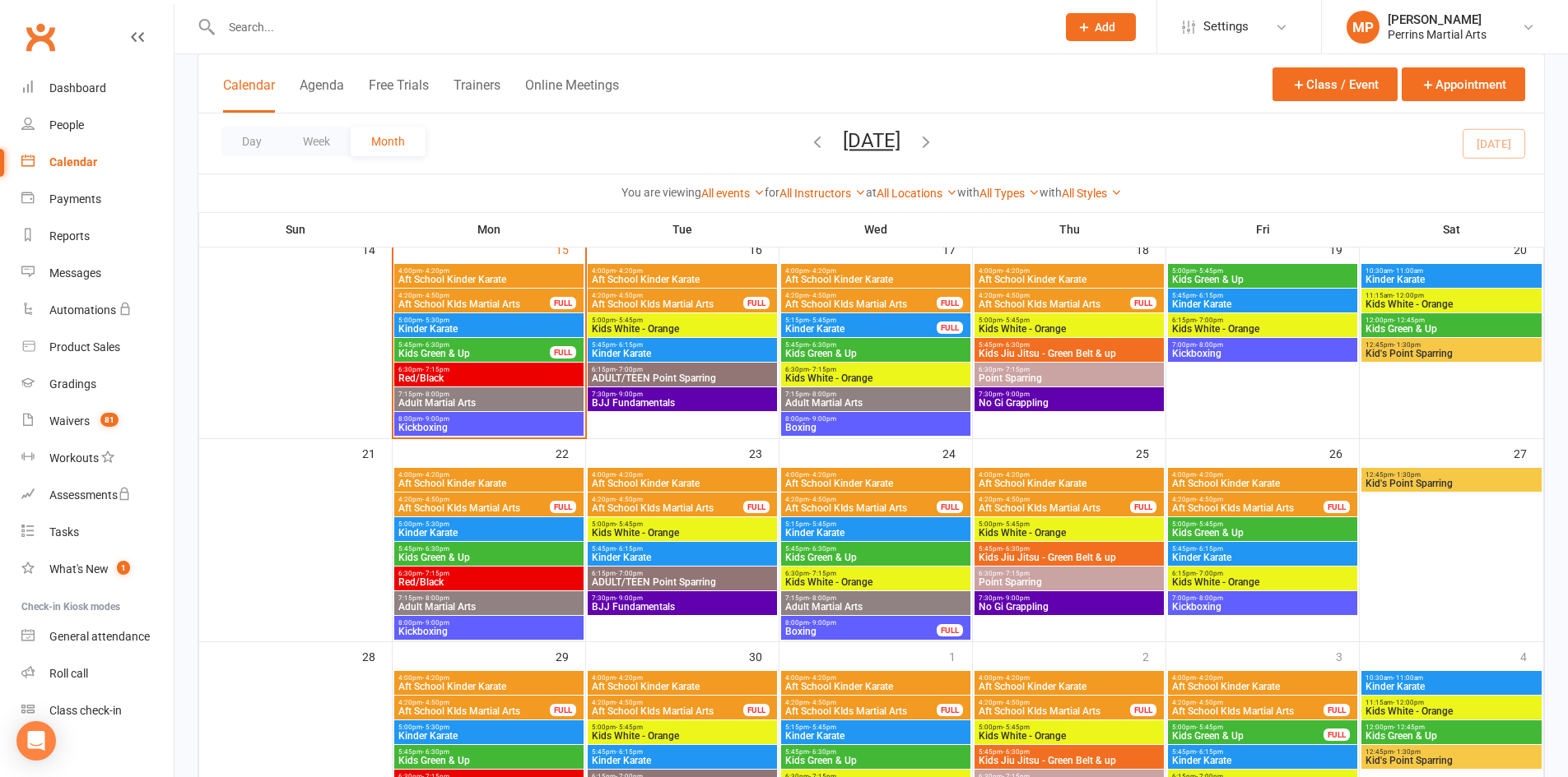
scroll to position [582, 0]
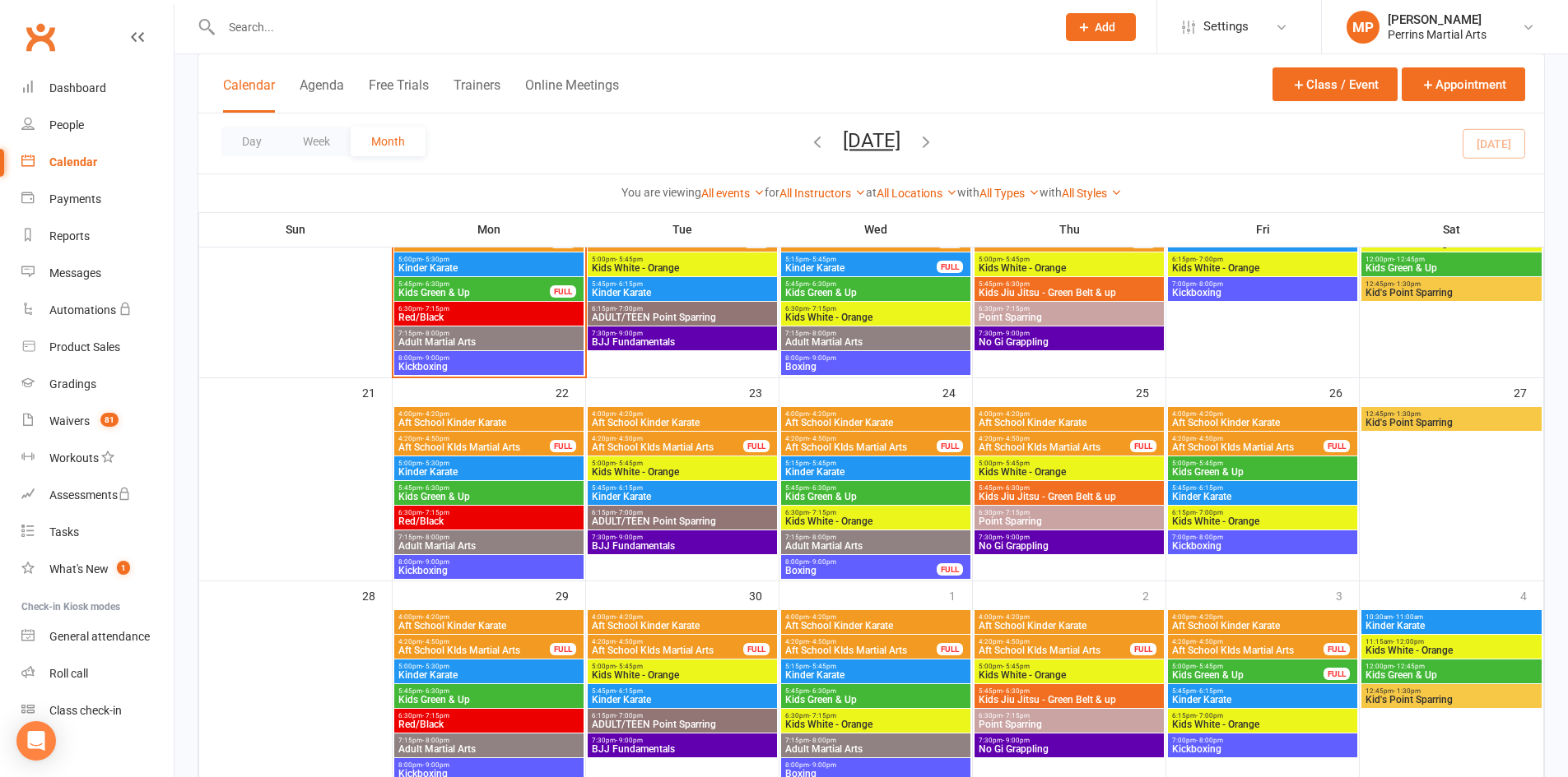
click at [1463, 412] on span "12:45pm - 1:30pm" at bounding box center [1451, 414] width 173 height 7
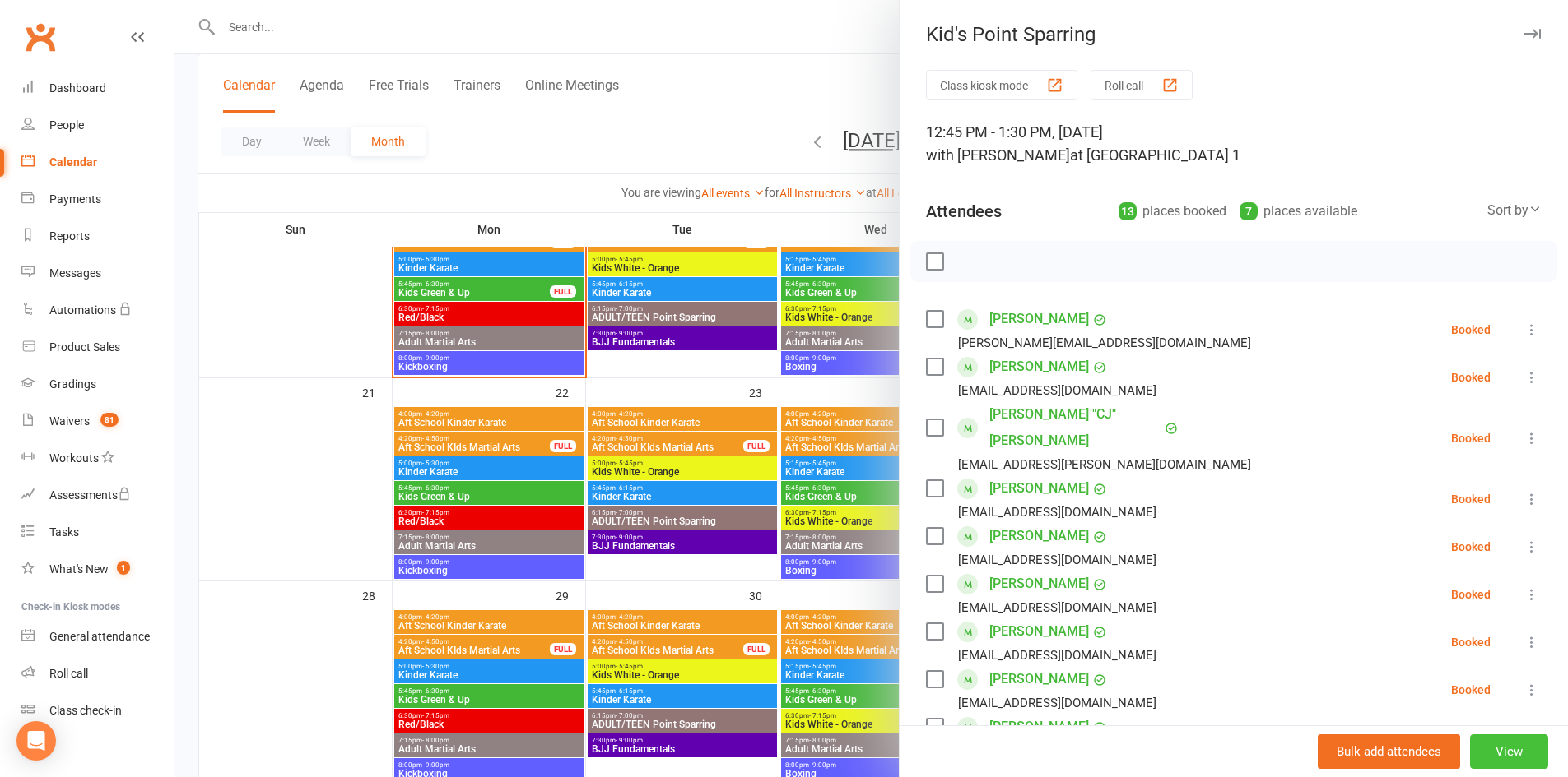
click at [1487, 758] on button "View" at bounding box center [1509, 752] width 79 height 35
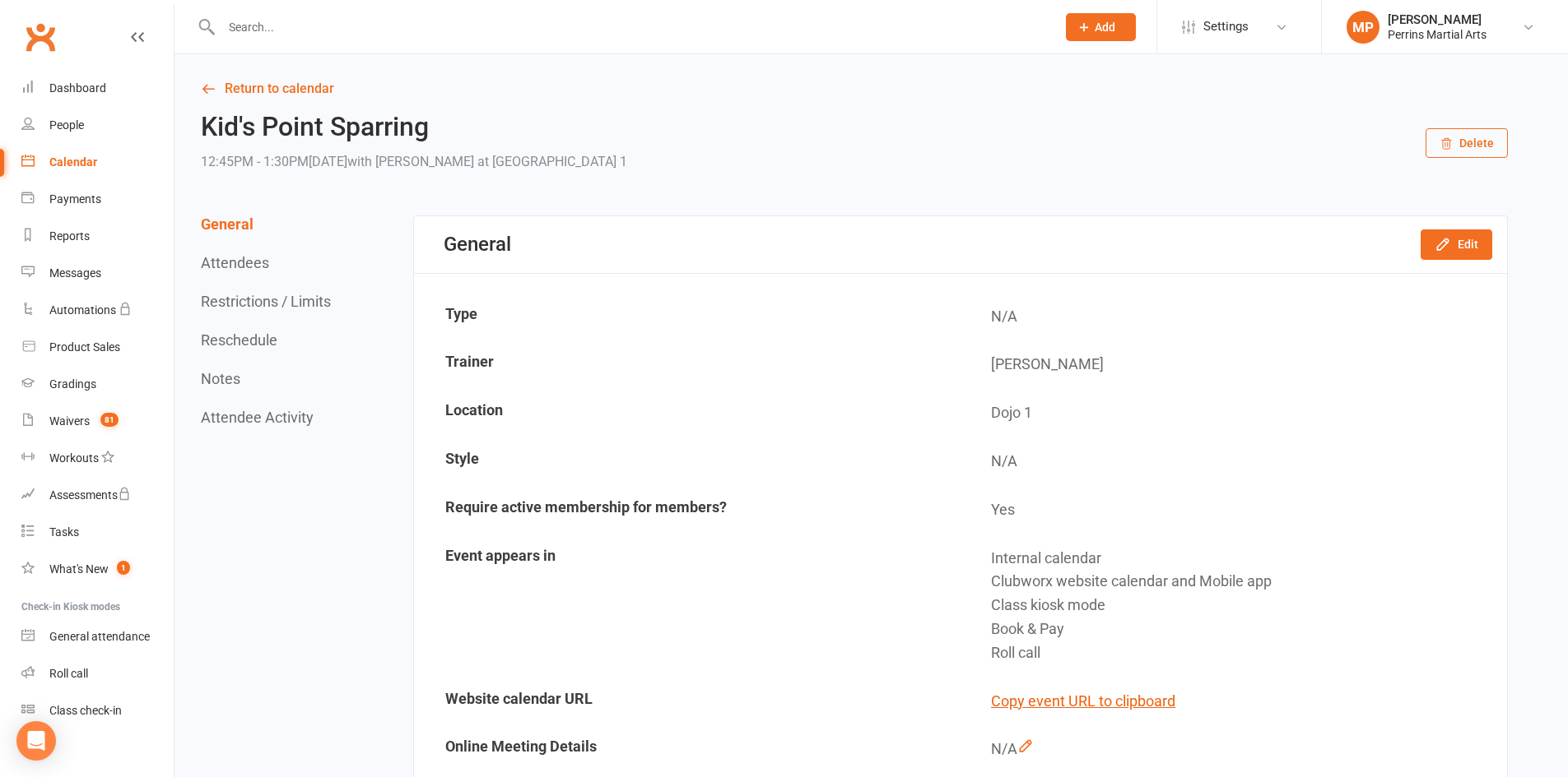
click at [1475, 143] on button "Delete" at bounding box center [1466, 143] width 82 height 29
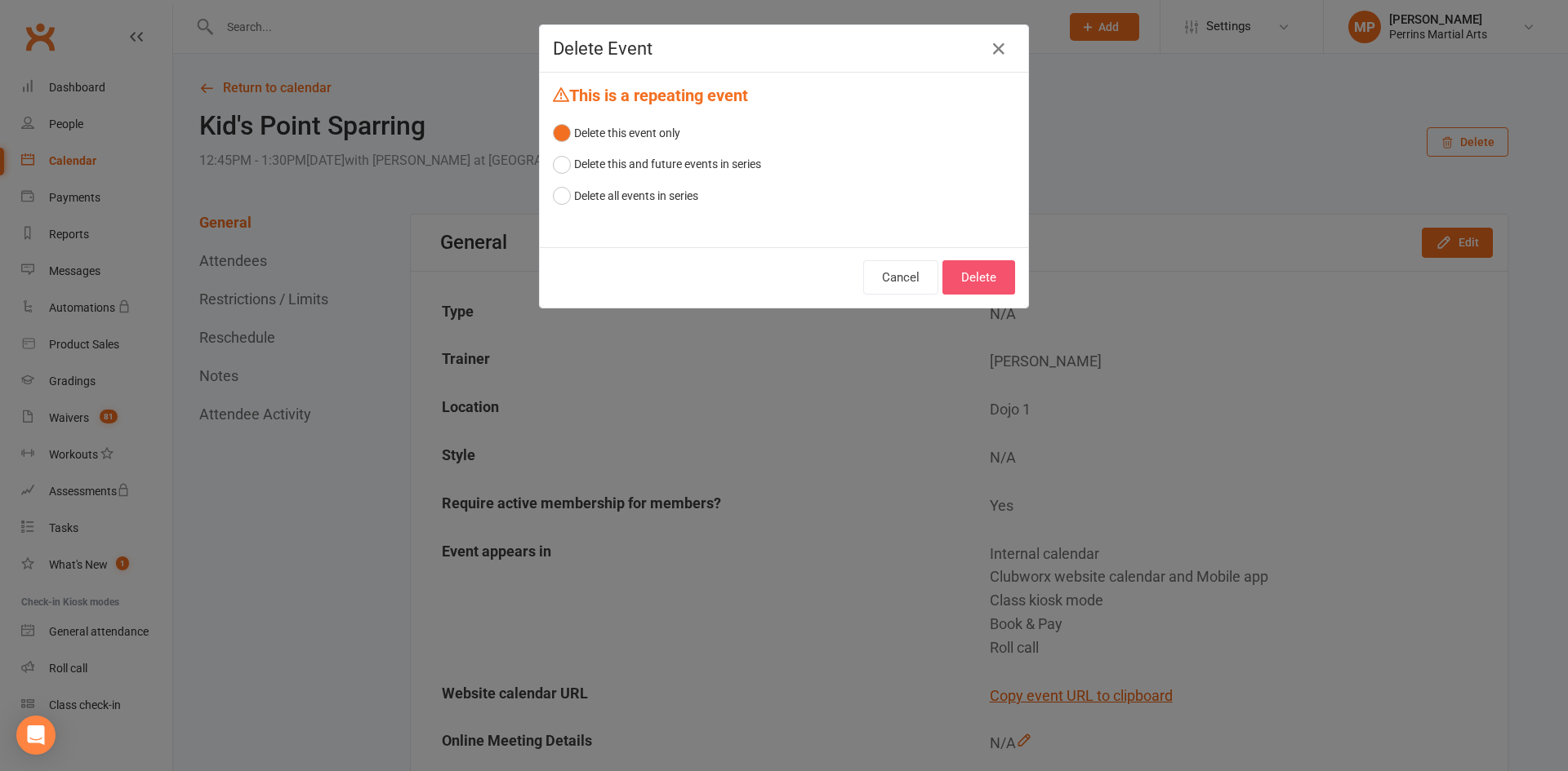
click at [978, 272] on button "Delete" at bounding box center [979, 277] width 73 height 35
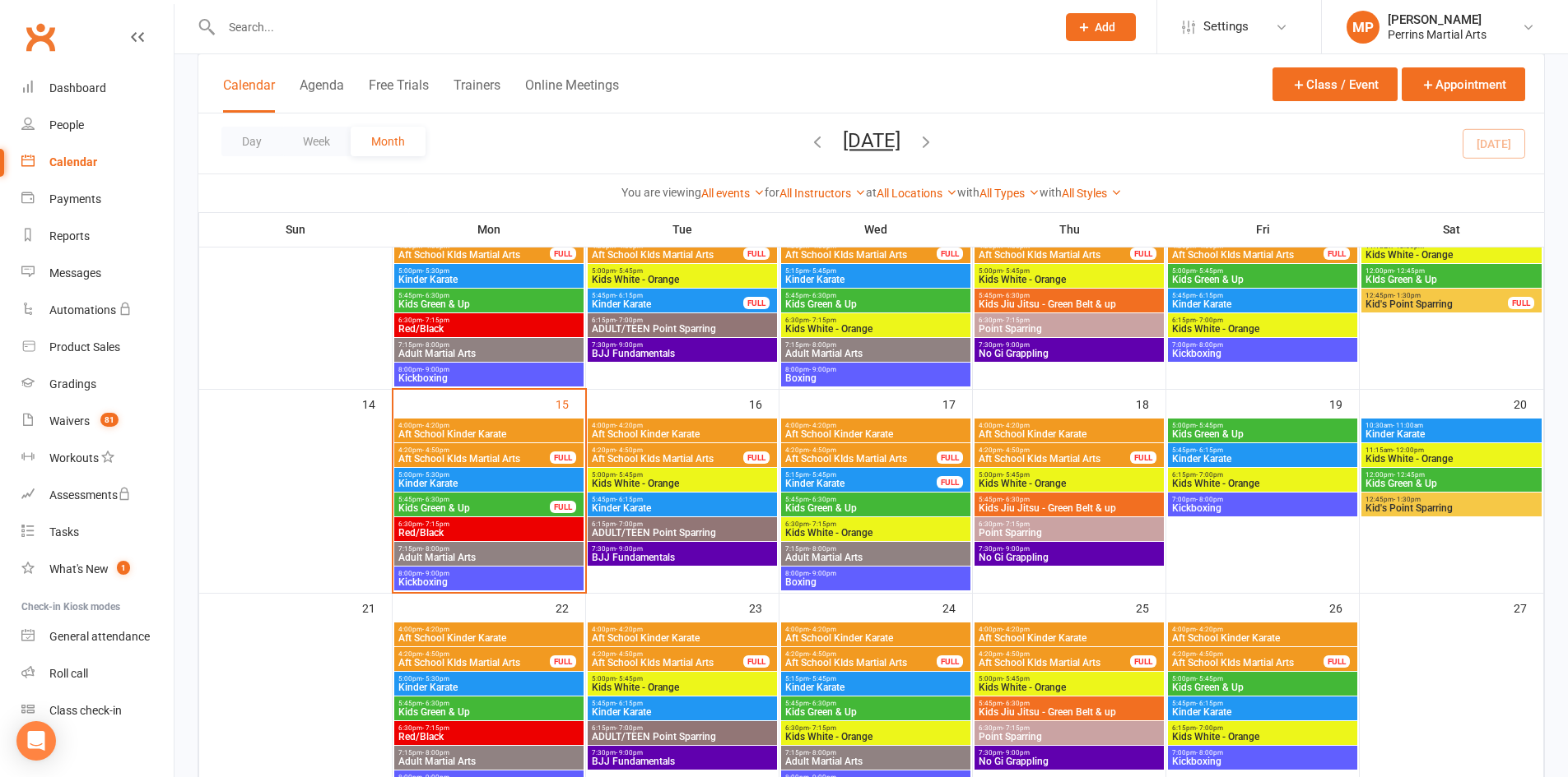
scroll to position [426, 0]
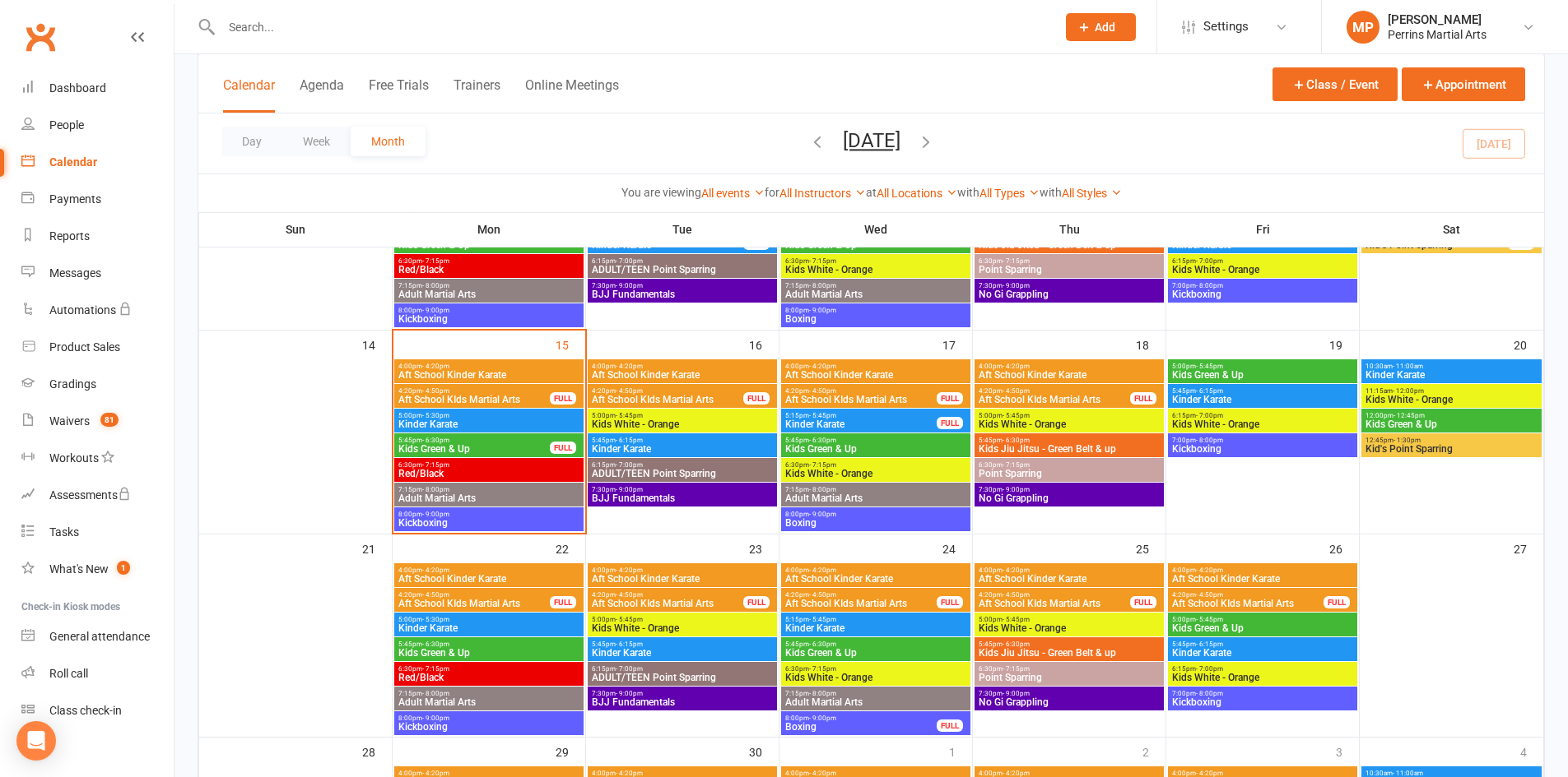
click at [486, 496] on span "Adult Martial Arts" at bounding box center [489, 498] width 182 height 10
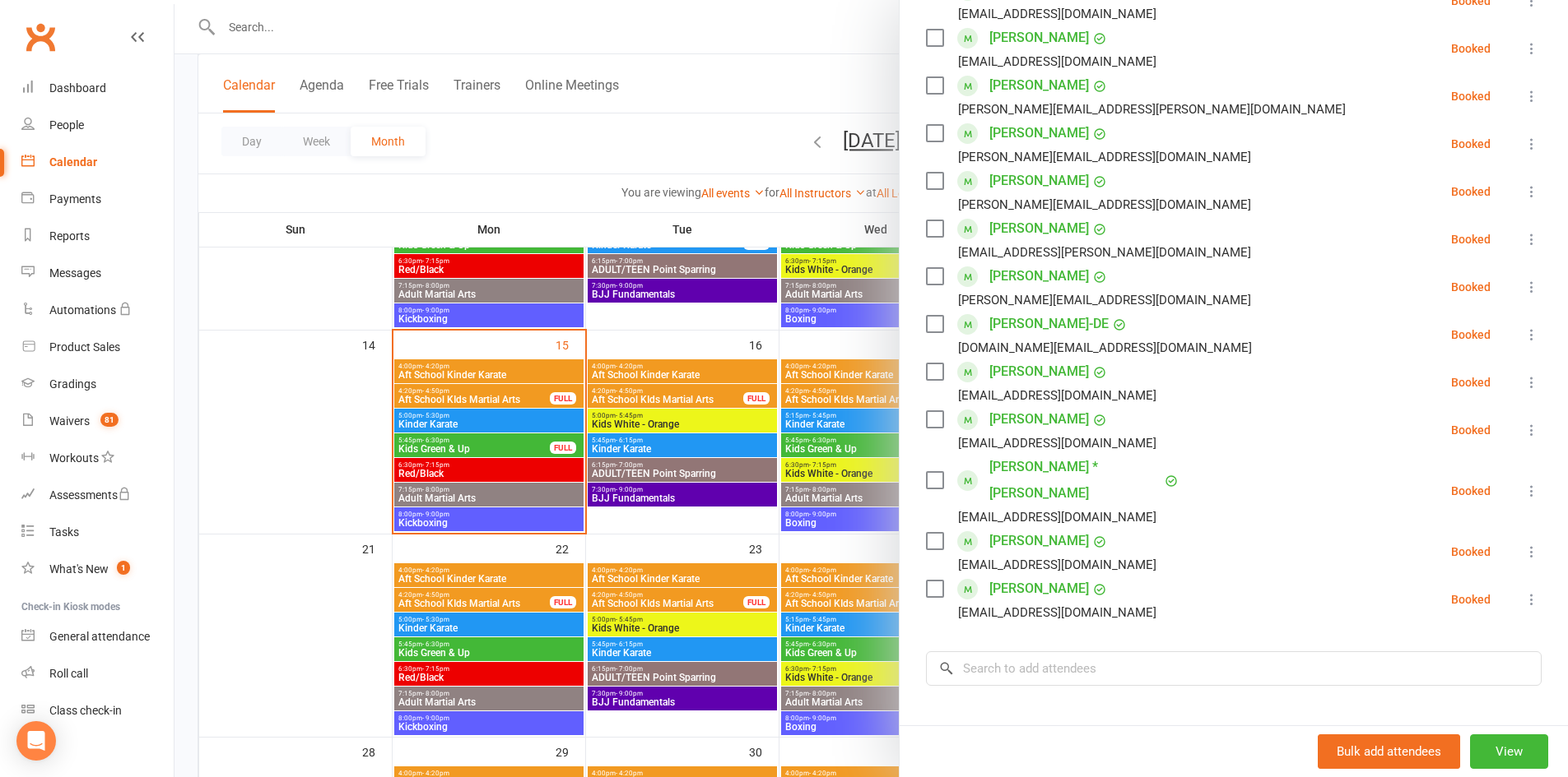
scroll to position [0, 0]
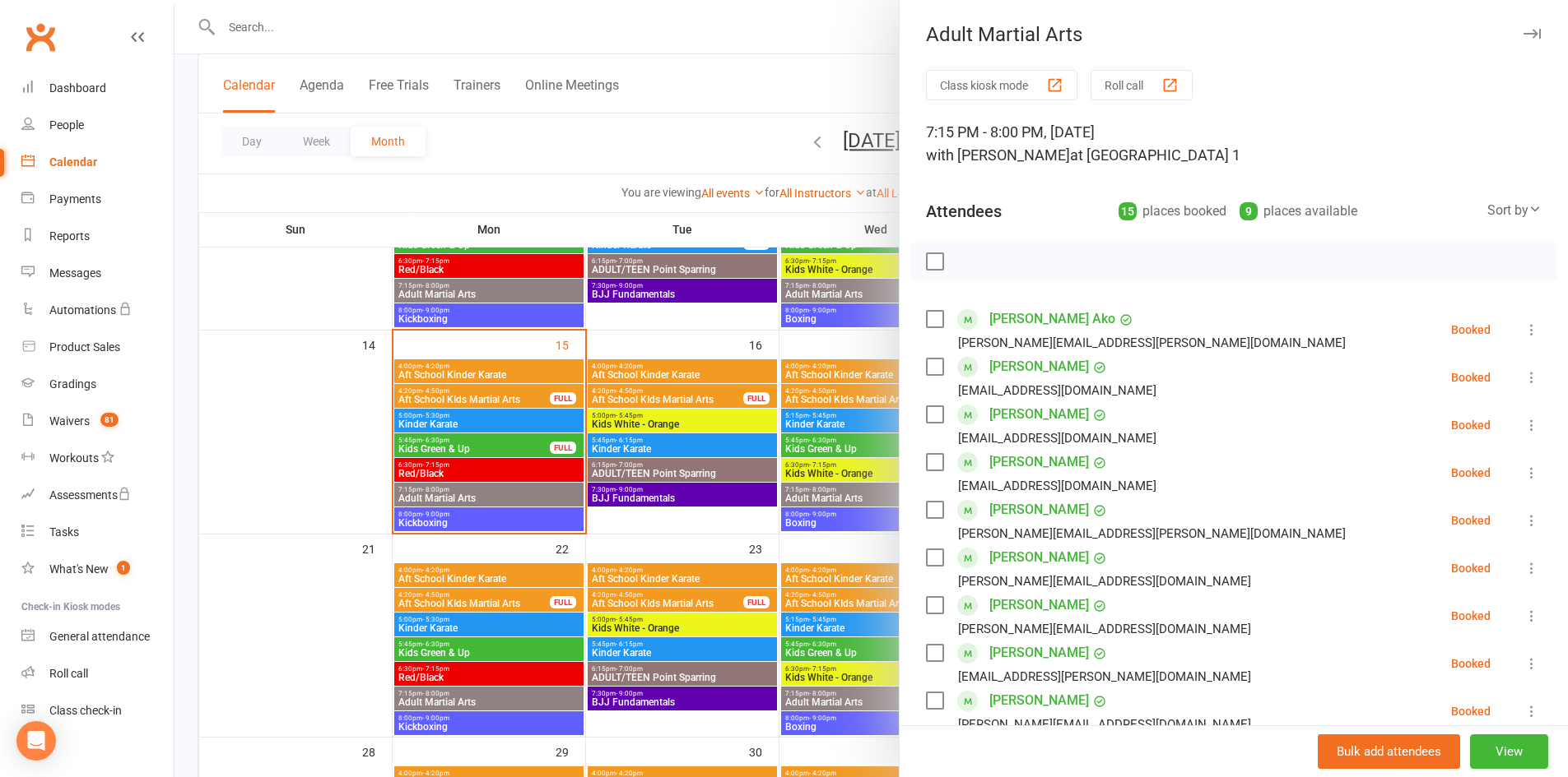
click at [1523, 37] on icon "button" at bounding box center [1531, 33] width 17 height 10
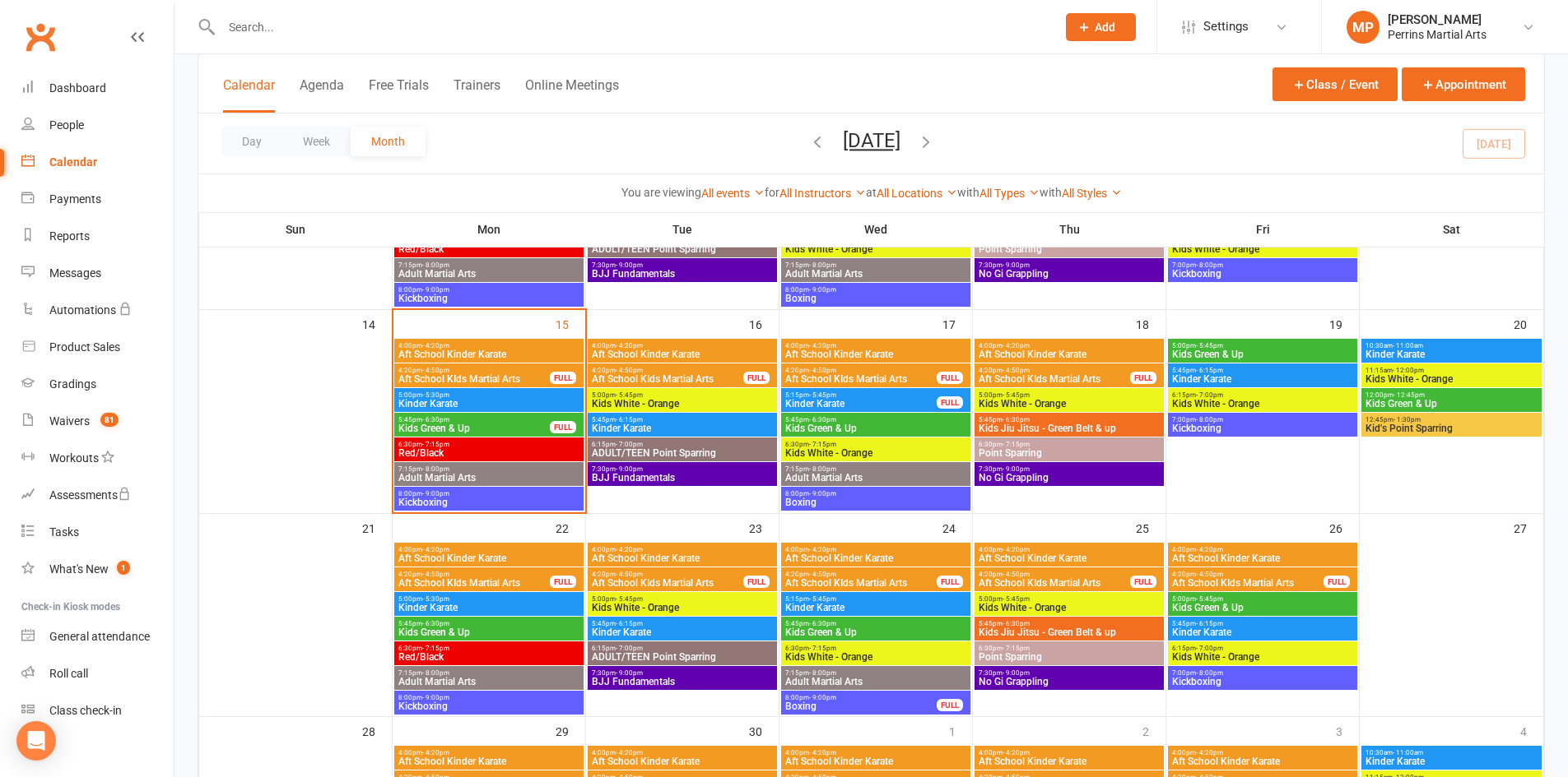
scroll to position [477, 0]
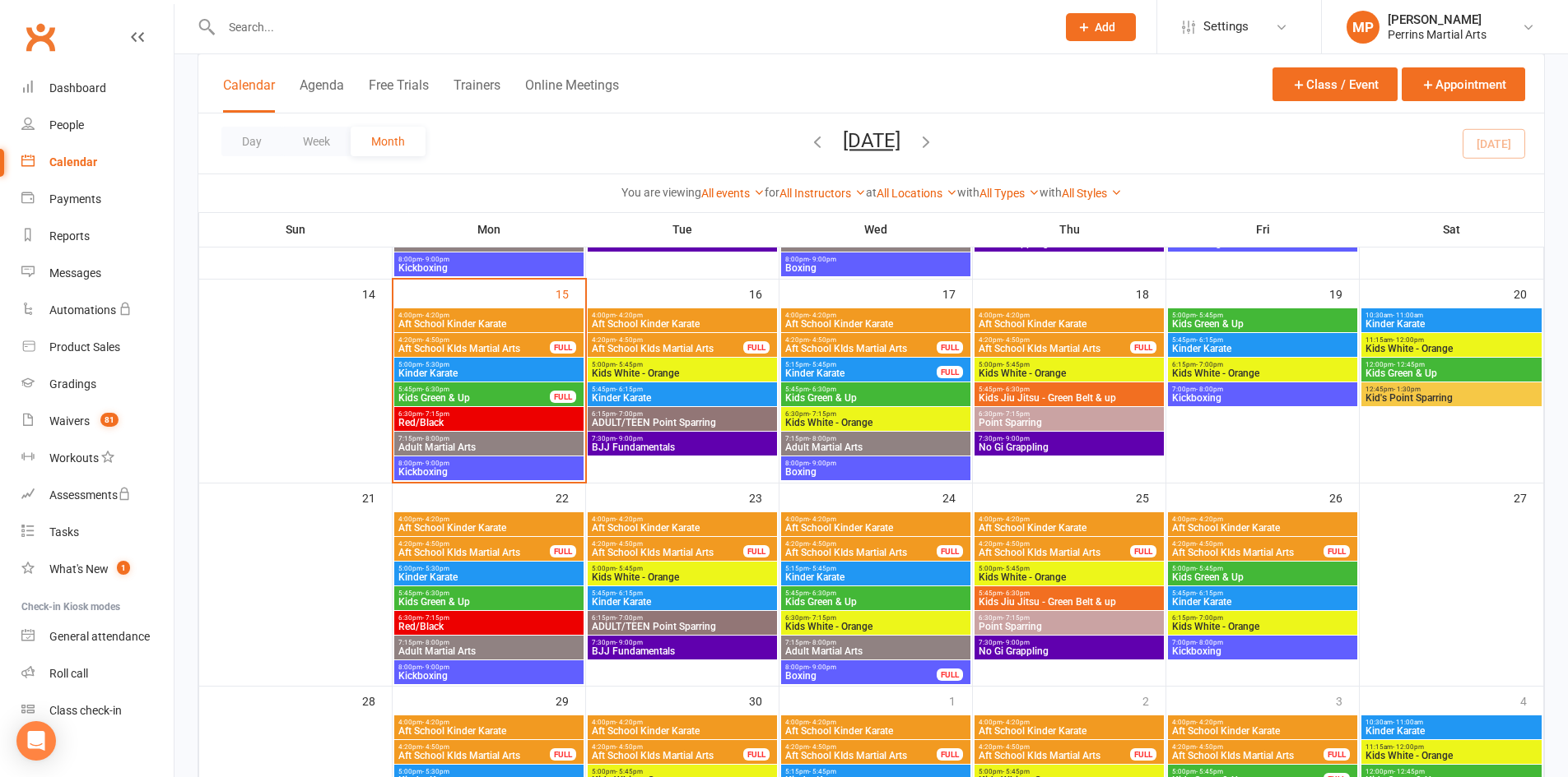
click at [901, 370] on span "Kinder Karate" at bounding box center [860, 373] width 153 height 10
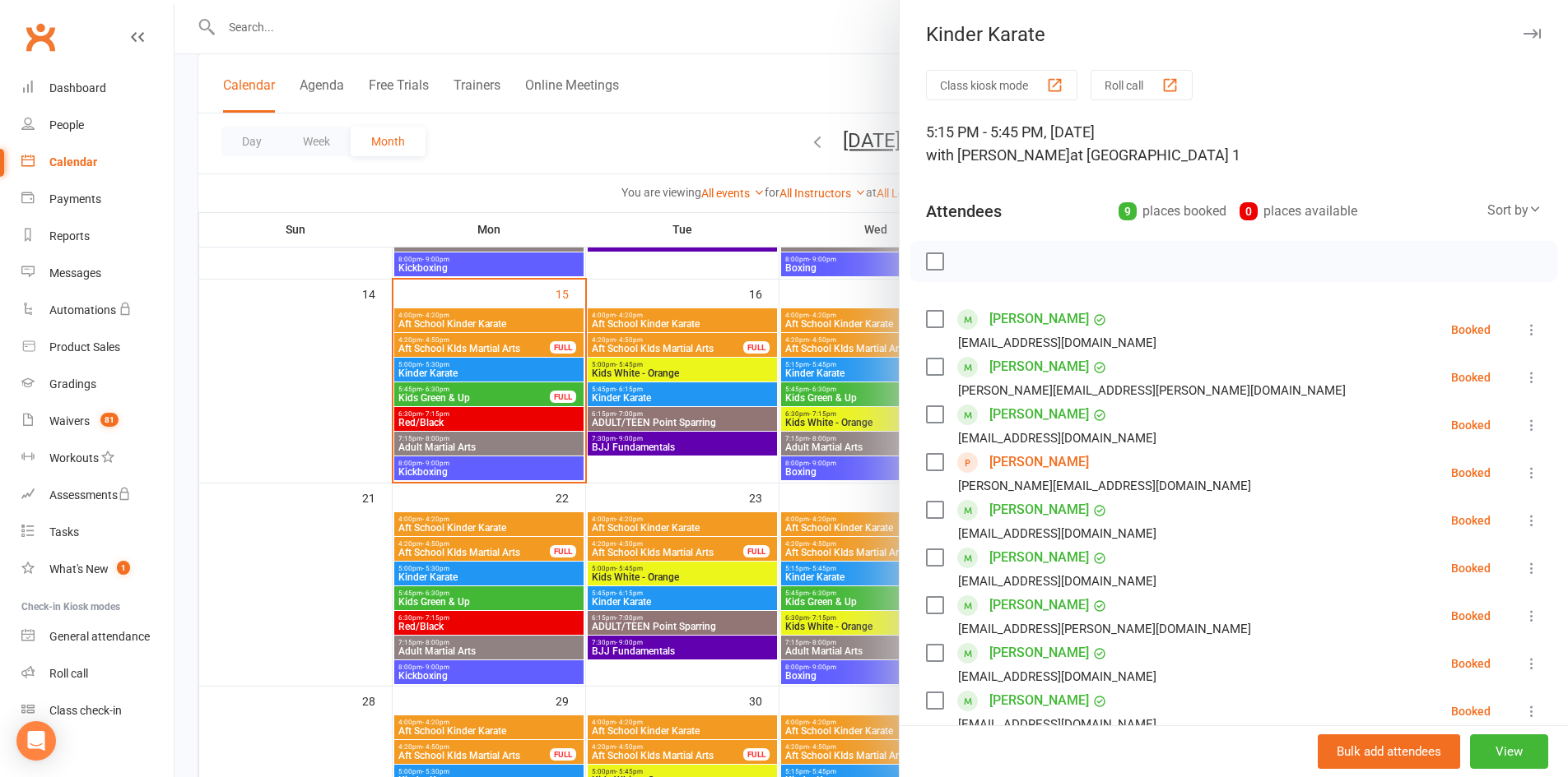
click at [1523, 36] on icon "button" at bounding box center [1531, 33] width 17 height 10
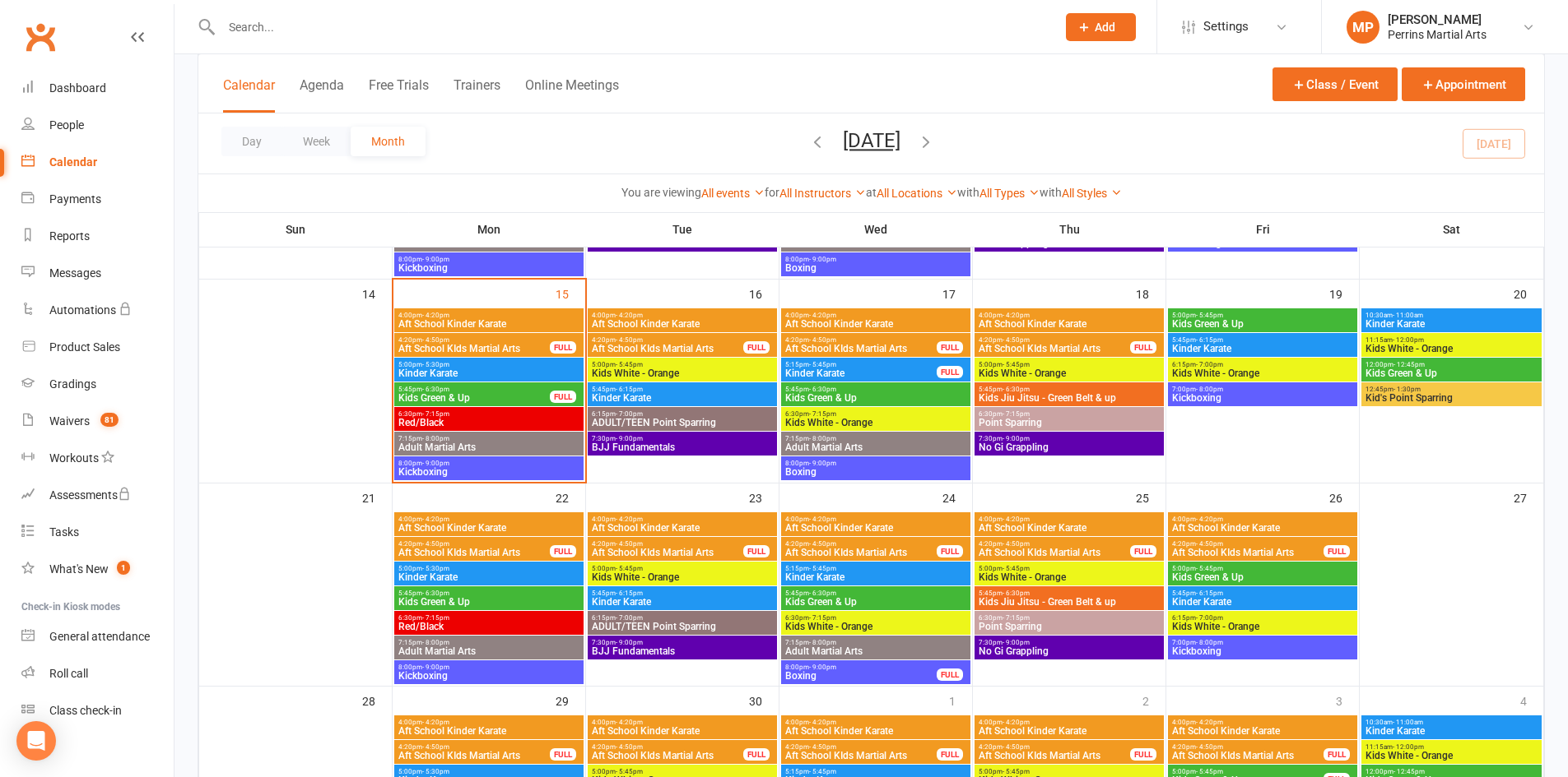
click at [1311, 340] on span "5:45pm - 6:15pm" at bounding box center [1262, 340] width 182 height 7
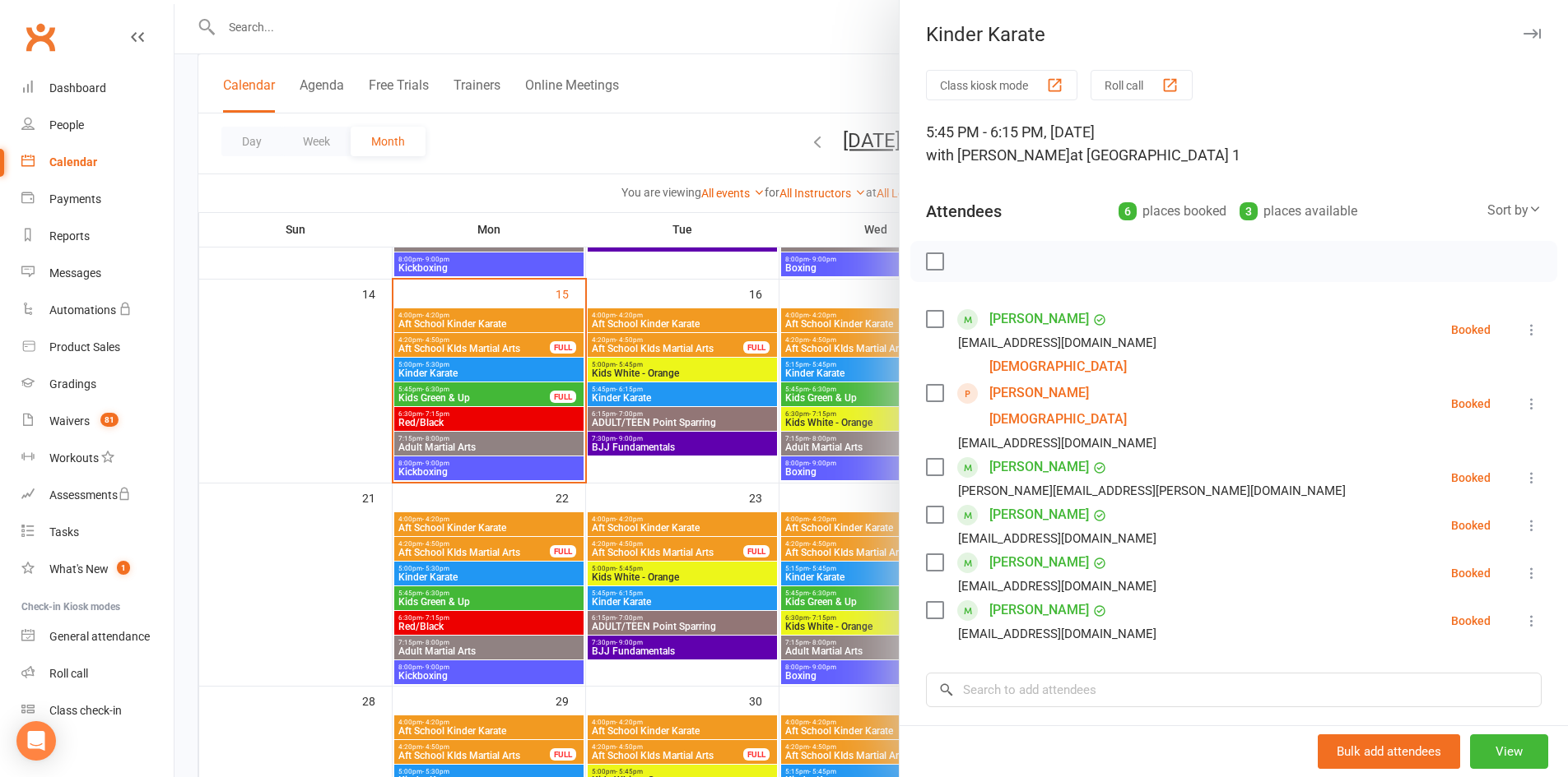
click at [1522, 28] on button "button" at bounding box center [1531, 34] width 20 height 20
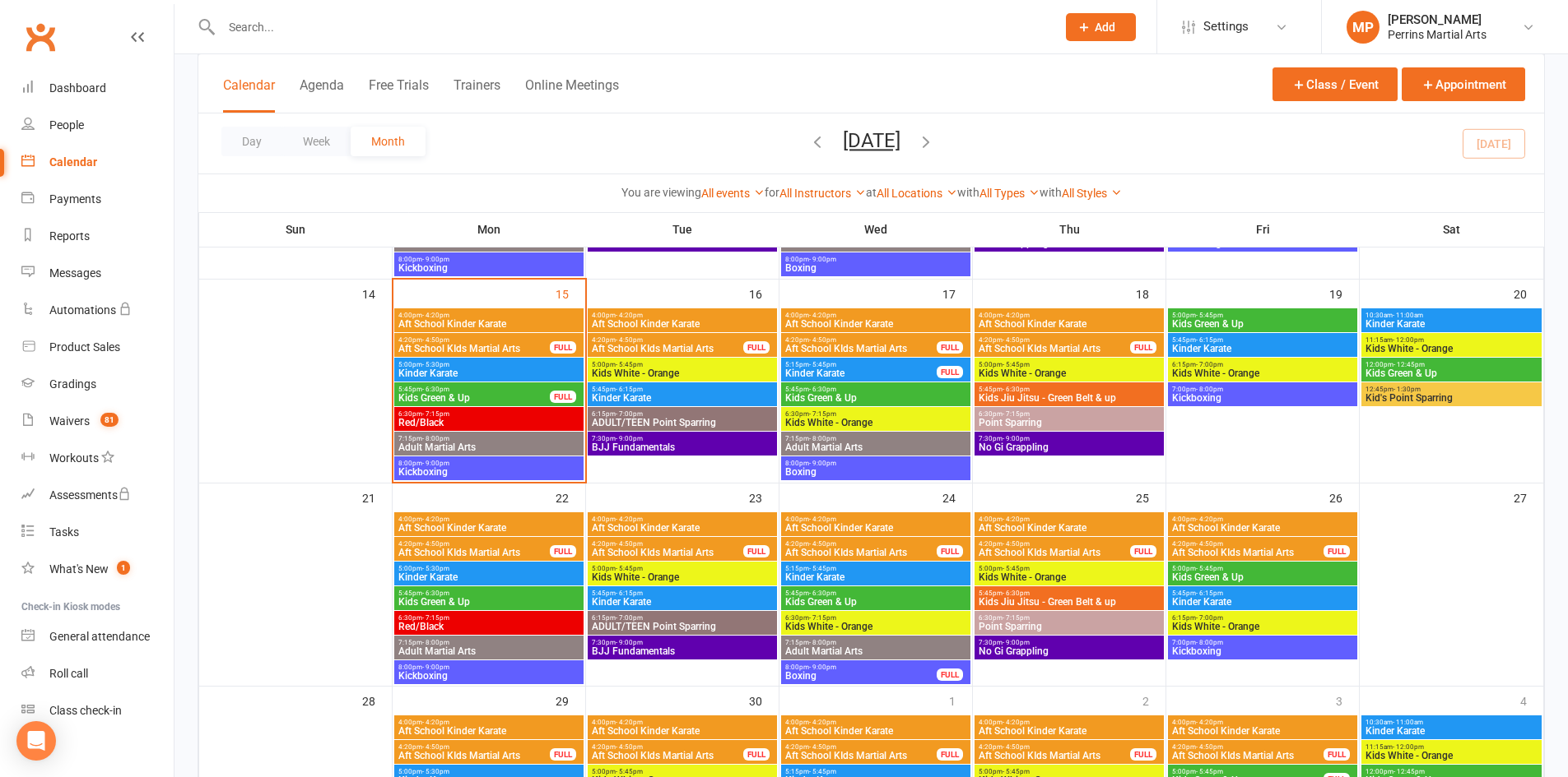
click at [693, 402] on span "Kinder Karate" at bounding box center [682, 397] width 182 height 10
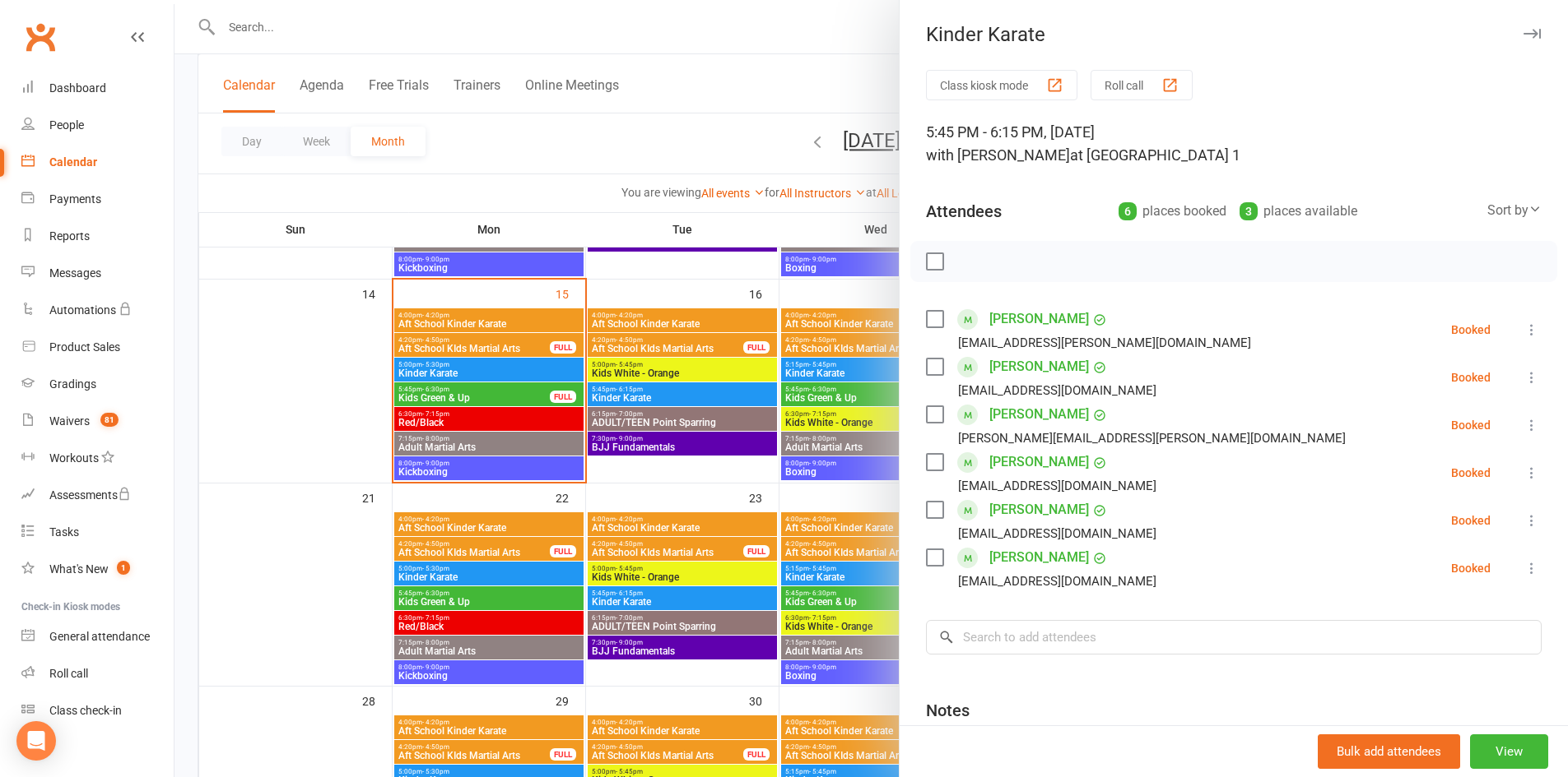
click at [1523, 30] on icon "button" at bounding box center [1531, 33] width 17 height 10
